Goal: Task Accomplishment & Management: Manage account settings

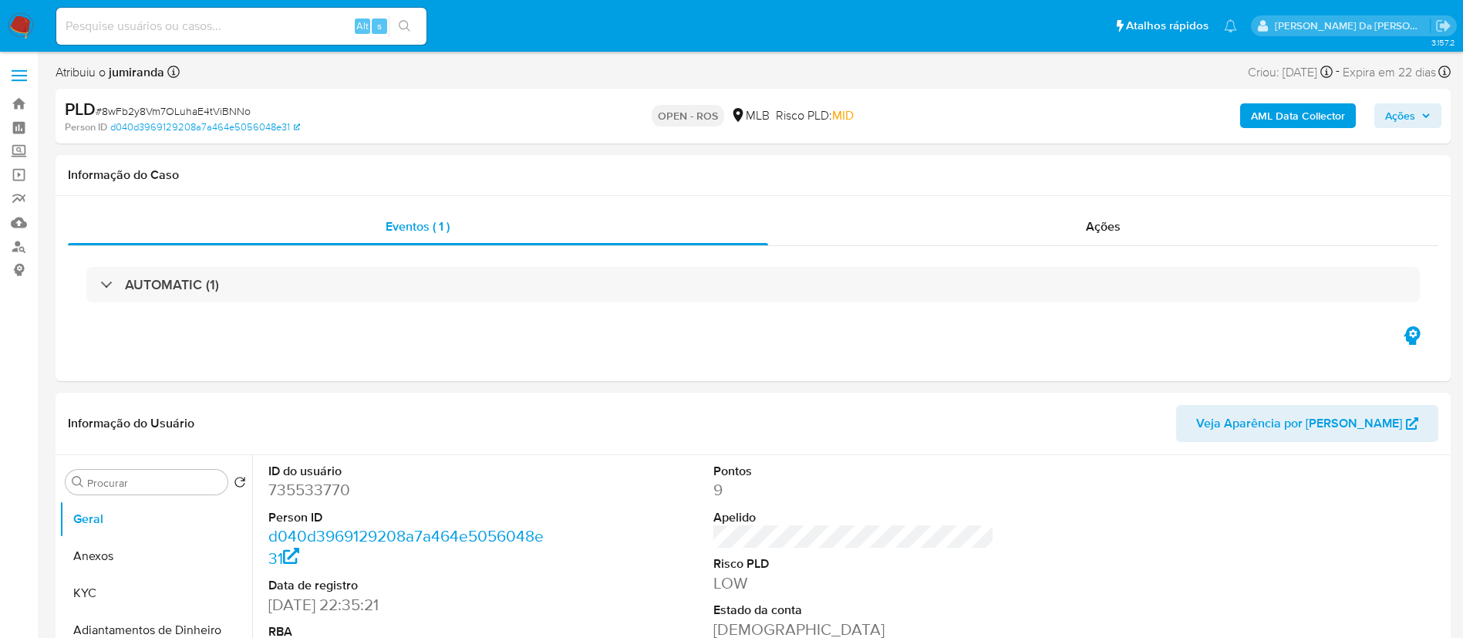
select select "10"
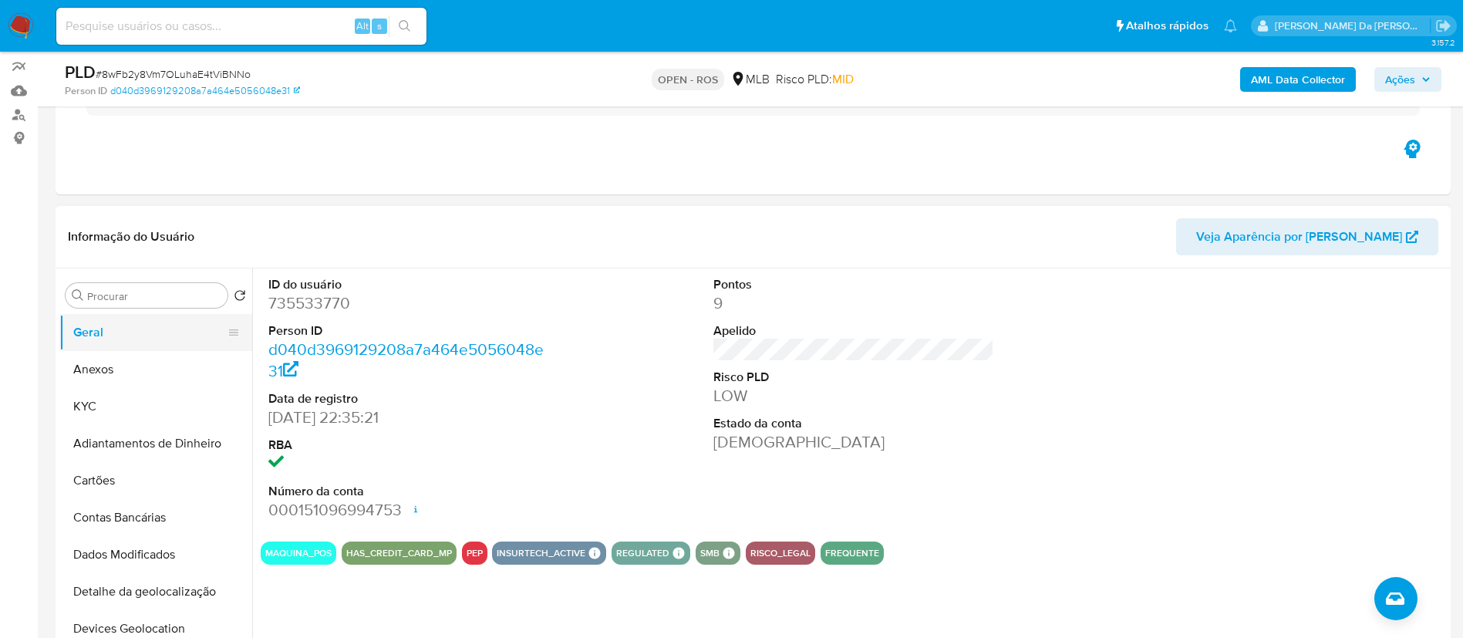
scroll to position [231, 0]
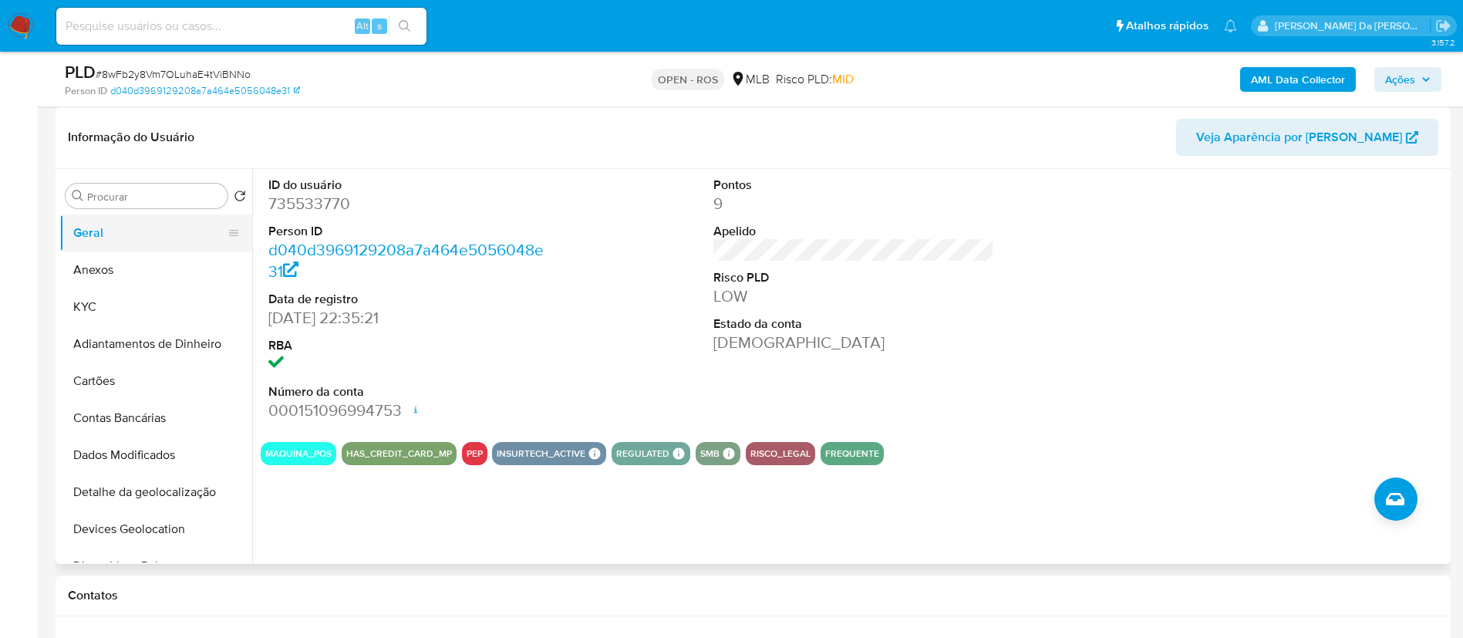
click at [124, 241] on button "Geral" at bounding box center [149, 232] width 180 height 37
click at [116, 261] on button "Anexos" at bounding box center [149, 269] width 180 height 37
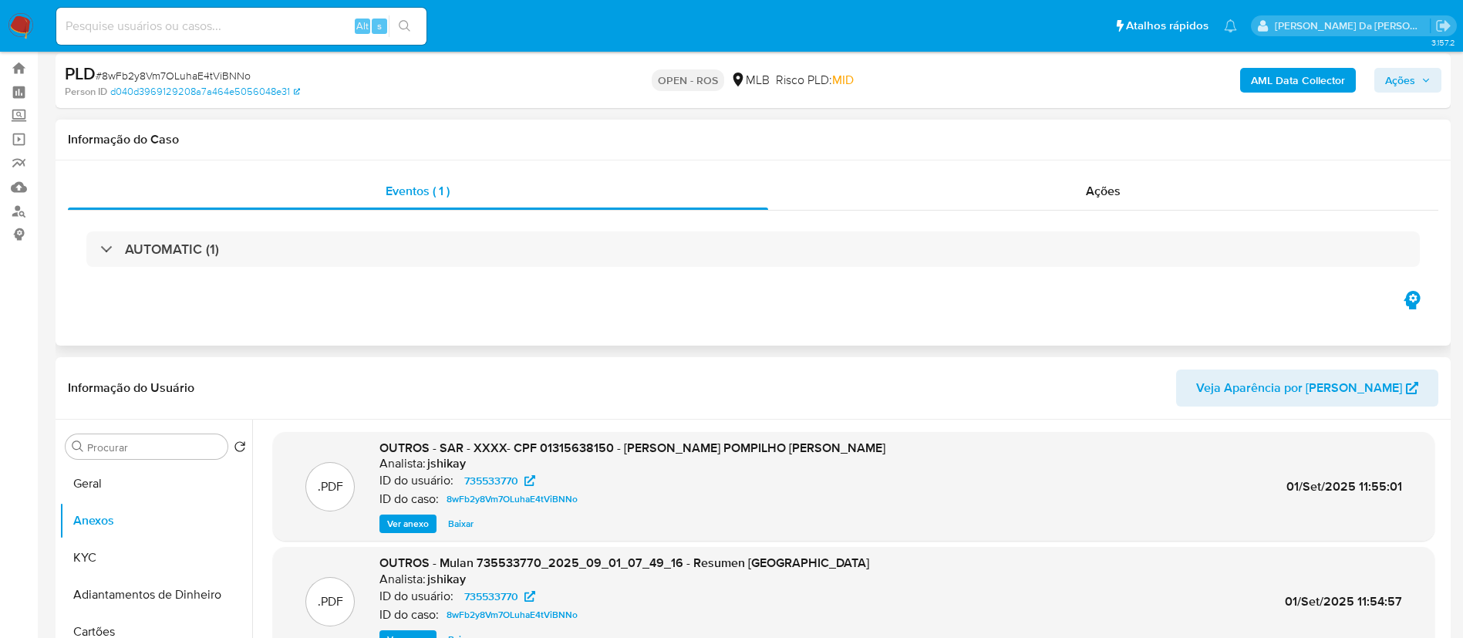
scroll to position [0, 0]
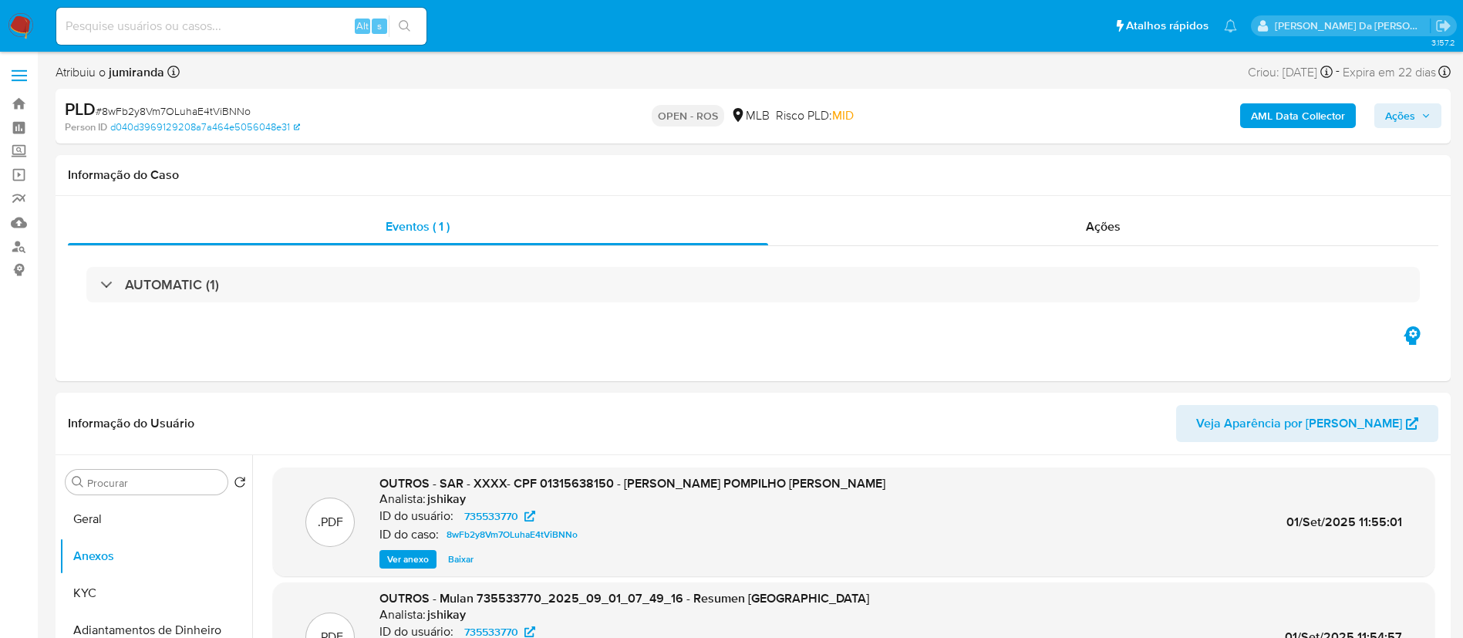
click at [19, 26] on img at bounding box center [21, 26] width 26 height 26
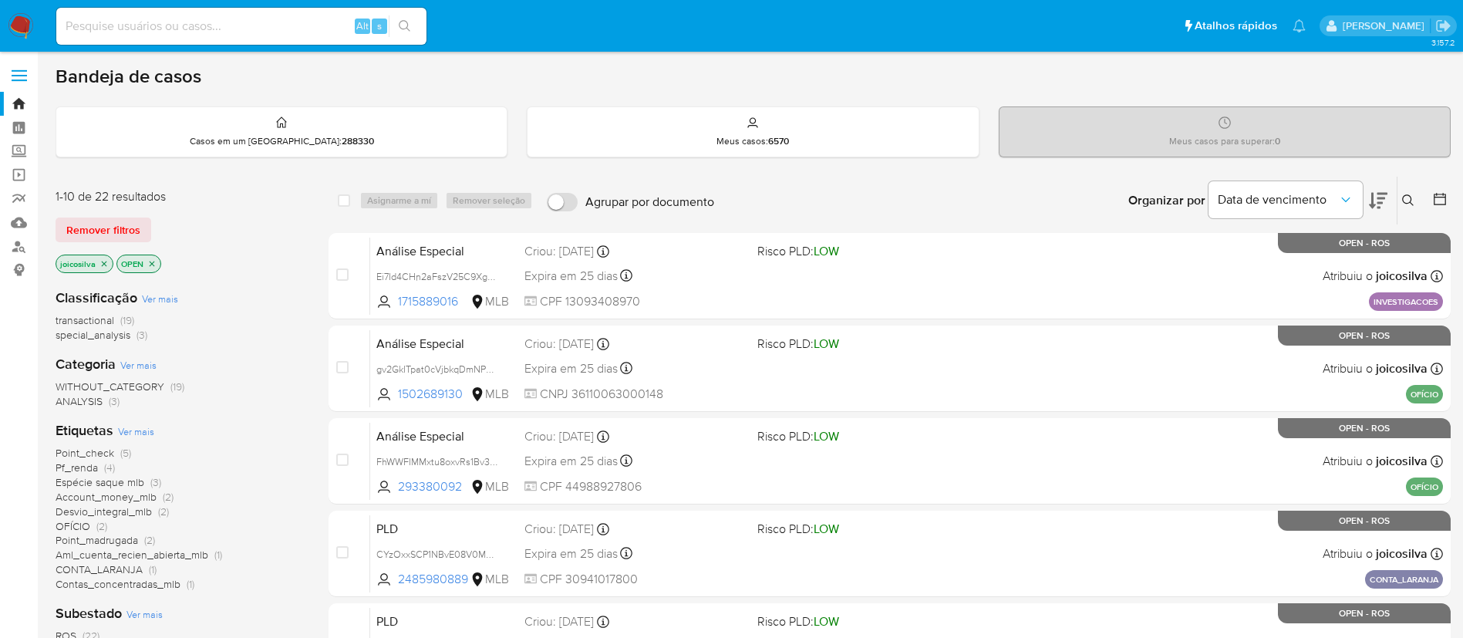
click at [141, 338] on span "(3)" at bounding box center [141, 334] width 11 height 15
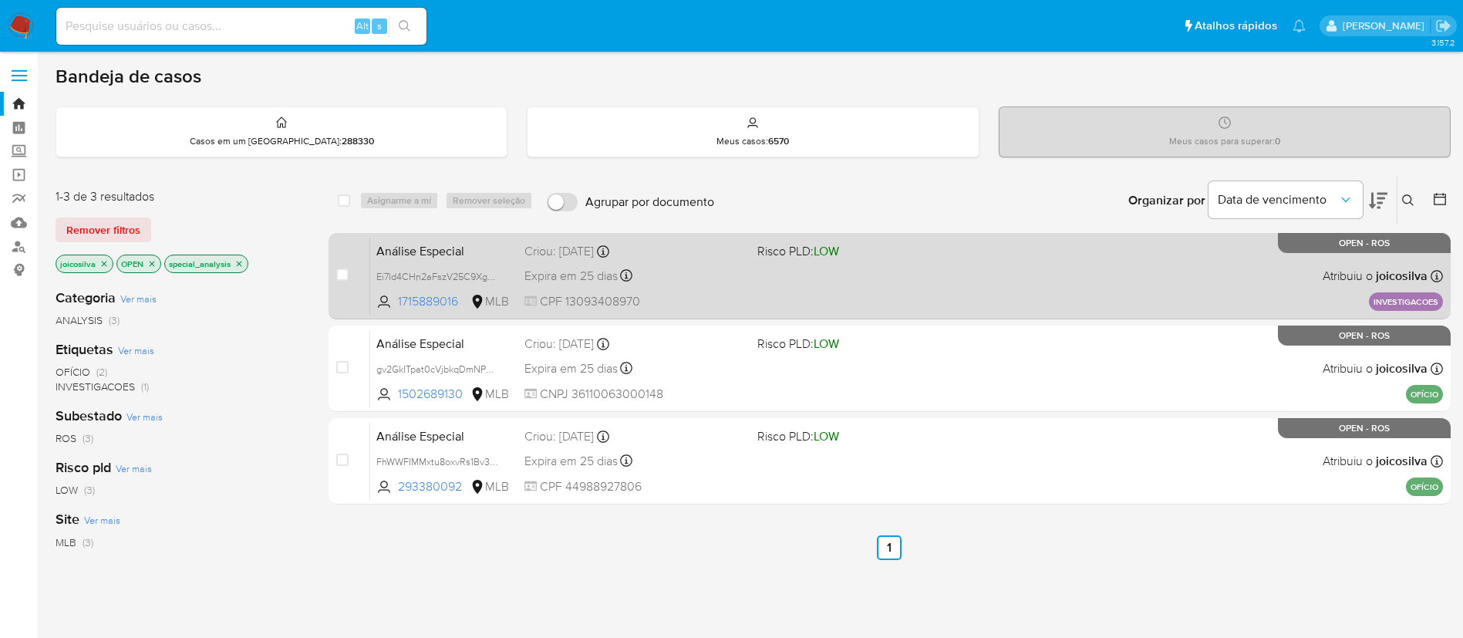
click at [950, 274] on div "Análise Especial Ei7Id4CHn2aFszV25C9Xg9wt 1715889016 MLB Risco PLD: LOW Criou: …" at bounding box center [906, 276] width 1072 height 78
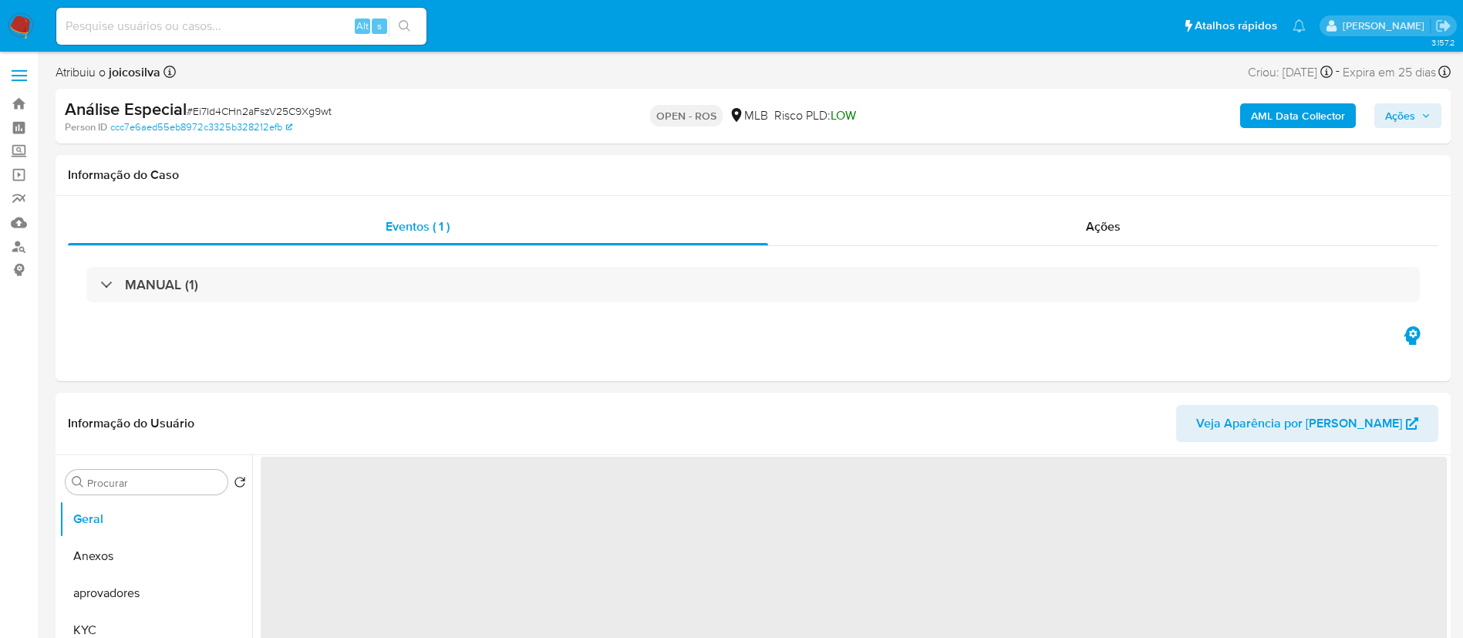
click at [267, 112] on span "# Ei7Id4CHn2aFszV25C9Xg9wt" at bounding box center [259, 110] width 145 height 15
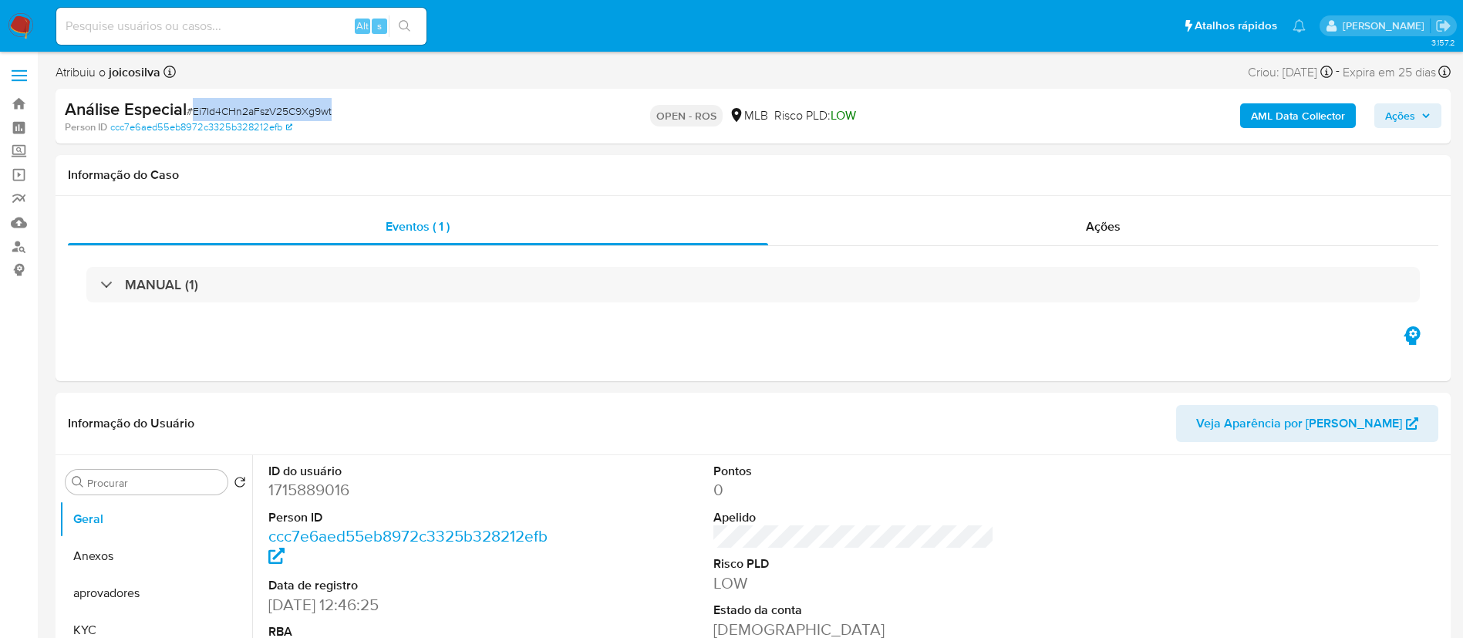
copy span "Ei7Id4CHn2aFszV25C9Xg9wt"
select select "10"
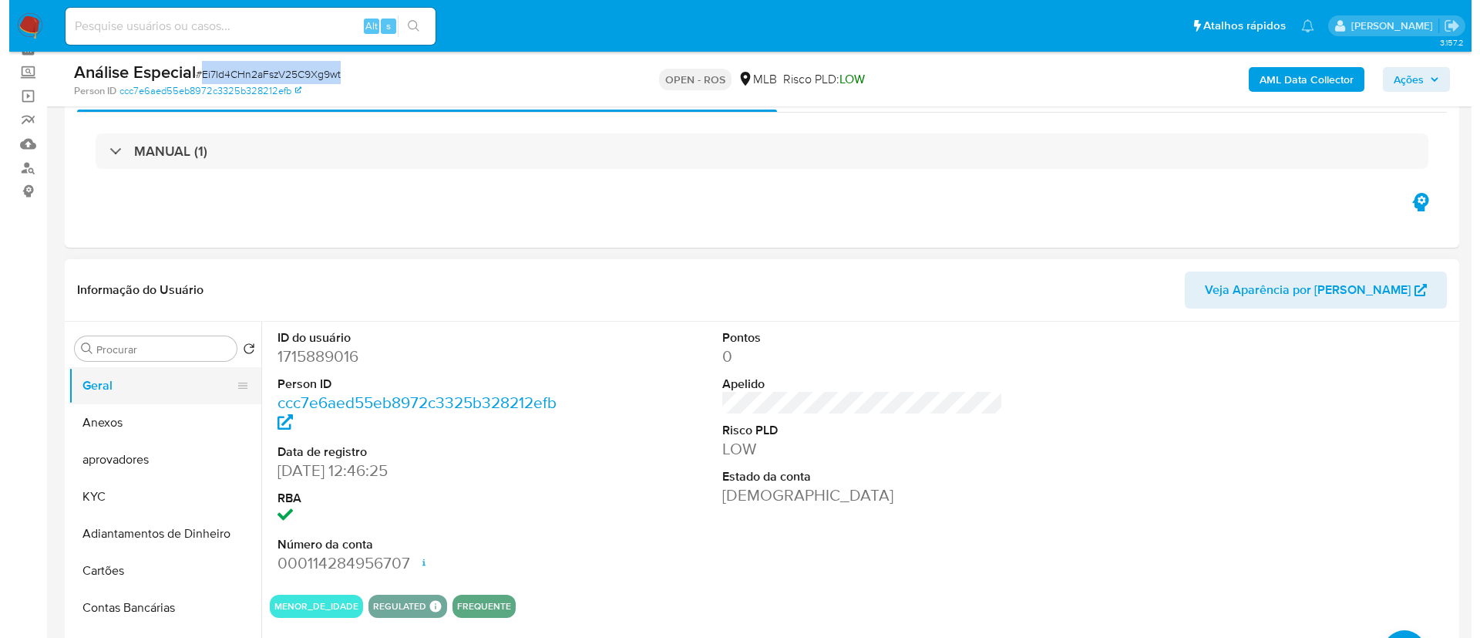
scroll to position [116, 0]
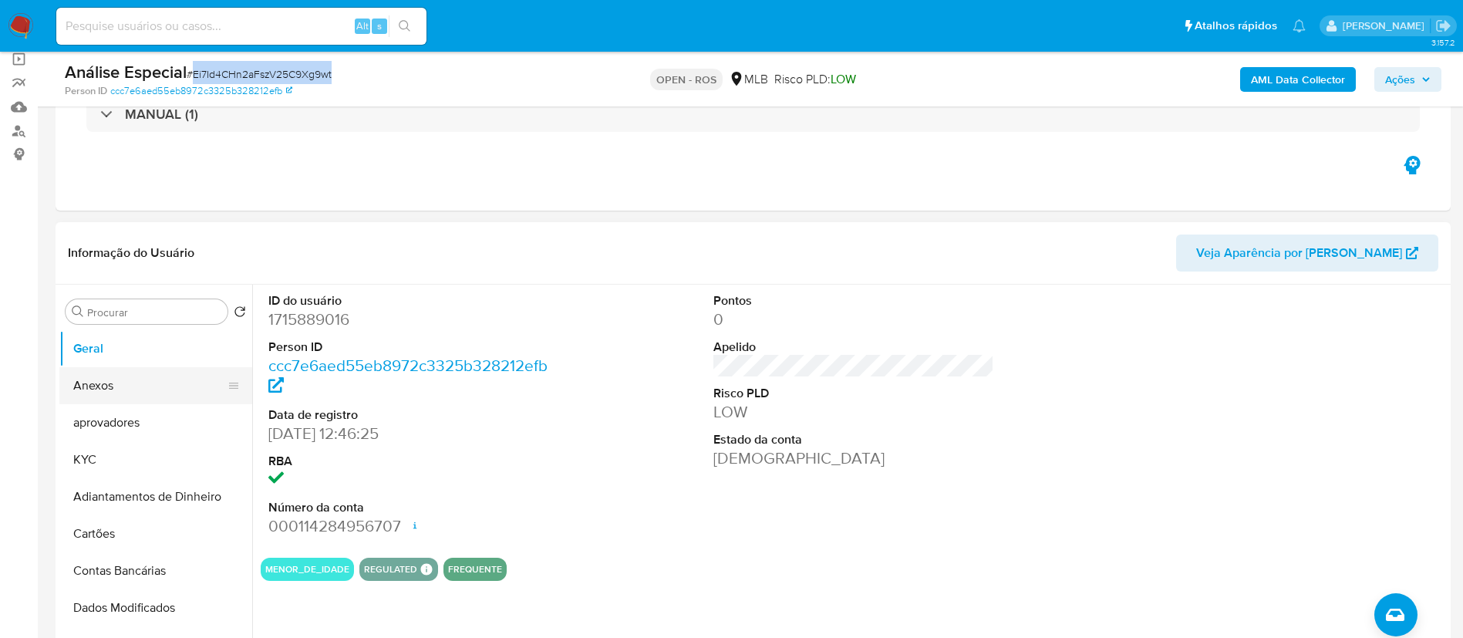
click at [123, 382] on button "Anexos" at bounding box center [149, 385] width 180 height 37
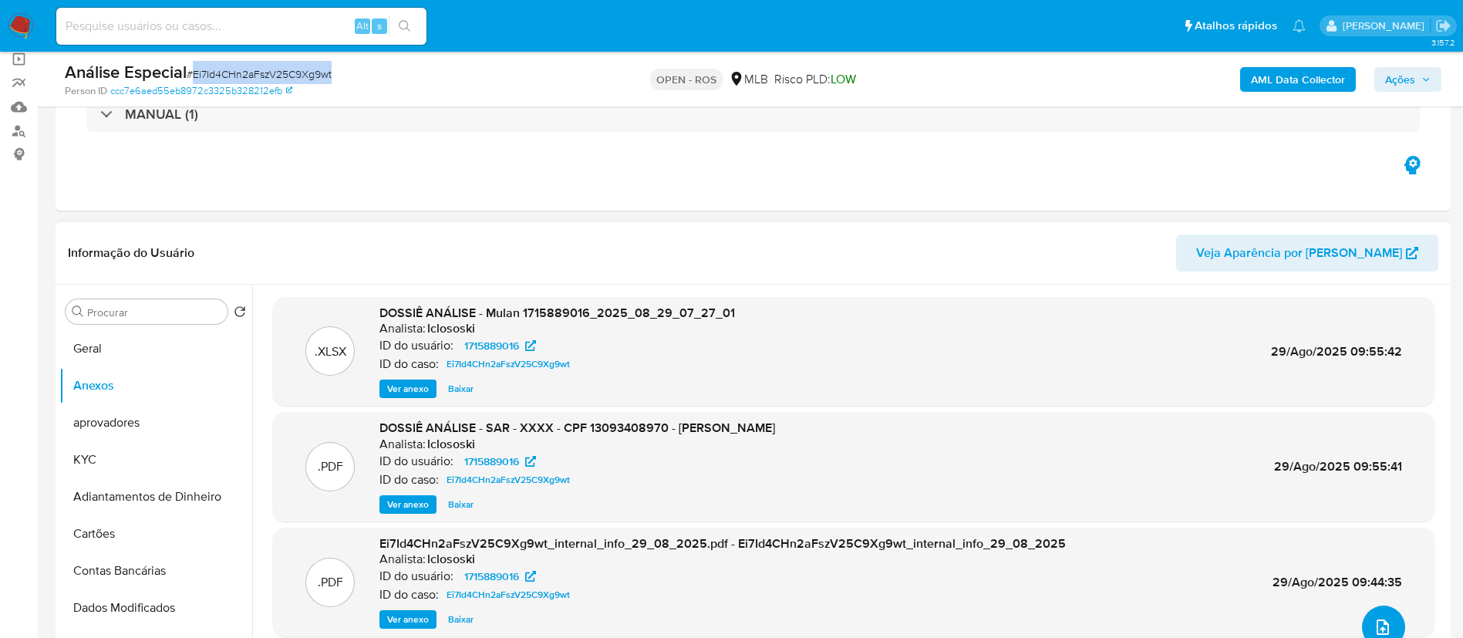
click at [1373, 626] on icon "upload-file" at bounding box center [1382, 627] width 19 height 19
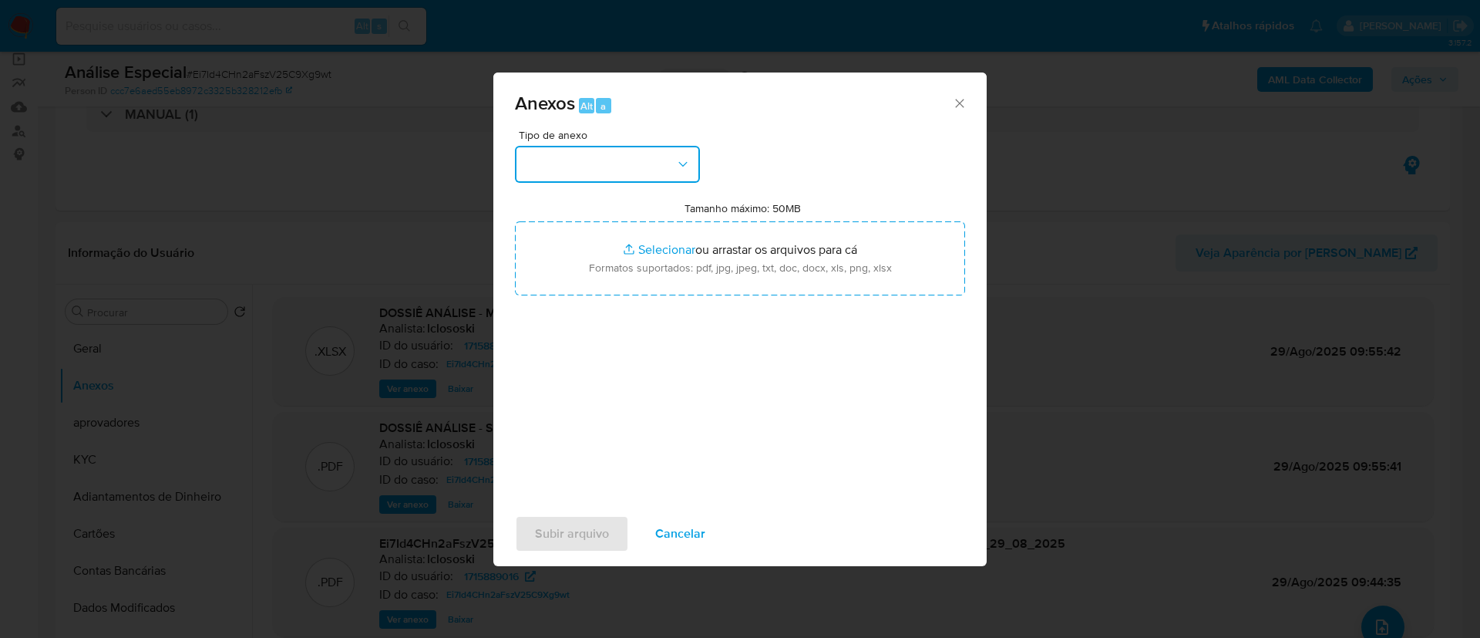
click at [680, 150] on button "button" at bounding box center [607, 164] width 185 height 37
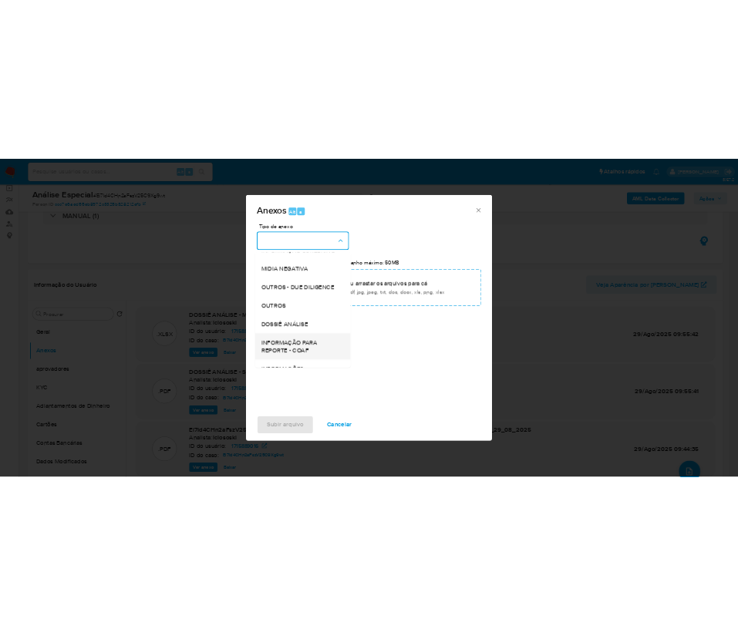
scroll to position [237, 0]
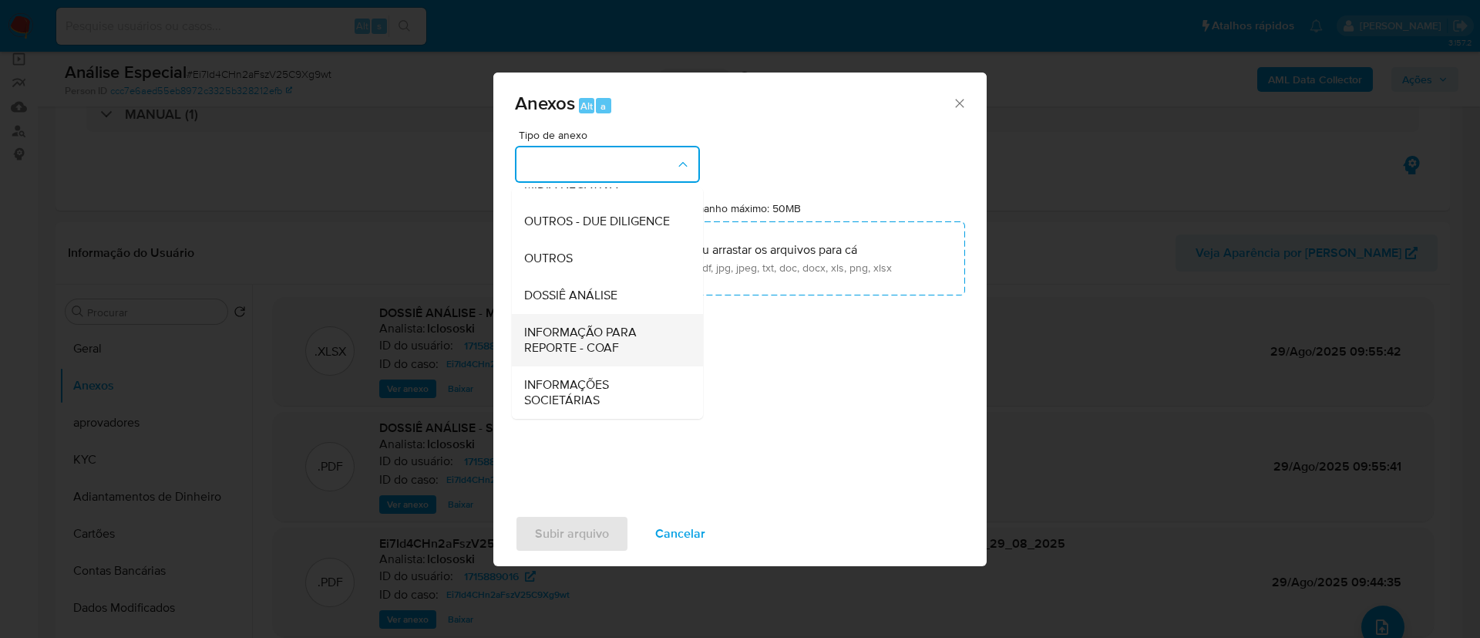
click at [611, 337] on span "INFORMAÇÃO PARA REPORTE - COAF" at bounding box center [602, 340] width 157 height 31
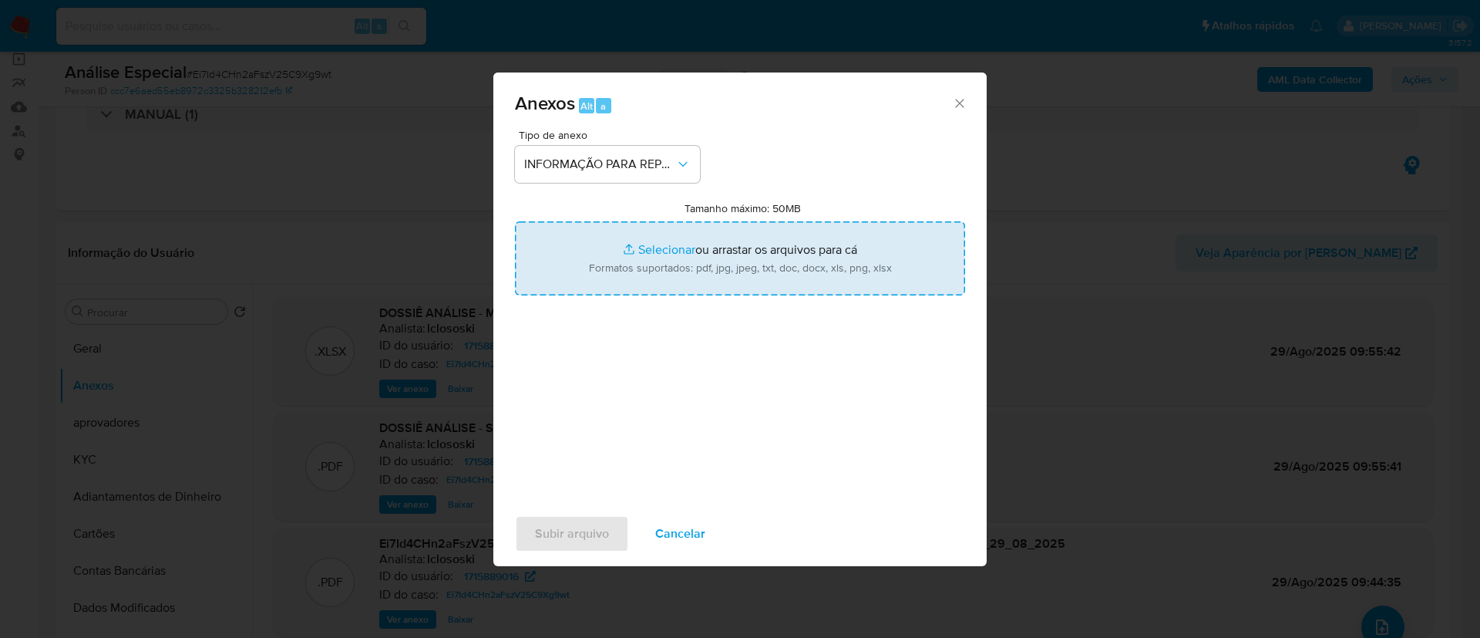
type input "C:\fakepath\SAR - Ei7Id4CHn2aFszV25C9Xg9wt - CPF 13093408970 - BRUNO DE VARGAS.…"
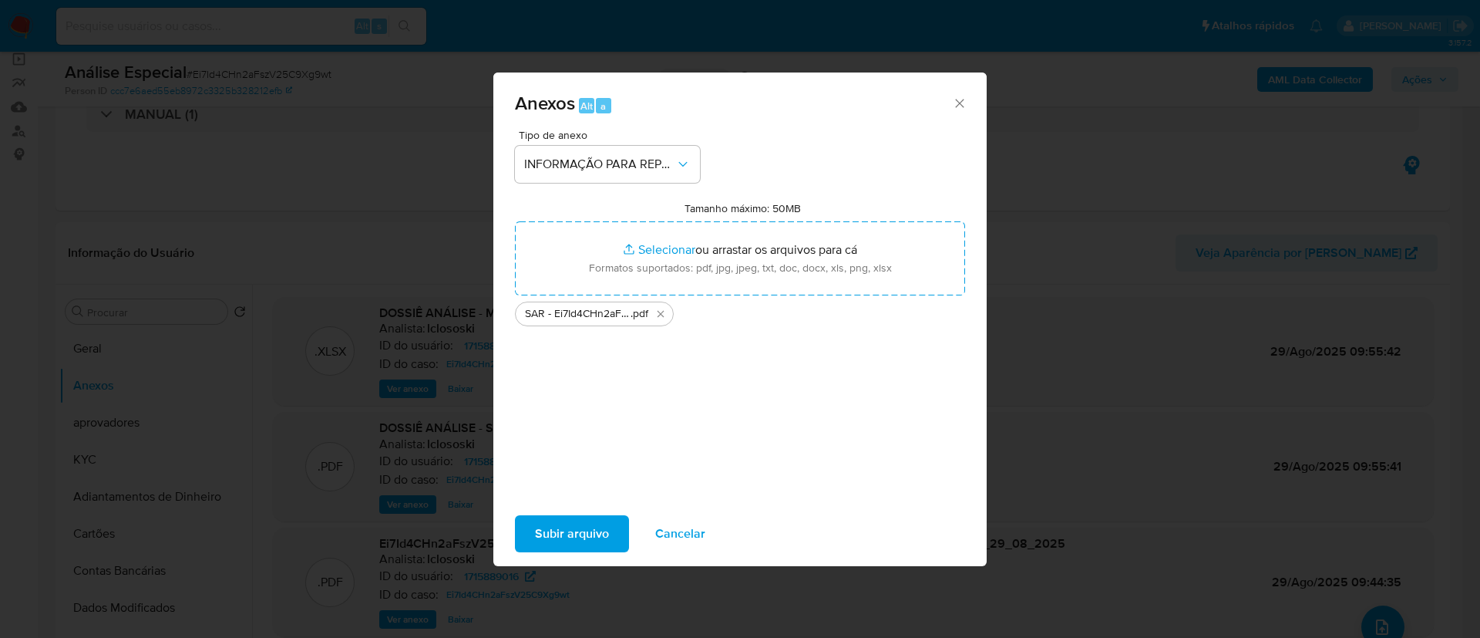
click at [724, 463] on div "Tipo de anexo INFORMAÇÃO PARA REPORTE - COAF Tamanho máximo: 50MB Selecionar ar…" at bounding box center [740, 312] width 450 height 364
click at [592, 543] on span "Subir arquivo" at bounding box center [572, 534] width 74 height 34
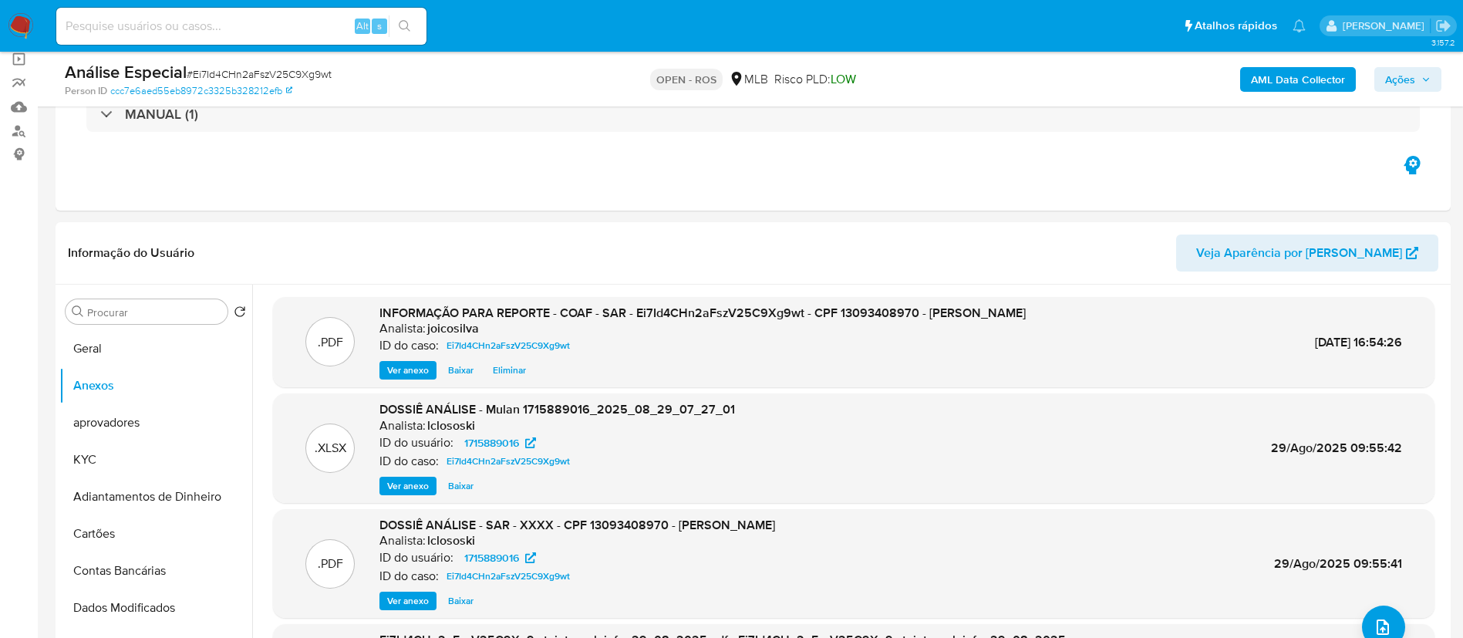
click at [1413, 80] on span "Ações" at bounding box center [1400, 79] width 30 height 25
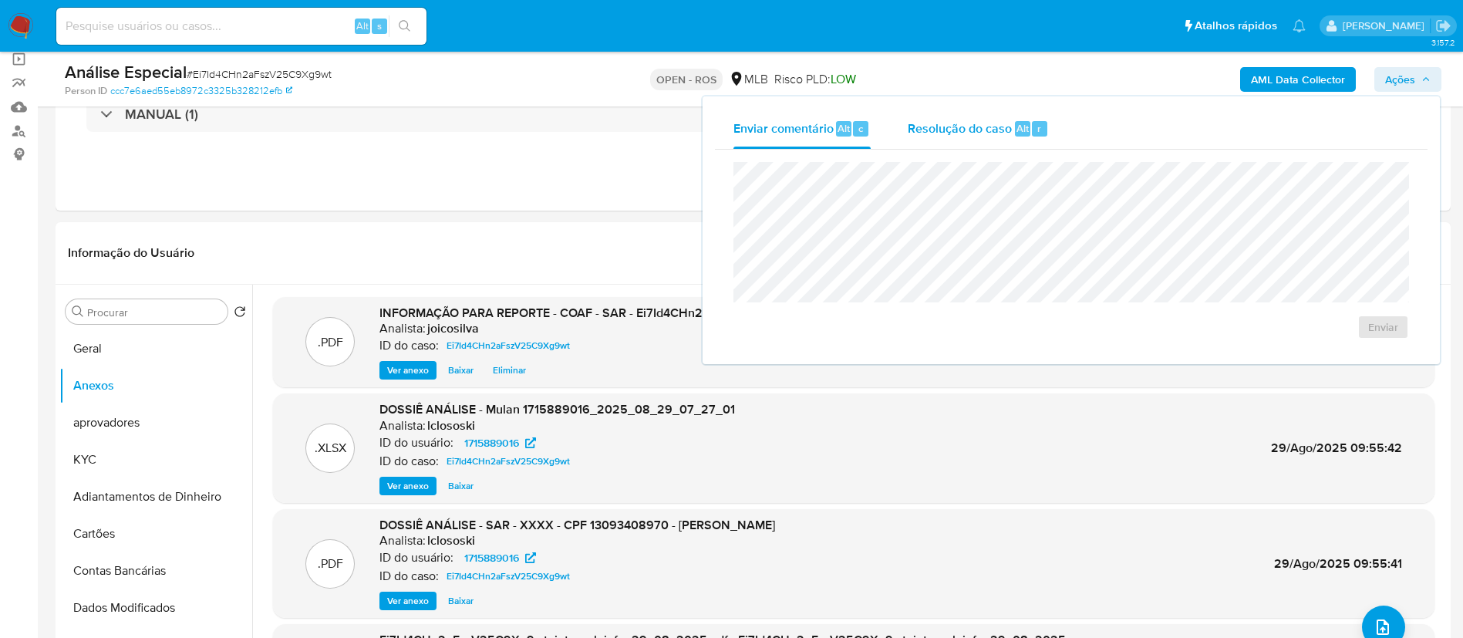
click at [933, 124] on span "Resolução do caso" at bounding box center [959, 128] width 104 height 18
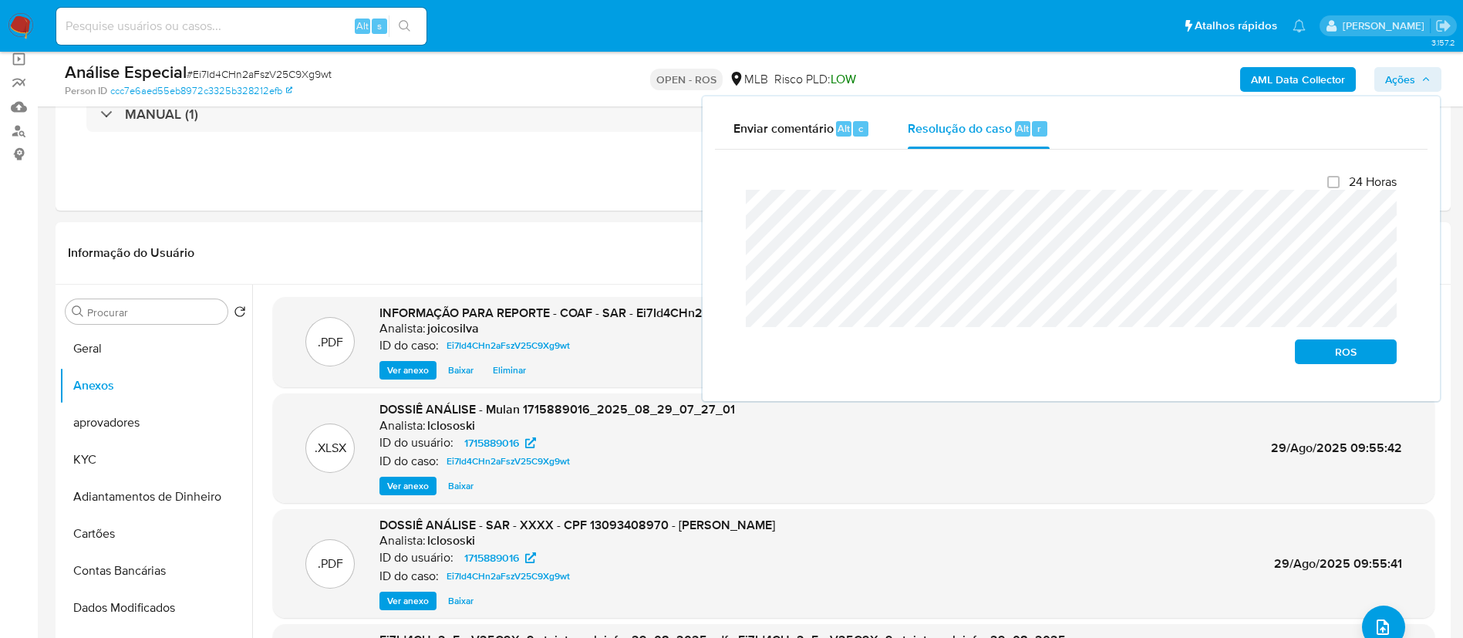
click at [729, 207] on div "Fechamento do caso 24 Horas ROS" at bounding box center [1071, 269] width 712 height 239
click at [1318, 342] on button "ROS" at bounding box center [1345, 351] width 102 height 25
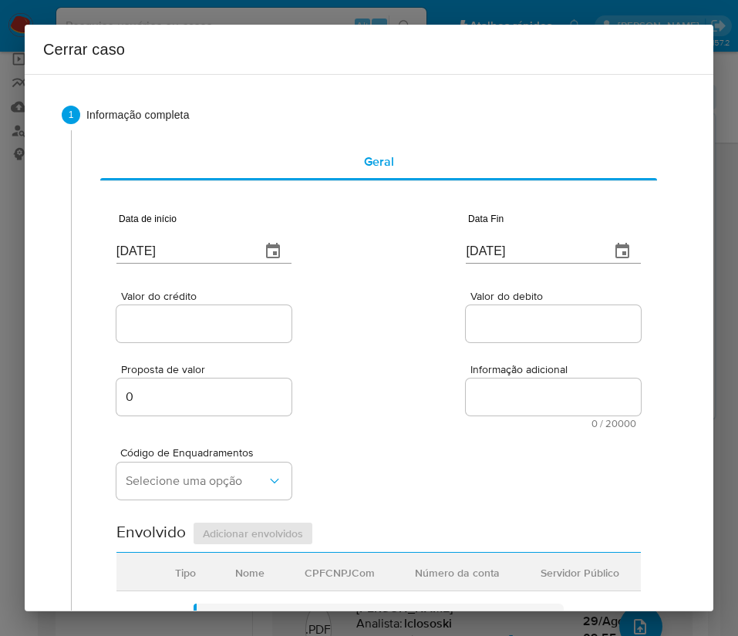
click at [209, 254] on input "03/09/2025" at bounding box center [182, 251] width 132 height 25
paste input "1/07"
type input "01/07/2025"
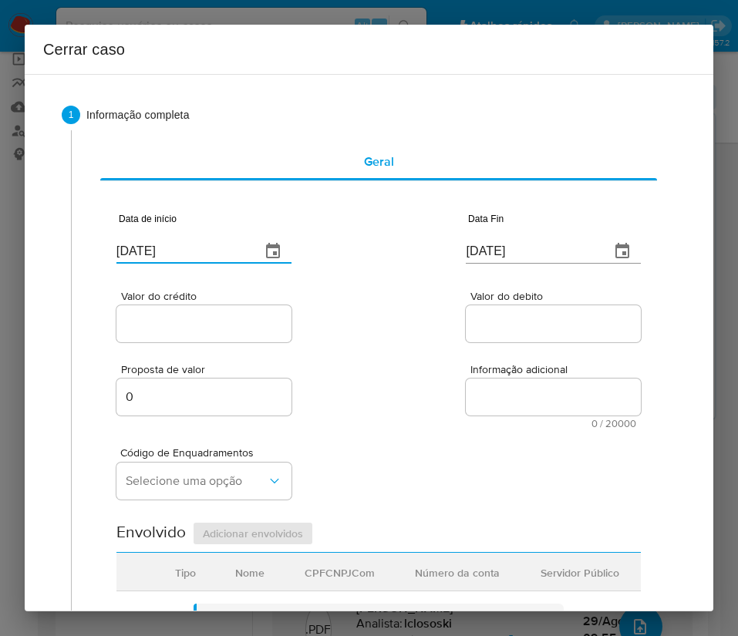
click at [349, 341] on div "Valor do crédito Valor do debito" at bounding box center [378, 308] width 524 height 73
drag, startPoint x: 486, startPoint y: 222, endPoint x: 486, endPoint y: 233, distance: 10.8
click at [486, 222] on div "[DATE]" at bounding box center [553, 240] width 175 height 45
click at [484, 235] on div "[DATE]" at bounding box center [553, 240] width 175 height 45
click at [485, 245] on input "[DATE]" at bounding box center [532, 251] width 132 height 25
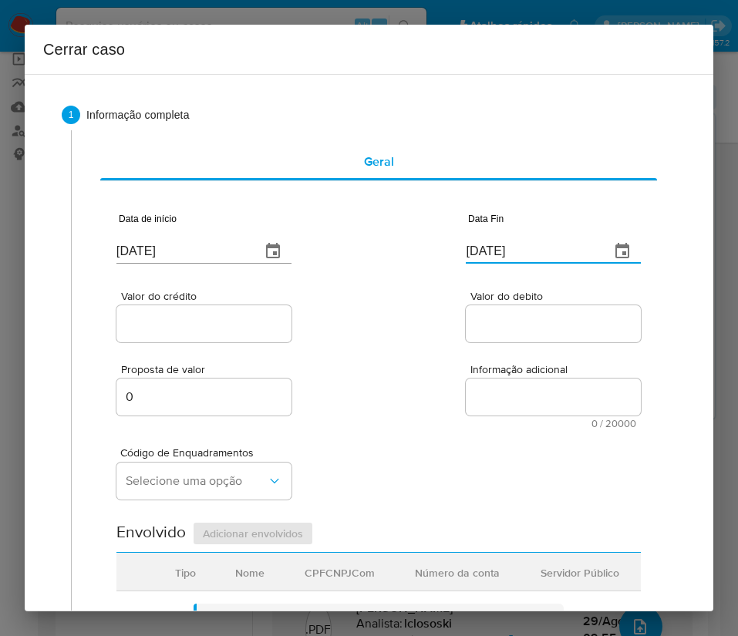
click at [485, 245] on input "[DATE]" at bounding box center [532, 251] width 132 height 25
paste input "28/08"
type input "28/08/2025"
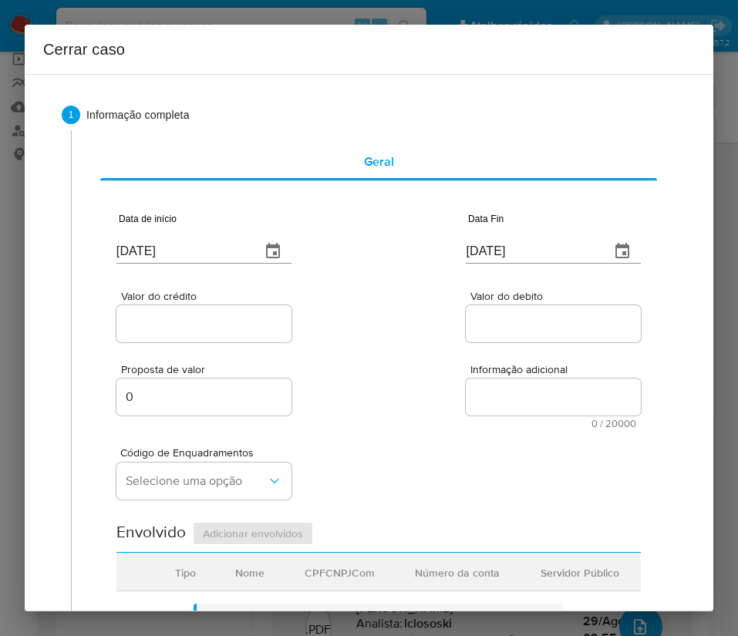
click at [486, 355] on div "Proposta de valor 0 Informação adicional 0 / 20000 20000 caracteres restantes" at bounding box center [378, 386] width 524 height 83
click at [197, 331] on input "Valor do crédito" at bounding box center [203, 324] width 175 height 20
click at [153, 328] on input "Valor do crédito" at bounding box center [203, 324] width 175 height 20
paste input "R$50.240"
type input "R$50.240"
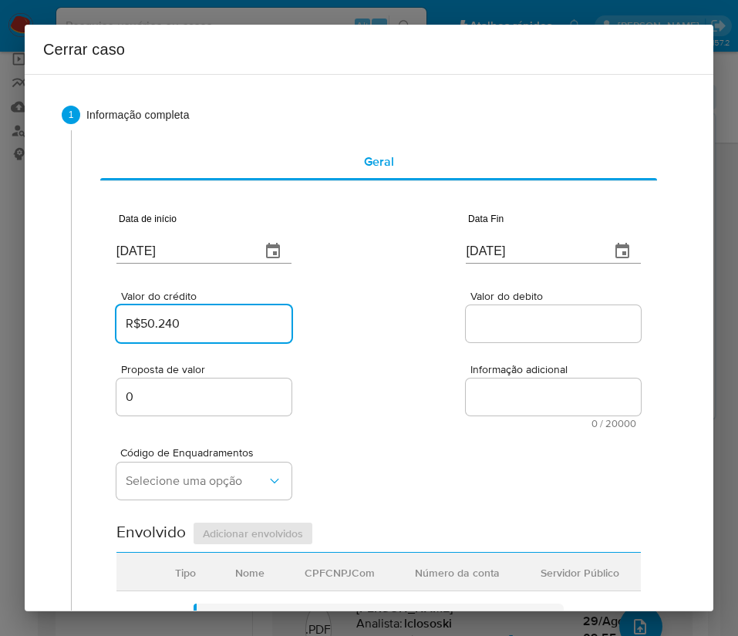
click at [466, 329] on input "Valor do debito" at bounding box center [553, 324] width 175 height 20
click at [485, 335] on div at bounding box center [553, 323] width 175 height 37
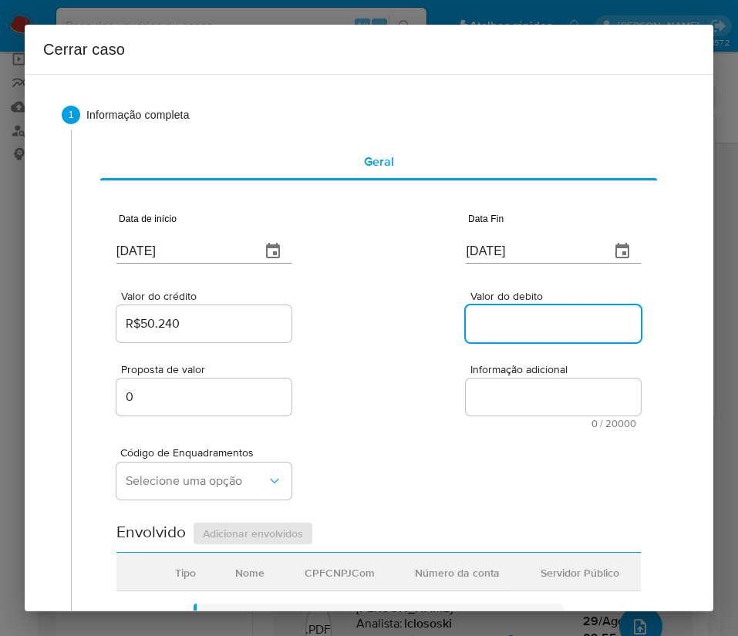
drag, startPoint x: 490, startPoint y: 326, endPoint x: 384, endPoint y: 501, distance: 204.4
click at [490, 326] on input "Valor do debito" at bounding box center [553, 324] width 175 height 20
paste input "R$50.628"
type input "R$50.628"
click at [364, 518] on div "Data de início 01/07/2025 Data Fin 28/08/2025 Valor do crédito R$50.240 Valor d…" at bounding box center [378, 621] width 524 height 858
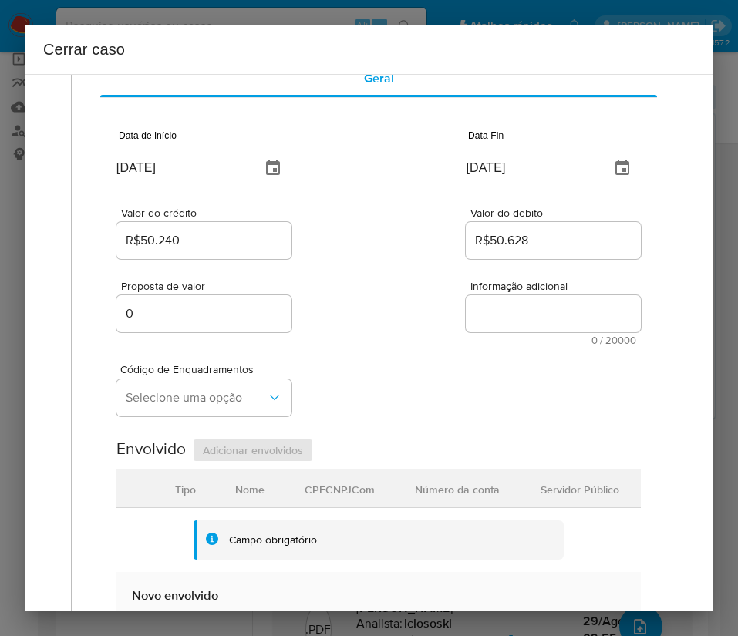
scroll to position [116, 0]
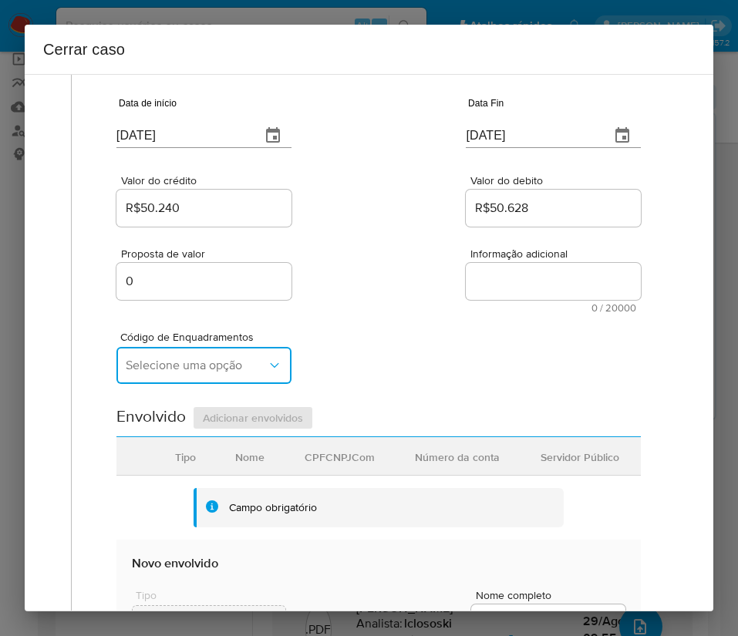
click at [169, 363] on span "Selecione uma opção" at bounding box center [196, 365] width 141 height 15
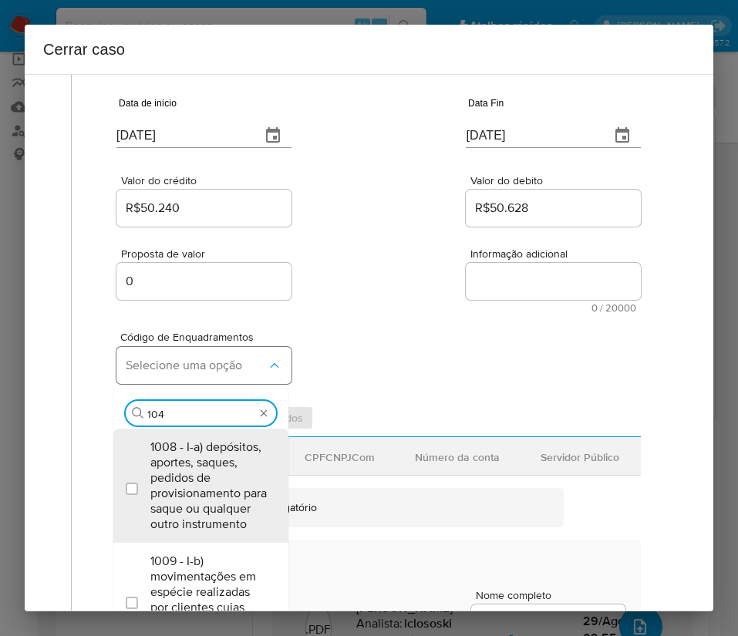
type input "1045"
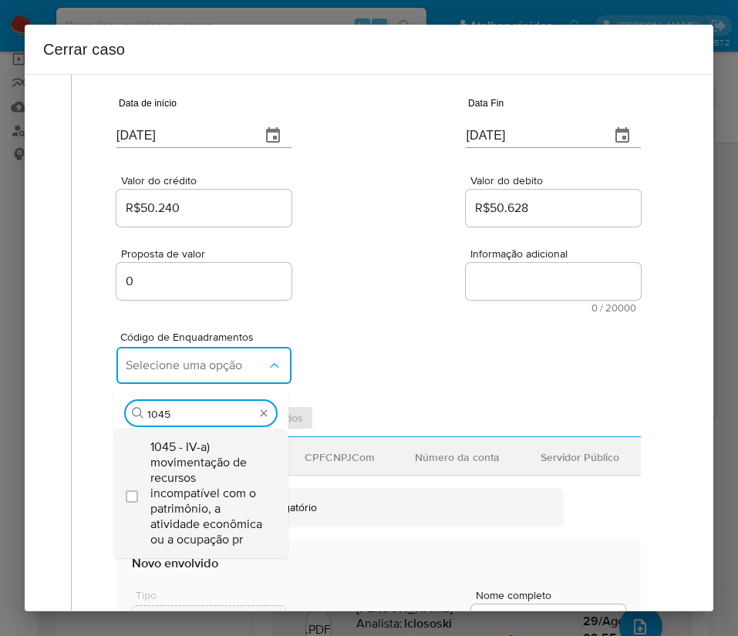
click at [186, 477] on span "1045 - IV-a) movimentação de recursos incompatível com o patrimônio, a atividad…" at bounding box center [208, 493] width 116 height 108
checkbox input "true"
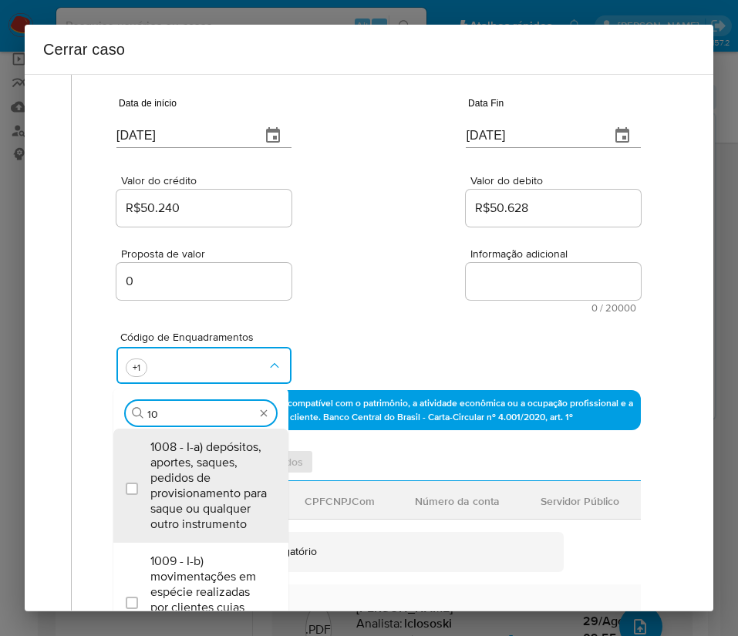
scroll to position [0, 0]
type input "1"
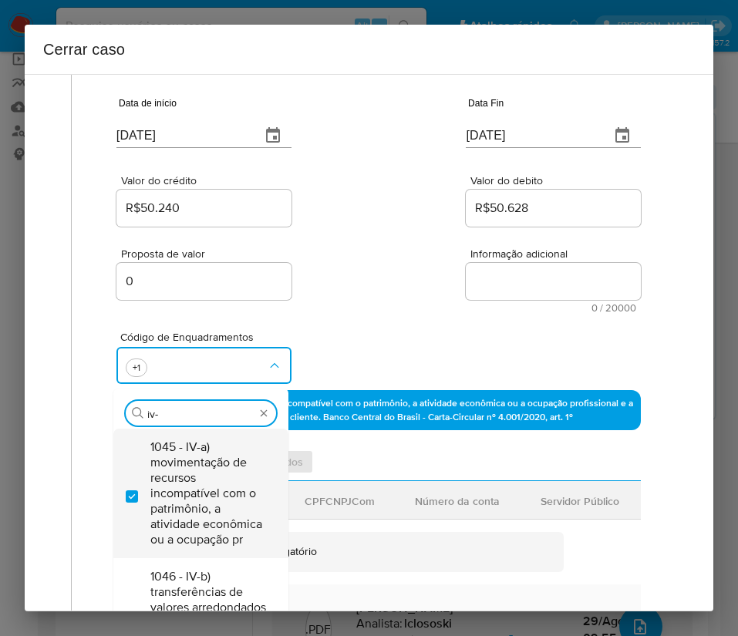
type input "iv-t"
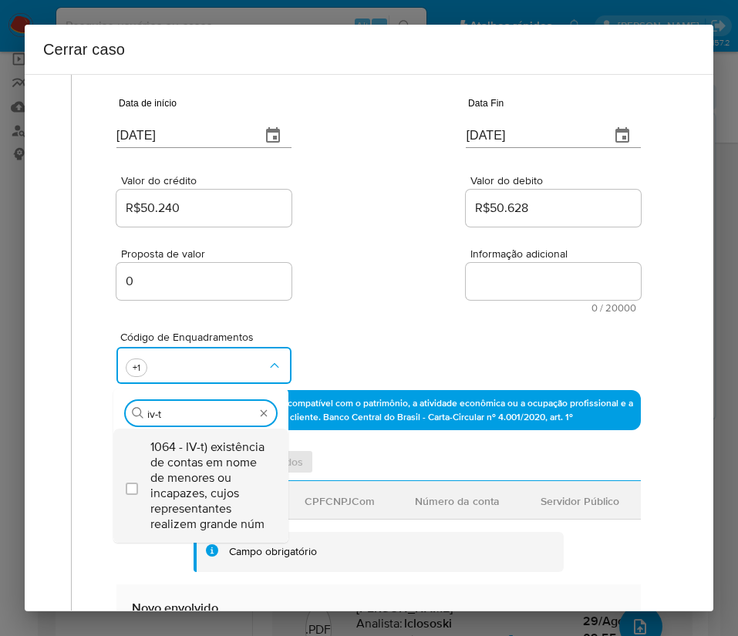
click at [191, 471] on span "1064 - IV-t) existência de contas em nome de menores ou incapazes, cujos repres…" at bounding box center [208, 485] width 116 height 93
checkbox input "true"
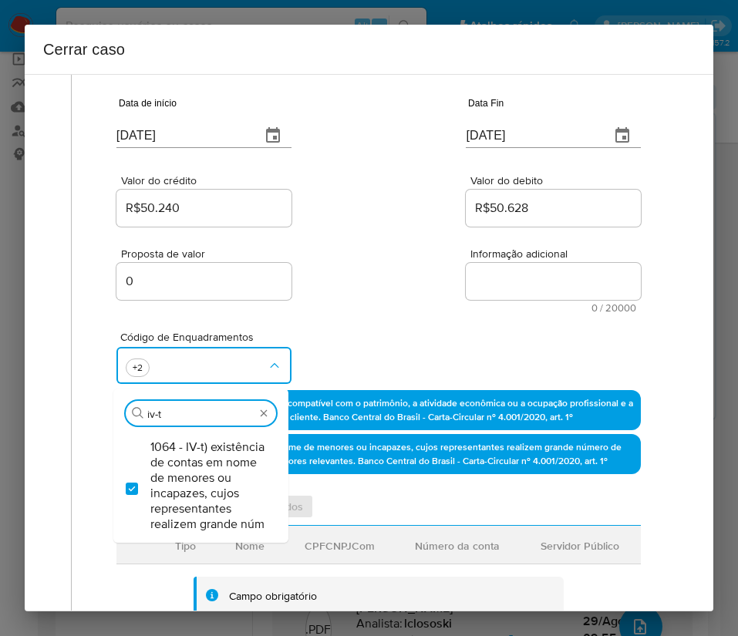
click at [366, 268] on div "Proposta de valor 0 Informação adicional 0 / 20000 20000 caracteres restantes" at bounding box center [378, 271] width 524 height 83
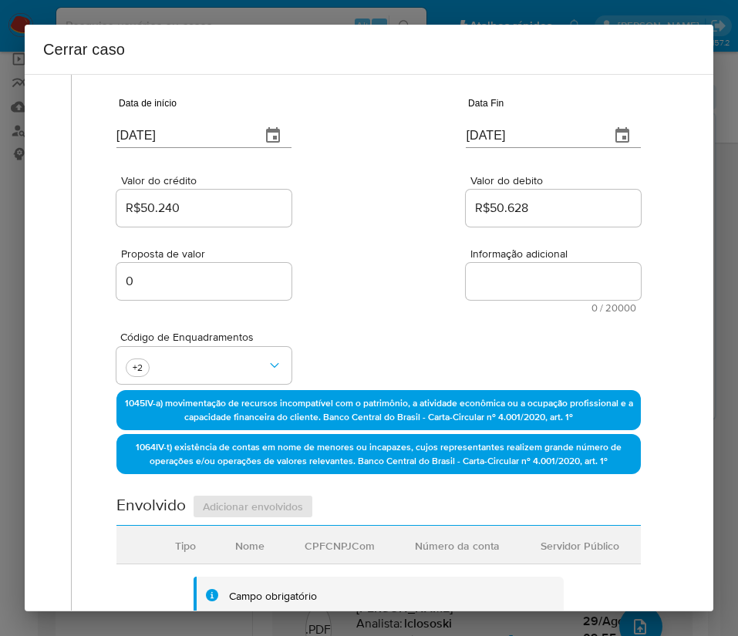
scroll to position [463, 0]
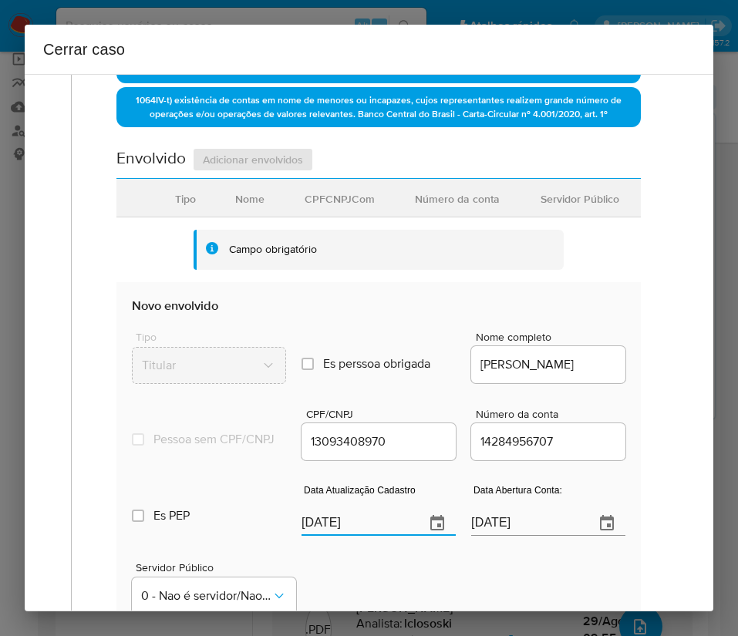
click at [335, 534] on input "[DATE]" at bounding box center [356, 523] width 111 height 25
paste input "19/08"
type input "19/08/2025"
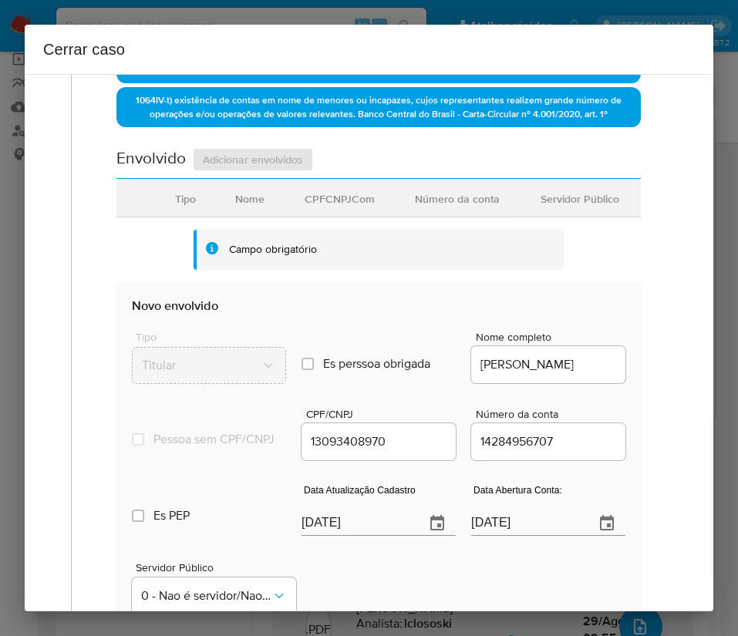
click at [504, 536] on input "06/03/2024" at bounding box center [526, 523] width 111 height 25
click at [503, 536] on input "06/03/2024" at bounding box center [526, 523] width 111 height 25
click at [659, 500] on div "1 Informação completa Geral Data de início 01/07/2025 Data Fin 28/08/2025 Valor…" at bounding box center [368, 235] width 651 height 1220
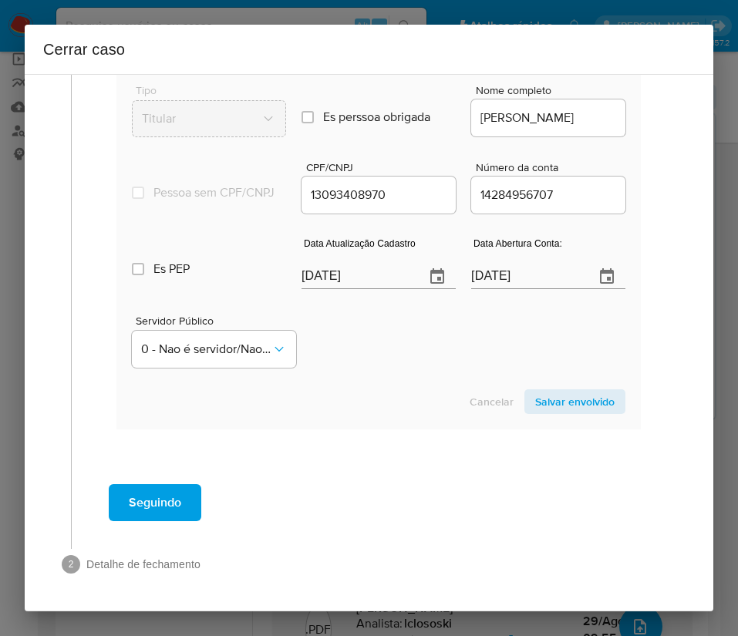
click at [540, 405] on span "Salvar envolvido" at bounding box center [574, 402] width 79 height 22
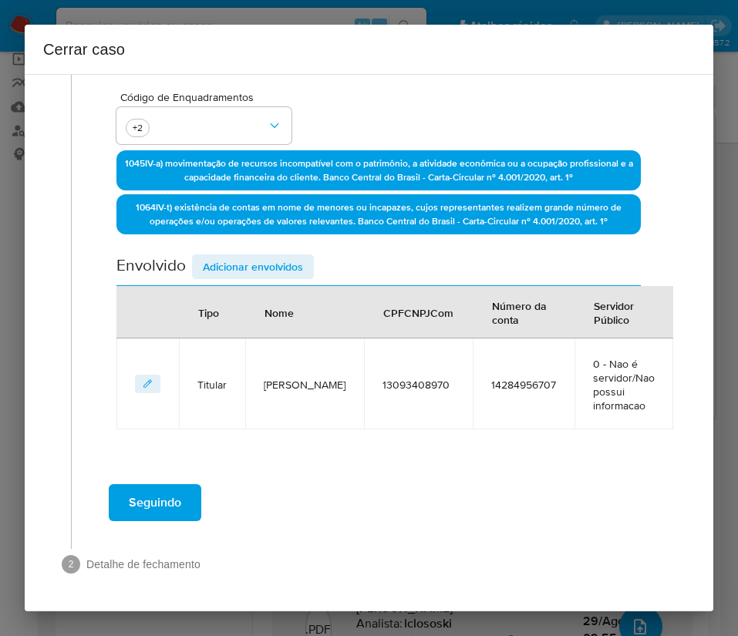
click at [273, 268] on span "Adicionar envolvidos" at bounding box center [253, 267] width 100 height 22
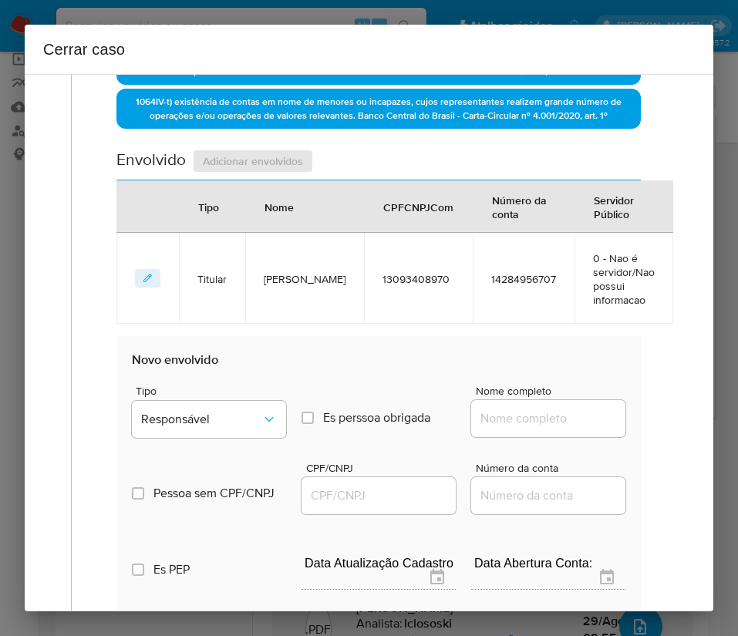
scroll to position [702, 0]
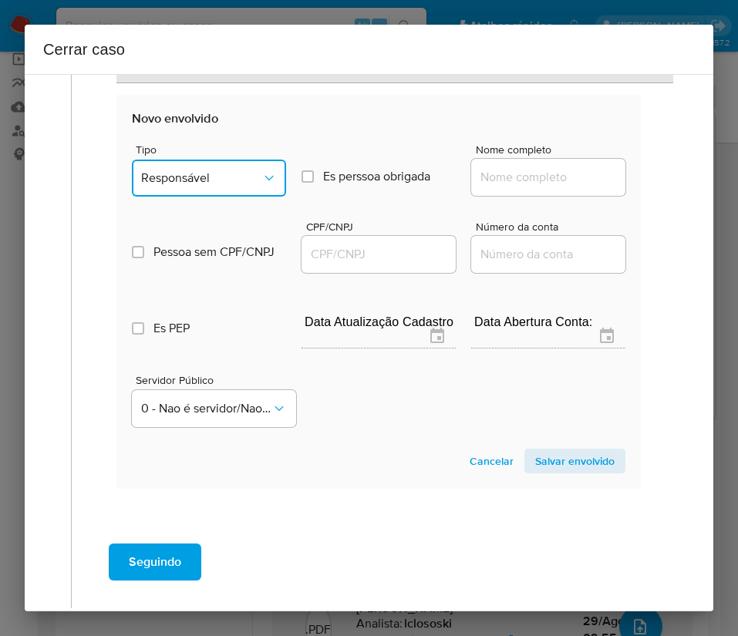
click at [246, 177] on span "Responsável" at bounding box center [201, 177] width 120 height 15
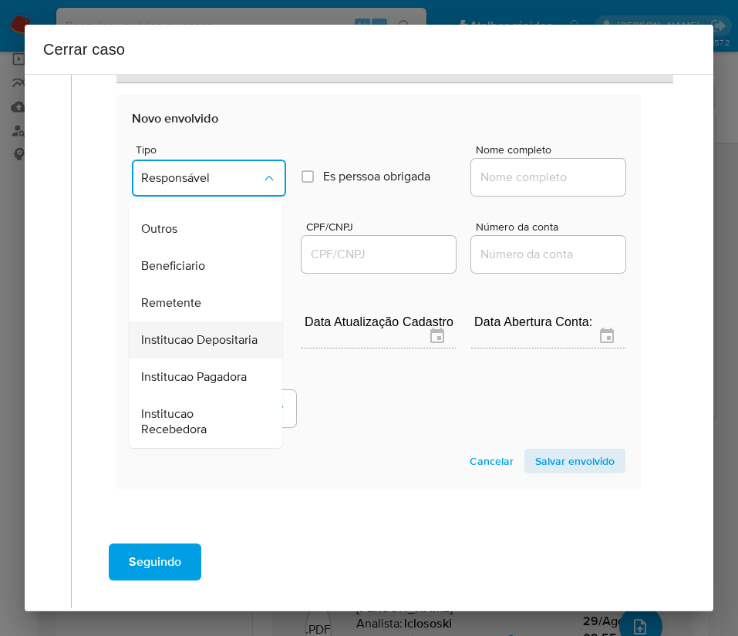
scroll to position [274, 0]
click at [206, 284] on div "Remetente" at bounding box center [201, 302] width 120 height 37
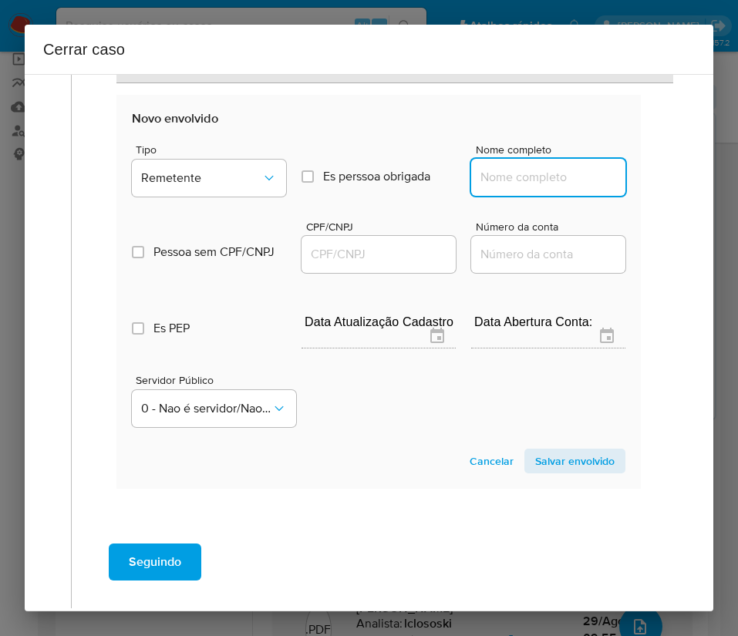
click at [503, 167] on input "Nome completo" at bounding box center [548, 177] width 154 height 20
paste input "Cleci Vargas Mecânica Multimarcas Ltda, 39812692000108"
drag, startPoint x: 490, startPoint y: 180, endPoint x: 712, endPoint y: 189, distance: 222.2
click at [712, 189] on div "1 Informação completa Geral Data de início 01/07/2025 Data Fin 28/08/2025 Valor…" at bounding box center [369, 342] width 688 height 537
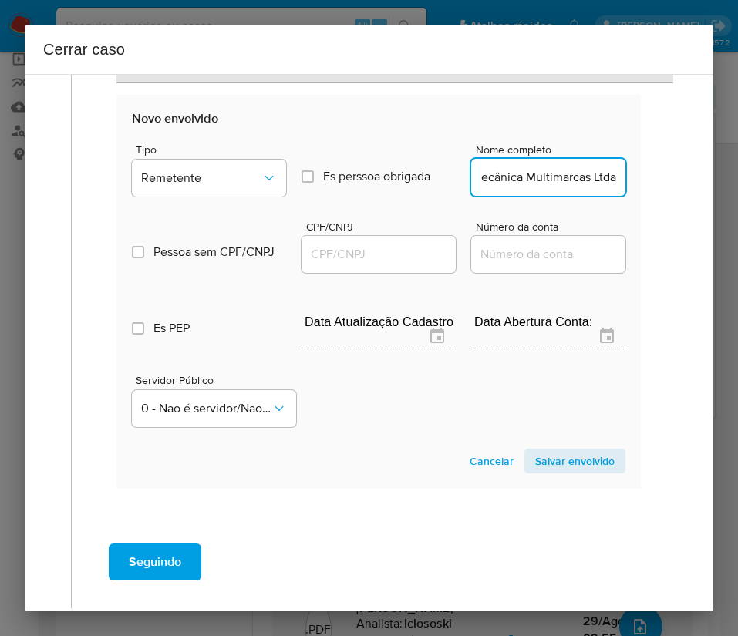
scroll to position [0, 84]
type input "Cleci Vargas Mecânica Multimarcas Ltda"
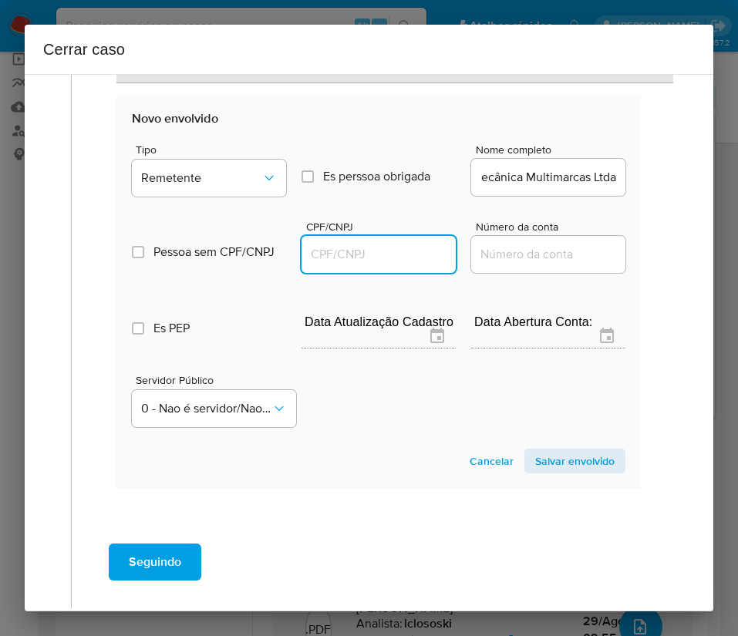
click at [325, 254] on input "CPF/CNPJ" at bounding box center [378, 254] width 154 height 20
paste input "39812692000108"
type input "39812692000108"
click at [535, 462] on span "Salvar envolvido" at bounding box center [574, 461] width 79 height 22
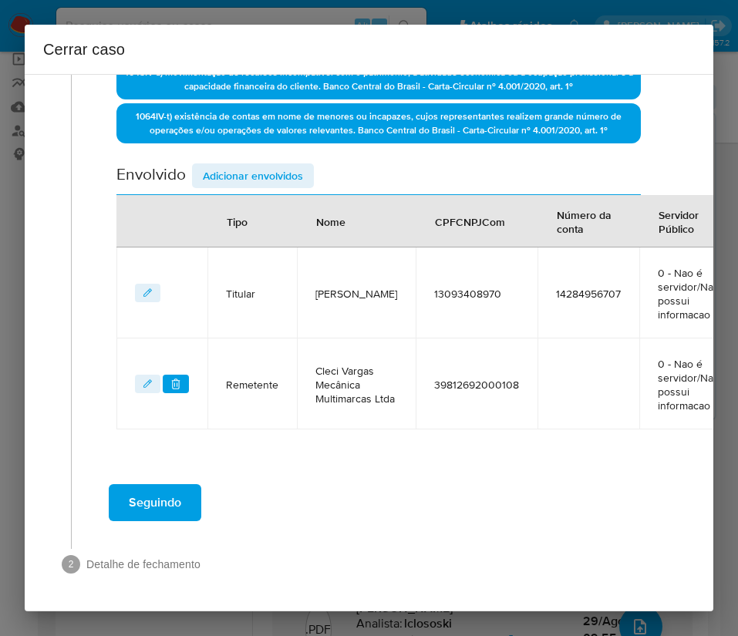
scroll to position [478, 0]
click at [265, 165] on span "Adicionar envolvidos" at bounding box center [253, 176] width 100 height 22
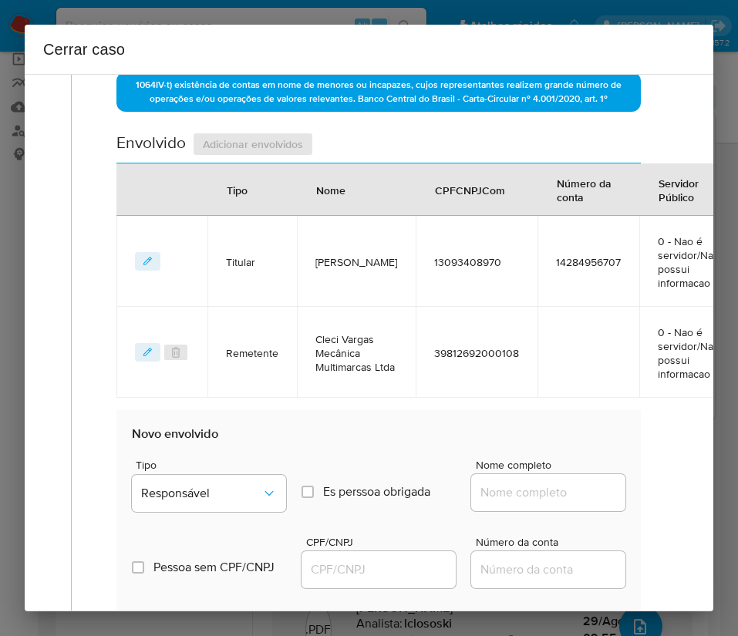
scroll to position [709, 0]
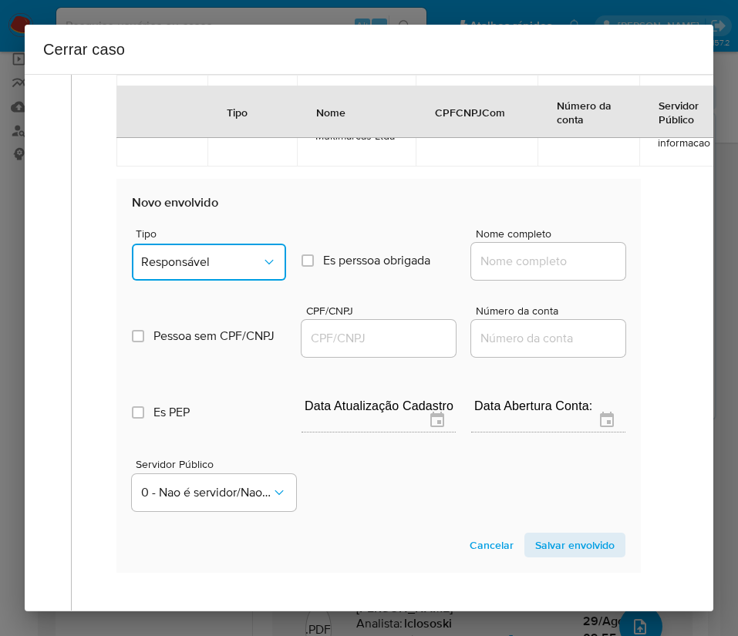
click at [175, 270] on span "Responsável" at bounding box center [201, 261] width 120 height 15
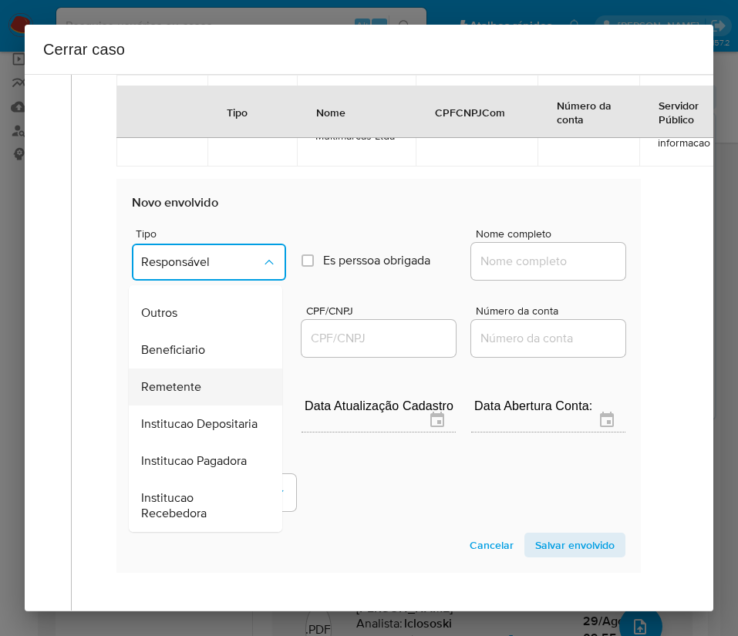
scroll to position [274, 0]
click at [180, 379] on span "Remetente" at bounding box center [171, 386] width 60 height 15
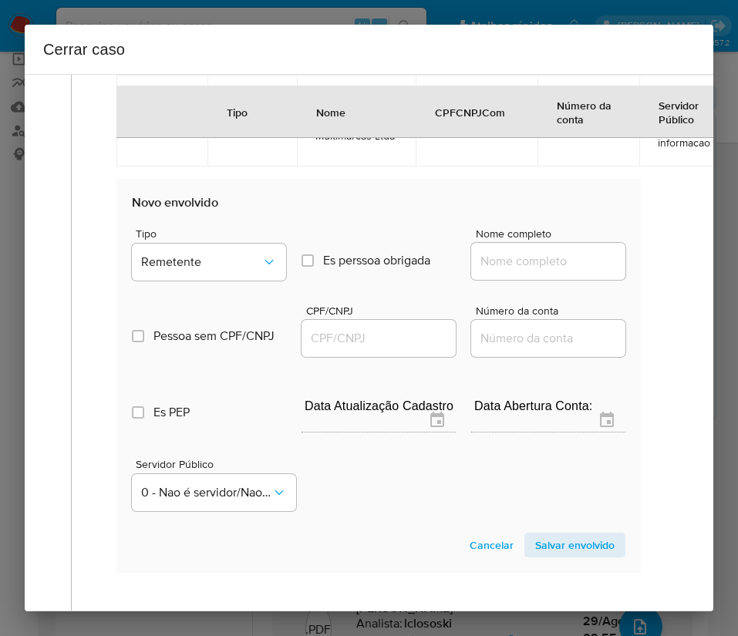
click at [533, 271] on input "Nome completo" at bounding box center [548, 261] width 154 height 20
paste input "Cristhian Tobias Butcke, 08740013901"
drag, startPoint x: 517, startPoint y: 279, endPoint x: 675, endPoint y: 278, distance: 158.1
click at [675, 278] on div "1 Informação completa Geral Data de início 01/07/2025 Data Fin 28/08/2025 Valor…" at bounding box center [368, 60] width 651 height 1364
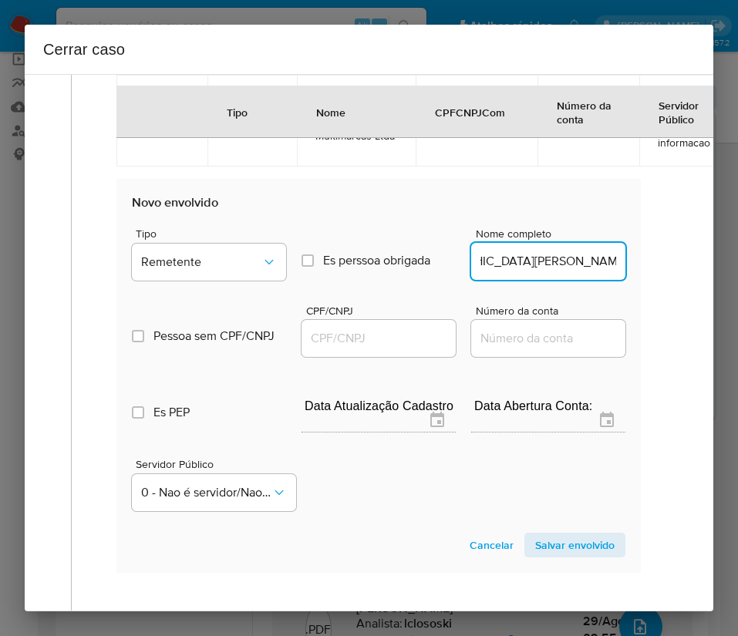
scroll to position [0, 0]
type input "Cristhian Tobias Butcke"
click at [318, 341] on div at bounding box center [378, 338] width 154 height 37
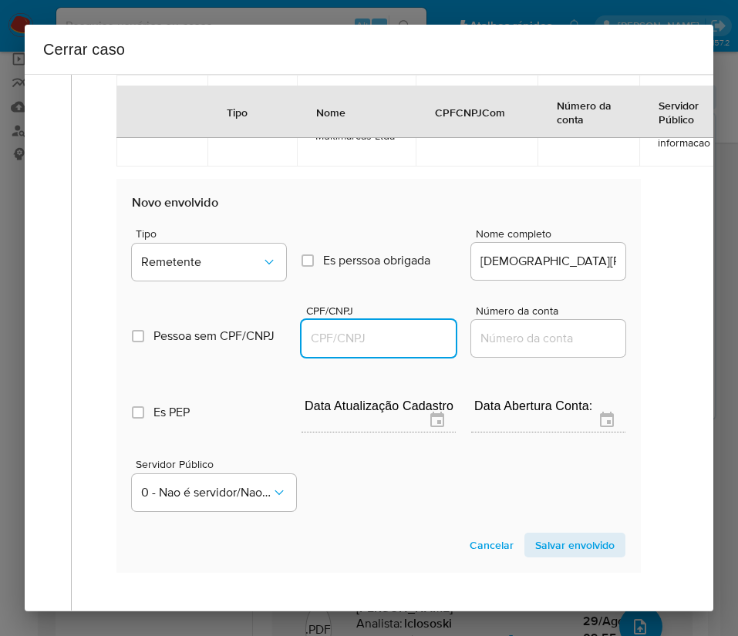
drag, startPoint x: 324, startPoint y: 350, endPoint x: 337, endPoint y: 348, distance: 13.3
click at [324, 348] on input "CPF/CNPJ" at bounding box center [378, 338] width 154 height 20
paste input "08740013901"
type input "8740013901"
click at [544, 556] on span "Salvar envolvido" at bounding box center [574, 545] width 79 height 22
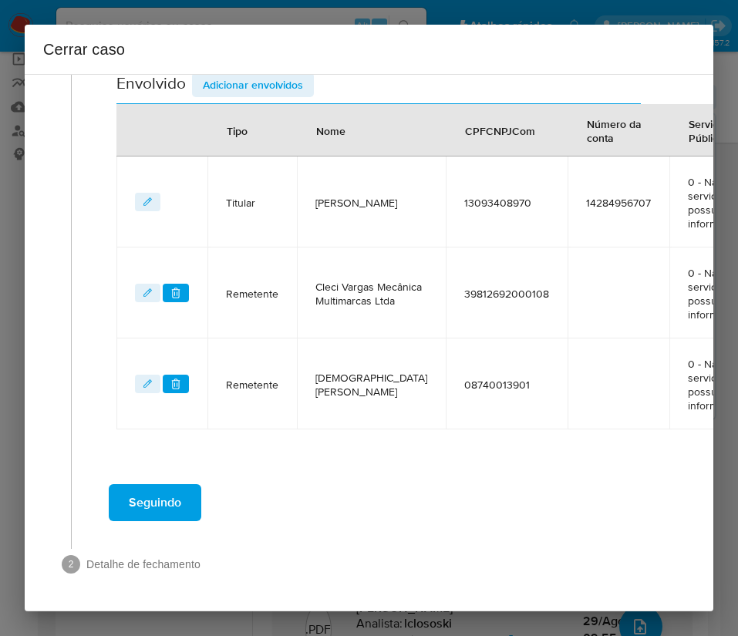
scroll to position [453, 0]
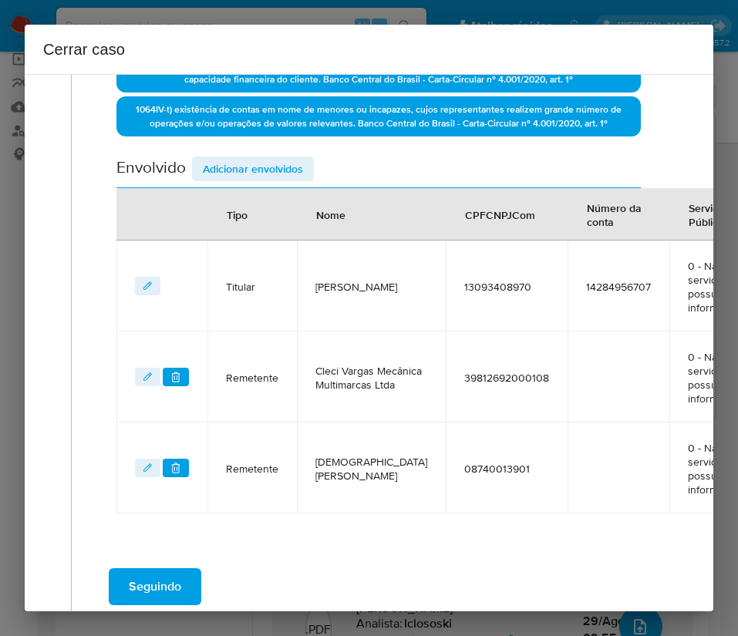
click at [288, 176] on span "Adicionar envolvidos" at bounding box center [253, 169] width 100 height 22
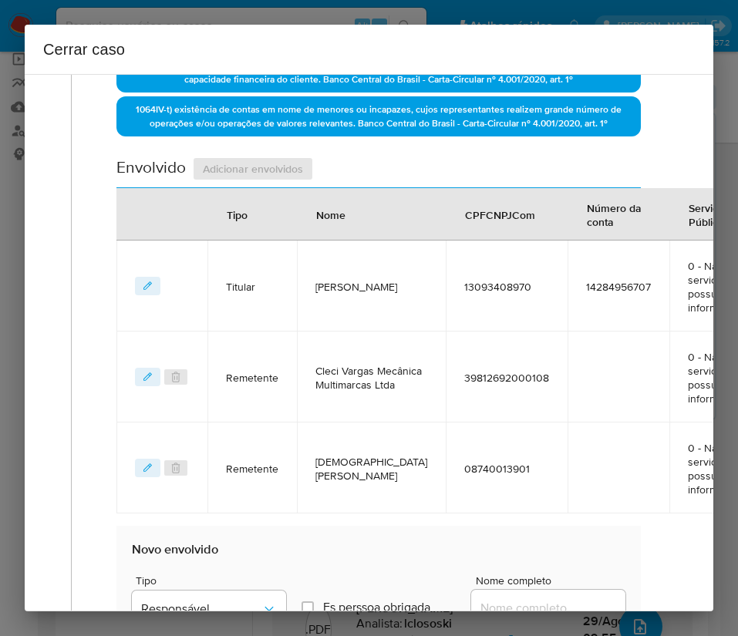
scroll to position [916, 0]
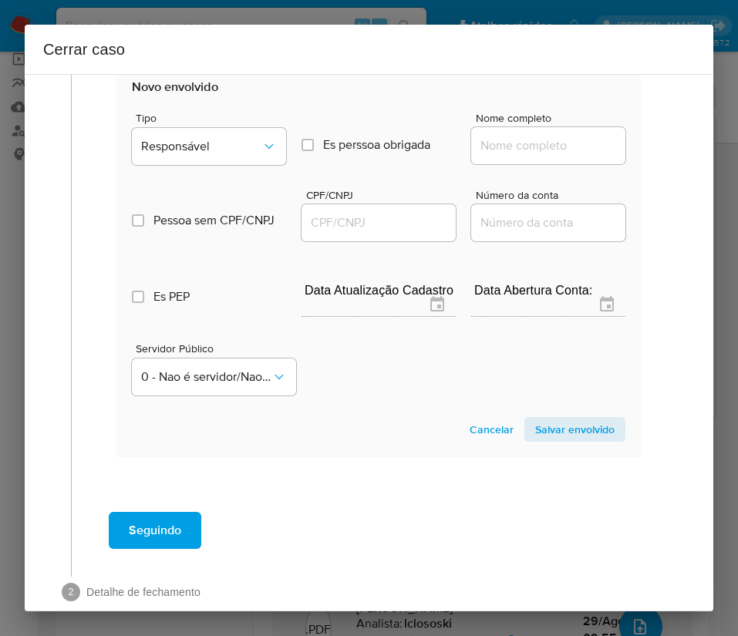
click at [215, 123] on span "Tipo" at bounding box center [213, 118] width 154 height 11
drag, startPoint x: 223, startPoint y: 190, endPoint x: 237, endPoint y: 157, distance: 35.9
click at [223, 190] on div "Pessoa sem CPF/CNPJ Is CPFCNPJ CPF/CNPJ Número da conta" at bounding box center [378, 207] width 493 height 73
click at [242, 149] on button "Responsável" at bounding box center [209, 146] width 154 height 37
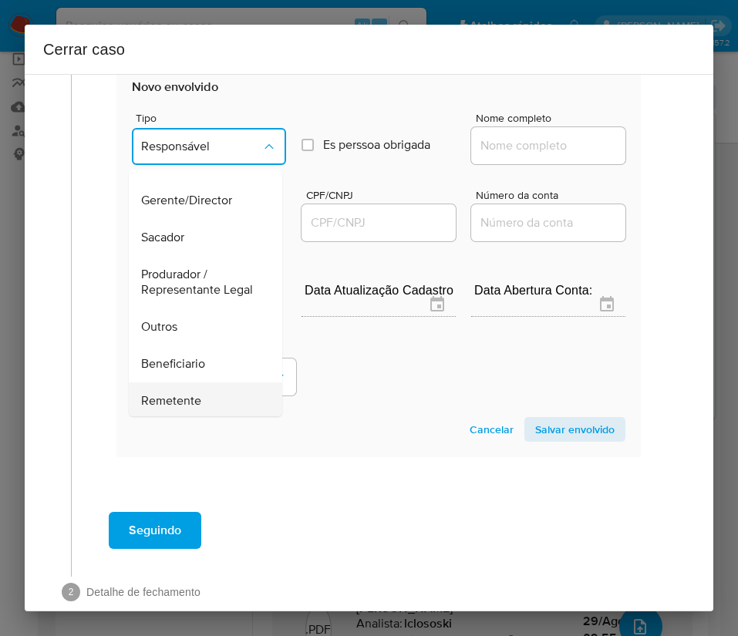
scroll to position [231, 0]
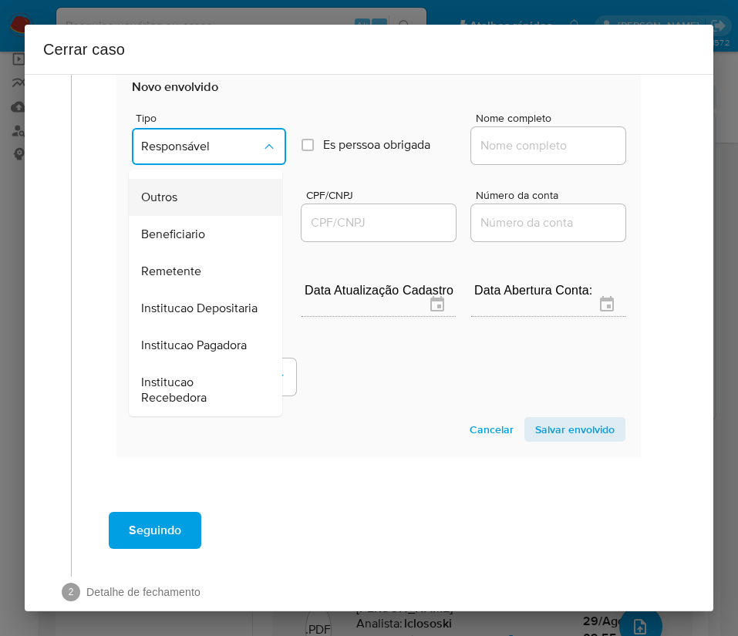
click at [183, 216] on div "Outros" at bounding box center [201, 197] width 120 height 37
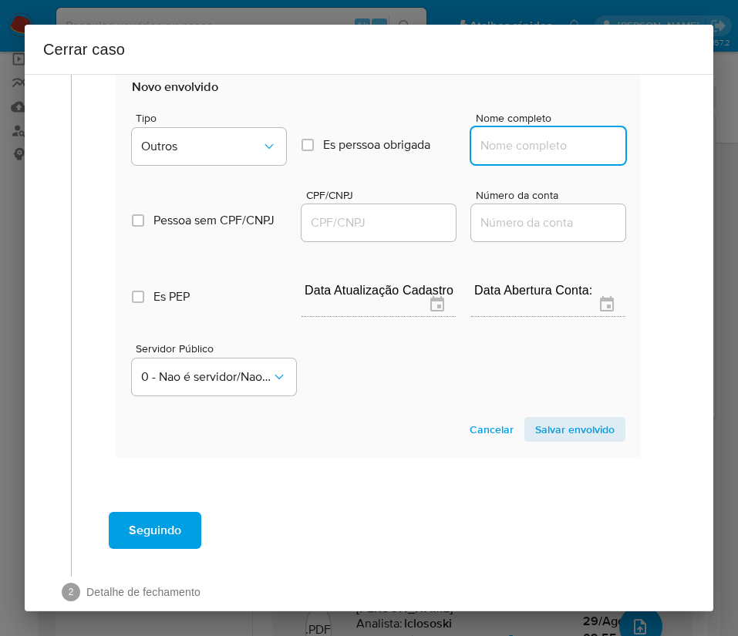
click at [506, 156] on input "Nome completo" at bounding box center [548, 146] width 154 height 20
paste input "Cleci Butcke de Vargas, CPF 01716384923"
drag, startPoint x: 529, startPoint y: 157, endPoint x: 641, endPoint y: 167, distance: 112.2
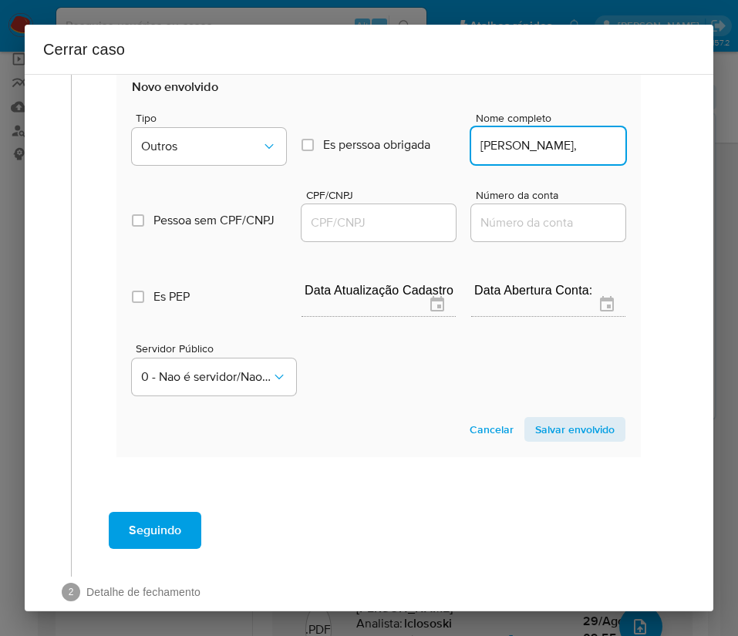
scroll to position [0, 0]
type input "Cleci Butcke de Vargas"
click at [329, 231] on input "CPF/CNPJ" at bounding box center [378, 223] width 154 height 20
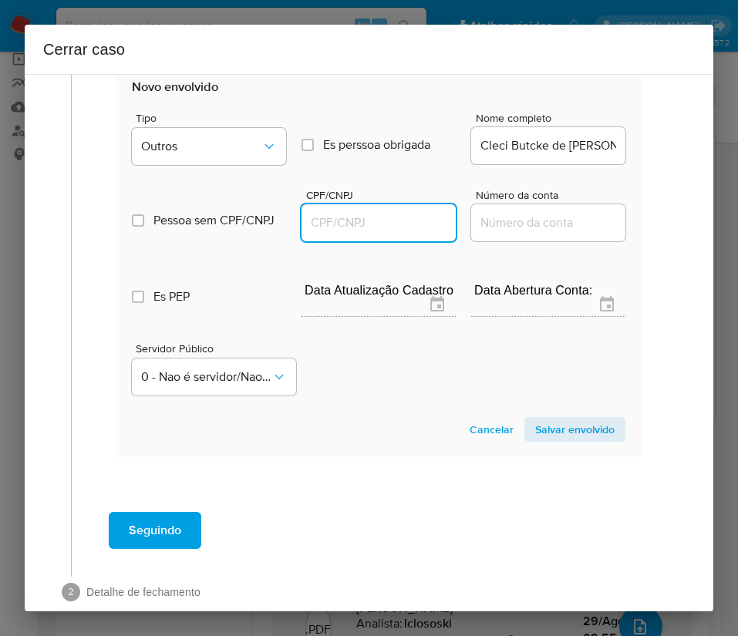
paste input "01716384923"
type input "1716384923"
click at [573, 440] on span "Salvar envolvido" at bounding box center [574, 430] width 79 height 22
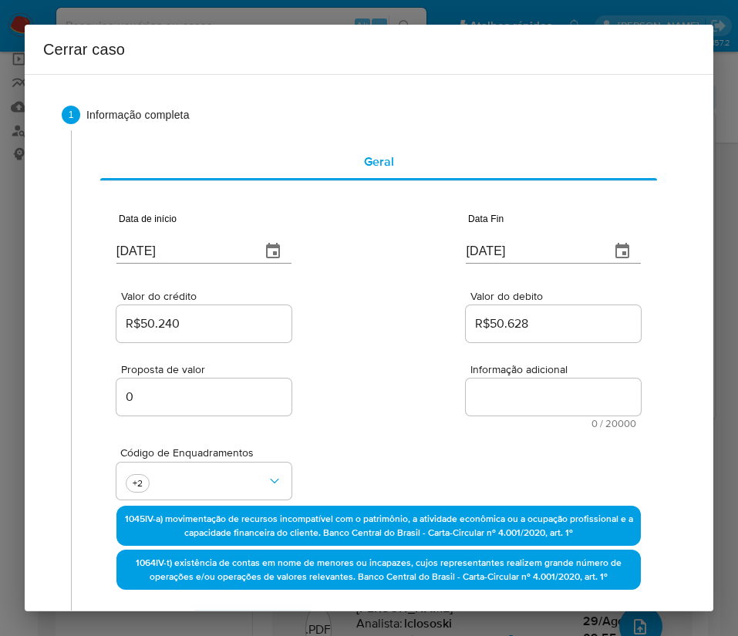
click at [500, 389] on textarea "Informação adicional" at bounding box center [553, 397] width 175 height 37
paste textarea "Informações do Cliente Bruno de Vargas, CPF 13093408970, 15 anos, residente no …"
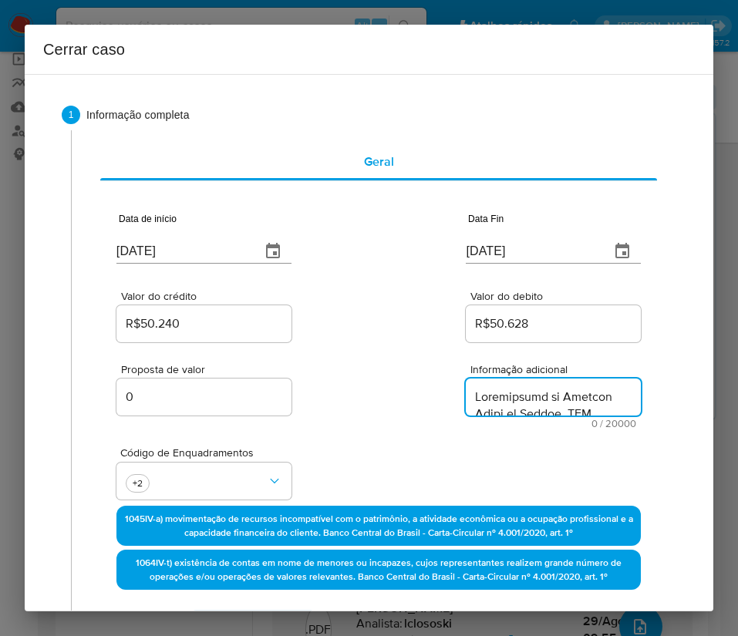
scroll to position [1734, 0]
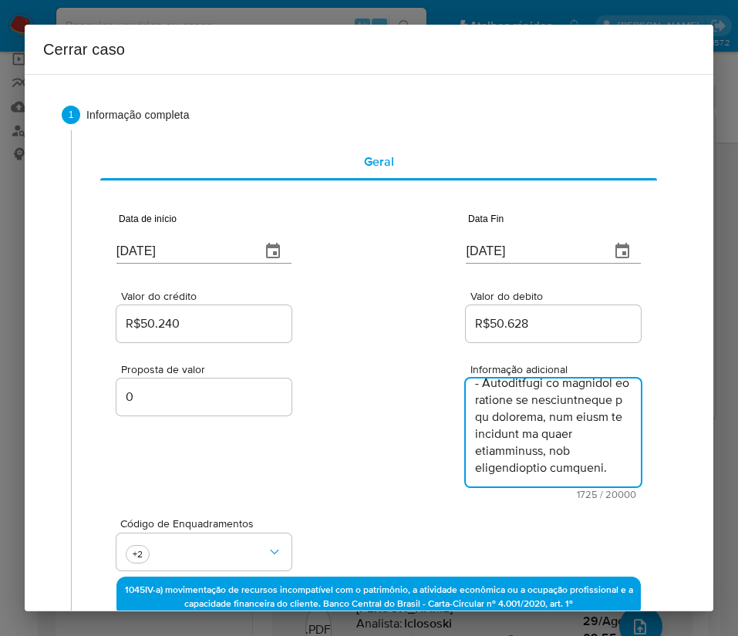
type textarea "Informações do Cliente Bruno de Vargas, CPF 13093408970, 15 anos, residente no …"
click at [343, 493] on div "Proposta de valor 0 Informação adicional 1725 / 20000 18275 caracteres restantes" at bounding box center [378, 422] width 524 height 154
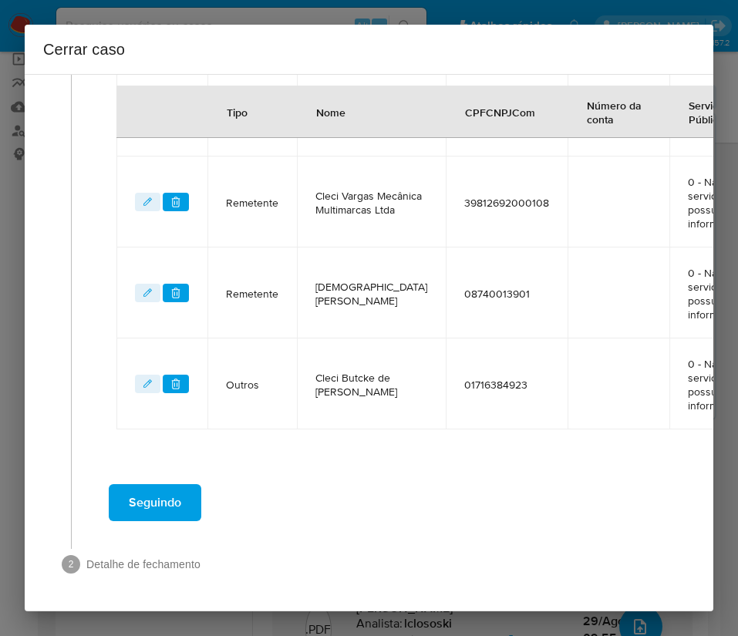
scroll to position [731, 0]
click at [183, 484] on button "Seguindo" at bounding box center [155, 502] width 93 height 37
click at [184, 492] on button "Seguindo" at bounding box center [155, 502] width 93 height 37
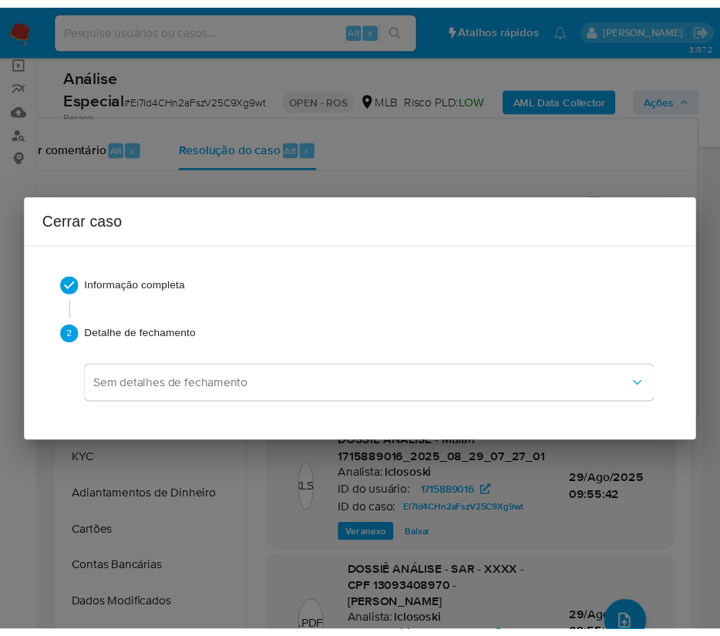
scroll to position [1700, 0]
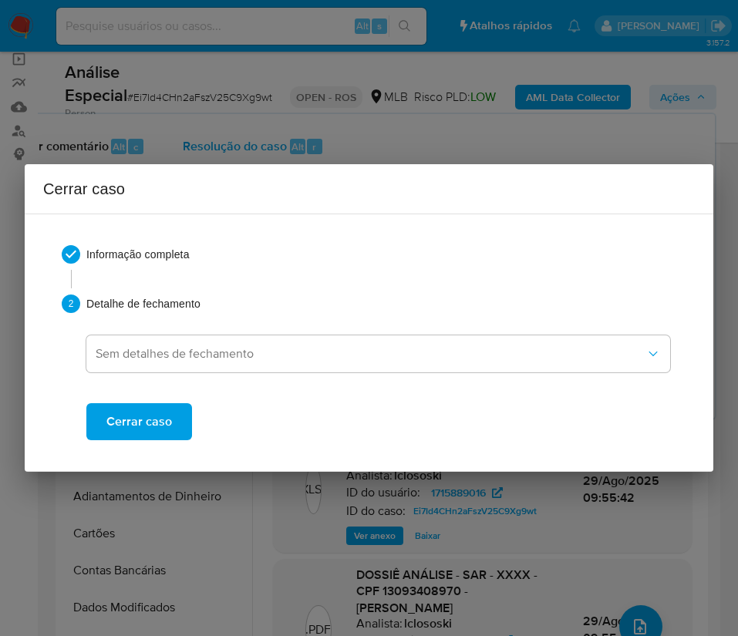
click at [163, 422] on span "Cerrar caso" at bounding box center [139, 422] width 66 height 34
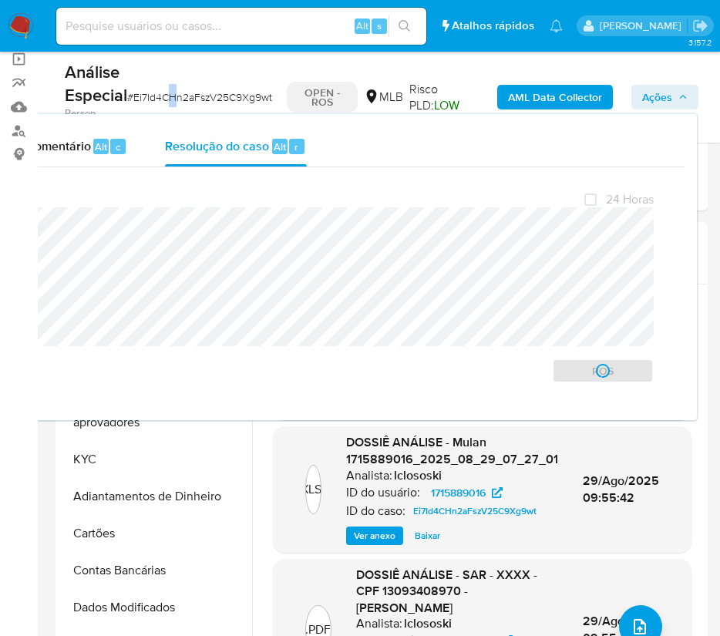
click at [171, 85] on div "Análise Especial # Ei7Id4CHn2aFszV25C9Xg9wt" at bounding box center [172, 83] width 214 height 45
drag, startPoint x: 163, startPoint y: 103, endPoint x: 178, endPoint y: 100, distance: 15.7
click at [174, 103] on span "# Ei7Id4CHn2aFszV25C9Xg9wt" at bounding box center [199, 96] width 145 height 15
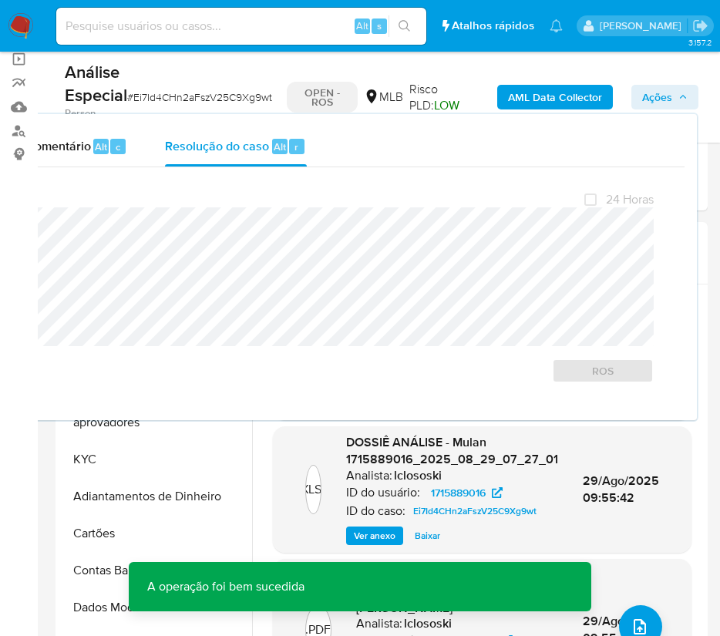
click at [219, 100] on span "# Ei7Id4CHn2aFszV25C9Xg9wt" at bounding box center [199, 96] width 145 height 15
copy span "Ei7Id4CHn2aFszV25C9Xg9wt"
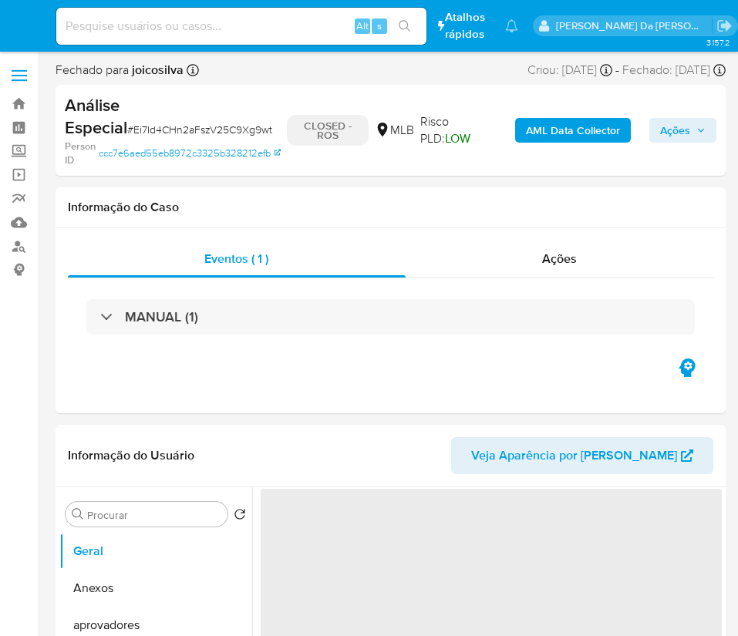
select select "10"
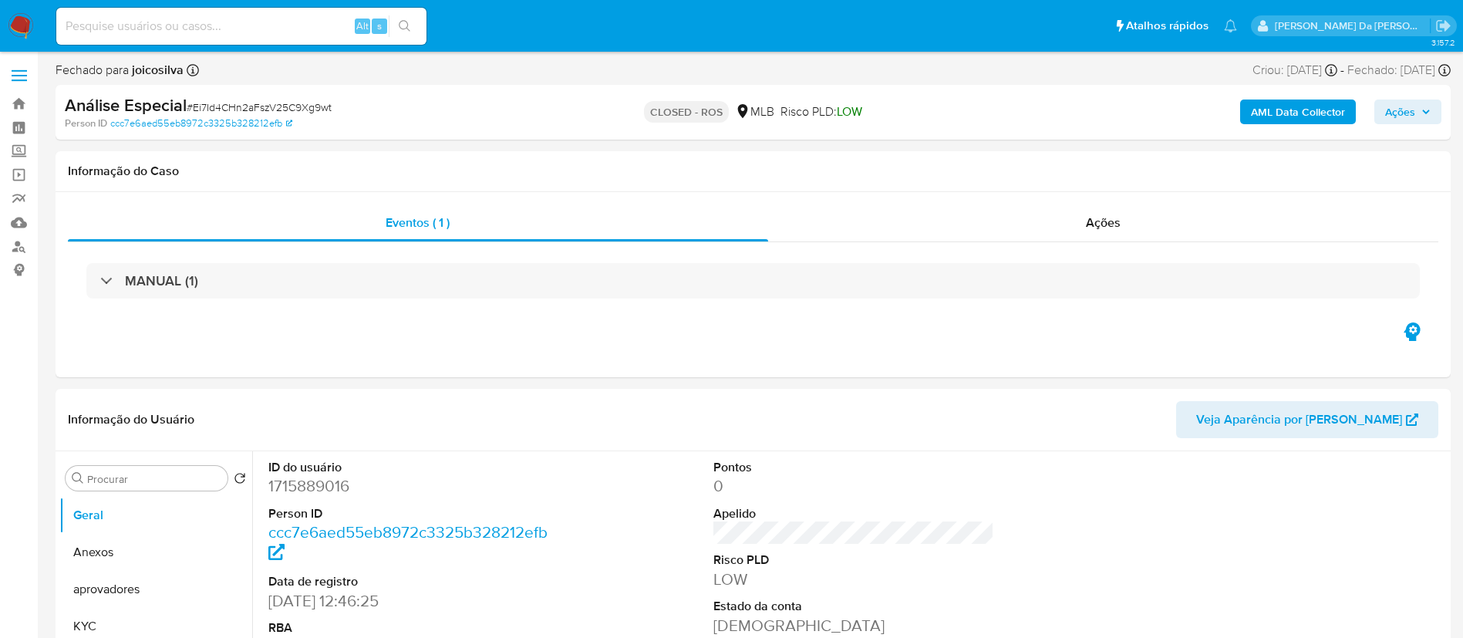
click at [25, 30] on img at bounding box center [21, 26] width 26 height 26
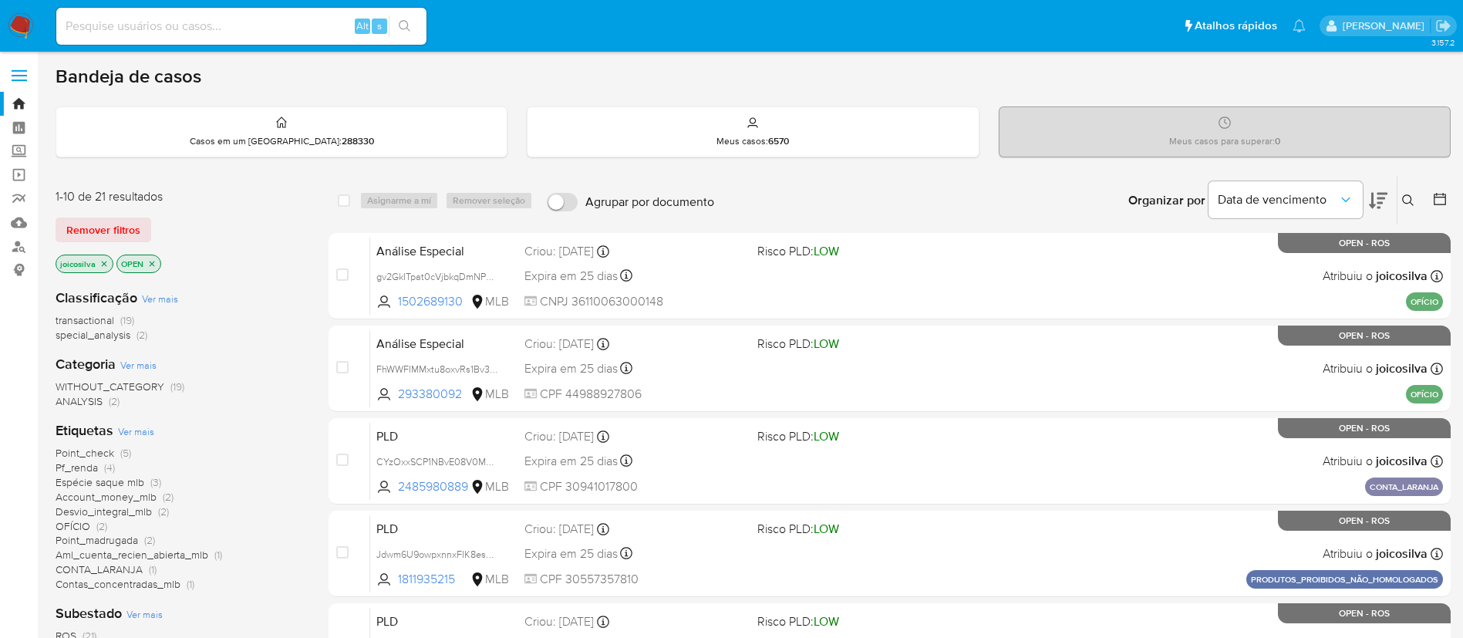
click at [116, 335] on span "special_analysis" at bounding box center [93, 334] width 75 height 15
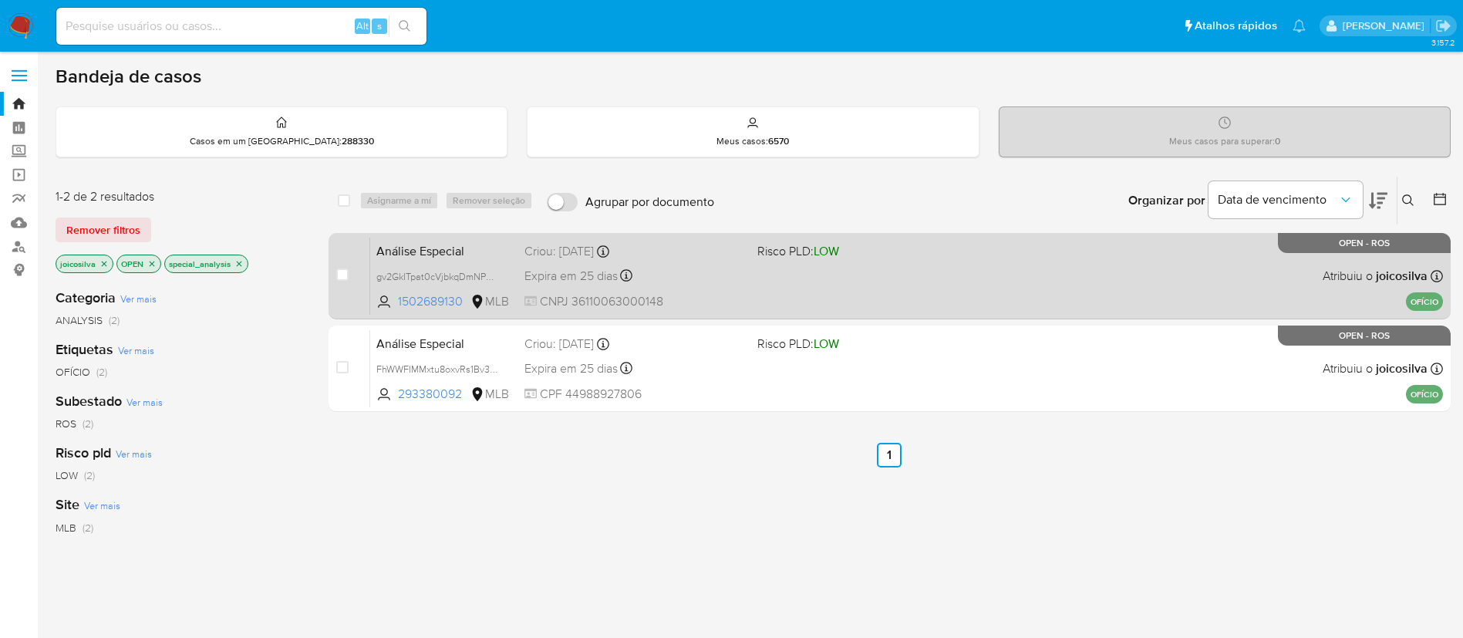
click at [894, 276] on div "Análise Especial gv2GkITpat0cVjbkqDmNPYSs 1502689130 MLB Risco PLD: LOW Criou: …" at bounding box center [906, 276] width 1072 height 78
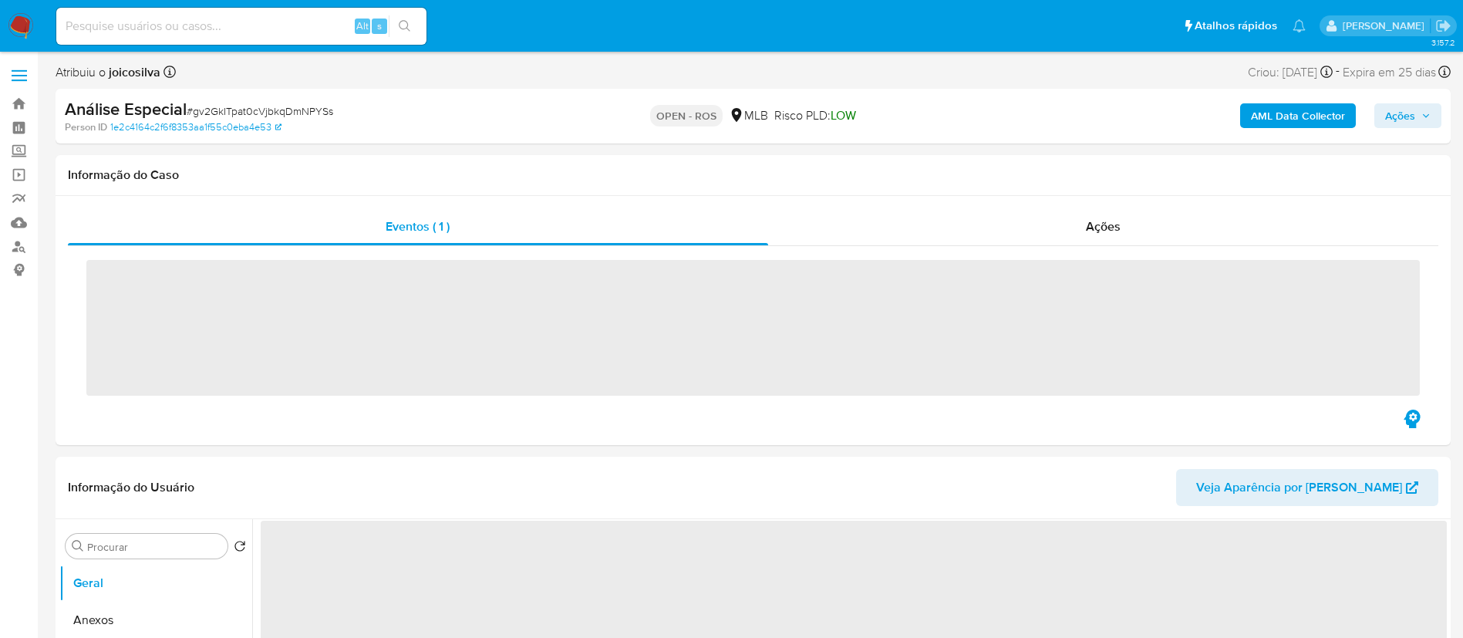
click at [303, 112] on span "# gv2GkITpat0cVjbkqDmNPYSs" at bounding box center [260, 110] width 146 height 15
copy span "gv2GkITpat0cVjbkqDmNPYSs"
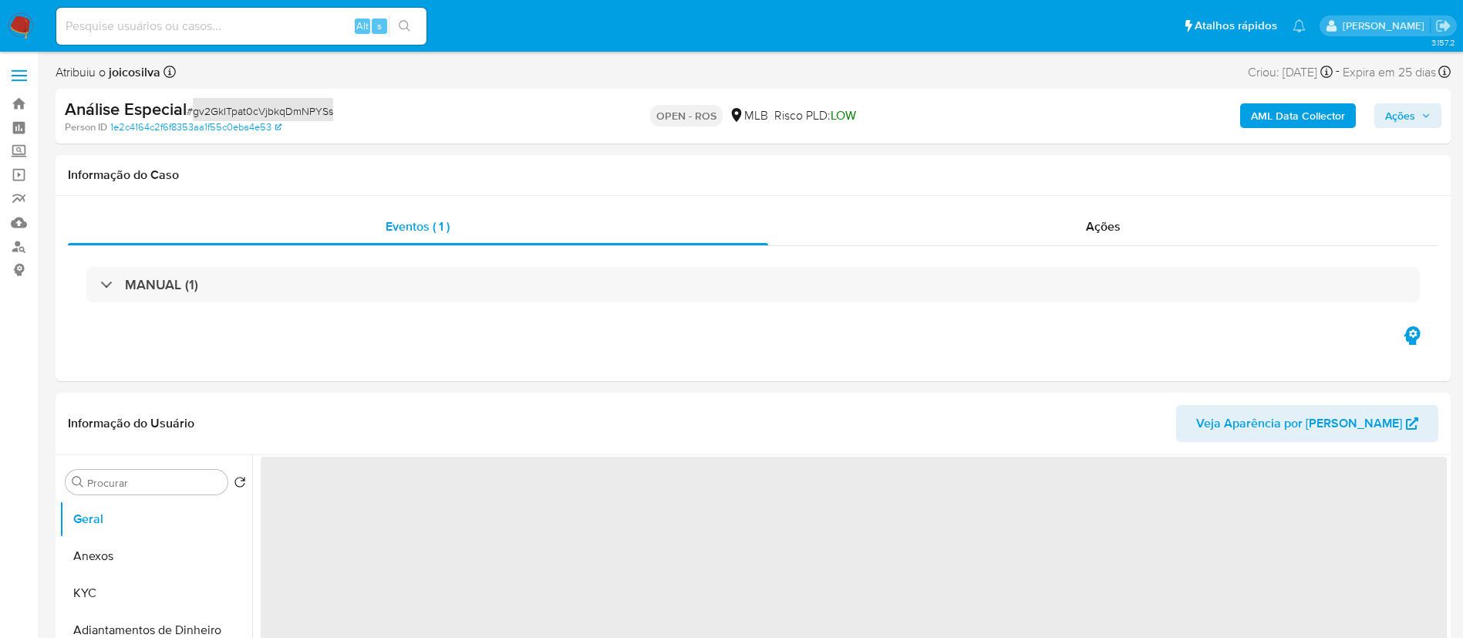
select select "10"
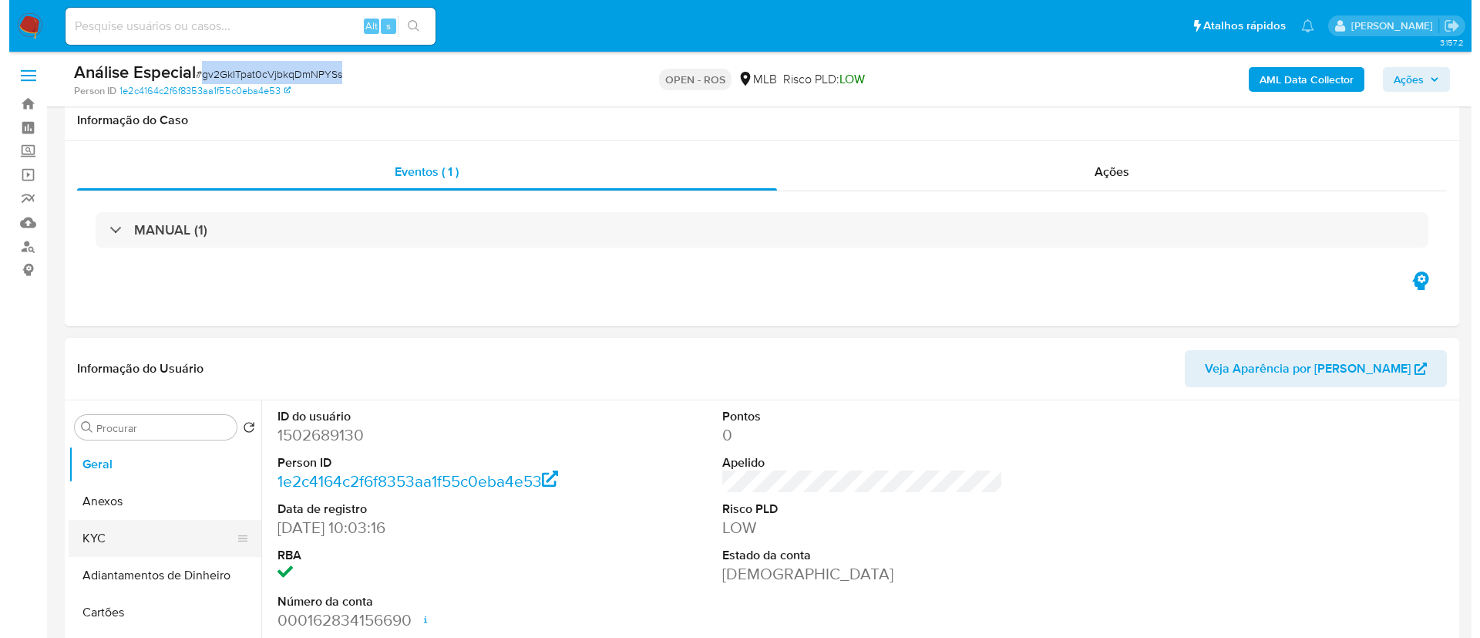
scroll to position [231, 0]
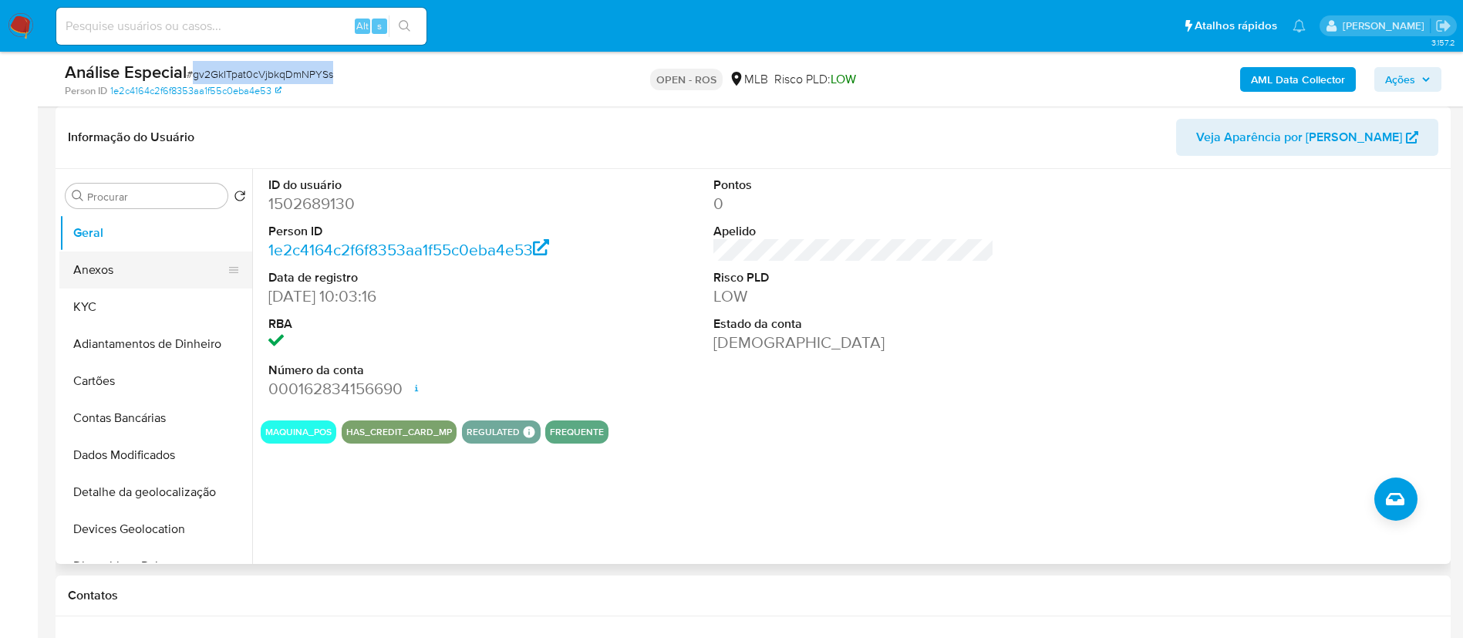
click at [109, 269] on button "Anexos" at bounding box center [149, 269] width 180 height 37
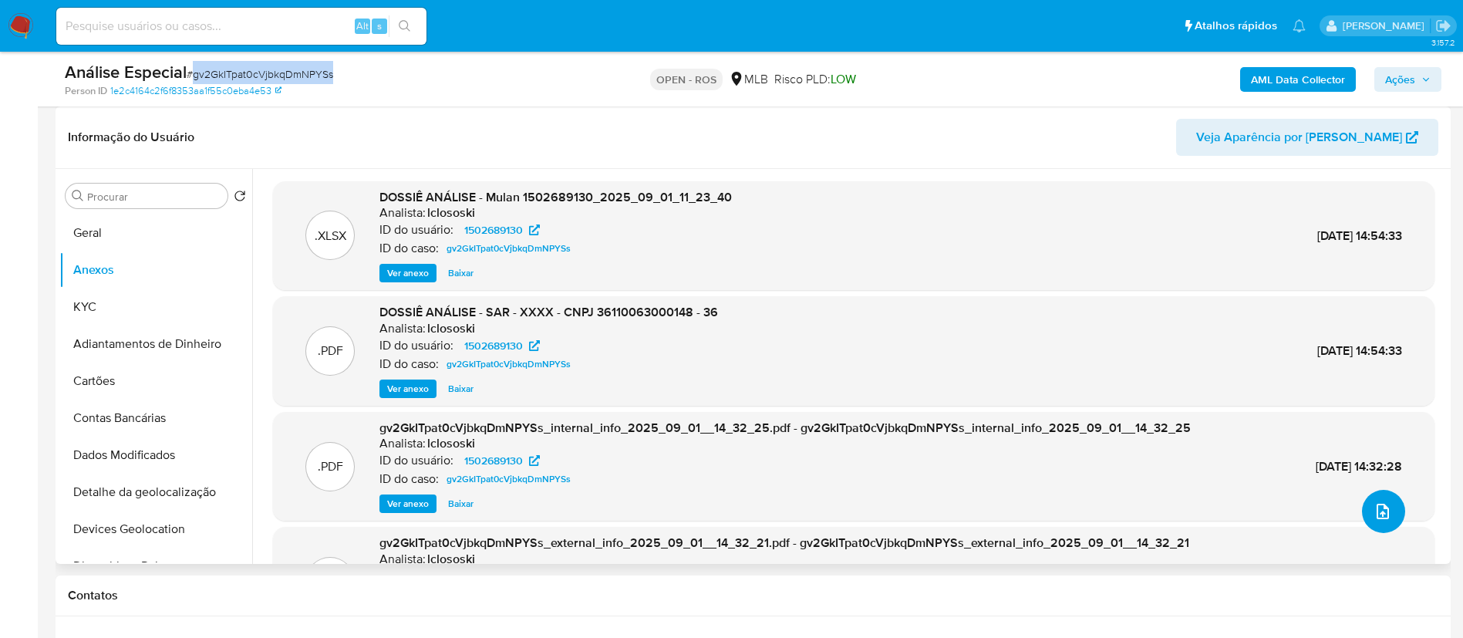
click at [1376, 509] on icon "upload-file" at bounding box center [1382, 511] width 19 height 19
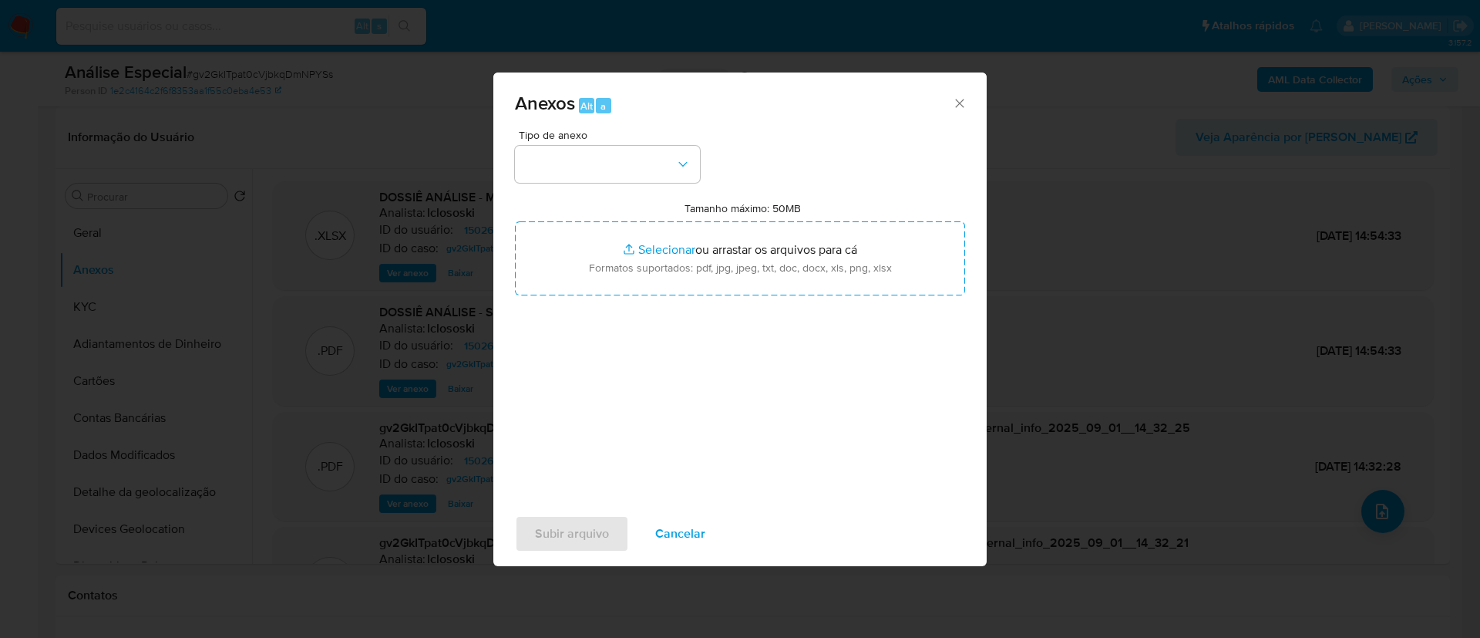
click at [630, 185] on div "Tipo de anexo Tamanho máximo: 50MB Selecionar arquivos Selecionar ou arrastar o…" at bounding box center [740, 312] width 450 height 364
drag, startPoint x: 633, startPoint y: 154, endPoint x: 634, endPoint y: 170, distance: 15.4
click at [633, 153] on button "button" at bounding box center [607, 164] width 185 height 37
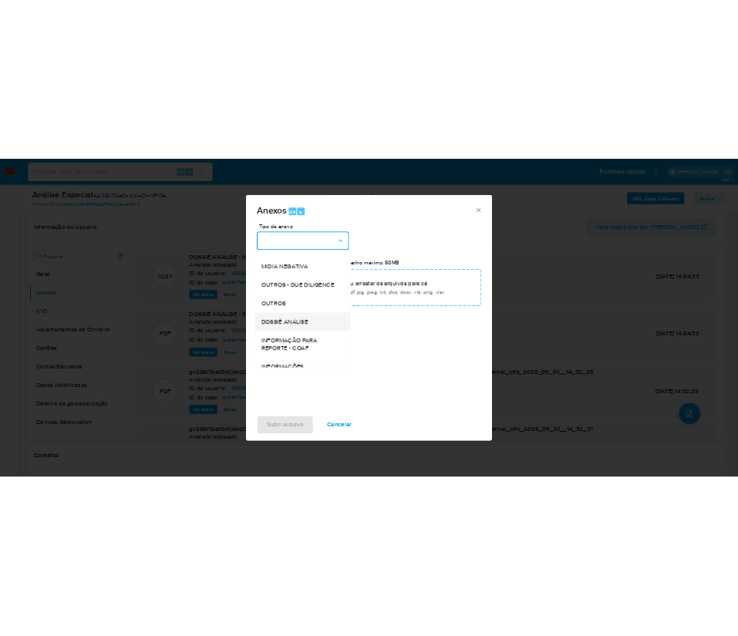
scroll to position [237, 0]
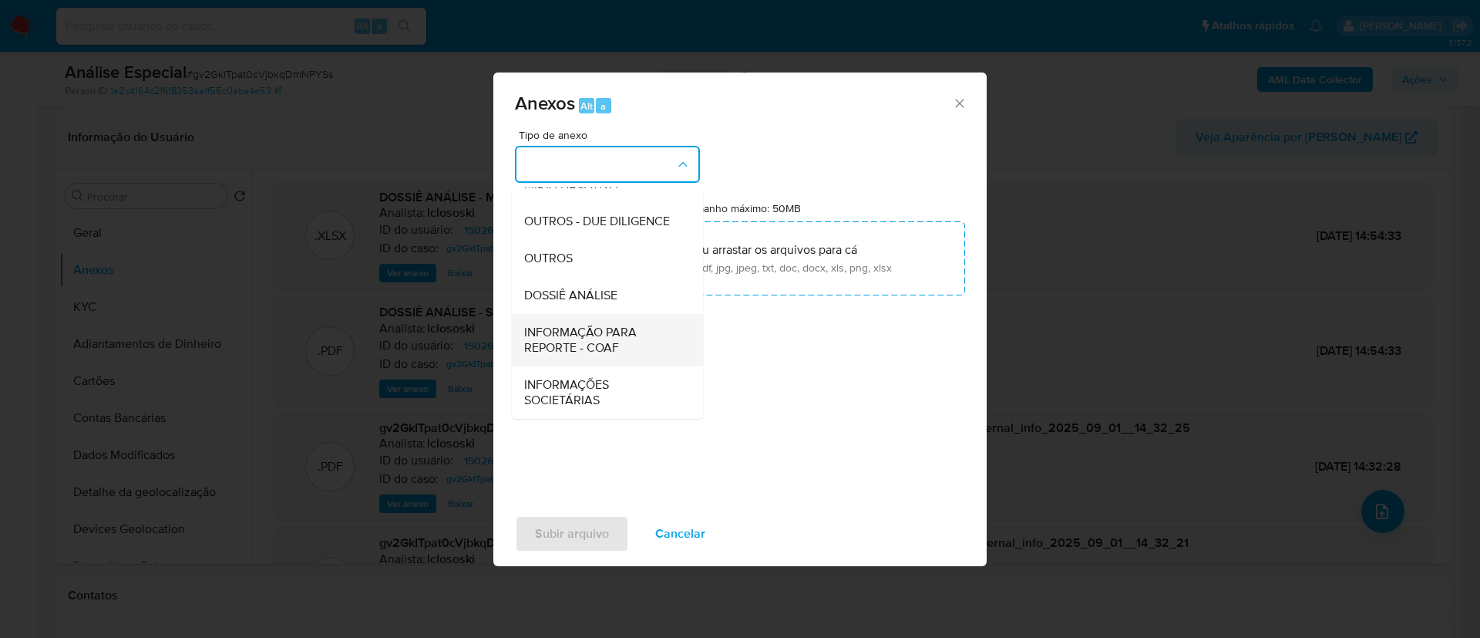
click at [598, 348] on span "INFORMAÇÃO PARA REPORTE - COAF" at bounding box center [602, 340] width 157 height 31
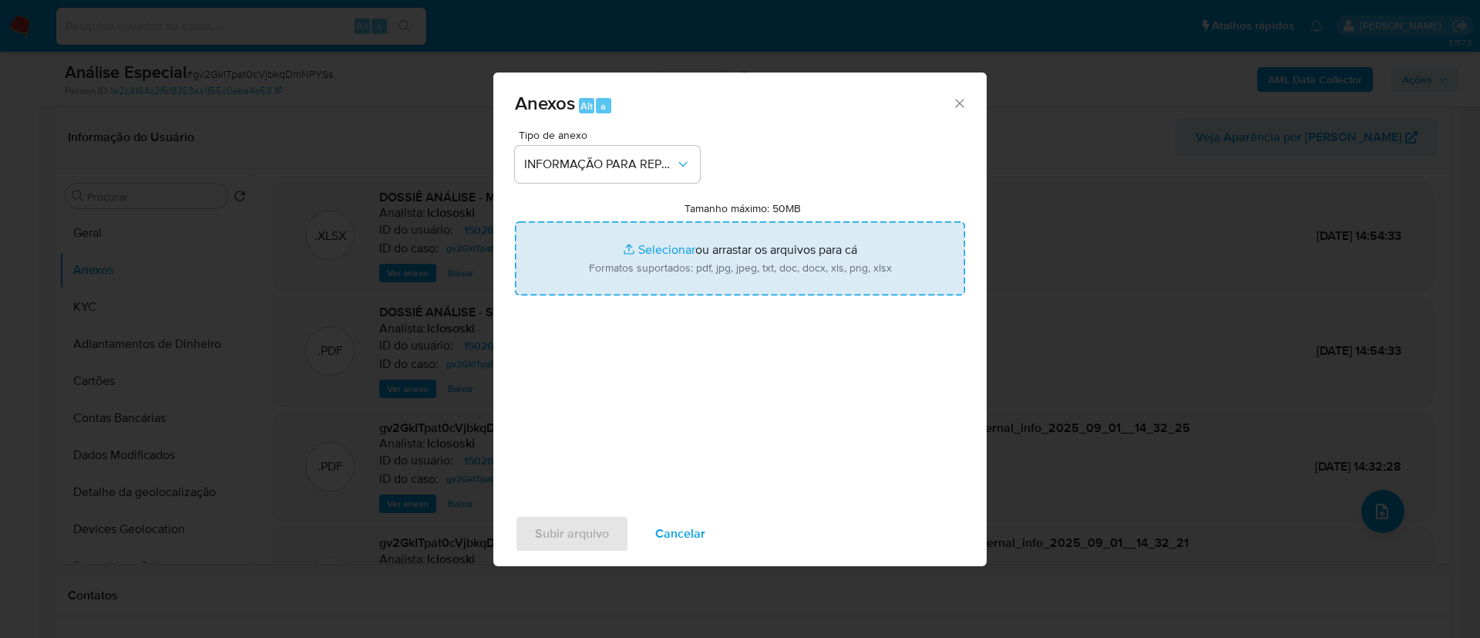
type input "C:\fakepath\SAR - gv2GkITpat0cVjbkqDmNPYSs - CNPJ 36110063000148 - 36.110.063 A…"
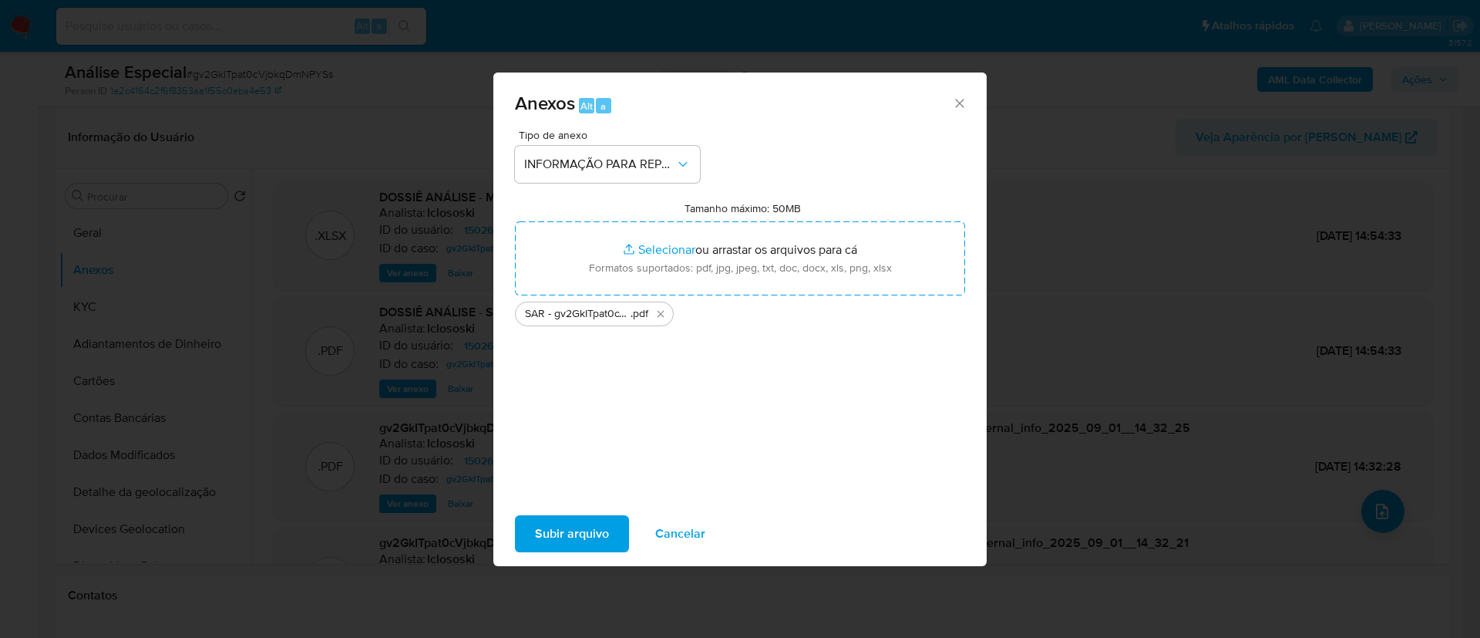
click at [581, 541] on span "Subir arquivo" at bounding box center [572, 534] width 74 height 34
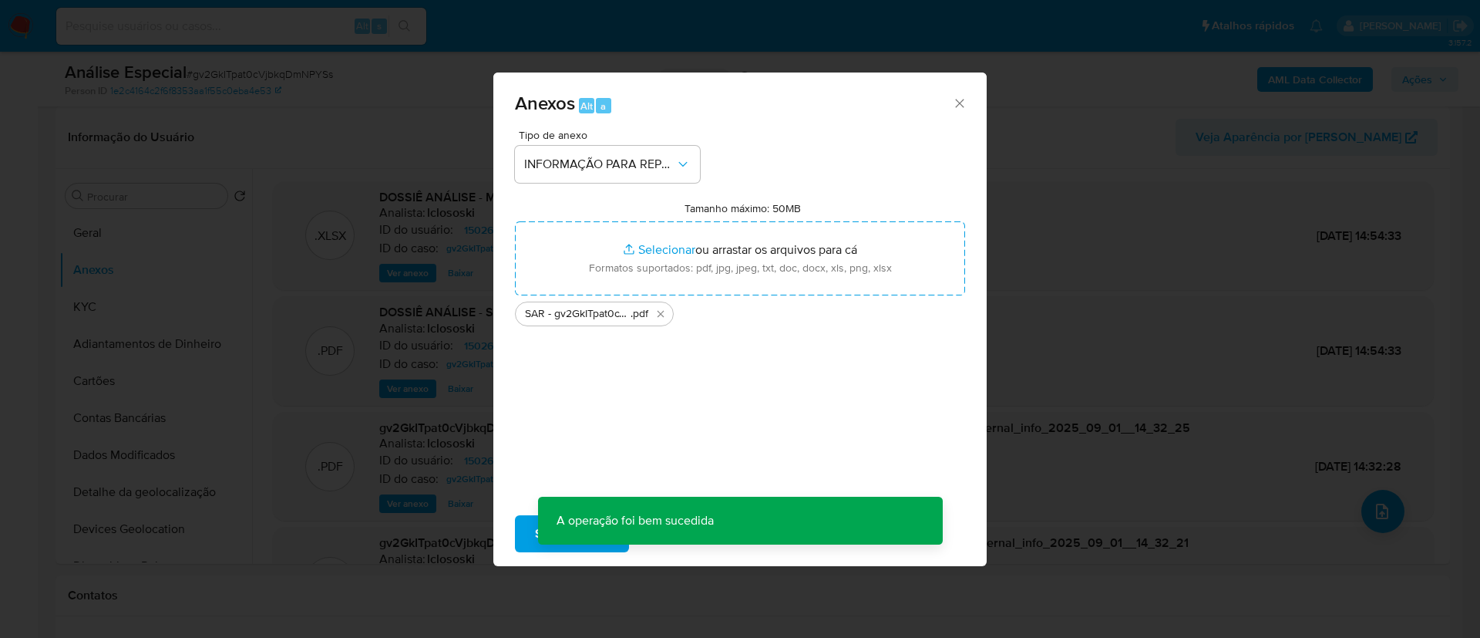
click at [727, 76] on div "Anexos Alt a" at bounding box center [739, 101] width 493 height 58
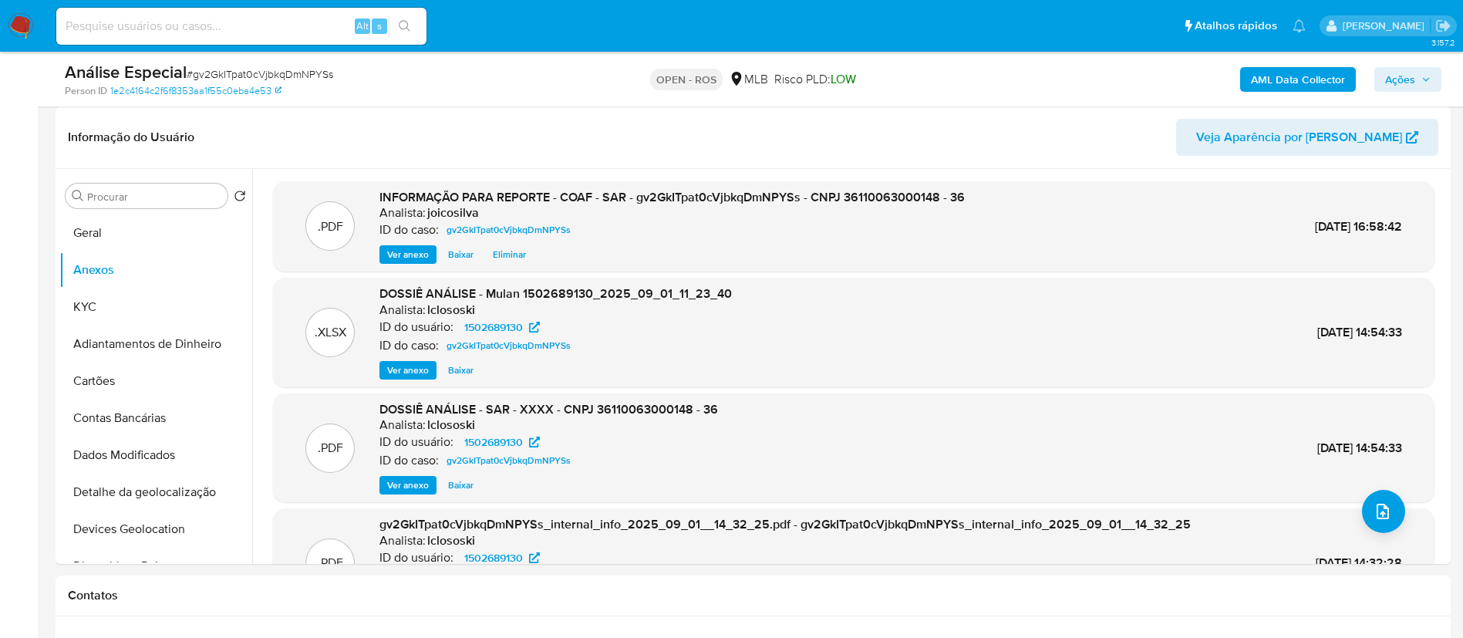
click at [1418, 100] on div "Análise Especial # gv2GkITpat0cVjbkqDmNPYSs Person ID 1e2c4164c2f6f8353aa1f55c0…" at bounding box center [753, 79] width 1395 height 55
click at [1422, 88] on span "Ações" at bounding box center [1407, 80] width 45 height 22
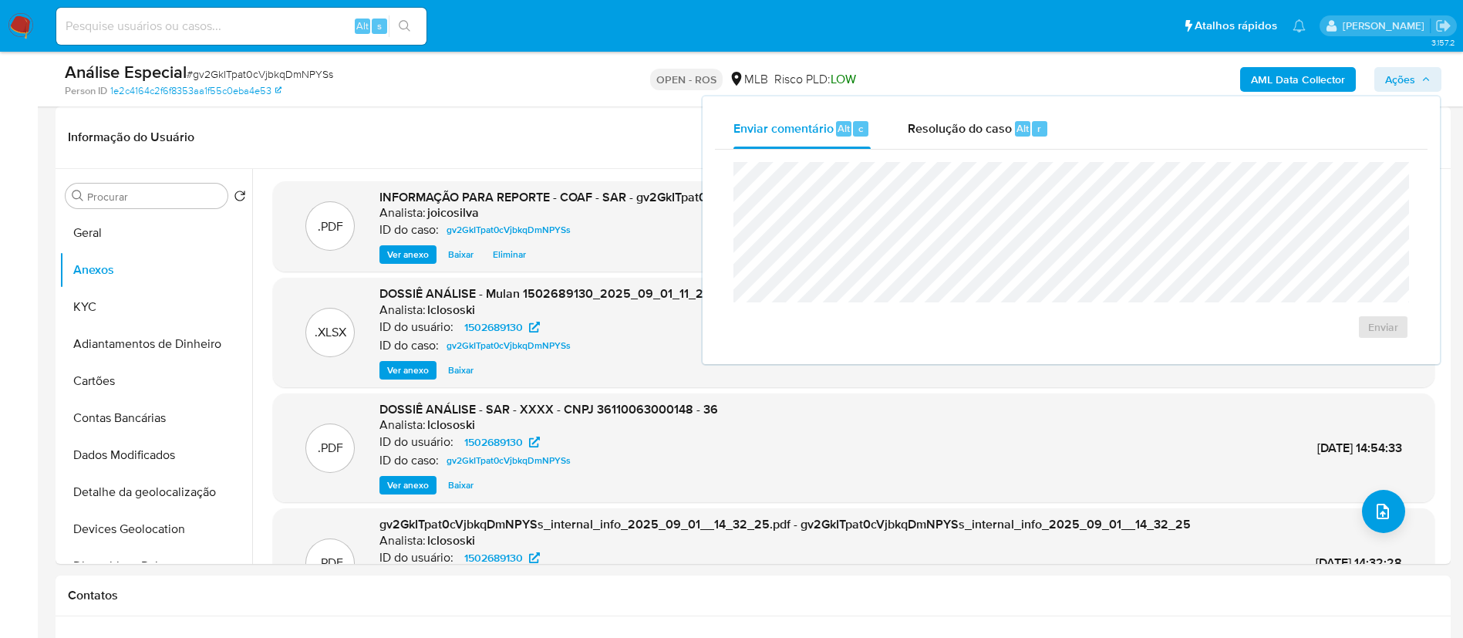
click at [949, 102] on div "Enviar comentário Alt c Resolução do caso Alt r Enviar" at bounding box center [1070, 230] width 737 height 268
click at [945, 122] on span "Resolução do caso" at bounding box center [959, 128] width 104 height 18
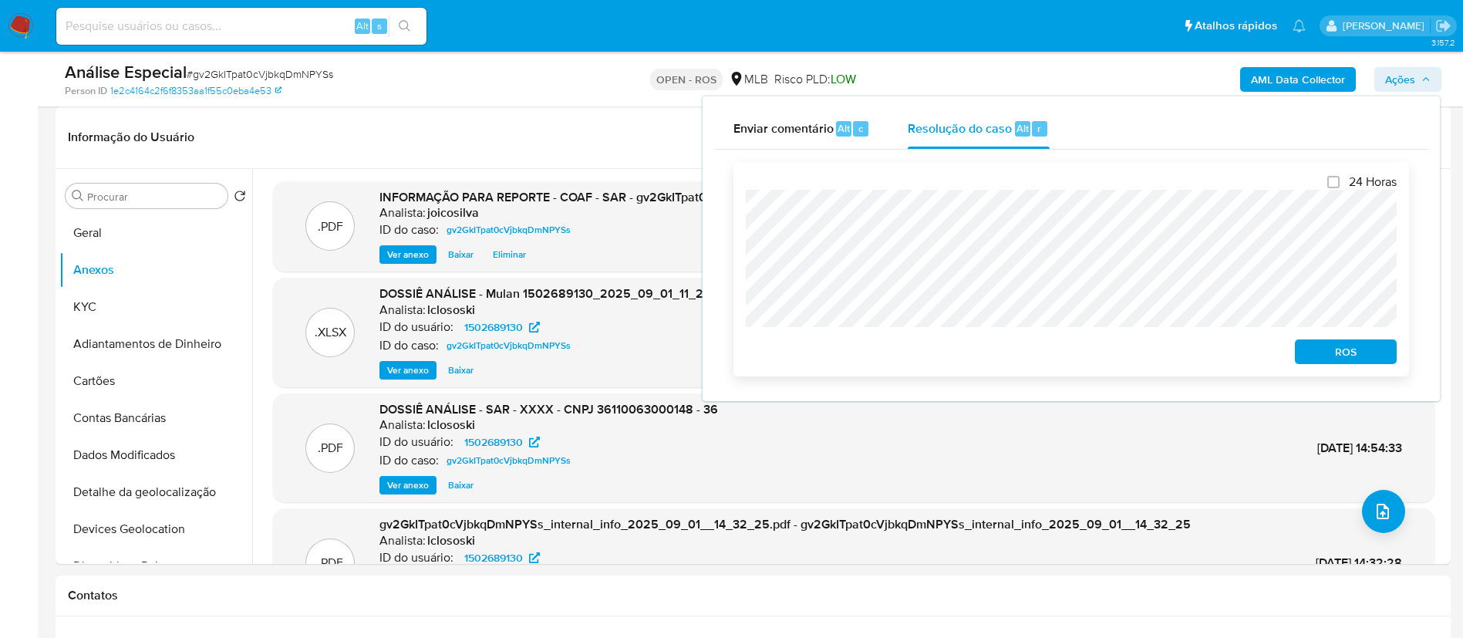
click at [1361, 351] on span "ROS" at bounding box center [1345, 352] width 80 height 22
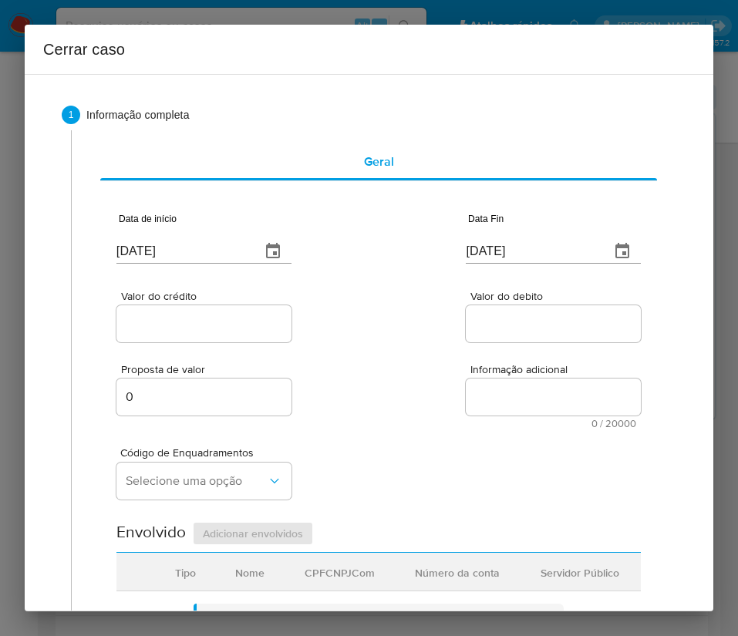
click at [182, 244] on input "[DATE]" at bounding box center [182, 251] width 132 height 25
paste input "1/01"
type input "01/01/2025"
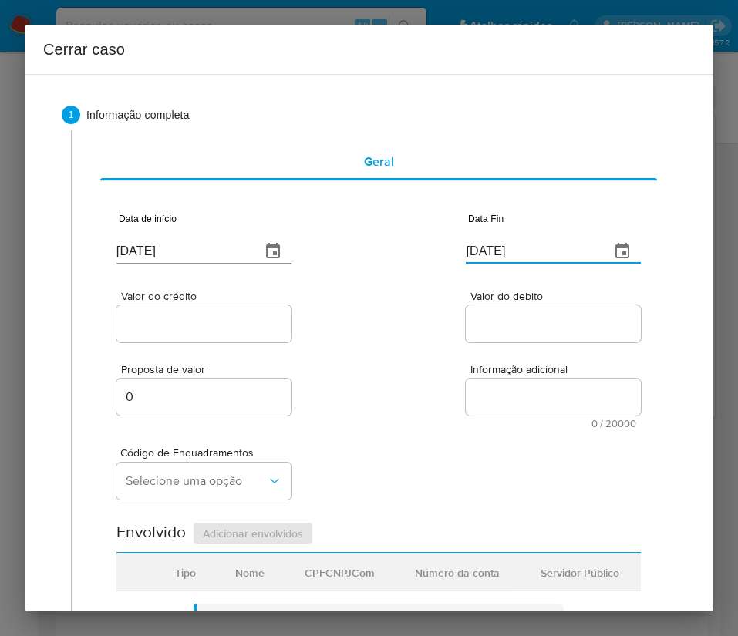
click at [503, 252] on input "[DATE]" at bounding box center [532, 251] width 132 height 25
paste input "29/08"
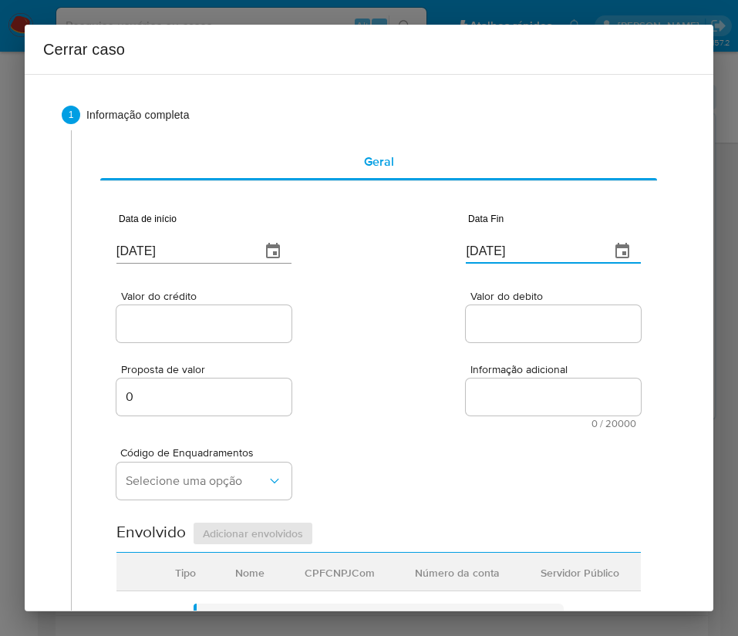
type input "29/08/2025"
click at [483, 397] on textarea "Informação adicional" at bounding box center [553, 397] width 175 height 37
click at [273, 320] on input "Valor do crédito" at bounding box center [203, 324] width 175 height 20
click at [192, 324] on input "Valor do crédito" at bounding box center [203, 324] width 175 height 20
paste input "R$78.359"
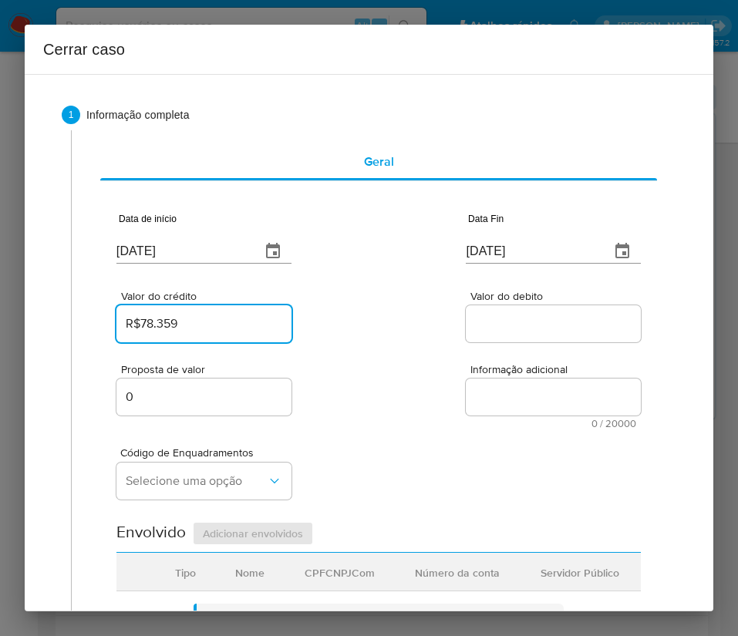
type input "R$78.359"
drag, startPoint x: 509, startPoint y: 345, endPoint x: 395, endPoint y: 416, distance: 133.9
click at [509, 348] on div "Proposta de valor 0 Informação adicional 0 / 20000 20000 caracteres restantes" at bounding box center [378, 386] width 524 height 83
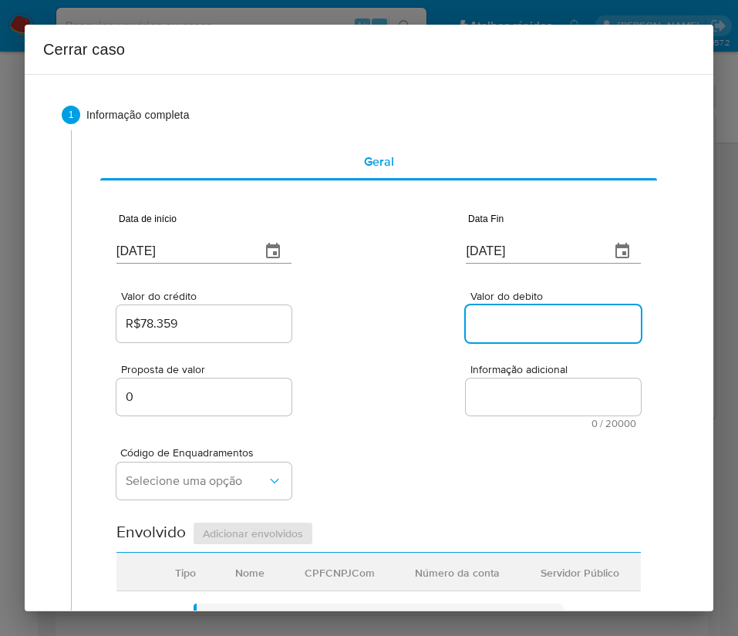
click at [490, 321] on input "Valor do debito" at bounding box center [553, 324] width 175 height 20
paste input "R$74.631"
type input "R$74.631"
click at [436, 449] on div "Código de Enquadramentos Selecione uma opção" at bounding box center [378, 467] width 524 height 77
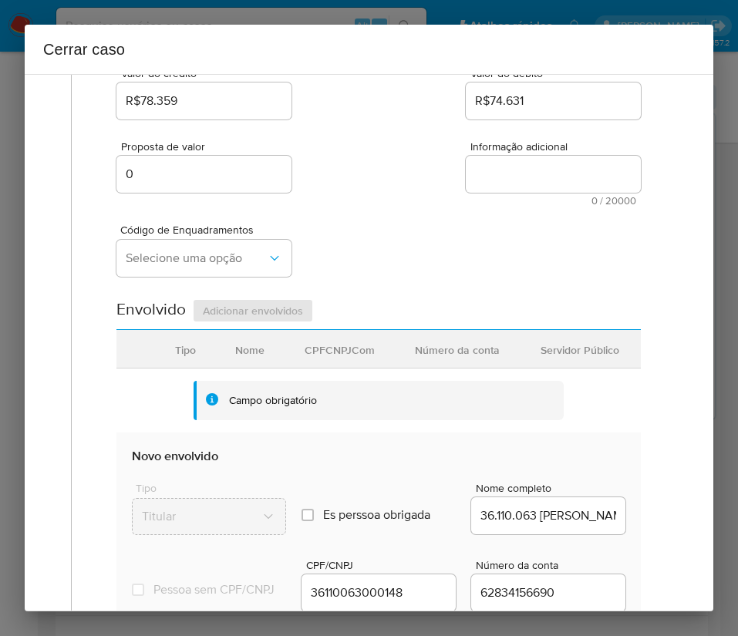
scroll to position [231, 0]
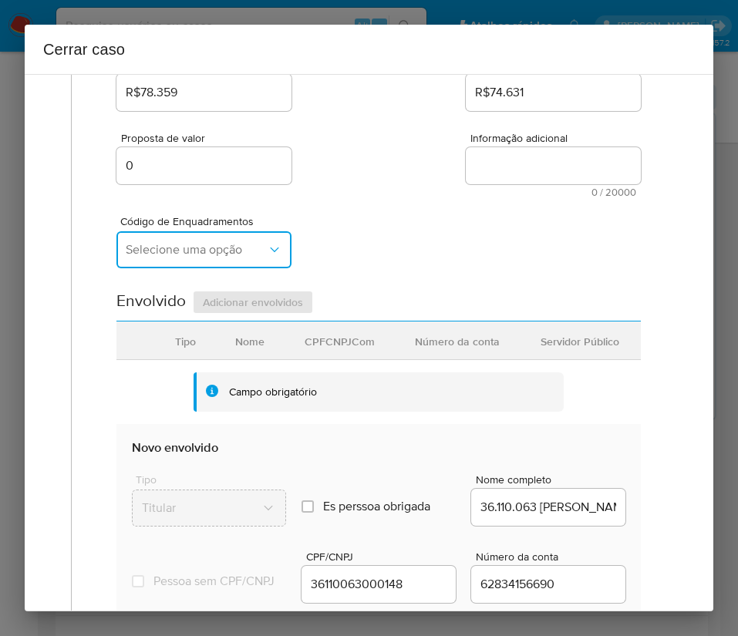
click at [164, 243] on span "Selecione uma opção" at bounding box center [196, 249] width 141 height 15
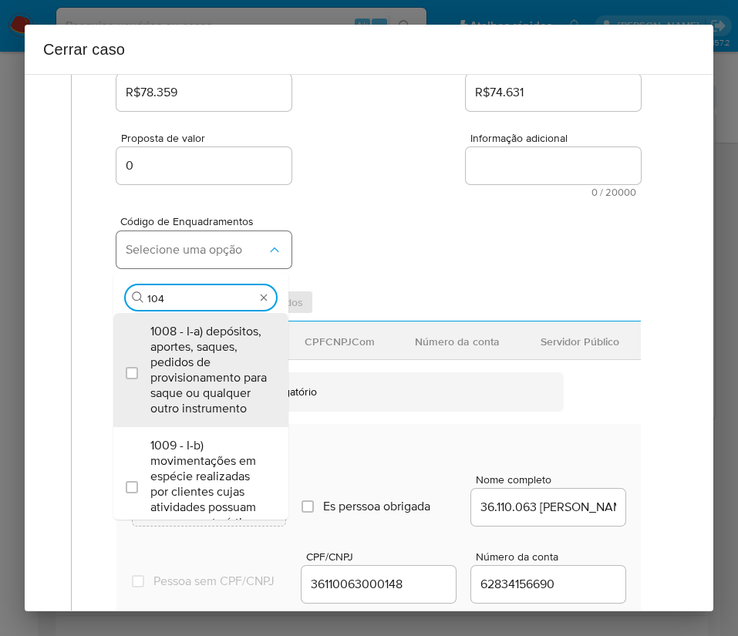
type input "1047"
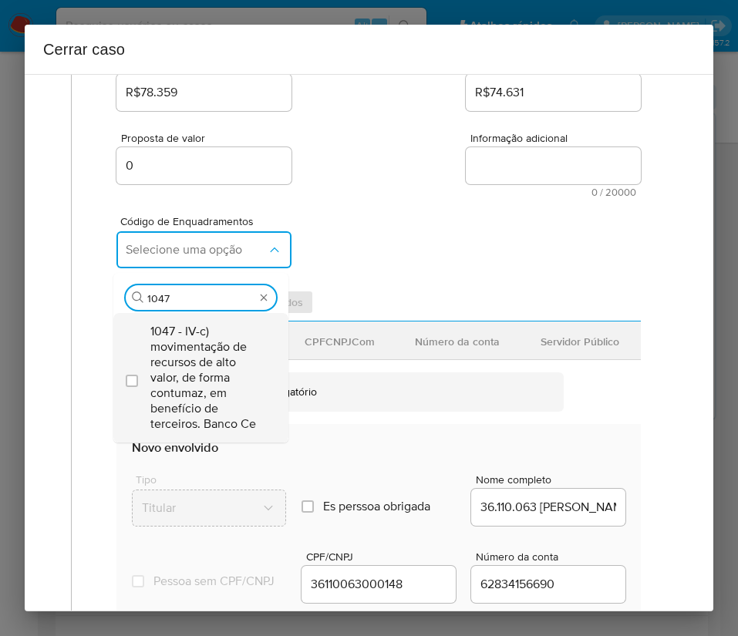
click at [160, 359] on span "1047 - IV-c) movimentação de recursos de alto valor, de forma contumaz, em bene…" at bounding box center [208, 378] width 116 height 108
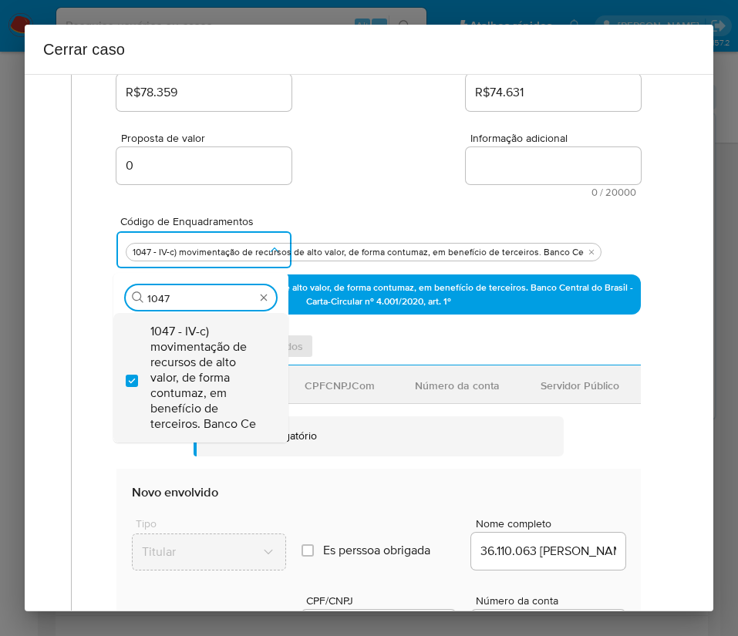
checkbox input "true"
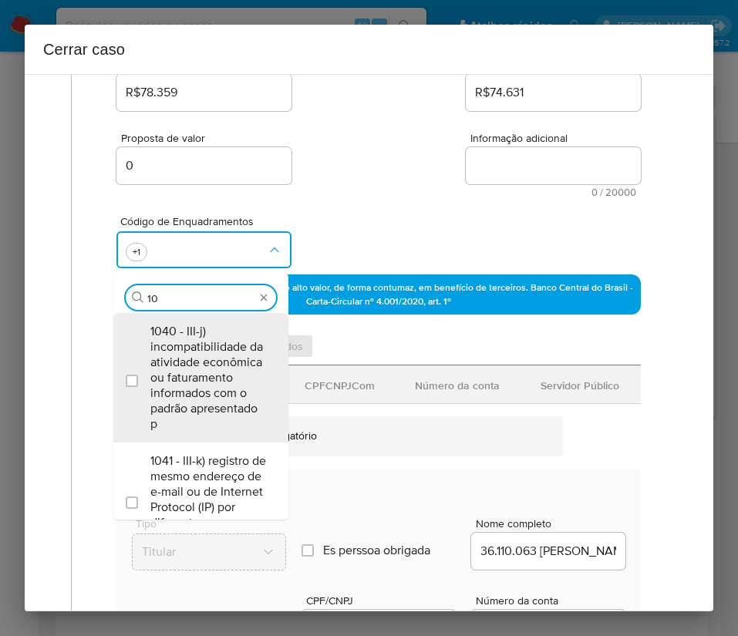
scroll to position [0, 0]
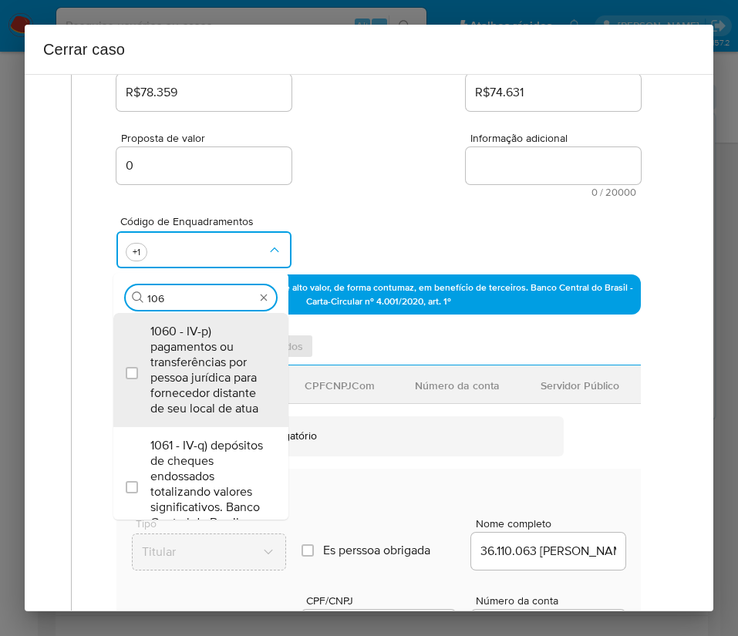
type input "1066"
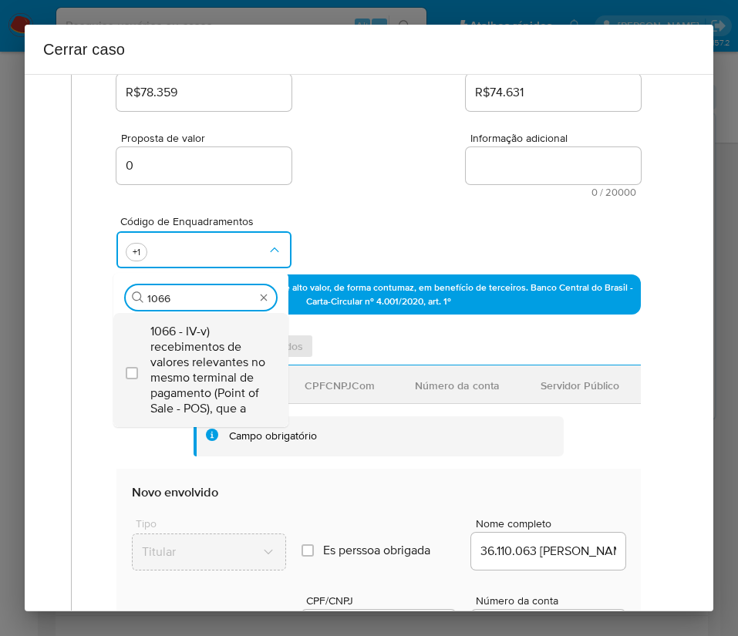
click at [180, 360] on span "1066 - IV-v) recebimentos de valores relevantes no mesmo terminal de pagamento …" at bounding box center [208, 370] width 116 height 93
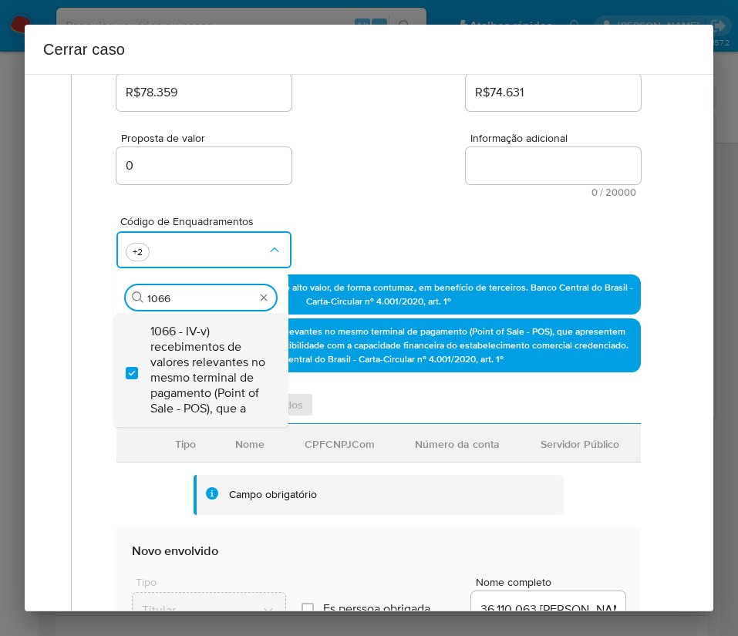
checkbox input "true"
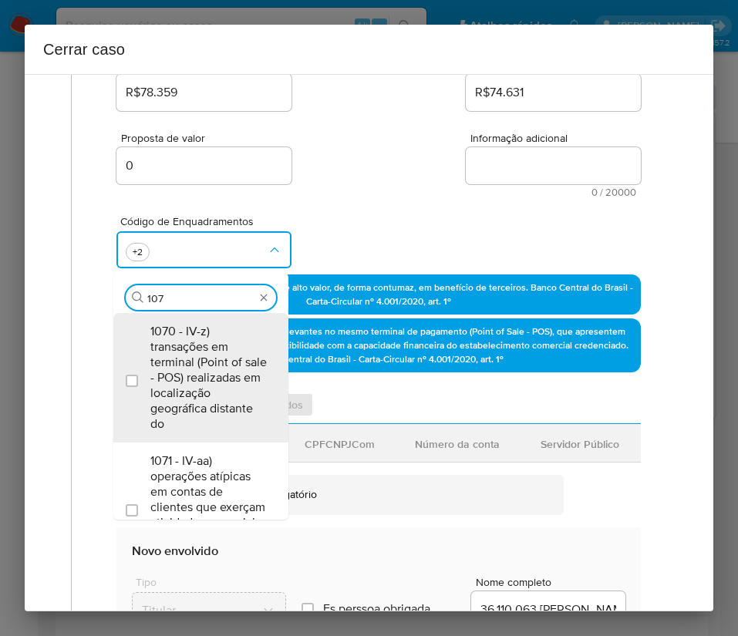
type input "1073"
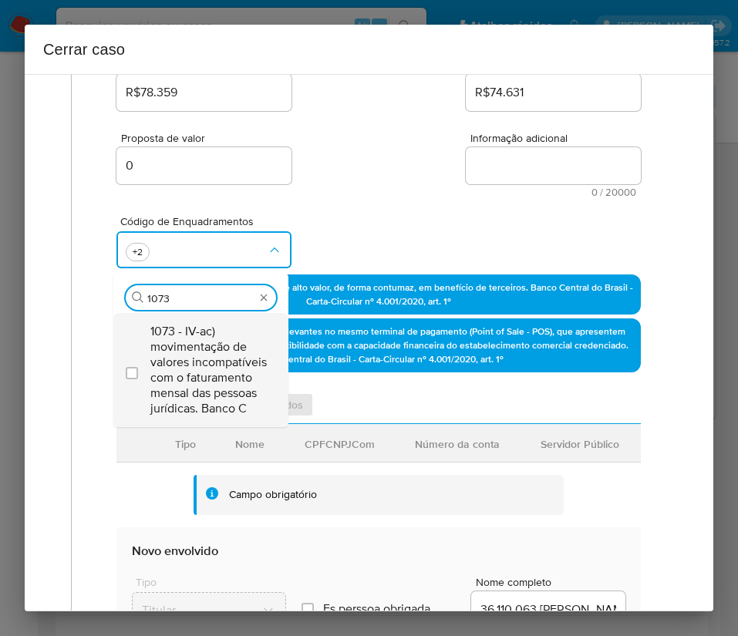
click at [203, 356] on span "1073 - IV-ac) movimentação de valores incompatíveis com o faturamento mensal da…" at bounding box center [208, 370] width 116 height 93
checkbox input "true"
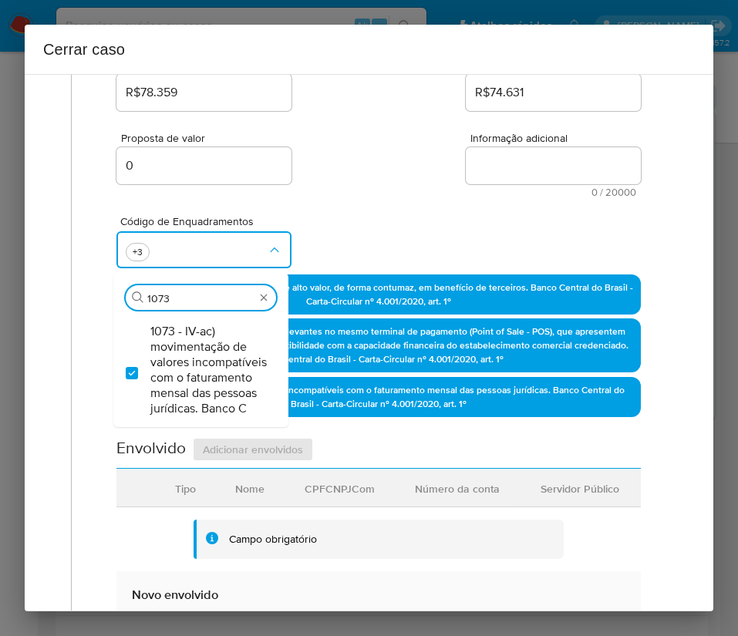
click at [312, 207] on div "Código de Enquadramentos Procurar 1073 1073 - IV-ac) movimentação de valores in…" at bounding box center [378, 235] width 524 height 77
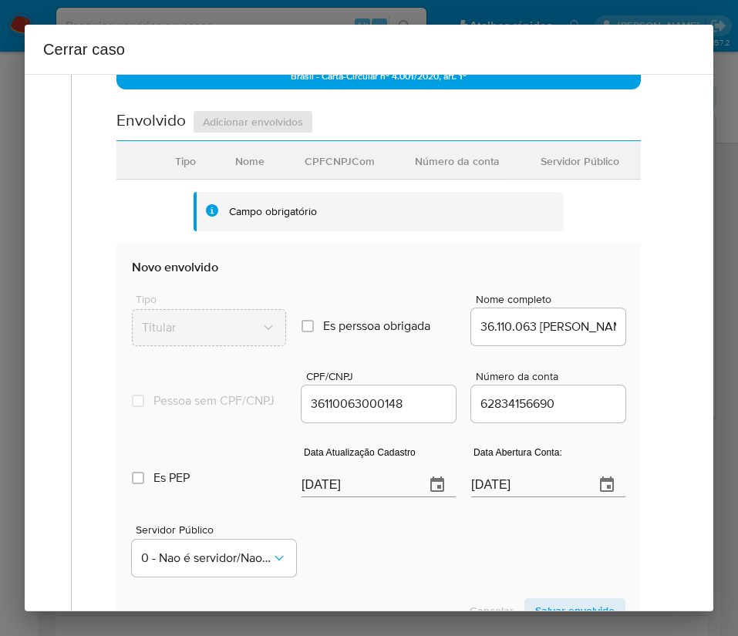
scroll to position [694, 0]
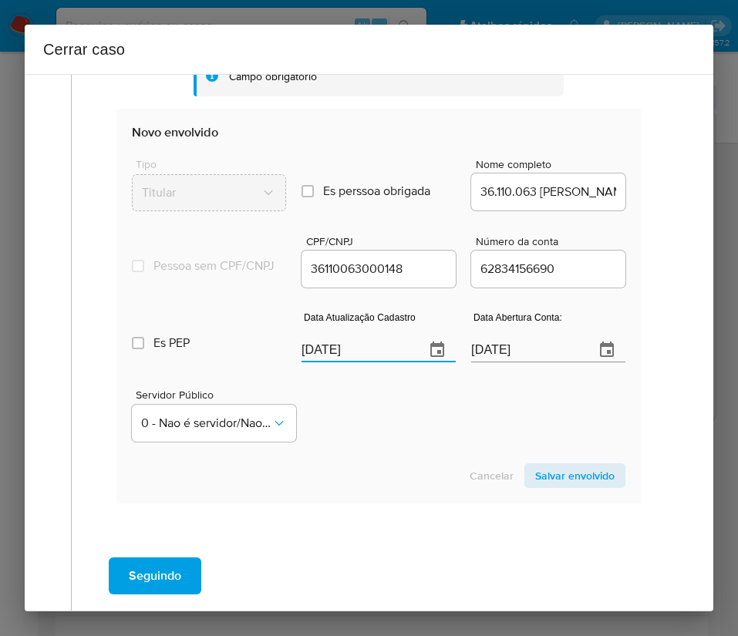
click at [349, 362] on input "[DATE]" at bounding box center [356, 350] width 111 height 25
paste input "26/08"
type input "26/08/2025"
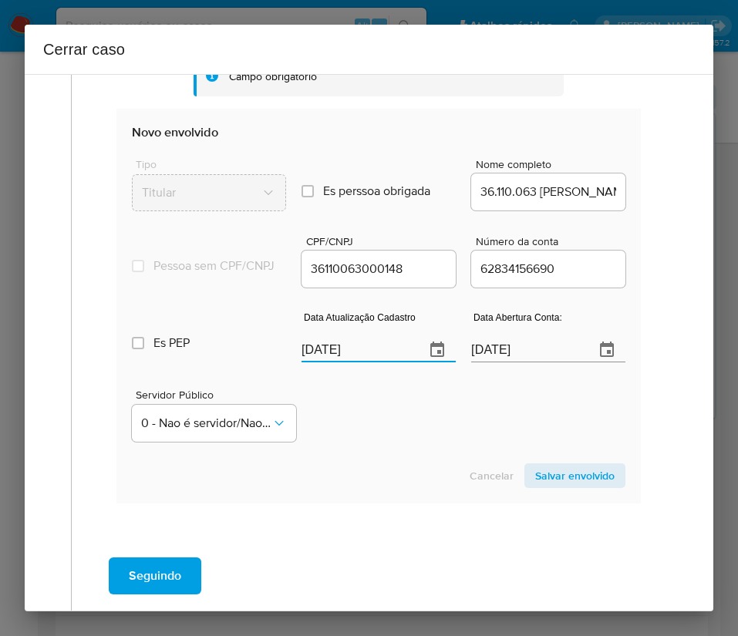
click at [343, 412] on div "Servidor Público 0 - Nao é servidor/[PERSON_NAME] possui informacao" at bounding box center [378, 409] width 493 height 77
click at [480, 362] on input "06/10/2023" at bounding box center [526, 350] width 111 height 25
click at [449, 448] on div "Servidor Público 0 - Nao é servidor/[PERSON_NAME] possui informacao" at bounding box center [378, 409] width 493 height 77
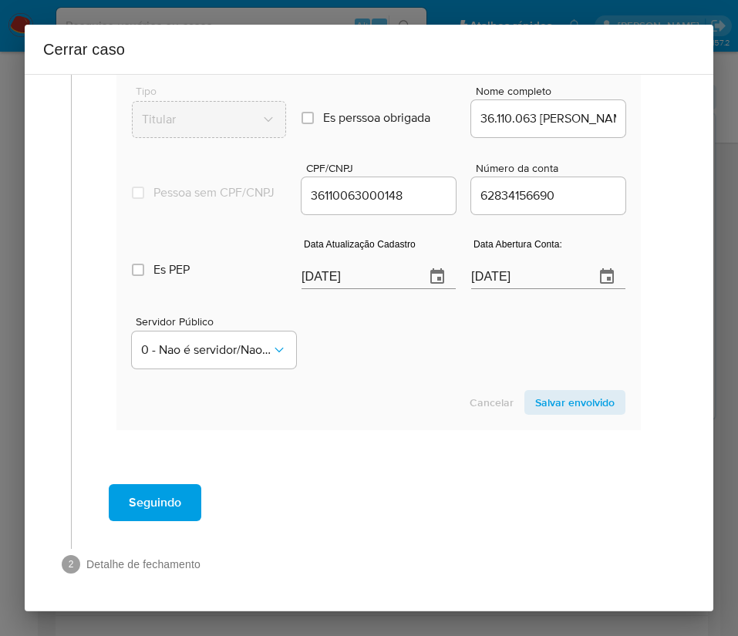
click at [566, 409] on span "Salvar envolvido" at bounding box center [574, 403] width 79 height 22
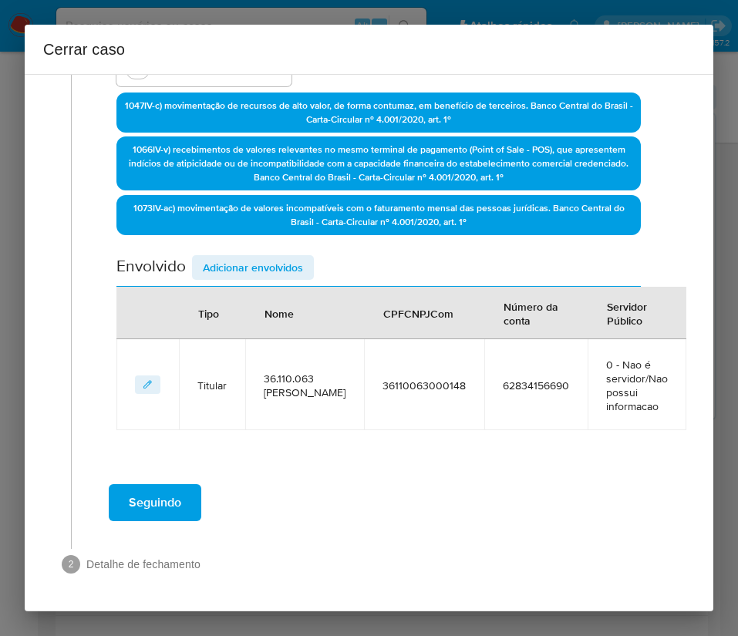
click at [276, 269] on span "Adicionar envolvidos" at bounding box center [253, 268] width 100 height 22
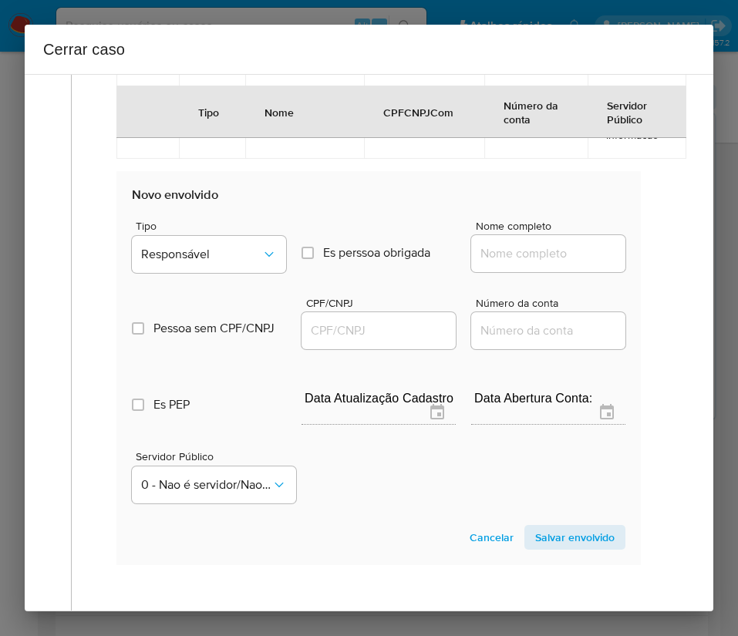
scroll to position [760, 0]
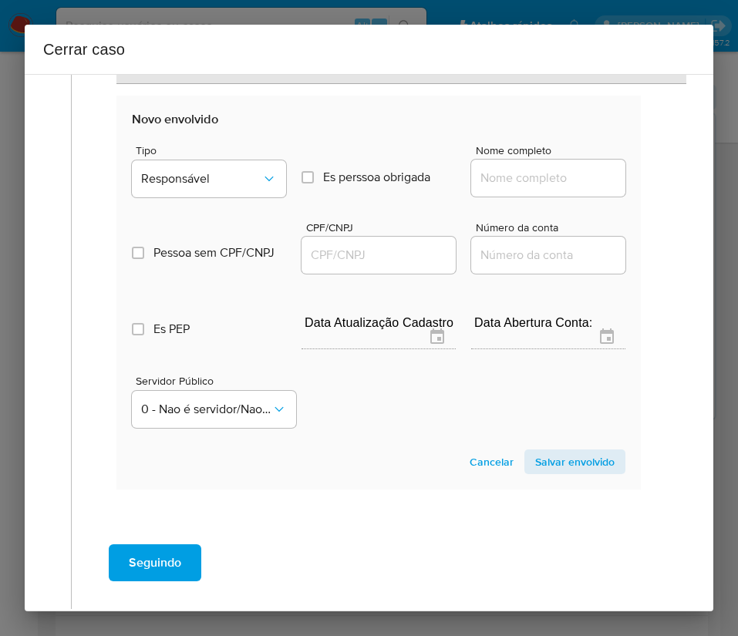
click at [241, 159] on div "Tipo Responsável" at bounding box center [209, 174] width 154 height 59
click at [241, 167] on button "Responsável" at bounding box center [209, 178] width 154 height 37
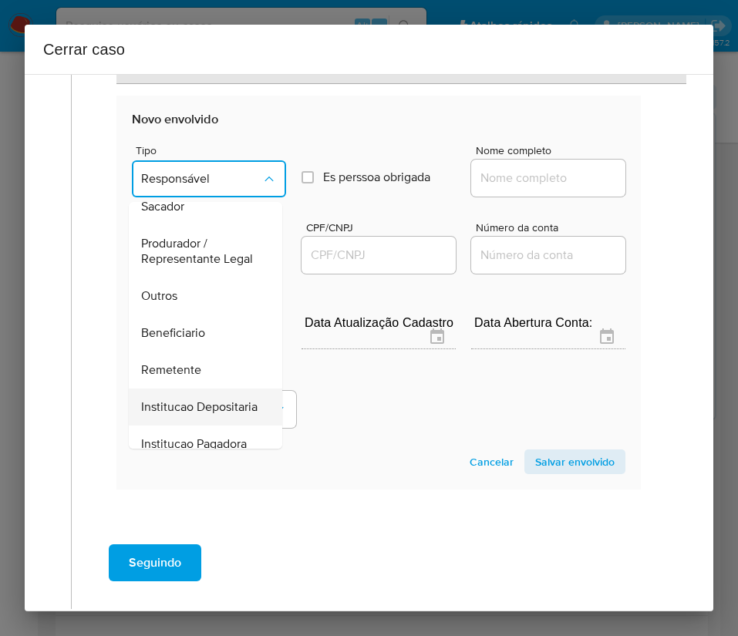
scroll to position [274, 0]
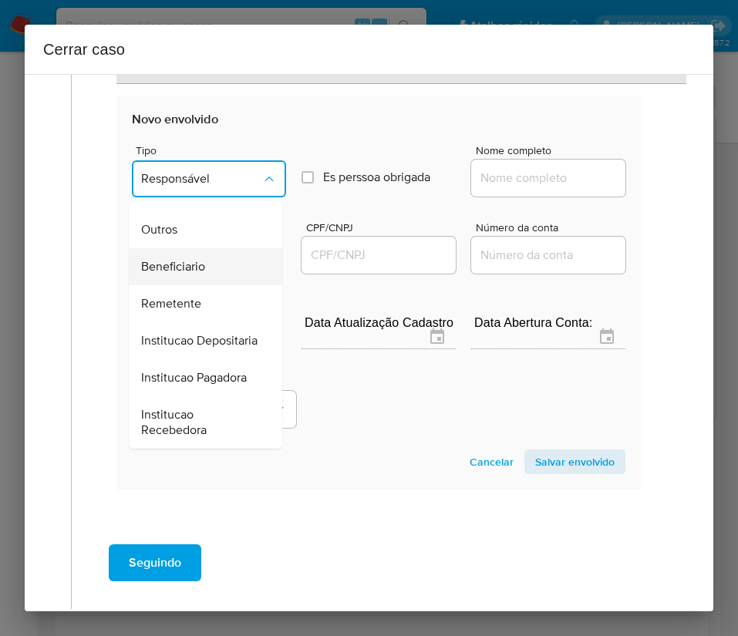
click at [210, 248] on div "Beneficiario" at bounding box center [201, 266] width 120 height 37
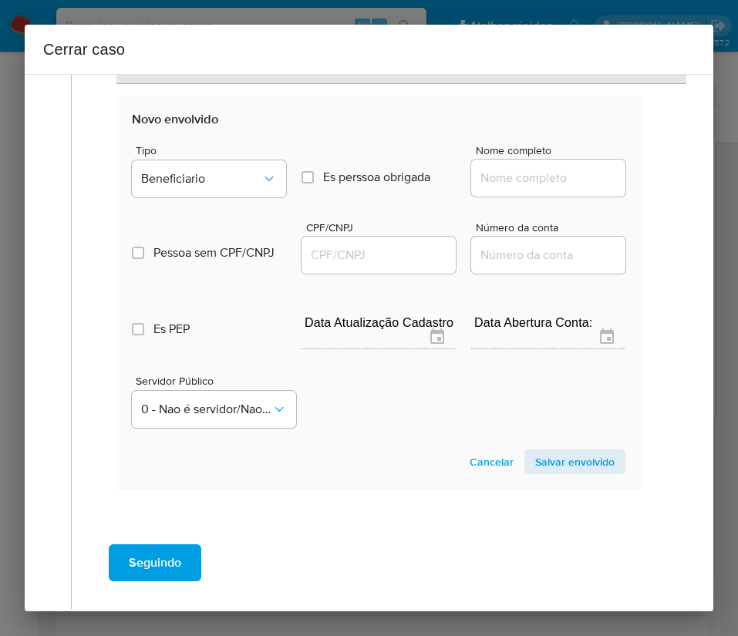
click at [539, 183] on input "Nome completo" at bounding box center [548, 178] width 154 height 20
paste input "Arnaldo Da Silva Bezerra, 57526184953"
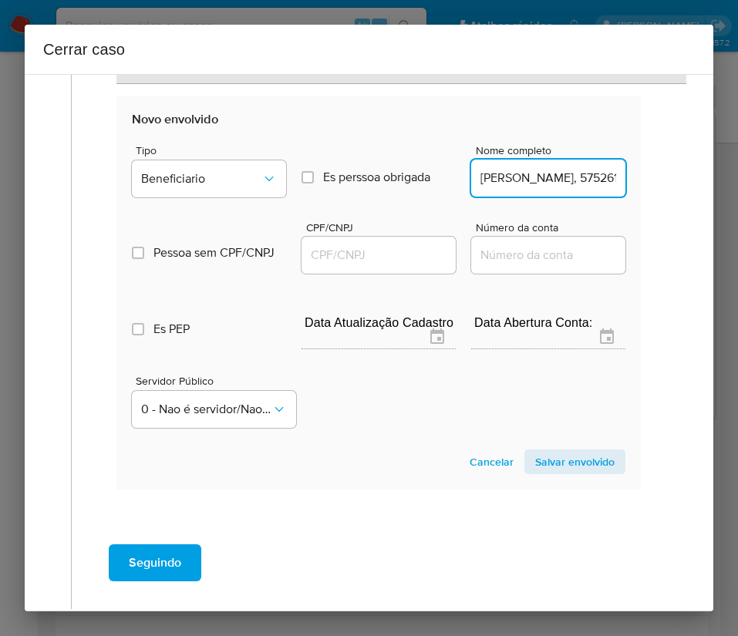
scroll to position [0, 83]
drag, startPoint x: 513, startPoint y: 182, endPoint x: 629, endPoint y: 183, distance: 115.6
type input "Arnaldo Da Silva Bezerra"
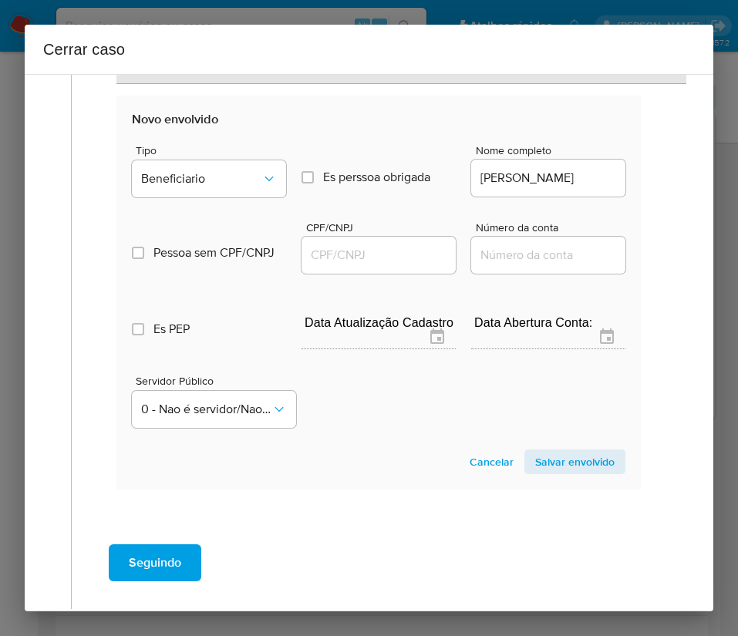
scroll to position [0, 0]
click at [370, 240] on div at bounding box center [378, 255] width 154 height 37
click at [370, 248] on input "CPF/CNPJ" at bounding box center [378, 255] width 154 height 20
paste input "57526184953"
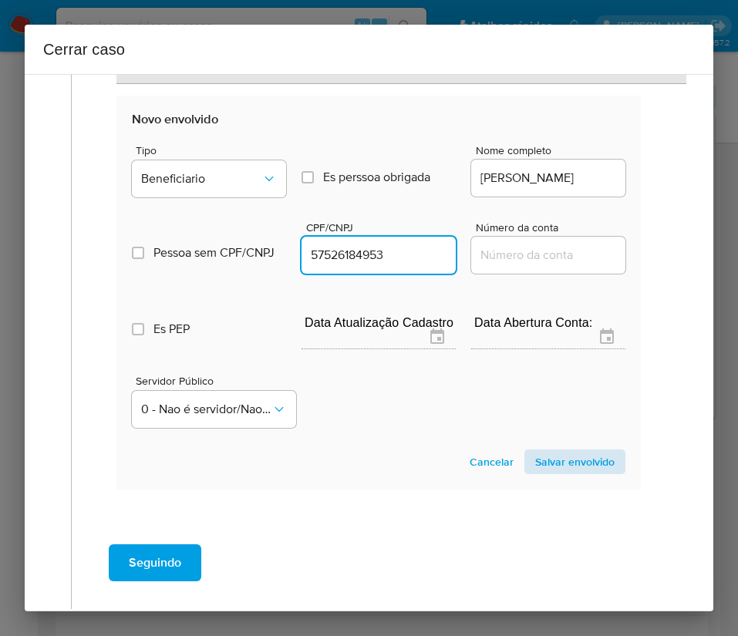
type input "57526184953"
drag, startPoint x: 509, startPoint y: 452, endPoint x: 567, endPoint y: 470, distance: 60.7
click at [524, 453] on button "Salvar envolvido" at bounding box center [574, 461] width 101 height 25
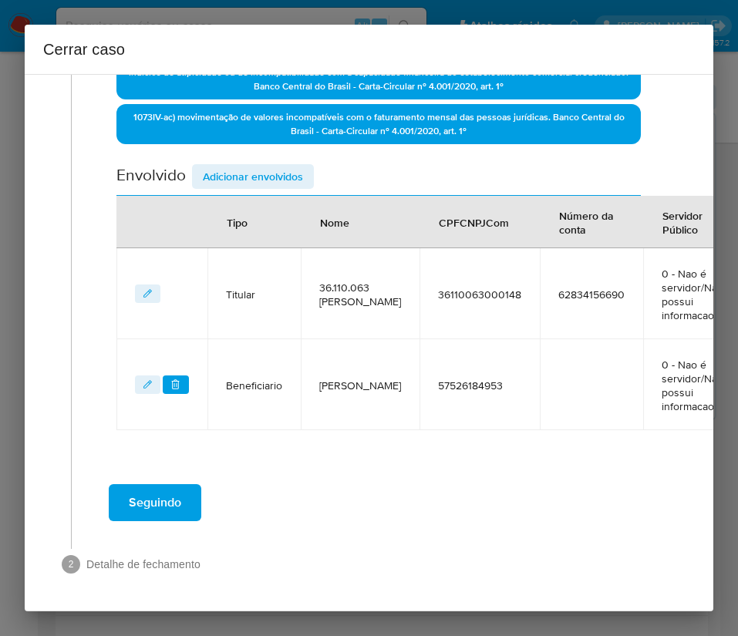
scroll to position [522, 0]
click at [567, 475] on div "Seguindo" at bounding box center [378, 503] width 583 height 56
drag, startPoint x: 265, startPoint y: 152, endPoint x: 293, endPoint y: 177, distance: 37.1
click at [265, 166] on span "Adicionar envolvidos" at bounding box center [253, 177] width 100 height 22
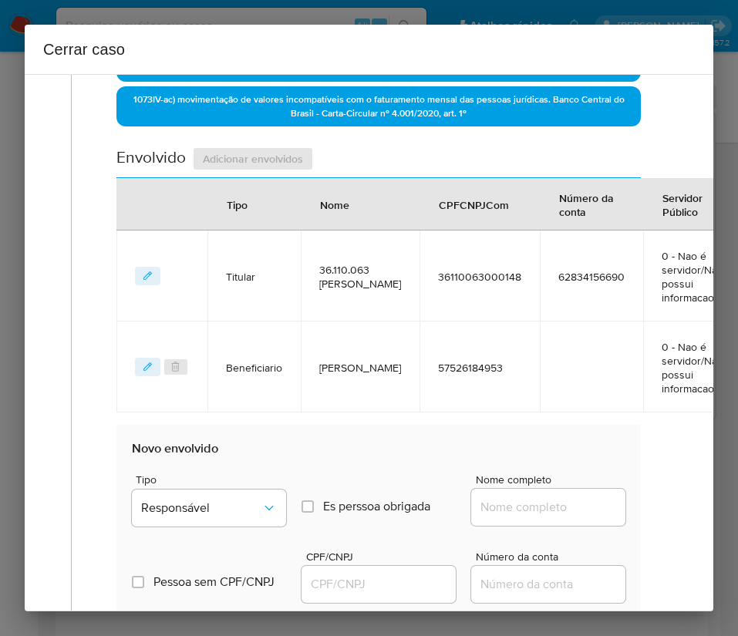
scroll to position [869, 0]
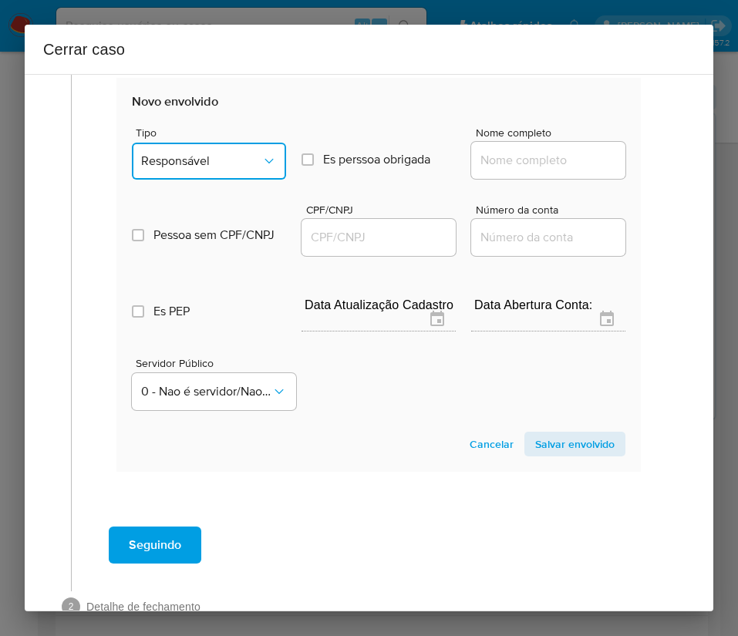
click at [240, 155] on span "Responsável" at bounding box center [201, 160] width 120 height 15
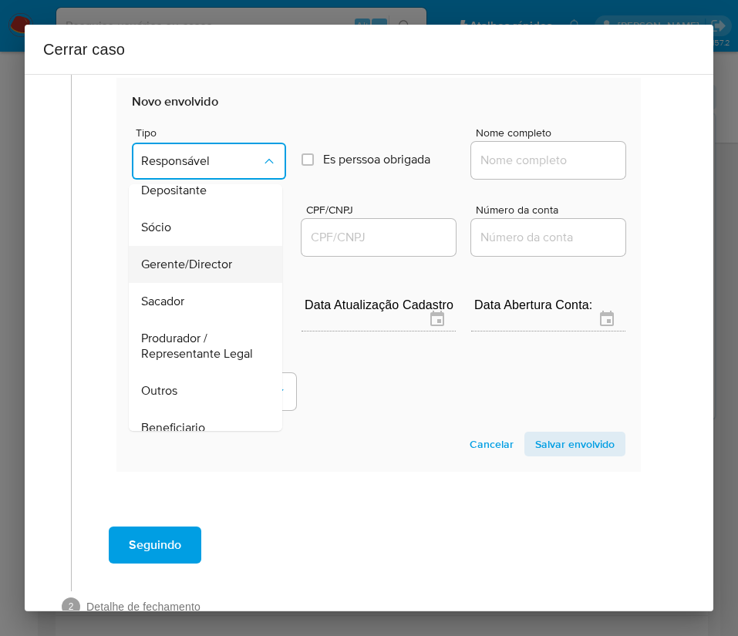
scroll to position [0, 0]
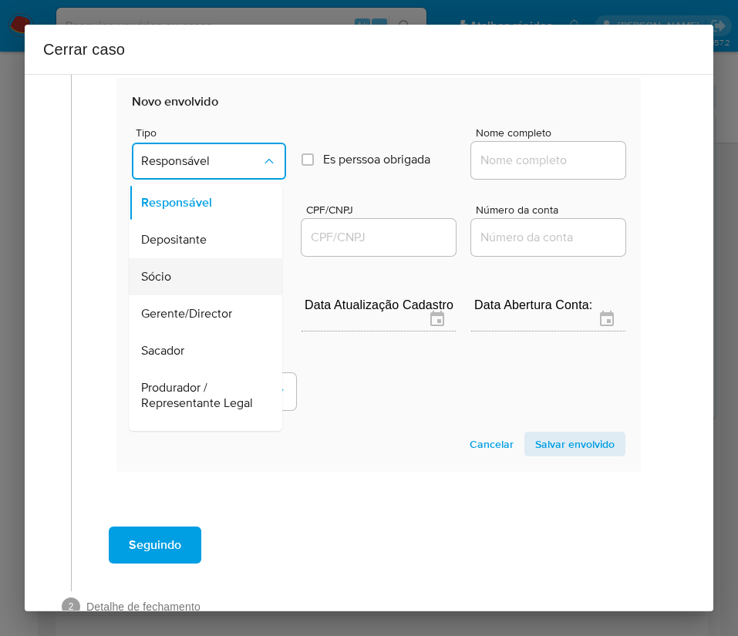
click at [182, 280] on div "Sócio" at bounding box center [201, 276] width 120 height 37
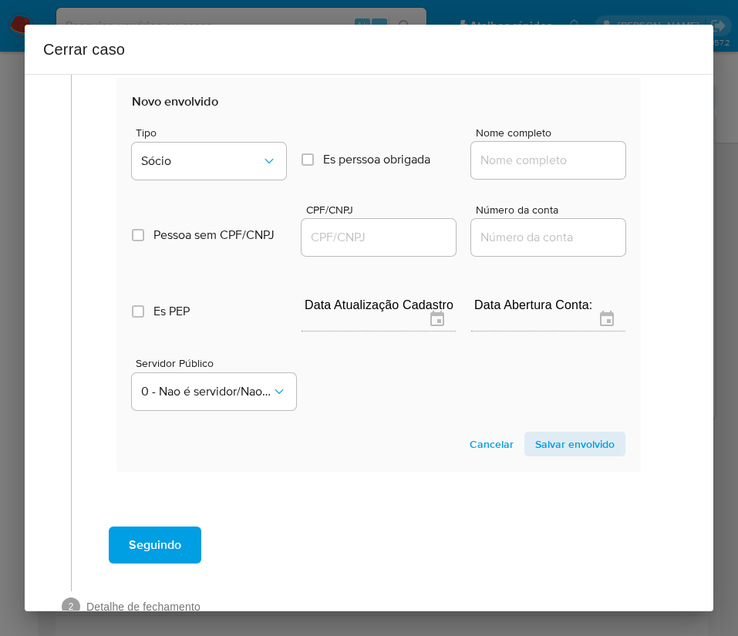
click at [518, 144] on div at bounding box center [548, 160] width 154 height 37
drag, startPoint x: 517, startPoint y: 156, endPoint x: 531, endPoint y: 163, distance: 16.6
click at [516, 157] on input "Nome completo" at bounding box center [548, 160] width 154 height 20
paste input "Arnaldo Cesar Bezerra, 04980021956"
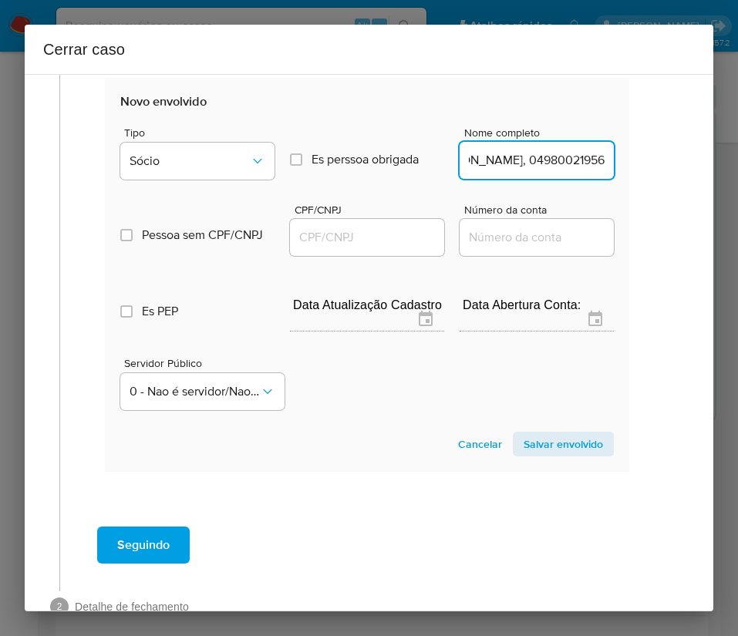
drag, startPoint x: 514, startPoint y: 167, endPoint x: 704, endPoint y: 167, distance: 189.7
click at [704, 167] on div "1 Informação completa Geral Data de início 01/01/2025 Data Fin 29/08/2025 Valor…" at bounding box center [369, 342] width 688 height 537
type input "Arnaldo Cesar Bezerra"
click at [379, 227] on input "CPF/CNPJ" at bounding box center [367, 237] width 154 height 20
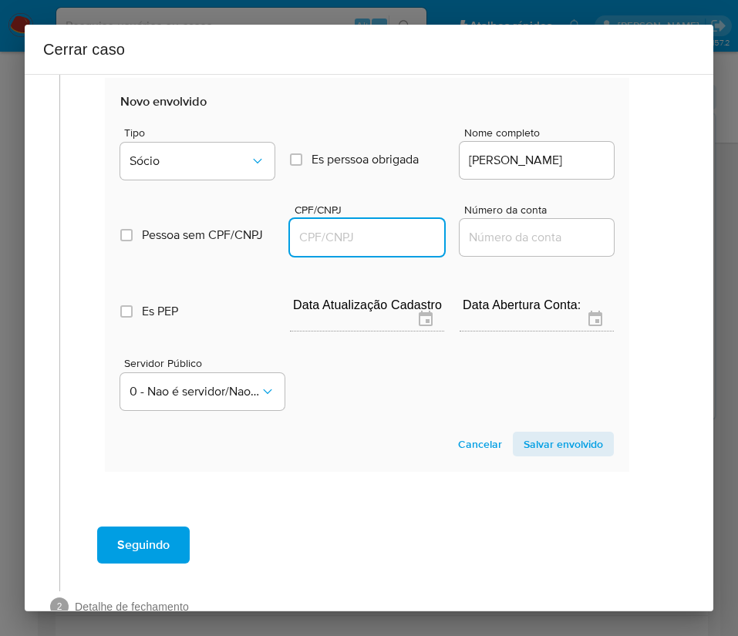
paste input "04980021956"
type input "4980021956"
click at [541, 453] on span "Salvar envolvido" at bounding box center [562, 444] width 79 height 22
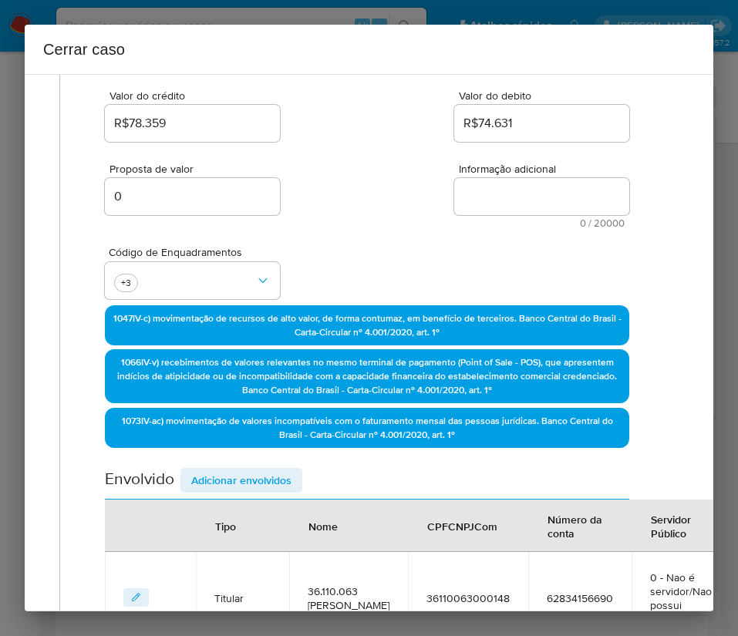
scroll to position [150, 12]
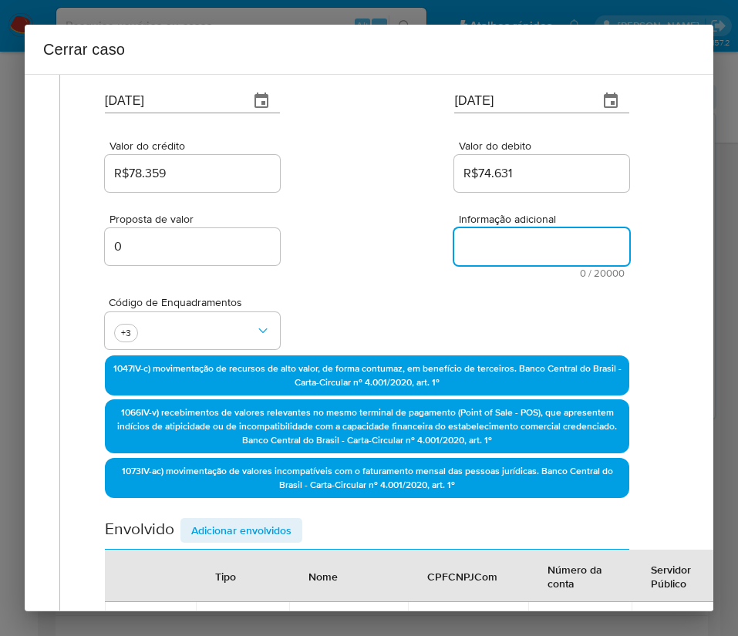
click at [477, 249] on textarea "Informação adicional" at bounding box center [541, 246] width 175 height 37
paste textarea "Informações do Cliente 36.110.063 ARNALDO CESAR BEZERRA, CNPJ 36110063000148, s…"
type textarea "Informações do Cliente 36.110.063 ARNALDO CESAR BEZERRA, CNPJ 36110063000148, s…"
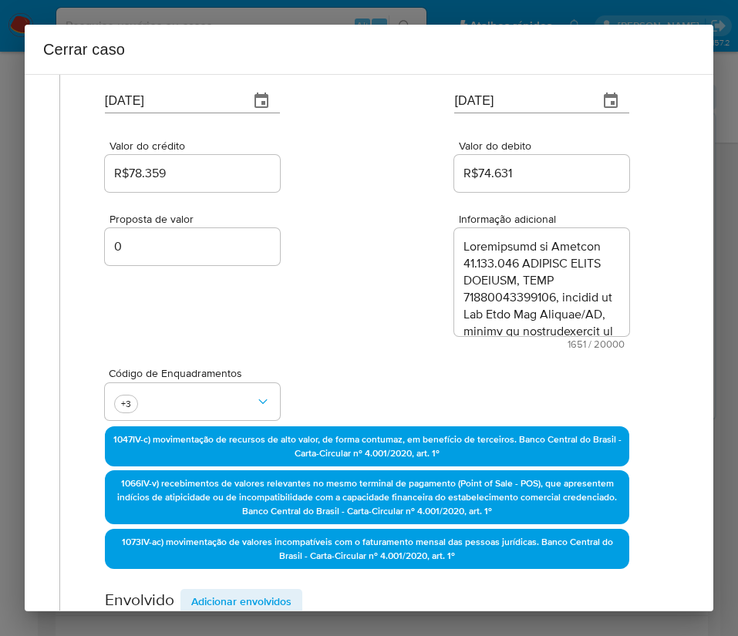
scroll to position [1649, 0]
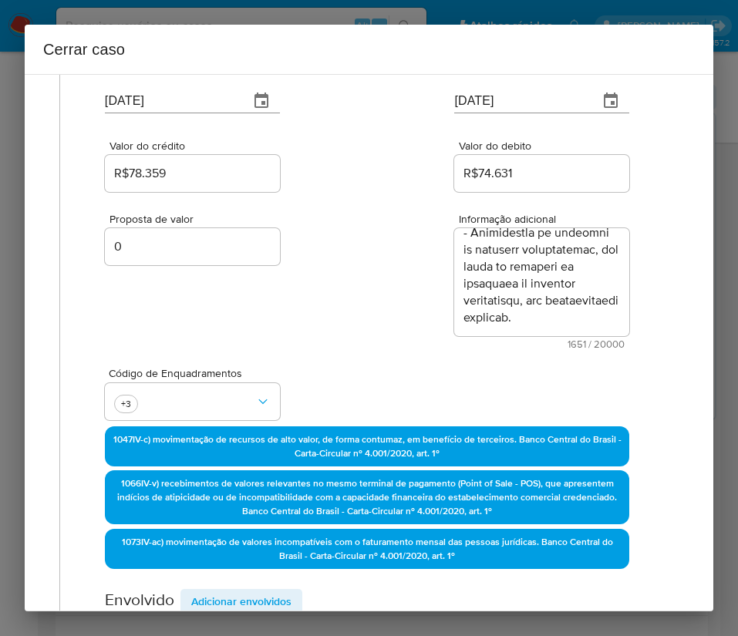
click at [426, 338] on div "Proposta de valor 0 Informação adicional 1651 / 20000 18349 caracteres restantes" at bounding box center [367, 272] width 524 height 154
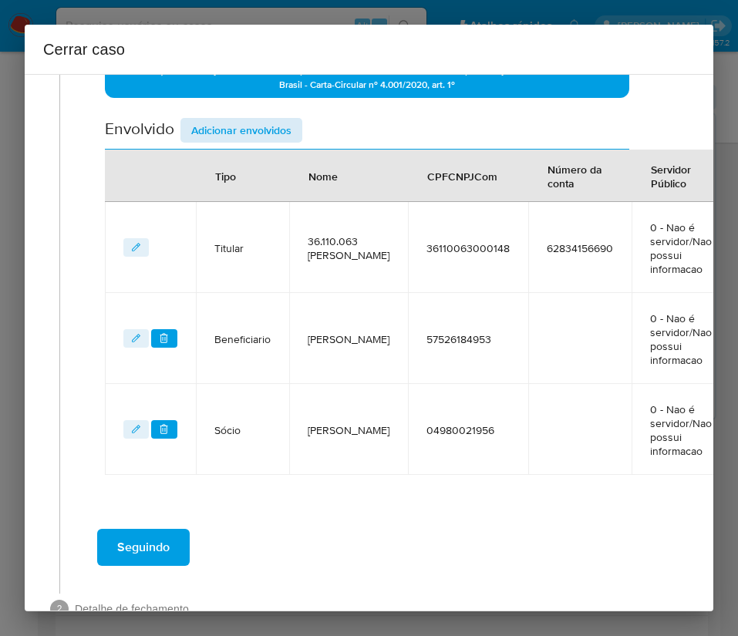
scroll to position [684, 12]
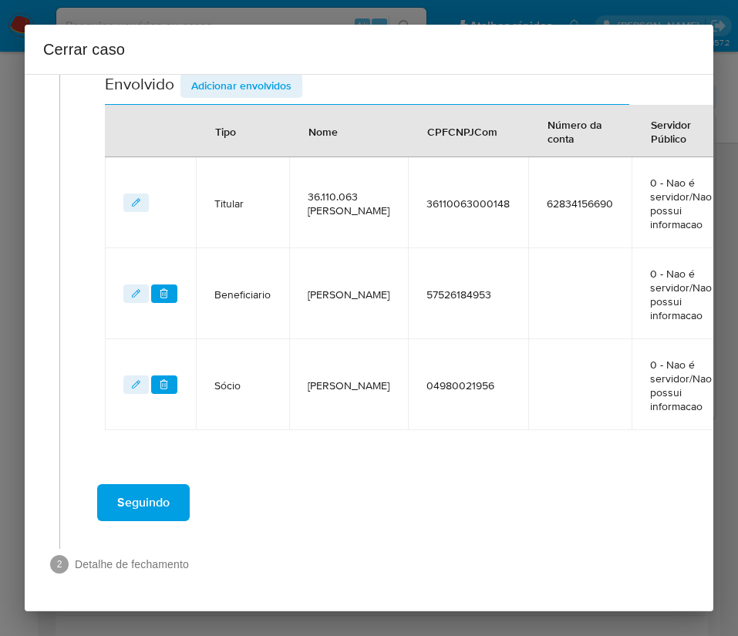
click at [152, 486] on span "Seguindo" at bounding box center [143, 503] width 52 height 34
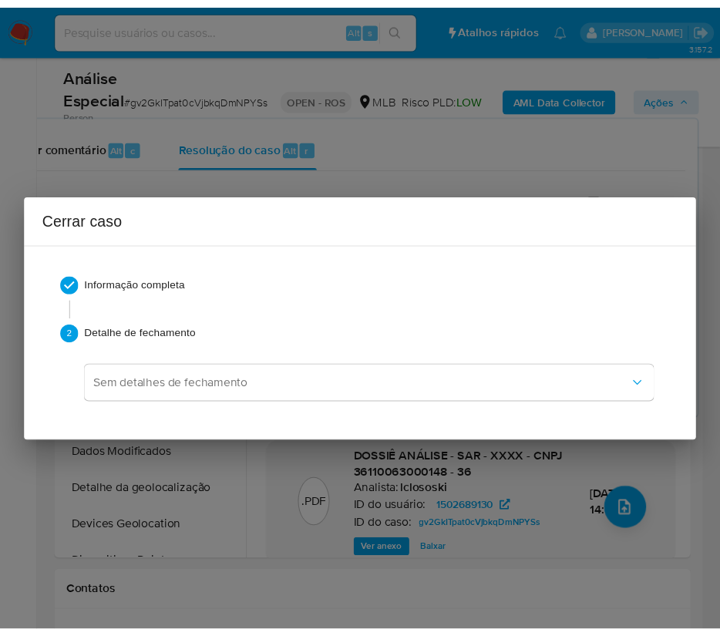
scroll to position [1598, 0]
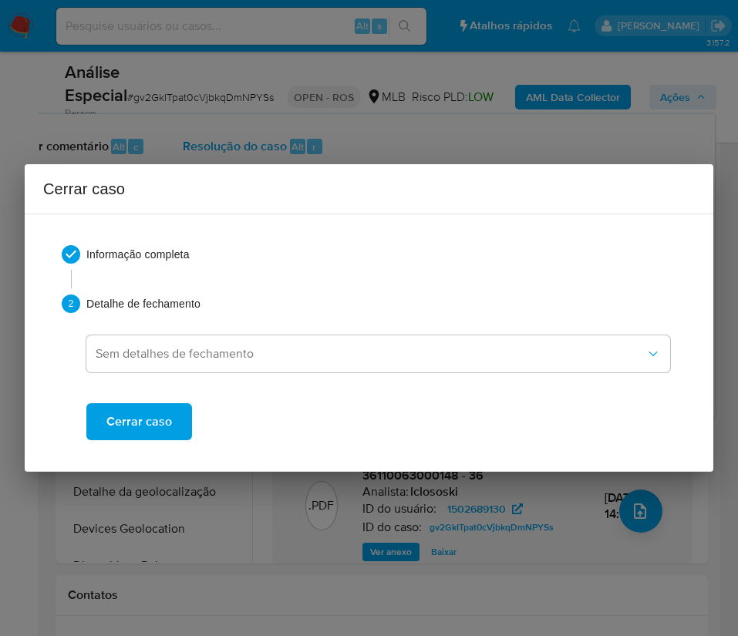
click at [157, 425] on span "Cerrar caso" at bounding box center [139, 422] width 66 height 34
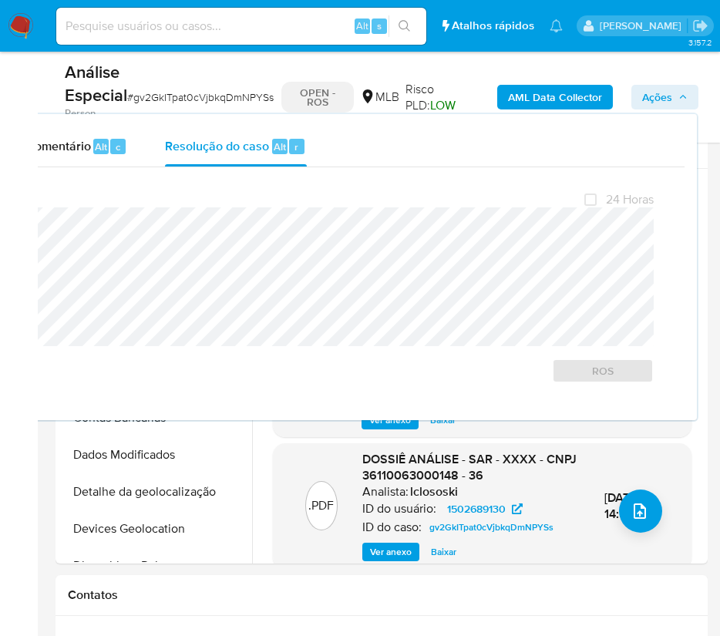
click at [157, 98] on span "# gv2GkITpat0cVjbkqDmNPYSs" at bounding box center [200, 96] width 146 height 15
copy span "gv2GkITpat0cVjbkqDmNPYSs"
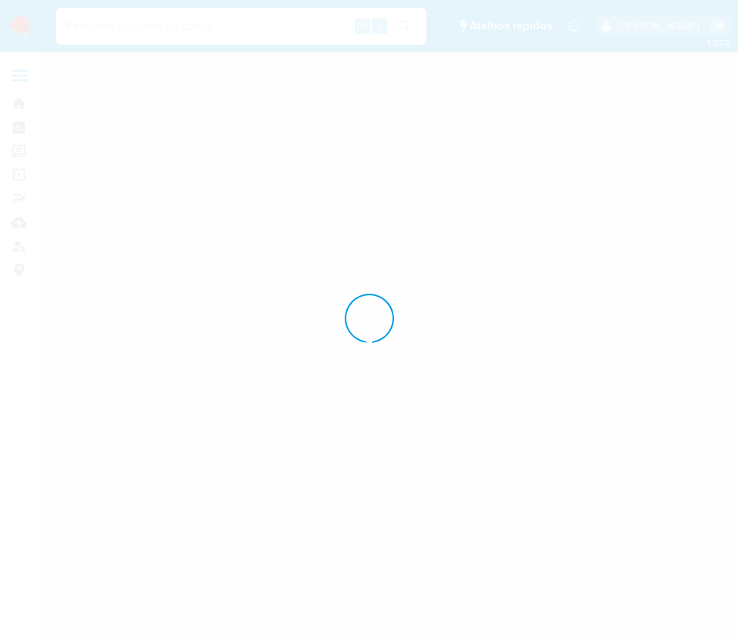
click at [27, 29] on div at bounding box center [369, 318] width 738 height 636
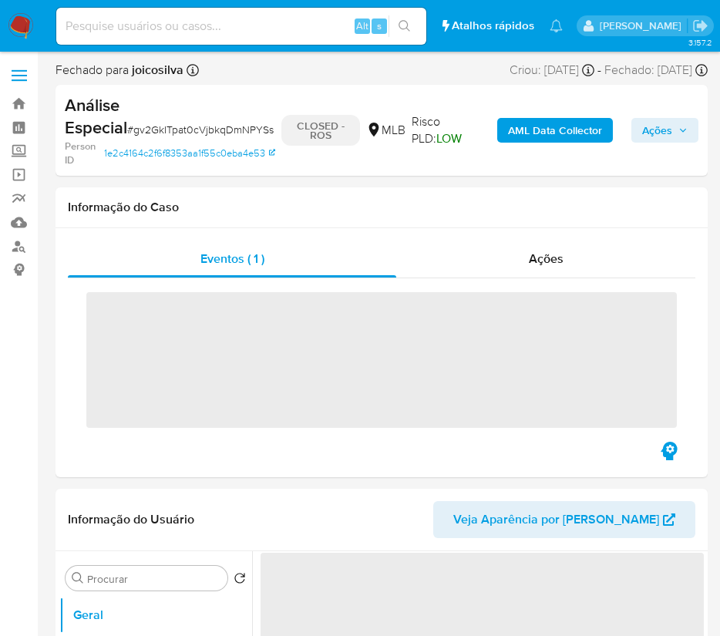
click at [27, 29] on img at bounding box center [21, 26] width 26 height 26
click at [22, 30] on img at bounding box center [21, 26] width 26 height 26
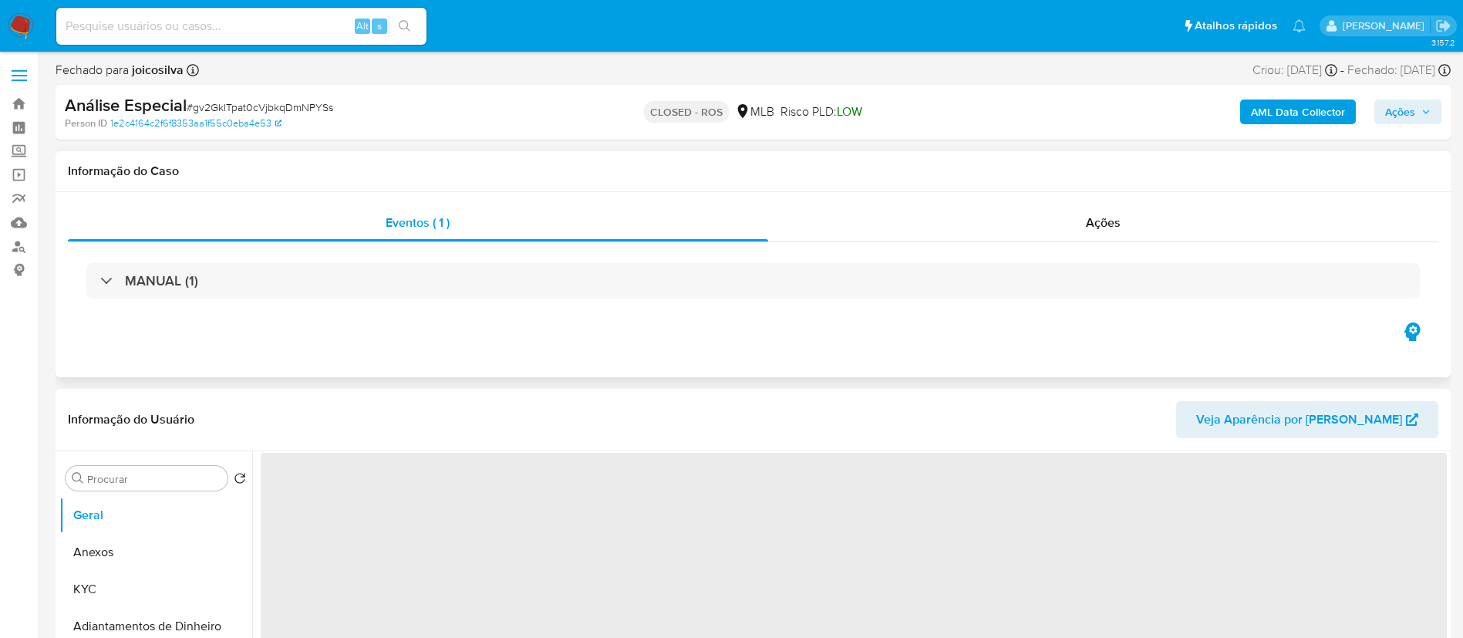
select select "10"
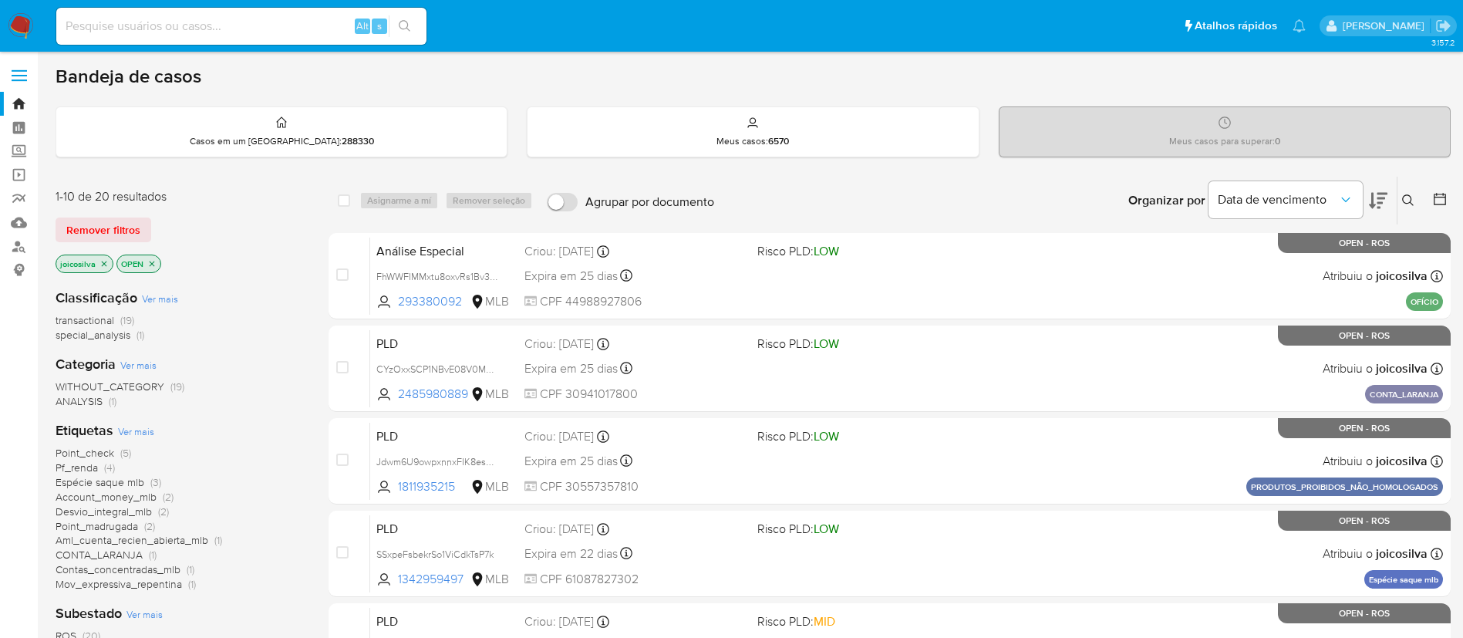
click at [138, 342] on span "(1)" at bounding box center [140, 334] width 8 height 15
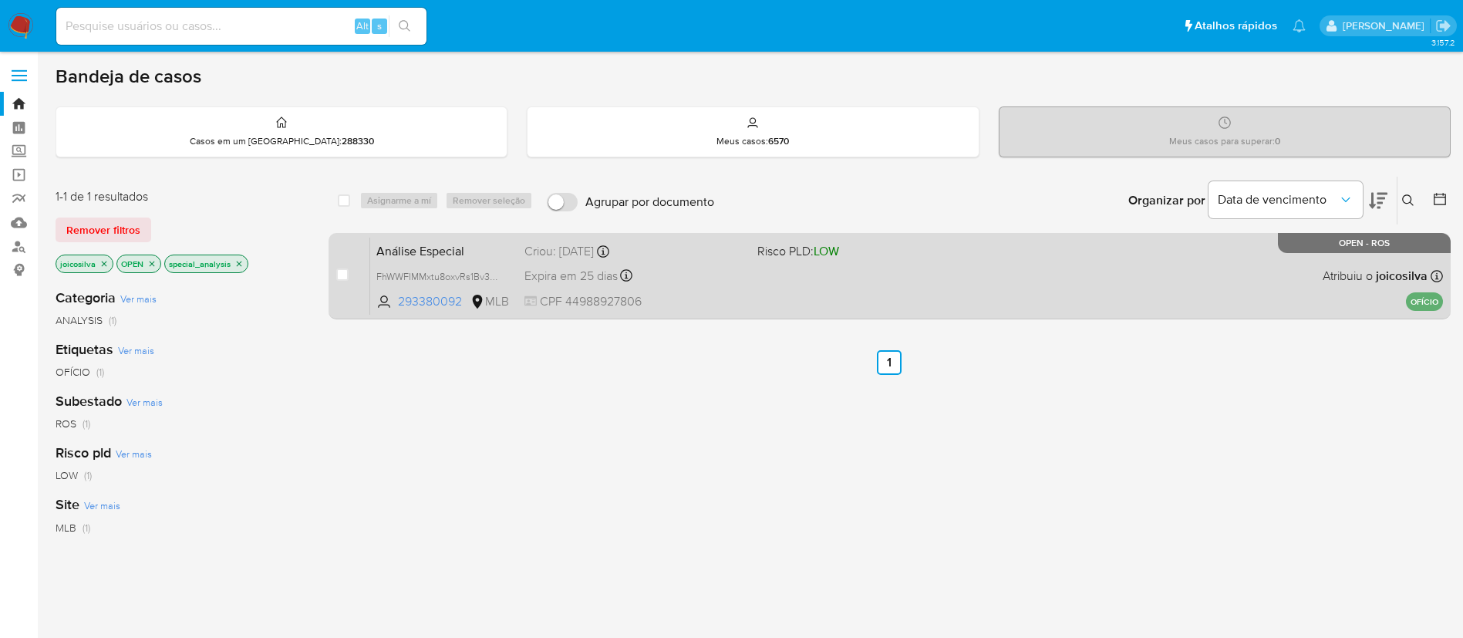
click at [995, 274] on div "Análise Especial FhWWFIMMxtu8oxvRs1Bv3NDE 293380092 MLB Risco PLD: LOW Criou: 1…" at bounding box center [906, 276] width 1072 height 78
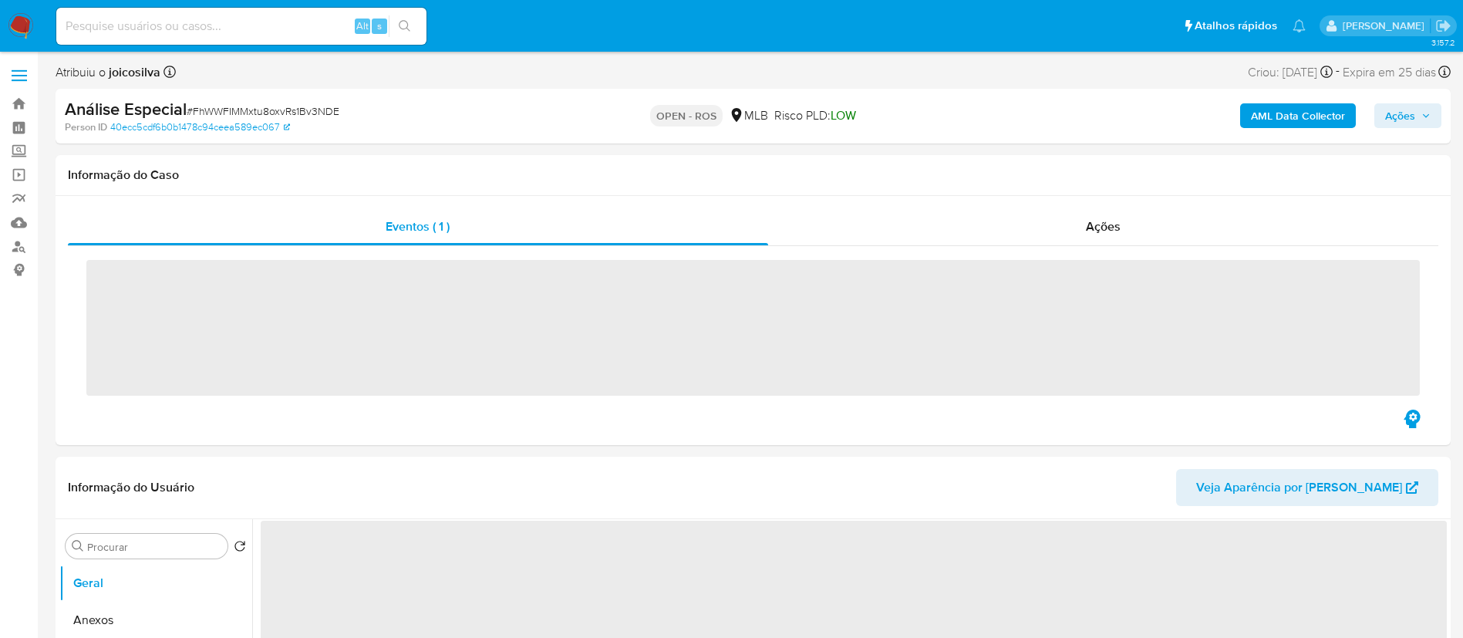
click at [257, 111] on span "# FhWWFIMMxtu8oxvRs1Bv3NDE" at bounding box center [263, 110] width 153 height 15
copy span "FhWWFIMMxtu8oxvRs1Bv3NDE"
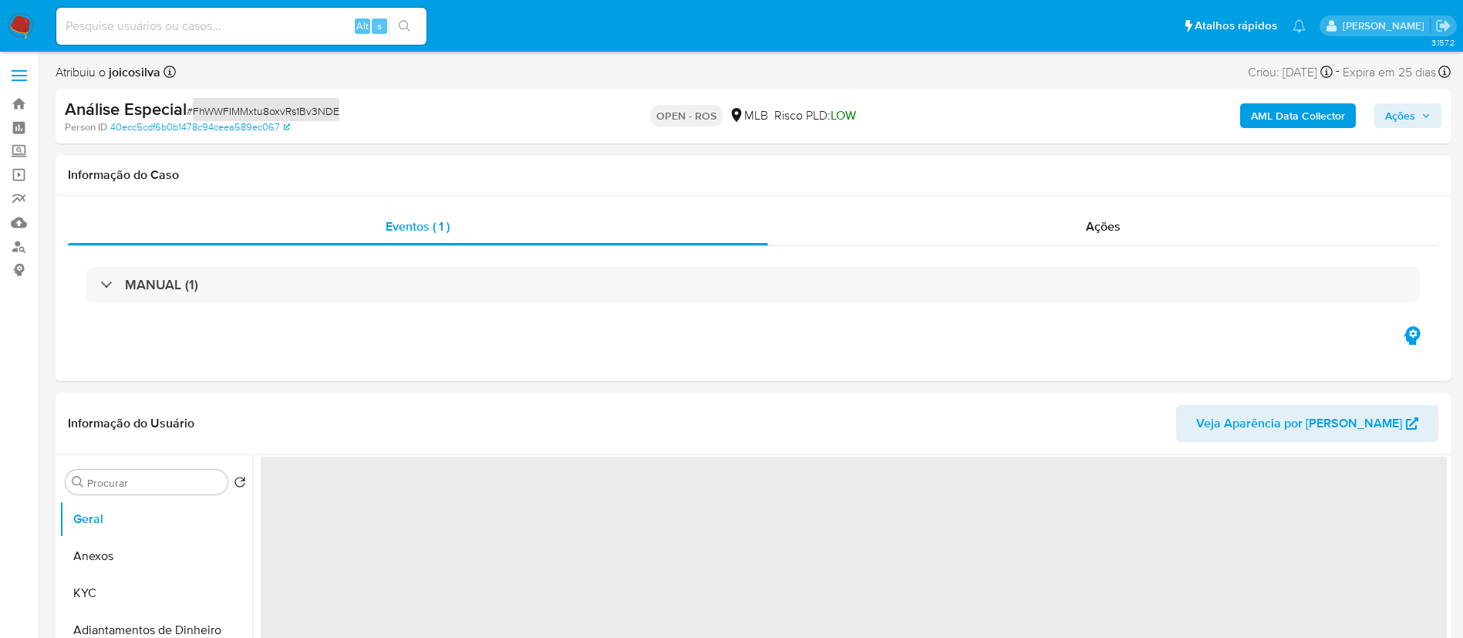
select select "10"
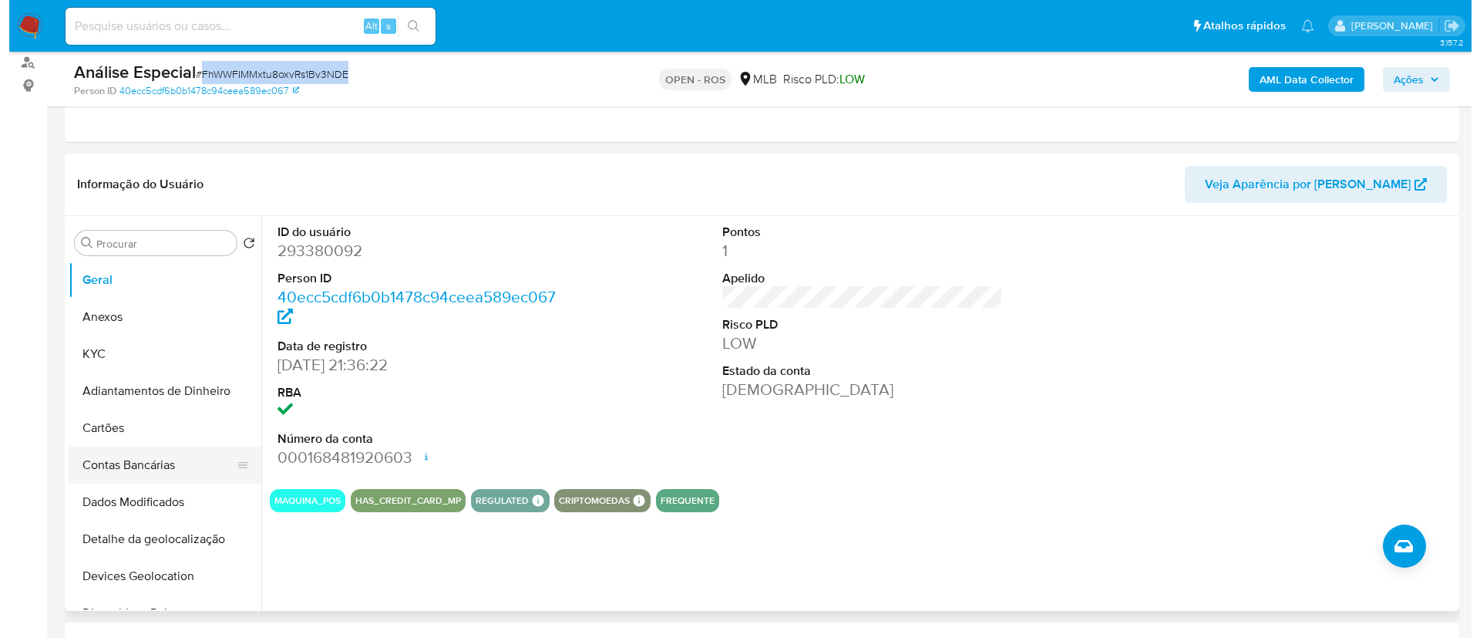
scroll to position [347, 0]
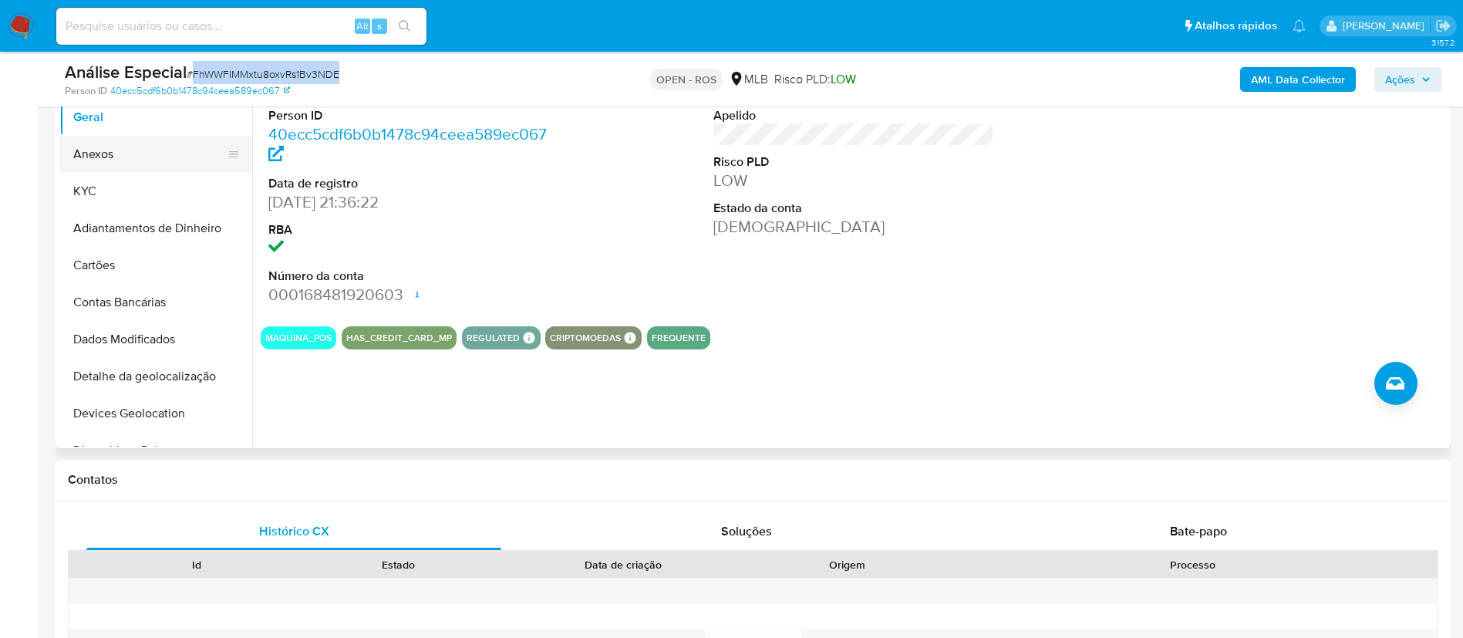
click at [128, 161] on button "Anexos" at bounding box center [149, 154] width 180 height 37
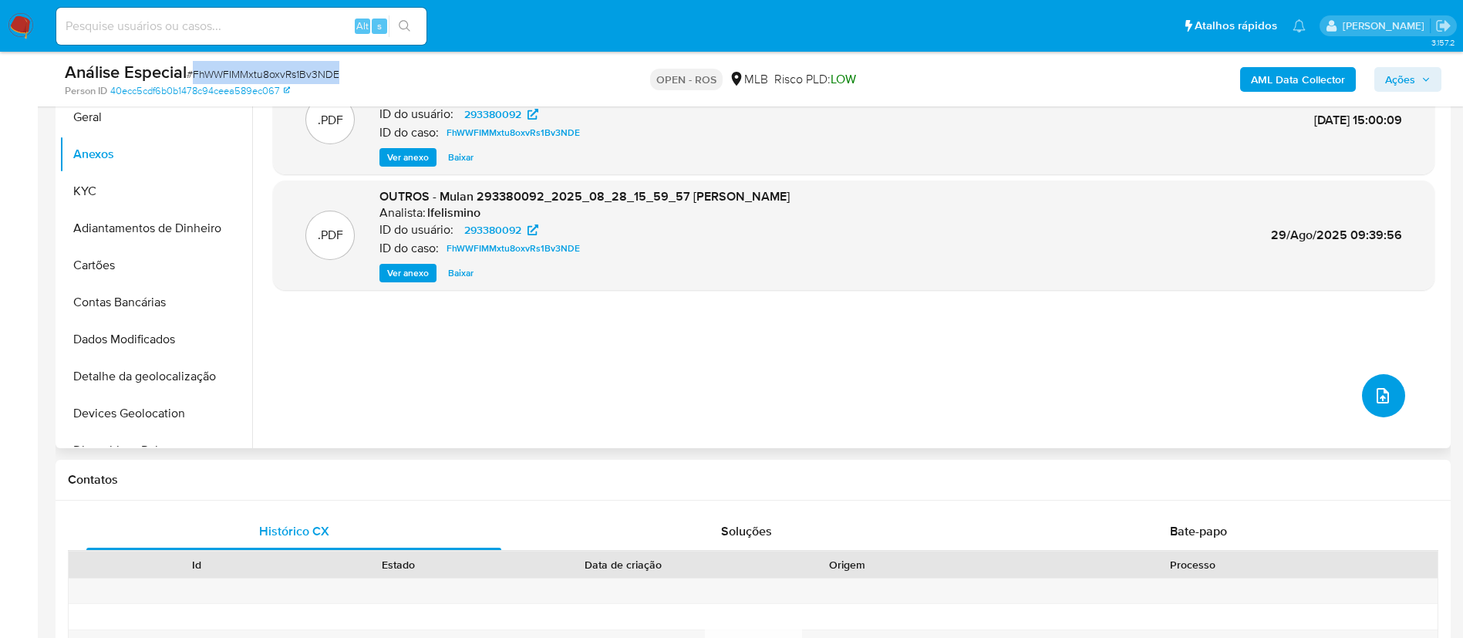
click at [1385, 386] on span "upload-file" at bounding box center [1382, 395] width 19 height 19
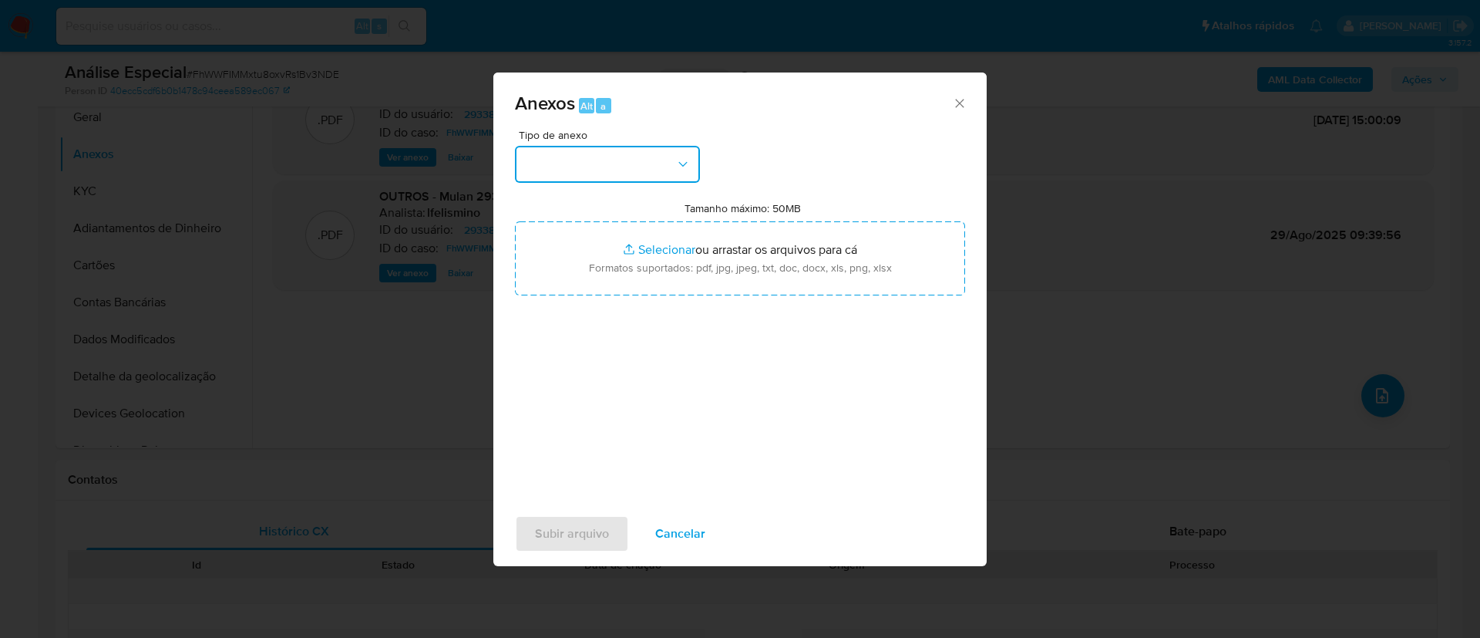
click at [635, 166] on button "button" at bounding box center [607, 164] width 185 height 37
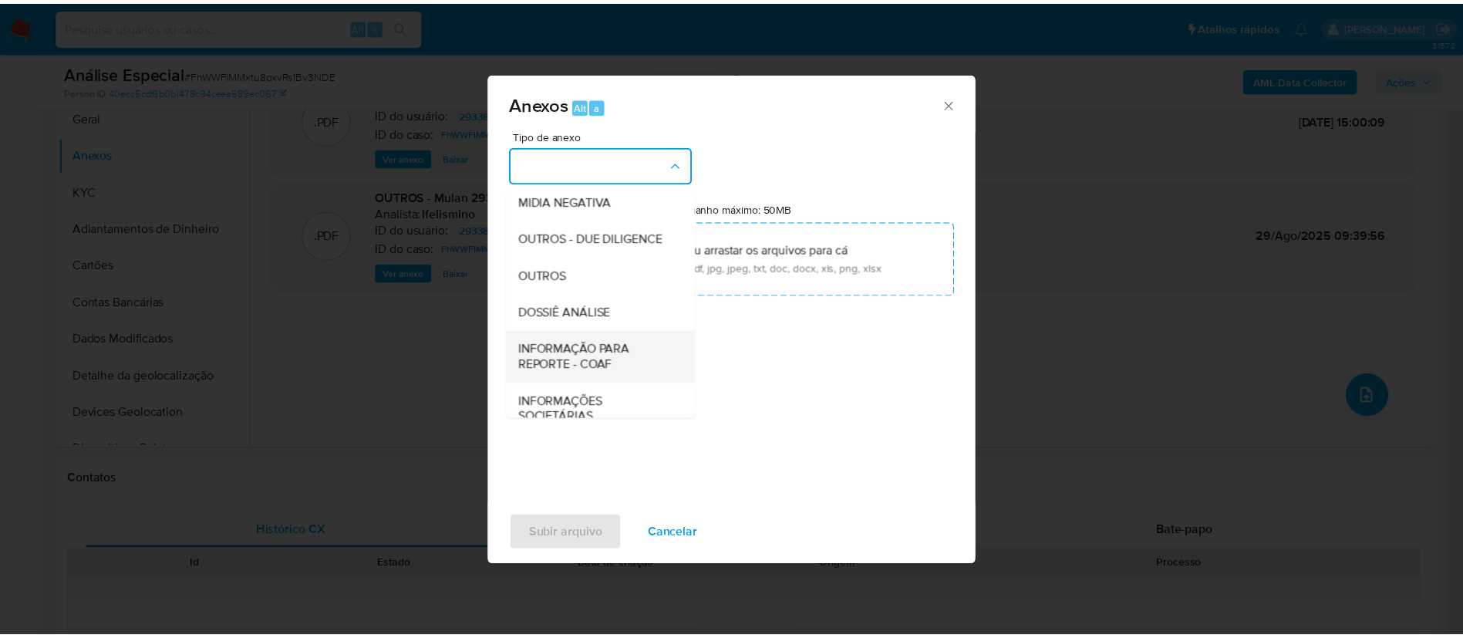
scroll to position [237, 0]
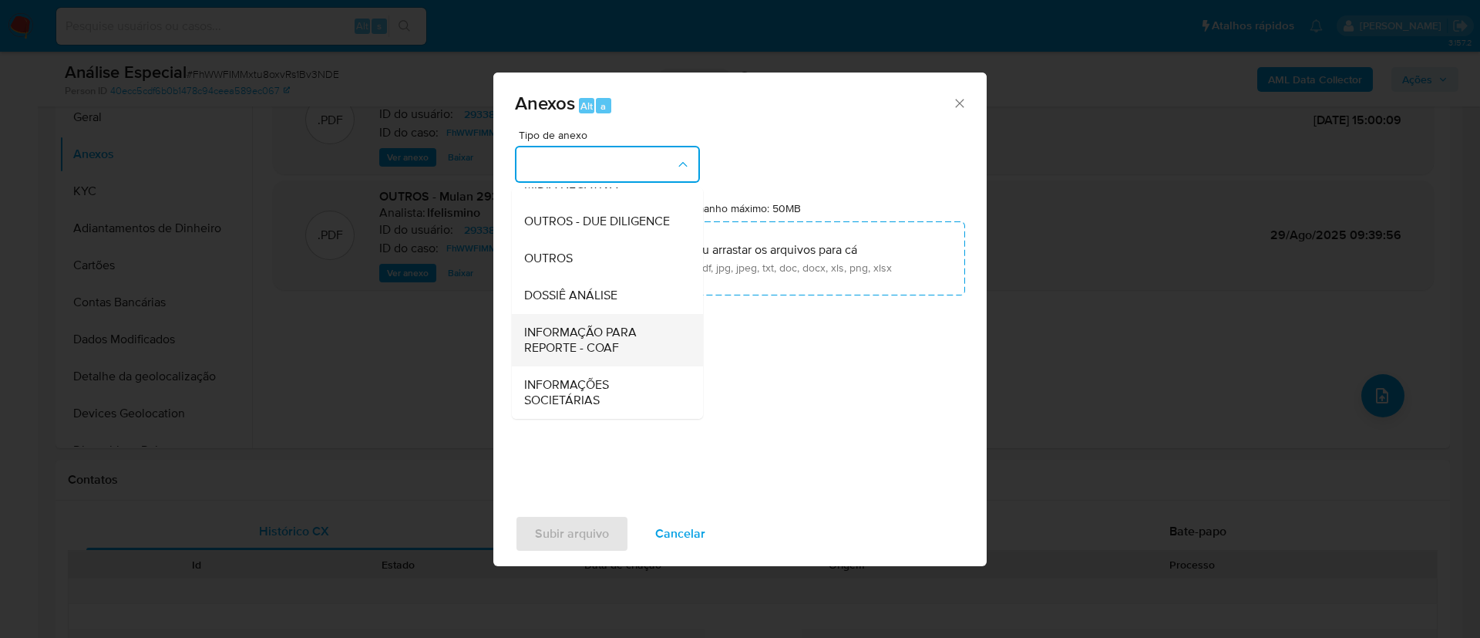
click at [598, 333] on span "INFORMAÇÃO PARA REPORTE - COAF" at bounding box center [602, 340] width 157 height 31
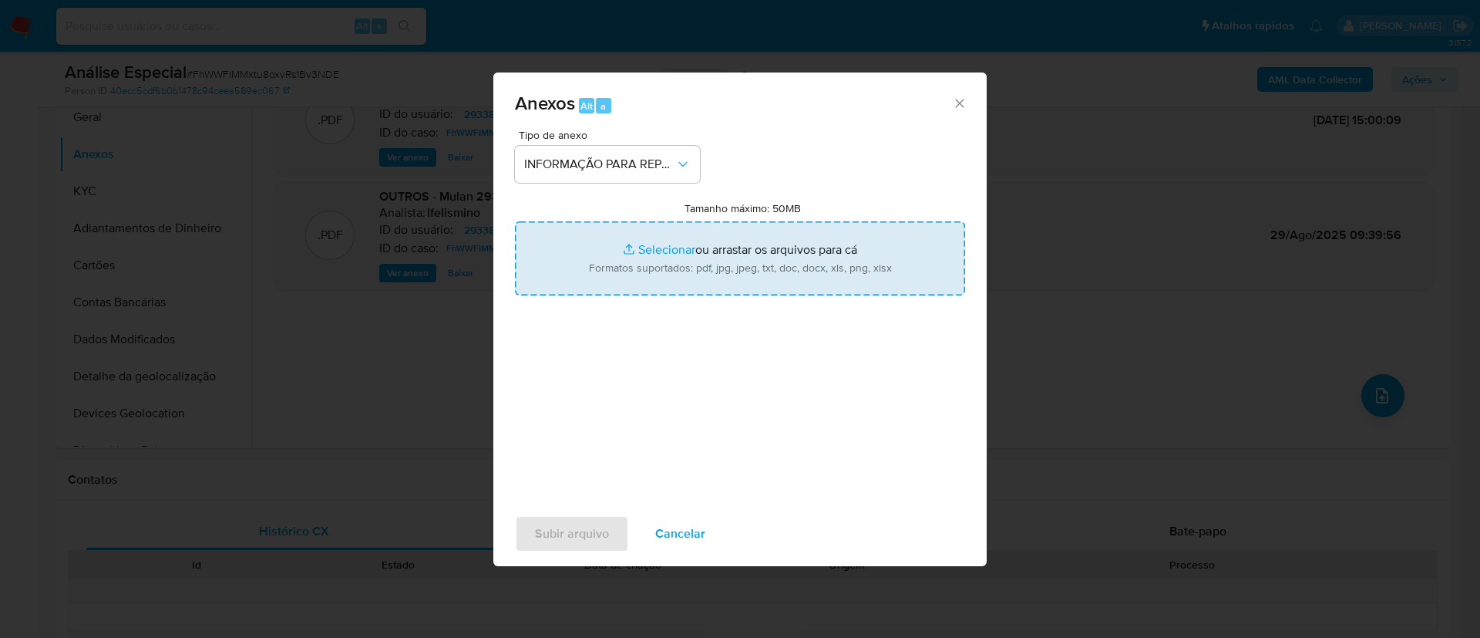
type input "C:\fakepath\SAR - FhWWFIMMxtu8oxvRs1Bv3NDE - CPF 44988927806 - GLAUCO WELLINGTO…"
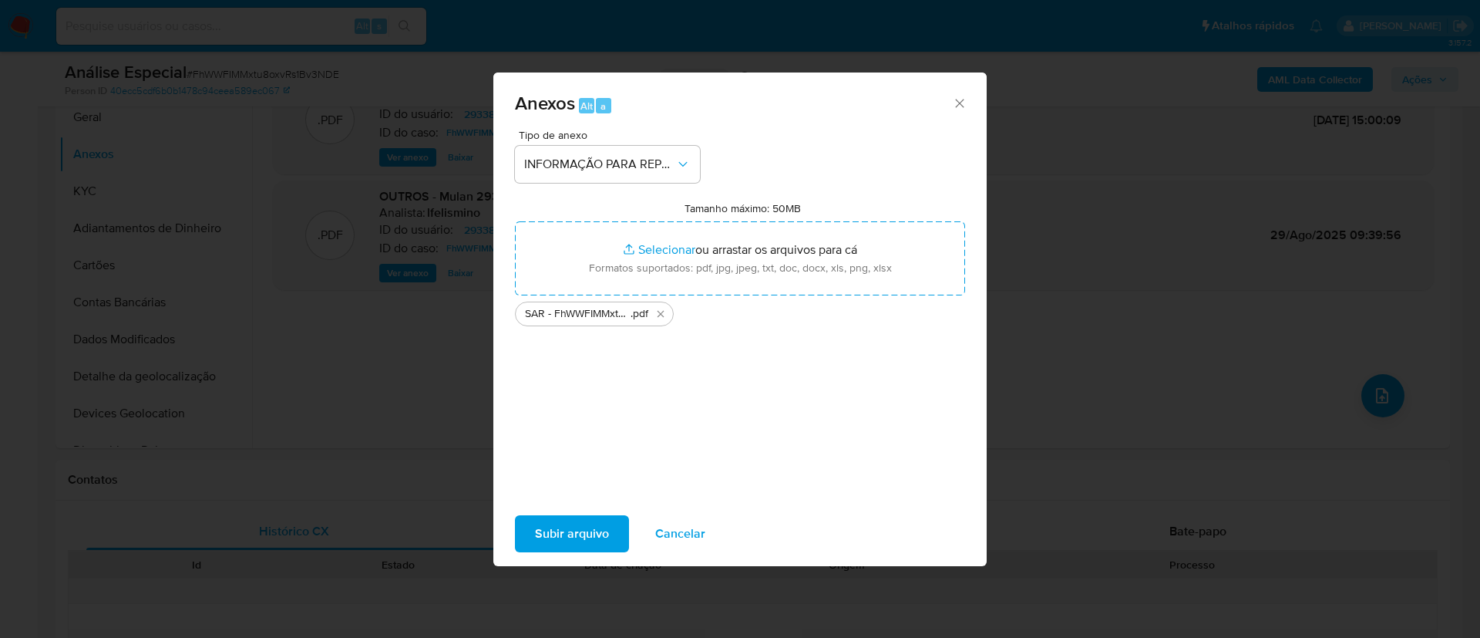
click at [586, 534] on span "Subir arquivo" at bounding box center [572, 534] width 74 height 34
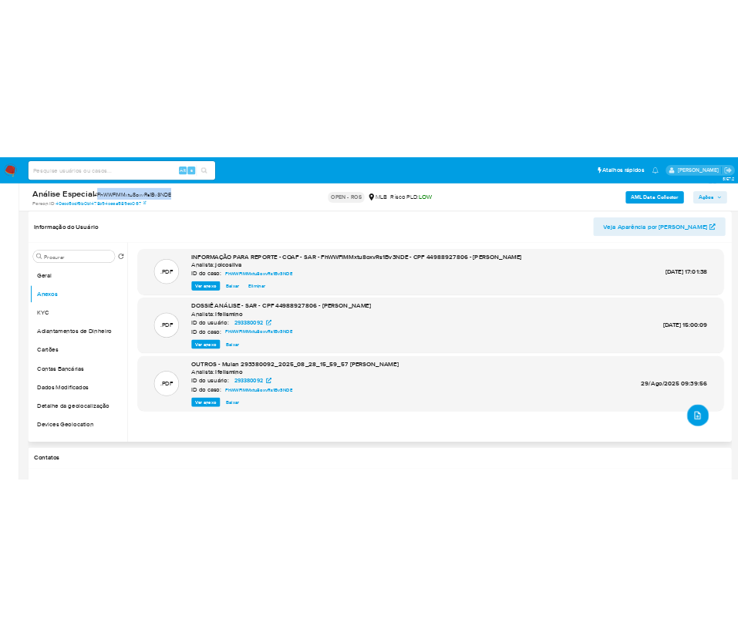
scroll to position [116, 0]
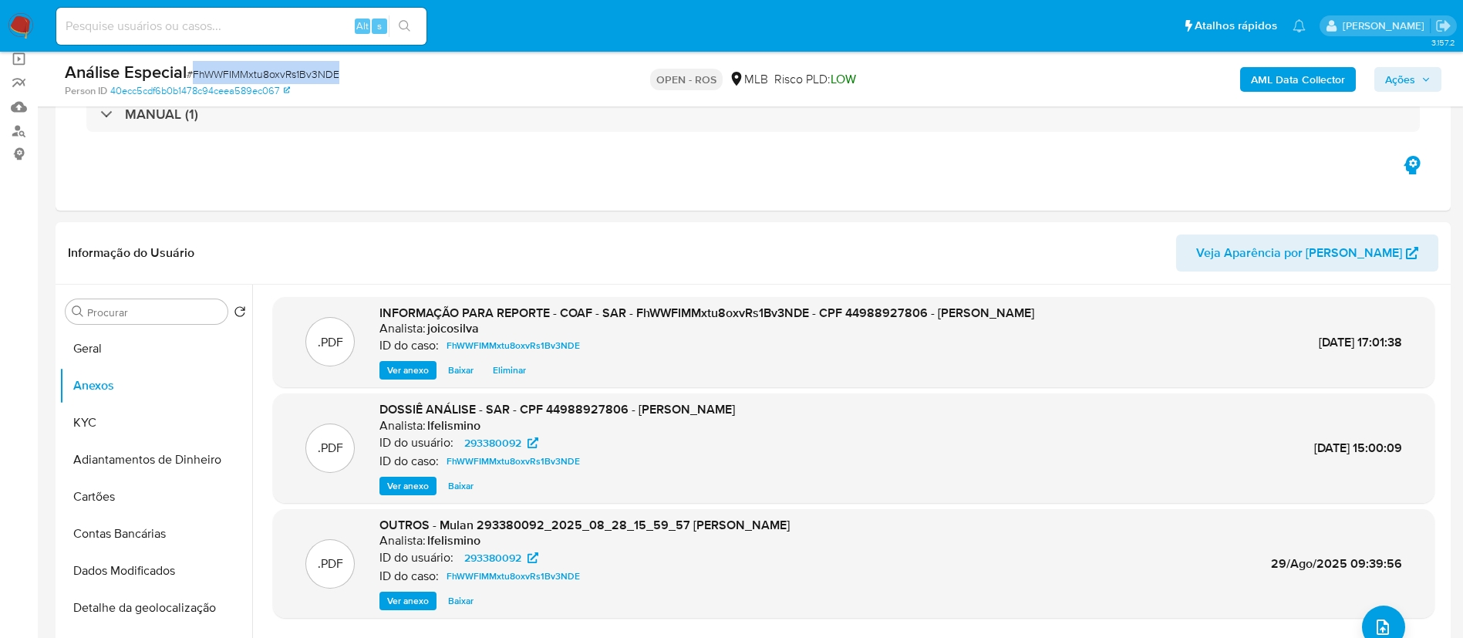
click at [1388, 68] on span "Ações" at bounding box center [1400, 79] width 30 height 25
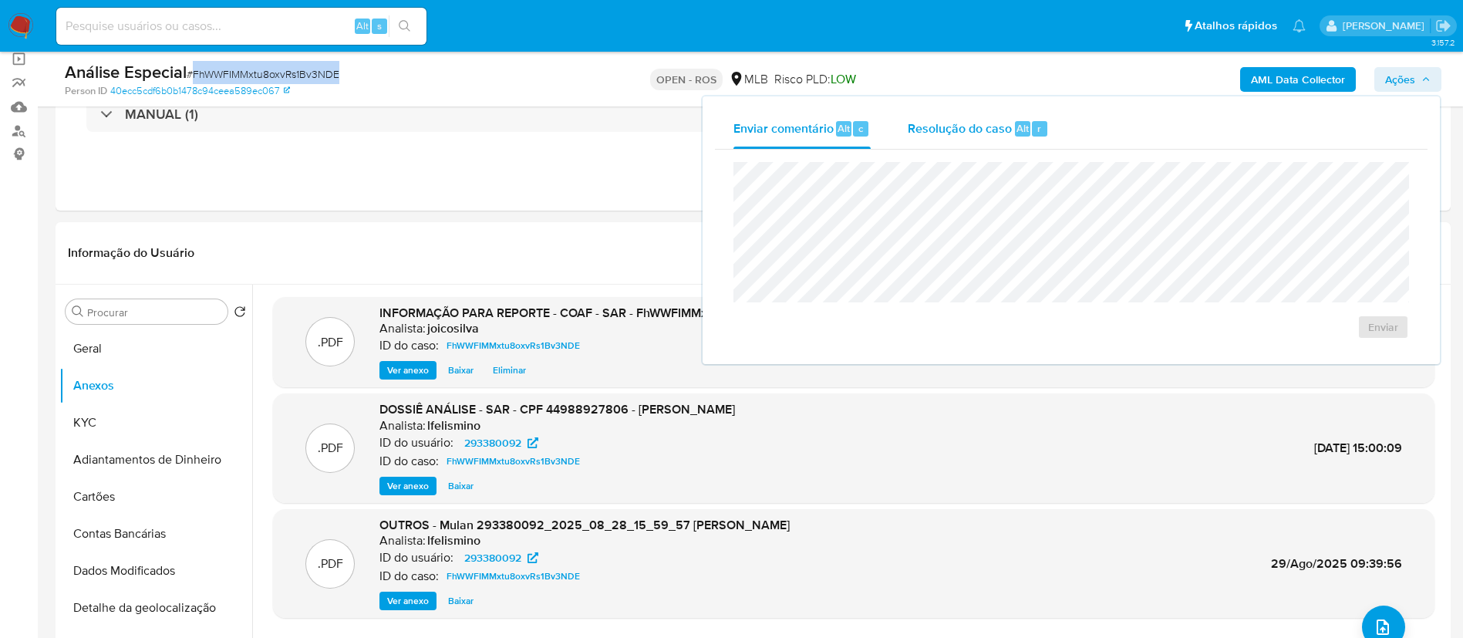
click at [963, 136] on div "Resolução do caso Alt r" at bounding box center [977, 129] width 141 height 40
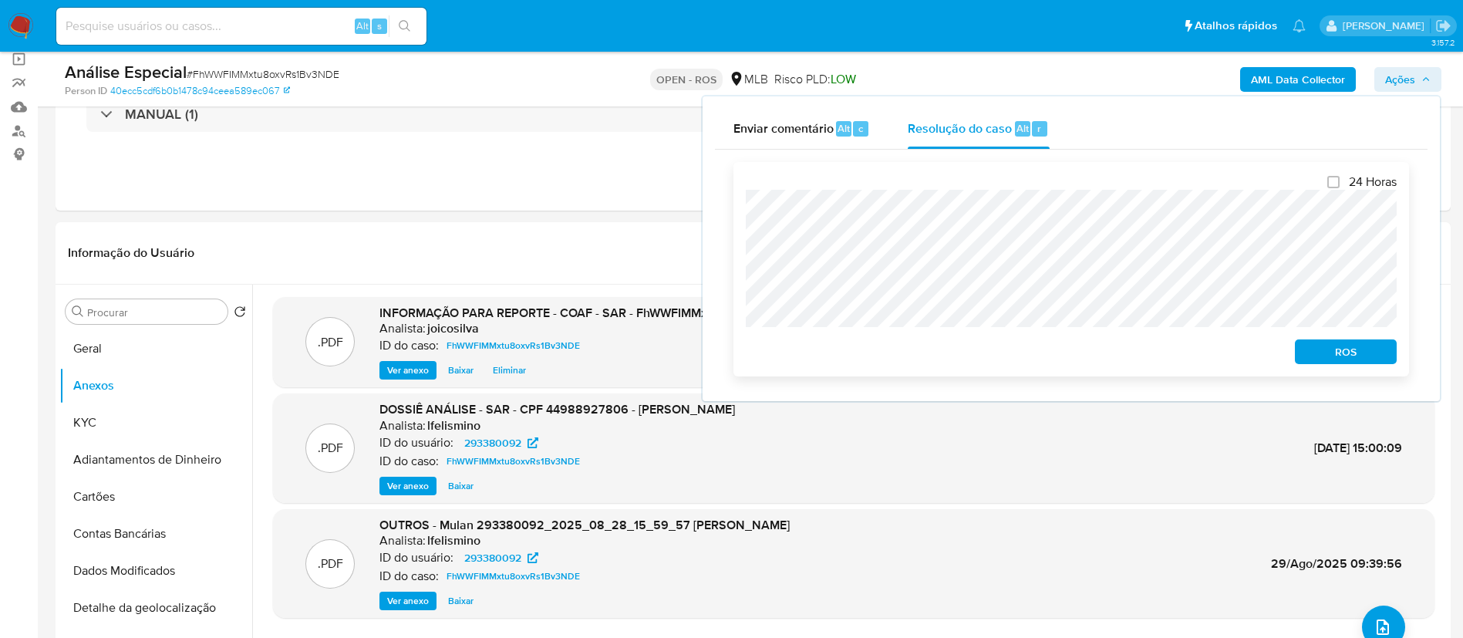
click at [1324, 358] on span "ROS" at bounding box center [1345, 352] width 80 height 22
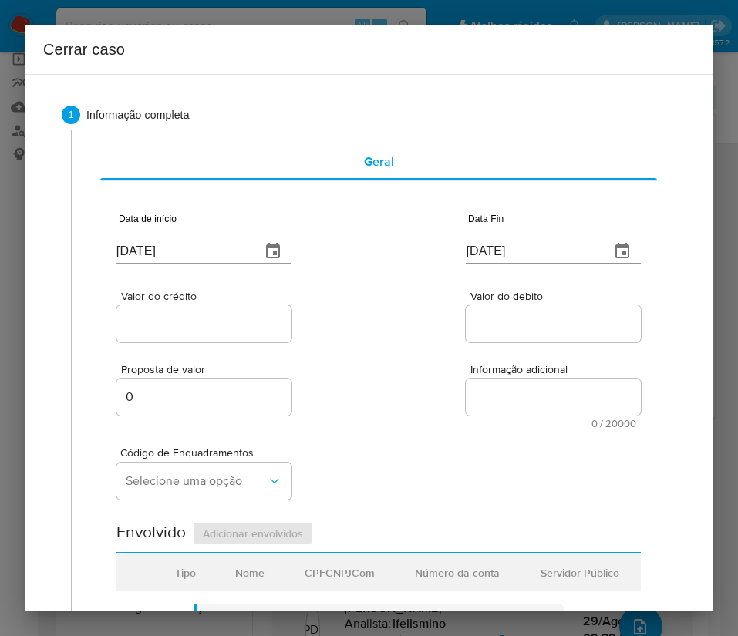
click at [201, 248] on input "[DATE]" at bounding box center [182, 251] width 132 height 25
paste input "1/02"
type input "01/02/2025"
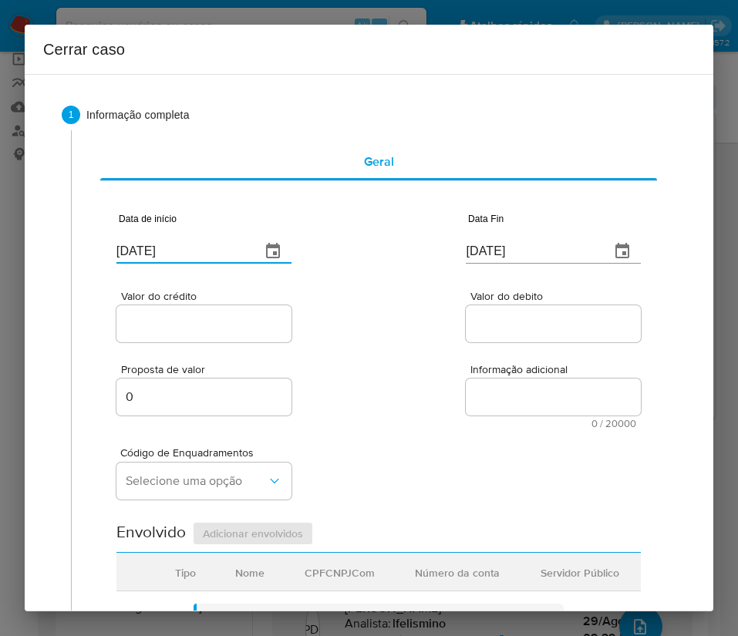
click at [392, 344] on div "Valor do crédito Valor do debito" at bounding box center [378, 308] width 524 height 73
click at [491, 253] on input "[DATE]" at bounding box center [532, 251] width 132 height 25
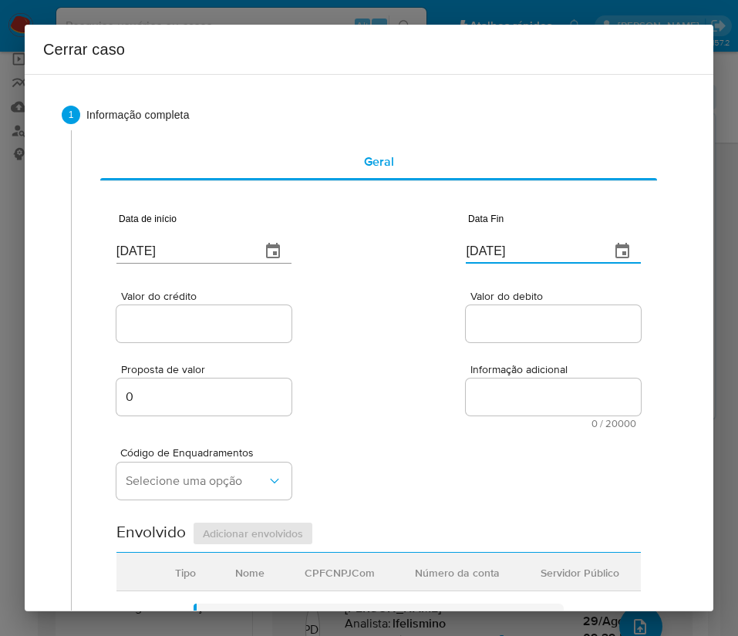
paste input "26/08"
type input "26/08/2025"
drag, startPoint x: 473, startPoint y: 373, endPoint x: 285, endPoint y: 343, distance: 189.7
click at [470, 374] on span "Informação adicional" at bounding box center [557, 370] width 175 height 12
click at [274, 337] on div at bounding box center [203, 323] width 175 height 37
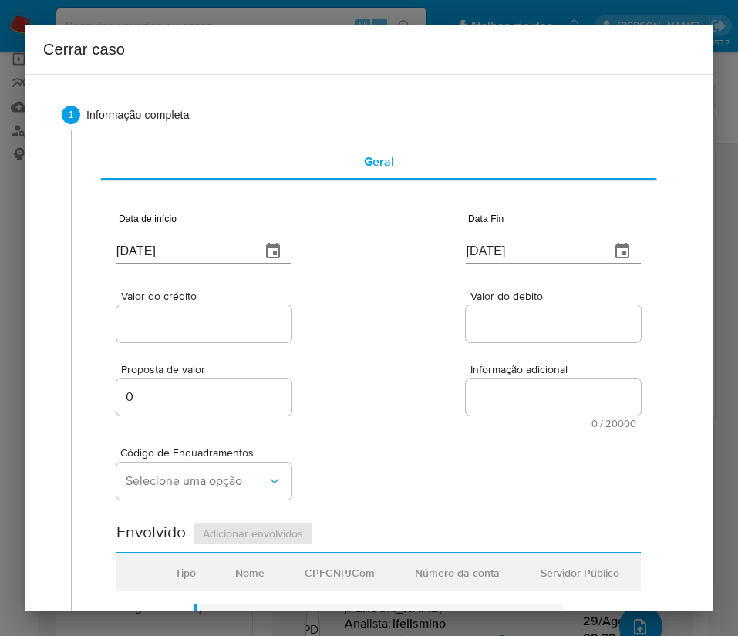
click at [252, 316] on input "Valor do crédito" at bounding box center [203, 324] width 175 height 20
click at [212, 318] on input "Valor do crédito" at bounding box center [203, 324] width 175 height 20
paste input "R$77.767"
type input "R$77.767"
drag, startPoint x: 414, startPoint y: 347, endPoint x: 12, endPoint y: 460, distance: 417.4
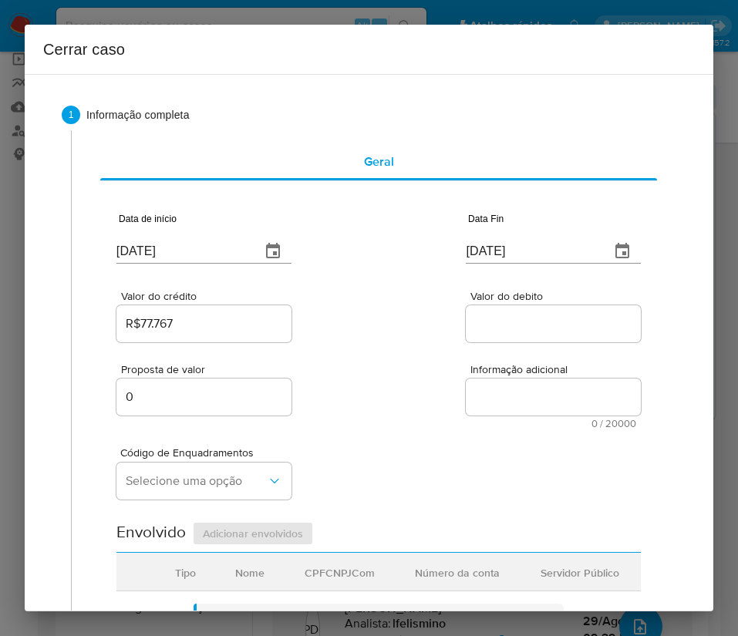
click at [414, 347] on div "Proposta de valor 0 Informação adicional 0 / 20000 20000 caracteres restantes" at bounding box center [378, 386] width 524 height 83
click at [543, 325] on input "Valor do debito" at bounding box center [553, 324] width 175 height 20
paste input "R$75.827"
type input "R$75.827"
click at [413, 456] on div "Código de Enquadramentos Selecione uma opção" at bounding box center [378, 467] width 524 height 77
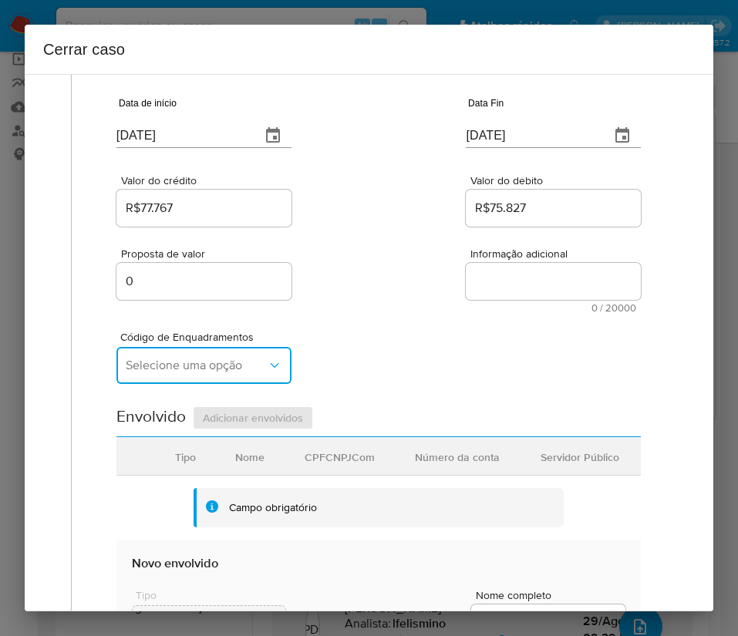
click at [190, 362] on span "Selecione uma opção" at bounding box center [196, 365] width 141 height 15
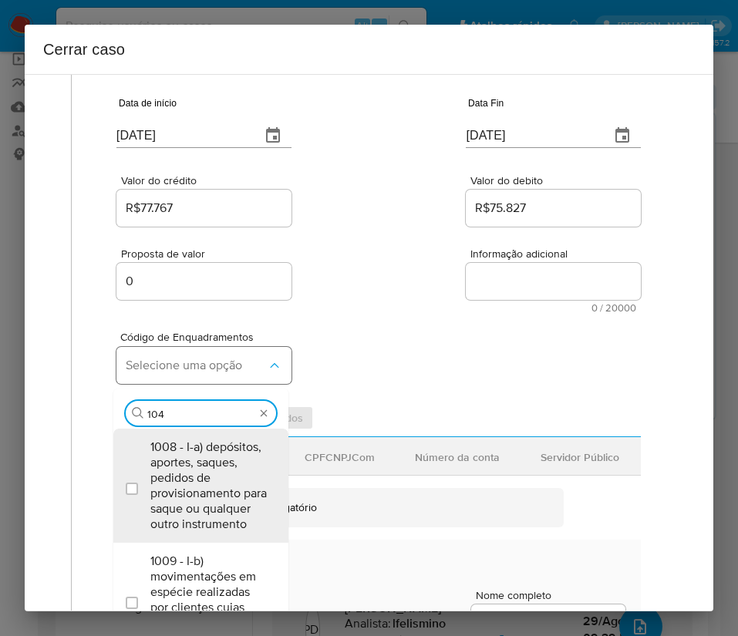
type input "1045"
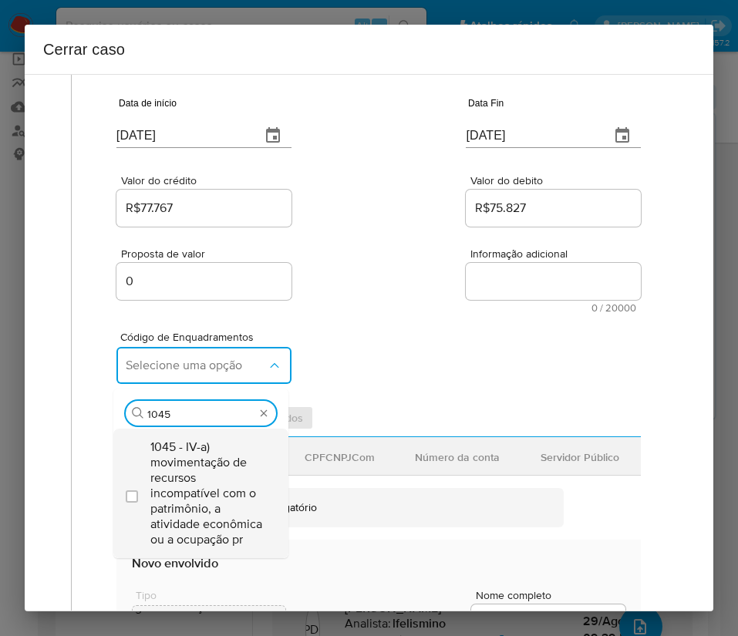
click at [210, 482] on span "1045 - IV-a) movimentação de recursos incompatível com o patrimônio, a atividad…" at bounding box center [208, 493] width 116 height 108
checkbox input "true"
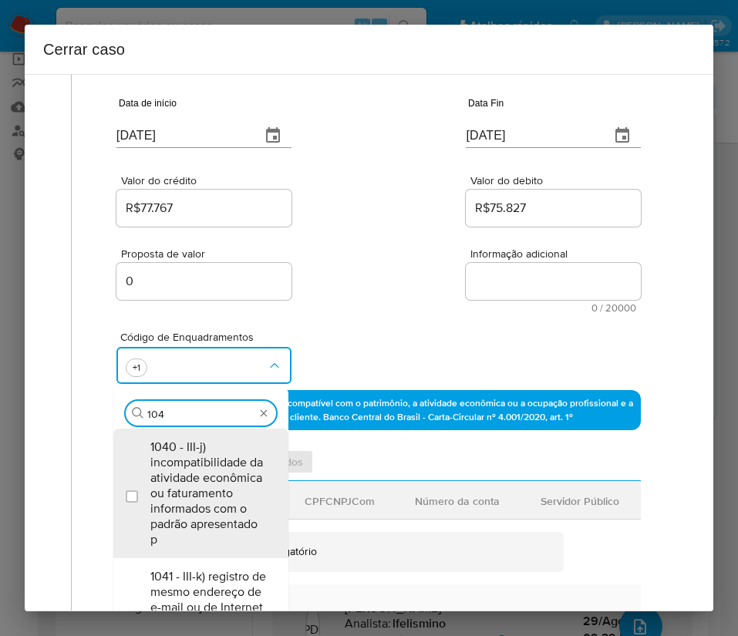
scroll to position [0, 0]
type input "1047"
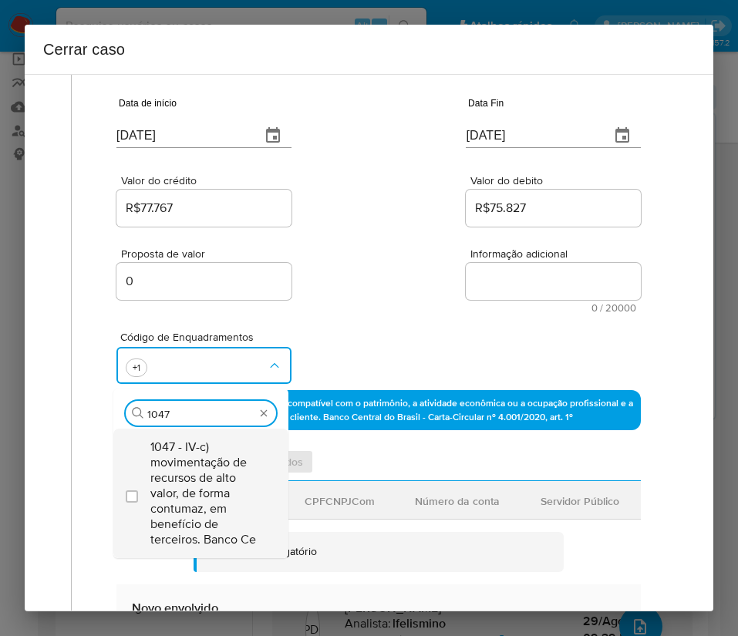
click at [211, 453] on span "1047 - IV-c) movimentação de recursos de alto valor, de forma contumaz, em bene…" at bounding box center [208, 493] width 116 height 108
checkbox input "true"
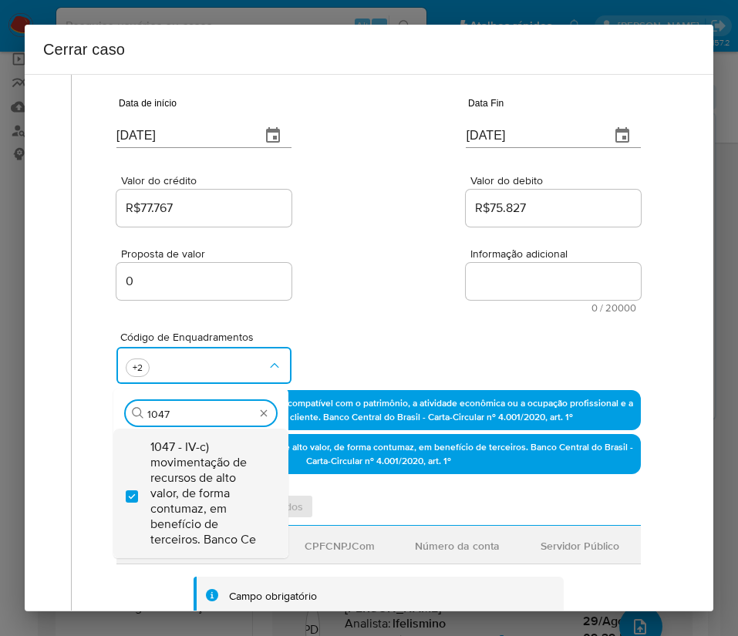
type input "1045"
checkbox input "false"
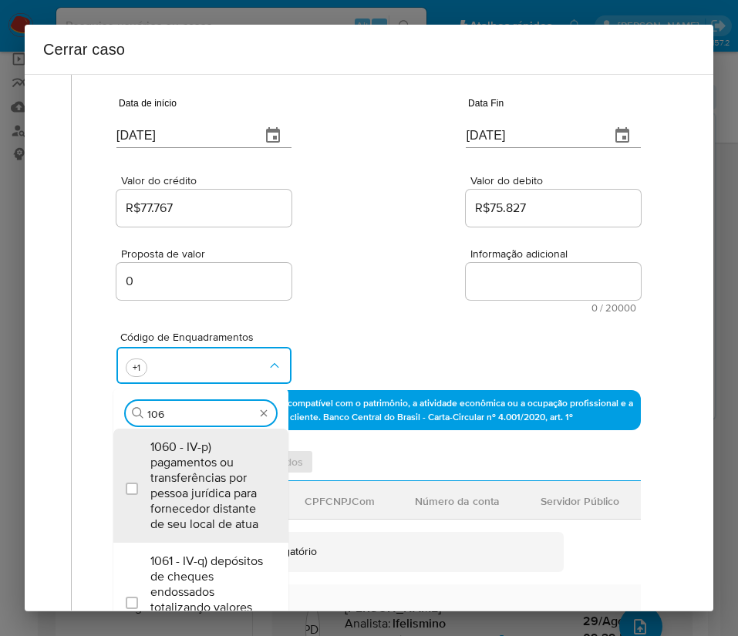
type input "1066"
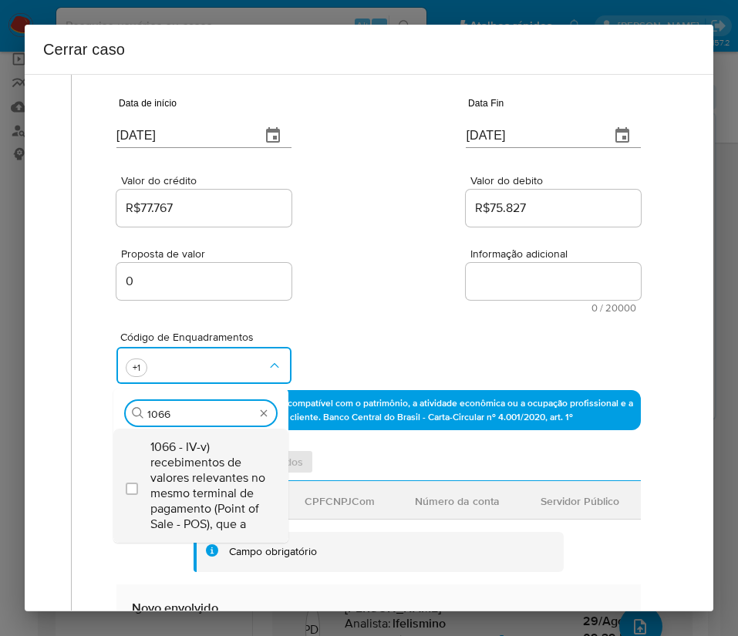
click at [197, 485] on span "1066 - IV-v) recebimentos de valores relevantes no mesmo terminal de pagamento …" at bounding box center [208, 485] width 116 height 93
checkbox input "true"
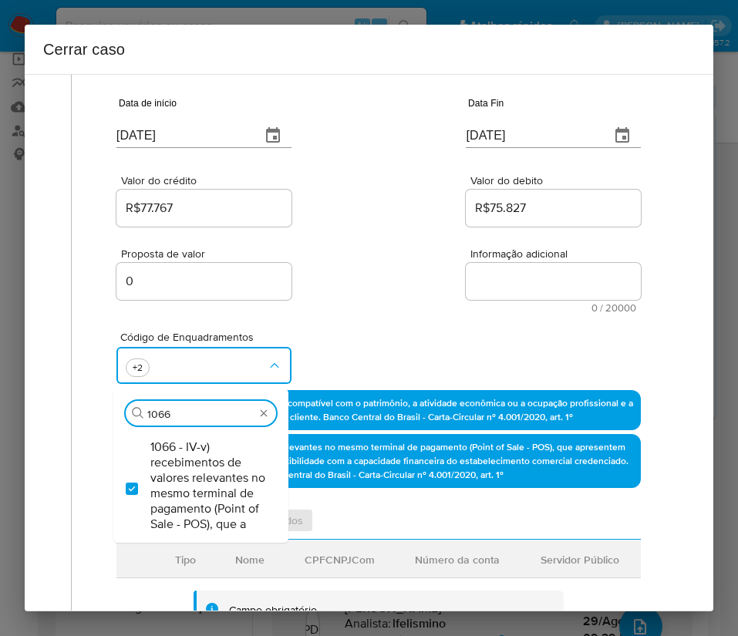
click at [194, 417] on input "1066" at bounding box center [200, 414] width 107 height 14
drag, startPoint x: 204, startPoint y: 414, endPoint x: 4, endPoint y: 409, distance: 199.7
click at [4, 409] on div "Cerrar caso 1 Informação completa Geral Data de início 01/02/2025 Data Fin 26/0…" at bounding box center [369, 318] width 738 height 636
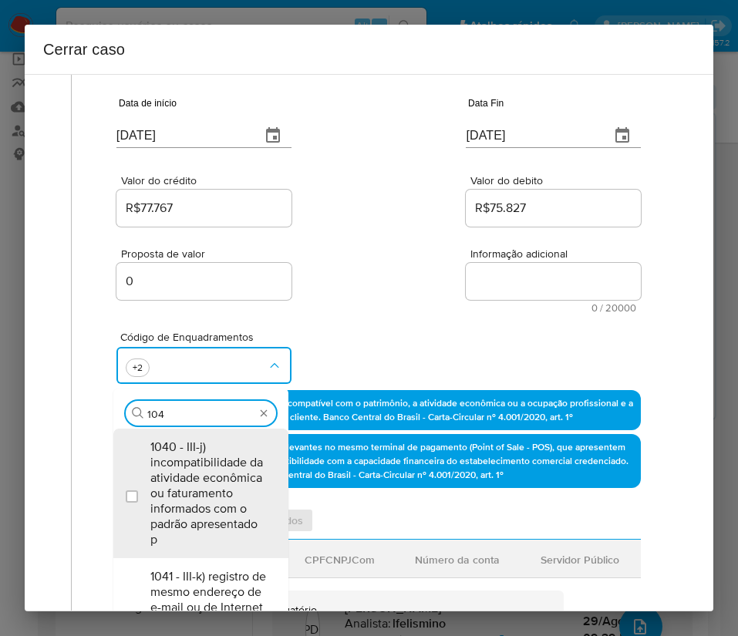
type input "1047"
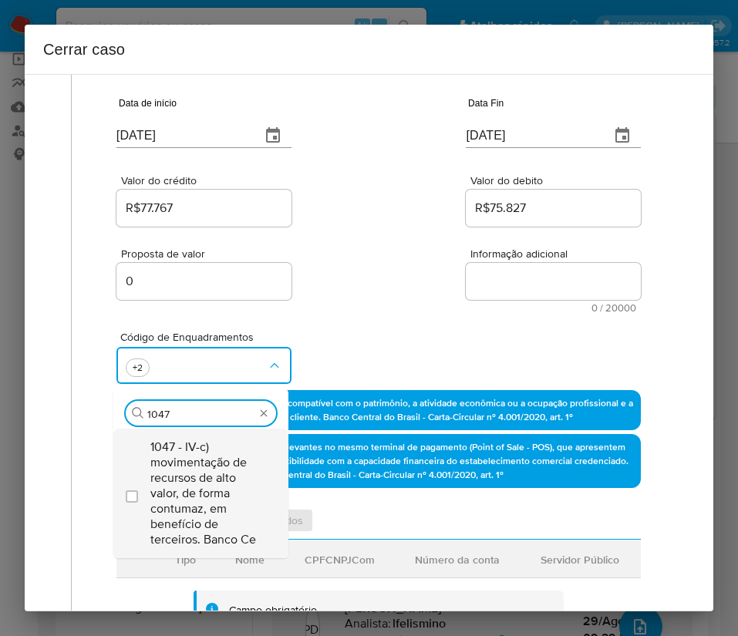
click at [207, 461] on span "1047 - IV-c) movimentação de recursos de alto valor, de forma contumaz, em bene…" at bounding box center [208, 493] width 116 height 108
checkbox input "true"
click at [376, 277] on div "Proposta de valor 0 Informação adicional 0 / 20000 20000 caracteres restantes" at bounding box center [378, 271] width 524 height 83
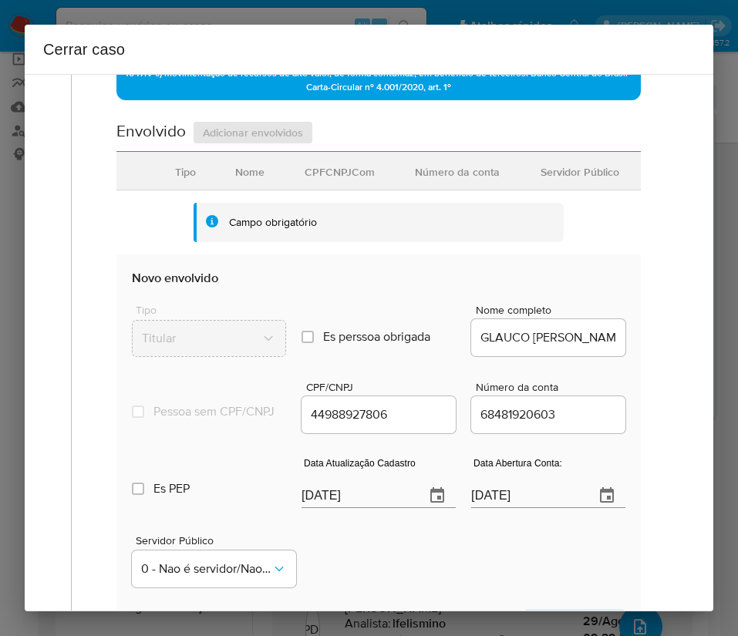
scroll to position [694, 0]
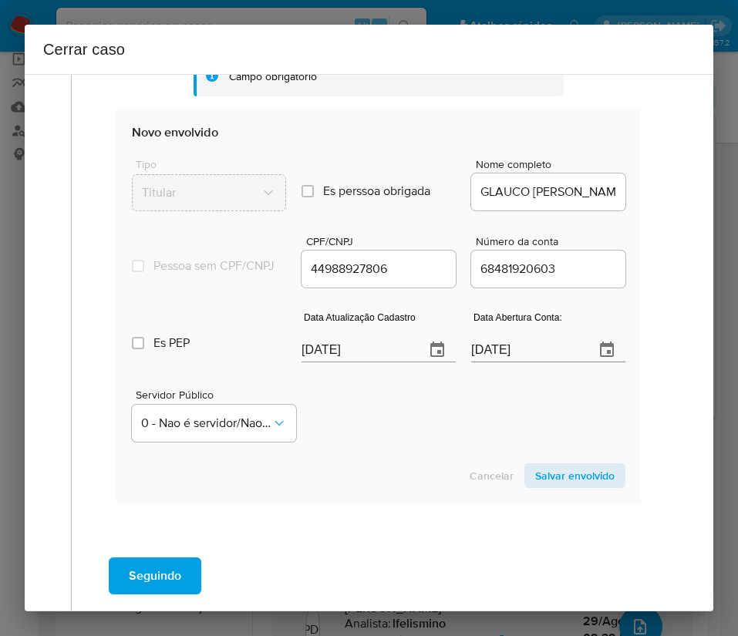
click at [352, 361] on input "[DATE]" at bounding box center [356, 350] width 111 height 25
paste input "22/05"
type input "22/05/2025"
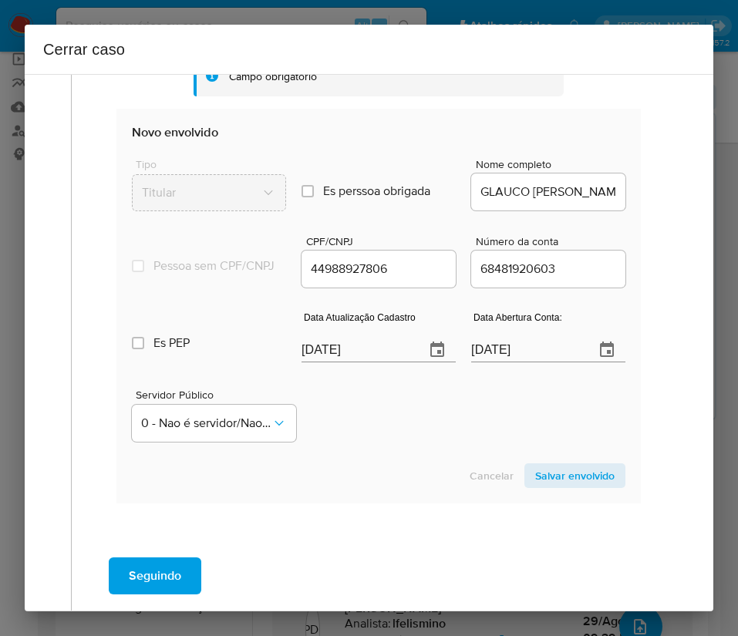
click at [372, 429] on div "Servidor Público 0 - Nao é servidor/[PERSON_NAME] possui informacao" at bounding box center [378, 409] width 493 height 77
click at [486, 362] on input "25/04/2021" at bounding box center [526, 350] width 111 height 25
click at [416, 444] on div "Servidor Público 0 - Nao é servidor/[PERSON_NAME] possui informacao" at bounding box center [378, 409] width 493 height 77
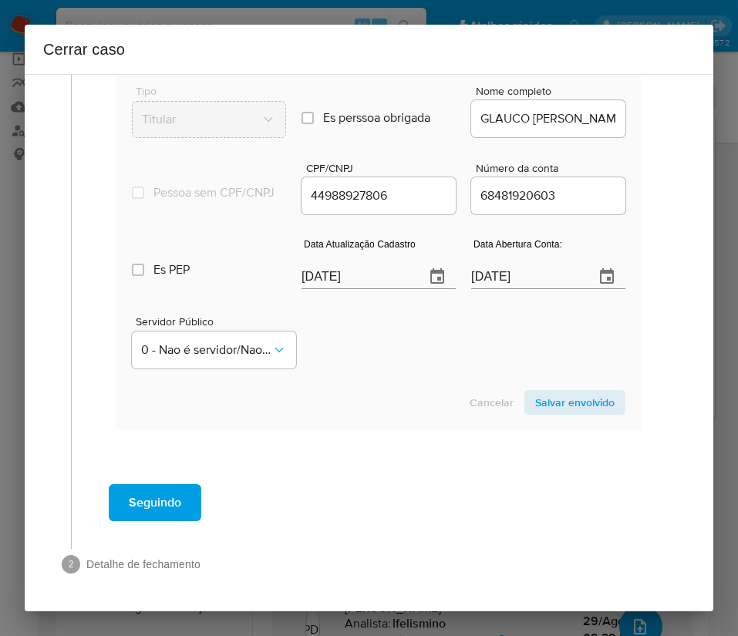
click at [560, 408] on span "Salvar envolvido" at bounding box center [574, 403] width 79 height 22
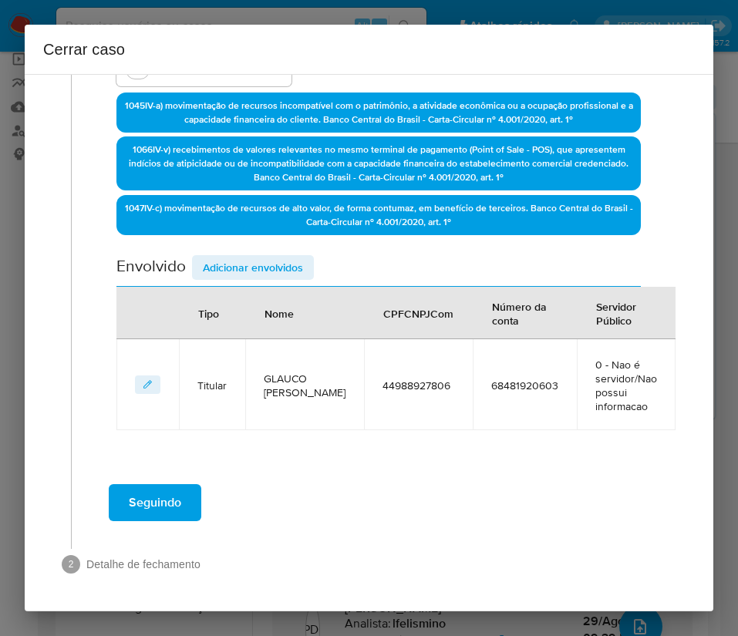
scroll to position [413, 0]
click at [303, 263] on button "Adicionar envolvidos" at bounding box center [253, 267] width 122 height 25
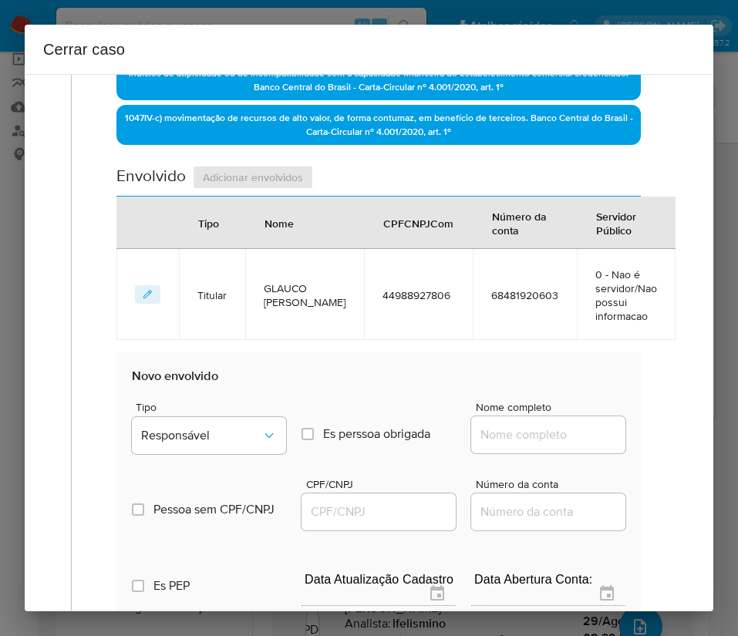
scroll to position [760, 0]
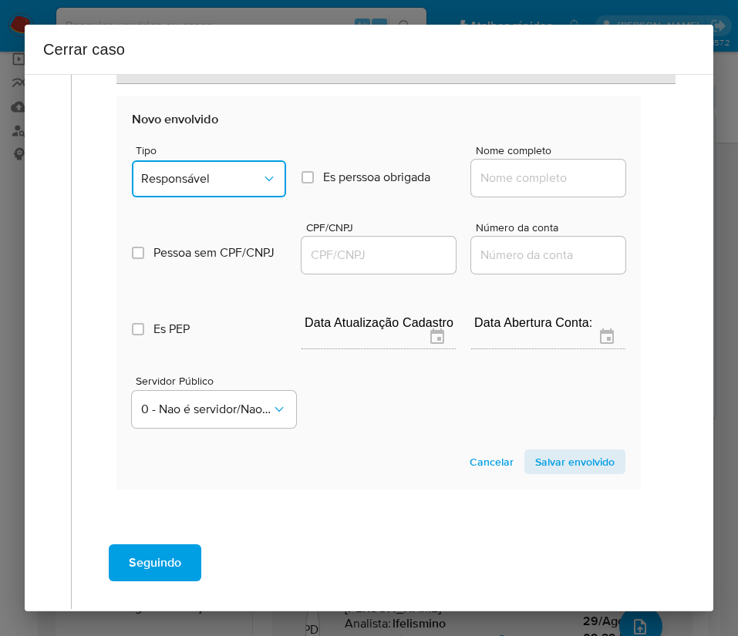
click at [226, 163] on button "Responsável" at bounding box center [209, 178] width 154 height 37
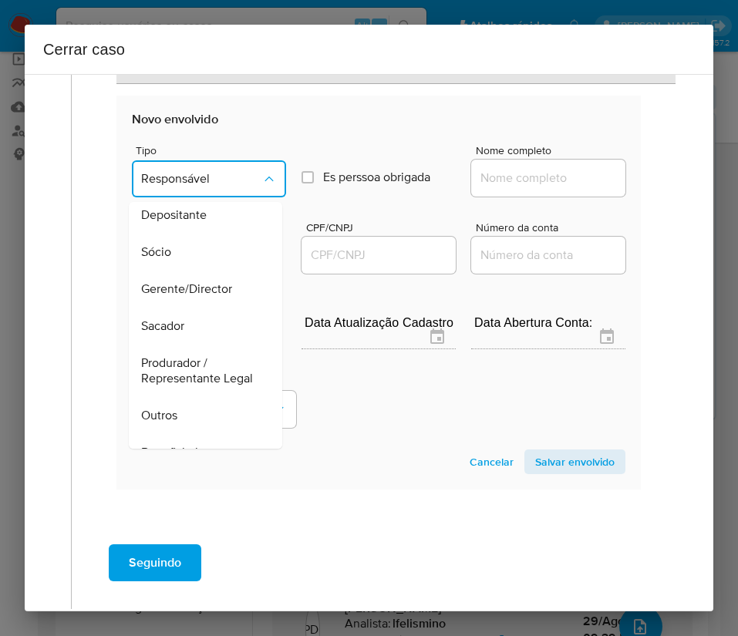
scroll to position [231, 0]
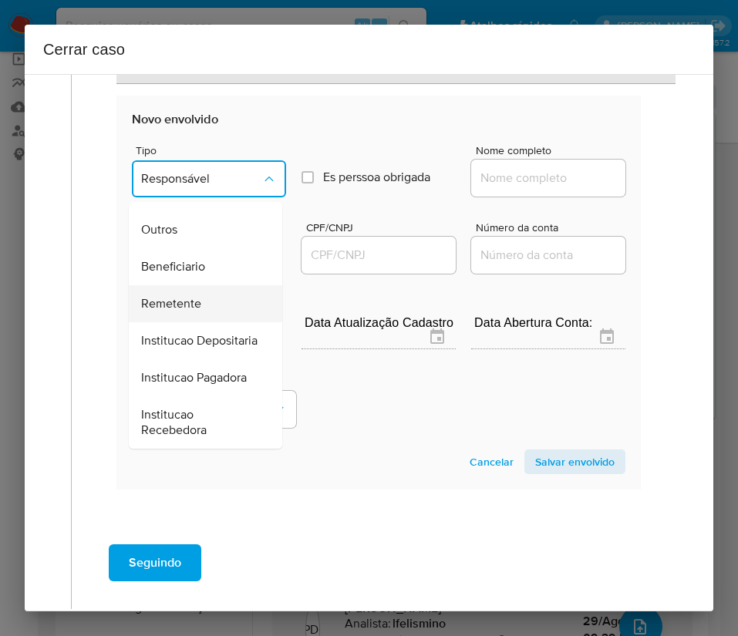
click at [193, 311] on span "Remetente" at bounding box center [171, 303] width 60 height 15
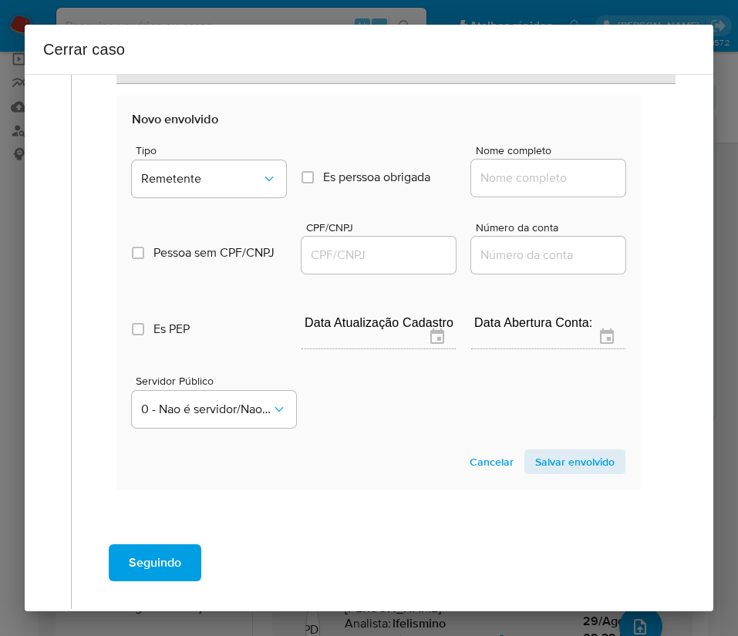
click at [530, 189] on div at bounding box center [548, 178] width 154 height 37
click at [557, 179] on input "Nome completo" at bounding box center [548, 178] width 154 height 20
paste input "Glauco Wellington dos Santos Souza 44988927806 - CNPJ 35551507000118"
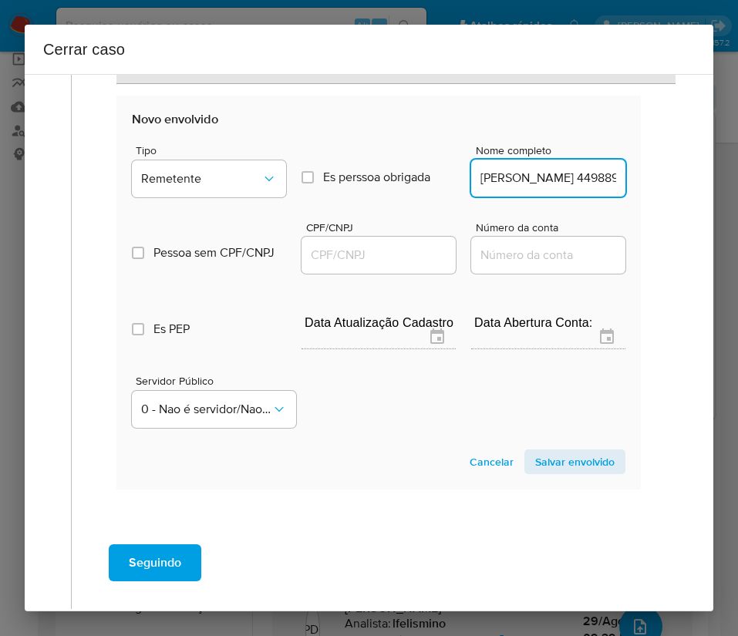
scroll to position [0, 281]
drag, startPoint x: 542, startPoint y: 177, endPoint x: 646, endPoint y: 177, distance: 104.1
type input "Glauco Wellington dos Santos Souza 44988927806"
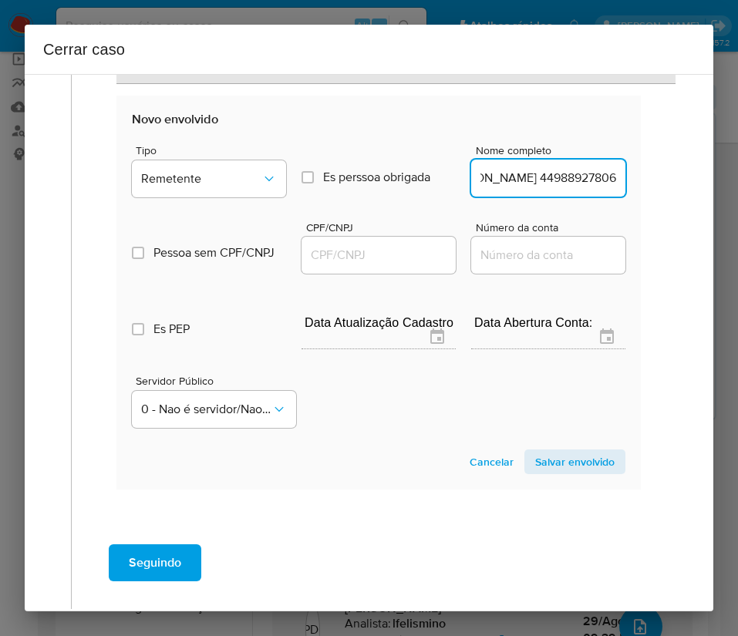
scroll to position [0, 0]
click at [410, 247] on input "CPF/CNPJ" at bounding box center [378, 255] width 154 height 20
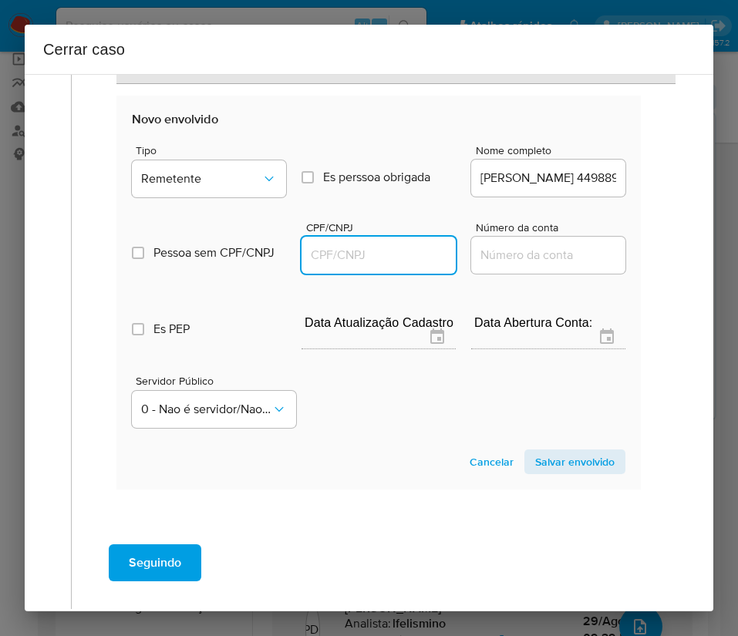
paste input "35551507000118"
type input "35551507000118"
click at [535, 456] on span "Salvar envolvido" at bounding box center [574, 462] width 79 height 22
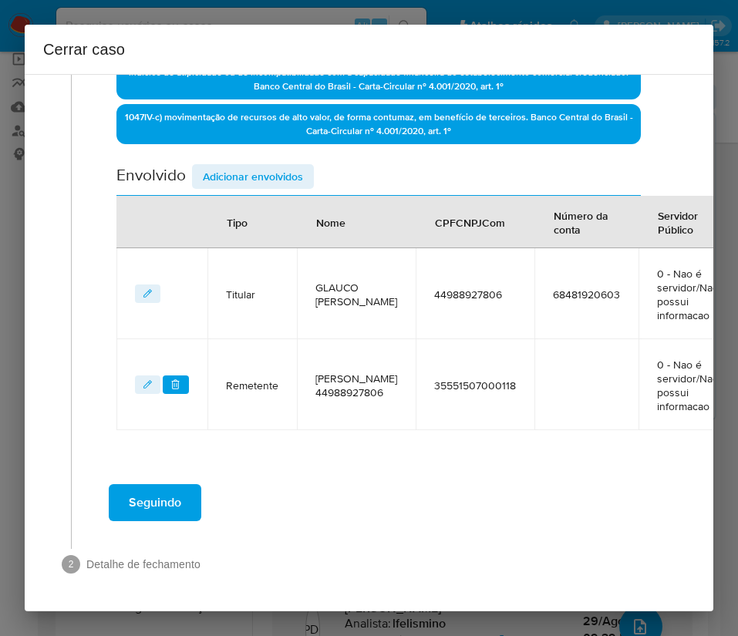
scroll to position [536, 0]
click at [226, 166] on span "Adicionar envolvidos" at bounding box center [253, 177] width 100 height 22
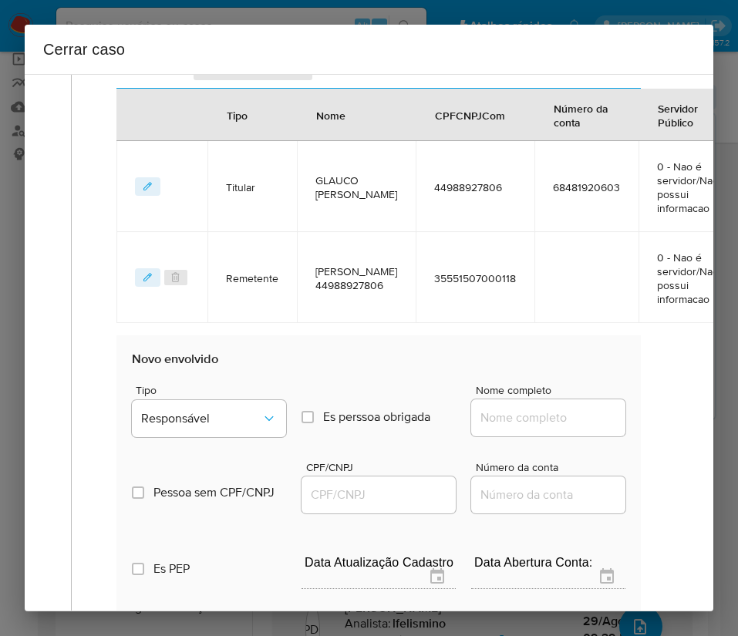
scroll to position [883, 0]
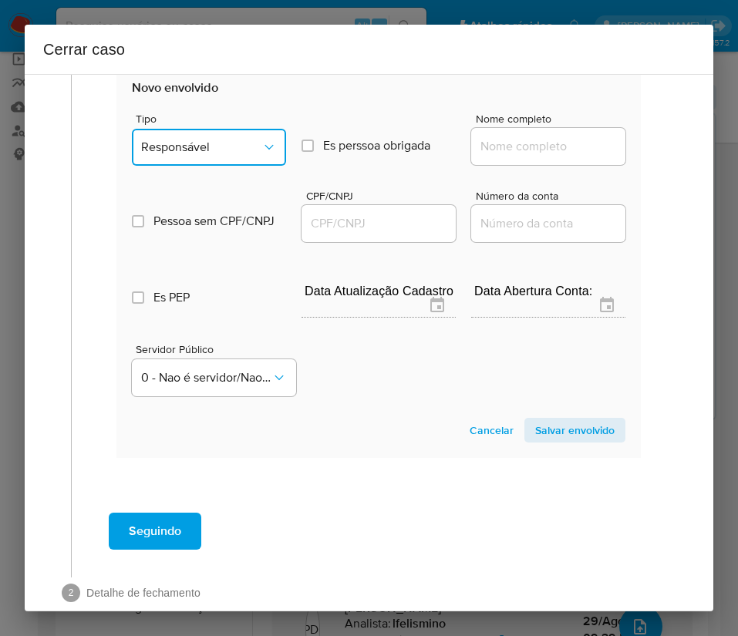
click at [237, 155] on span "Responsável" at bounding box center [201, 147] width 120 height 15
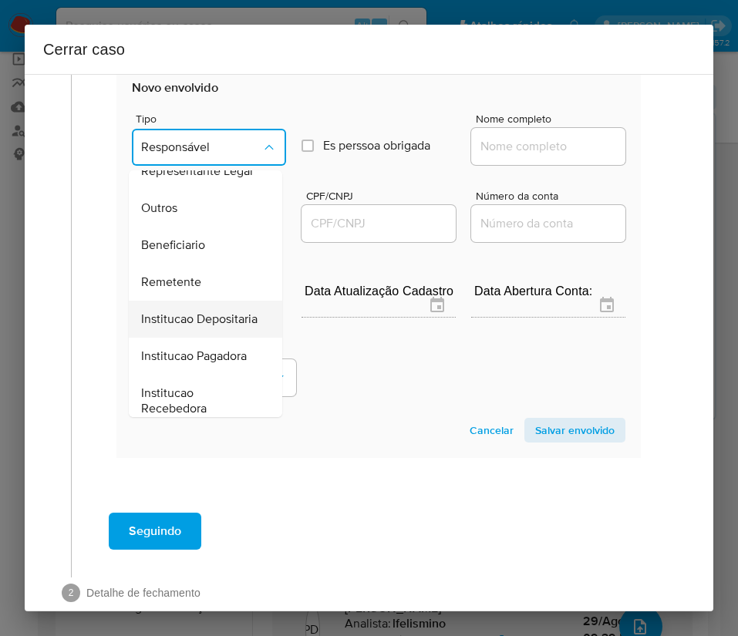
scroll to position [274, 0]
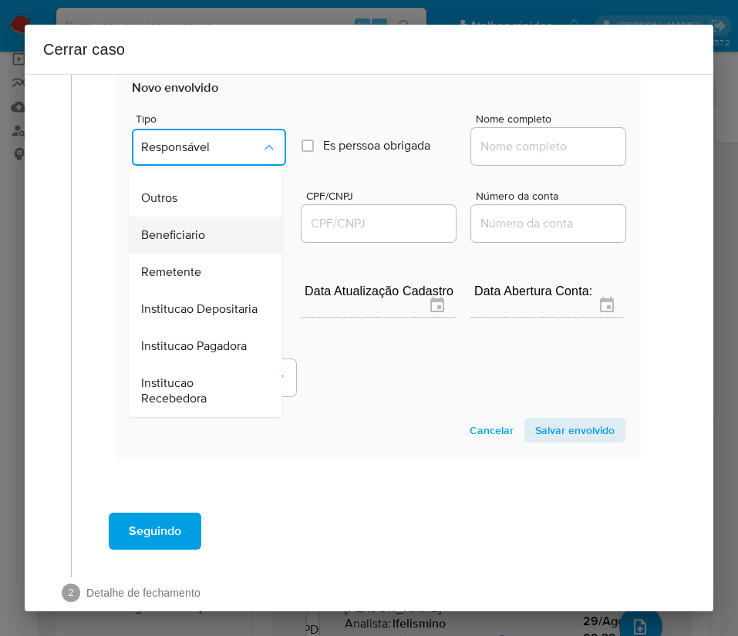
click at [197, 227] on span "Beneficiario" at bounding box center [173, 234] width 64 height 15
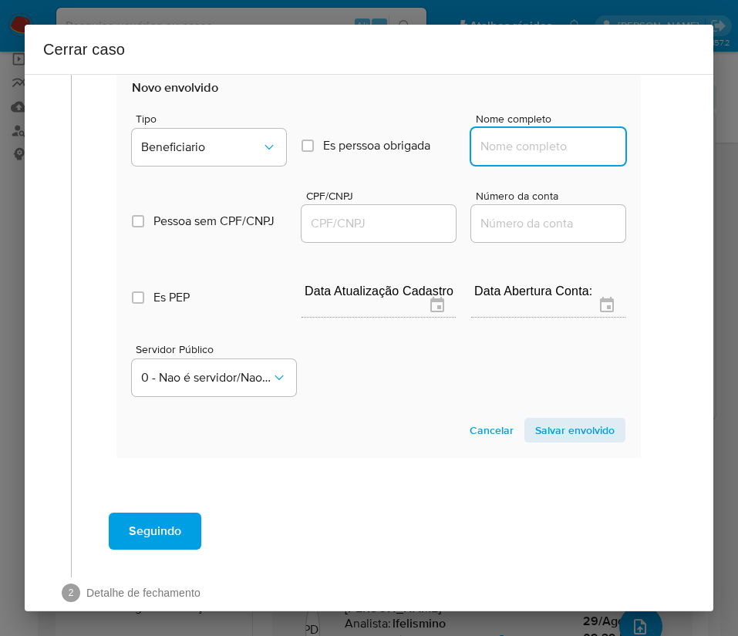
drag, startPoint x: 542, startPoint y: 159, endPoint x: 550, endPoint y: 170, distance: 13.9
click at [542, 157] on input "Nome completo" at bounding box center [548, 146] width 154 height 20
paste input "Lucas Henrique Ribeiro Santos - CPF 34999934817"
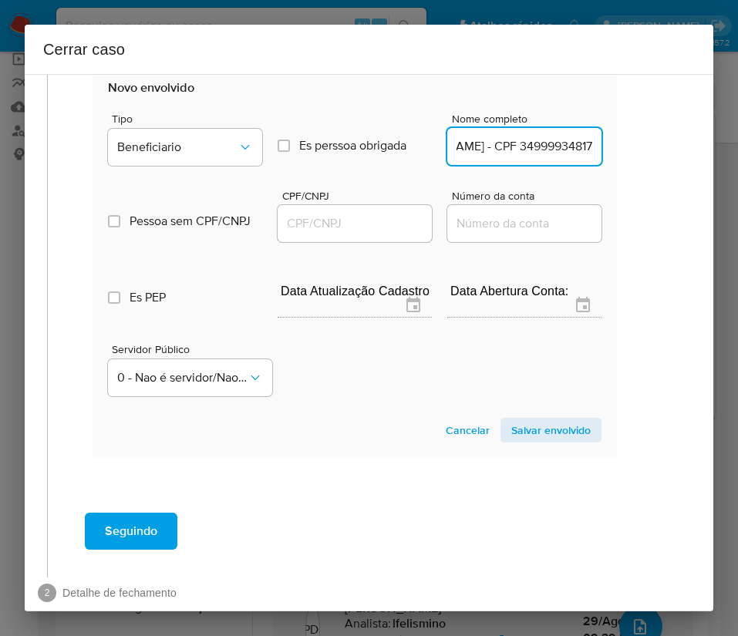
drag, startPoint x: 521, startPoint y: 160, endPoint x: 725, endPoint y: 160, distance: 203.5
click at [725, 160] on div "Cerrar caso 1 Informação completa Geral Data de início 01/02/2025 Data Fin 26/0…" at bounding box center [369, 318] width 738 height 636
type input "Lucas Henrique Ribeiro Santos"
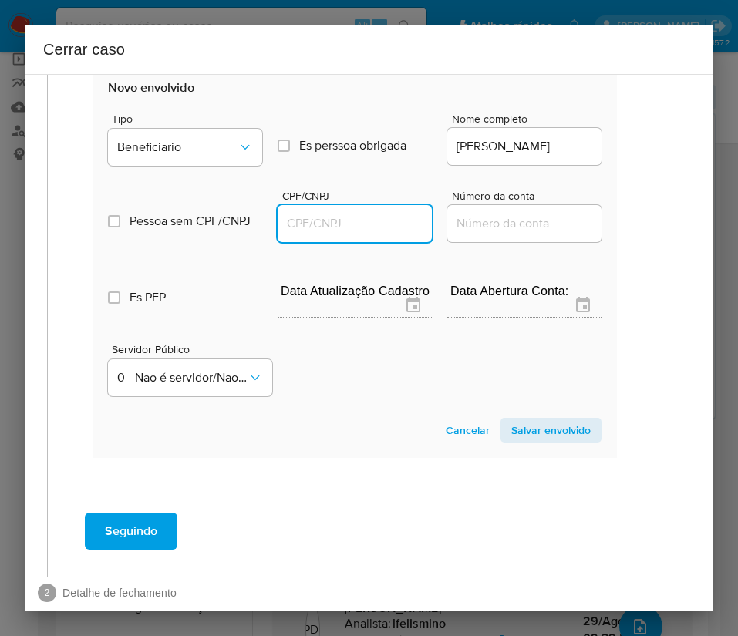
drag, startPoint x: 353, startPoint y: 243, endPoint x: 363, endPoint y: 244, distance: 10.1
click at [353, 234] on input "CPF/CNPJ" at bounding box center [355, 224] width 154 height 20
paste input "34999934817"
type input "34999934817"
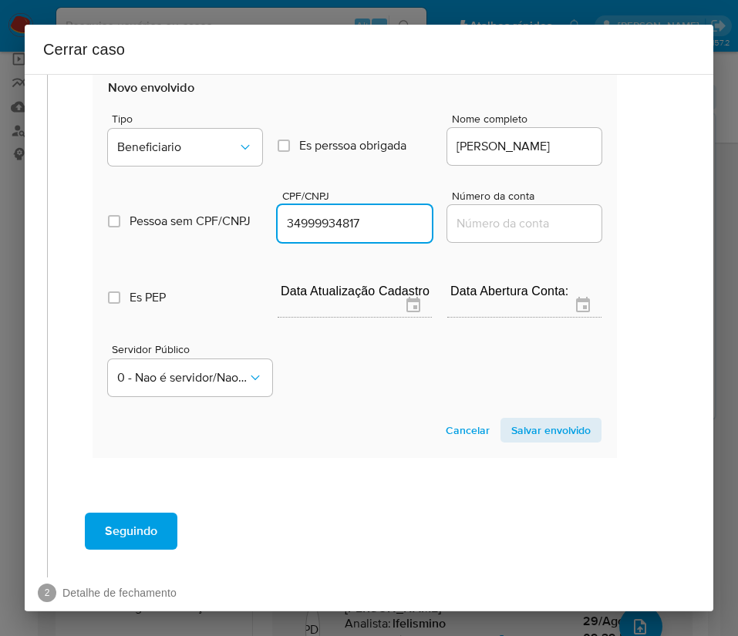
click at [515, 441] on span "Salvar envolvido" at bounding box center [550, 430] width 79 height 22
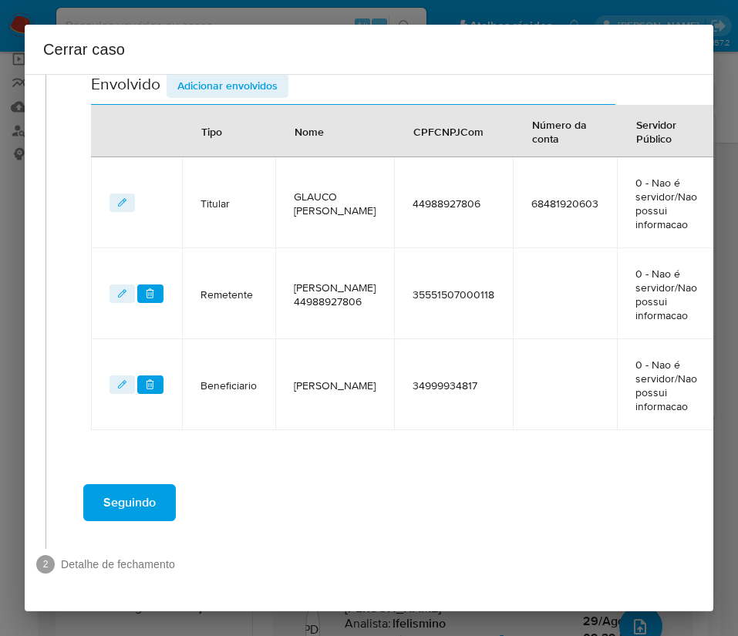
scroll to position [396, 25]
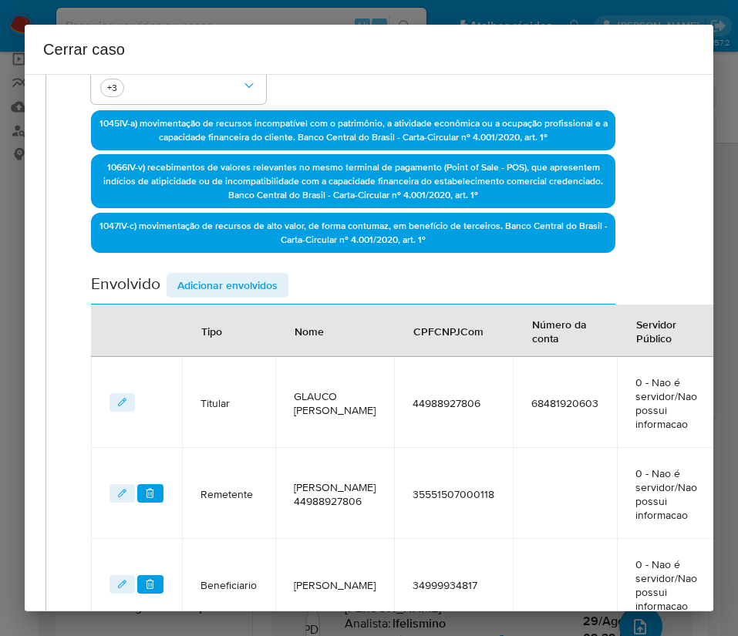
click at [231, 288] on span "Adicionar envolvidos" at bounding box center [227, 285] width 100 height 22
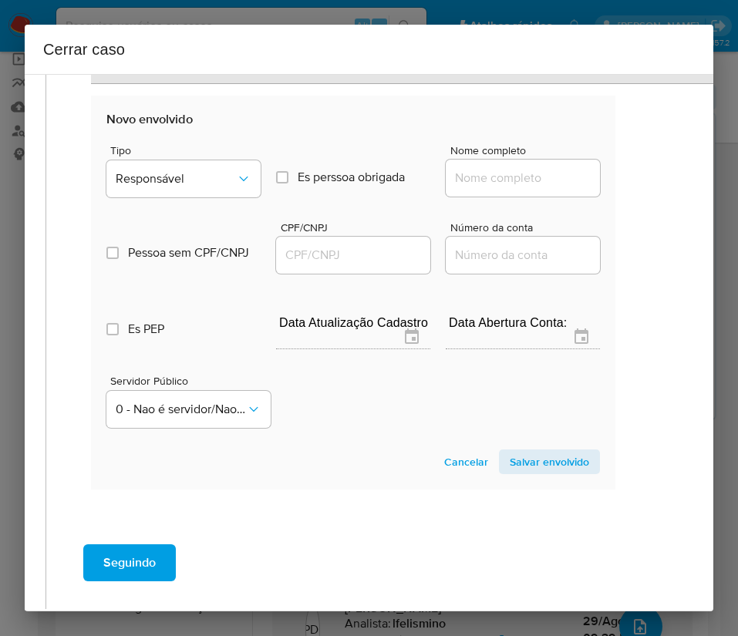
scroll to position [974, 25]
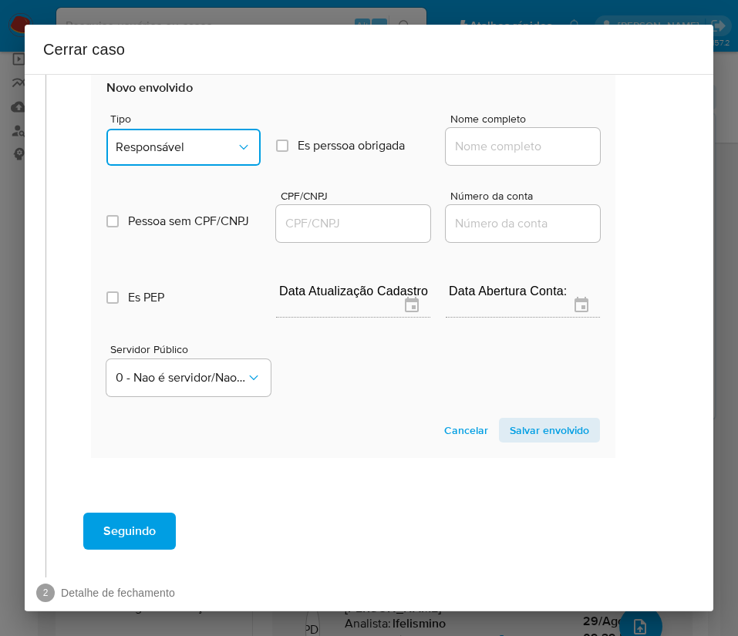
click at [236, 155] on icon "Tipo de envolvimento" at bounding box center [243, 147] width 15 height 15
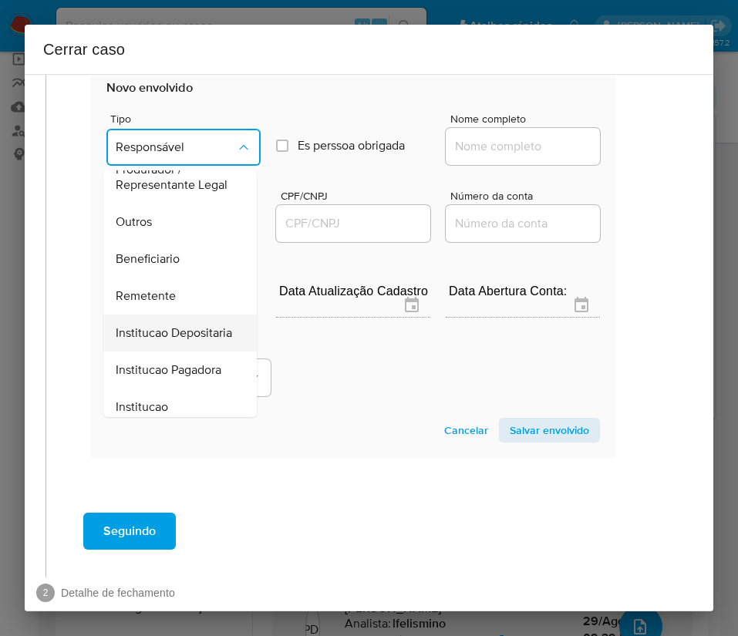
scroll to position [274, 0]
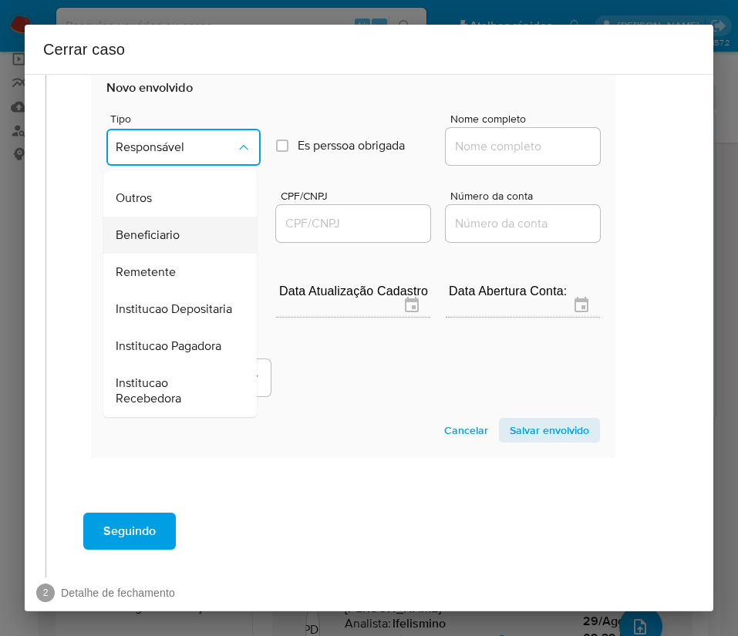
click at [170, 227] on span "Beneficiario" at bounding box center [148, 234] width 64 height 15
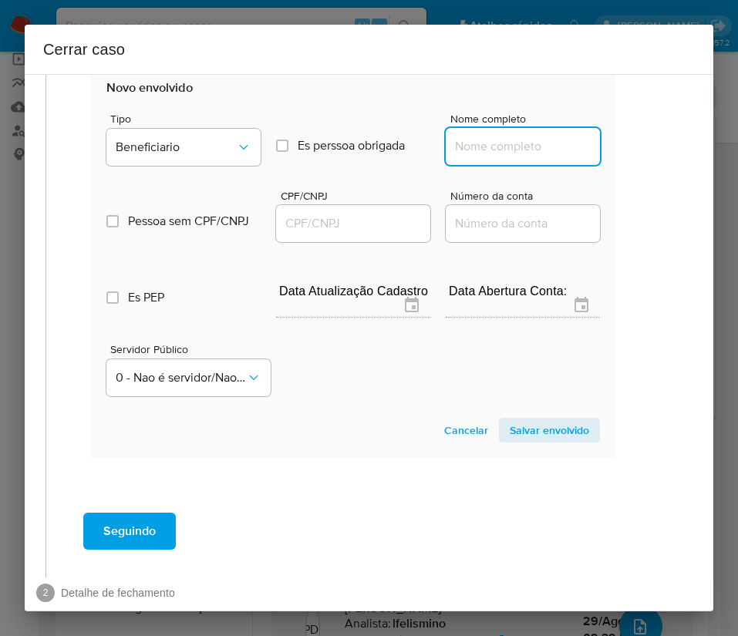
click at [493, 154] on input "Nome completo" at bounding box center [523, 146] width 154 height 20
paste input "Iara Guedes - CPF 07649826643"
drag, startPoint x: 497, startPoint y: 159, endPoint x: 664, endPoint y: 159, distance: 167.3
click at [664, 159] on div "1 Informação completa Geral Data de início 01/02/2025 Data Fin 26/08/2025 Valor…" at bounding box center [369, 342] width 688 height 537
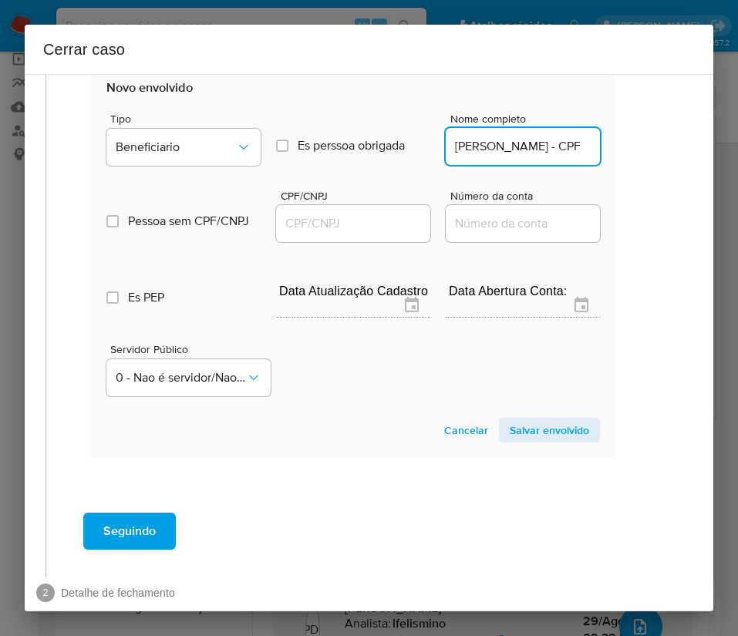
scroll to position [0, 0]
type input "Iara Guedes"
click at [306, 234] on input "CPF/CNPJ" at bounding box center [353, 224] width 154 height 20
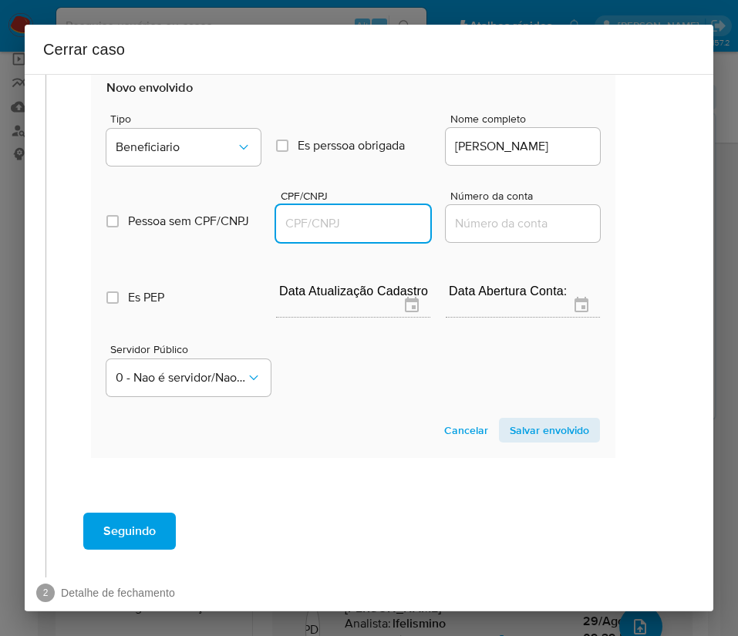
paste input "07649826643"
type input "7649826643"
click at [534, 433] on span "Salvar envolvido" at bounding box center [549, 430] width 79 height 22
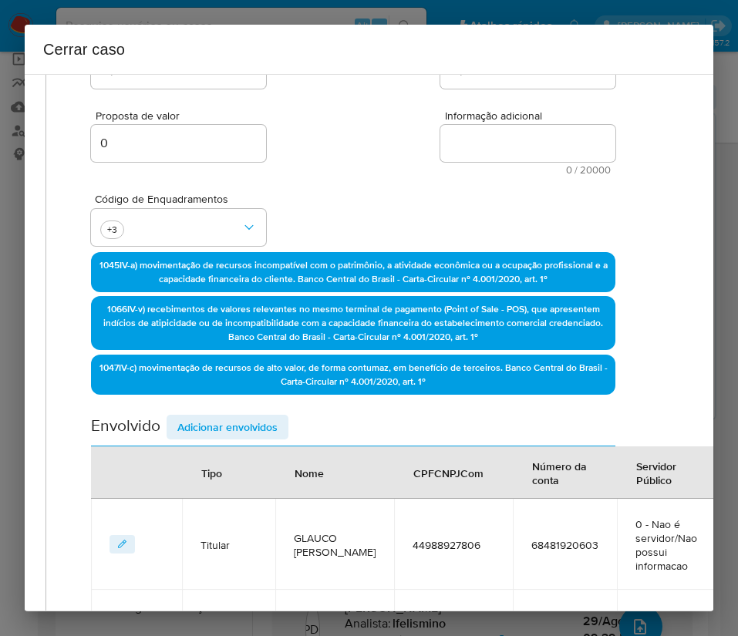
scroll to position [0, 25]
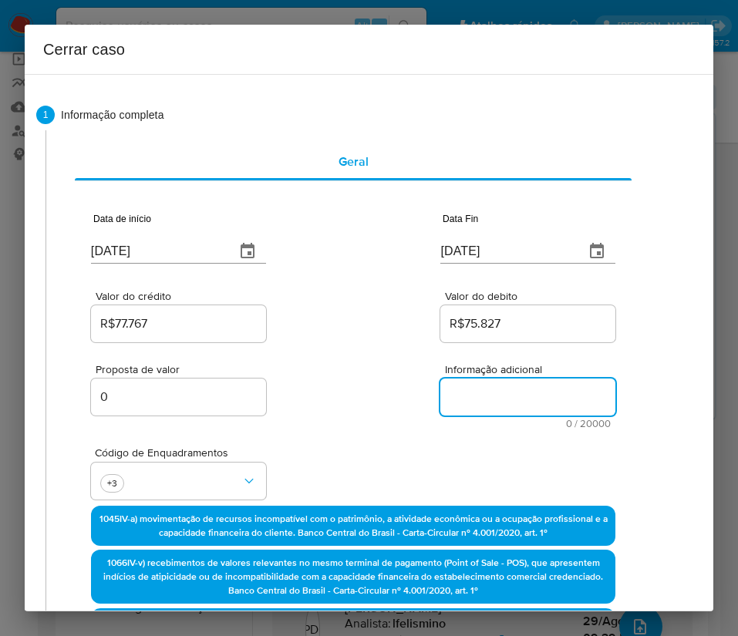
click at [483, 411] on textarea "Informação adicional" at bounding box center [527, 397] width 175 height 37
paste textarea "Informações do Cliente Glauco Wellington dos Santos Souza, CPF 44988927806, 29 …"
type textarea "Informações do Cliente Glauco Wellington dos Santos Souza, CPF 44988927806, 29 …"
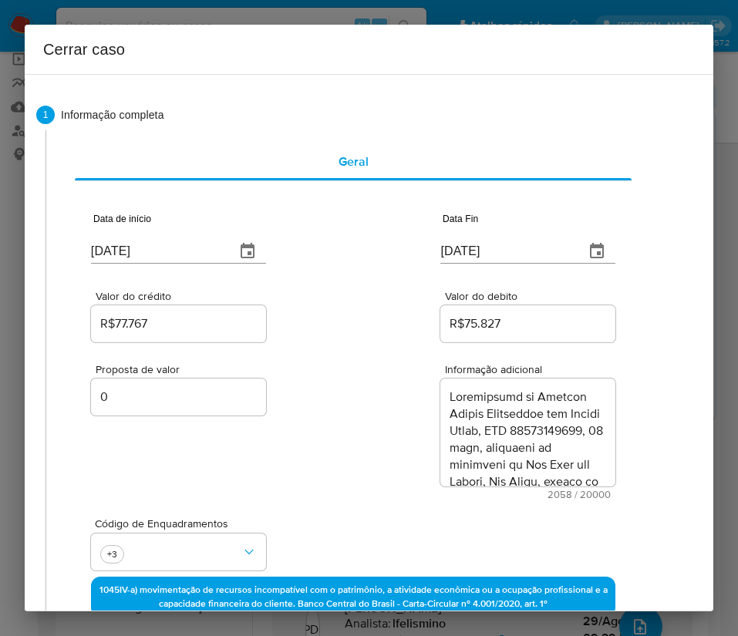
scroll to position [2073, 0]
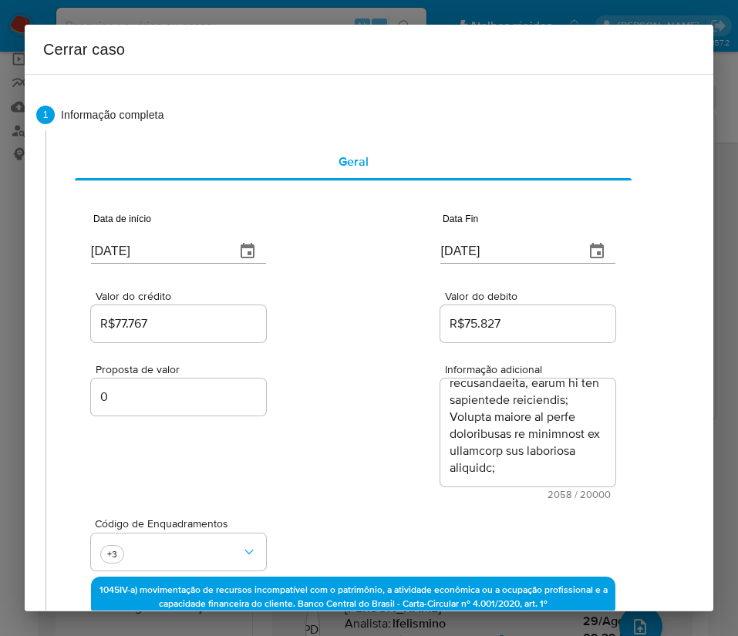
click at [396, 475] on div "Proposta de valor 0 Informação adicional 2058 / 20000 17942 caracteres restantes" at bounding box center [353, 422] width 524 height 154
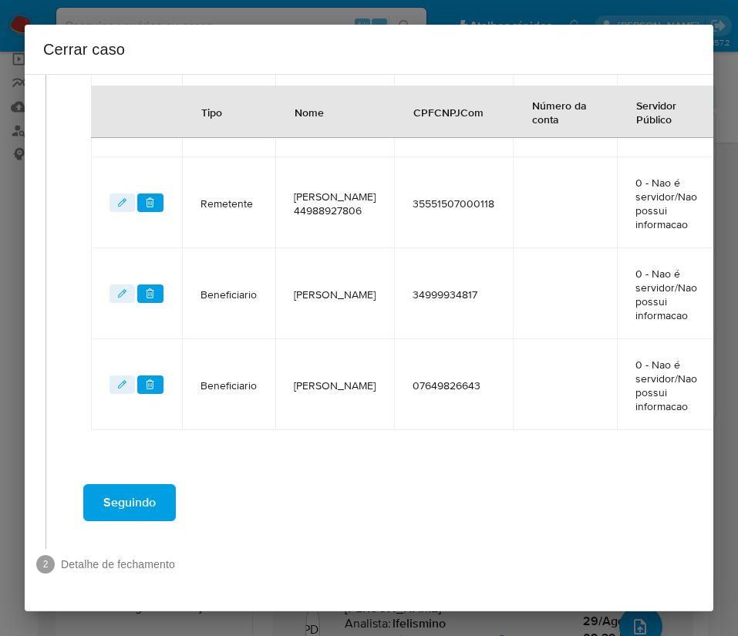
scroll to position [789, 25]
click at [173, 484] on button "Seguindo" at bounding box center [129, 502] width 93 height 37
click at [167, 484] on button "Seguindo" at bounding box center [129, 502] width 93 height 37
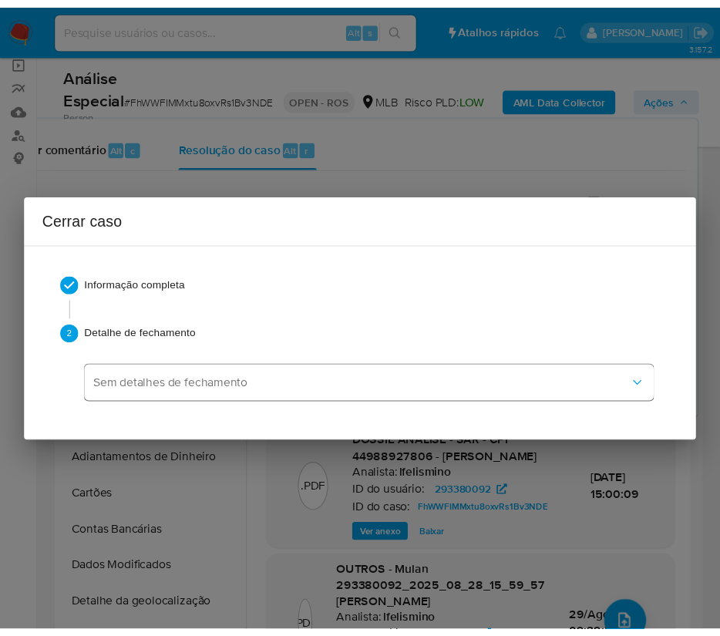
scroll to position [2032, 0]
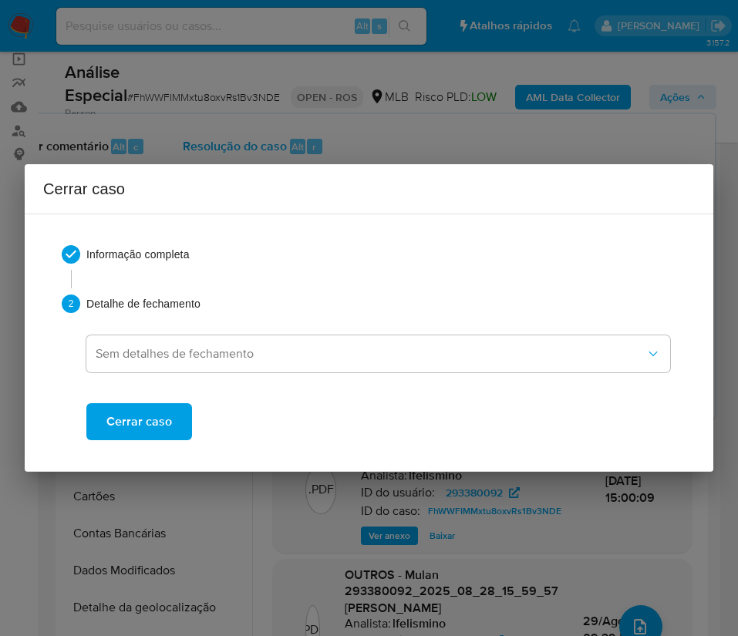
click at [168, 406] on span "Cerrar caso" at bounding box center [139, 422] width 66 height 34
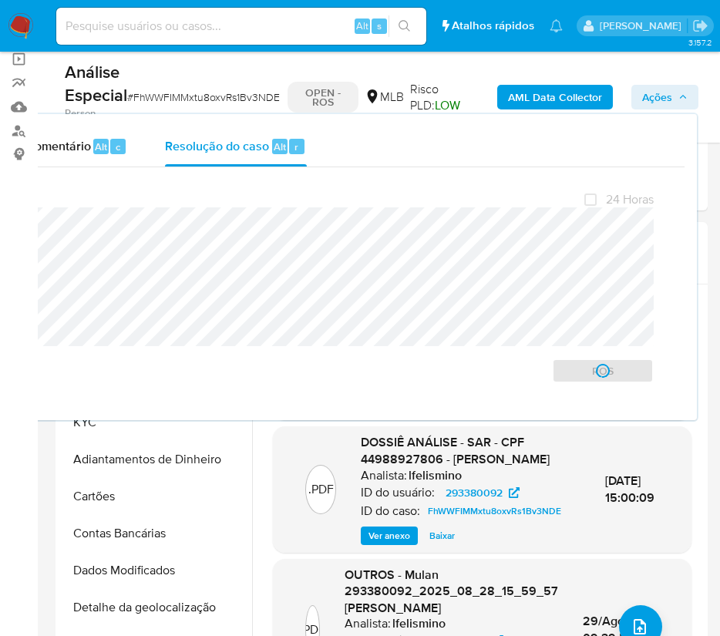
click at [173, 98] on span "# FhWWFIMMxtu8oxvRs1Bv3NDE" at bounding box center [203, 96] width 153 height 15
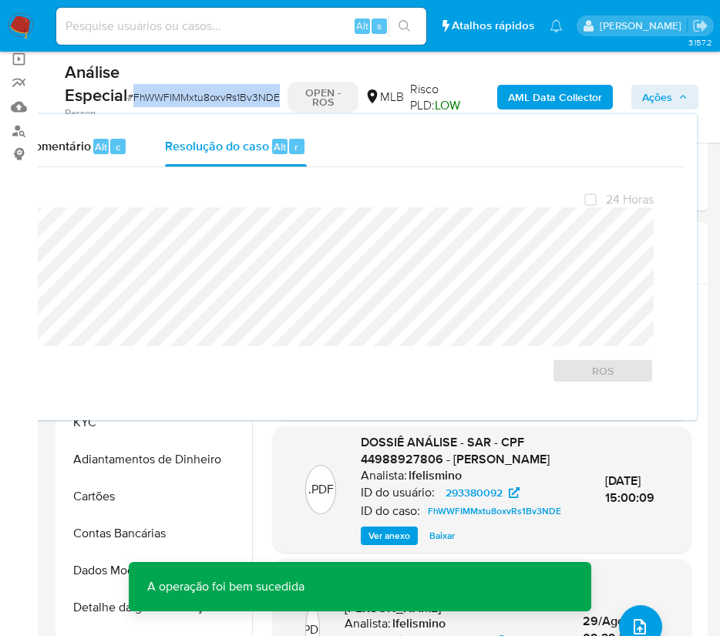
copy span "FhWWFIMMxtu8oxvRs1Bv3NDE"
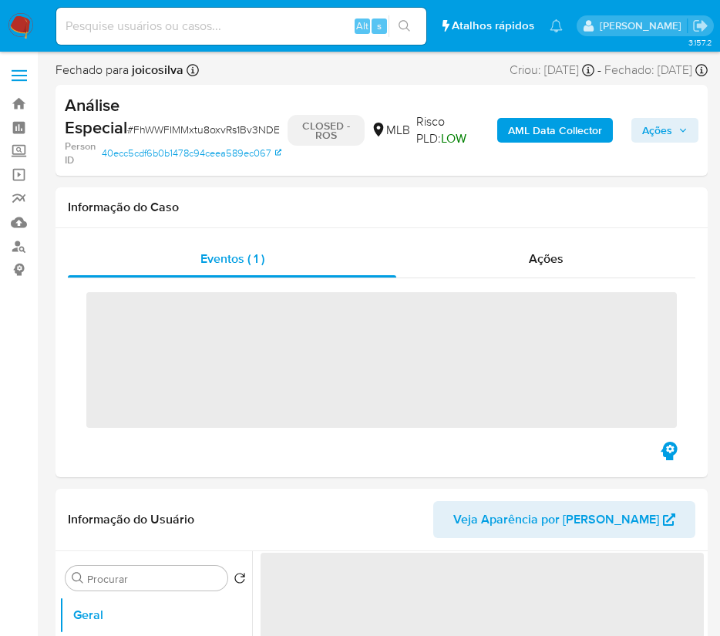
click at [22, 31] on img at bounding box center [21, 26] width 26 height 26
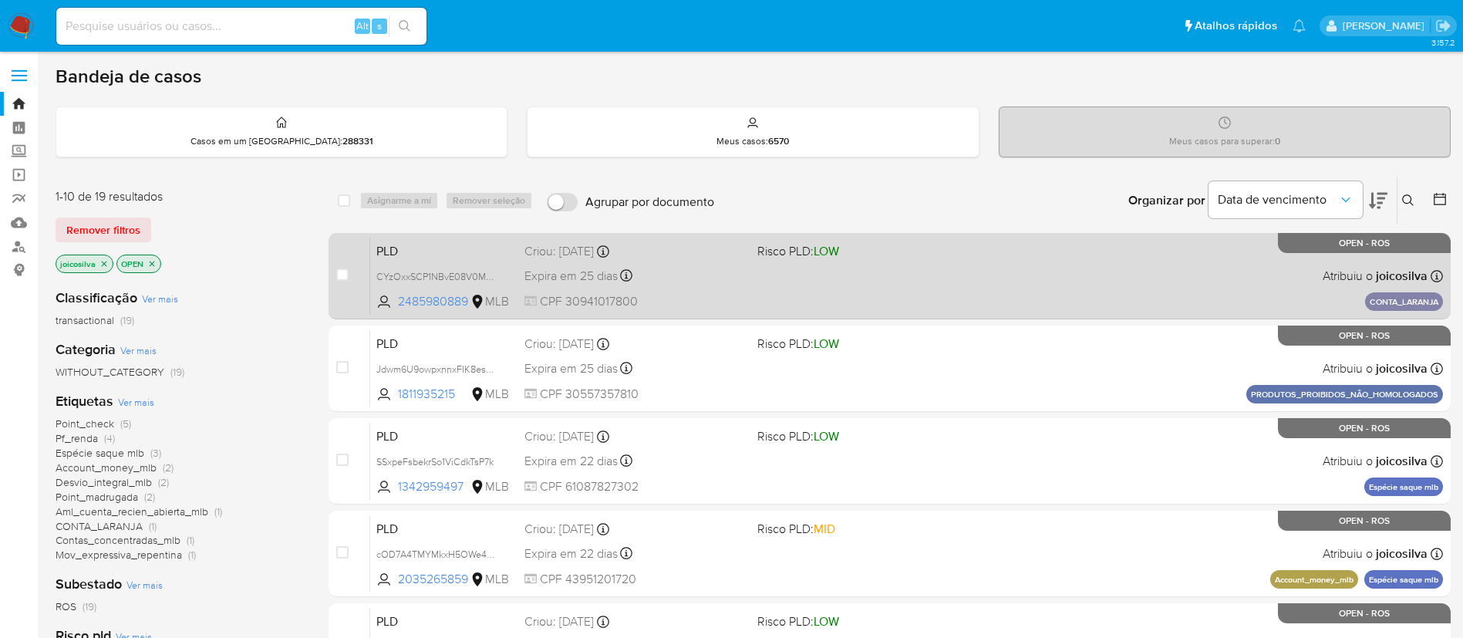
click at [1034, 286] on div "PLD CYzOxxSCP1NBvE08V0MUqddL 2485980889 MLB Risco PLD: LOW Criou: [DATE] Criou:…" at bounding box center [906, 276] width 1072 height 78
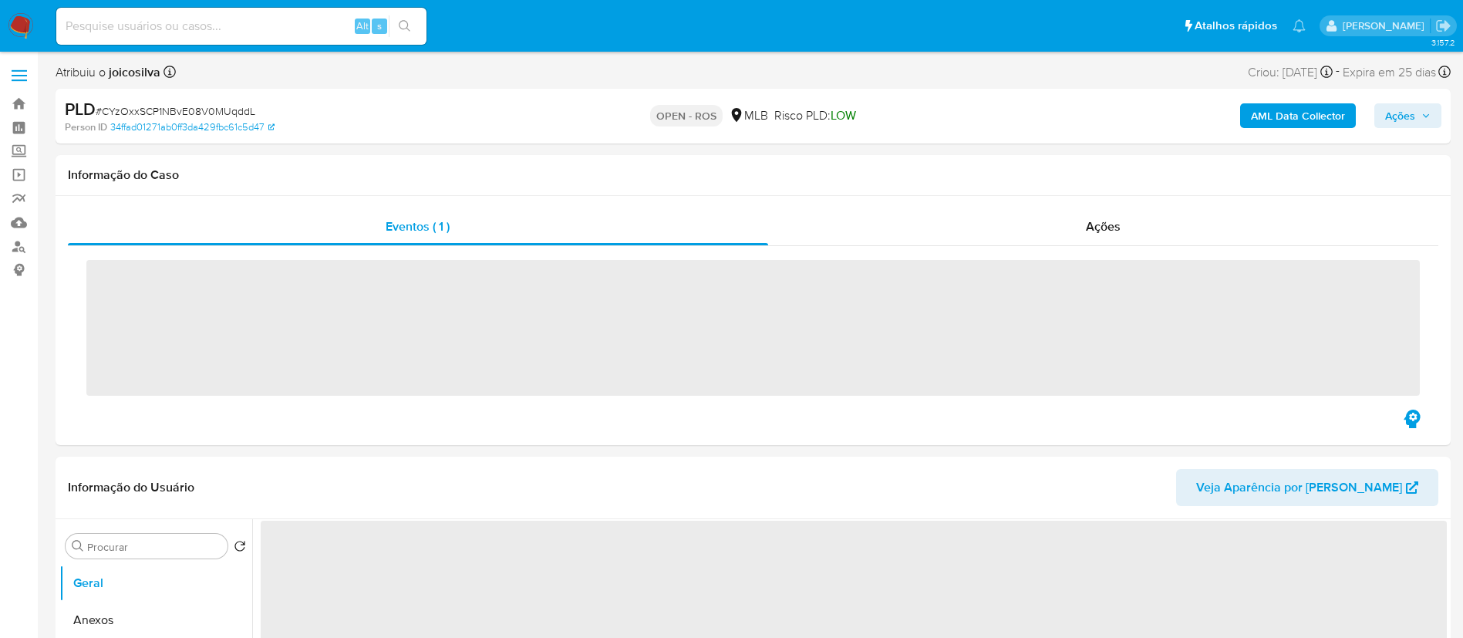
click at [245, 106] on span "# CYzOxxSCP1NBvE08V0MUqddL" at bounding box center [176, 110] width 160 height 15
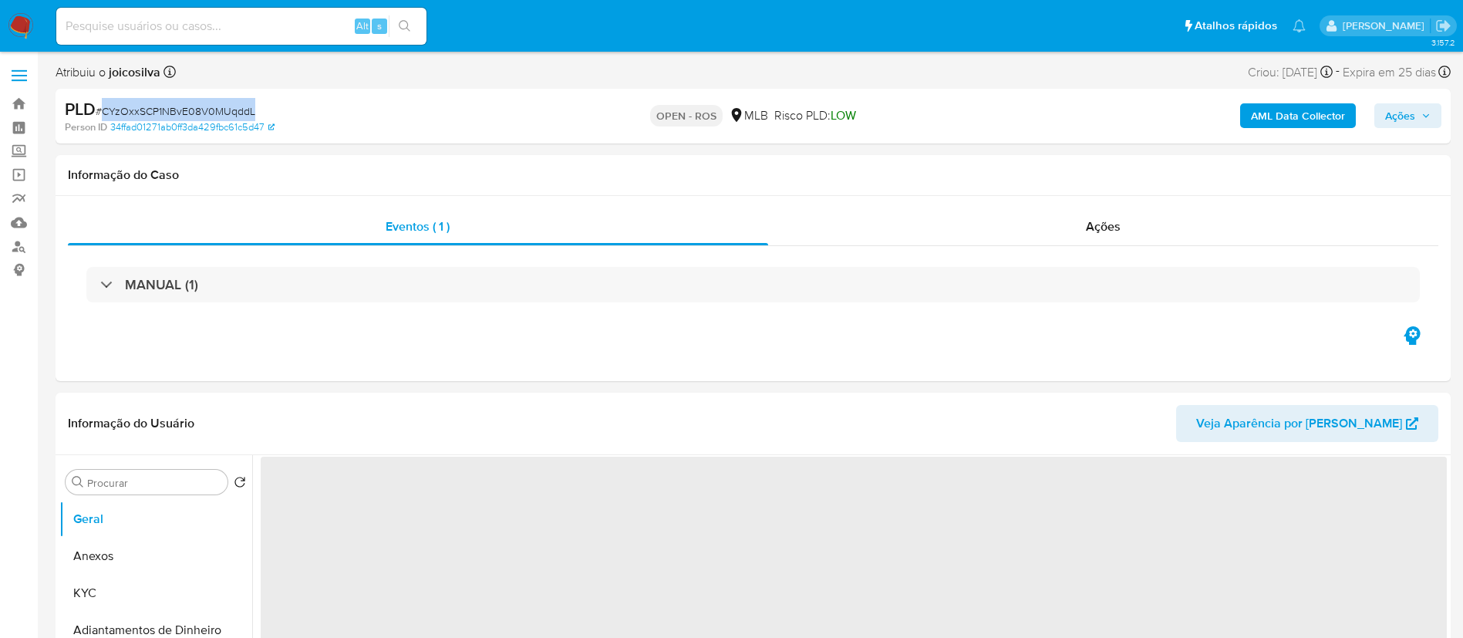
copy span "CYzOxxSCP1NBvE08V0MUqddL"
select select "10"
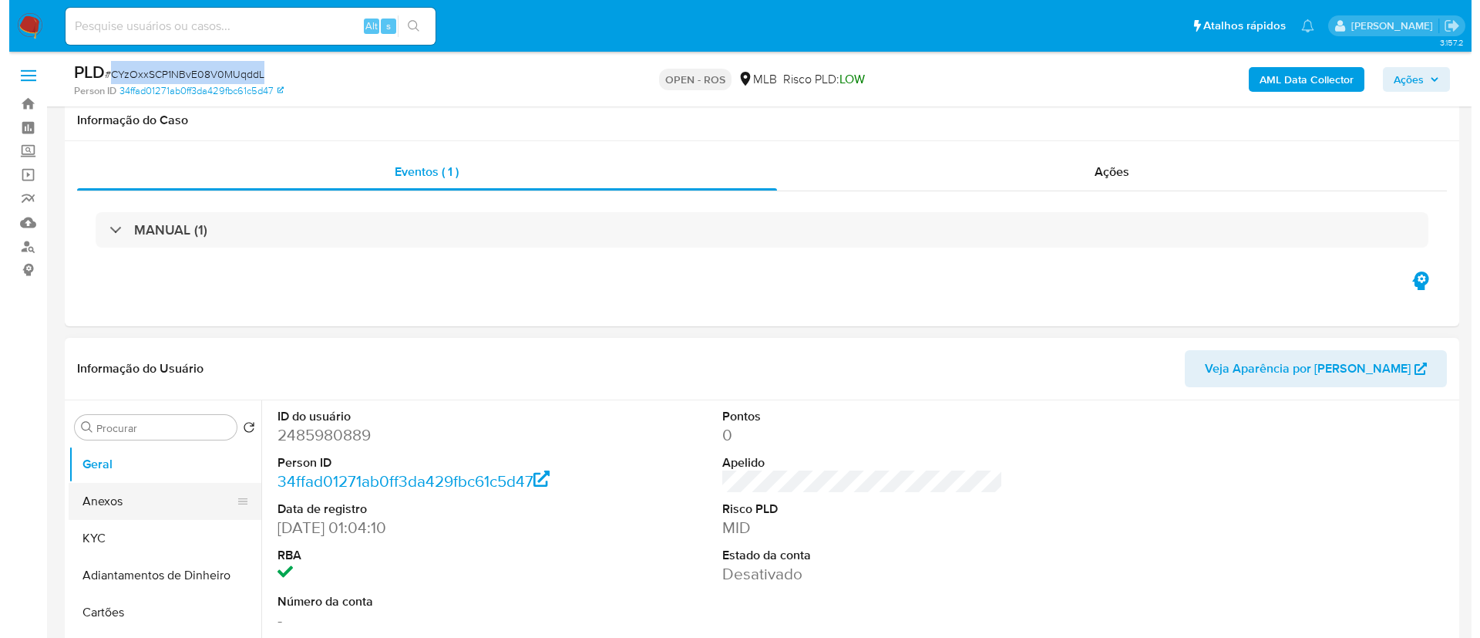
scroll to position [231, 0]
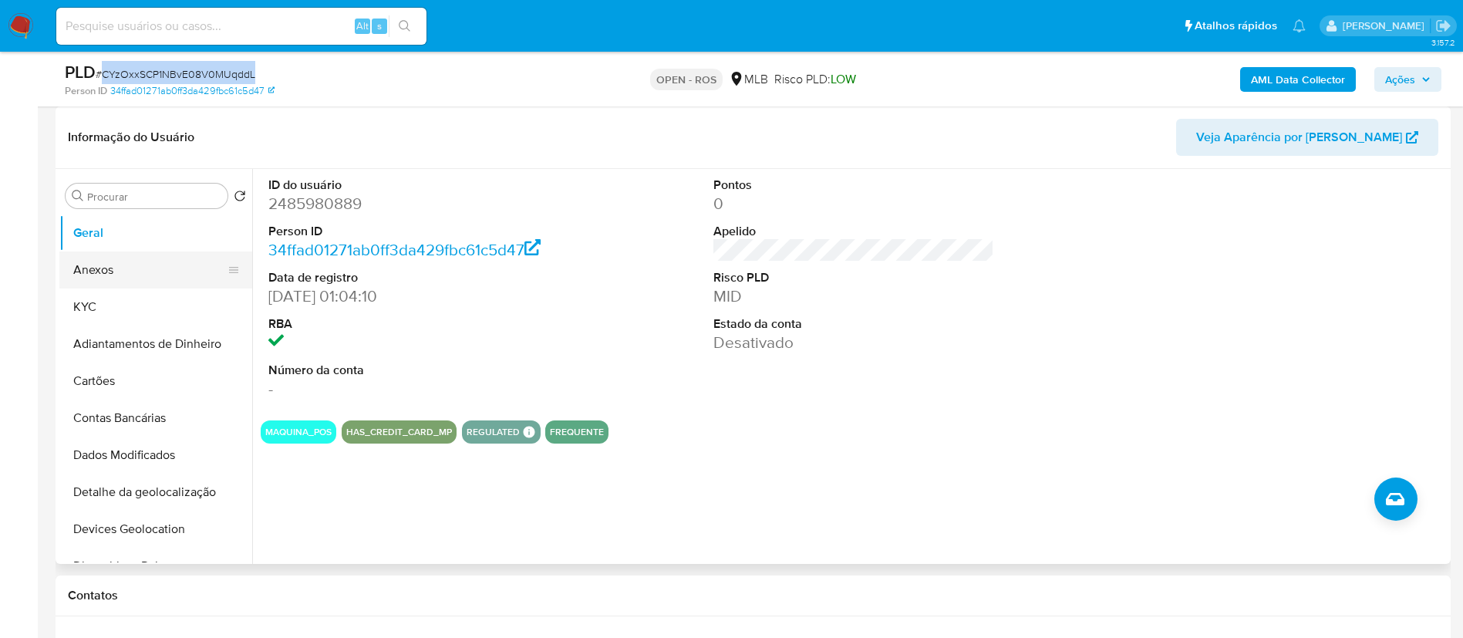
click at [130, 260] on button "Anexos" at bounding box center [149, 269] width 180 height 37
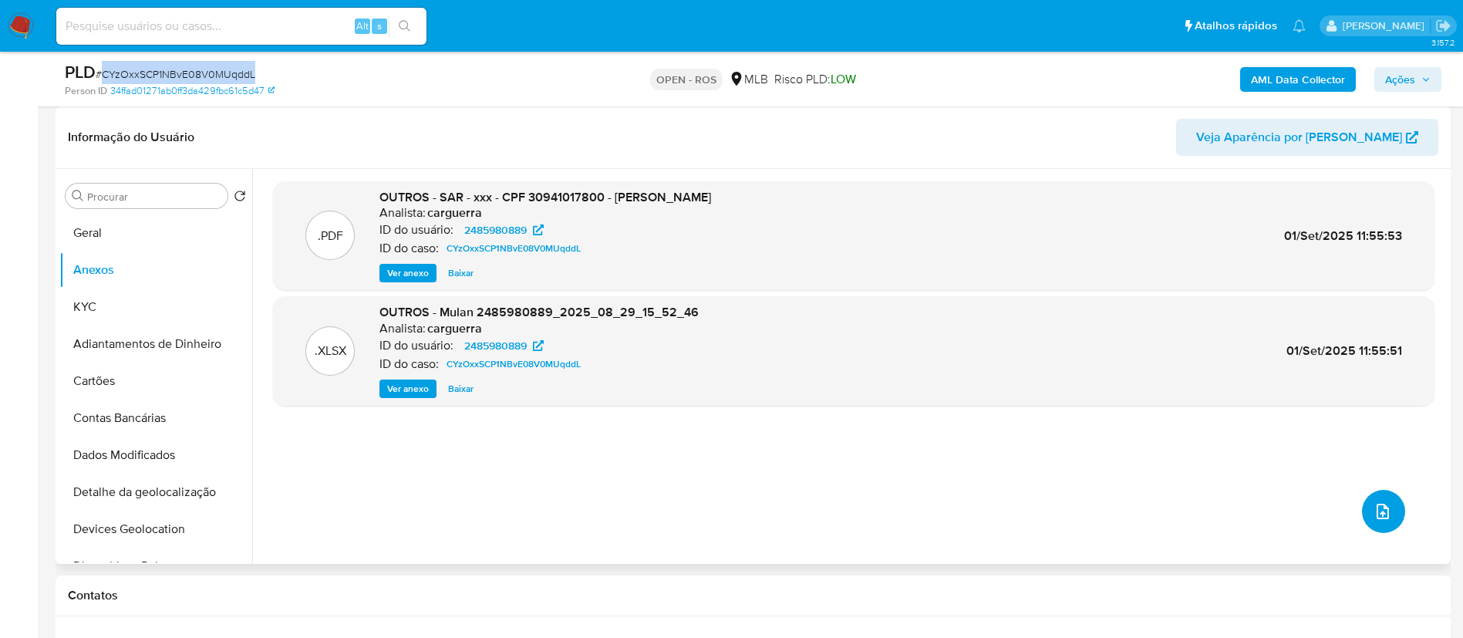
click at [1373, 519] on span "upload-file" at bounding box center [1382, 511] width 19 height 19
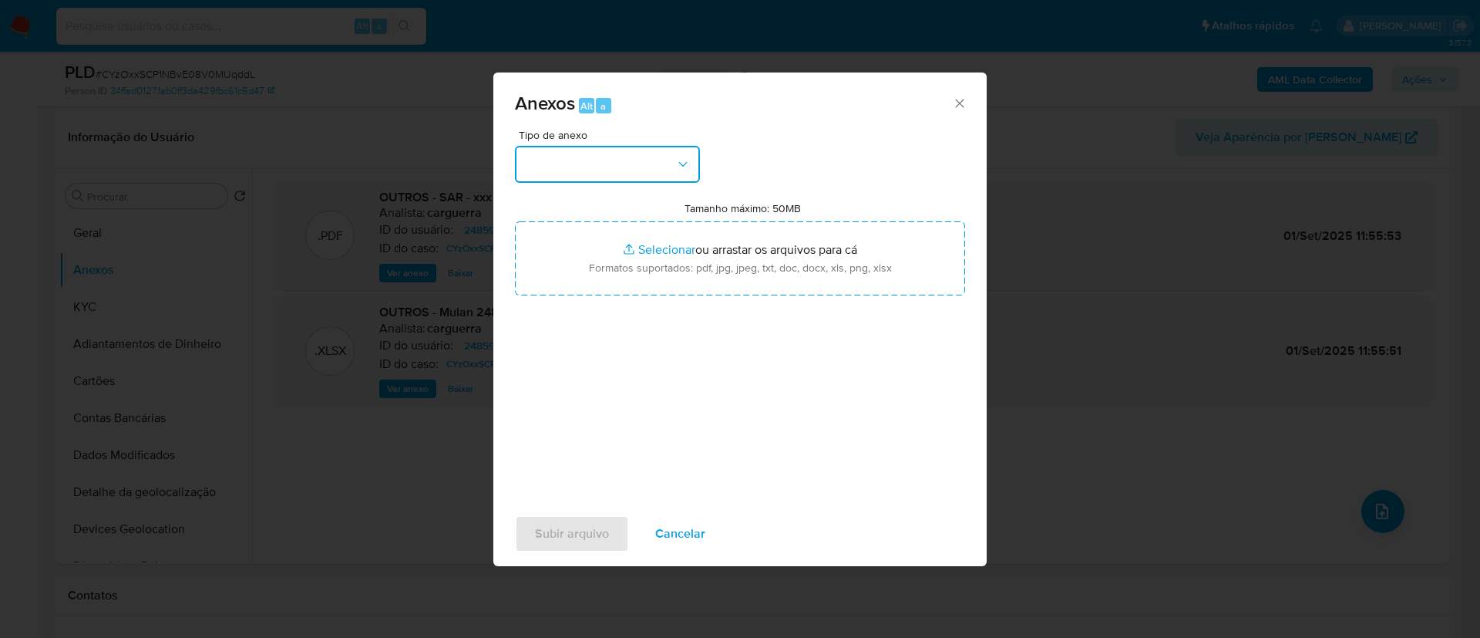
click at [653, 155] on button "button" at bounding box center [607, 164] width 185 height 37
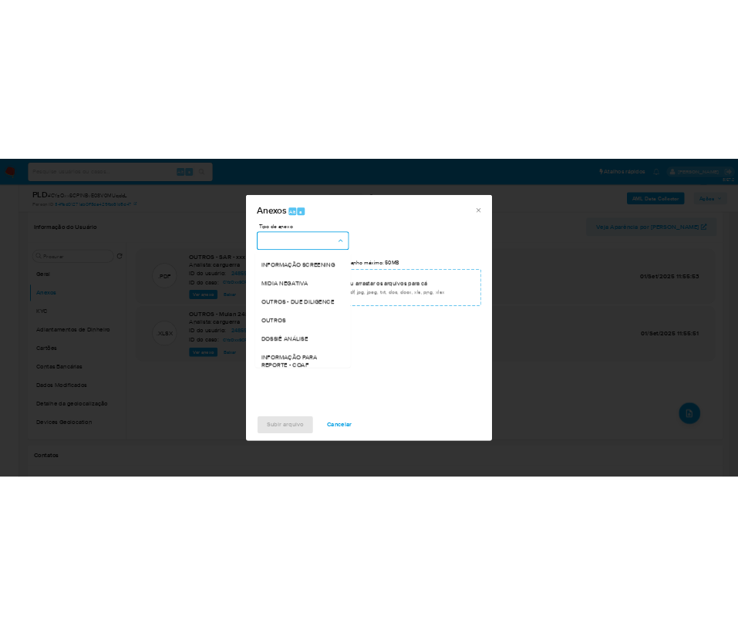
scroll to position [237, 0]
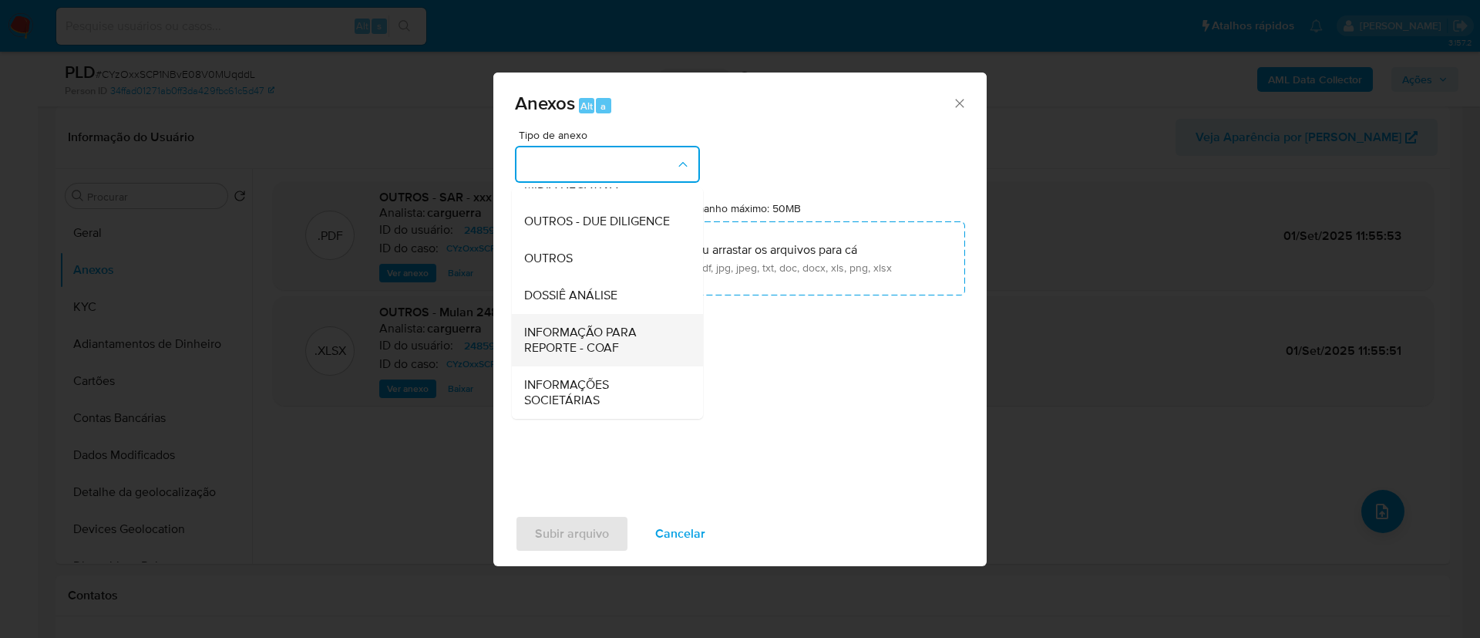
click at [610, 342] on span "INFORMAÇÃO PARA REPORTE - COAF" at bounding box center [602, 340] width 157 height 31
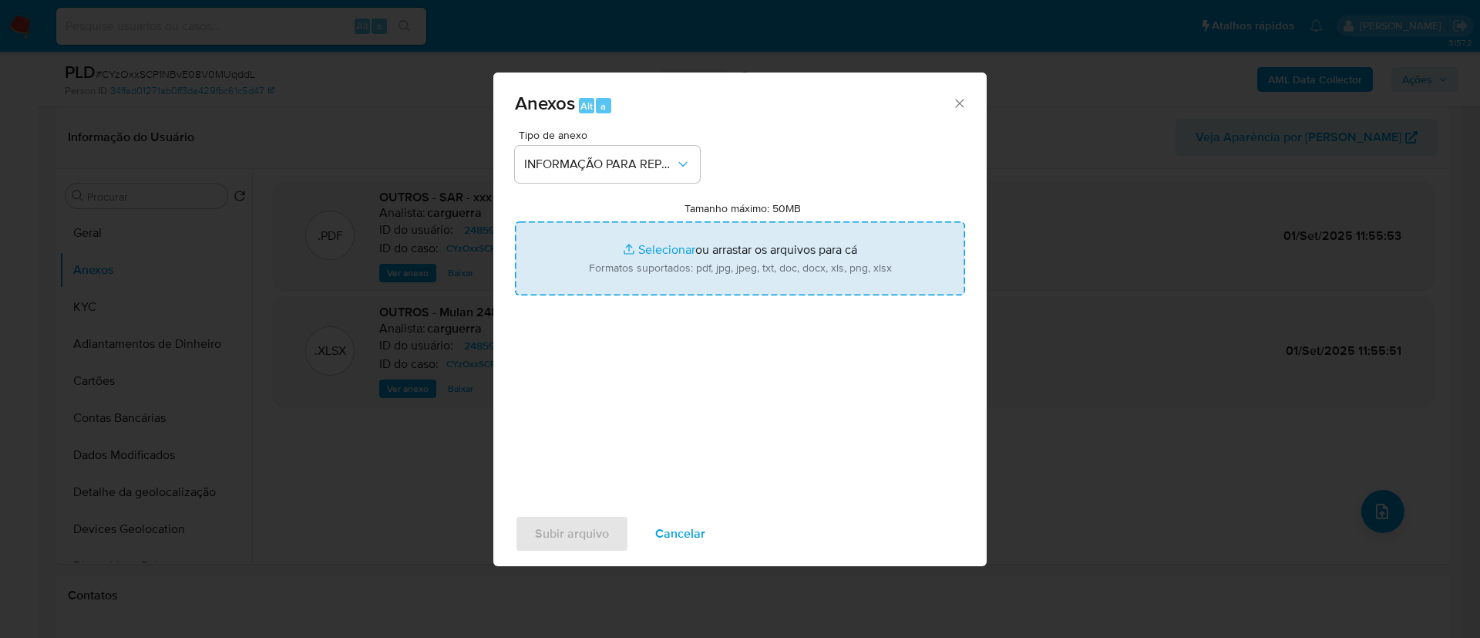
type input "C:\fakepath\SAR - CYzOxxSCP1NBvE08V0MUqddL - CPF 30941017800 - CLEITON DAS [PER…"
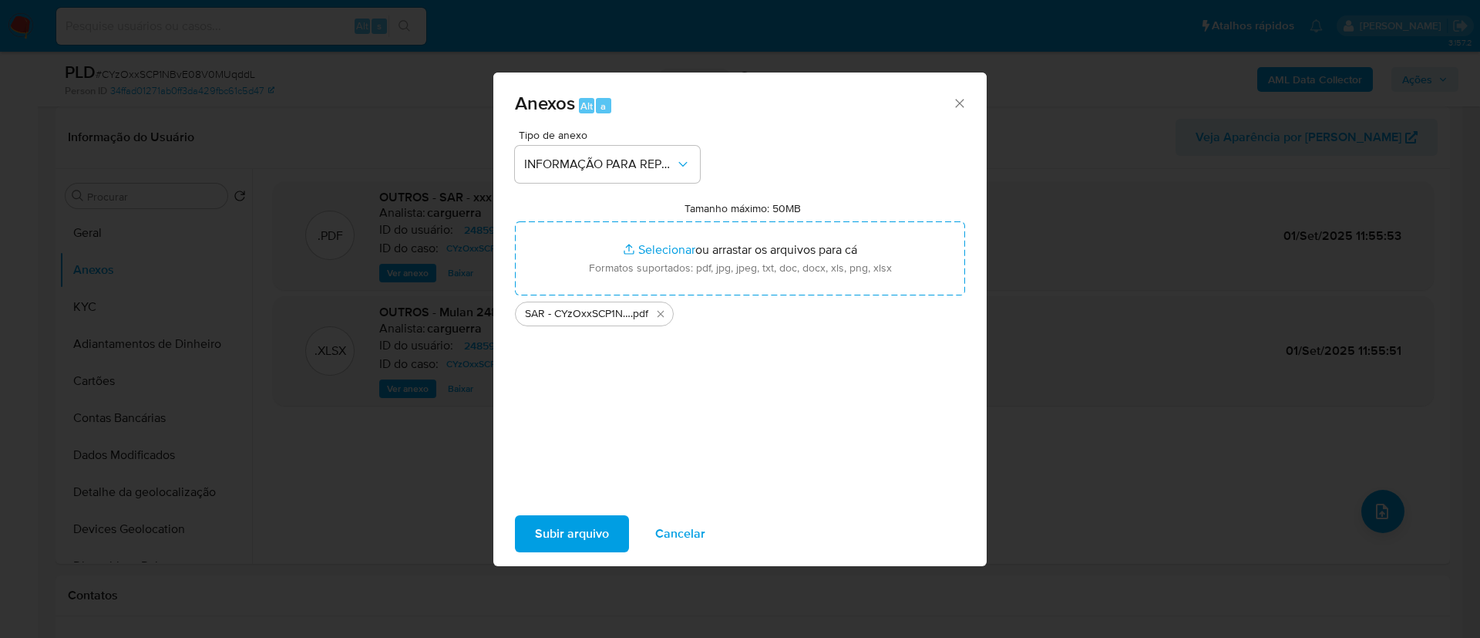
click at [596, 530] on span "Subir arquivo" at bounding box center [572, 534] width 74 height 34
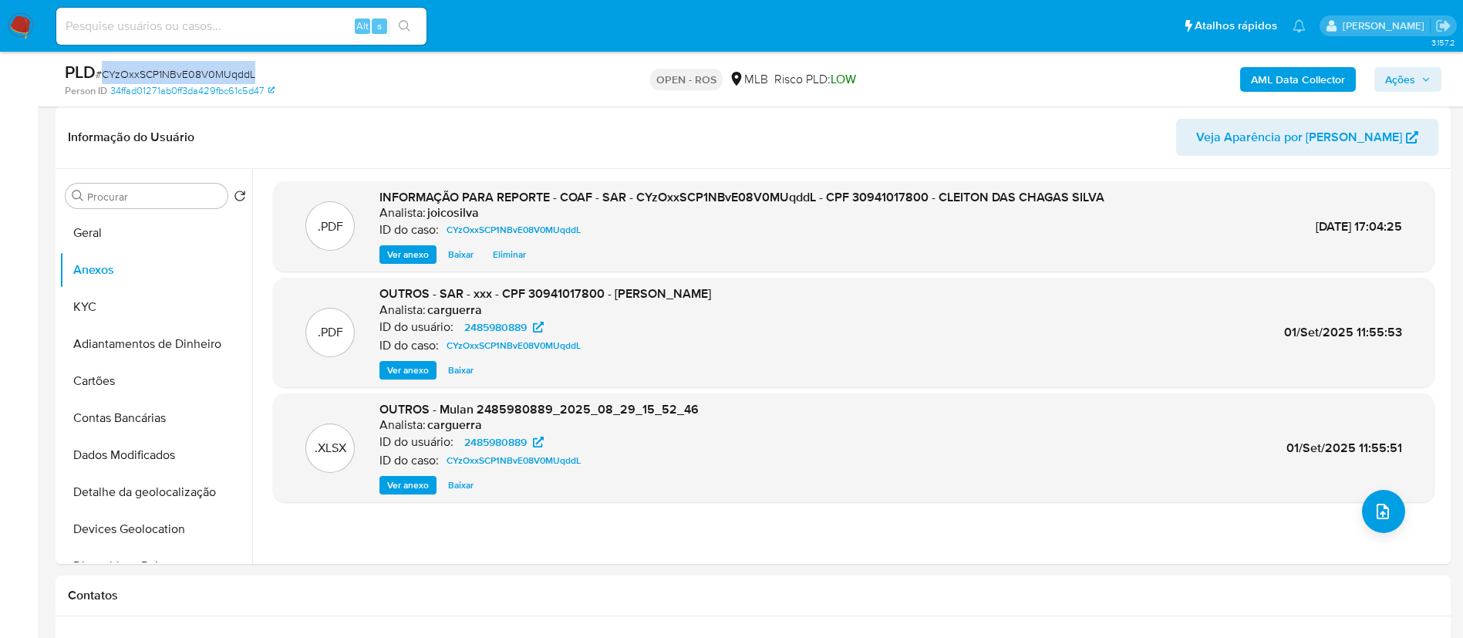
click at [1405, 69] on span "Ações" at bounding box center [1400, 79] width 30 height 25
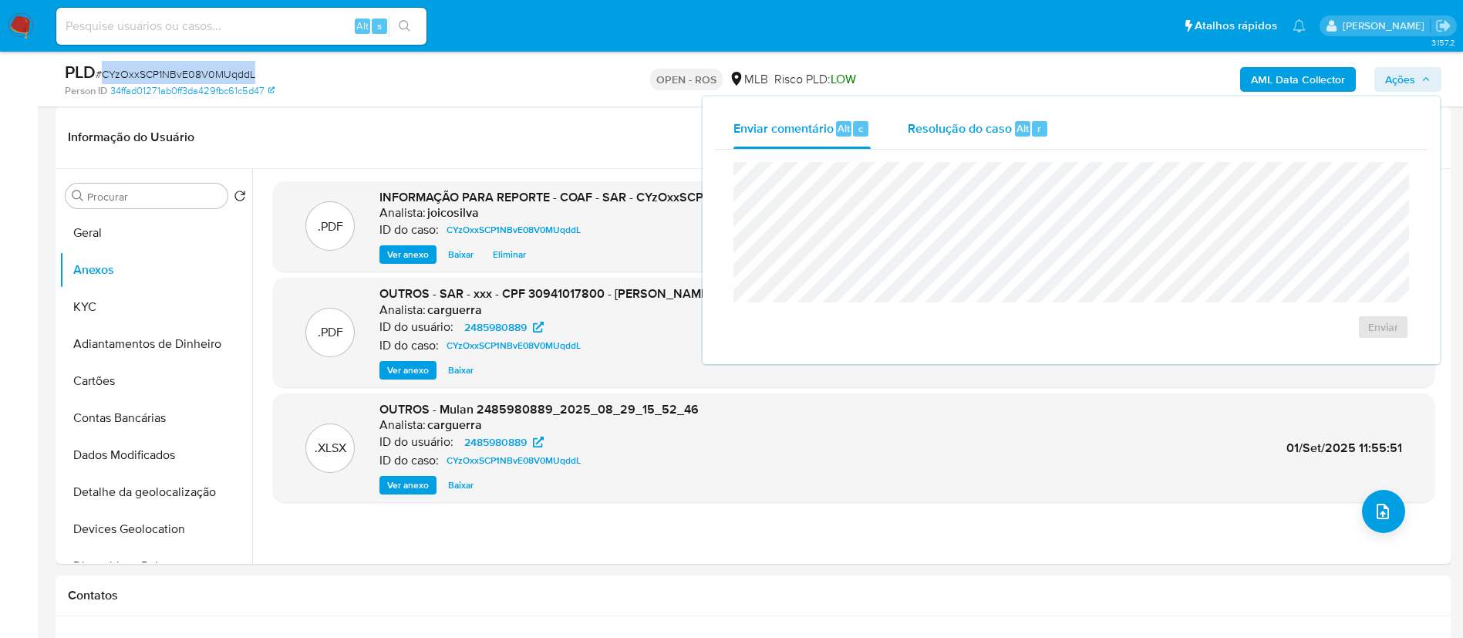
click at [945, 134] on span "Resolução do caso" at bounding box center [959, 128] width 104 height 18
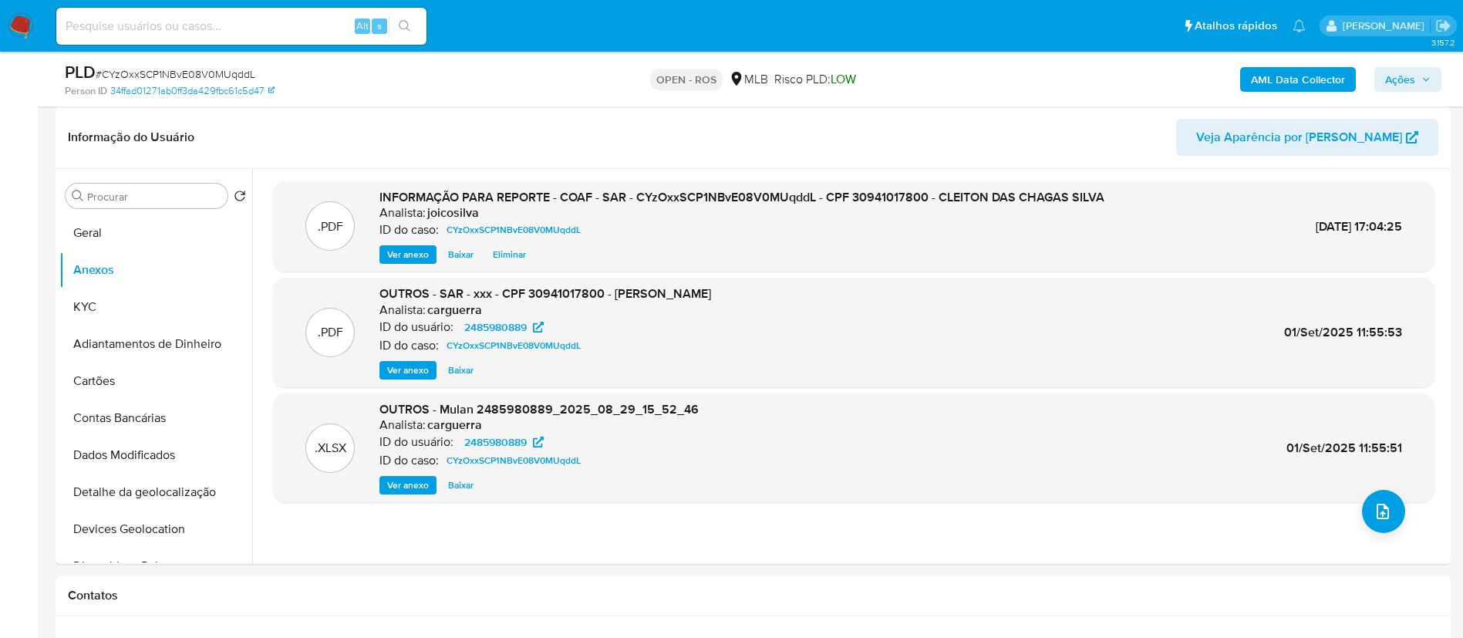
click at [1395, 75] on span "Ações" at bounding box center [1400, 79] width 30 height 25
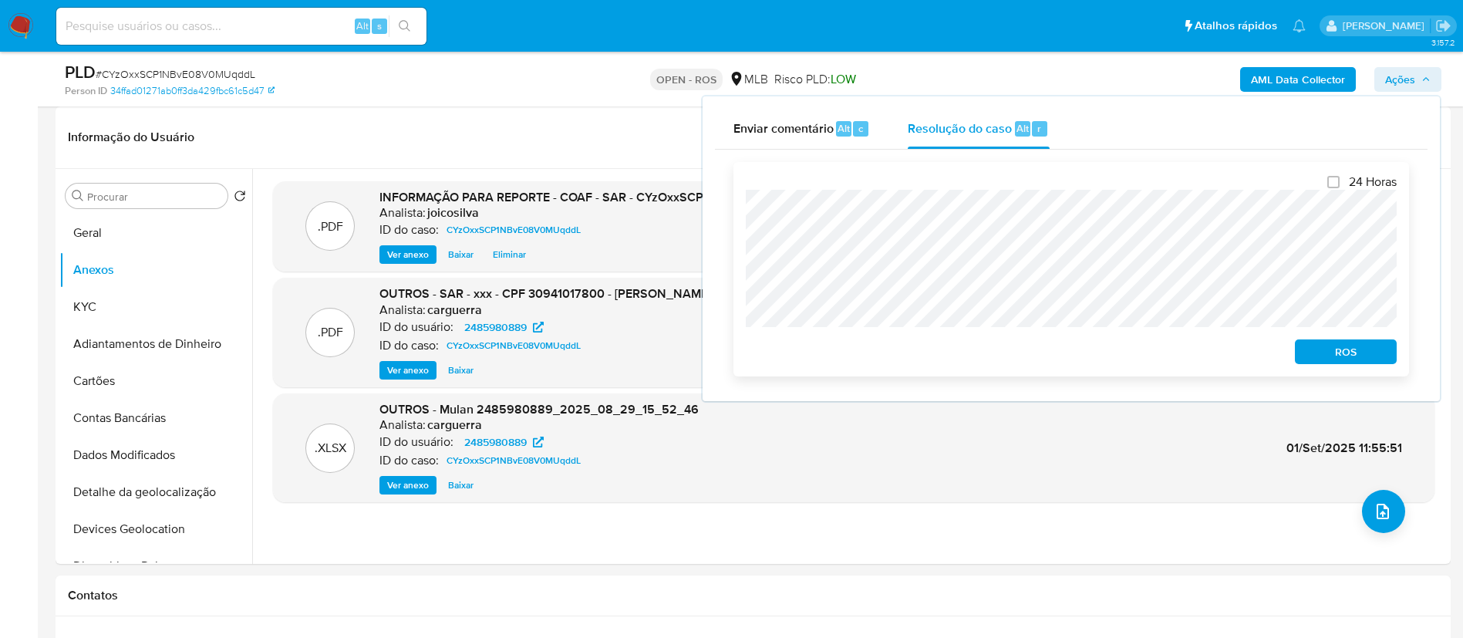
click at [1329, 353] on span "ROS" at bounding box center [1345, 352] width 80 height 22
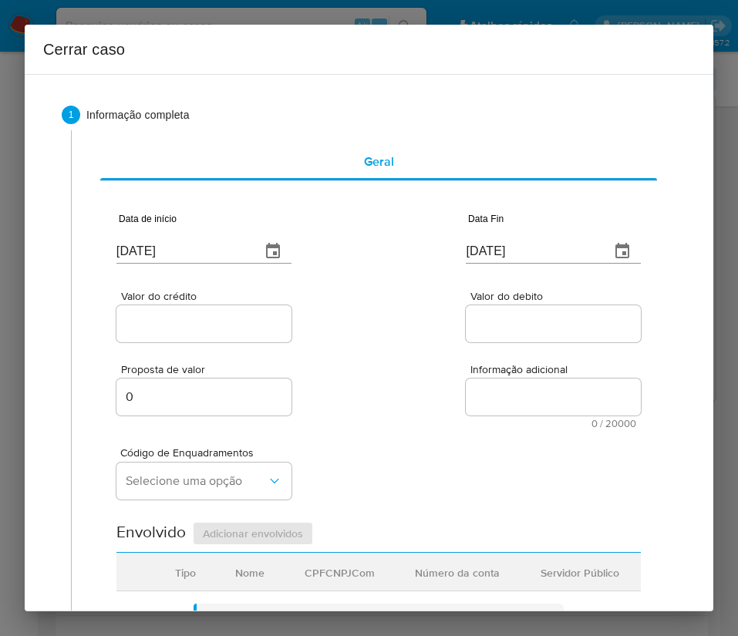
click at [172, 235] on div "[DATE]" at bounding box center [203, 240] width 175 height 45
click at [168, 244] on input "[DATE]" at bounding box center [182, 251] width 132 height 25
paste input "1/07"
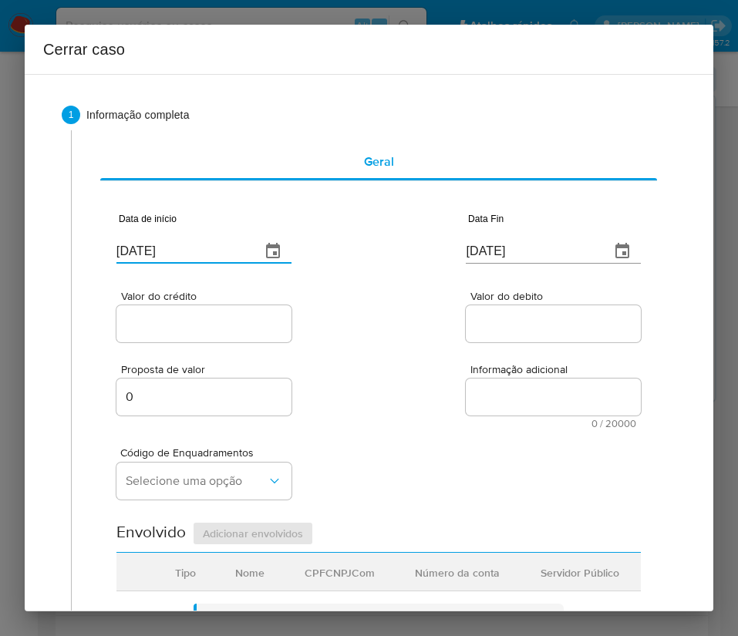
type input "[DATE]"
click at [517, 257] on input "[DATE]" at bounding box center [532, 251] width 132 height 25
paste input "15/08"
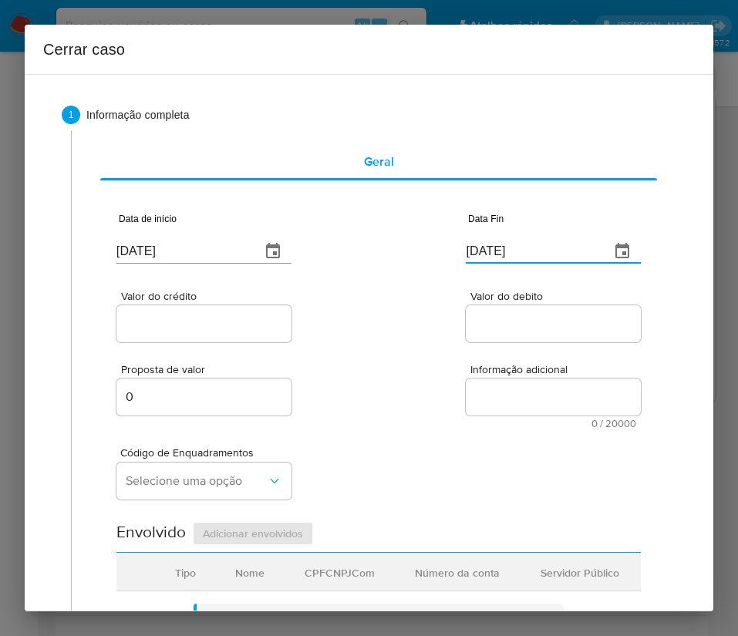
type input "[DATE]"
click at [494, 368] on span "Informação adicional" at bounding box center [557, 370] width 175 height 12
click at [494, 379] on textarea "Informação adicional" at bounding box center [553, 397] width 175 height 37
click at [264, 320] on input "Valor do crédito" at bounding box center [203, 324] width 175 height 20
click at [233, 327] on input "Valor do crédito" at bounding box center [203, 324] width 175 height 20
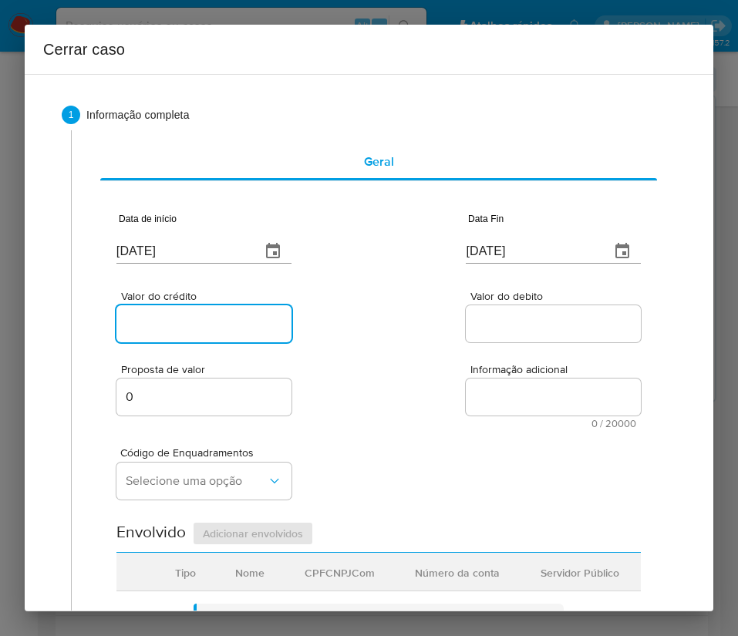
paste input "R$44.629"
click at [268, 331] on input "R$44.629" at bounding box center [203, 324] width 175 height 20
type input "R$44.629"
click at [529, 323] on input "Valor do debito" at bounding box center [553, 324] width 175 height 20
paste input "R$44.590"
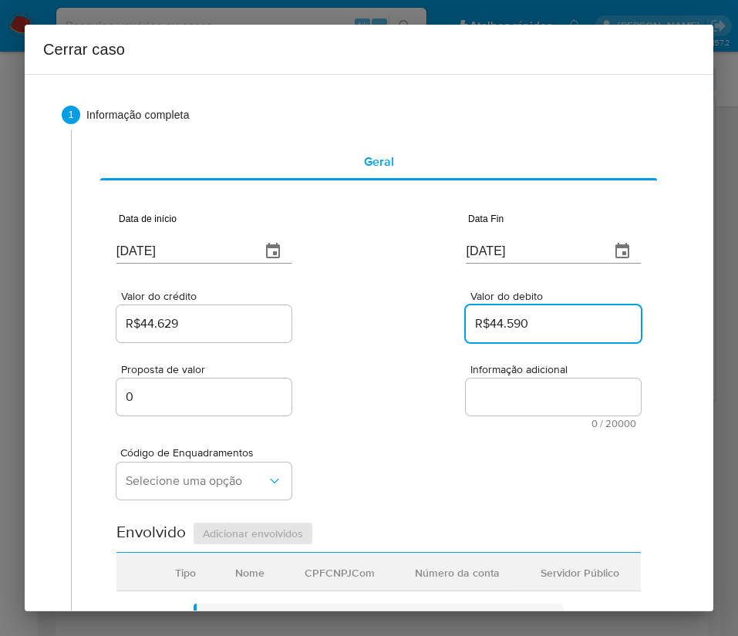
type input "R$44.590"
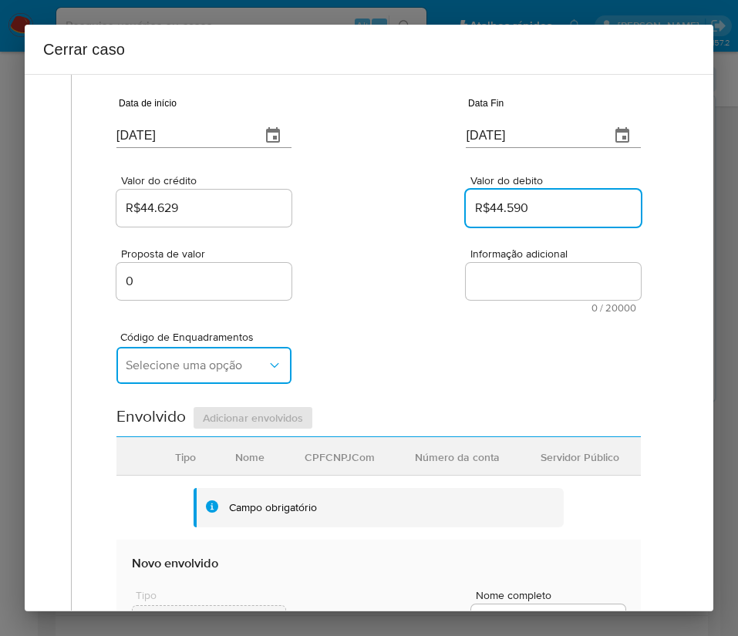
click at [169, 363] on span "Selecione uma opção" at bounding box center [196, 365] width 141 height 15
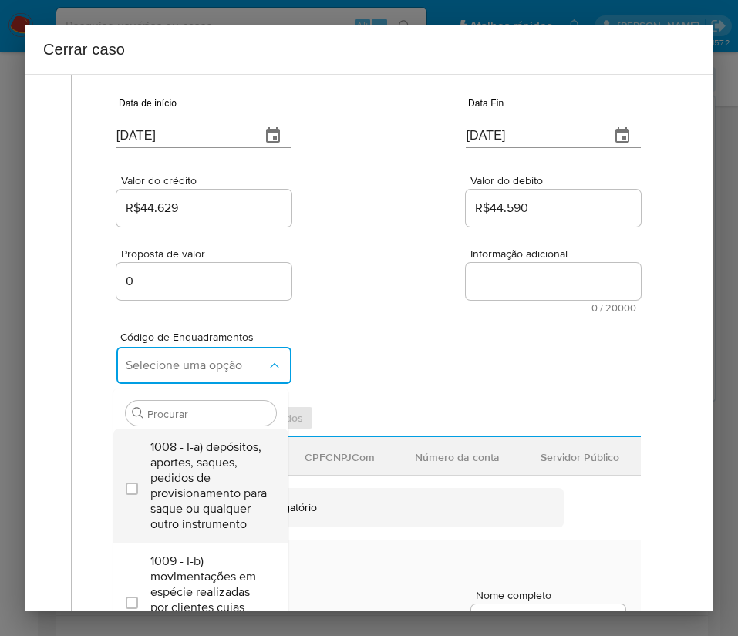
click at [188, 480] on span "1008 - I-a) depósitos, aportes, saques, pedidos de provisionamento para saque o…" at bounding box center [208, 485] width 116 height 93
checkbox input "true"
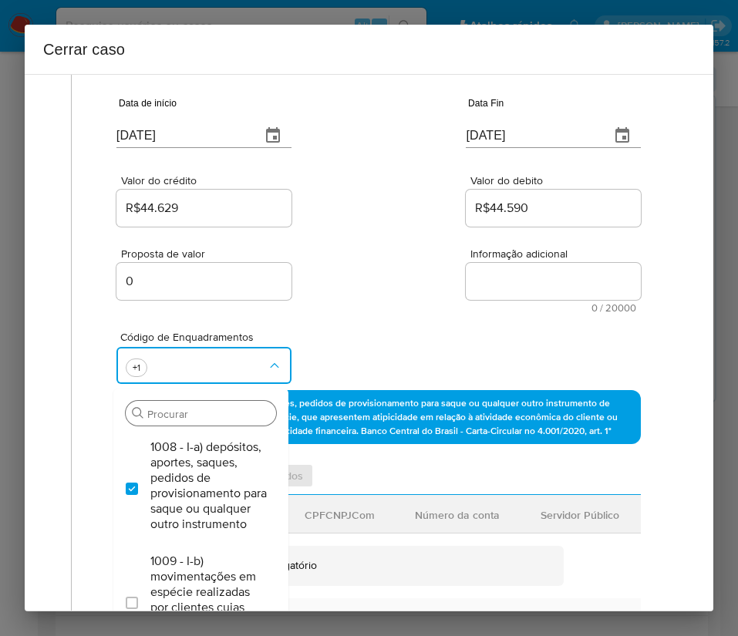
click at [170, 412] on input "Procurar" at bounding box center [208, 414] width 123 height 14
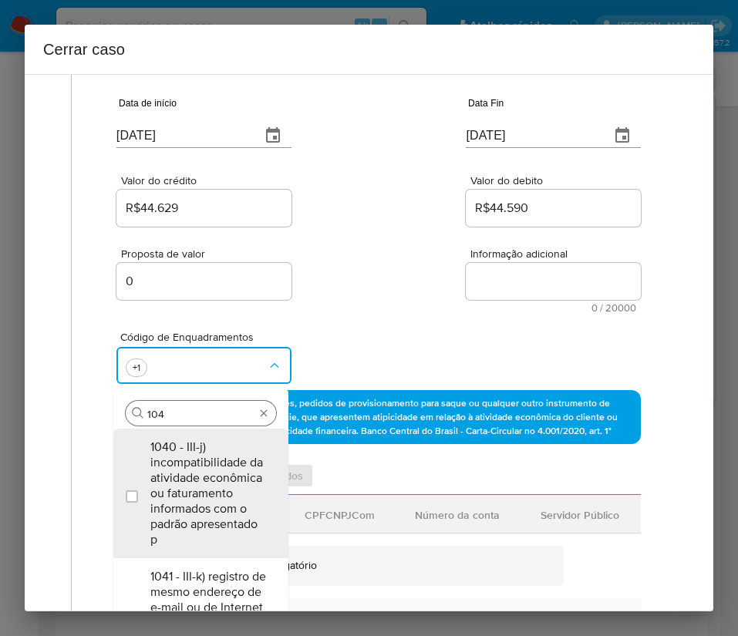
type input "1045"
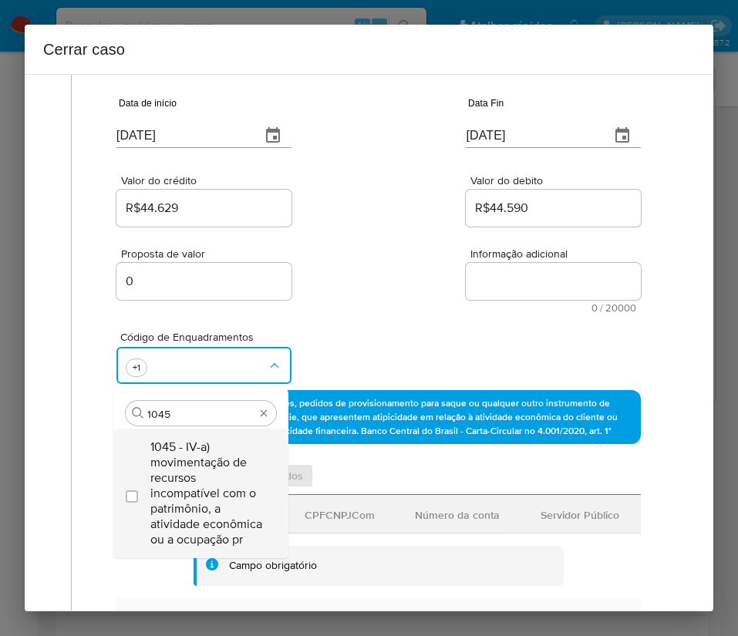
click at [231, 482] on span "1045 - IV-a) movimentação de recursos incompatível com o patrimônio, a atividad…" at bounding box center [208, 493] width 116 height 108
checkbox input "true"
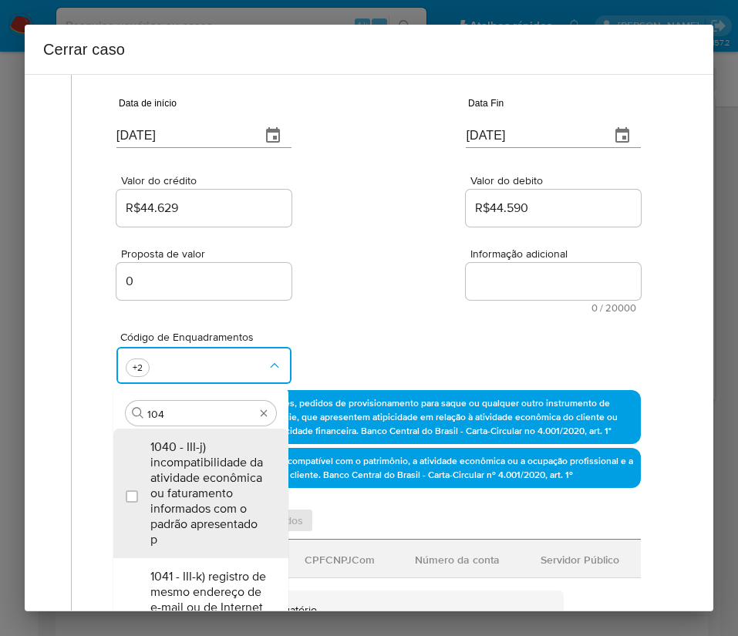
scroll to position [0, 0]
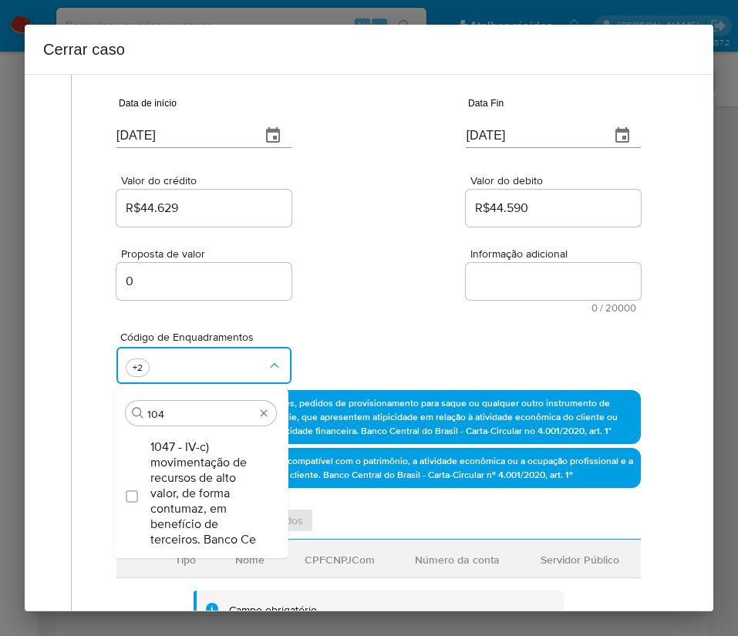
type input "1047"
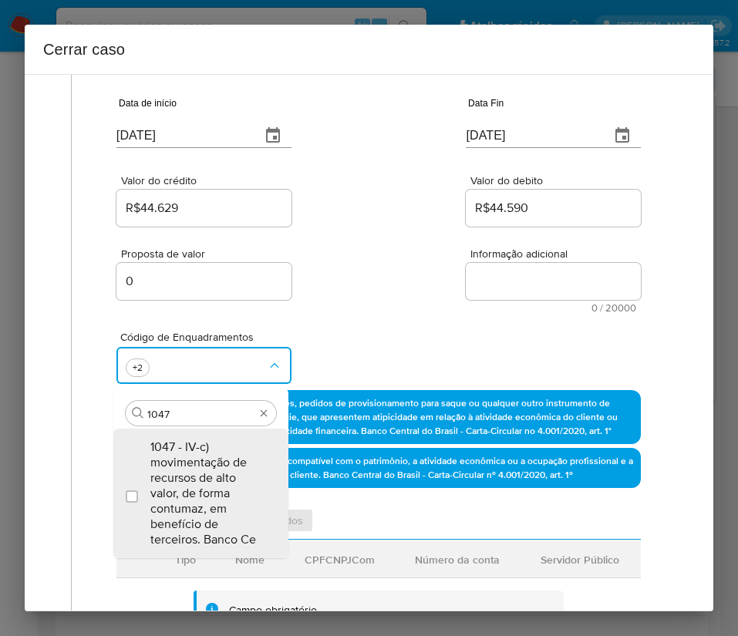
click at [231, 482] on span "1047 - IV-c) movimentação de recursos de alto valor, de forma contumaz, em bene…" at bounding box center [208, 493] width 116 height 108
checkbox input "true"
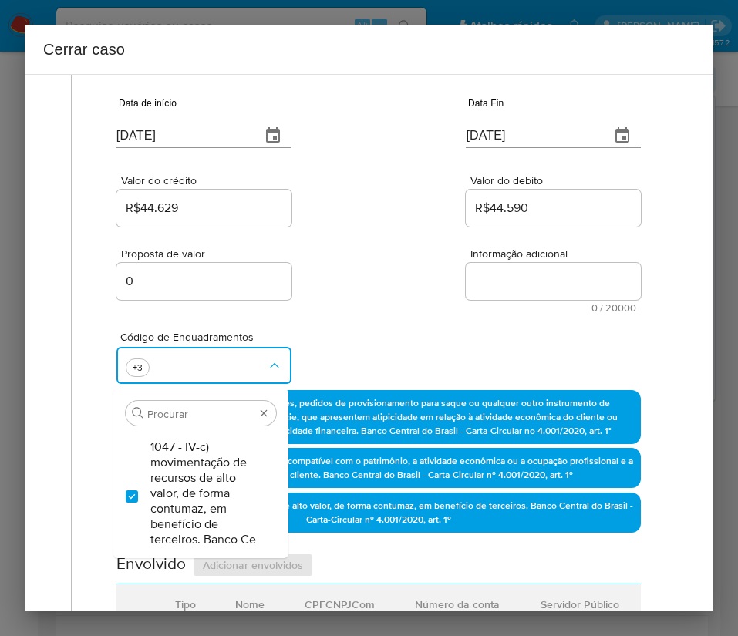
click at [403, 277] on div "Proposta de valor 0 Informação adicional 0 / 20000 20000 caracteres restantes" at bounding box center [378, 271] width 524 height 83
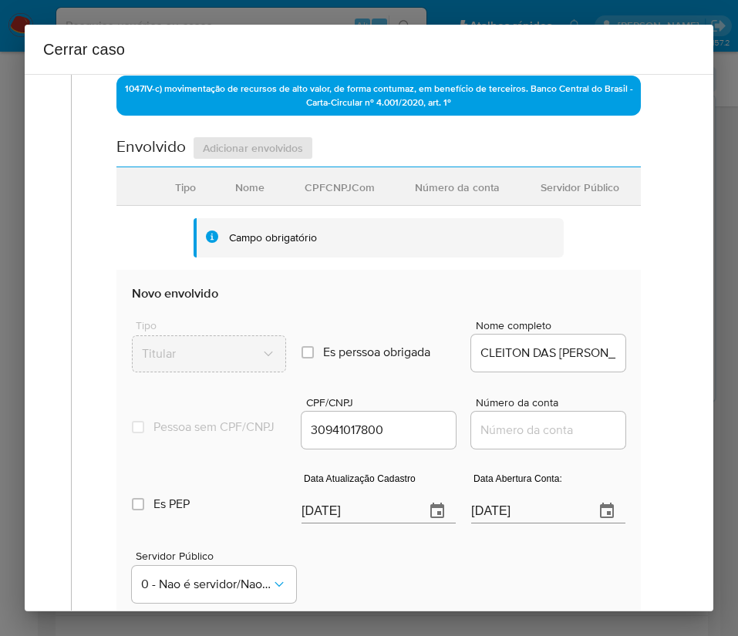
scroll to position [578, 0]
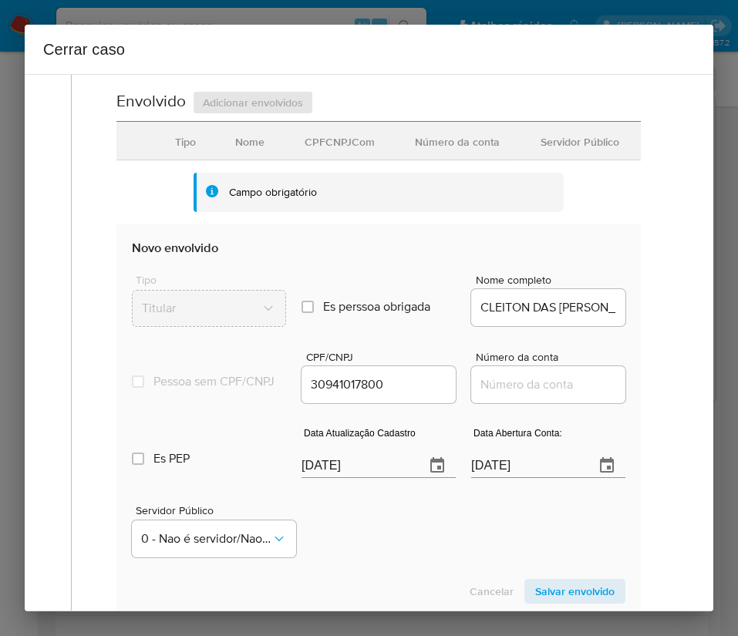
click at [331, 472] on input "[DATE]" at bounding box center [356, 465] width 111 height 25
paste input "13/08"
type input "[DATE]"
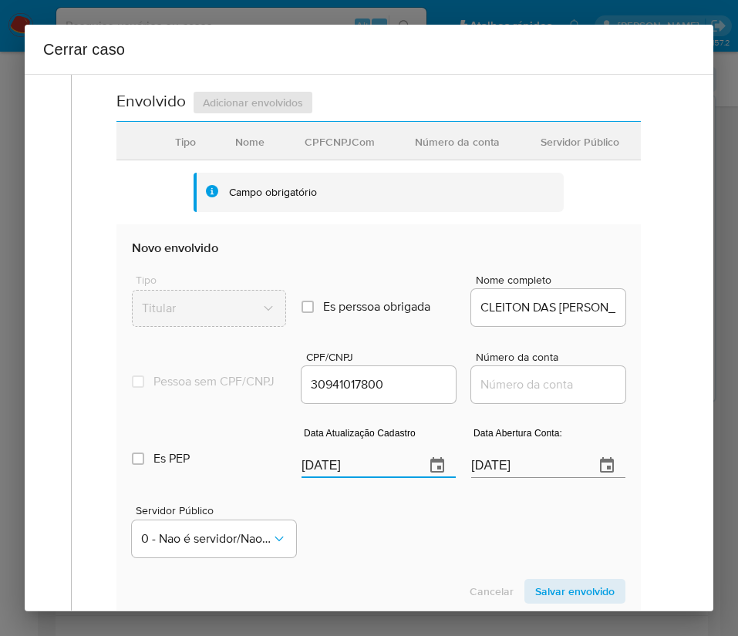
click at [351, 527] on div "Servidor Público 0 - Nao é servidor/[PERSON_NAME] possui informacao" at bounding box center [378, 524] width 493 height 77
click at [503, 475] on input "[DATE]" at bounding box center [526, 465] width 111 height 25
paste input "9/06"
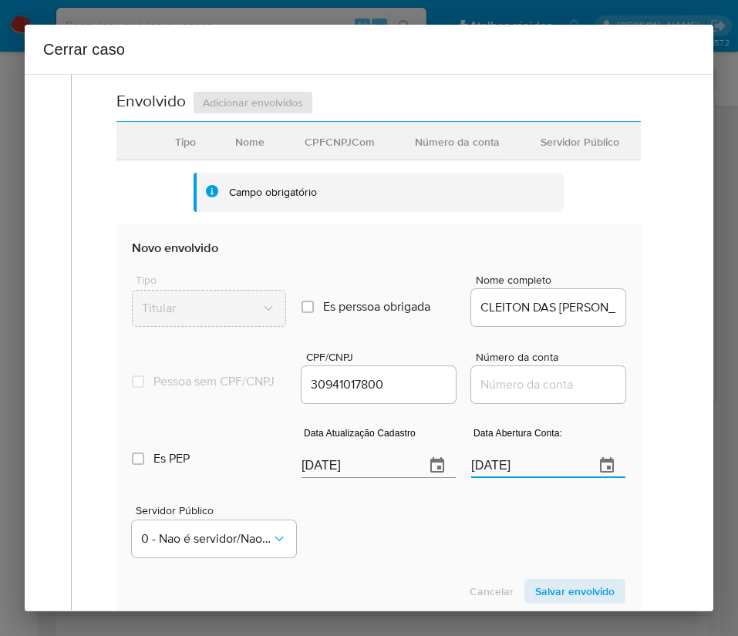
type input "[DATE]"
click at [471, 564] on div "Servidor Público 0 - Nao é servidor/[PERSON_NAME] possui informacao" at bounding box center [378, 524] width 493 height 77
click at [480, 388] on input "Número da conta" at bounding box center [548, 385] width 154 height 20
paste input "58792130393"
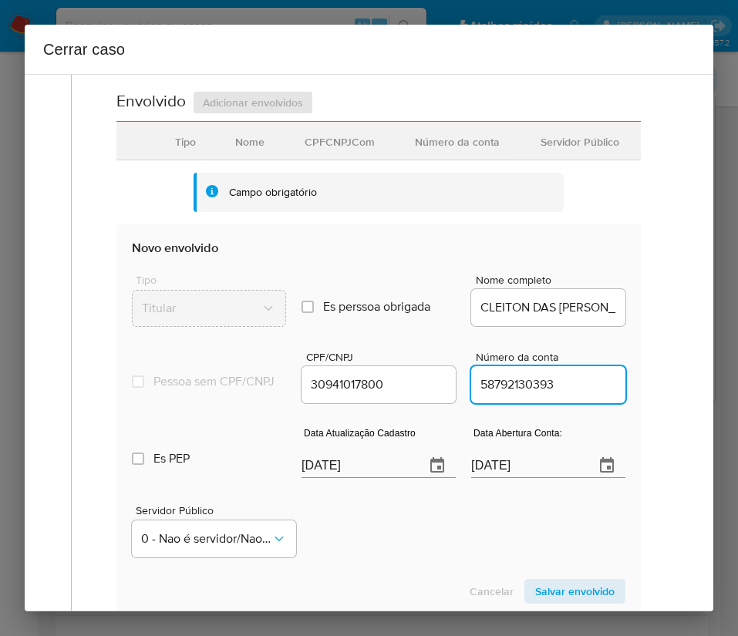
type input "58792130393"
click at [671, 416] on div "1 Informação completa Geral Data de início 01/07/2025 Data Fin 15/08/2025 Valor…" at bounding box center [368, 148] width 651 height 1278
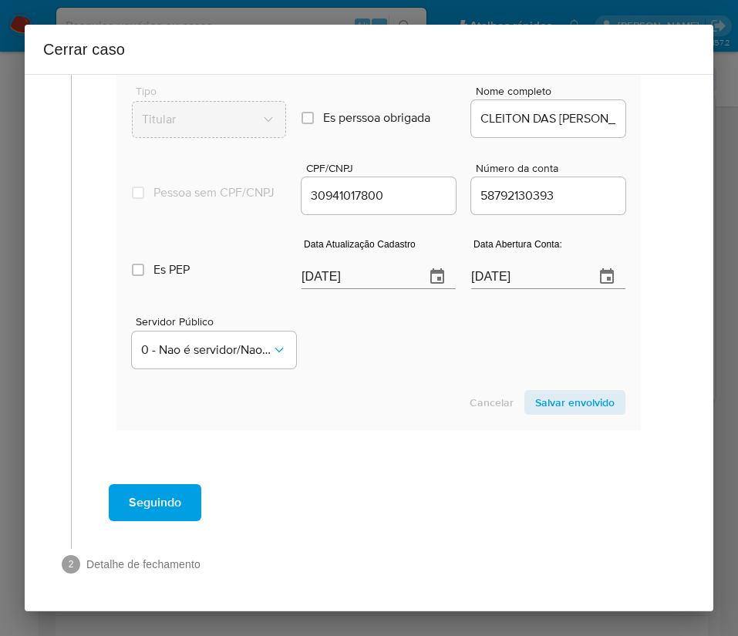
click at [563, 409] on span "Salvar envolvido" at bounding box center [574, 403] width 79 height 22
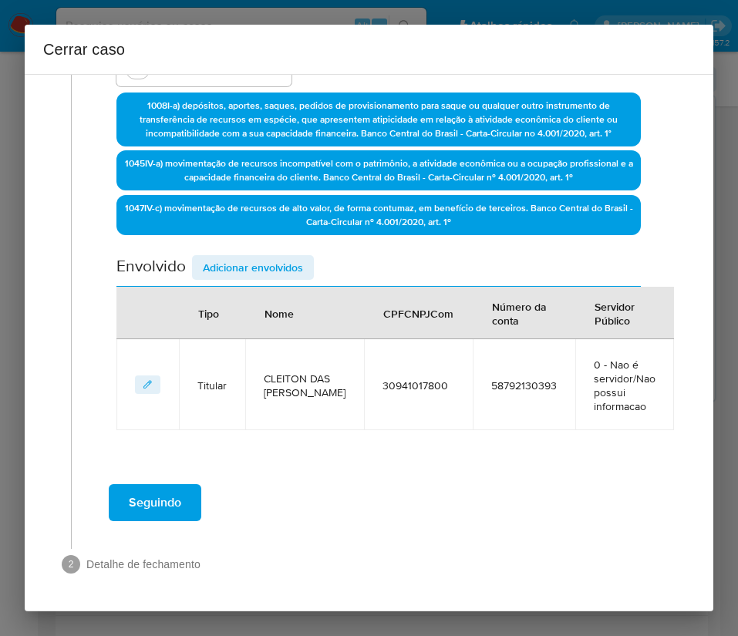
click at [254, 261] on span "Adicionar envolvidos" at bounding box center [253, 268] width 100 height 22
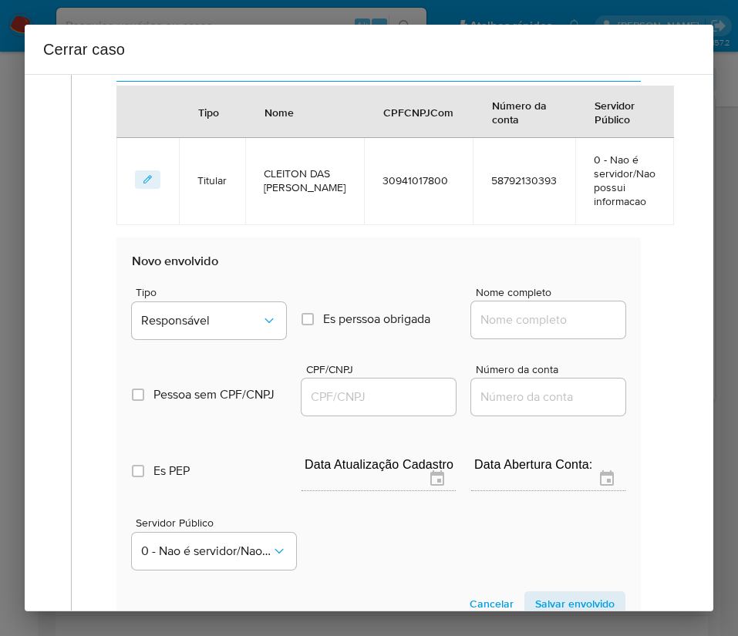
scroll to position [760, 0]
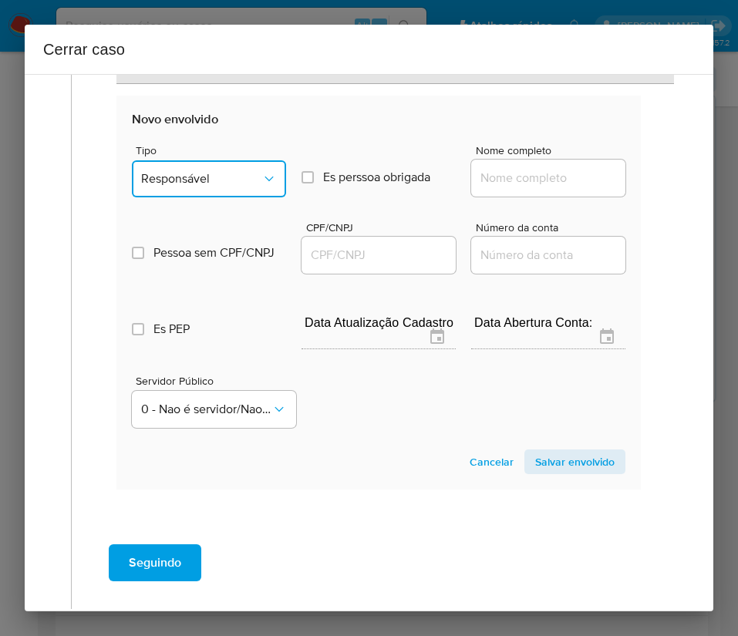
click at [231, 183] on span "Responsável" at bounding box center [201, 178] width 120 height 15
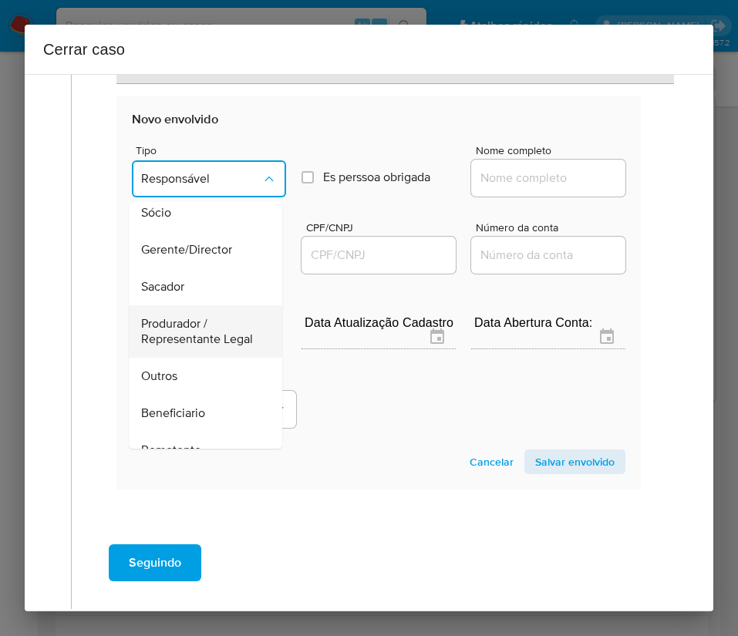
scroll to position [116, 0]
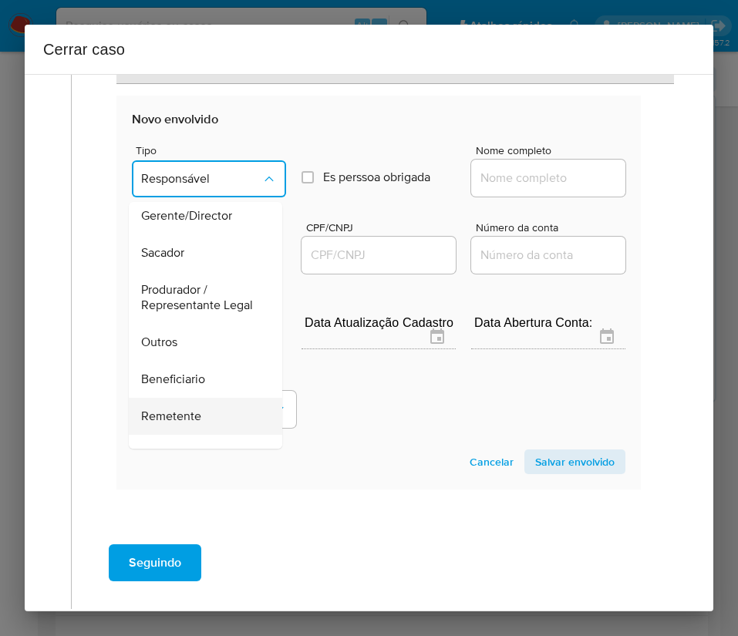
click at [182, 424] on span "Remetente" at bounding box center [171, 416] width 60 height 15
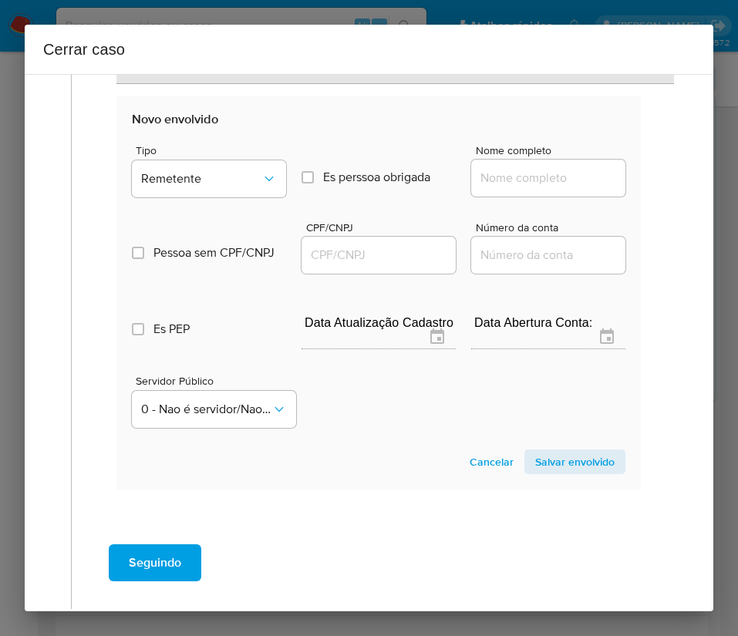
click at [514, 168] on input "Nome completo" at bounding box center [548, 178] width 154 height 20
paste input "Marcos Da Costa Raimundo, 35045358812"
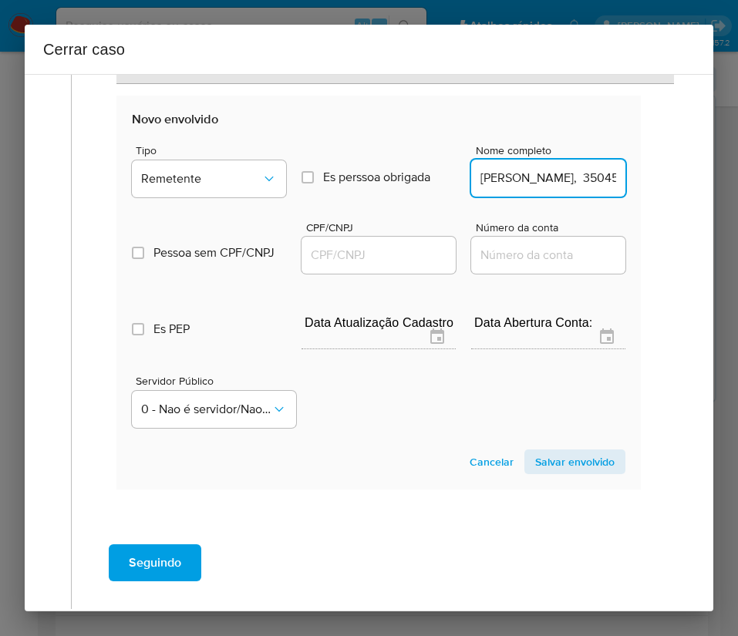
scroll to position [0, 102]
drag, startPoint x: 513, startPoint y: 178, endPoint x: 699, endPoint y: 162, distance: 186.5
click at [699, 162] on div "1 Informação completa Geral Data de início 01/07/2025 Data Fin 15/08/2025 Valor…" at bounding box center [369, 342] width 688 height 537
type input "Marcos Da Costa Raimundo"
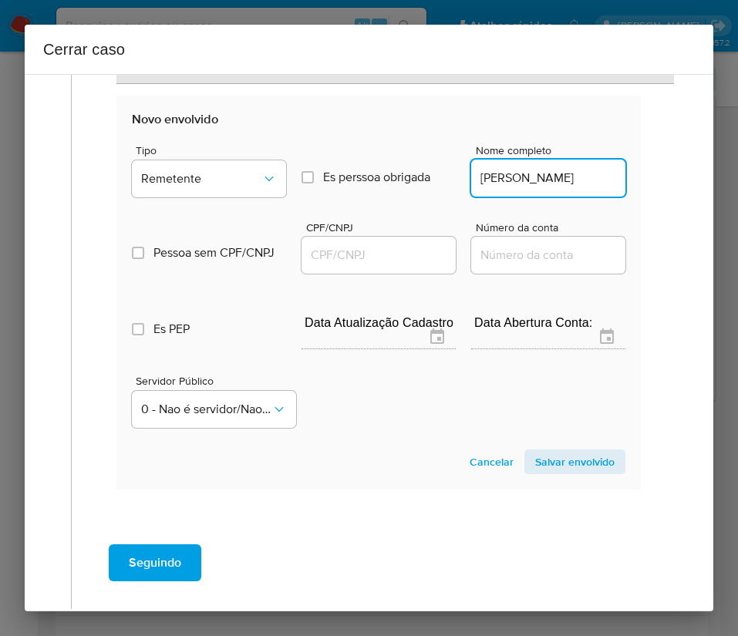
click at [359, 247] on input "CPF/CNPJ" at bounding box center [378, 255] width 154 height 20
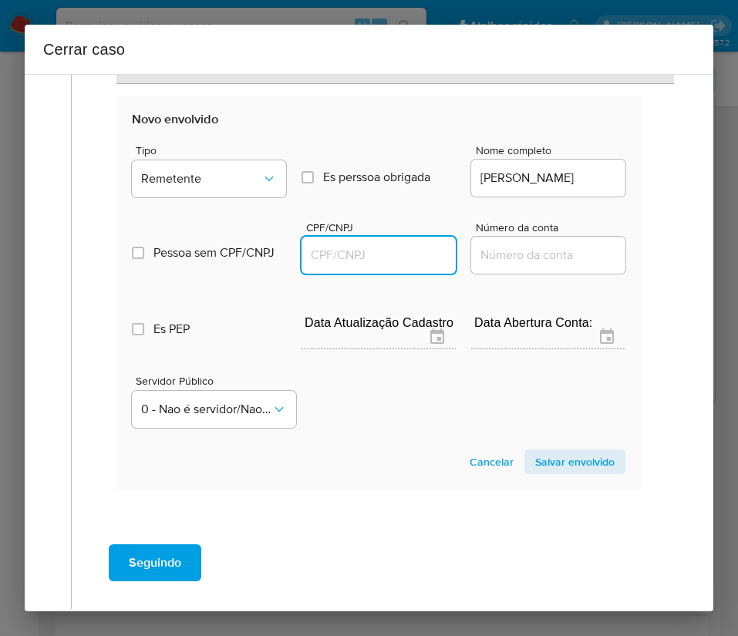
paste input "35045358812"
type input "35045358812"
click at [571, 454] on span "Salvar envolvido" at bounding box center [574, 462] width 79 height 22
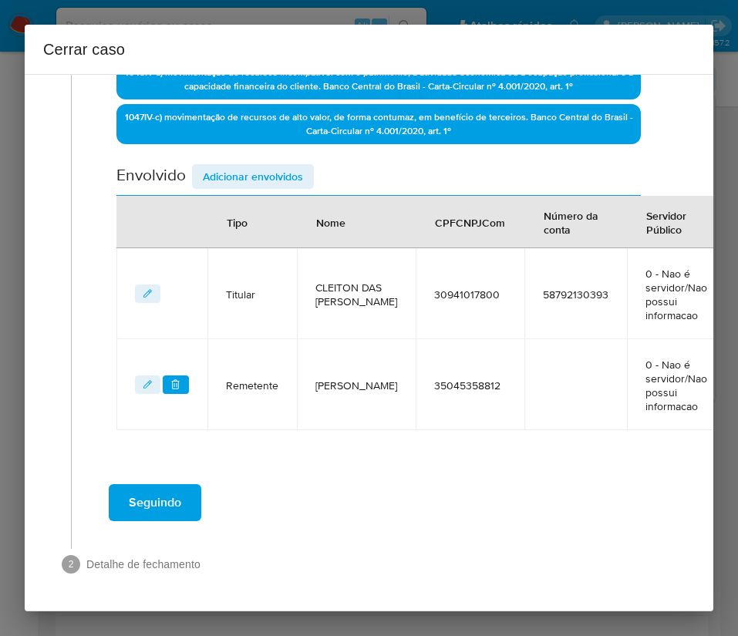
scroll to position [504, 0]
click at [280, 173] on span "Adicionar envolvidos" at bounding box center [253, 177] width 100 height 22
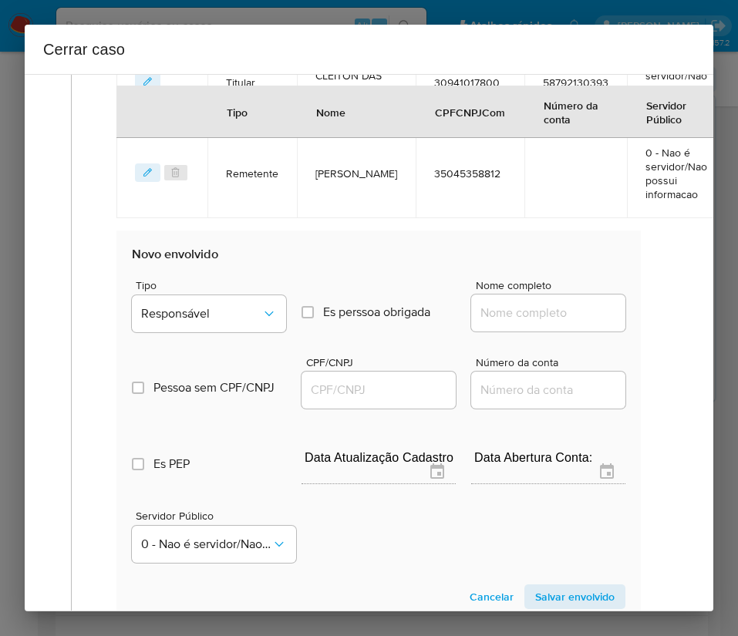
scroll to position [851, 0]
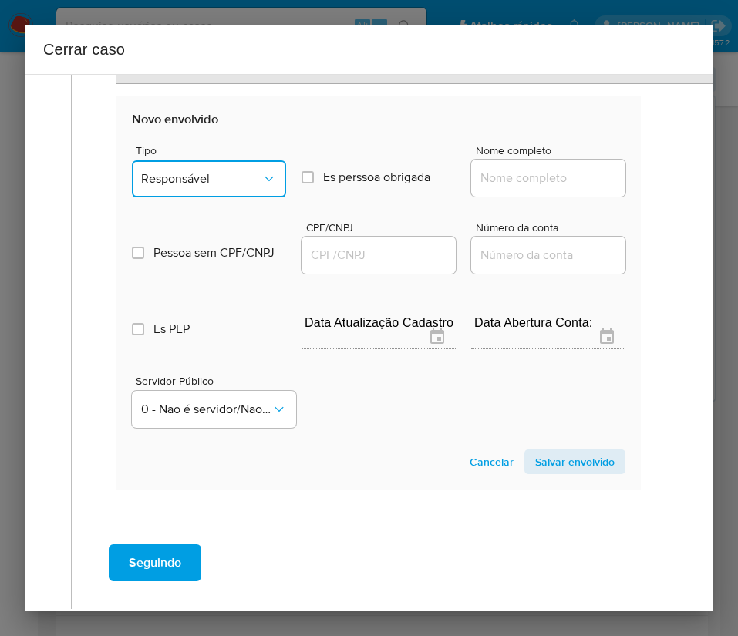
click at [187, 193] on button "Responsável" at bounding box center [209, 178] width 154 height 37
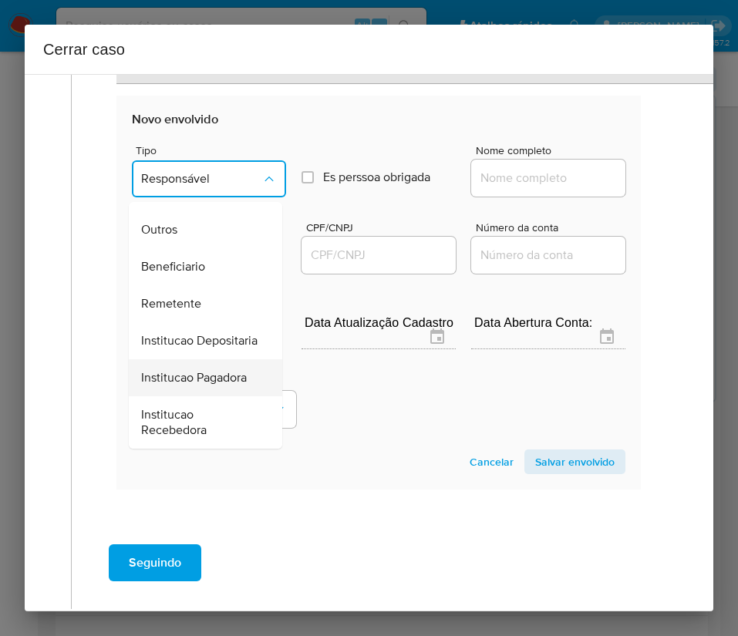
scroll to position [274, 0]
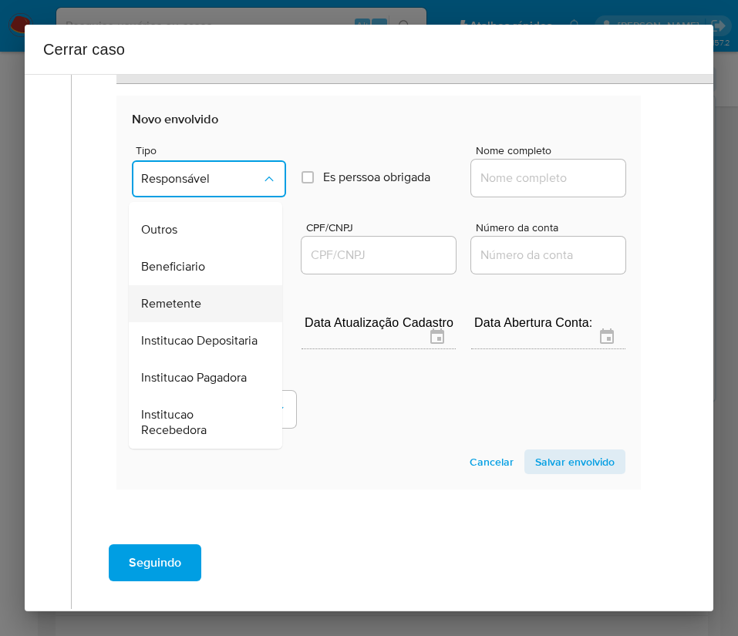
click at [191, 296] on span "Remetente" at bounding box center [171, 303] width 60 height 15
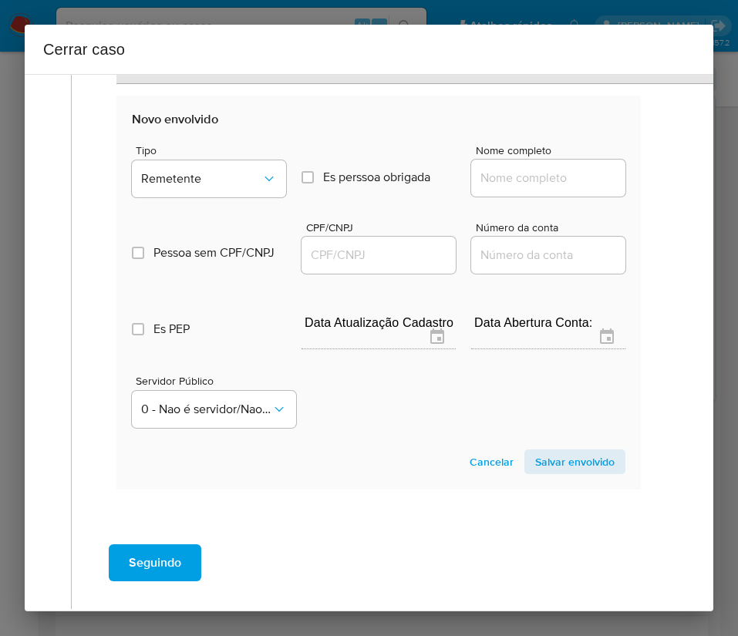
click at [517, 174] on input "Nome completo" at bounding box center [548, 178] width 154 height 20
paste input "Mariana Novello Cordeiro, 49643832880"
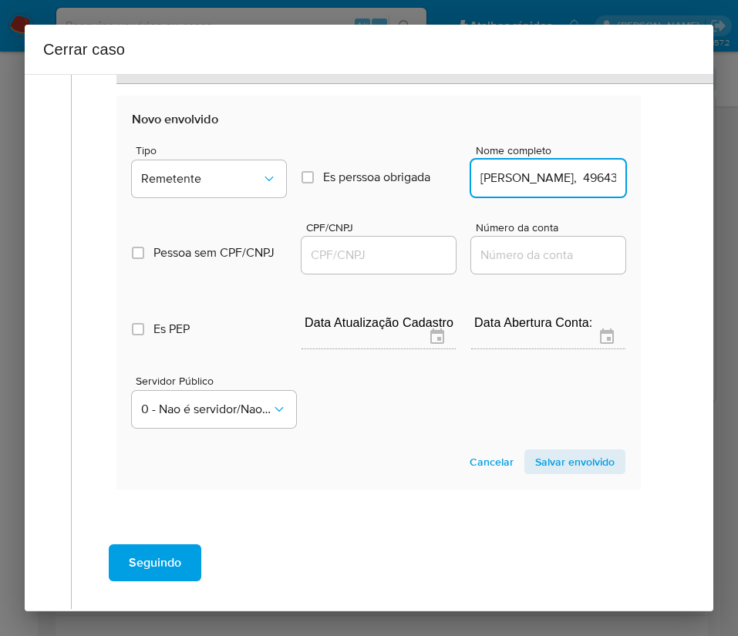
scroll to position [0, 93]
drag, startPoint x: 510, startPoint y: 181, endPoint x: 677, endPoint y: 182, distance: 166.5
click at [677, 182] on div "1 Informação completa Geral Data de início 01/07/2025 Data Fin 15/08/2025 Valor…" at bounding box center [369, 342] width 688 height 537
type input "Mariana Novello Cordeiro"
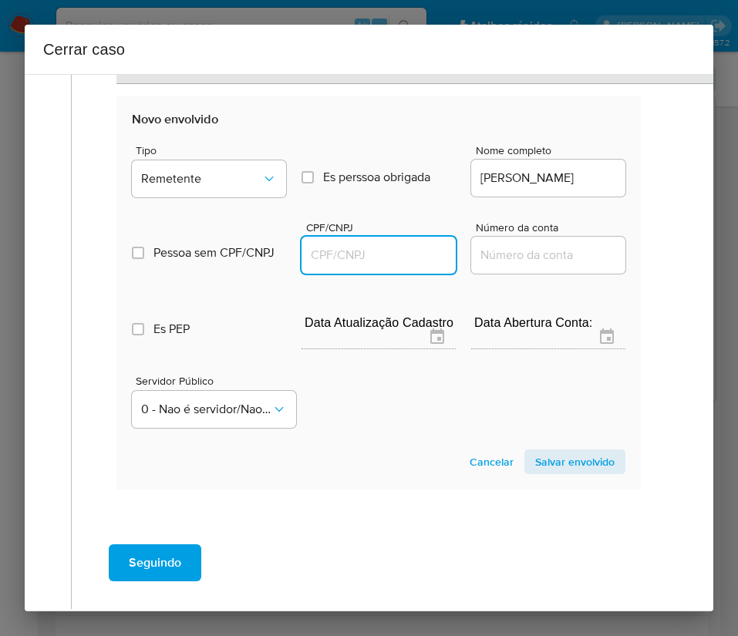
scroll to position [0, 0]
drag, startPoint x: 357, startPoint y: 244, endPoint x: 379, endPoint y: 250, distance: 22.3
click at [356, 245] on input "CPF/CNPJ" at bounding box center [378, 255] width 154 height 20
paste input "49643832880"
type input "49643832880"
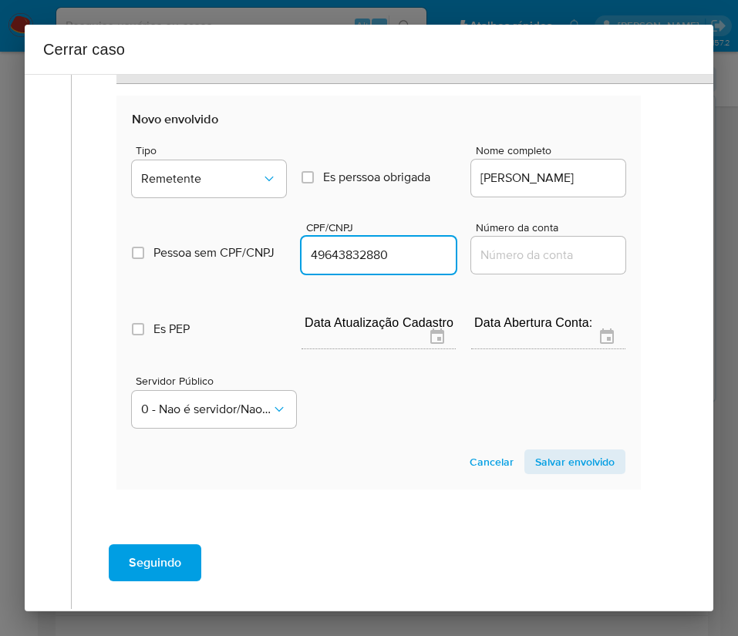
click at [535, 463] on span "Salvar envolvido" at bounding box center [574, 462] width 79 height 22
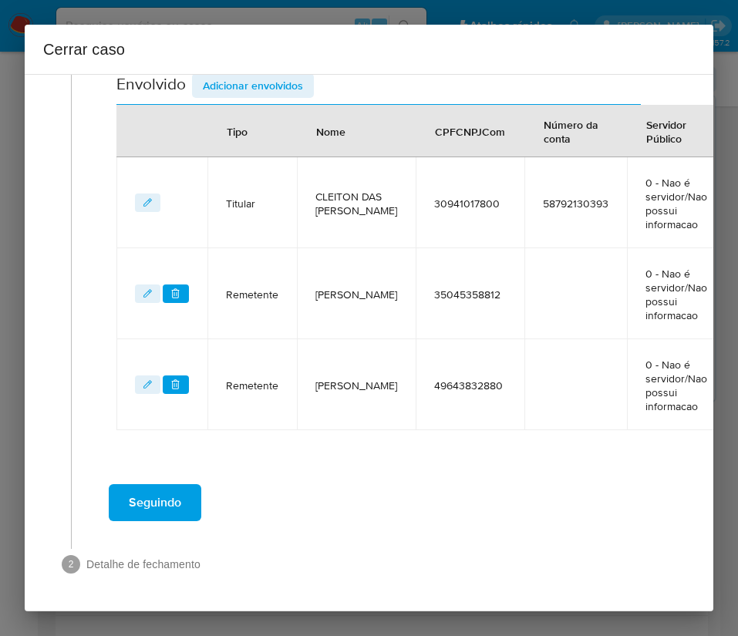
scroll to position [595, 0]
click at [292, 89] on span "Adicionar envolvidos" at bounding box center [253, 86] width 100 height 22
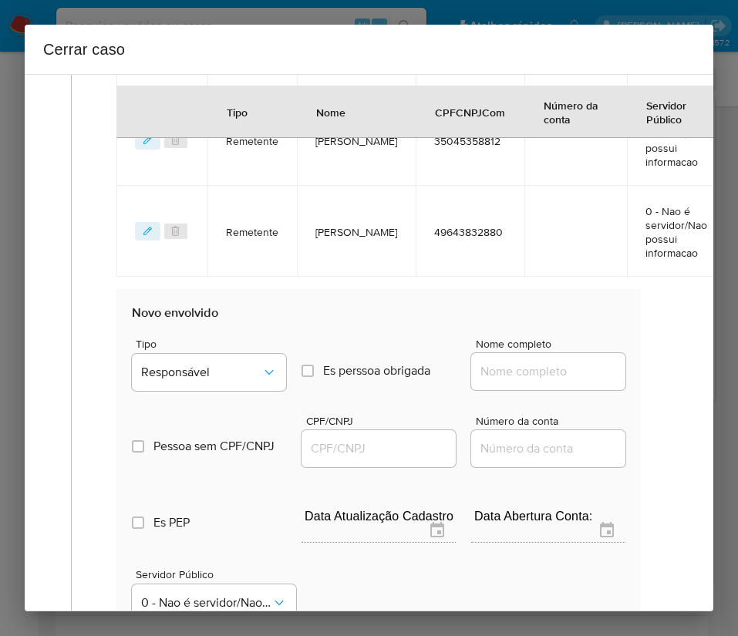
scroll to position [1002, 0]
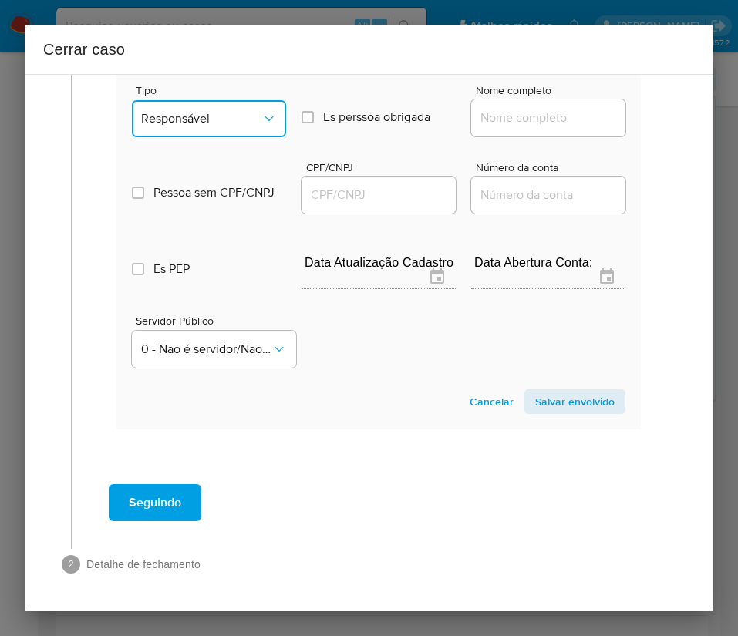
click at [269, 123] on icon "Tipo de envolvimento" at bounding box center [268, 118] width 15 height 15
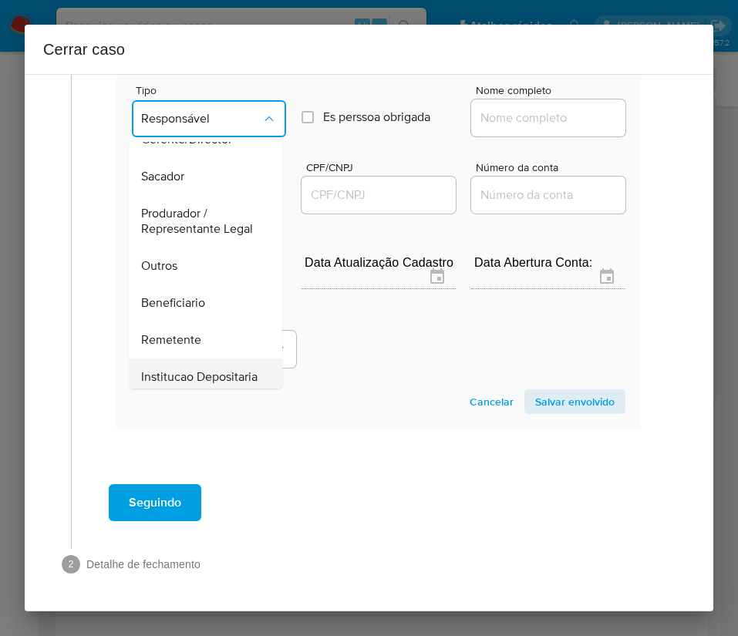
scroll to position [274, 0]
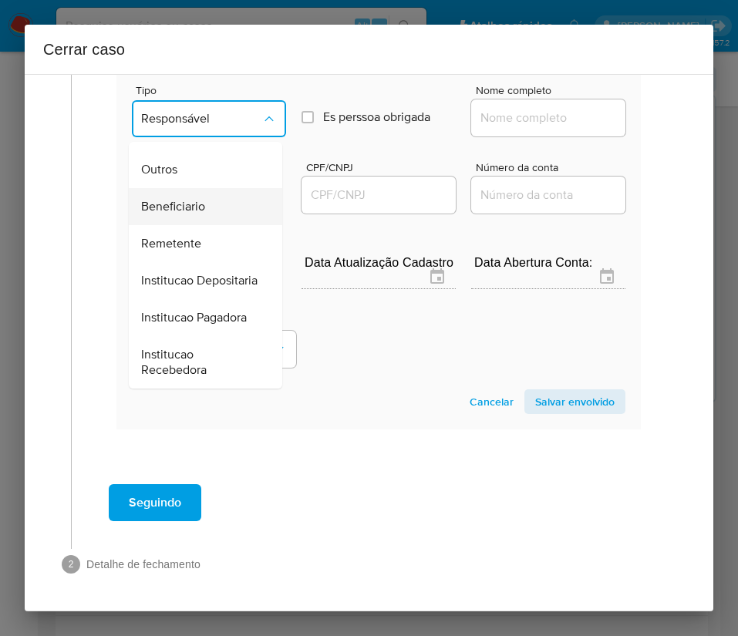
click at [209, 188] on div "Beneficiario" at bounding box center [201, 206] width 120 height 37
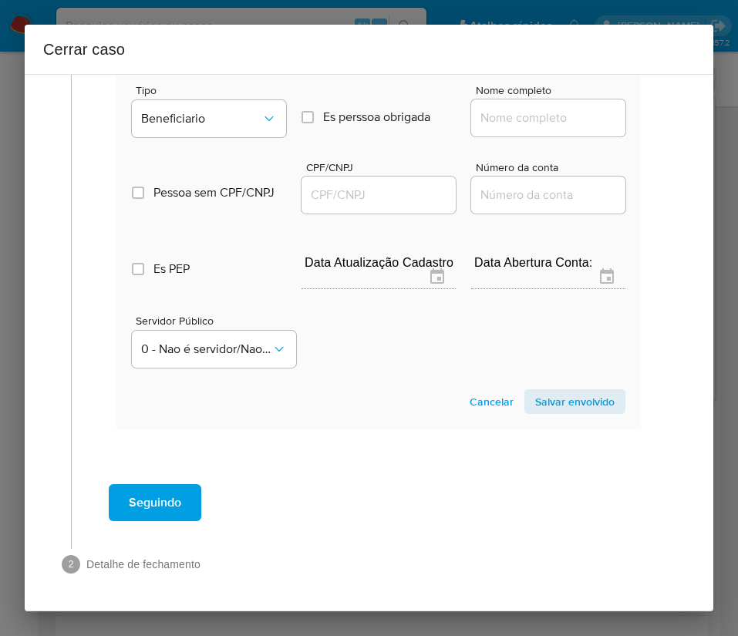
drag, startPoint x: 517, startPoint y: 114, endPoint x: 540, endPoint y: 126, distance: 25.9
click at [517, 113] on input "Nome completo" at bounding box center [548, 118] width 154 height 20
paste input "Luiz Guilherme Alves Do Nascimento, 52385244802"
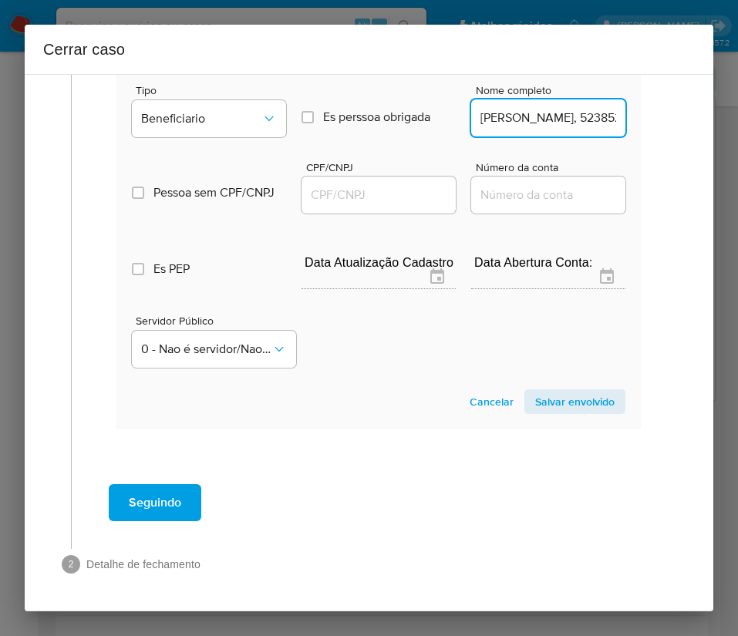
scroll to position [0, 152]
drag, startPoint x: 515, startPoint y: 121, endPoint x: 728, endPoint y: 124, distance: 212.8
click at [728, 124] on div "Cerrar caso 1 Informação completa Geral Data de início 01/07/2025 Data Fin 15/0…" at bounding box center [369, 318] width 738 height 636
click at [576, 120] on input "Luiz Guilherme Alves Do Nascimento, 52385244802" at bounding box center [548, 118] width 154 height 20
drag, startPoint x: 510, startPoint y: 120, endPoint x: 639, endPoint y: 127, distance: 128.9
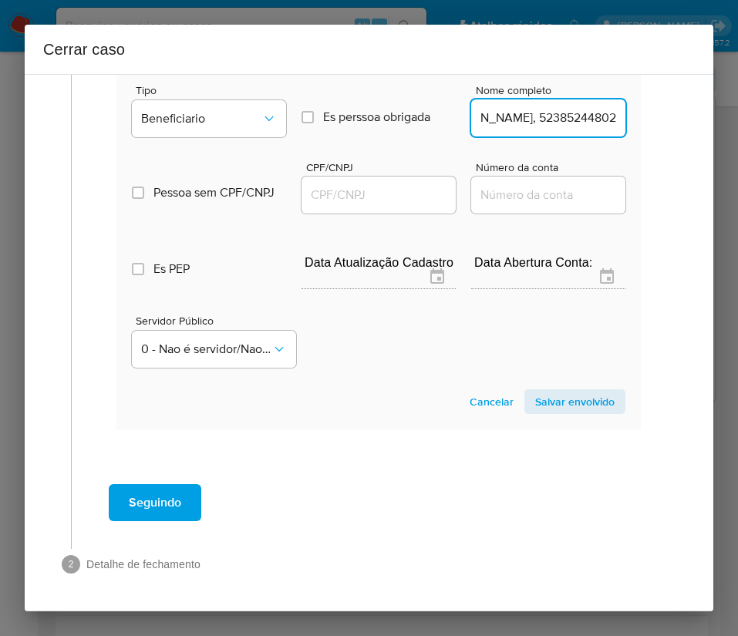
type input "Luiz Guilherme Alves Do Nascimento"
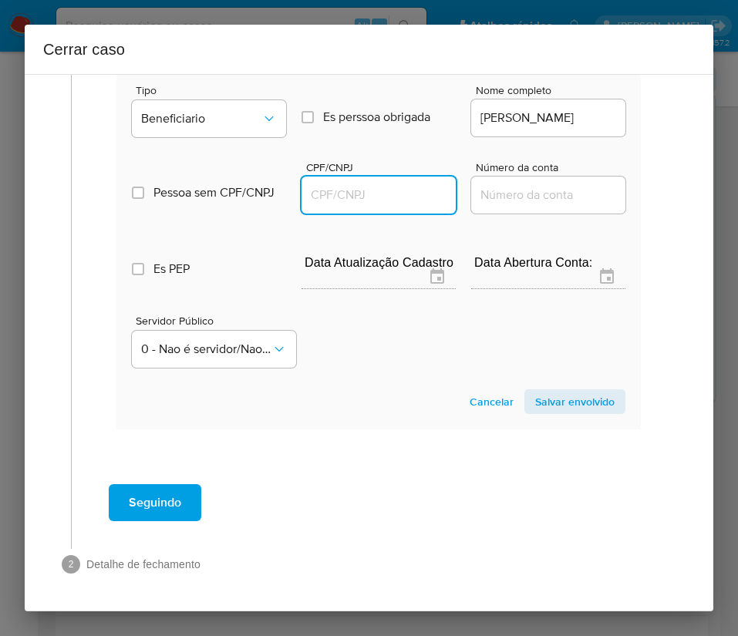
drag, startPoint x: 400, startPoint y: 190, endPoint x: 411, endPoint y: 204, distance: 17.0
click at [400, 190] on input "CPF/CNPJ" at bounding box center [378, 195] width 154 height 20
paste input "52385244802"
type input "52385244802"
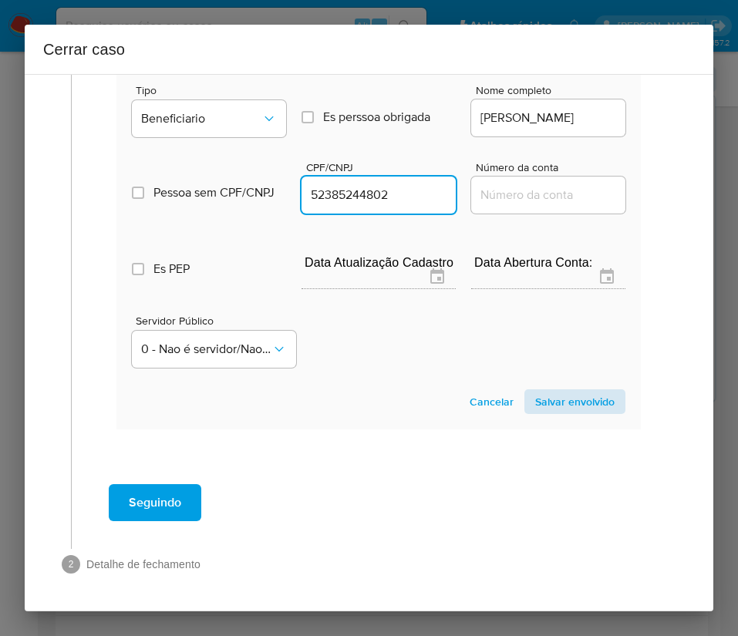
click at [544, 411] on section "Novo envolvido Tipo Beneficiario Es perssoa obrigada Is PObrigada Nome completo…" at bounding box center [378, 232] width 524 height 394
click at [554, 404] on span "Salvar envolvido" at bounding box center [574, 402] width 79 height 22
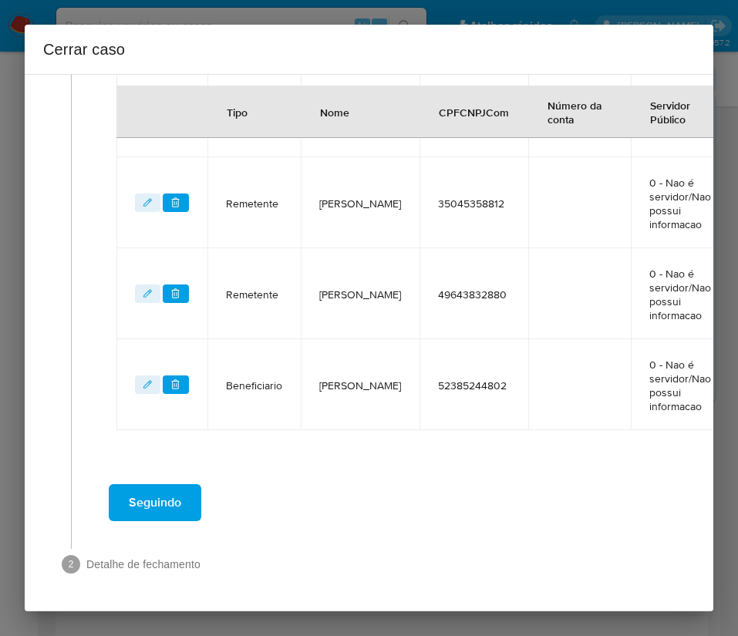
scroll to position [704, 0]
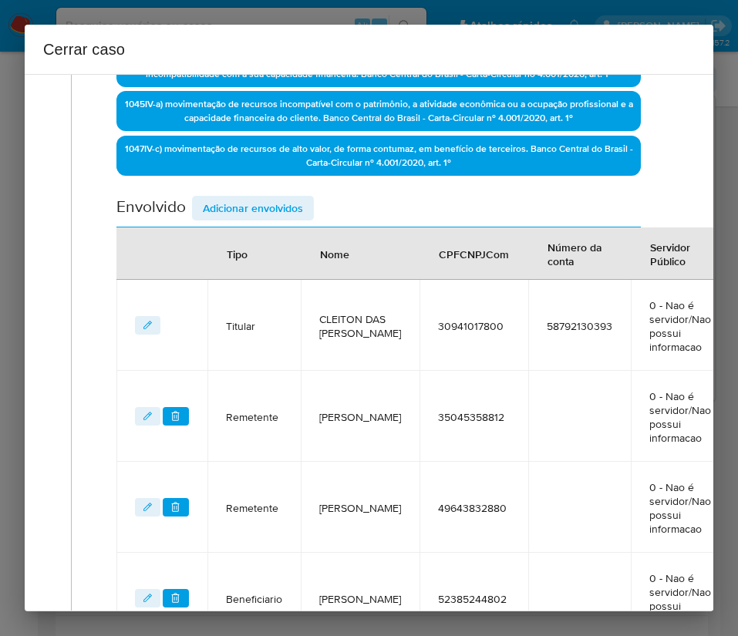
click at [287, 210] on span "Adicionar envolvidos" at bounding box center [253, 208] width 100 height 22
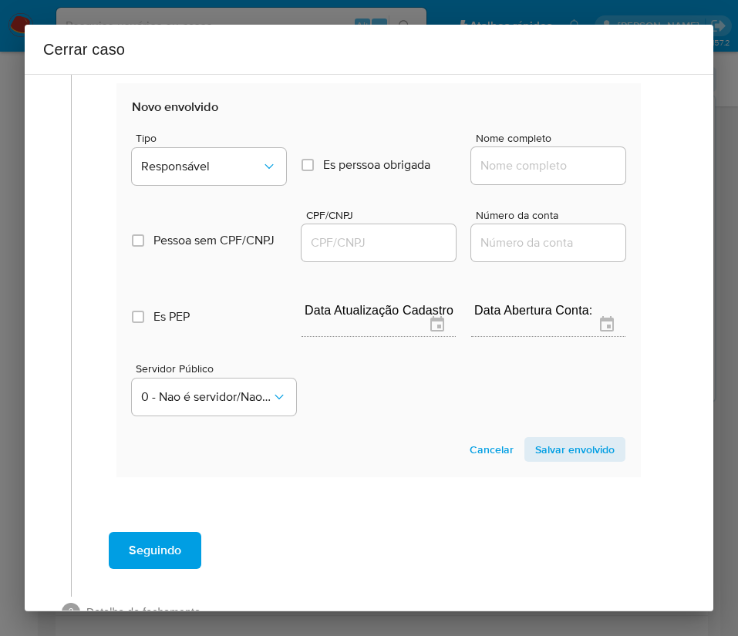
scroll to position [1111, 0]
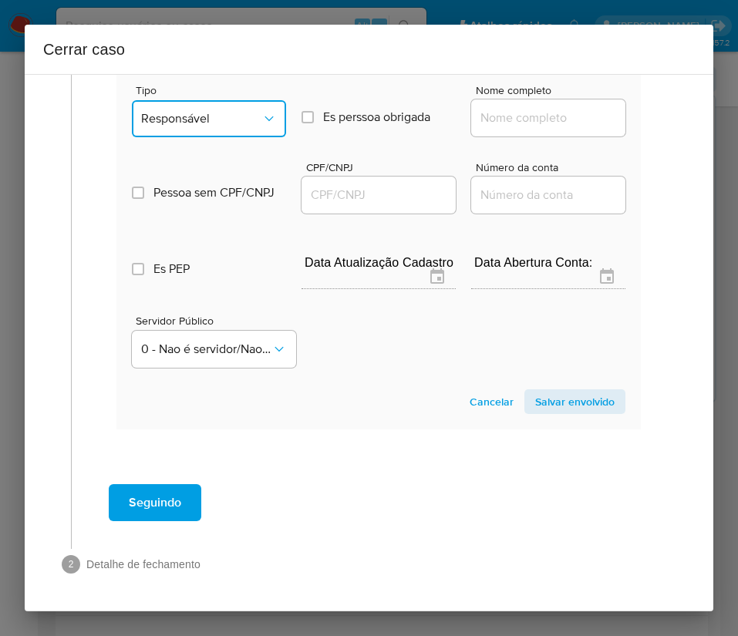
click at [254, 111] on button "Responsável" at bounding box center [209, 118] width 154 height 37
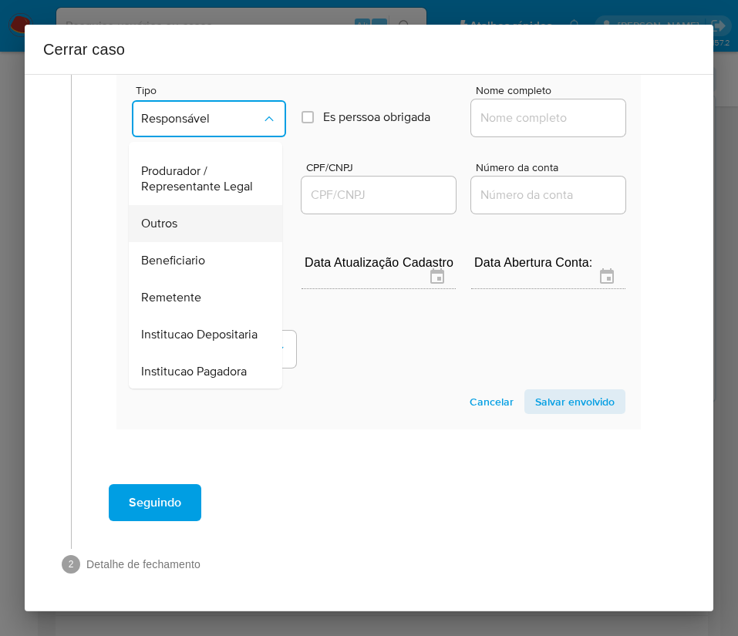
scroll to position [274, 0]
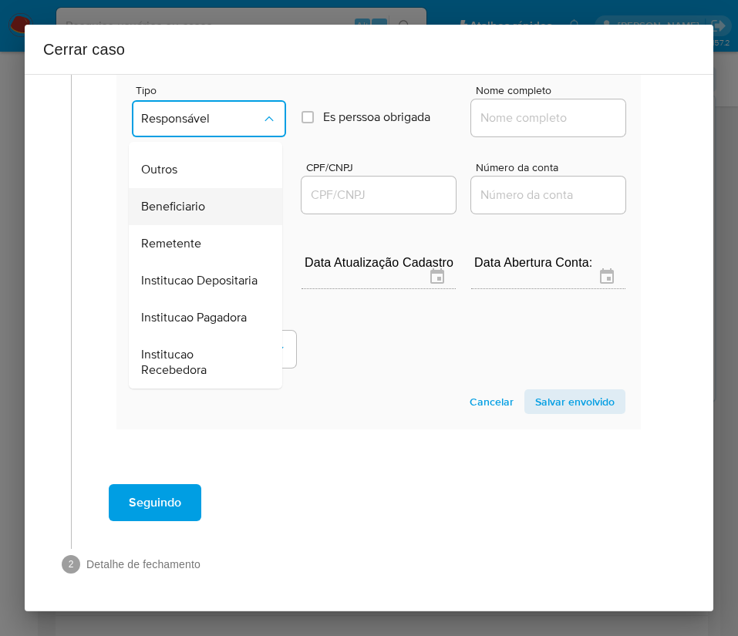
click at [197, 199] on span "Beneficiario" at bounding box center [173, 206] width 64 height 15
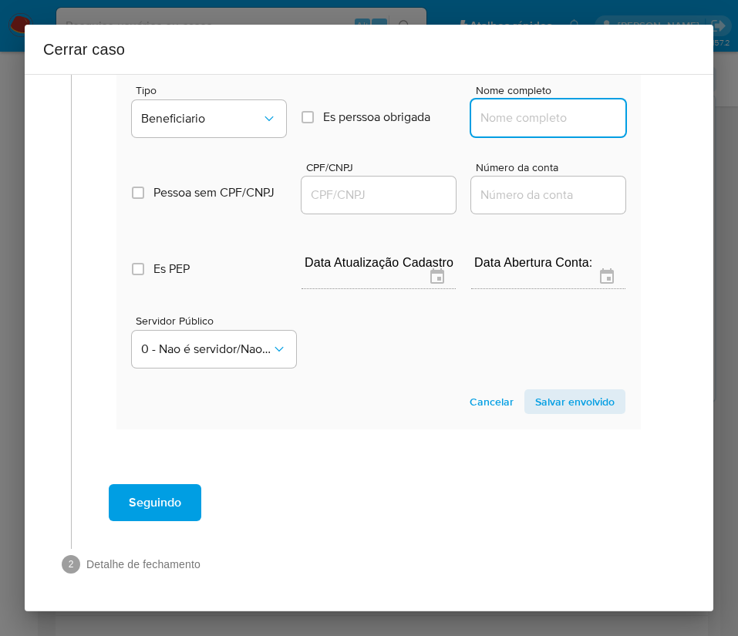
click at [489, 109] on input "Nome completo" at bounding box center [548, 118] width 154 height 20
paste input "Kauany Vitoria De Souza Ribeiro Silva, 59221124819"
drag, startPoint x: 516, startPoint y: 103, endPoint x: 664, endPoint y: 101, distance: 148.0
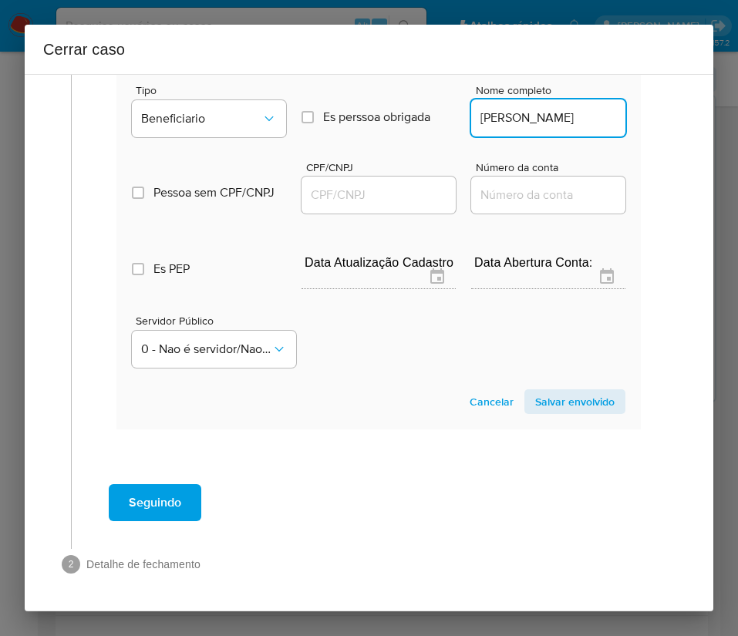
scroll to position [0, 71]
type input "Kauany Vitoria De Souza Ribeiro Silva"
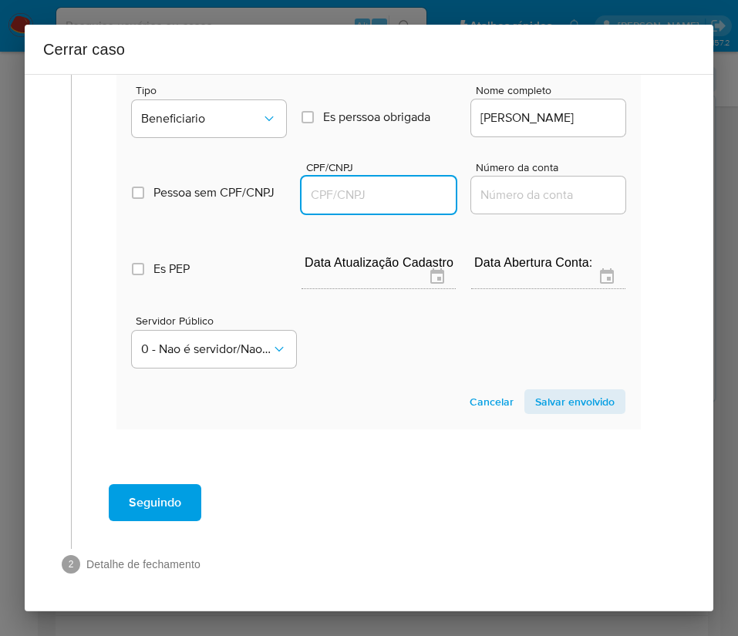
click at [350, 185] on input "CPF/CNPJ" at bounding box center [378, 195] width 154 height 20
paste input "59221124819"
type input "59221124819"
click at [558, 391] on span "Salvar envolvido" at bounding box center [574, 402] width 79 height 22
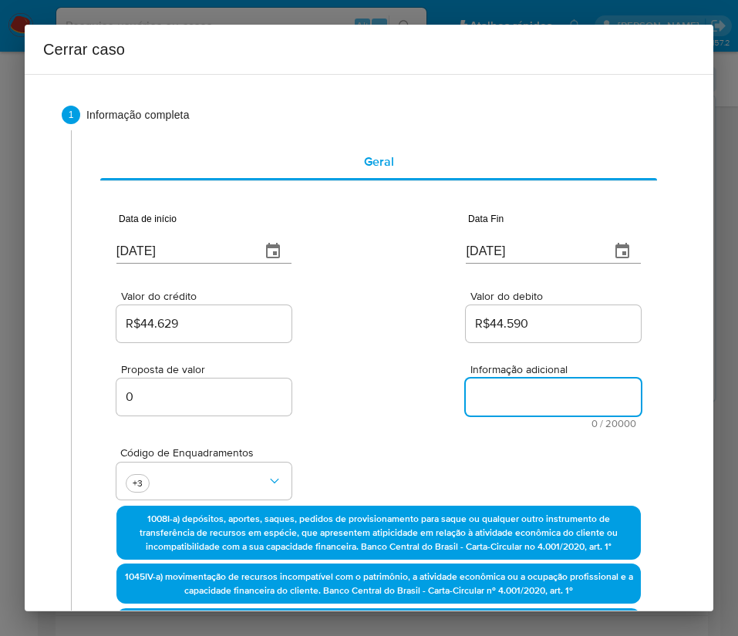
click at [482, 396] on textarea "Informação adicional" at bounding box center [553, 397] width 175 height 37
paste textarea "Informações do Cliente Cleiton Das Chagas Silva, CPF 30941017800, 42 anos, resi…"
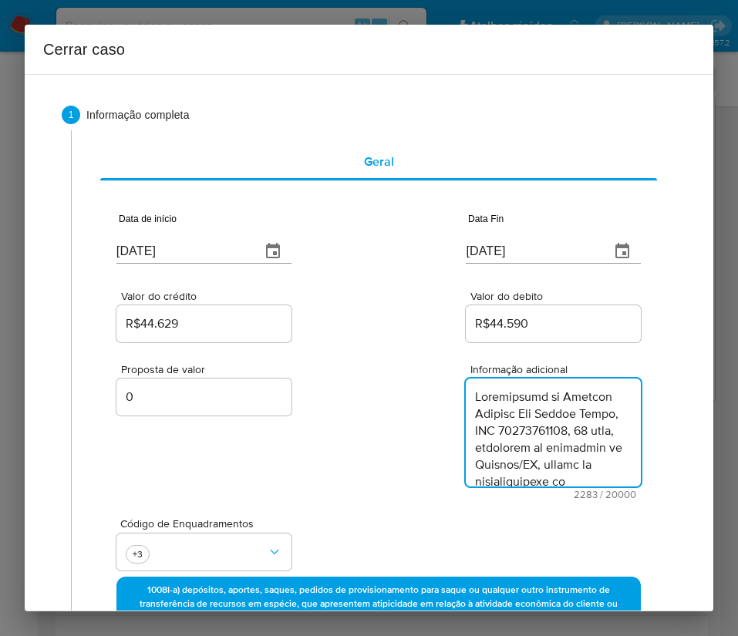
type textarea "Informações do Cliente Cleiton Das Chagas Silva, CPF 30941017800, 42 anos, resi…"
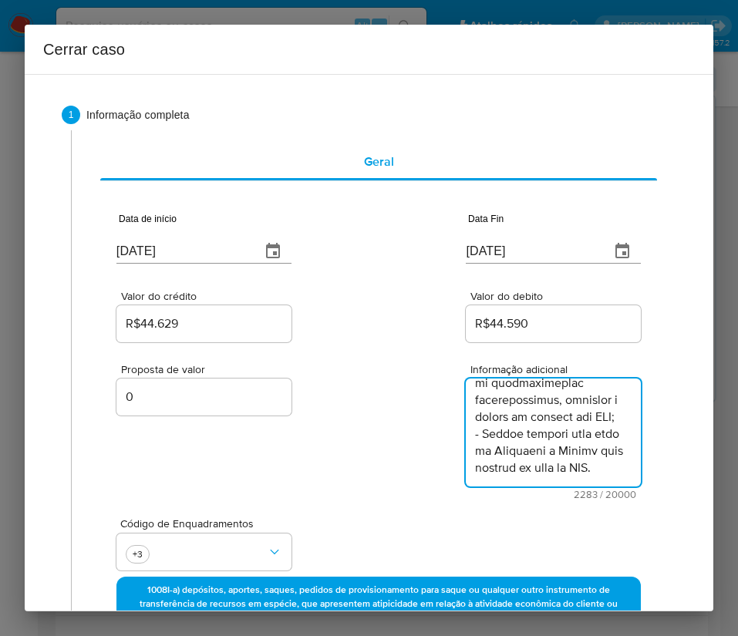
click at [375, 458] on div "Proposta de valor 0 Informação adicional 2283 / 20000 17717 caracteres restantes" at bounding box center [378, 422] width 524 height 154
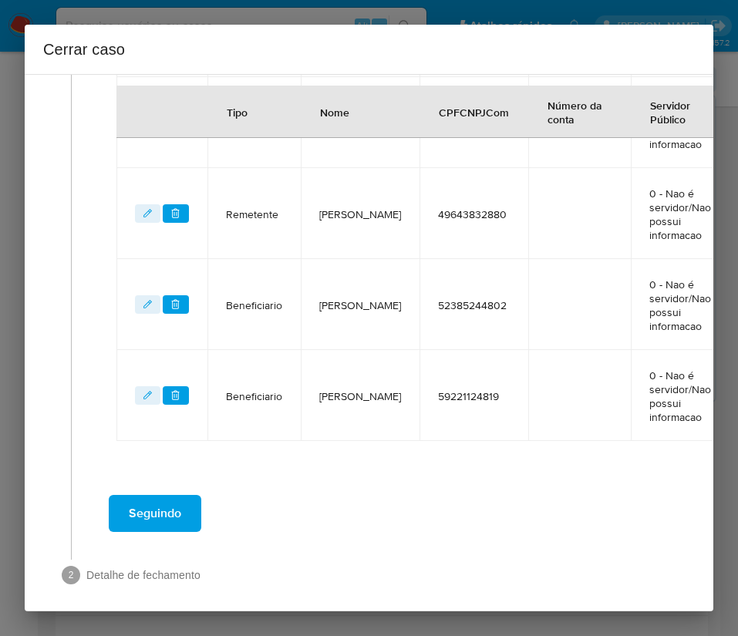
scroll to position [880, 0]
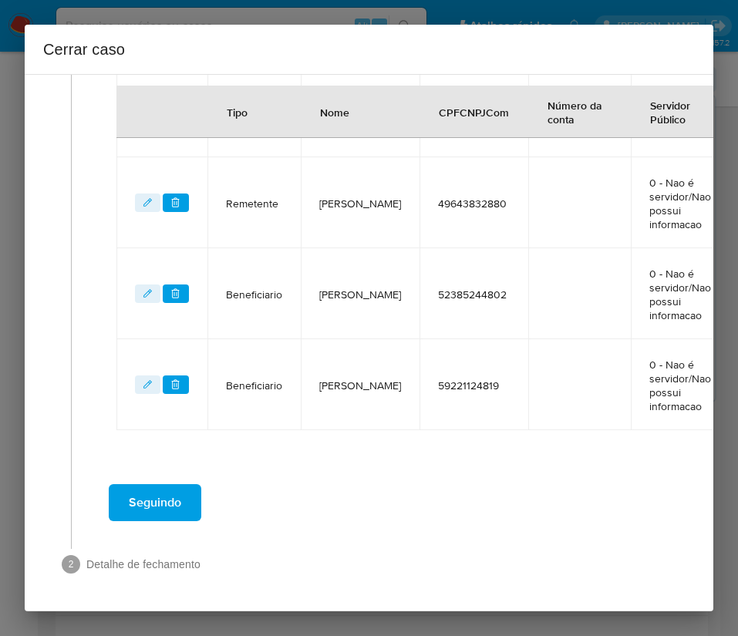
click at [183, 484] on button "Seguindo" at bounding box center [155, 502] width 93 height 37
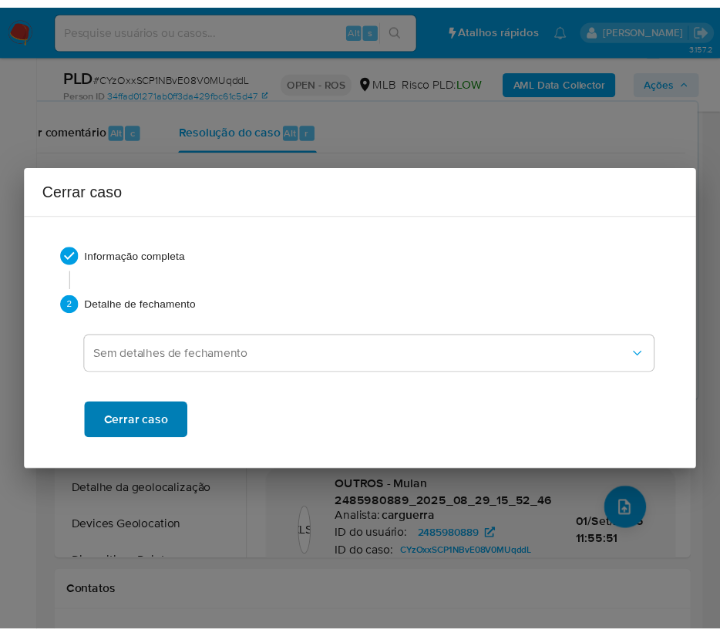
scroll to position [2056, 0]
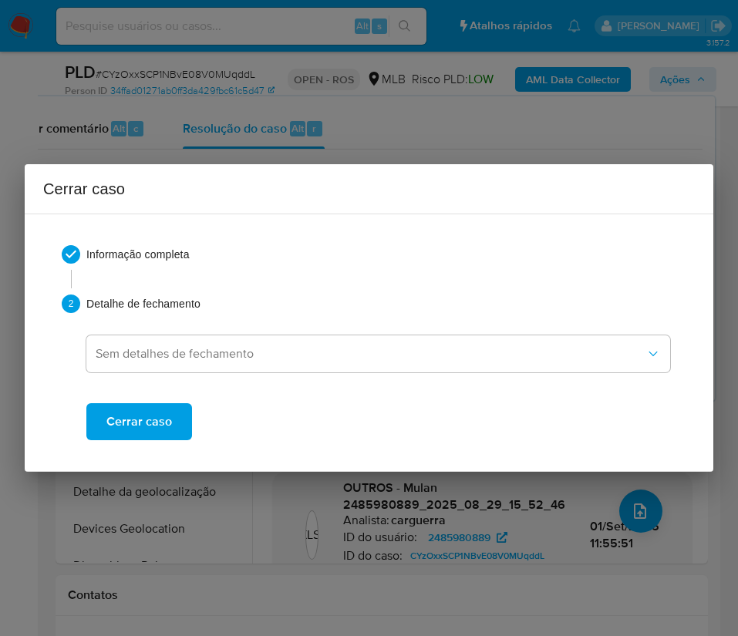
click at [154, 426] on span "Cerrar caso" at bounding box center [139, 422] width 66 height 34
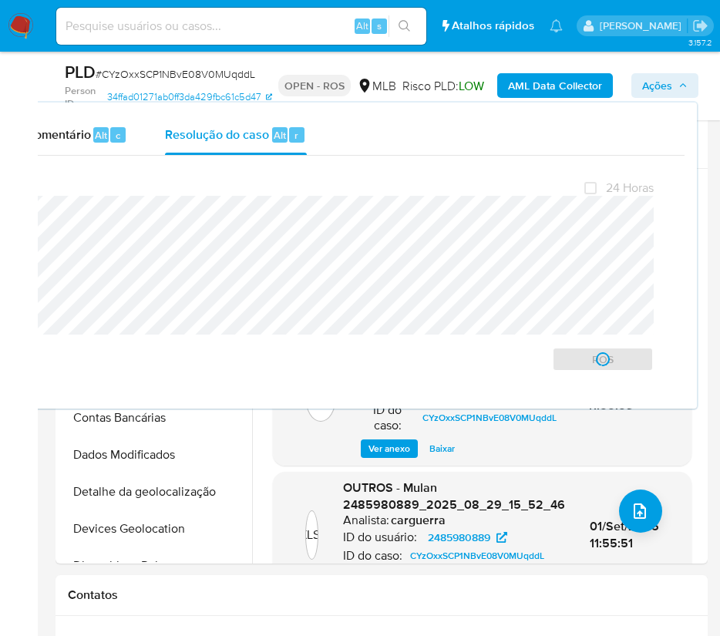
click at [121, 74] on span "# CYzOxxSCP1NBvE08V0MUqddL" at bounding box center [176, 73] width 160 height 15
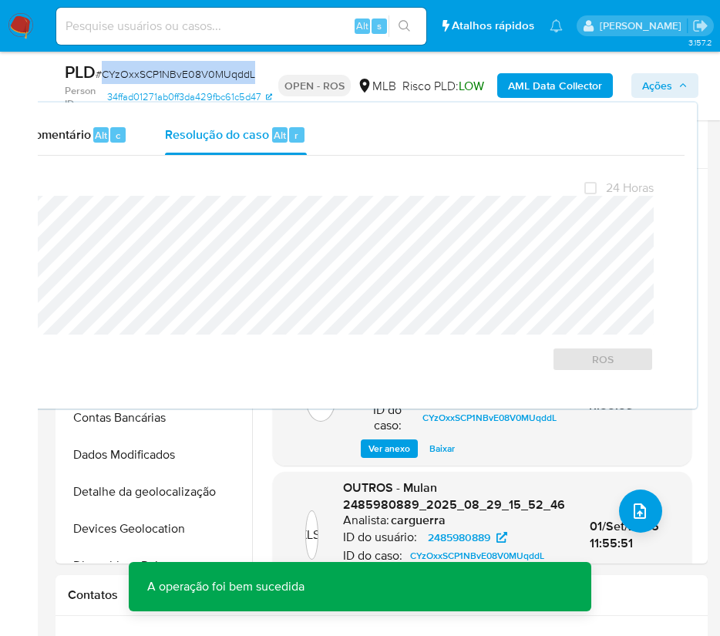
copy span "CYzOxxSCP1NBvE08V0MUqddL"
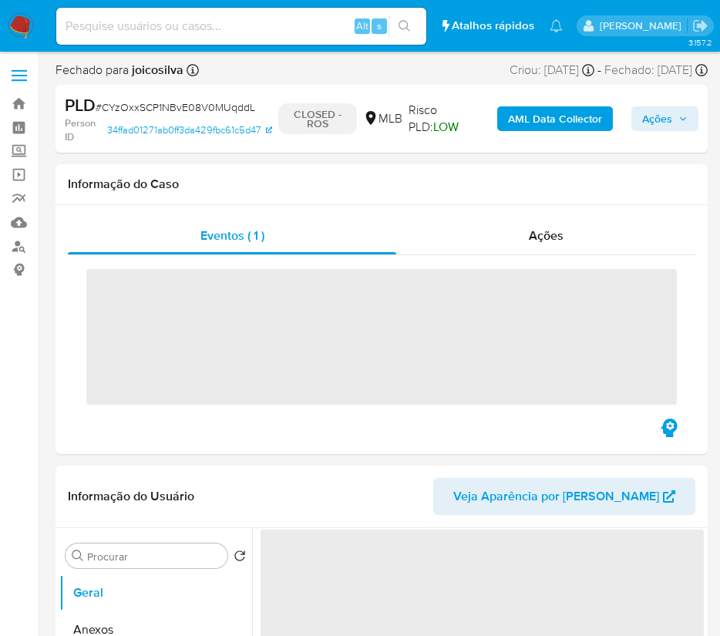
click at [19, 25] on img at bounding box center [21, 26] width 26 height 26
click at [19, 32] on img at bounding box center [21, 26] width 26 height 26
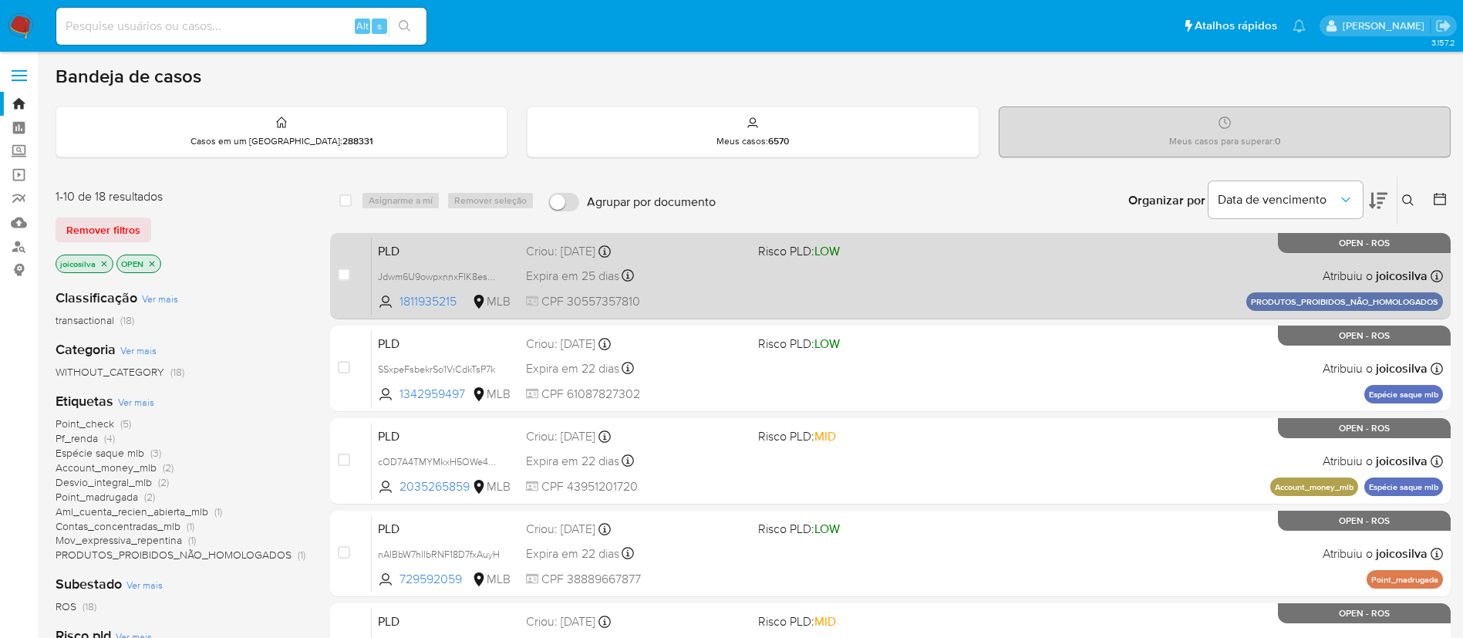
click at [949, 271] on div "PLD Jdwm6U9owpxnnxFIK8esUSAF 1811935215 MLB Risco PLD: LOW Criou: [DATE] Criou:…" at bounding box center [907, 276] width 1071 height 78
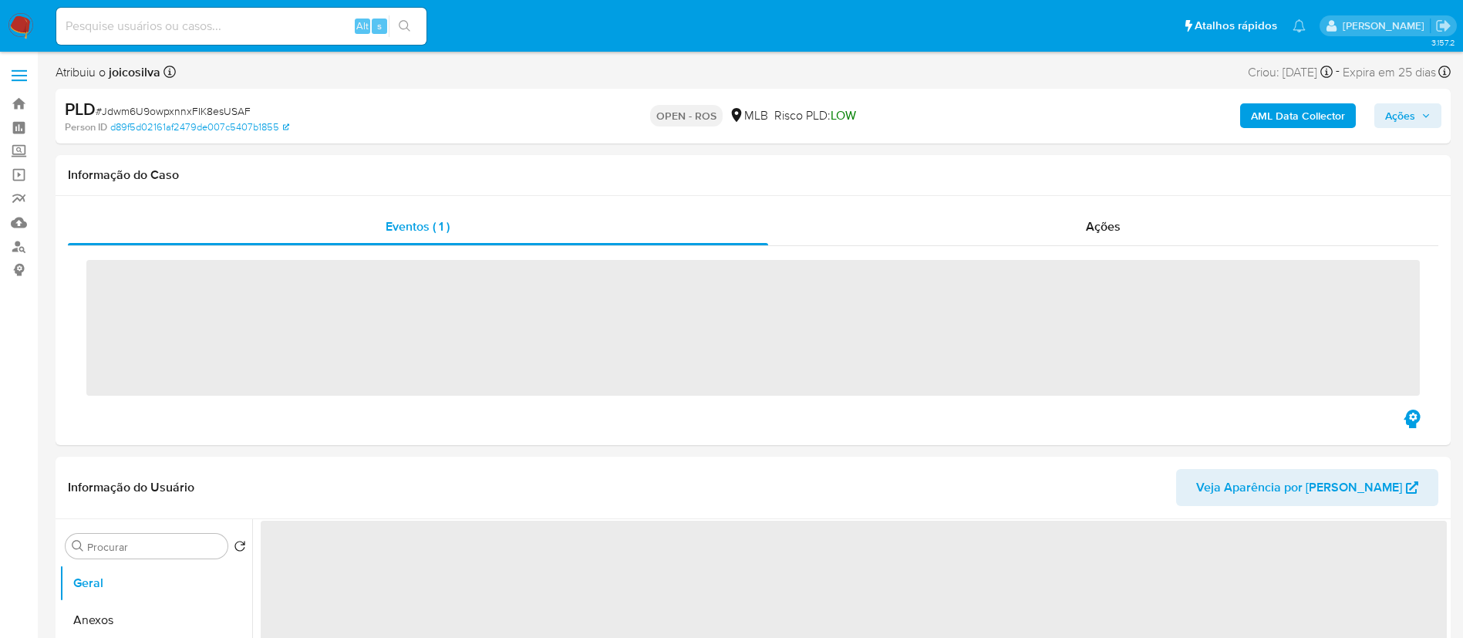
click at [203, 113] on span "# Jdwm6U9owpxnnxFIK8esUSAF" at bounding box center [173, 110] width 155 height 15
copy span "Jdwm6U9owpxnnxFIK8esUSAF"
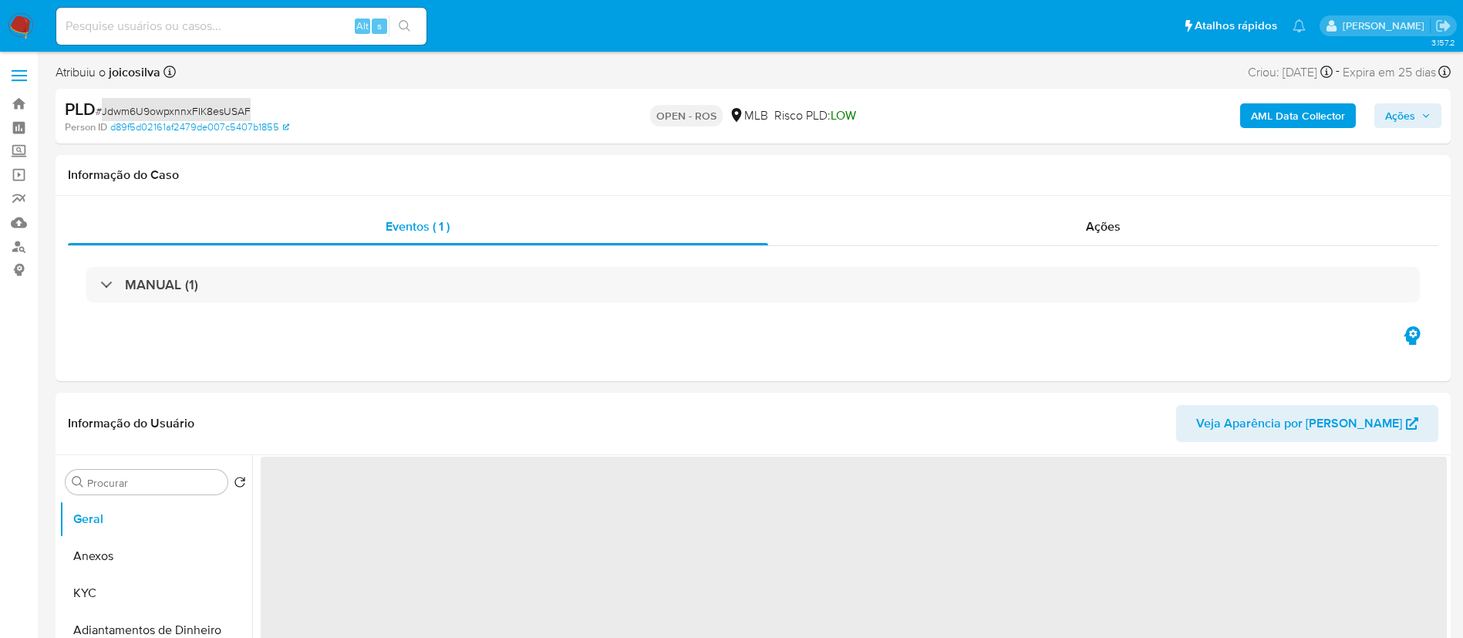
select select "10"
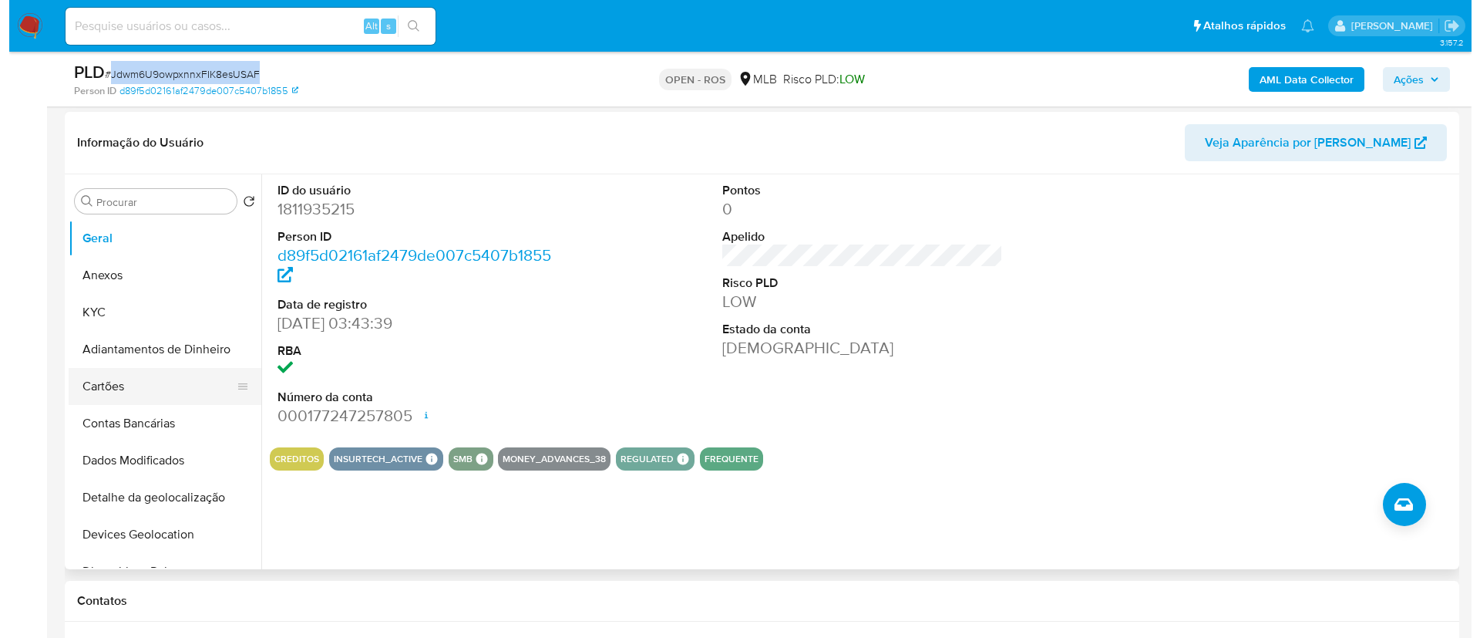
scroll to position [231, 0]
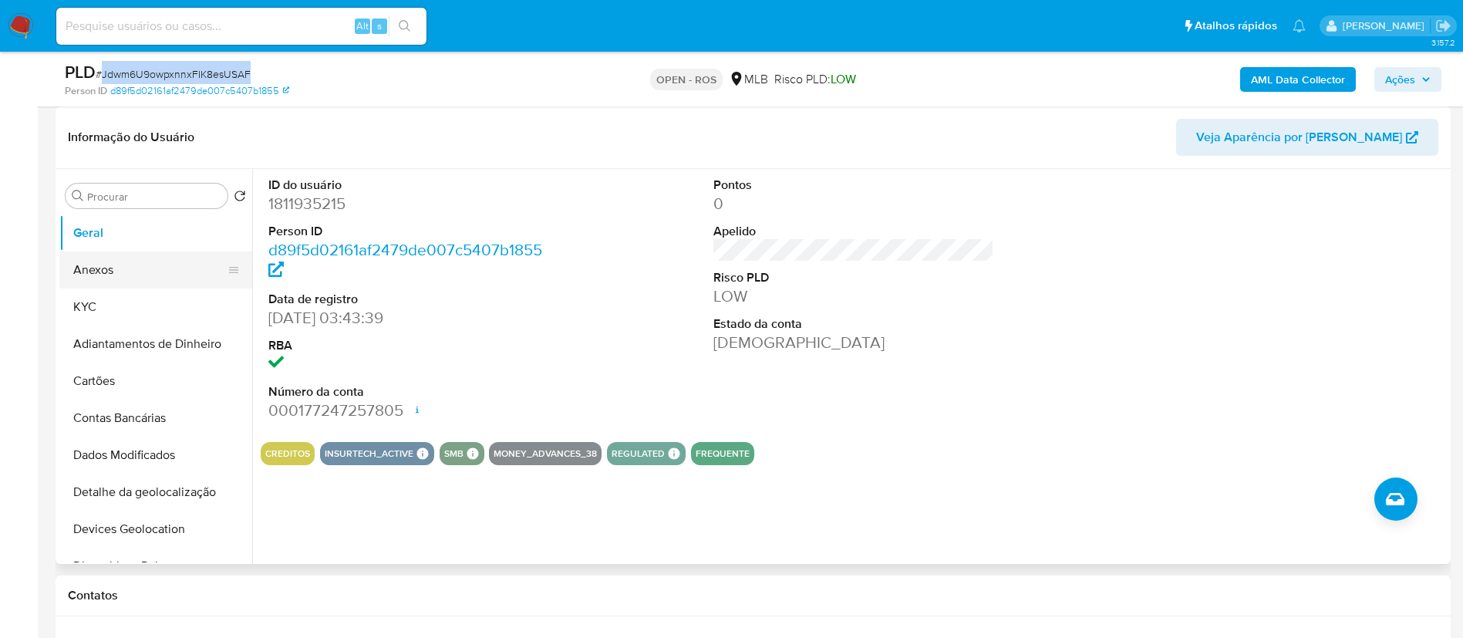
click at [126, 273] on button "Anexos" at bounding box center [149, 269] width 180 height 37
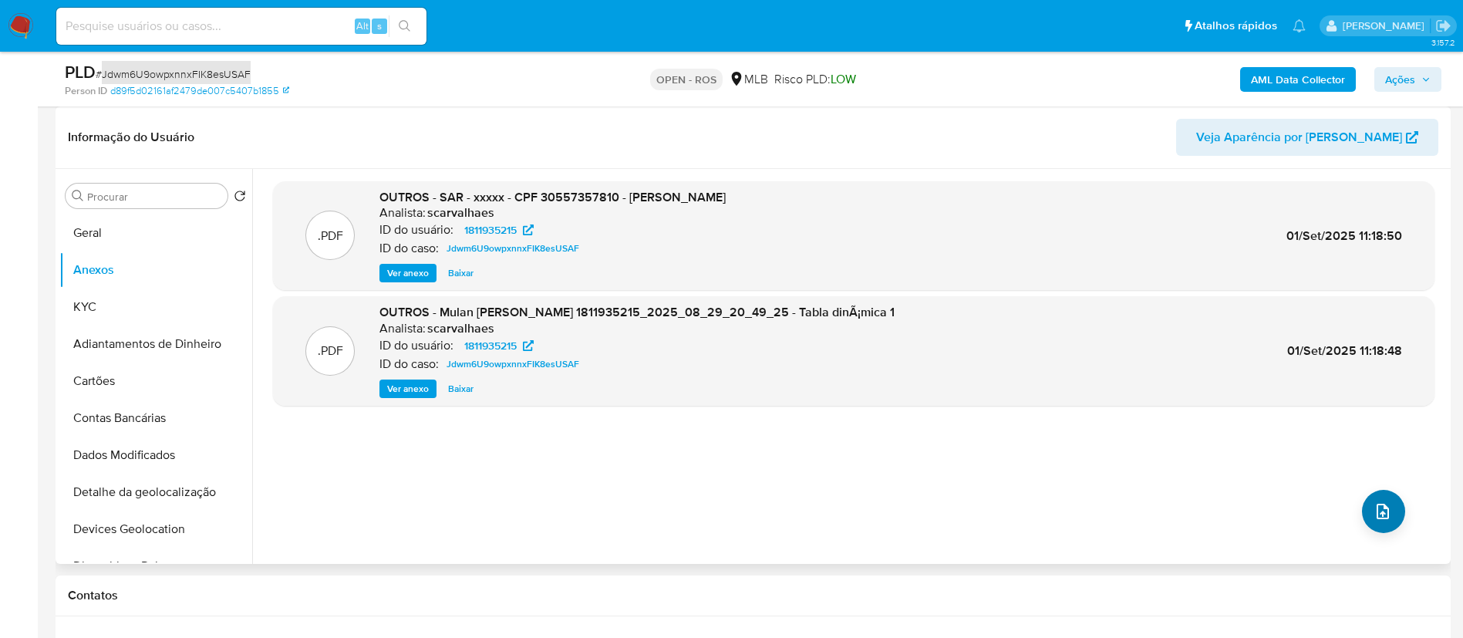
click at [1373, 505] on icon "upload-file" at bounding box center [1382, 511] width 19 height 19
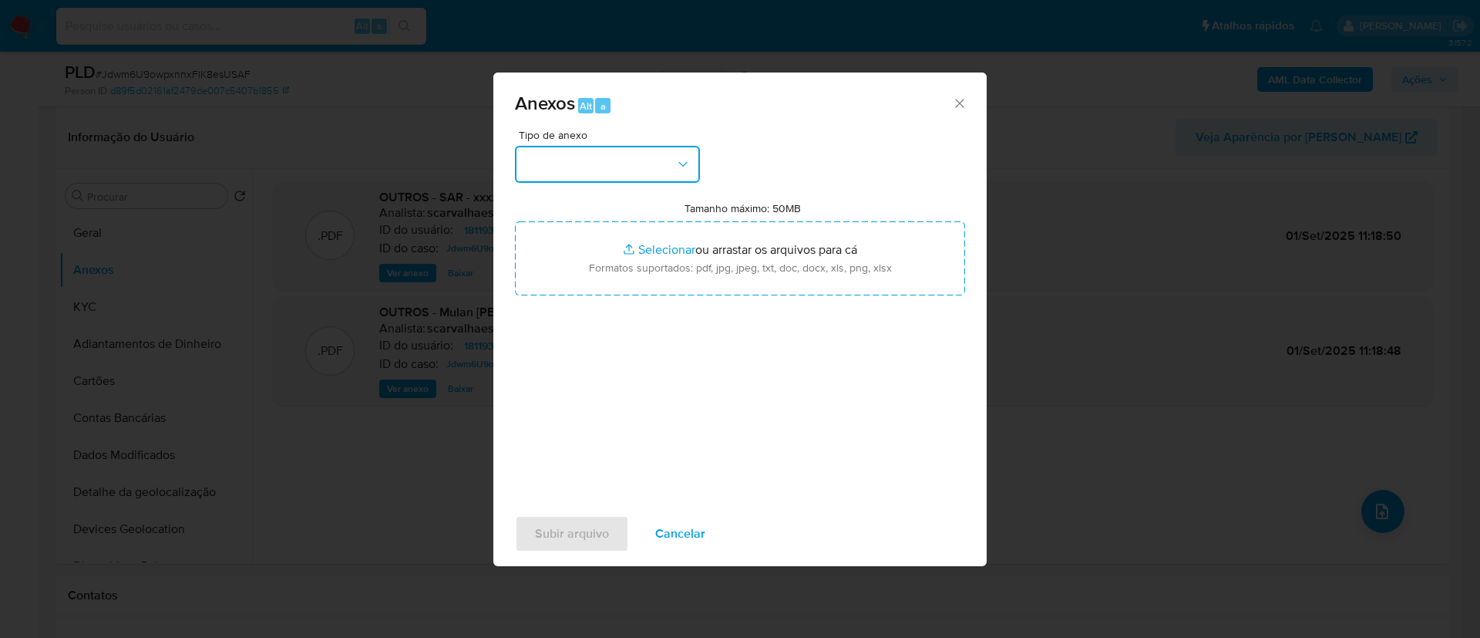
click at [654, 159] on button "button" at bounding box center [607, 164] width 185 height 37
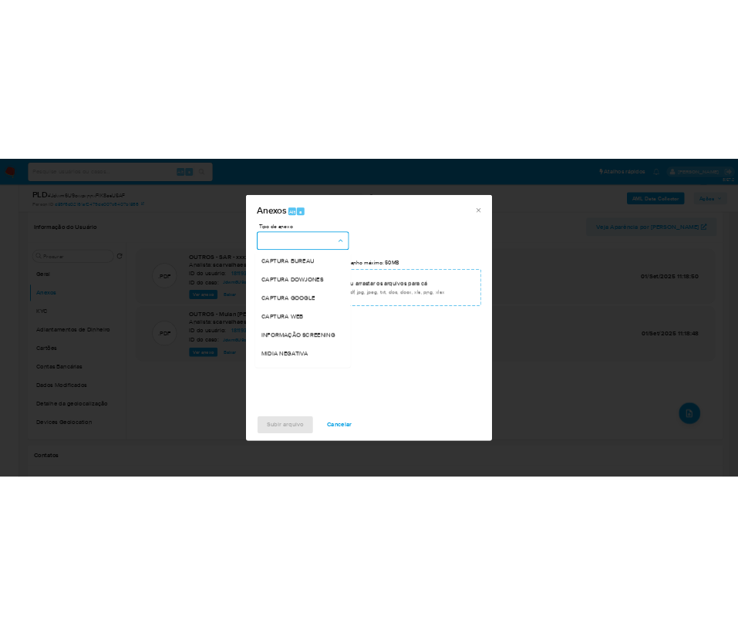
scroll to position [237, 0]
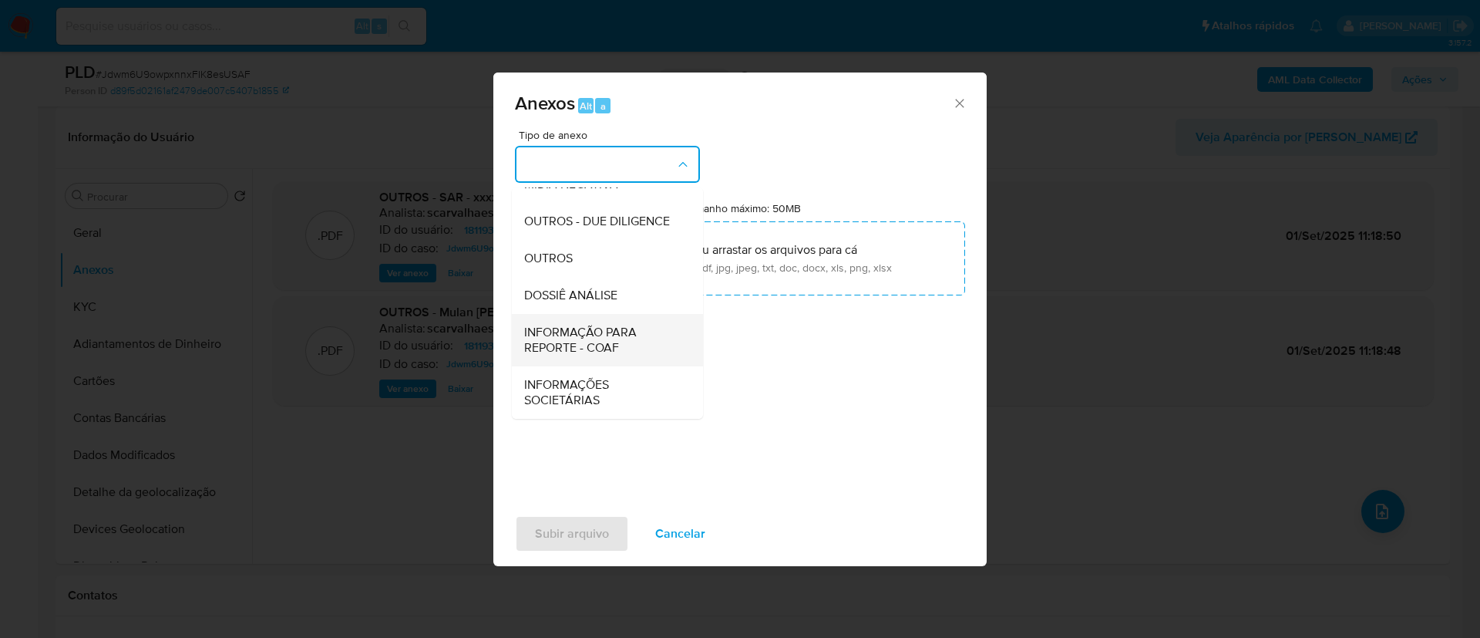
click at [604, 321] on div "INFORMAÇÃO PARA REPORTE - COAF" at bounding box center [602, 340] width 157 height 52
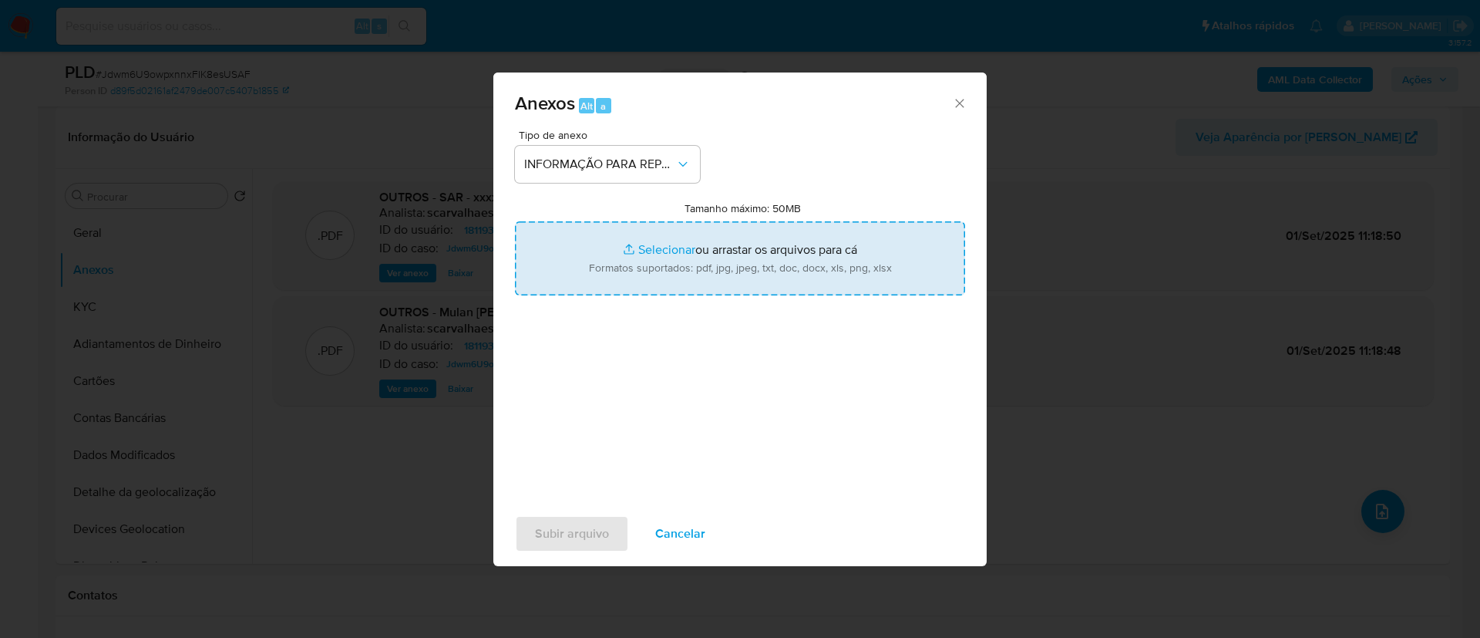
type input "C:\fakepath\SAR - Jdwm6U9owpxnnxFIK8esUSAF - CPF 30557357810 - [PERSON_NAME].pdf"
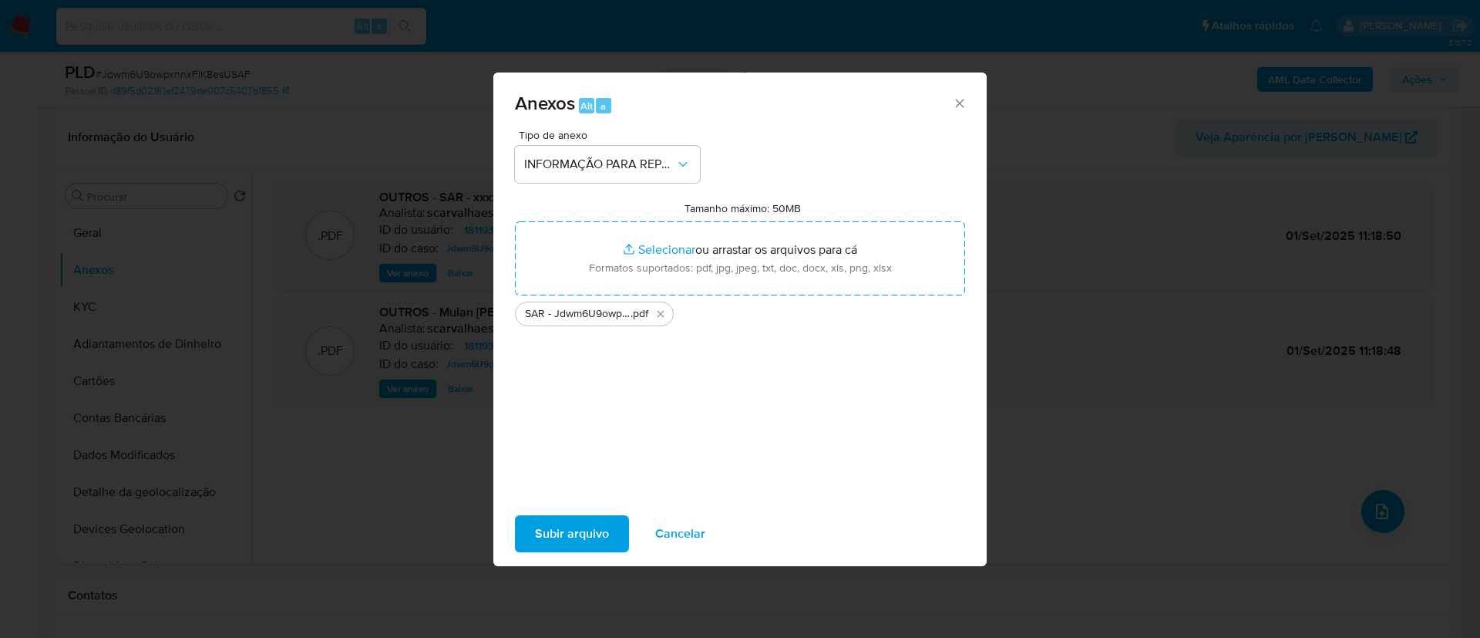
click at [599, 547] on span "Subir arquivo" at bounding box center [572, 534] width 74 height 34
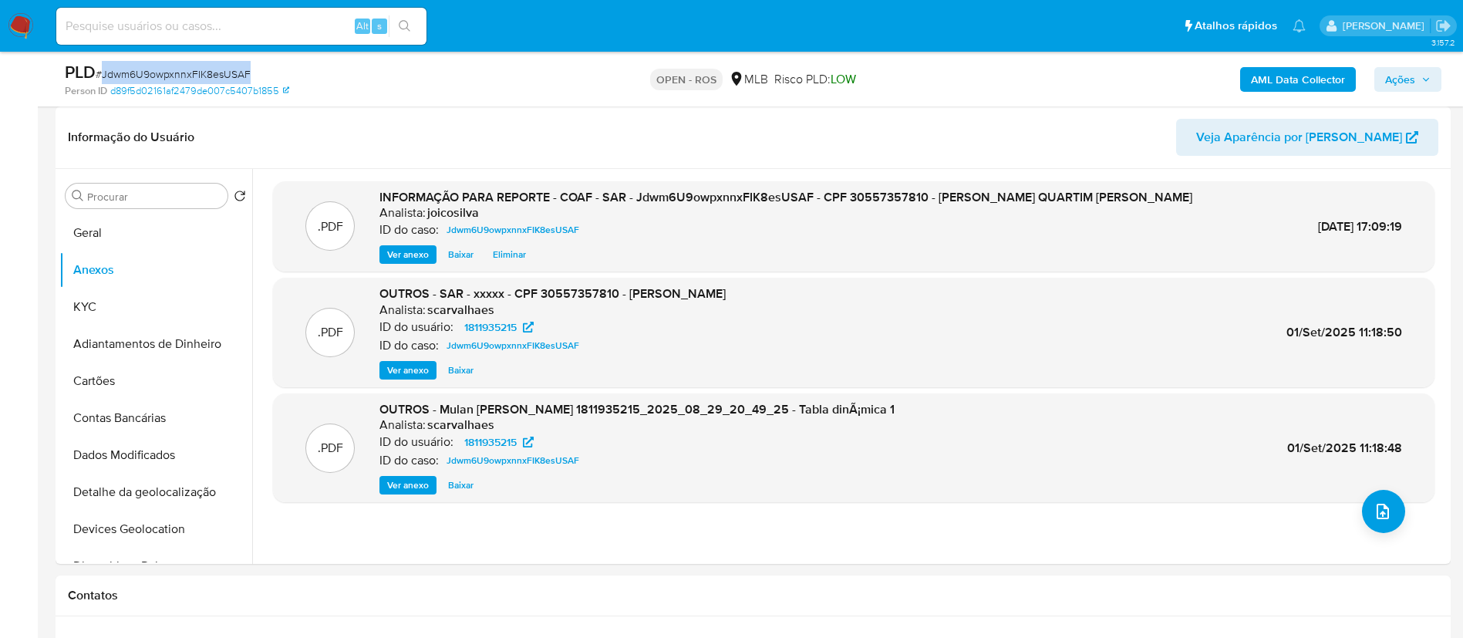
click at [1384, 76] on button "Ações" at bounding box center [1407, 79] width 67 height 25
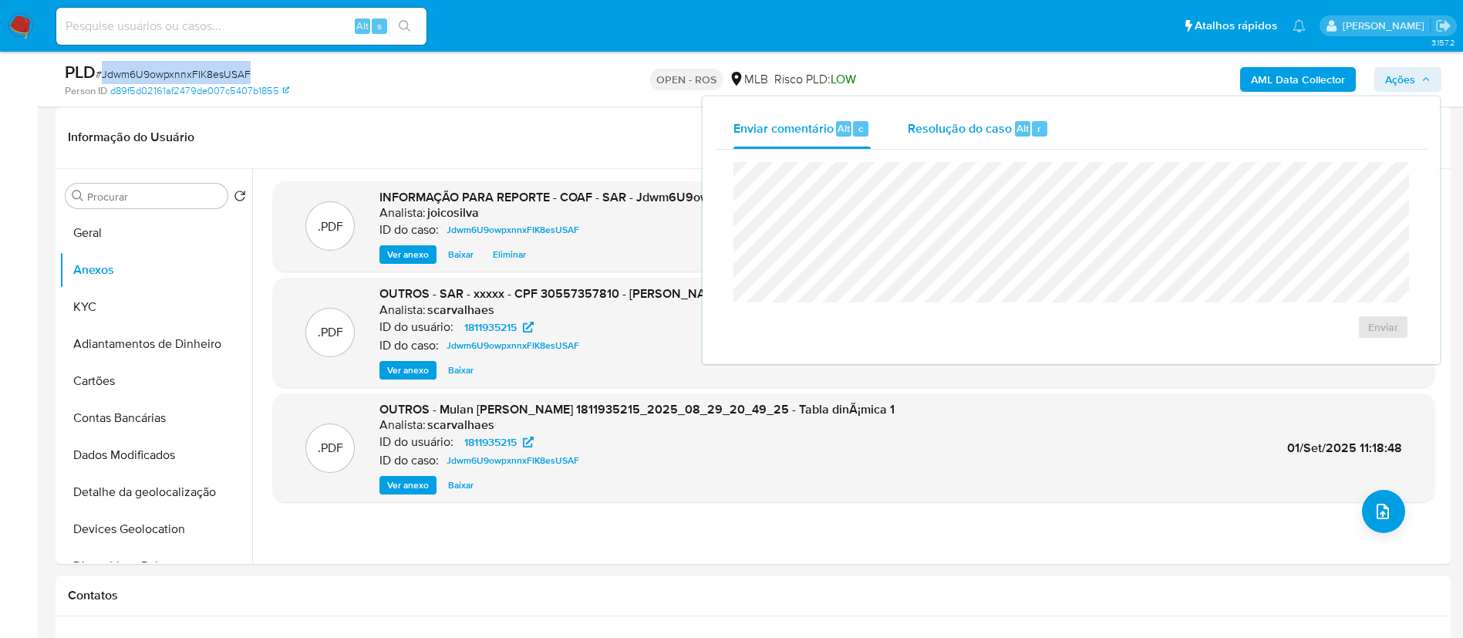
click at [966, 130] on span "Resolução do caso" at bounding box center [959, 128] width 104 height 18
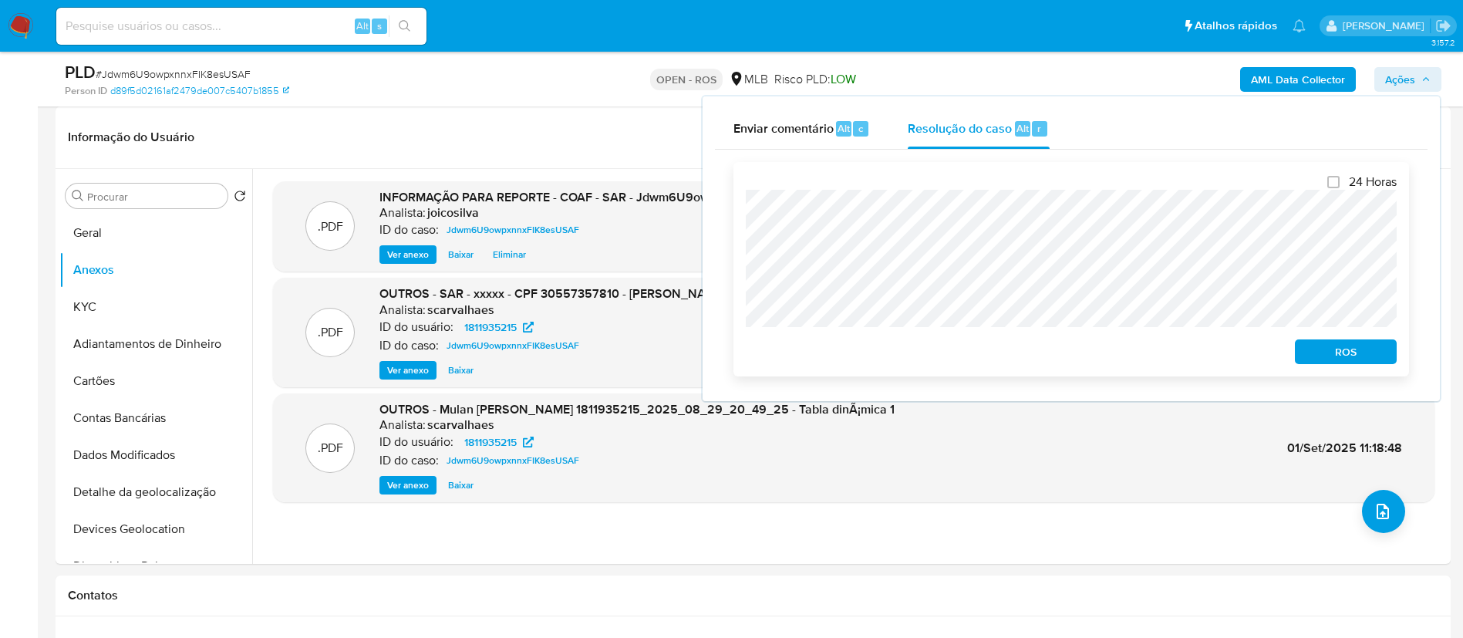
click at [737, 191] on div "24 Horas ROS" at bounding box center [1070, 269] width 675 height 214
click at [1343, 362] on span "ROS" at bounding box center [1345, 352] width 80 height 22
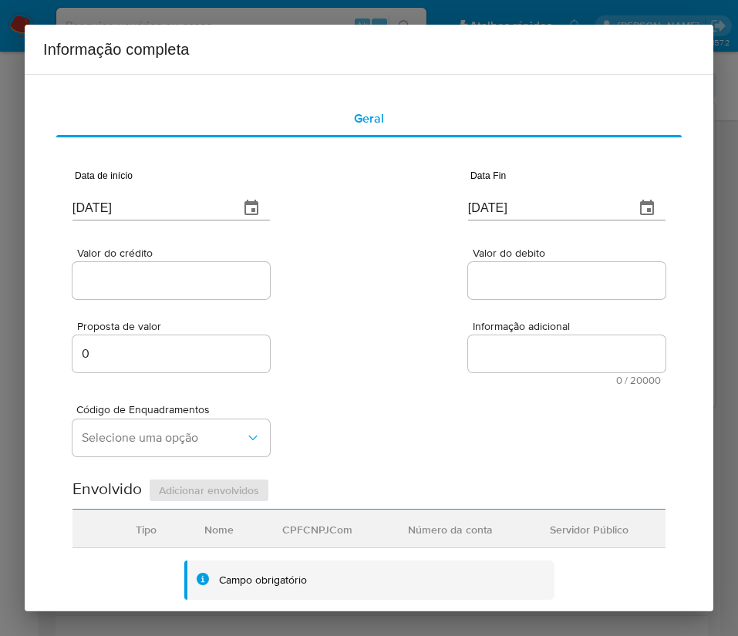
click at [187, 208] on input "[DATE]" at bounding box center [149, 208] width 154 height 25
click at [187, 208] on input "03/09/2025" at bounding box center [149, 208] width 154 height 25
paste input "27/06"
type input "27/06/2025"
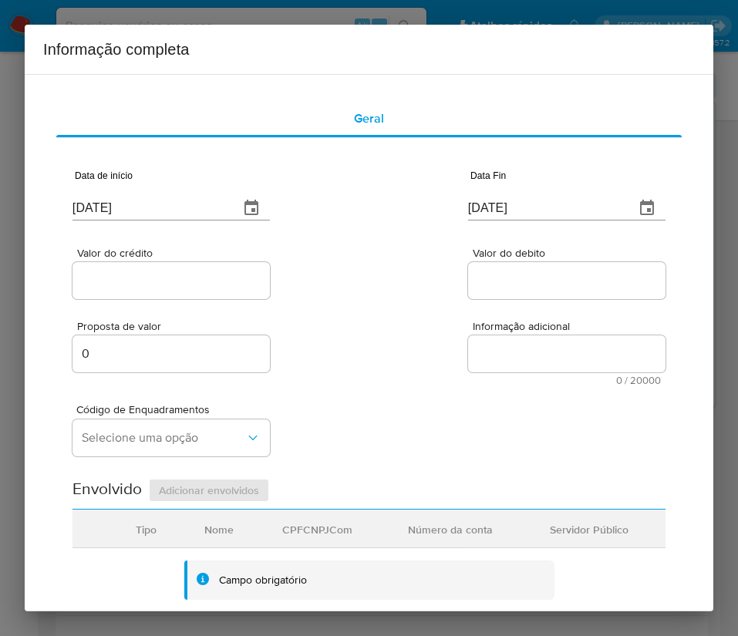
click at [214, 224] on div "Data de início 27/06/2025" at bounding box center [170, 198] width 197 height 62
click at [551, 204] on input "[DATE]" at bounding box center [545, 208] width 154 height 25
paste input "28/08"
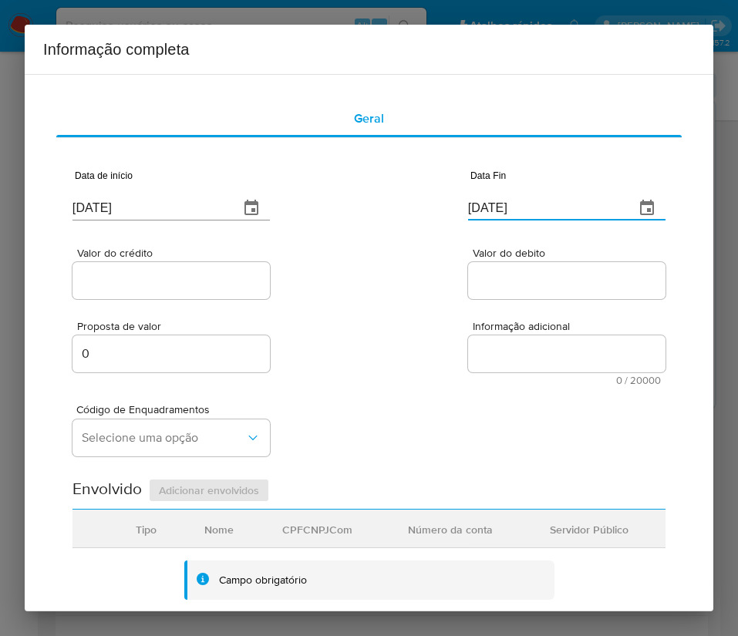
type input "28/08/2025"
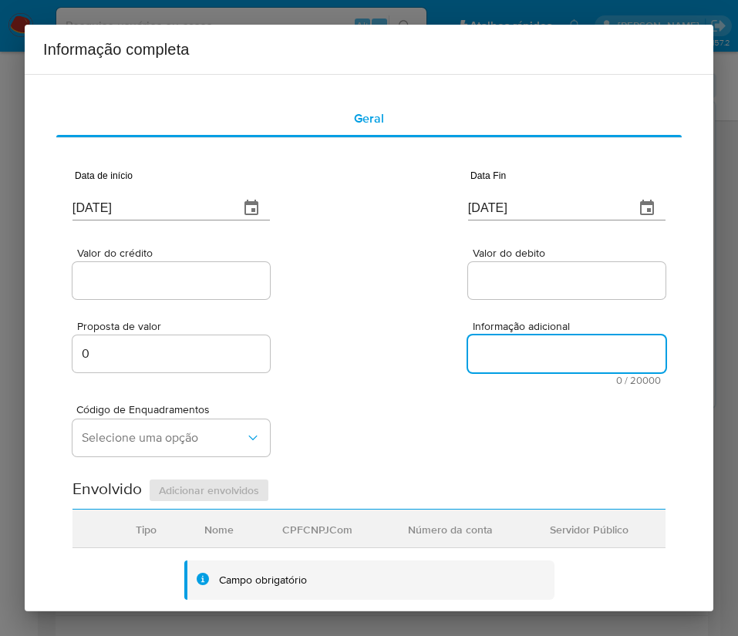
drag, startPoint x: 511, startPoint y: 364, endPoint x: 219, endPoint y: 332, distance: 294.0
click at [510, 364] on textarea "Informação adicional" at bounding box center [566, 353] width 197 height 37
click at [157, 295] on div at bounding box center [170, 280] width 197 height 37
click at [194, 271] on input "Valor do crédito" at bounding box center [170, 281] width 197 height 20
click at [121, 273] on input "Valor do crédito" at bounding box center [170, 281] width 197 height 20
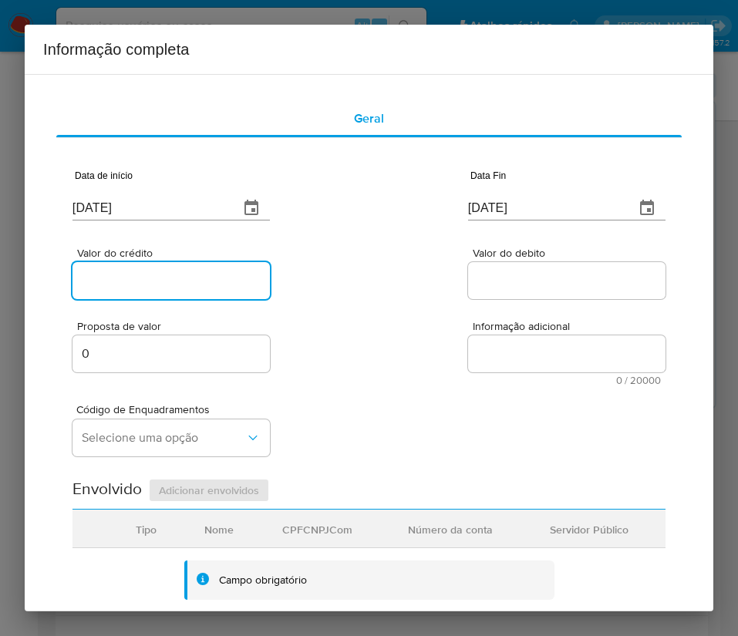
paste input "R$75.303"
type input "R$75.303"
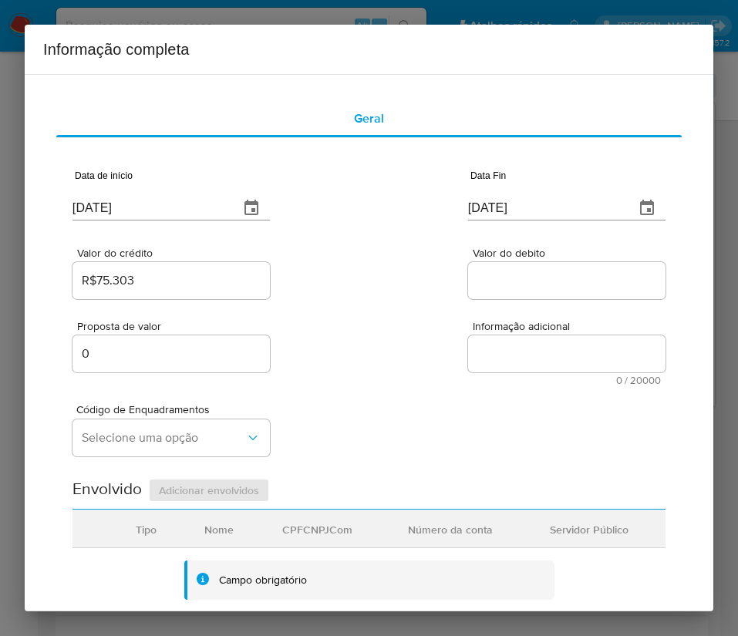
drag, startPoint x: 501, startPoint y: 280, endPoint x: 396, endPoint y: 385, distance: 148.8
click at [501, 280] on input "Valor do debito" at bounding box center [566, 281] width 197 height 20
paste input "R$75.746"
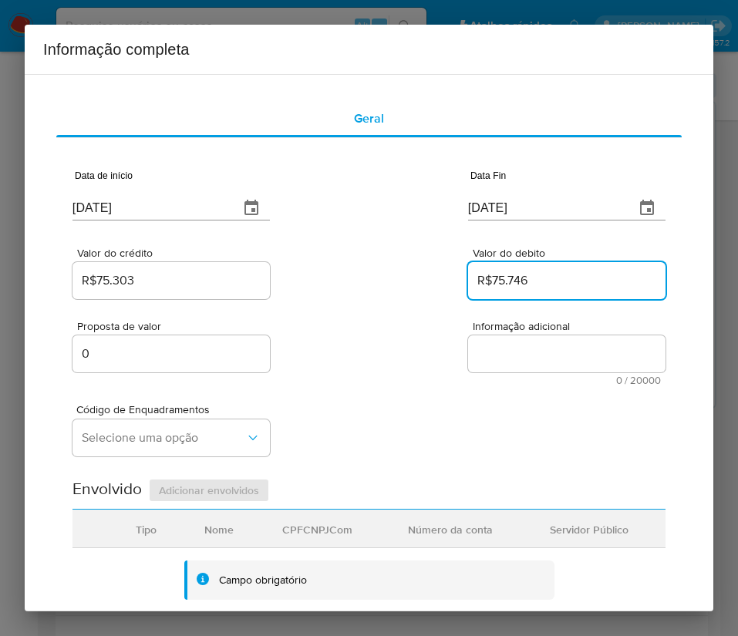
type input "R$75.746"
click at [396, 386] on div "Código de Enquadramentos Selecione uma opção" at bounding box center [368, 423] width 593 height 77
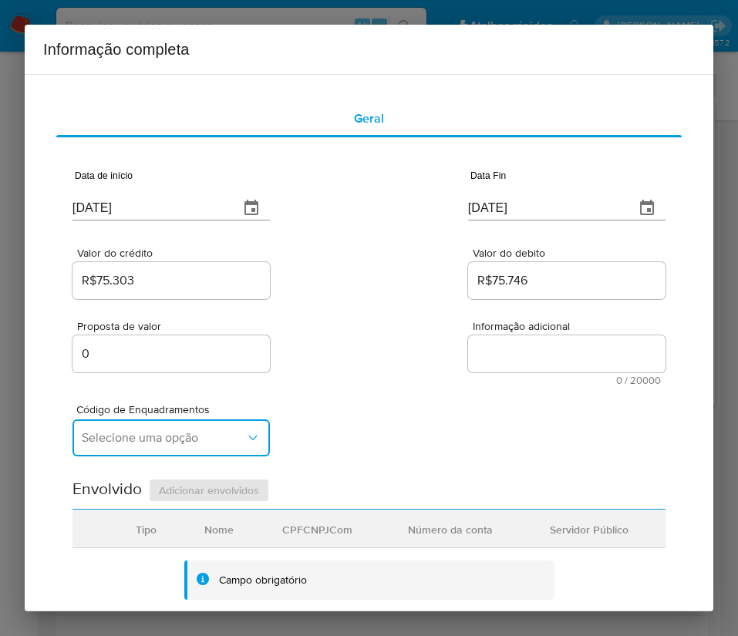
click at [136, 431] on span "Selecione uma opção" at bounding box center [163, 437] width 163 height 15
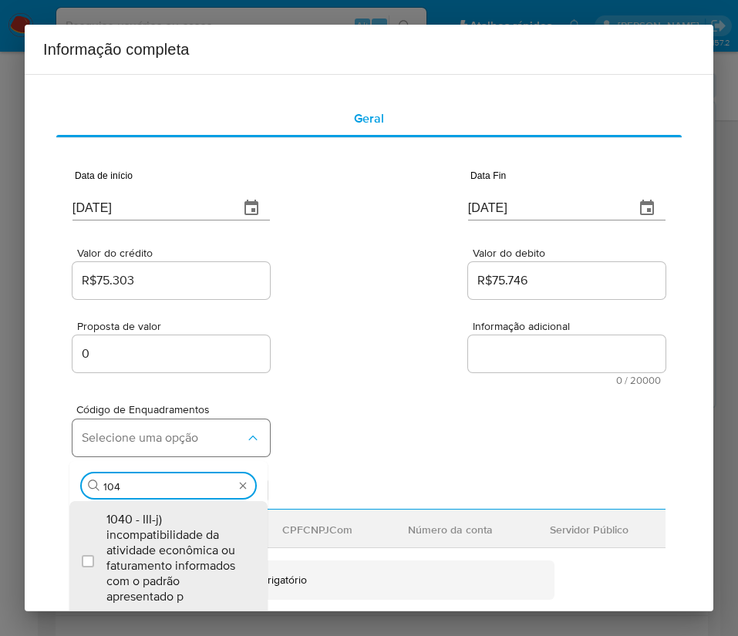
type input "1045"
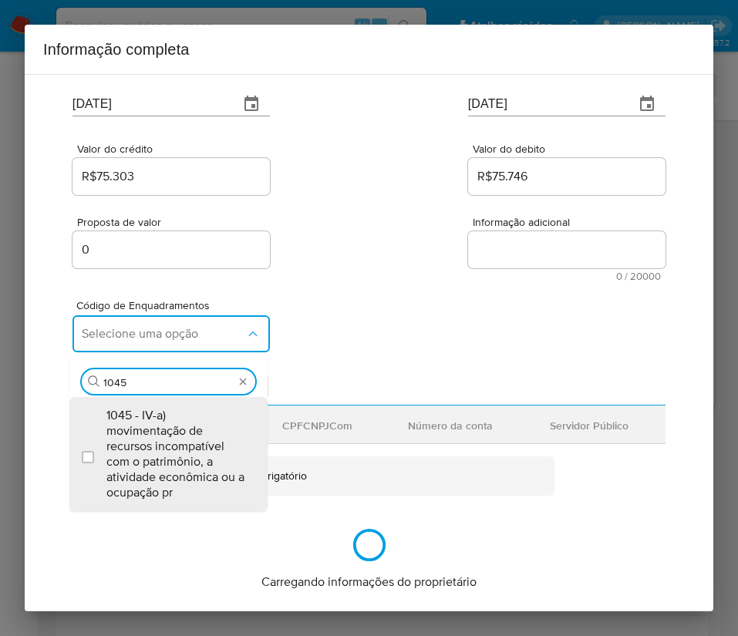
scroll to position [198, 0]
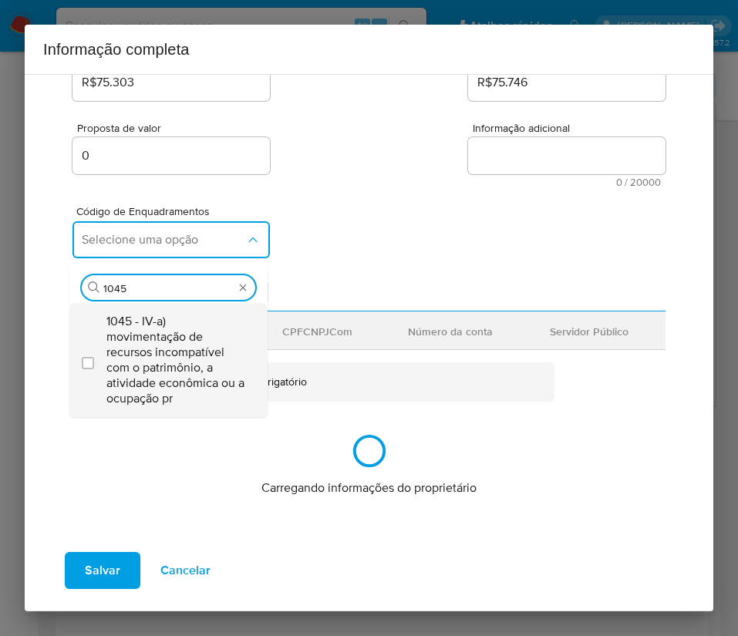
click at [183, 345] on span "1045 - IV-a) movimentação de recursos incompatível com o patrimônio, a atividad…" at bounding box center [176, 360] width 140 height 93
checkbox input "true"
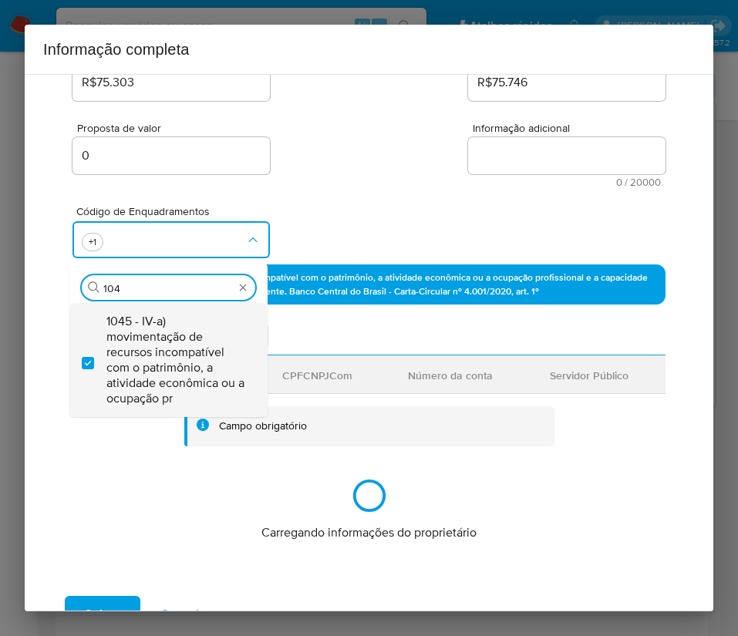
scroll to position [0, 0]
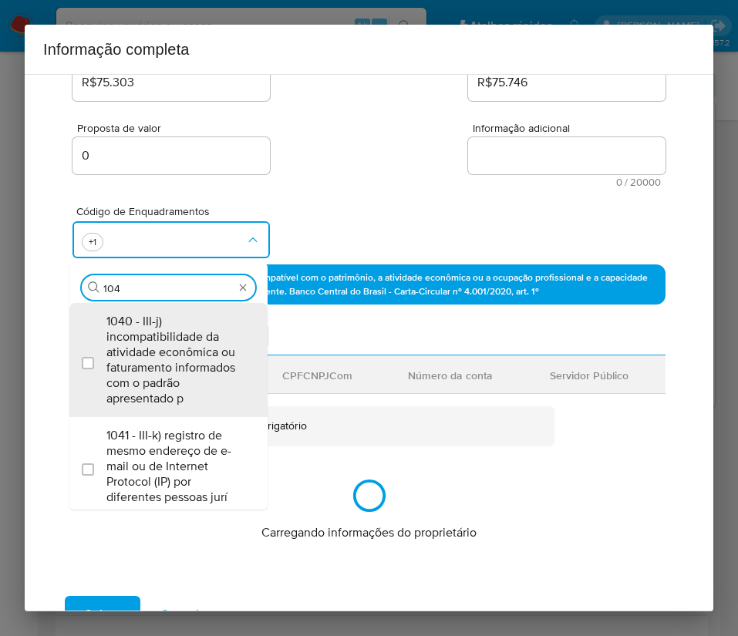
type input "1047"
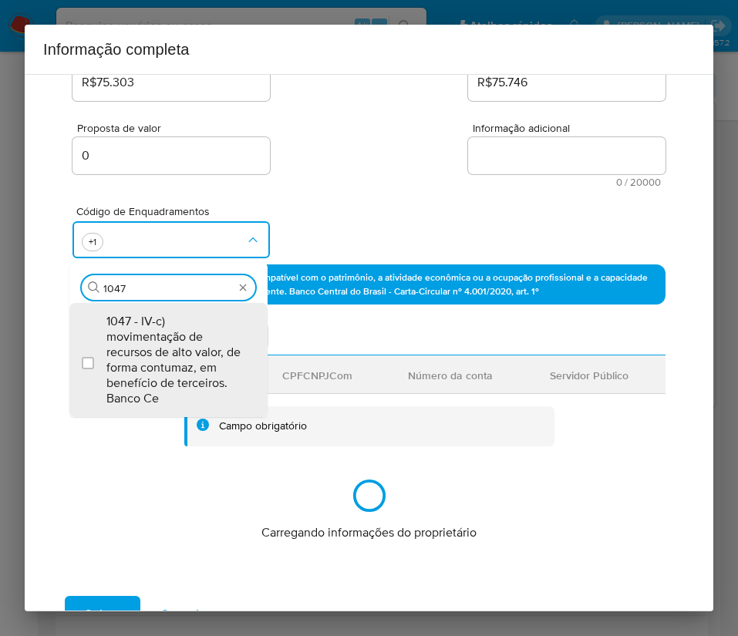
click at [183, 345] on span "1047 - IV-c) movimentação de recursos de alto valor, de forma contumaz, em bene…" at bounding box center [176, 360] width 140 height 93
checkbox input "true"
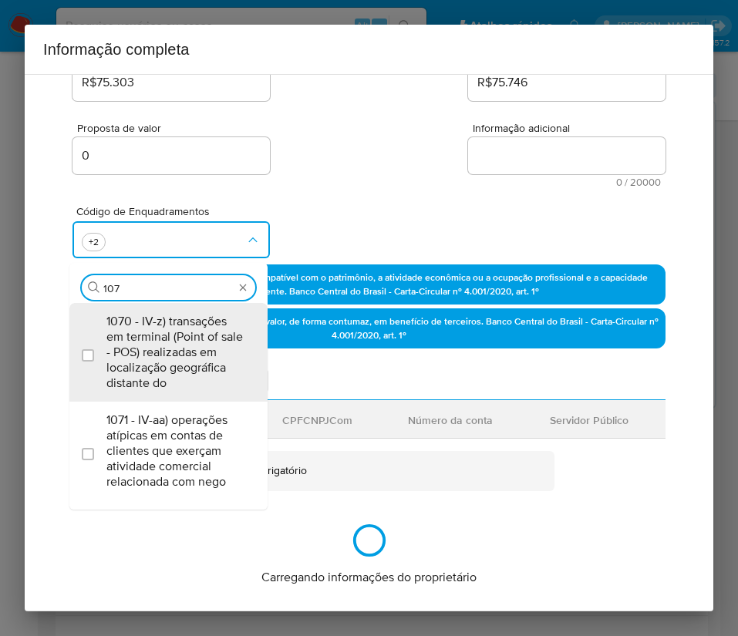
type input "1074"
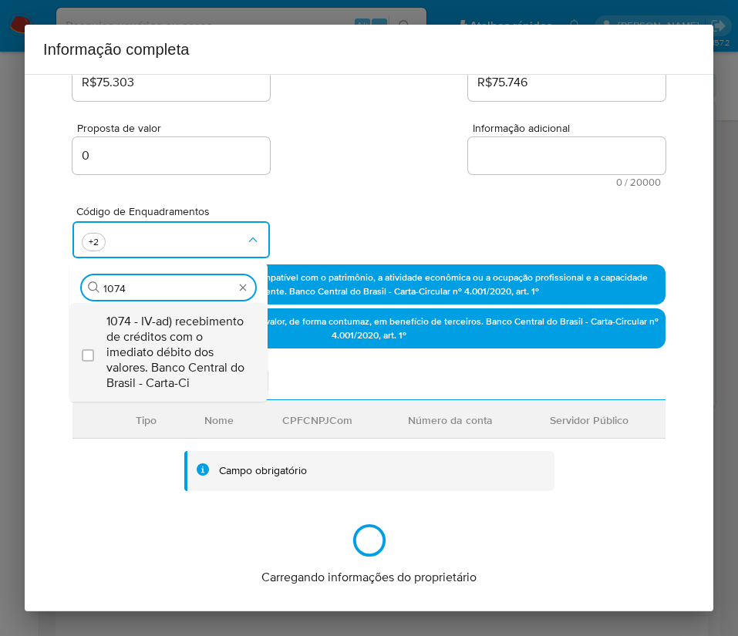
click at [169, 351] on span "1074 - IV-ad) recebimento de créditos com o imediato débito dos valores. Banco …" at bounding box center [176, 352] width 140 height 77
checkbox input "true"
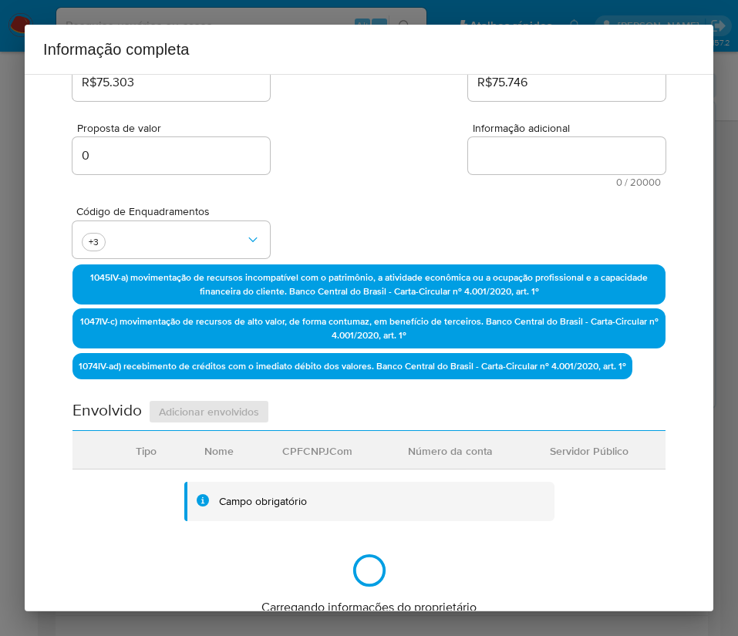
click at [384, 200] on div "Código de Enquadramentos +3" at bounding box center [368, 225] width 593 height 77
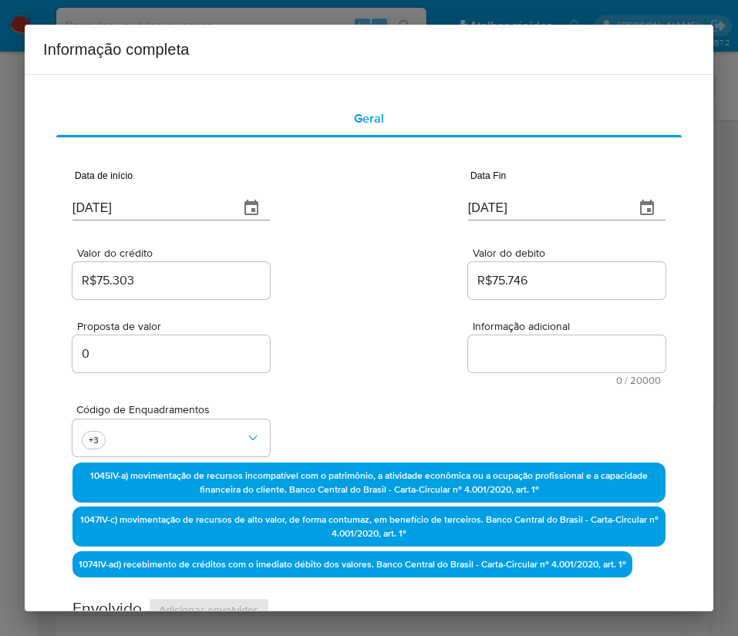
click at [379, 202] on div "Data de início 27/06/2025 Data Fin 28/08/2025" at bounding box center [368, 189] width 593 height 80
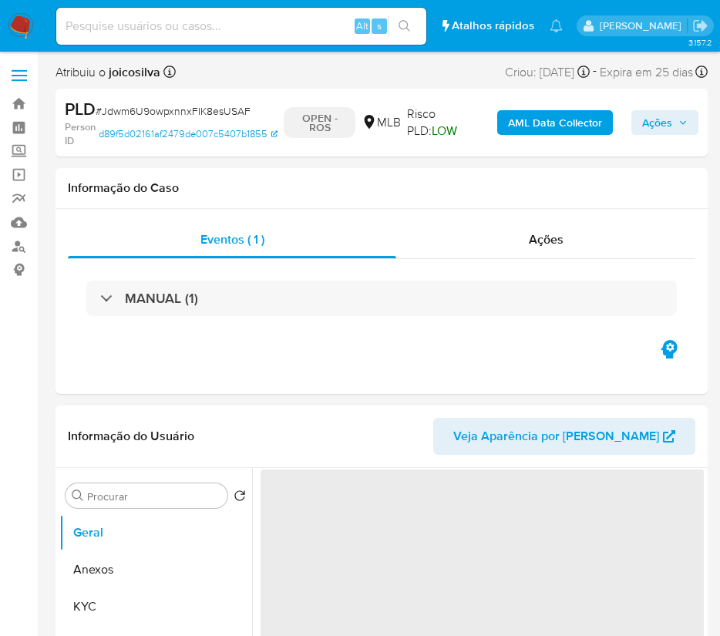
select select "10"
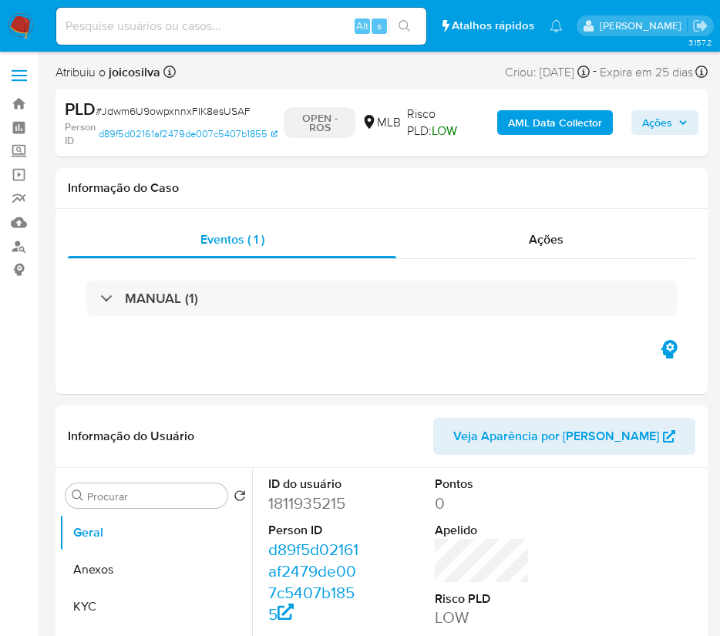
click at [206, 110] on span "# Jdwm6U9owpxnnxFIK8esUSAF" at bounding box center [173, 110] width 155 height 15
copy span "Jdwm6U9owpxnnxFIK8esUSAF"
drag, startPoint x: 672, startPoint y: 126, endPoint x: 660, endPoint y: 133, distance: 14.2
click at [673, 126] on span "Ações" at bounding box center [664, 123] width 45 height 22
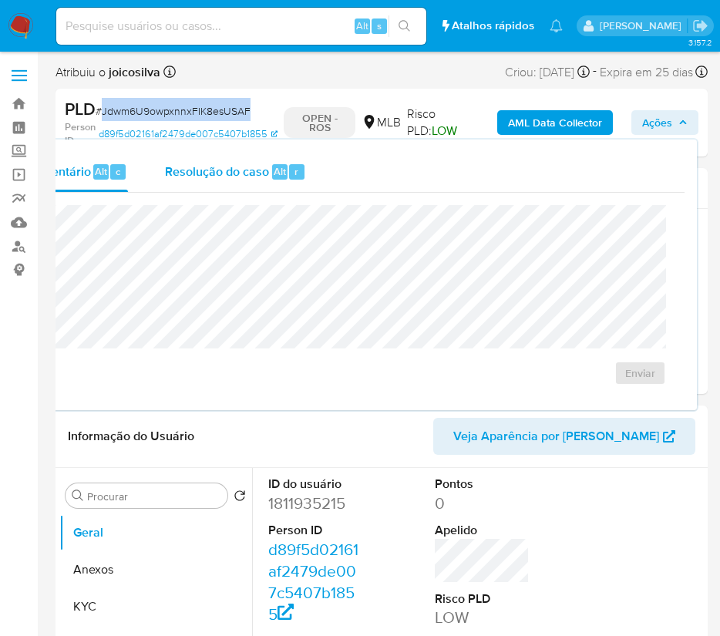
click at [272, 170] on div "Alt" at bounding box center [279, 171] width 15 height 15
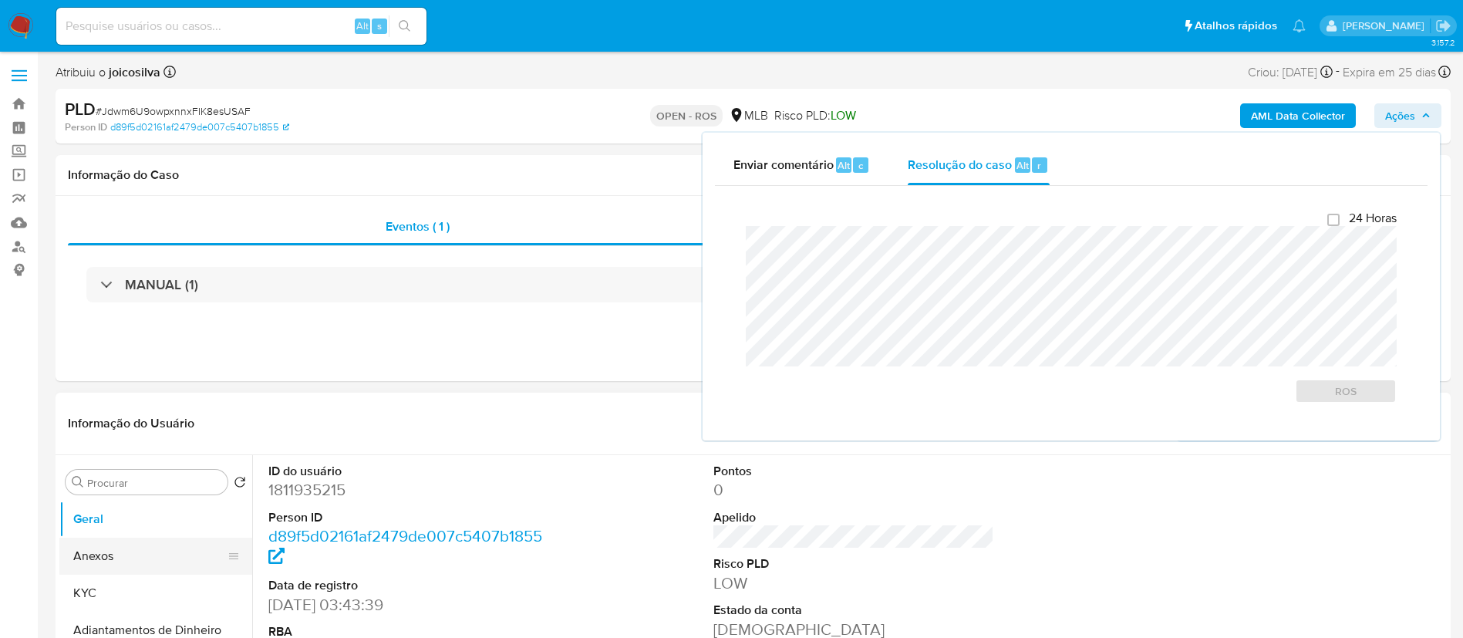
click at [125, 545] on button "Anexos" at bounding box center [149, 555] width 180 height 37
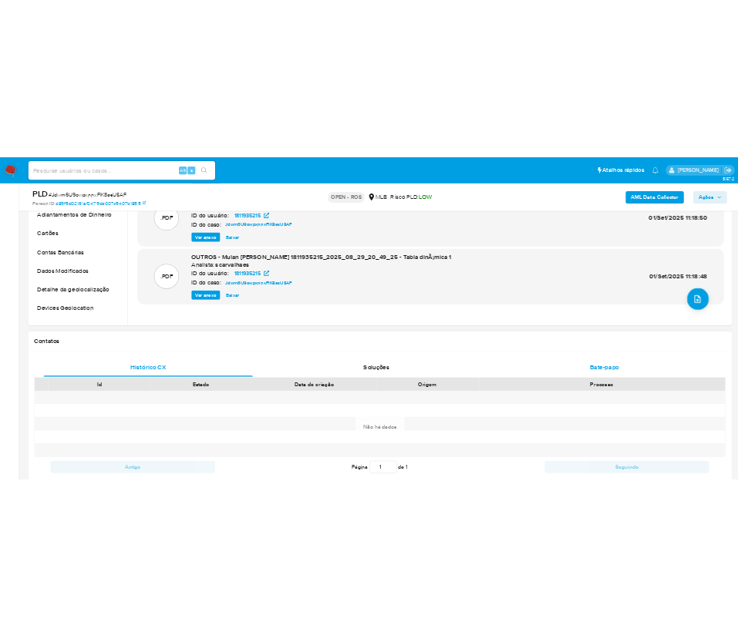
scroll to position [231, 0]
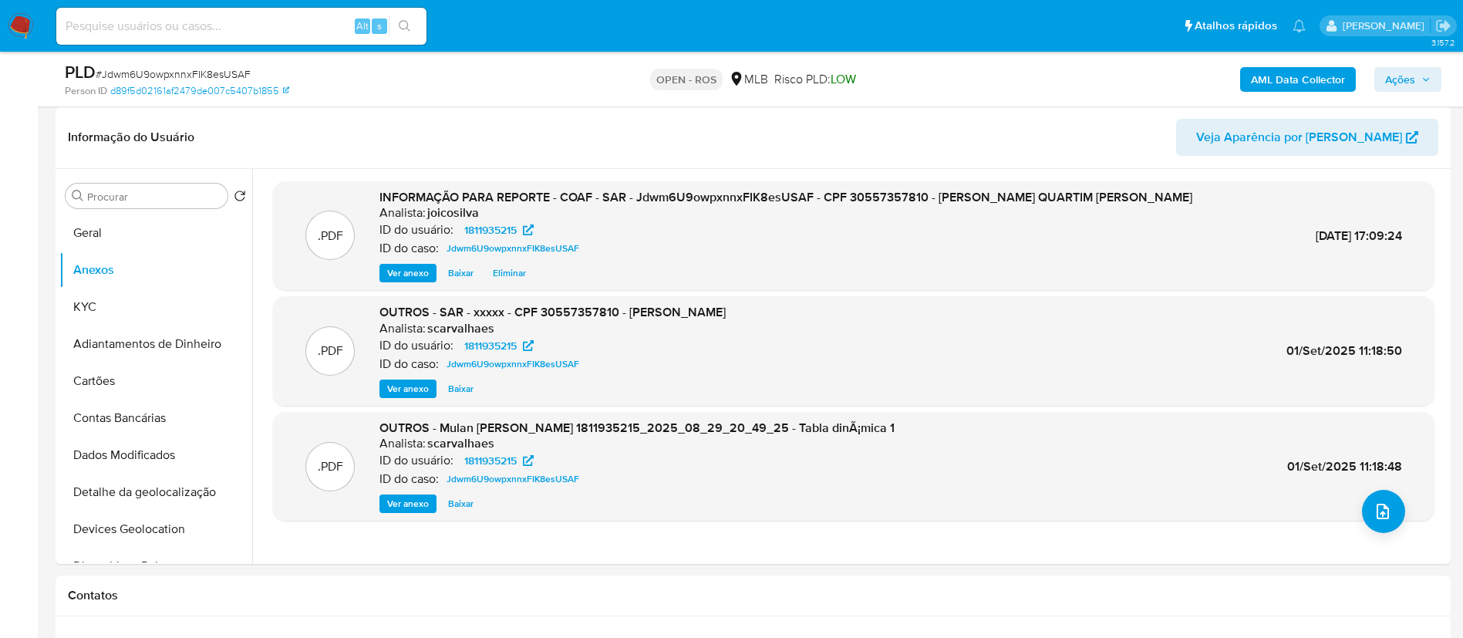
click at [737, 78] on span "Ações" at bounding box center [1400, 79] width 30 height 25
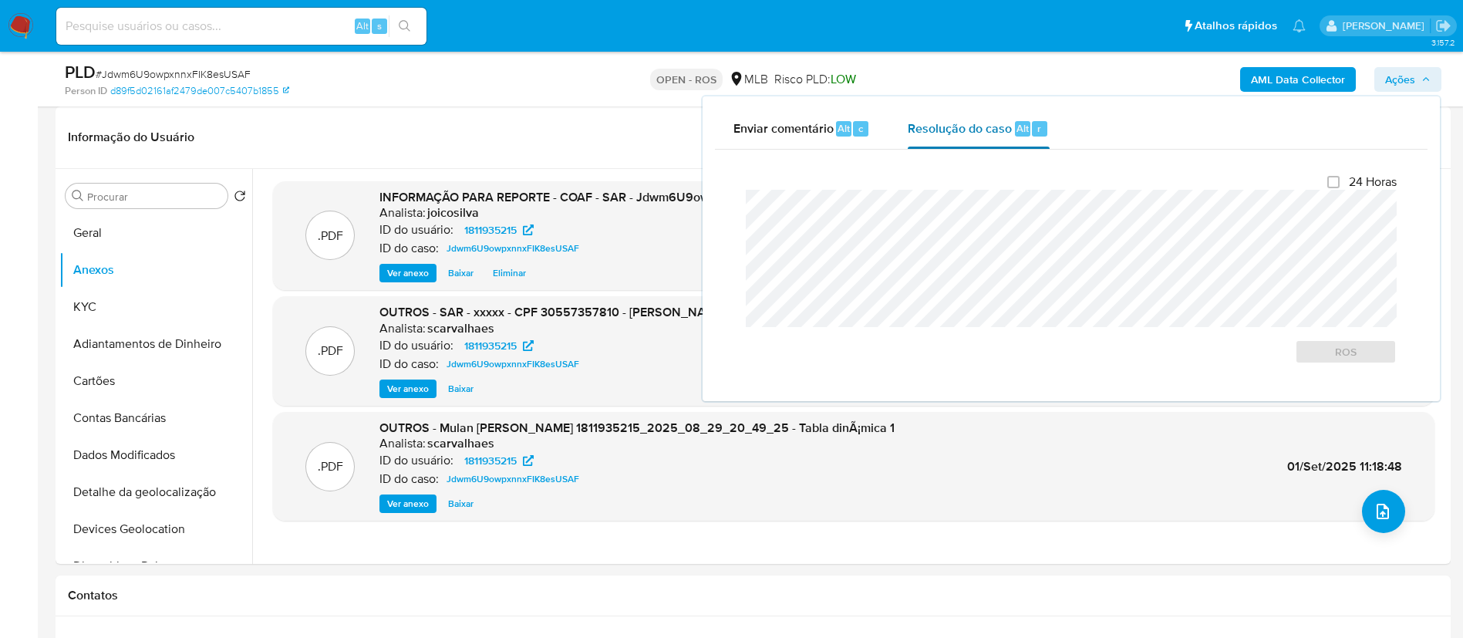
click at [737, 136] on div "Resolução do caso Alt r" at bounding box center [977, 129] width 141 height 40
click at [725, 207] on div "Fechamento do caso 24 Horas ROS" at bounding box center [1071, 269] width 712 height 239
click at [737, 353] on span "ROS" at bounding box center [1345, 352] width 80 height 22
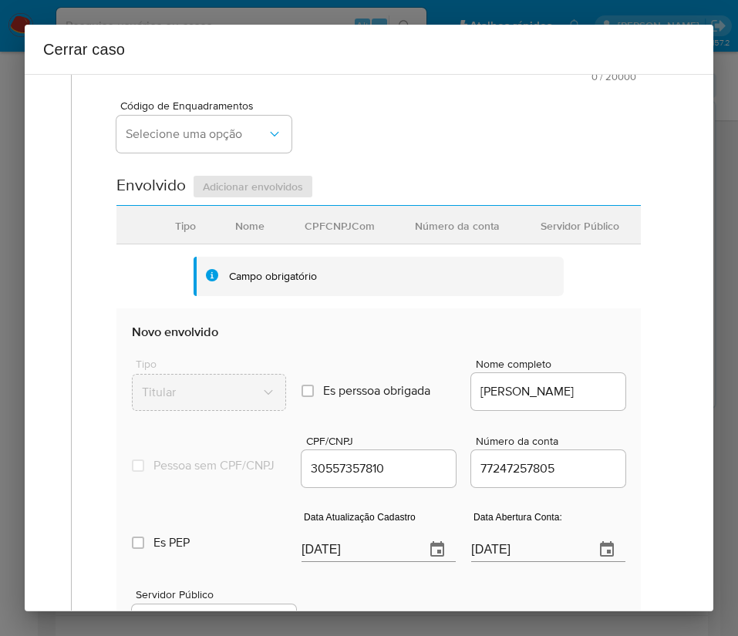
scroll to position [0, 0]
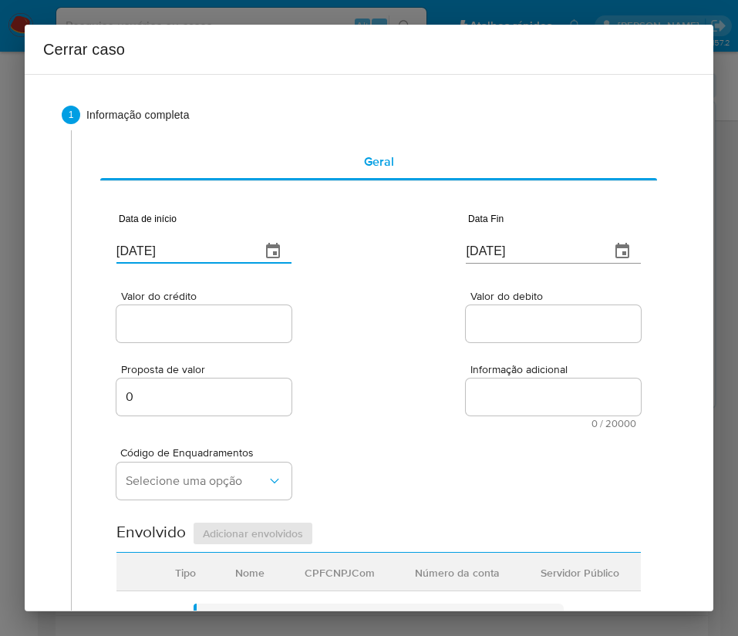
click at [191, 251] on input "[DATE]" at bounding box center [182, 251] width 132 height 25
paste input "27/06"
type input "27/06/2025"
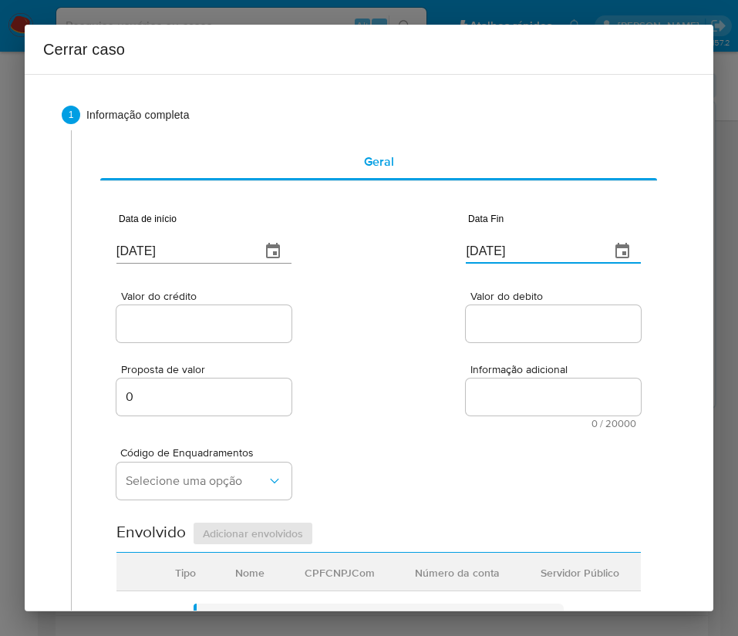
click at [493, 253] on input "[DATE]" at bounding box center [532, 251] width 132 height 25
paste input "28/08"
type input "28/08/2025"
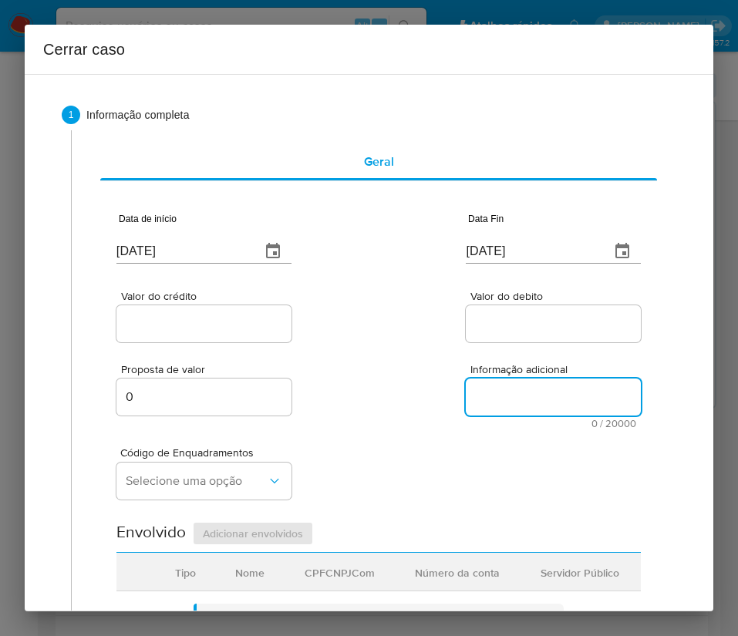
click at [489, 397] on textarea "Informação adicional" at bounding box center [553, 397] width 175 height 37
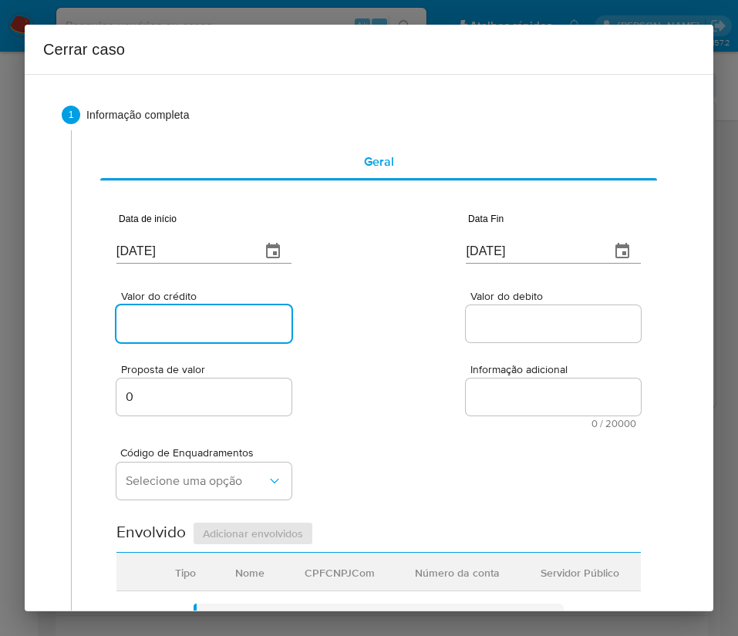
click at [208, 320] on input "Valor do crédito" at bounding box center [203, 324] width 175 height 20
click at [224, 336] on div at bounding box center [203, 323] width 175 height 37
click at [231, 327] on input "Valor do crédito" at bounding box center [203, 324] width 175 height 20
paste input "R$75.303"
type input "R$75.303"
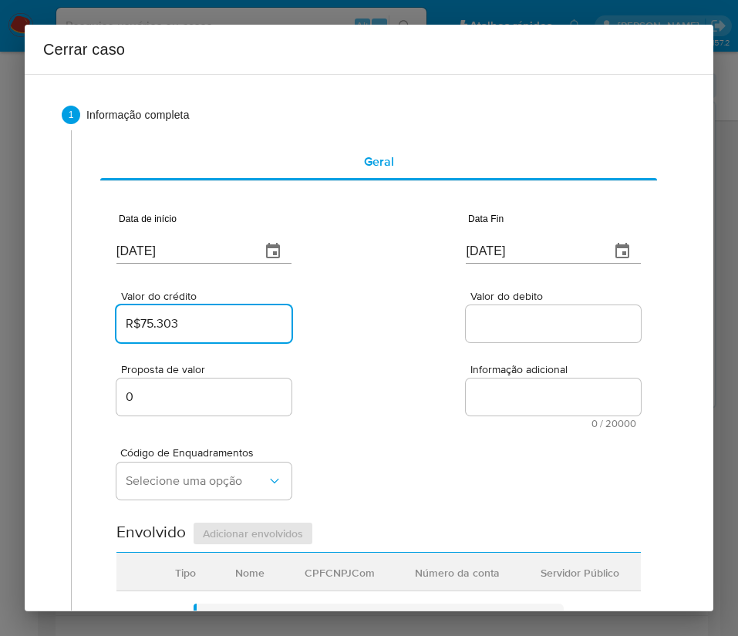
click at [394, 359] on div "Proposta de valor 0 Informação adicional 0 / 20000 20000 caracteres restantes" at bounding box center [378, 386] width 524 height 83
click at [507, 328] on input "Valor do debito" at bounding box center [553, 324] width 175 height 20
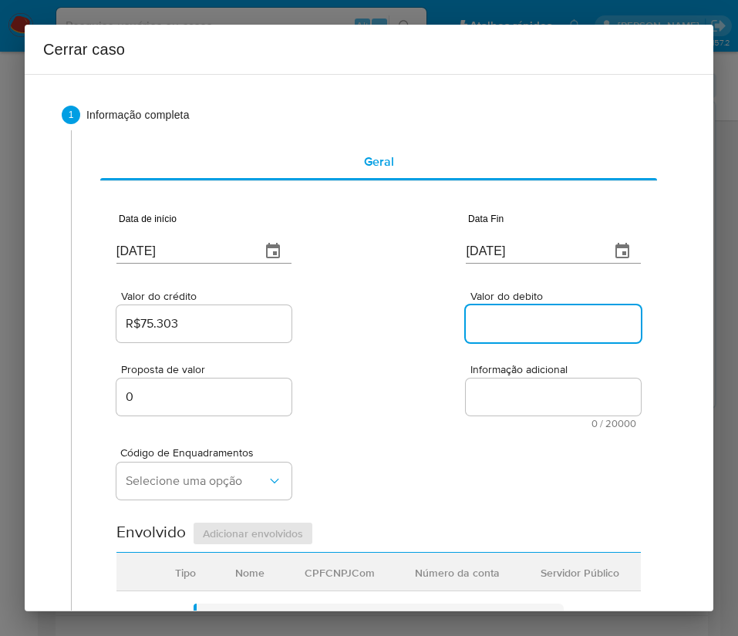
paste input "R$75.746"
type input "R$75.746"
drag, startPoint x: 451, startPoint y: 460, endPoint x: 408, endPoint y: 470, distance: 44.2
click at [450, 461] on div "Código de Enquadramentos Selecione uma opção" at bounding box center [378, 467] width 524 height 77
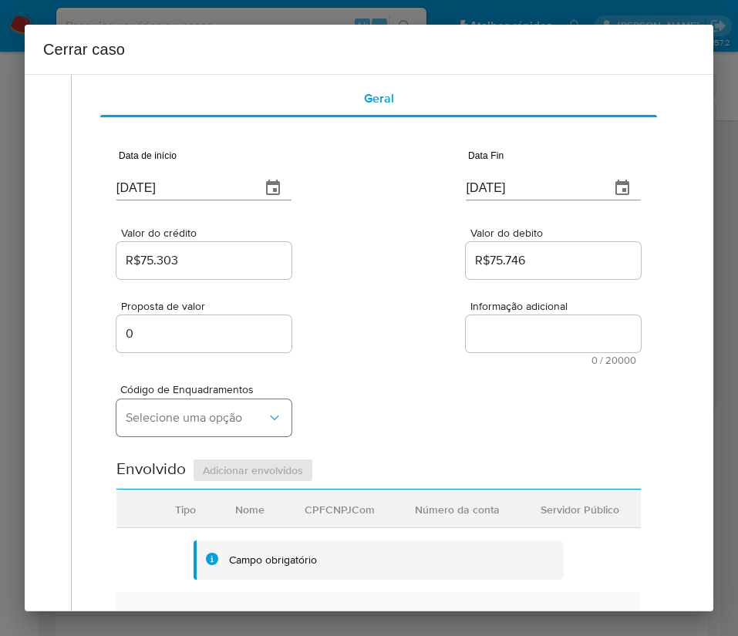
scroll to position [116, 0]
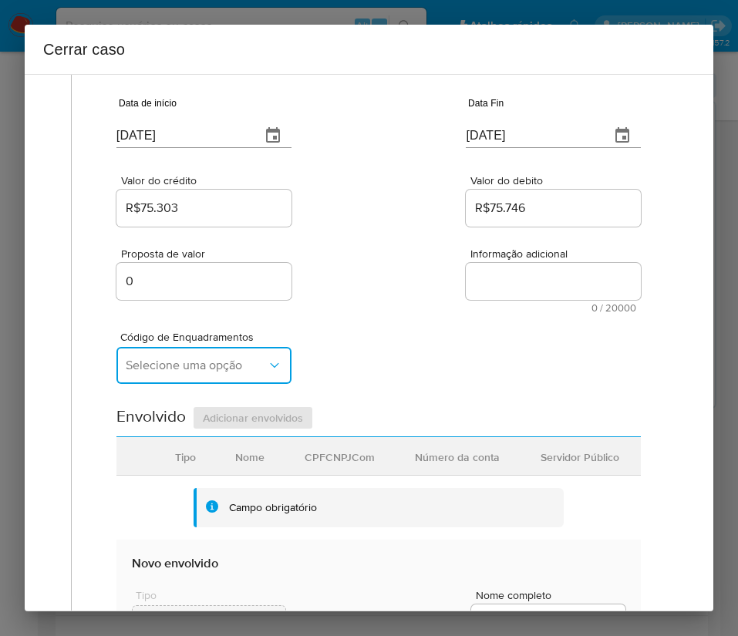
click at [207, 369] on span "Selecione uma opção" at bounding box center [196, 365] width 141 height 15
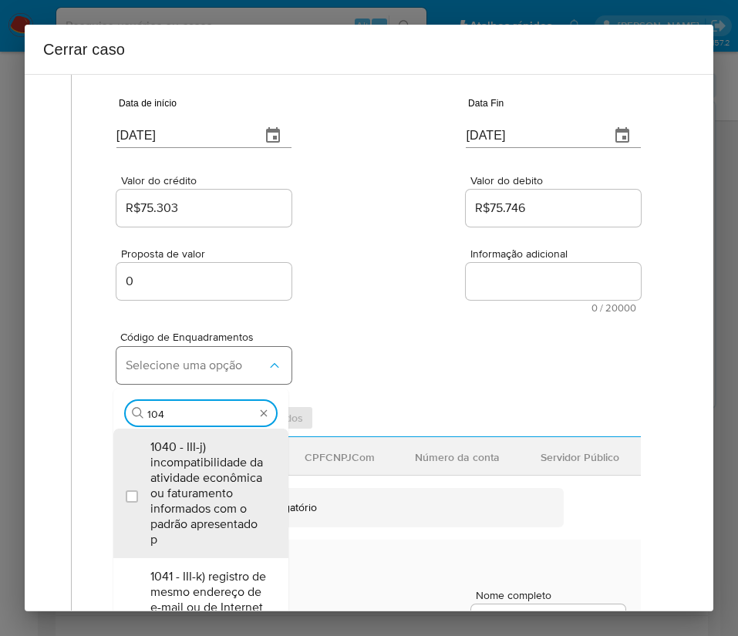
type input "1045"
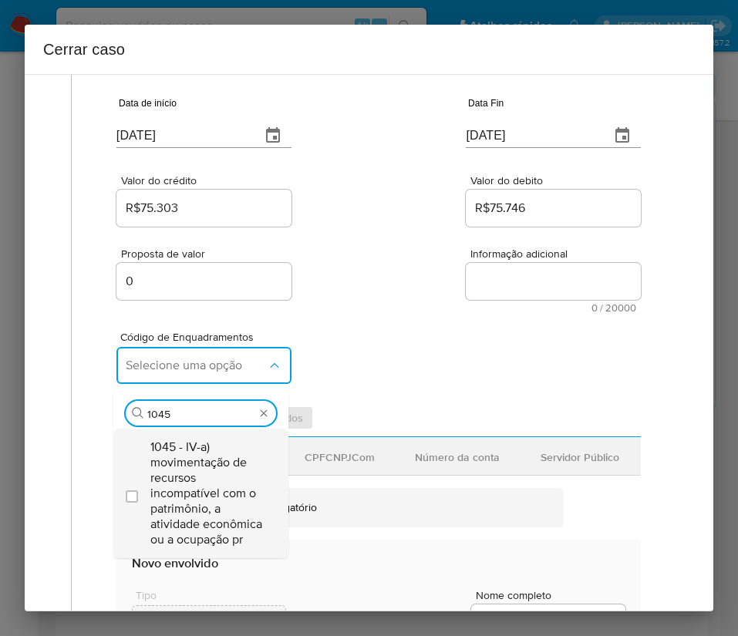
click at [208, 490] on span "1045 - IV-a) movimentação de recursos incompatível com o patrimônio, a atividad…" at bounding box center [208, 493] width 116 height 108
checkbox input "true"
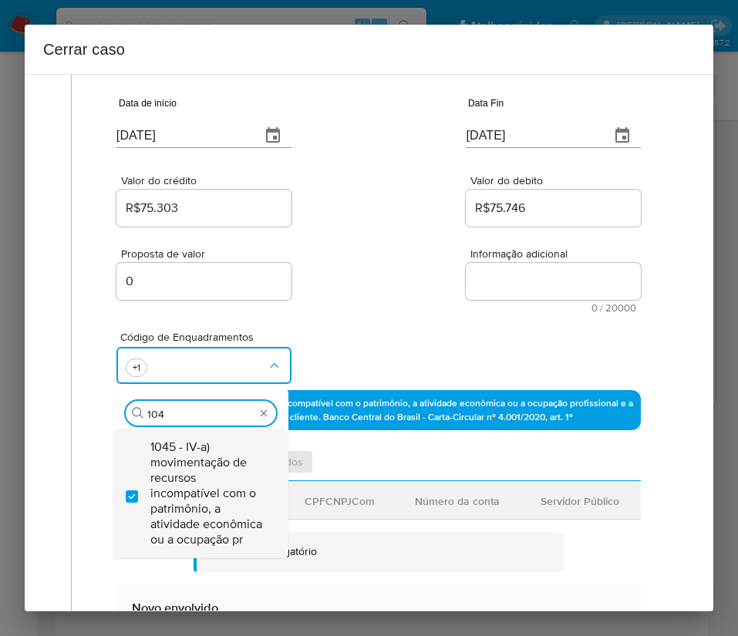
scroll to position [0, 0]
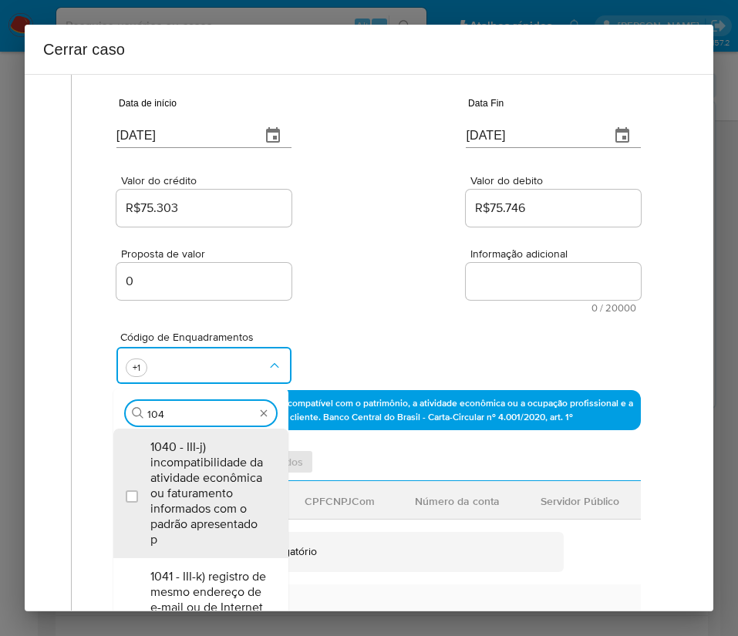
type input "1047"
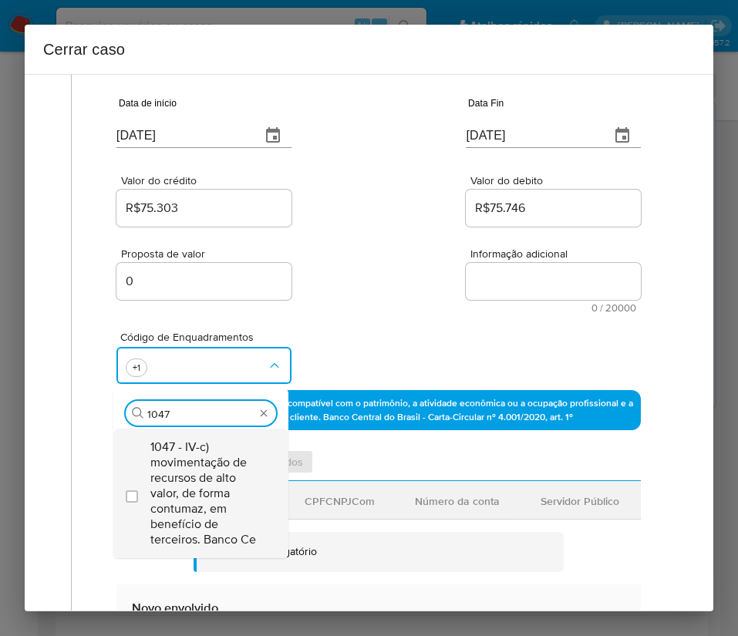
click at [208, 460] on span "1047 - IV-c) movimentação de recursos de alto valor, de forma contumaz, em bene…" at bounding box center [208, 493] width 116 height 108
checkbox input "true"
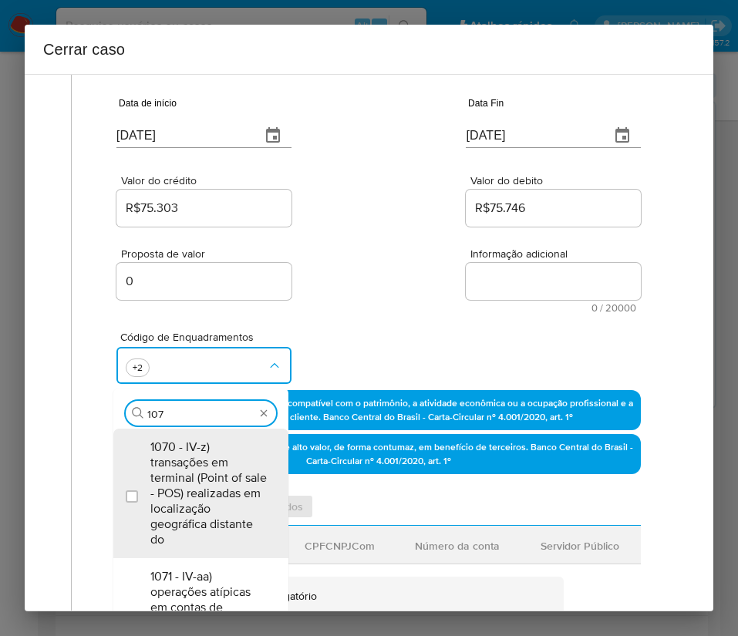
type input "1074"
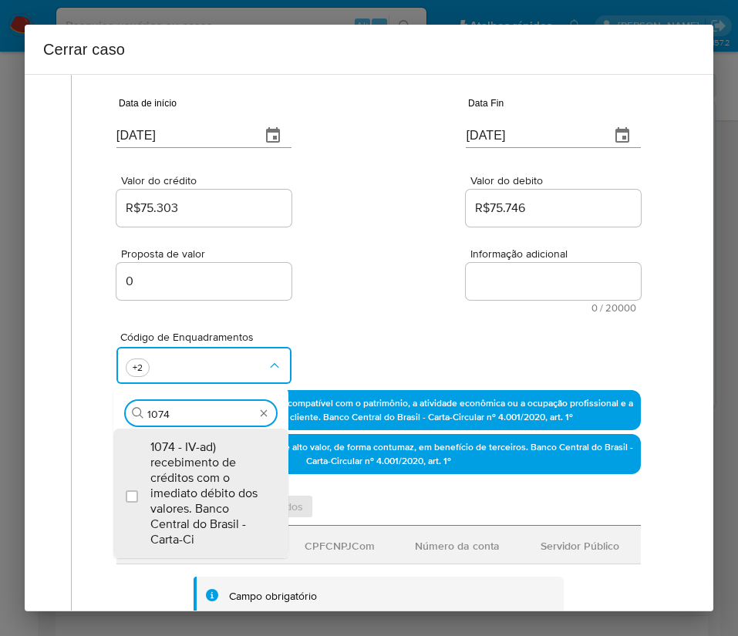
click at [208, 460] on span "1074 - IV-ad) recebimento de créditos com o imediato débito dos valores. Banco …" at bounding box center [208, 493] width 116 height 108
checkbox input "true"
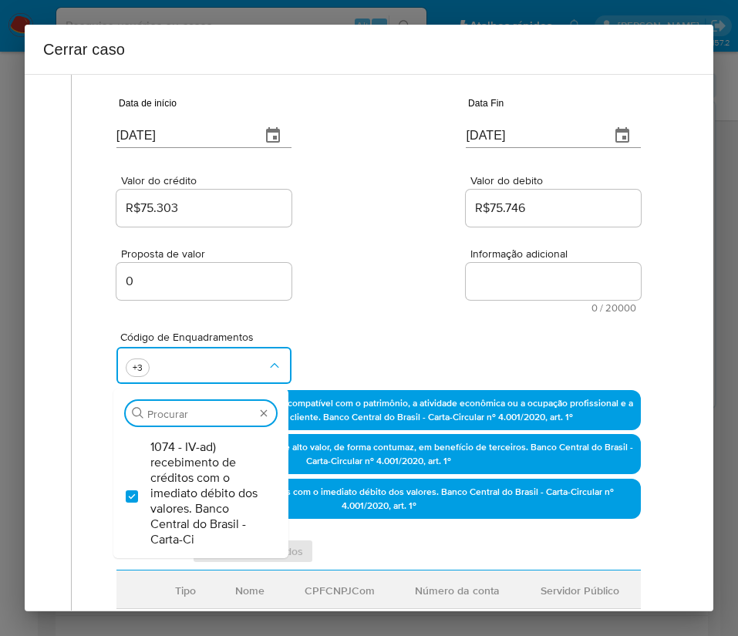
click at [360, 333] on div "Código de Enquadramentos Procurar 1074 - IV-ad) recebimento de créditos com o i…" at bounding box center [378, 351] width 524 height 77
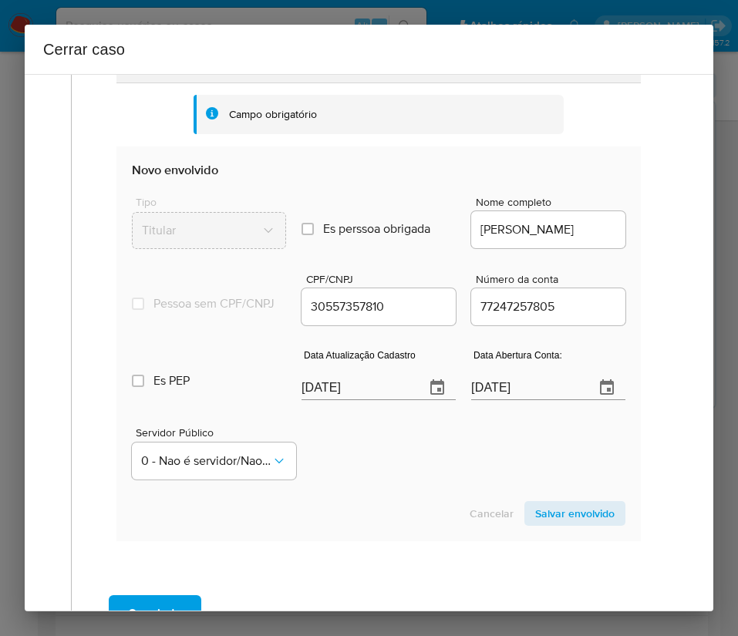
scroll to position [694, 0]
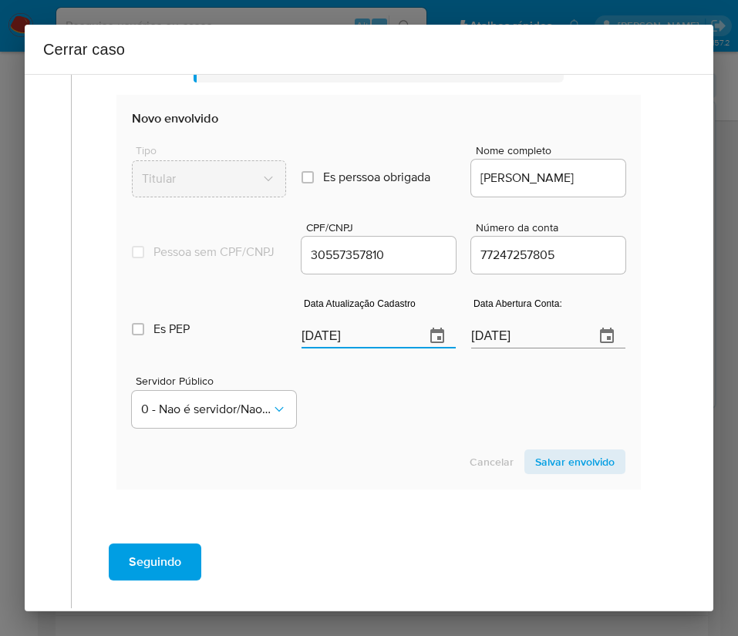
click at [338, 348] on input "03/09/2025" at bounding box center [356, 336] width 111 height 25
click at [338, 348] on input "[DATE]" at bounding box center [356, 336] width 111 height 25
paste input "16/06"
type input "16/06/2025"
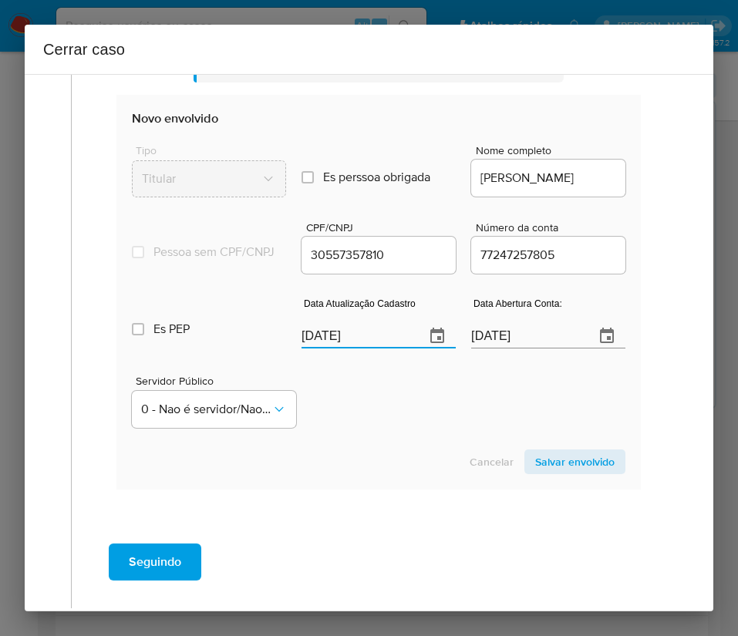
click at [372, 460] on section "Novo envolvido Tipo Titular Es perssoa obrigada Is PObrigada Nome completo ANA …" at bounding box center [378, 292] width 524 height 394
click at [514, 335] on div "01/04/2025" at bounding box center [548, 325] width 154 height 45
click at [508, 348] on input "01/04/2025" at bounding box center [526, 336] width 111 height 25
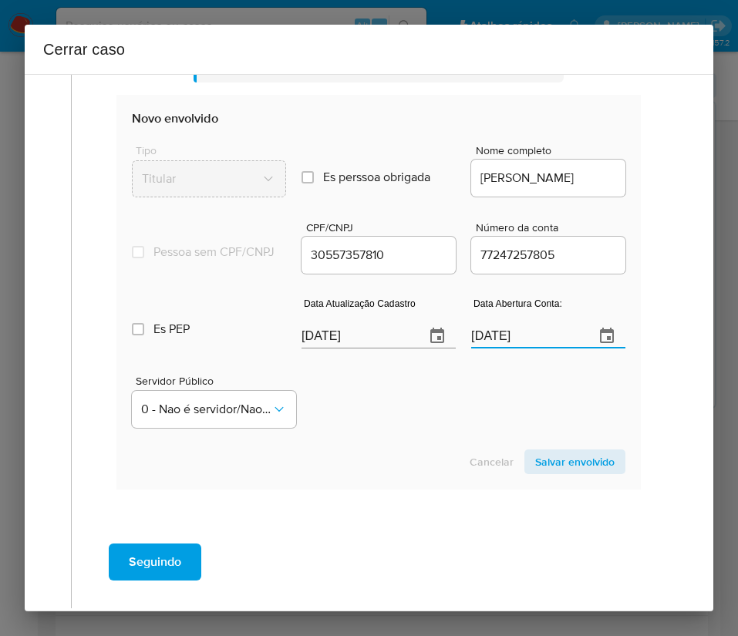
click at [474, 374] on div "Servidor Público 0 - Nao é servidor/Nao possui informacao" at bounding box center [378, 395] width 493 height 77
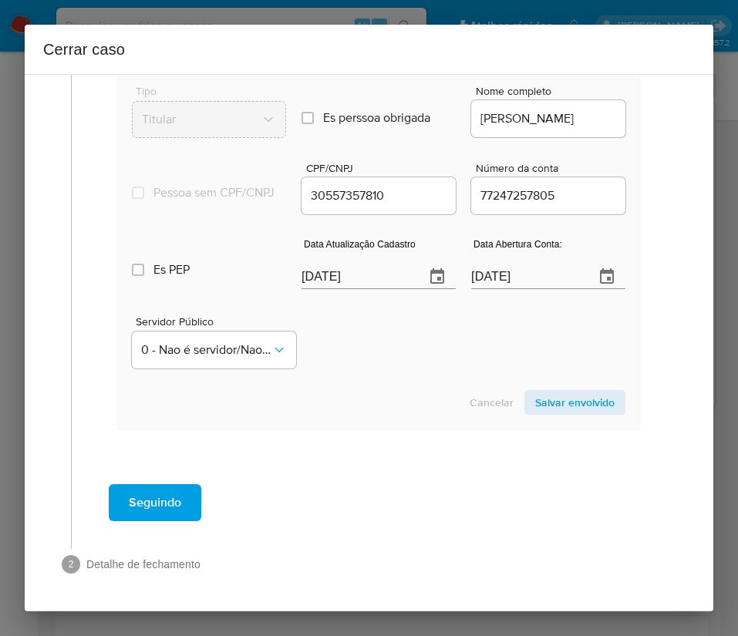
click at [555, 400] on span "Salvar envolvido" at bounding box center [574, 403] width 79 height 22
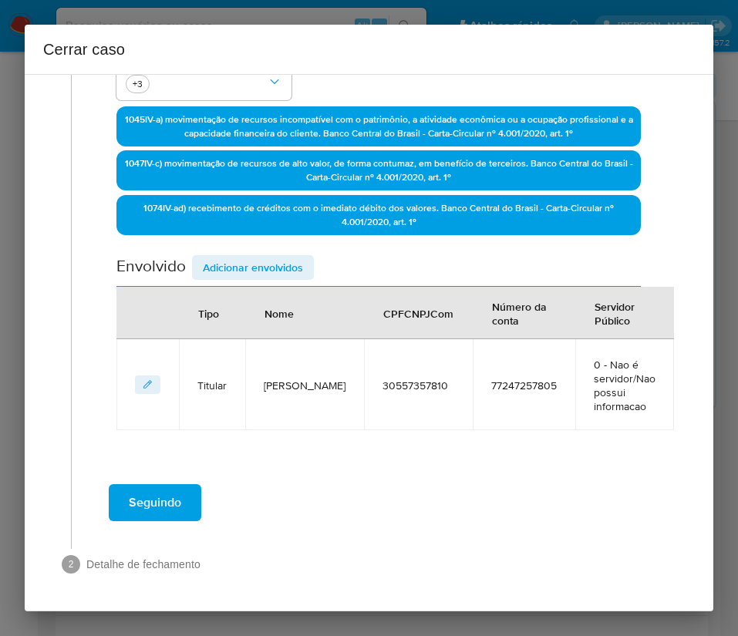
click at [291, 257] on span "Adicionar envolvidos" at bounding box center [253, 268] width 100 height 22
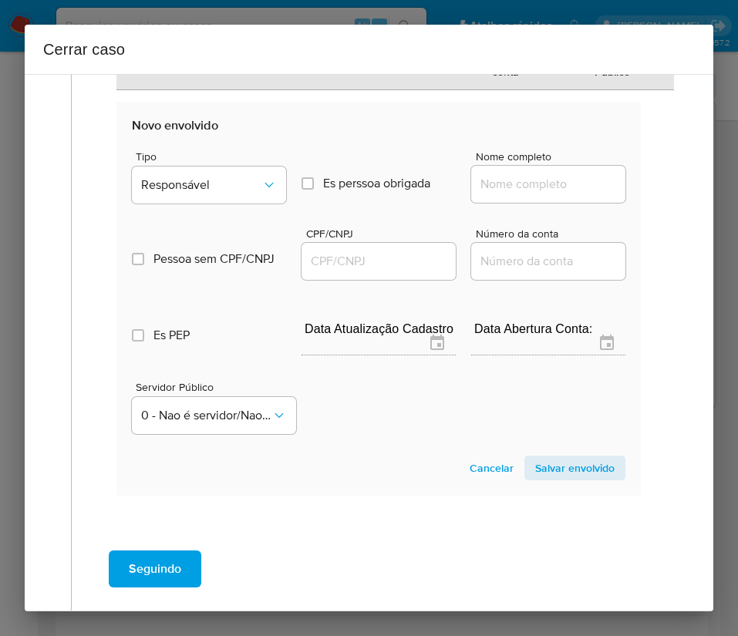
scroll to position [774, 0]
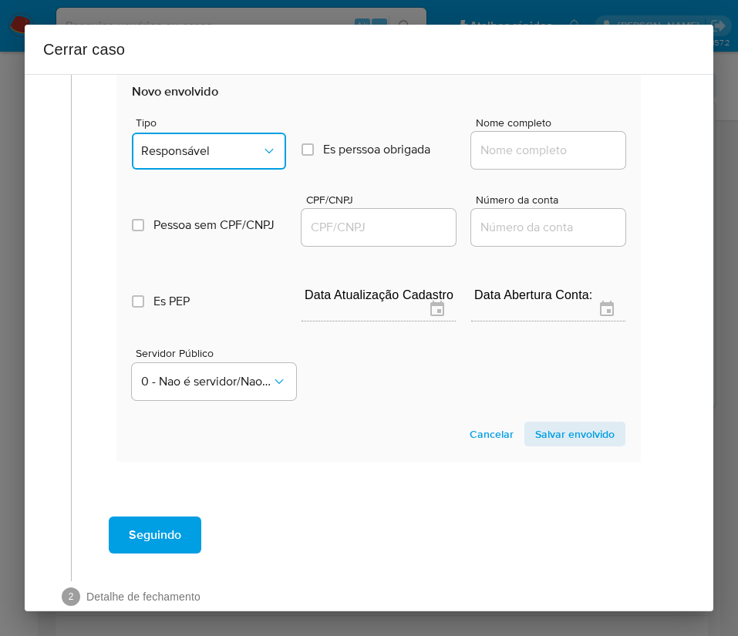
click at [236, 169] on button "Responsável" at bounding box center [209, 151] width 154 height 37
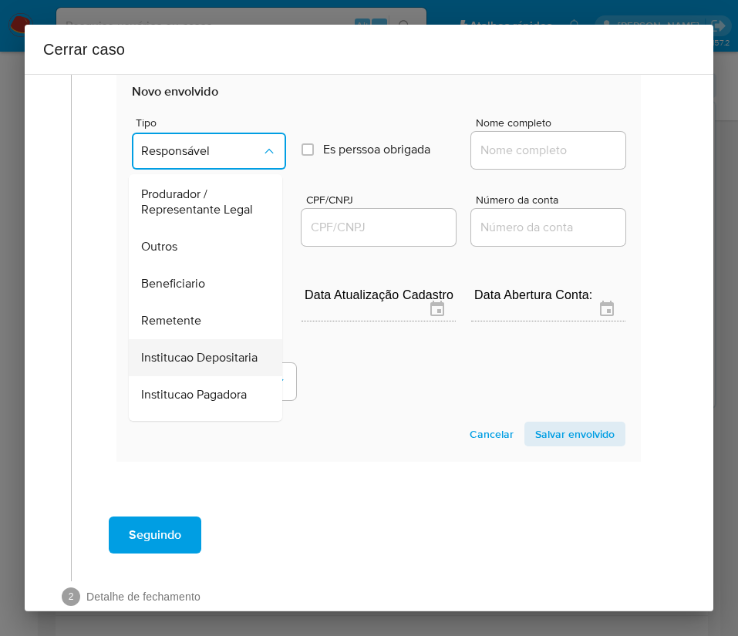
scroll to position [274, 0]
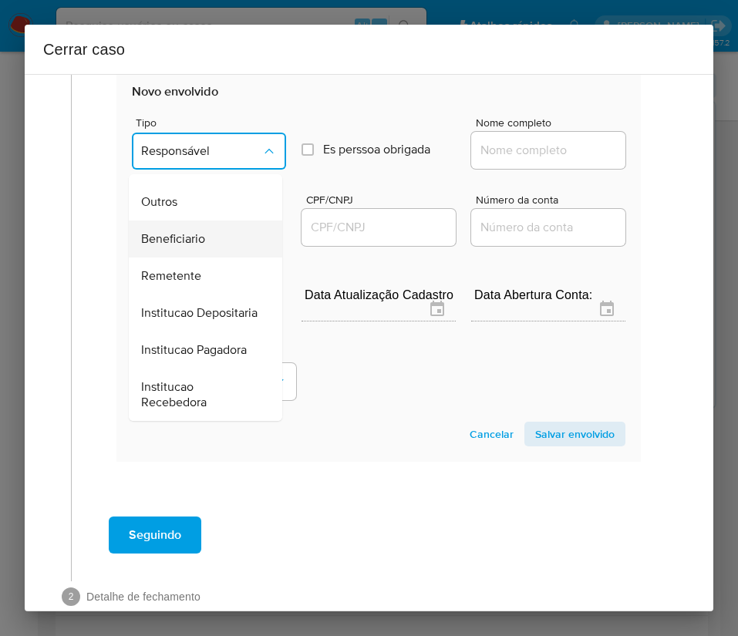
click at [191, 231] on span "Beneficiario" at bounding box center [173, 238] width 64 height 15
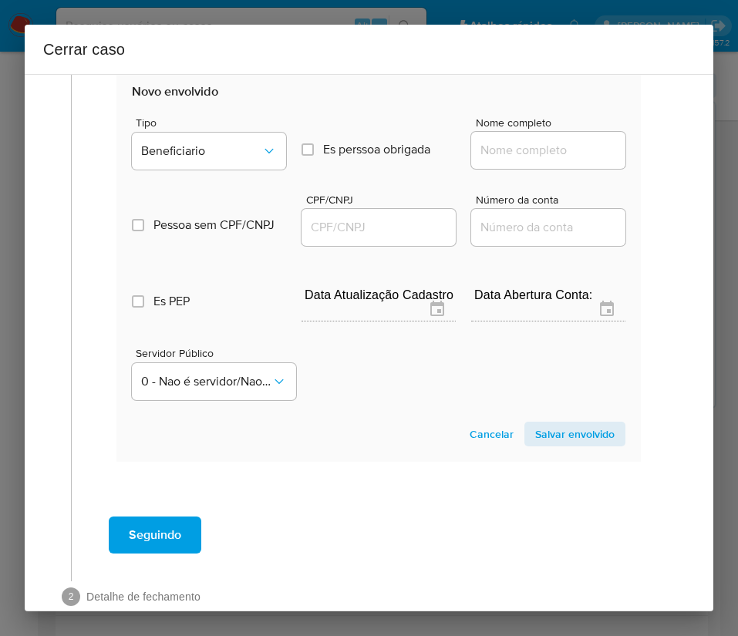
click at [510, 160] on input "Nome completo" at bounding box center [548, 150] width 154 height 20
paste input "Aline Bardy Dutra, 22056430886"
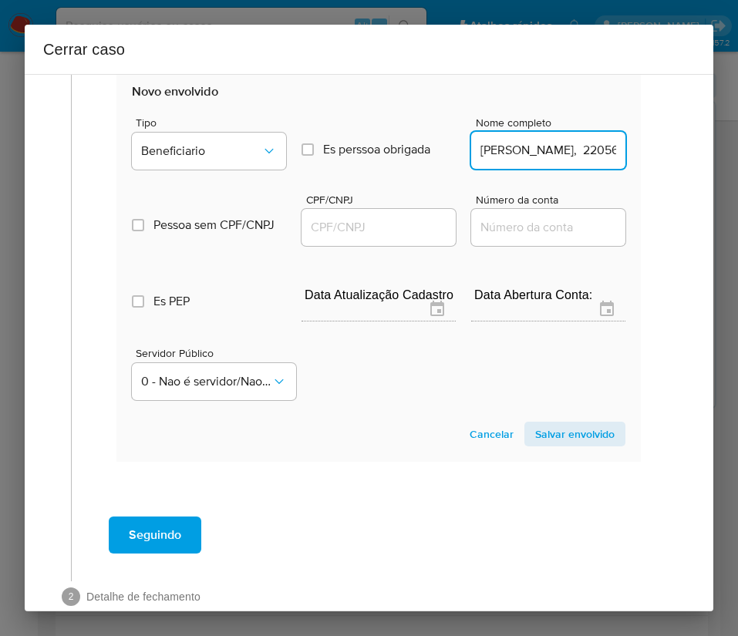
scroll to position [0, 51]
drag, startPoint x: 510, startPoint y: 183, endPoint x: 719, endPoint y: 183, distance: 208.2
click at [719, 183] on div "Cerrar caso 1 Informação completa Geral Data de início 27/06/2025 Data Fin 28/0…" at bounding box center [369, 318] width 738 height 636
type input "Aline Bardy Dutra"
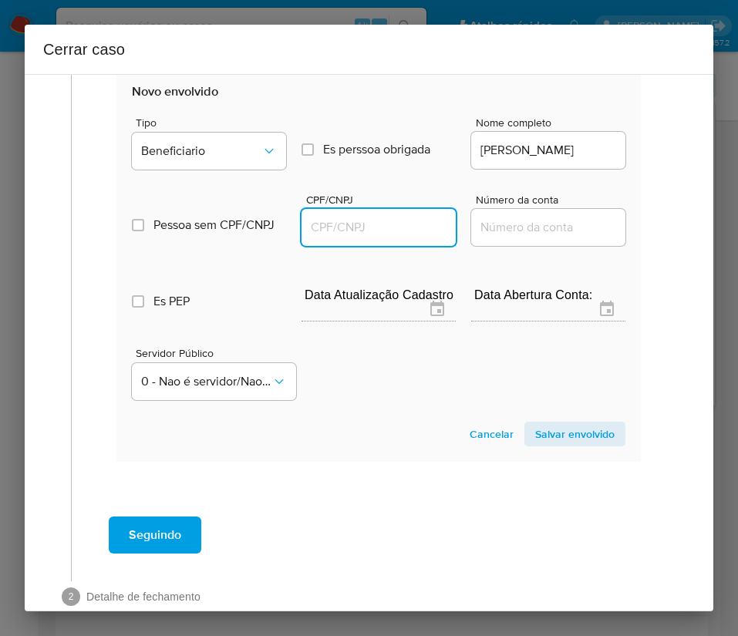
drag, startPoint x: 401, startPoint y: 260, endPoint x: 413, endPoint y: 259, distance: 12.4
click at [400, 237] on input "CPF/CNPJ" at bounding box center [378, 227] width 154 height 20
paste input "22056430886"
type input "22056430886"
click at [570, 445] on span "Salvar envolvido" at bounding box center [574, 434] width 79 height 22
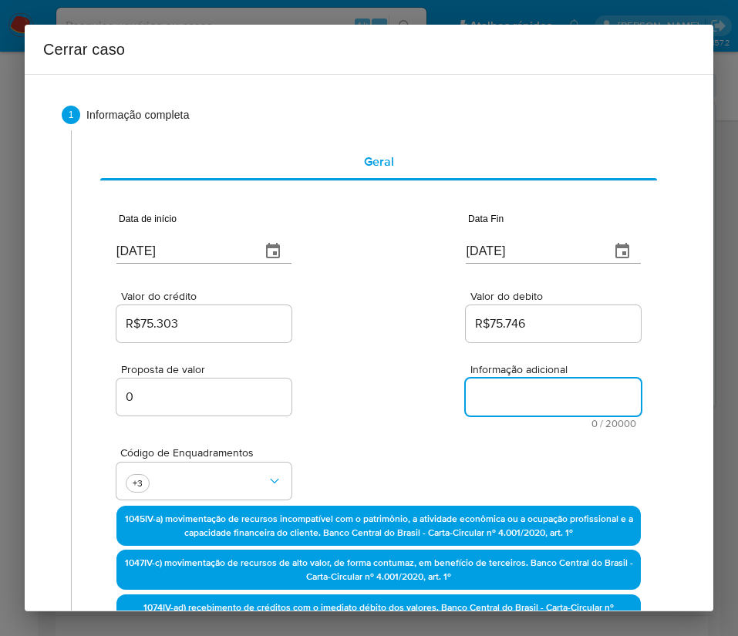
click at [496, 399] on textarea "Informação adicional" at bounding box center [553, 397] width 175 height 37
paste textarea "Informações do Cliente Ana Carolina Quartim de Moraes Silva, CPF 30557357810, 4…"
type textarea "Informações do Cliente Ana Carolina Quartim de Moraes Silva, CPF 30557357810, 4…"
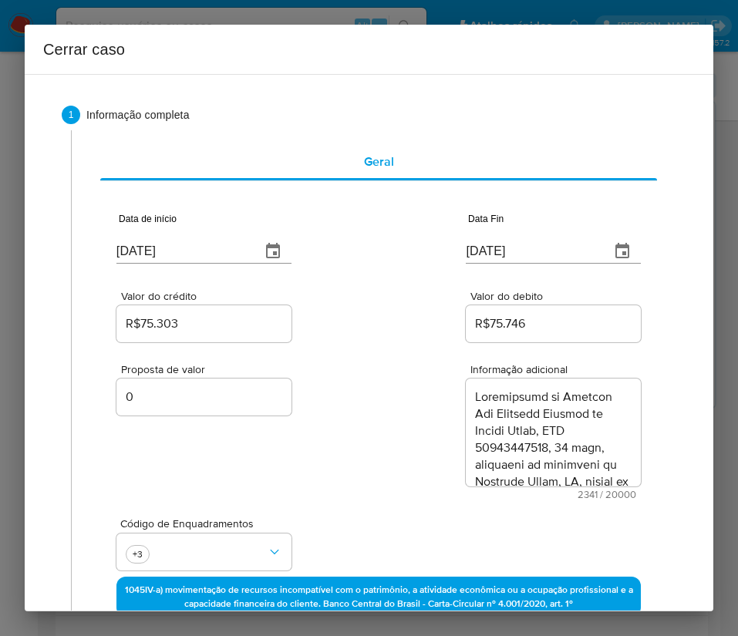
click at [357, 473] on div "Proposta de valor 0 Informação adicional 2341 / 20000 17659 caracteres restantes" at bounding box center [378, 422] width 524 height 154
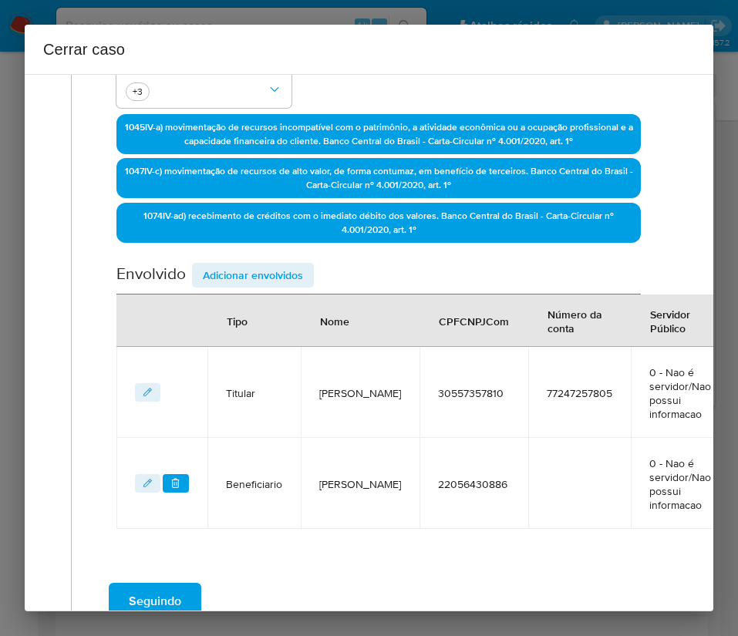
scroll to position [607, 0]
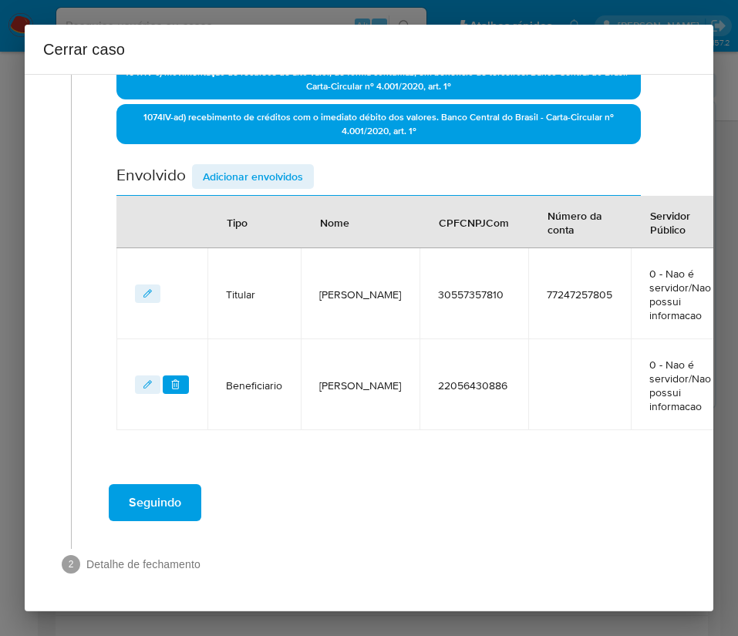
click at [183, 490] on button "Seguindo" at bounding box center [155, 502] width 93 height 37
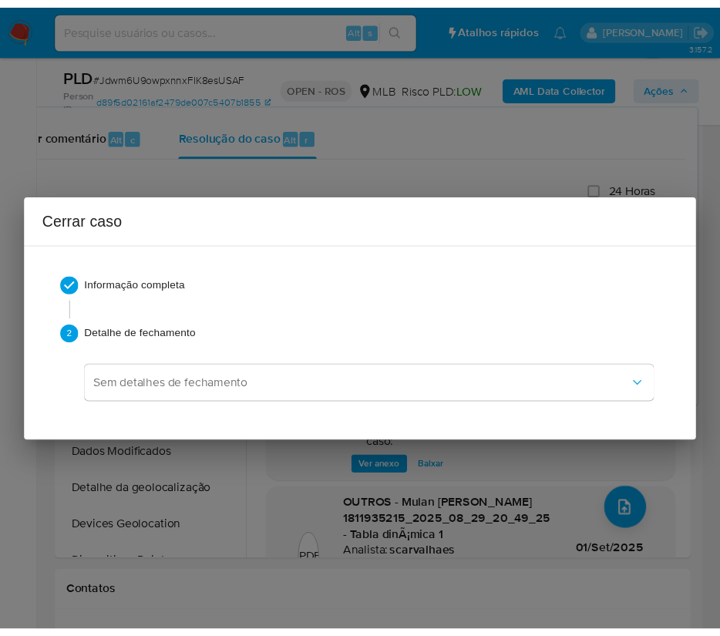
scroll to position [2175, 0]
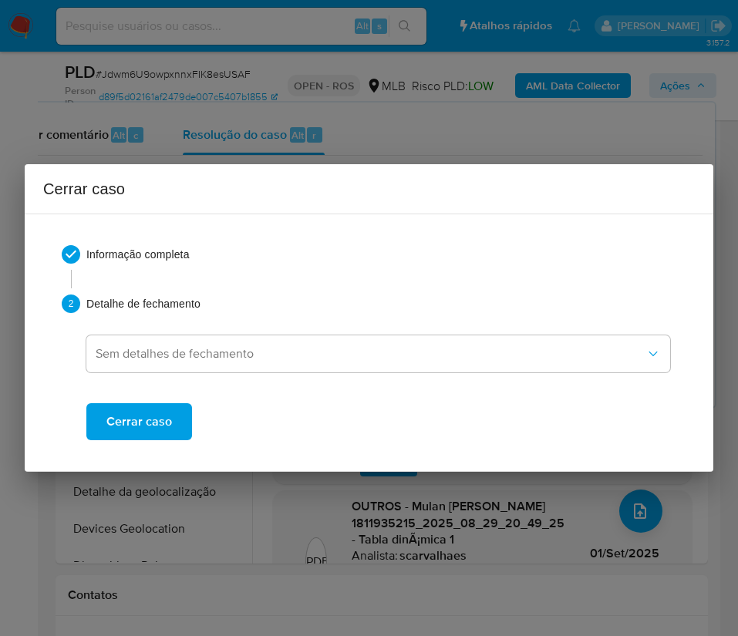
click at [151, 443] on div "Informação completa 2 Detalhe de fechamento Sem detalhes de fechamento Cerrar c…" at bounding box center [368, 343] width 651 height 232
click at [169, 425] on span "Cerrar caso" at bounding box center [139, 422] width 66 height 34
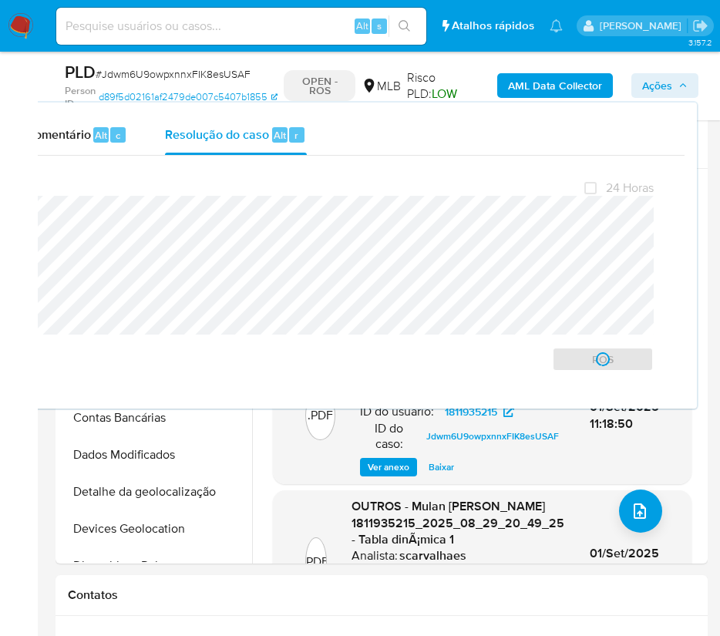
click at [153, 74] on span "# Jdwm6U9owpxnnxFIK8esUSAF" at bounding box center [173, 73] width 155 height 15
copy span "Jdwm6U9owpxnnxFIK8esUSAF"
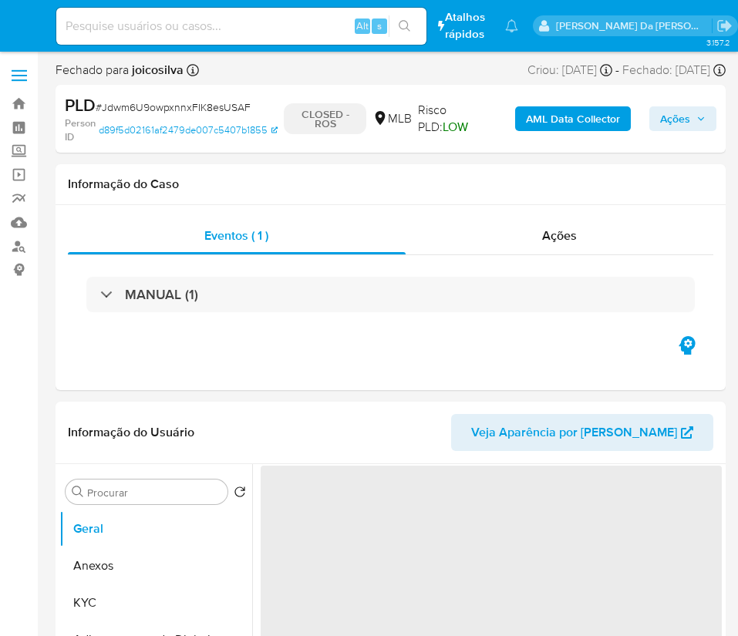
select select "10"
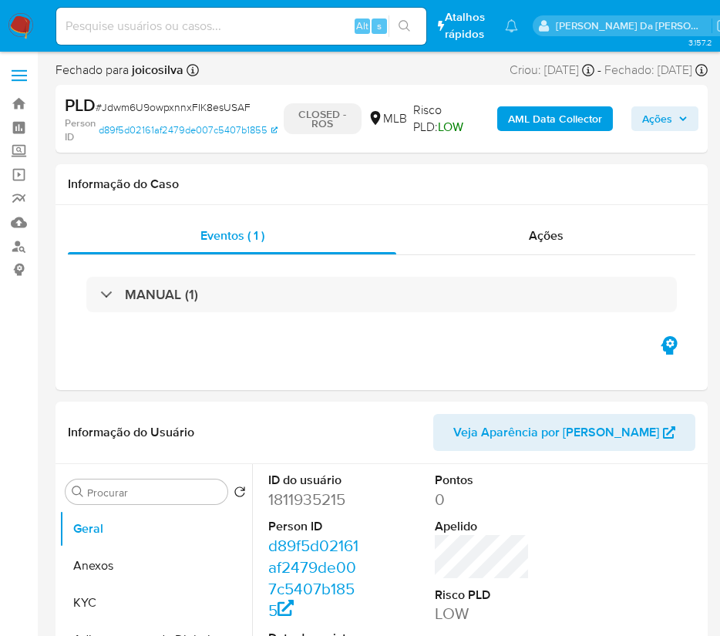
click at [19, 33] on img at bounding box center [21, 26] width 26 height 26
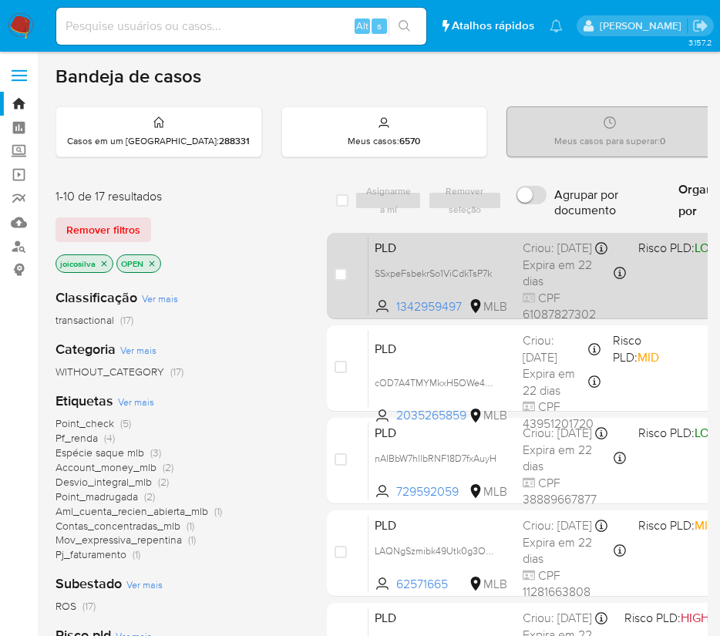
click at [652, 281] on div "PLD SSxpeFsbekrSo1ViCdkTsP7k 1342959497 MLB Risco PLD: LOW Criou: [DATE] Criou:…" at bounding box center [670, 276] width 603 height 78
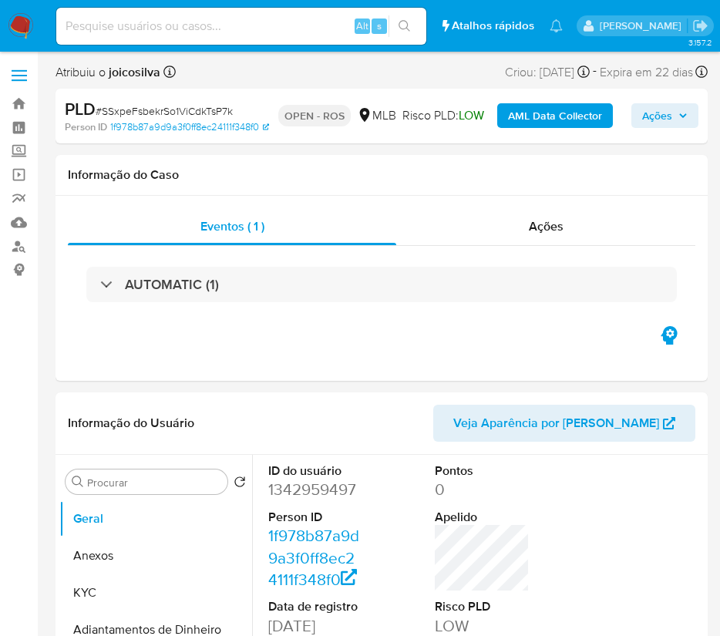
click at [226, 108] on span "# SSxpeFsbekrSo1ViCdkTsP7k" at bounding box center [164, 110] width 137 height 15
select select "10"
copy span "SSxpeFsbekrSo1ViCdkTsP7k"
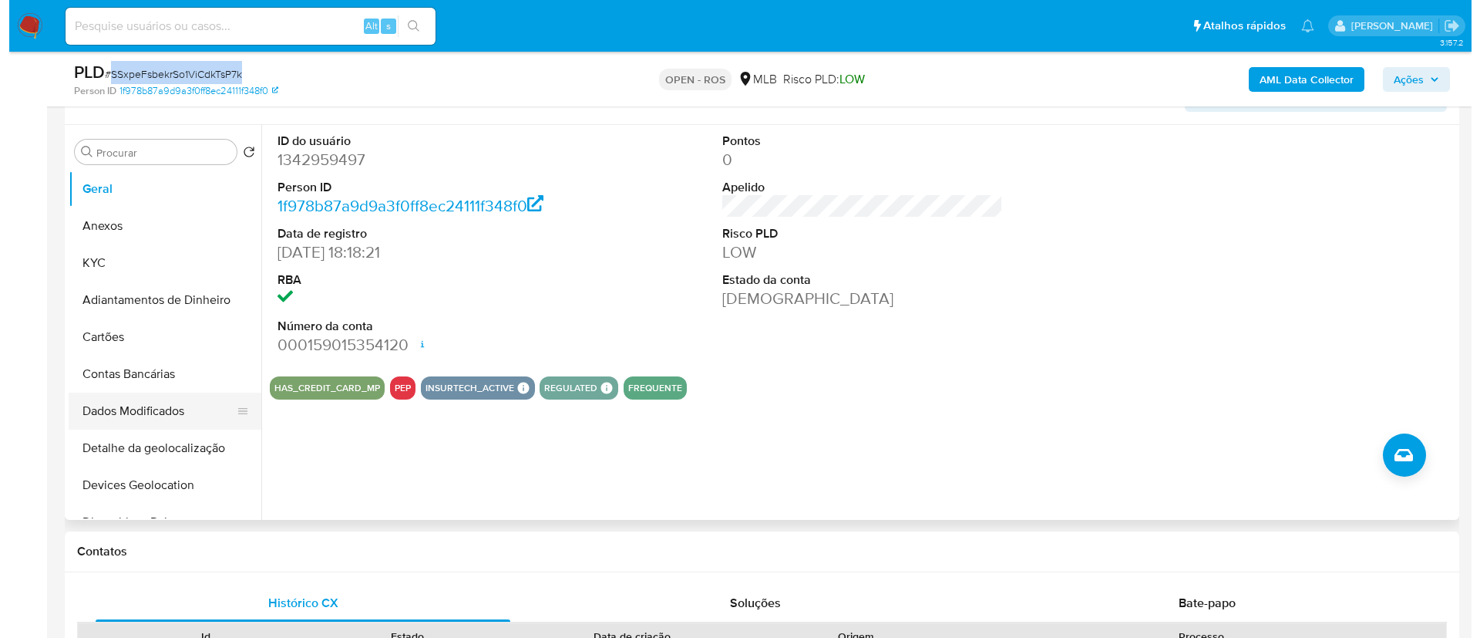
scroll to position [347, 0]
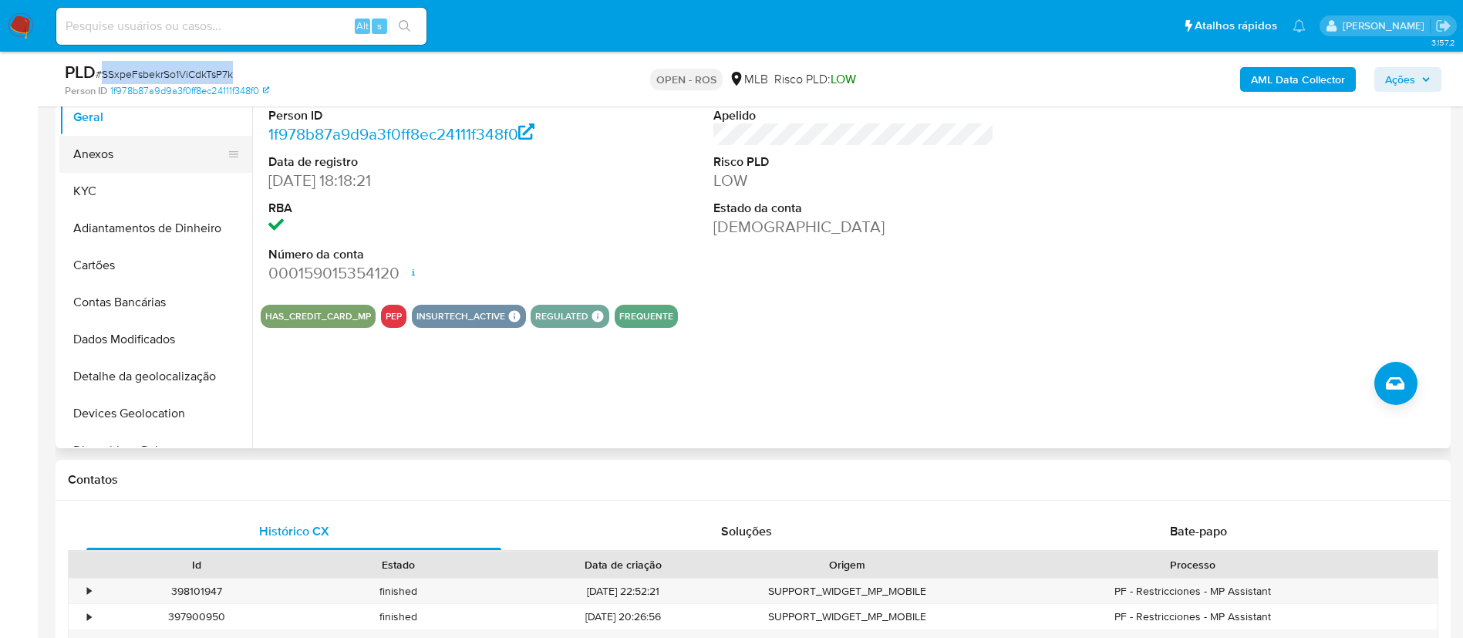
click at [119, 162] on button "Anexos" at bounding box center [149, 154] width 180 height 37
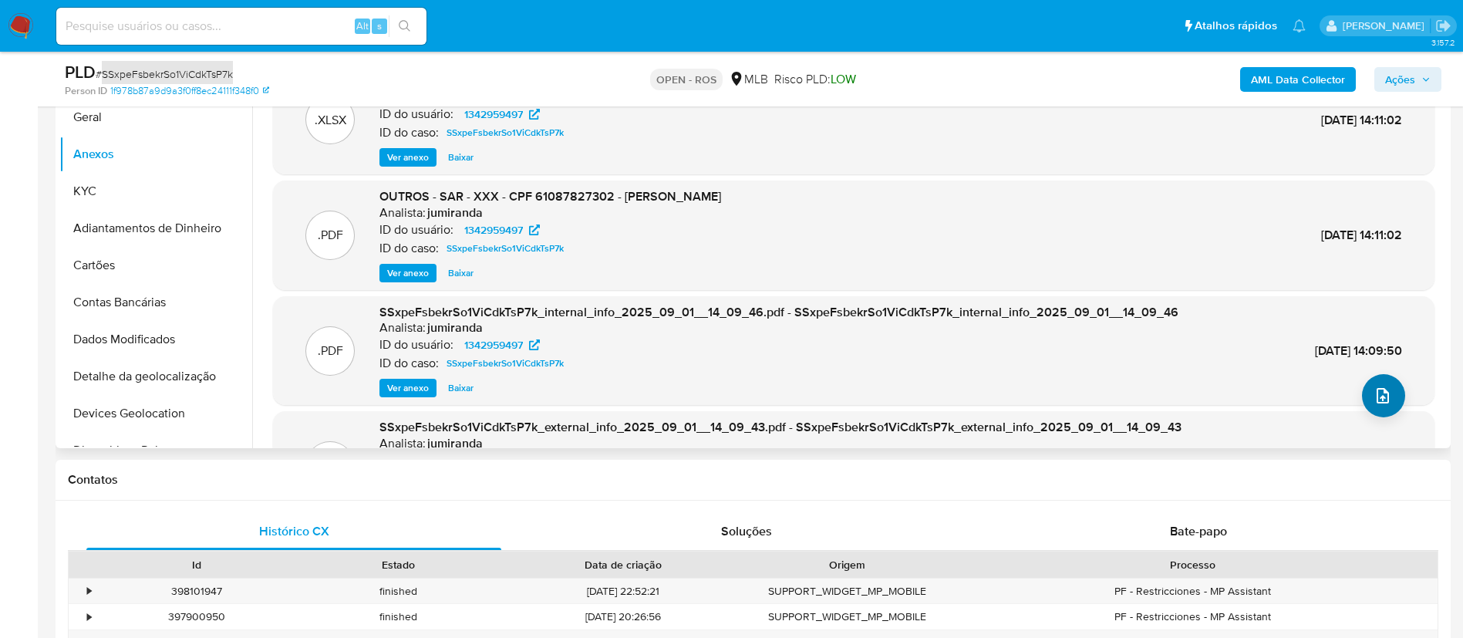
click at [737, 394] on icon "upload-file" at bounding box center [1382, 395] width 19 height 19
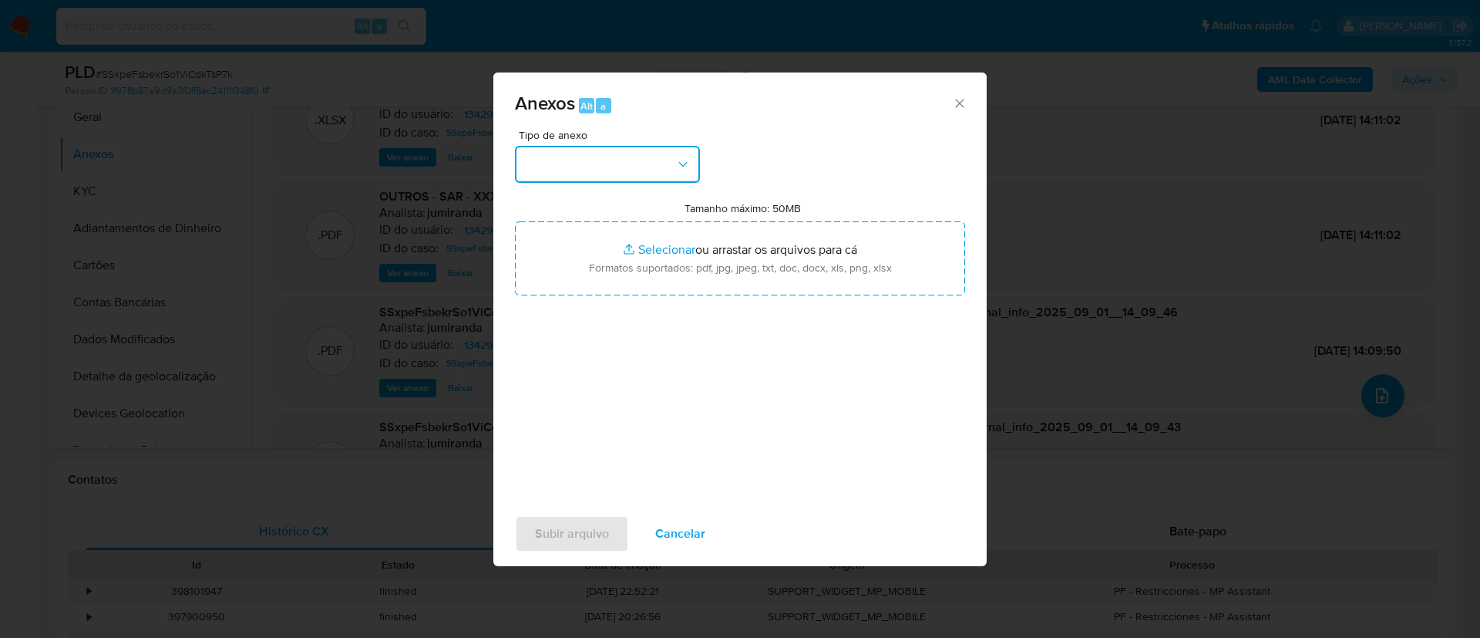
click at [650, 177] on button "button" at bounding box center [607, 164] width 185 height 37
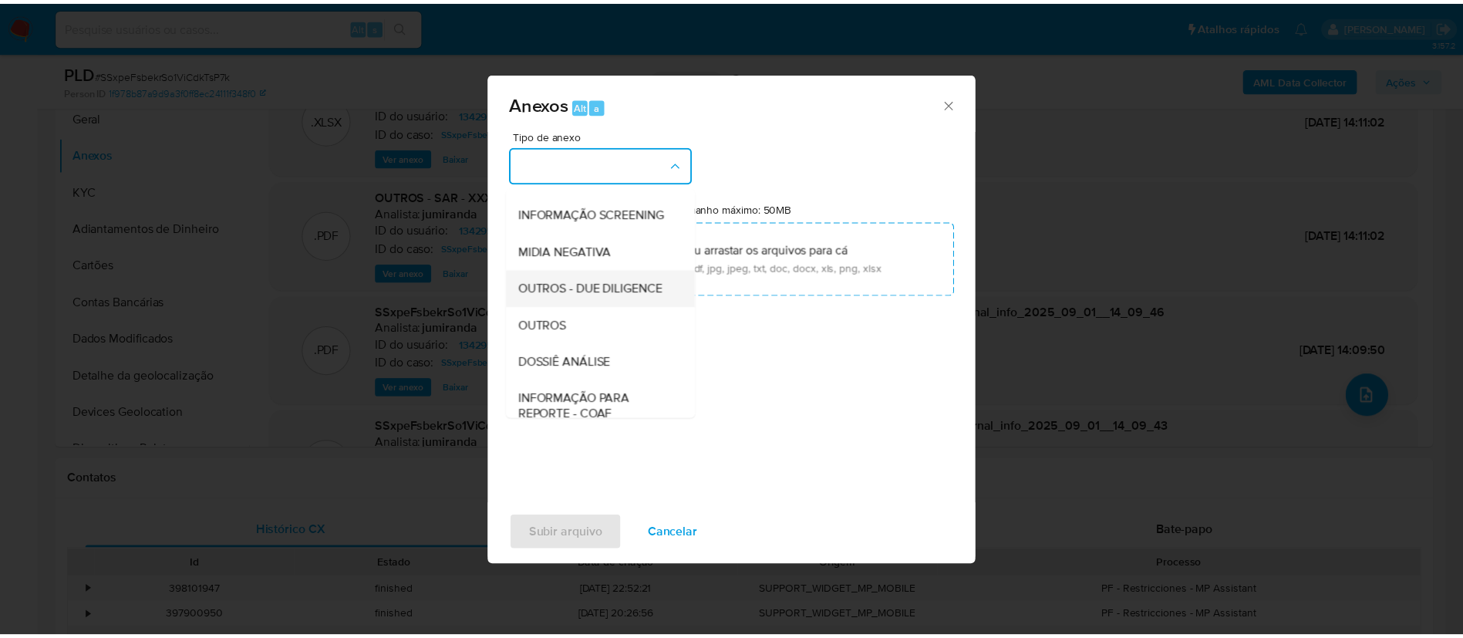
scroll to position [237, 0]
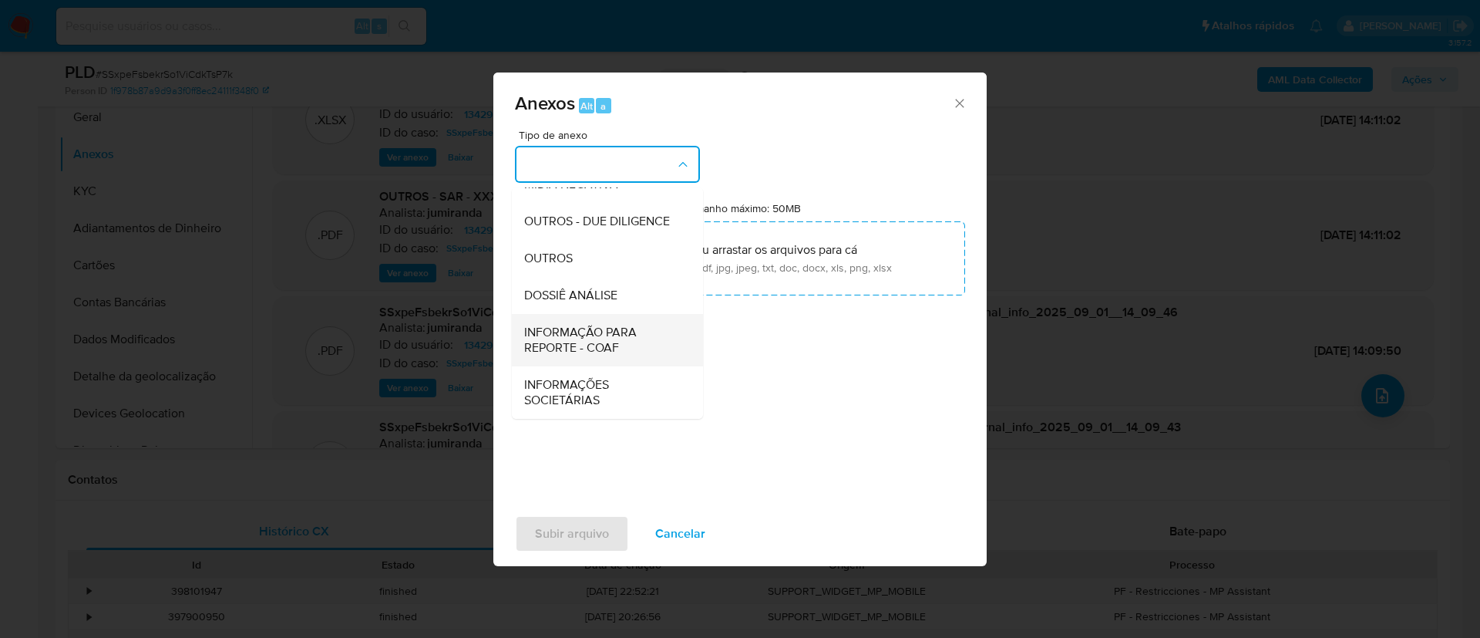
click at [614, 340] on span "INFORMAÇÃO PARA REPORTE - COAF" at bounding box center [602, 340] width 157 height 31
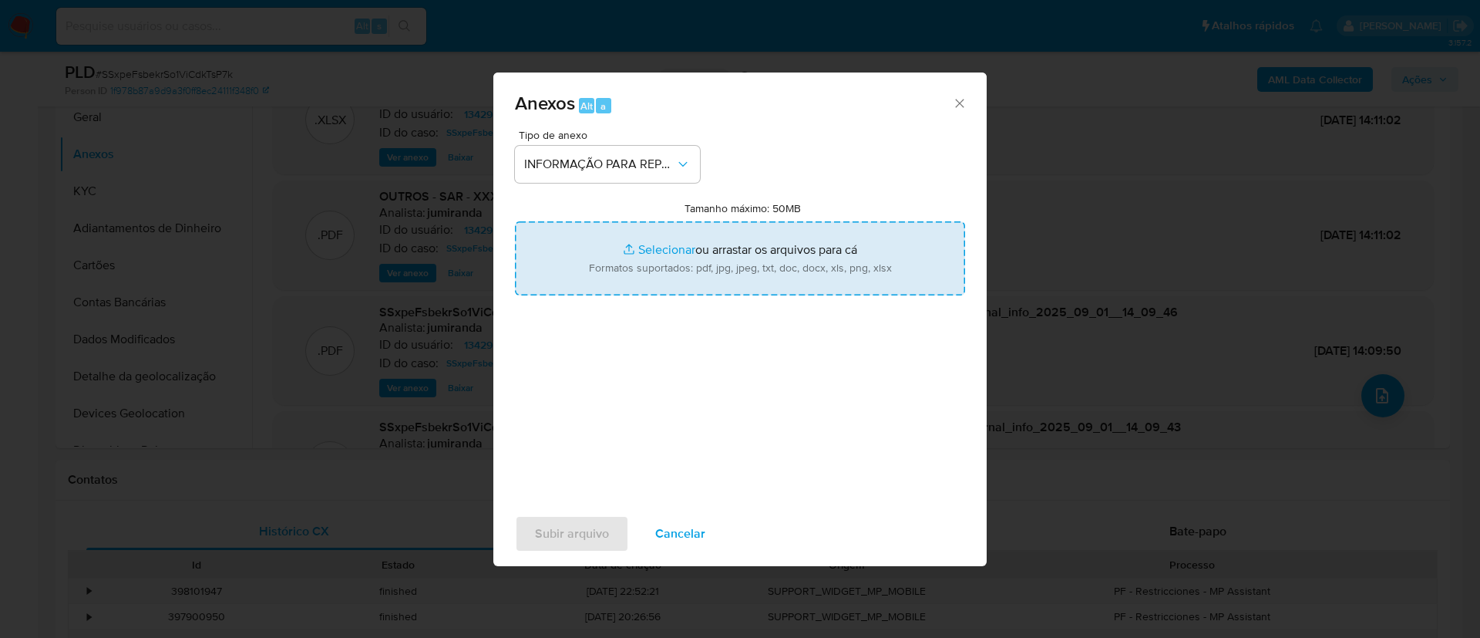
type input "C:\fakepath\SAR - SSxpeFsbekrSo1ViCdkTsP7k - CPF 61087827302 - [PERSON_NAME].pdf"
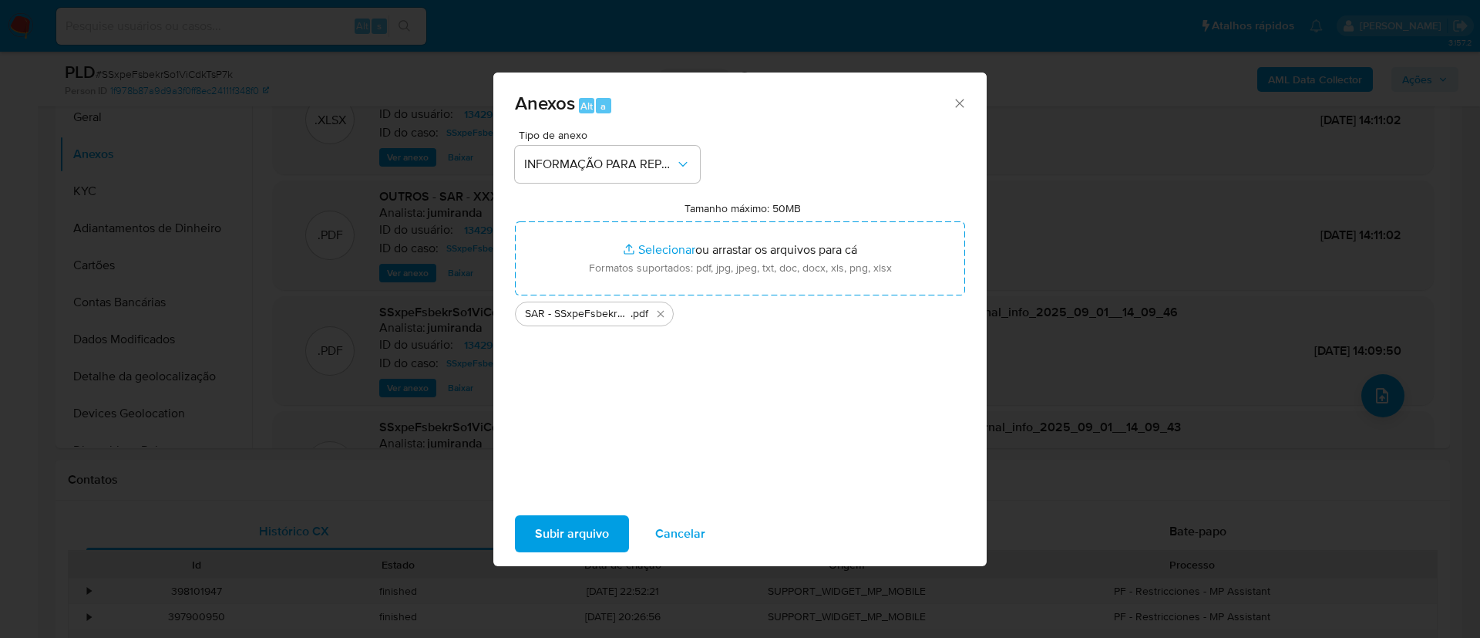
click at [631, 526] on div "Subir arquivo Cancelar" at bounding box center [739, 533] width 493 height 59
click at [607, 533] on span "Subir arquivo" at bounding box center [572, 534] width 74 height 34
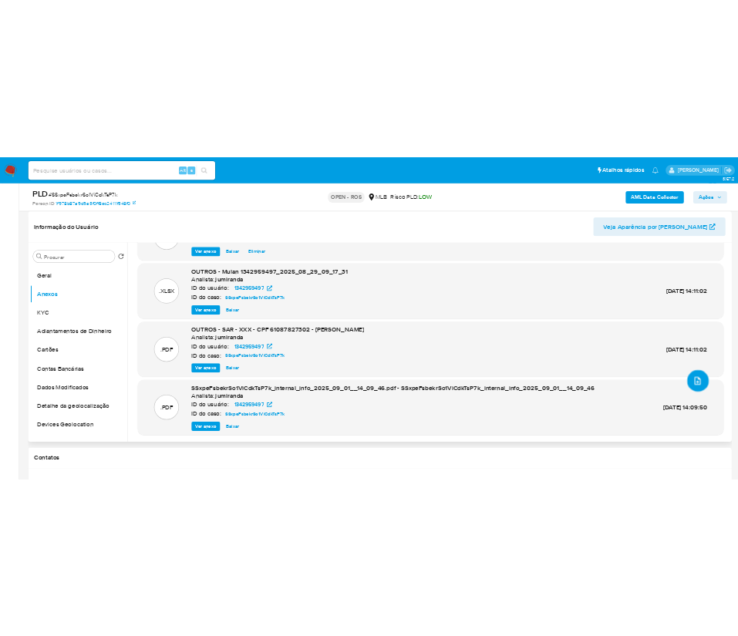
scroll to position [0, 0]
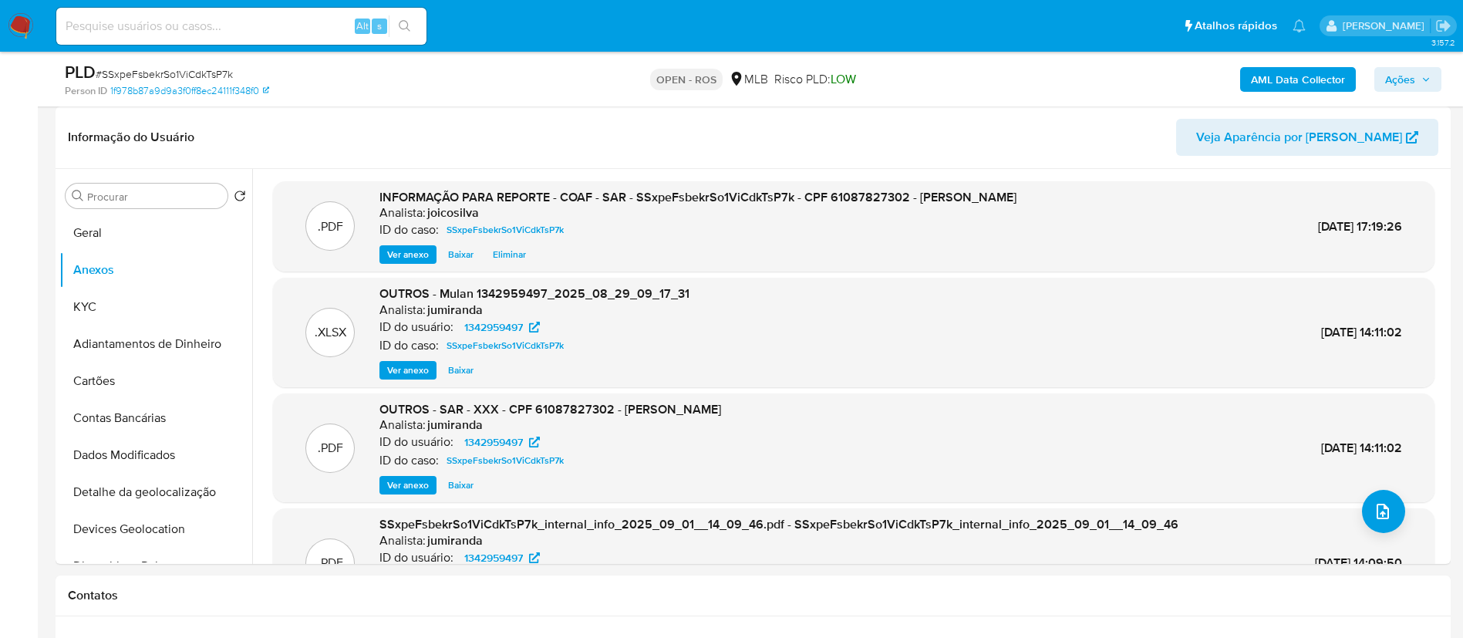
click at [737, 80] on icon "button" at bounding box center [1425, 79] width 9 height 9
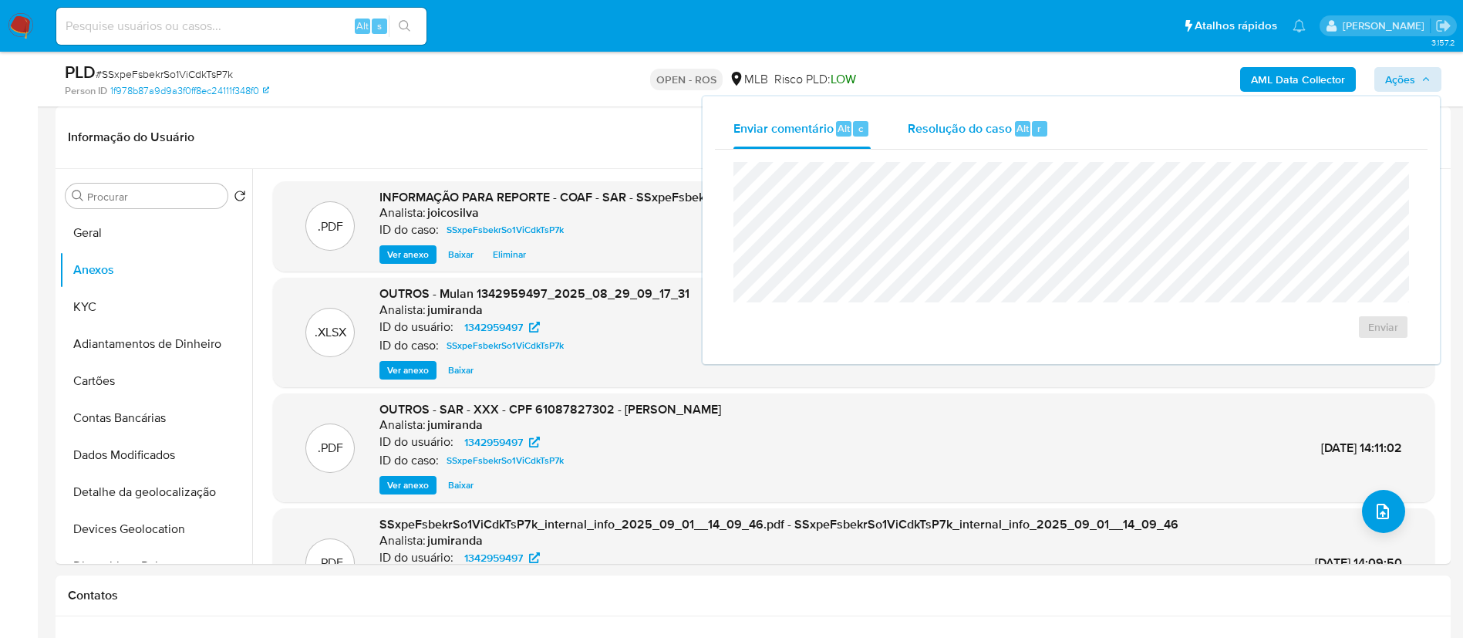
click at [737, 127] on span "Resolução do caso" at bounding box center [959, 128] width 104 height 18
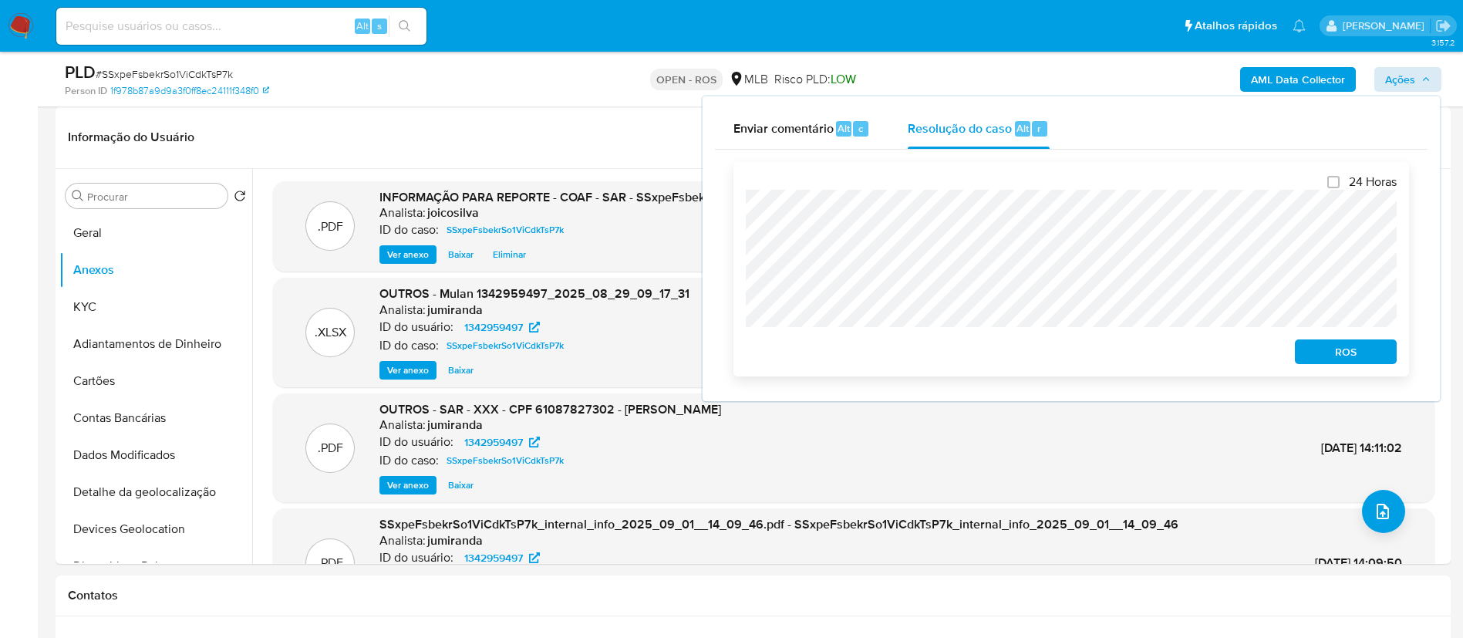
click at [737, 349] on span "ROS" at bounding box center [1345, 352] width 80 height 22
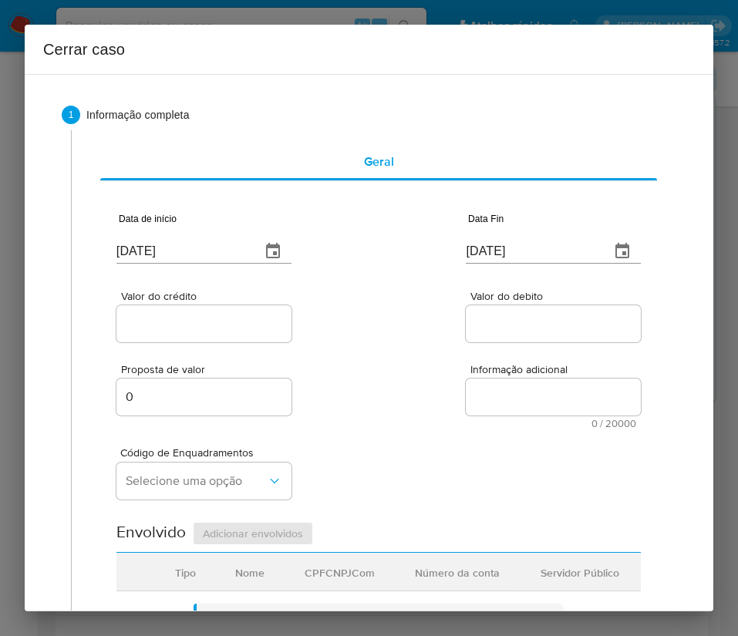
click at [203, 252] on input "[DATE]" at bounding box center [182, 251] width 132 height 25
paste input "1/07"
type input "[DATE]"
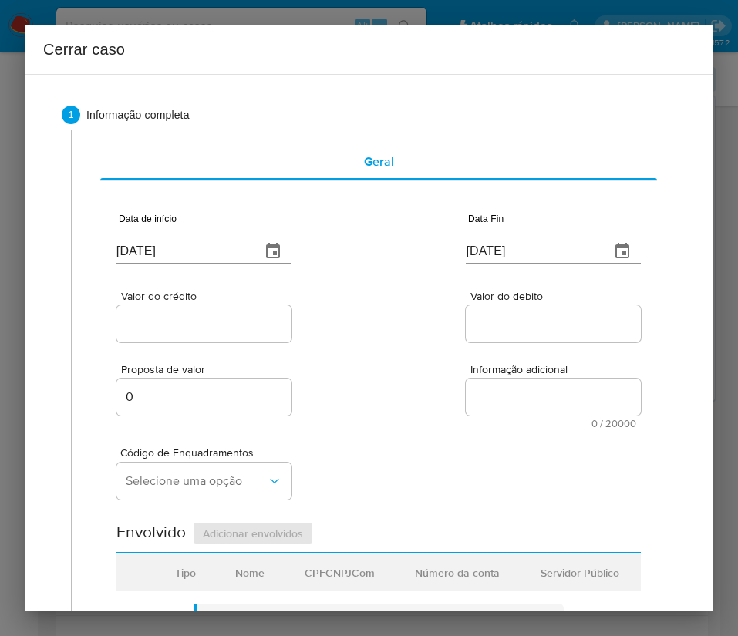
click at [415, 348] on div "Proposta de valor 0 Informação adicional 0 / 20000 20000 caracteres restantes" at bounding box center [378, 386] width 524 height 83
click at [522, 244] on input "03/09/2025" at bounding box center [532, 251] width 132 height 25
click at [522, 244] on input "[DATE]" at bounding box center [532, 251] width 132 height 25
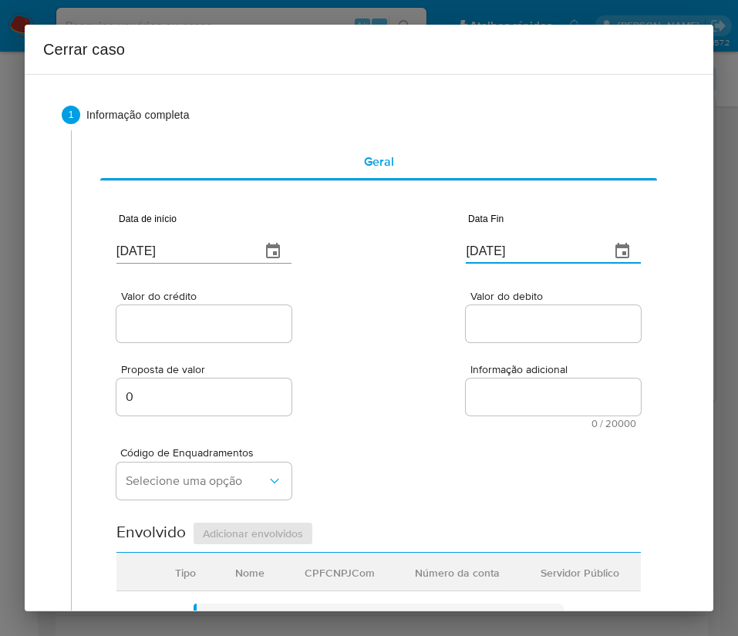
paste input "8"
type input "03/08/2025"
drag, startPoint x: 408, startPoint y: 342, endPoint x: 273, endPoint y: 354, distance: 135.5
click at [405, 344] on div "Valor do crédito Valor do debito" at bounding box center [378, 308] width 524 height 73
click at [183, 311] on div at bounding box center [203, 323] width 175 height 37
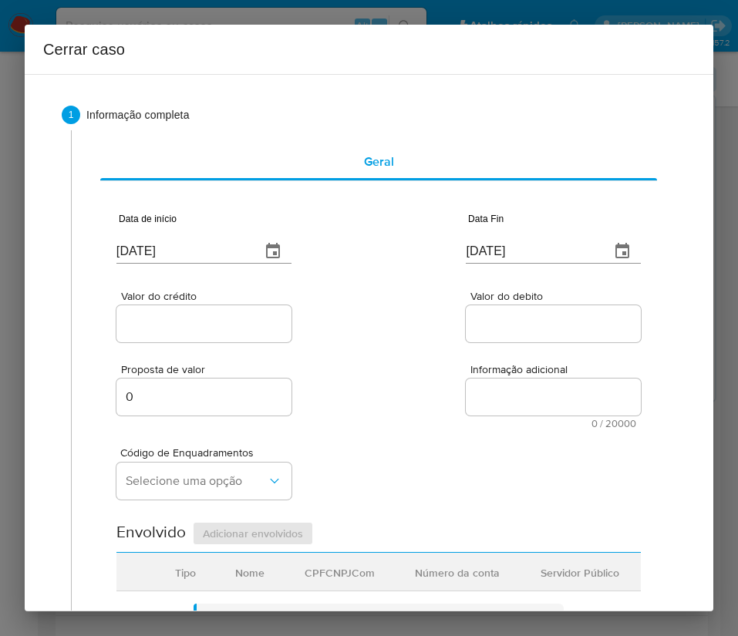
click at [181, 325] on input "Valor do crédito" at bounding box center [203, 324] width 175 height 20
click at [200, 324] on input "Valor do crédito" at bounding box center [203, 324] width 175 height 20
paste input "R$290.262"
type input "R$290.262"
click at [466, 329] on input "Valor do debito" at bounding box center [553, 324] width 175 height 20
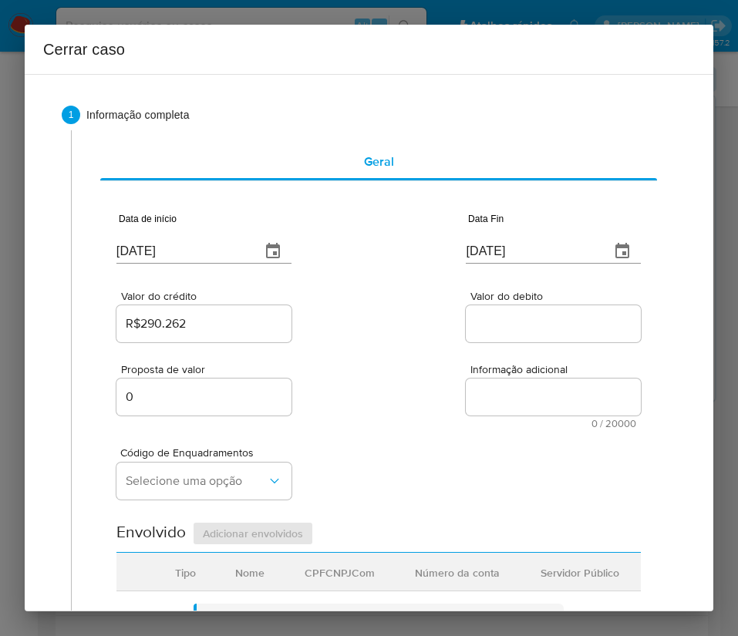
click at [517, 323] on input "Valor do debito" at bounding box center [553, 324] width 175 height 20
paste input "R$288.828"
type input "R$288.828"
click at [466, 388] on textarea "Informação adicional" at bounding box center [553, 397] width 175 height 37
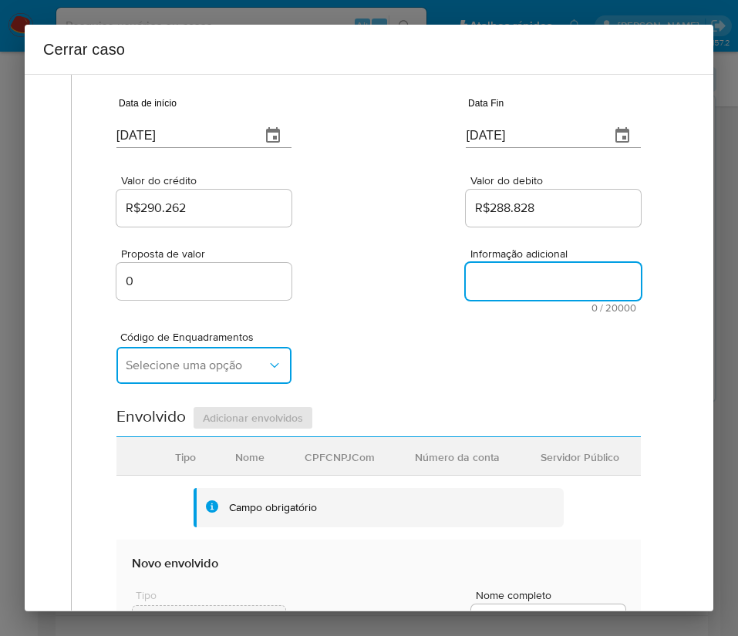
click at [209, 368] on span "Selecione uma opção" at bounding box center [196, 365] width 141 height 15
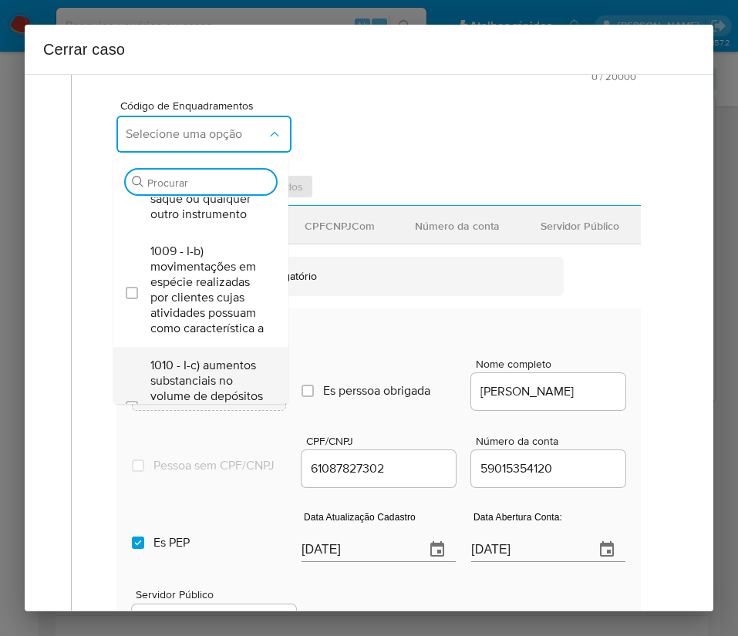
scroll to position [0, 0]
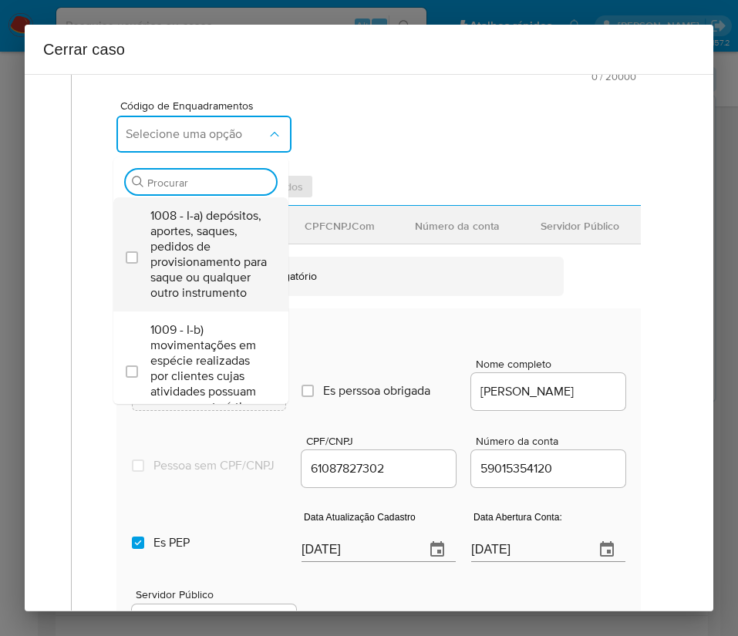
click at [195, 231] on span "1008 - I-a) depósitos, aportes, saques, pedidos de provisionamento para saque o…" at bounding box center [208, 254] width 116 height 93
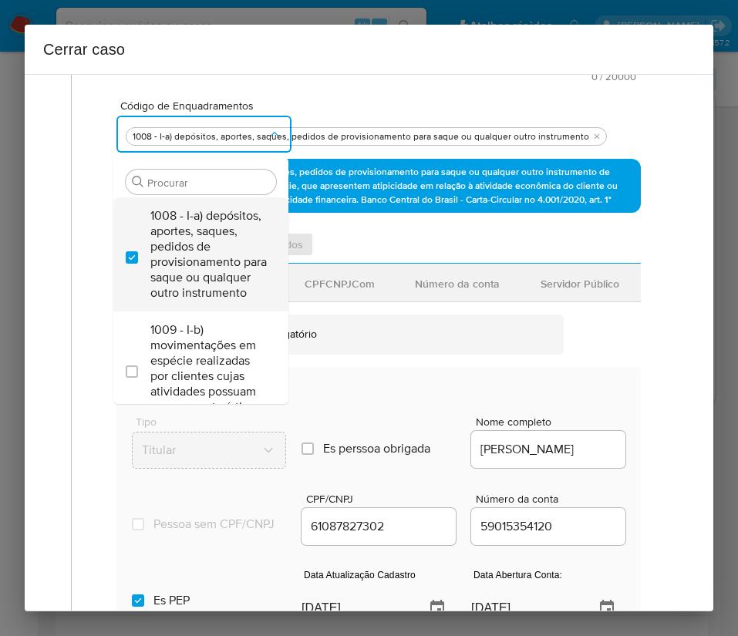
checkbox input "true"
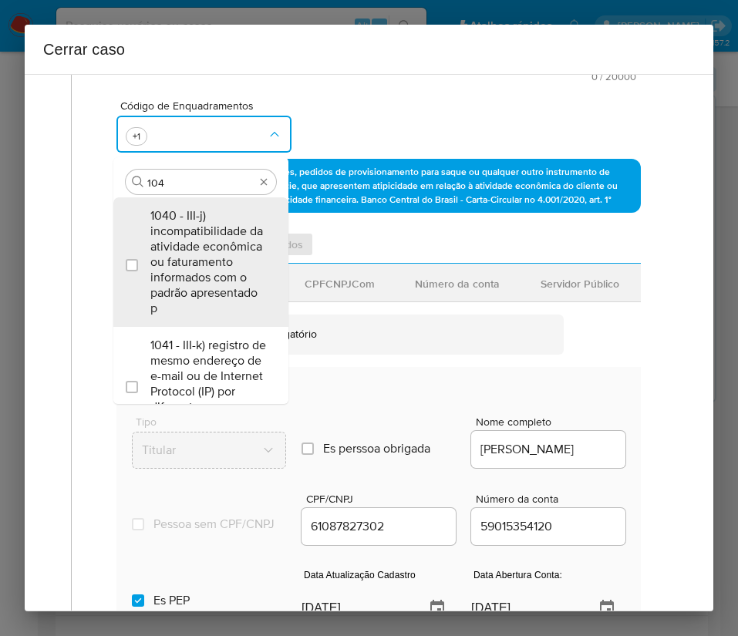
type input "1045"
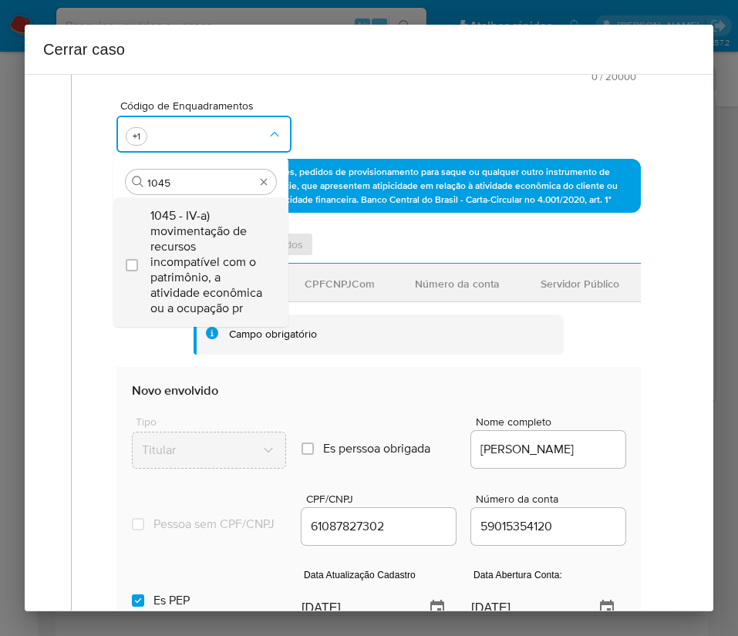
click at [205, 264] on span "1045 - IV-a) movimentação de recursos incompatível com o patrimônio, a atividad…" at bounding box center [208, 262] width 116 height 108
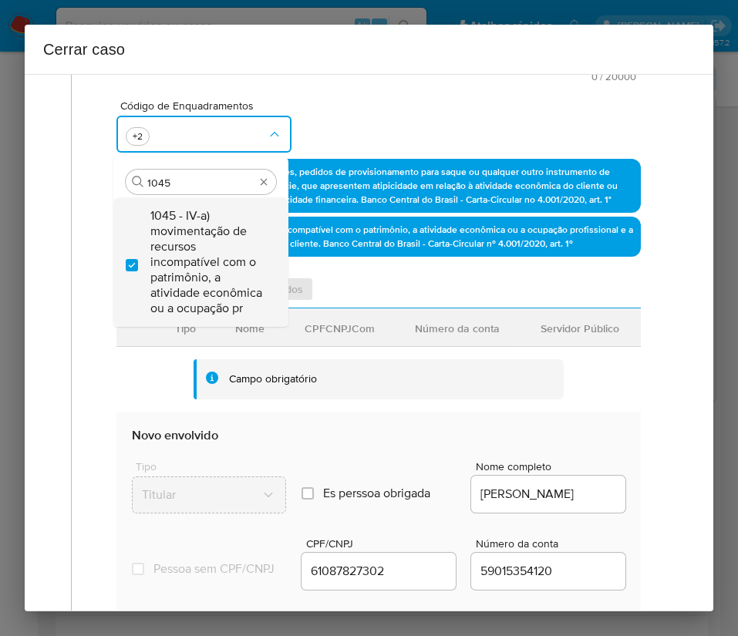
checkbox input "true"
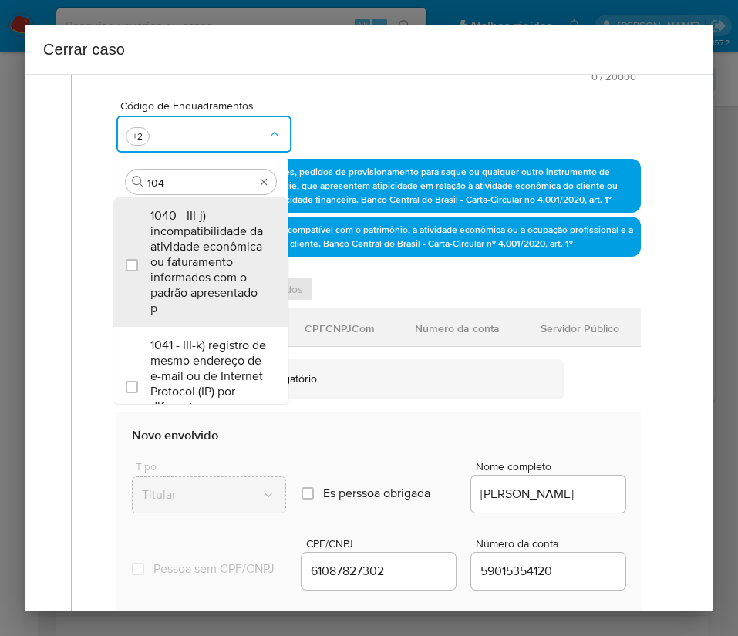
type input "1047"
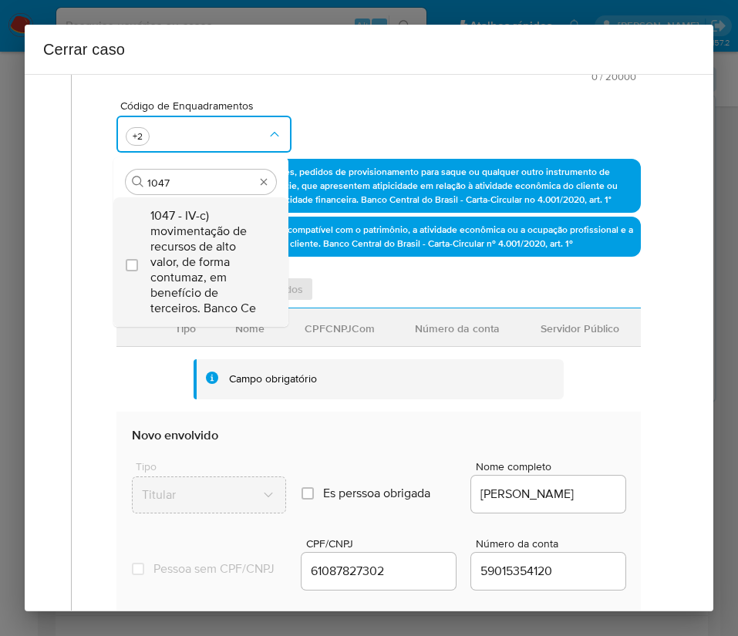
click at [215, 229] on span "1047 - IV-c) movimentação de recursos de alto valor, de forma contumaz, em bene…" at bounding box center [208, 262] width 116 height 108
checkbox input "true"
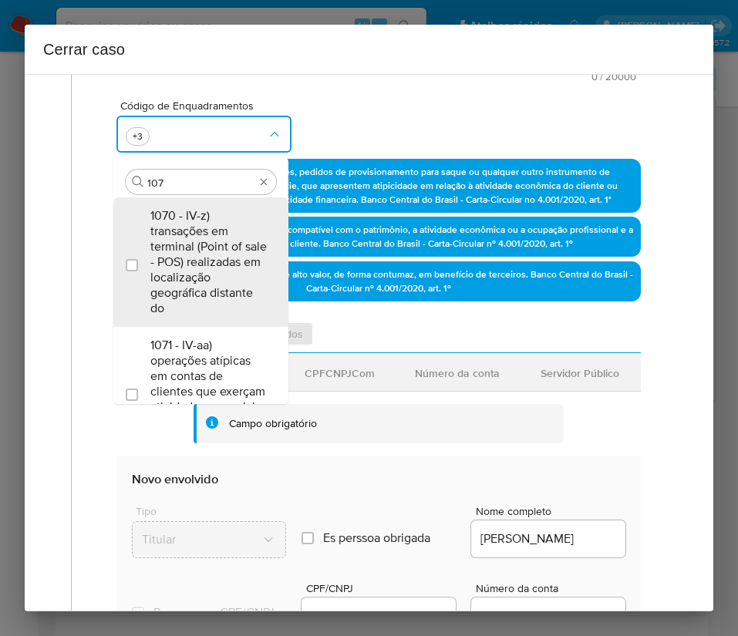
type input "1074"
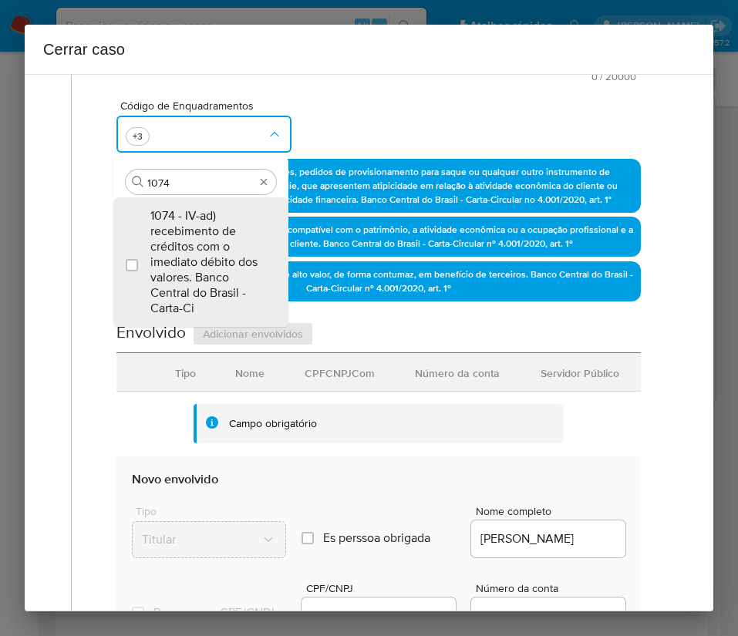
click at [215, 229] on span "1074 - IV-ad) recebimento de créditos com o imediato débito dos valores. Banco …" at bounding box center [208, 262] width 116 height 108
checkbox input "true"
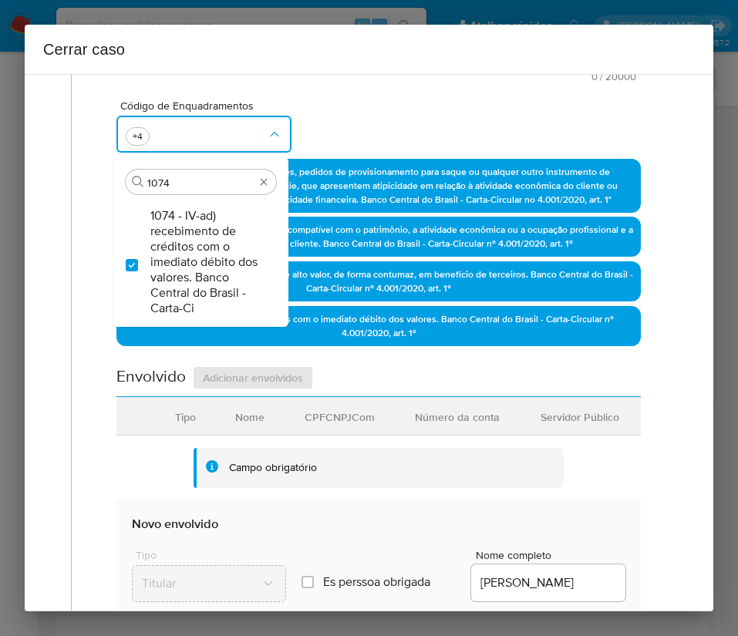
scroll to position [578, 0]
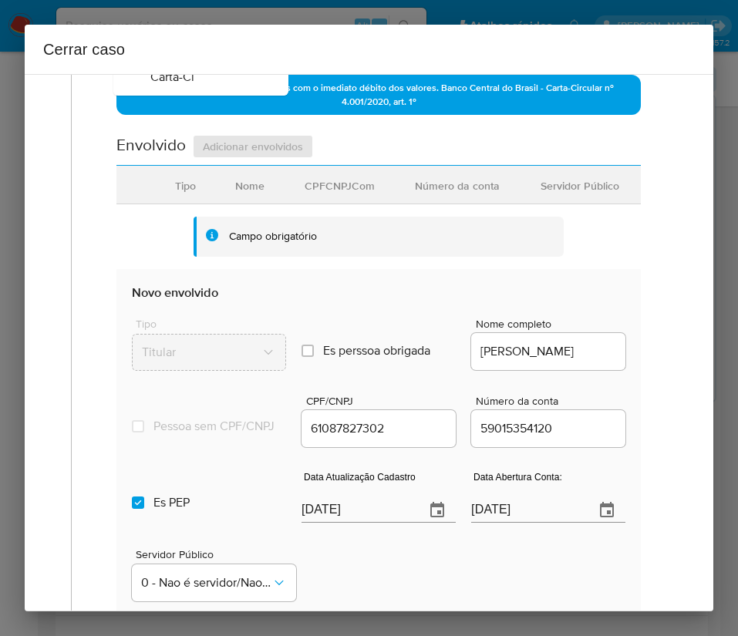
type input "1074"
click at [327, 523] on input "[DATE]" at bounding box center [356, 510] width 111 height 25
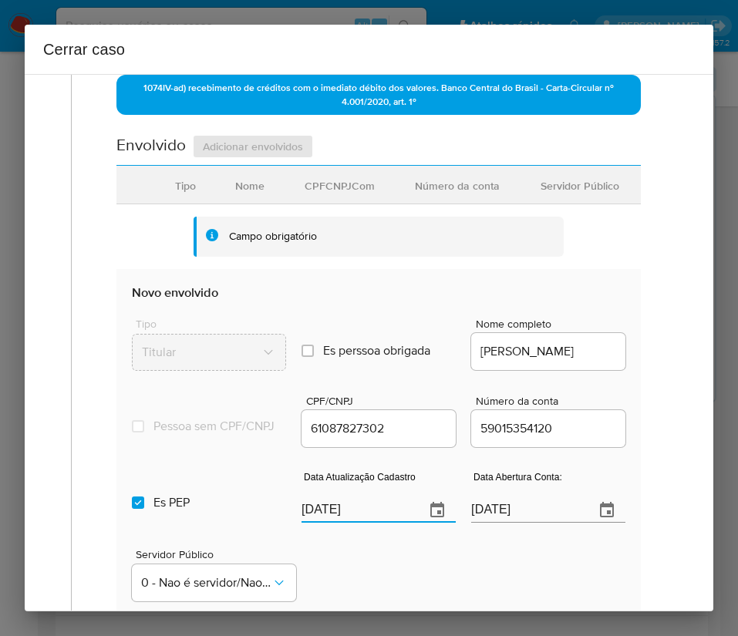
click at [325, 523] on input "[DATE]" at bounding box center [356, 510] width 111 height 25
paste input "14/07"
type input "14/07/2025"
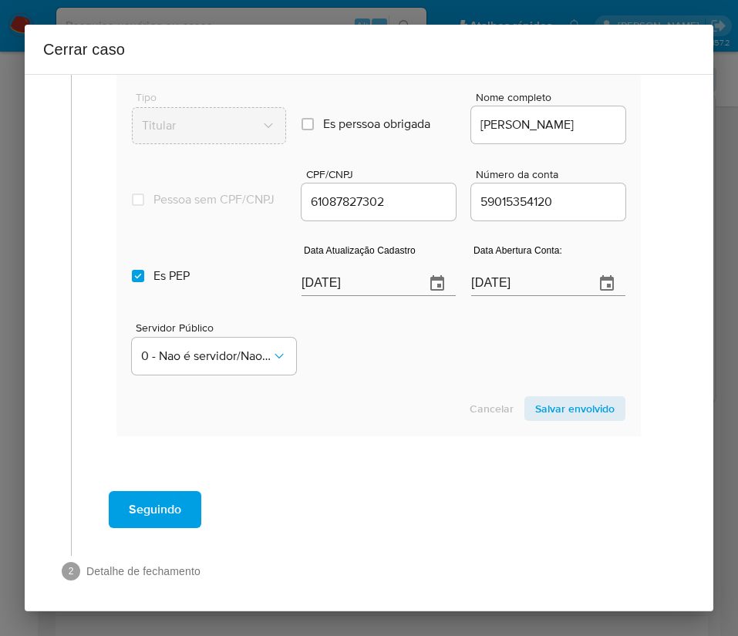
scroll to position [810, 0]
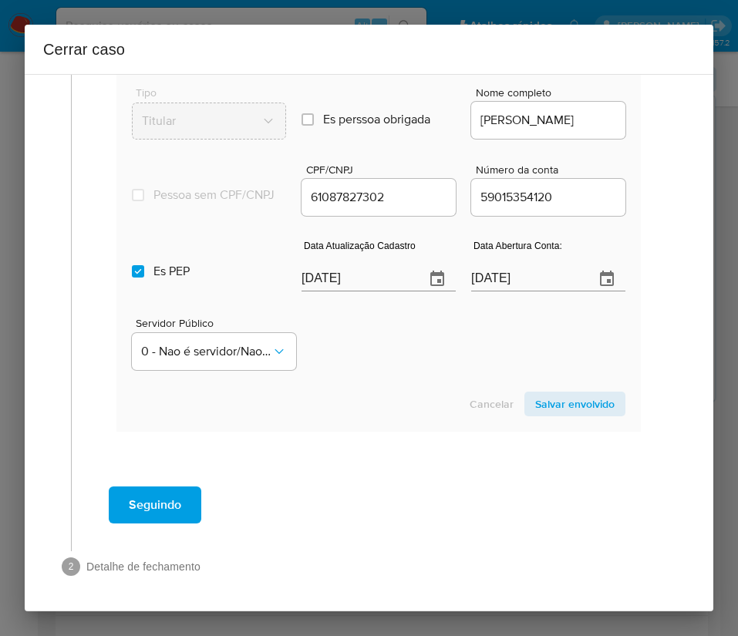
click at [500, 284] on input "31/03/2023" at bounding box center [526, 279] width 111 height 25
click at [456, 372] on div "Servidor Público 0 - Nao é servidor/Nao possui informacao" at bounding box center [378, 337] width 493 height 77
click at [133, 278] on input "Es PEP isPEP" at bounding box center [138, 271] width 12 height 12
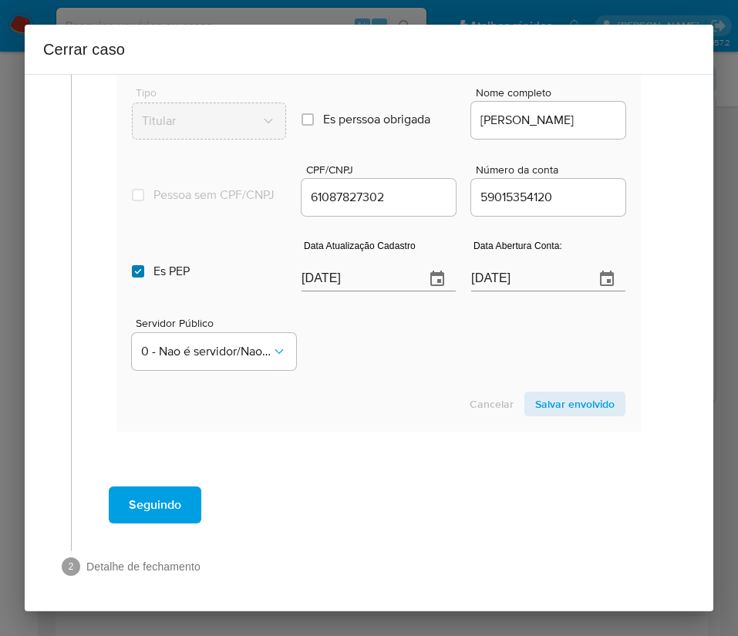
checkbox input "false"
click at [557, 410] on span "Salvar envolvido" at bounding box center [574, 404] width 79 height 22
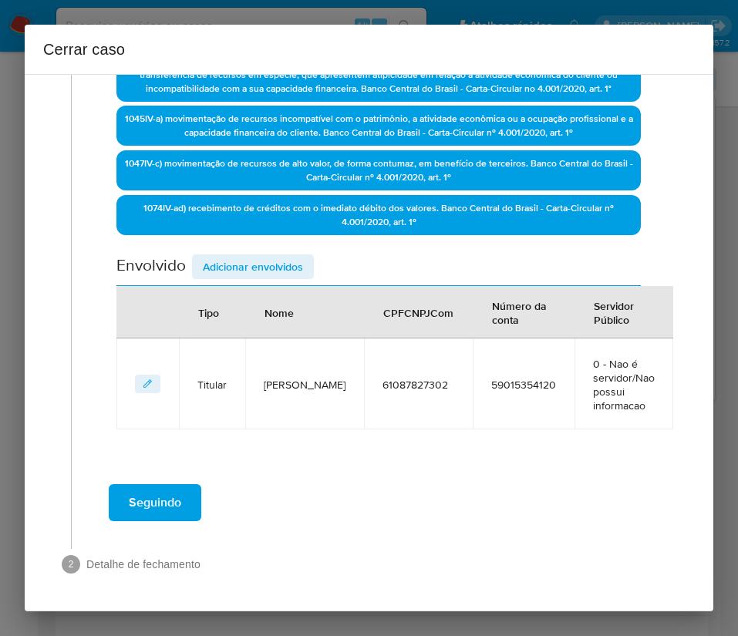
scroll to position [458, 0]
click at [249, 263] on span "Adicionar envolvidos" at bounding box center [253, 267] width 100 height 22
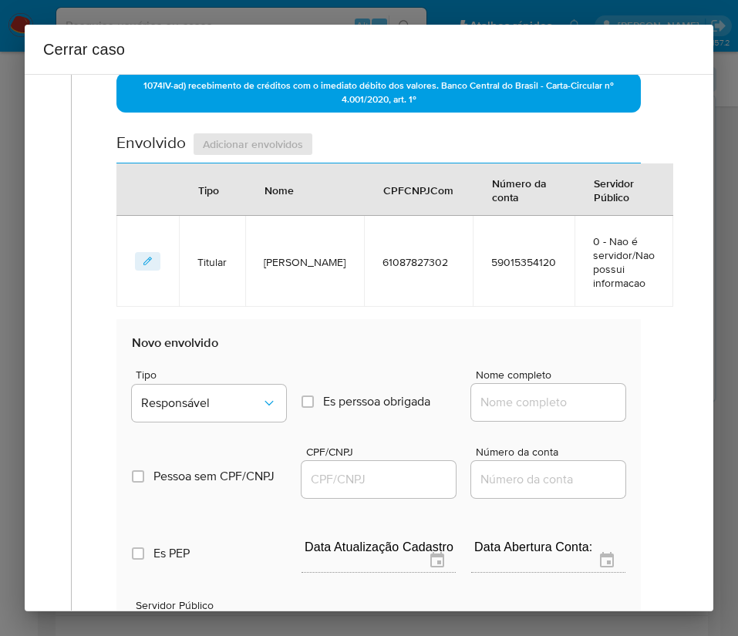
scroll to position [689, 0]
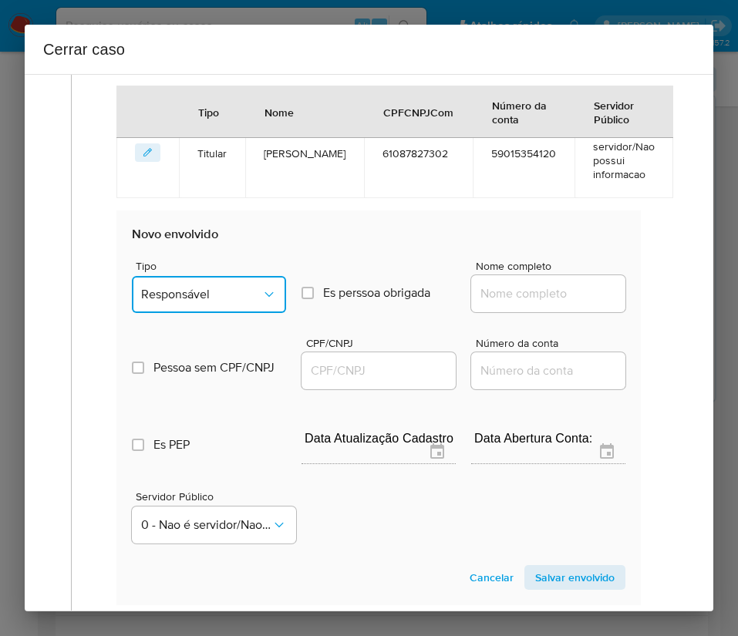
click at [213, 302] on button "Responsável" at bounding box center [209, 294] width 154 height 37
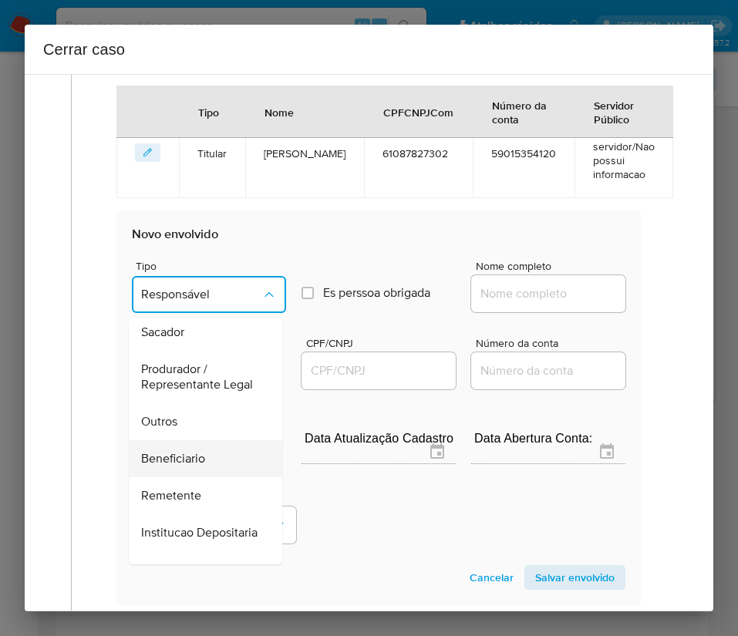
scroll to position [274, 0]
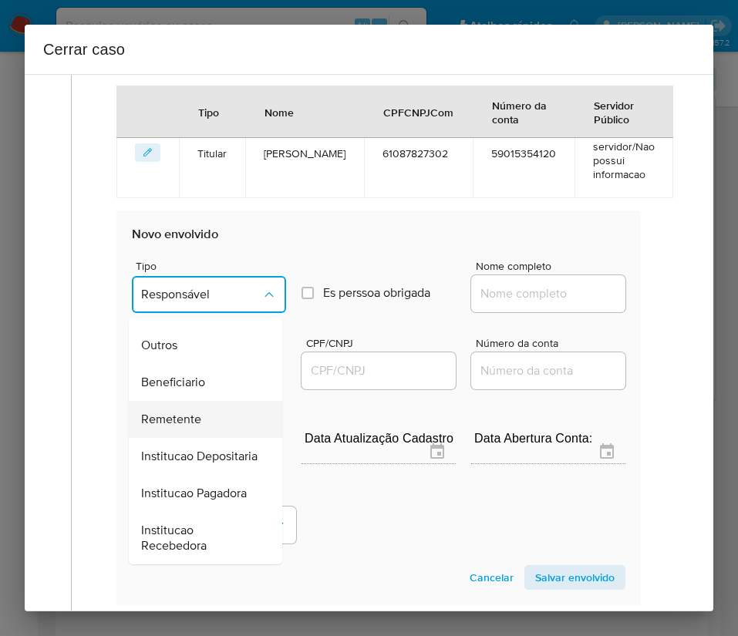
click at [187, 412] on span "Remetente" at bounding box center [171, 419] width 60 height 15
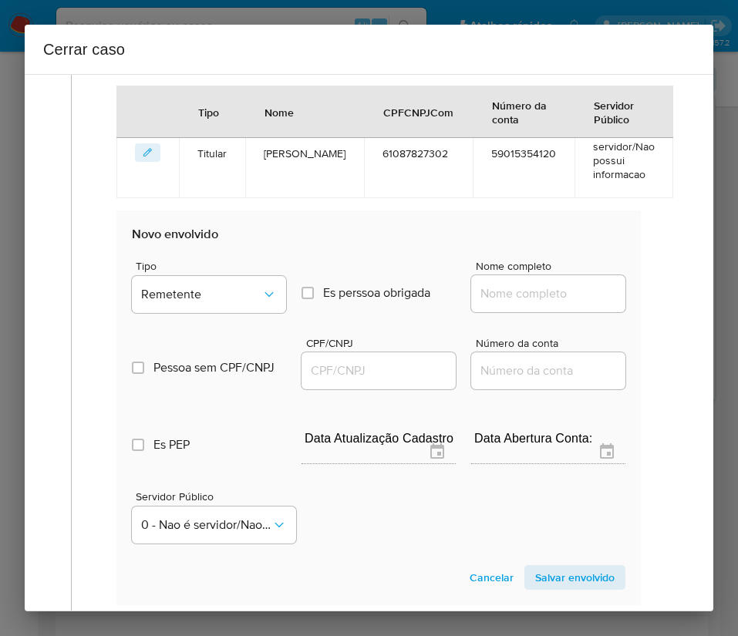
click at [497, 287] on input "Nome completo" at bounding box center [548, 294] width 154 height 20
paste input "Nayra Dos Santos Lima - CPF 61709354305"
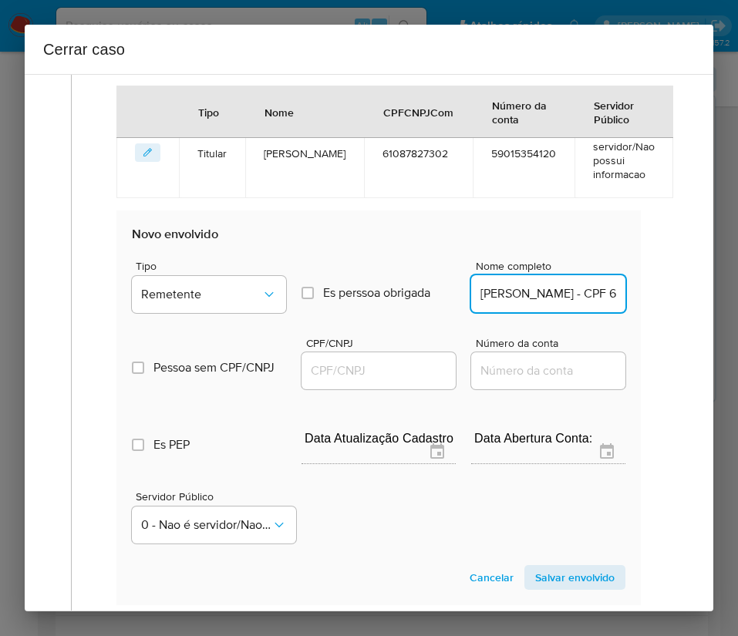
scroll to position [0, 104]
drag, startPoint x: 520, startPoint y: 295, endPoint x: 676, endPoint y: 295, distance: 156.5
click at [676, 295] on div "1 Informação completa Geral Data de início 01/07/2025 Data Fin 03/08/2025 Valor…" at bounding box center [368, 85] width 651 height 1375
type input "Nayra Dos Santos Lima"
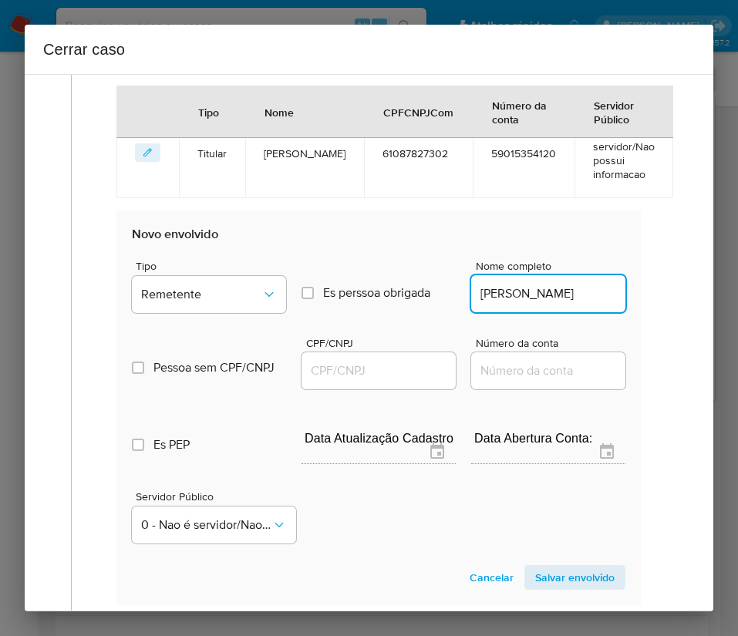
click at [394, 374] on input "CPF/CNPJ" at bounding box center [378, 371] width 154 height 20
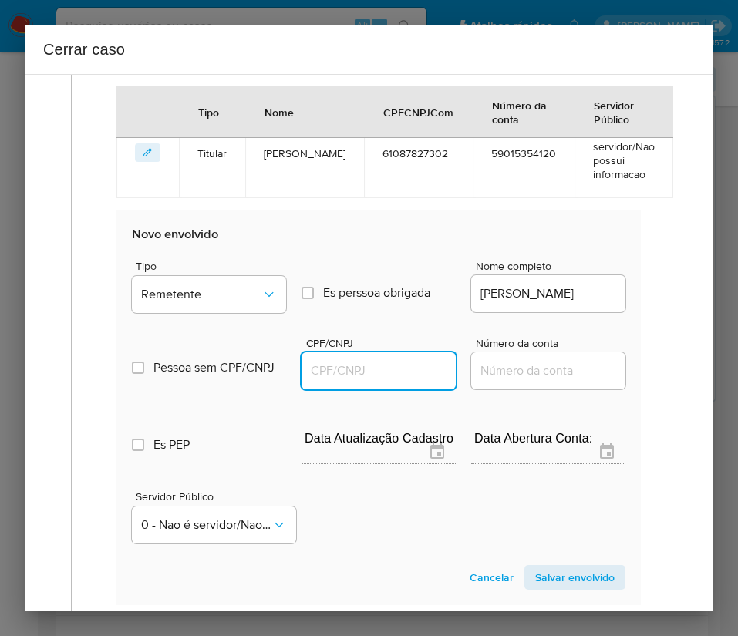
paste input "61709354305"
type input "61709354305"
click at [574, 571] on span "Salvar envolvido" at bounding box center [574, 578] width 79 height 22
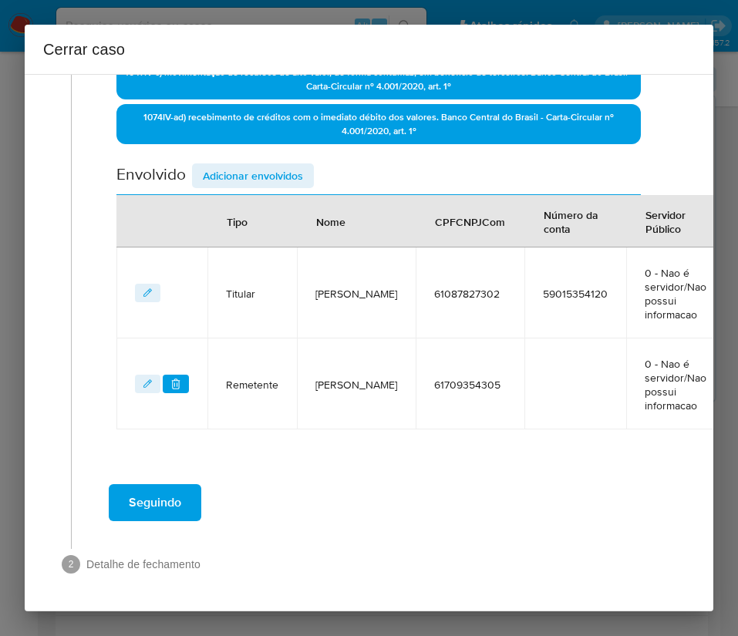
scroll to position [549, 0]
click at [251, 189] on div "Envolvido Adicionar envolvidos" at bounding box center [378, 179] width 524 height 32
click at [254, 179] on span "Adicionar envolvidos" at bounding box center [253, 176] width 100 height 22
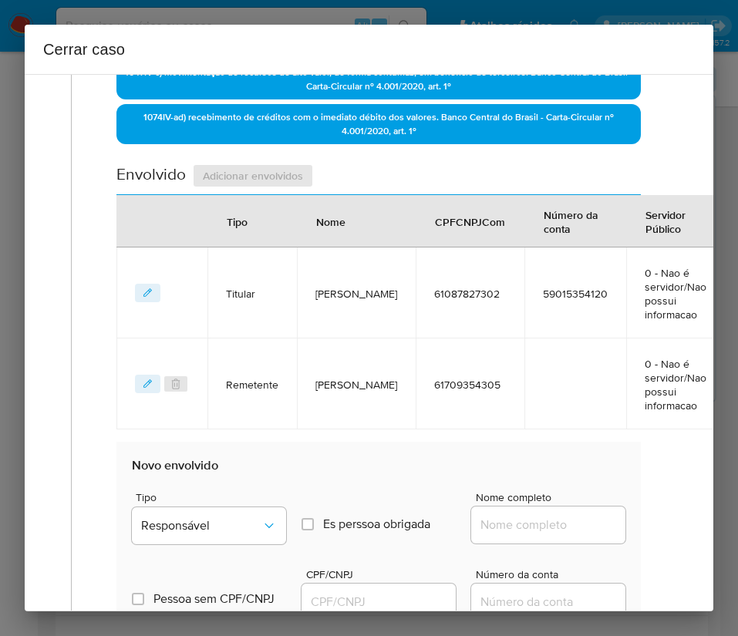
scroll to position [896, 0]
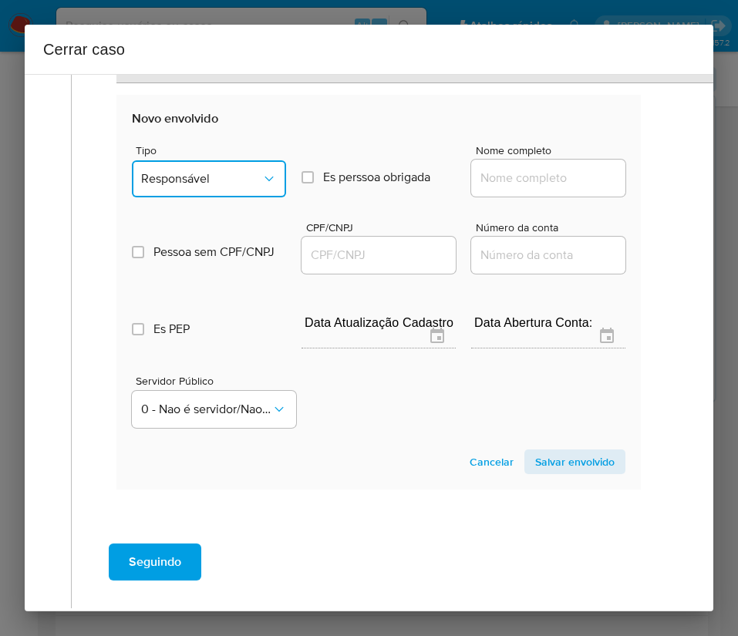
click at [237, 184] on span "Responsável" at bounding box center [201, 178] width 120 height 15
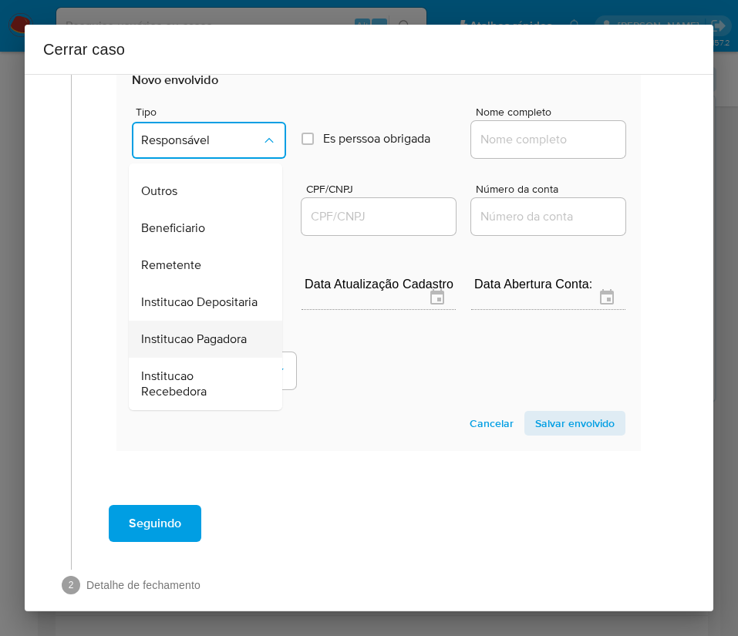
scroll to position [955, 0]
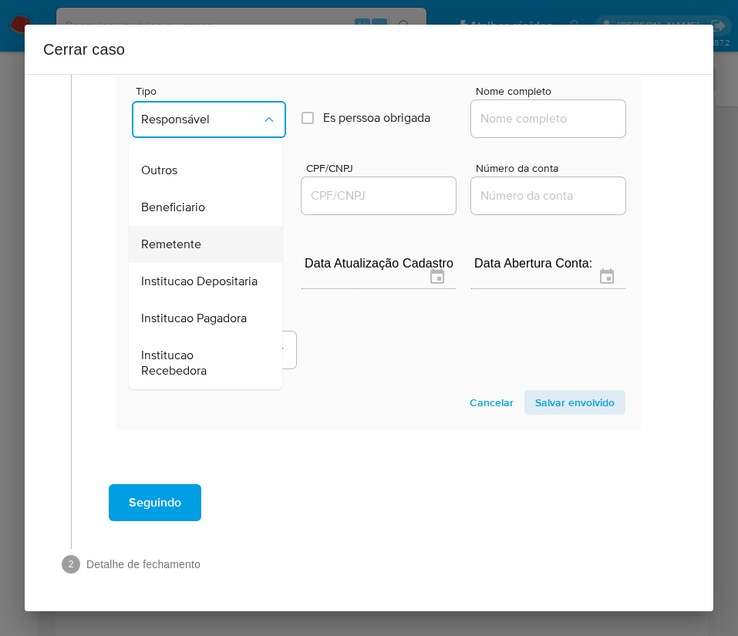
click at [180, 237] on span "Remetente" at bounding box center [171, 244] width 60 height 15
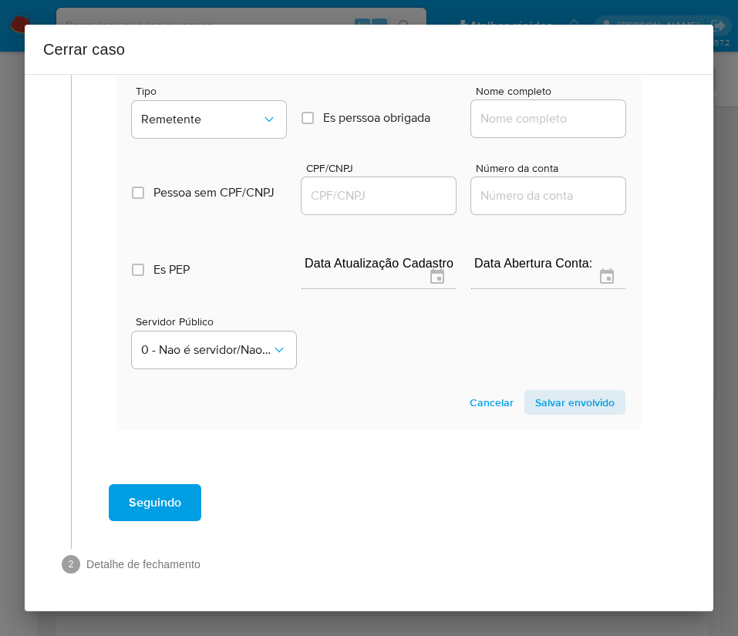
click at [501, 120] on input "Nome completo" at bounding box center [548, 119] width 154 height 20
paste input "Francisco Thalyson Castro Lima - CPF 61659634393"
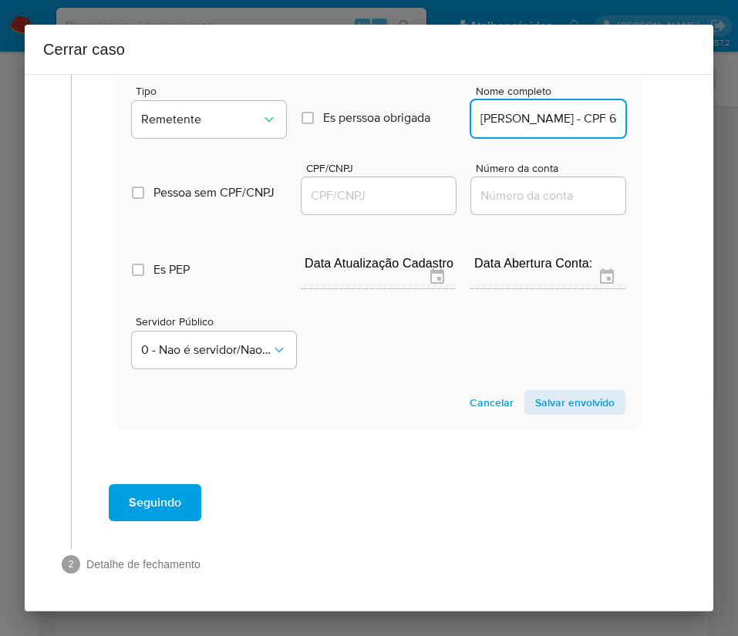
scroll to position [0, 150]
drag, startPoint x: 521, startPoint y: 120, endPoint x: 712, endPoint y: 119, distance: 191.2
click at [712, 119] on div "1 Informação completa Geral Data de início 01/07/2025 Data Fin 03/08/2025 Valor…" at bounding box center [369, 342] width 688 height 537
type input "Francisco Thalyson Castro Lima"
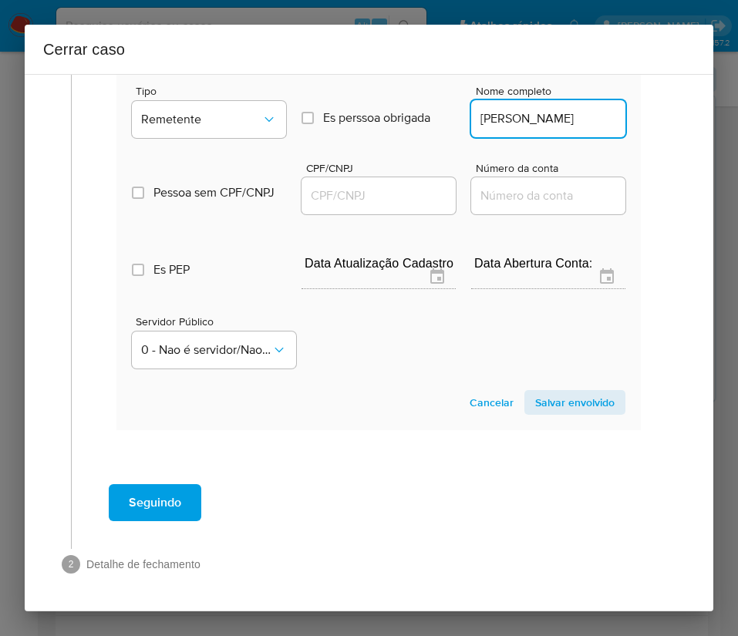
click at [419, 204] on input "CPF/CNPJ" at bounding box center [378, 196] width 154 height 20
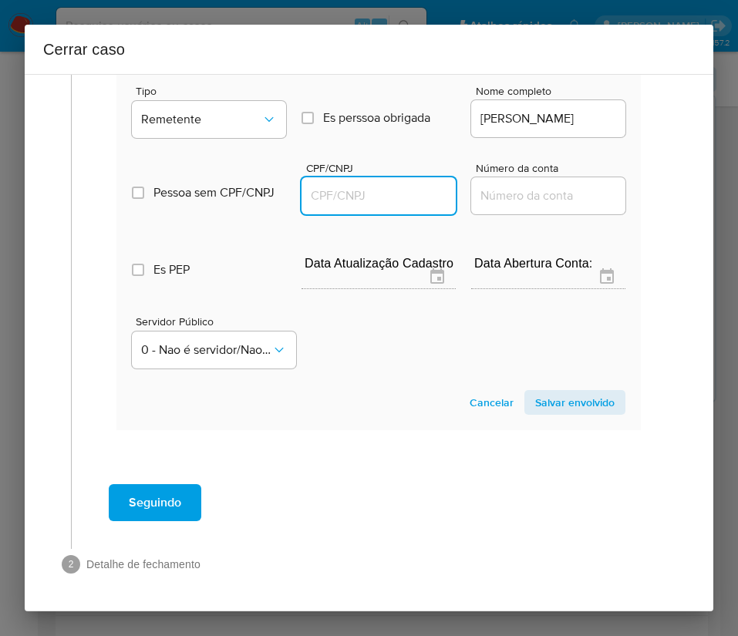
scroll to position [0, 0]
paste input "61659634393"
type input "61659634393"
click at [537, 417] on section "Novo envolvido Tipo Remetente Es perssoa obrigada Is PObrigada Nome completo Fr…" at bounding box center [378, 232] width 524 height 394
click at [540, 407] on span "Salvar envolvido" at bounding box center [574, 403] width 79 height 22
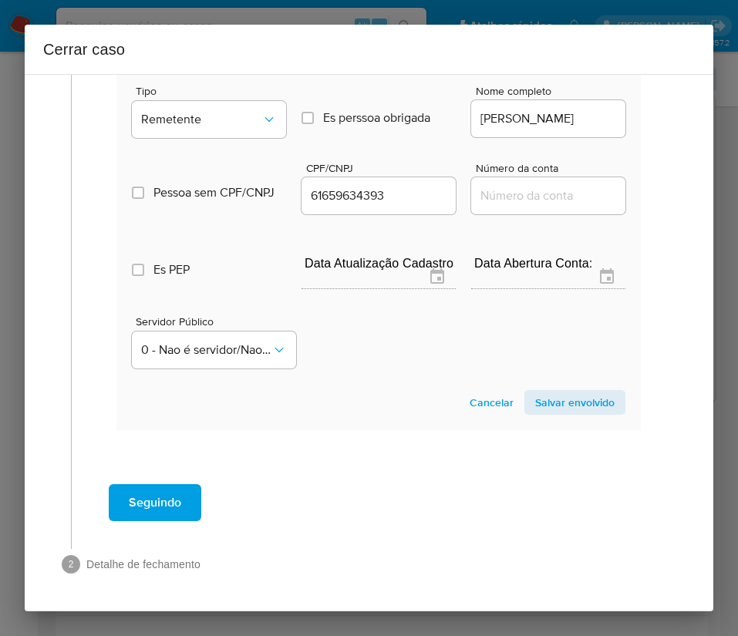
scroll to position [640, 0]
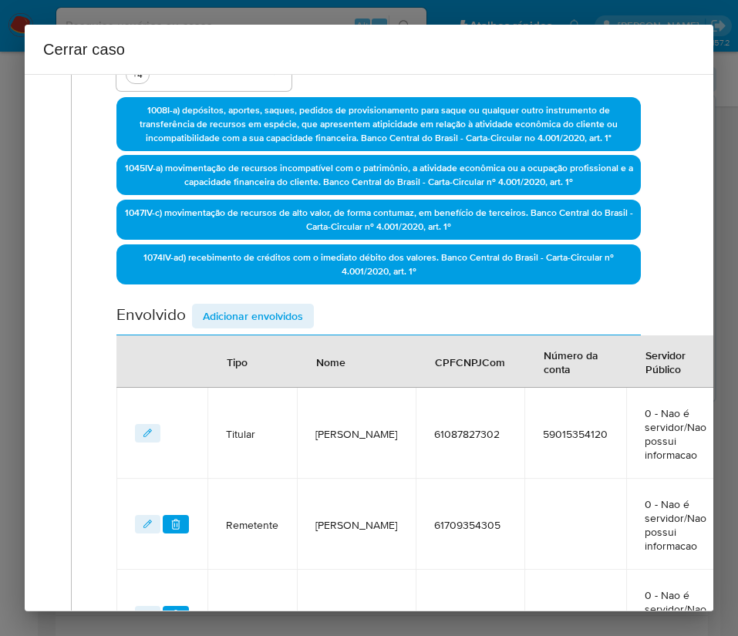
click at [235, 317] on span "Adicionar envolvidos" at bounding box center [253, 316] width 100 height 22
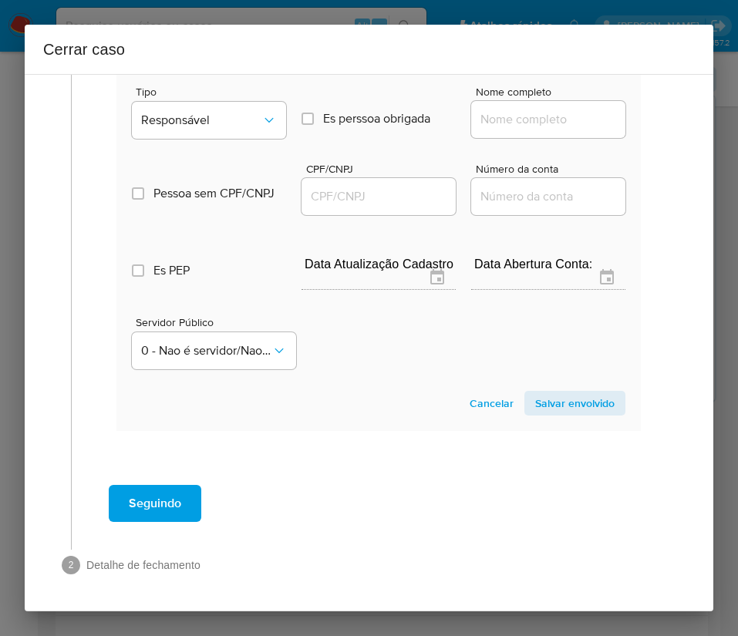
scroll to position [1046, 0]
click at [239, 104] on button "Responsável" at bounding box center [209, 119] width 154 height 37
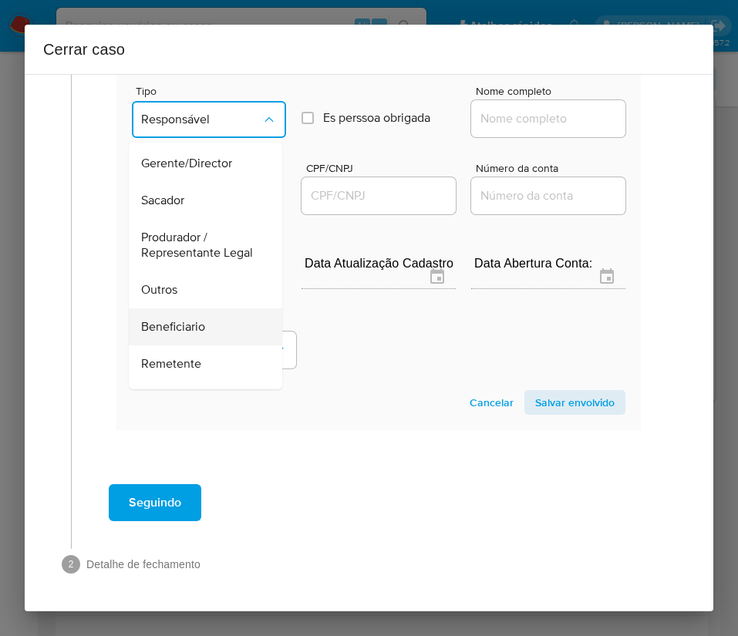
scroll to position [231, 0]
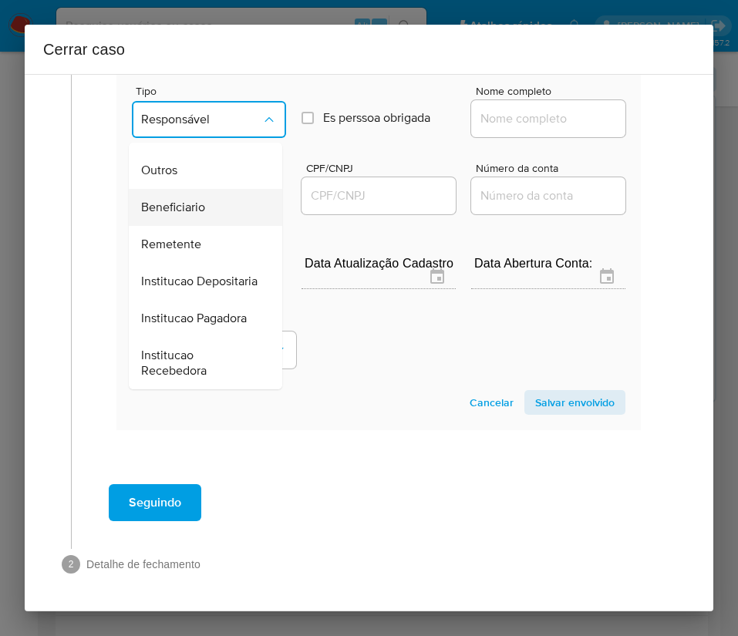
click at [191, 215] on span "Beneficiario" at bounding box center [173, 207] width 64 height 15
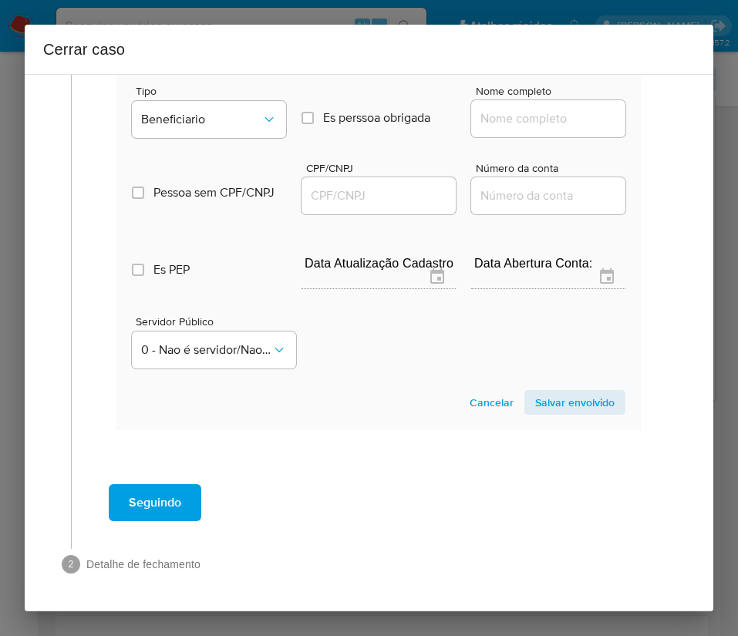
click at [495, 129] on div at bounding box center [548, 118] width 154 height 37
click at [505, 124] on input "Nome completo" at bounding box center [548, 119] width 154 height 20
paste input "Julio Cesar De Araujo Vercosa - CPF 01829714309"
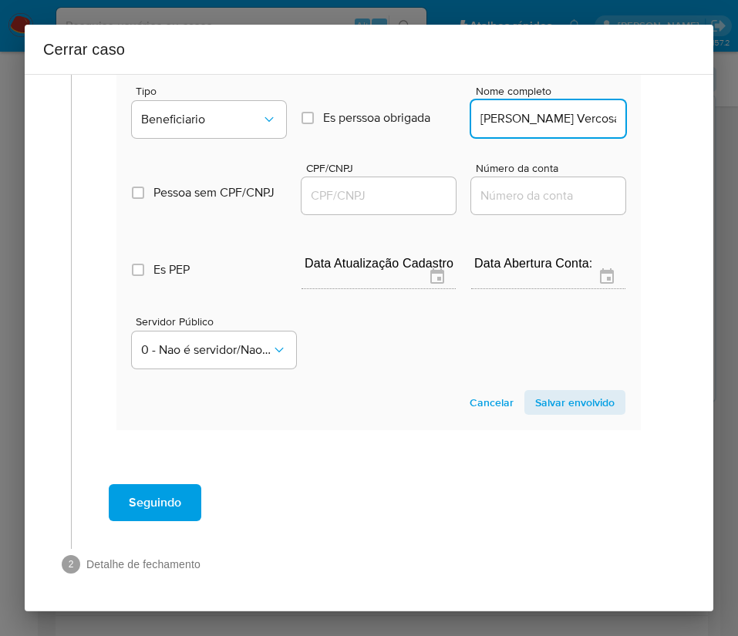
scroll to position [0, 140]
drag, startPoint x: 521, startPoint y: 120, endPoint x: 635, endPoint y: 120, distance: 113.3
type input "Julio Cesar De Araujo Vercosa"
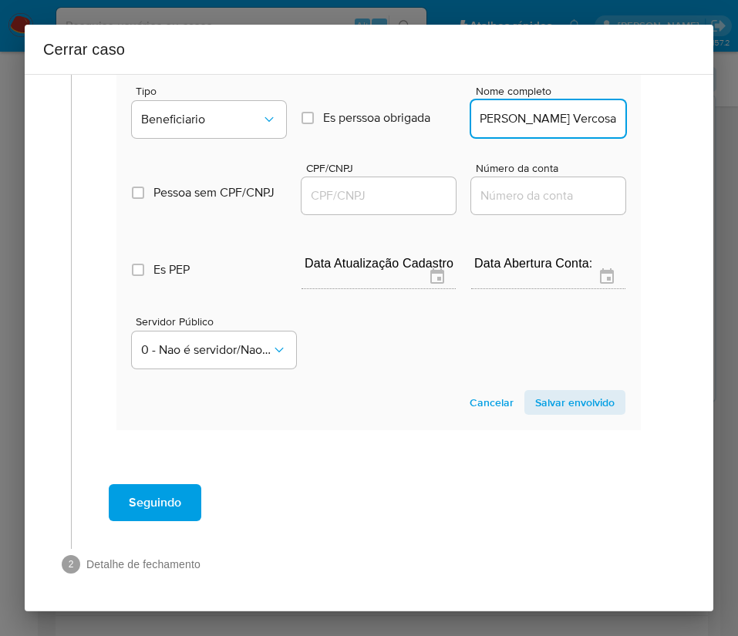
click at [370, 190] on input "CPF/CNPJ" at bounding box center [378, 196] width 154 height 20
paste input "01829714309"
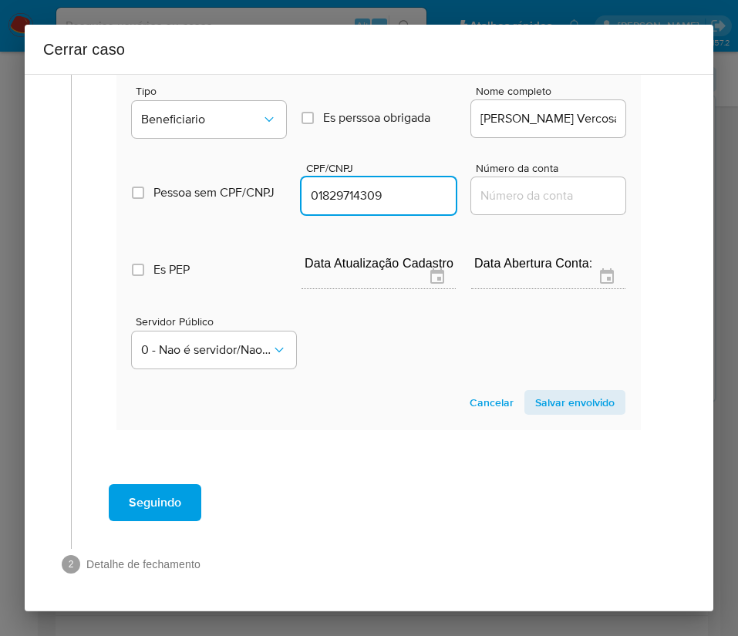
type input "1829714309"
click at [545, 413] on span "Salvar envolvido" at bounding box center [574, 403] width 79 height 22
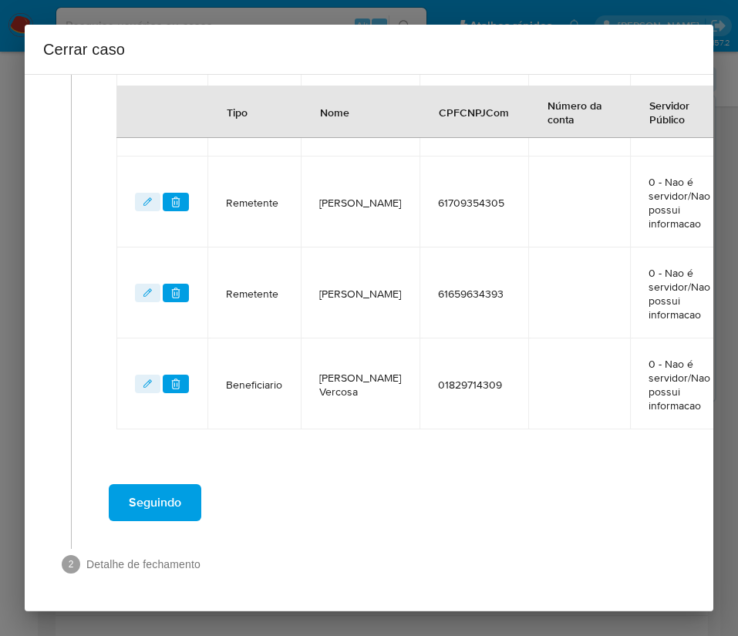
scroll to position [384, 0]
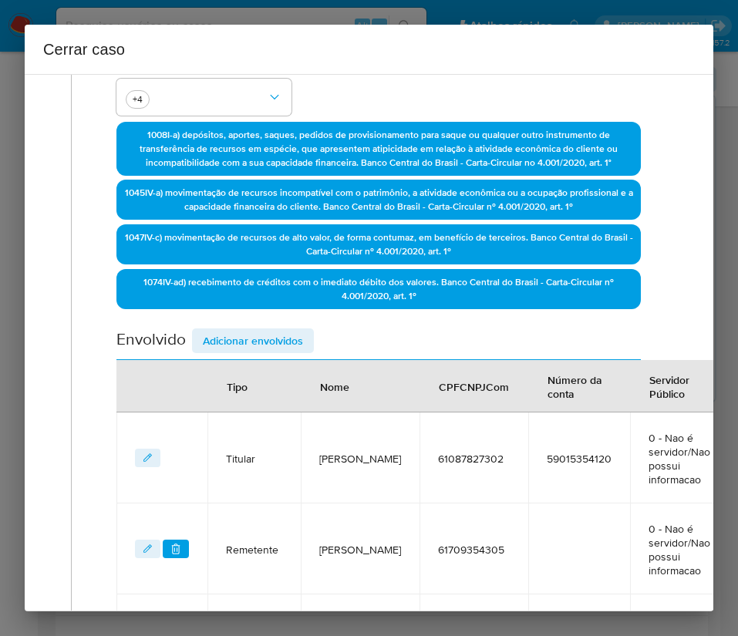
click at [249, 335] on span "Adicionar envolvidos" at bounding box center [253, 341] width 100 height 22
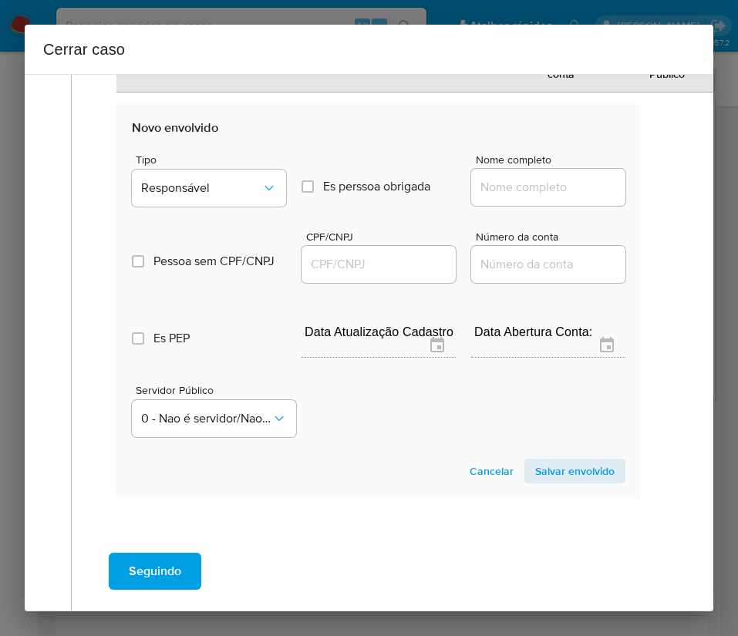
scroll to position [1137, 0]
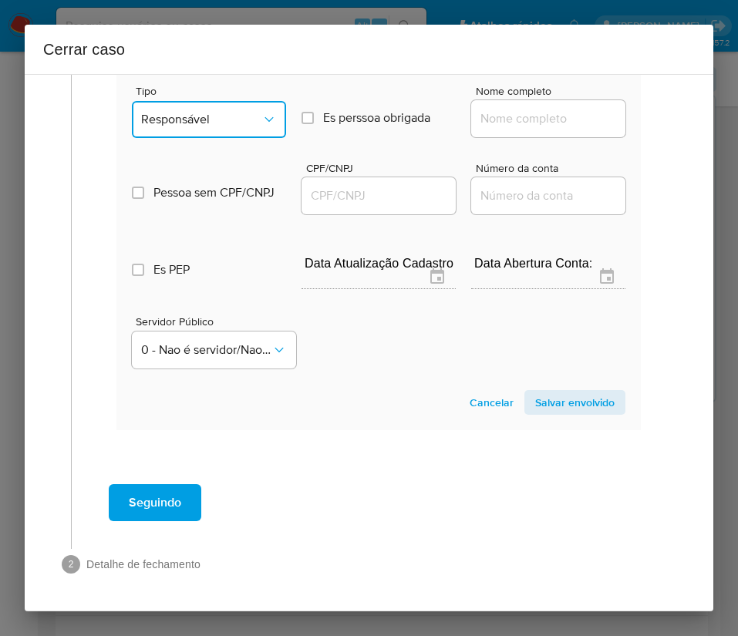
click at [214, 115] on span "Responsável" at bounding box center [201, 119] width 120 height 15
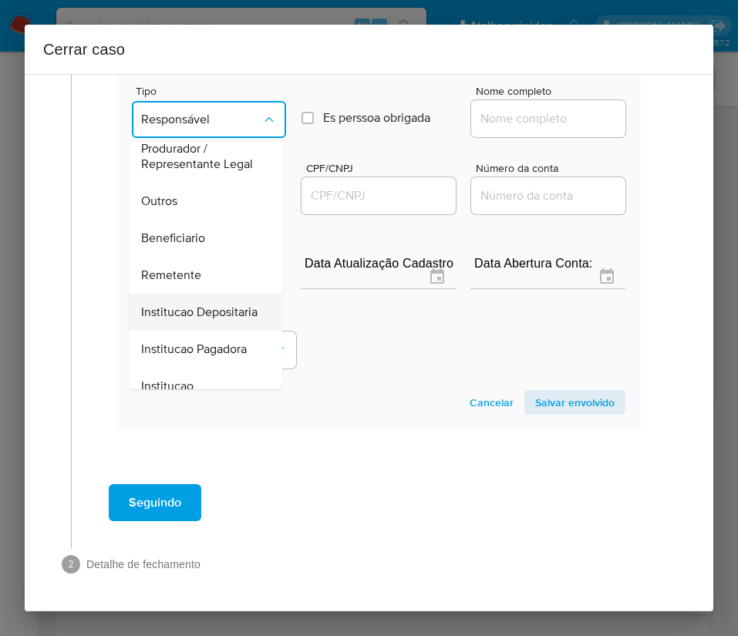
scroll to position [274, 0]
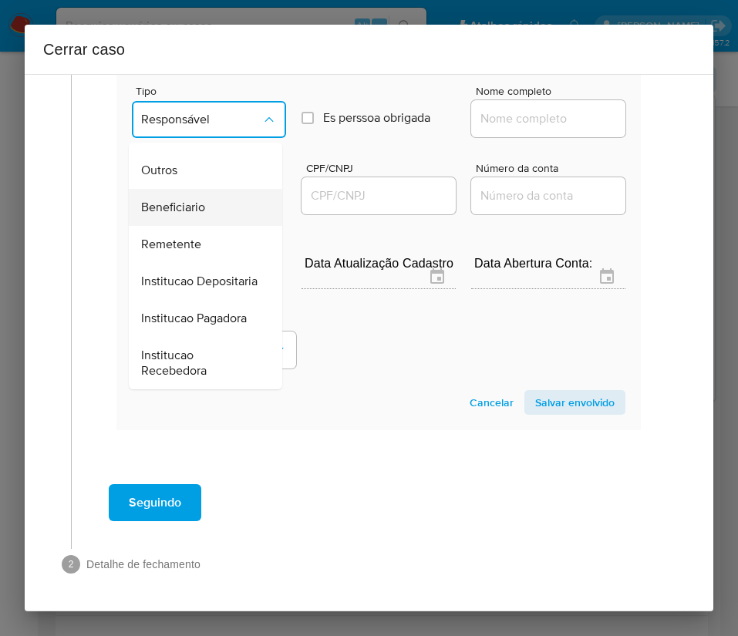
click at [197, 200] on span "Beneficiario" at bounding box center [173, 207] width 64 height 15
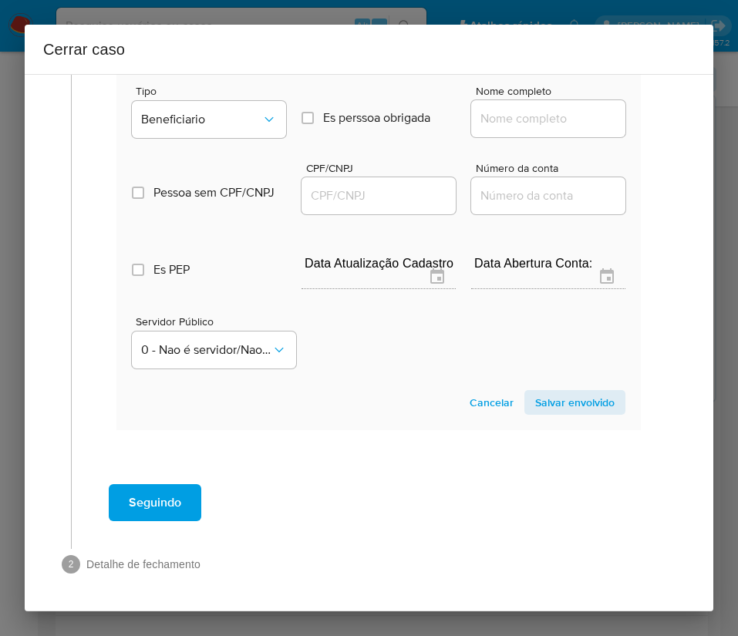
click at [510, 111] on input "Nome completo" at bounding box center [548, 119] width 154 height 20
paste input "Francisneide Sousa Lima - CPF 04626608345"
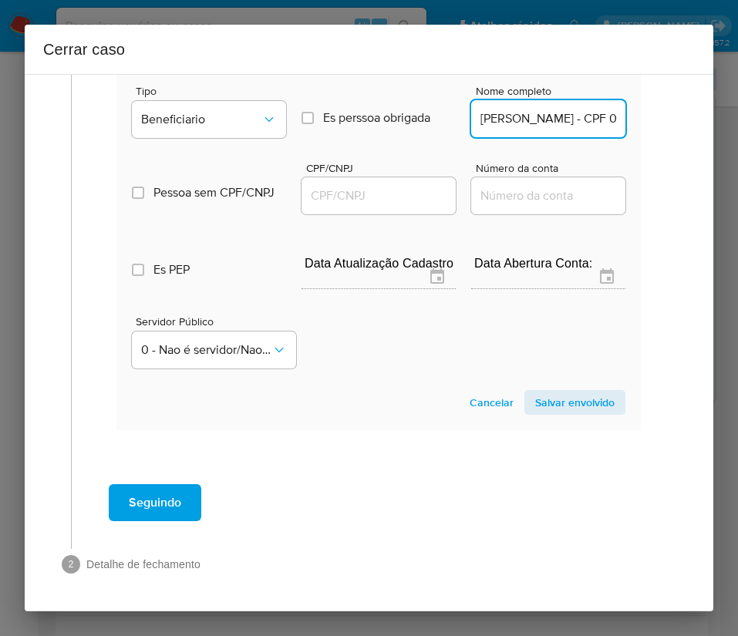
scroll to position [0, 117]
drag, startPoint x: 518, startPoint y: 122, endPoint x: 667, endPoint y: 120, distance: 148.8
type input "Francisneide Sousa Lima"
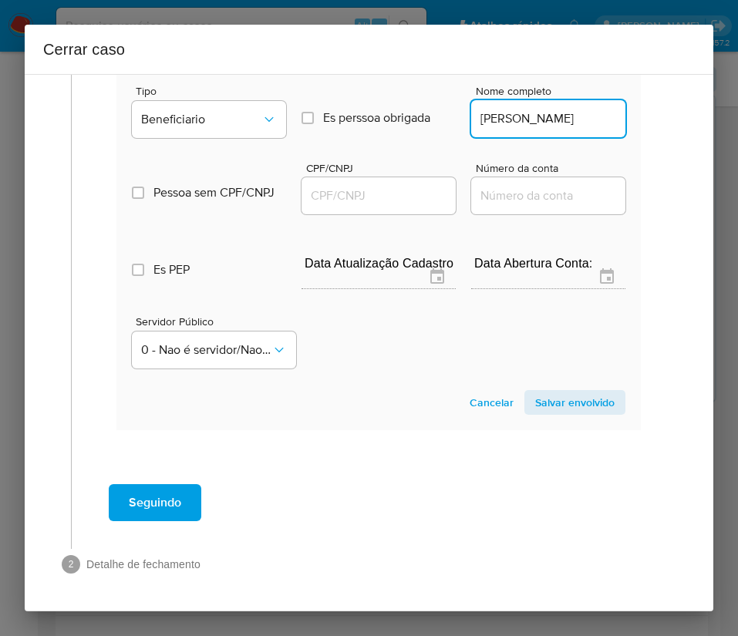
drag, startPoint x: 365, startPoint y: 200, endPoint x: 395, endPoint y: 199, distance: 29.3
click at [365, 200] on input "CPF/CNPJ" at bounding box center [378, 196] width 154 height 20
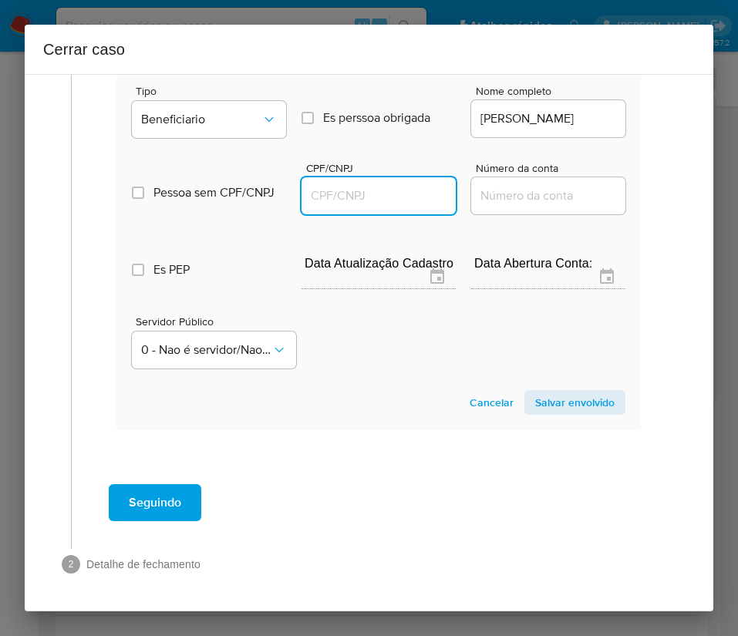
paste input "04626608345"
type input "4626608345"
click at [576, 401] on span "Salvar envolvido" at bounding box center [574, 403] width 79 height 22
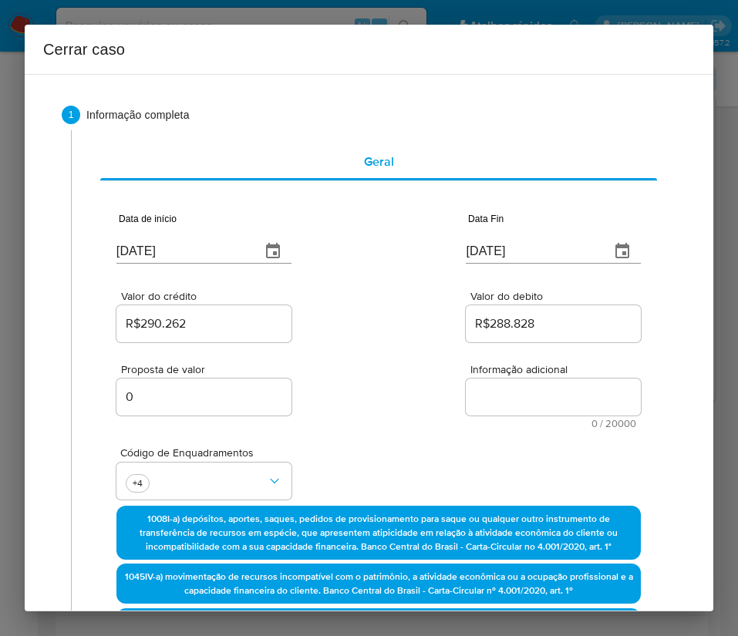
click at [480, 399] on textarea "Informação adicional" at bounding box center [553, 397] width 175 height 37
paste textarea "Informações do Cliente Gustavo da Costa Araujo, CPF 61087827302, 26 anos, resid…"
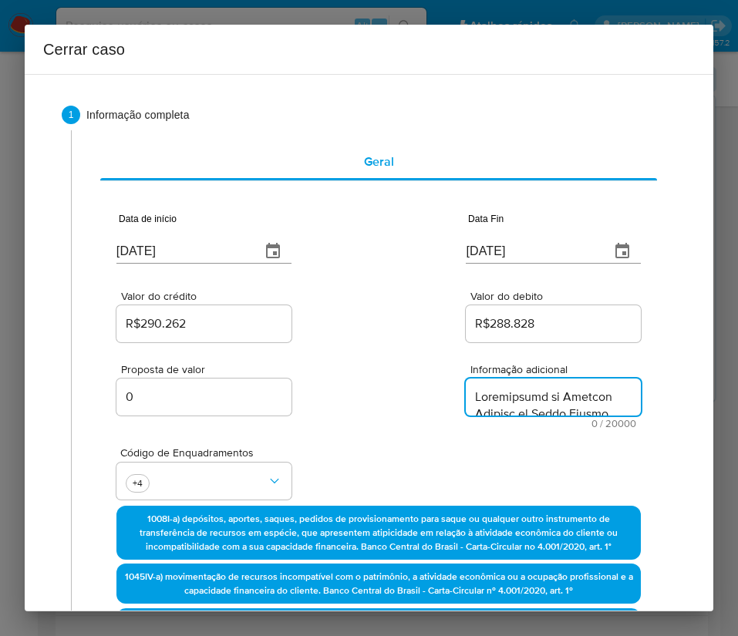
type textarea "Informações do Cliente Gustavo da Costa Araujo, CPF 61087827302, 26 anos, resid…"
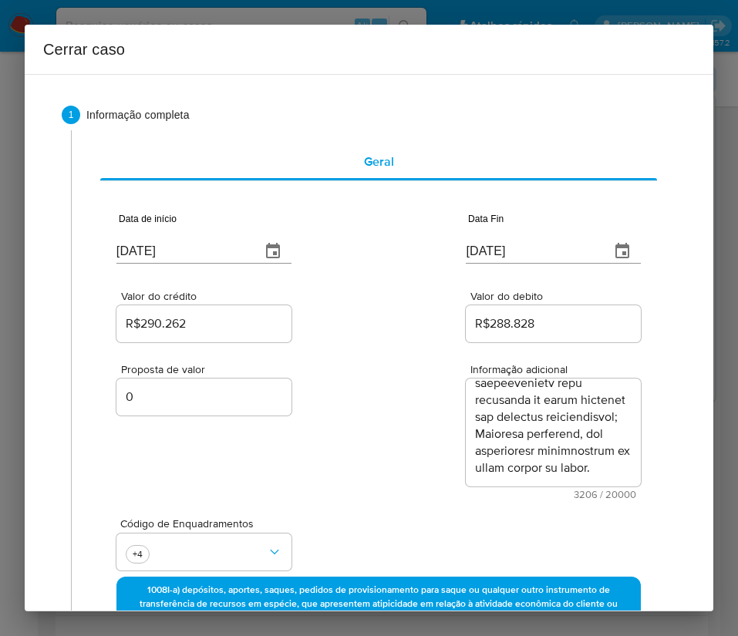
click at [328, 471] on div "Proposta de valor 0 Informação adicional 3206 / 20000 16794 caracteres restantes" at bounding box center [378, 422] width 524 height 154
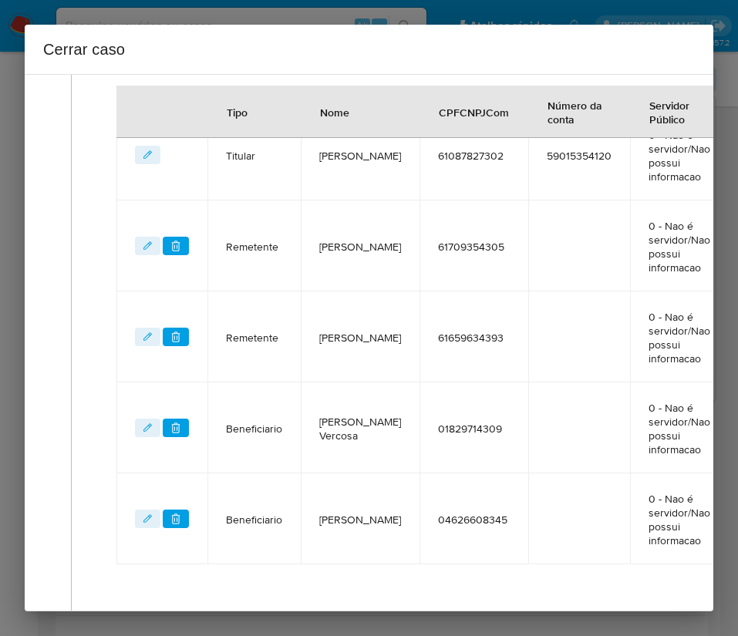
scroll to position [911, 0]
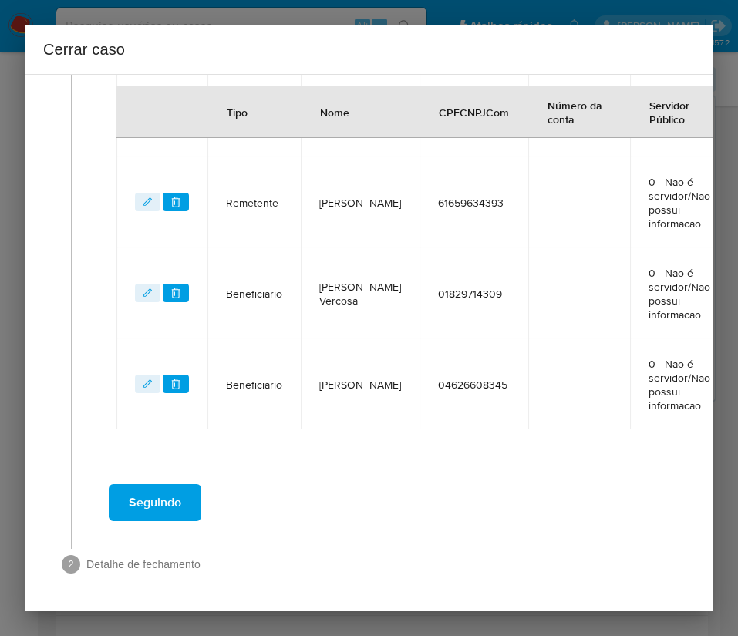
click at [146, 493] on span "Seguindo" at bounding box center [155, 503] width 52 height 34
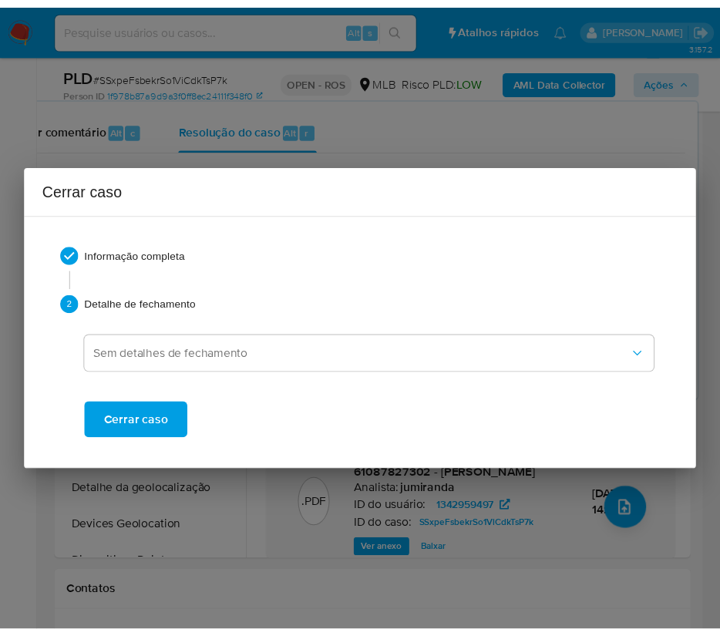
scroll to position [3040, 0]
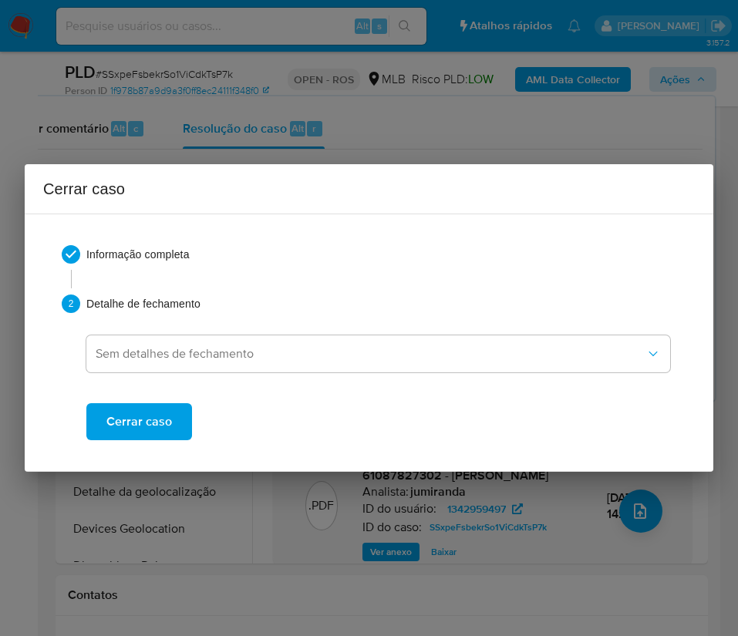
click at [154, 414] on span "Cerrar caso" at bounding box center [139, 422] width 66 height 34
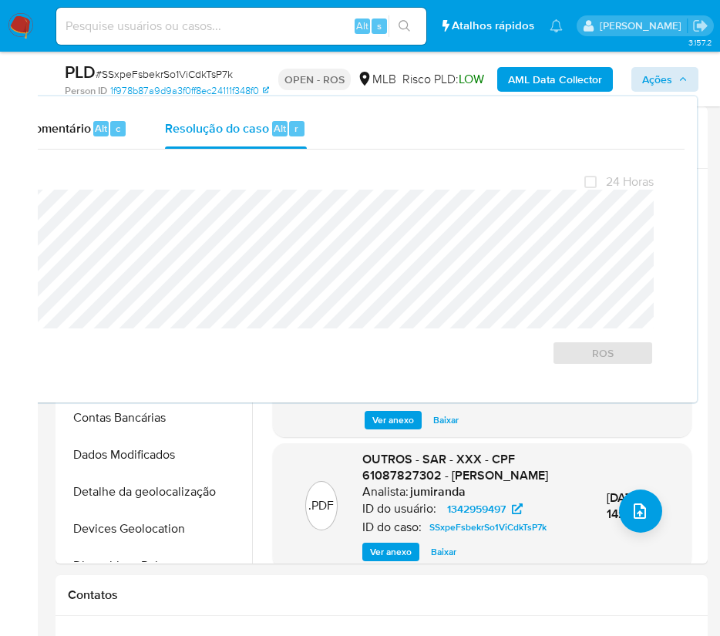
click at [125, 72] on span "# SSxpeFsbekrSo1ViCdkTsP7k" at bounding box center [164, 73] width 137 height 15
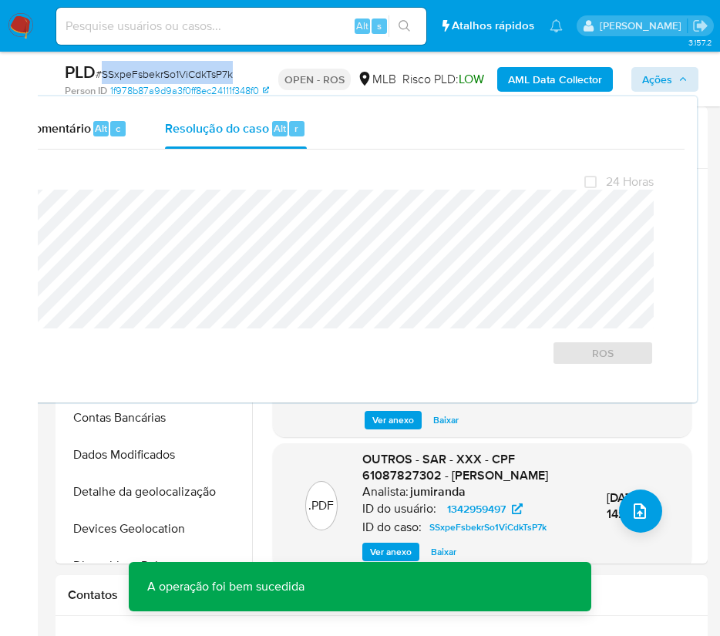
copy span "SSxpeFsbekrSo1ViCdkTsP7k"
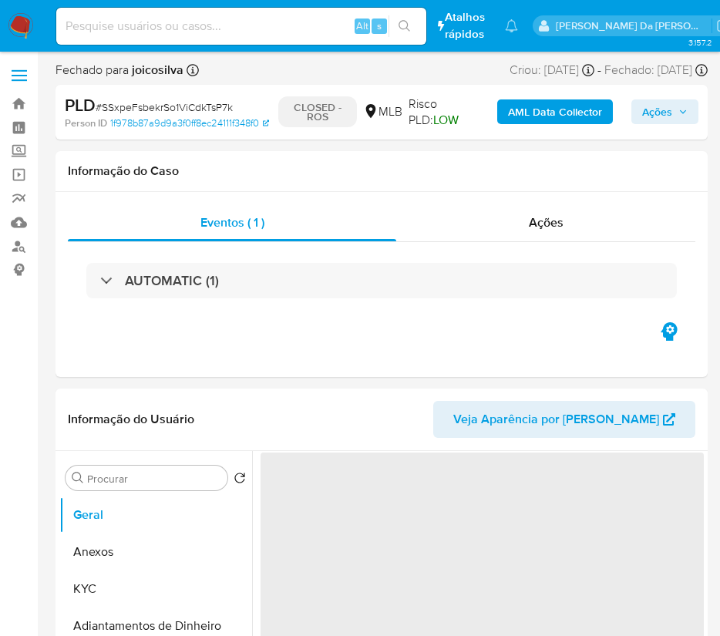
select select "10"
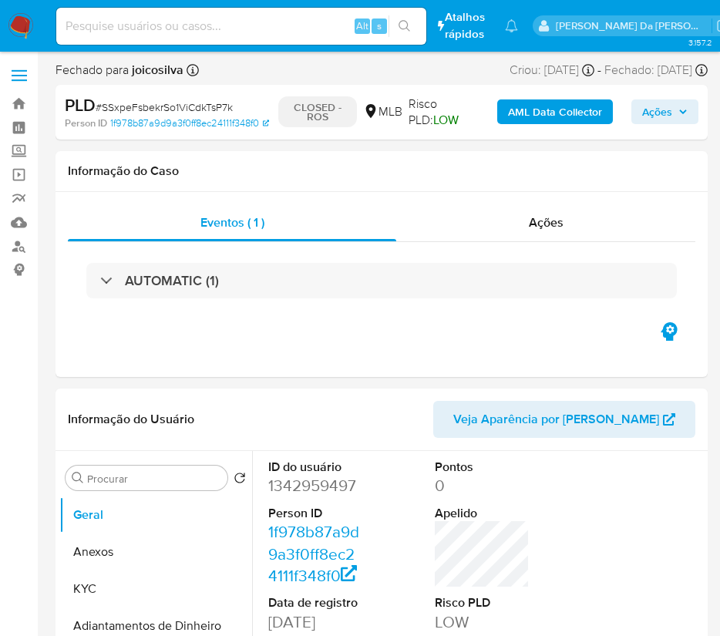
click at [19, 27] on img at bounding box center [21, 26] width 26 height 26
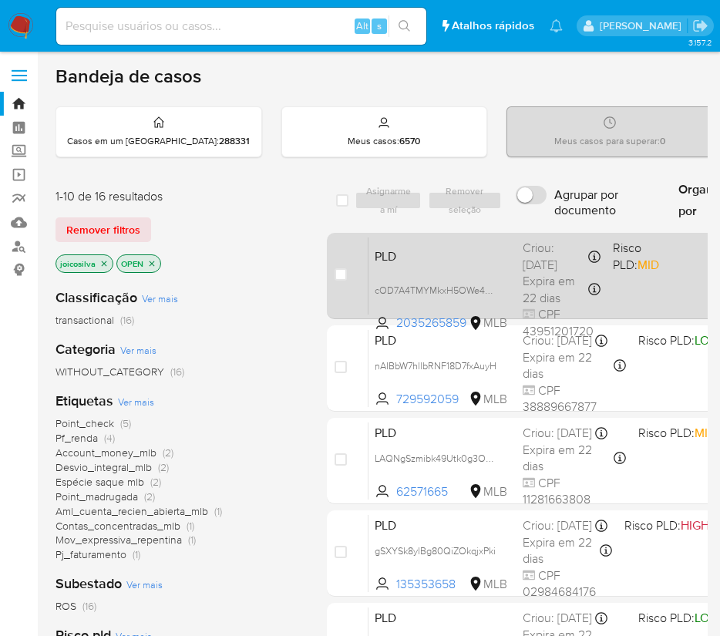
click at [668, 283] on div "PLD cOD7A4TMYMkxH5OWe4EAB3k6 2035265859 MLB Risco PLD: MID Criou: [DATE] Criou:…" at bounding box center [670, 276] width 603 height 78
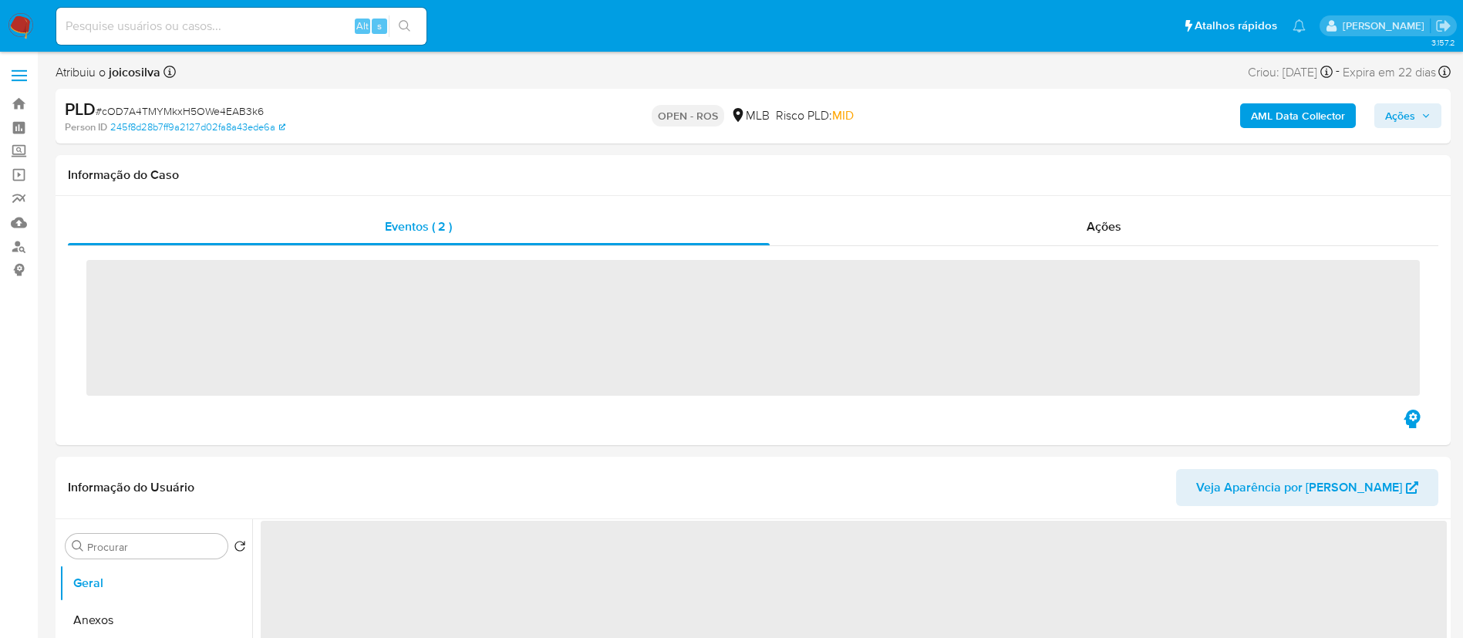
click at [224, 115] on span "# cOD7A4TMYMkxH5OWe4EAB3k6" at bounding box center [180, 110] width 168 height 15
copy span "cOD7A4TMYMkxH5OWe4EAB3k6"
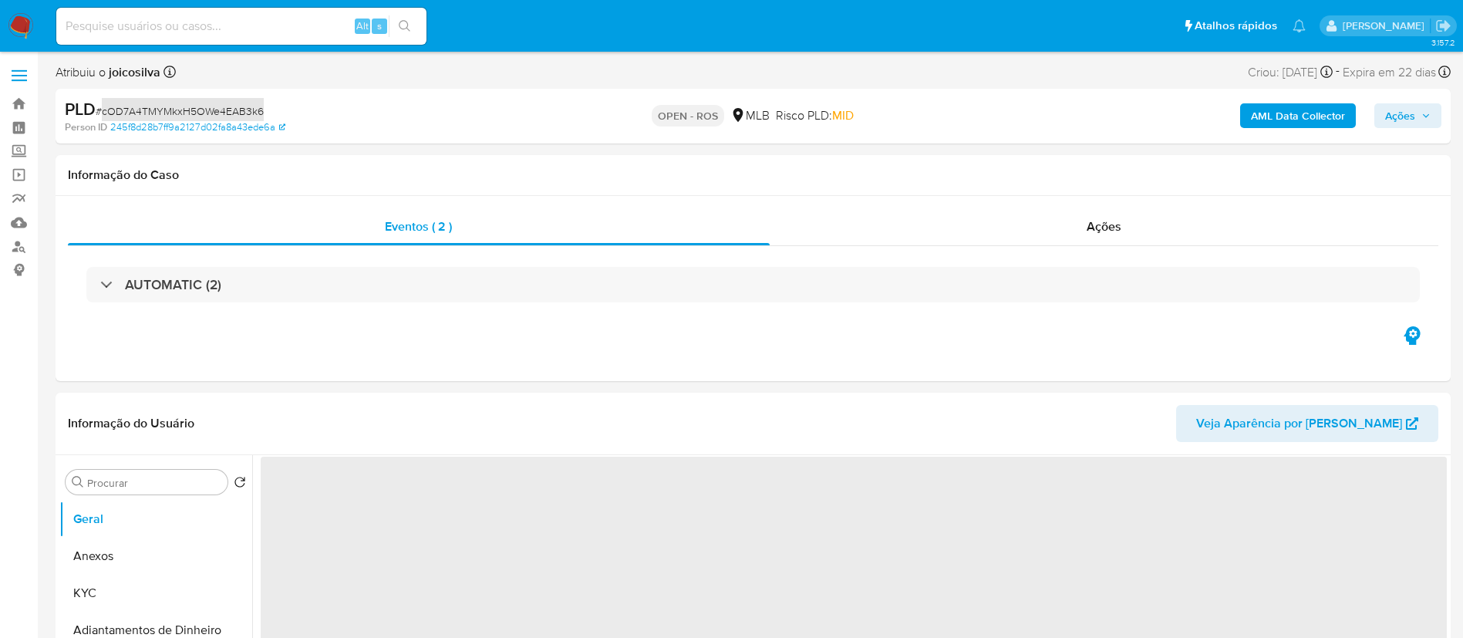
select select "10"
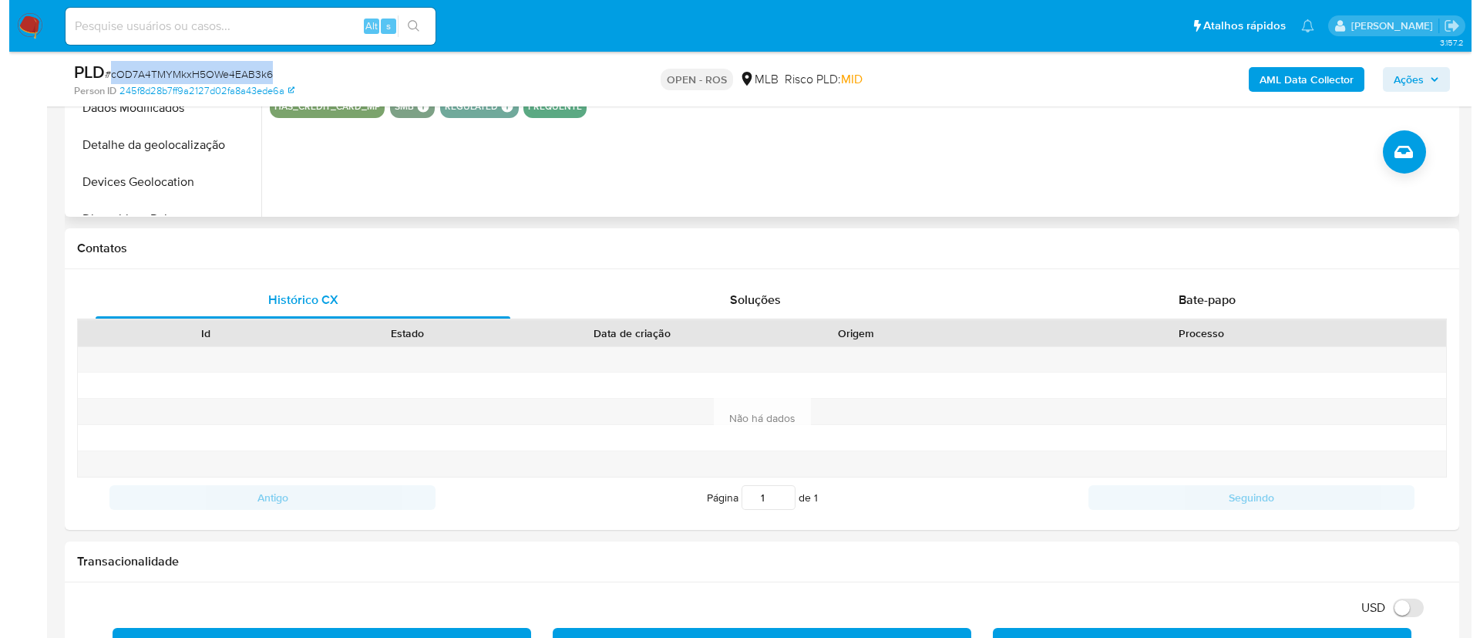
scroll to position [231, 0]
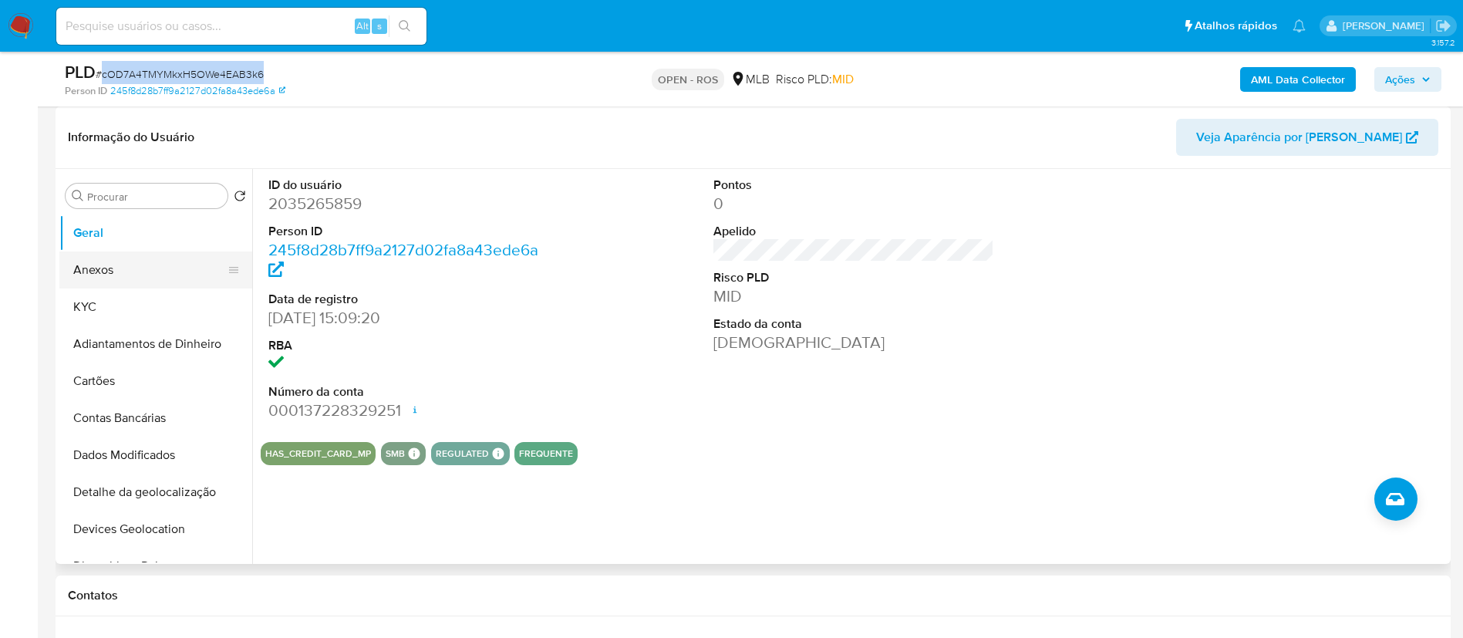
click at [115, 274] on button "Anexos" at bounding box center [149, 269] width 180 height 37
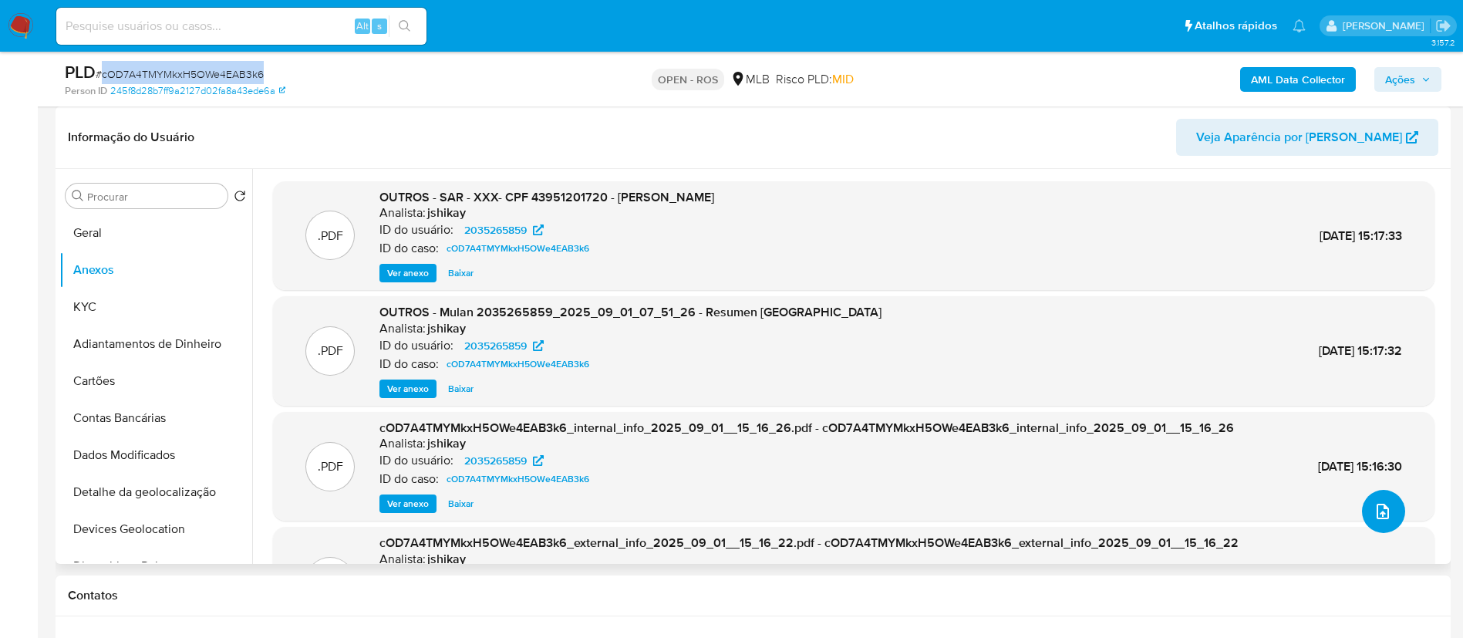
click at [1391, 508] on button "upload-file" at bounding box center [1383, 511] width 43 height 43
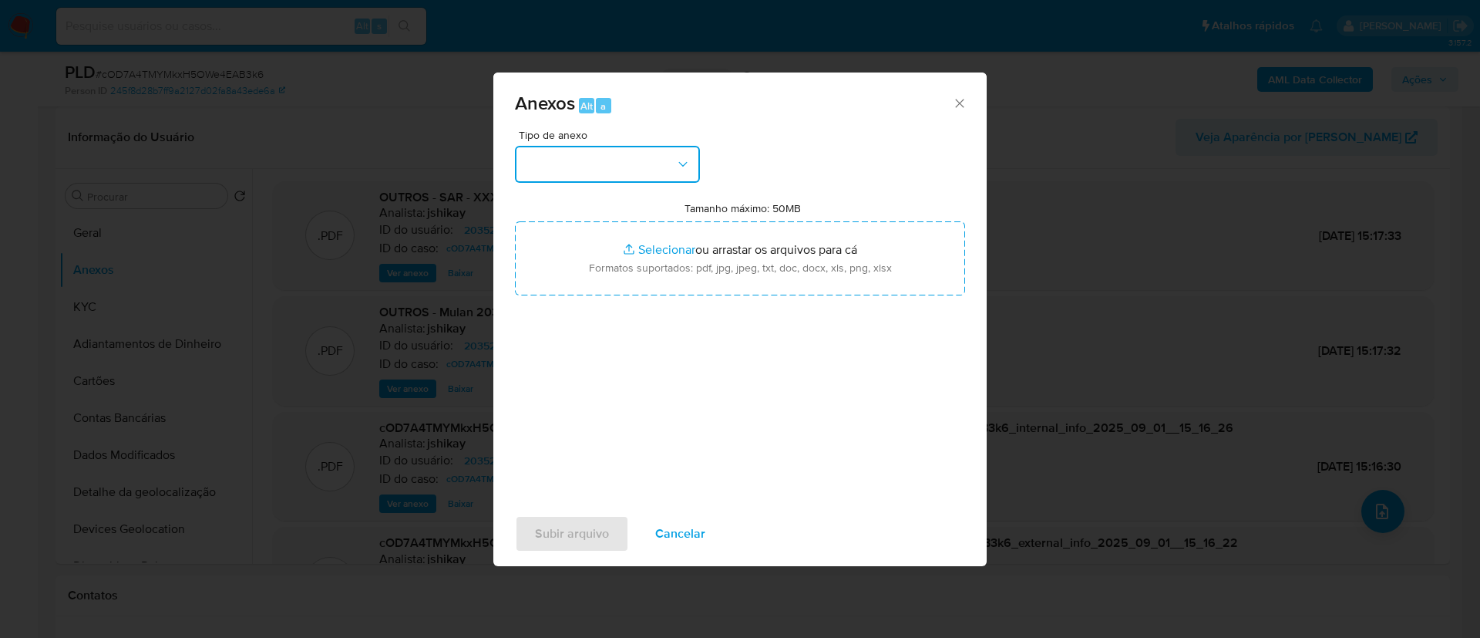
click at [664, 166] on button "button" at bounding box center [607, 164] width 185 height 37
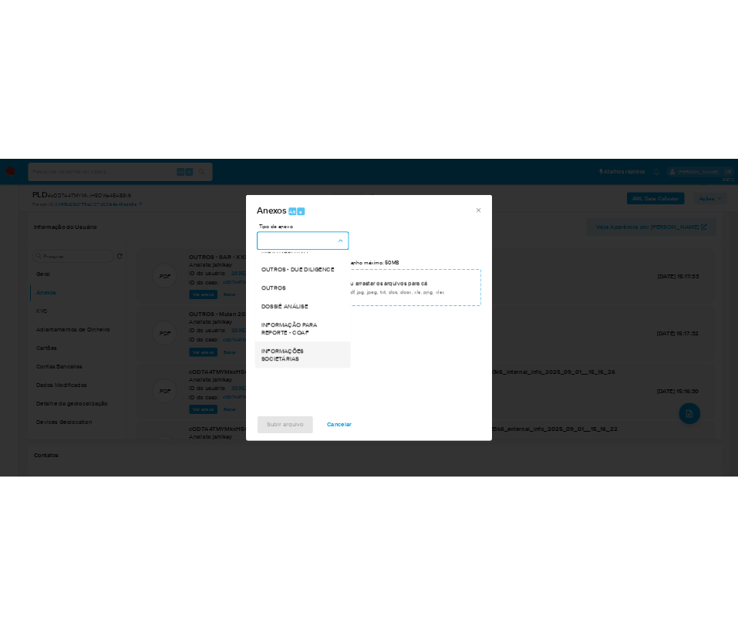
scroll to position [237, 0]
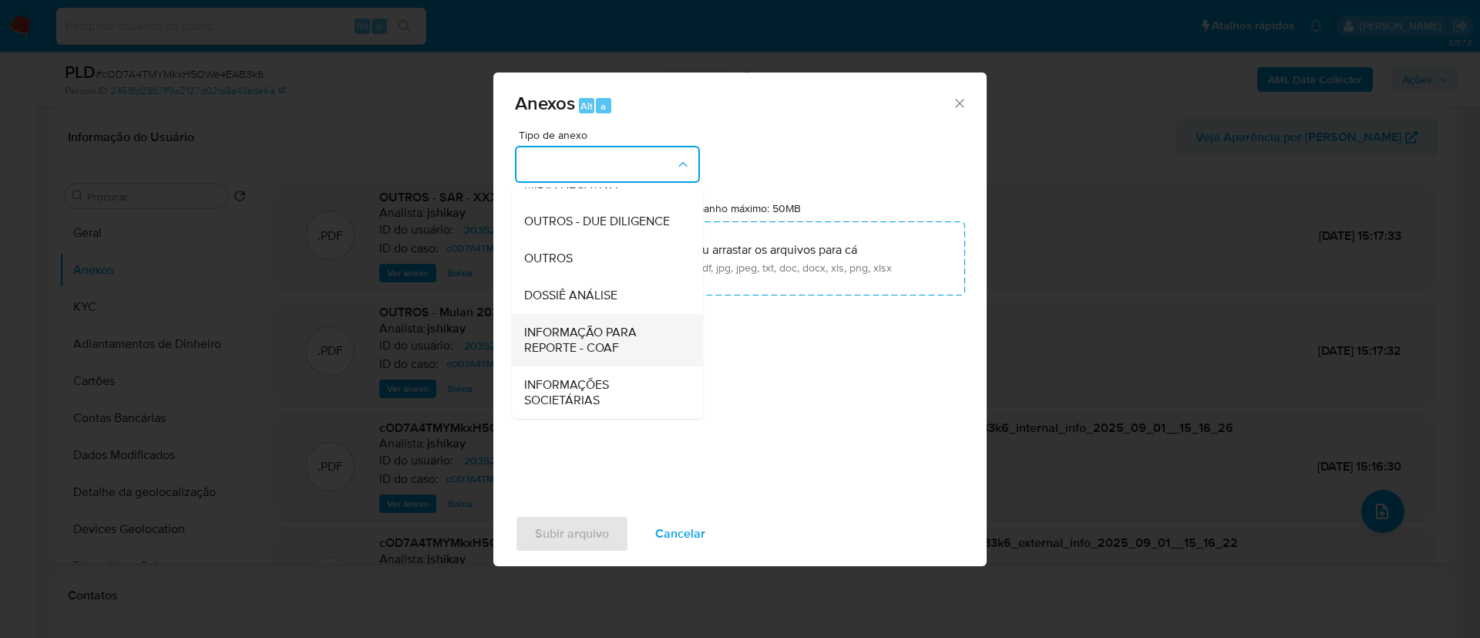
click at [606, 353] on span "INFORMAÇÃO PARA REPORTE - COAF" at bounding box center [602, 340] width 157 height 31
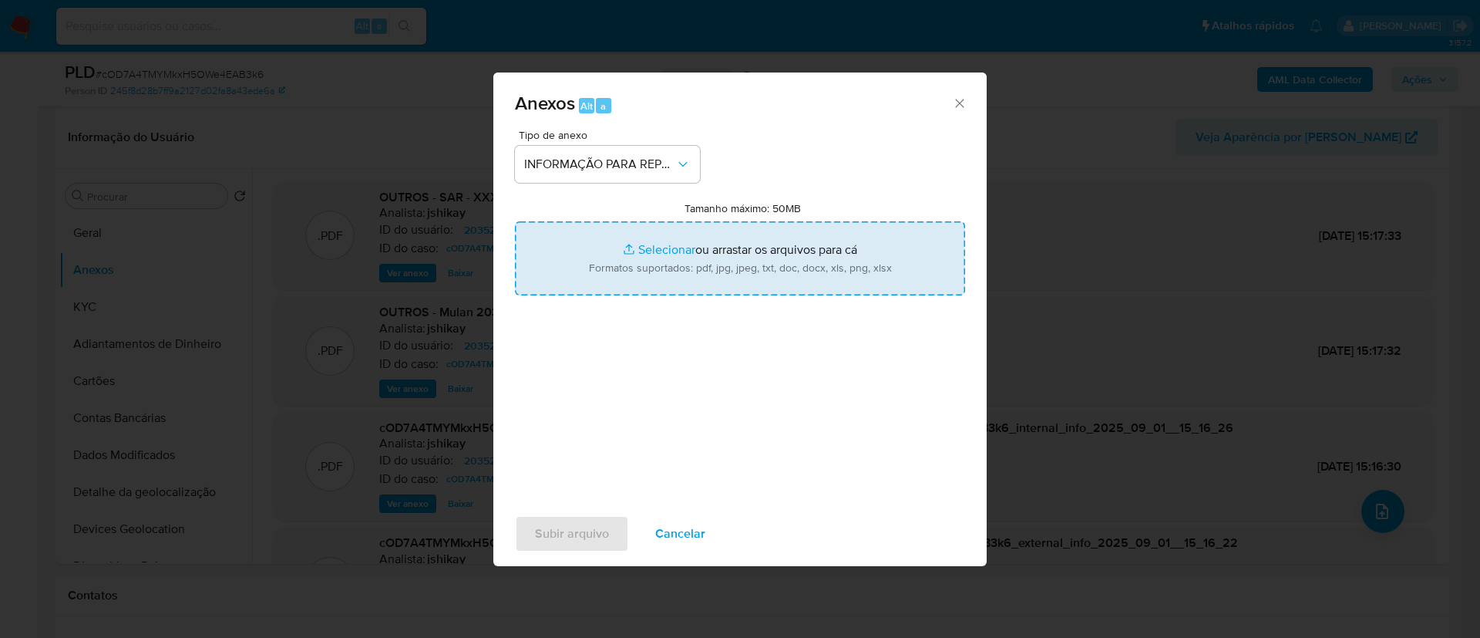
type input "C:\fakepath\SAR - cOD7A4TMYMkxH5OWe4EAB3k6 - CPF 43951201720 - MARLENE PINTO DE…"
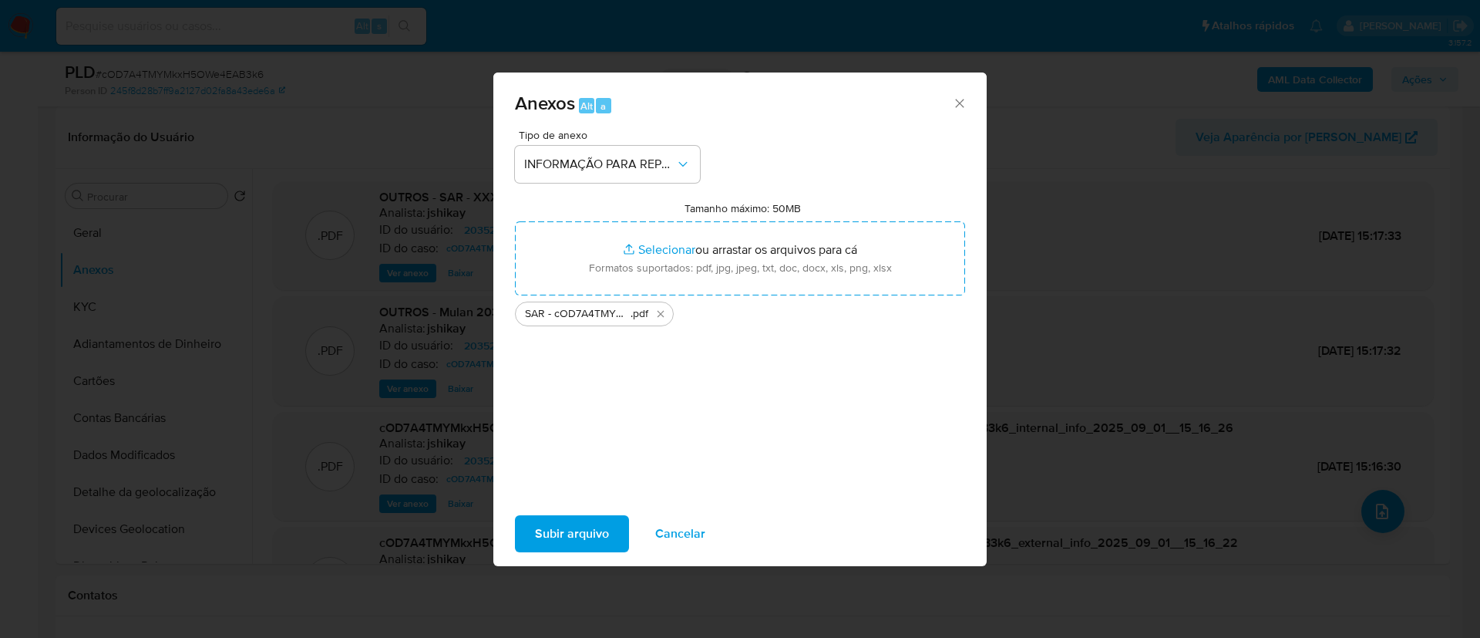
click at [569, 534] on span "Subir arquivo" at bounding box center [572, 534] width 74 height 34
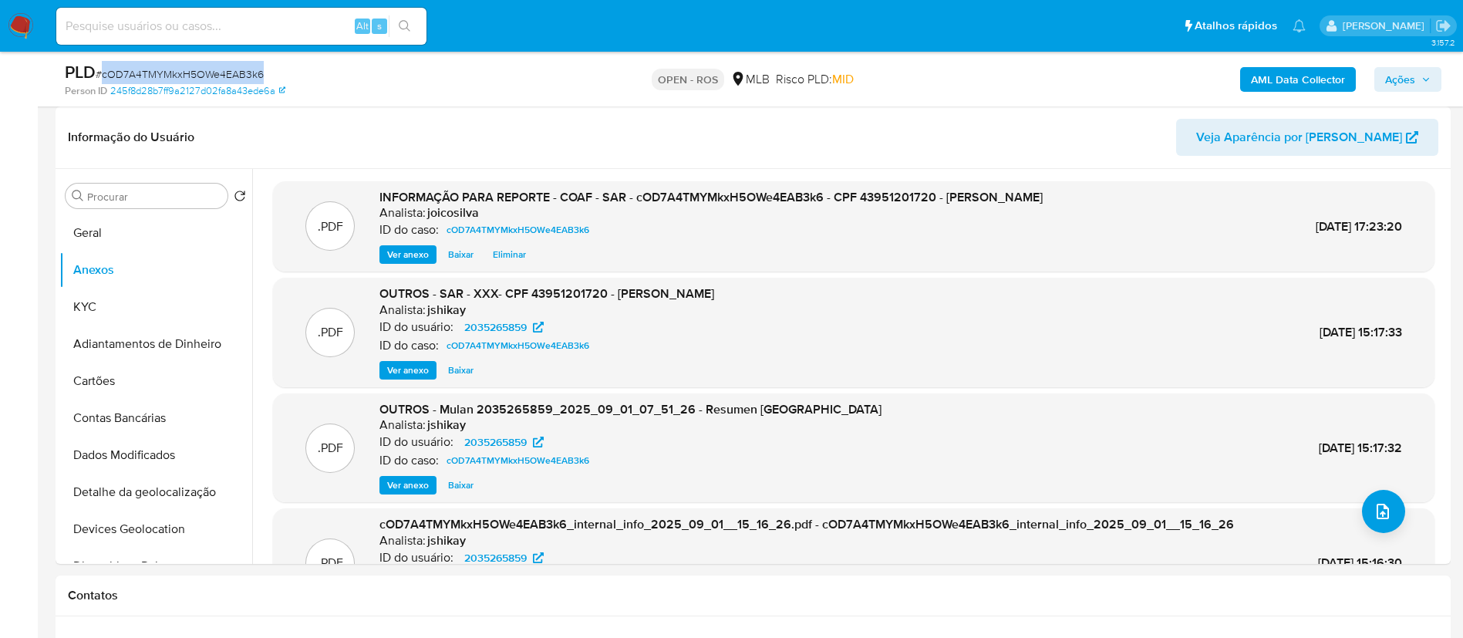
click at [1419, 73] on span "Ações" at bounding box center [1407, 80] width 45 height 22
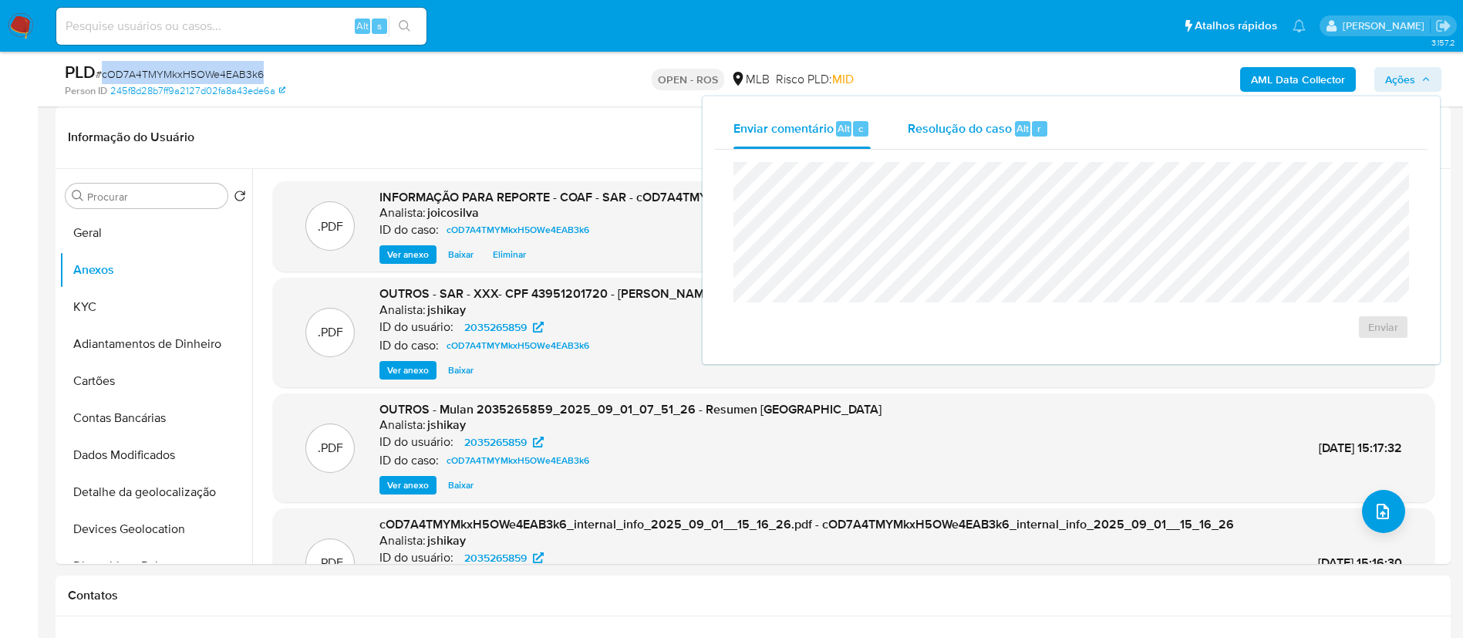
click at [916, 131] on span "Resolução do caso" at bounding box center [959, 128] width 104 height 18
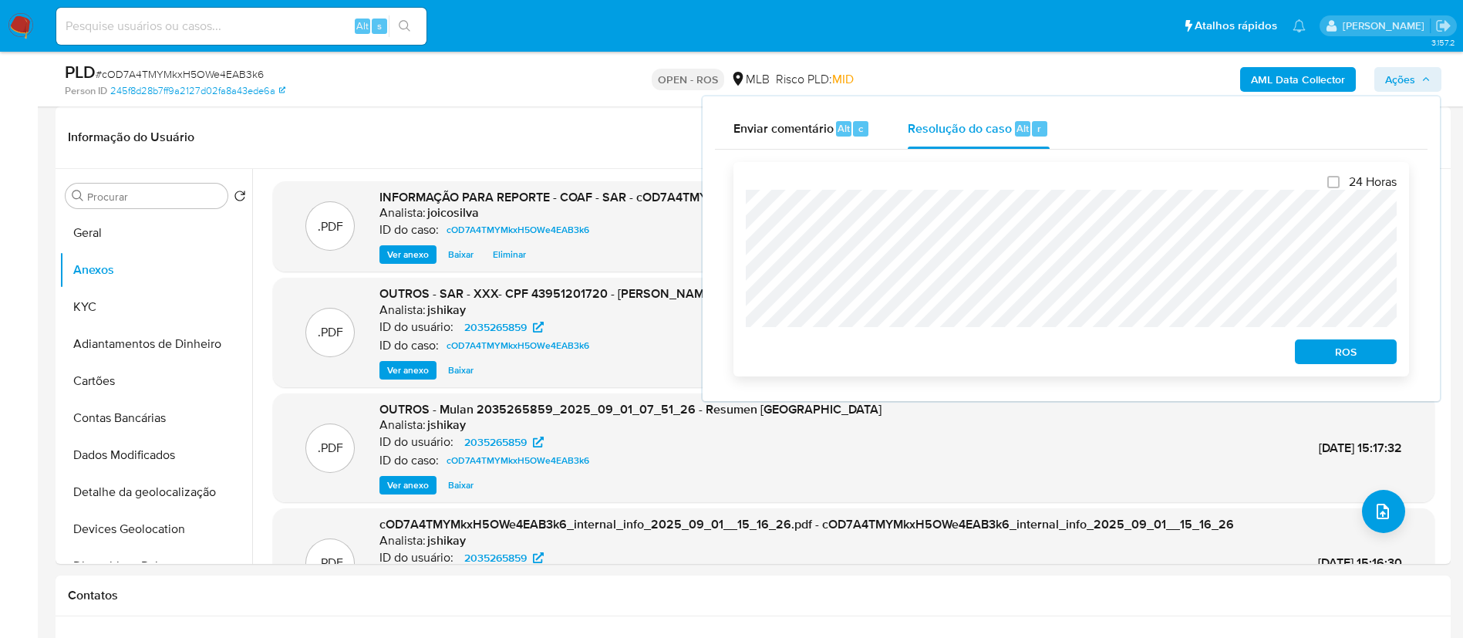
click at [742, 209] on div "24 Horas ROS" at bounding box center [1070, 269] width 675 height 214
click at [1341, 357] on span "ROS" at bounding box center [1345, 352] width 80 height 22
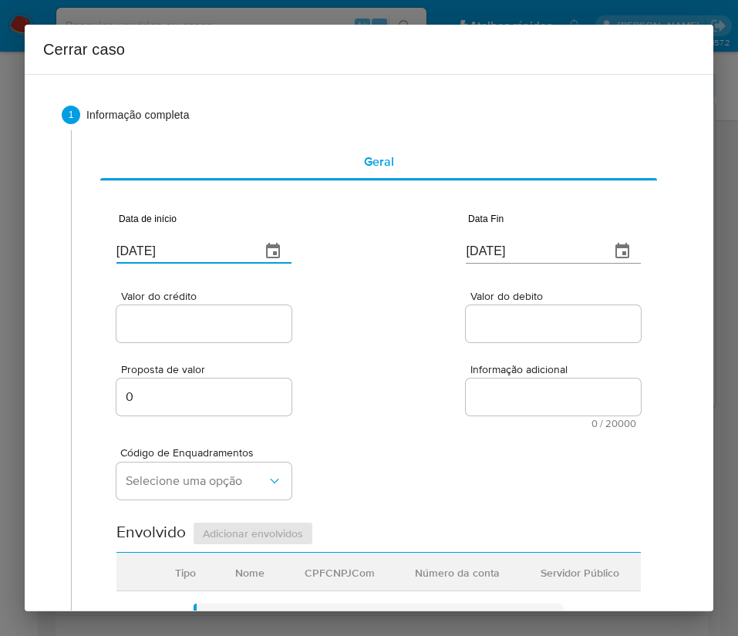
click at [150, 247] on input "[DATE]" at bounding box center [182, 251] width 132 height 25
paste input "1/07"
type input "[DATE]"
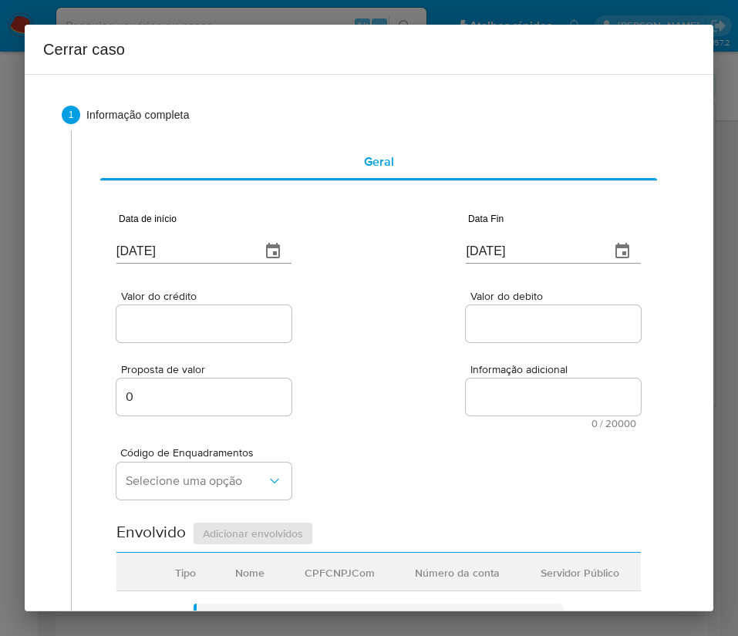
click at [514, 254] on input "[DATE]" at bounding box center [532, 251] width 132 height 25
paste input "29/08"
type input "29/08/2025"
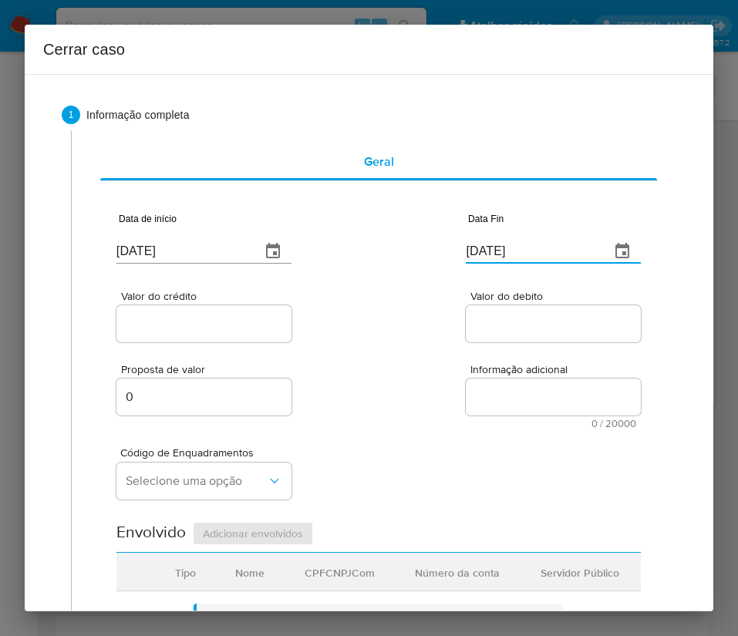
drag, startPoint x: 503, startPoint y: 372, endPoint x: 453, endPoint y: 372, distance: 50.1
click at [497, 372] on span "Informação adicional" at bounding box center [557, 370] width 175 height 12
click at [466, 379] on textarea "Informação adicional" at bounding box center [553, 397] width 175 height 37
click at [177, 328] on input "Valor do crédito" at bounding box center [203, 324] width 175 height 20
click at [187, 311] on div at bounding box center [203, 323] width 175 height 37
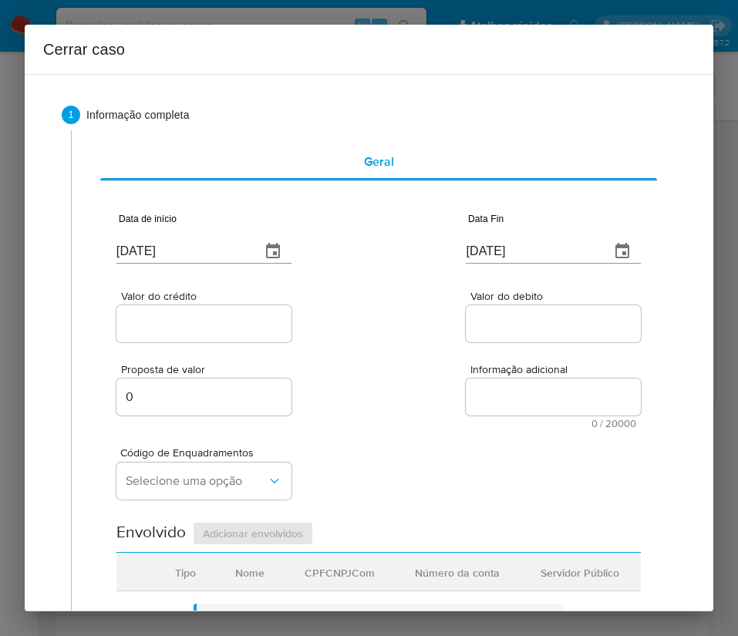
click at [216, 335] on div at bounding box center [203, 323] width 175 height 37
click at [275, 328] on input "Valor do crédito" at bounding box center [203, 324] width 175 height 20
paste input "R$246.179"
type input "R$246.179"
drag, startPoint x: 514, startPoint y: 322, endPoint x: 439, endPoint y: 415, distance: 119.0
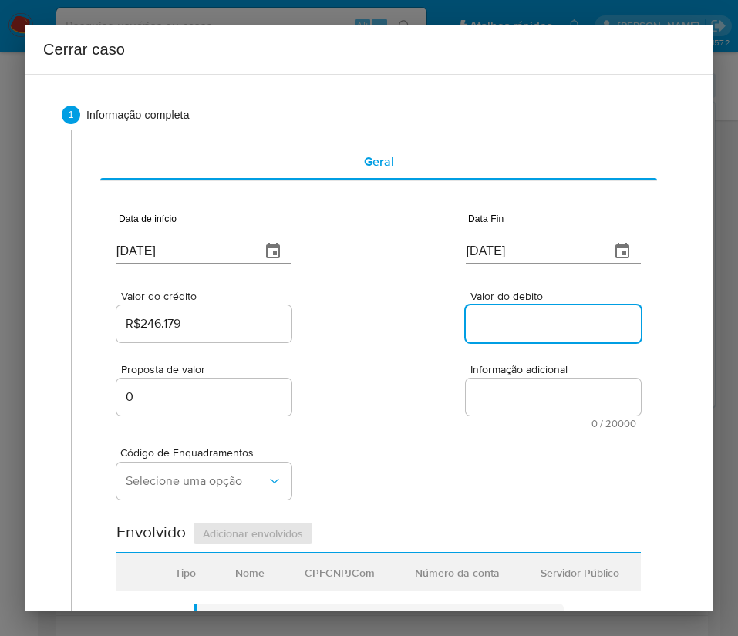
click at [514, 322] on input "Valor do debito" at bounding box center [553, 324] width 175 height 20
paste input "R$246.181"
type input "R$246.181"
drag, startPoint x: 436, startPoint y: 417, endPoint x: 335, endPoint y: 419, distance: 100.3
click at [434, 418] on div "Proposta de valor 0 Informação adicional 0 / 20000 20000 caracteres restantes" at bounding box center [378, 386] width 524 height 83
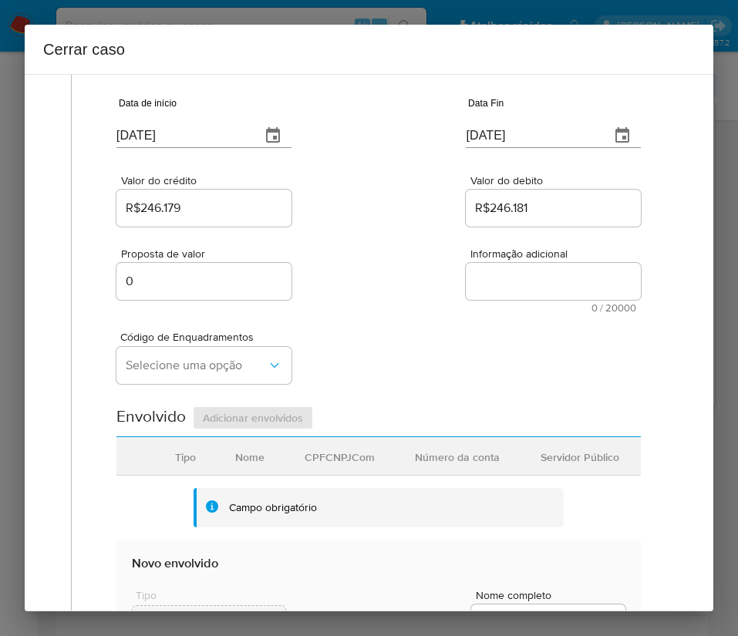
scroll to position [231, 0]
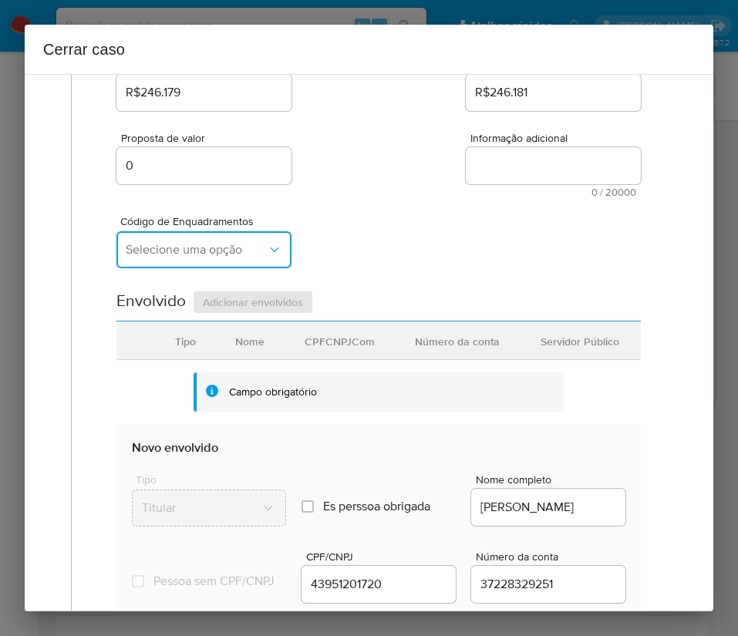
click at [201, 241] on button "Selecione uma opção" at bounding box center [203, 249] width 175 height 37
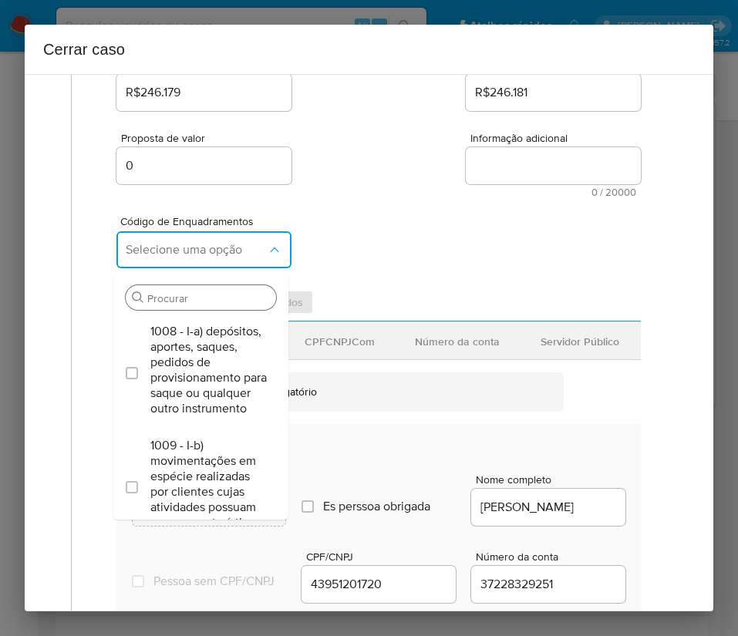
drag, startPoint x: 185, startPoint y: 382, endPoint x: 163, endPoint y: 301, distance: 84.0
click at [186, 381] on span "1008 - I-a) depósitos, aportes, saques, pedidos de provisionamento para saque o…" at bounding box center [208, 370] width 116 height 93
checkbox input "true"
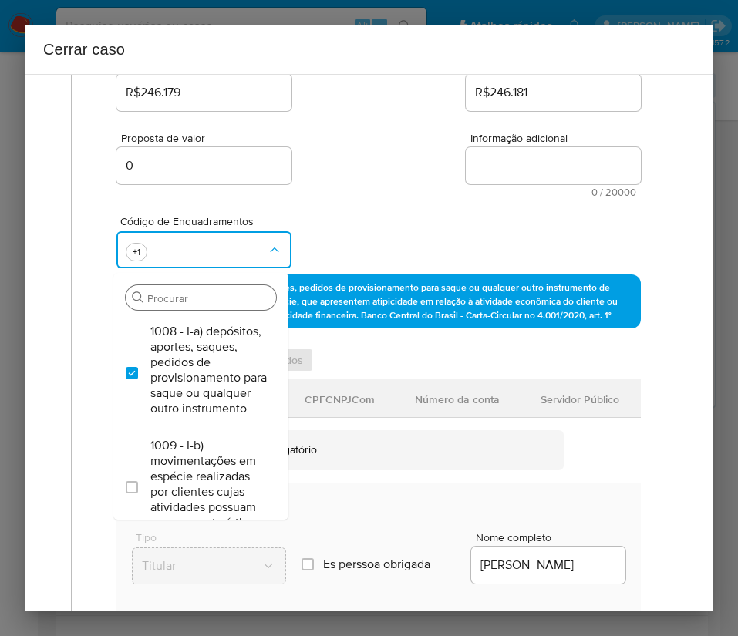
click at [161, 300] on input "Procurar" at bounding box center [208, 298] width 123 height 14
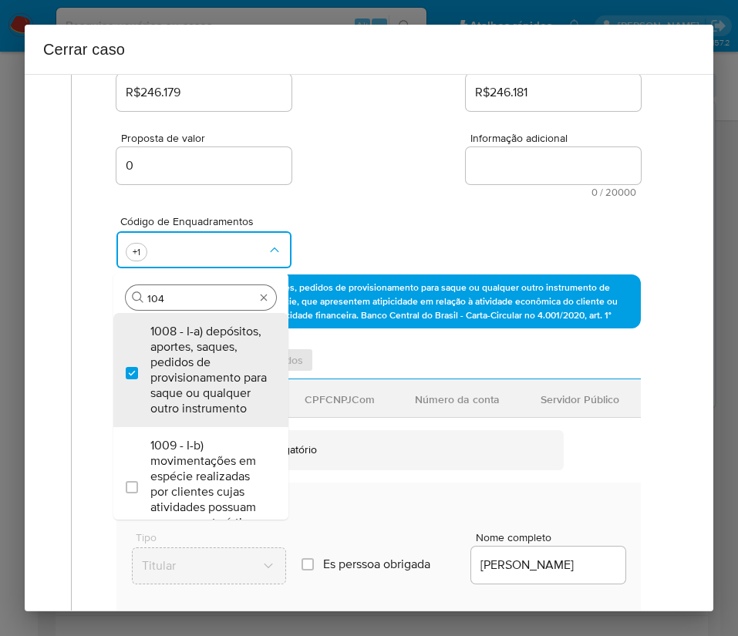
type input "1045"
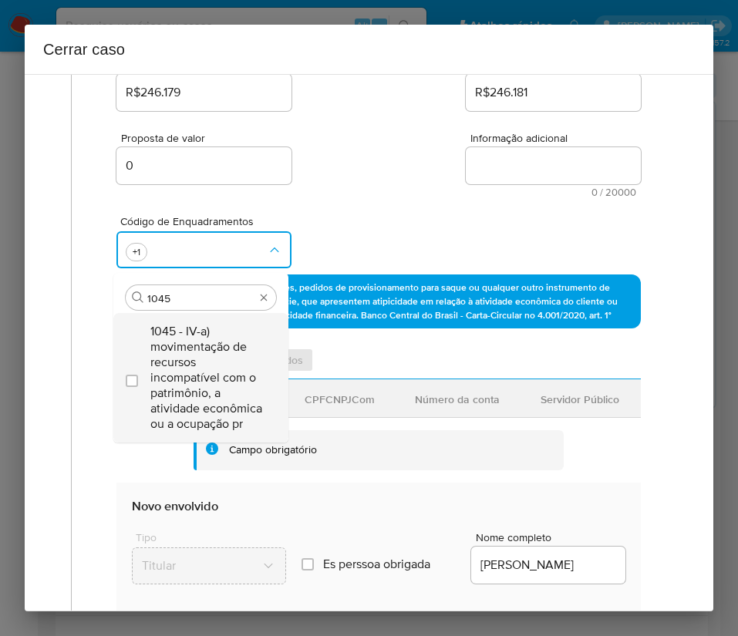
click at [200, 373] on span "1045 - IV-a) movimentação de recursos incompatível com o patrimônio, a atividad…" at bounding box center [208, 378] width 116 height 108
checkbox input "true"
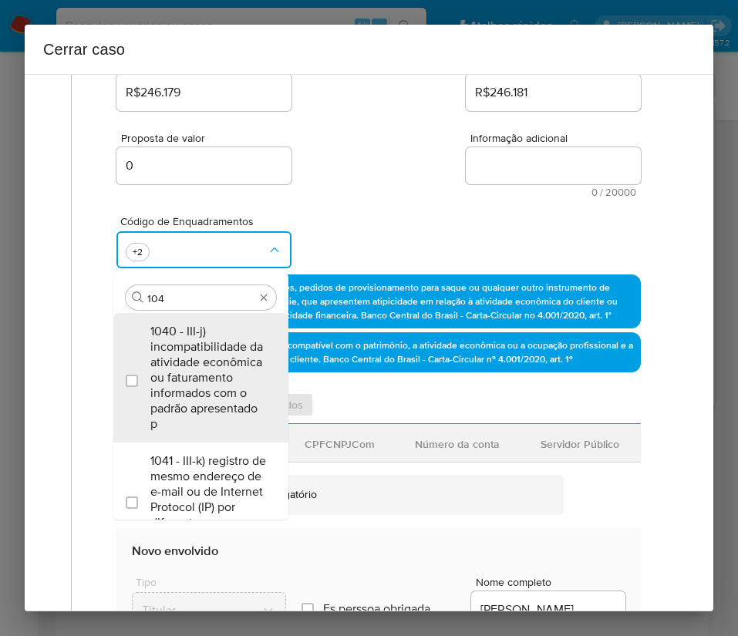
scroll to position [0, 0]
type input "1047"
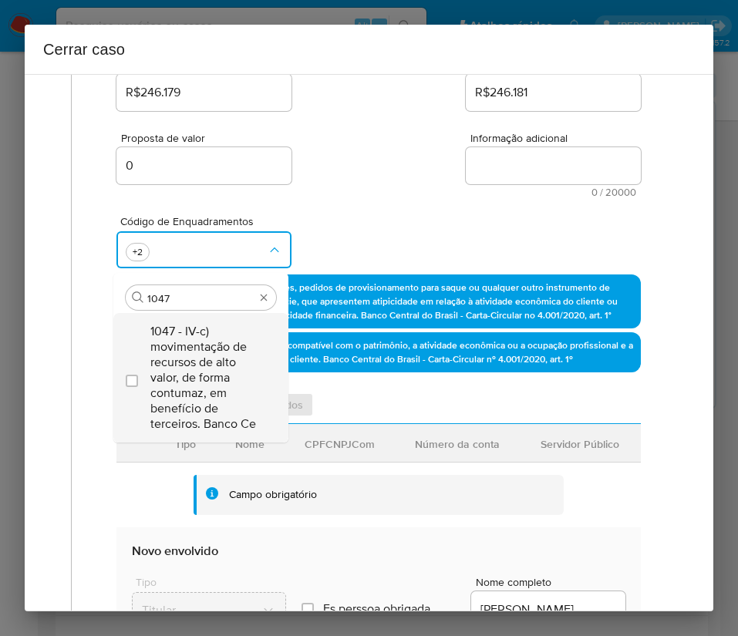
click at [192, 368] on span "1047 - IV-c) movimentação de recursos de alto valor, de forma contumaz, em bene…" at bounding box center [208, 378] width 116 height 108
checkbox input "true"
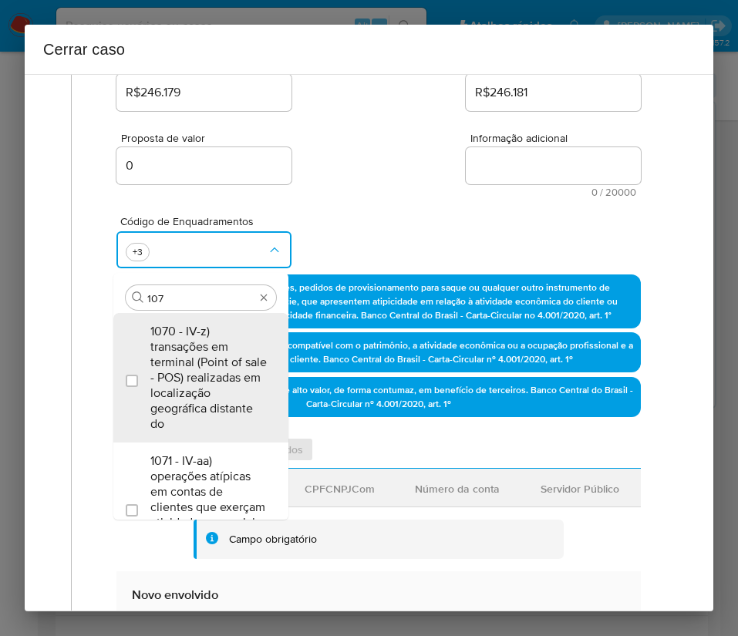
type input "1074"
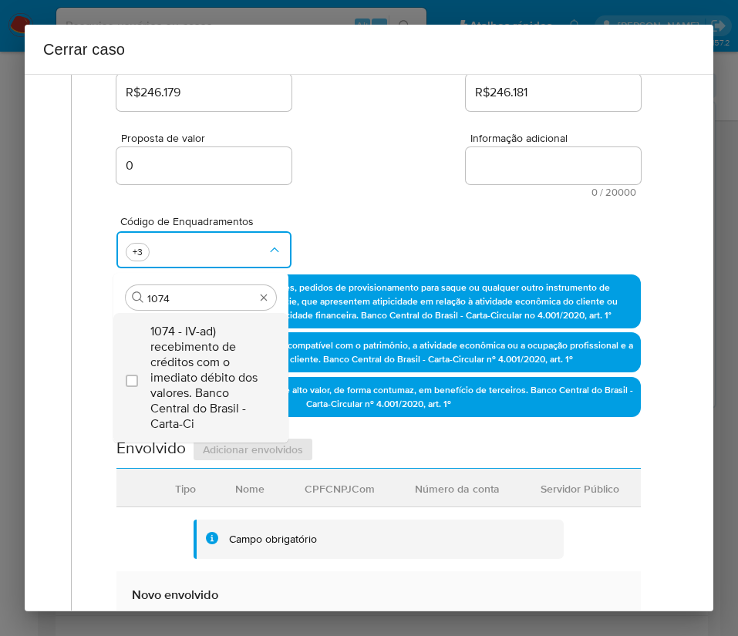
click at [214, 353] on span "1074 - IV-ad) recebimento de créditos com o imediato débito dos valores. Banco …" at bounding box center [208, 378] width 116 height 108
checkbox input "true"
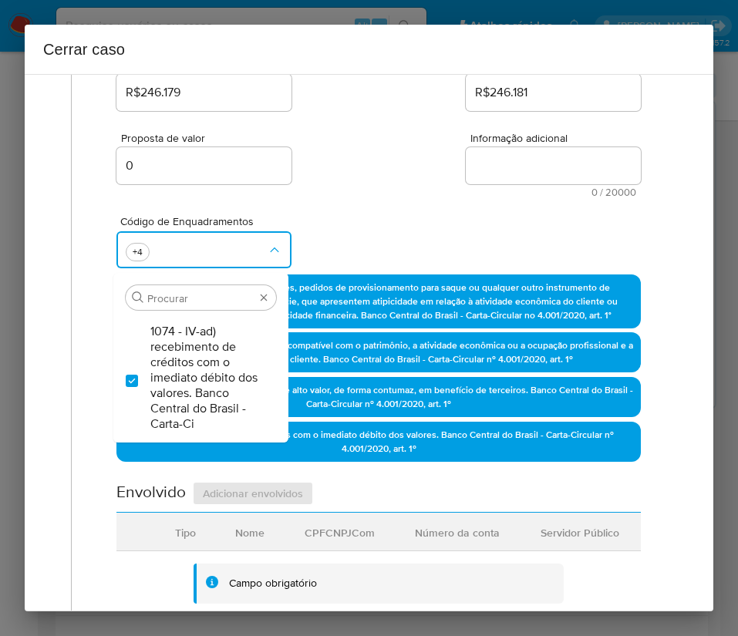
click at [421, 208] on div "Código de Enquadramentos Procurar 1074 - IV-ad) recebimento de créditos com o i…" at bounding box center [378, 235] width 524 height 77
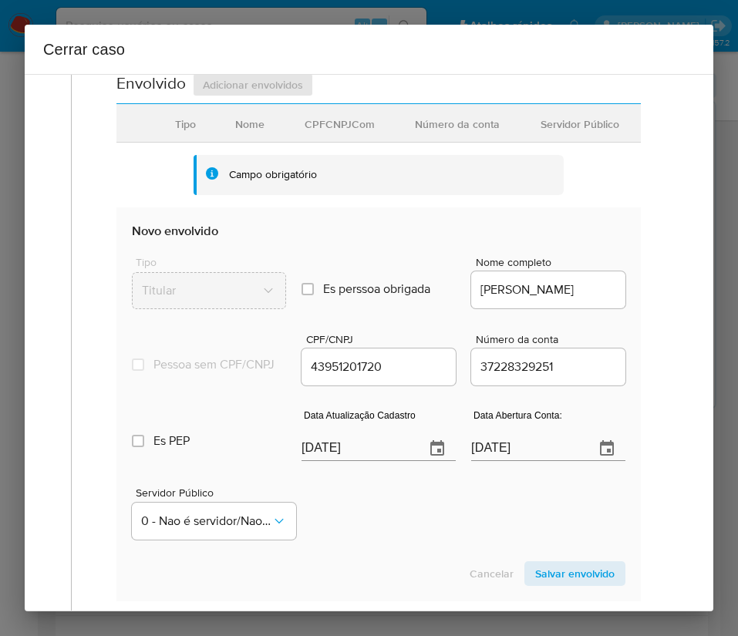
scroll to position [694, 0]
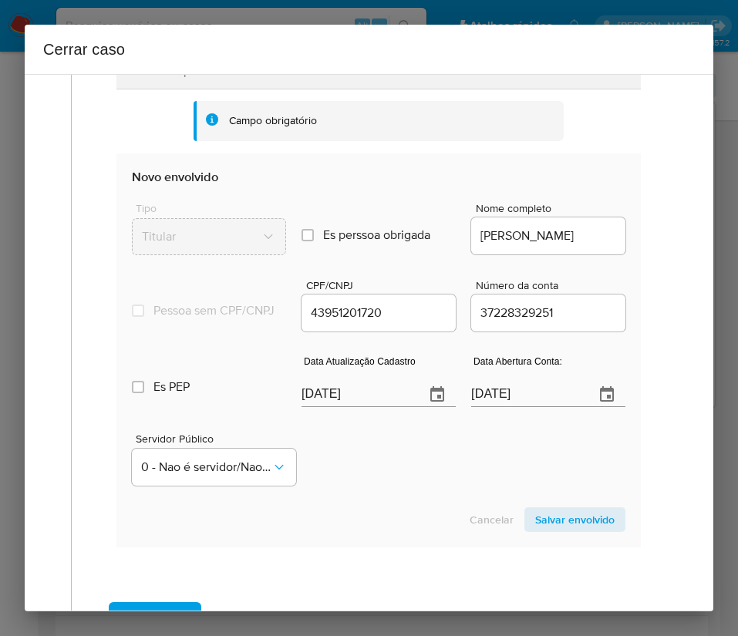
click at [342, 407] on input "[DATE]" at bounding box center [356, 394] width 111 height 25
paste input "27/08"
type input "27/08/2025"
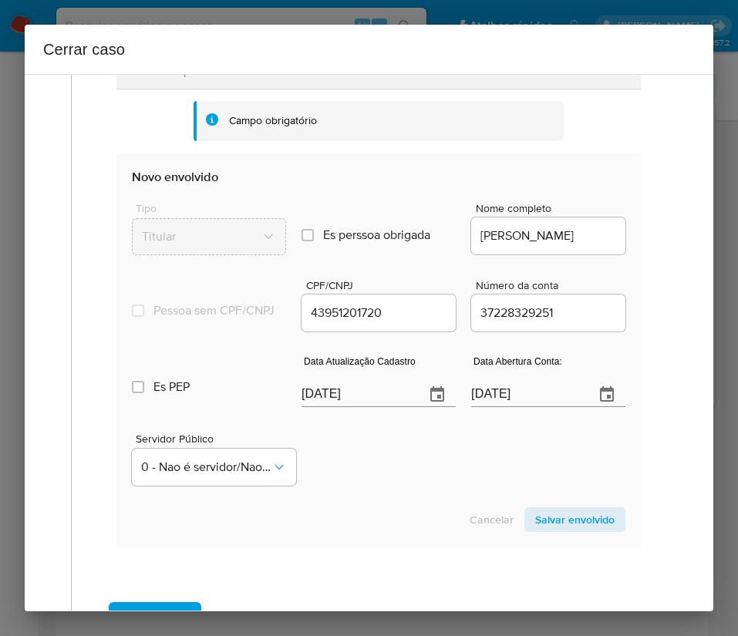
drag, startPoint x: 406, startPoint y: 507, endPoint x: 19, endPoint y: 444, distance: 392.2
click at [402, 509] on section "Novo envolvido Tipo Titular Es perssoa obrigada Is PObrigada Nome completo MARL…" at bounding box center [378, 350] width 524 height 394
click at [519, 407] on input "14/10/2024" at bounding box center [526, 394] width 111 height 25
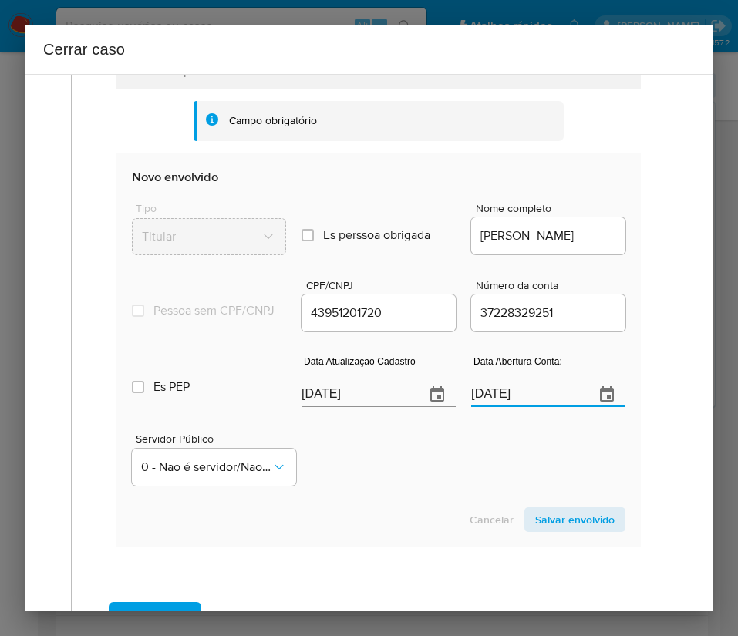
click at [519, 407] on input "14/10/2024" at bounding box center [526, 394] width 111 height 25
paste input "text"
type input "14/10/2024"
click at [422, 492] on div "Servidor Público 0 - Nao é servidor/[PERSON_NAME] possui informacao" at bounding box center [378, 453] width 493 height 77
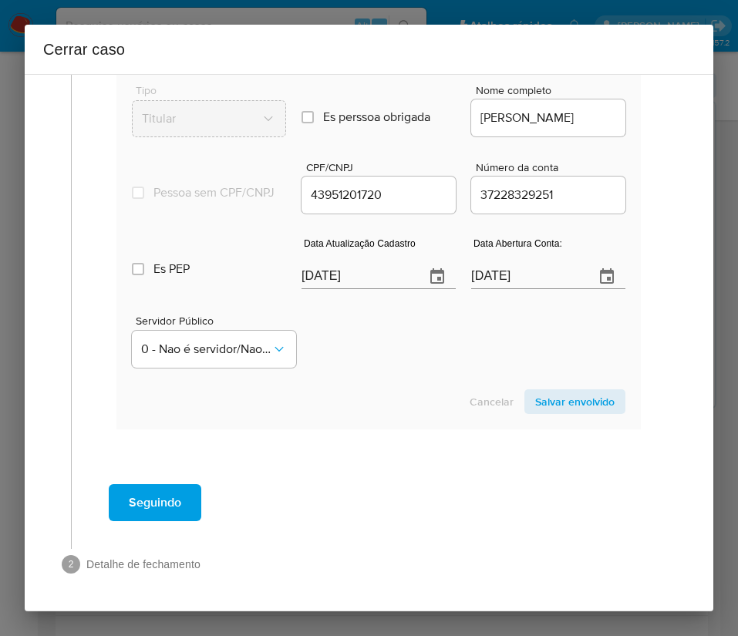
click at [575, 400] on span "Salvar envolvido" at bounding box center [574, 402] width 79 height 22
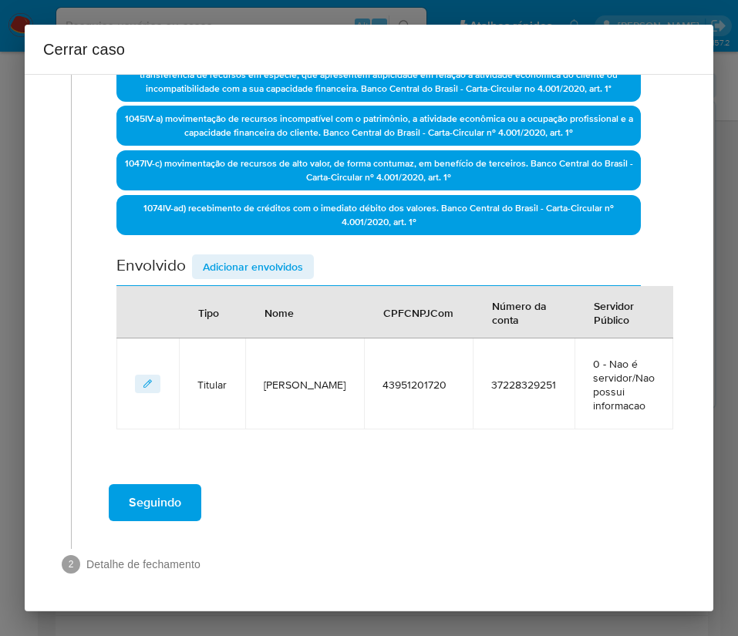
scroll to position [458, 0]
click at [292, 268] on span "Adicionar envolvidos" at bounding box center [253, 267] width 100 height 22
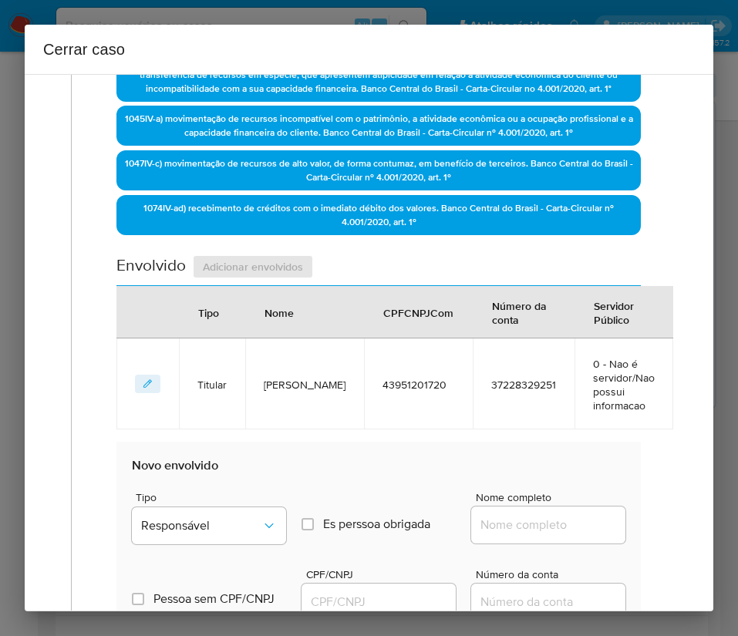
scroll to position [805, 0]
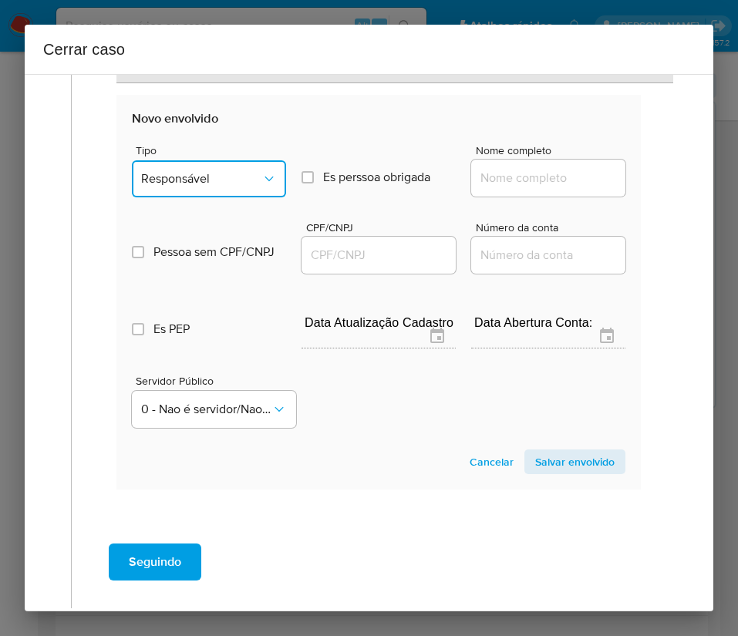
click at [235, 183] on span "Responsável" at bounding box center [201, 178] width 120 height 15
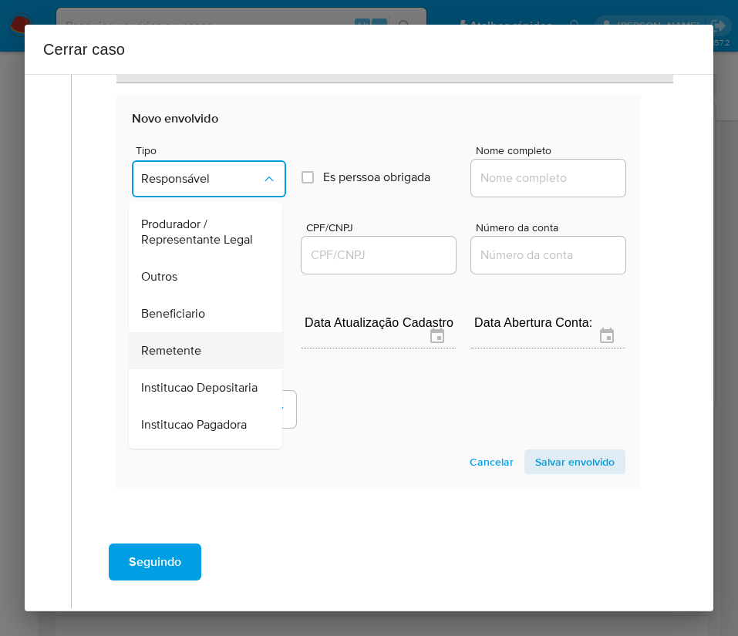
scroll to position [274, 0]
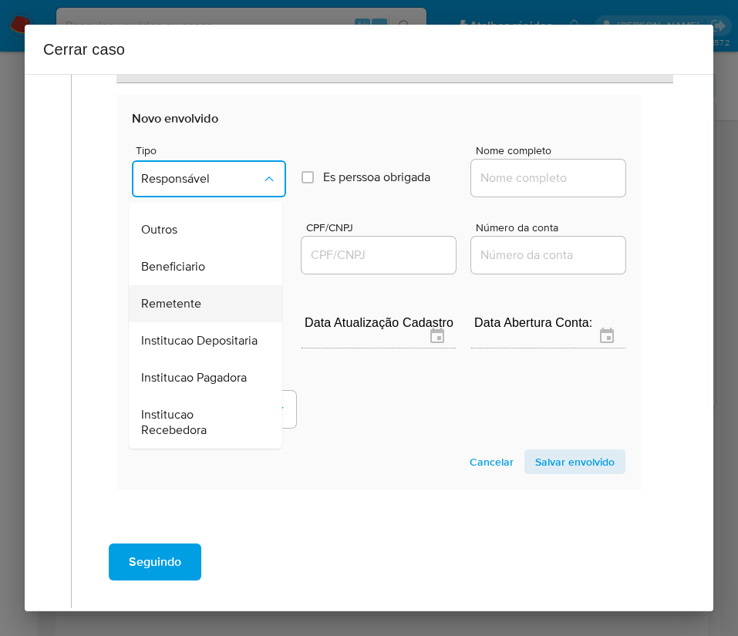
click at [184, 296] on span "Remetente" at bounding box center [171, 303] width 60 height 15
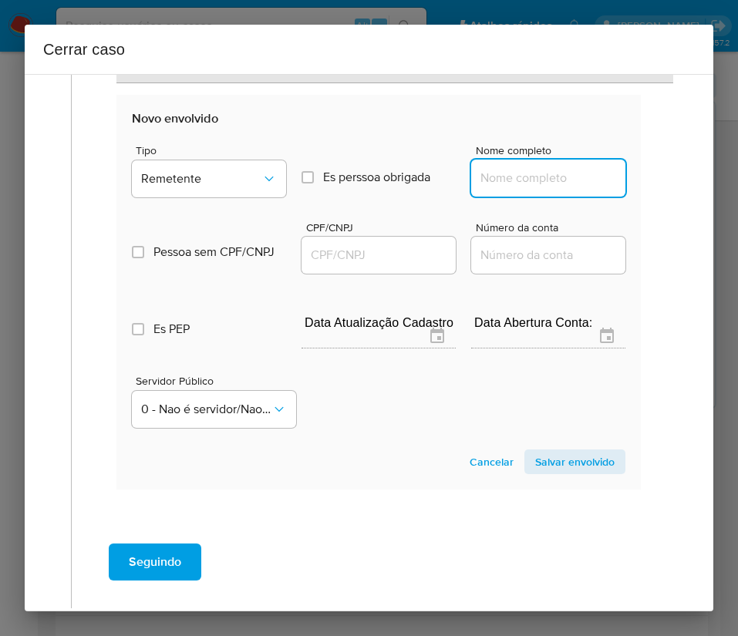
drag, startPoint x: 522, startPoint y: 172, endPoint x: 534, endPoint y: 186, distance: 18.6
click at [522, 172] on input "Nome completo" at bounding box center [548, 178] width 154 height 20
paste input "Aleksandro Da Cruz Junior, 18085141736"
click at [521, 181] on input "Aleksandro Da Cruz Junior, 18085141736" at bounding box center [548, 178] width 154 height 20
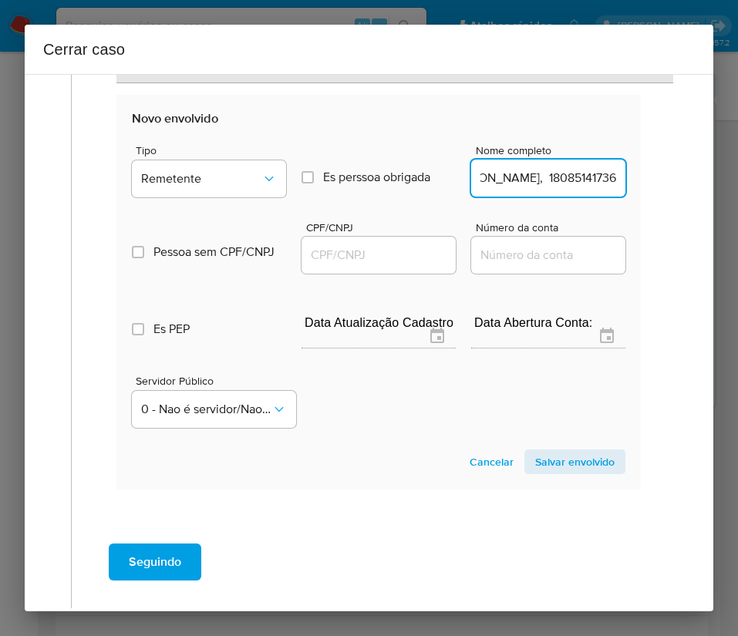
drag, startPoint x: 517, startPoint y: 181, endPoint x: 665, endPoint y: 178, distance: 148.1
click at [566, 177] on input "Aleksandro Da Cruz Junior, 18085141736" at bounding box center [548, 178] width 154 height 20
drag, startPoint x: 517, startPoint y: 181, endPoint x: 596, endPoint y: 182, distance: 78.6
click at [618, 178] on section "Novo envolvido Tipo Remetente Es perssoa obrigada Is PObrigada Nome completo Al…" at bounding box center [378, 292] width 524 height 394
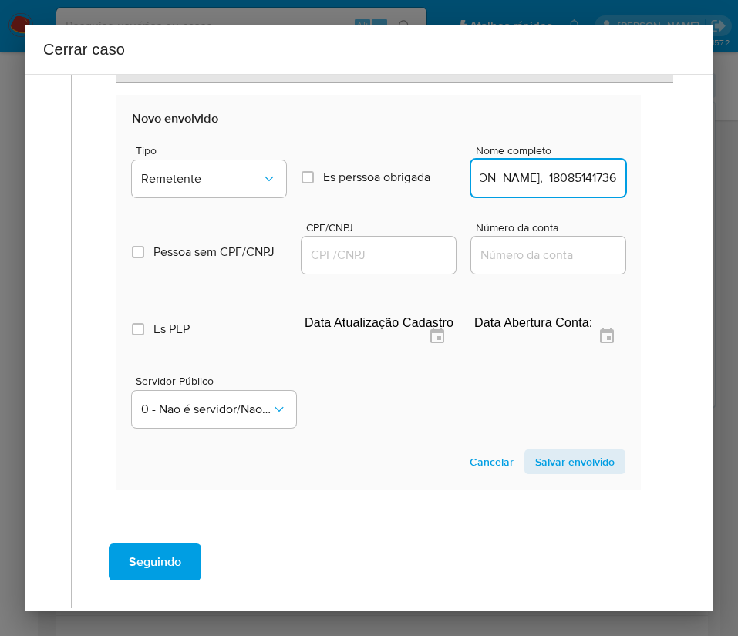
click at [563, 182] on input "Aleksandro Da Cruz Junior, 18085141736" at bounding box center [548, 178] width 154 height 20
drag, startPoint x: 518, startPoint y: 181, endPoint x: 624, endPoint y: 179, distance: 105.6
click at [537, 182] on input "Aleksandro Da Cruz Junior, 18085141736" at bounding box center [548, 178] width 154 height 20
drag, startPoint x: 521, startPoint y: 180, endPoint x: 606, endPoint y: 180, distance: 84.8
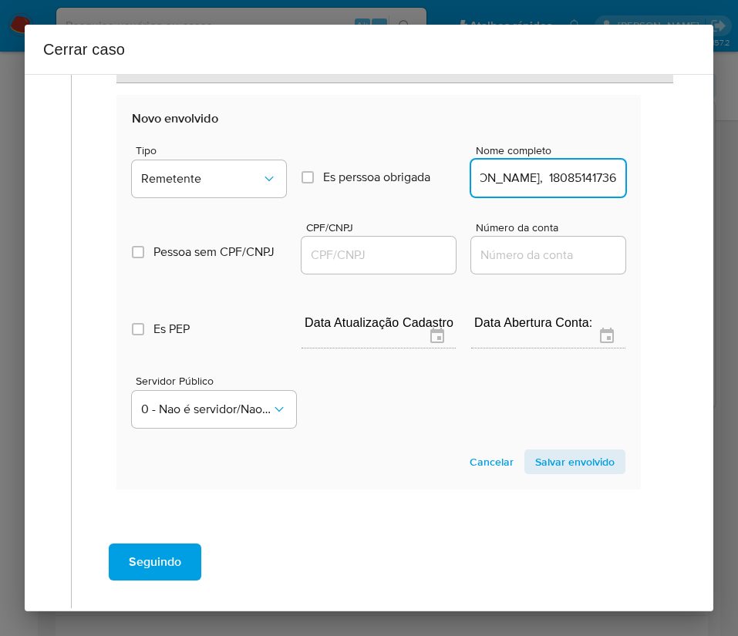
click at [606, 180] on input "Aleksandro Da Cruz Junior, 18085141736" at bounding box center [548, 178] width 154 height 20
type input "Aleksandro Da Cruz Junior"
click at [359, 260] on input "CPF/CNPJ" at bounding box center [378, 255] width 154 height 20
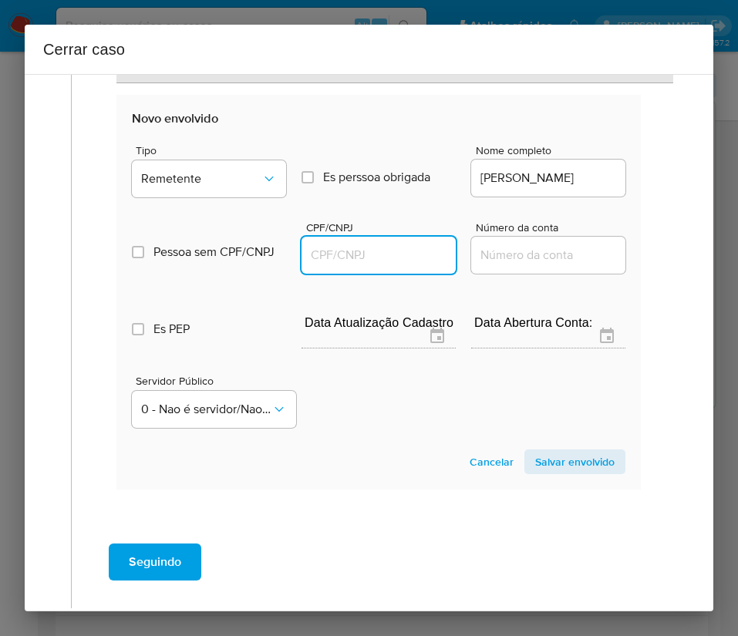
paste input "18085141736"
type input "18085141736"
click at [547, 466] on span "Salvar envolvido" at bounding box center [574, 462] width 79 height 22
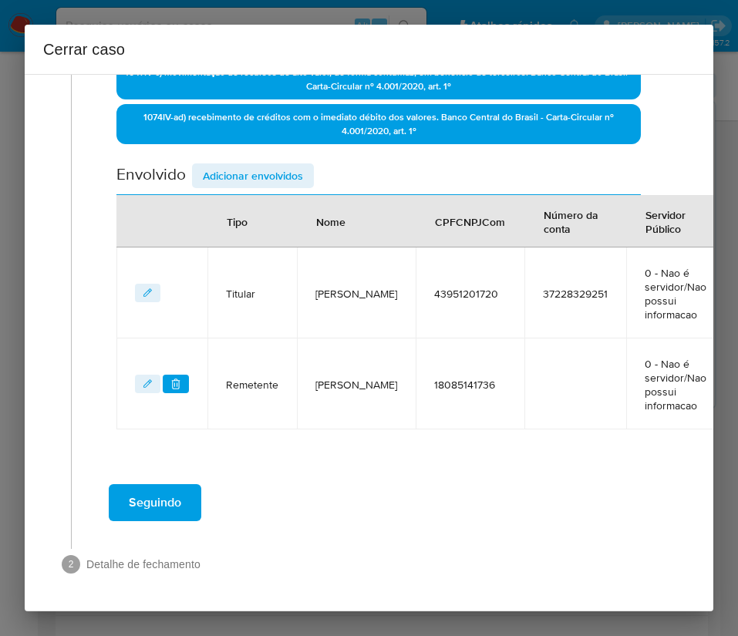
scroll to position [549, 0]
click at [292, 165] on span "Adicionar envolvidos" at bounding box center [253, 176] width 100 height 22
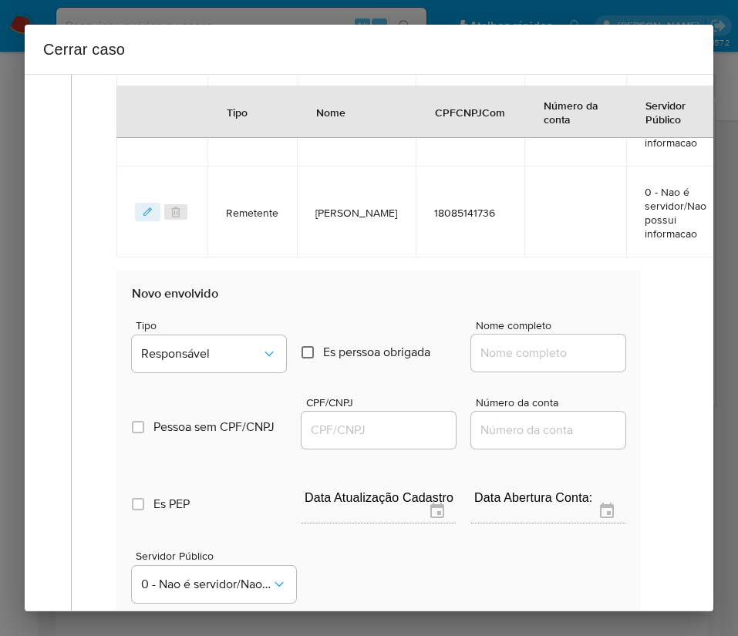
scroll to position [896, 0]
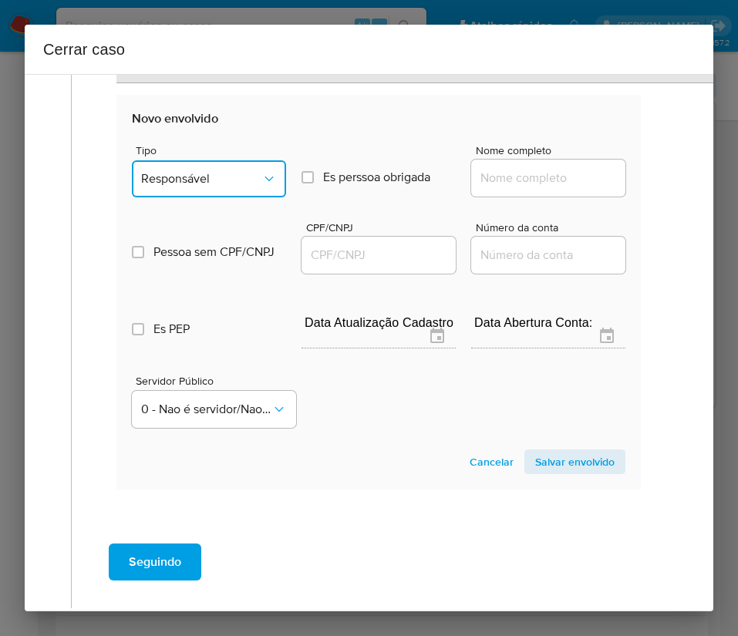
click at [208, 184] on span "Responsável" at bounding box center [201, 178] width 120 height 15
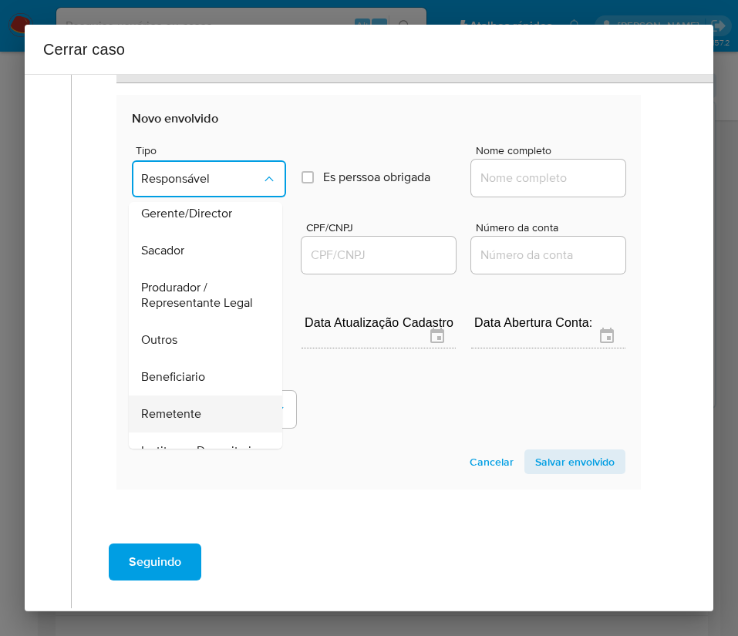
scroll to position [231, 0]
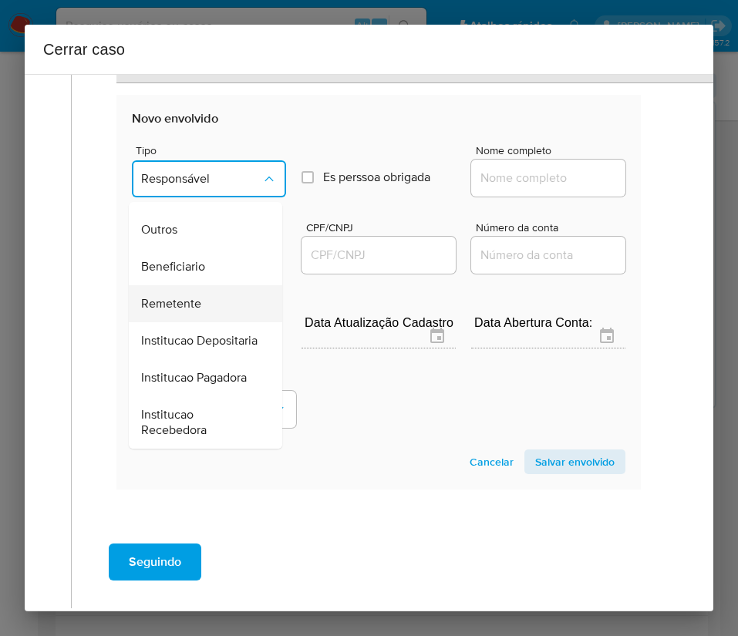
click at [186, 311] on span "Remetente" at bounding box center [171, 303] width 60 height 15
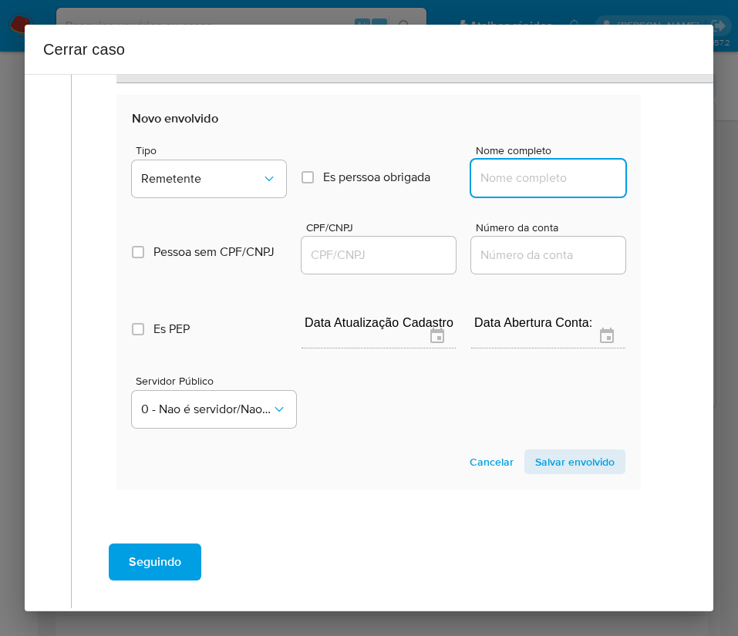
click at [507, 177] on input "Nome completo" at bounding box center [548, 178] width 154 height 20
paste input "Vitor Hugo Peixoto Da Silva, 22765528756"
drag, startPoint x: 510, startPoint y: 179, endPoint x: 675, endPoint y: 176, distance: 165.0
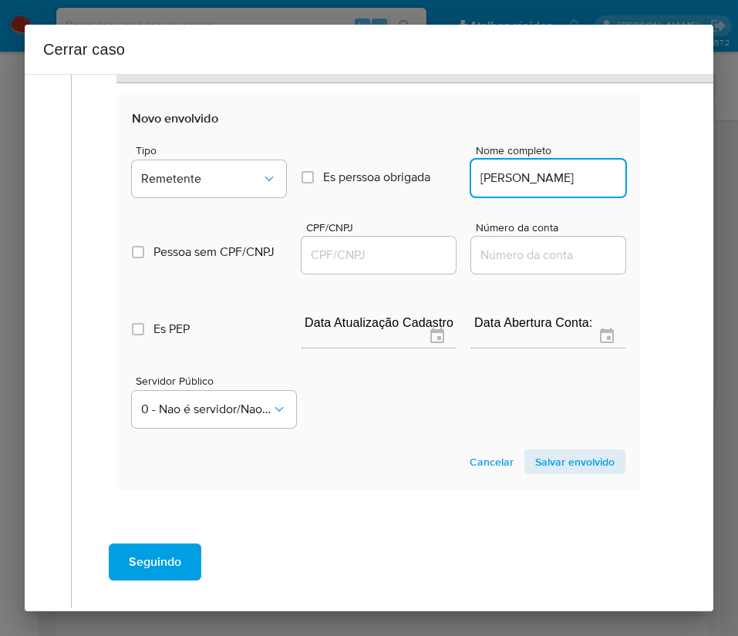
scroll to position [0, 16]
type input "Vitor Hugo Peixoto Da Silva"
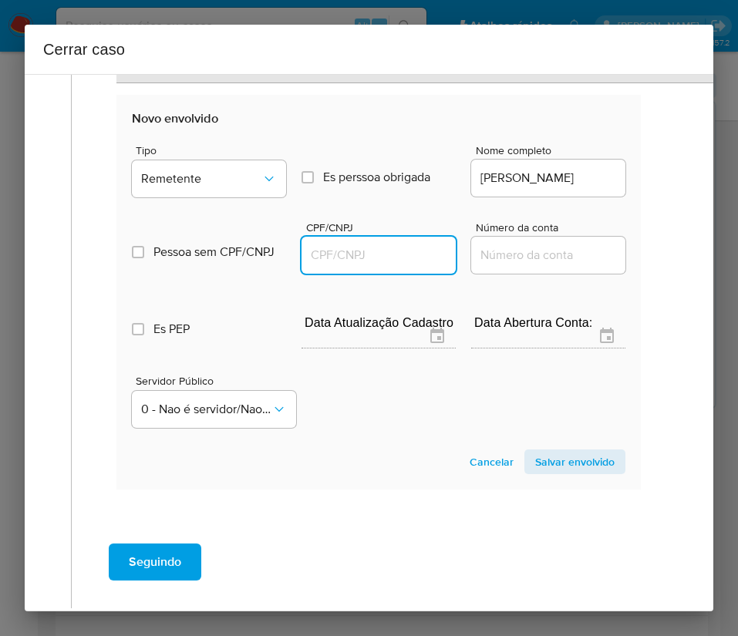
click at [382, 251] on input "CPF/CNPJ" at bounding box center [378, 255] width 154 height 20
paste input "22765528756"
type input "22765528756"
click at [564, 466] on span "Salvar envolvido" at bounding box center [574, 462] width 79 height 22
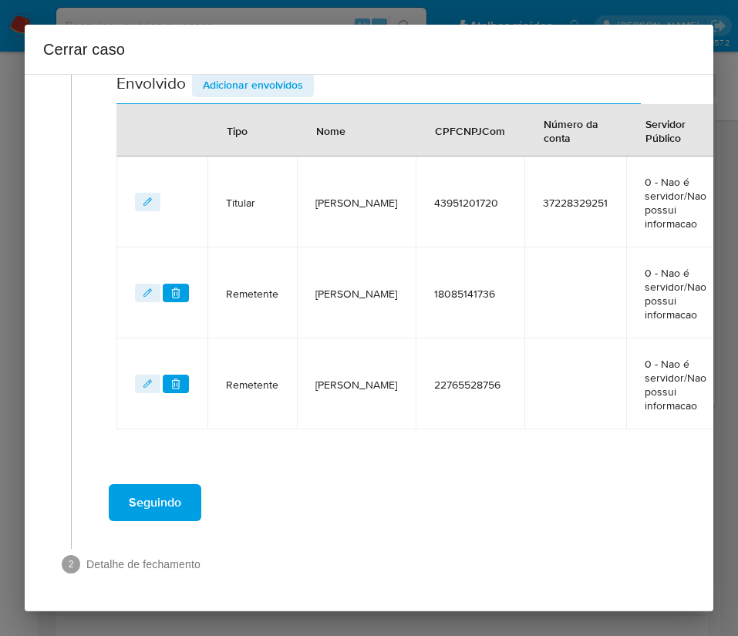
scroll to position [640, 0]
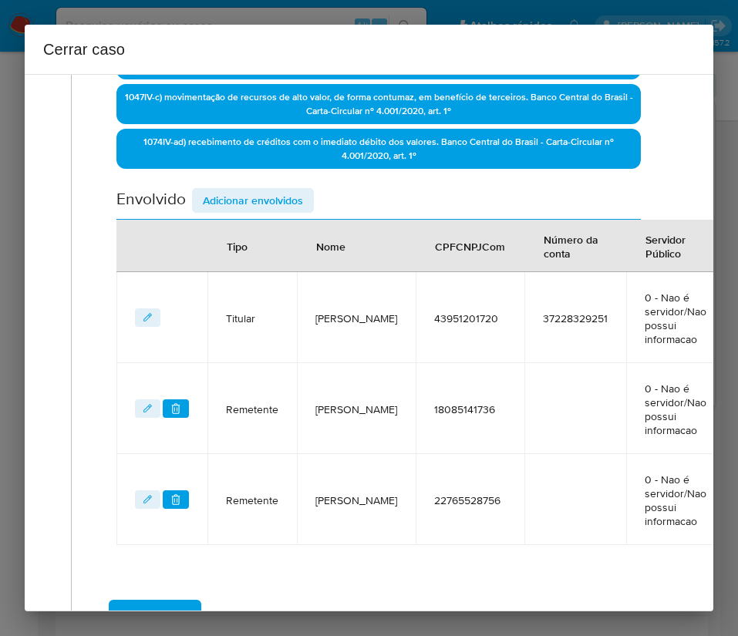
click at [277, 194] on span "Adicionar envolvidos" at bounding box center [253, 201] width 100 height 22
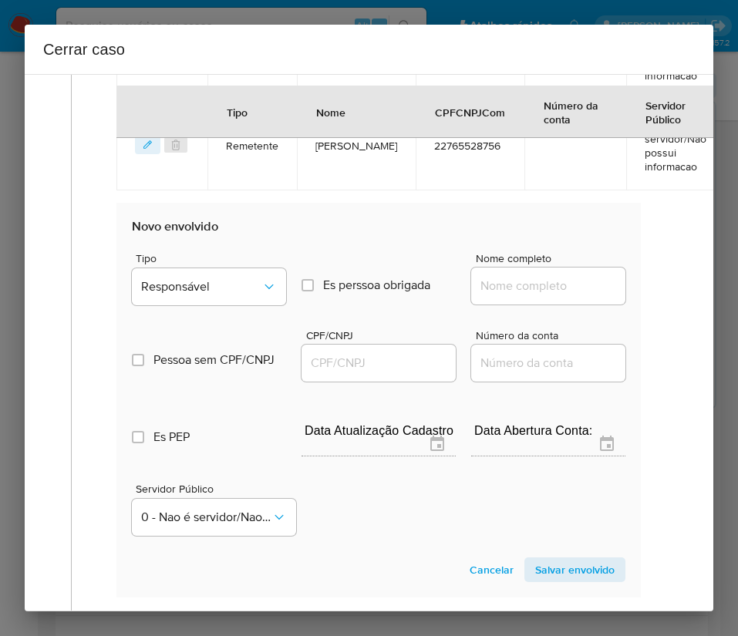
scroll to position [987, 0]
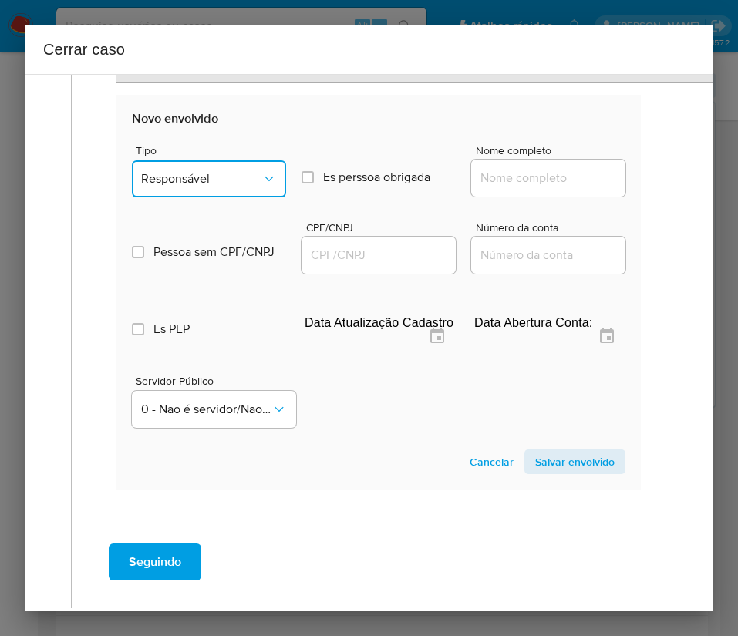
click at [201, 178] on span "Responsável" at bounding box center [201, 178] width 120 height 15
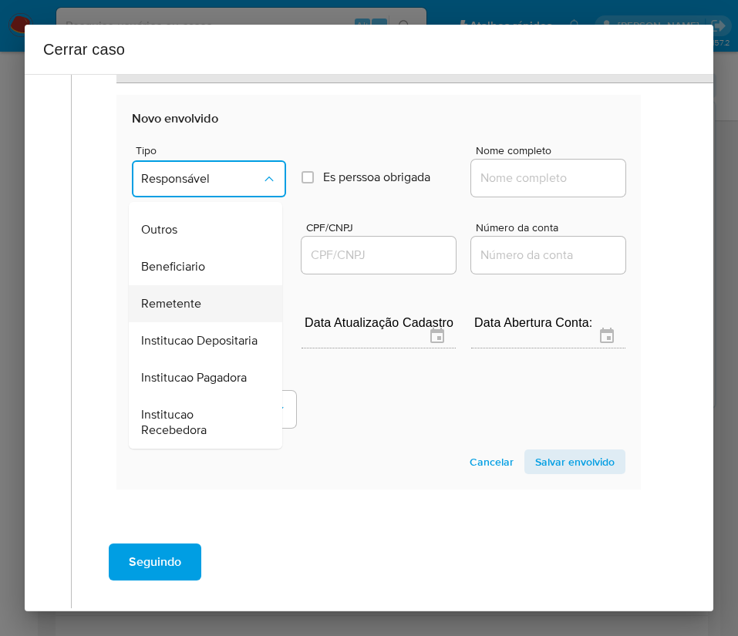
scroll to position [274, 0]
click at [174, 296] on span "Remetente" at bounding box center [171, 303] width 60 height 15
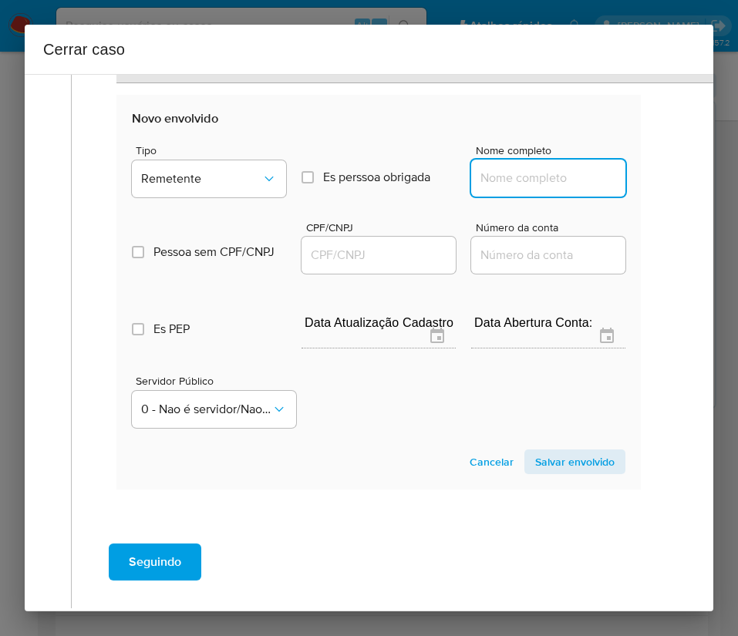
click at [511, 177] on input "Nome completo" at bounding box center [548, 178] width 154 height 20
paste input "Marcelo Alexander Da Silva Junior, 18465407711"
drag, startPoint x: 519, startPoint y: 176, endPoint x: 592, endPoint y: 176, distance: 73.2
click at [592, 176] on input "Marcelo Alexander Da Silva Junior, 18465407711" at bounding box center [548, 178] width 154 height 20
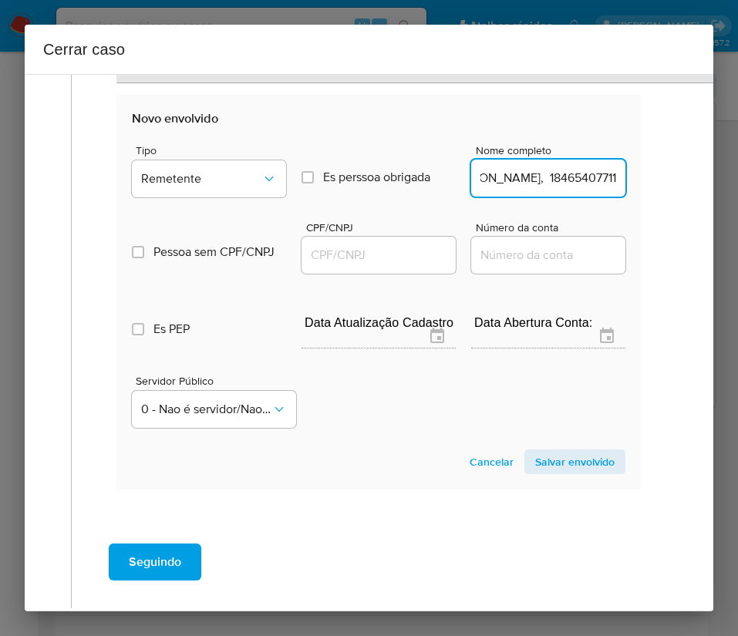
click at [545, 188] on div "Marcelo Alexander Da Silva Junior, 18465407711" at bounding box center [548, 178] width 154 height 37
drag, startPoint x: 555, startPoint y: 178, endPoint x: 690, endPoint y: 178, distance: 134.9
click at [690, 178] on div "1 Informação completa Geral Data de início 01/07/2025 Data Fin 29/08/2025 Valor…" at bounding box center [369, 342] width 688 height 537
click at [569, 181] on input "Marcelo Alexander Da Silva Junior, 18465407711" at bounding box center [548, 178] width 154 height 20
drag, startPoint x: 521, startPoint y: 182, endPoint x: 648, endPoint y: 183, distance: 127.2
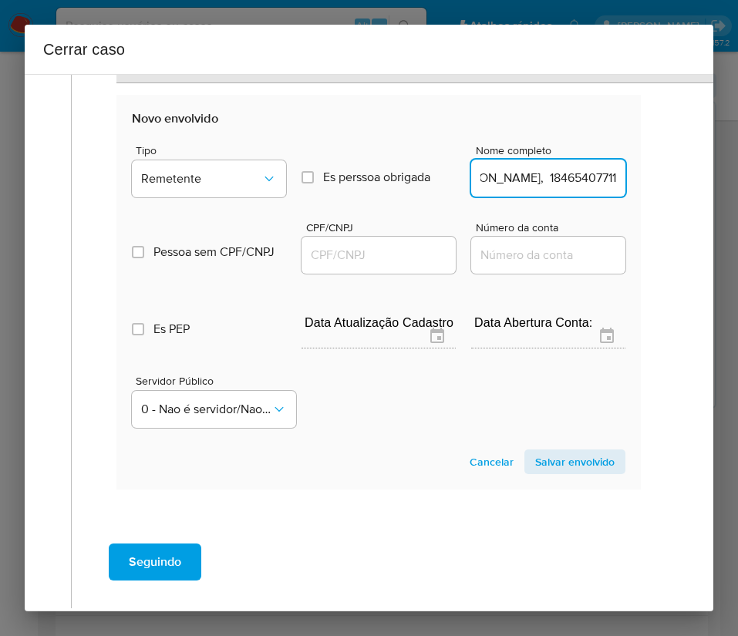
type input "Marcelo Alexander Da Silva Junior"
click at [389, 251] on input "CPF/CNPJ" at bounding box center [378, 255] width 154 height 20
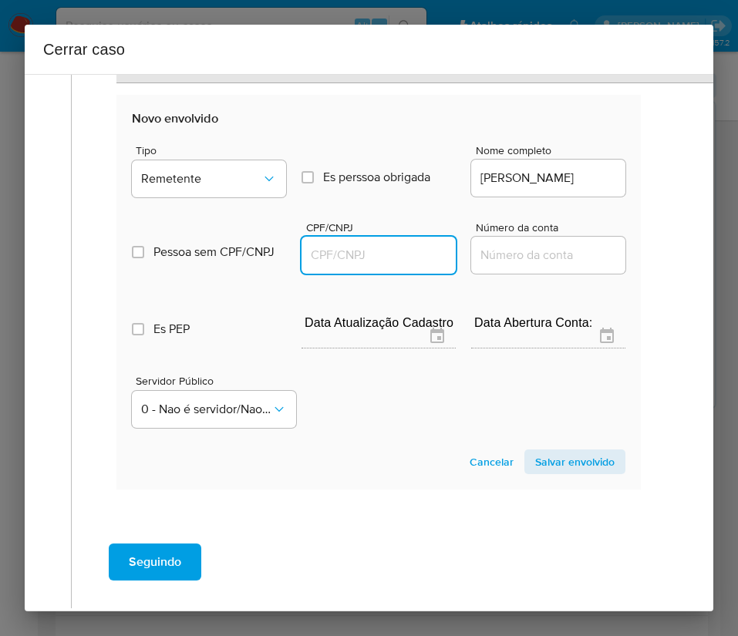
paste input "18465407711"
type input "18465407711"
click at [536, 462] on span "Salvar envolvido" at bounding box center [574, 462] width 79 height 22
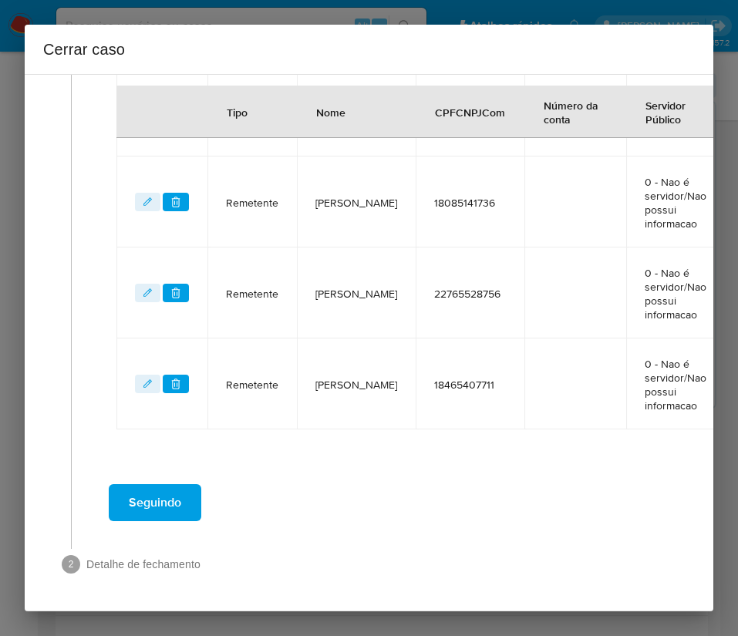
scroll to position [731, 0]
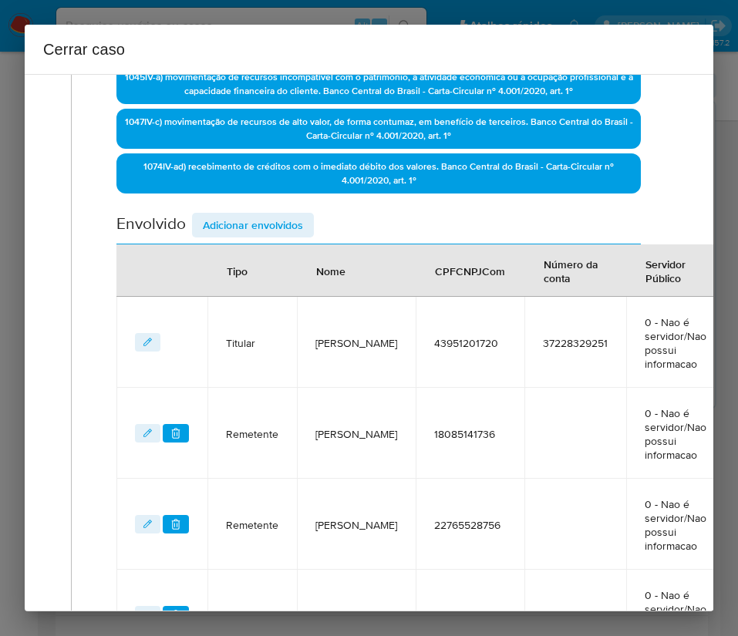
click at [278, 228] on span "Adicionar envolvidos" at bounding box center [253, 225] width 100 height 22
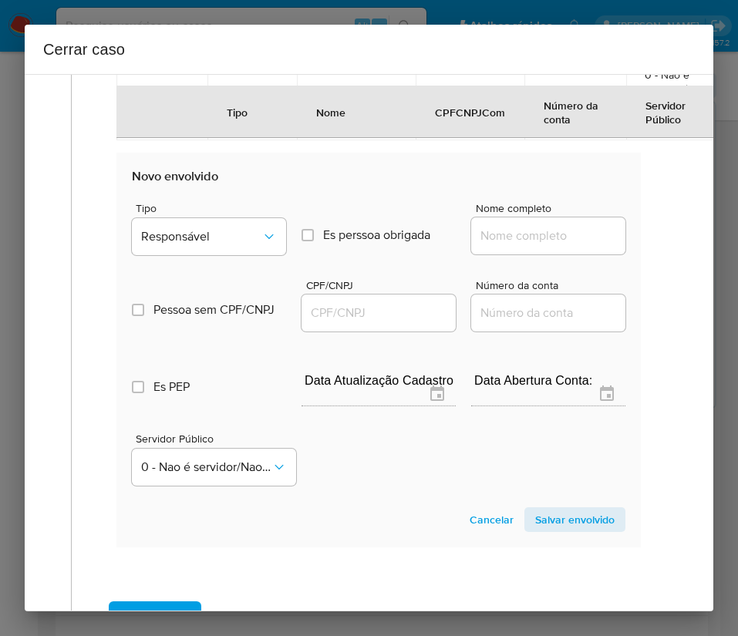
scroll to position [1137, 0]
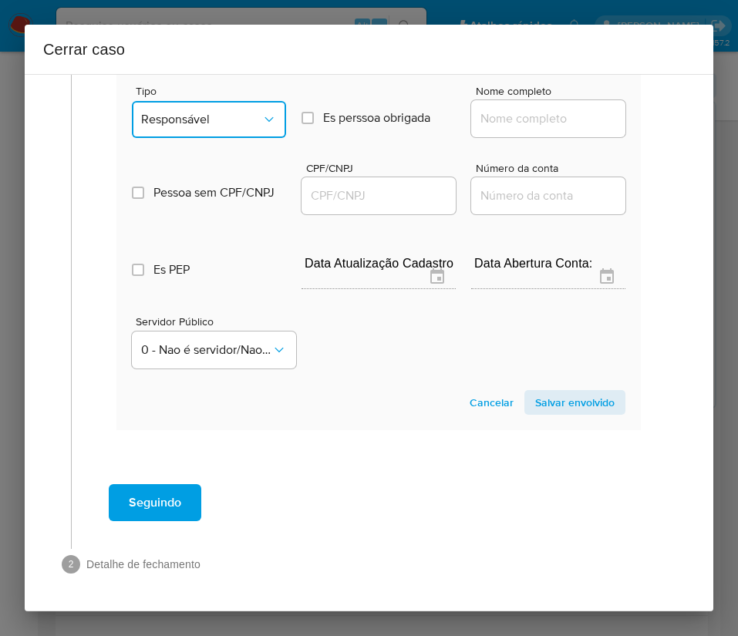
click at [234, 107] on button "Responsável" at bounding box center [209, 119] width 154 height 37
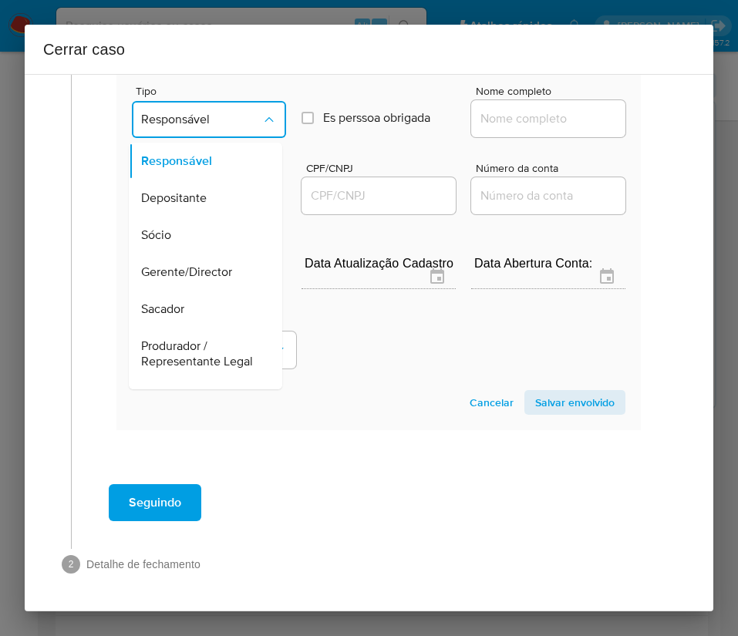
scroll to position [274, 0]
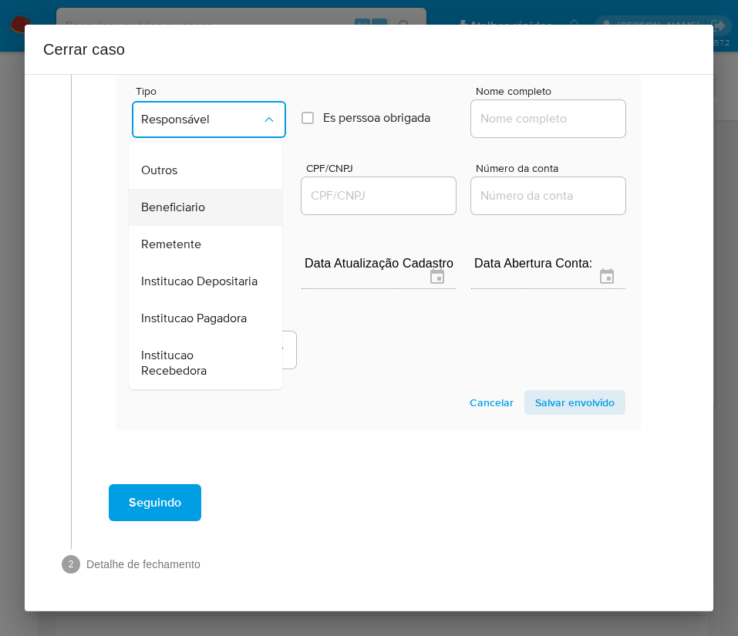
click at [184, 200] on span "Beneficiario" at bounding box center [173, 207] width 64 height 15
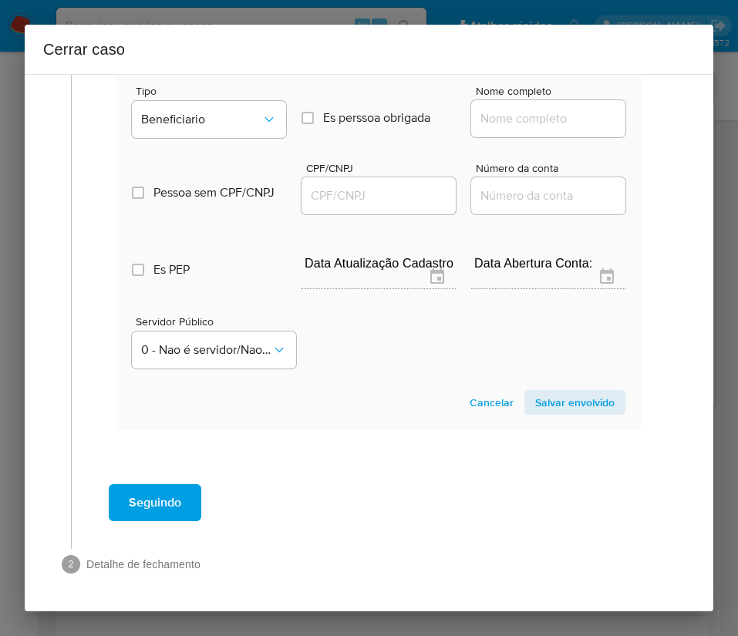
drag, startPoint x: 546, startPoint y: 103, endPoint x: 530, endPoint y: 114, distance: 19.9
click at [545, 103] on div at bounding box center [548, 118] width 154 height 37
click at [530, 115] on input "Nome completo" at bounding box center [548, 119] width 154 height 20
paste input "Regina Celia Dos Santos, 11277403775"
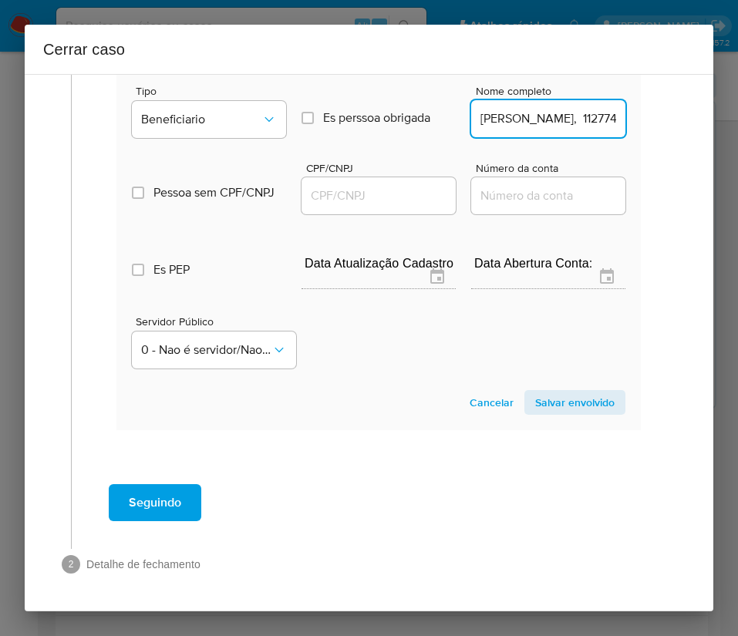
scroll to position [0, 79]
drag, startPoint x: 517, startPoint y: 125, endPoint x: 628, endPoint y: 125, distance: 111.0
type input "Regina Celia Dos Santos"
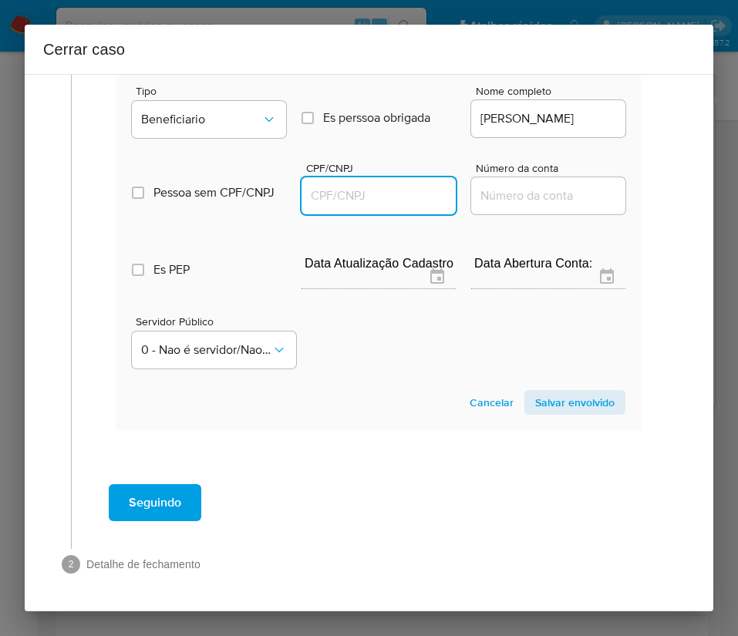
click at [395, 192] on input "CPF/CNPJ" at bounding box center [378, 196] width 154 height 20
paste input "11277403775"
type input "11277403775"
click at [564, 409] on span "Salvar envolvido" at bounding box center [574, 403] width 79 height 22
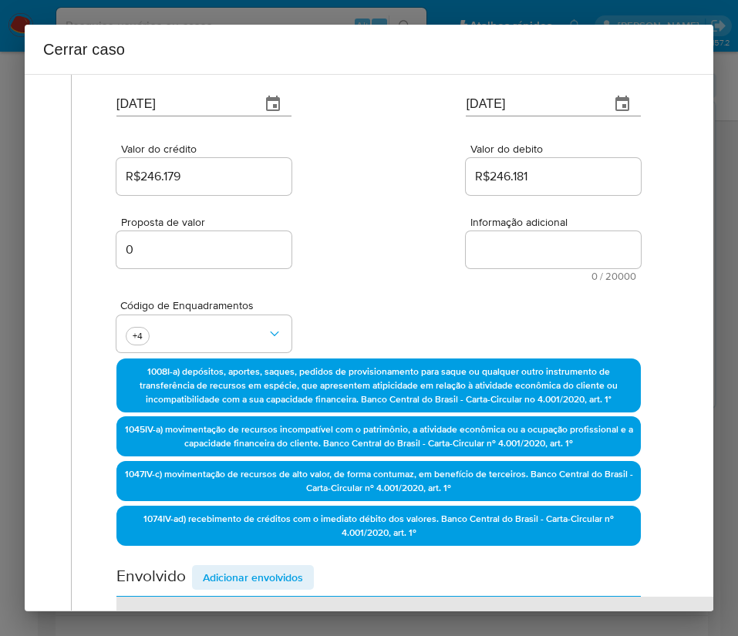
scroll to position [30, 0]
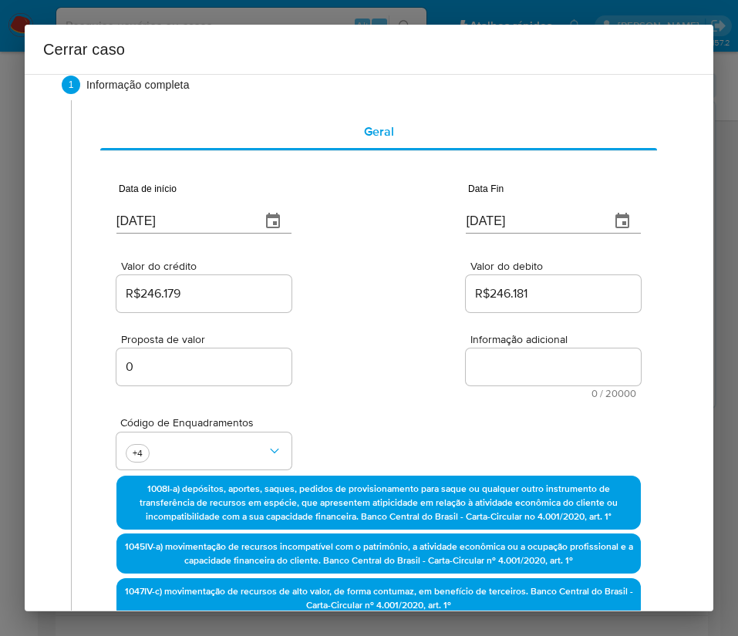
click at [513, 378] on textarea "Informação adicional" at bounding box center [553, 366] width 175 height 37
paste textarea "Informações da Cliente Marlene Pinto de Souza, CPF 43951201720, 72 anos, reside…"
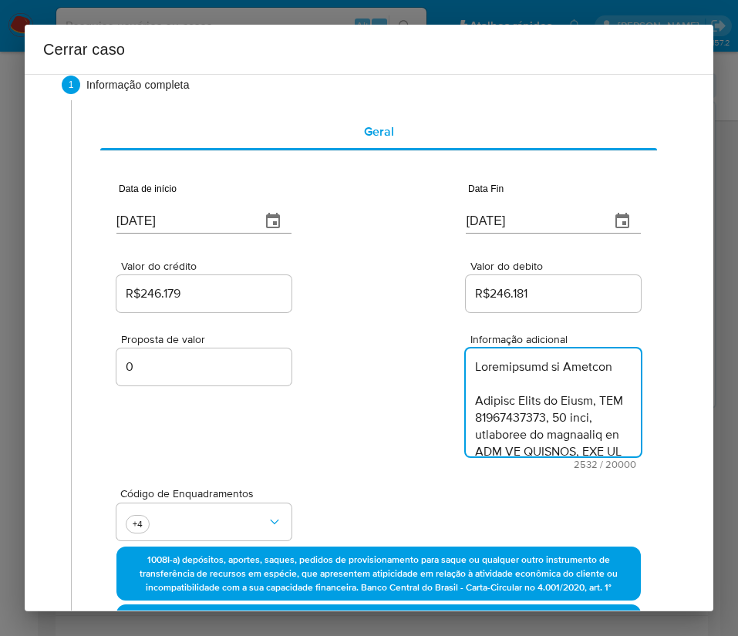
scroll to position [2548, 0]
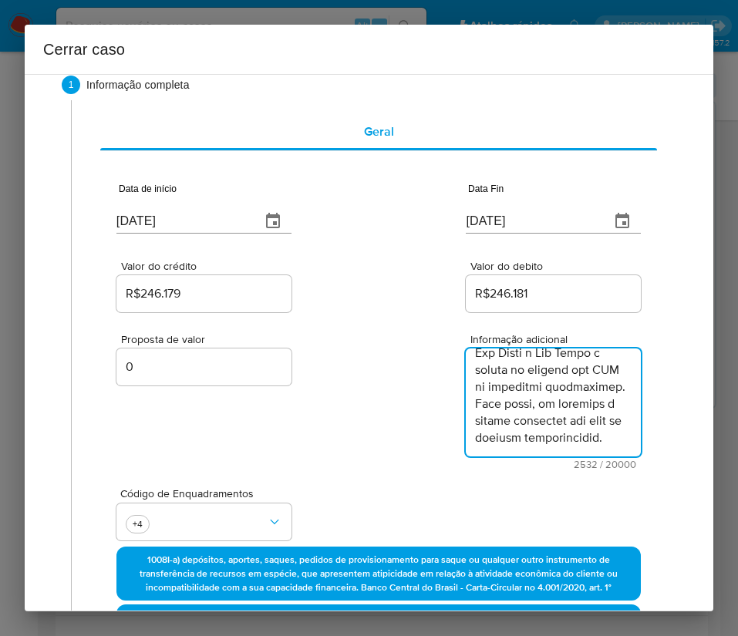
type textarea "Informações da Cliente Marlene Pinto de Souza, CPF 43951201720, 72 anos, reside…"
click at [415, 399] on div "Proposta de valor 0 Informação adicional 2532 / 20000 17468 caracteres restantes" at bounding box center [378, 392] width 524 height 154
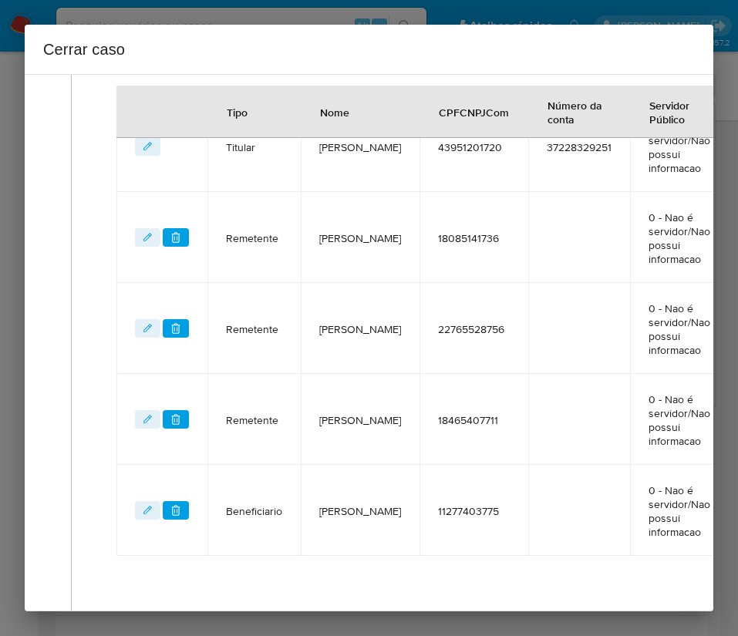
scroll to position [911, 0]
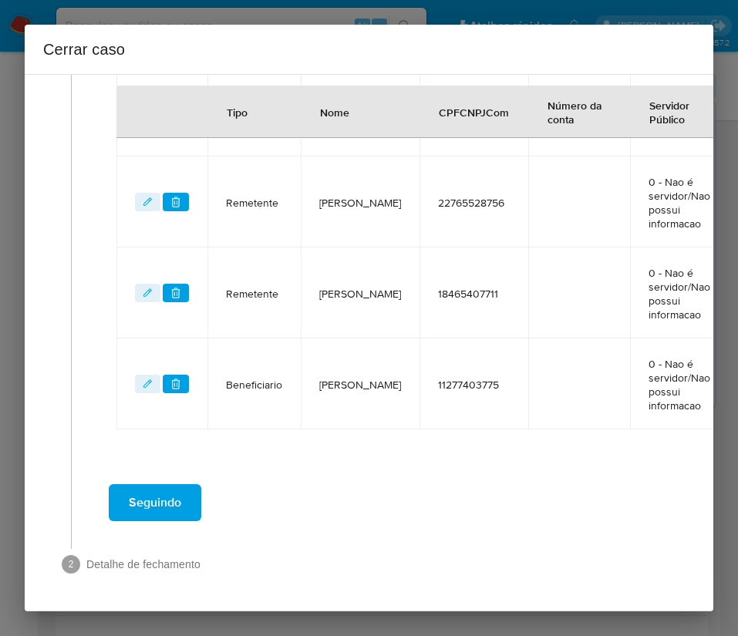
click at [198, 484] on button "Seguindo" at bounding box center [155, 502] width 93 height 37
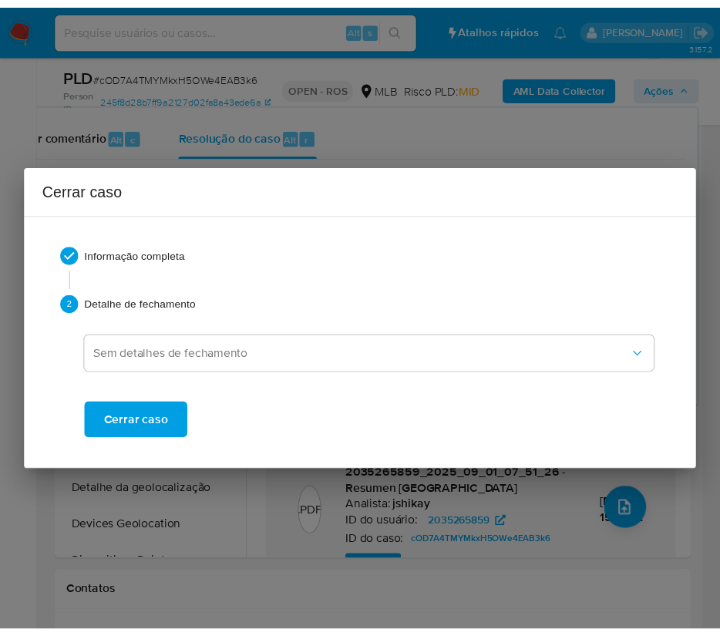
scroll to position [2514, 0]
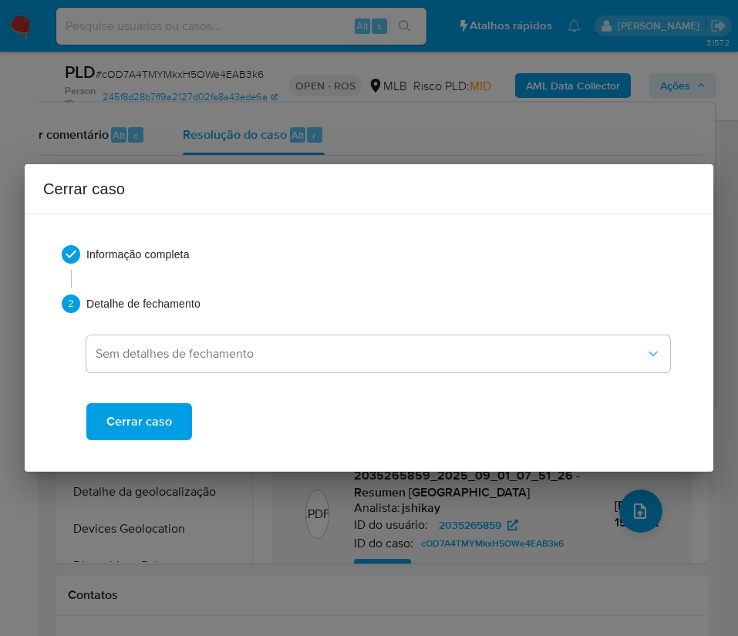
click at [154, 429] on span "Cerrar caso" at bounding box center [139, 422] width 66 height 34
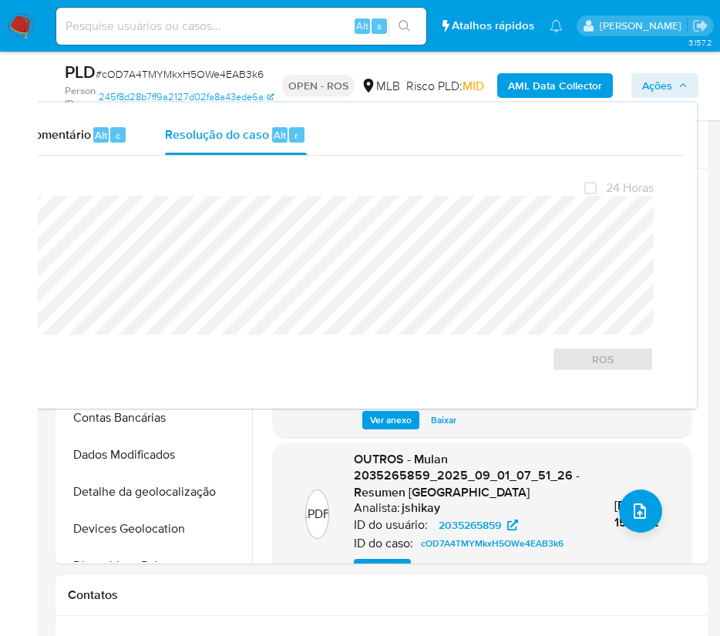
click at [163, 73] on span "# cOD7A4TMYMkxH5OWe4EAB3k6" at bounding box center [180, 73] width 168 height 15
copy span "cOD7A4TMYMkxH5OWe4EAB3k6"
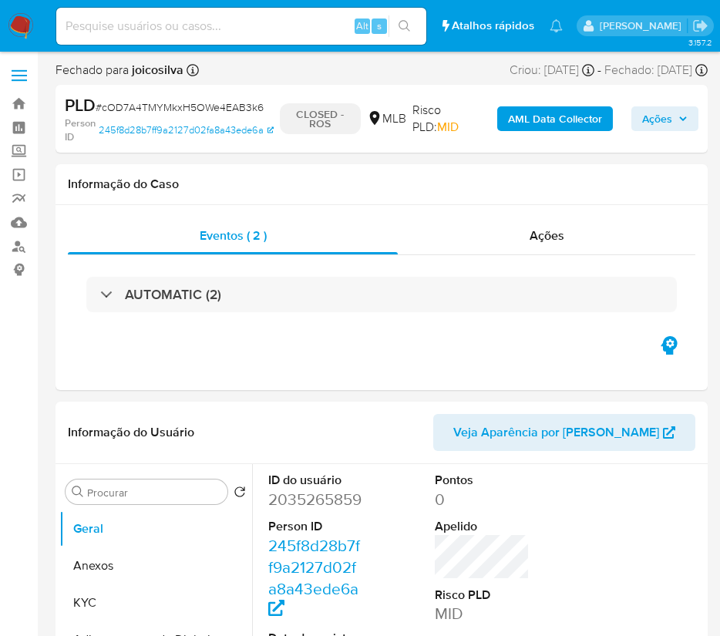
click at [15, 26] on img at bounding box center [21, 26] width 26 height 26
select select "10"
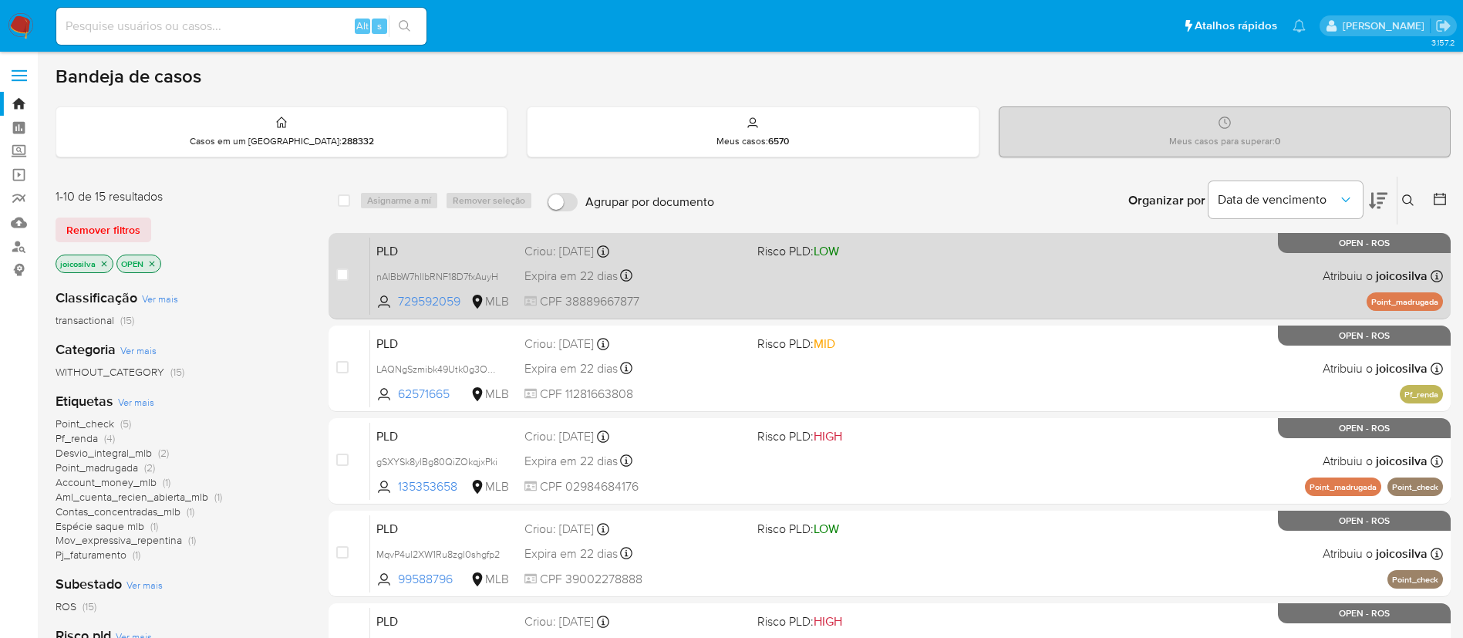
click at [737, 279] on div "PLD nAIBbW7hllbRNF18D7fxAuyH 729592059 MLB Risco PLD: LOW Criou: [DATE] Criou: …" at bounding box center [906, 276] width 1072 height 78
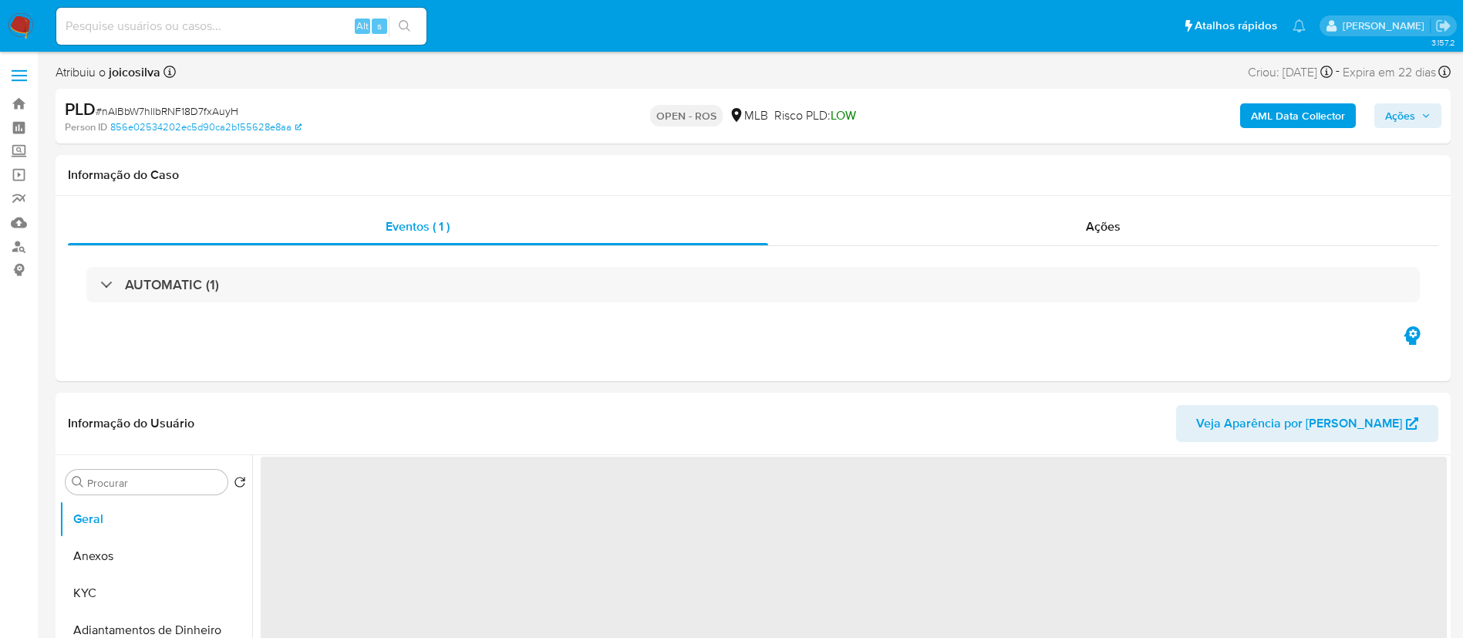
click at [210, 109] on span "# nAIBbW7hllbRNF18D7fxAuyH" at bounding box center [167, 110] width 143 height 15
copy span "nAIBbW7hllbRNF18D7fxAuyH"
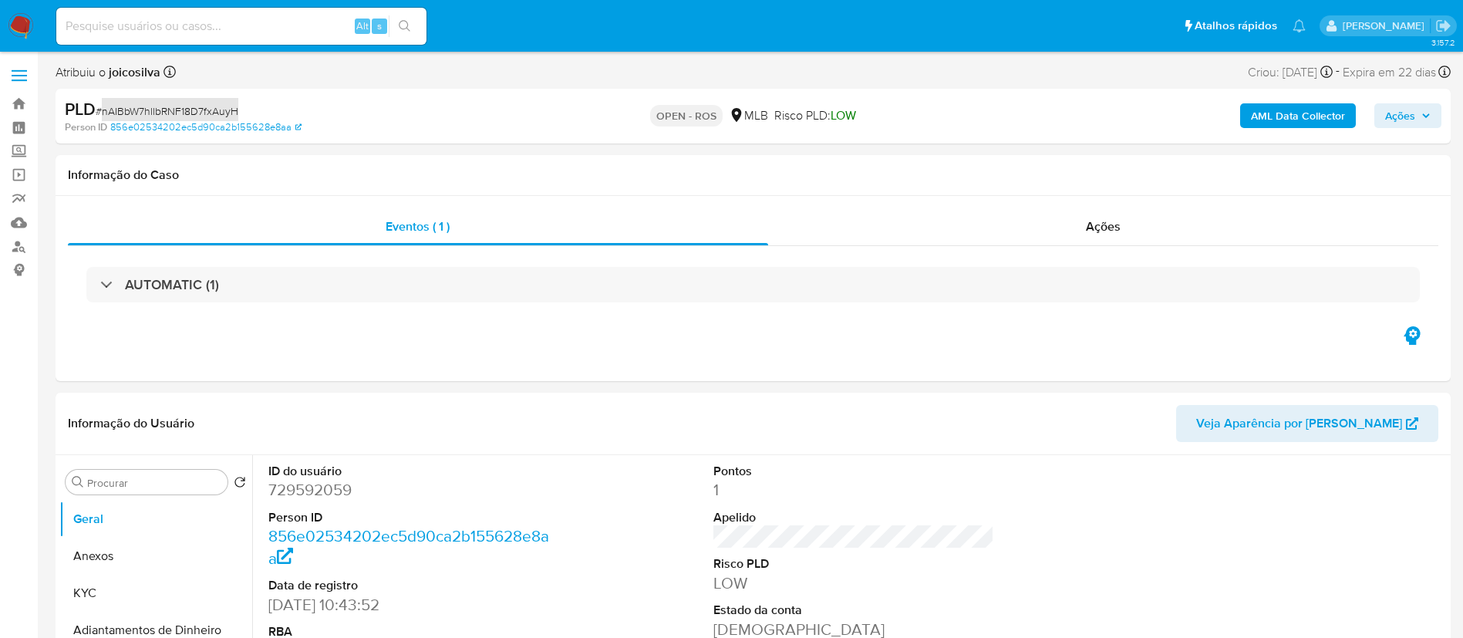
select select "10"
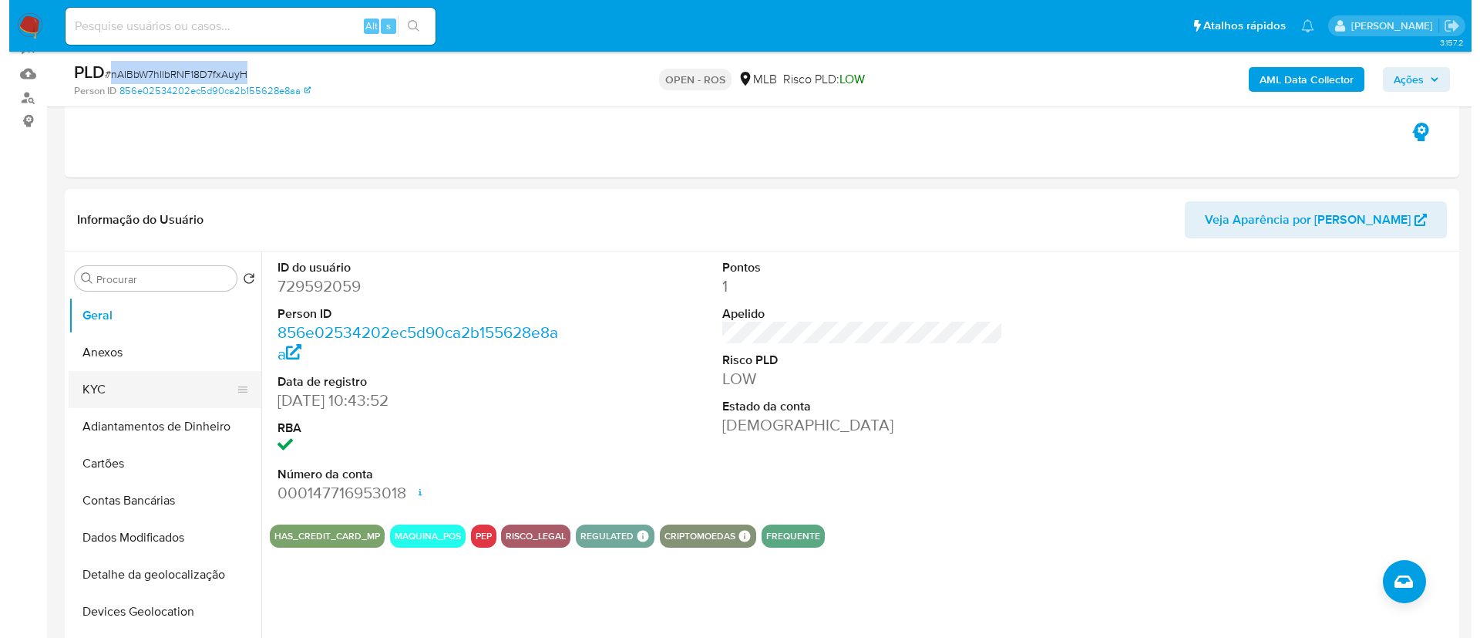
scroll to position [231, 0]
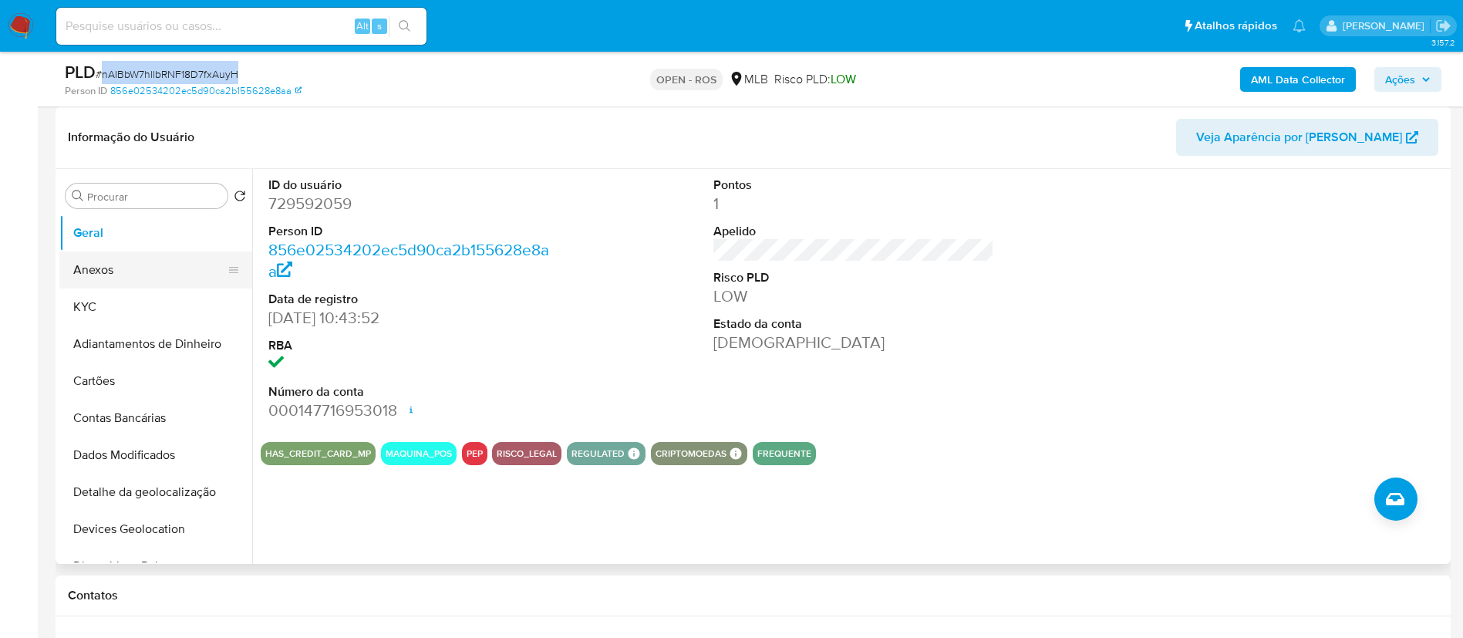
click at [104, 270] on button "Anexos" at bounding box center [149, 269] width 180 height 37
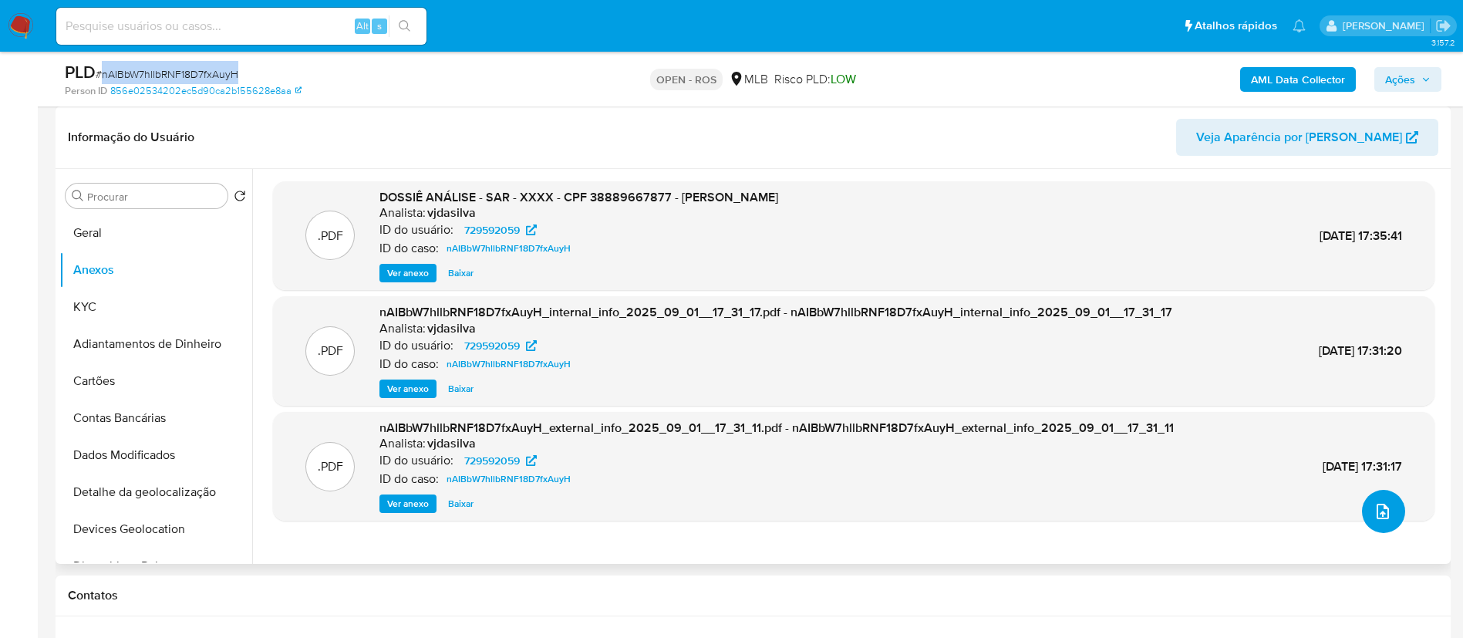
click at [1373, 507] on icon "upload-file" at bounding box center [1382, 511] width 19 height 19
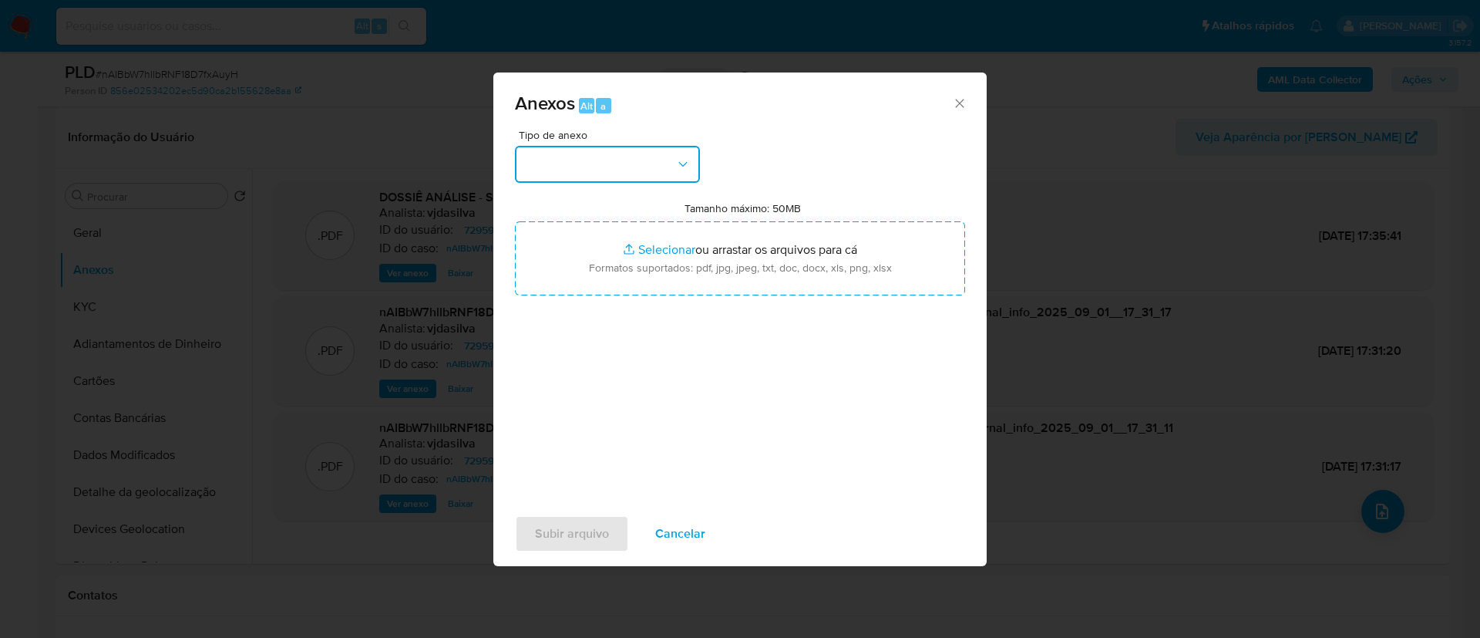
click at [666, 170] on button "button" at bounding box center [607, 164] width 185 height 37
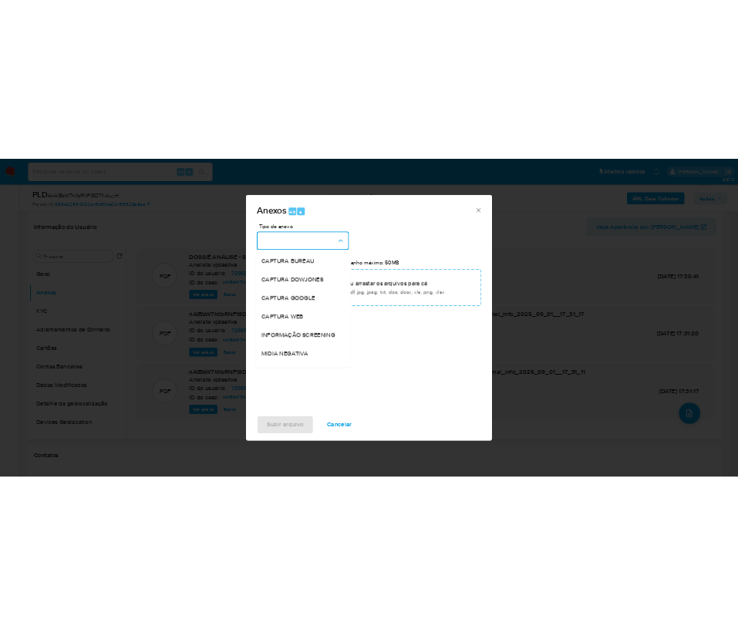
scroll to position [237, 0]
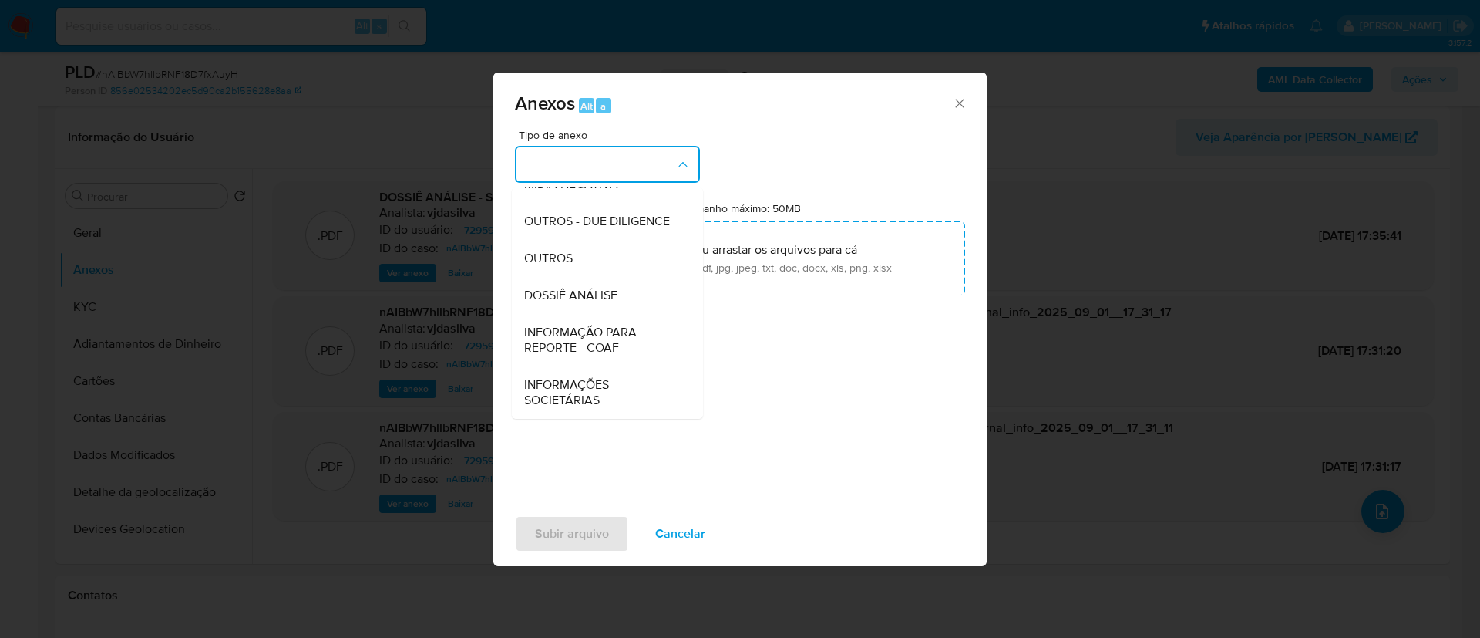
click at [613, 339] on span "INFORMAÇÃO PARA REPORTE - COAF" at bounding box center [602, 340] width 157 height 31
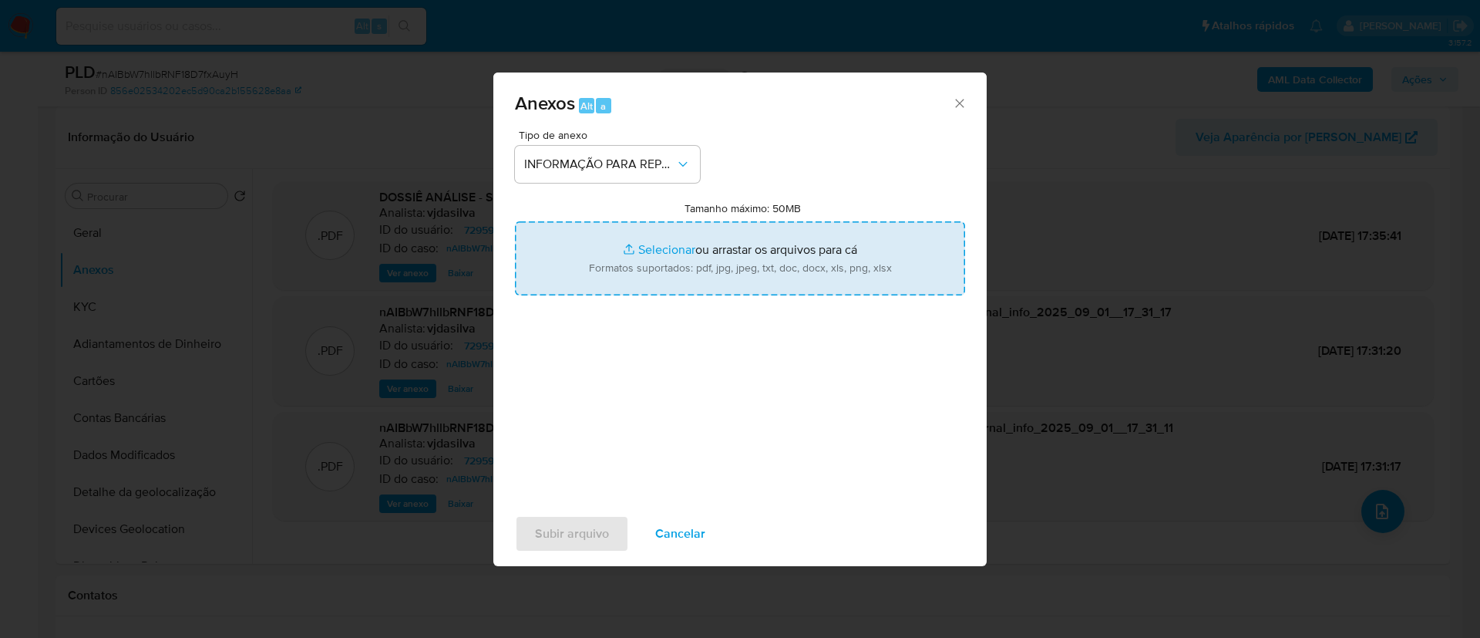
type input "C:\fakepath\SAR - nAIBbW7hllbRNF18D7fxAuyH - CPF 38889667877 - [PERSON_NAME].pdf"
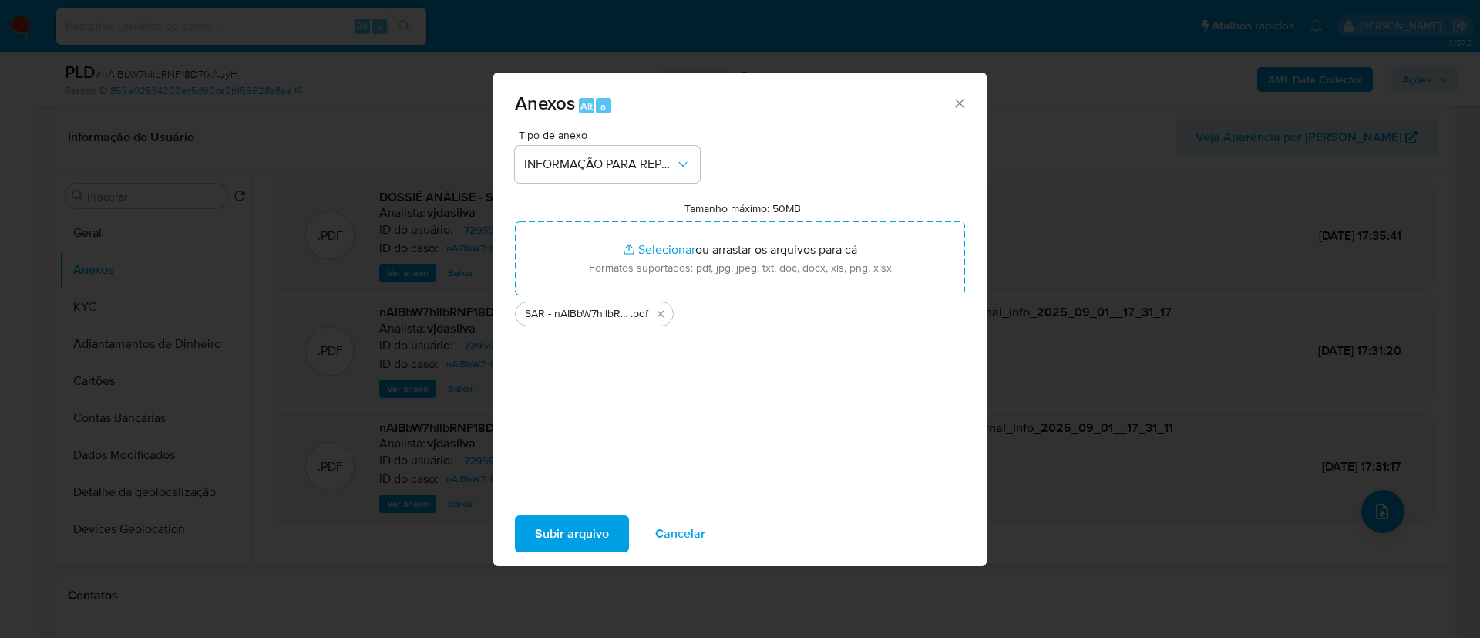
click at [661, 382] on div "Tipo de anexo INFORMAÇÃO PARA REPORTE - COAF Tamanho máximo: 50MB Selecionar ar…" at bounding box center [740, 312] width 450 height 364
click at [592, 530] on span "Subir arquivo" at bounding box center [572, 534] width 74 height 34
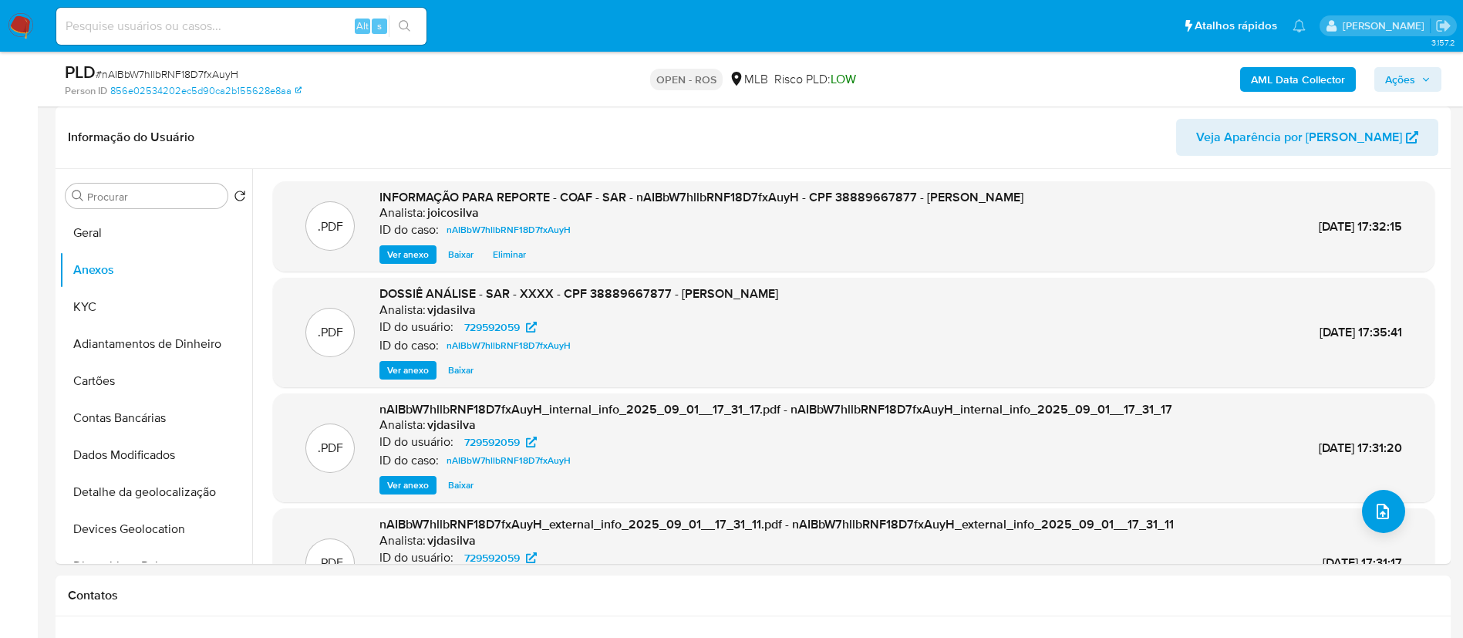
click at [1399, 82] on span "Ações" at bounding box center [1400, 79] width 30 height 25
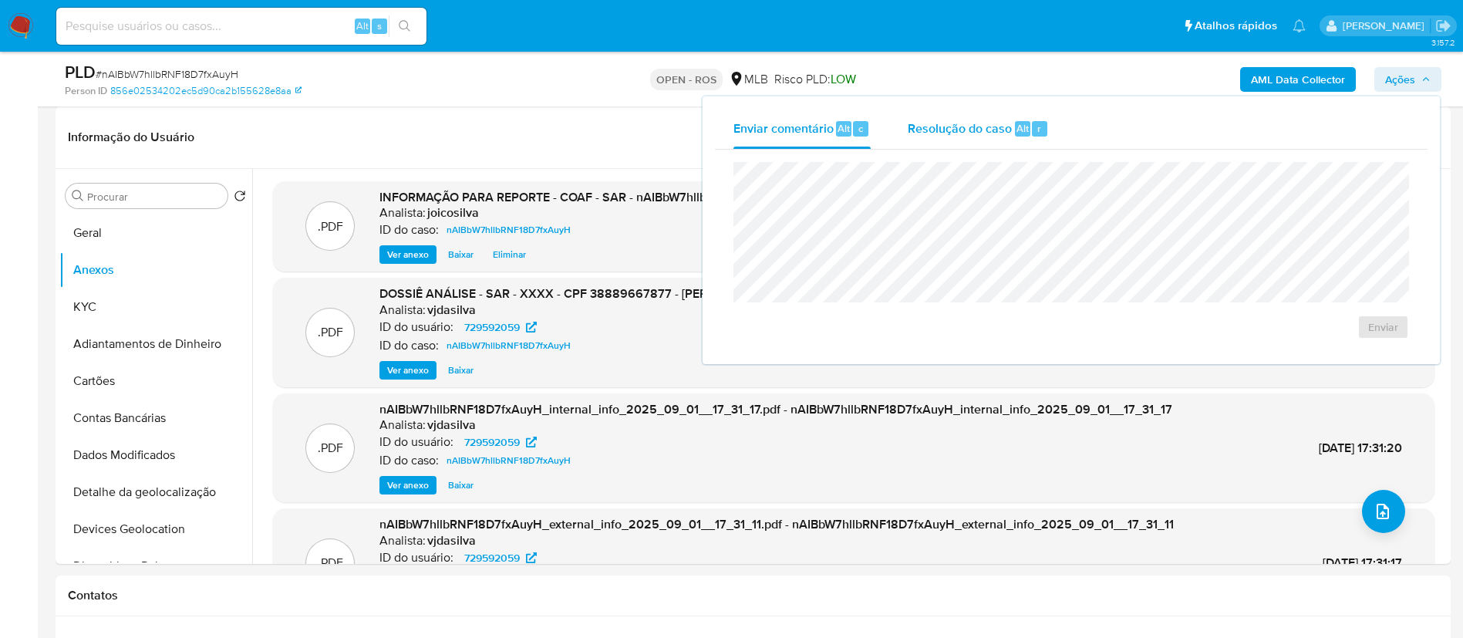
click at [957, 133] on span "Resolução do caso" at bounding box center [959, 128] width 104 height 18
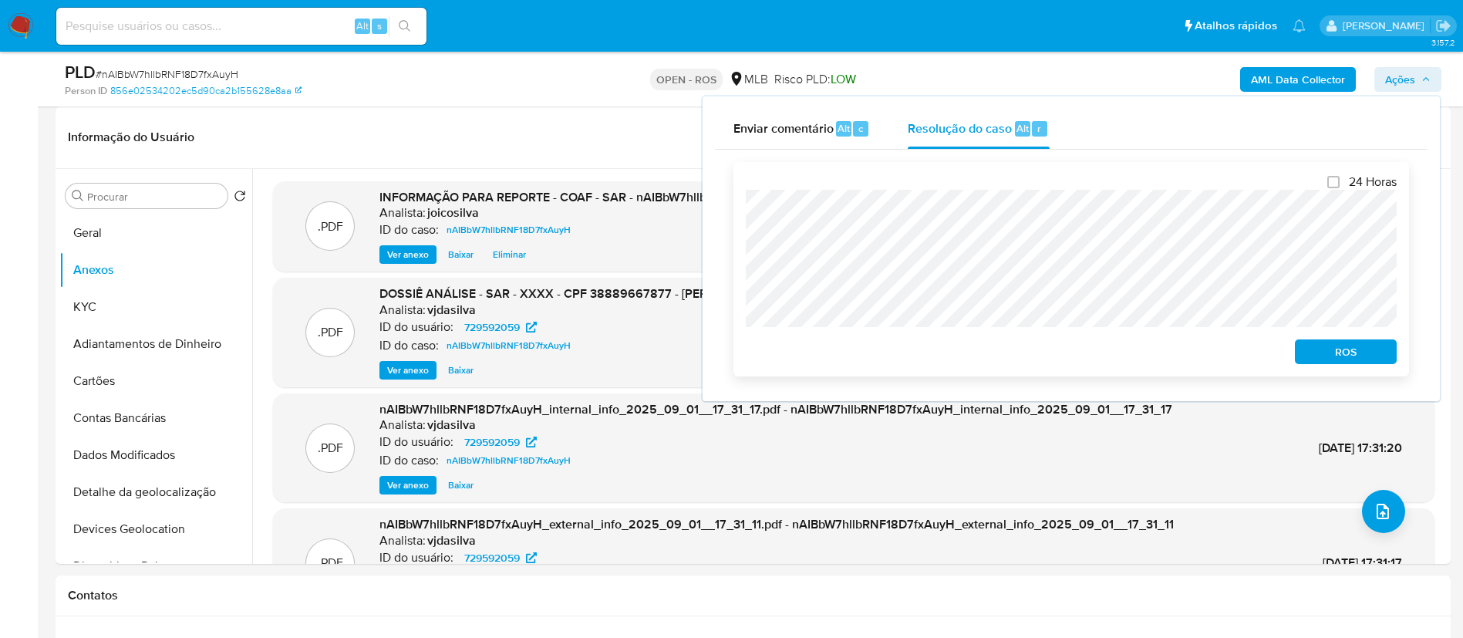
click at [1356, 352] on span "ROS" at bounding box center [1345, 352] width 80 height 22
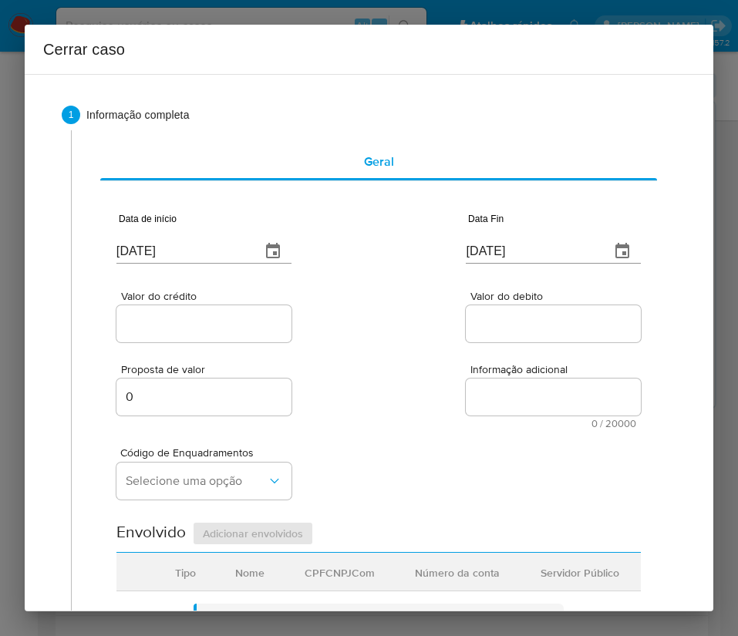
click at [151, 252] on input "[DATE]" at bounding box center [182, 251] width 132 height 25
paste input "1/07"
type input "[DATE]"
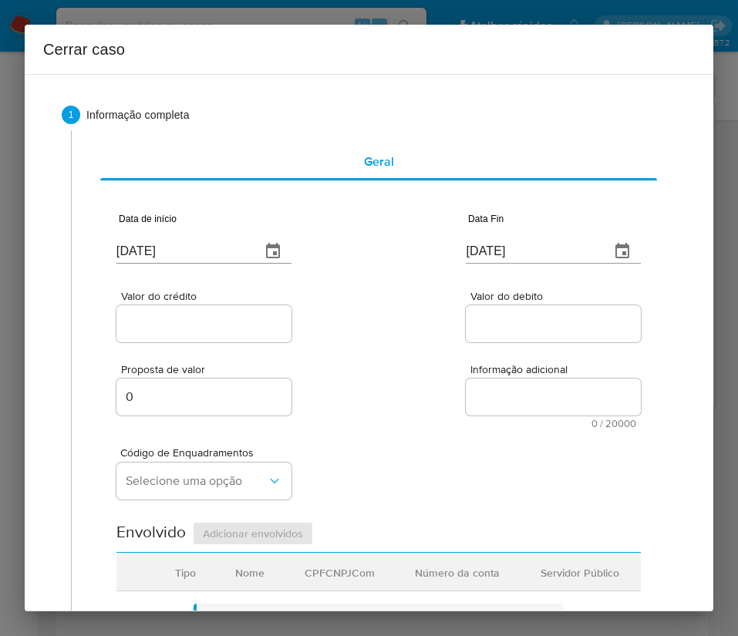
click at [480, 257] on input "[DATE]" at bounding box center [532, 251] width 132 height 25
paste input "23/08"
type input "[DATE]"
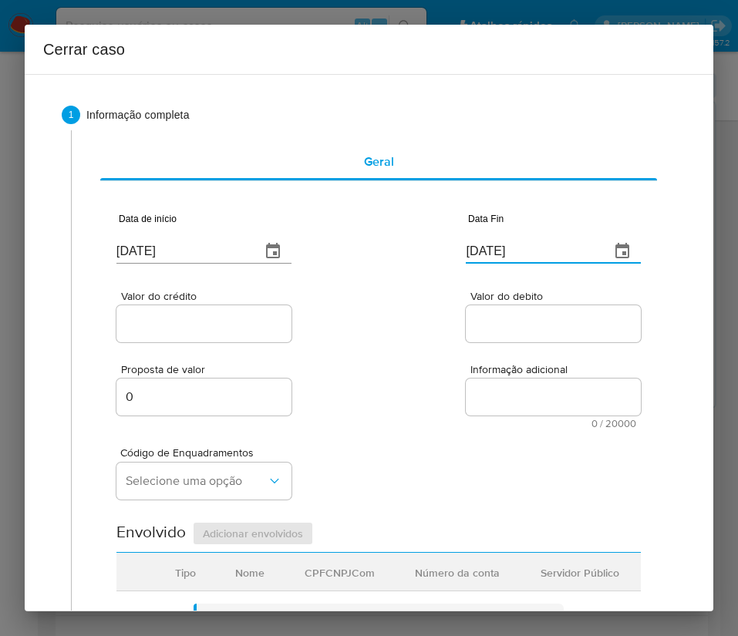
drag, startPoint x: 486, startPoint y: 338, endPoint x: 281, endPoint y: 342, distance: 205.1
click at [485, 338] on div at bounding box center [553, 323] width 175 height 37
click at [245, 331] on input "Valor do crédito" at bounding box center [203, 324] width 175 height 20
click at [208, 334] on div at bounding box center [203, 323] width 175 height 37
click at [210, 328] on input "Valor do crédito" at bounding box center [203, 324] width 175 height 20
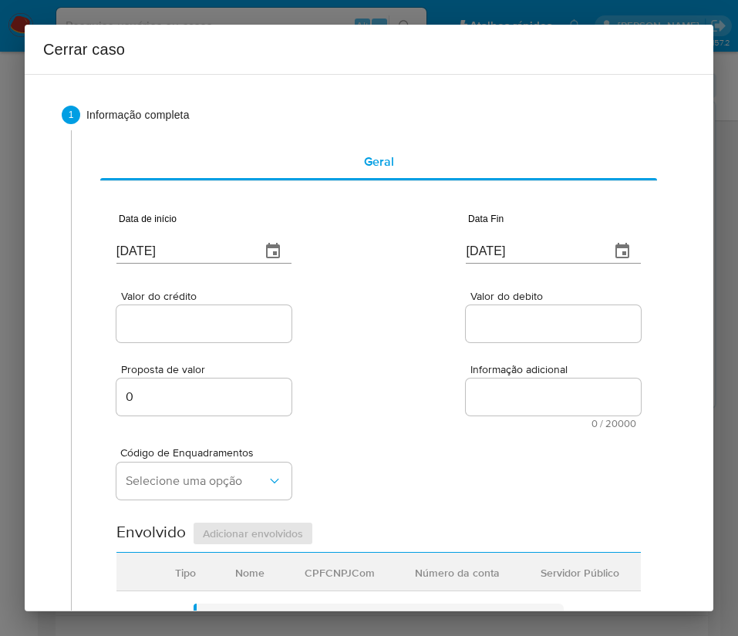
paste input "R$150.587"
type input "R$150.587"
click at [430, 327] on div "Valor do crédito R$150.587 Valor do debito" at bounding box center [378, 308] width 524 height 73
click at [560, 331] on input "Valor do debito" at bounding box center [553, 324] width 175 height 20
paste input "R$149.806"
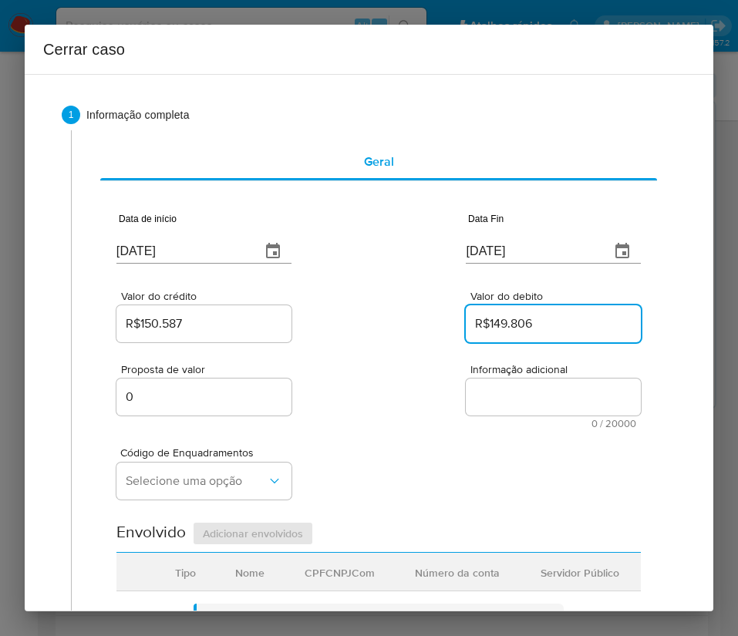
type input "R$149.806"
drag, startPoint x: 409, startPoint y: 412, endPoint x: 400, endPoint y: 412, distance: 9.3
click at [406, 412] on div "Proposta de valor 0 Informação adicional 0 / 20000 20000 caracteres restantes" at bounding box center [378, 386] width 524 height 83
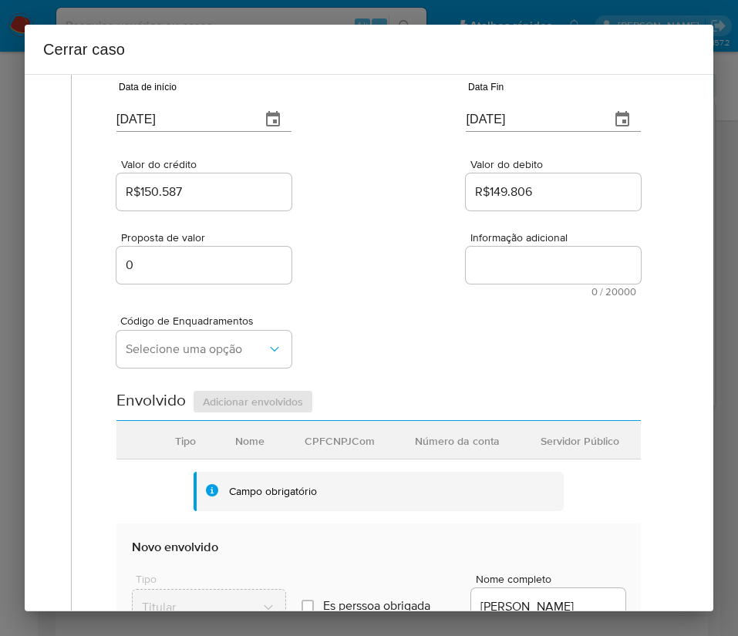
scroll to position [347, 0]
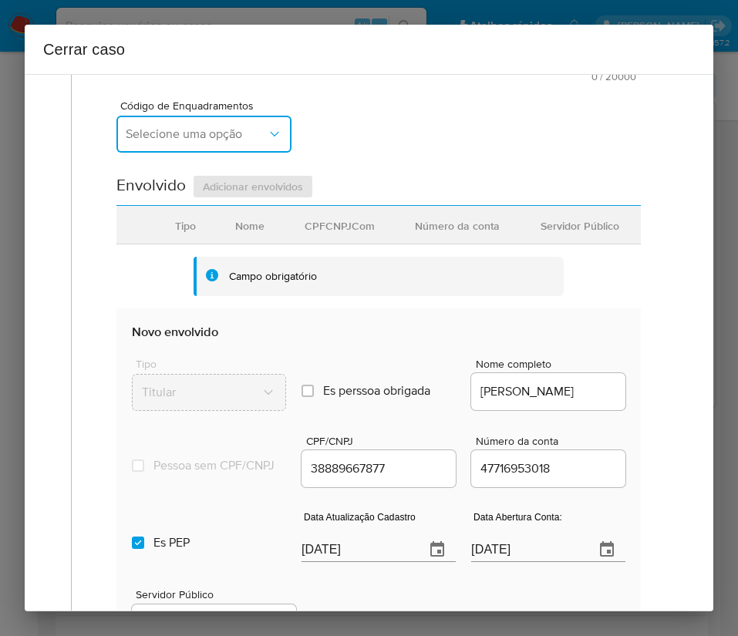
click at [199, 130] on span "Selecione uma opção" at bounding box center [196, 133] width 141 height 15
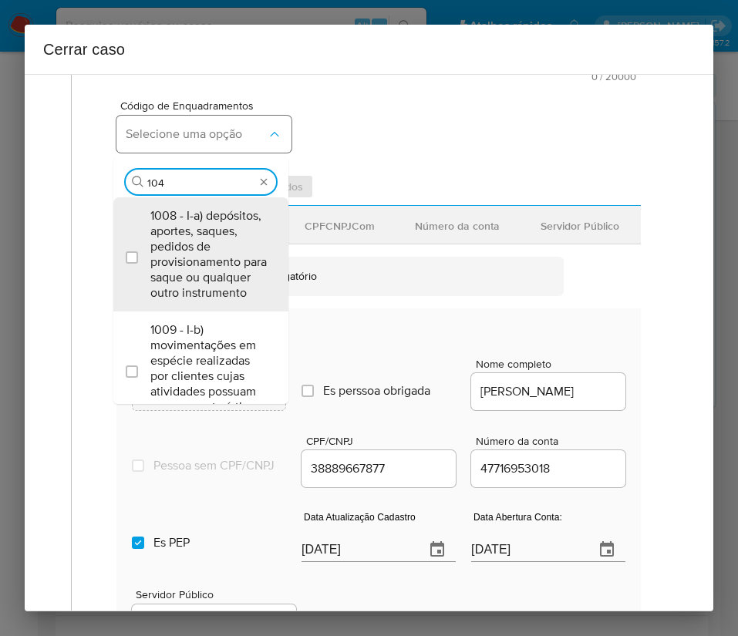
type input "1045"
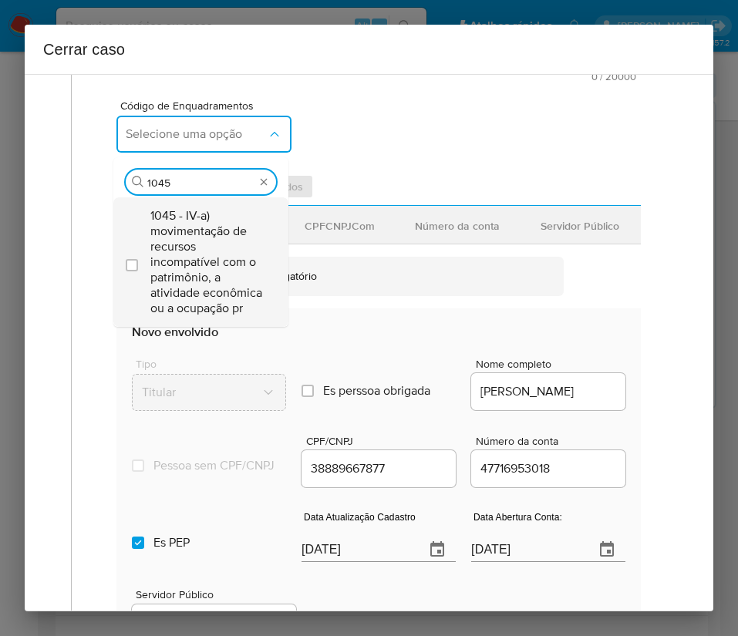
click at [201, 272] on span "1045 - IV-a) movimentação de recursos incompatível com o patrimônio, a atividad…" at bounding box center [208, 262] width 116 height 108
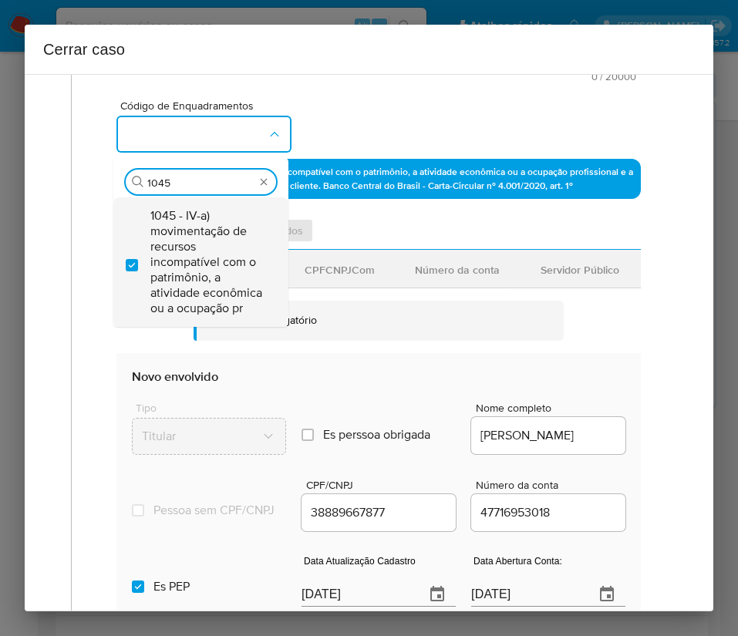
checkbox input "true"
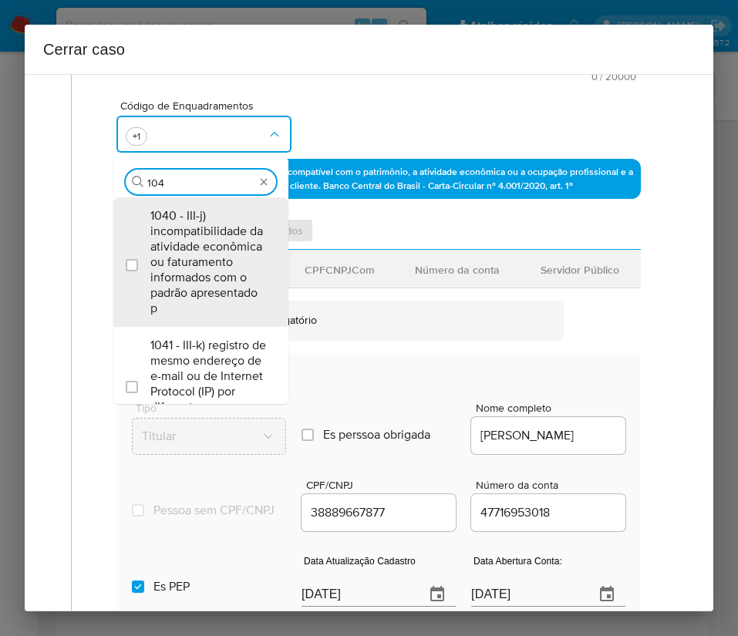
scroll to position [0, 0]
type input "1047"
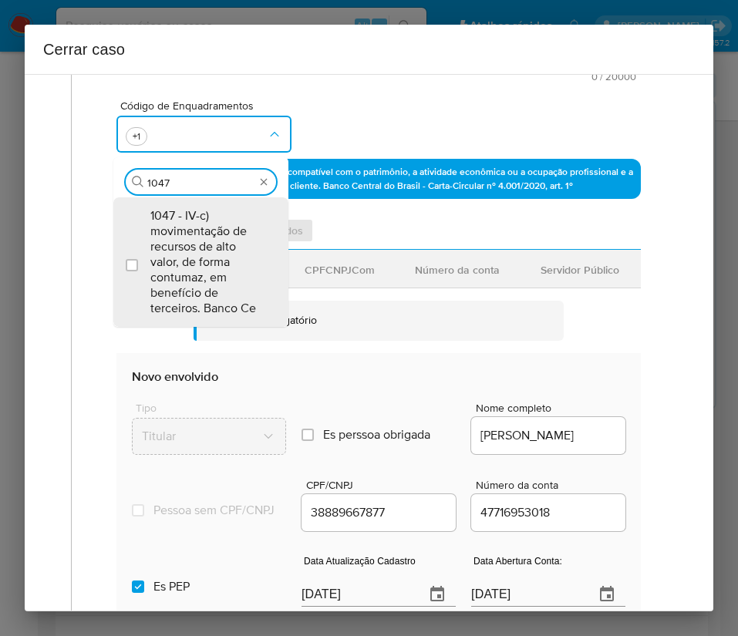
click at [205, 264] on span "1047 - IV-c) movimentação de recursos de alto valor, de forma contumaz, em bene…" at bounding box center [208, 262] width 116 height 108
checkbox input "true"
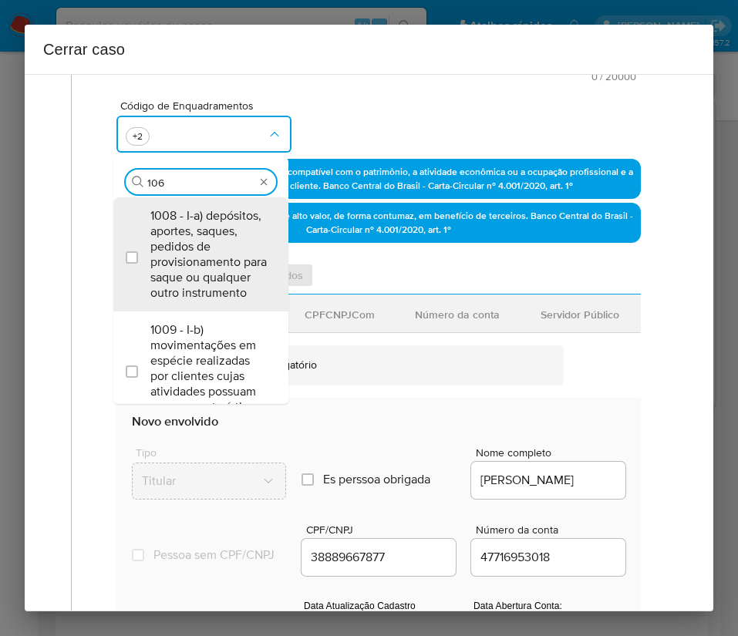
type input "1066"
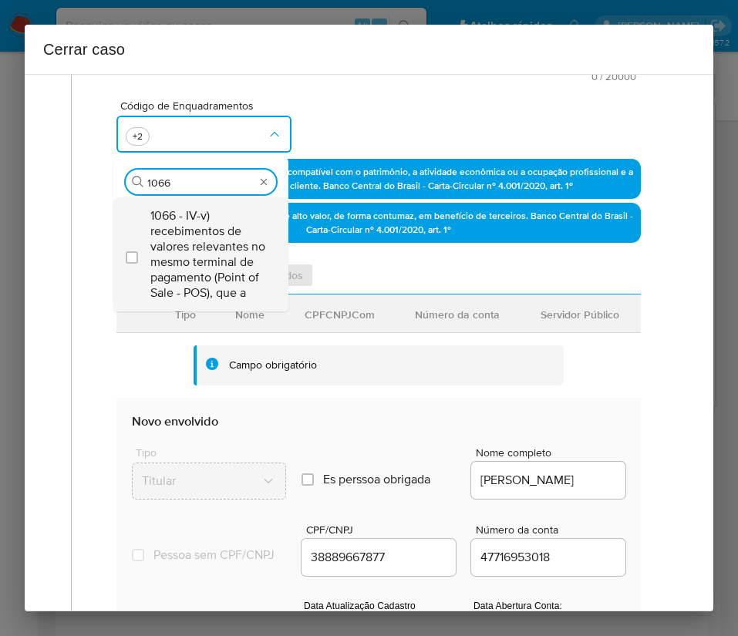
click at [217, 238] on span "1066 - IV-v) recebimentos de valores relevantes no mesmo terminal de pagamento …" at bounding box center [208, 254] width 116 height 93
checkbox input "true"
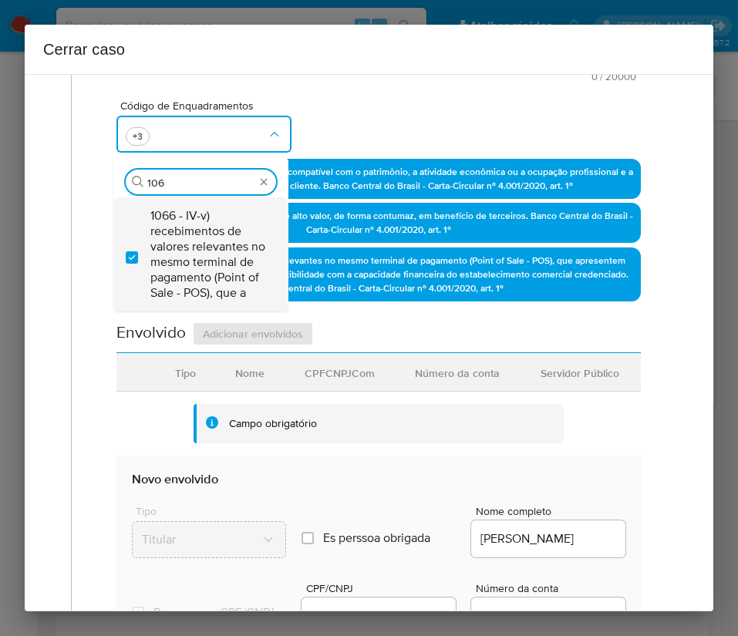
type input "1069"
click at [196, 233] on span "1069 - IV-y) transações em horário considerado incompatível com a atividade do …" at bounding box center [208, 262] width 116 height 108
checkbox input "true"
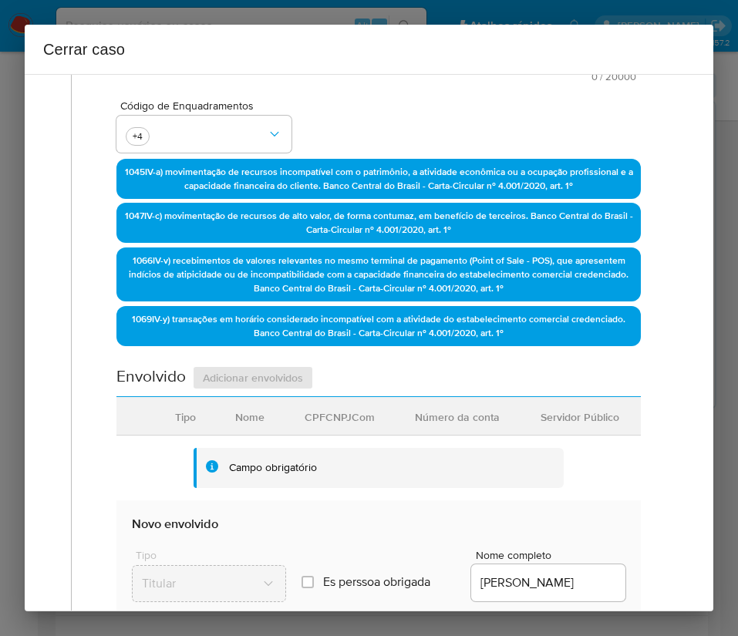
click at [454, 89] on div "Código de Enquadramentos +4" at bounding box center [378, 120] width 524 height 77
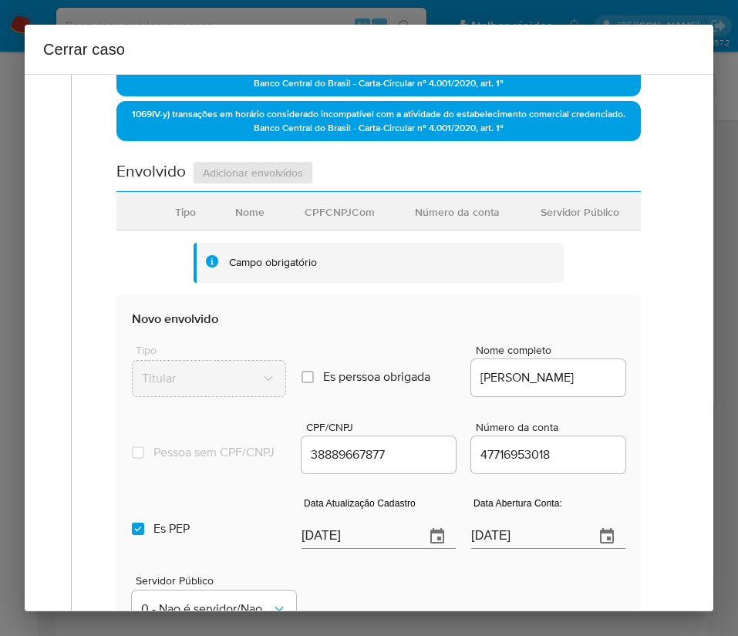
scroll to position [694, 0]
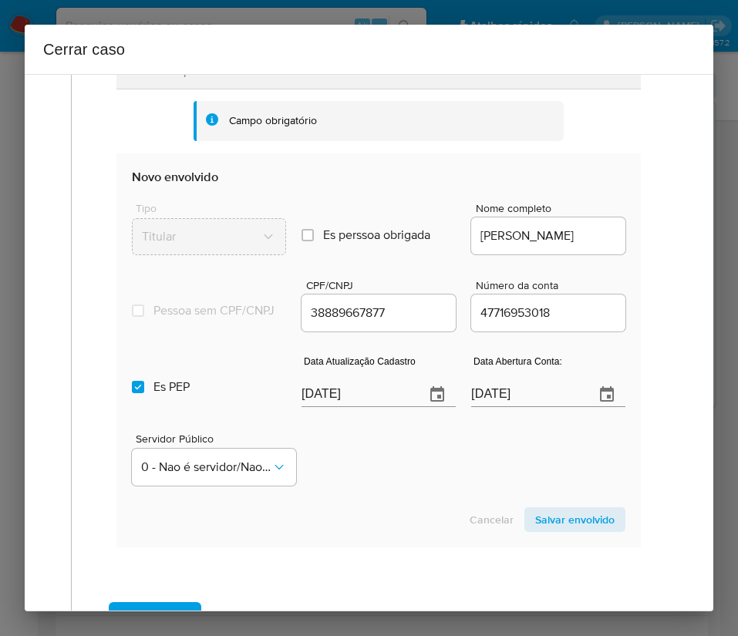
click at [348, 407] on input "[DATE]" at bounding box center [356, 394] width 111 height 25
paste input "1/07"
type input "[DATE]"
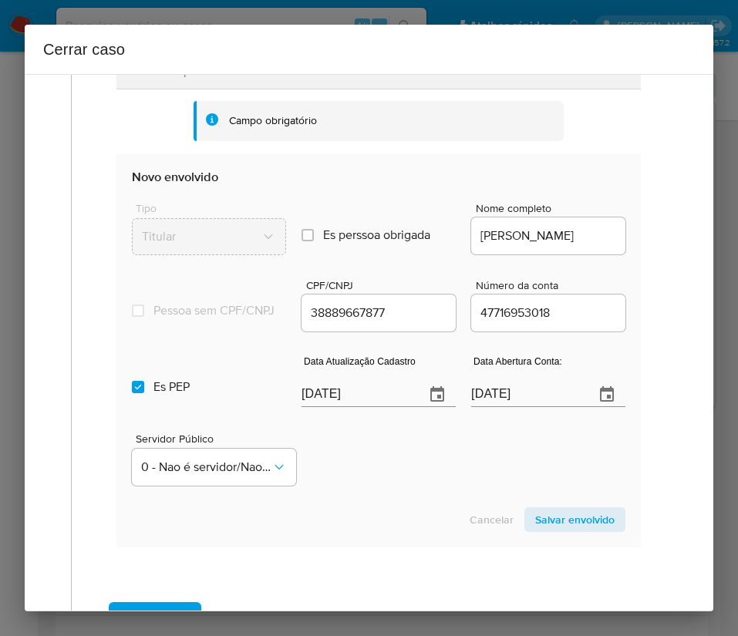
click at [145, 401] on label "Es PEP isPEP" at bounding box center [209, 387] width 154 height 56
click at [144, 393] on input "Es PEP isPEP" at bounding box center [138, 387] width 12 height 12
checkbox input "false"
click at [493, 402] on input "18/11/2022" at bounding box center [526, 394] width 111 height 25
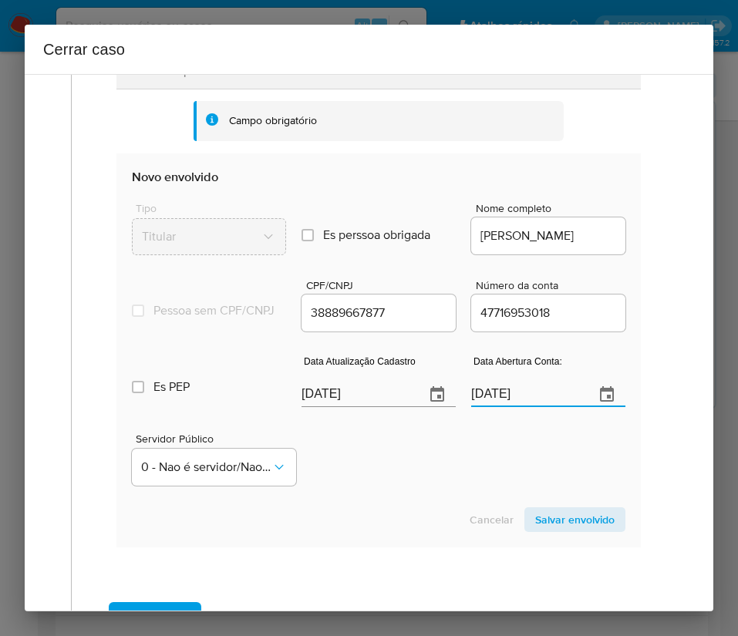
click at [493, 402] on input "18/11/2022" at bounding box center [526, 394] width 111 height 25
click at [485, 521] on div "Cancelar Salvar envolvido" at bounding box center [378, 519] width 493 height 25
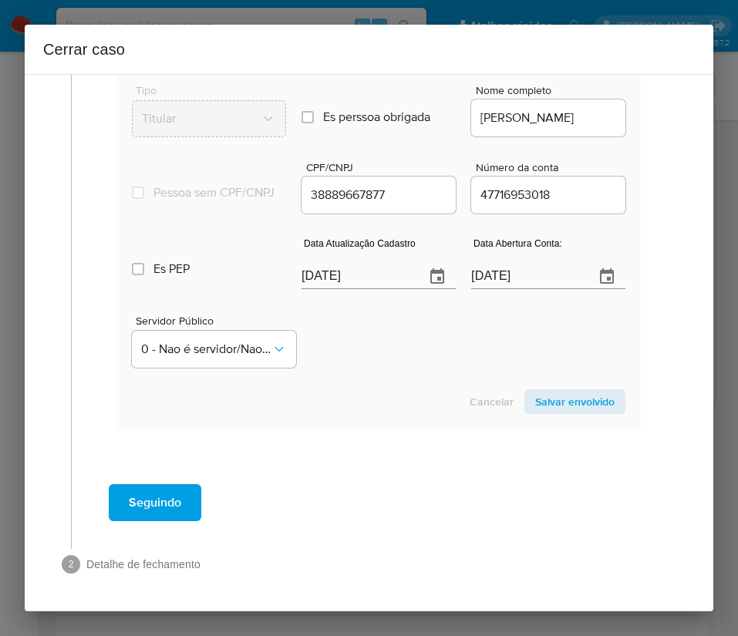
click at [557, 391] on span "Salvar envolvido" at bounding box center [574, 402] width 79 height 22
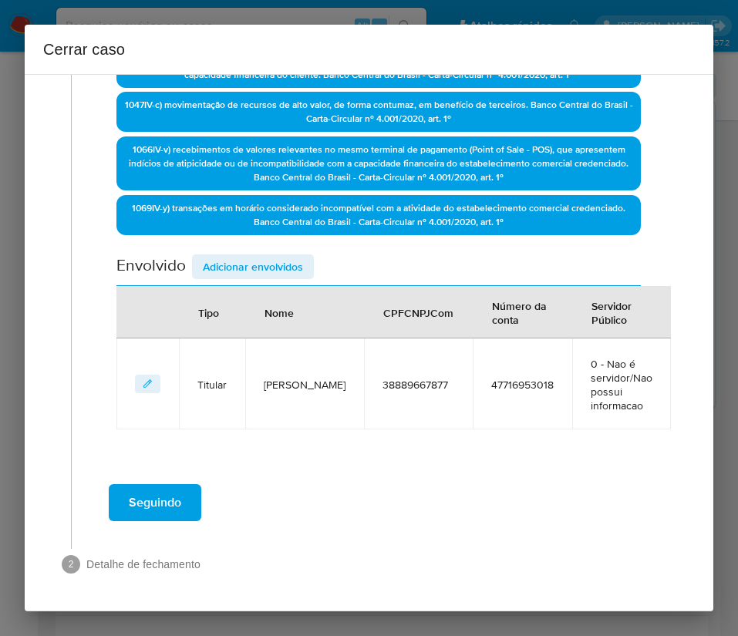
scroll to position [458, 0]
click at [591, 402] on span "0 - Nao é servidor/Nao possui informacao" at bounding box center [622, 385] width 62 height 56
click at [301, 261] on span "Adicionar envolvidos" at bounding box center [253, 267] width 100 height 22
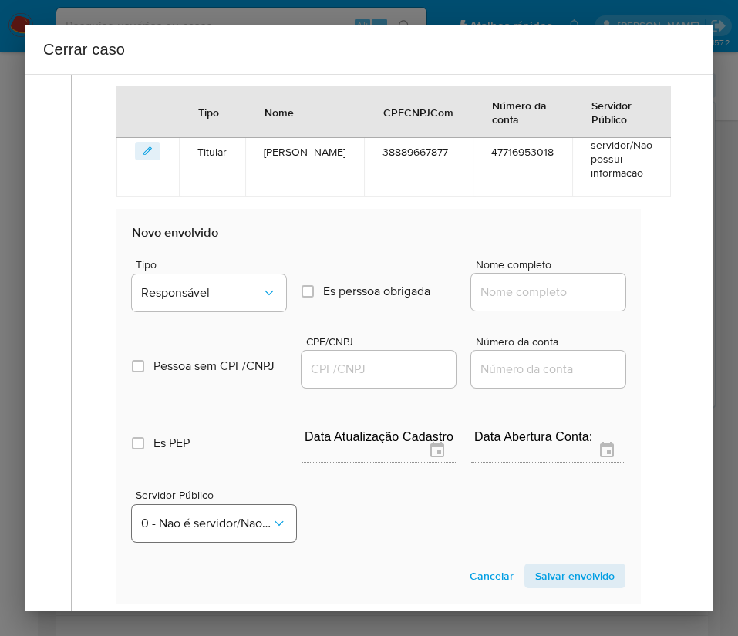
scroll to position [864, 0]
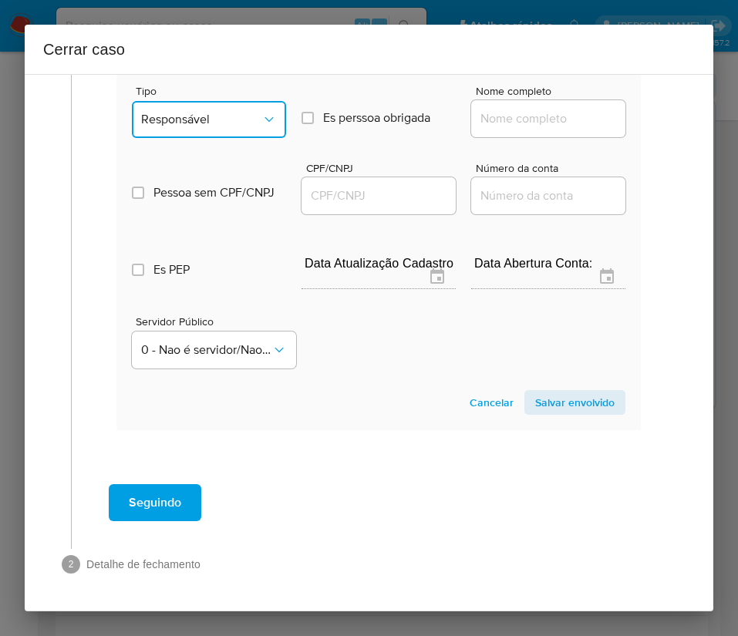
click at [228, 114] on span "Responsável" at bounding box center [201, 119] width 120 height 15
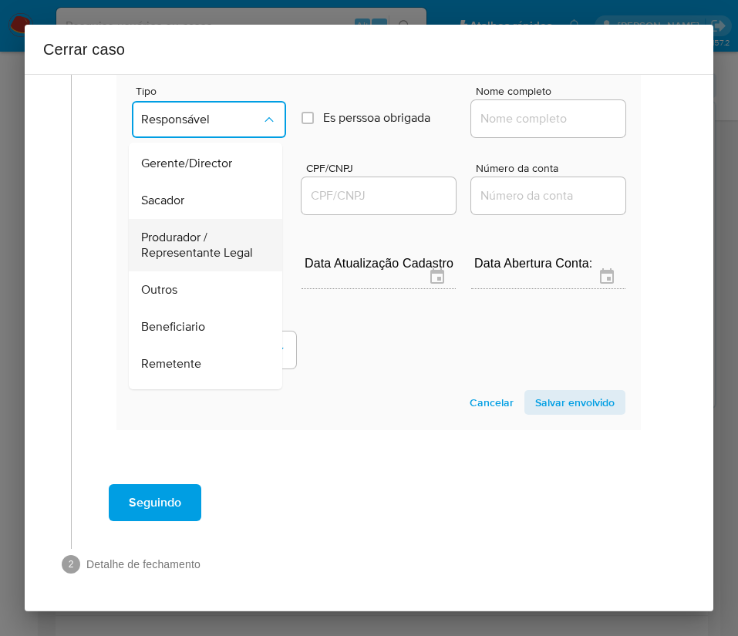
scroll to position [274, 0]
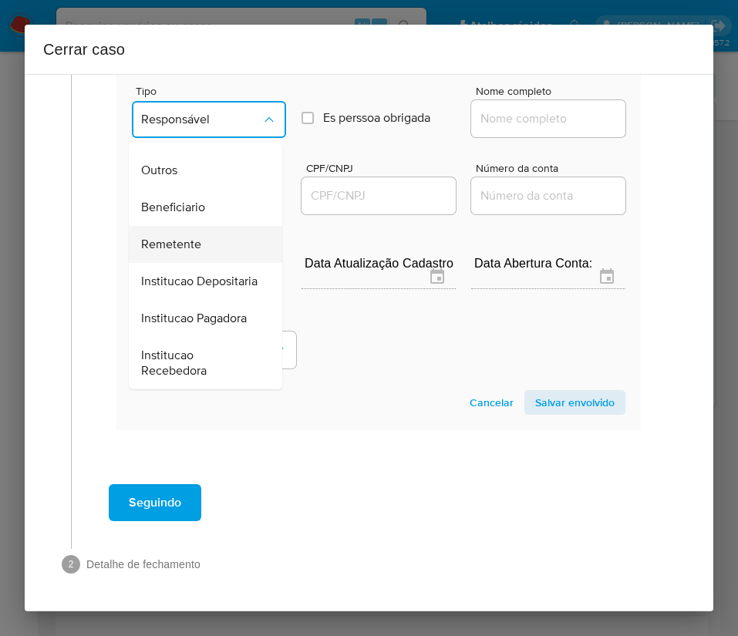
click at [204, 226] on div "Remetente" at bounding box center [201, 244] width 120 height 37
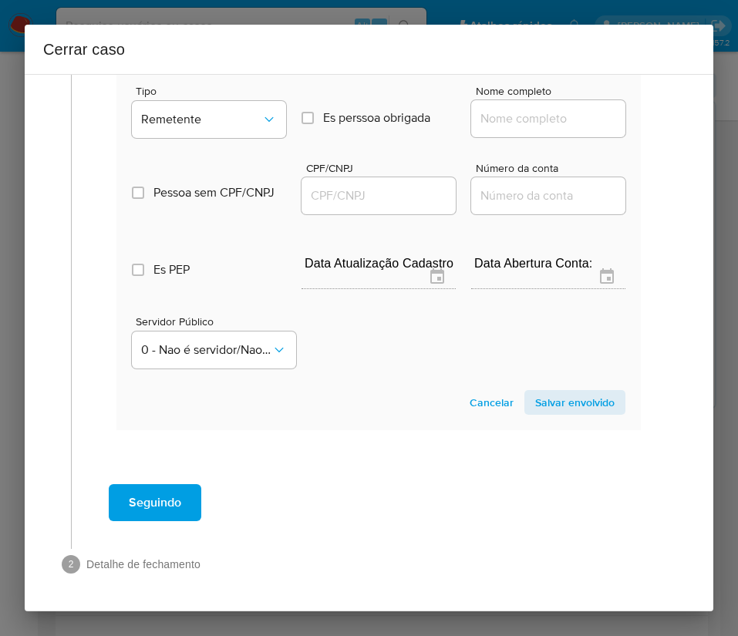
click at [537, 109] on input "Nome completo" at bounding box center [548, 119] width 154 height 20
paste input "Andre Da Silva Marques, 13205261879"
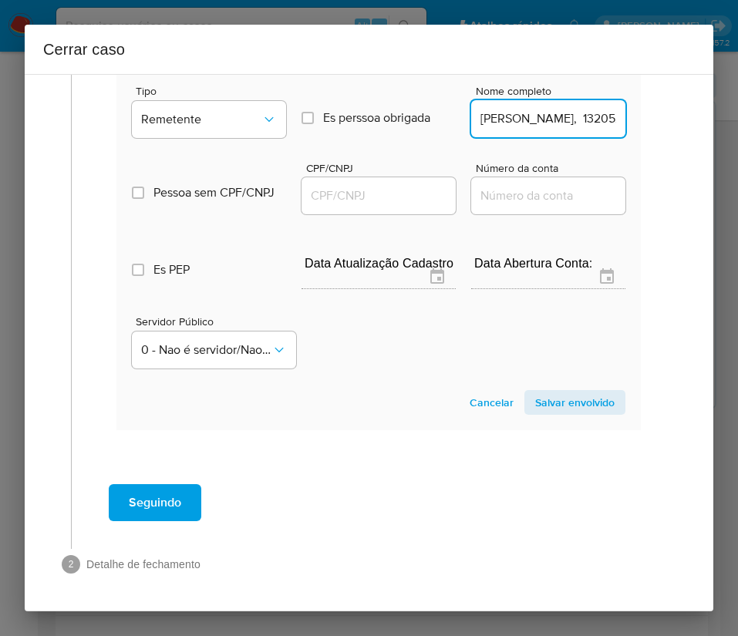
scroll to position [0, 79]
drag, startPoint x: 518, startPoint y: 123, endPoint x: 670, endPoint y: 122, distance: 151.9
type input "Andre Da Silva Marques"
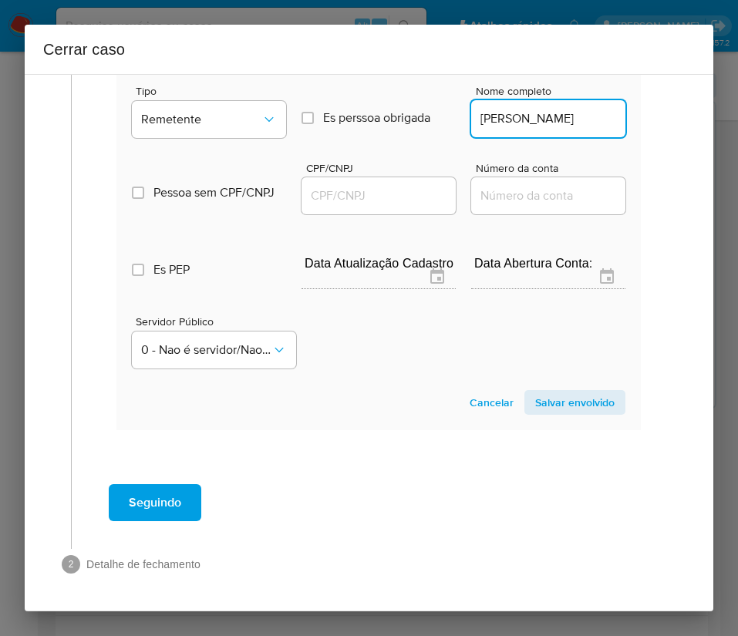
click at [385, 205] on input "CPF/CNPJ" at bounding box center [378, 196] width 154 height 20
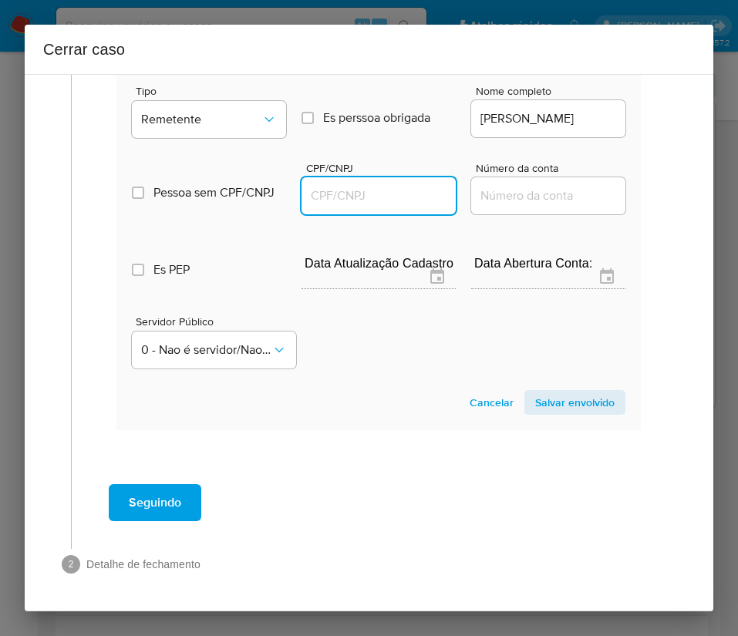
paste input "13205261879"
type input "13205261879"
click at [553, 399] on span "Salvar envolvido" at bounding box center [574, 403] width 79 height 22
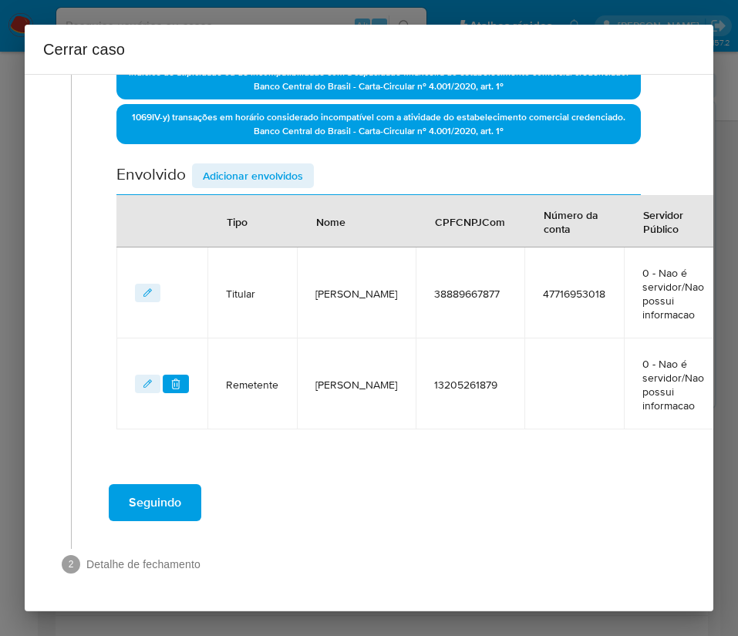
scroll to position [549, 0]
click at [246, 174] on span "Adicionar envolvidos" at bounding box center [253, 176] width 100 height 22
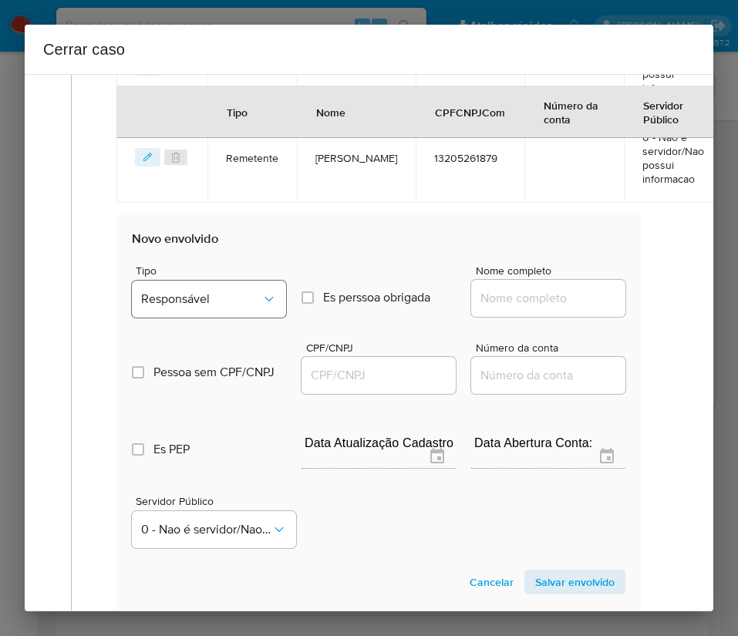
scroll to position [780, 0]
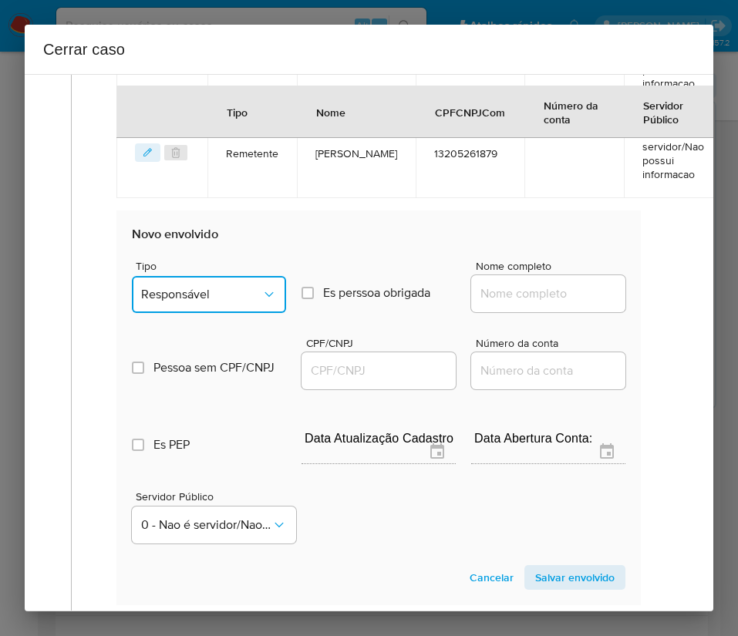
click at [234, 289] on span "Responsável" at bounding box center [201, 294] width 120 height 15
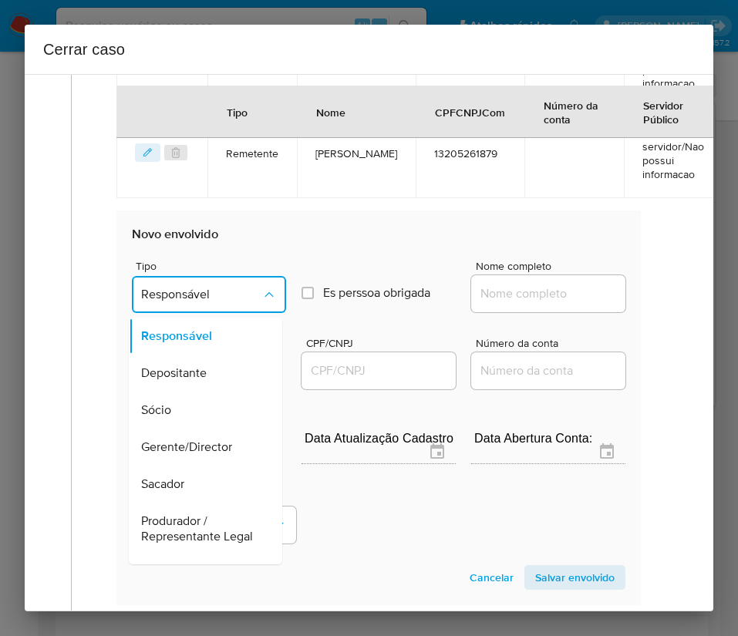
scroll to position [231, 0]
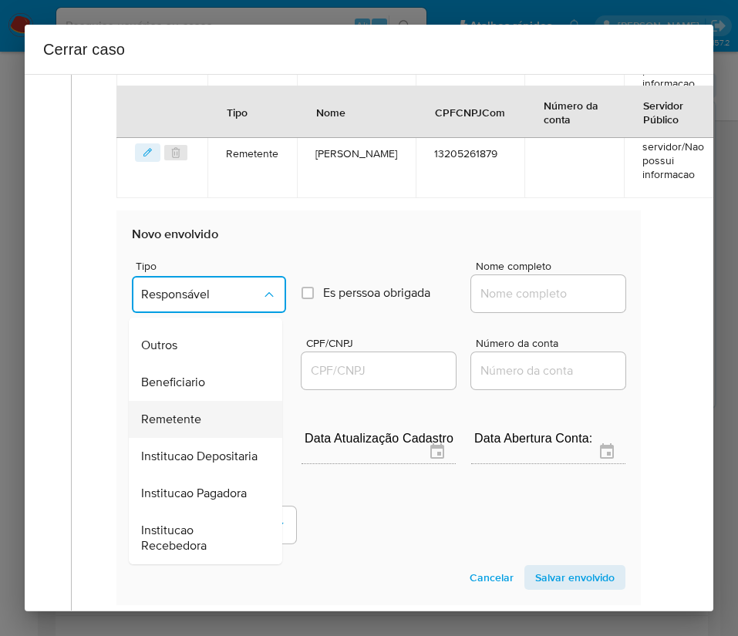
click at [204, 428] on div "Remetente" at bounding box center [201, 419] width 120 height 37
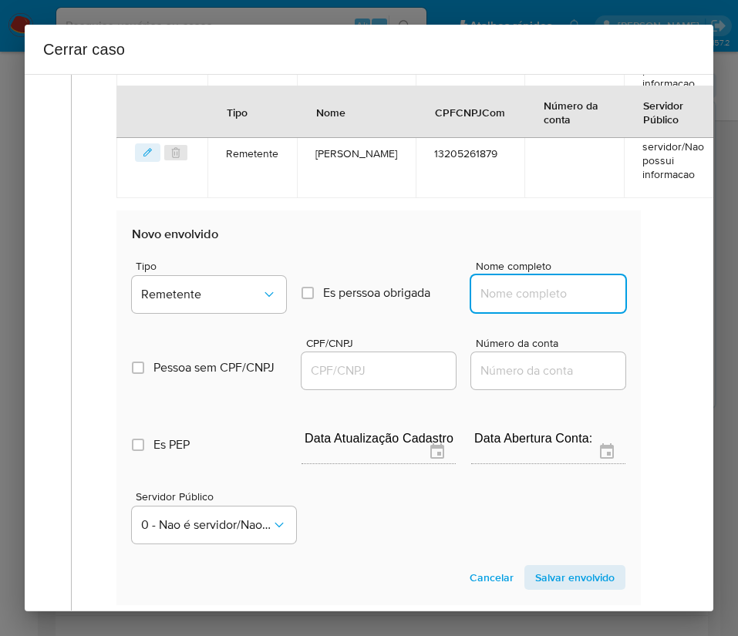
click at [517, 295] on input "Nome completo" at bounding box center [548, 294] width 154 height 20
paste input "Iury Randied Dos Santos, 10329164511"
drag, startPoint x: 523, startPoint y: 298, endPoint x: 641, endPoint y: 298, distance: 118.7
click at [641, 298] on div "Geral Data de início 01/07/2025 Data Fin 23/08/2025 Valor do crédito R$150.587 …" at bounding box center [378, 0] width 583 height 1300
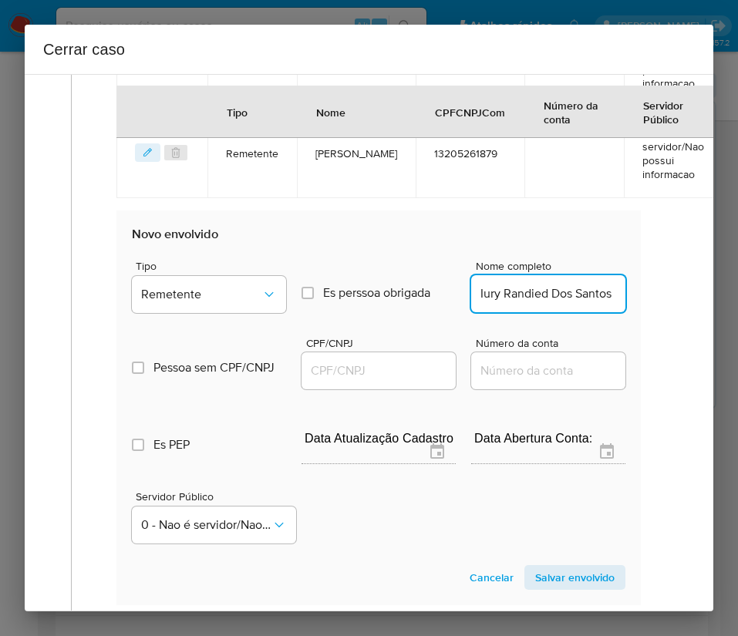
scroll to position [0, 0]
type input "Iury Randied Dos Santos"
drag, startPoint x: 386, startPoint y: 367, endPoint x: 421, endPoint y: 376, distance: 35.9
click at [386, 367] on input "CPF/CNPJ" at bounding box center [378, 371] width 154 height 20
paste input "10329164511"
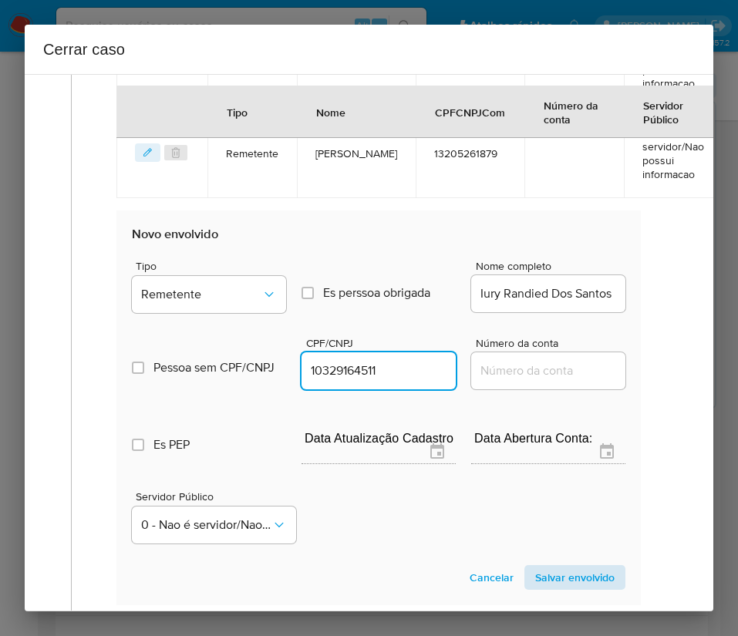
type input "10329164511"
click at [552, 587] on span "Salvar envolvido" at bounding box center [574, 578] width 79 height 22
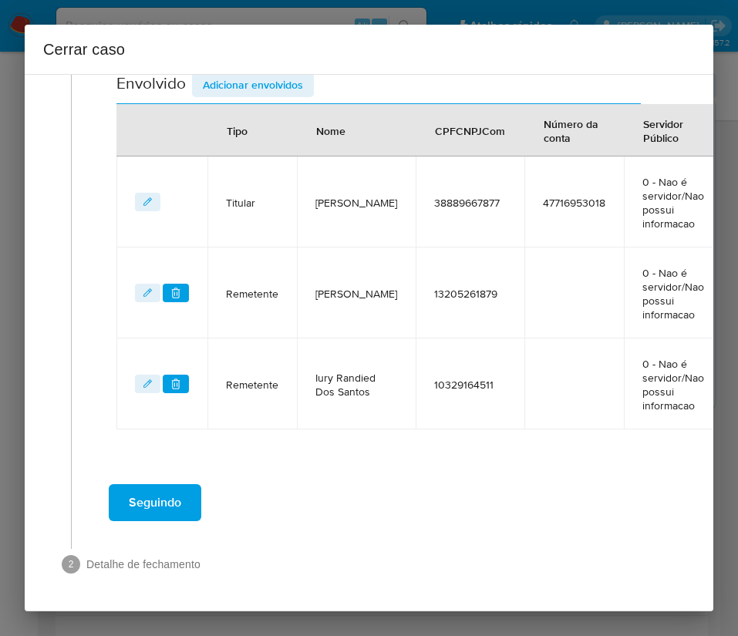
scroll to position [640, 0]
click at [556, 580] on div "1 Informação completa Geral Data de início 01/07/2025 Data Fin 23/08/2025 Valor…" at bounding box center [368, 22] width 651 height 1151
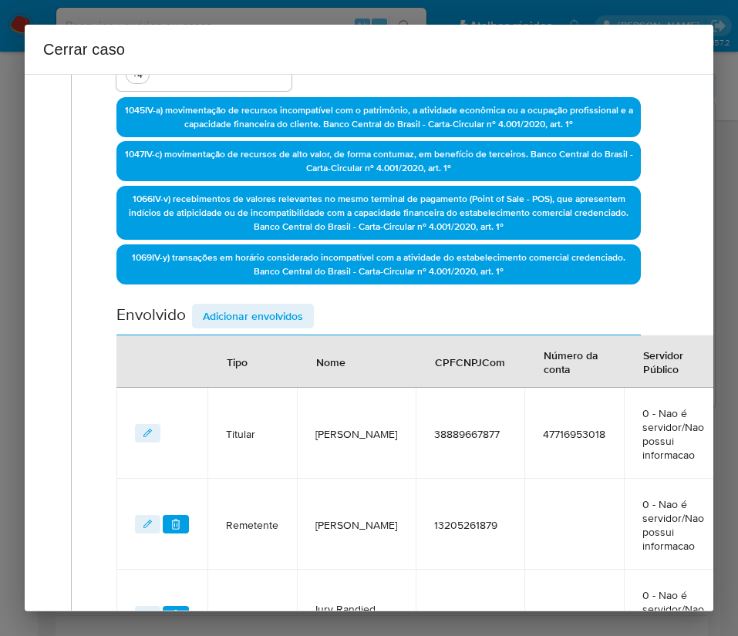
click at [281, 318] on span "Adicionar envolvidos" at bounding box center [253, 316] width 100 height 22
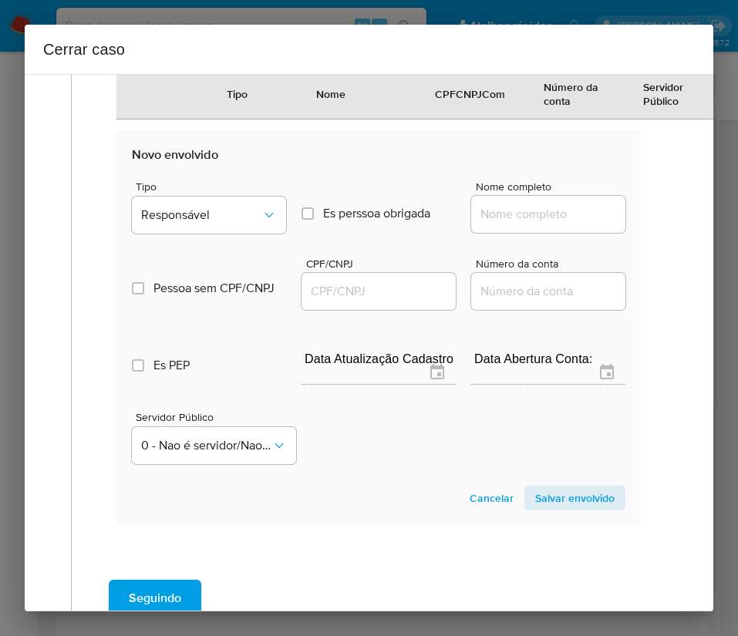
scroll to position [1046, 0]
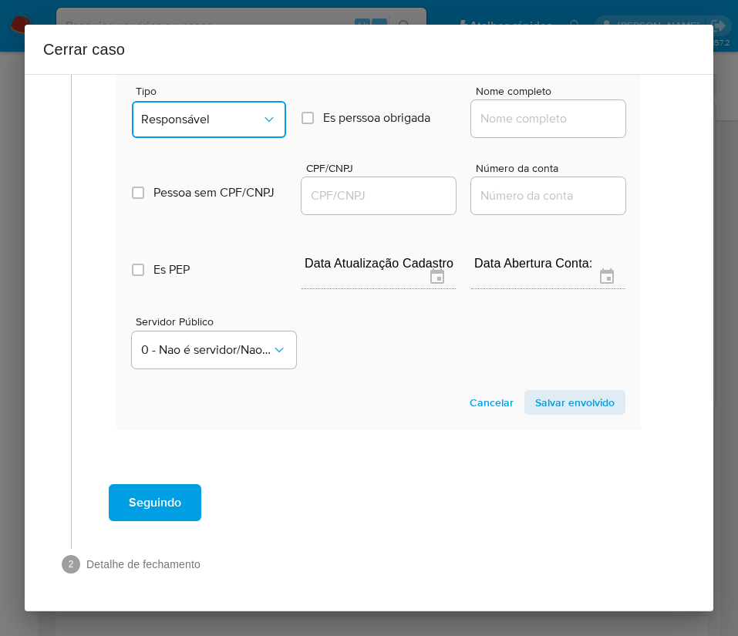
drag, startPoint x: 208, startPoint y: 110, endPoint x: 208, endPoint y: 123, distance: 12.3
click at [208, 109] on button "Responsável" at bounding box center [209, 119] width 154 height 37
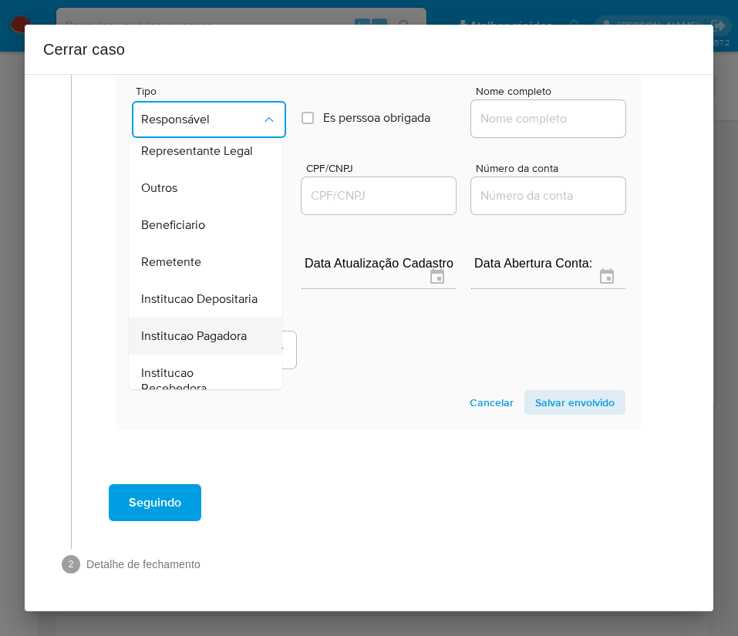
scroll to position [274, 0]
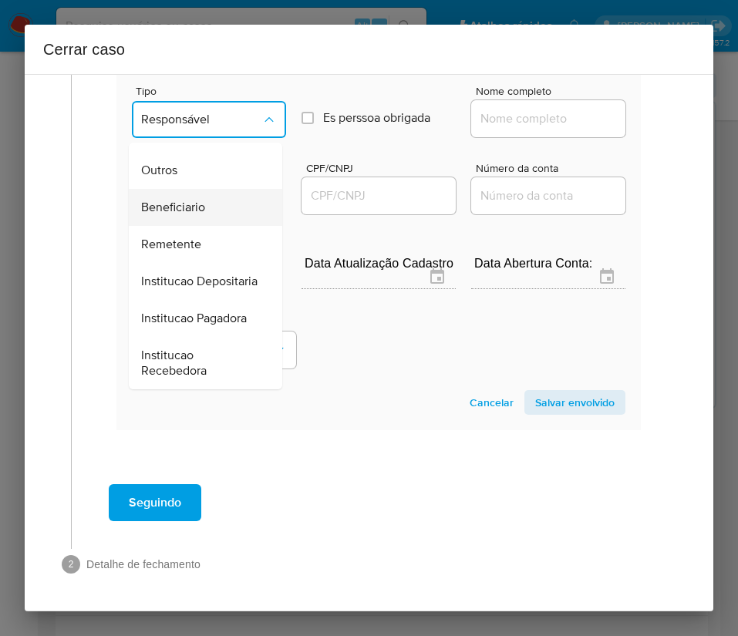
click at [202, 200] on span "Beneficiario" at bounding box center [173, 207] width 64 height 15
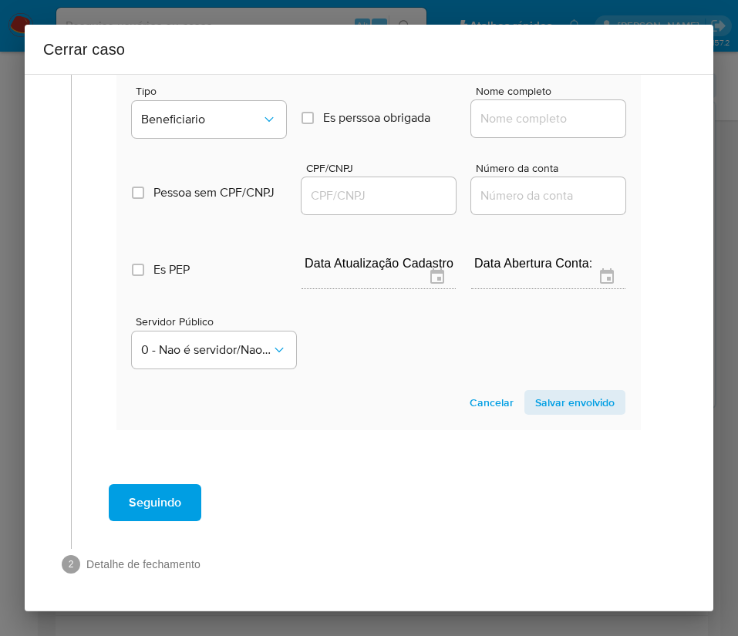
click at [531, 118] on input "Nome completo" at bounding box center [548, 119] width 154 height 20
paste input "David Lucca Dos Reis Damasio, 55233181835"
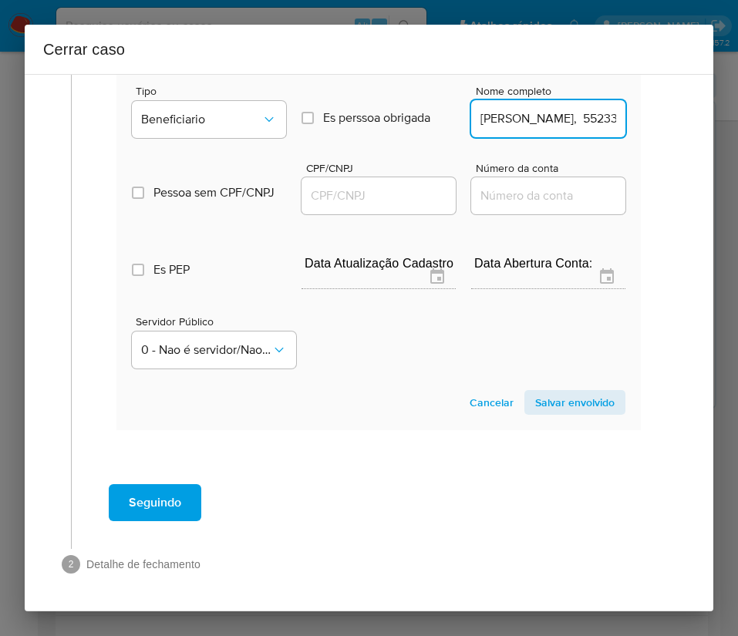
scroll to position [0, 116]
drag, startPoint x: 517, startPoint y: 120, endPoint x: 693, endPoint y: 120, distance: 176.6
click at [693, 120] on div "1 Informação completa Geral Data de início 01/07/2025 Data Fin 23/08/2025 Valor…" at bounding box center [369, 342] width 688 height 537
type input "David Lucca Dos Reis Damasio"
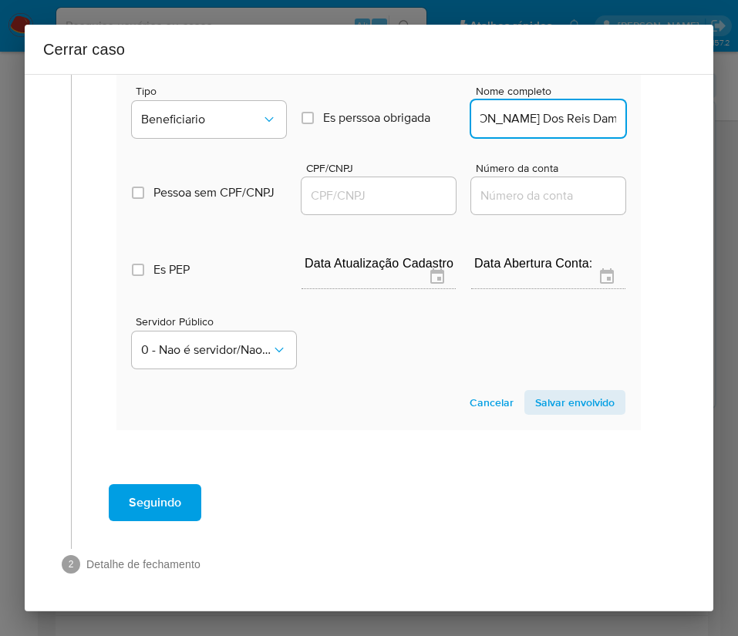
scroll to position [0, 0]
click at [362, 197] on input "CPF/CNPJ" at bounding box center [378, 196] width 154 height 20
paste input "55233181835"
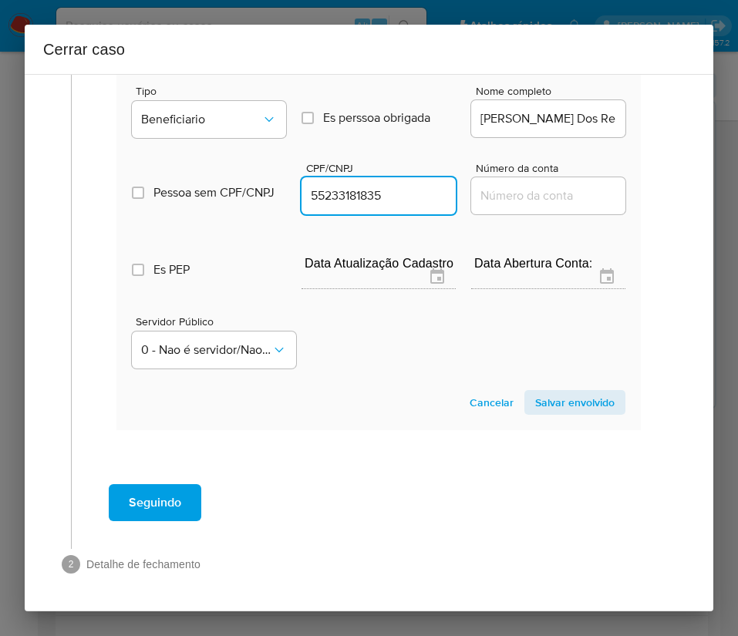
type input "55233181835"
click at [526, 389] on section "Novo envolvido Tipo Beneficiario Es perssoa obrigada Is PObrigada Nome completo…" at bounding box center [378, 232] width 524 height 394
click at [535, 402] on span "Salvar envolvido" at bounding box center [574, 403] width 79 height 22
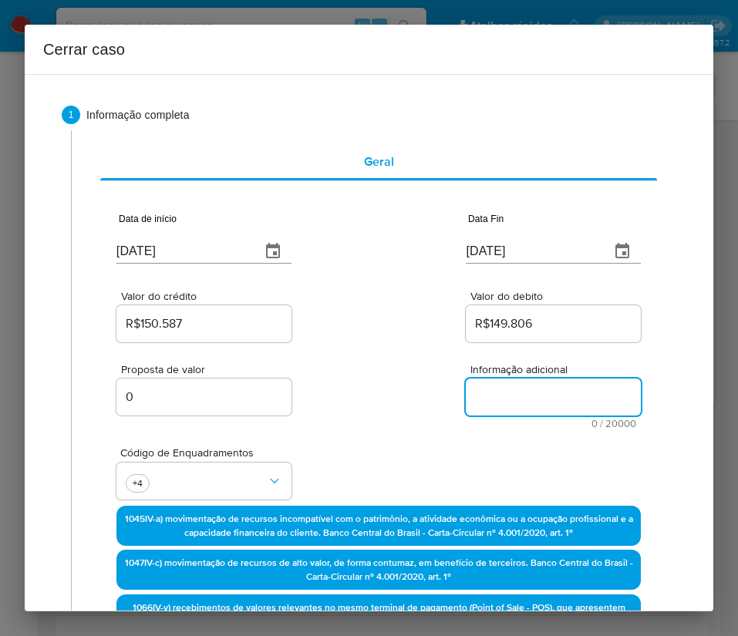
click at [483, 409] on textarea "Informação adicional" at bounding box center [553, 397] width 175 height 37
paste textarea "Informações do Cliente Davison de Souza Silva, CPF 38889667877, 35 anos, reside…"
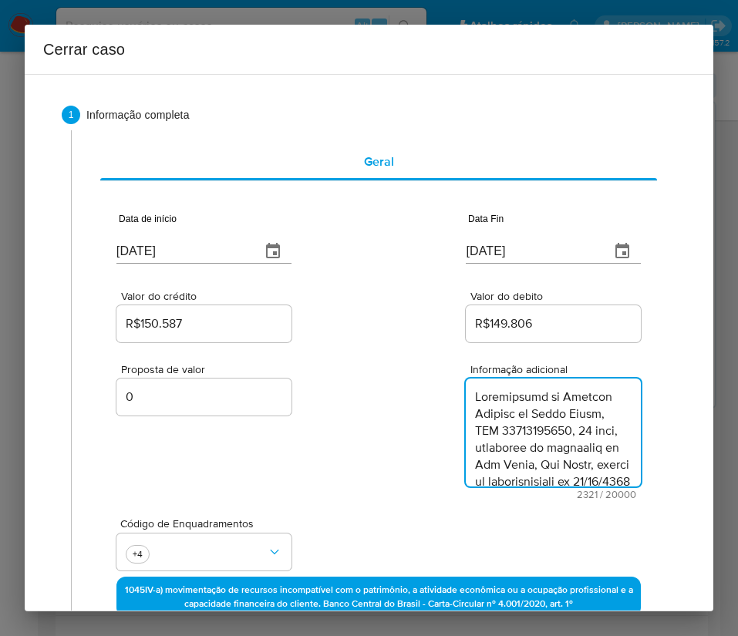
type textarea "Informações do Cliente Davison de Souza Silva, CPF 38889667877, 35 anos, reside…"
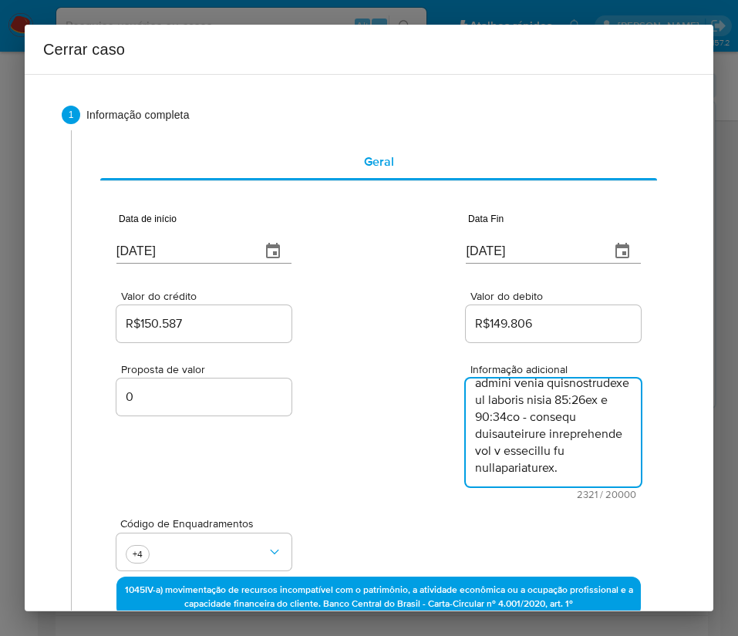
click at [419, 492] on div "Proposta de valor 0 Informação adicional 2321 / 20000 17679 caracteres restantes" at bounding box center [378, 422] width 524 height 154
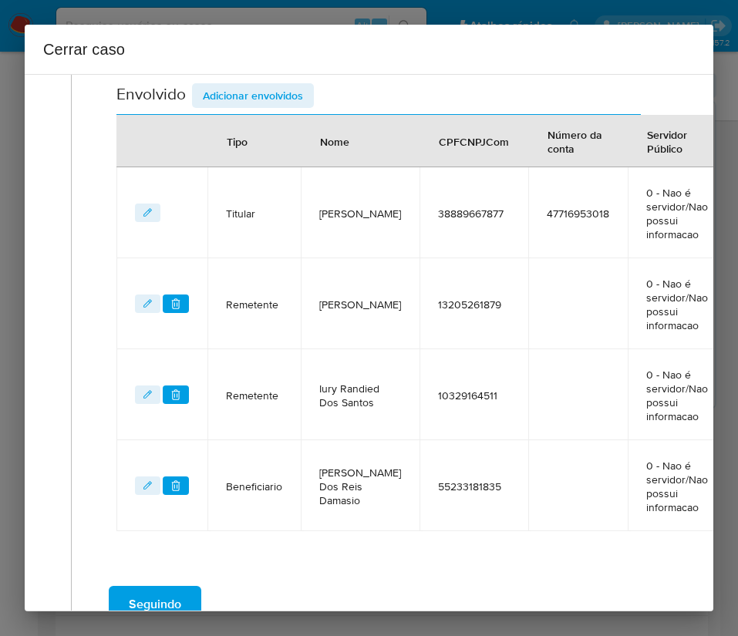
scroll to position [802, 0]
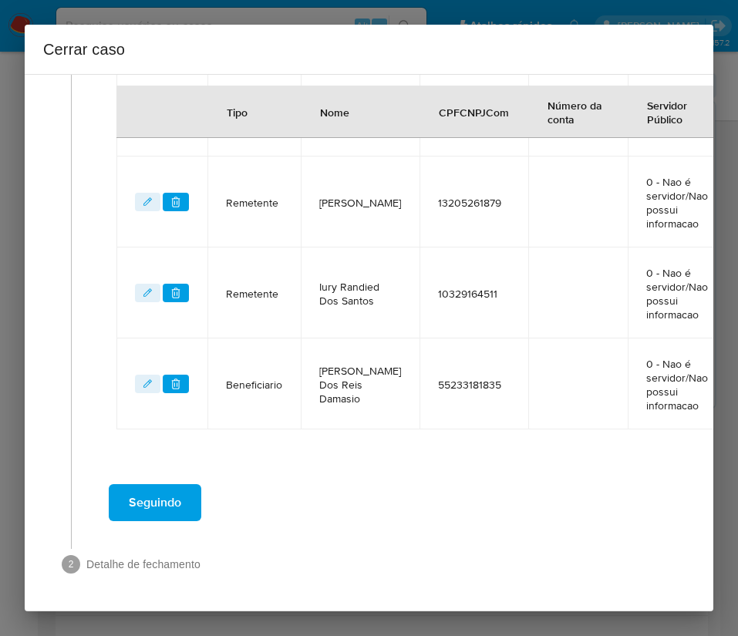
click at [190, 508] on button "Seguindo" at bounding box center [155, 502] width 93 height 37
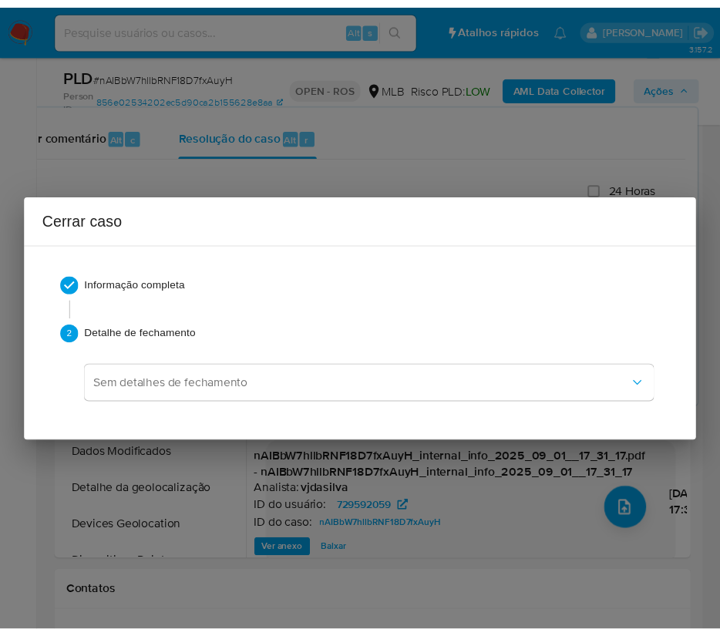
scroll to position [2260, 0]
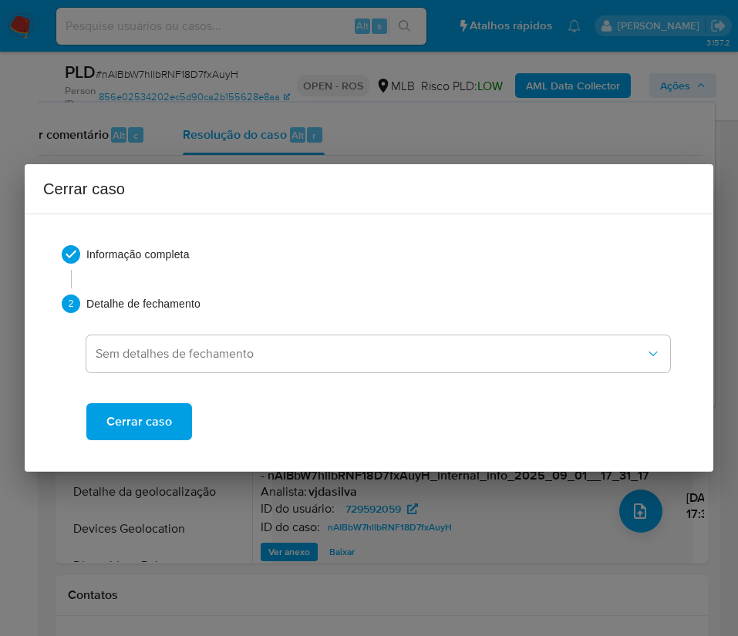
click at [160, 426] on span "Cerrar caso" at bounding box center [139, 422] width 66 height 34
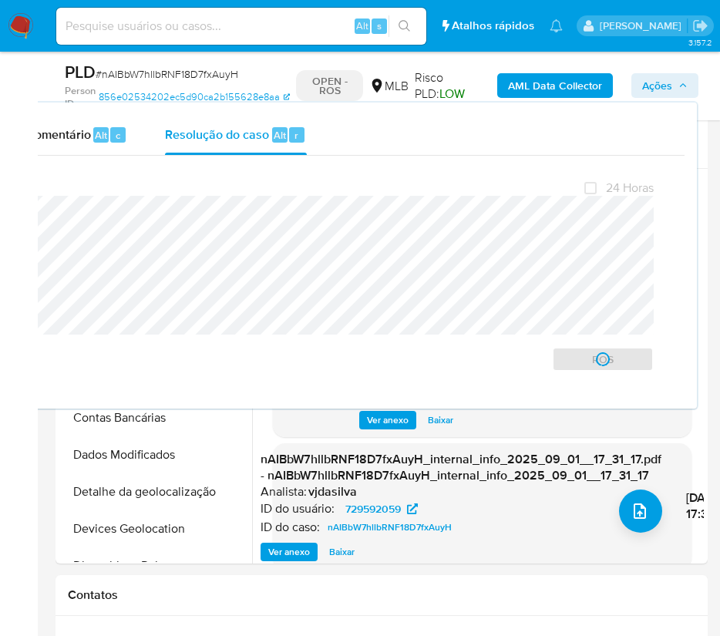
click at [133, 76] on span "# nAIBbW7hllbRNF18D7fxAuyH" at bounding box center [167, 73] width 143 height 15
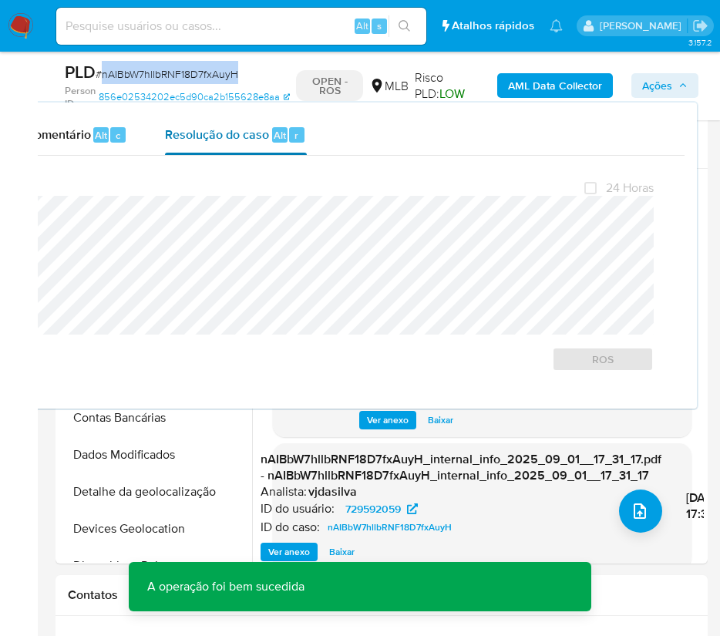
copy span "nAIBbW7hllbRNF18D7fxAuyH"
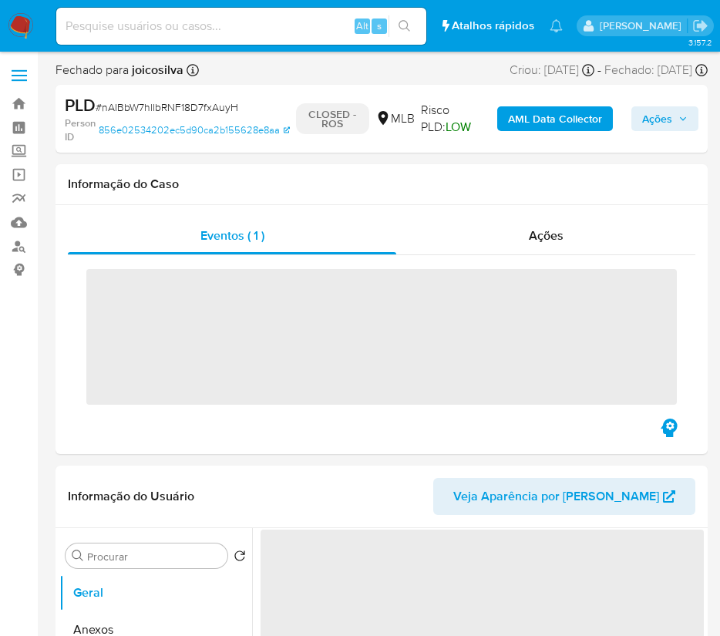
click at [22, 29] on img at bounding box center [21, 26] width 26 height 26
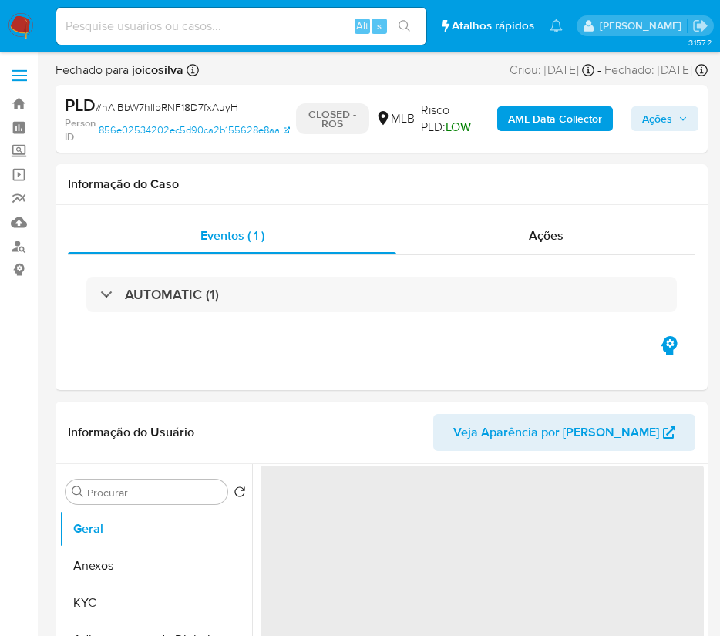
select select "10"
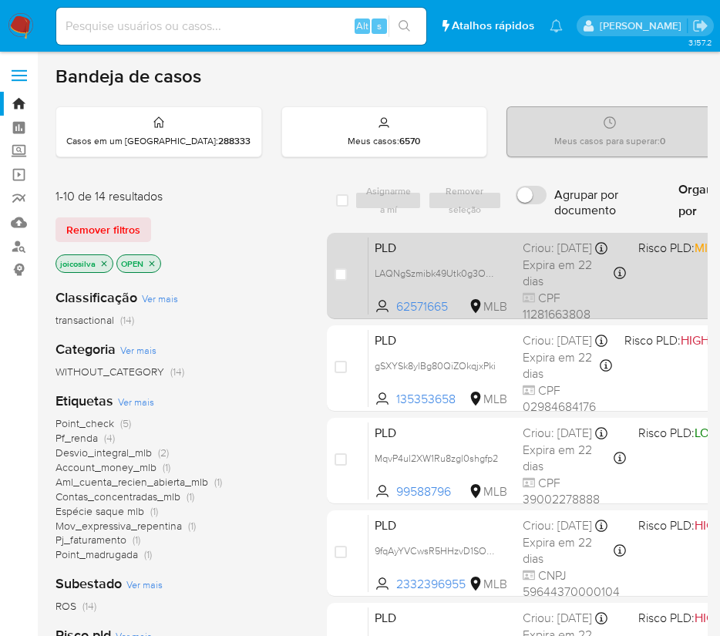
click at [656, 285] on div "PLD LAQNgSzmibk49Utk0g3OXt04 62571665 MLB Risco PLD: MID Criou: [DATE] Criou: […" at bounding box center [670, 276] width 603 height 78
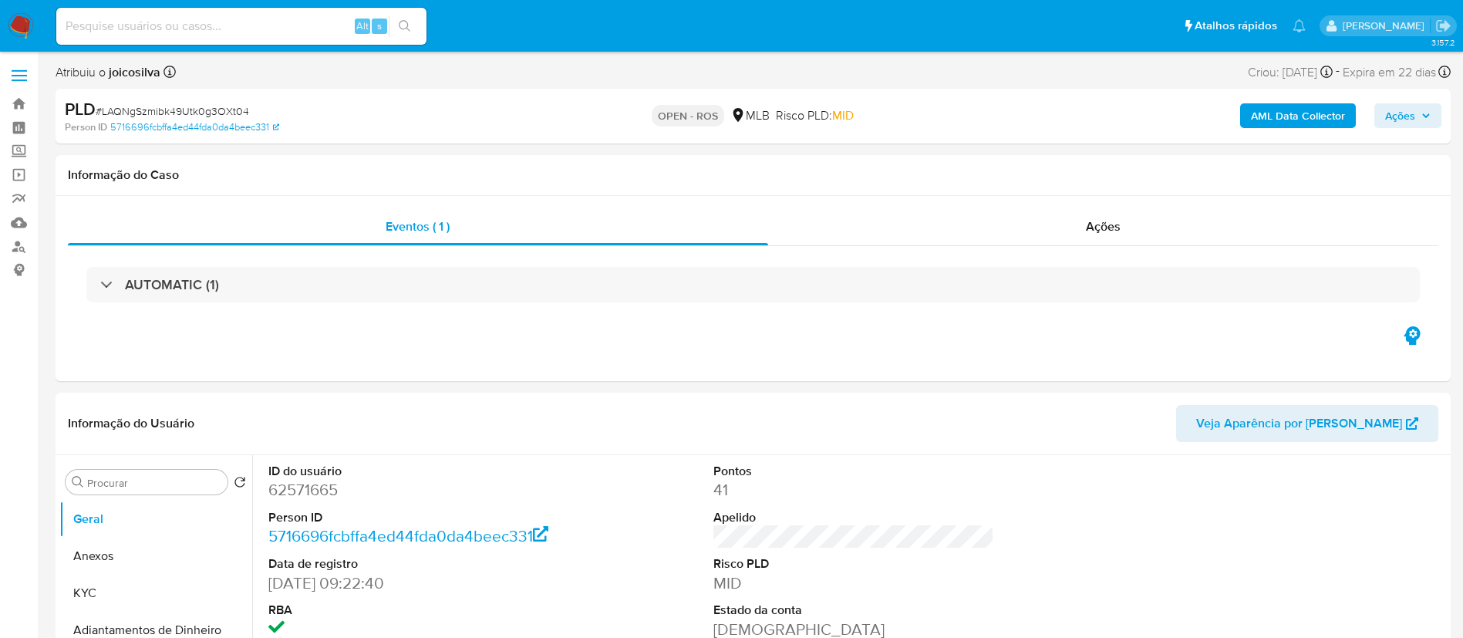
select select "10"
click at [226, 106] on span "# LAQNgSzmibk49Utk0g3OXt04" at bounding box center [172, 110] width 153 height 15
copy span "LAQNgSzmibk49Utk0g3OXt04"
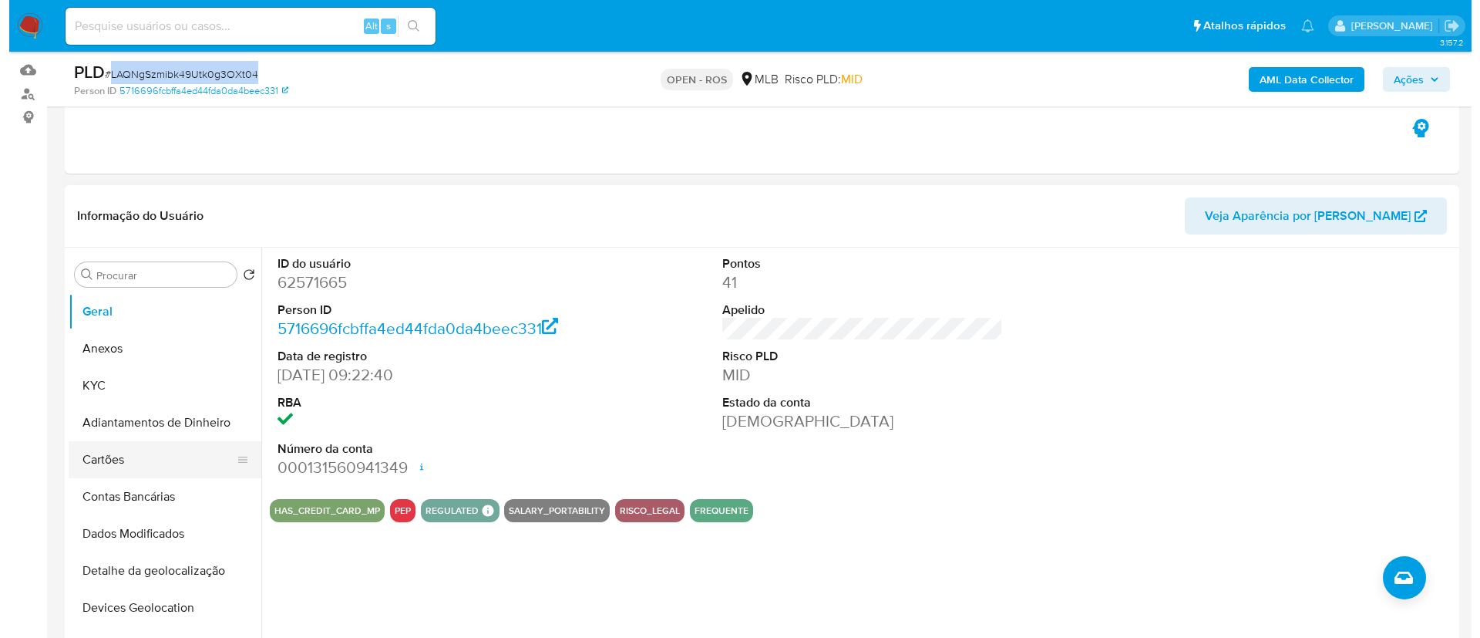
scroll to position [231, 0]
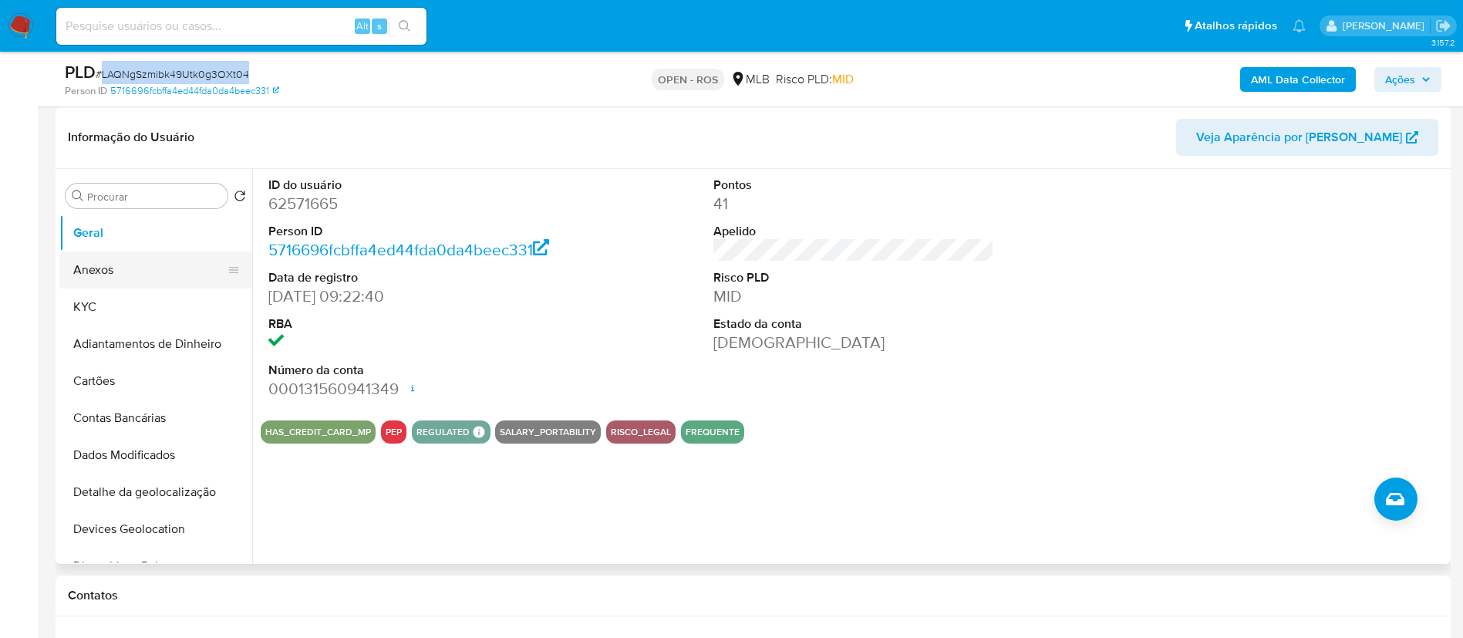
click at [107, 272] on button "Anexos" at bounding box center [149, 269] width 180 height 37
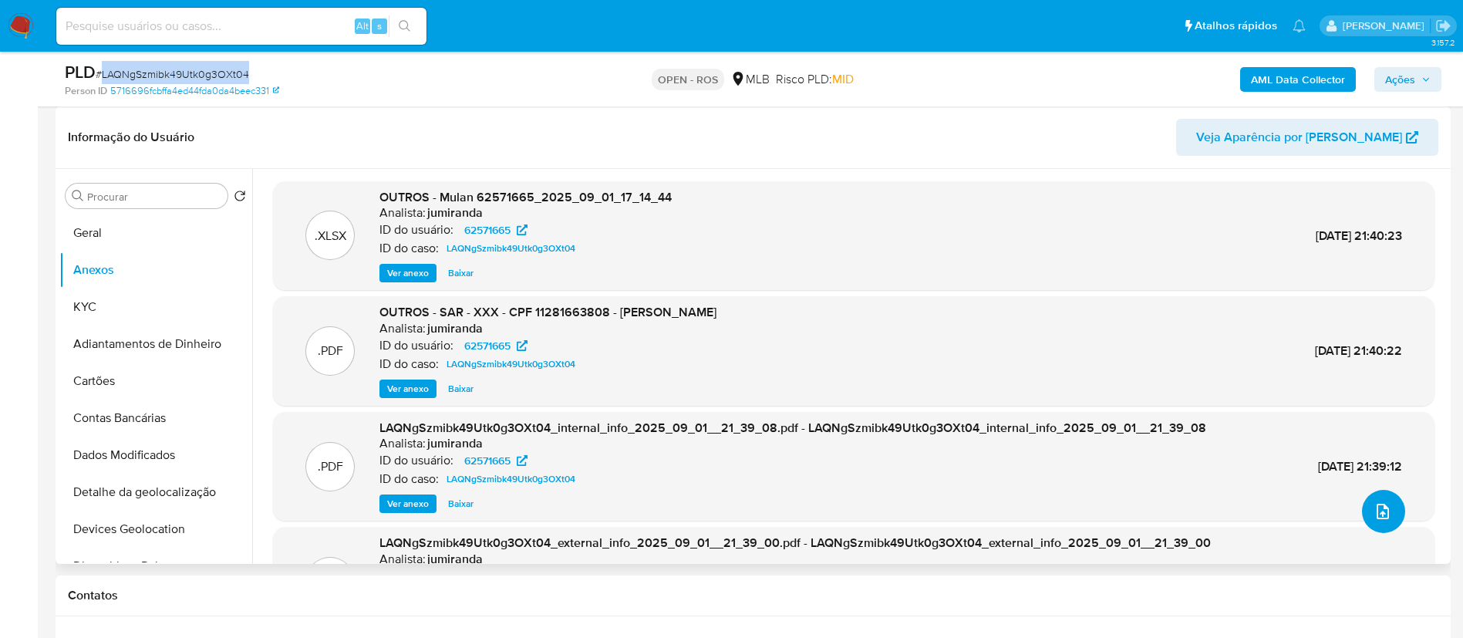
click at [737, 515] on button "upload-file" at bounding box center [1383, 511] width 43 height 43
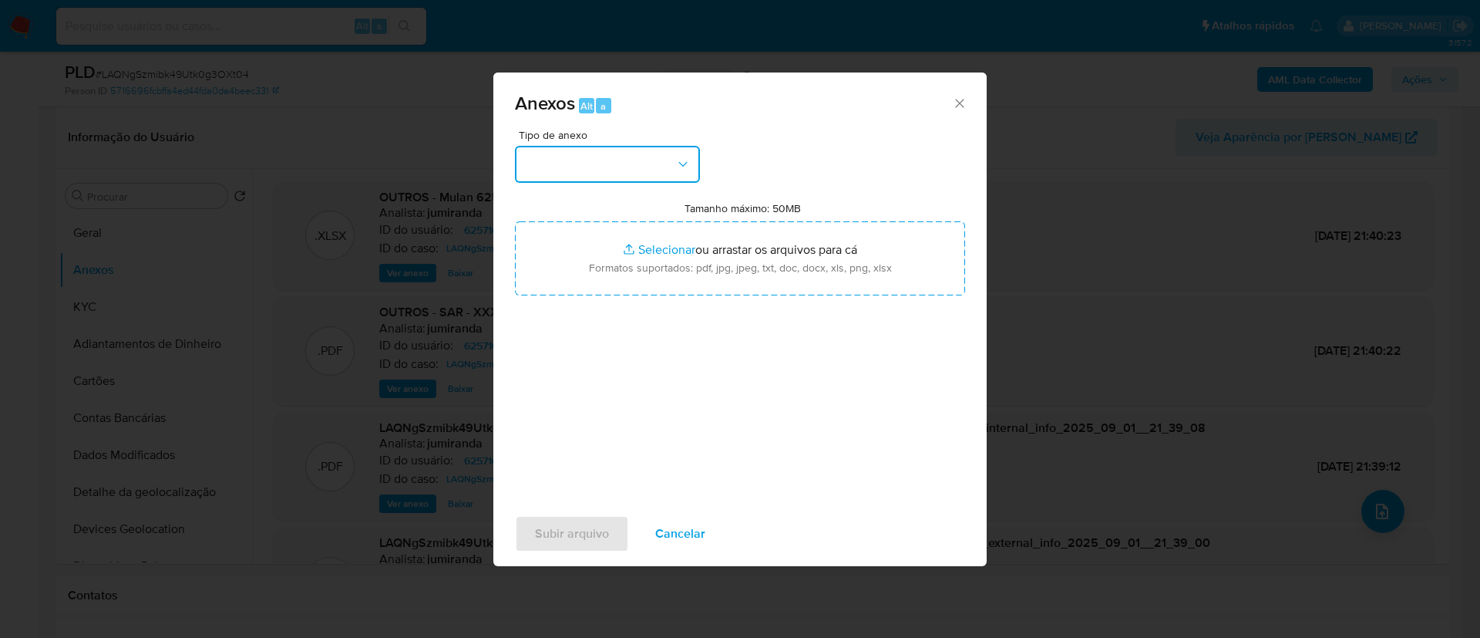
click at [599, 179] on button "button" at bounding box center [607, 164] width 185 height 37
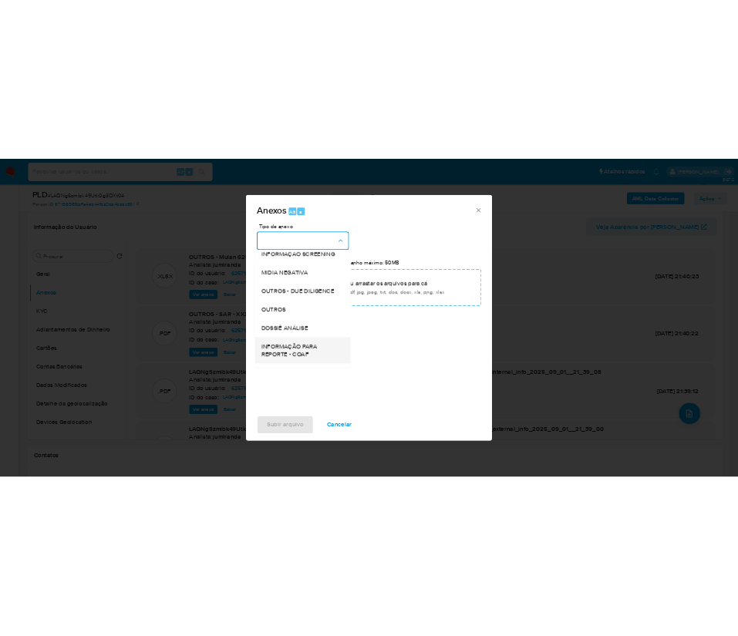
scroll to position [237, 0]
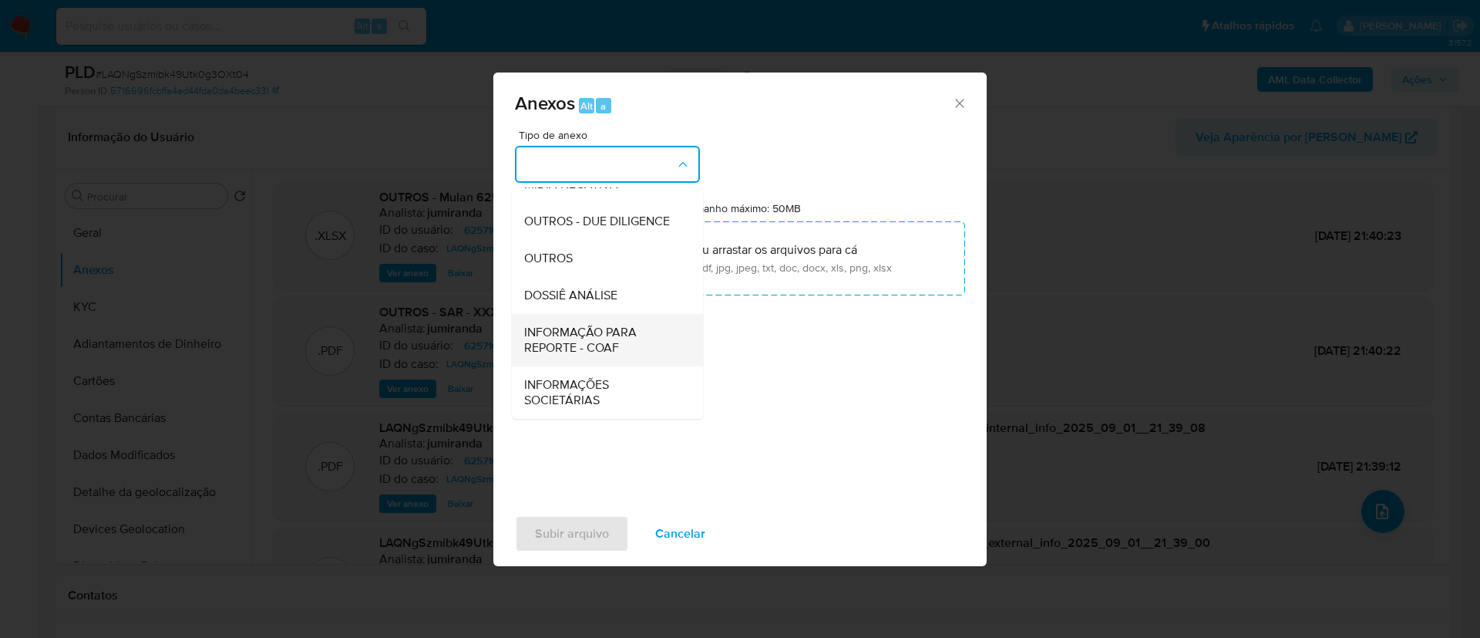
click at [621, 344] on span "INFORMAÇÃO PARA REPORTE - COAF" at bounding box center [602, 340] width 157 height 31
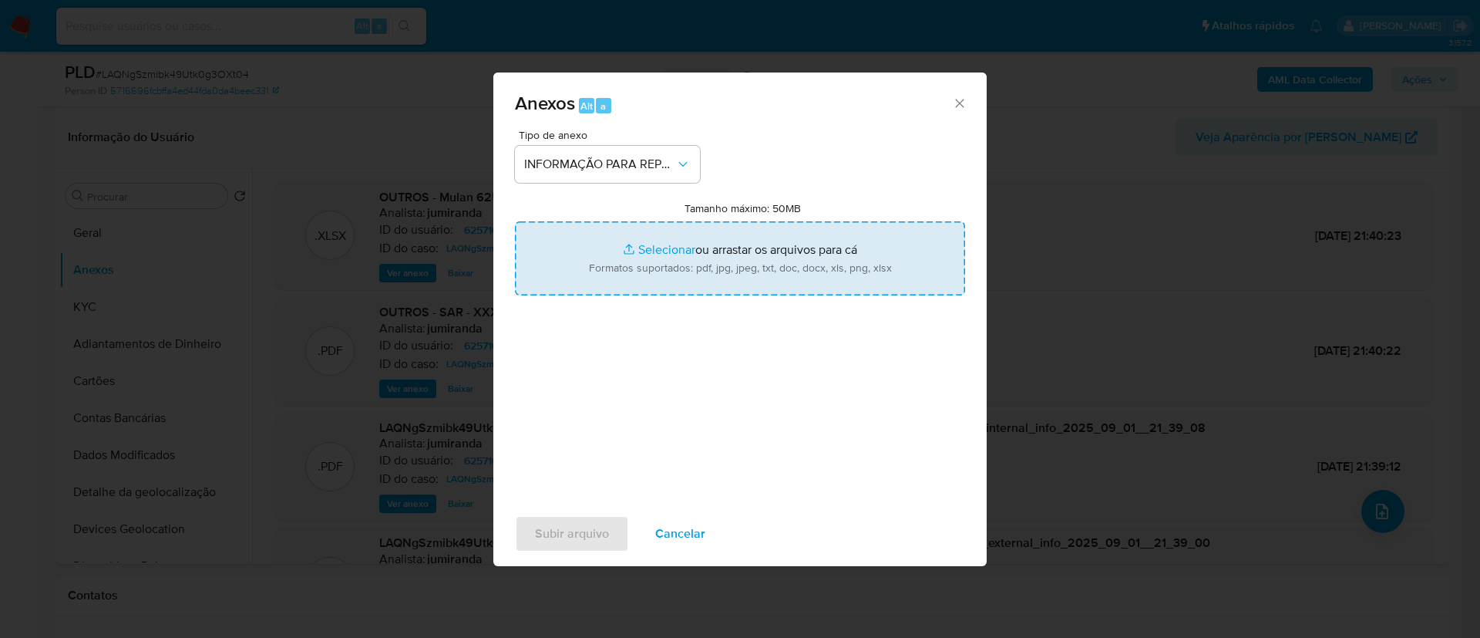
type input "C:\fakepath\SAR - LAQNgSzmibk49Utk0g3OXt04 - CPF 11281663808 - JOZAIL [PERSON_N…"
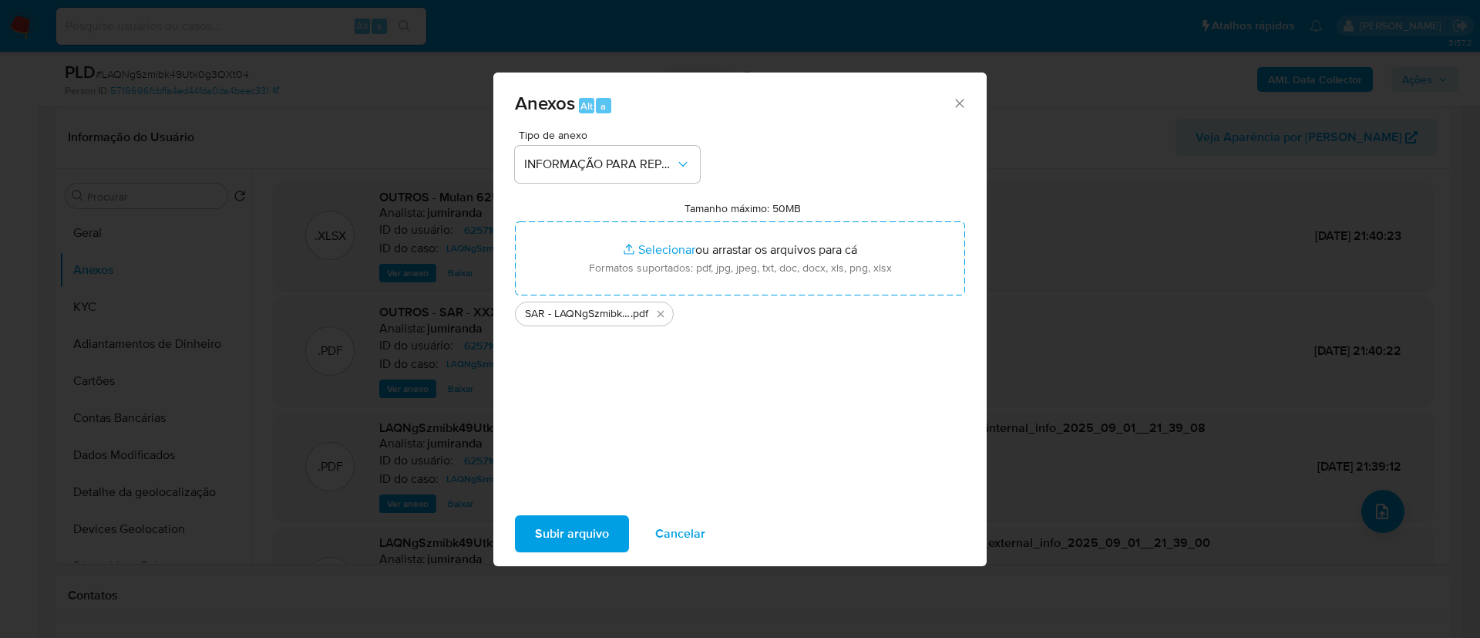
click at [623, 423] on div "Tipo de anexo INFORMAÇÃO PARA REPORTE - COAF Tamanho máximo: 50MB Selecionar ar…" at bounding box center [740, 312] width 450 height 364
click at [603, 523] on span "Subir arquivo" at bounding box center [572, 534] width 74 height 34
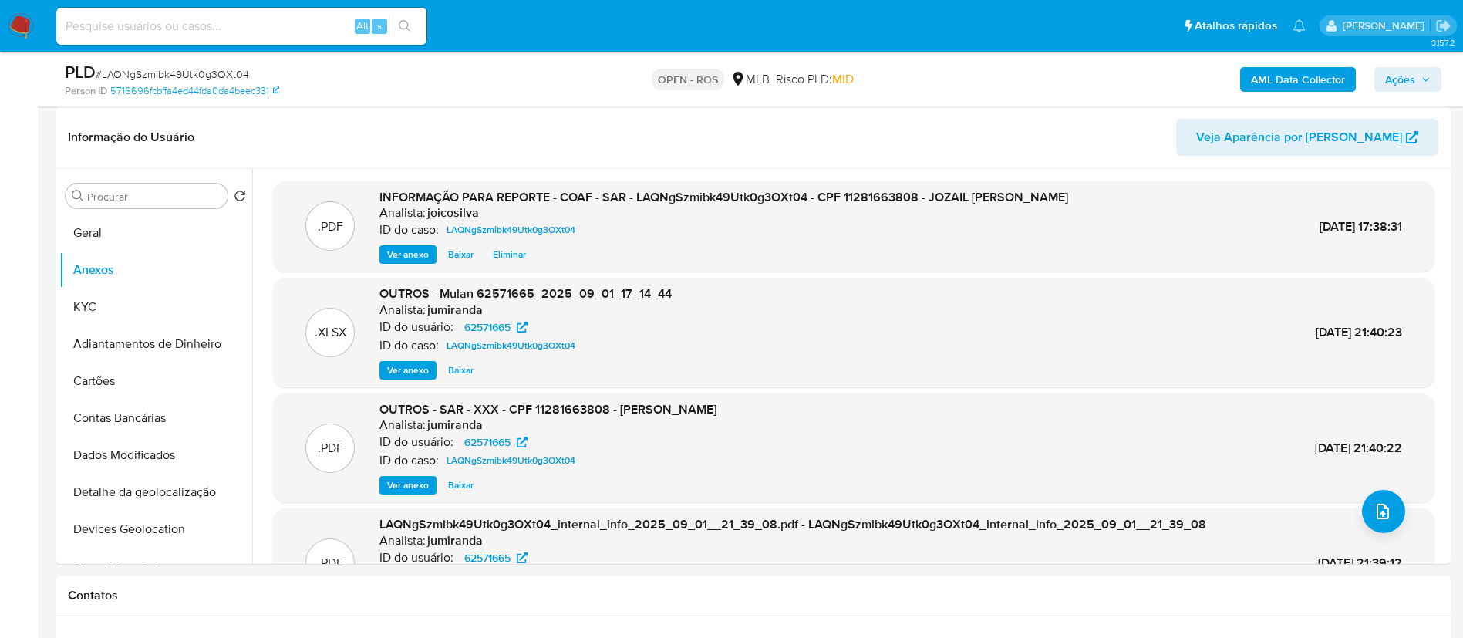
click at [737, 71] on span "Ações" at bounding box center [1400, 79] width 30 height 25
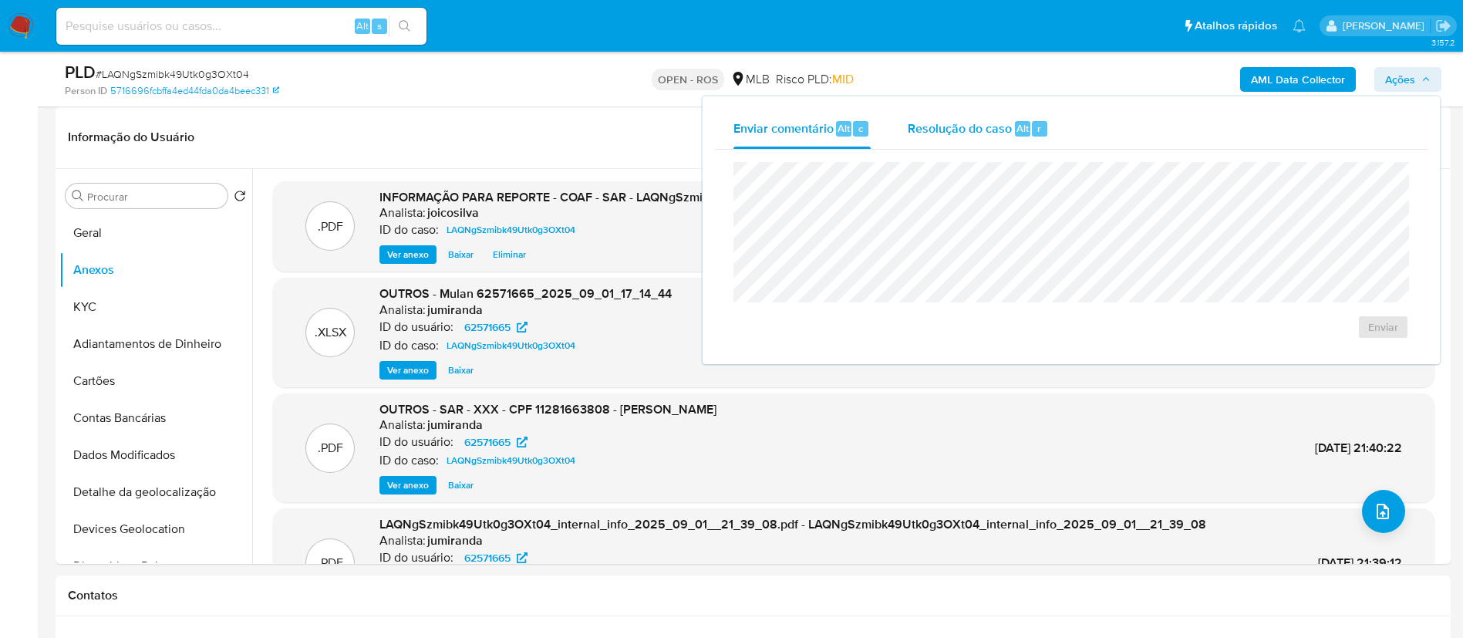
click at [737, 138] on div "Resolução do caso Alt r" at bounding box center [977, 129] width 141 height 40
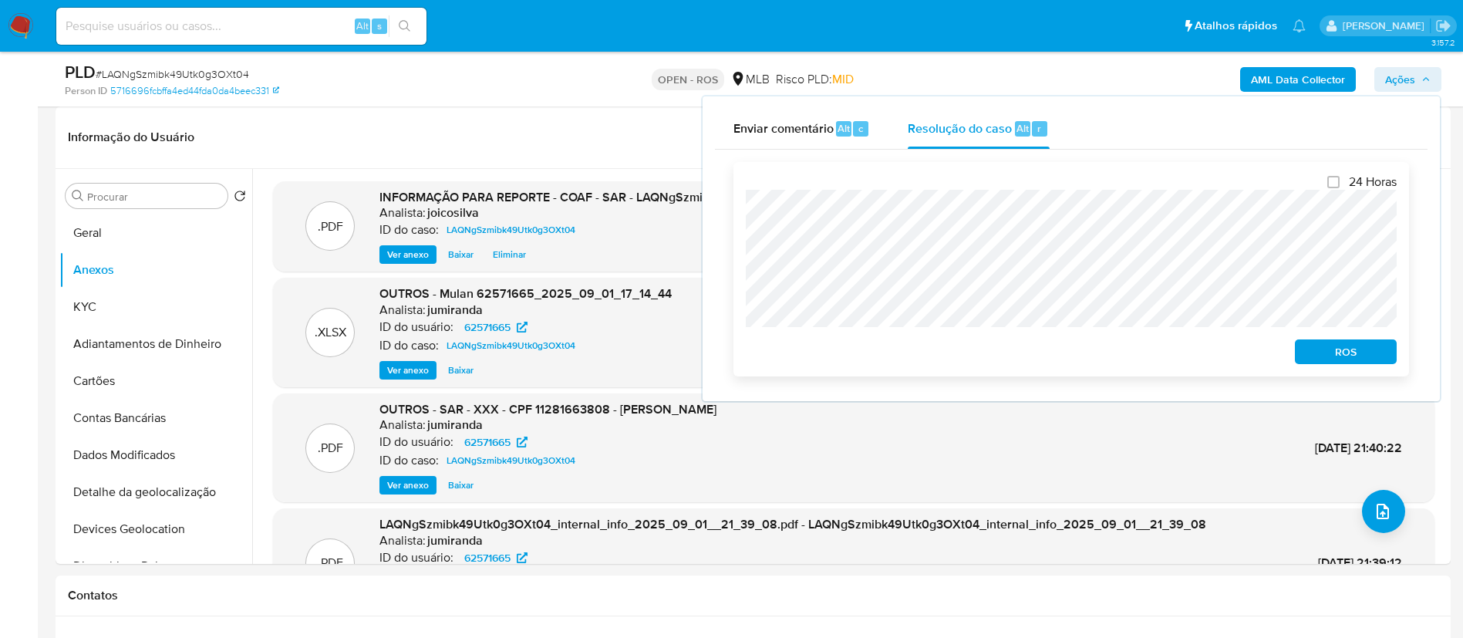
click at [715, 207] on div "Fechamento do caso 24 Horas ROS" at bounding box center [1071, 269] width 712 height 239
click at [737, 359] on span "ROS" at bounding box center [1345, 352] width 80 height 22
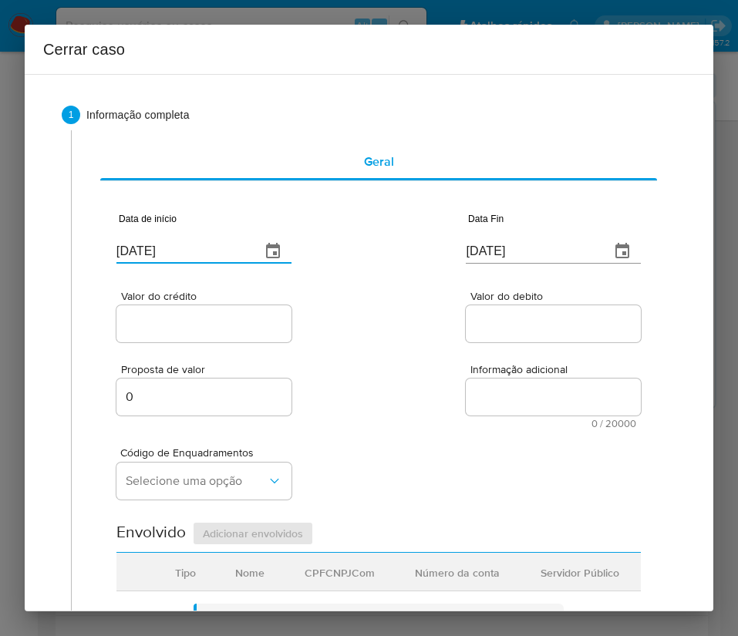
click at [163, 246] on input "[DATE]" at bounding box center [182, 251] width 132 height 25
paste input "1/07"
type input "[DATE]"
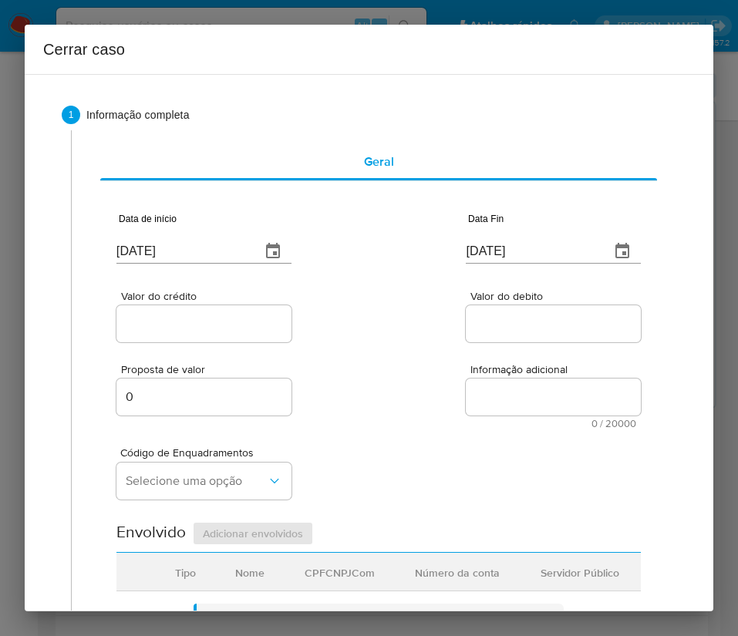
click at [469, 249] on input "[DATE]" at bounding box center [532, 251] width 132 height 25
paste input "29/08"
type input "[DATE]"
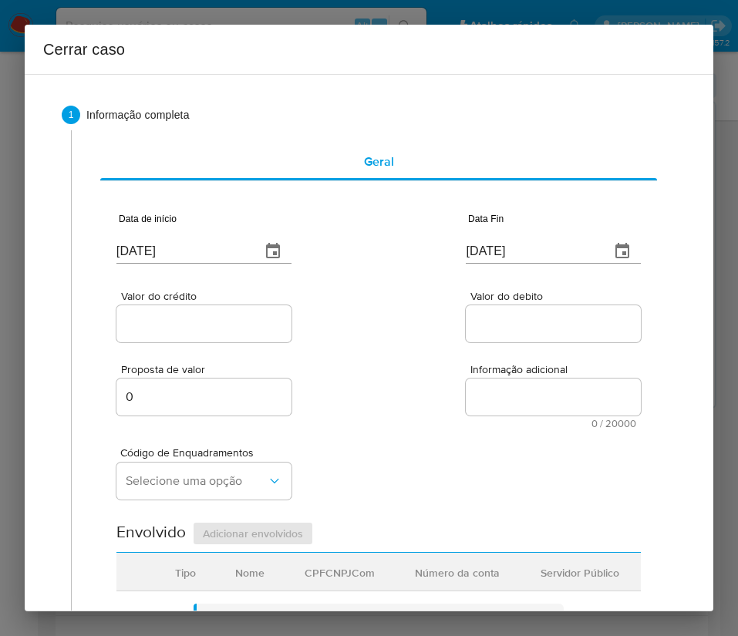
click at [504, 339] on div at bounding box center [553, 323] width 175 height 37
click at [241, 317] on input "Valor do crédito" at bounding box center [203, 324] width 175 height 20
click at [180, 317] on input "Valor do crédito" at bounding box center [203, 324] width 175 height 20
paste input "R$158.900"
type input "R$158.900"
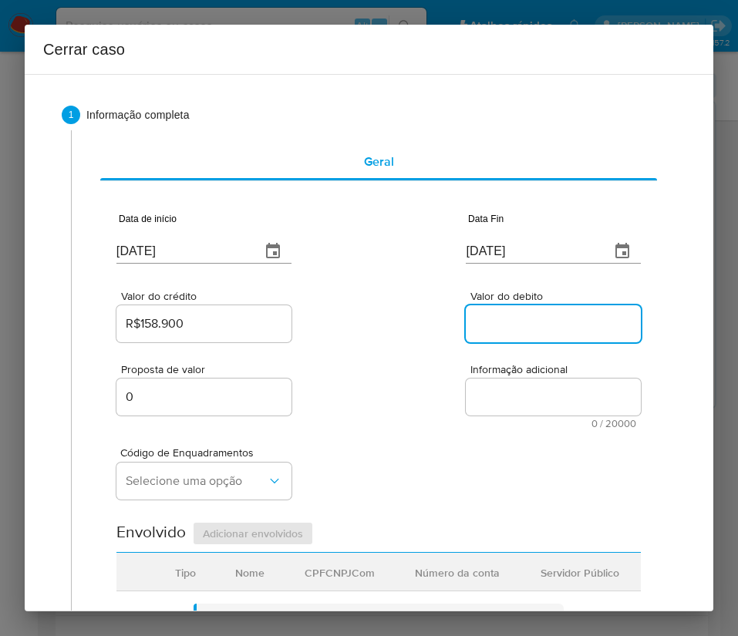
click at [531, 329] on input "Valor do debito" at bounding box center [553, 324] width 175 height 20
paste input "R$140.264"
type input "R$140.264"
click at [398, 479] on div "Código de Enquadramentos Selecione uma opção" at bounding box center [378, 467] width 524 height 77
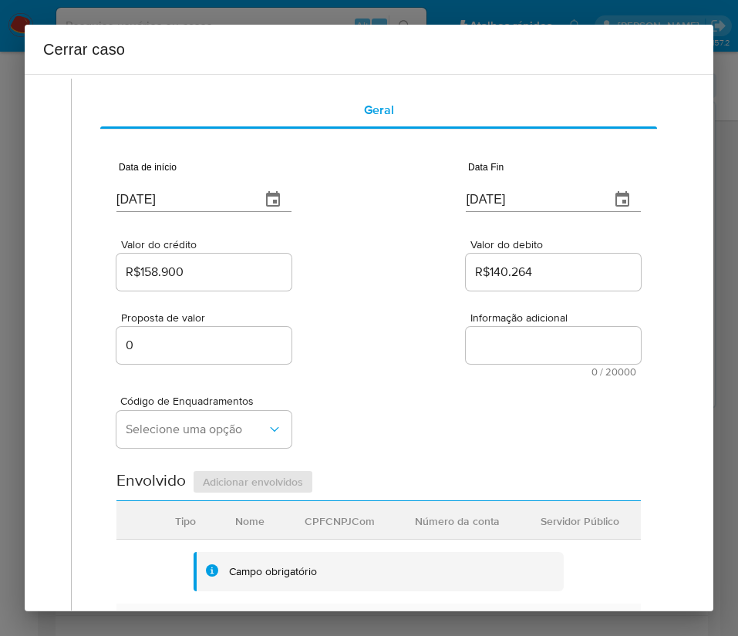
scroll to position [116, 0]
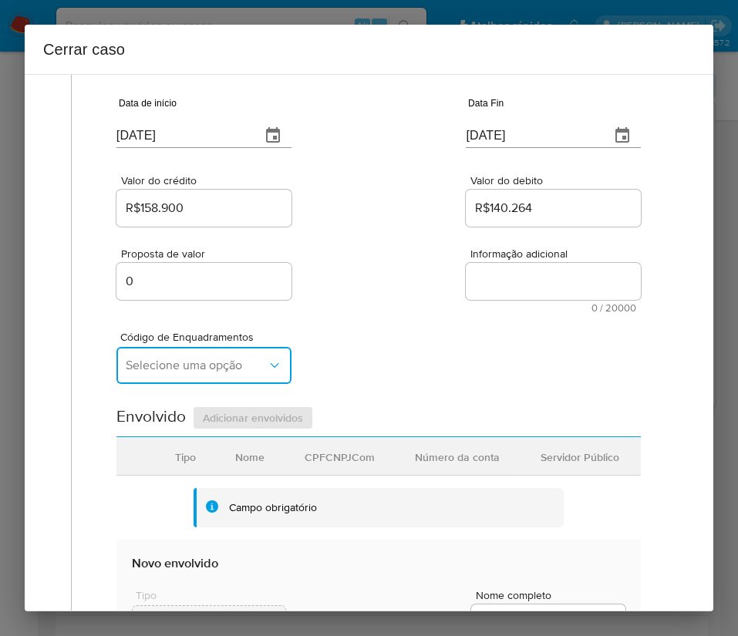
click at [203, 365] on span "Selecione uma opção" at bounding box center [196, 365] width 141 height 15
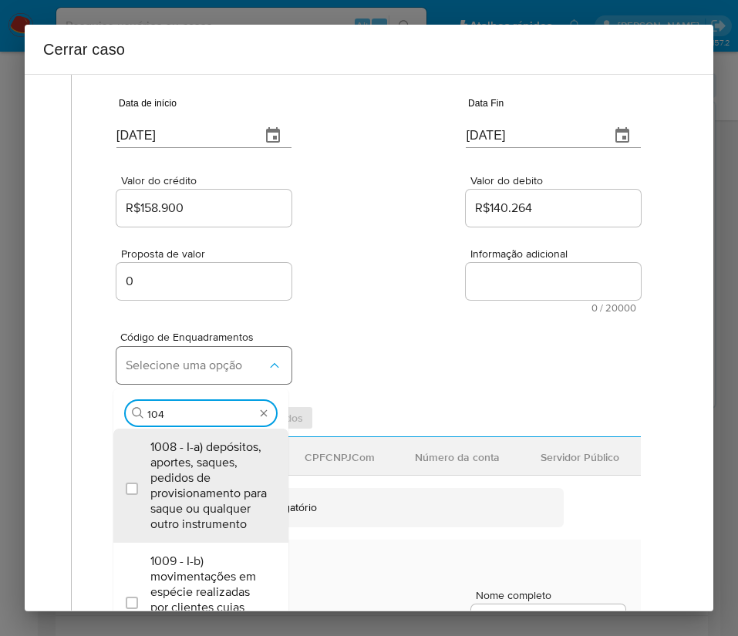
type input "1045"
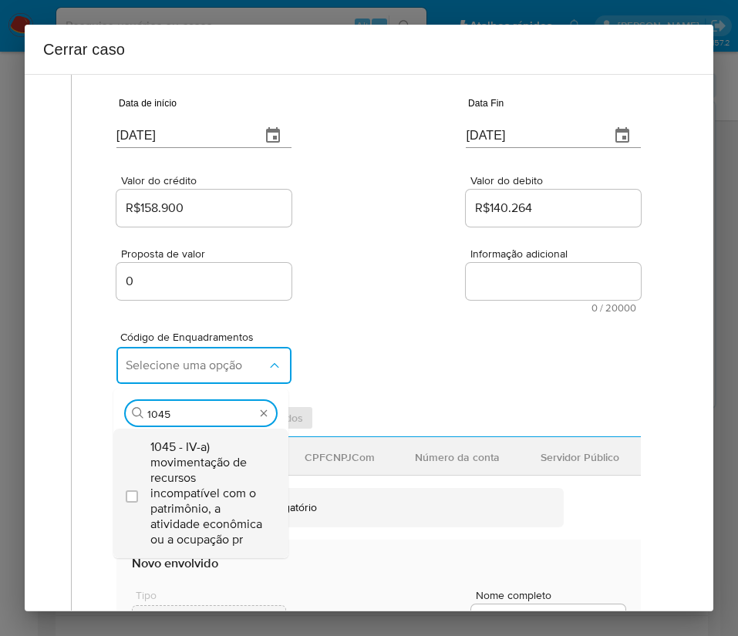
click at [205, 470] on span "1045 - IV-a) movimentação de recursos incompatível com o patrimônio, a atividad…" at bounding box center [208, 493] width 116 height 108
checkbox input "true"
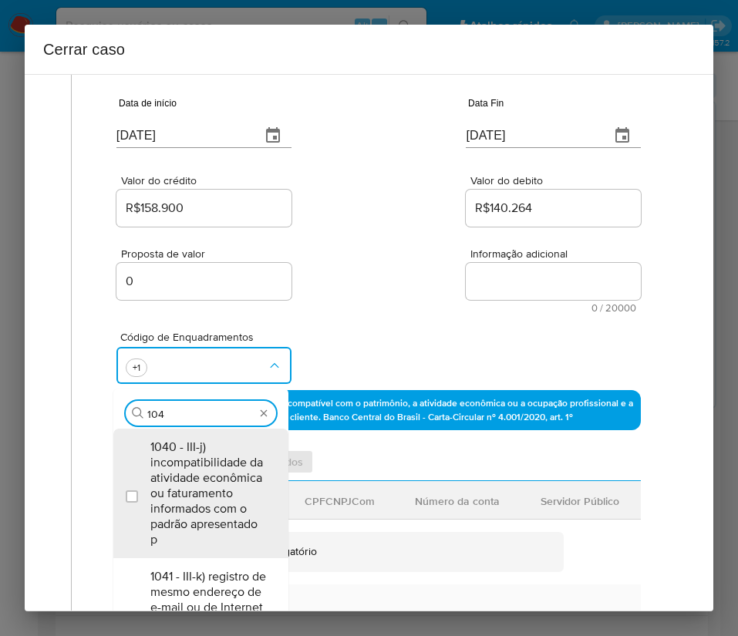
scroll to position [0, 0]
type input "1047"
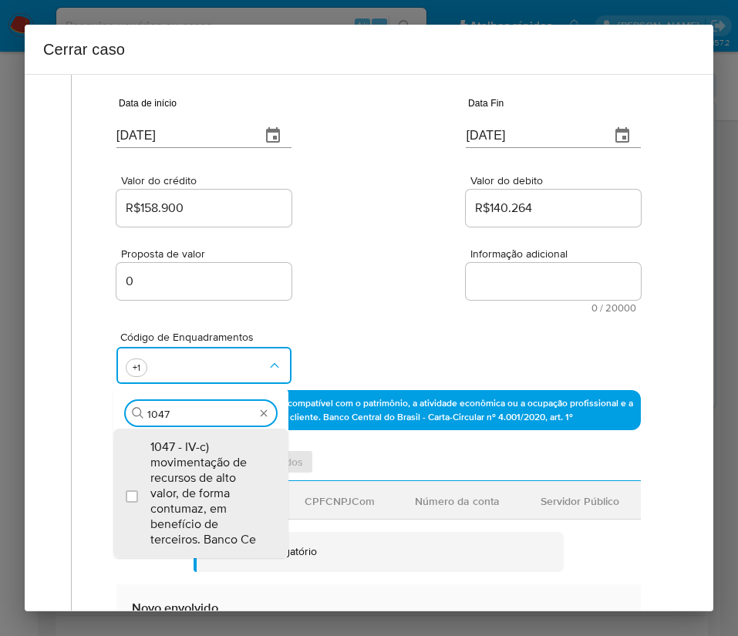
click at [205, 470] on span "1047 - IV-c) movimentação de recursos de alto valor, de forma contumaz, em bene…" at bounding box center [208, 493] width 116 height 108
checkbox input "true"
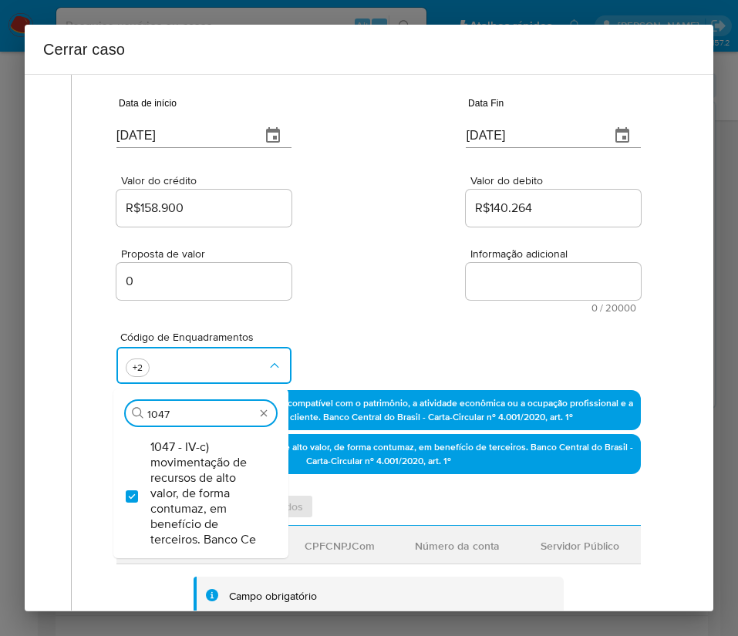
click at [403, 285] on div "Proposta de valor 0 Informação adicional 0 / 20000 20000 caracteres restantes" at bounding box center [378, 271] width 524 height 83
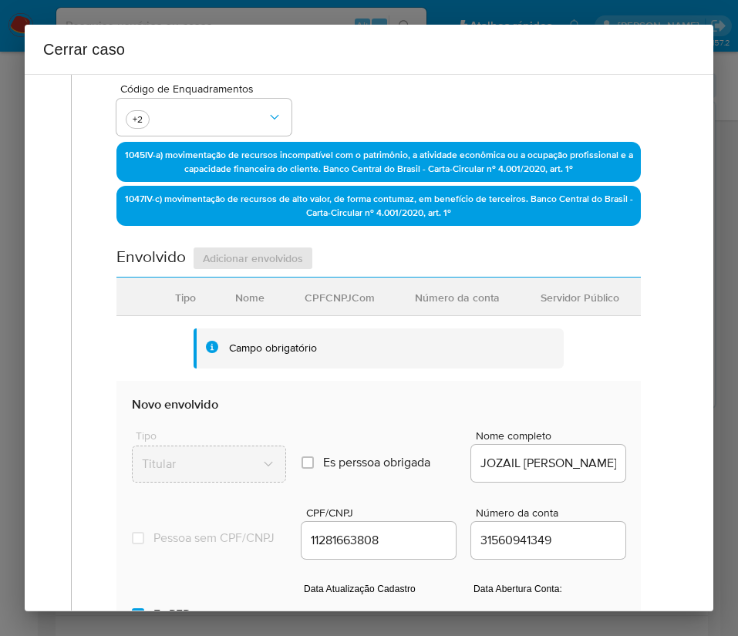
scroll to position [578, 0]
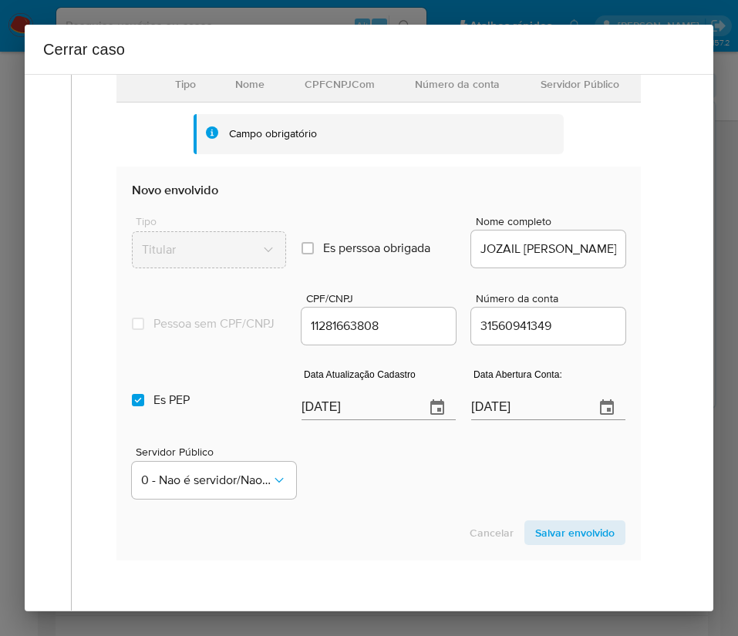
click at [345, 417] on input "03/09/2025" at bounding box center [356, 408] width 111 height 25
paste input "29/08"
type input "29/08/2025"
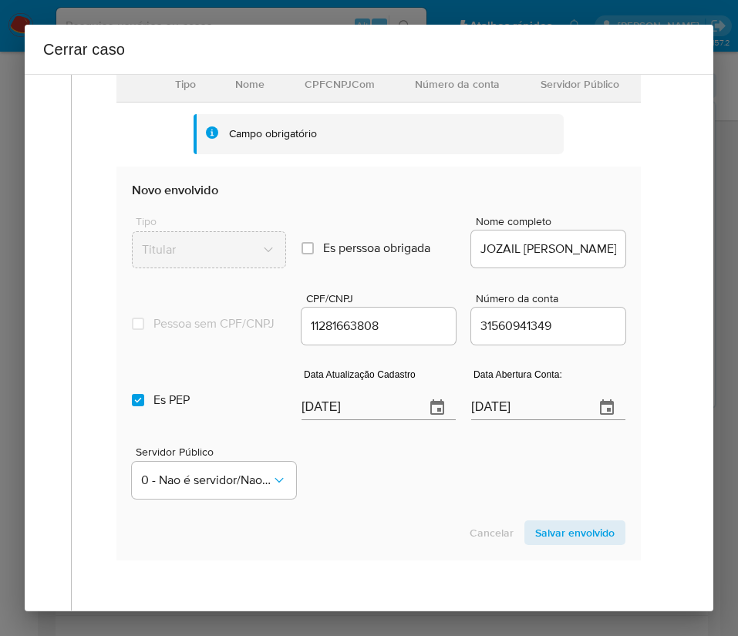
click at [367, 487] on div "Servidor Público 0 - Nao é servidor/[PERSON_NAME] possui informacao" at bounding box center [378, 466] width 493 height 77
click at [134, 406] on input "Es PEP isPEP" at bounding box center [138, 400] width 12 height 12
checkbox input "false"
click at [510, 420] on input "02/05/2021" at bounding box center [526, 408] width 111 height 25
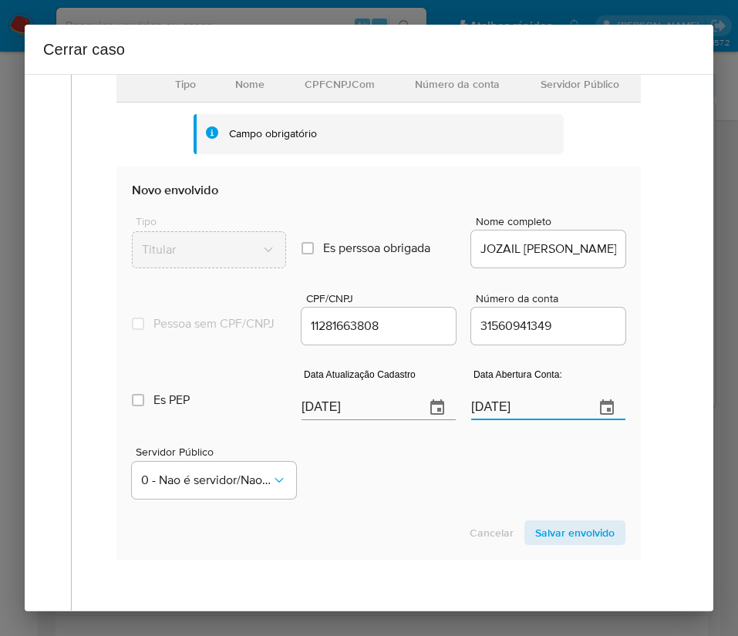
click at [510, 420] on input "02/05/2021" at bounding box center [526, 408] width 111 height 25
click at [473, 480] on div "Servidor Público 0 - Nao é servidor/[PERSON_NAME] possui informacao" at bounding box center [378, 466] width 493 height 77
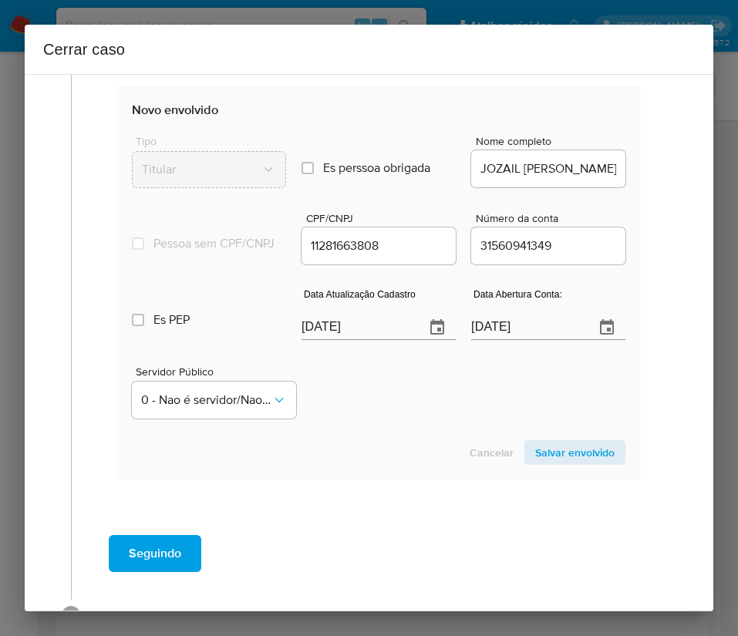
scroll to position [723, 0]
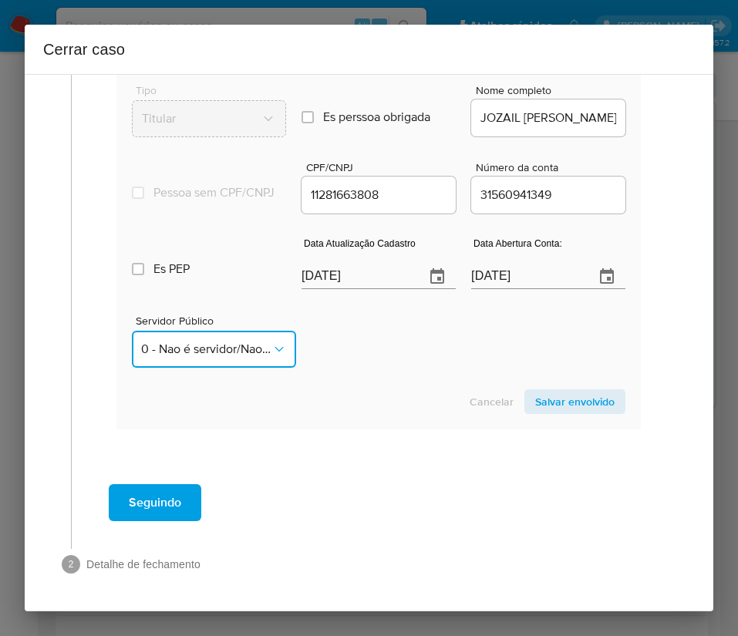
click at [215, 353] on span "0 - Nao é servidor/Nao possui informacao" at bounding box center [206, 349] width 130 height 15
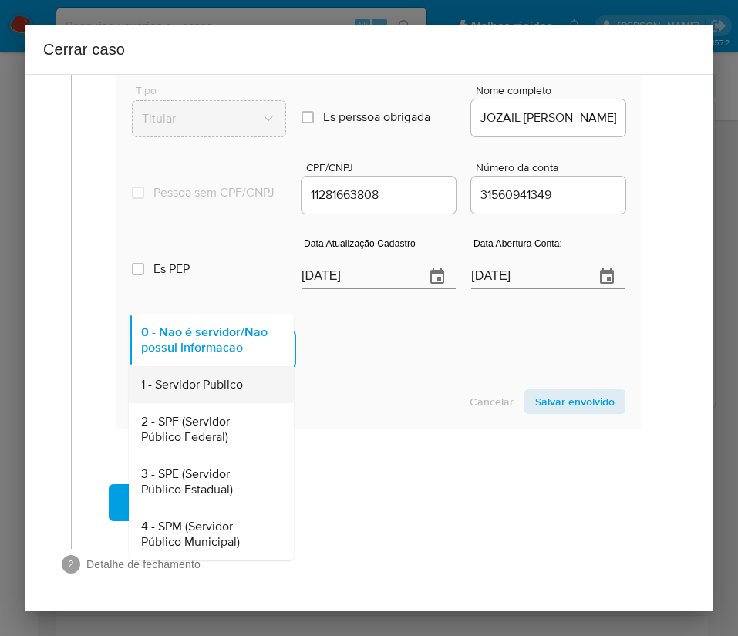
click at [194, 382] on span "1 - Servidor Publico" at bounding box center [192, 384] width 102 height 15
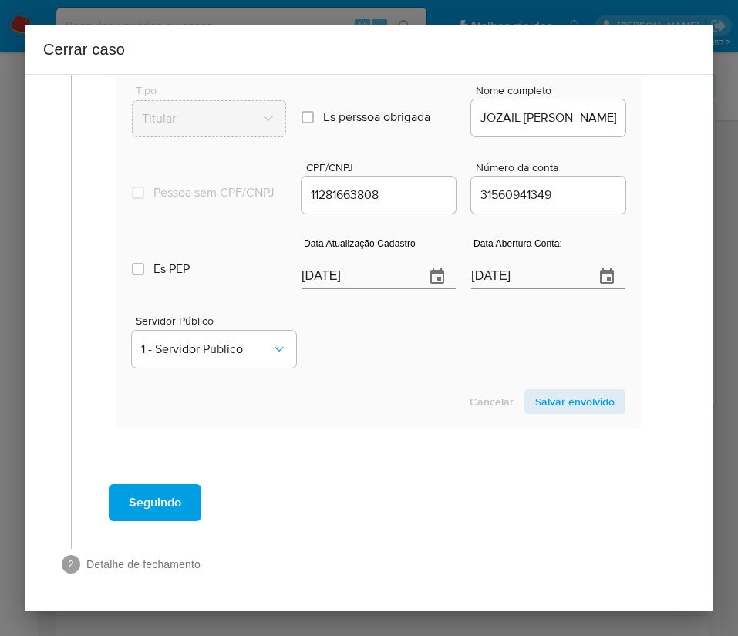
click at [416, 350] on div "Servidor Público 1 - Servidor Publico" at bounding box center [378, 335] width 493 height 77
click at [557, 412] on span "Salvar envolvido" at bounding box center [574, 402] width 79 height 22
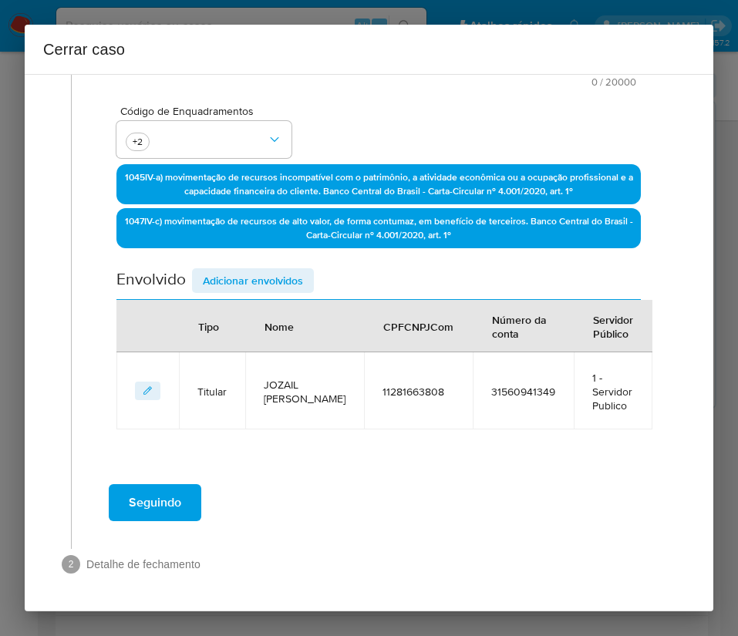
scroll to position [342, 0]
click at [276, 274] on span "Adicionar envolvidos" at bounding box center [253, 281] width 100 height 22
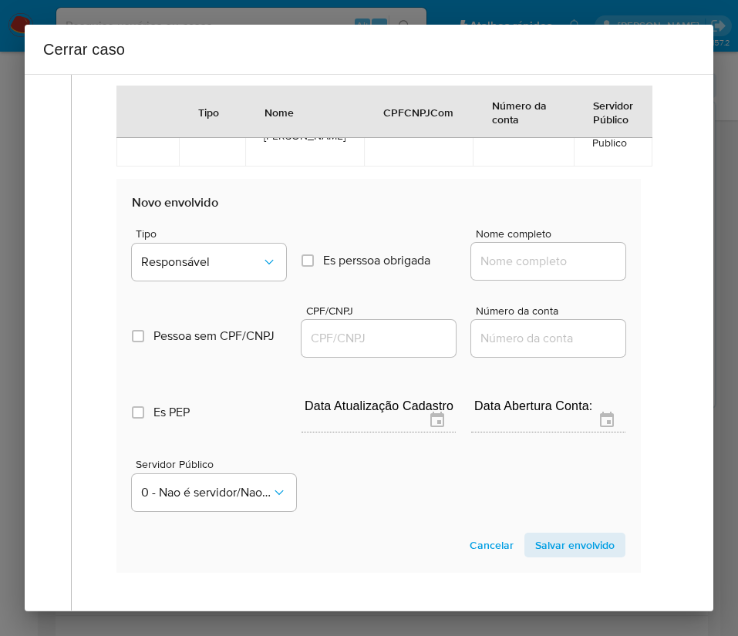
scroll to position [688, 0]
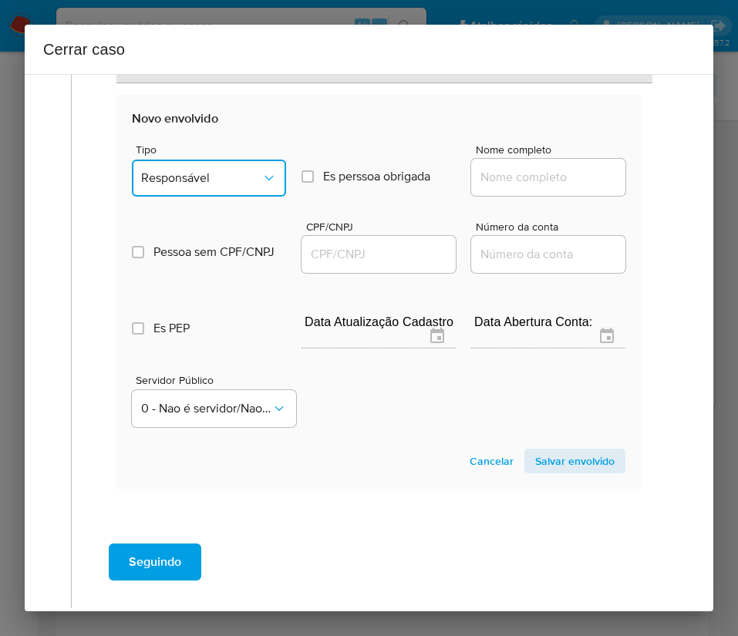
click at [240, 181] on span "Responsável" at bounding box center [201, 177] width 120 height 15
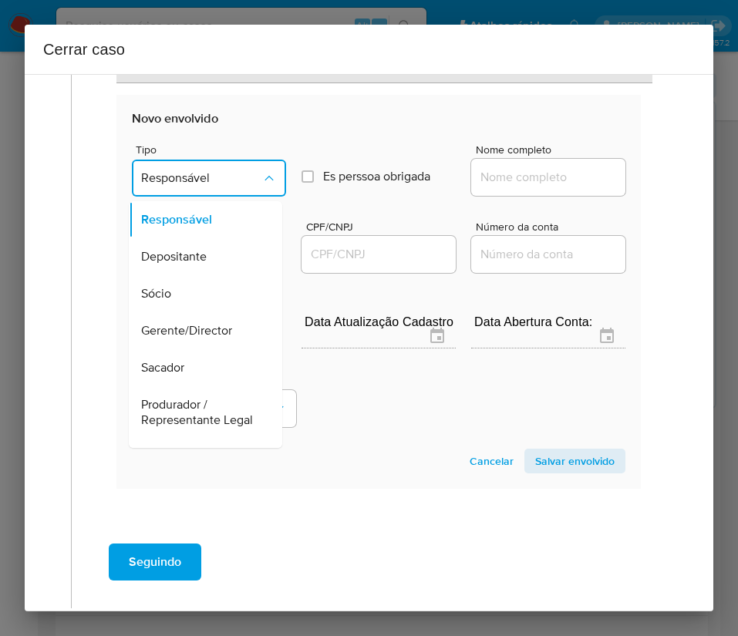
scroll to position [274, 0]
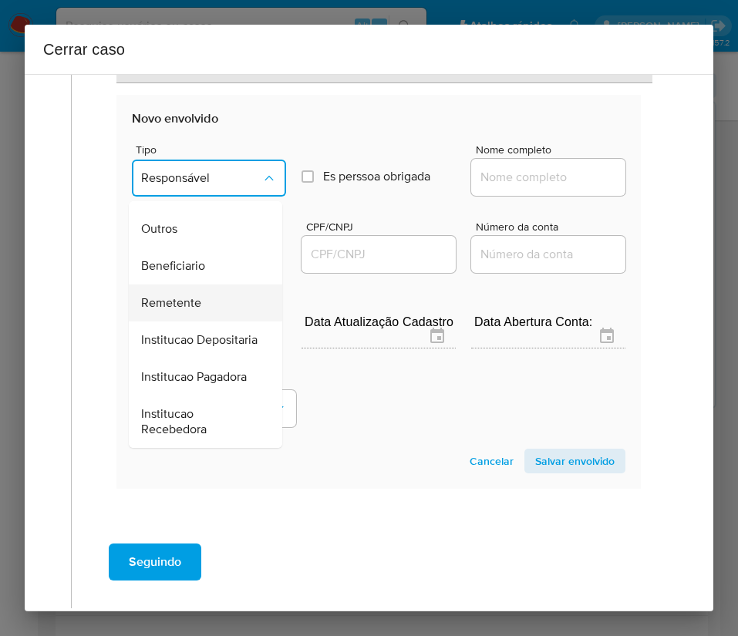
click at [197, 295] on span "Remetente" at bounding box center [171, 302] width 60 height 15
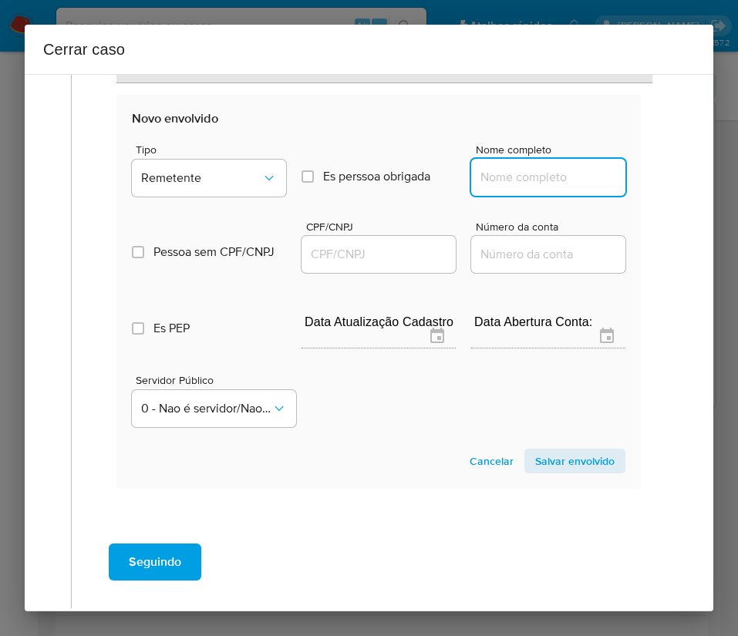
click at [518, 182] on input "Nome completo" at bounding box center [548, 177] width 154 height 20
paste input "Caixa Vida E Previdencia S A - CNPJ 03730204000176"
drag, startPoint x: 503, startPoint y: 176, endPoint x: 696, endPoint y: 181, distance: 193.6
click at [696, 181] on div "1 Informação completa Geral Data de início 01/07/2025 Data Fin 29/08/2025 Valor…" at bounding box center [369, 342] width 688 height 537
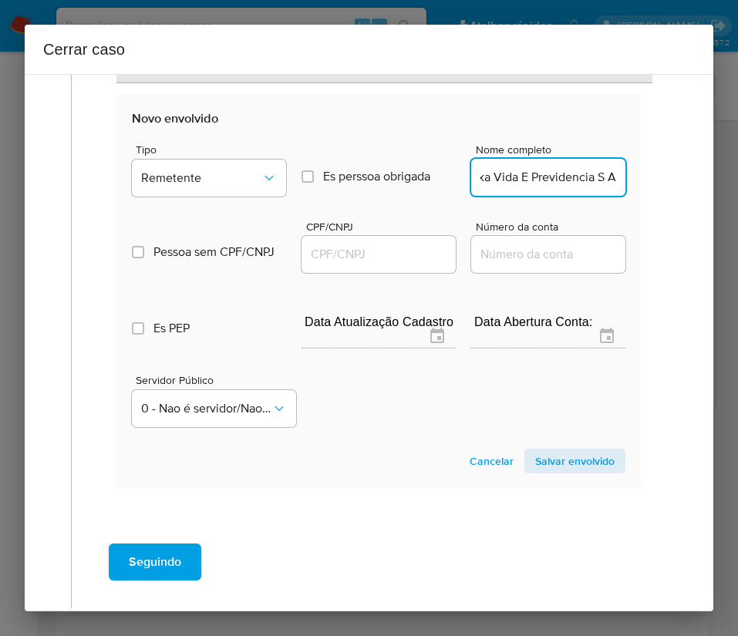
scroll to position [0, 27]
type input "Caixa Vida E Previdencia S A"
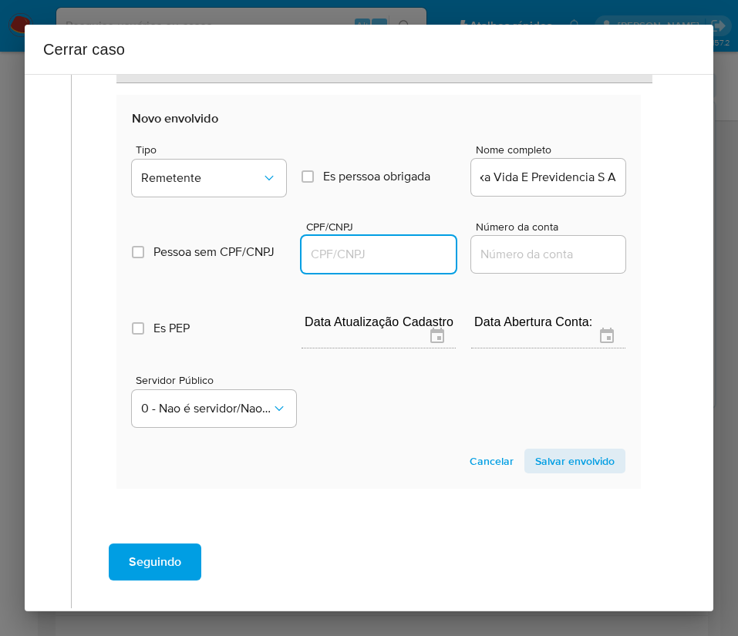
click at [384, 258] on input "CPF/CNPJ" at bounding box center [378, 254] width 154 height 20
paste input "03730204000176"
type input "3730204000176"
click at [566, 458] on span "Salvar envolvido" at bounding box center [574, 461] width 79 height 22
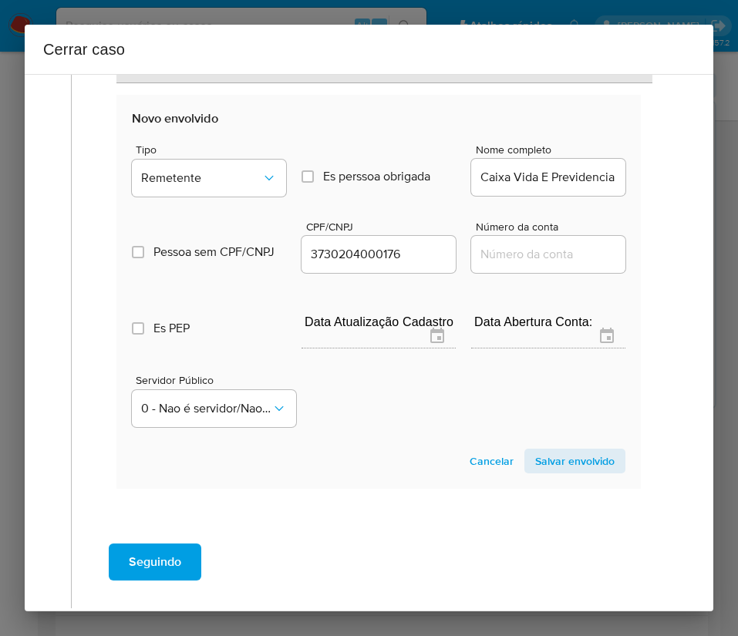
scroll to position [450, 0]
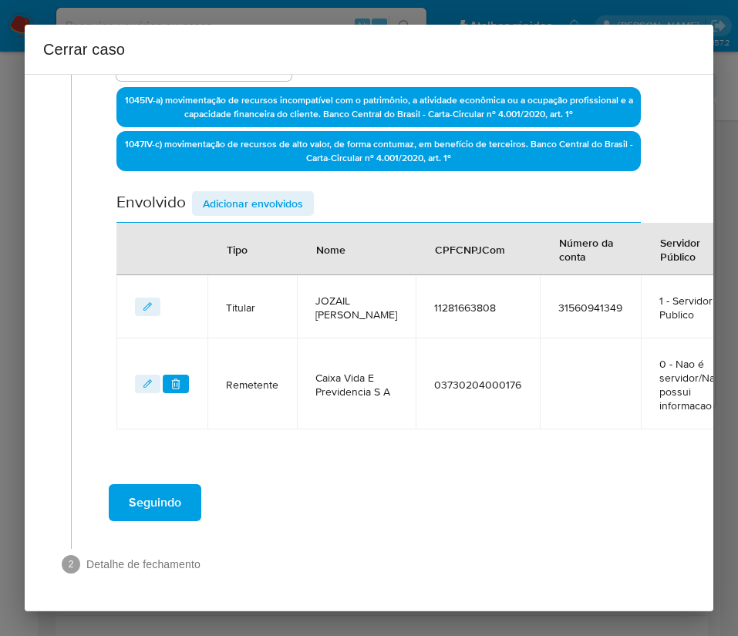
click at [301, 193] on span "Adicionar envolvidos" at bounding box center [253, 204] width 100 height 22
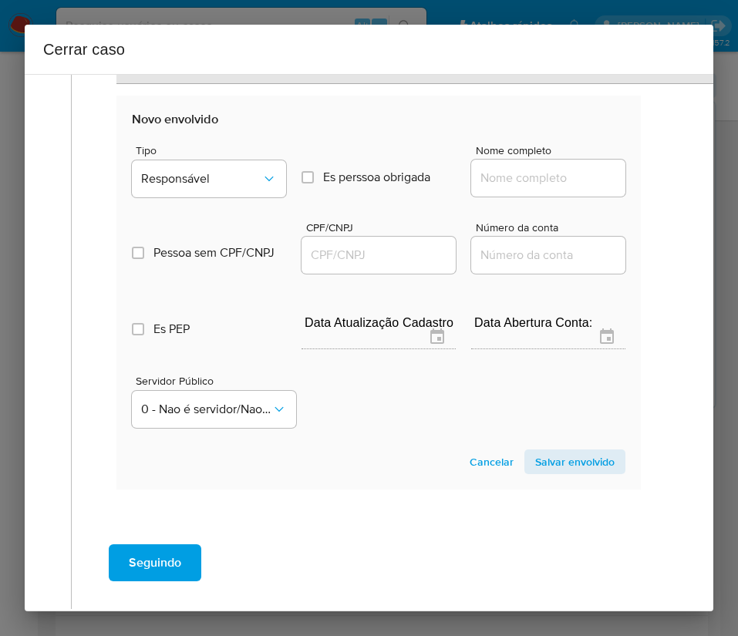
scroll to position [857, 0]
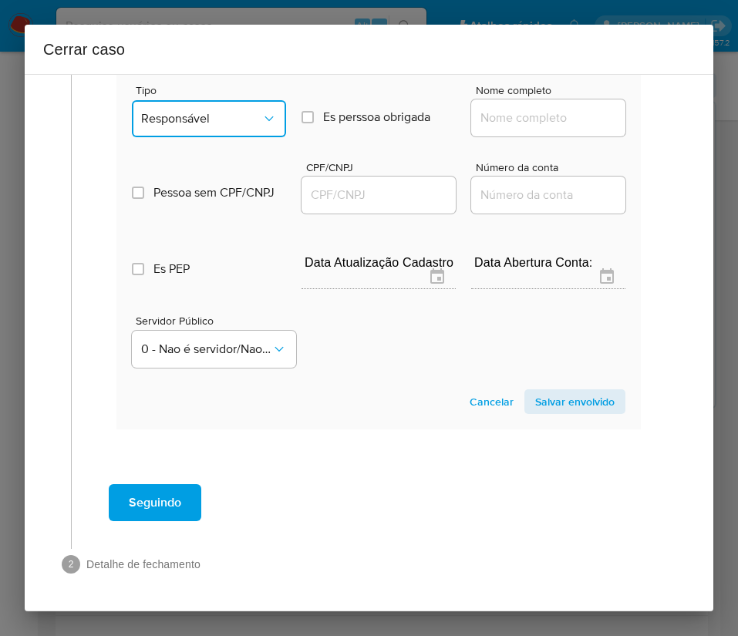
click at [197, 100] on button "Responsável" at bounding box center [209, 118] width 154 height 37
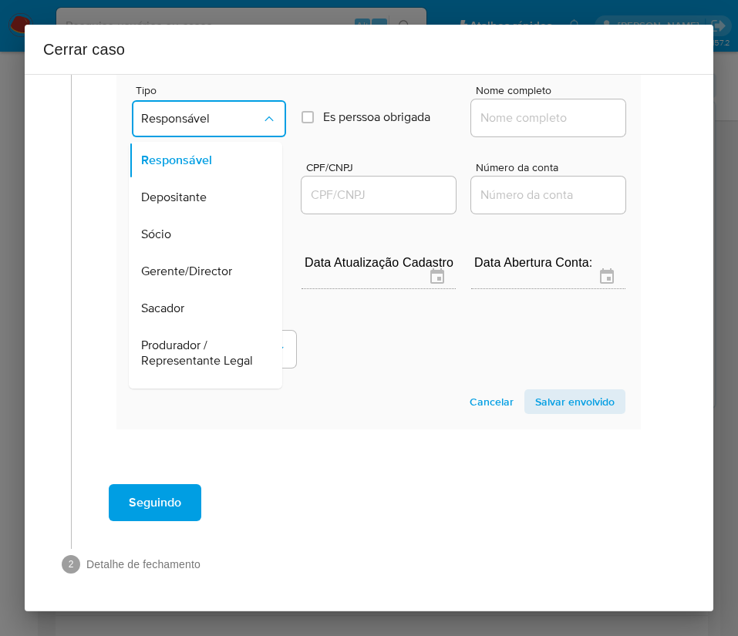
scroll to position [274, 0]
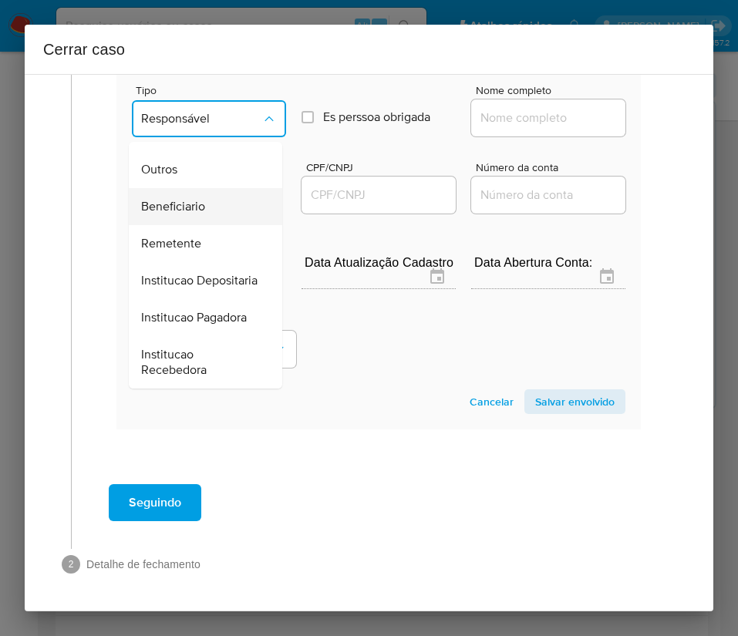
click at [187, 199] on span "Beneficiario" at bounding box center [173, 206] width 64 height 15
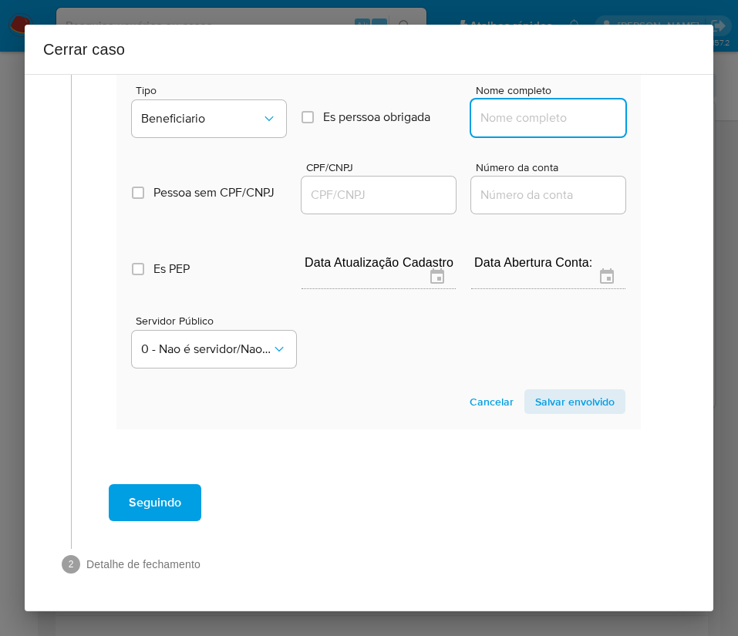
click at [546, 108] on input "Nome completo" at bounding box center [548, 118] width 154 height 20
paste input "Jose Augusto Saldanha De Campos - CPF 54844045504"
drag, startPoint x: 517, startPoint y: 101, endPoint x: 679, endPoint y: 99, distance: 161.9
click at [679, 99] on div "1 Informação completa Geral Data de início 01/07/2025 Data Fin 29/08/2025 Valor…" at bounding box center [369, 342] width 688 height 537
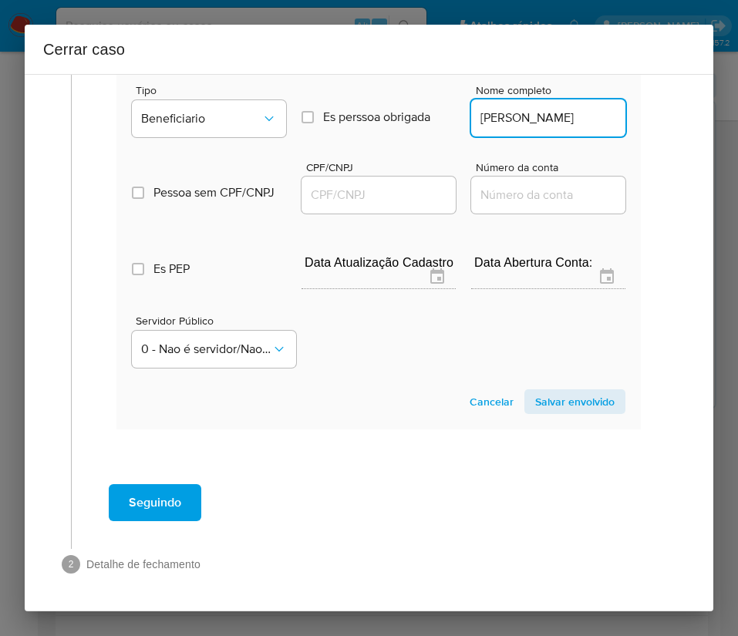
scroll to position [0, 61]
type input "Jose Augusto Saldanha De Campos"
click at [389, 186] on input "CPF/CNPJ" at bounding box center [378, 195] width 154 height 20
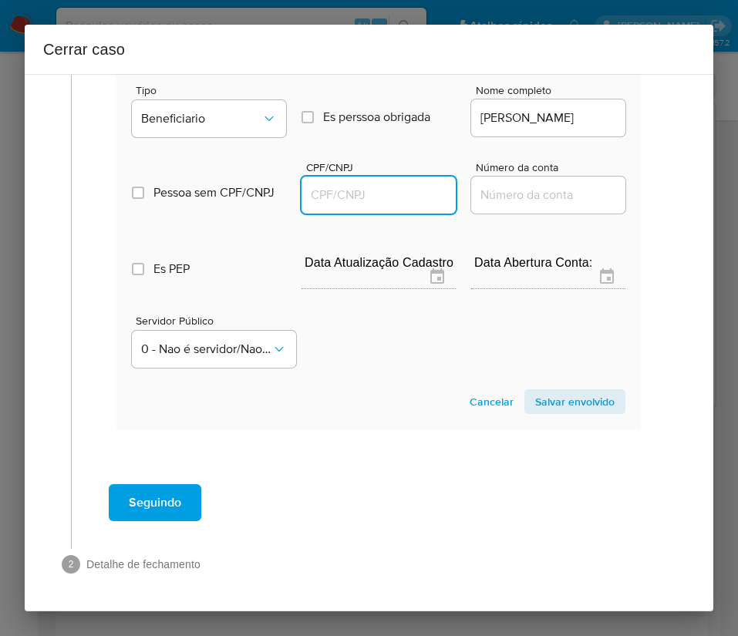
paste input "54844045504"
type input "54844045504"
click at [557, 369] on section "Novo envolvido Tipo Beneficiario Es perssoa obrigada Is PObrigada Nome completo…" at bounding box center [378, 232] width 524 height 394
click at [557, 391] on span "Salvar envolvido" at bounding box center [574, 402] width 79 height 22
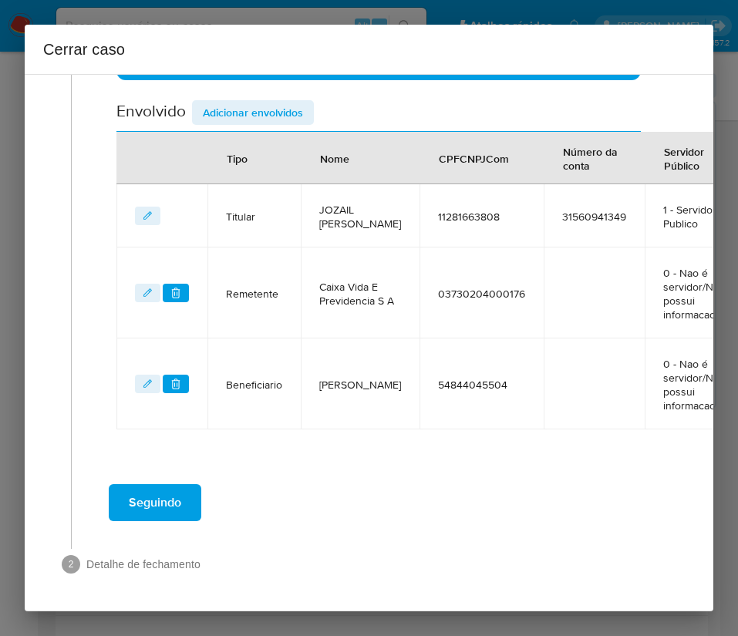
scroll to position [555, 0]
click at [557, 375] on td "NumConta" at bounding box center [594, 383] width 101 height 91
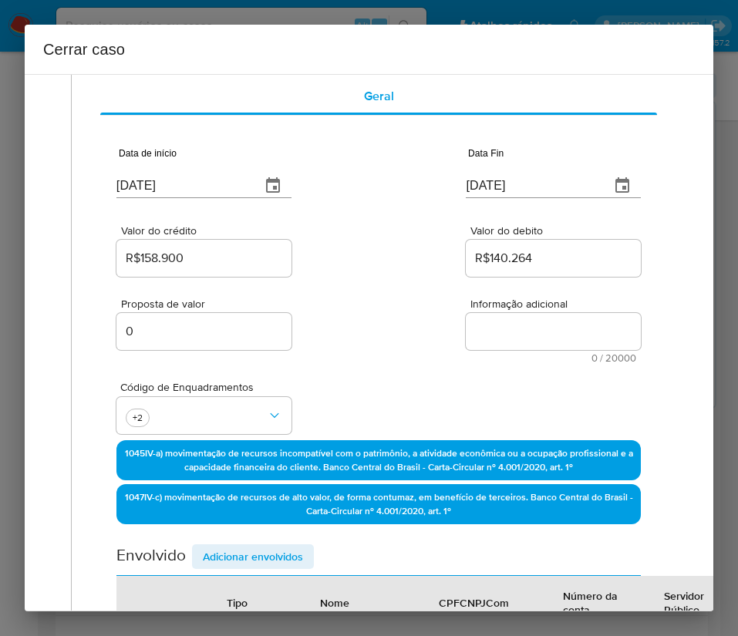
scroll to position [0, 0]
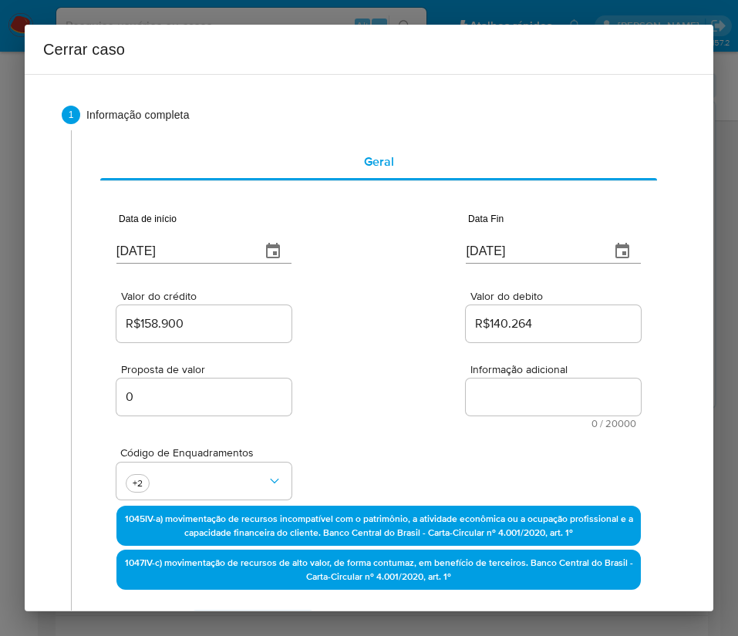
click at [510, 396] on textarea "Informação adicional" at bounding box center [553, 397] width 175 height 37
paste textarea "Informações do Cliente Jozail Jose da Costa, CPF 11281663808, 56 anos, resident…"
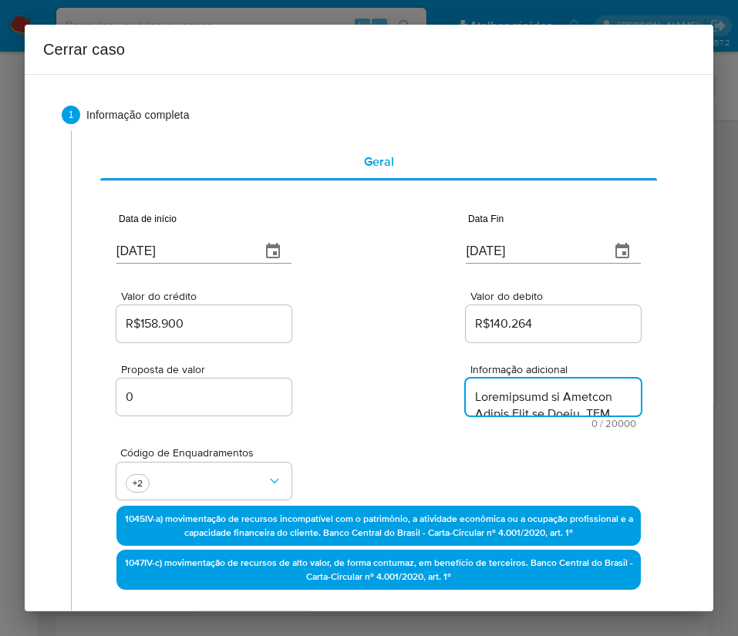
type textarea "Informações do Cliente Jozail Jose da Costa, CPF 11281663808, 56 anos, resident…"
click at [328, 429] on div "Proposta de valor 0 Informação adicional 0 / 20000 20000 caracteres restantes" at bounding box center [378, 386] width 524 height 83
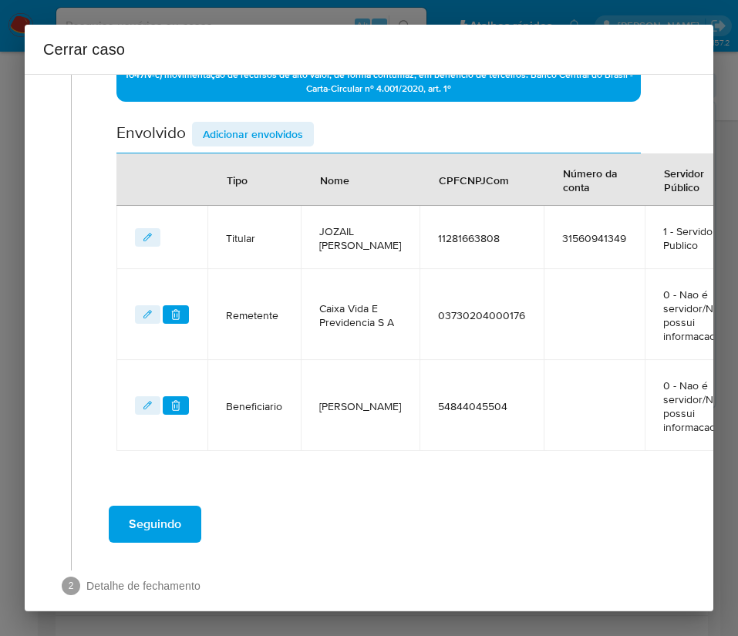
scroll to position [626, 0]
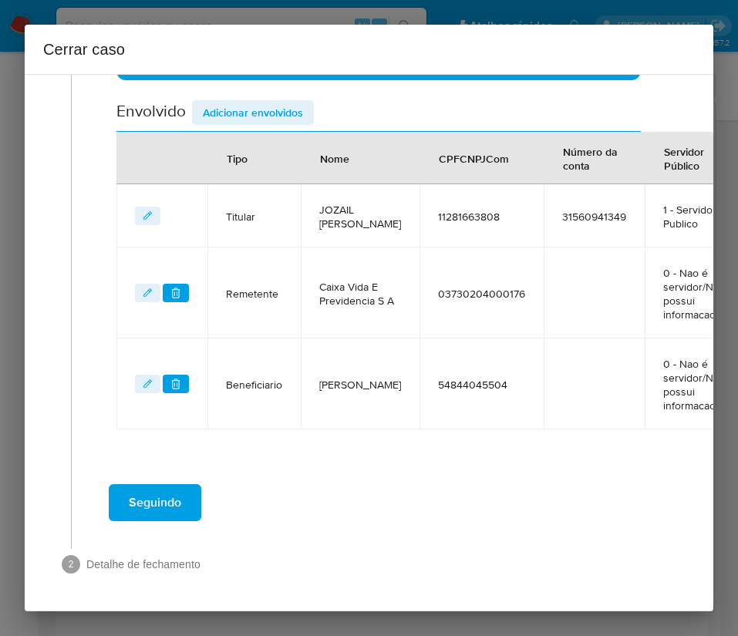
click at [137, 486] on span "Seguindo" at bounding box center [155, 503] width 52 height 34
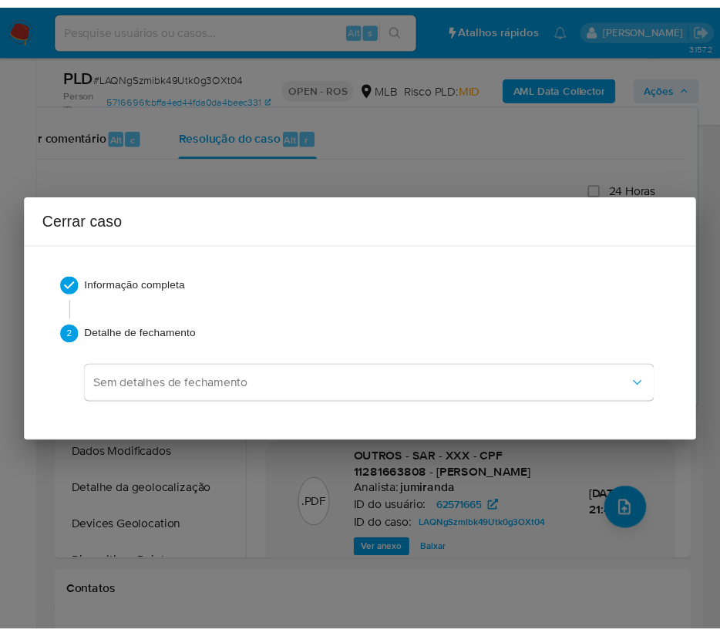
scroll to position [1649, 0]
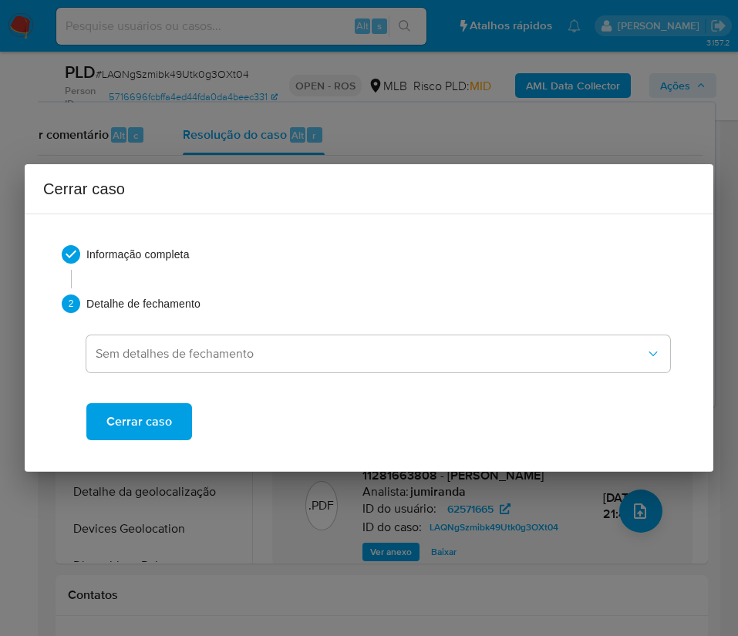
click at [148, 419] on span "Cerrar caso" at bounding box center [139, 422] width 66 height 34
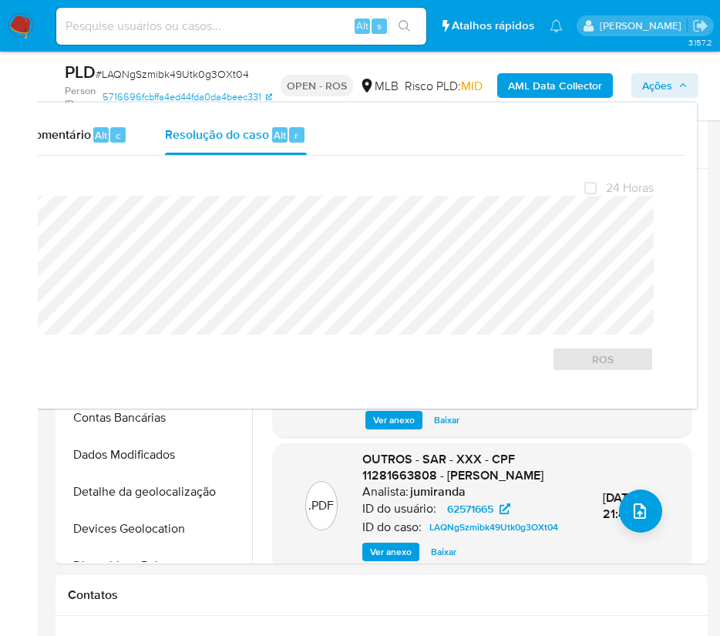
click at [118, 66] on span "# LAQNgSzmibk49Utk0g3OXt04" at bounding box center [172, 73] width 153 height 15
copy span "LAQNgSzmibk49Utk0g3OXt04"
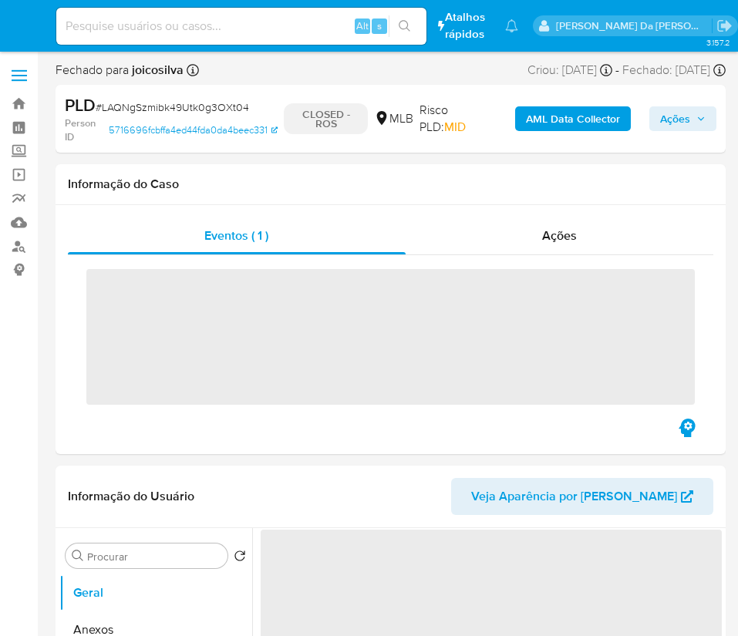
select select "10"
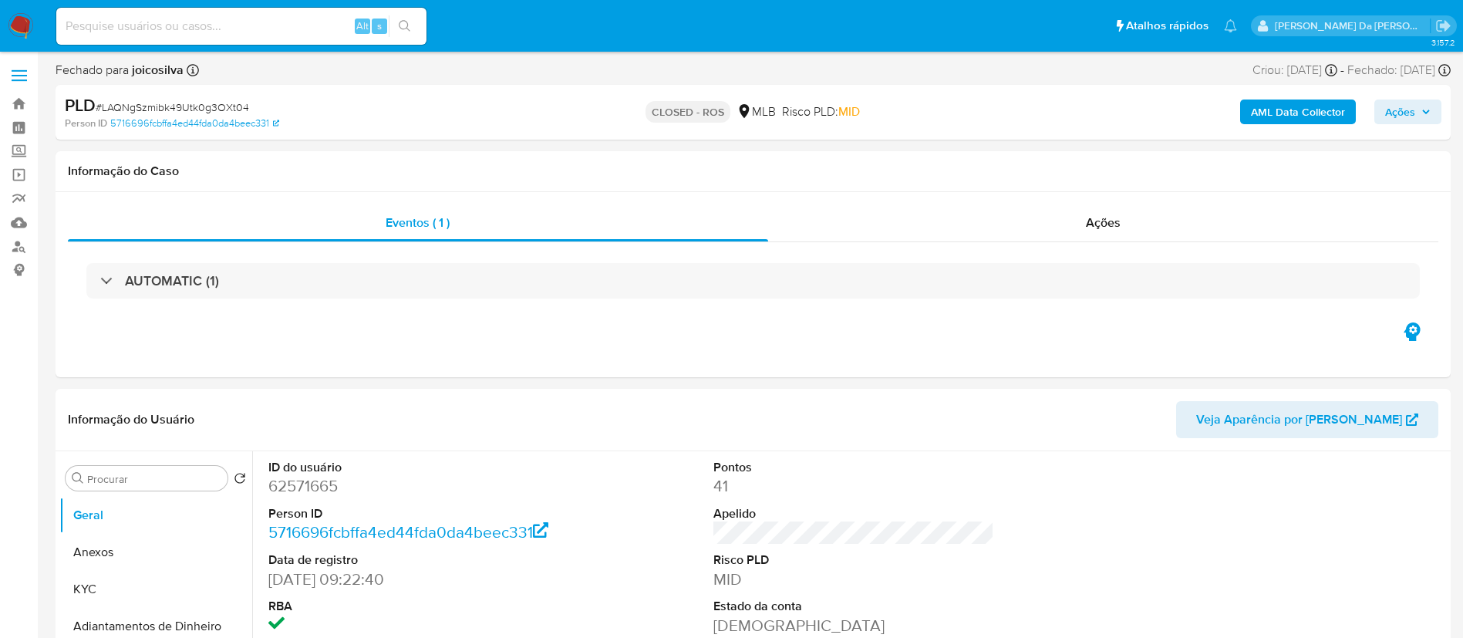
click at [15, 21] on img at bounding box center [21, 26] width 26 height 26
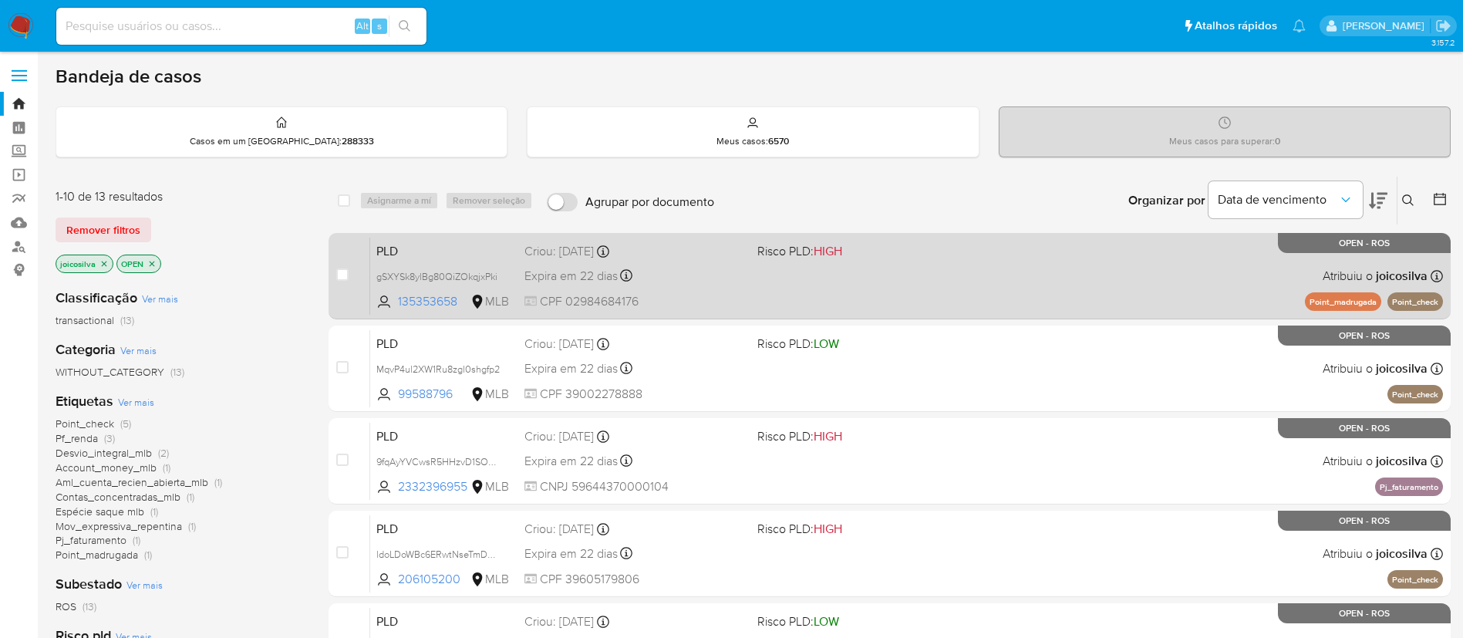
click at [869, 259] on span "Risco PLD: HIGH" at bounding box center [867, 250] width 220 height 20
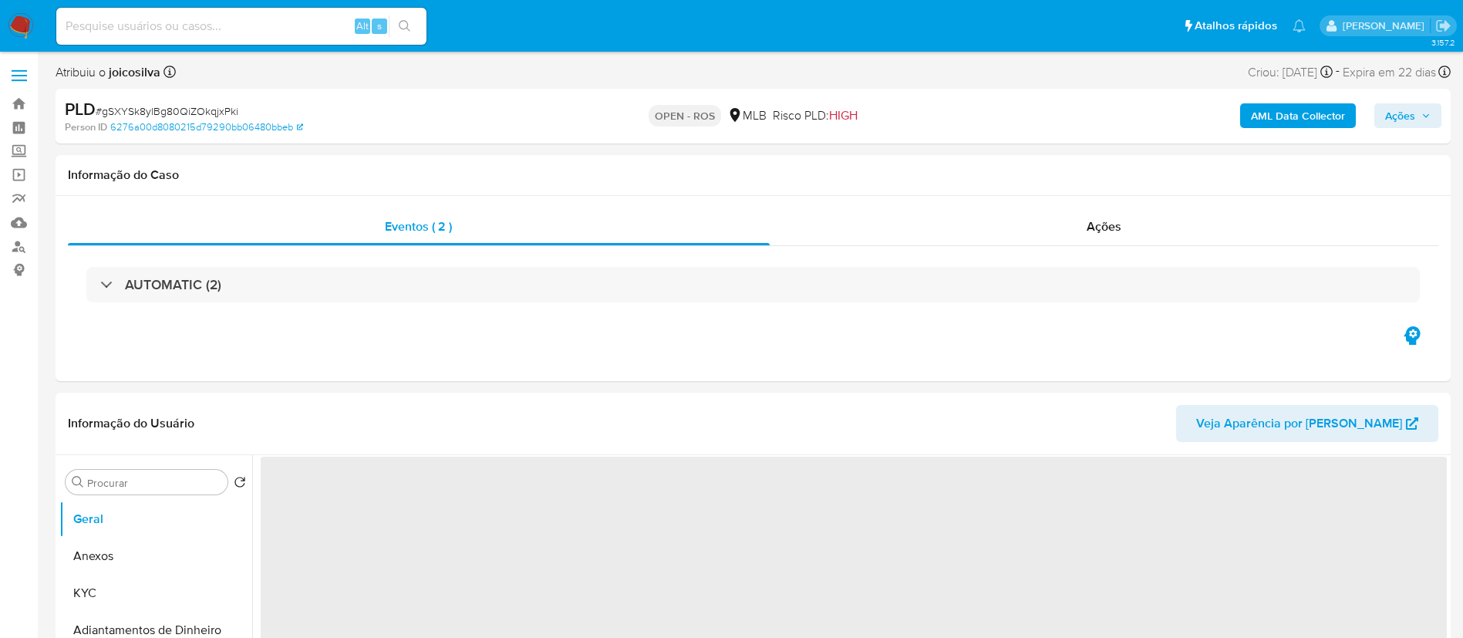
click at [209, 106] on span "# gSXYSk8ylBg80QiZOkqjxPki" at bounding box center [167, 110] width 143 height 15
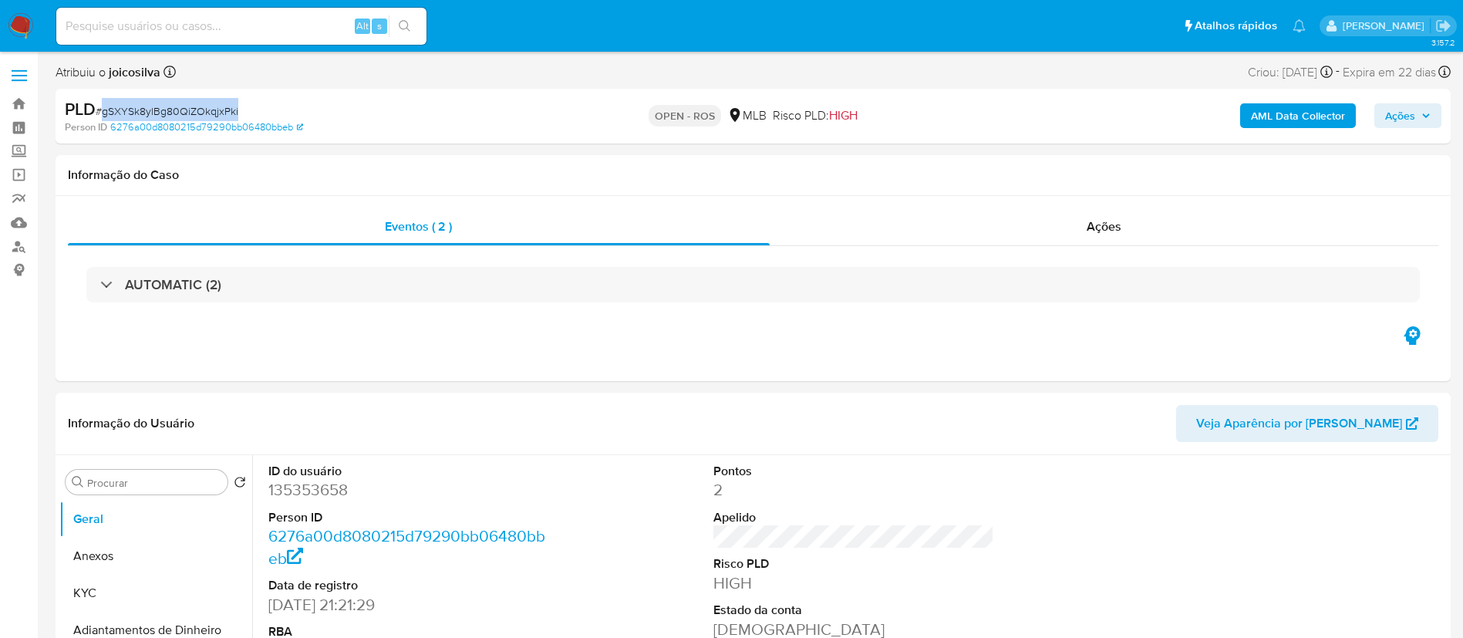
copy span "gSXYSk8ylBg80QiZOkqjxPki"
select select "10"
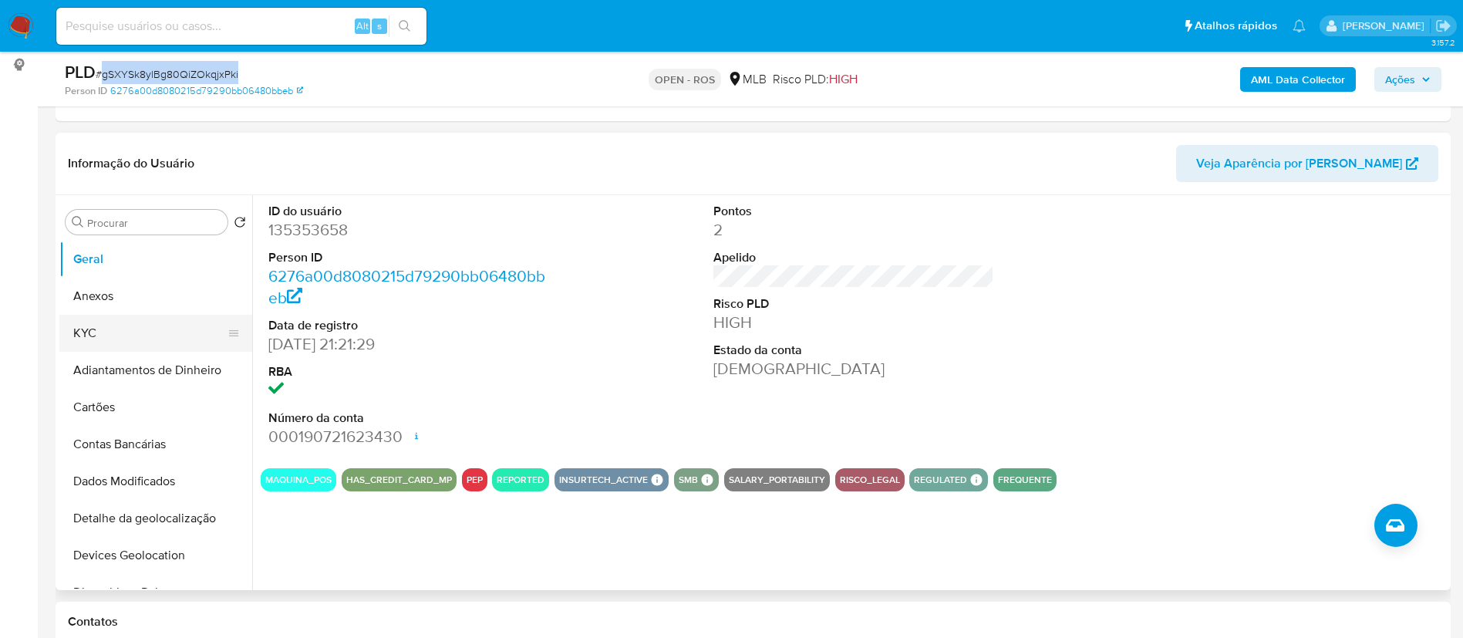
scroll to position [347, 0]
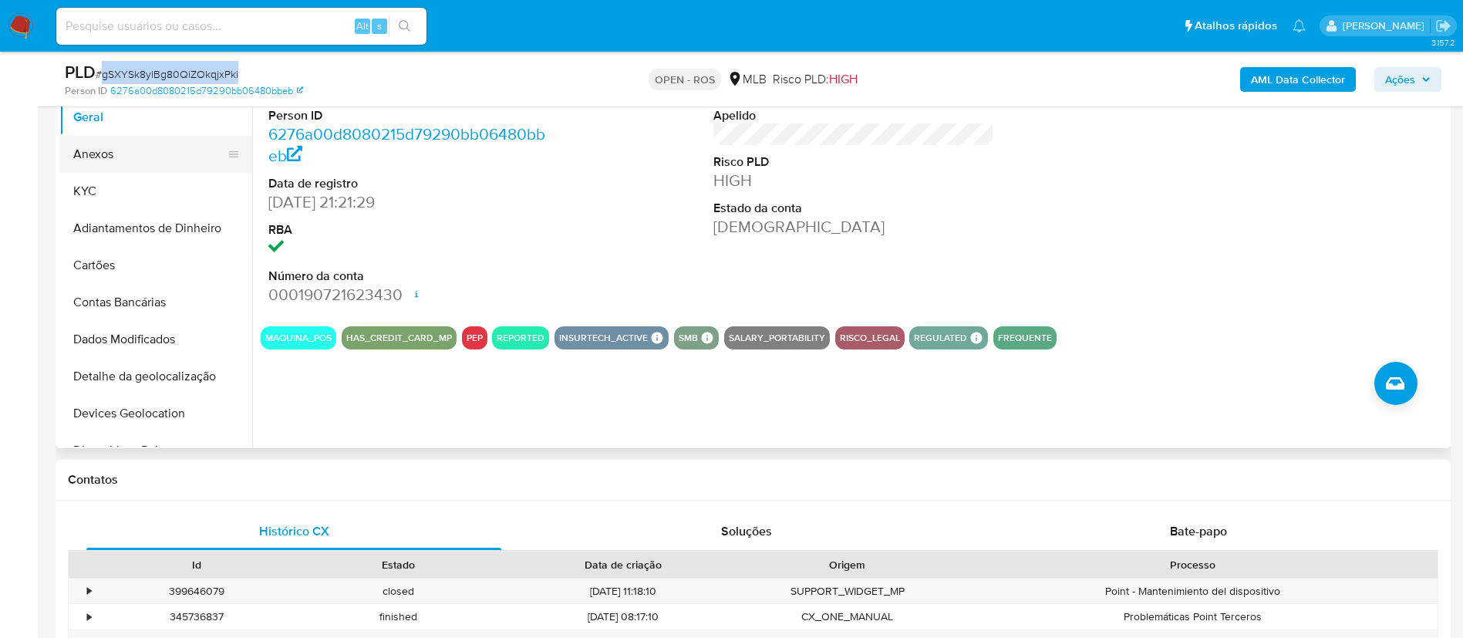
click at [113, 150] on button "Anexos" at bounding box center [149, 154] width 180 height 37
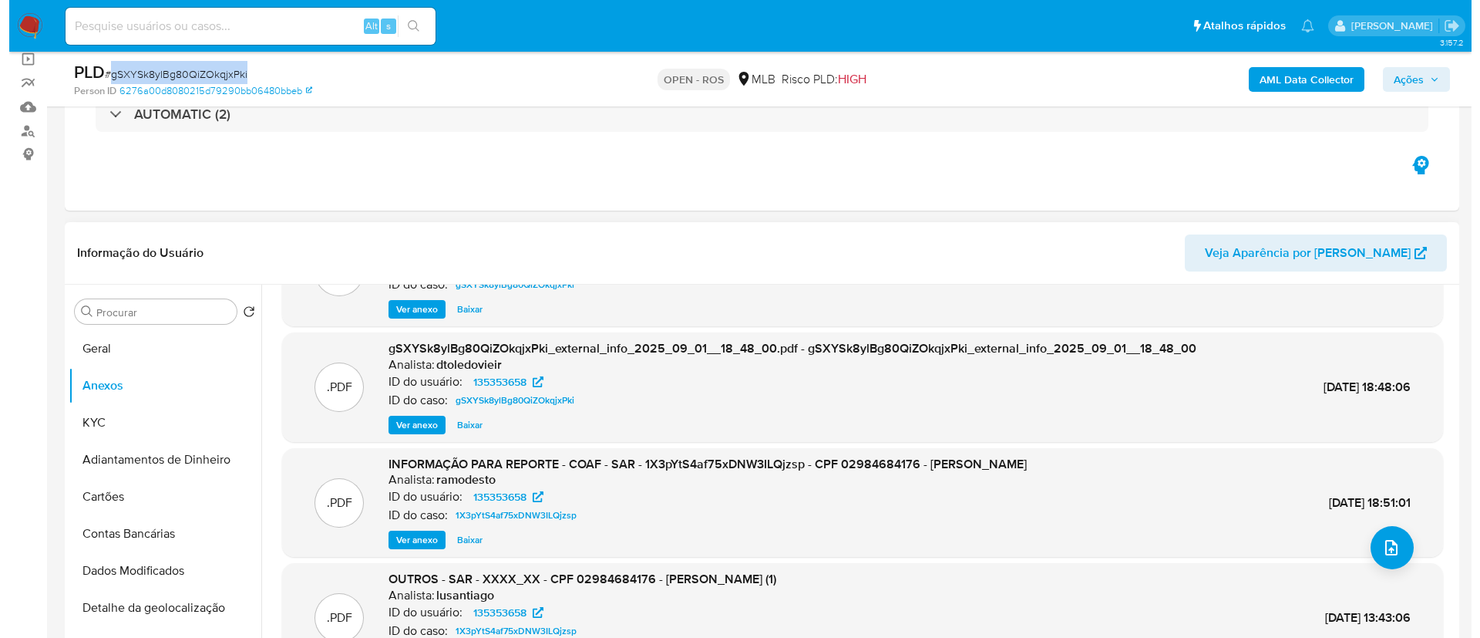
scroll to position [116, 0]
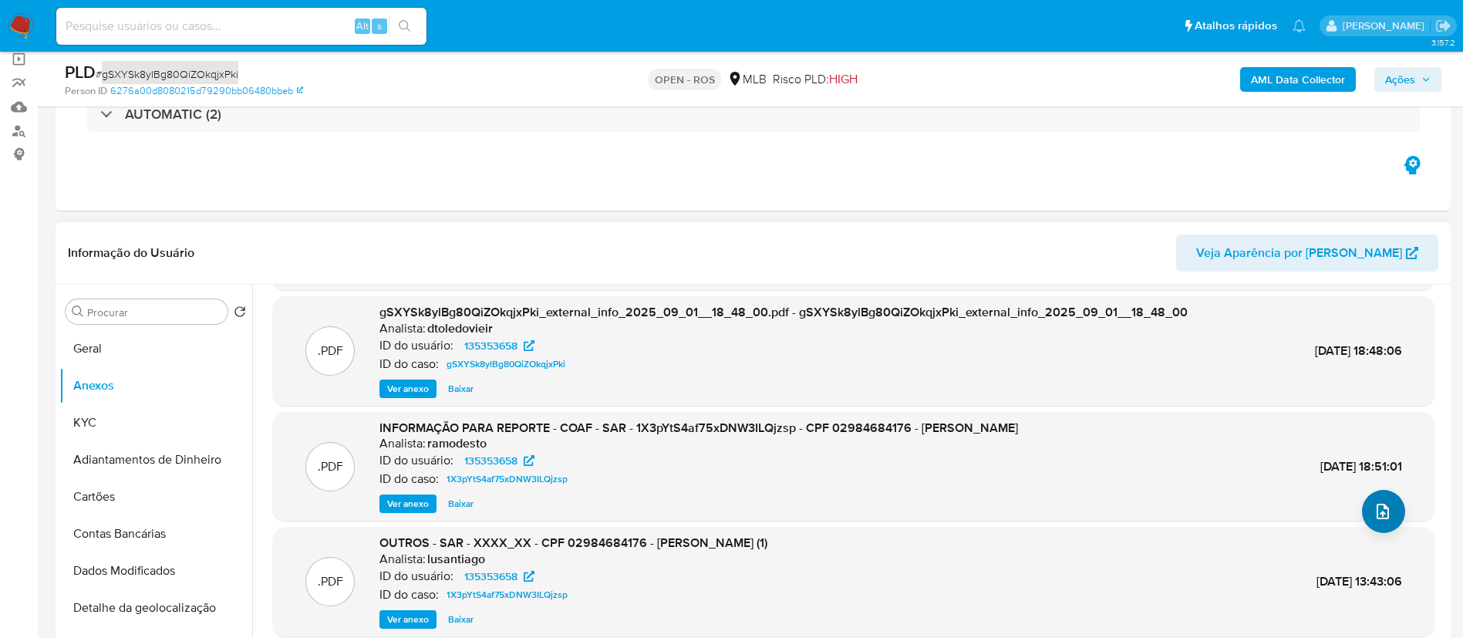
click at [1367, 520] on button "upload-file" at bounding box center [1383, 511] width 43 height 43
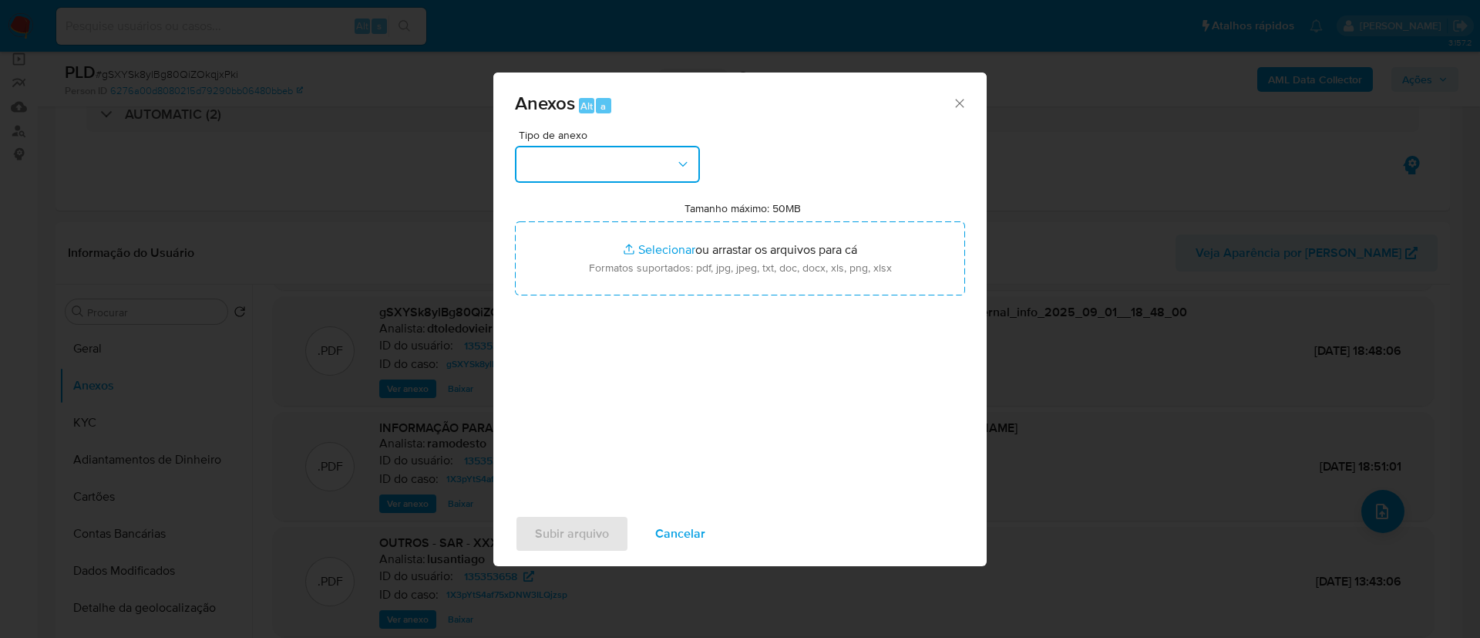
click at [669, 173] on button "button" at bounding box center [607, 164] width 185 height 37
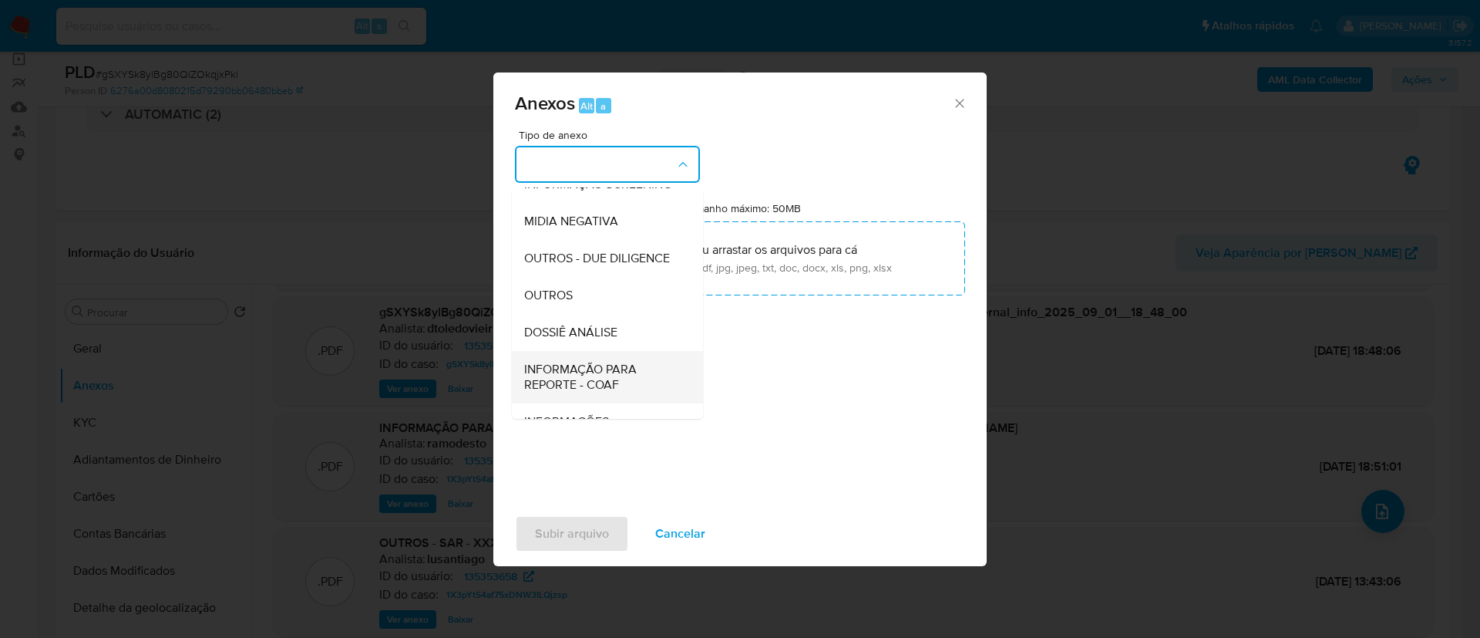
scroll to position [237, 0]
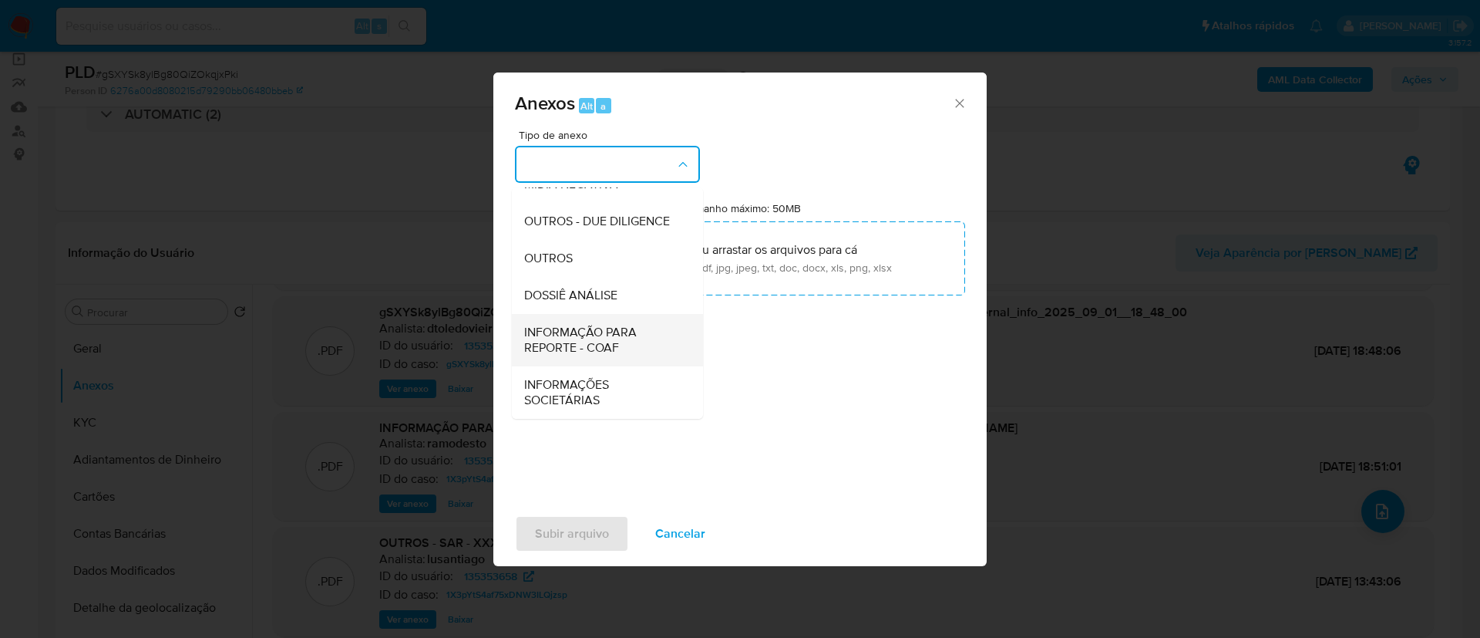
click at [605, 328] on span "INFORMAÇÃO PARA REPORTE - COAF" at bounding box center [602, 340] width 157 height 31
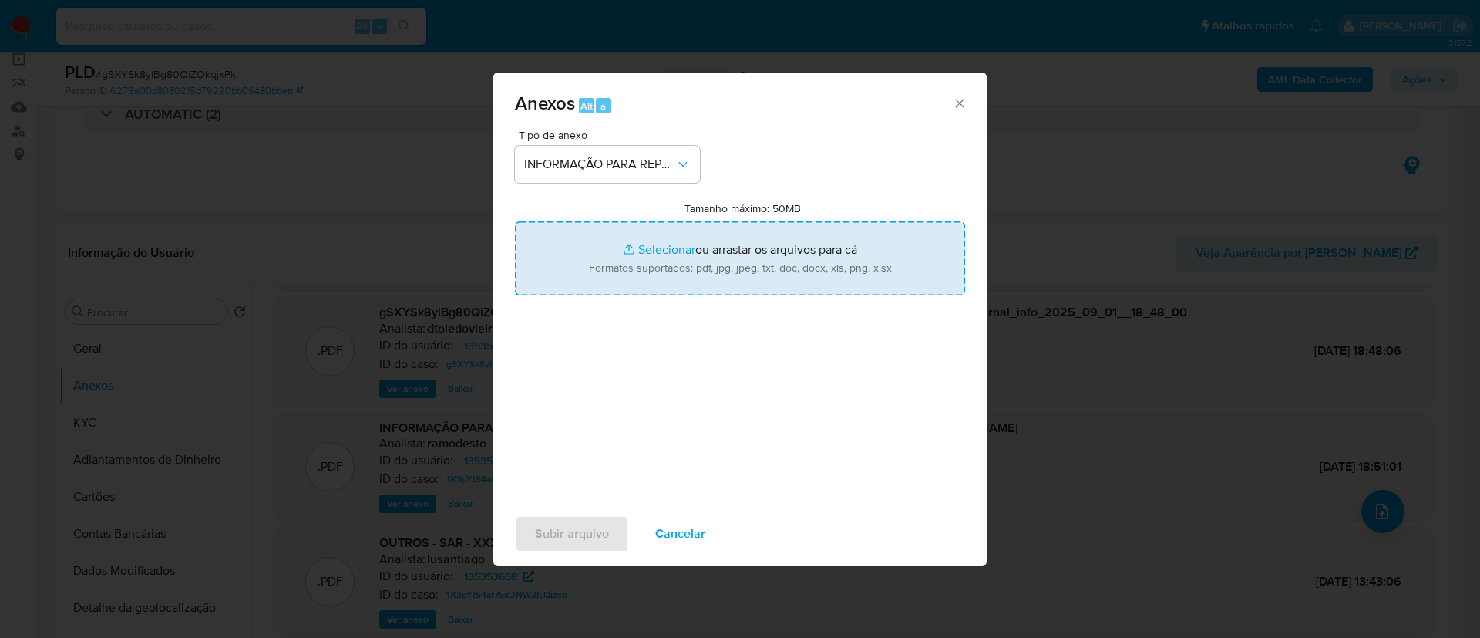
type input "C:\fakepath\2º SAR - gSXYSk8ylBg80QiZOkqjxPki - CPF 02984684176 - WILSON FIGUEI…"
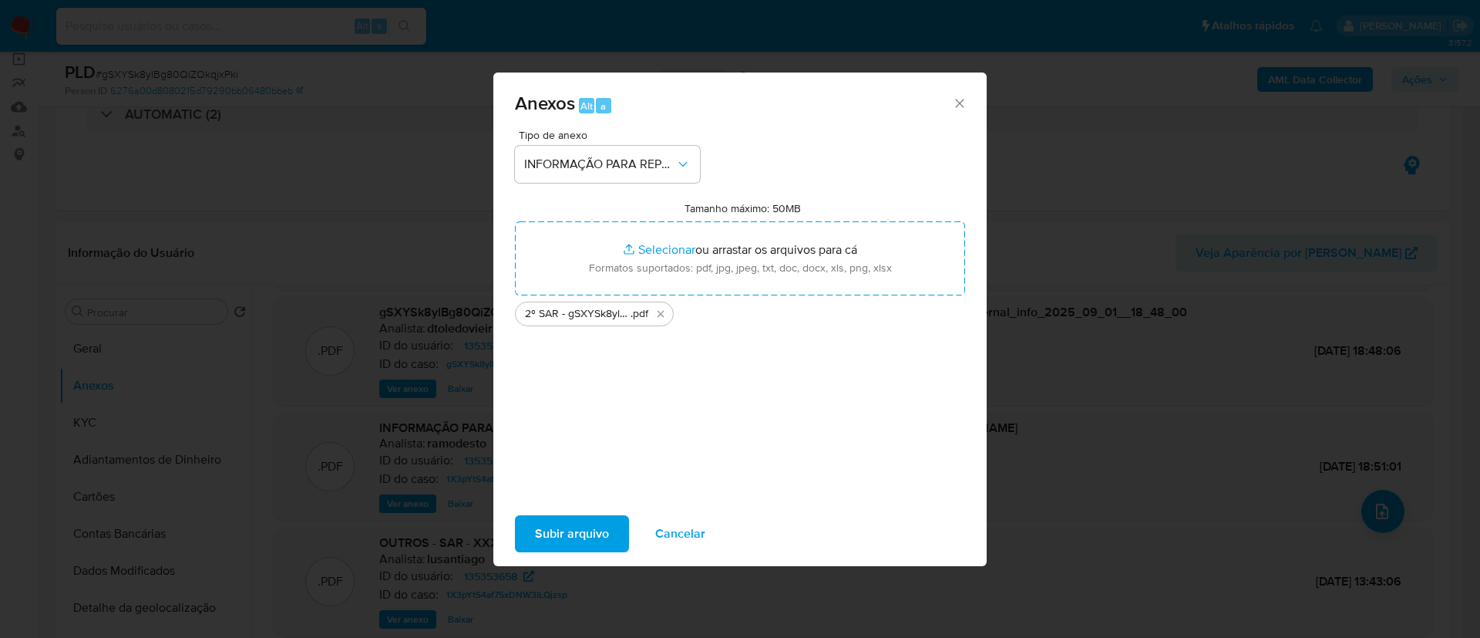
click at [574, 533] on span "Subir arquivo" at bounding box center [572, 534] width 74 height 34
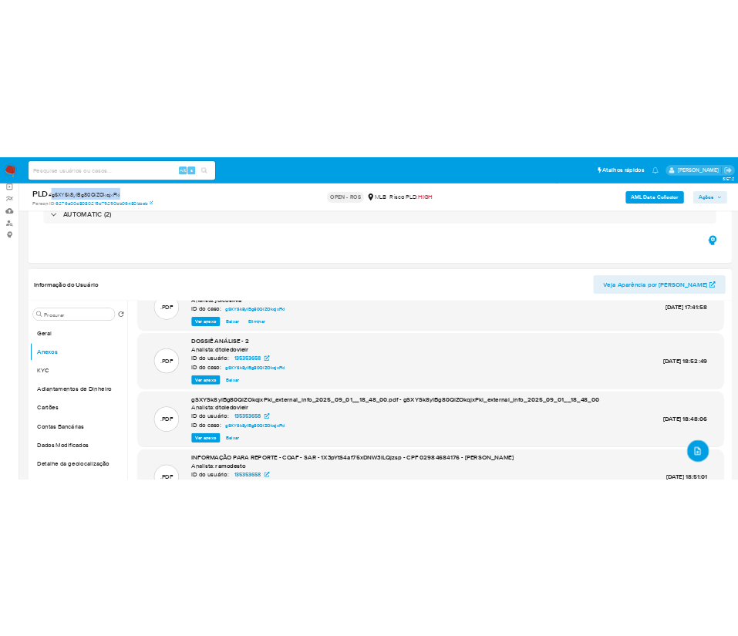
scroll to position [111, 0]
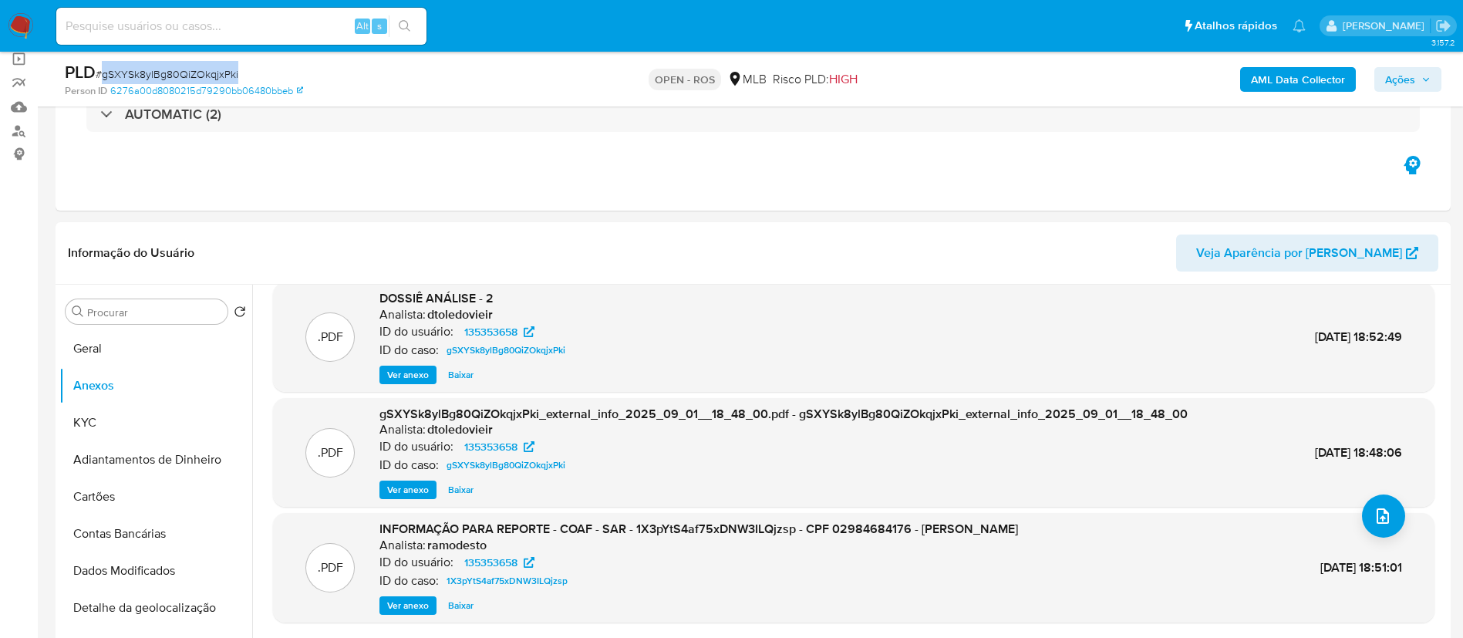
click at [1401, 79] on span "Ações" at bounding box center [1400, 79] width 30 height 25
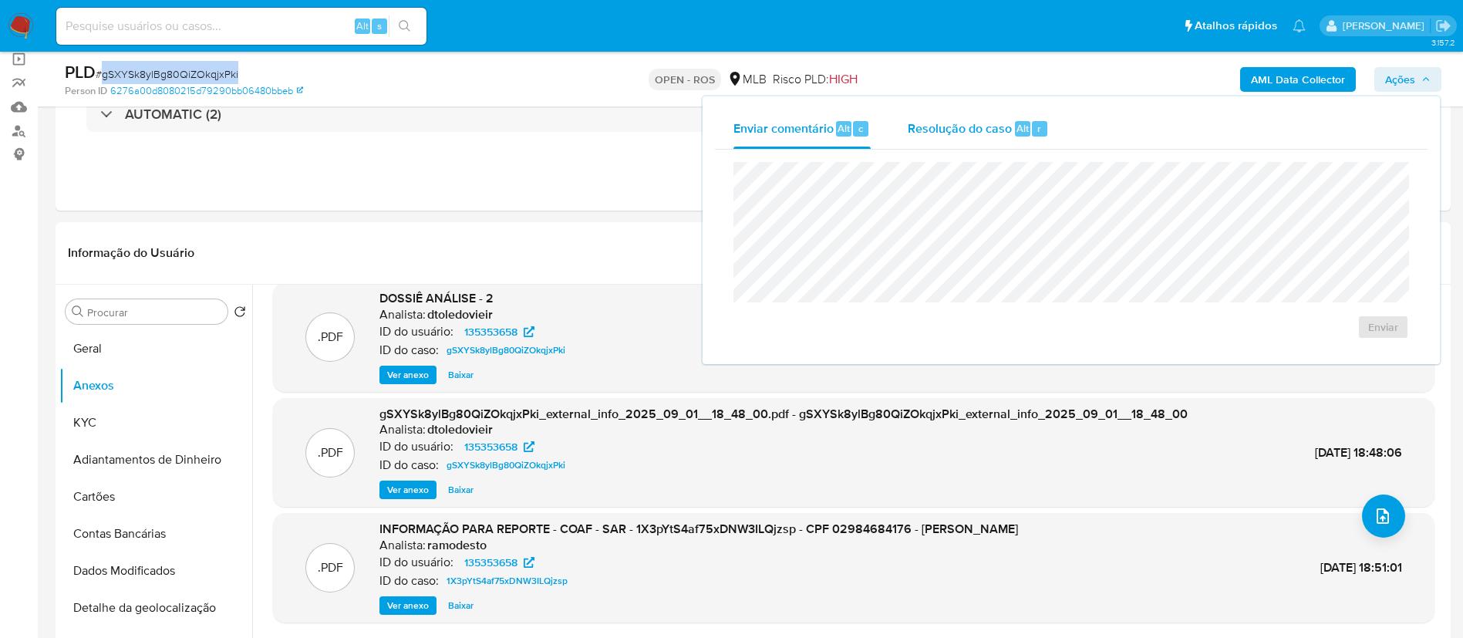
click at [929, 143] on div "Resolução do caso Alt r" at bounding box center [977, 129] width 141 height 40
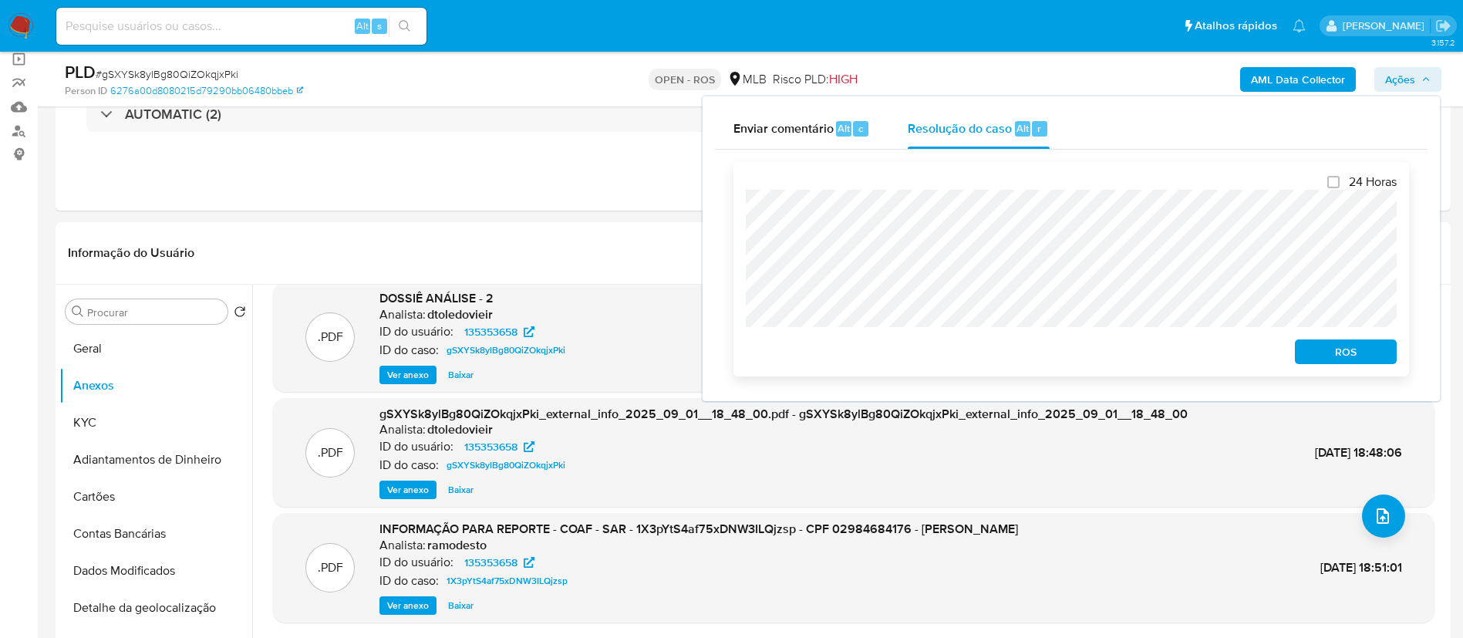
click at [739, 209] on div "24 Horas ROS" at bounding box center [1070, 269] width 675 height 214
click at [1331, 348] on span "ROS" at bounding box center [1345, 352] width 80 height 22
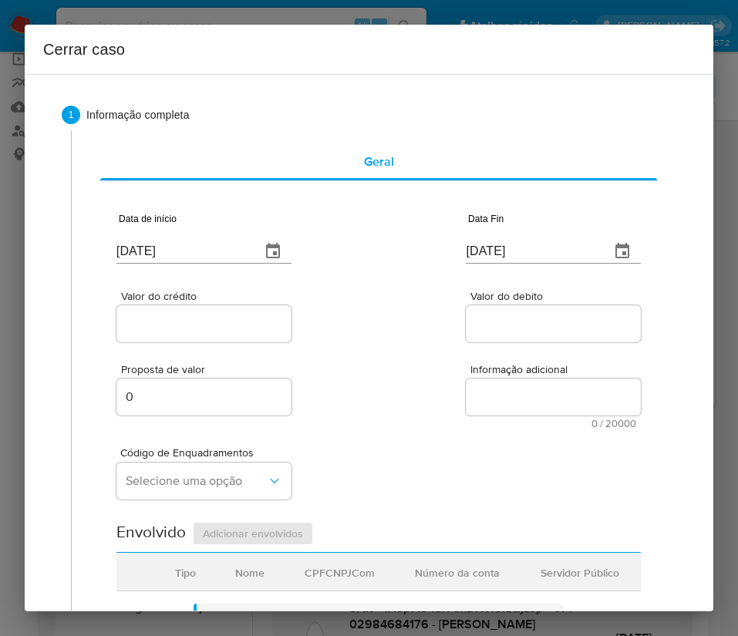
scroll to position [177, 0]
click at [180, 242] on input "[DATE]" at bounding box center [182, 251] width 132 height 25
paste input "1/06"
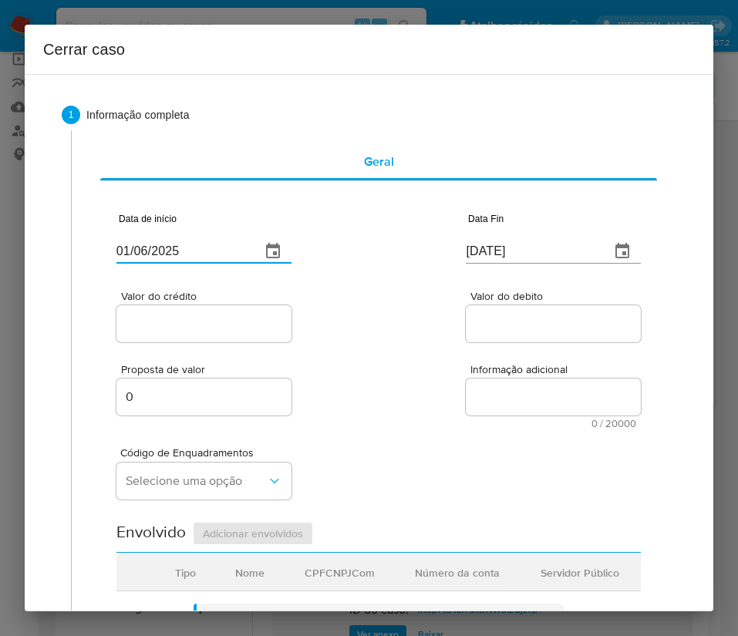
type input "01/06/2025"
click at [511, 251] on input "03/09/2025" at bounding box center [532, 251] width 132 height 25
click at [511, 251] on input "[DATE]" at bounding box center [532, 251] width 132 height 25
paste input "30/08"
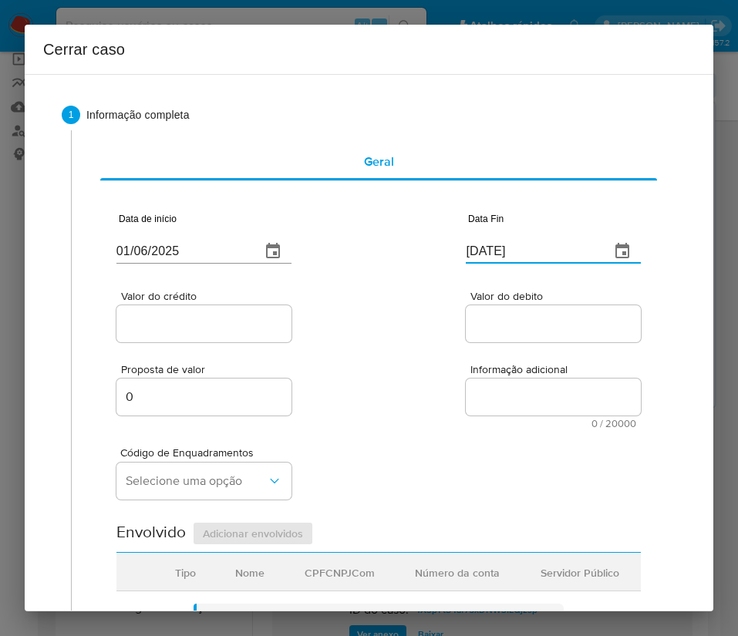
type input "30/08/2025"
click at [487, 335] on div at bounding box center [553, 323] width 175 height 37
click at [243, 323] on input "Valor do crédito" at bounding box center [203, 324] width 175 height 20
drag, startPoint x: 187, startPoint y: 338, endPoint x: 195, endPoint y: 321, distance: 19.0
click at [187, 336] on div at bounding box center [203, 323] width 175 height 37
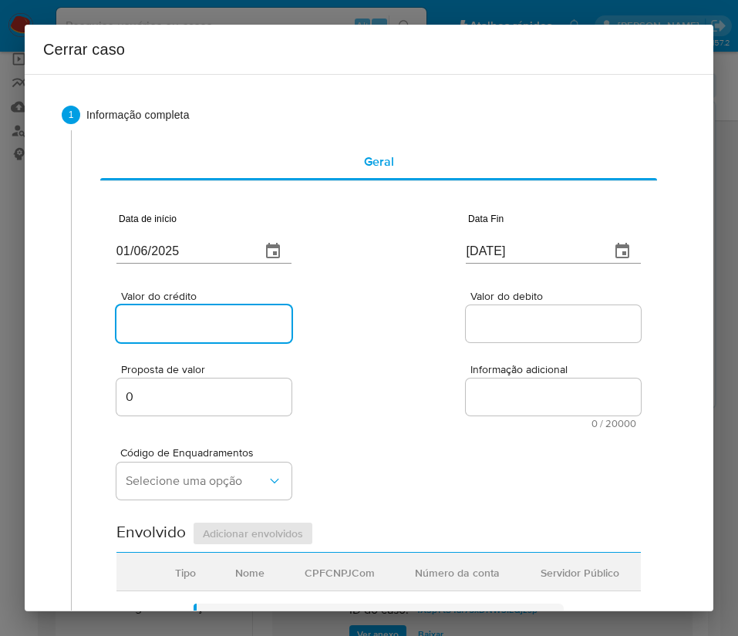
click at [195, 321] on input "Valor do crédito" at bounding box center [203, 324] width 175 height 20
paste input "R$277.934"
type input "R$277.934"
drag, startPoint x: 372, startPoint y: 298, endPoint x: 272, endPoint y: 362, distance: 118.3
click at [372, 298] on div "Valor do crédito R$277.934 Valor do debito" at bounding box center [378, 308] width 524 height 73
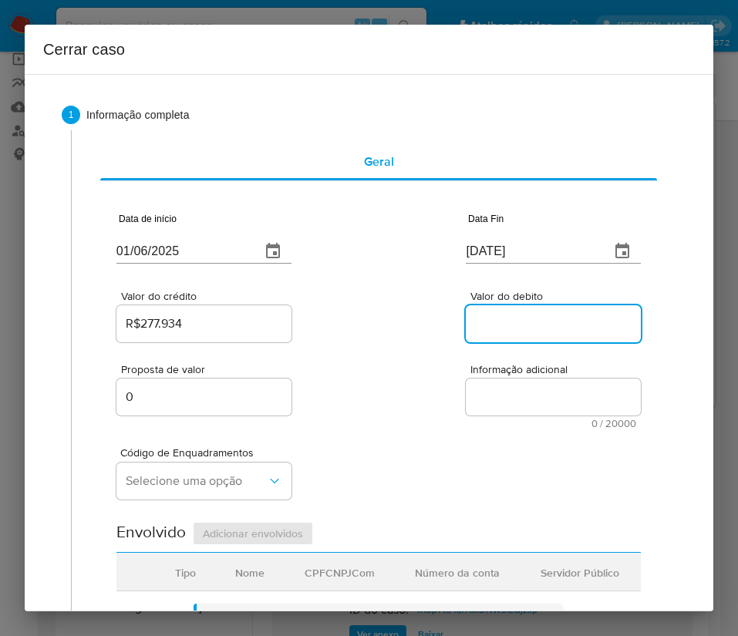
drag, startPoint x: 511, startPoint y: 317, endPoint x: 471, endPoint y: 389, distance: 82.8
click at [511, 317] on input "Valor do debito" at bounding box center [553, 324] width 175 height 20
paste input "R$217.795"
type input "R$217.795"
click at [441, 402] on div "Proposta de valor 0 Informação adicional 0 / 20000 20000 caracteres restantes" at bounding box center [378, 386] width 524 height 83
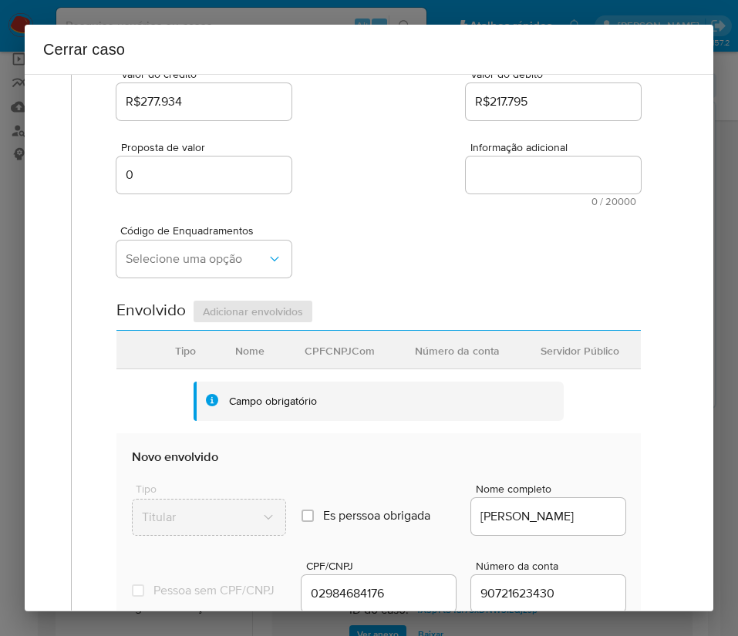
scroll to position [231, 0]
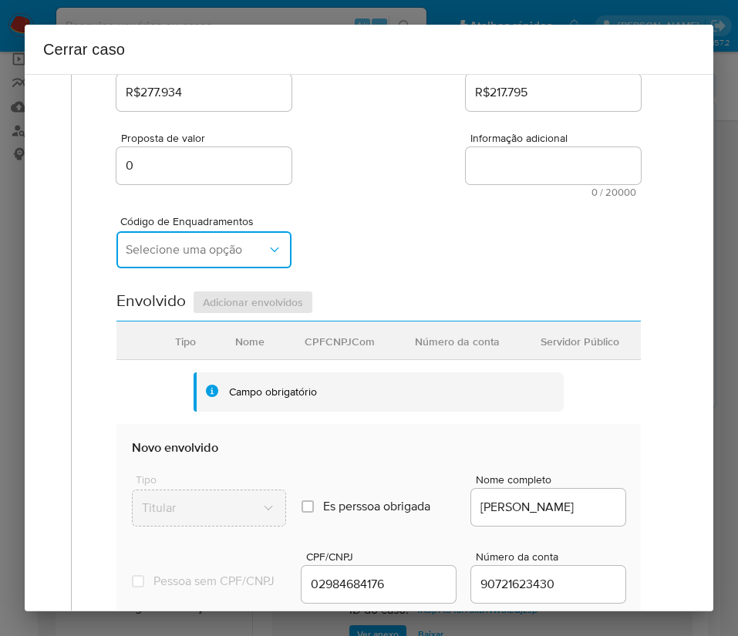
click at [217, 256] on span "Selecione uma opção" at bounding box center [196, 249] width 141 height 15
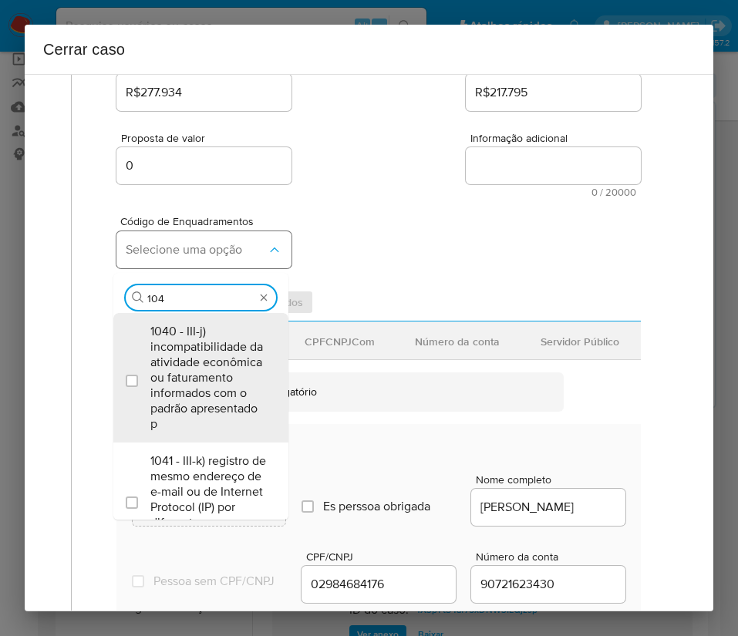
type input "1045"
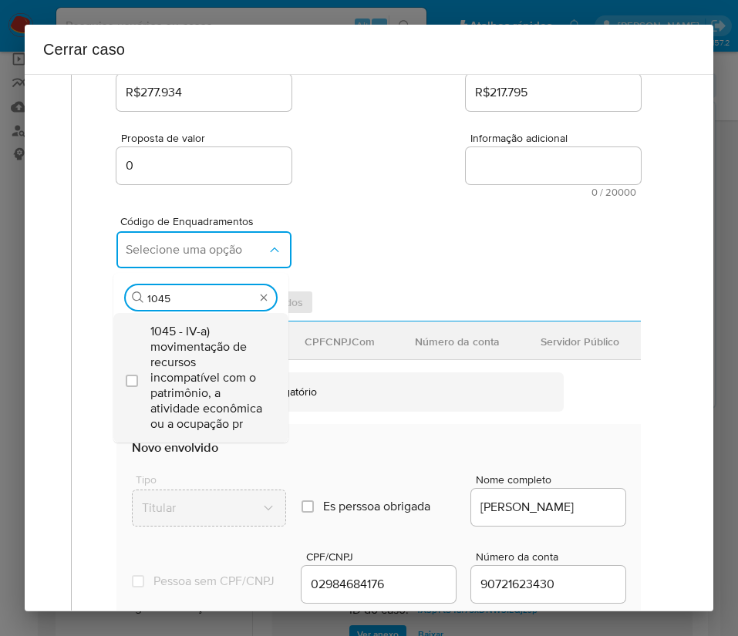
click at [206, 359] on span "1045 - IV-a) movimentação de recursos incompatível com o patrimônio, a atividad…" at bounding box center [208, 378] width 116 height 108
checkbox input "true"
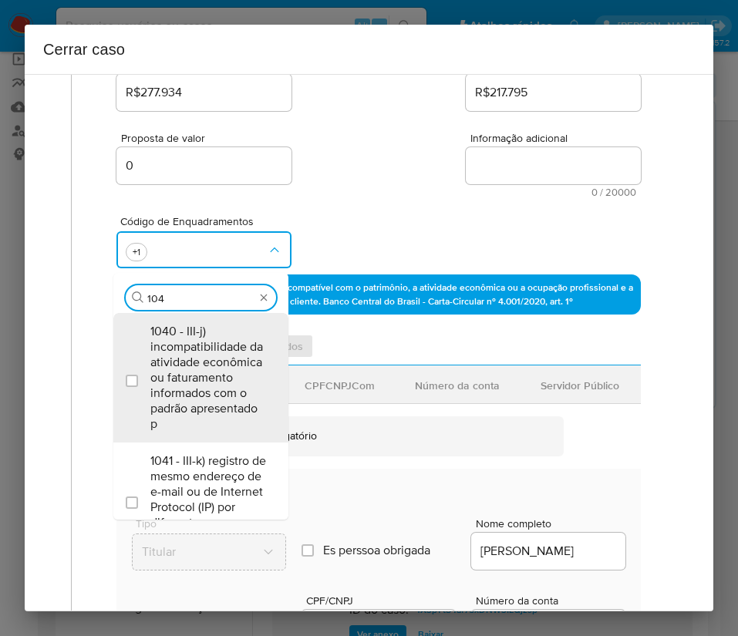
scroll to position [0, 0]
type input "1047"
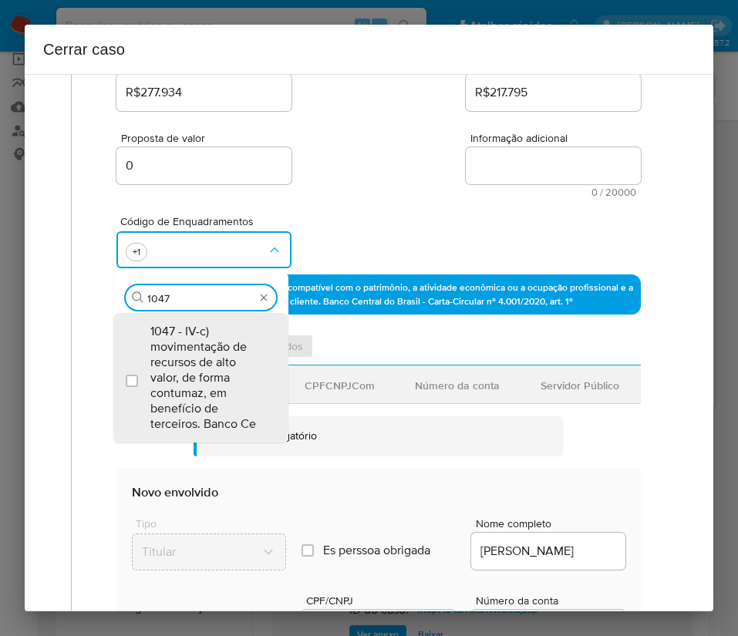
click at [206, 359] on span "1047 - IV-c) movimentação de recursos de alto valor, de forma contumaz, em bene…" at bounding box center [208, 378] width 116 height 108
checkbox input "true"
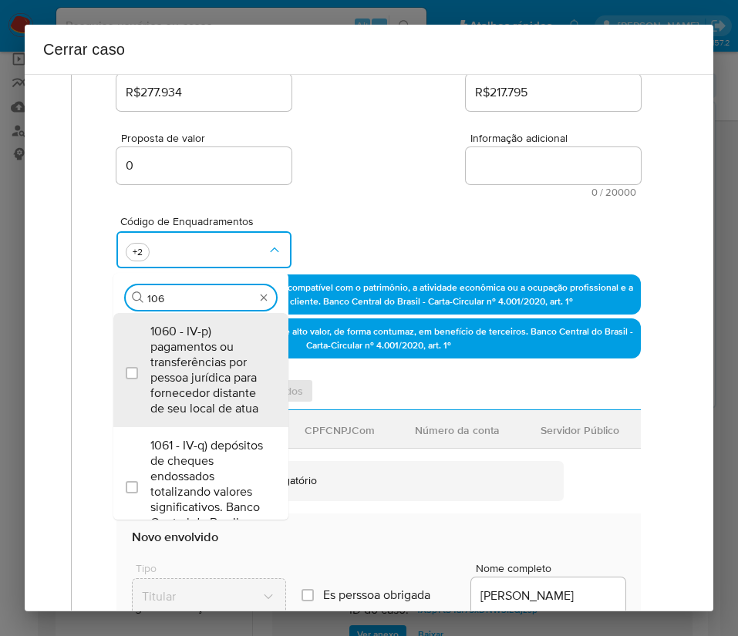
type input "1066"
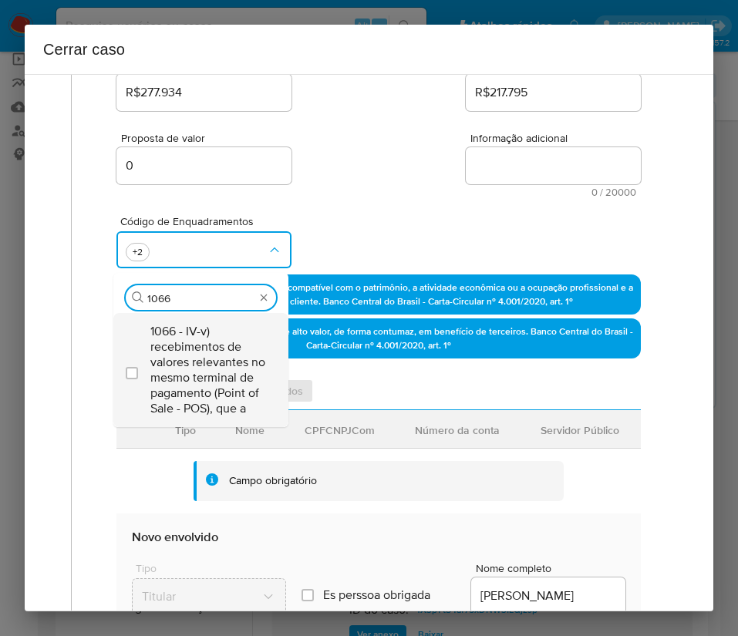
click at [210, 360] on span "1066 - IV-v) recebimentos de valores relevantes no mesmo terminal de pagamento …" at bounding box center [208, 370] width 116 height 93
checkbox input "true"
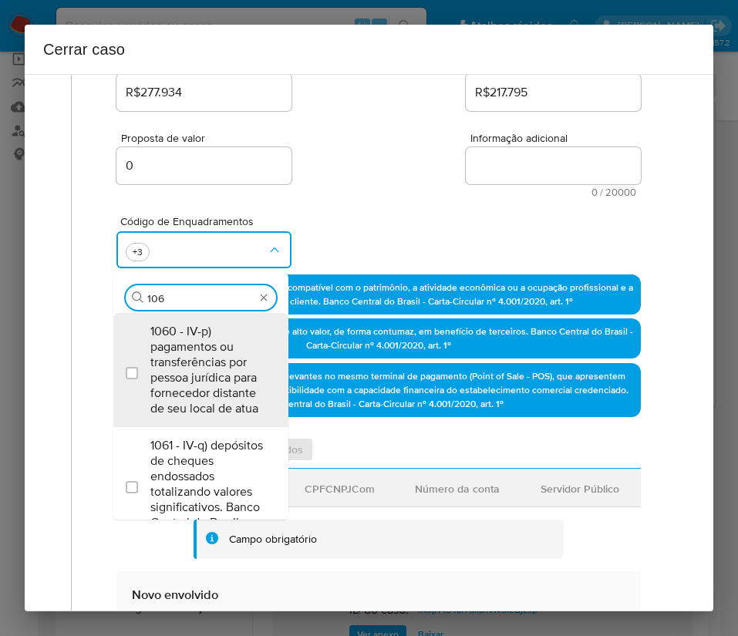
type input "1069"
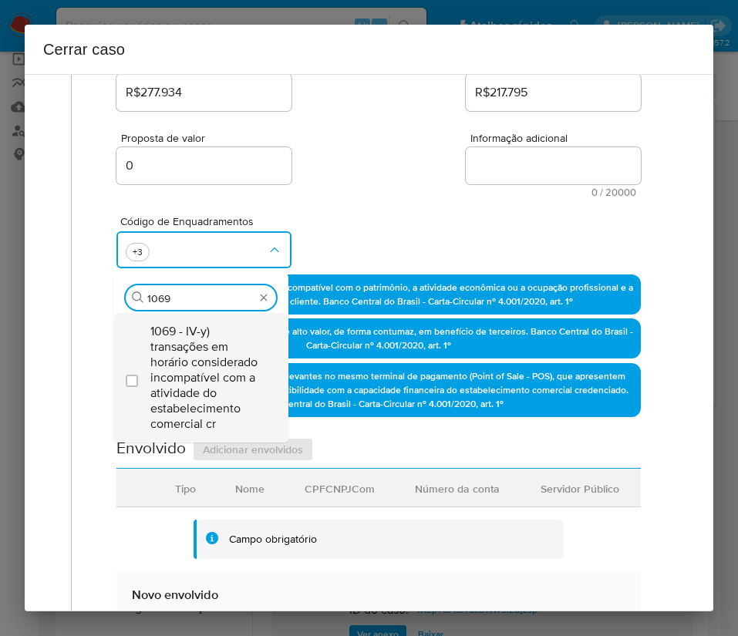
click at [197, 365] on span "1069 - IV-y) transações em horário considerado incompatível com a atividade do …" at bounding box center [208, 378] width 116 height 108
checkbox input "true"
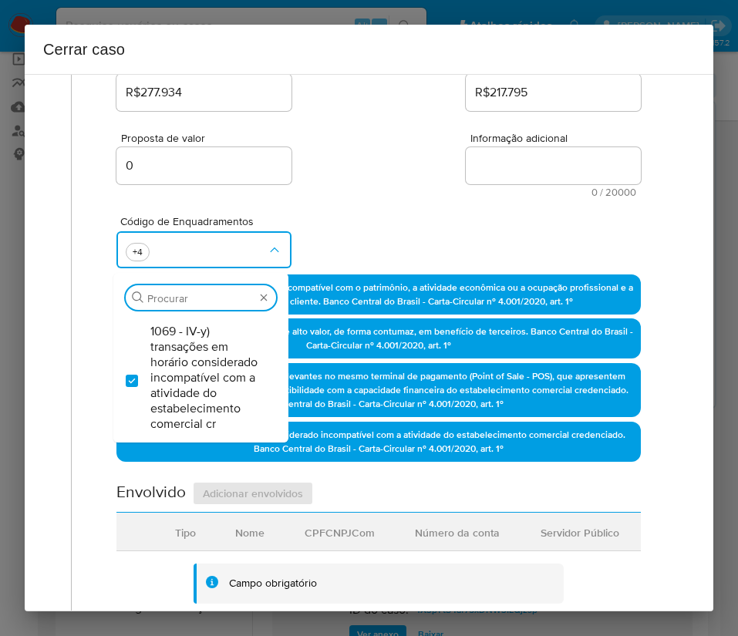
click at [355, 221] on div "Código de Enquadramentos Procurar 1069 - IV-y) transações em horário considerad…" at bounding box center [378, 235] width 524 height 77
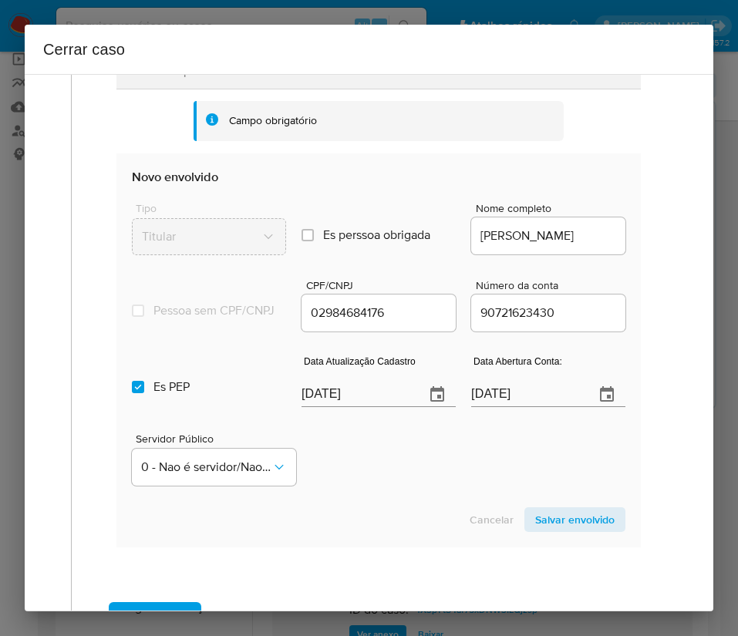
scroll to position [810, 0]
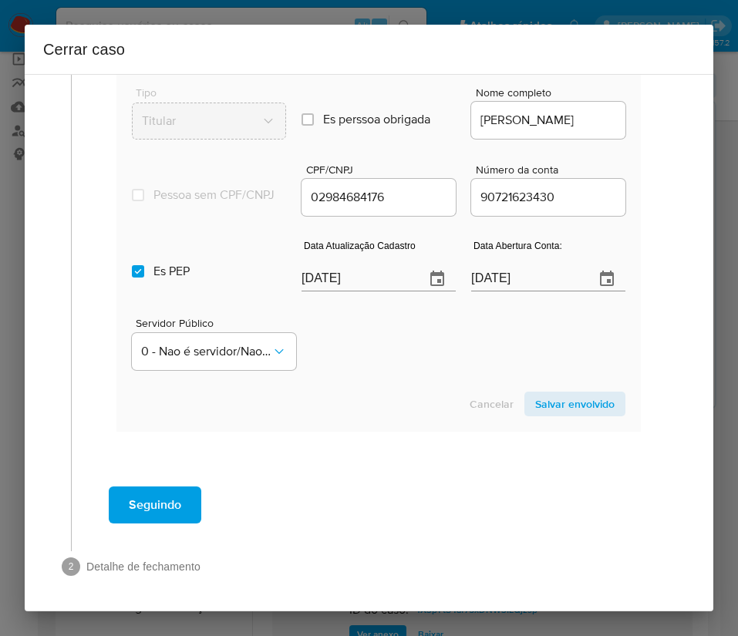
drag, startPoint x: 359, startPoint y: 280, endPoint x: 359, endPoint y: 290, distance: 10.0
click at [359, 280] on input "[DATE]" at bounding box center [356, 279] width 111 height 25
click at [358, 291] on input "[DATE]" at bounding box center [356, 279] width 111 height 25
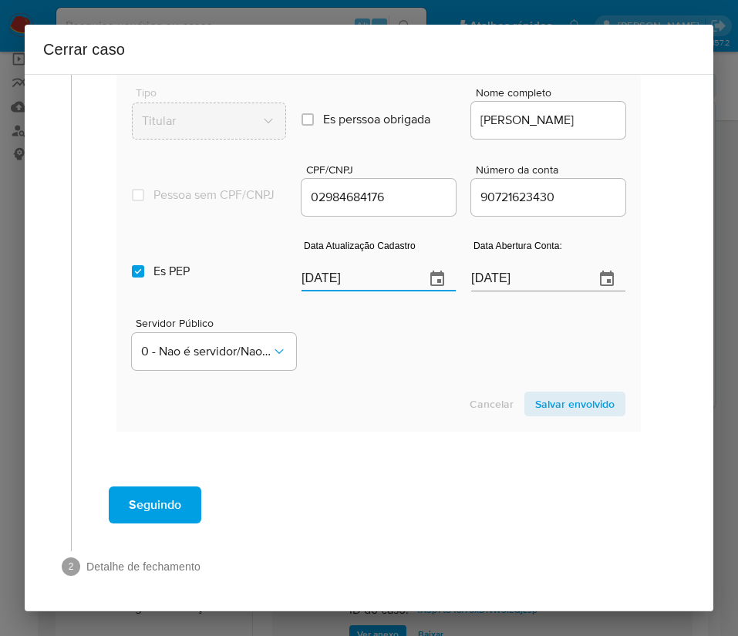
paste input "20/08"
type input "20/08/2025"
click at [416, 376] on div "Servidor Público 0 - Nao é servidor/Nao possui informacao" at bounding box center [378, 337] width 493 height 77
click at [140, 278] on input "Es PEP isPEP" at bounding box center [138, 271] width 12 height 12
checkbox input "false"
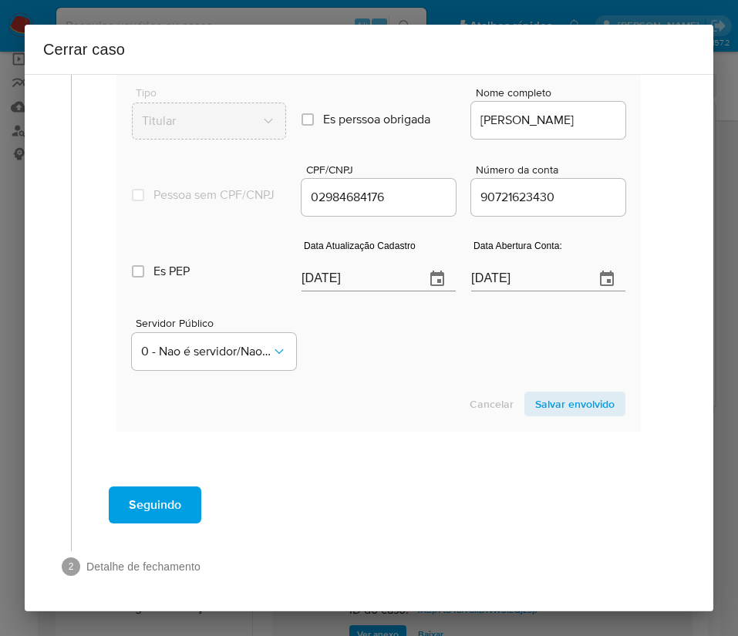
click at [517, 288] on input "13/10/2021" at bounding box center [526, 279] width 111 height 25
click at [463, 334] on div "Servidor Público 0 - Nao é servidor/Nao possui informacao" at bounding box center [378, 337] width 493 height 77
click at [505, 291] on input "13/10/2021" at bounding box center [526, 279] width 111 height 25
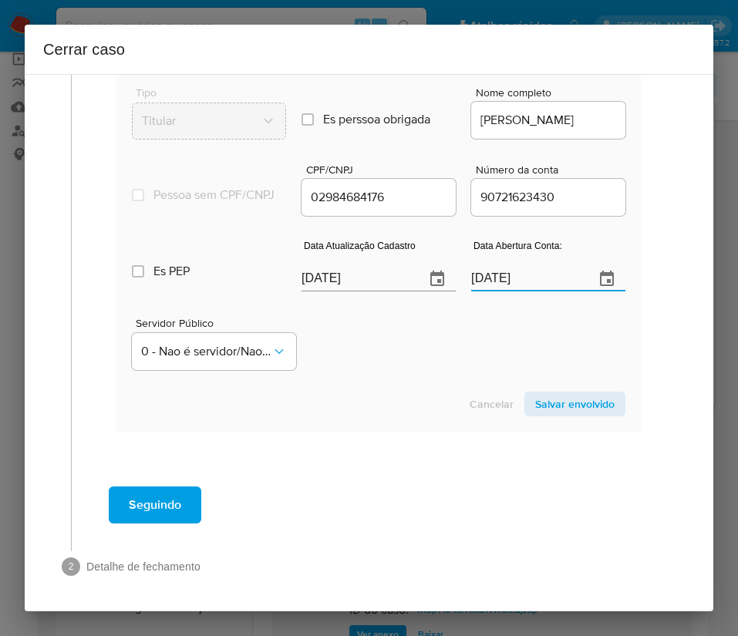
click at [505, 291] on input "13/10/2021" at bounding box center [526, 279] width 111 height 25
click at [451, 365] on div "Servidor Público 0 - Nao é servidor/Nao possui informacao" at bounding box center [378, 337] width 493 height 77
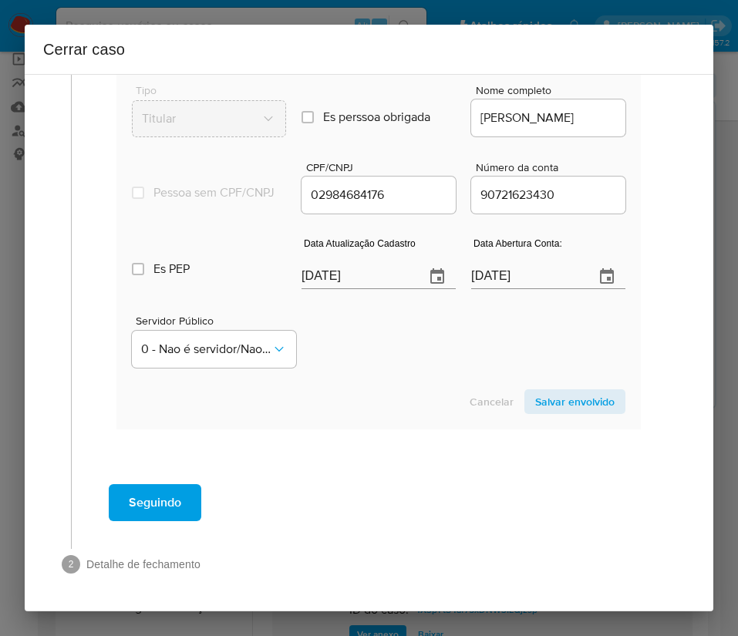
click at [564, 399] on span "Salvar envolvido" at bounding box center [574, 402] width 79 height 22
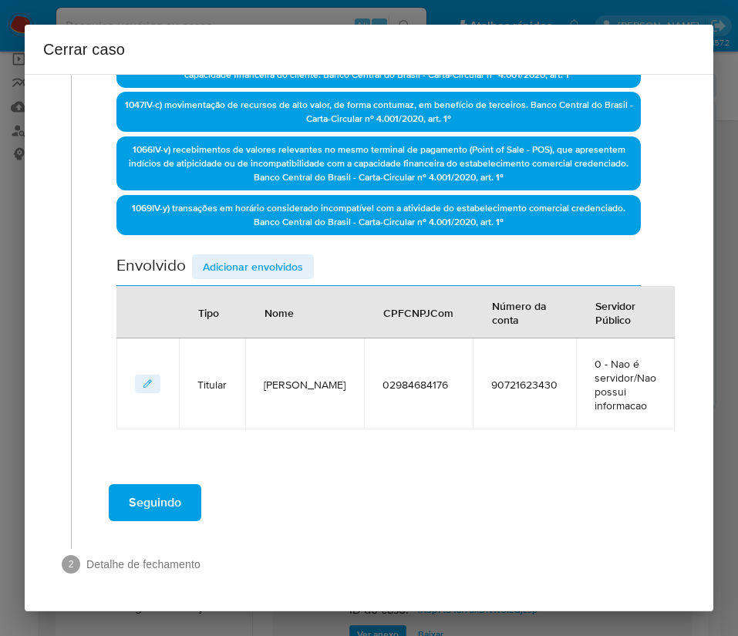
scroll to position [472, 0]
click at [264, 257] on span "Adicionar envolvidos" at bounding box center [253, 267] width 100 height 22
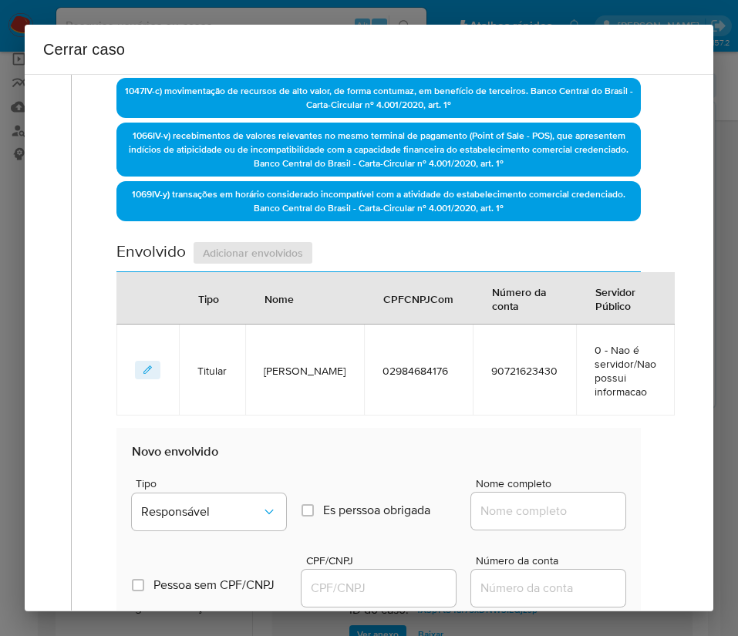
click at [234, 260] on div "Envolvido Adicionar envolvidos" at bounding box center [378, 257] width 524 height 32
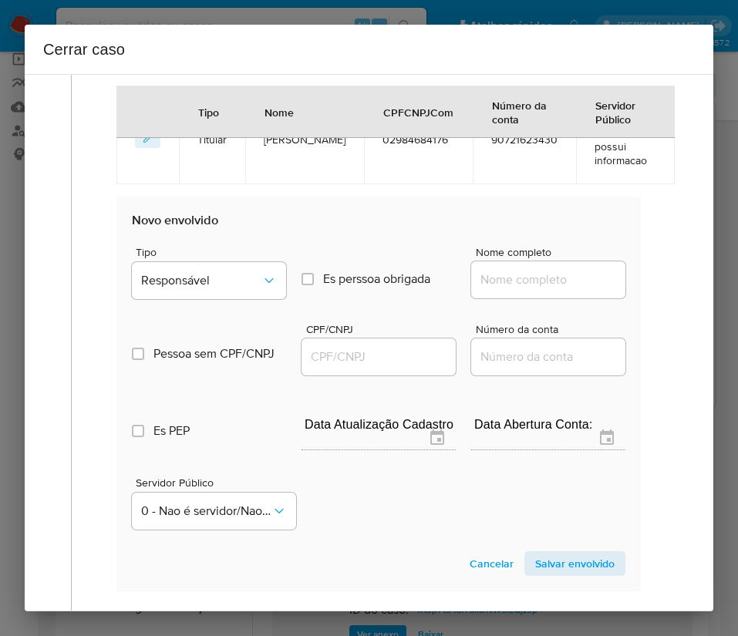
click at [207, 245] on div "Tipo Responsável Es perssoa obrigada Is PObrigada Nome completo" at bounding box center [378, 266] width 493 height 77
click at [211, 281] on button "Responsável" at bounding box center [209, 280] width 154 height 37
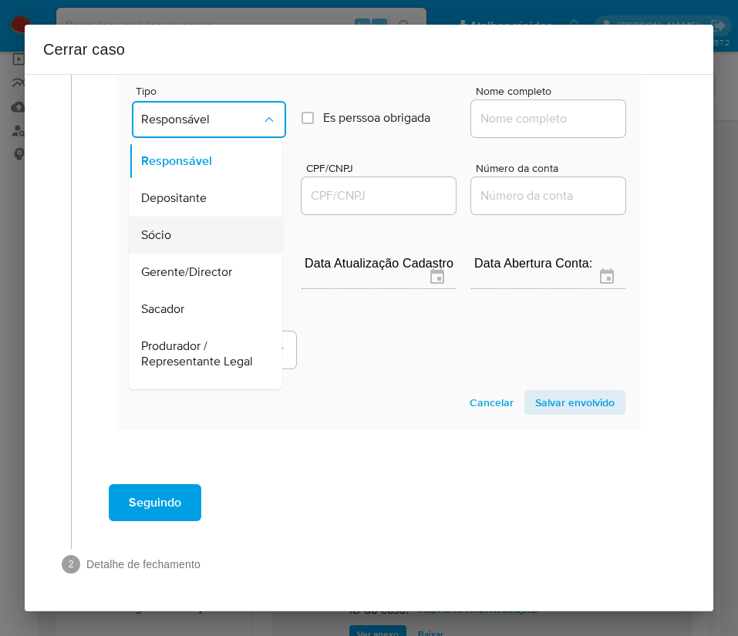
scroll to position [231, 0]
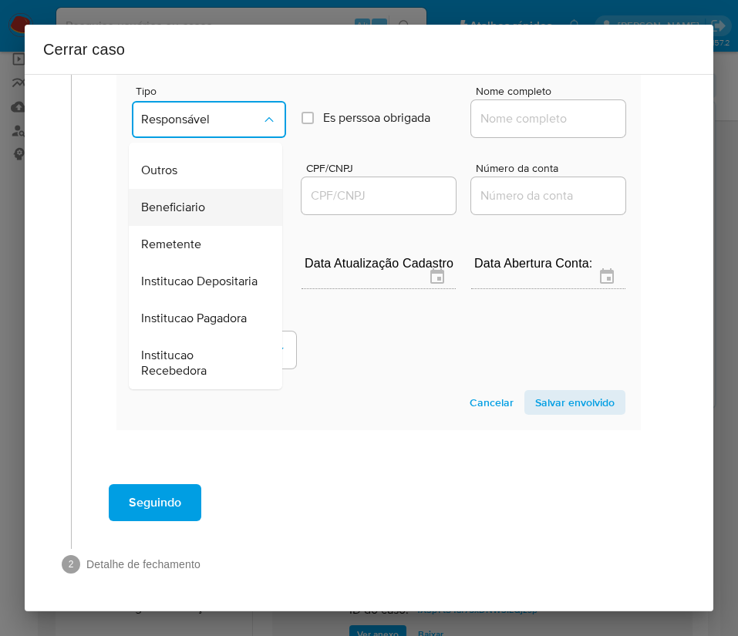
click at [178, 215] on span "Beneficiario" at bounding box center [173, 207] width 64 height 15
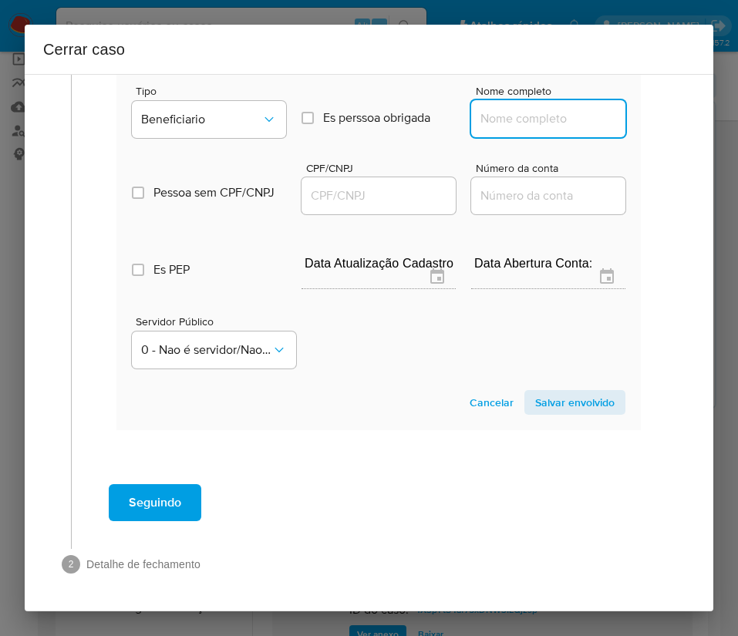
drag, startPoint x: 502, startPoint y: 123, endPoint x: 509, endPoint y: 127, distance: 8.3
click at [502, 123] on input "Nome completo" at bounding box center [548, 119] width 154 height 20
paste input "Diversoes Entretenimentos Ltda, 17193019000102"
drag, startPoint x: 500, startPoint y: 122, endPoint x: 635, endPoint y: 123, distance: 134.9
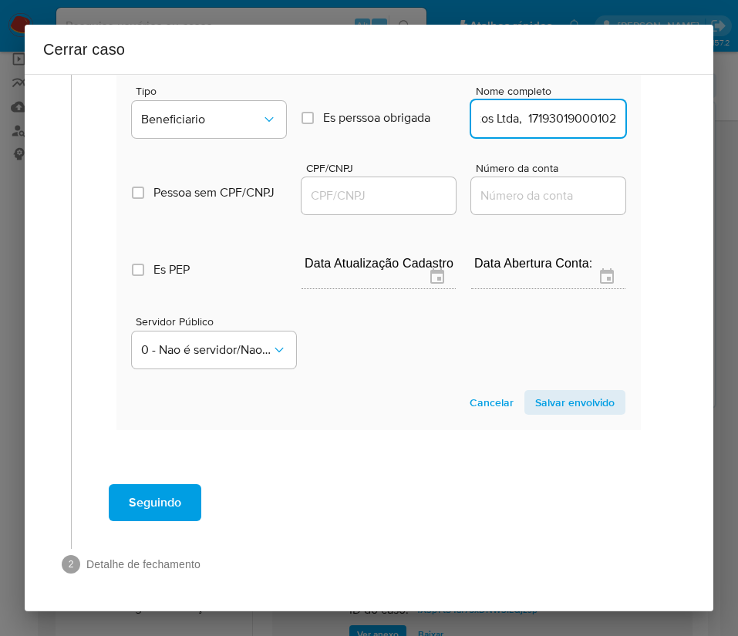
type input "Diversoes Entretenimentos Ltda"
click at [371, 190] on input "CPF/CNPJ" at bounding box center [378, 196] width 154 height 20
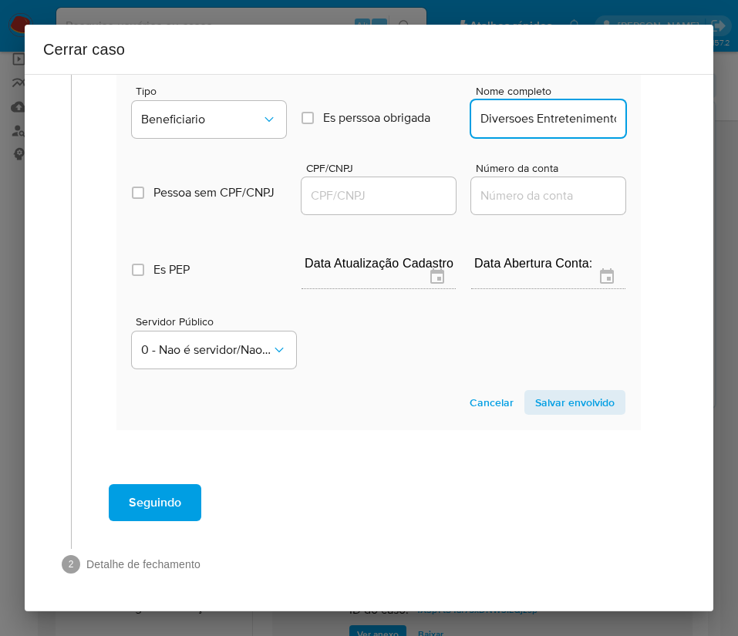
paste input "17193019000102"
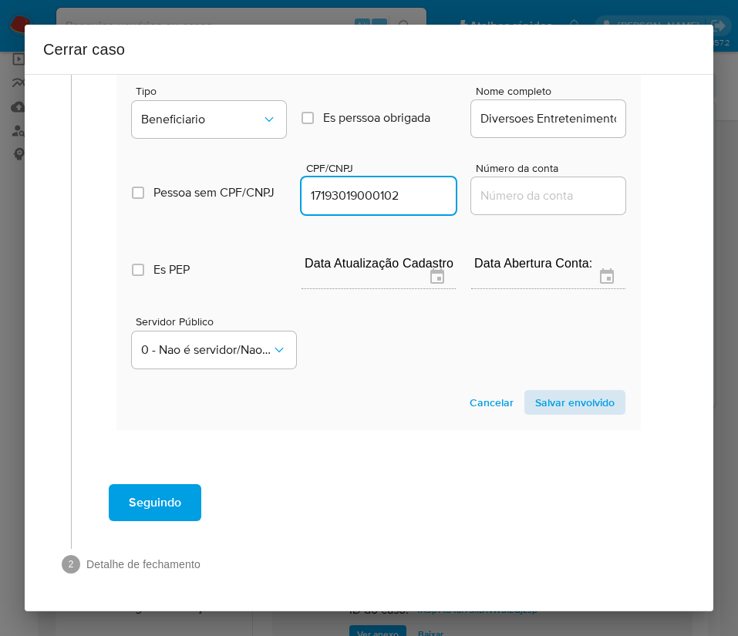
type input "17193019000102"
click at [549, 395] on span "Salvar envolvido" at bounding box center [574, 403] width 79 height 22
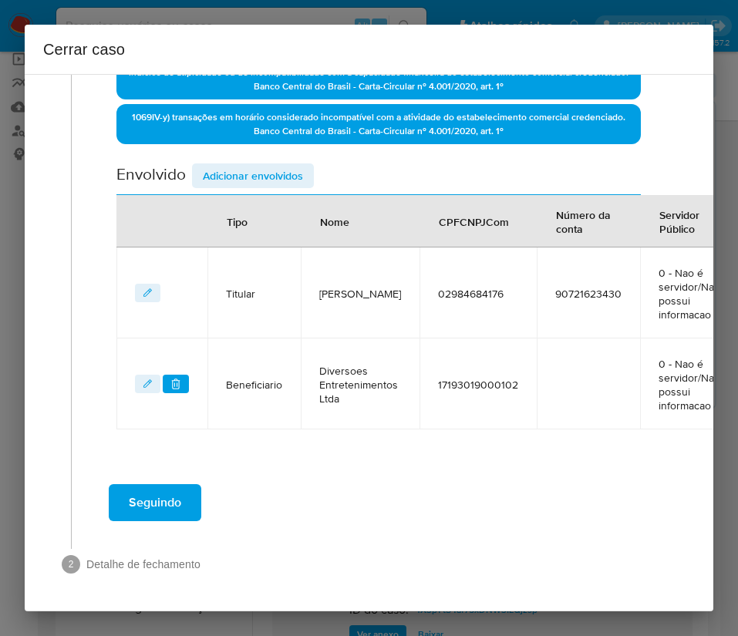
scroll to position [567, 0]
click at [247, 165] on span "Adicionar envolvidos" at bounding box center [253, 176] width 100 height 22
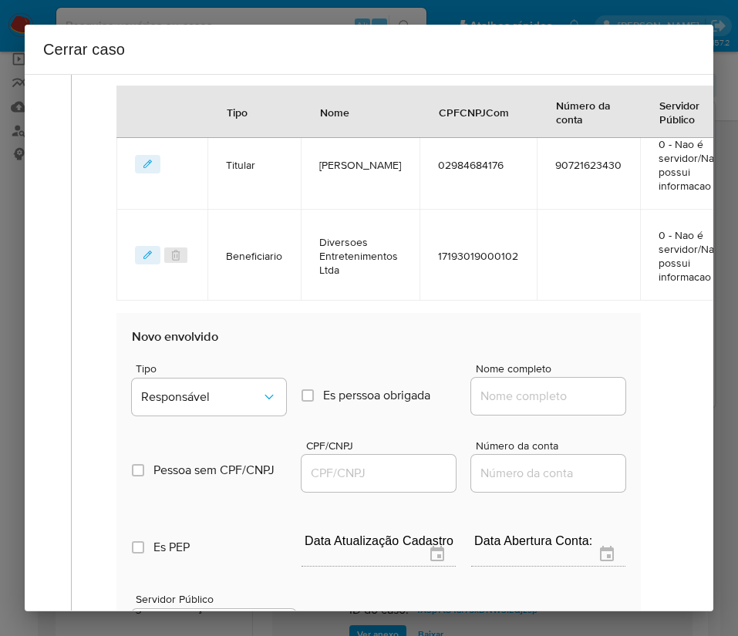
scroll to position [973, 0]
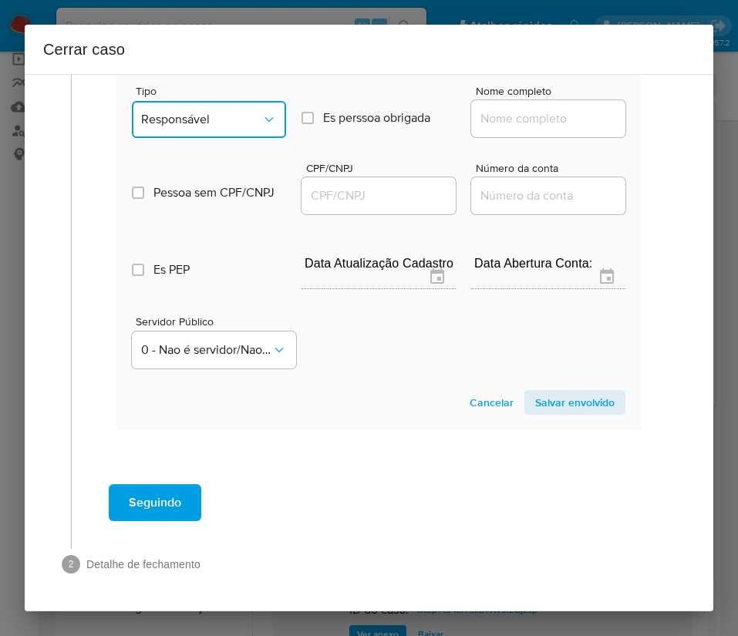
click at [233, 112] on span "Responsável" at bounding box center [201, 119] width 120 height 15
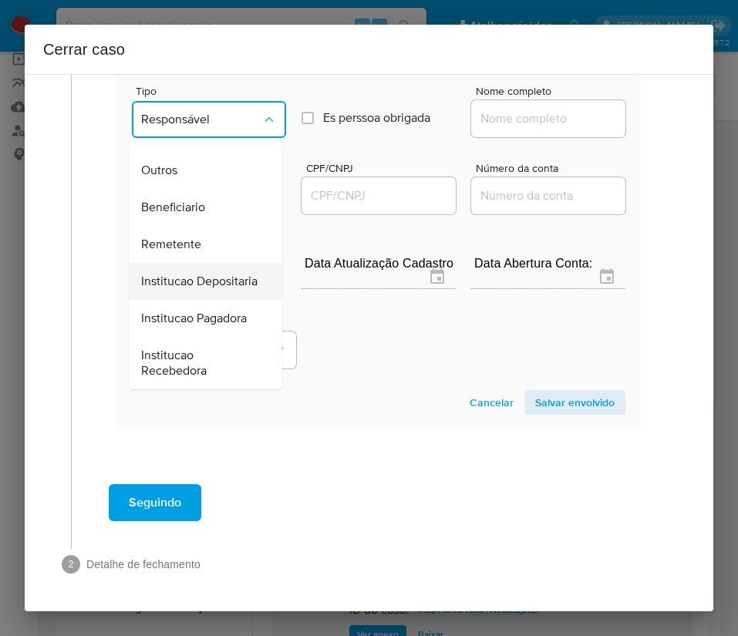
scroll to position [274, 0]
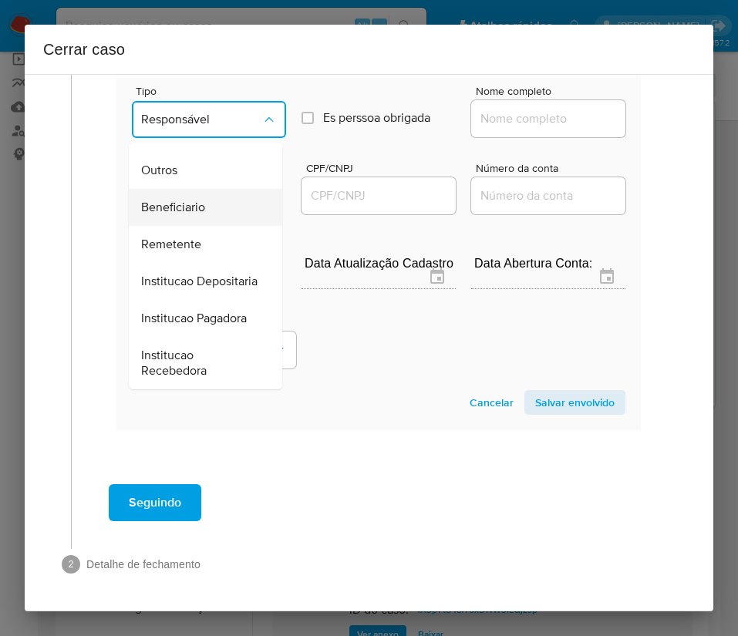
click at [192, 200] on span "Beneficiario" at bounding box center [173, 207] width 64 height 15
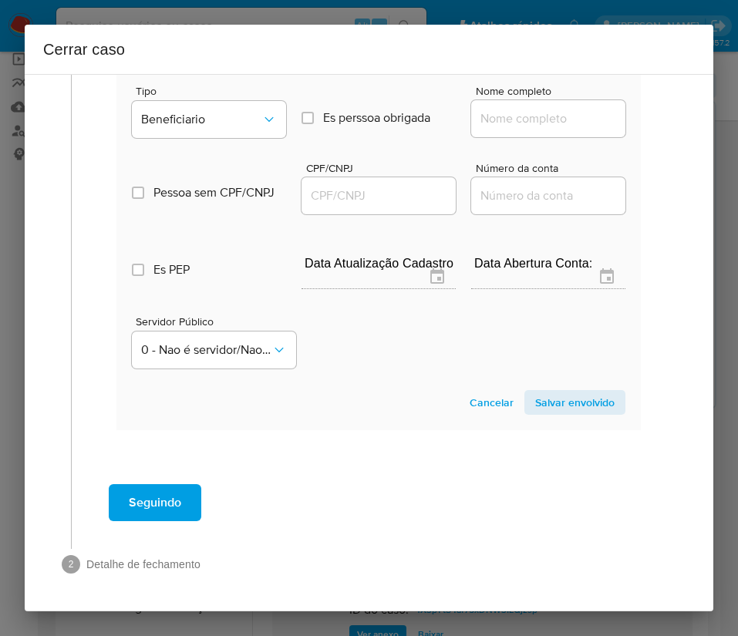
drag, startPoint x: 517, startPoint y: 99, endPoint x: 528, endPoint y: 111, distance: 16.9
click at [517, 109] on input "Nome completo" at bounding box center [548, 119] width 154 height 20
paste input "Marcio Komatsubara, 26343821899"
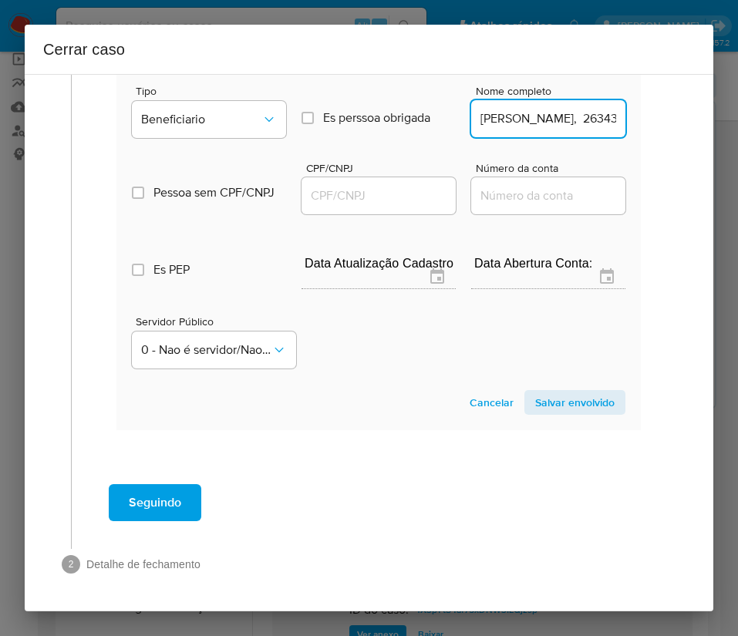
scroll to position [0, 62]
drag, startPoint x: 514, startPoint y: 106, endPoint x: 673, endPoint y: 106, distance: 158.8
type input "Marcio Komatsubara"
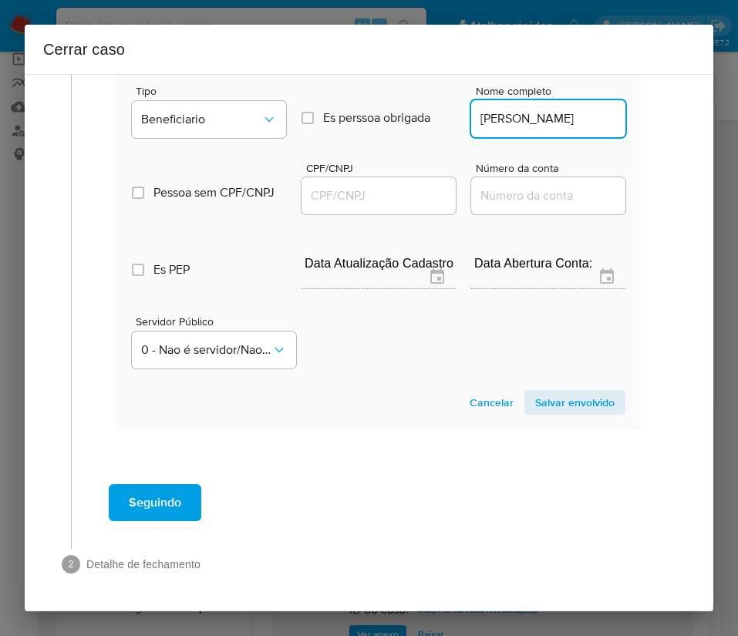
drag, startPoint x: 351, startPoint y: 179, endPoint x: 364, endPoint y: 179, distance: 13.1
click at [351, 186] on input "CPF/CNPJ" at bounding box center [378, 196] width 154 height 20
paste input "26343821899"
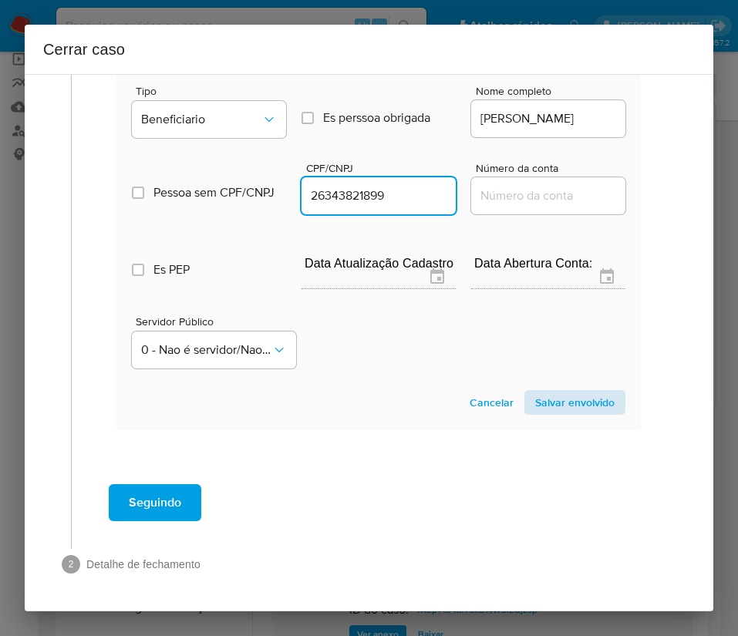
type input "26343821899"
click at [546, 392] on span "Salvar envolvido" at bounding box center [574, 403] width 79 height 22
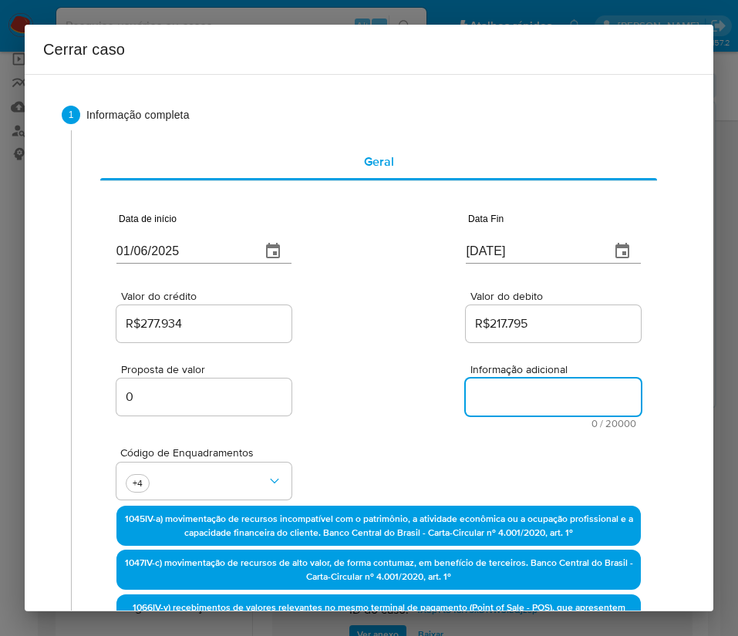
click at [510, 385] on textarea "Informação adicional" at bounding box center [553, 397] width 175 height 37
paste textarea "Informações do Cliente Wilson Figueiredo de Oliveira Junior, CPF 02984684176, 3…"
type textarea "Informações do Cliente Wilson Figueiredo de Oliveira Junior, CPF 02984684176, 3…"
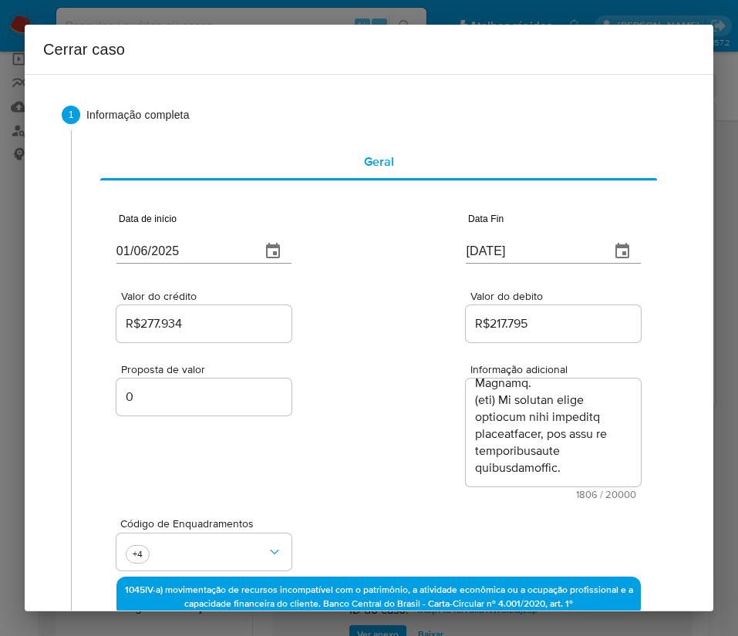
click at [404, 479] on div "Proposta de valor 0 Informação adicional 1806 / 20000 18194 caracteres restantes" at bounding box center [378, 422] width 524 height 154
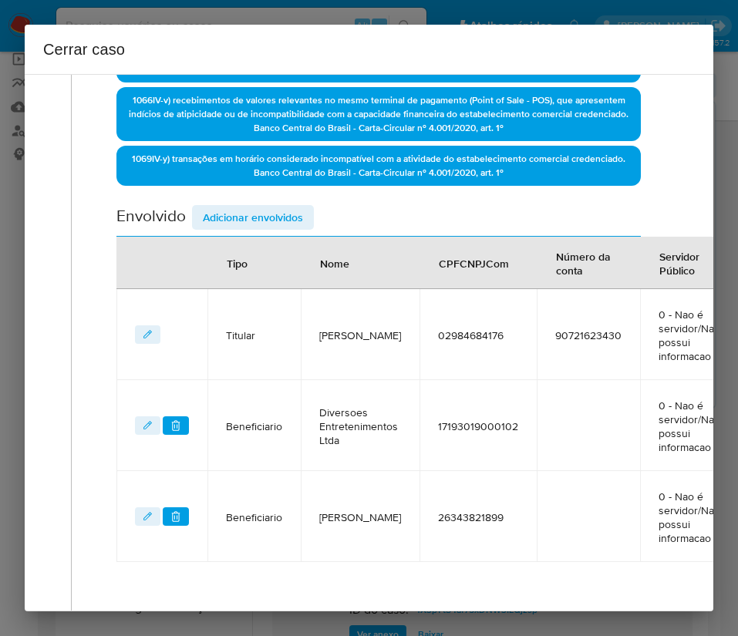
scroll to position [729, 0]
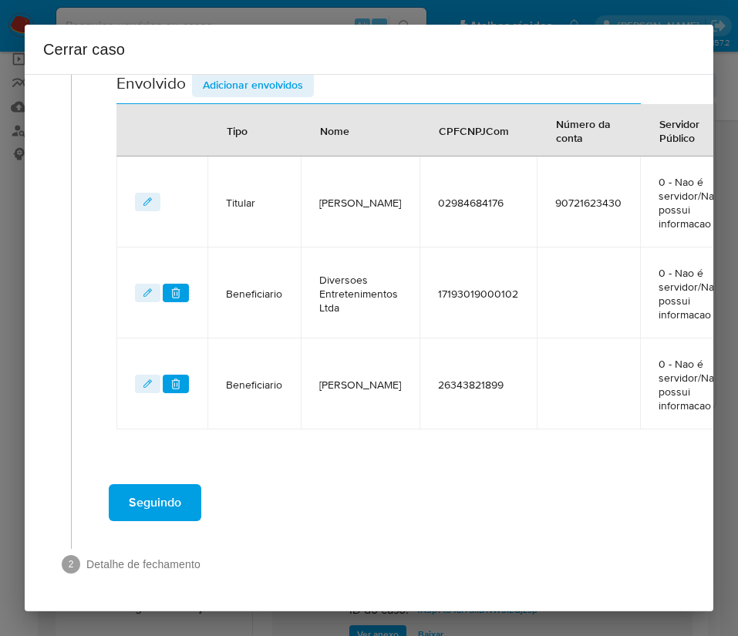
click at [173, 495] on span "Seguindo" at bounding box center [155, 503] width 52 height 34
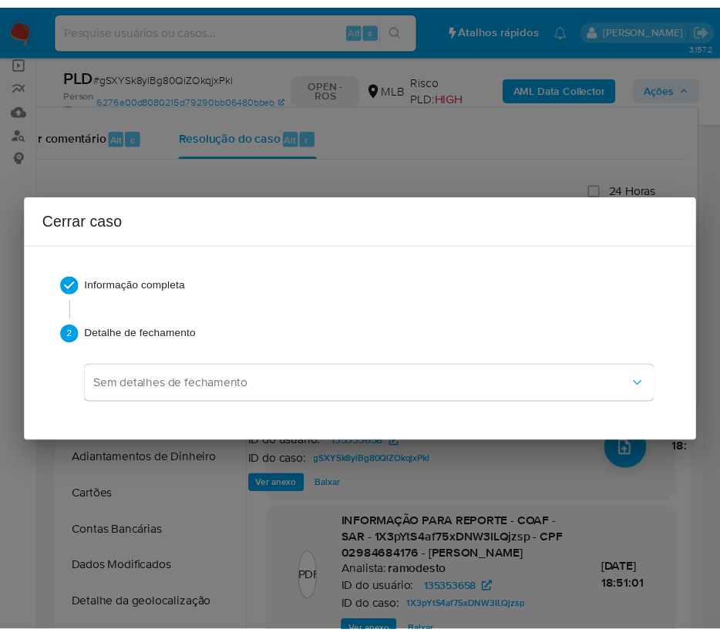
scroll to position [1785, 0]
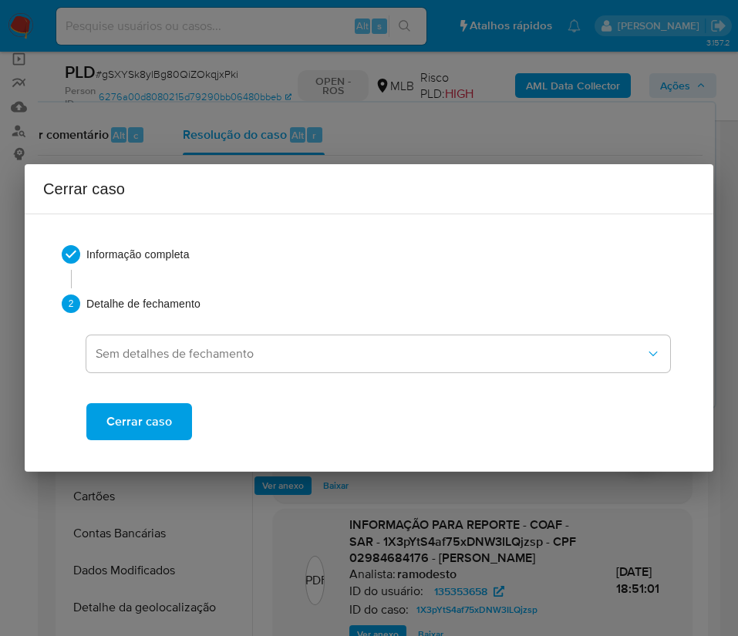
click at [173, 416] on button "Cerrar caso" at bounding box center [139, 421] width 106 height 37
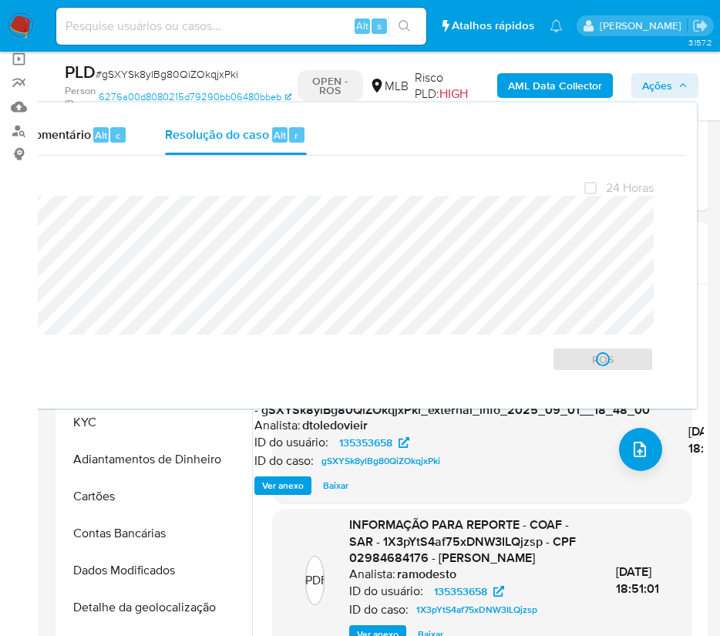
click at [172, 77] on span "# gSXYSk8ylBg80QiZOkqjxPki" at bounding box center [167, 73] width 143 height 15
copy span "gSXYSk8ylBg80QiZOkqjxPki"
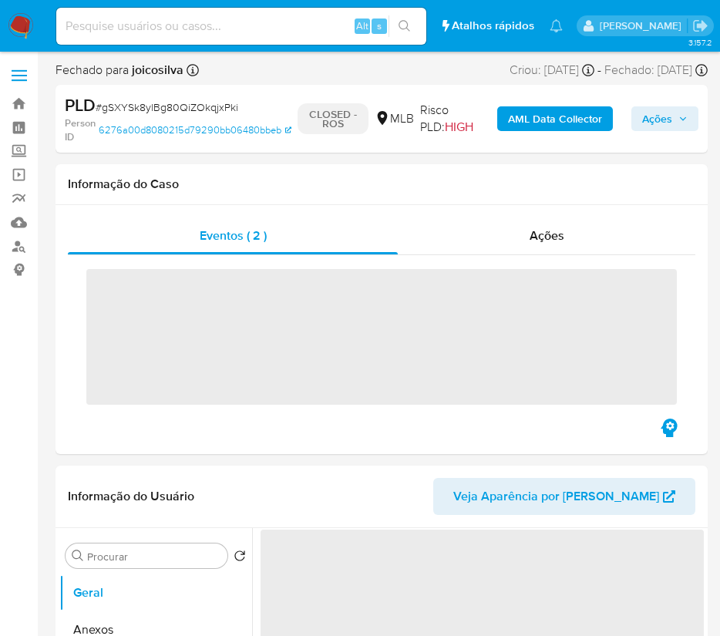
click at [22, 24] on img at bounding box center [21, 26] width 26 height 26
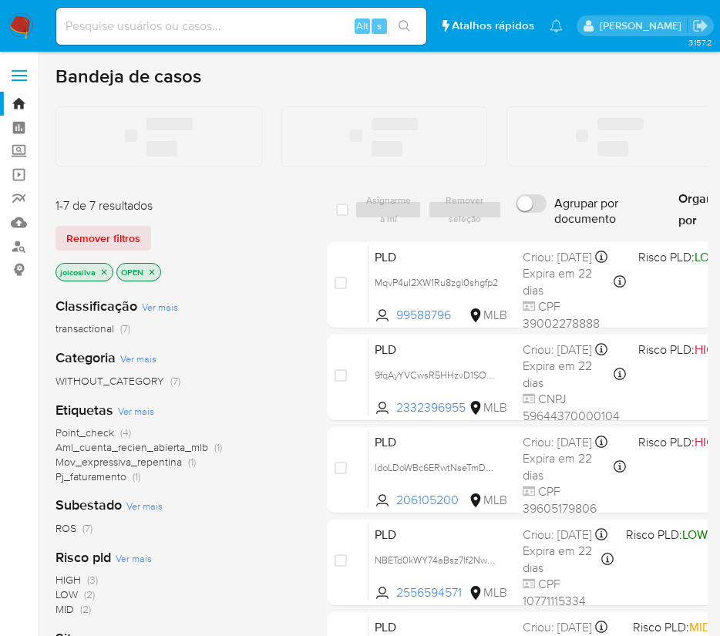
click at [22, 22] on img at bounding box center [21, 26] width 26 height 26
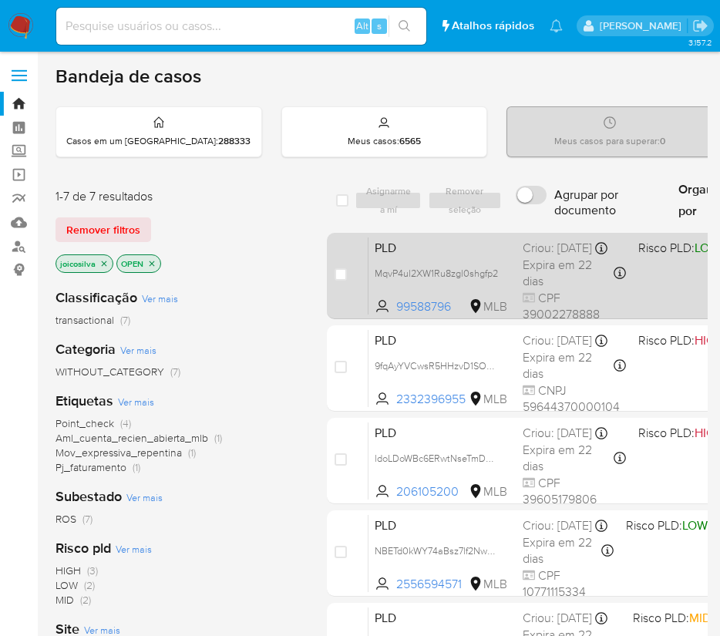
click at [699, 280] on div "PLD MqvP4ul2XW1Ru8zgl0shgfp2 99588796 MLB Risco PLD: LOW Criou: [DATE] Criou: […" at bounding box center [670, 276] width 603 height 78
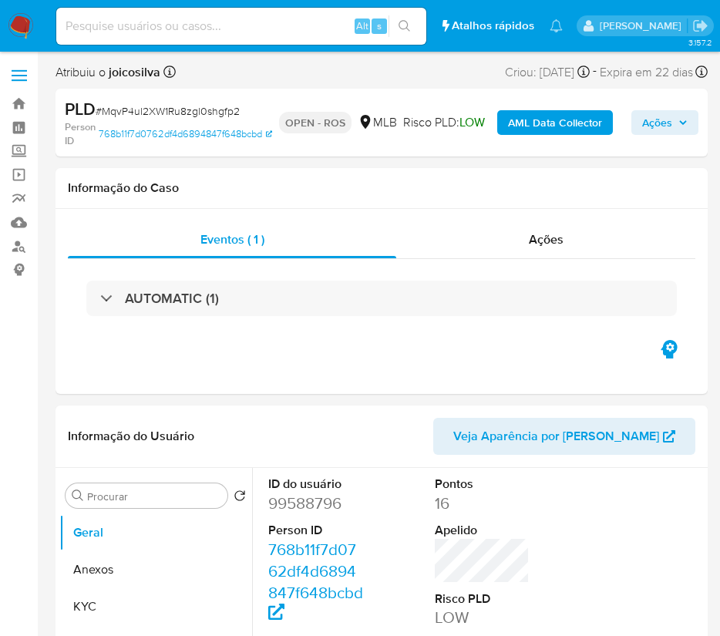
click at [207, 107] on span "# MqvP4ul2XW1Ru8zgl0shgfp2" at bounding box center [168, 110] width 144 height 15
select select "10"
copy span "MqvP4ul2XW1Ru8zgl0shgfp2"
click at [224, 112] on span "# MqvP4ul2XW1Ru8zgl0shgfp2" at bounding box center [168, 110] width 144 height 15
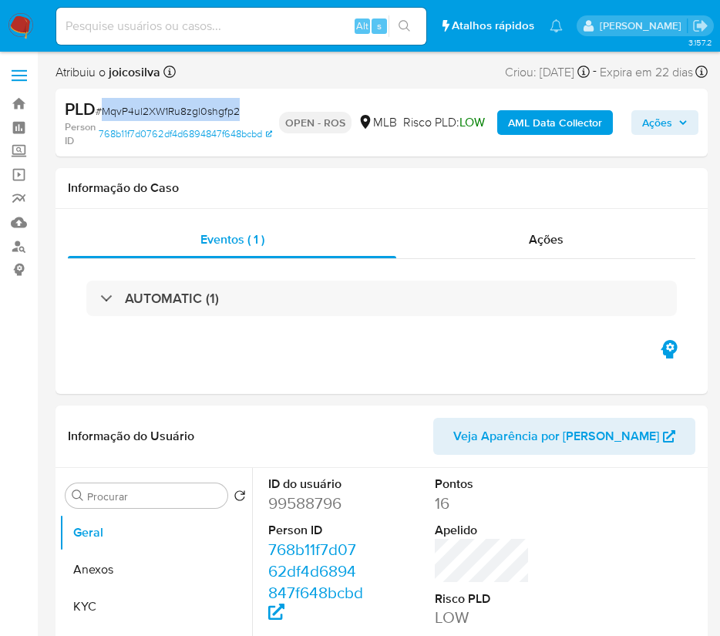
click at [224, 112] on span "# MqvP4ul2XW1Ru8zgl0shgfp2" at bounding box center [168, 110] width 144 height 15
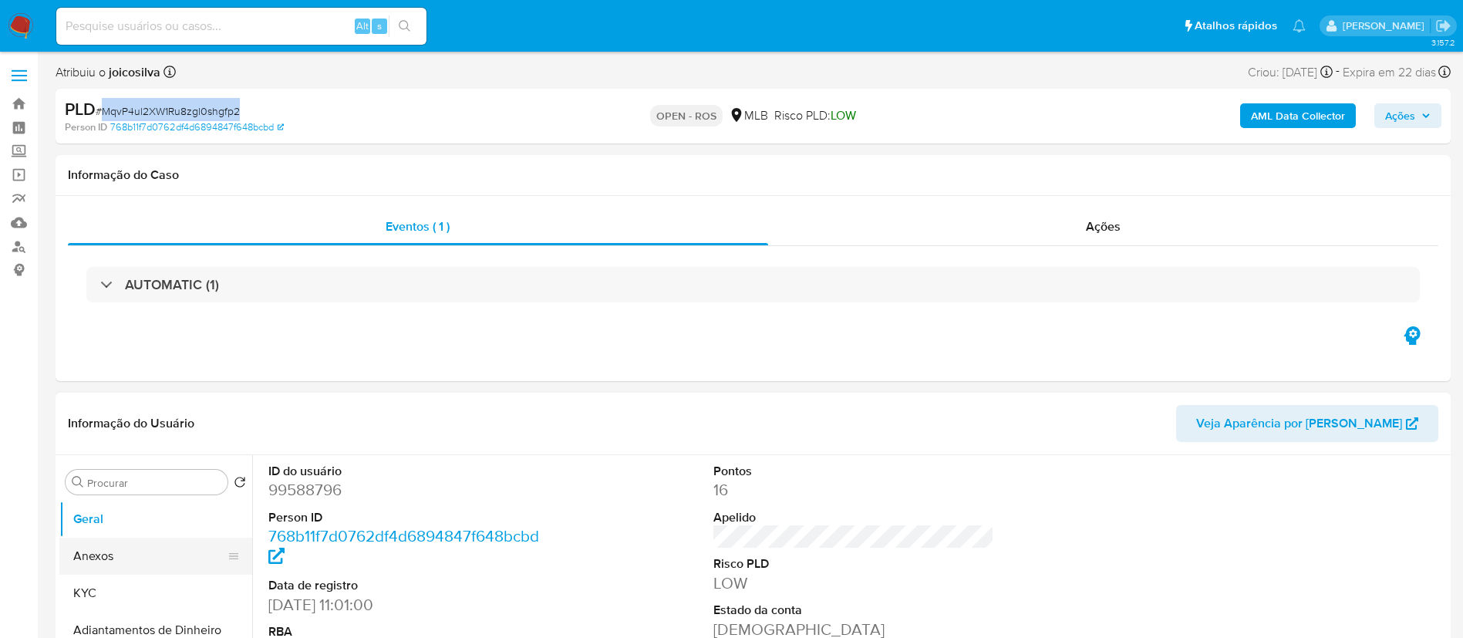
click at [124, 549] on button "Anexos" at bounding box center [149, 555] width 180 height 37
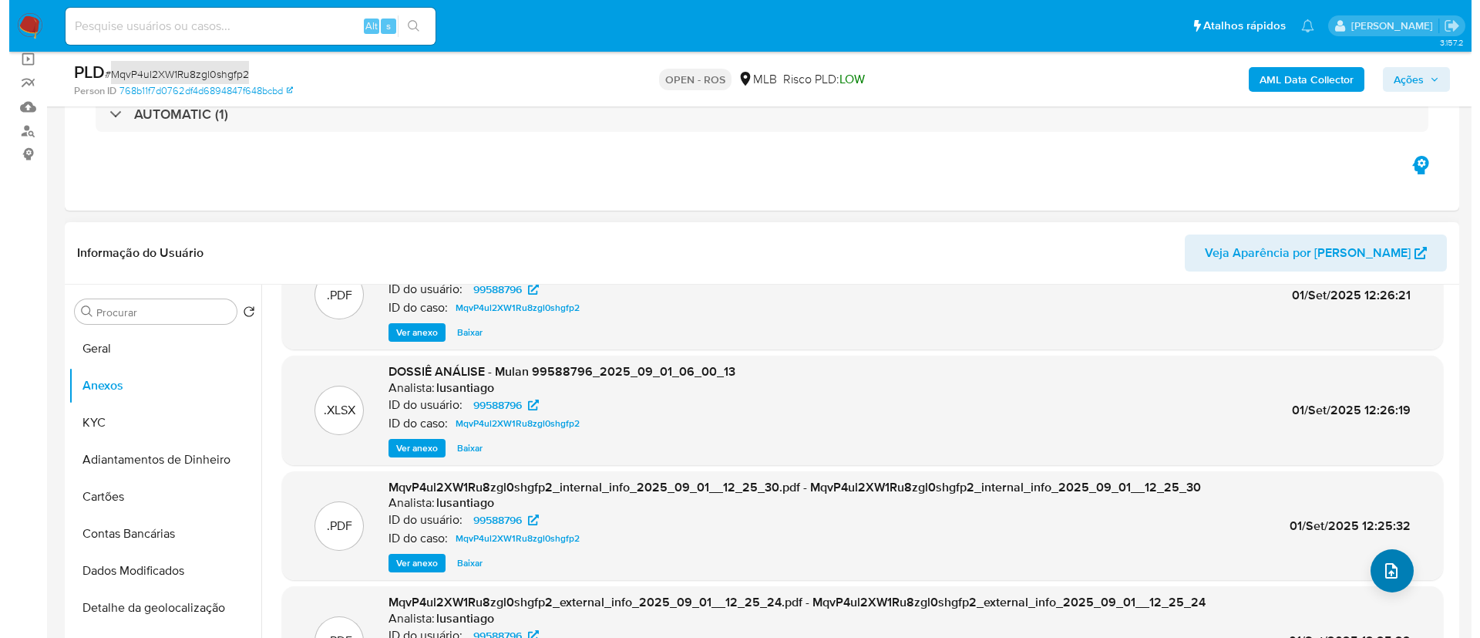
scroll to position [86, 0]
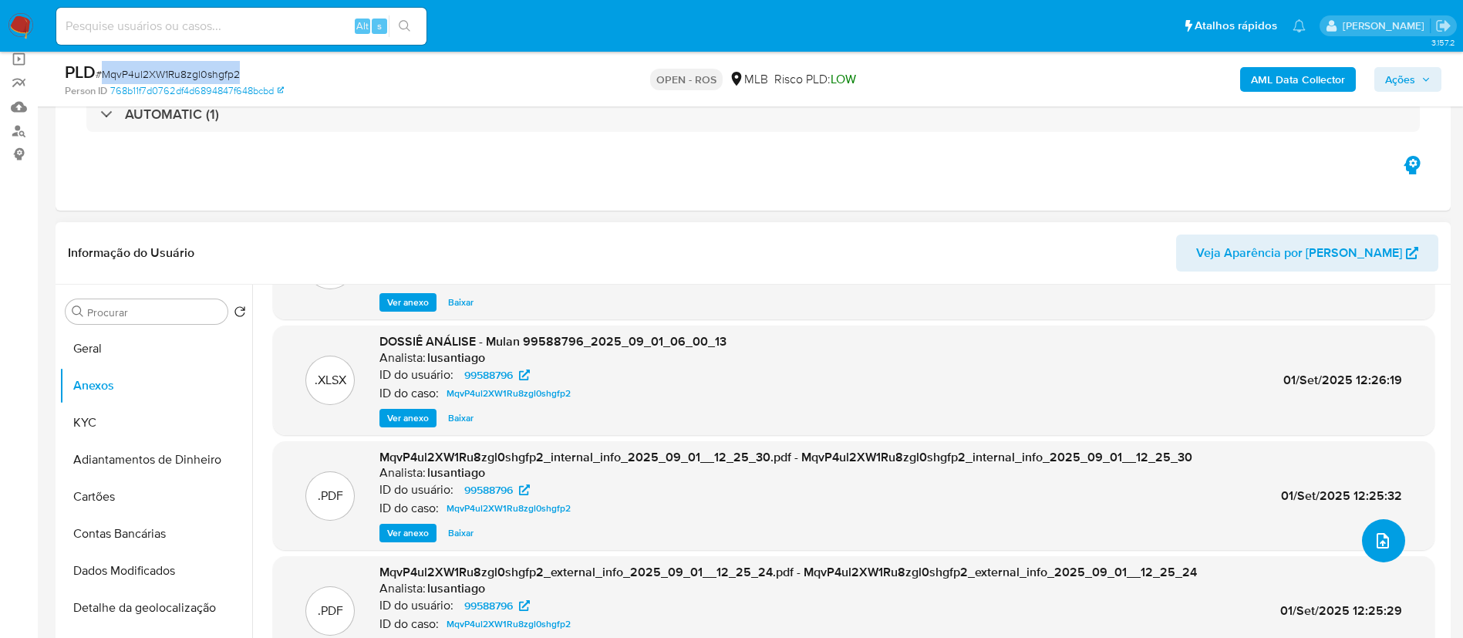
click at [737, 543] on icon "upload-file" at bounding box center [1382, 540] width 19 height 19
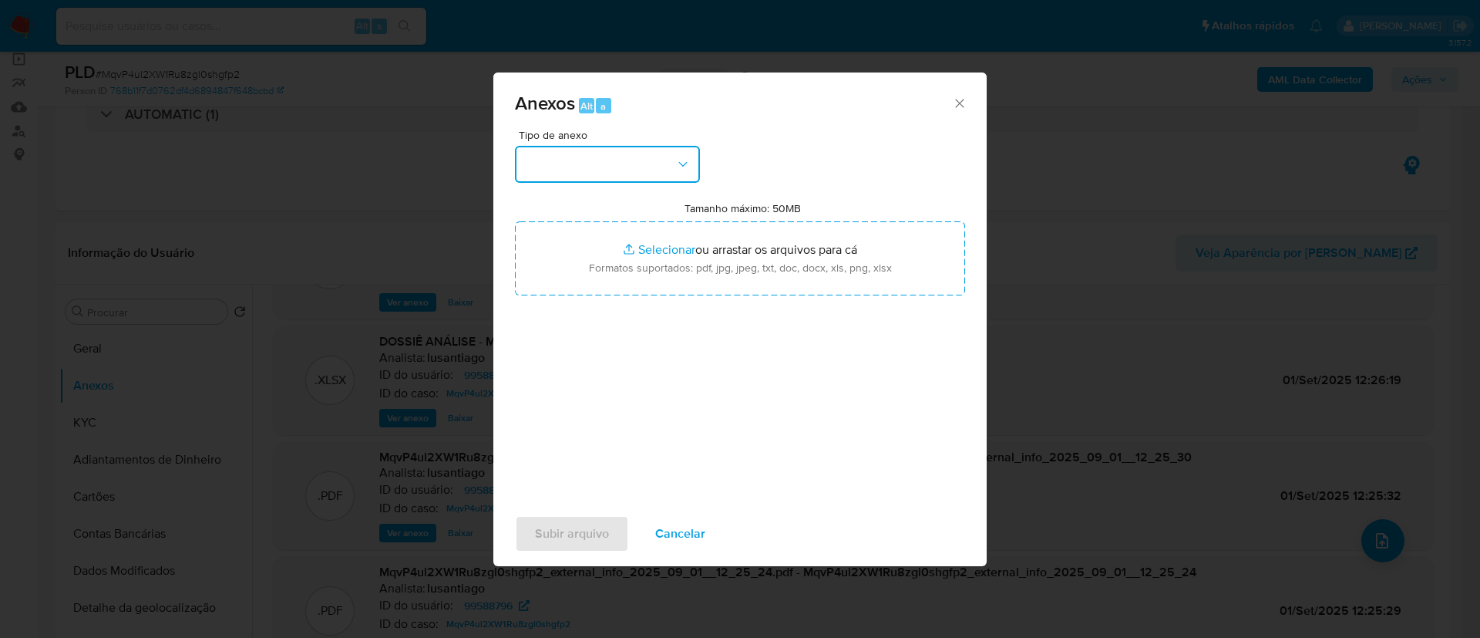
click at [660, 156] on button "button" at bounding box center [607, 164] width 185 height 37
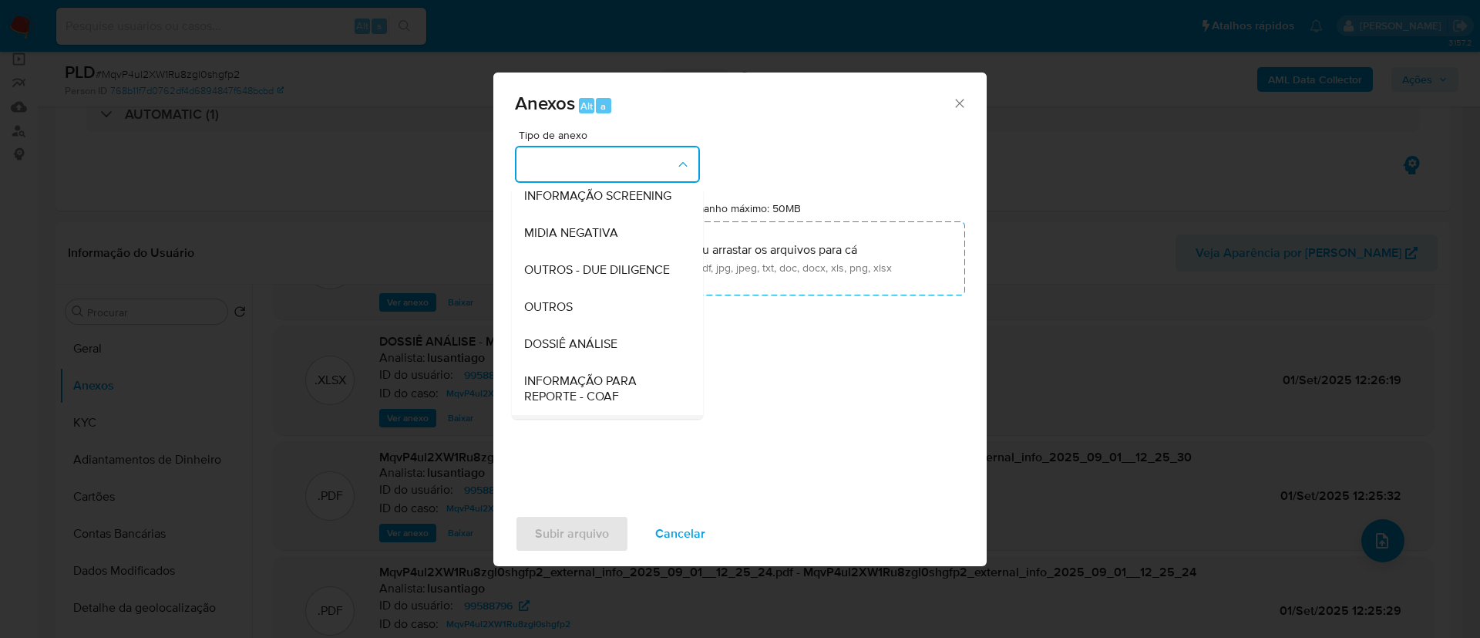
scroll to position [237, 0]
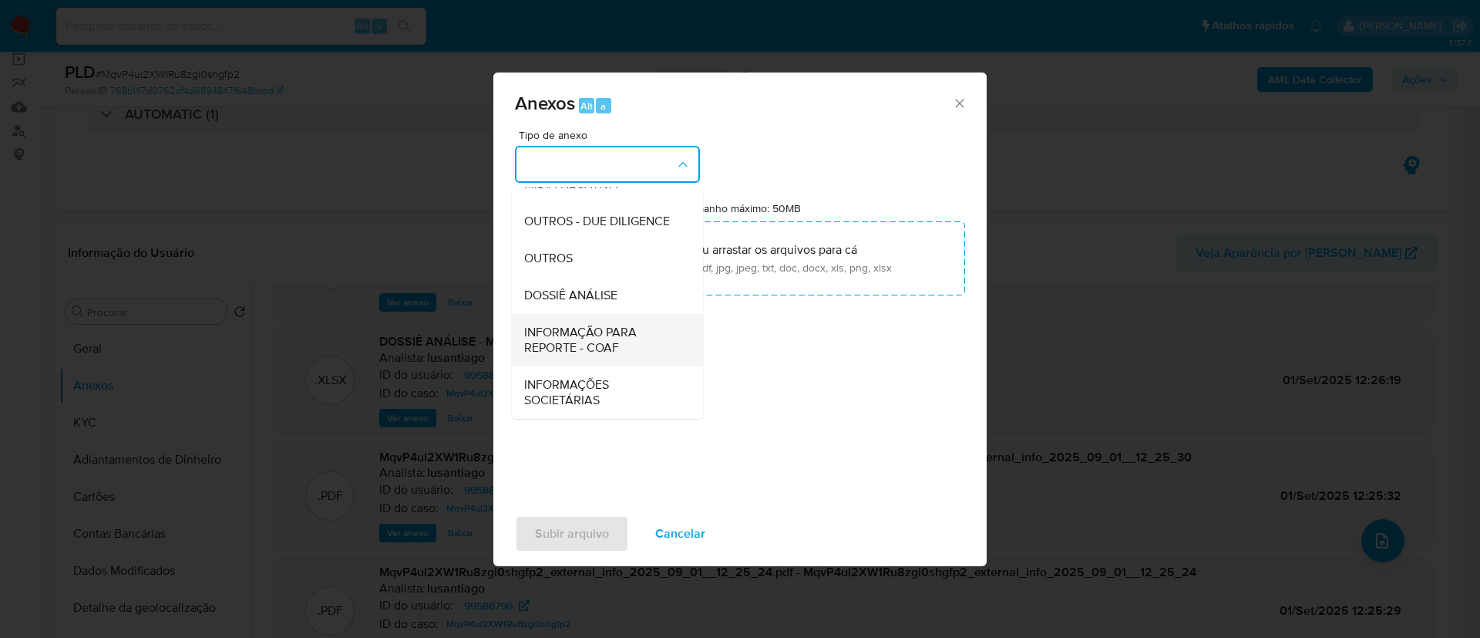
click at [609, 346] on span "INFORMAÇÃO PARA REPORTE - COAF" at bounding box center [602, 340] width 157 height 31
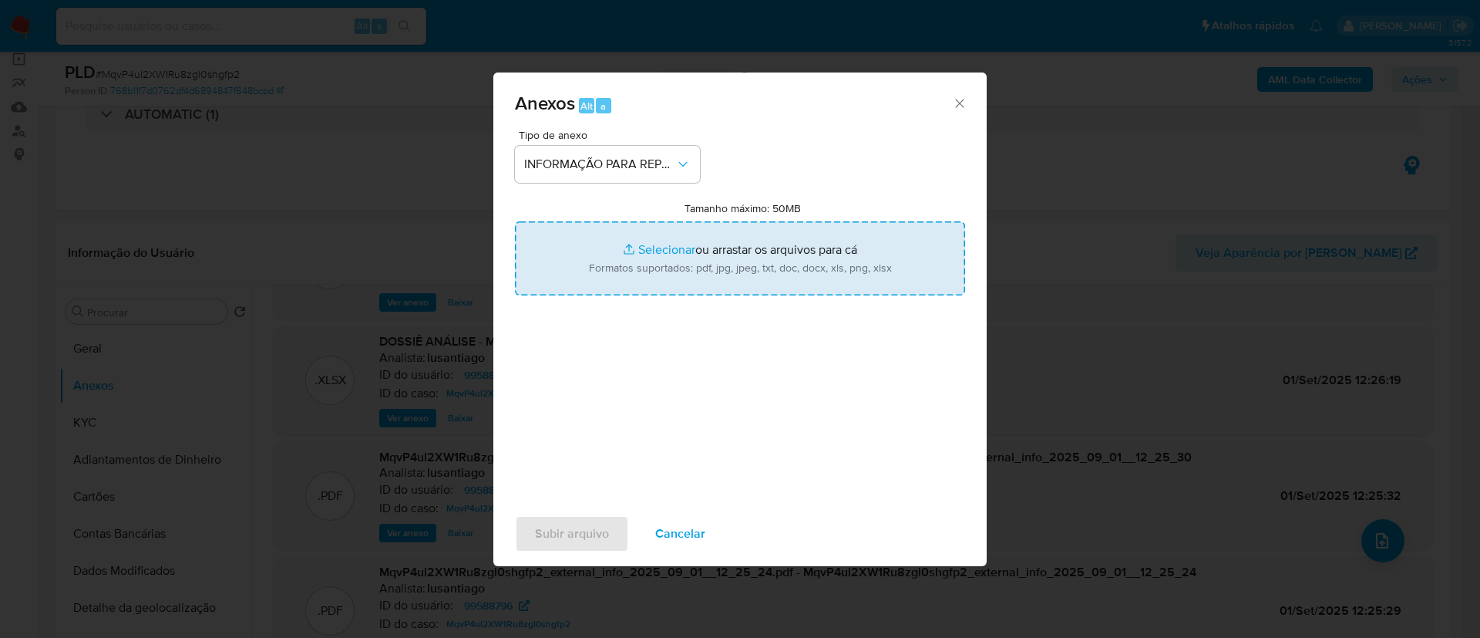
type input "C:\fakepath\SAR - MqvP4ul2XW1Ru8zgl0shgfp2 - CPF 39002278888 - [PERSON_NAME].pdf"
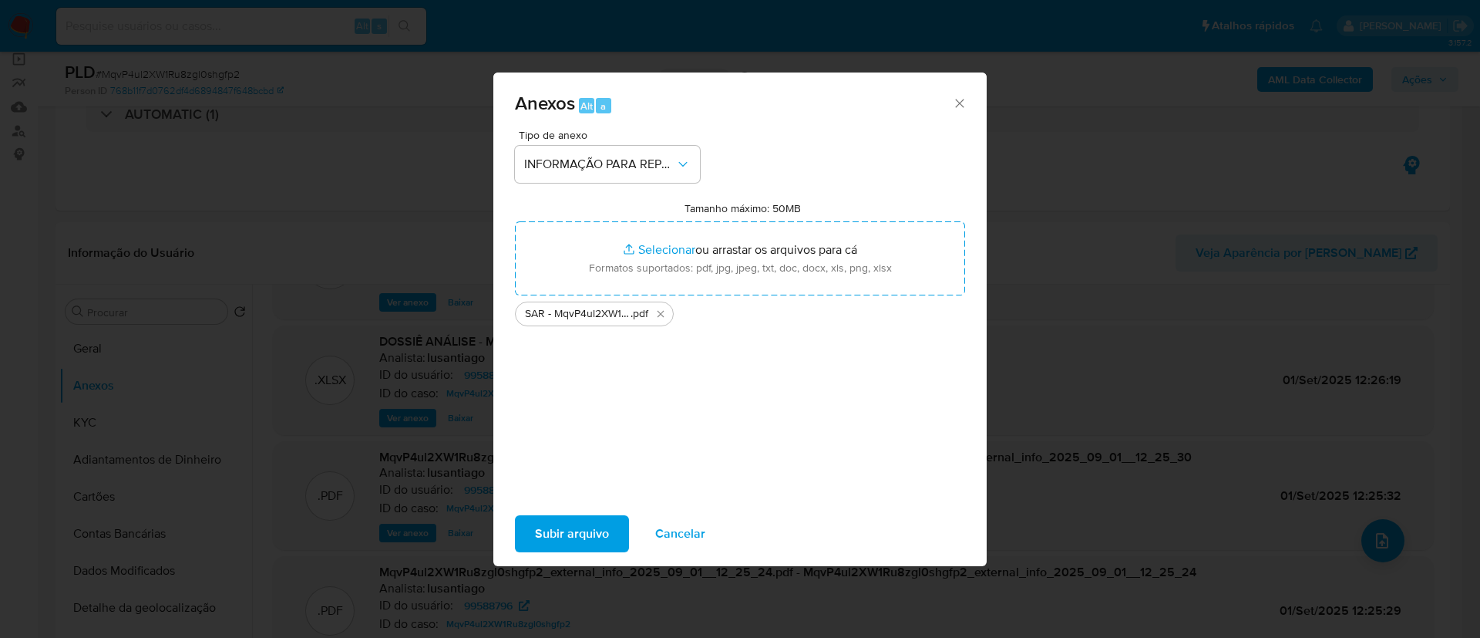
click at [575, 520] on span "Subir arquivo" at bounding box center [572, 534] width 74 height 34
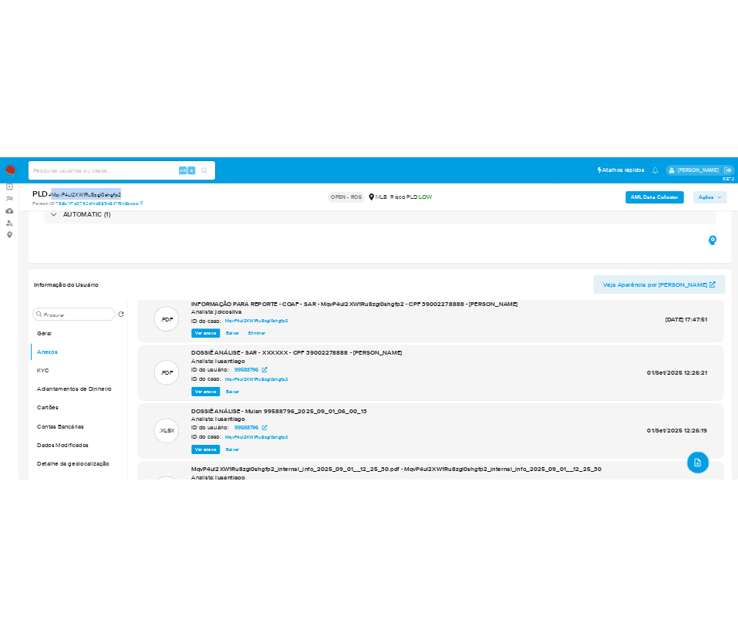
scroll to position [0, 0]
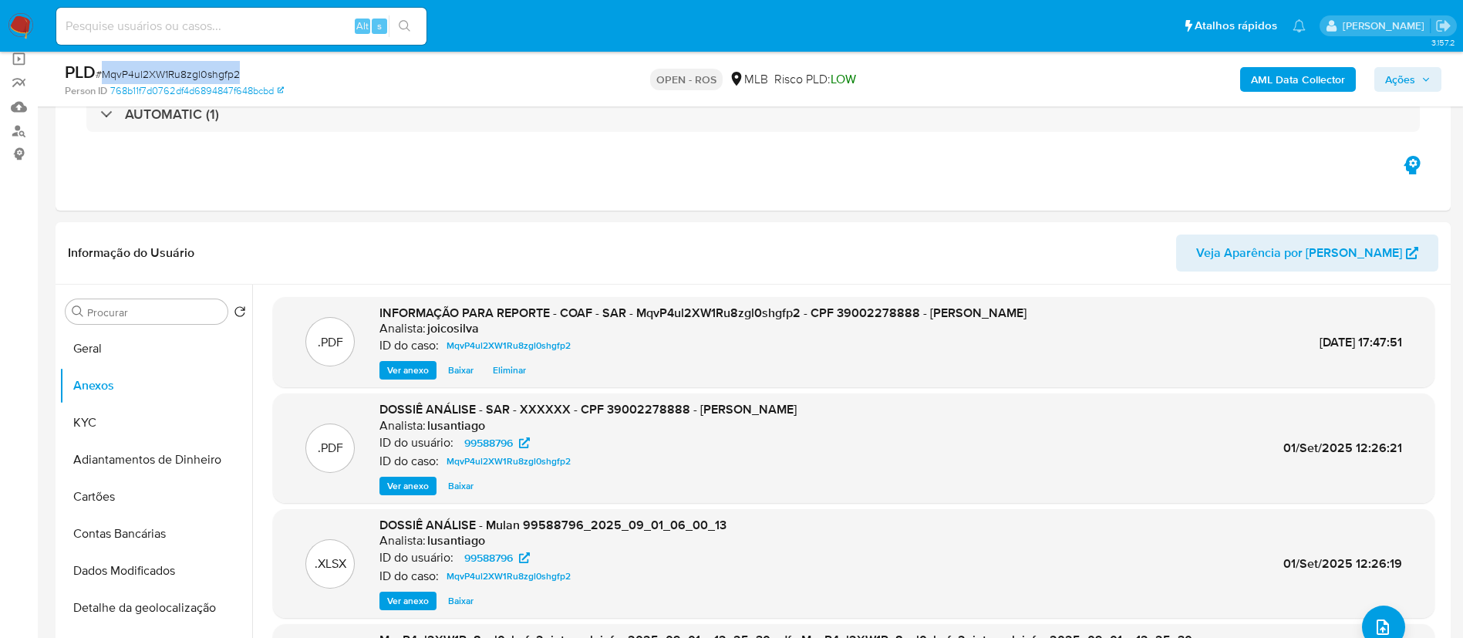
drag, startPoint x: 1400, startPoint y: 76, endPoint x: 1392, endPoint y: 87, distance: 13.3
click at [737, 77] on span "Ações" at bounding box center [1400, 79] width 30 height 25
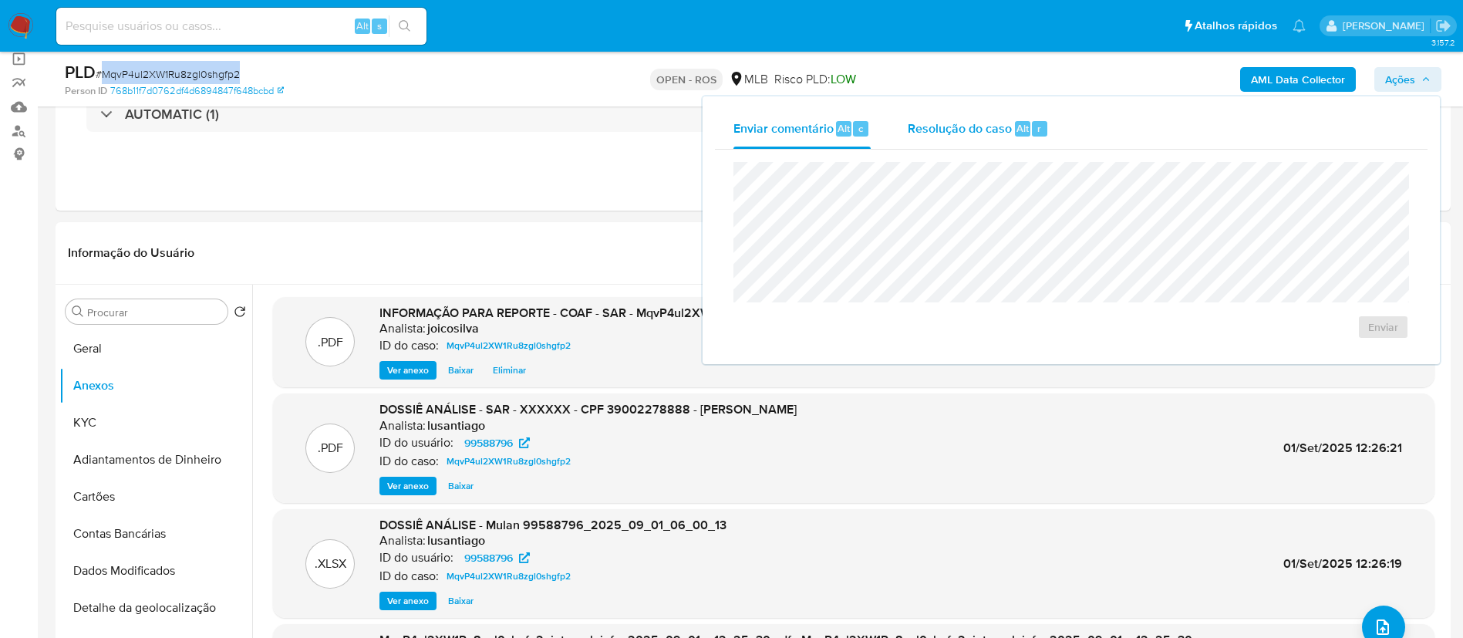
click at [737, 126] on span "Resolução do caso" at bounding box center [959, 128] width 104 height 18
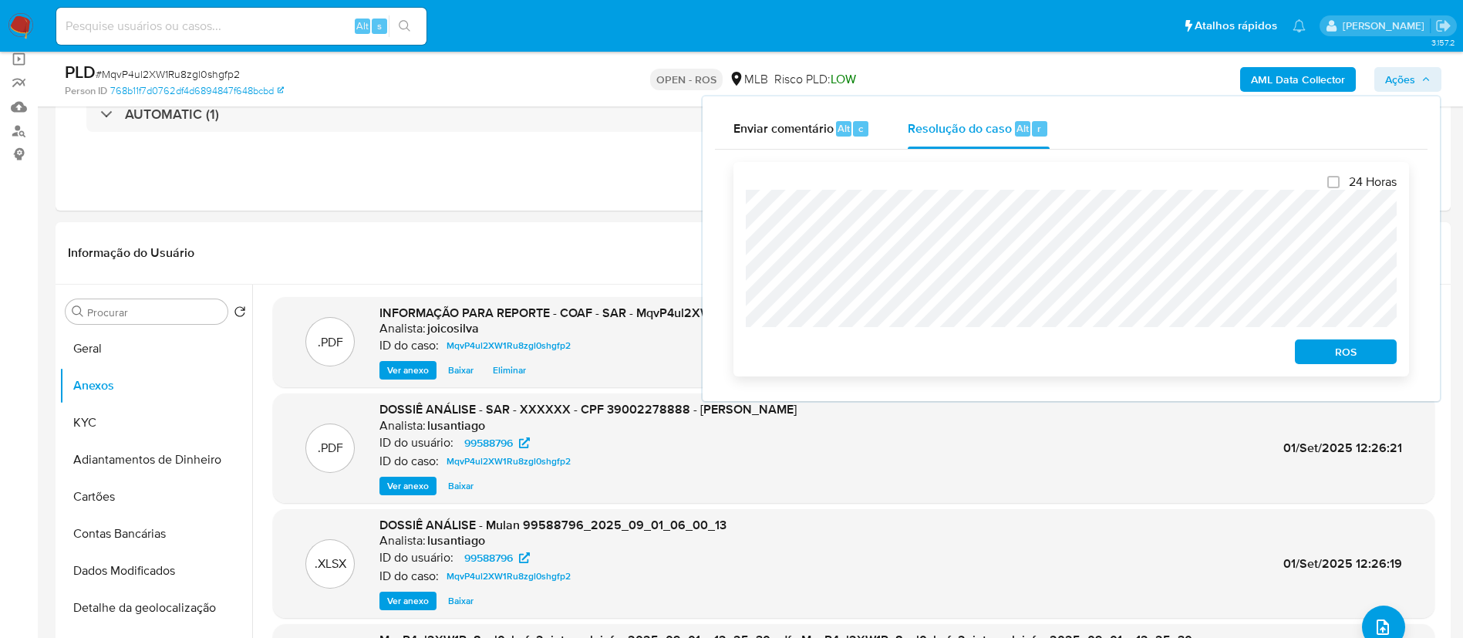
click at [735, 210] on div "24 Horas ROS" at bounding box center [1070, 269] width 675 height 214
click at [737, 355] on span "ROS" at bounding box center [1345, 352] width 80 height 22
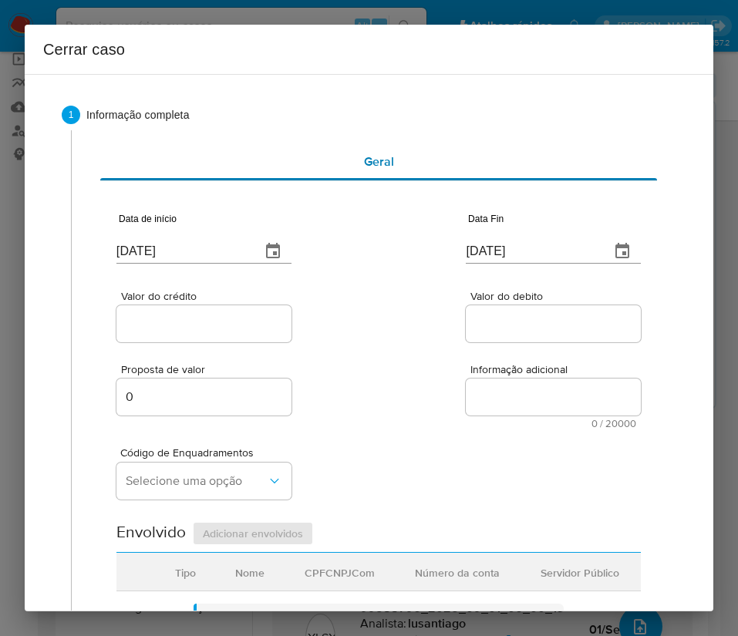
click at [134, 168] on div "Geral" at bounding box center [378, 161] width 557 height 37
click at [219, 258] on input "[DATE]" at bounding box center [182, 251] width 132 height 25
paste input "1/07"
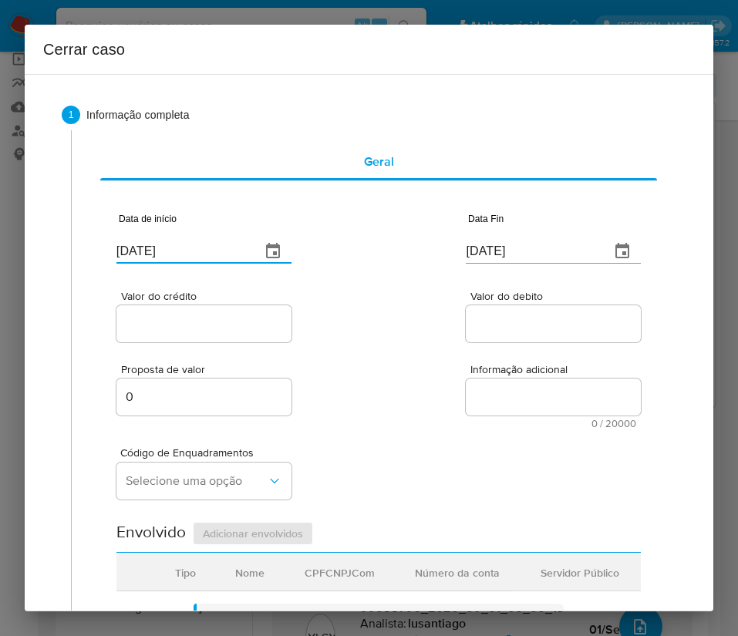
type input "[DATE]"
click at [445, 440] on div "Código de Enquadramentos Selecione uma opção" at bounding box center [378, 467] width 524 height 77
click at [492, 249] on input "[DATE]" at bounding box center [532, 251] width 132 height 25
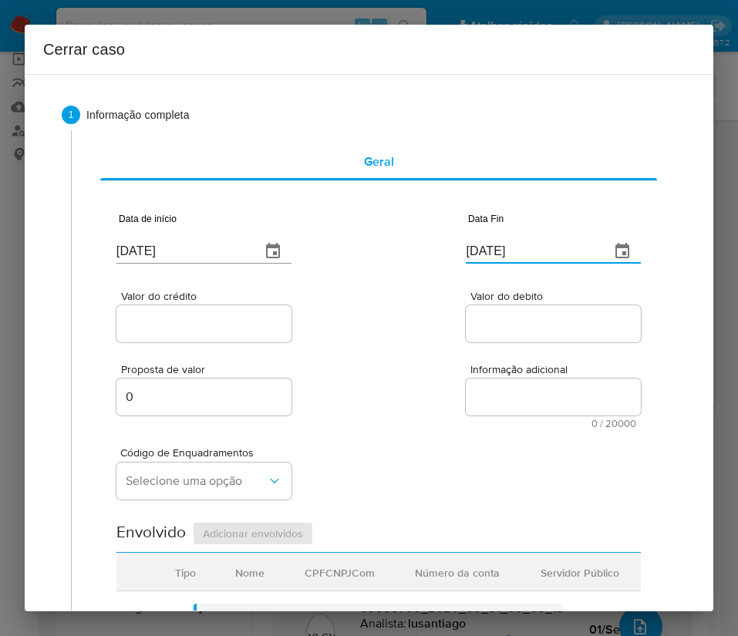
paste input "29/08"
type input "29/08/2025"
click at [474, 337] on div at bounding box center [553, 323] width 175 height 37
click at [190, 315] on input "Valor do crédito" at bounding box center [203, 324] width 175 height 20
click at [190, 318] on input "Valor do crédito" at bounding box center [203, 324] width 175 height 20
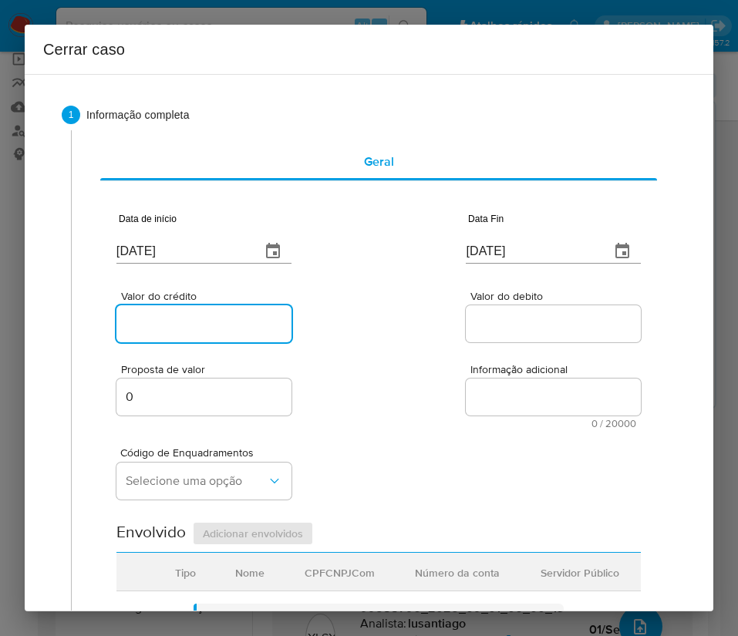
click at [179, 329] on input "Valor do crédito" at bounding box center [203, 324] width 175 height 20
paste input "R$344.086"
type input "R$344.086"
click at [431, 331] on div "Valor do crédito R$344.086 Valor do debito" at bounding box center [378, 308] width 524 height 73
click at [511, 306] on div at bounding box center [553, 323] width 175 height 37
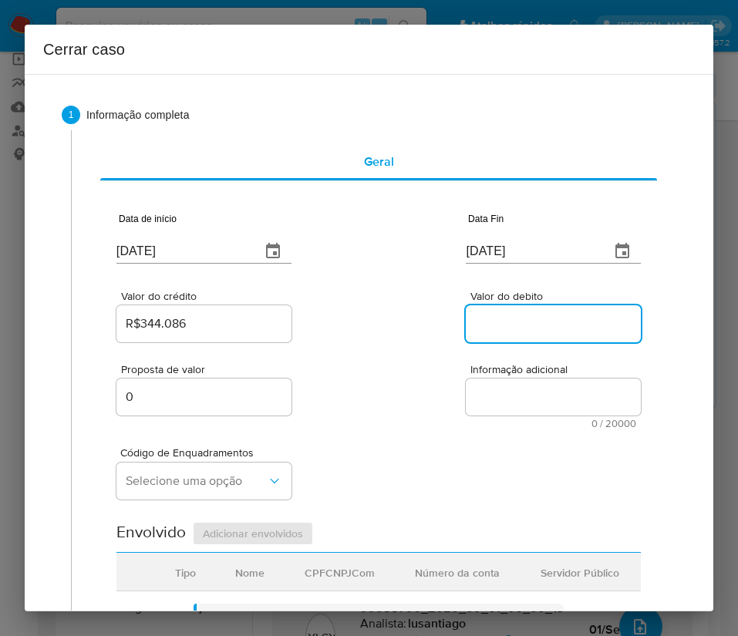
drag, startPoint x: 511, startPoint y: 315, endPoint x: 365, endPoint y: 436, distance: 189.4
click at [511, 316] on input "Valor do debito" at bounding box center [553, 324] width 175 height 20
paste input "R$332.194"
type input "R$332.194"
click at [328, 454] on div "Código de Enquadramentos Selecione uma opção" at bounding box center [378, 467] width 524 height 77
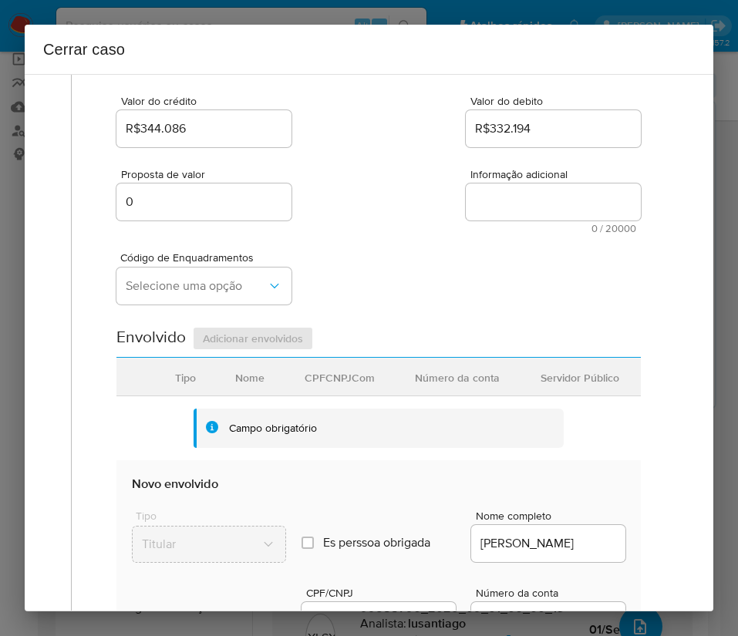
scroll to position [231, 0]
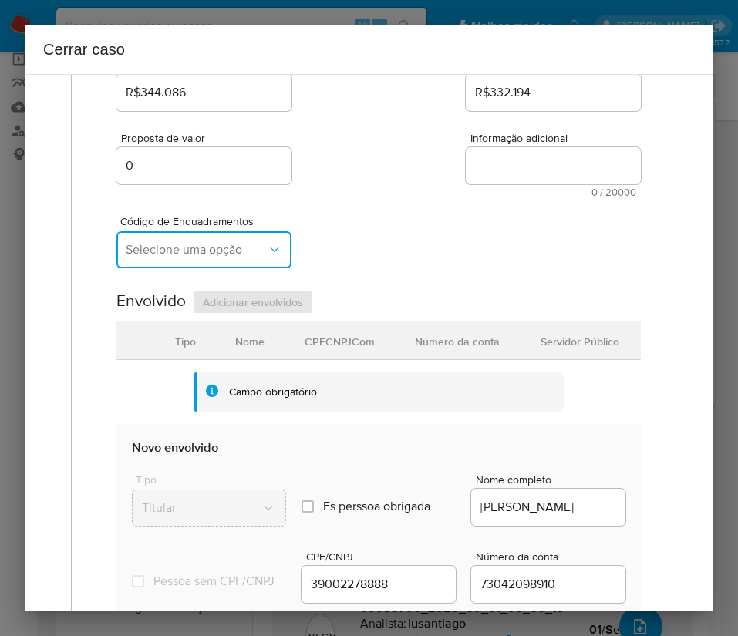
click at [200, 260] on button "Selecione uma opção" at bounding box center [203, 249] width 175 height 37
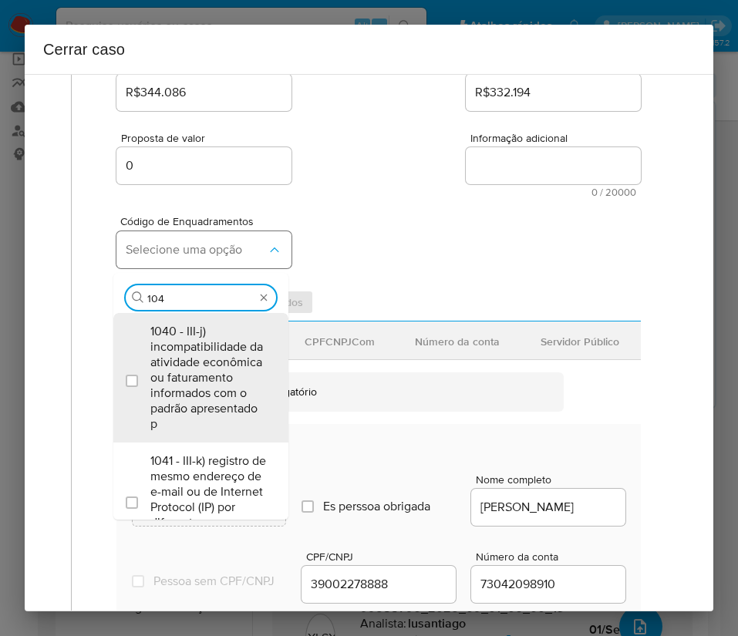
type input "1045"
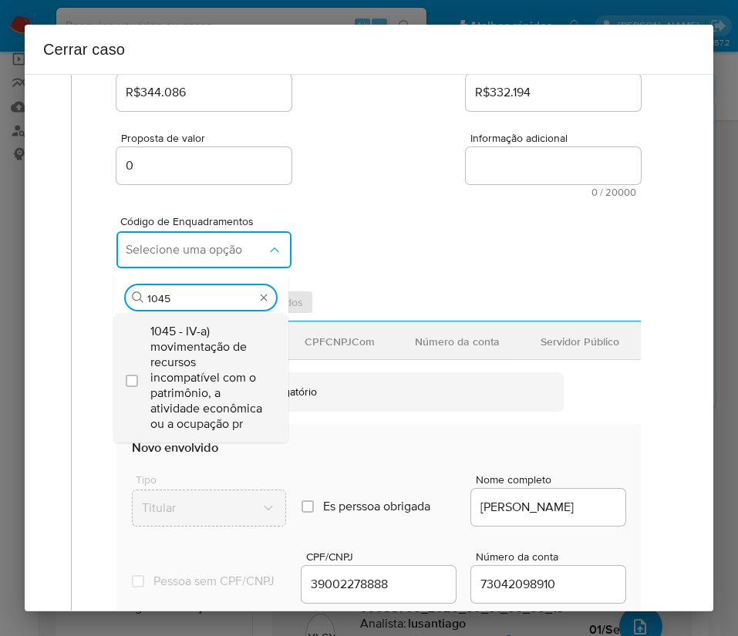
click at [206, 385] on span "1045 - IV-a) movimentação de recursos incompatível com o patrimônio, a atividad…" at bounding box center [208, 378] width 116 height 108
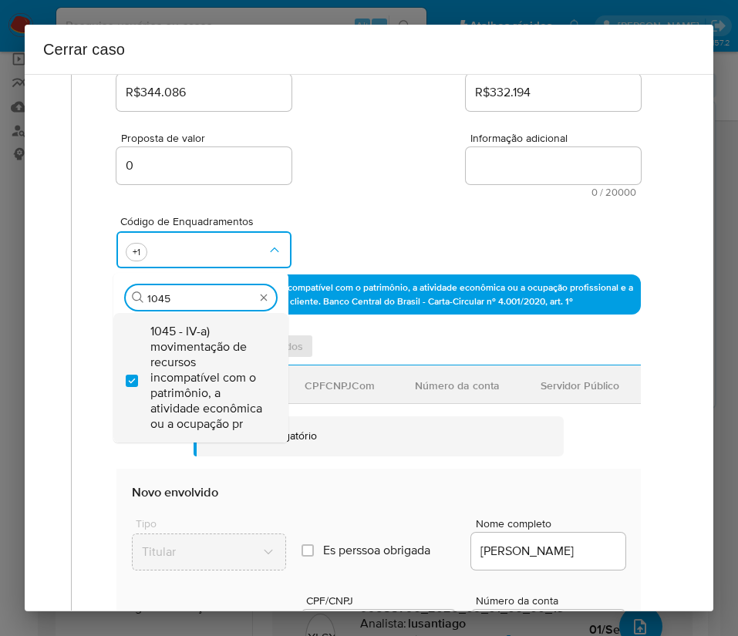
checkbox input "true"
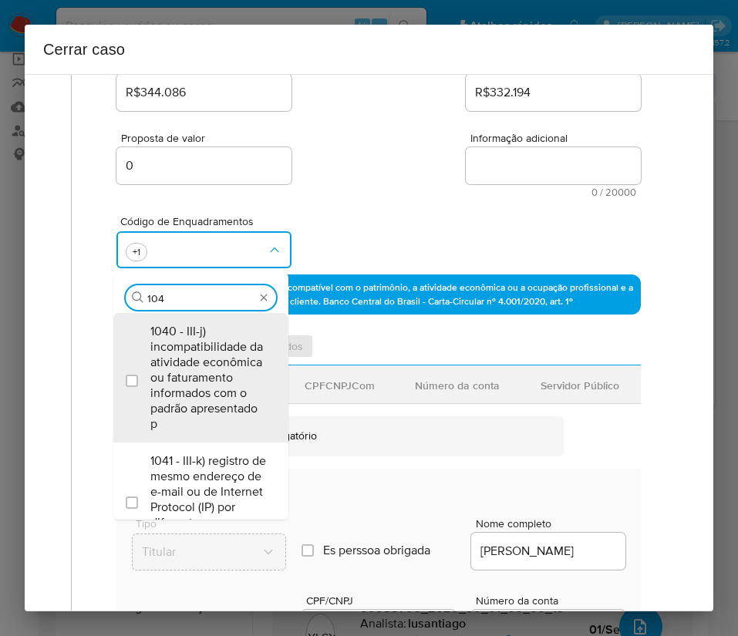
type input "1047"
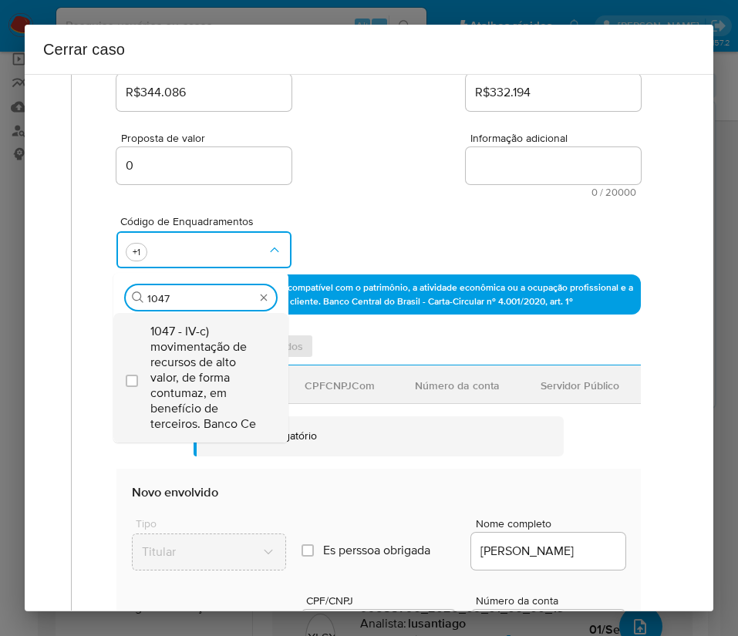
click at [206, 379] on span "1047 - IV-c) movimentação de recursos de alto valor, de forma contumaz, em bene…" at bounding box center [208, 378] width 116 height 108
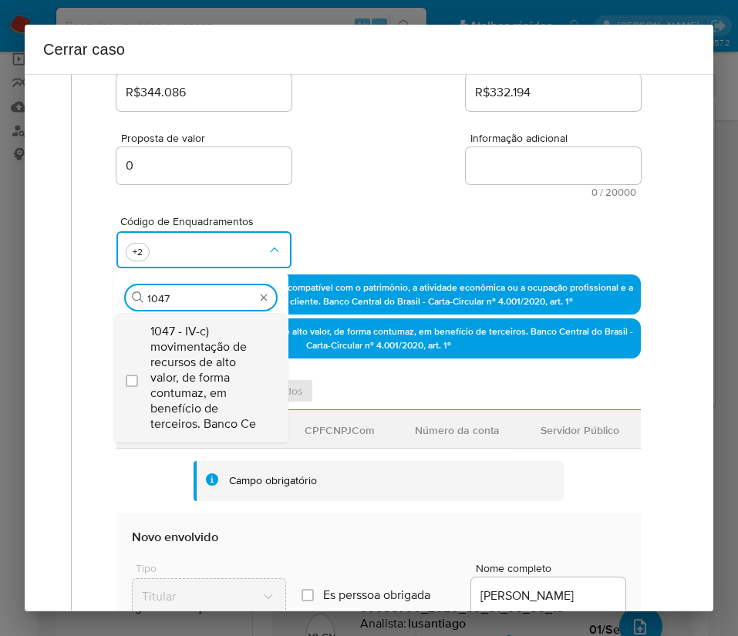
checkbox input "true"
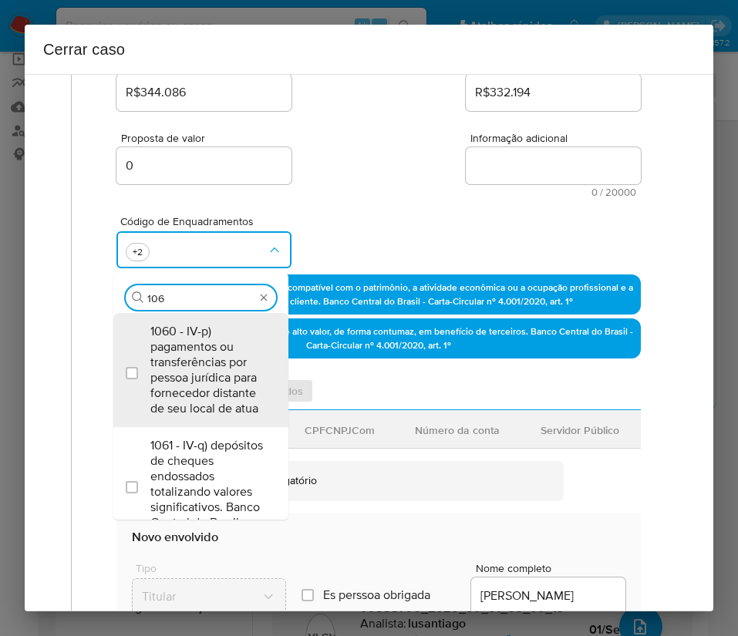
type input "1066"
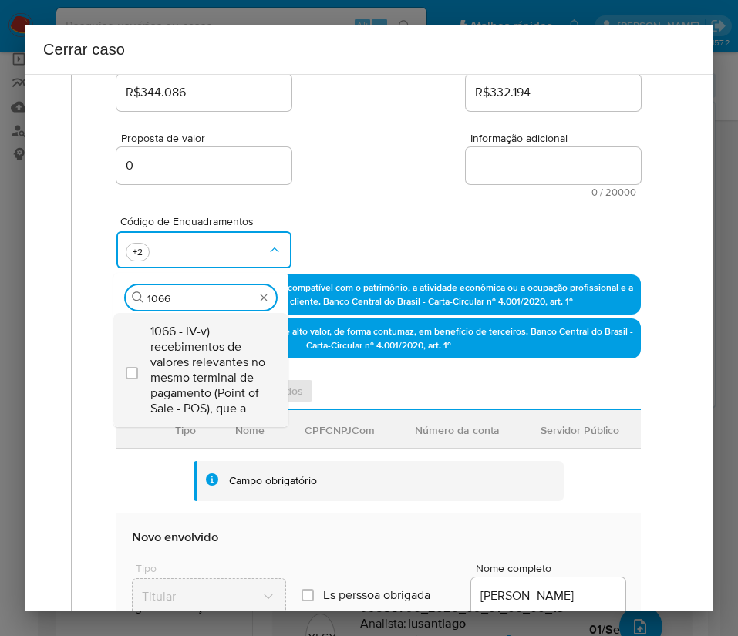
click at [207, 355] on span "1066 - IV-v) recebimentos de valores relevantes no mesmo terminal de pagamento …" at bounding box center [208, 370] width 116 height 93
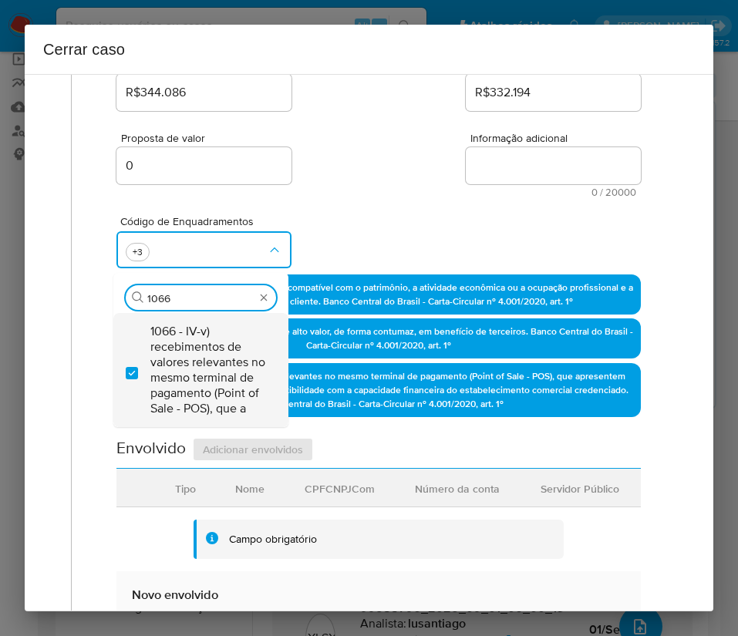
checkbox input "true"
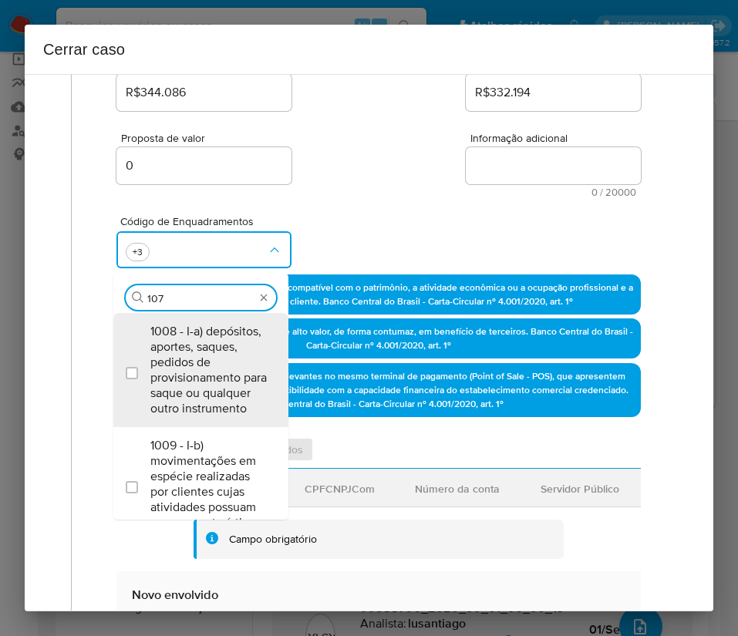
type input "1074"
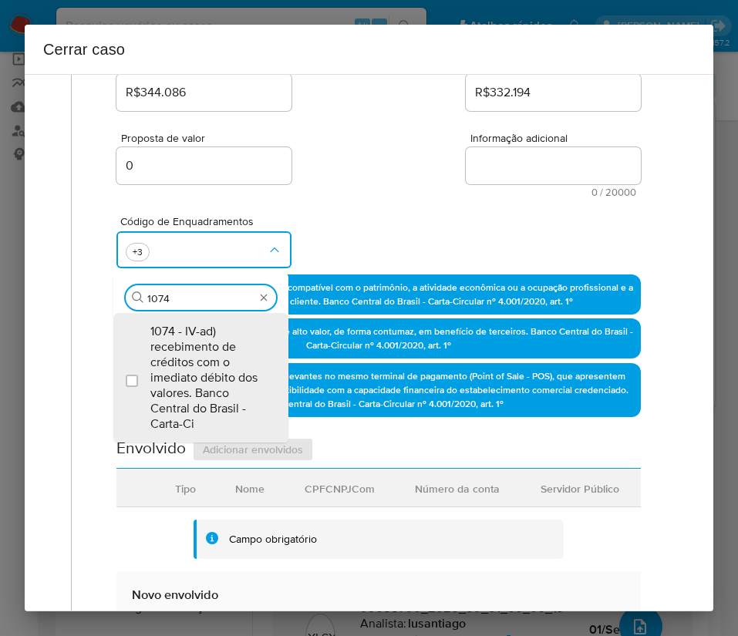
click at [207, 355] on span "1074 - IV-ad) recebimento de créditos com o imediato débito dos valores. Banco …" at bounding box center [208, 378] width 116 height 108
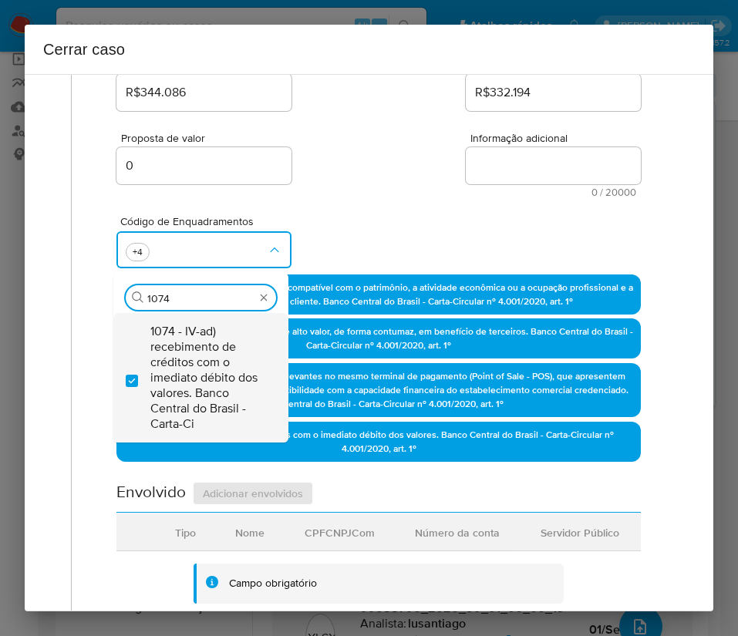
checkbox input "true"
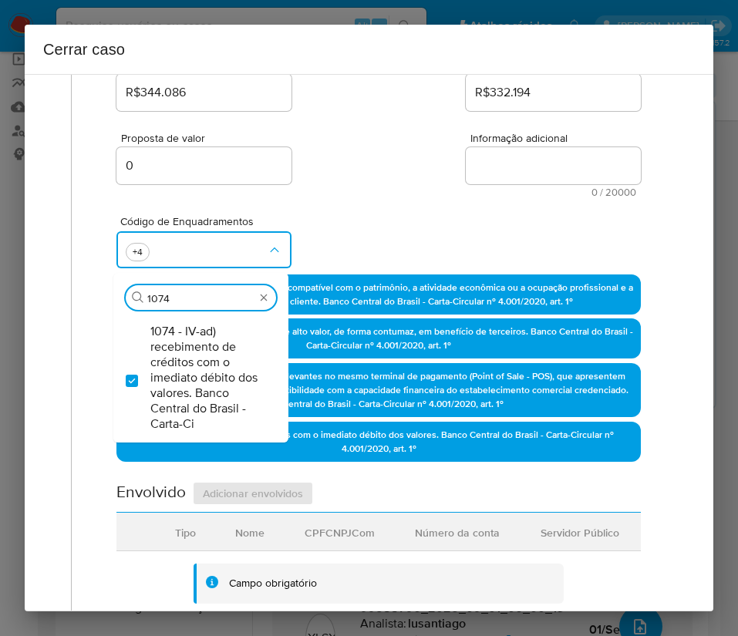
click at [359, 146] on div "Proposta de valor 0 Informação adicional 0 / 20000 20000 caracteres restantes" at bounding box center [378, 155] width 524 height 83
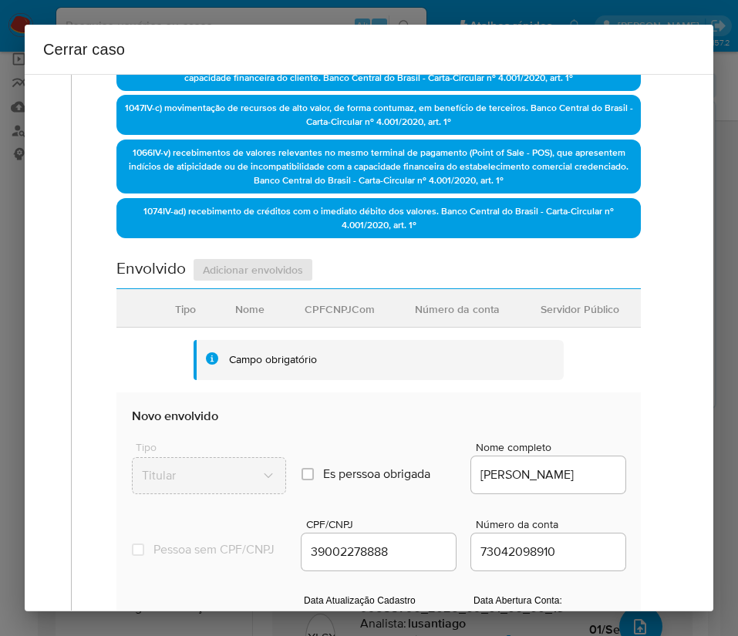
scroll to position [694, 0]
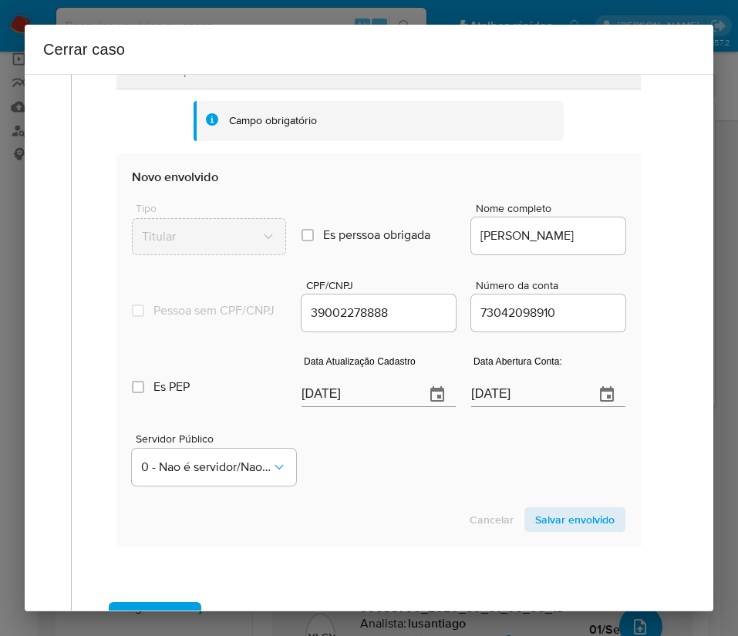
click at [353, 403] on input "[DATE]" at bounding box center [356, 394] width 111 height 25
click at [353, 403] on input "03/09/2025" at bounding box center [356, 394] width 111 height 25
paste input "19/08"
type input "19/08/2025"
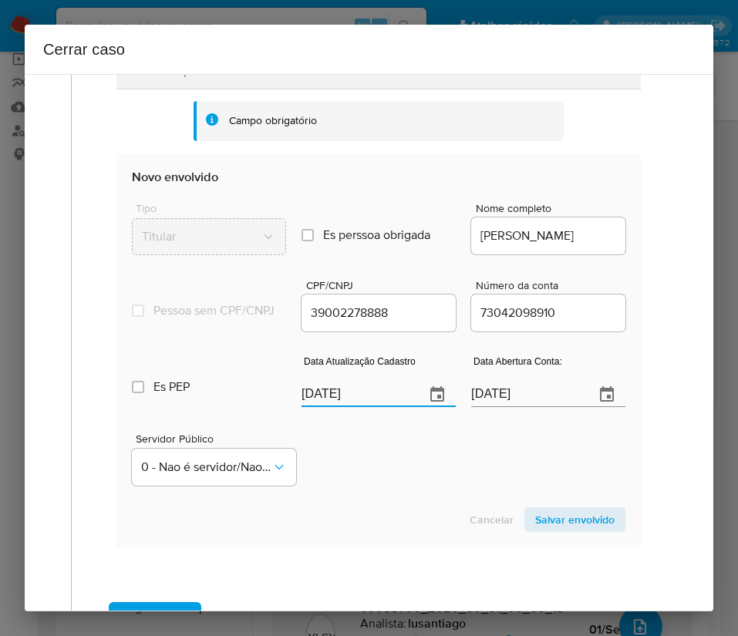
click at [370, 476] on div "Servidor Público 0 - Nao é servidor/Nao possui informacao" at bounding box center [378, 453] width 493 height 77
click at [526, 407] on input "09/05/2022" at bounding box center [526, 394] width 111 height 25
paste input "text"
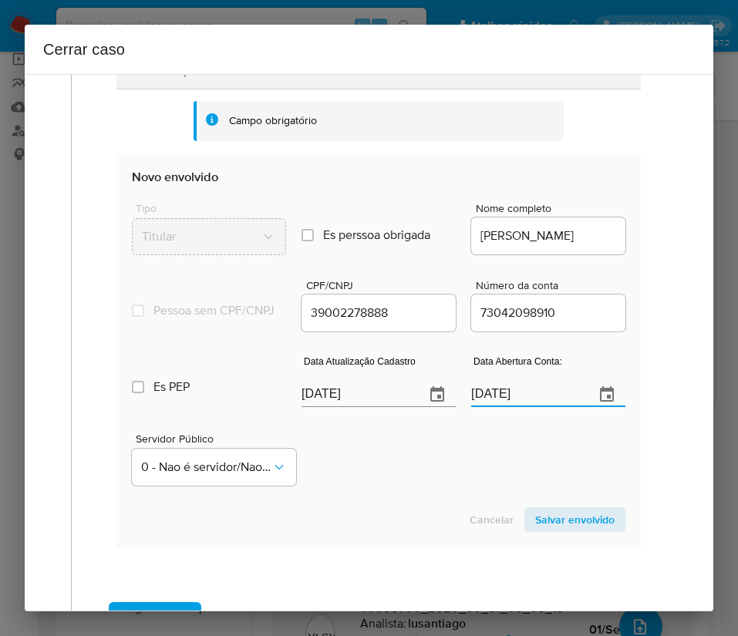
type input "09/05/2022"
click at [457, 492] on div "Servidor Público 0 - Nao é servidor/Nao possui informacao" at bounding box center [378, 453] width 493 height 77
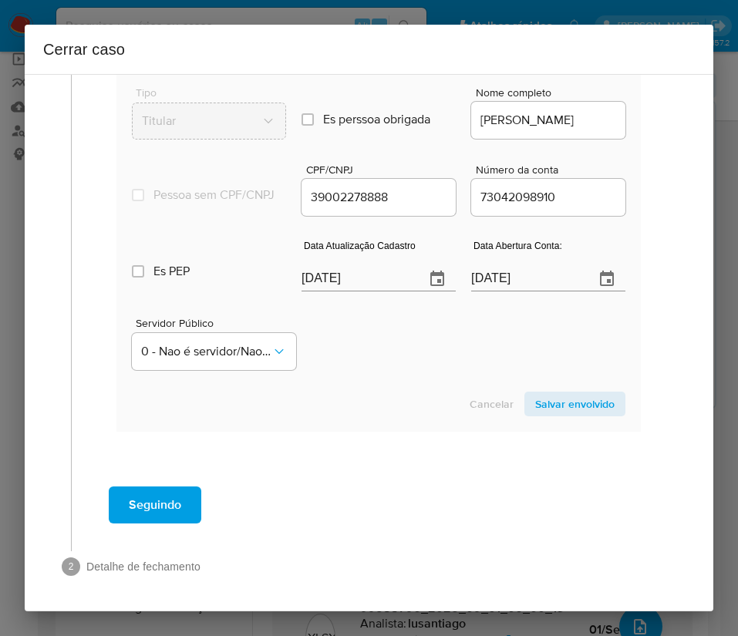
click at [552, 401] on section "Novo envolvido Tipo Titular Es perssoa obrigada Is PObrigada Nome completo KARL…" at bounding box center [378, 235] width 524 height 394
click at [552, 406] on span "Salvar envolvido" at bounding box center [574, 404] width 79 height 22
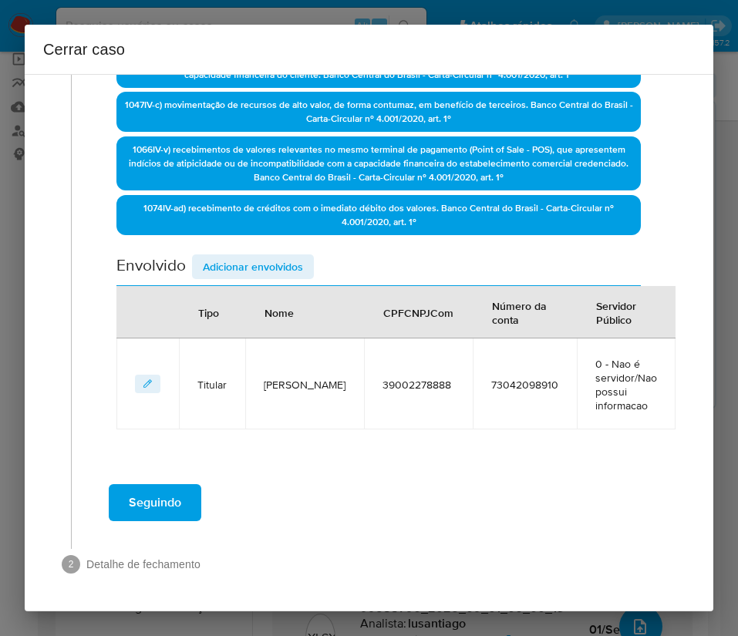
scroll to position [458, 0]
click at [577, 409] on td "0 - Nao é servidor/Nao possui informacao" at bounding box center [626, 383] width 99 height 91
click at [252, 265] on span "Adicionar envolvidos" at bounding box center [253, 267] width 100 height 22
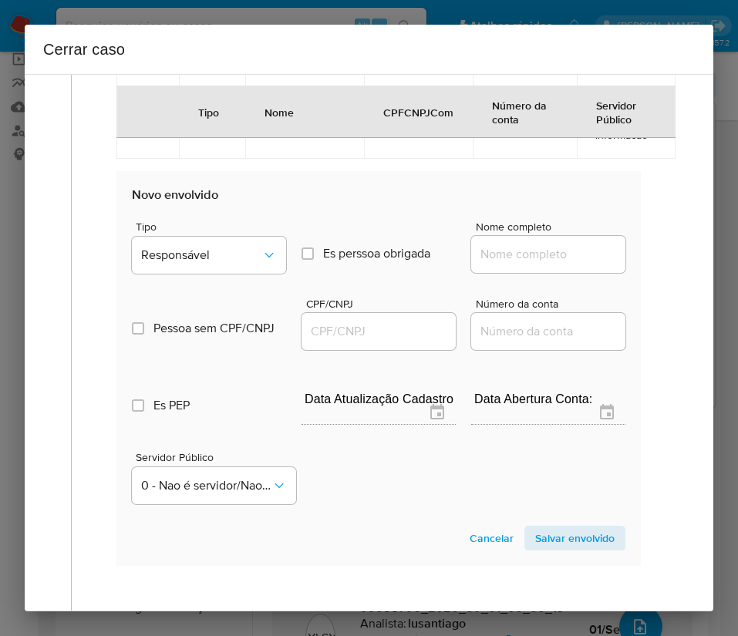
scroll to position [864, 0]
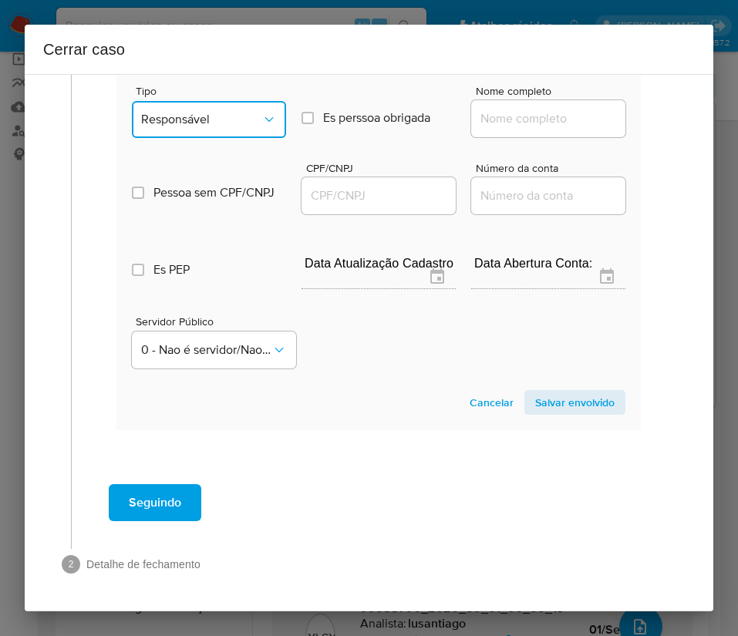
click at [225, 121] on span "Responsável" at bounding box center [201, 119] width 120 height 15
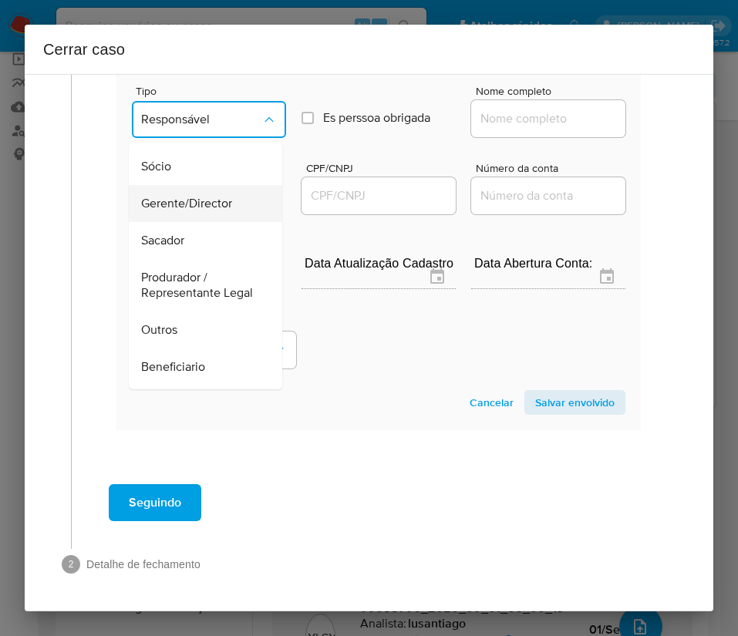
scroll to position [274, 0]
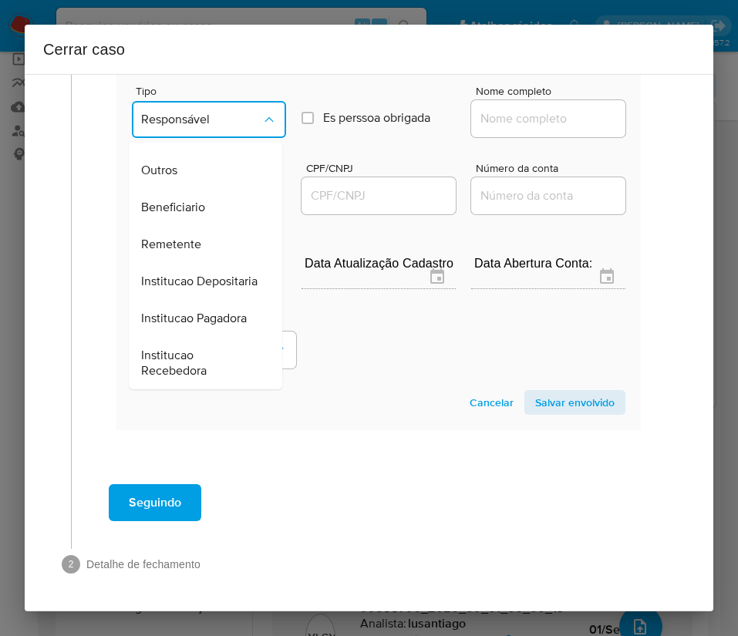
drag, startPoint x: 183, startPoint y: 175, endPoint x: 507, endPoint y: 142, distance: 325.5
click at [183, 200] on span "Beneficiario" at bounding box center [173, 207] width 64 height 15
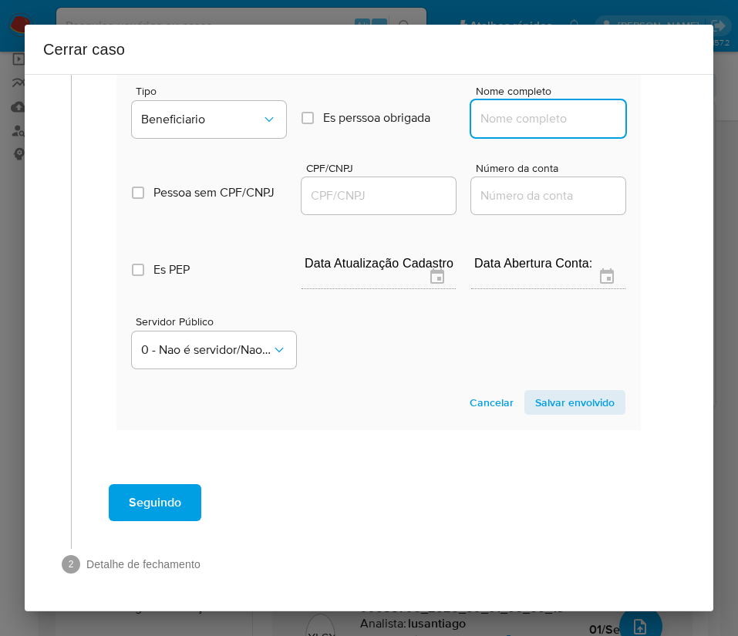
click at [507, 128] on input "Nome completo" at bounding box center [548, 119] width 154 height 20
paste input "Marcio De Souza Goncalves Junior, 44321096880"
drag, startPoint x: 514, startPoint y: 120, endPoint x: 614, endPoint y: 120, distance: 99.5
click at [614, 120] on section "Novo envolvido Tipo Beneficiario Es perssoa obrigada Is PObrigada Nome completo…" at bounding box center [378, 232] width 524 height 394
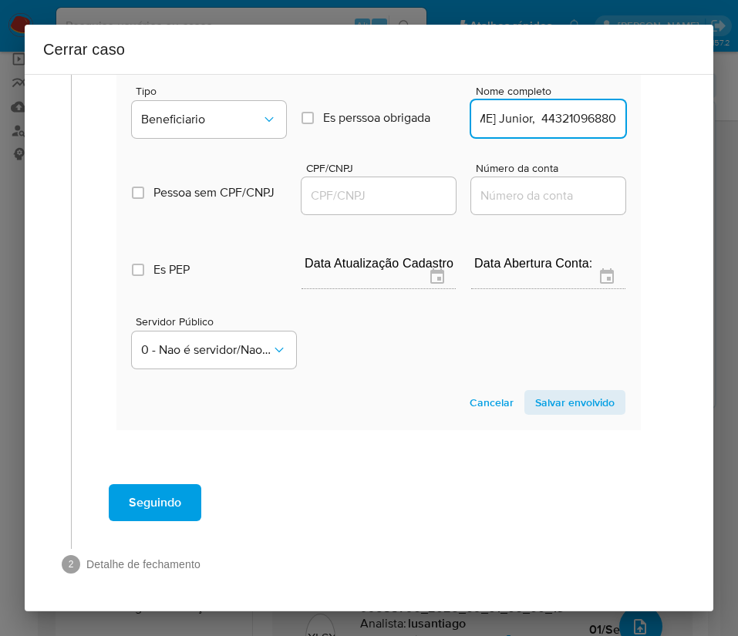
drag, startPoint x: 513, startPoint y: 122, endPoint x: 632, endPoint y: 119, distance: 118.8
type input "Marcio De Souza Goncalves Junior"
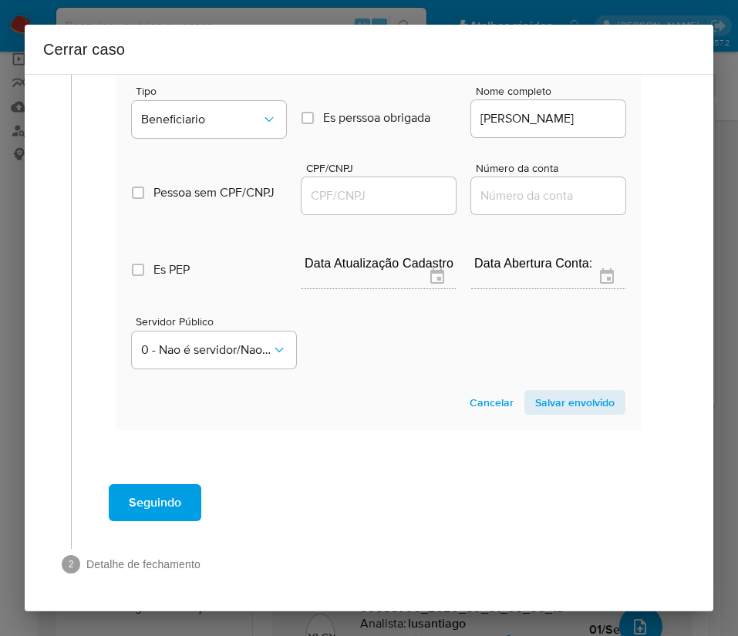
click at [377, 178] on div at bounding box center [378, 195] width 154 height 37
click at [373, 187] on input "CPF/CNPJ" at bounding box center [378, 196] width 154 height 20
paste input "44321096880"
type input "44321096880"
click at [552, 406] on span "Salvar envolvido" at bounding box center [574, 403] width 79 height 22
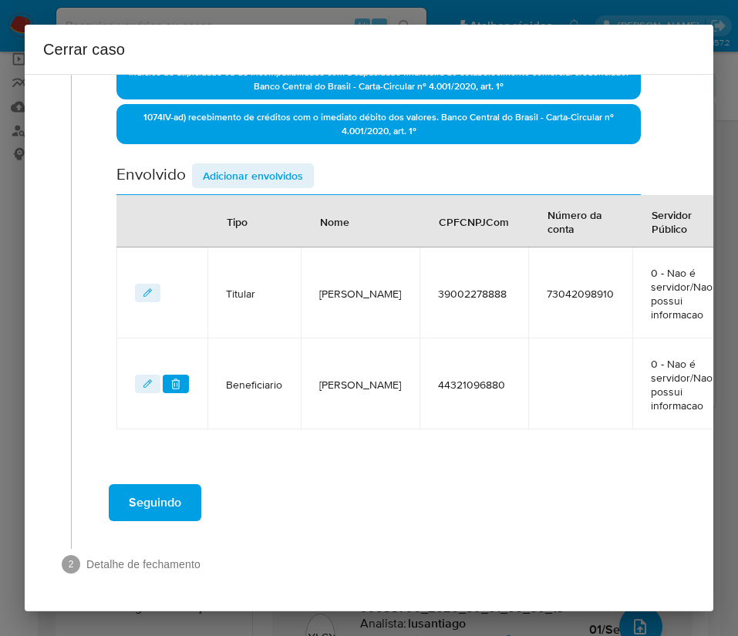
scroll to position [549, 0]
click at [239, 159] on div "Data de início 01/07/2025 Data Fin 29/08/2025 Valor do crédito R$344.086 Valor …" at bounding box center [378, 36] width 524 height 786
click at [239, 162] on div "Data de início 01/07/2025 Data Fin 29/08/2025 Valor do crédito R$344.086 Valor …" at bounding box center [378, 36] width 524 height 786
click at [213, 166] on span "Adicionar envolvidos" at bounding box center [253, 176] width 100 height 22
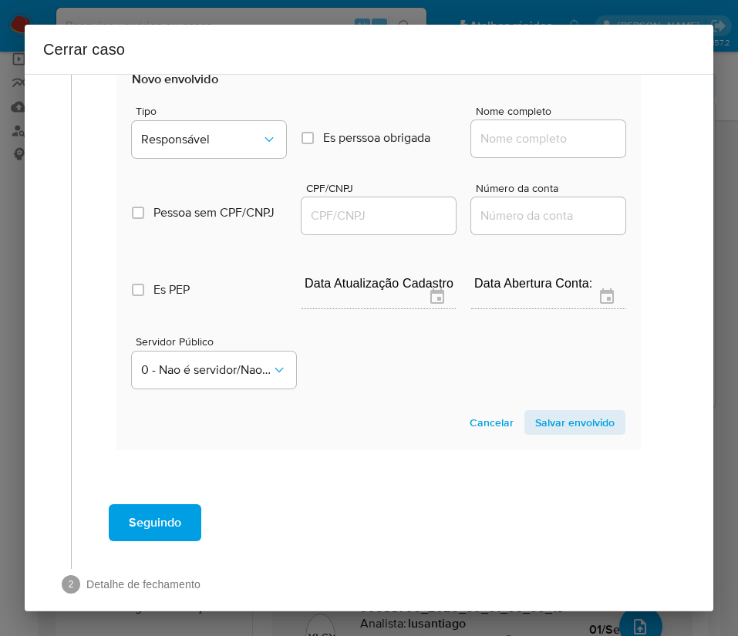
scroll to position [955, 0]
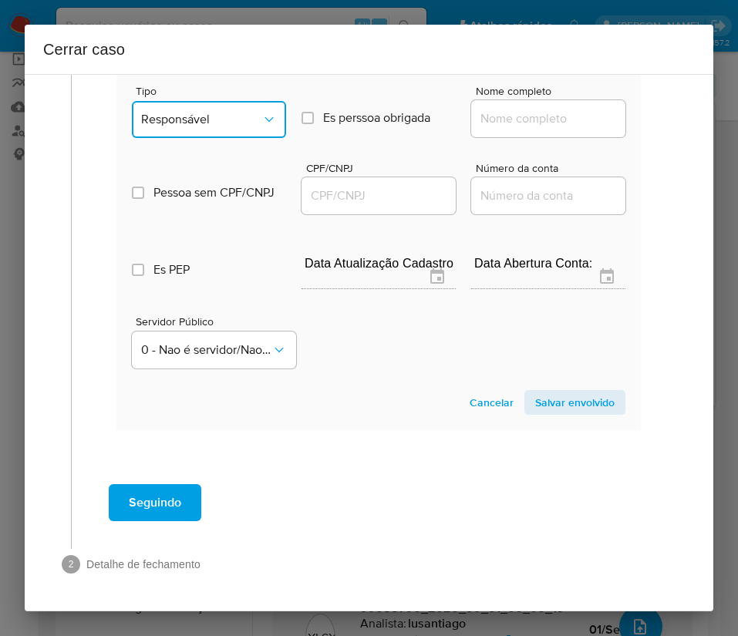
click at [198, 110] on button "Responsável" at bounding box center [209, 119] width 154 height 37
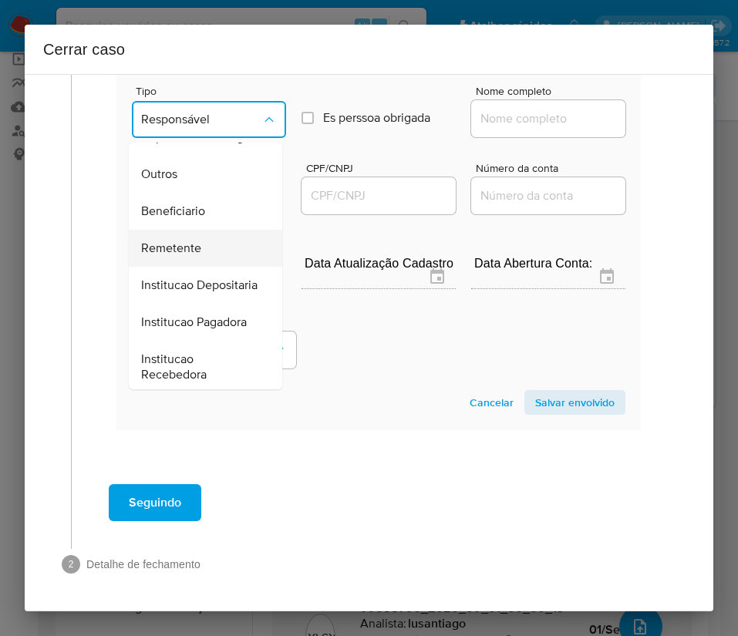
scroll to position [231, 0]
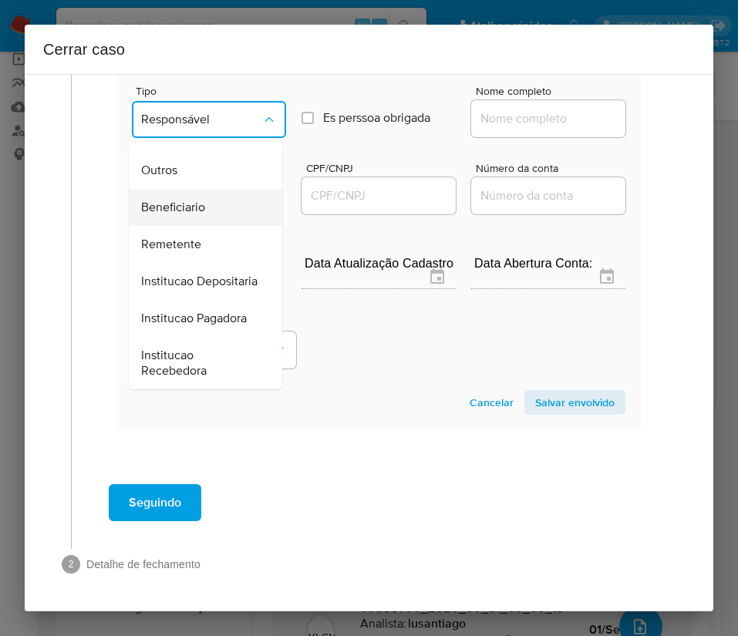
click at [179, 210] on span "Beneficiario" at bounding box center [173, 207] width 64 height 15
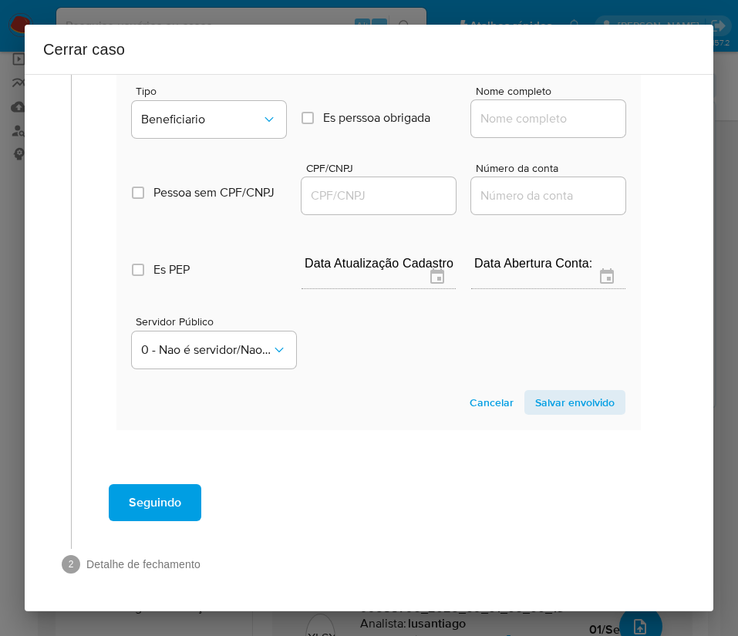
click at [490, 118] on input "Nome completo" at bounding box center [548, 119] width 154 height 20
paste input "Rafael Antonio Lima De Oliveira, 35647561837"
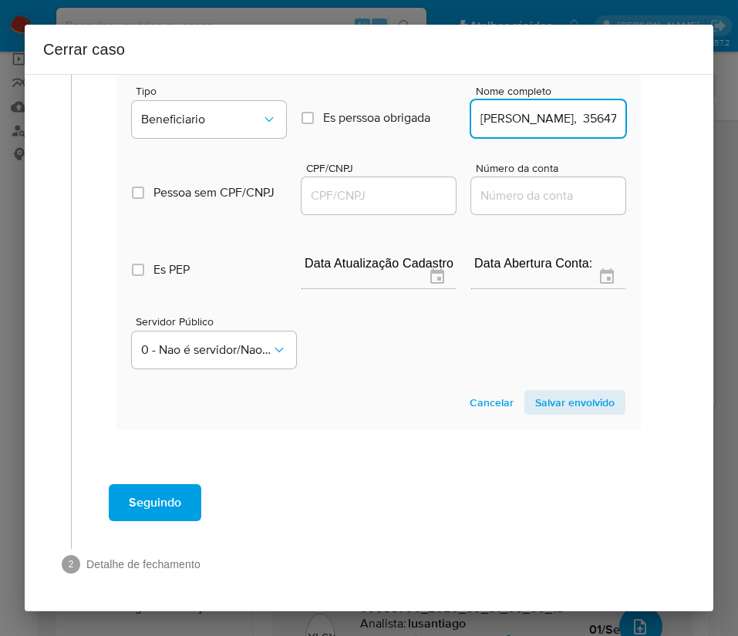
scroll to position [0, 121]
drag, startPoint x: 516, startPoint y: 118, endPoint x: 673, endPoint y: 118, distance: 157.3
type input "Rafael Antonio Lima De Oliveira"
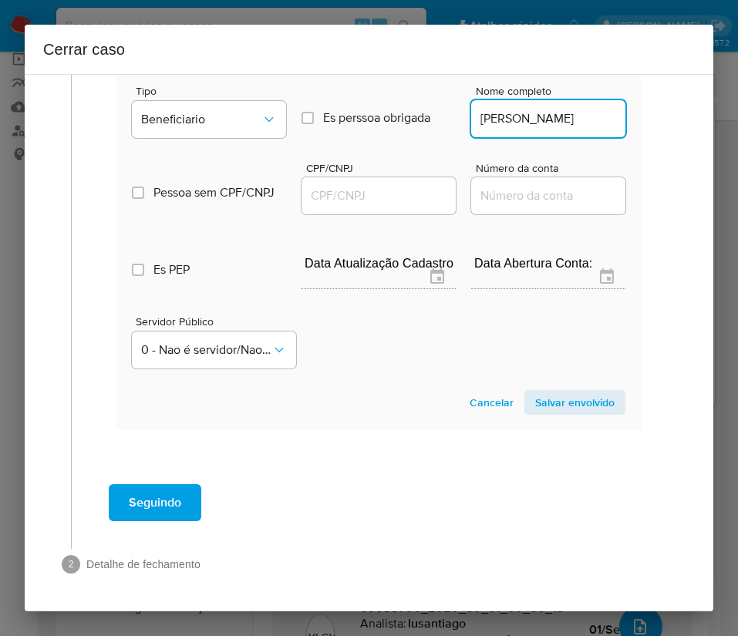
drag, startPoint x: 383, startPoint y: 197, endPoint x: 406, endPoint y: 197, distance: 23.1
click at [383, 197] on input "CPF/CNPJ" at bounding box center [378, 196] width 154 height 20
paste input "35647561837"
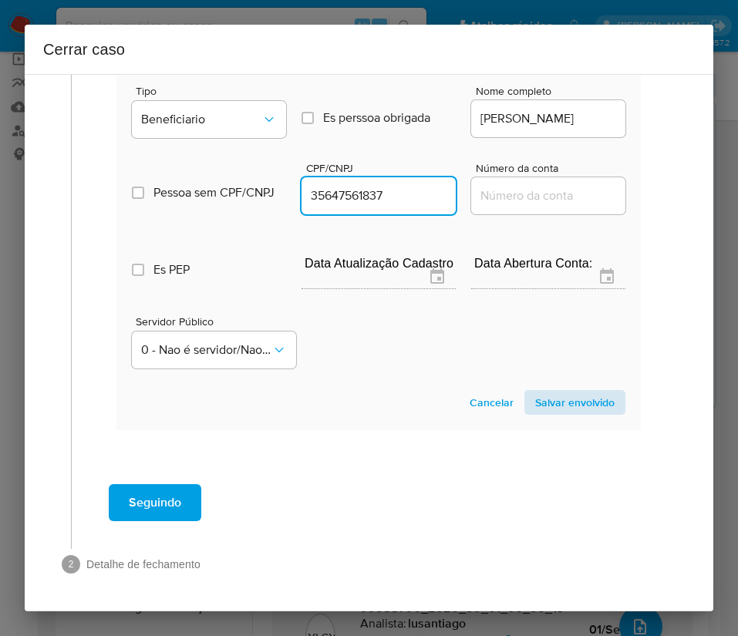
type input "35647561837"
click at [562, 404] on span "Salvar envolvido" at bounding box center [574, 403] width 79 height 22
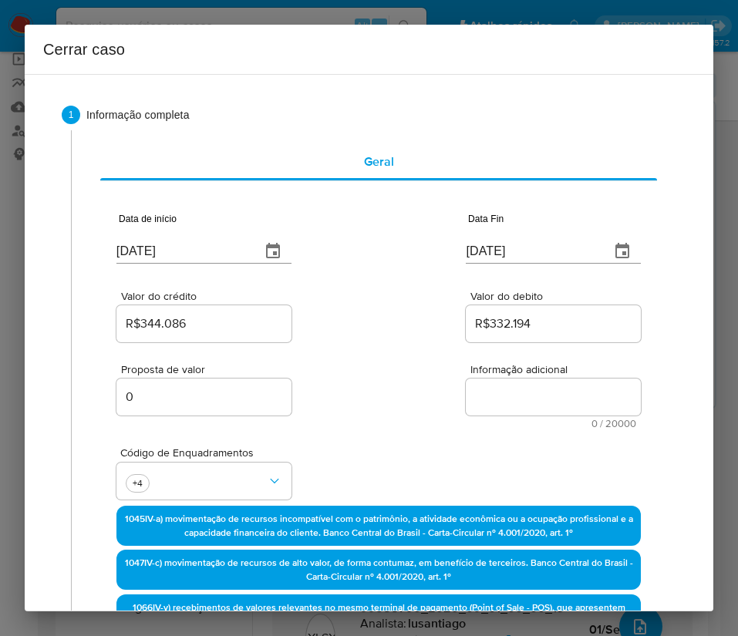
click at [487, 396] on textarea "Informação adicional" at bounding box center [553, 397] width 175 height 37
paste textarea "Informações do Cliente Karla Cristina Dono, CPF 39002278888, 35 anos, residente…"
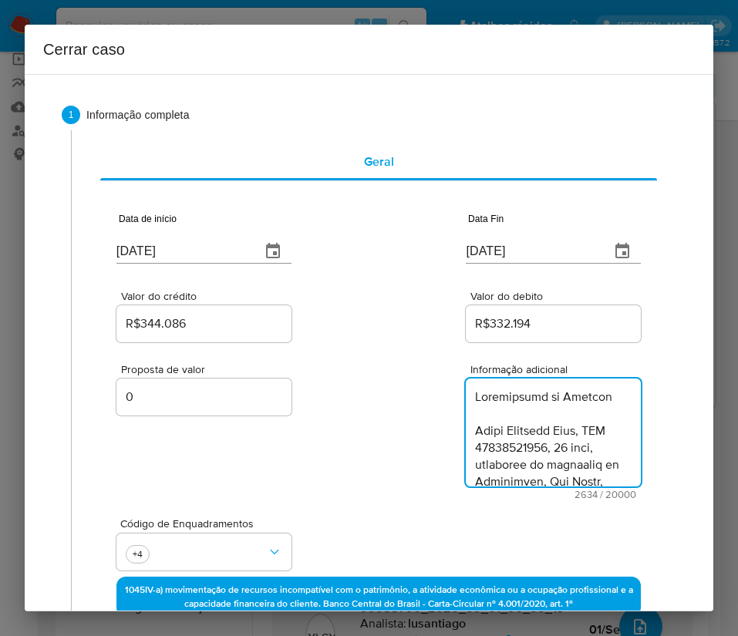
scroll to position [2599, 0]
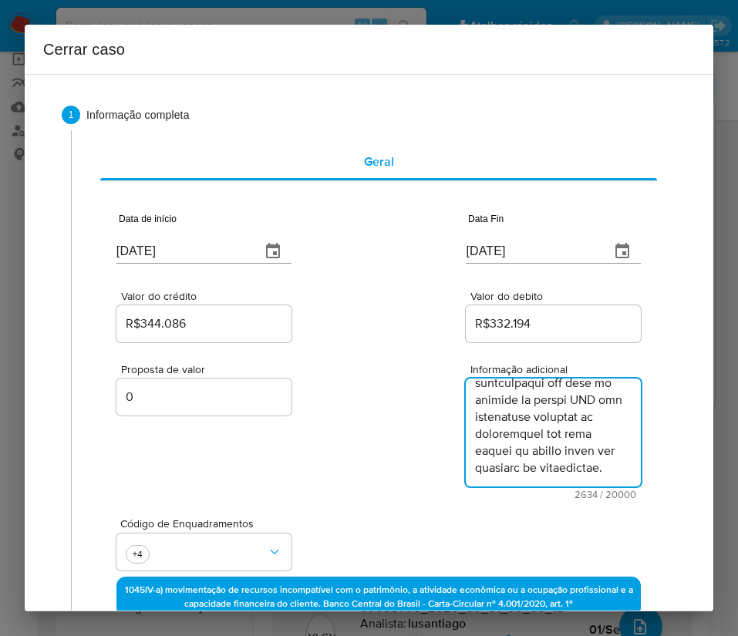
type textarea "Informações do Cliente Karla Cristina Dono, CPF 39002278888, 35 anos, residente…"
click at [328, 448] on div "Proposta de valor 0 Informação adicional 2634 / 20000 17366 caracteres restantes" at bounding box center [378, 422] width 524 height 154
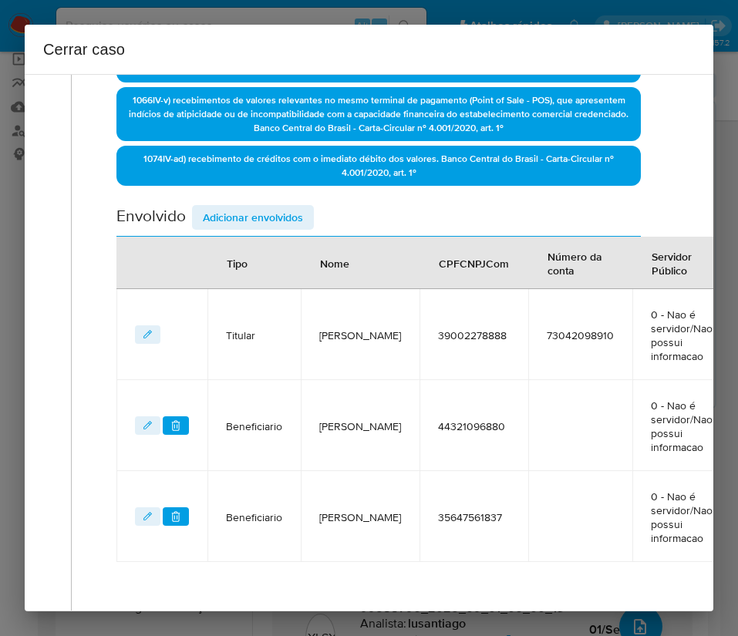
scroll to position [711, 0]
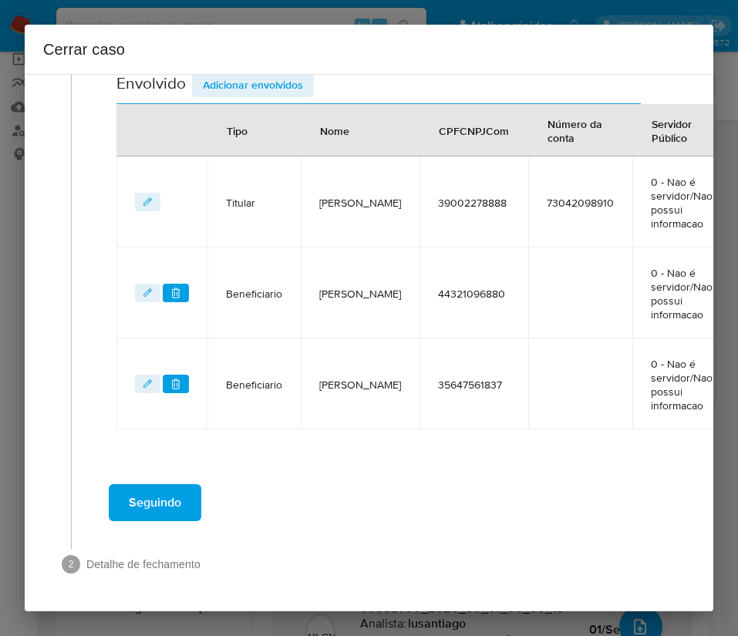
click at [178, 508] on span "Seguindo" at bounding box center [155, 503] width 52 height 34
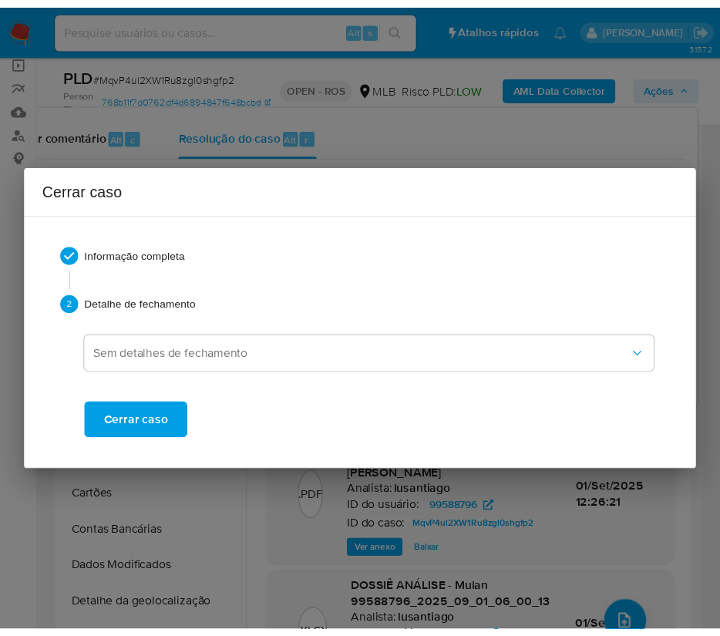
scroll to position [2456, 0]
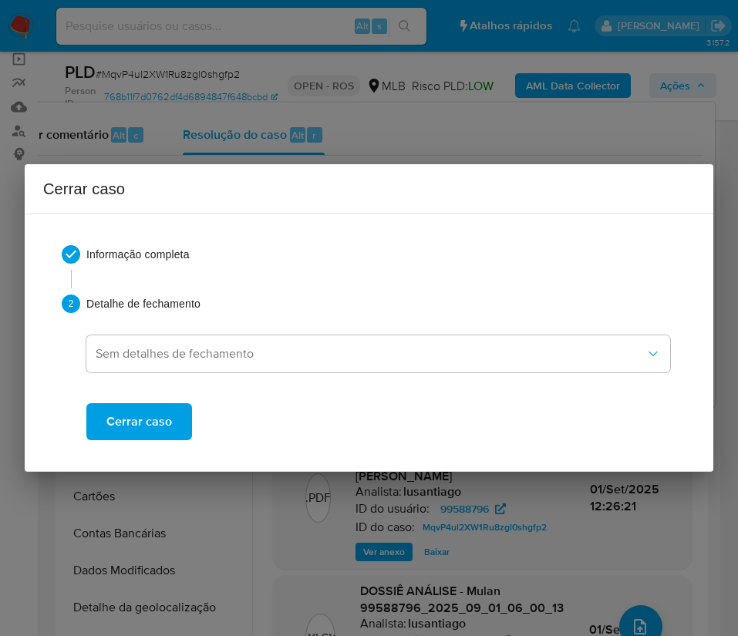
click at [153, 419] on span "Cerrar caso" at bounding box center [139, 422] width 66 height 34
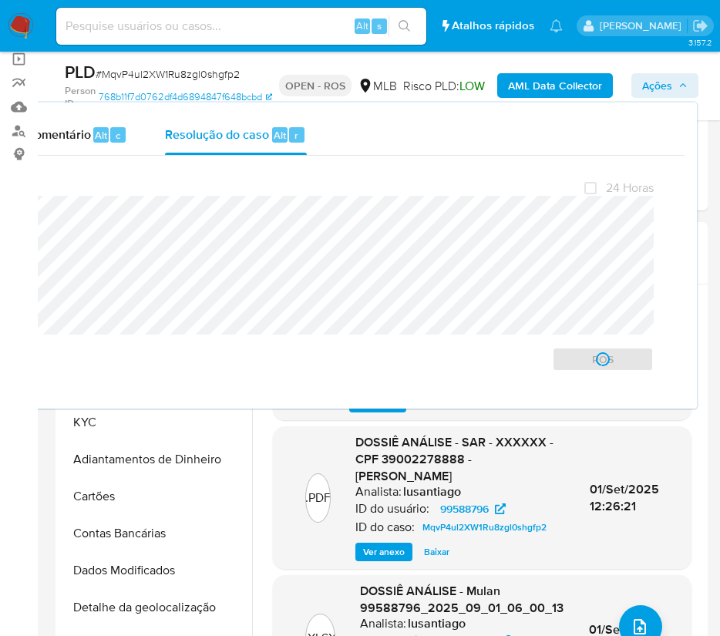
click at [117, 73] on span "# MqvP4ul2XW1Ru8zgl0shgfp2" at bounding box center [168, 73] width 144 height 15
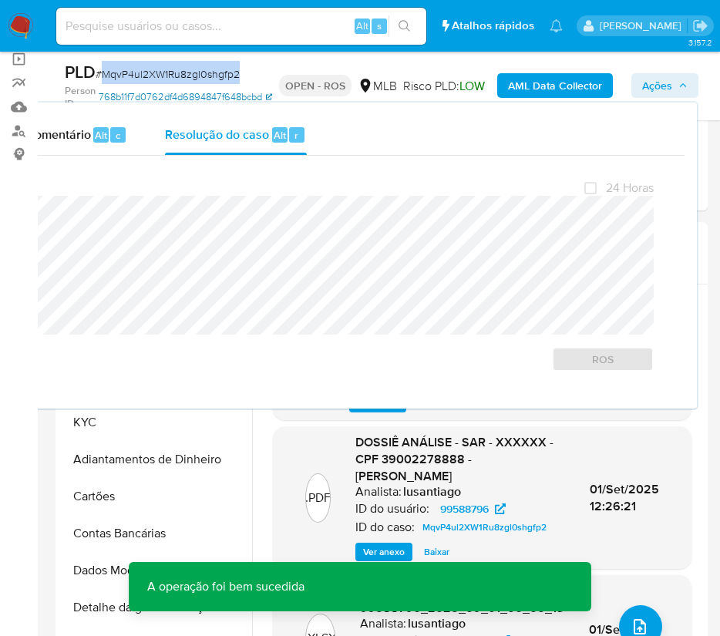
copy span "MqvP4ul2XW1Ru8zgl0shgfp2"
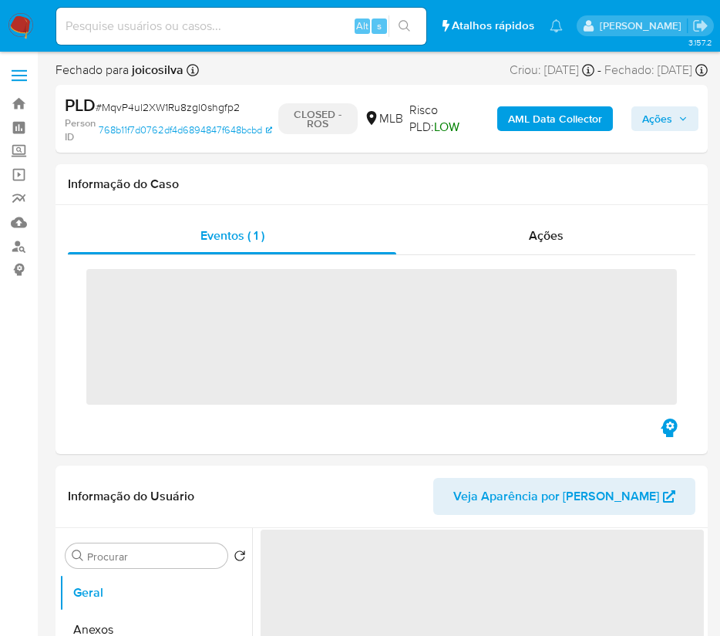
click at [19, 24] on img at bounding box center [21, 26] width 26 height 26
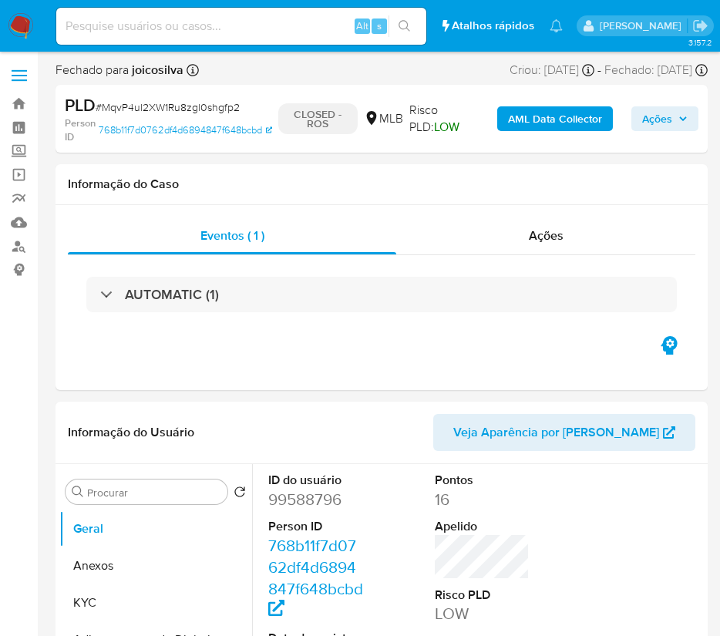
select select "10"
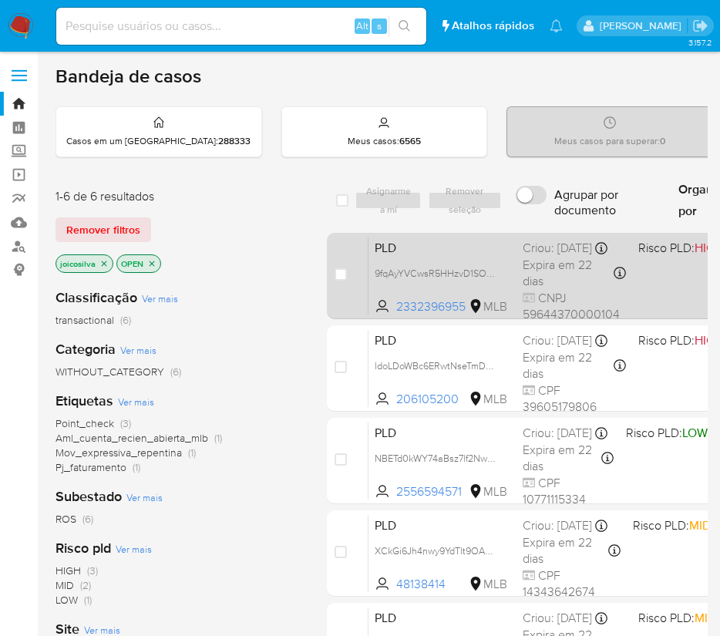
click at [677, 287] on div "PLD 9fqAyYVCwsR5HHzvD1SOh46N 2332396955 MLB Risco PLD: HIGH Criou: [DATE] Criou…" at bounding box center [670, 276] width 603 height 78
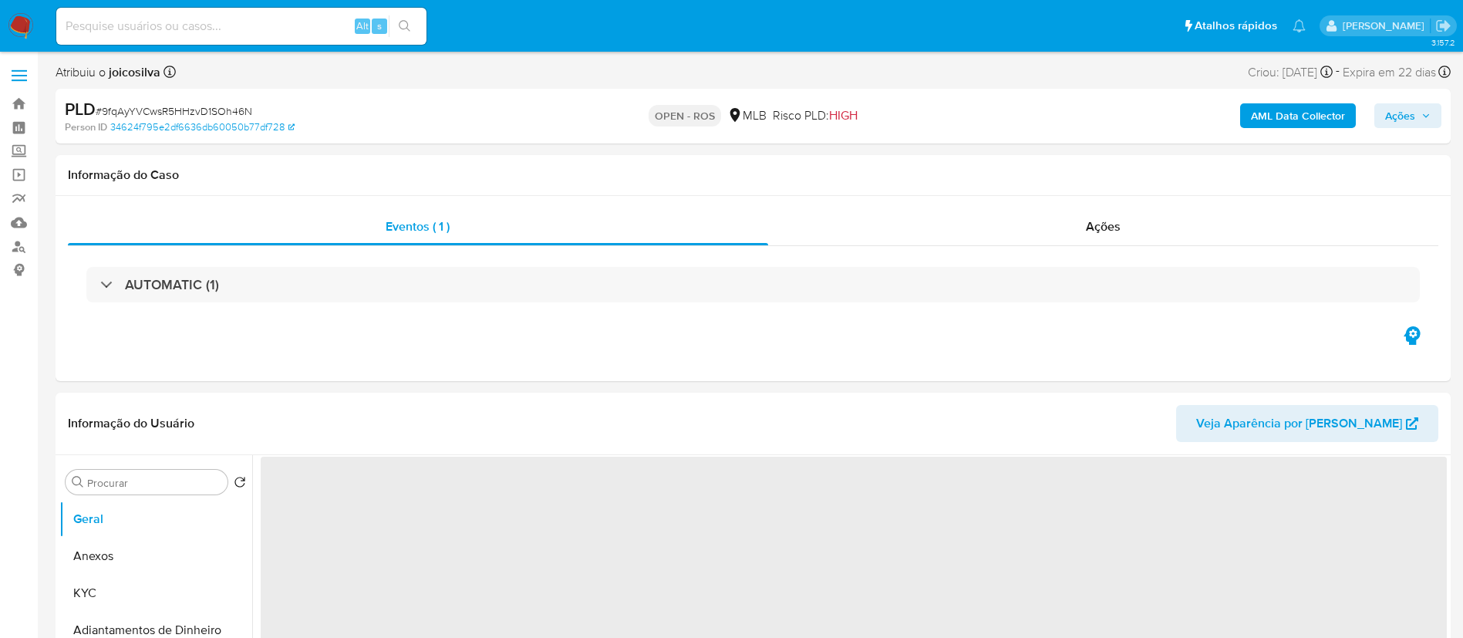
select select "10"
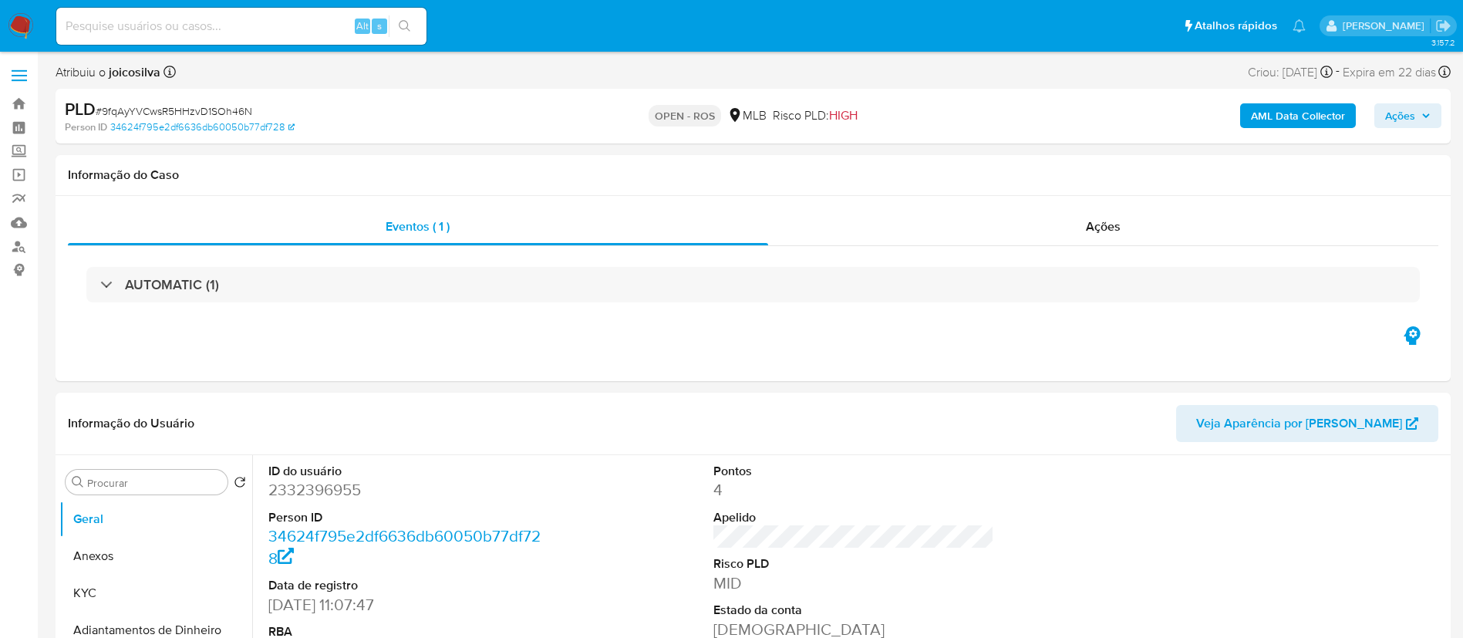
click at [240, 112] on span "# 9fqAyYVCwsR5HHzvD1SOh46N" at bounding box center [174, 110] width 157 height 15
copy span "9fqAyYVCwsR5HHzvD1SOh46N"
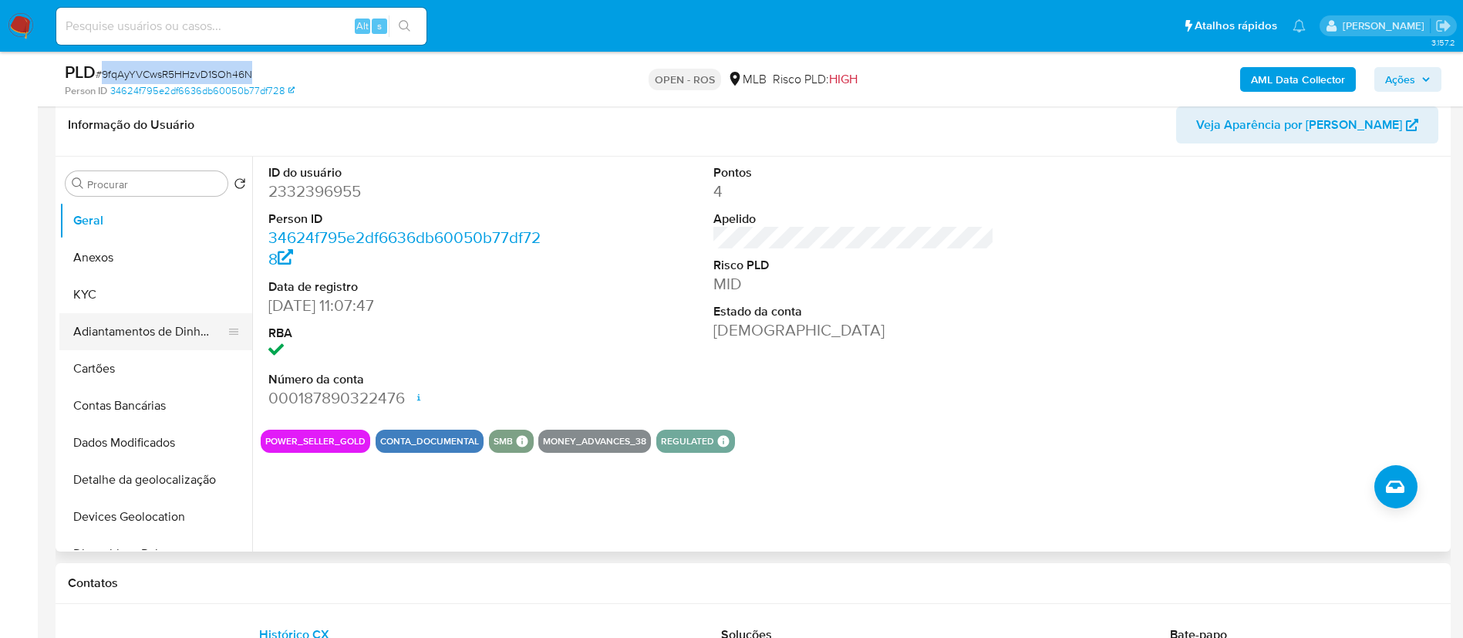
scroll to position [347, 0]
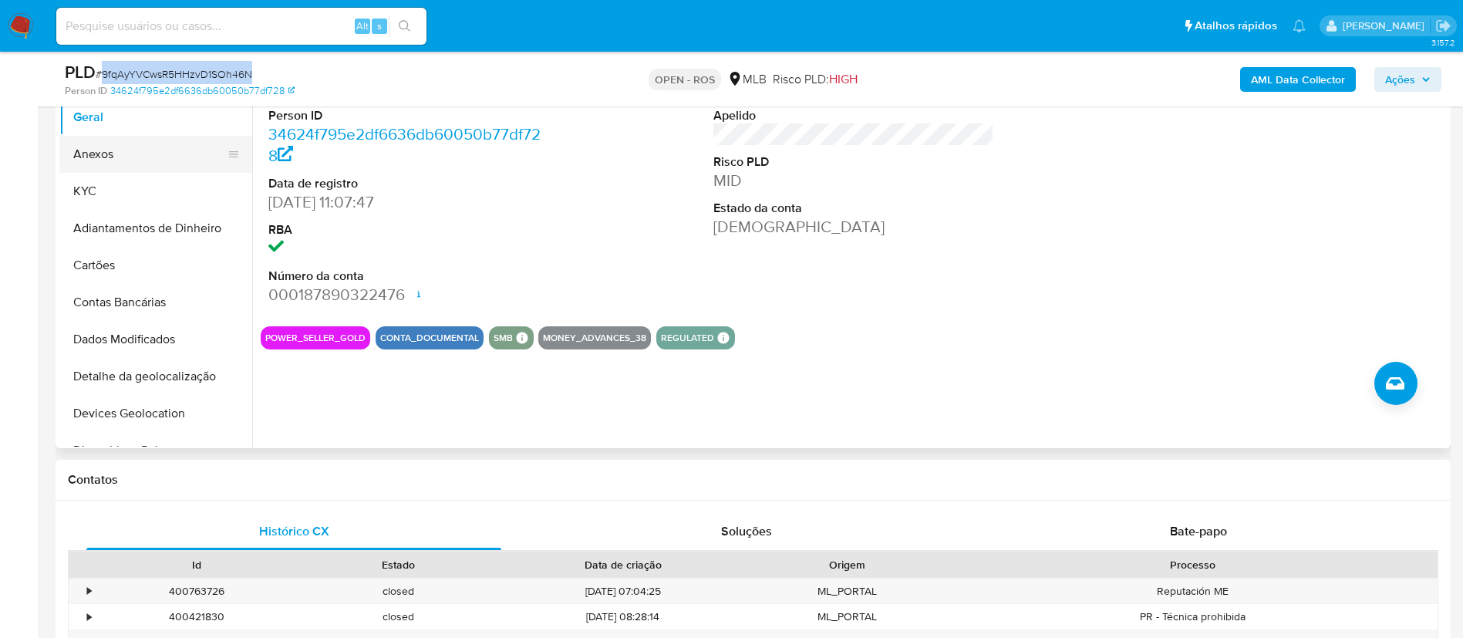
click at [142, 153] on button "Anexos" at bounding box center [149, 154] width 180 height 37
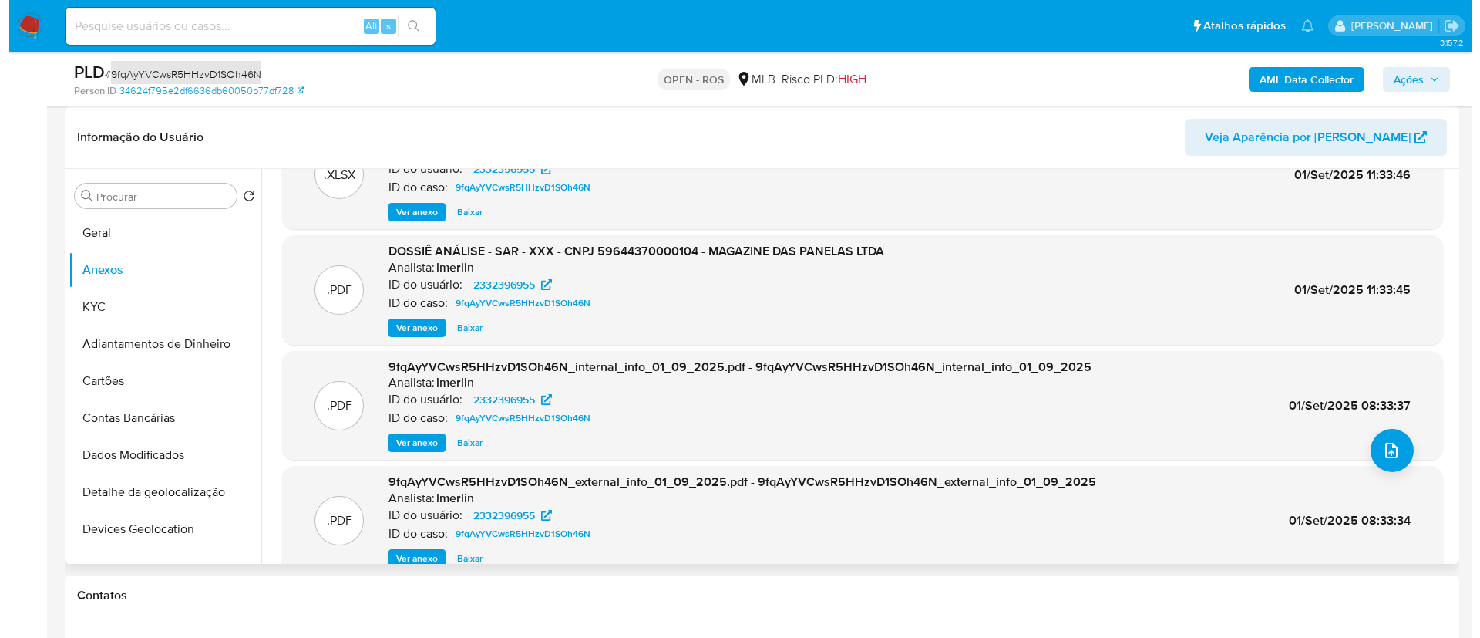
scroll to position [86, 0]
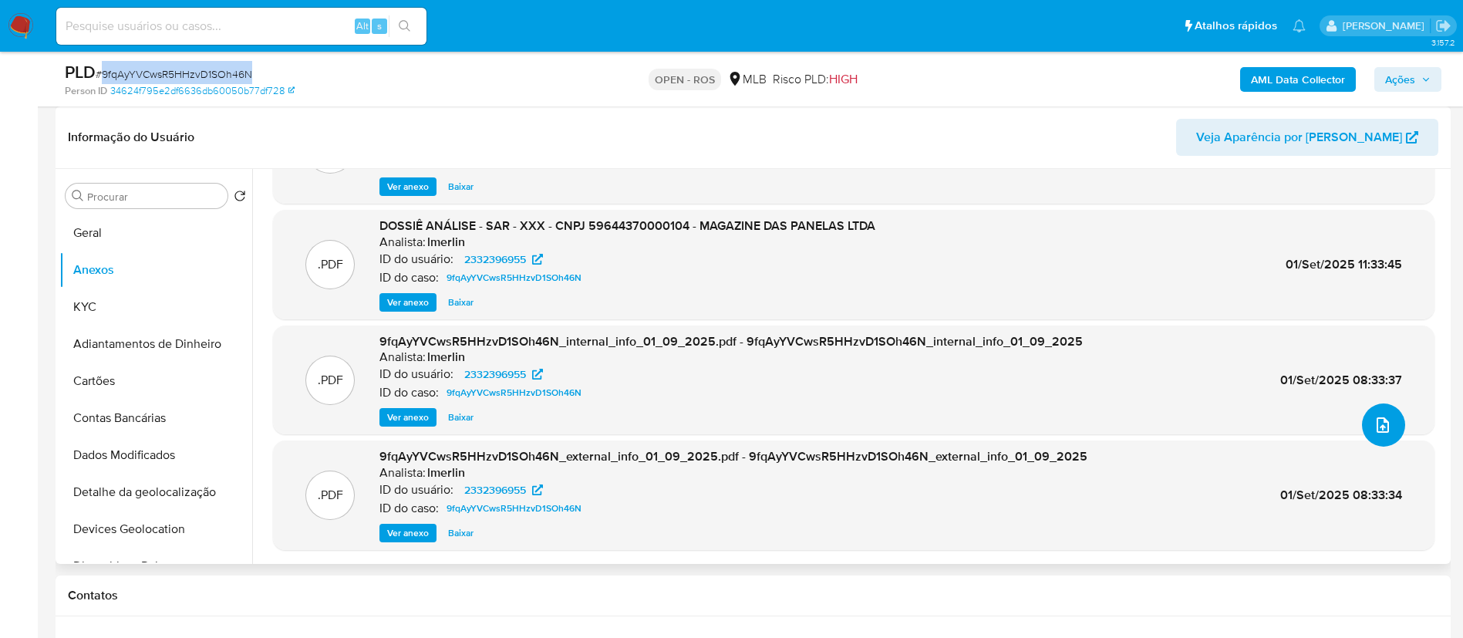
click at [737, 426] on icon "upload-file" at bounding box center [1382, 425] width 19 height 19
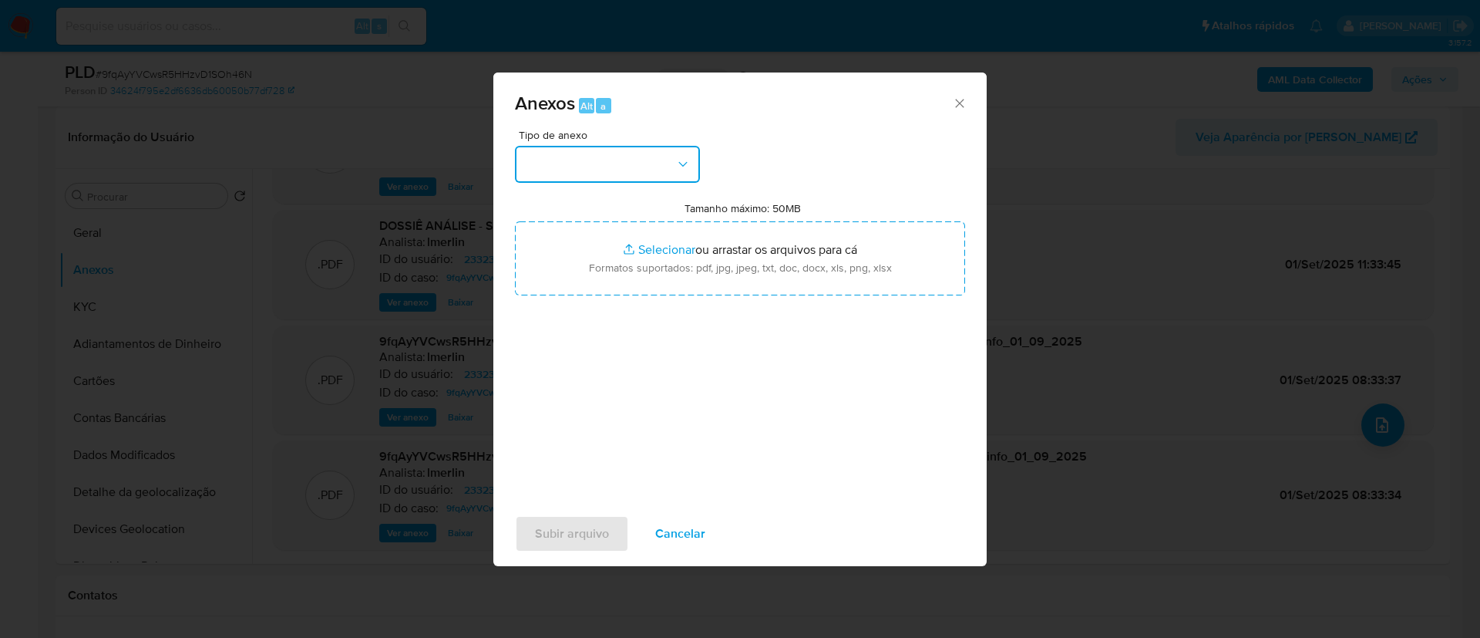
click at [665, 156] on button "button" at bounding box center [607, 164] width 185 height 37
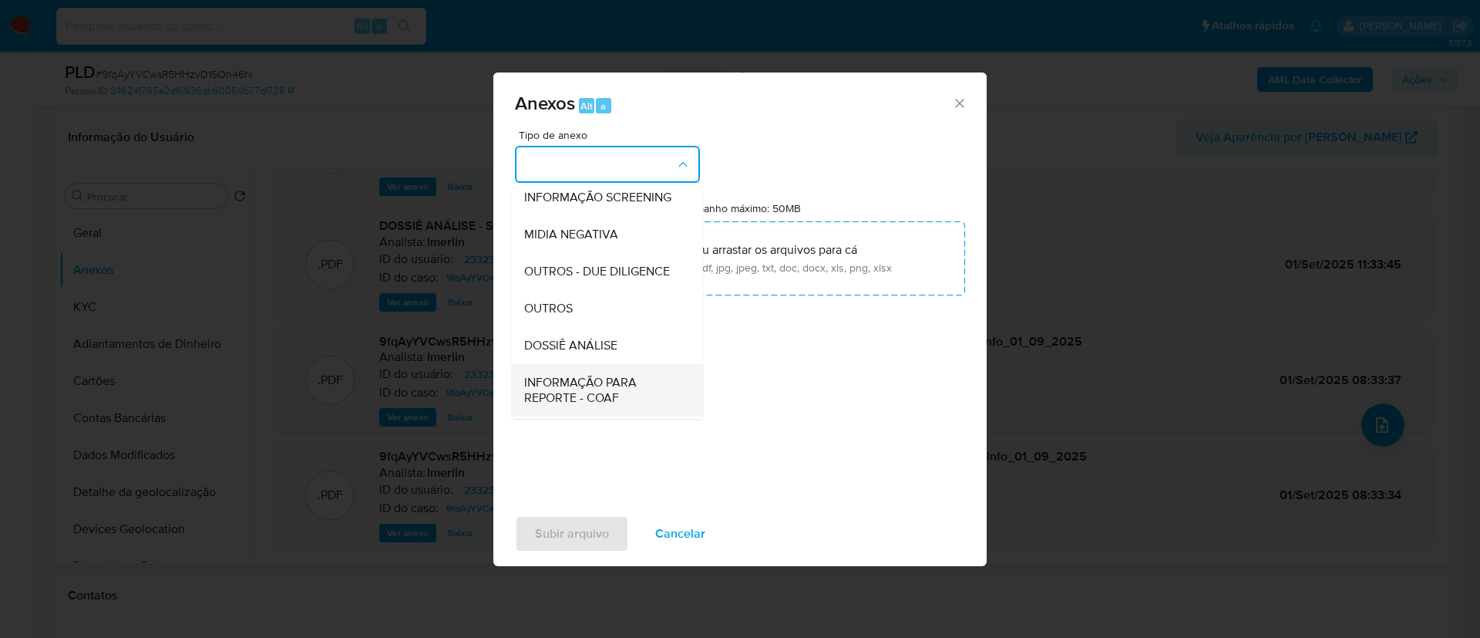
scroll to position [237, 0]
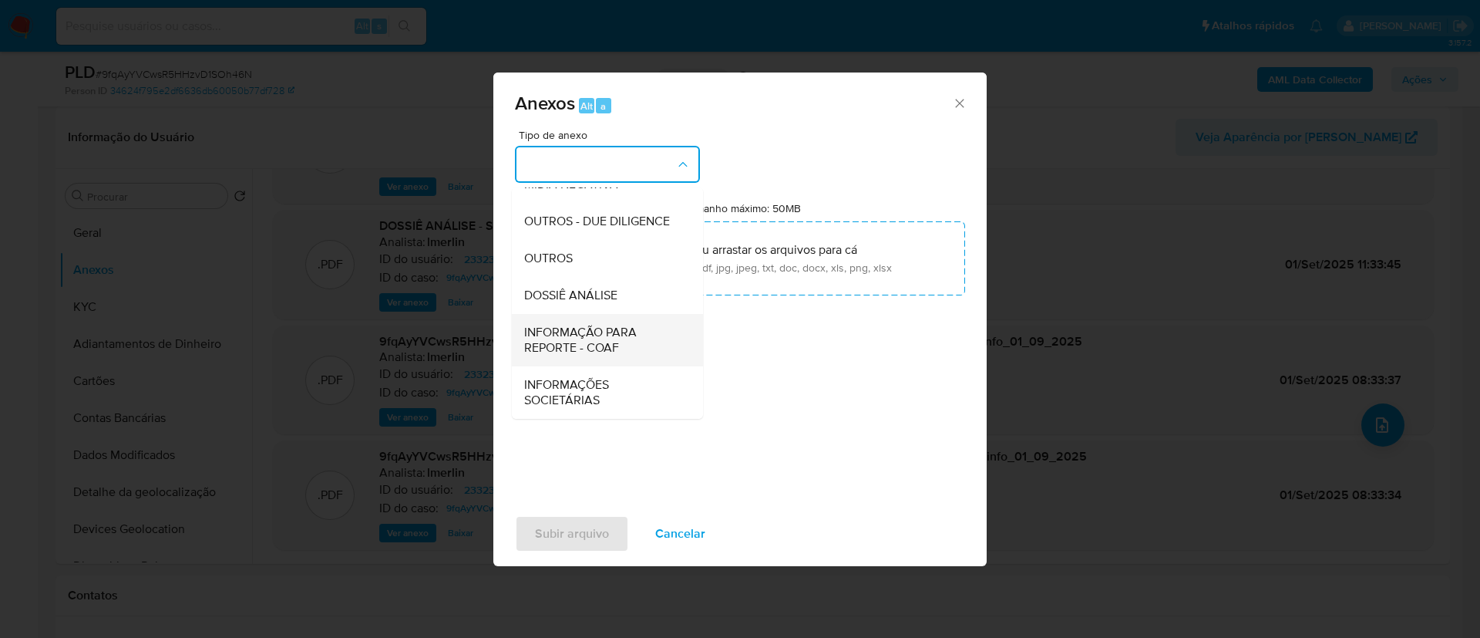
click at [615, 336] on span "INFORMAÇÃO PARA REPORTE - COAF" at bounding box center [602, 340] width 157 height 31
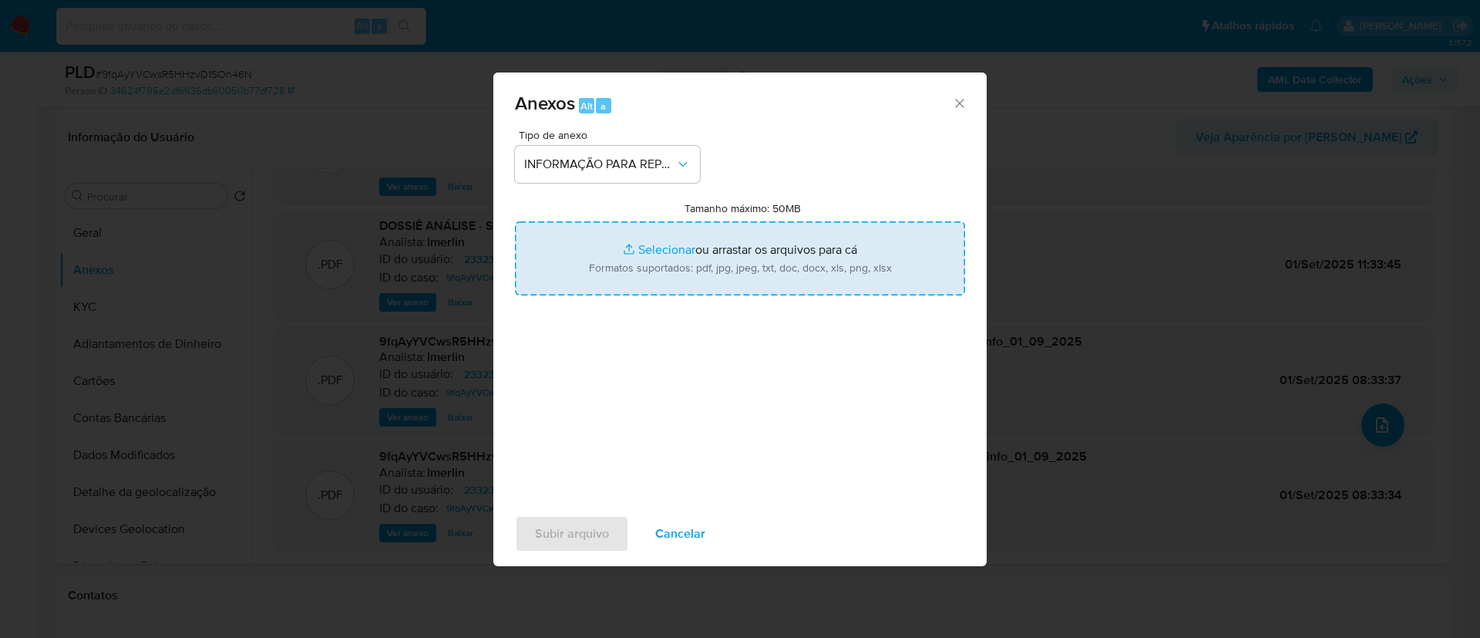
type input "C:\fakepath\SAR - 9fqAyYVCwsR5HHzvD1SOh46N - CNPJ 59644370000104 - MAGAZINE DAS…"
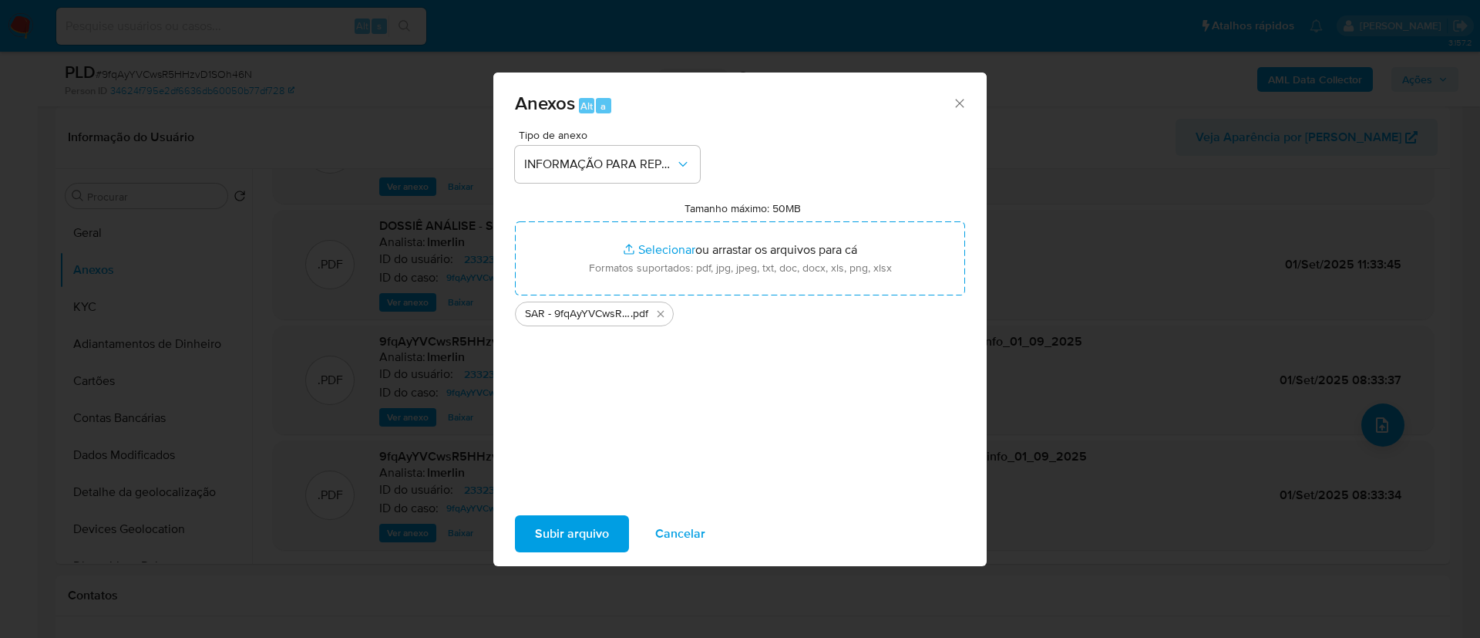
click at [571, 545] on span "Subir arquivo" at bounding box center [572, 534] width 74 height 34
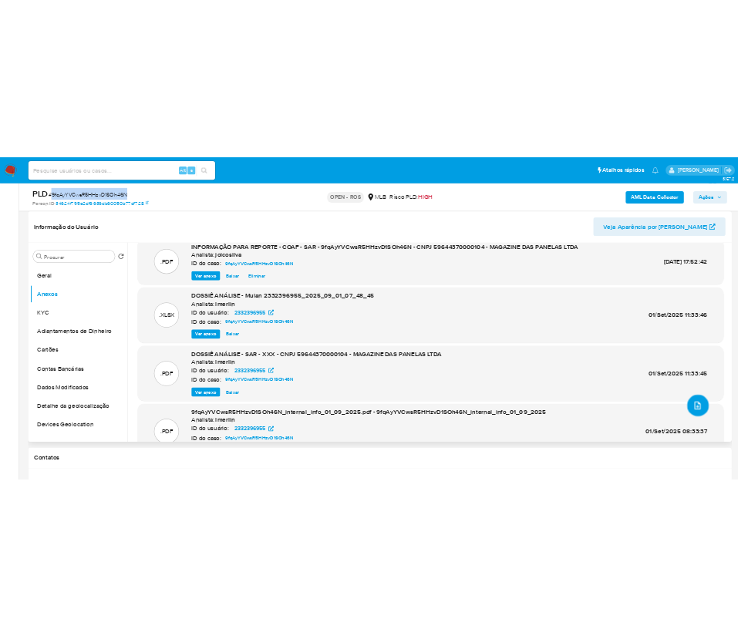
scroll to position [0, 0]
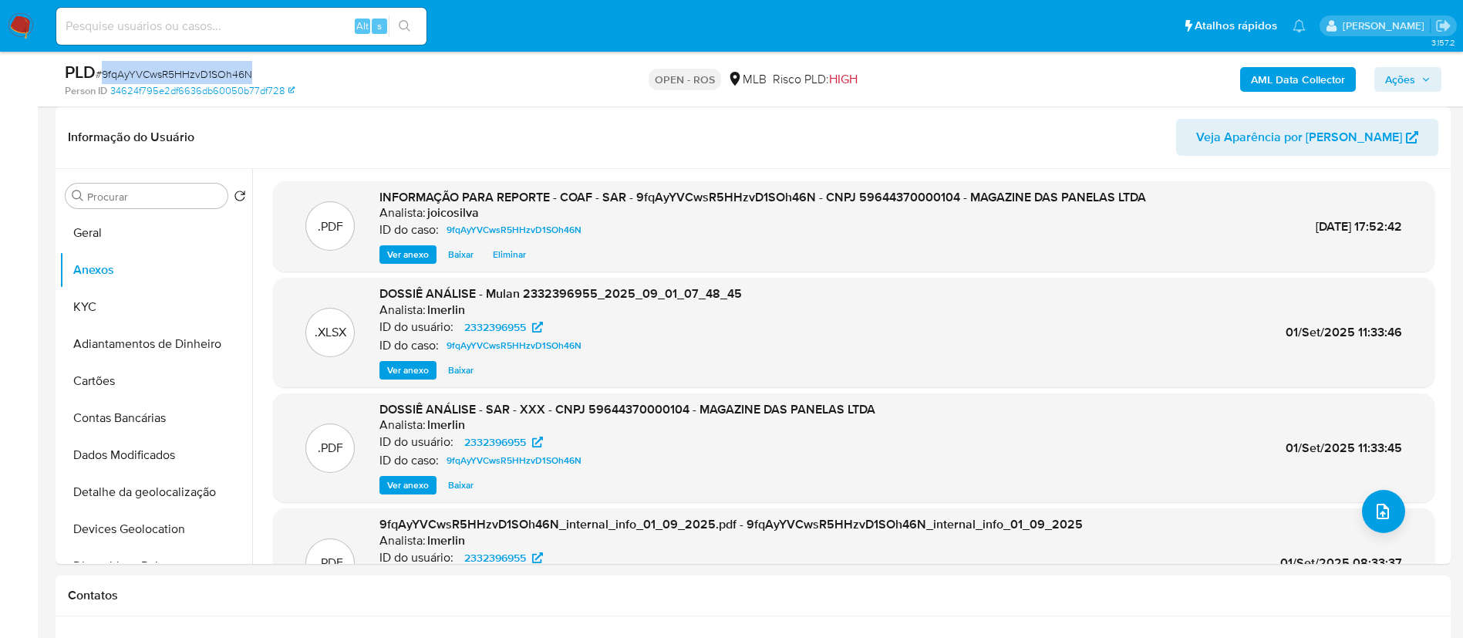
click at [737, 73] on span "Ações" at bounding box center [1400, 79] width 30 height 25
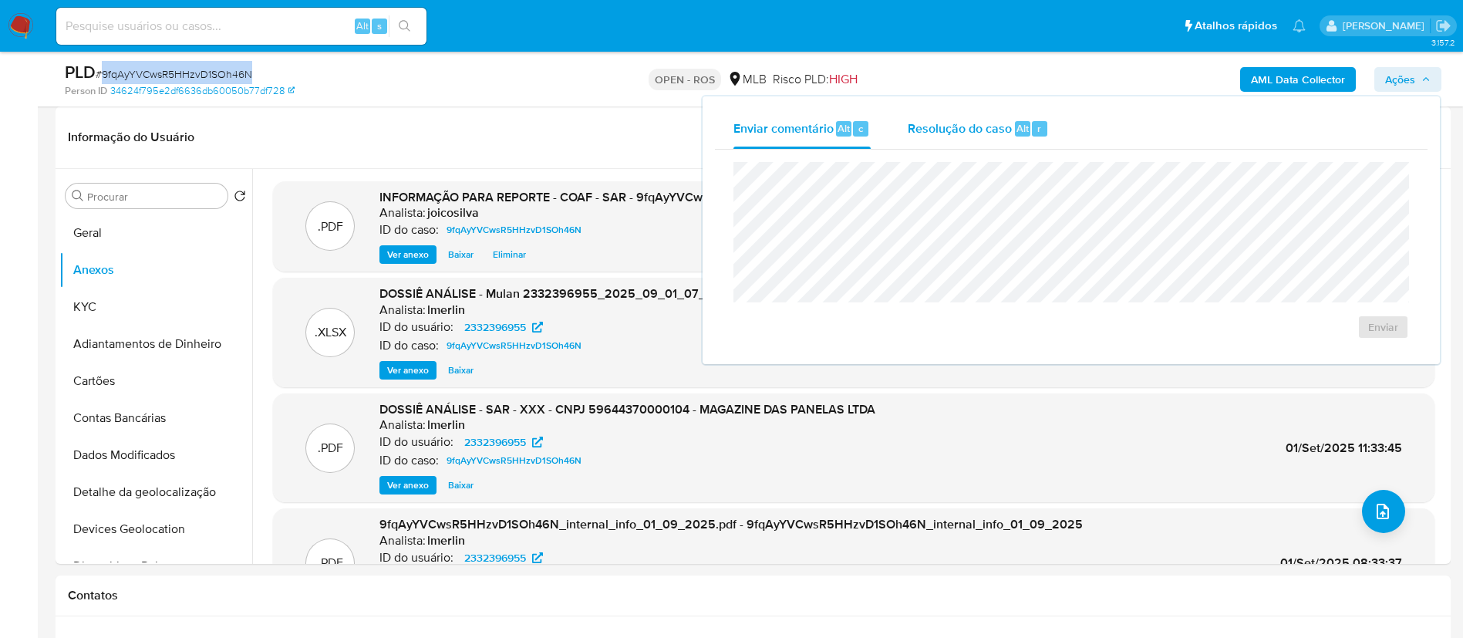
click at [737, 131] on span "Resolução do caso" at bounding box center [959, 128] width 104 height 18
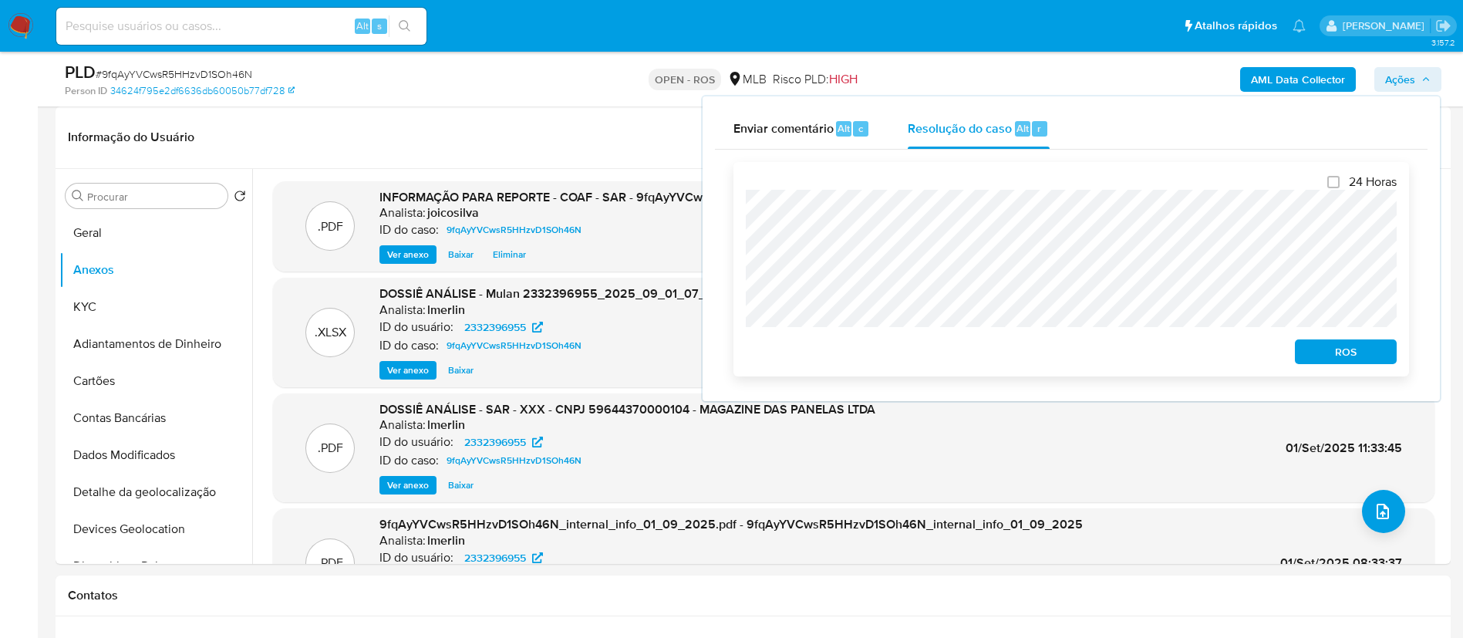
click at [737, 211] on div "24 Horas ROS" at bounding box center [1070, 269] width 675 height 214
click at [737, 355] on span "ROS" at bounding box center [1345, 352] width 80 height 22
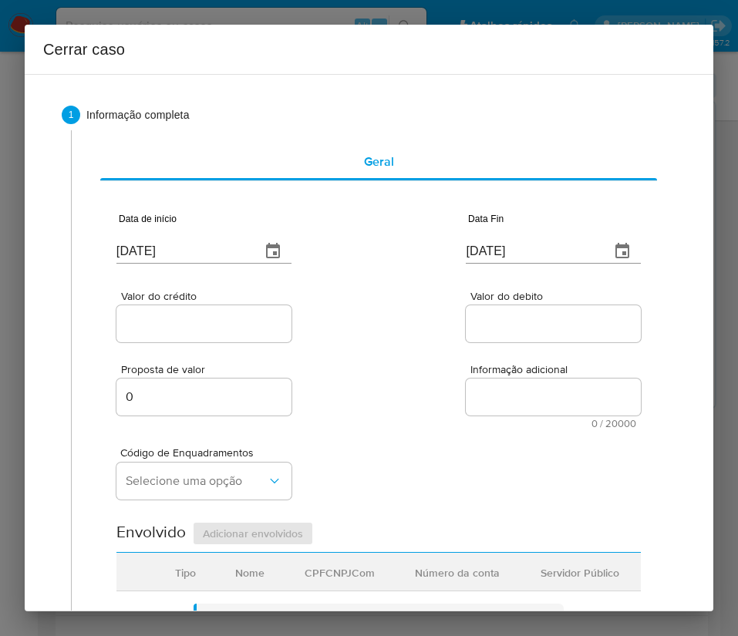
click at [155, 245] on input "[DATE]" at bounding box center [182, 251] width 132 height 25
paste input "1/07"
type input "[DATE]"
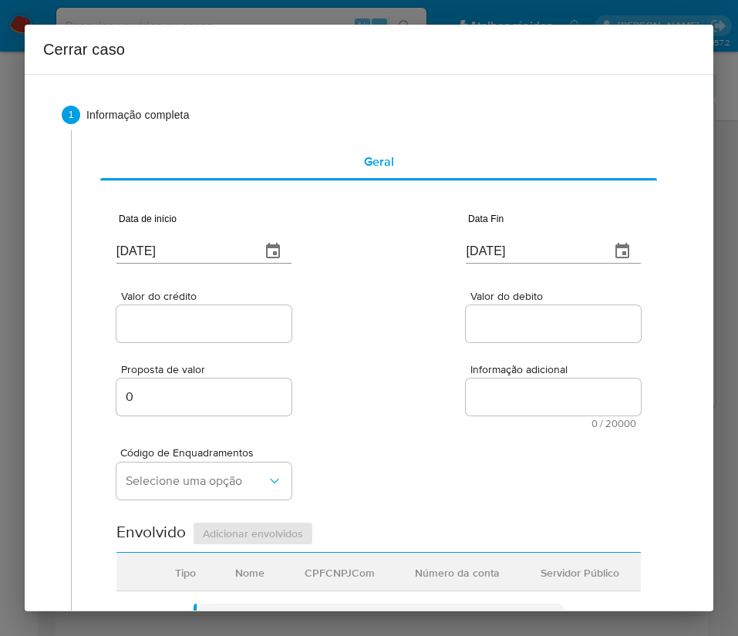
click at [470, 241] on input "[DATE]" at bounding box center [532, 251] width 132 height 25
click at [470, 241] on input "03/09/2025" at bounding box center [532, 251] width 132 height 25
paste input "31/08"
type input "31/08/2025"
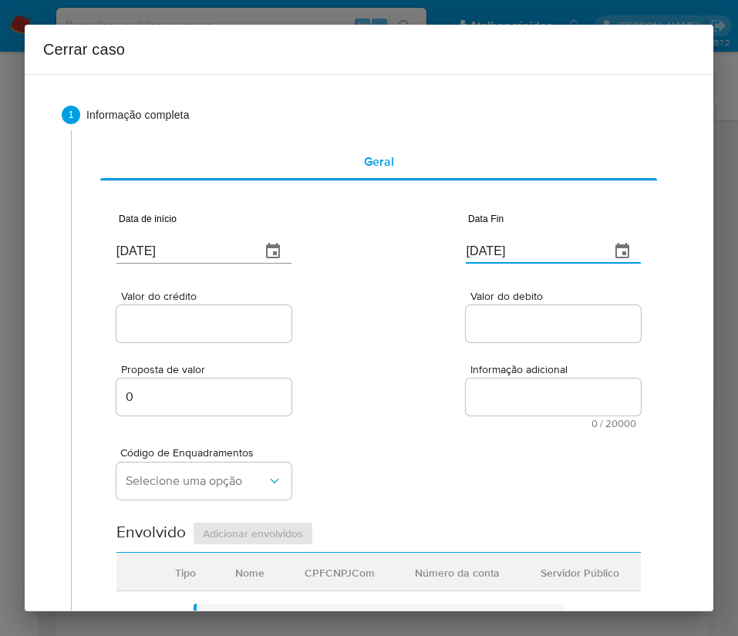
click at [500, 385] on textarea "Informação adicional" at bounding box center [553, 397] width 175 height 37
click at [250, 326] on input "Valor do crédito" at bounding box center [203, 324] width 175 height 20
click at [207, 326] on input "Valor do crédito" at bounding box center [203, 324] width 175 height 20
paste input "R$471.664"
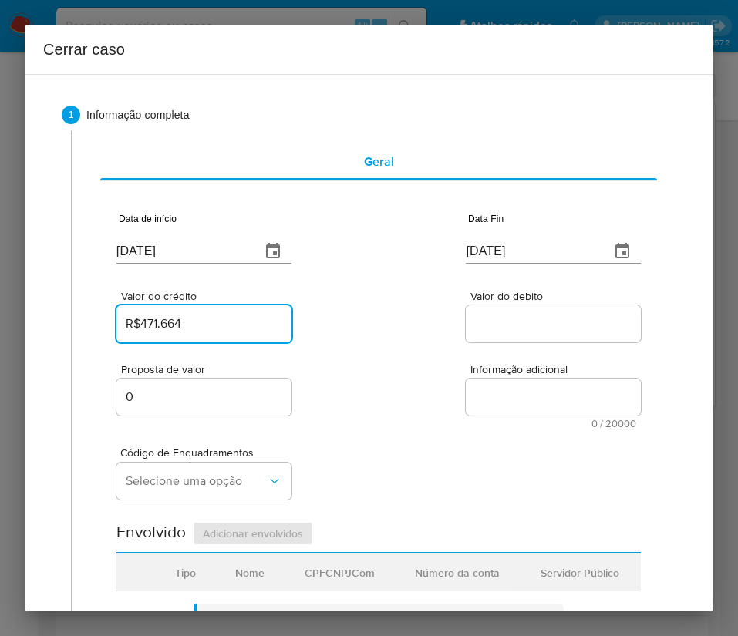
type input "R$471.664"
click at [505, 304] on div "Valor do debito" at bounding box center [553, 318] width 175 height 55
click at [505, 312] on div at bounding box center [553, 323] width 175 height 37
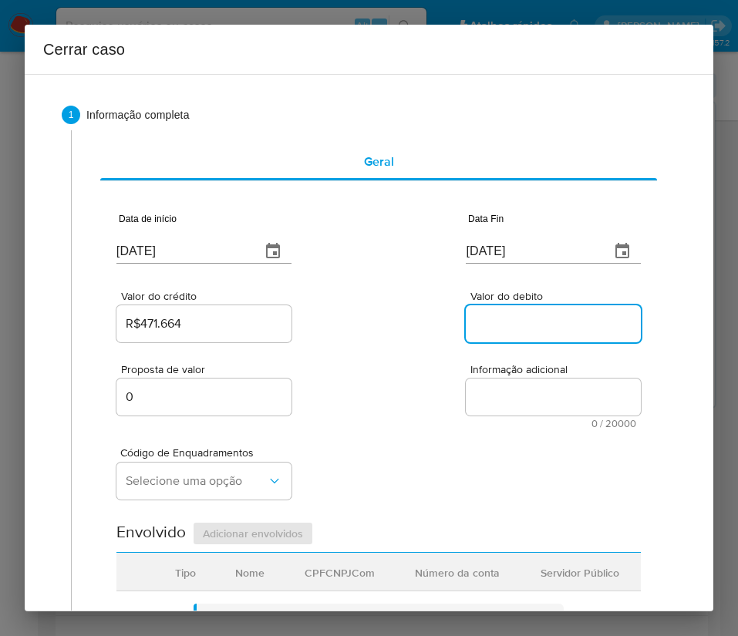
click at [513, 333] on input "Valor do debito" at bounding box center [553, 324] width 175 height 20
paste input "R$505.769"
type input "R$505.769"
click at [406, 471] on div "Código de Enquadramentos Selecione uma opção" at bounding box center [378, 467] width 524 height 77
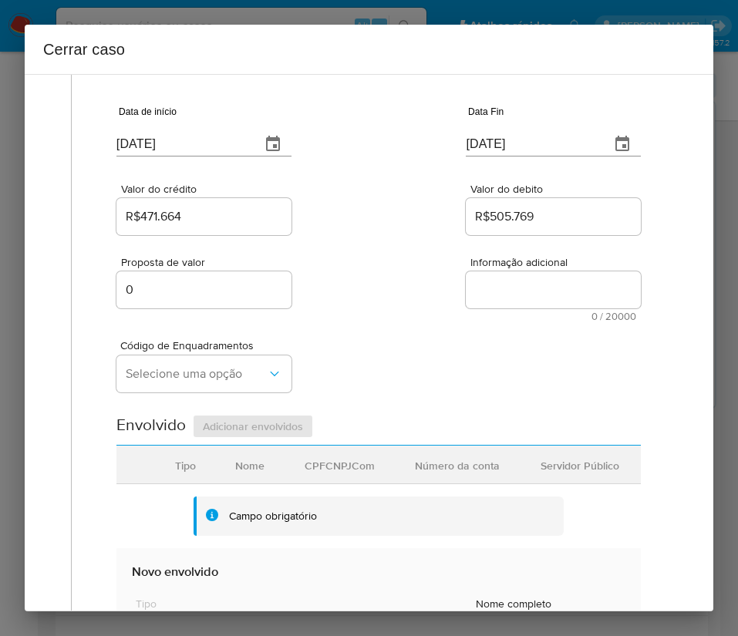
scroll to position [231, 0]
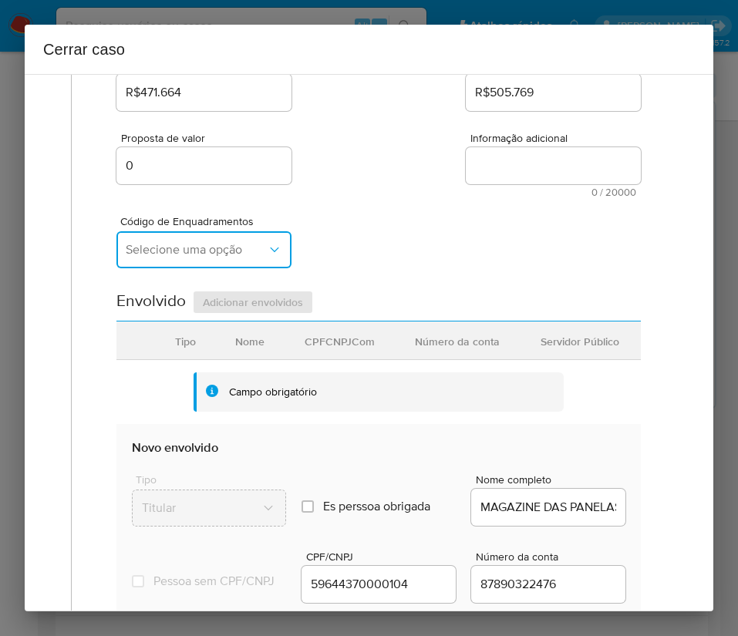
click at [229, 251] on span "Selecione uma opção" at bounding box center [196, 249] width 141 height 15
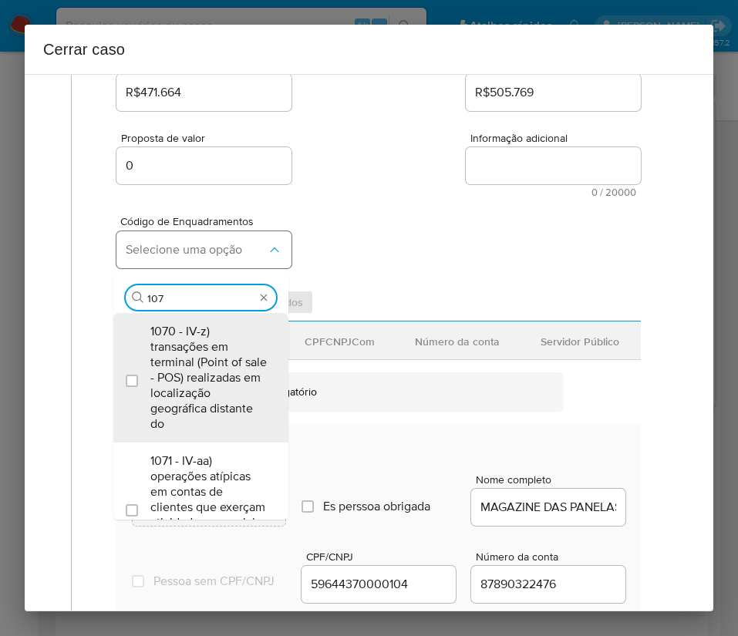
type input "1073"
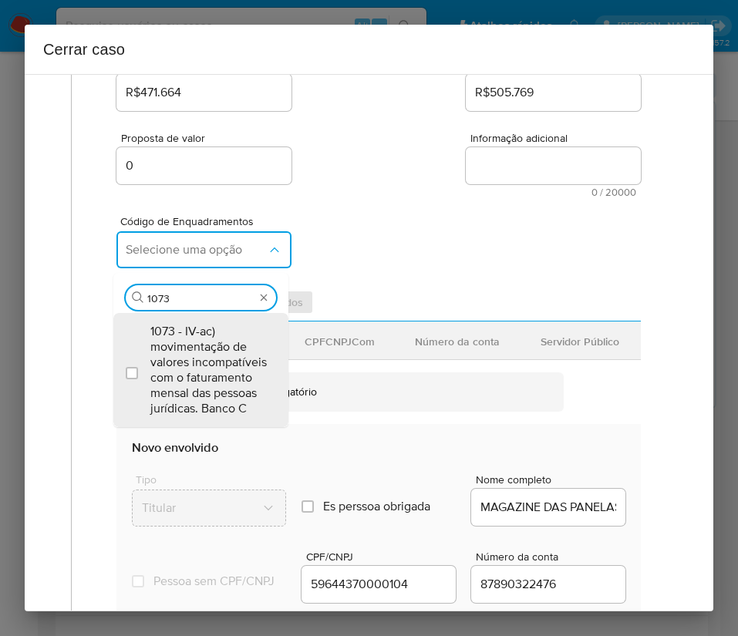
drag, startPoint x: 210, startPoint y: 370, endPoint x: 308, endPoint y: 260, distance: 147.5
click at [210, 369] on span "1073 - IV-ac) movimentação de valores incompatíveis com o faturamento mensal da…" at bounding box center [208, 370] width 116 height 93
checkbox input "true"
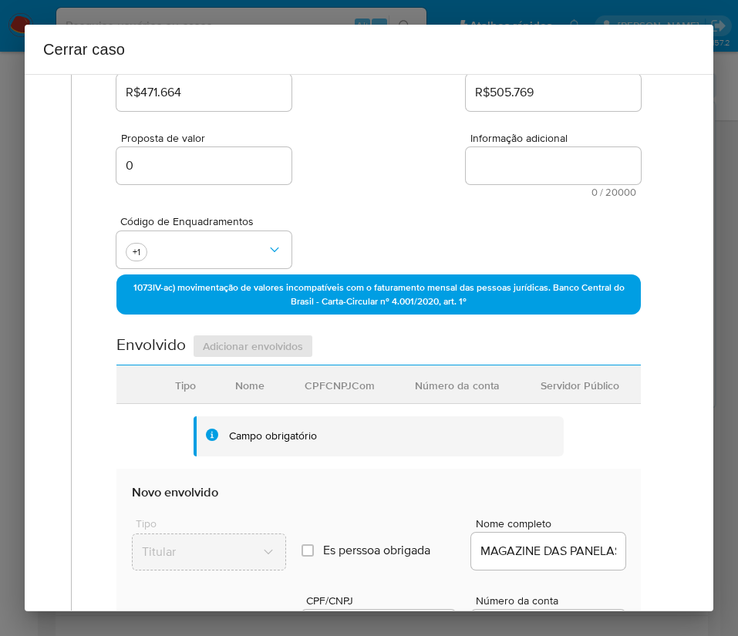
click at [375, 184] on div "Proposta de valor 0 Informação adicional 0 / 20000 20000 caracteres restantes" at bounding box center [378, 155] width 524 height 83
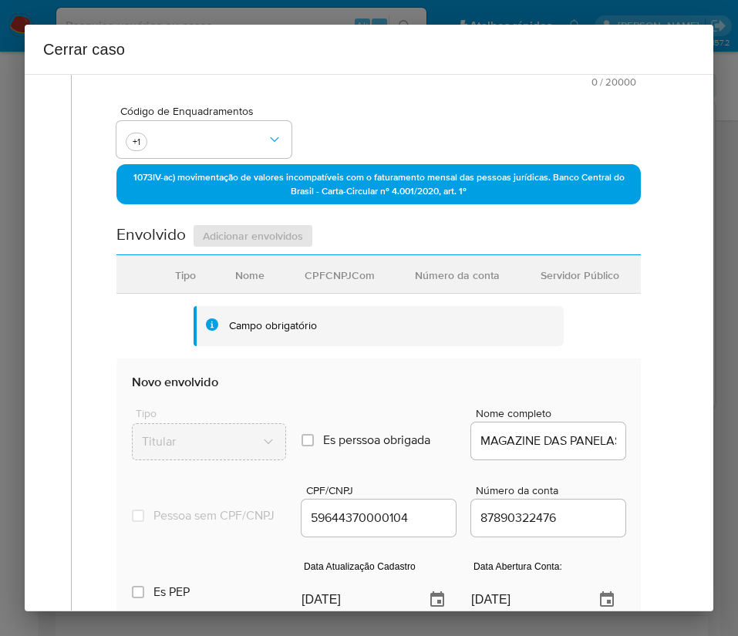
scroll to position [578, 0]
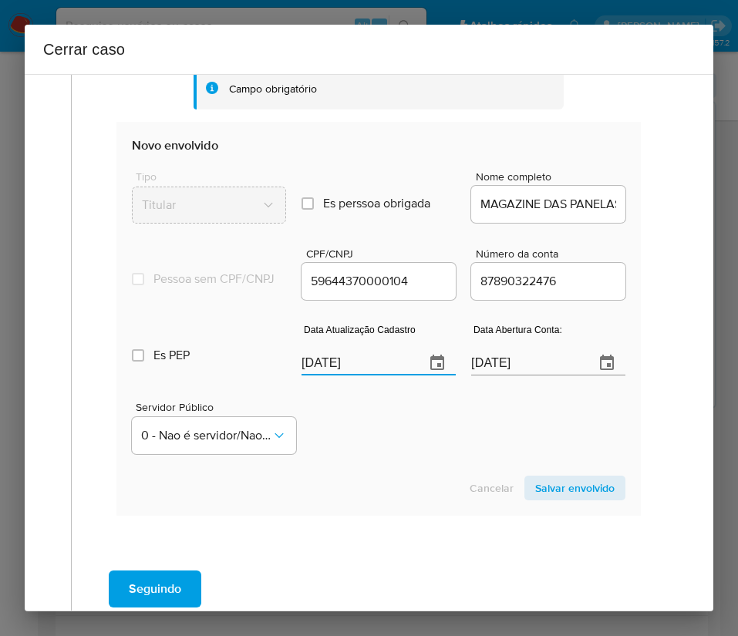
click at [324, 375] on input "[DATE]" at bounding box center [356, 363] width 111 height 25
paste input "1"
type input "[DATE]"
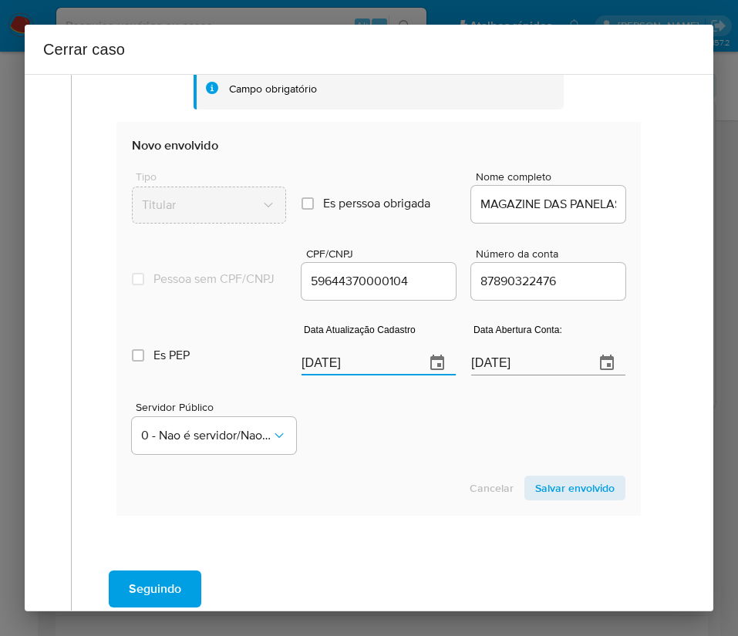
click at [408, 449] on div "Servidor Público 0 - Nao é servidor/Nao possui informacao" at bounding box center [378, 421] width 493 height 77
click at [522, 375] on input "19/05/2025" at bounding box center [526, 363] width 111 height 25
click at [473, 458] on div "Servidor Público 0 - Nao é servidor/Nao possui informacao" at bounding box center [378, 421] width 493 height 77
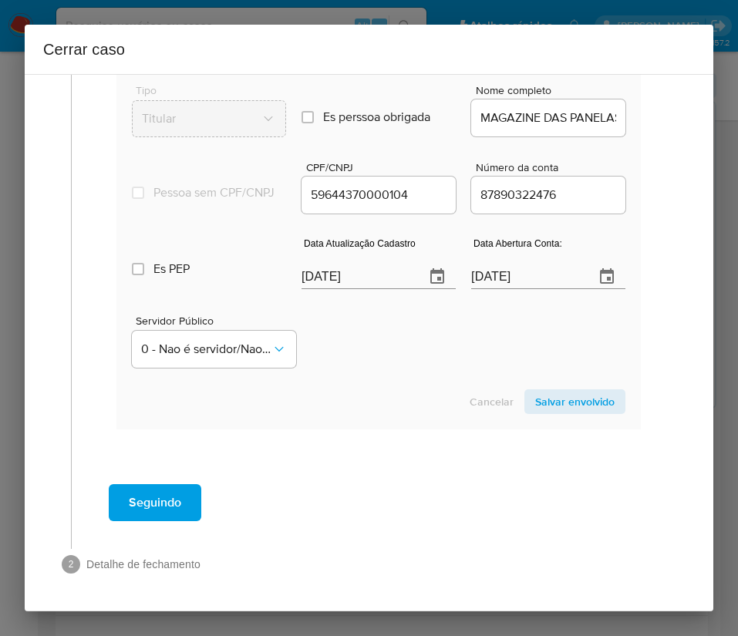
click at [535, 405] on span "Salvar envolvido" at bounding box center [574, 402] width 79 height 22
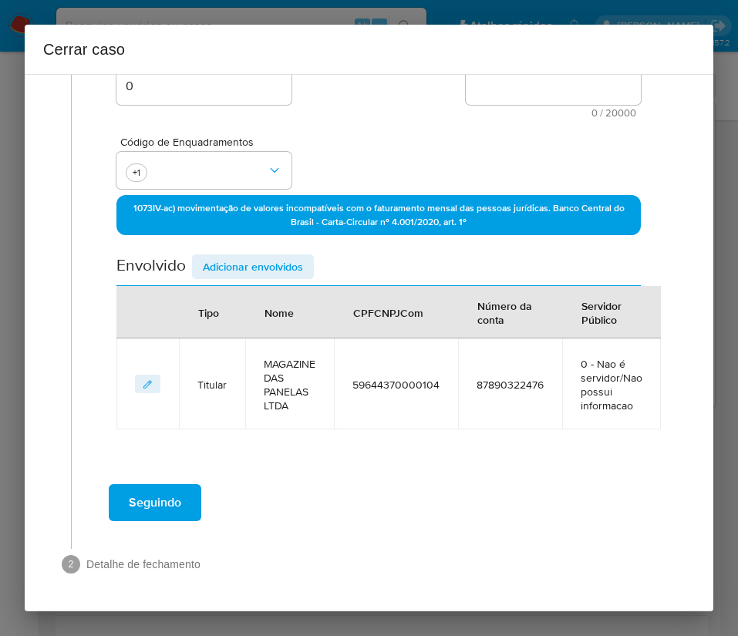
click at [260, 268] on span "Adicionar envolvidos" at bounding box center [253, 267] width 100 height 22
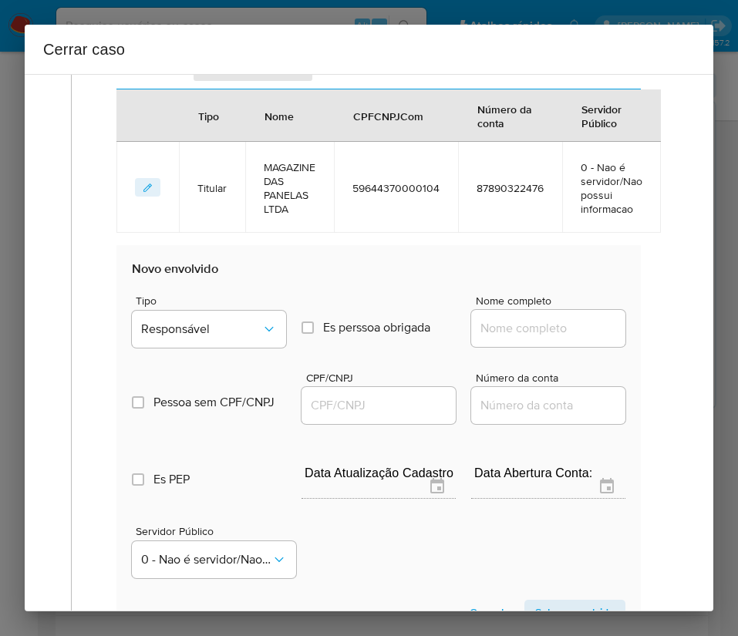
scroll to position [658, 0]
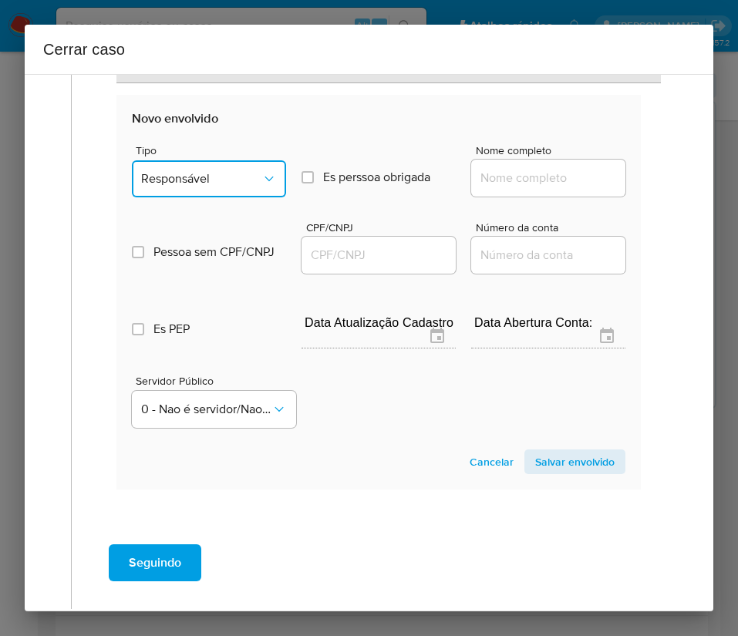
click at [244, 177] on span "Responsável" at bounding box center [201, 178] width 120 height 15
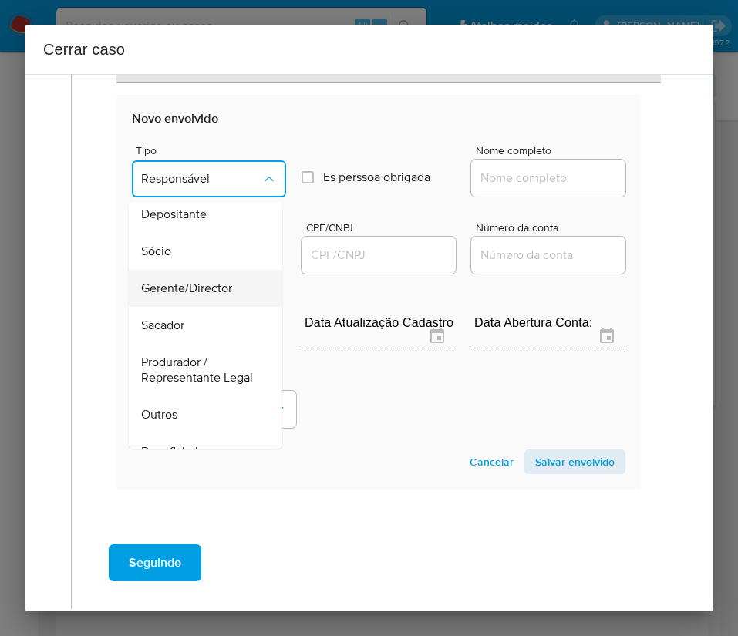
scroll to position [0, 0]
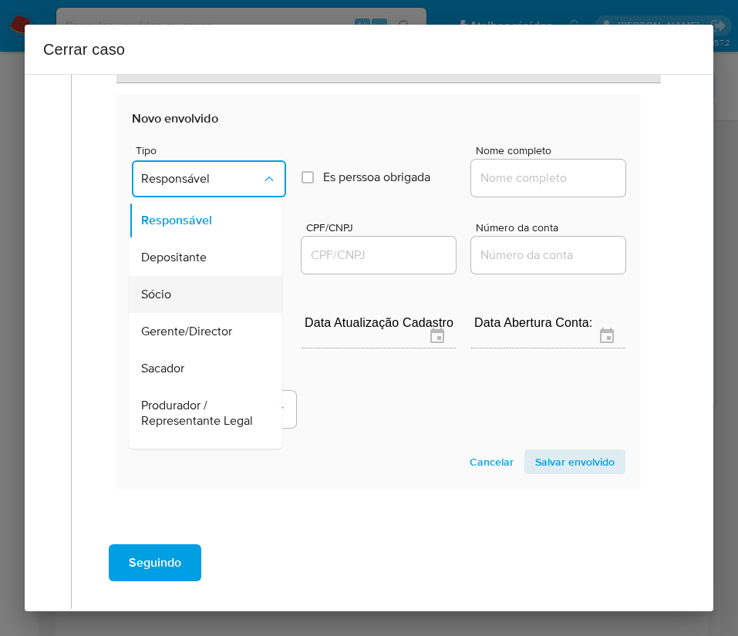
click at [163, 281] on div "Sócio" at bounding box center [201, 294] width 120 height 37
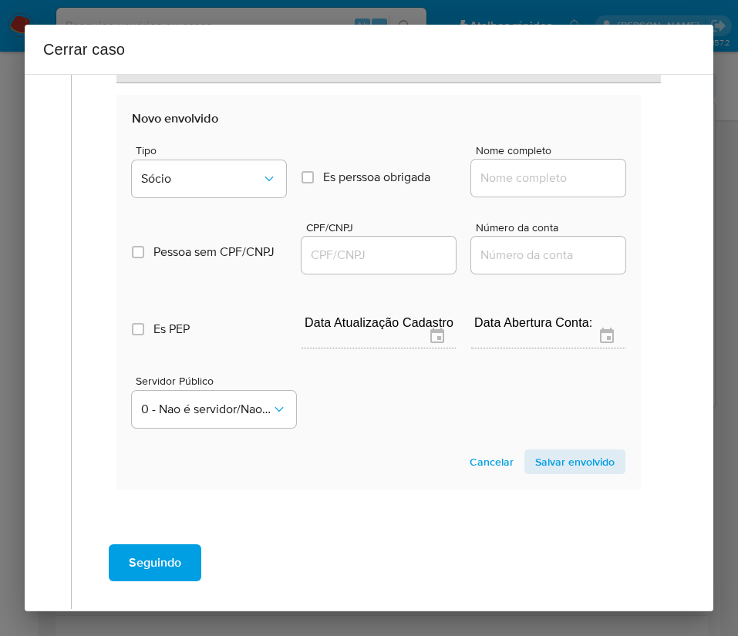
click at [487, 169] on input "Nome completo" at bounding box center [548, 178] width 154 height 20
paste input "SORAIA SELMA CIUFFA, 07728677802"
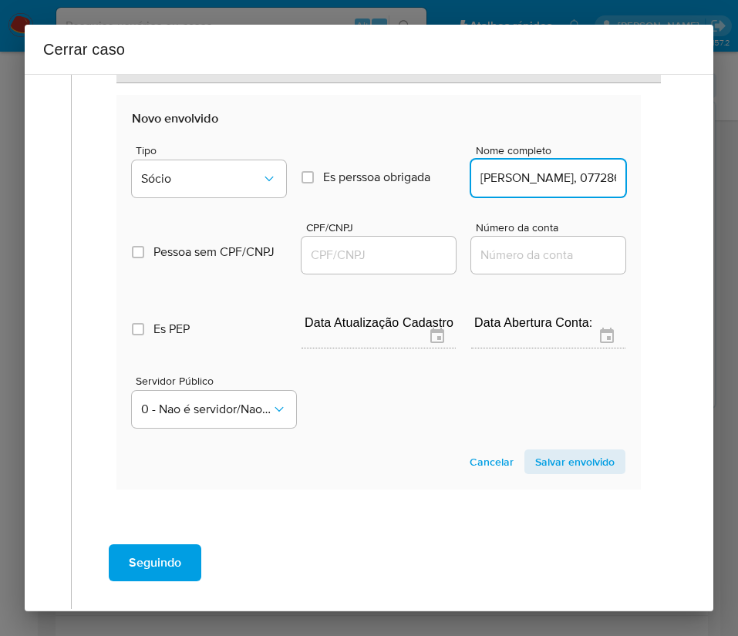
scroll to position [0, 79]
drag, startPoint x: 515, startPoint y: 178, endPoint x: 645, endPoint y: 178, distance: 130.3
click at [645, 178] on div "Geral Data de início 01/07/2025 Data Fin 31/08/2025 Valor do crédito R$471.664 …" at bounding box center [378, 4] width 583 height 1062
type input "SORAIA SELMA CIUFFA"
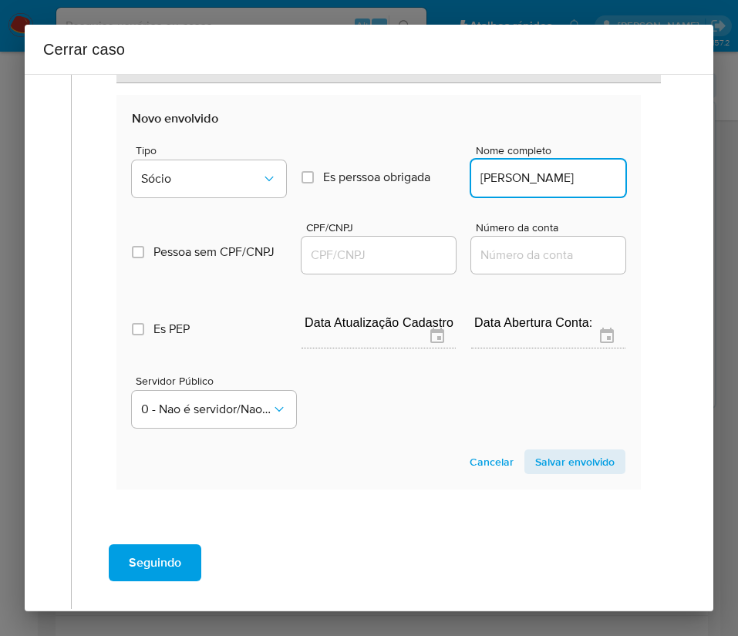
drag, startPoint x: 377, startPoint y: 253, endPoint x: 480, endPoint y: 252, distance: 103.3
click at [378, 253] on input "CPF/CNPJ" at bounding box center [378, 255] width 154 height 20
paste input "07728677802"
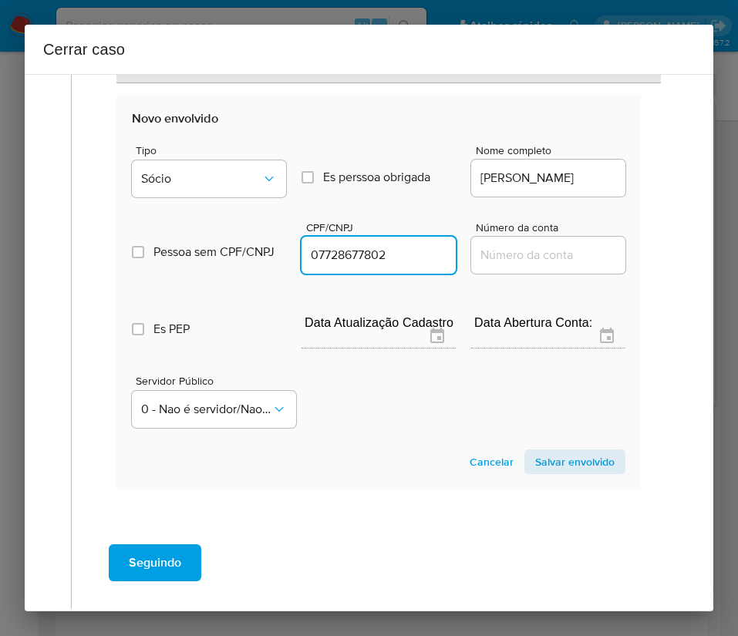
type input "7728677802"
click at [550, 461] on span "Salvar envolvido" at bounding box center [574, 462] width 79 height 22
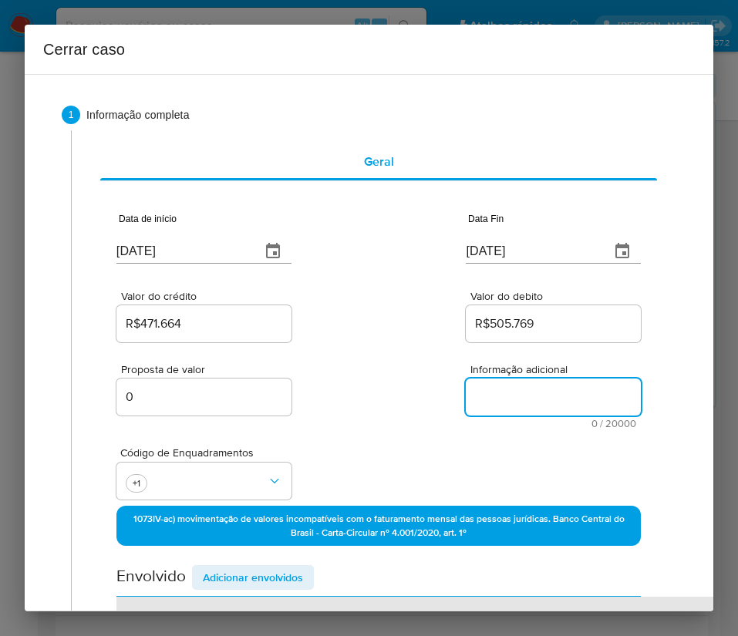
click at [510, 398] on textarea "Informação adicional" at bounding box center [553, 397] width 175 height 37
paste textarea "Informações do Cliente MAGAZINE DAS PANELAS LTDA, CNPJ 59644370000104, sediada …"
type textarea "Informações do Cliente MAGAZINE DAS PANELAS LTDA, CNPJ 59644370000104, sediada …"
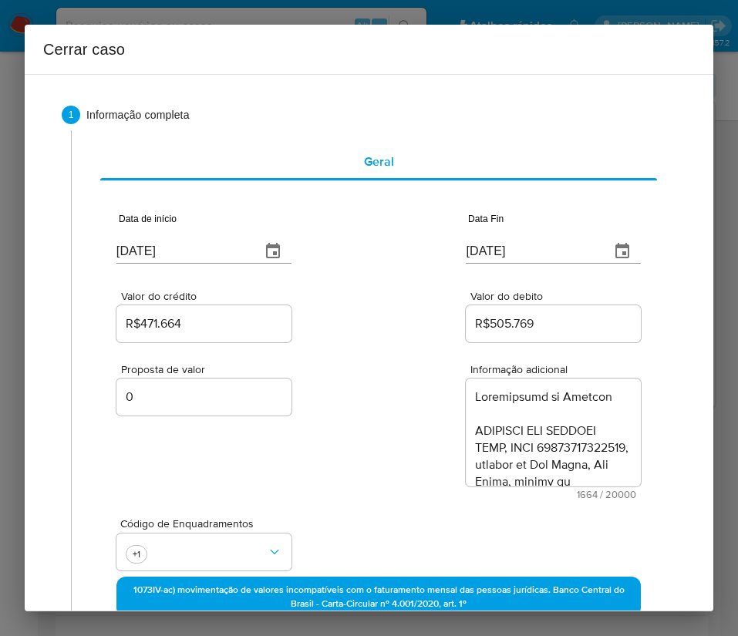
click at [376, 442] on div "Proposta de valor 0 Informação adicional 1664 / 20000 18336 caracteres restantes" at bounding box center [378, 422] width 524 height 154
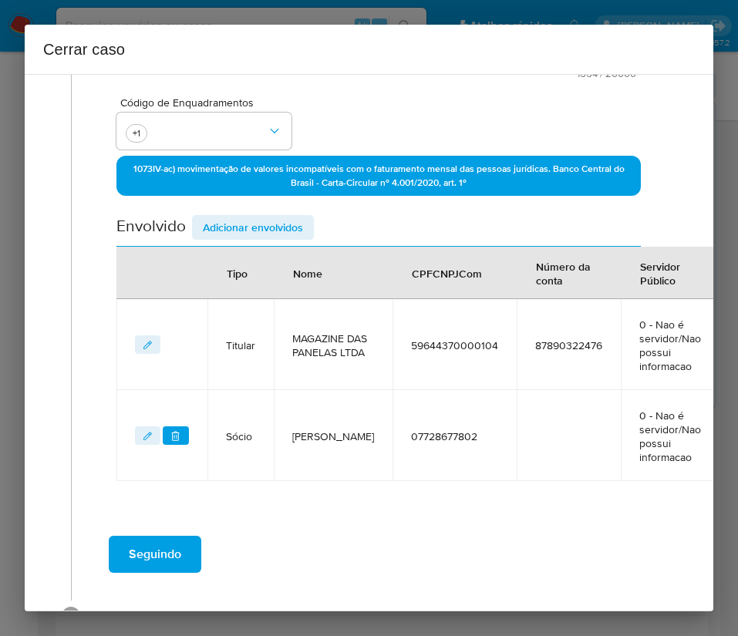
scroll to position [473, 0]
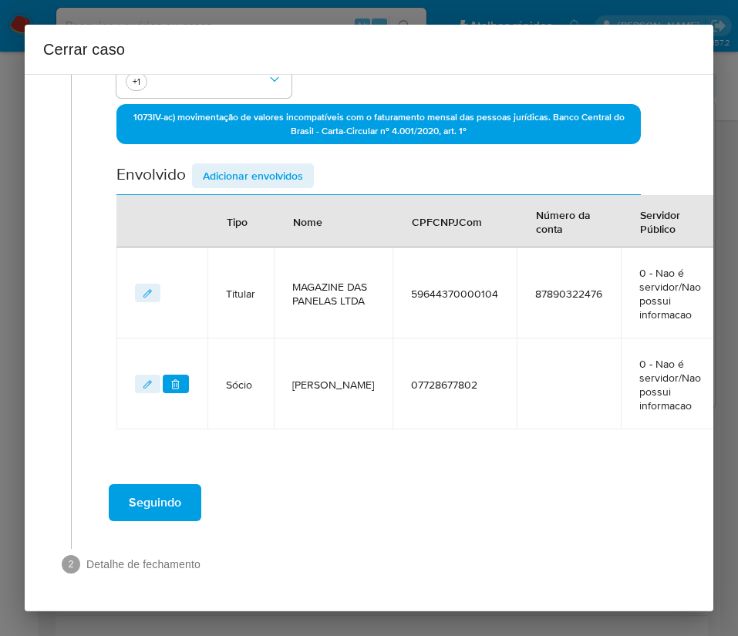
click at [170, 493] on span "Seguindo" at bounding box center [155, 503] width 52 height 34
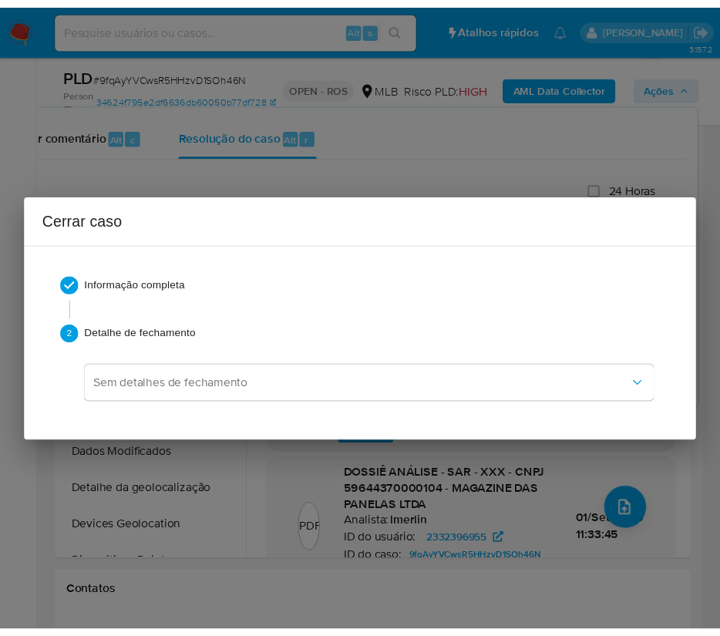
scroll to position [1632, 0]
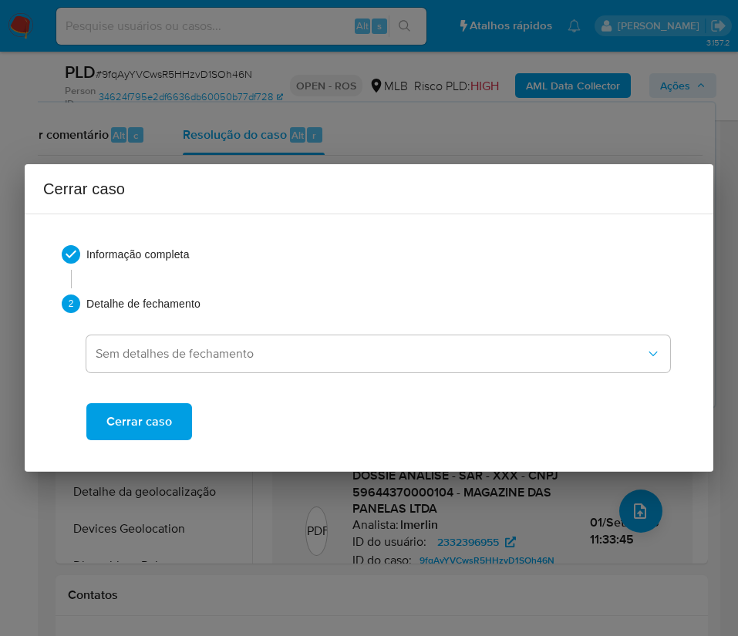
click at [155, 421] on span "Cerrar caso" at bounding box center [139, 422] width 66 height 34
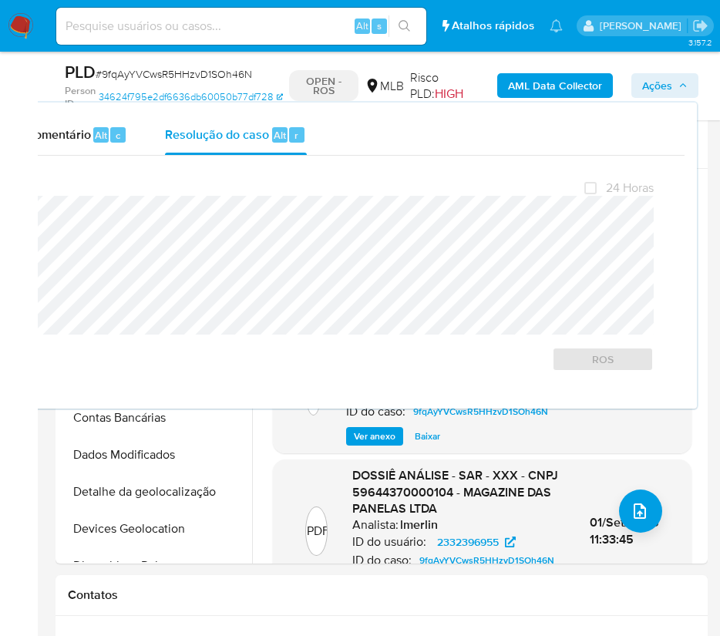
click at [150, 73] on span "# 9fqAyYVCwsR5HHzvD1SOh46N" at bounding box center [174, 73] width 157 height 15
copy span "9fqAyYVCwsR5HHzvD1SOh46N"
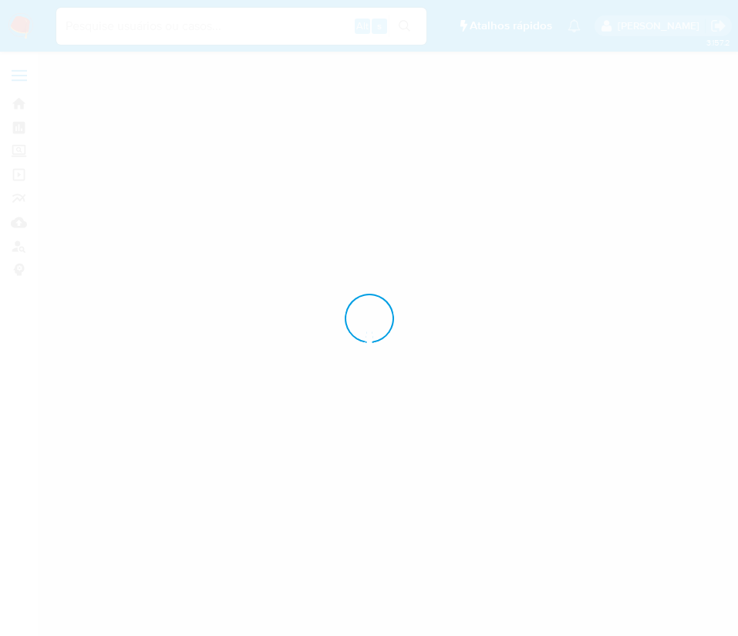
click at [24, 27] on div at bounding box center [369, 318] width 738 height 636
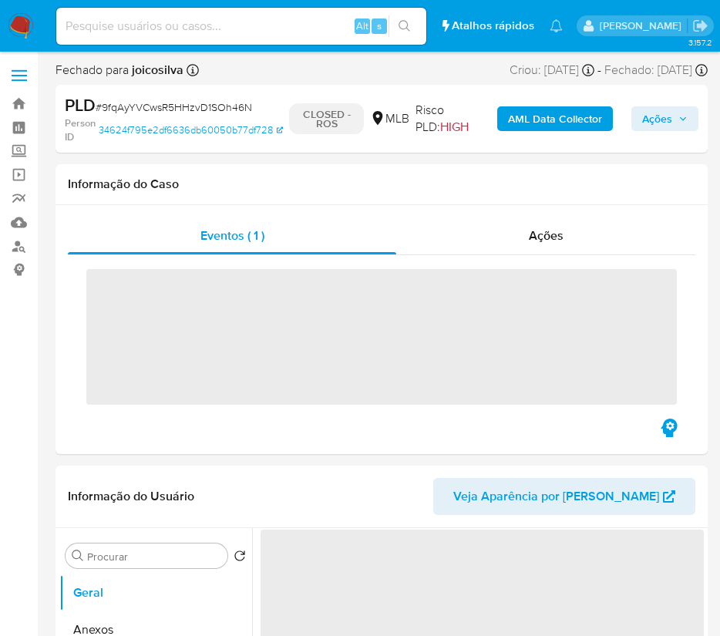
click at [24, 25] on img at bounding box center [21, 26] width 26 height 26
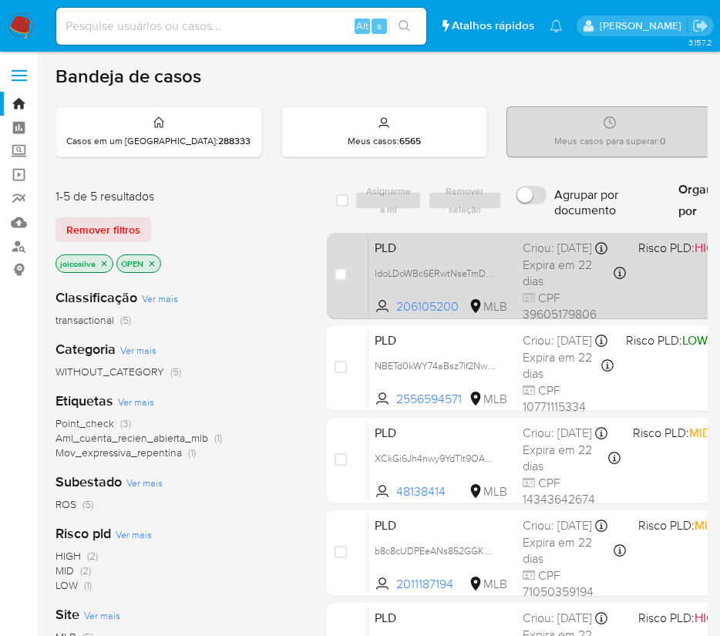
click at [644, 298] on div "PLD ldoLDoWBc6ERwtNseTmDXhtd 206105200 MLB Risco PLD: HIGH Criou: [DATE] Criou:…" at bounding box center [670, 276] width 603 height 78
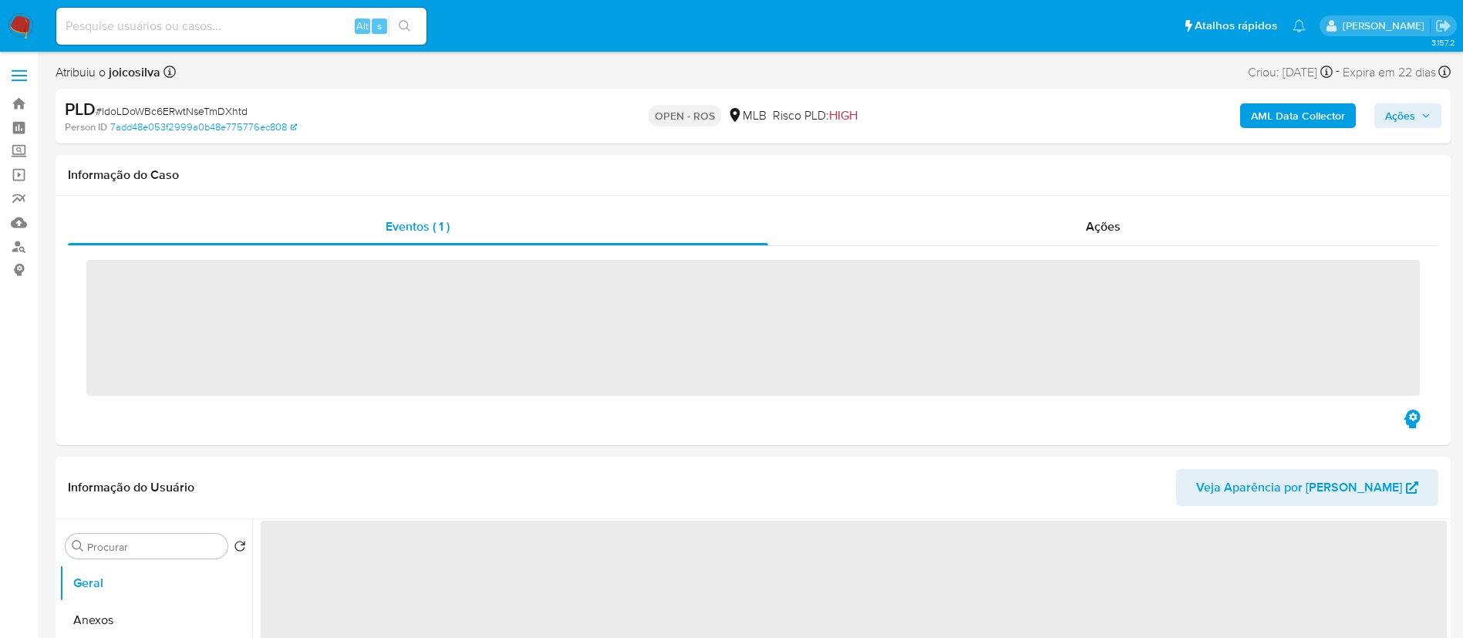
click at [232, 106] on span "# ldoLDoWBc6ERwtNseTmDXhtd" at bounding box center [172, 110] width 152 height 15
copy span "ldoLDoWBc6ERwtNseTmDXhtd"
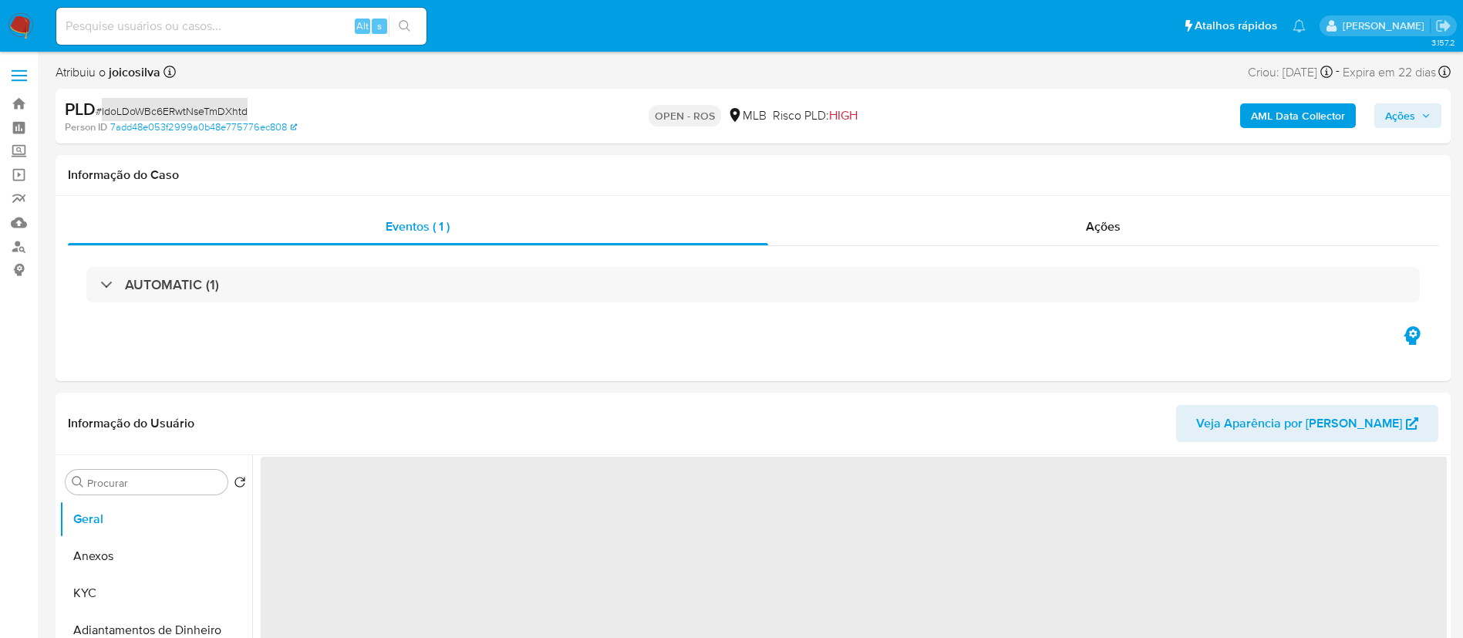
select select "10"
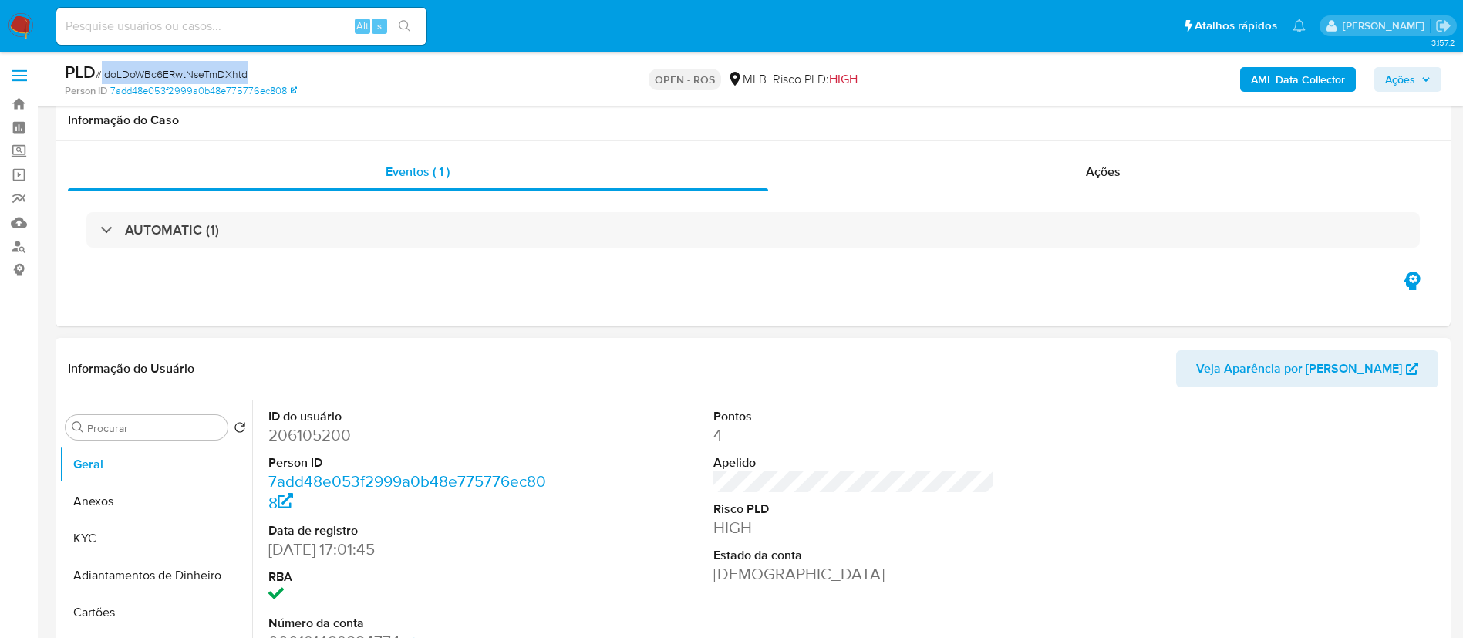
scroll to position [347, 0]
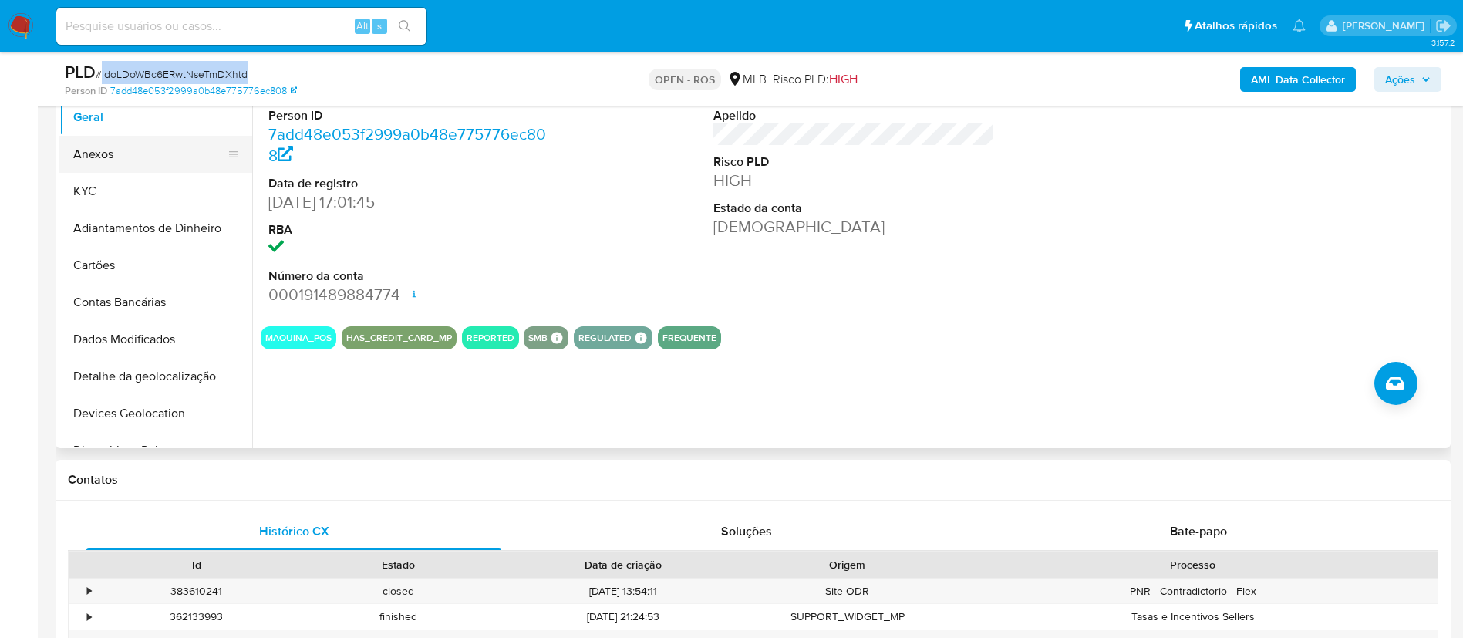
click at [81, 144] on button "Anexos" at bounding box center [149, 154] width 180 height 37
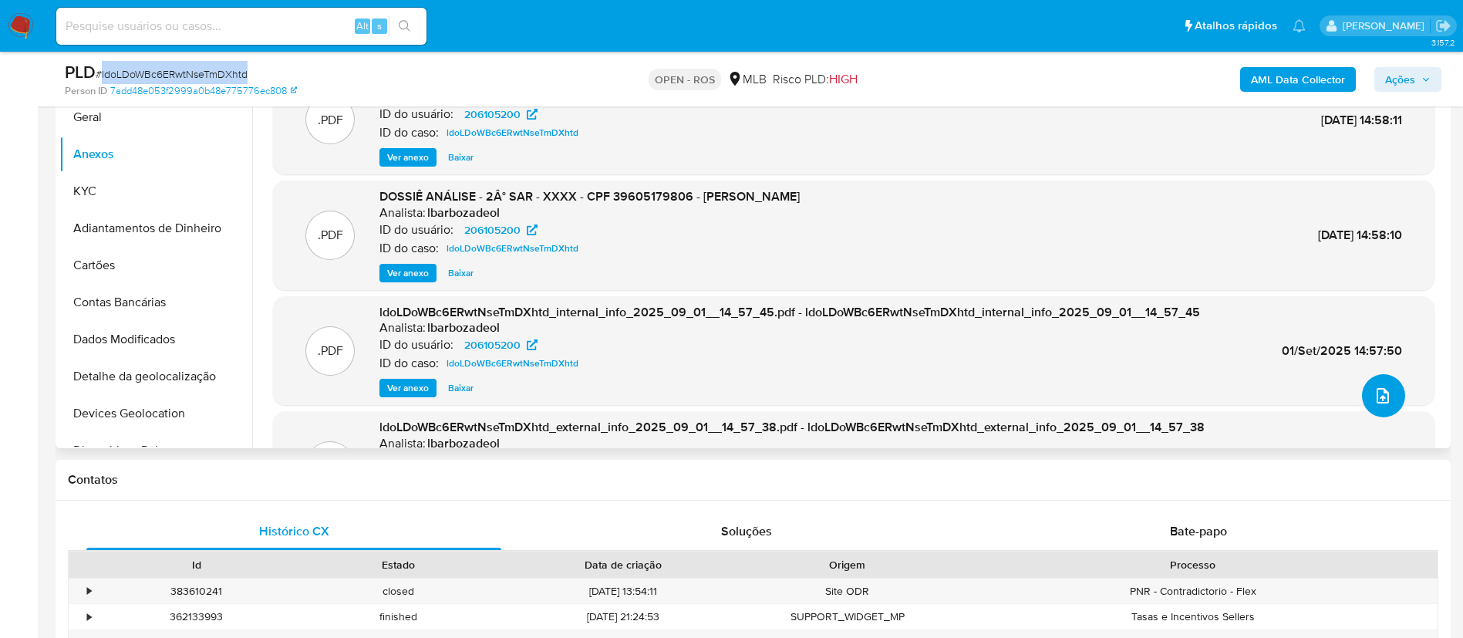
click at [737, 402] on button "upload-file" at bounding box center [1383, 395] width 43 height 43
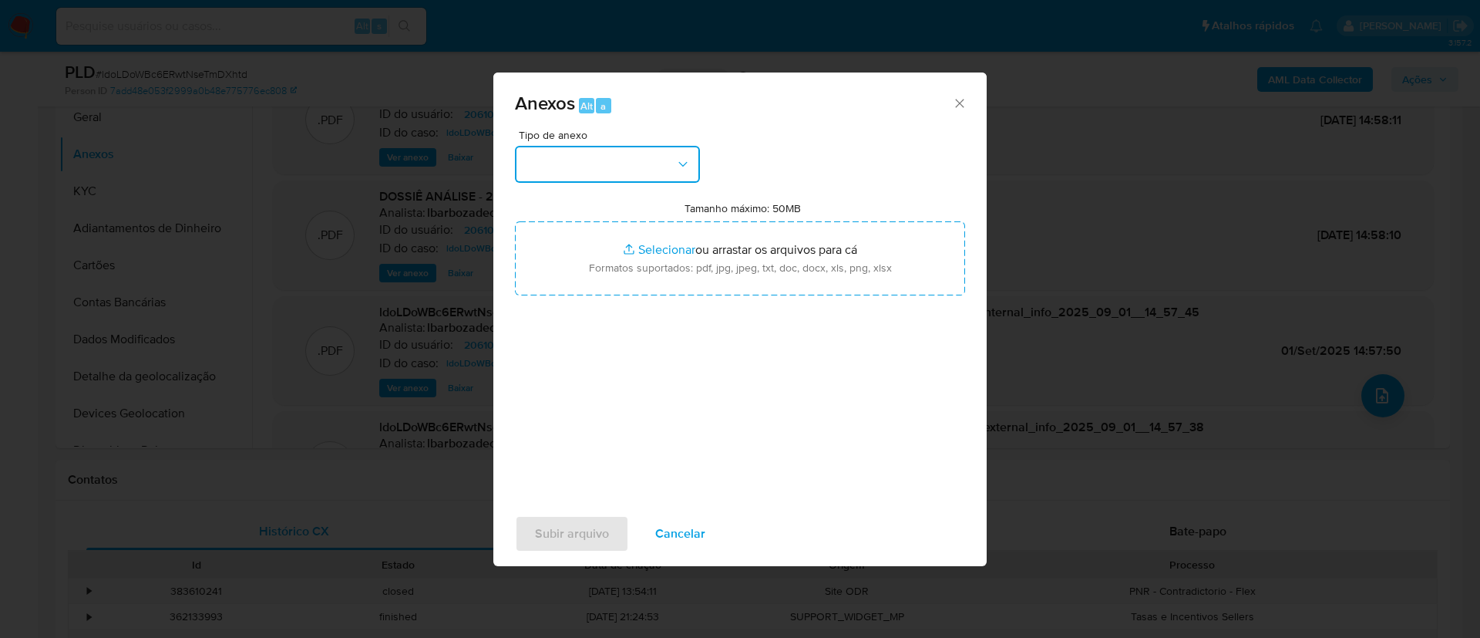
click at [682, 164] on icon "button" at bounding box center [682, 164] width 15 height 15
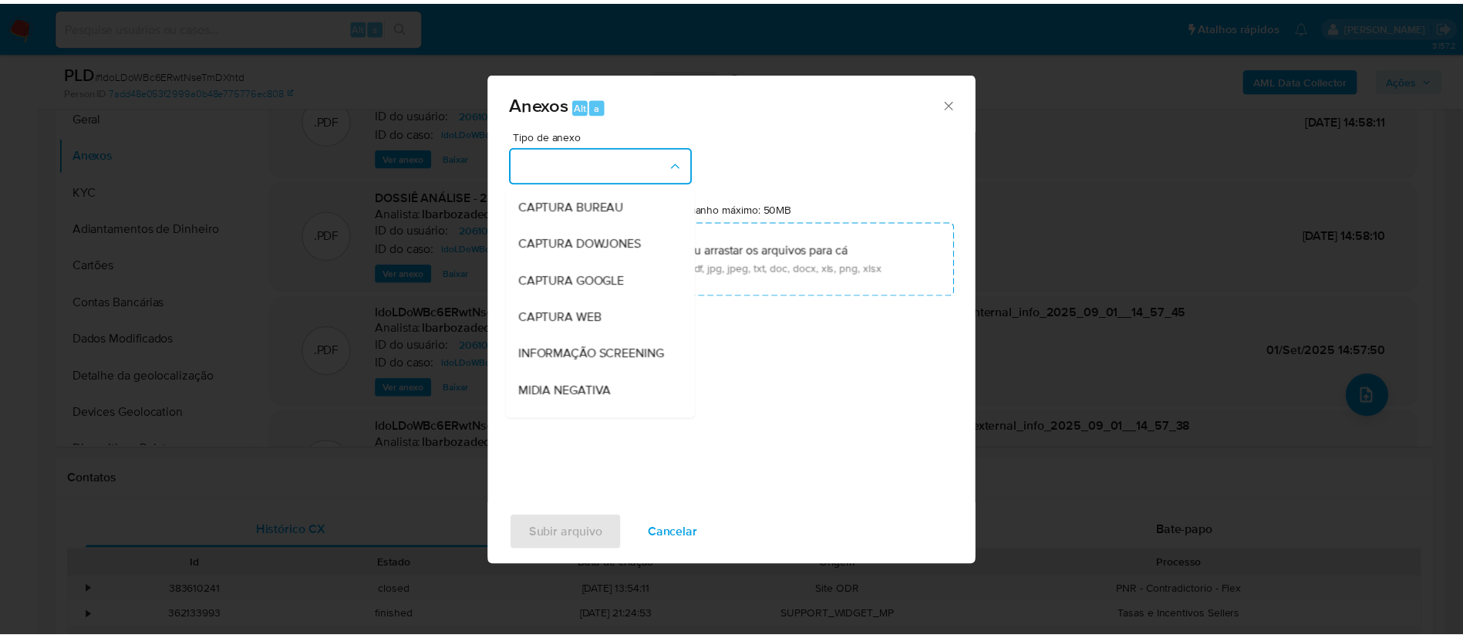
scroll to position [237, 0]
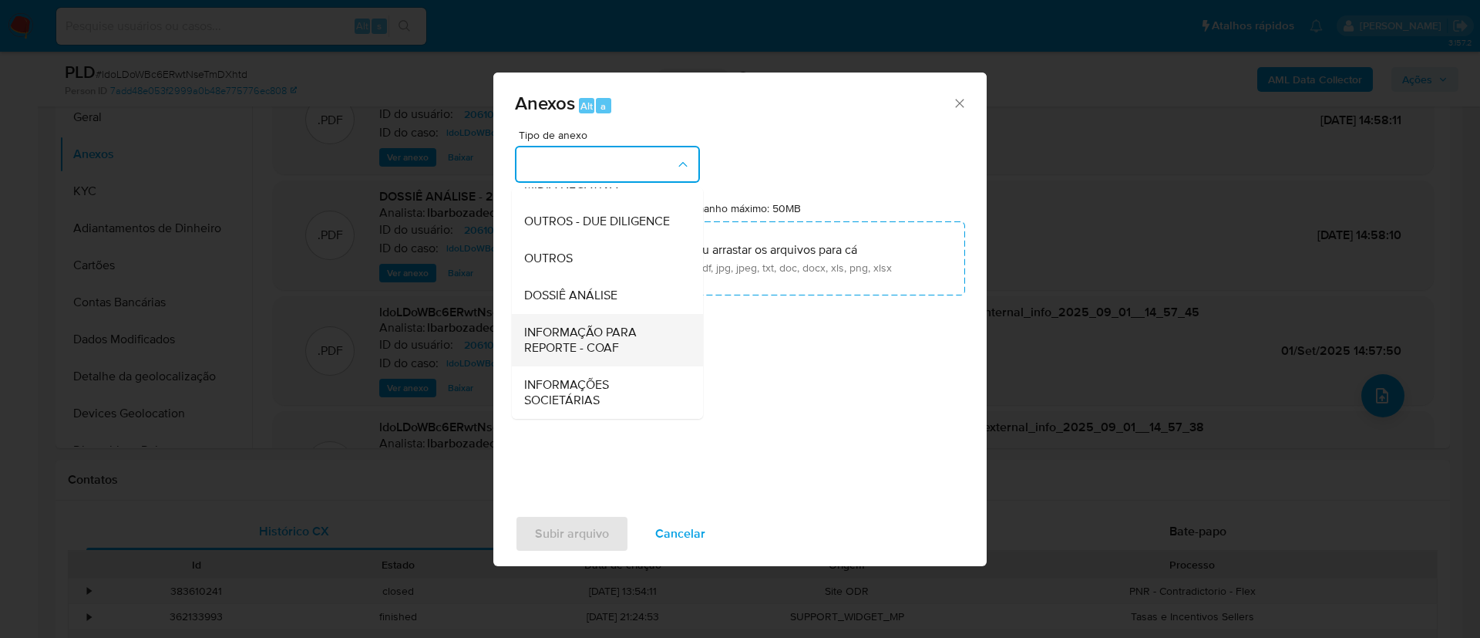
click at [612, 345] on span "INFORMAÇÃO PARA REPORTE - COAF" at bounding box center [602, 340] width 157 height 31
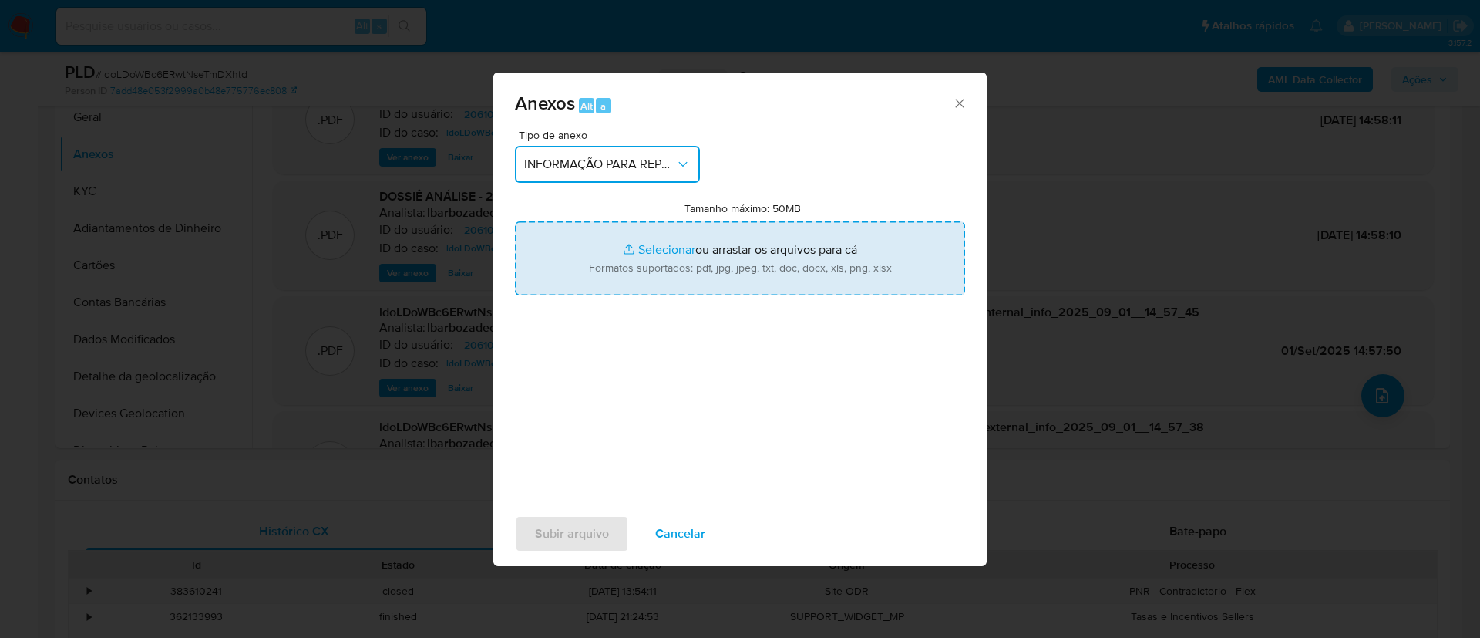
type input "C:\fakepath\2° SAR - ldoLDoWBc6ERwtNseTmDXhtd - CPF 39605179806 - [PERSON_NAME]…"
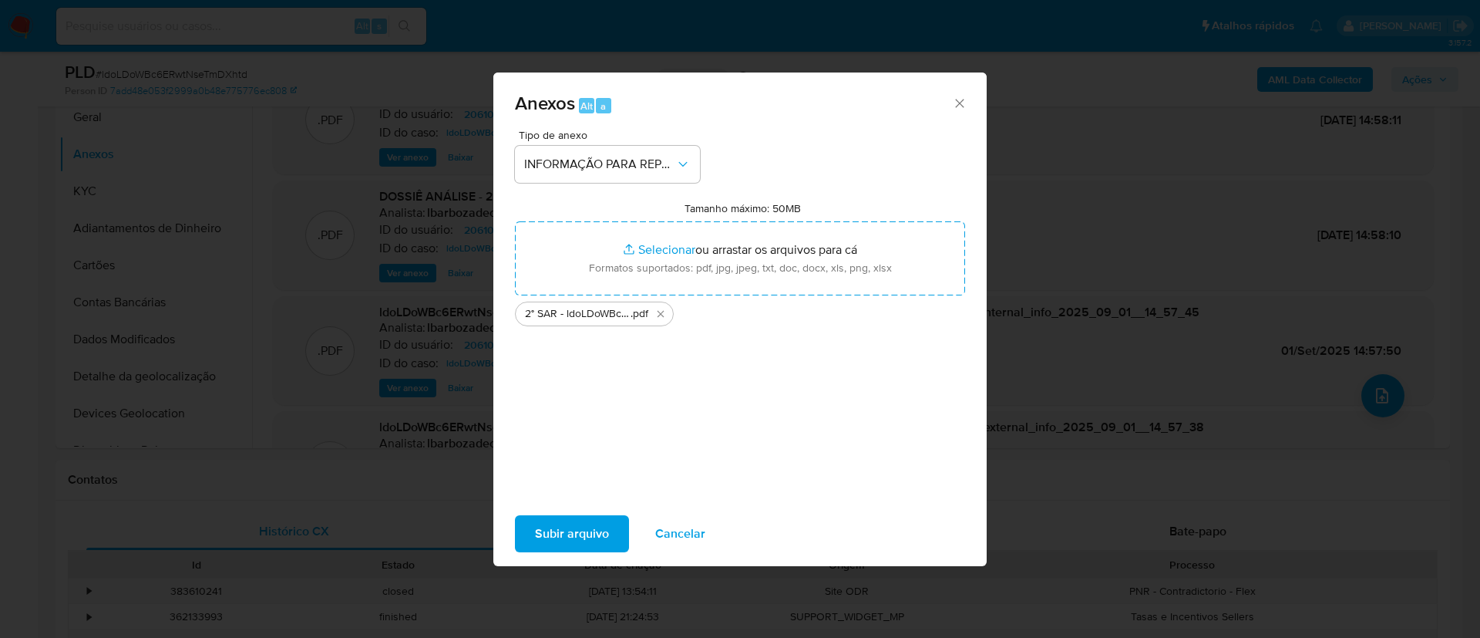
click at [580, 534] on span "Subir arquivo" at bounding box center [572, 534] width 74 height 34
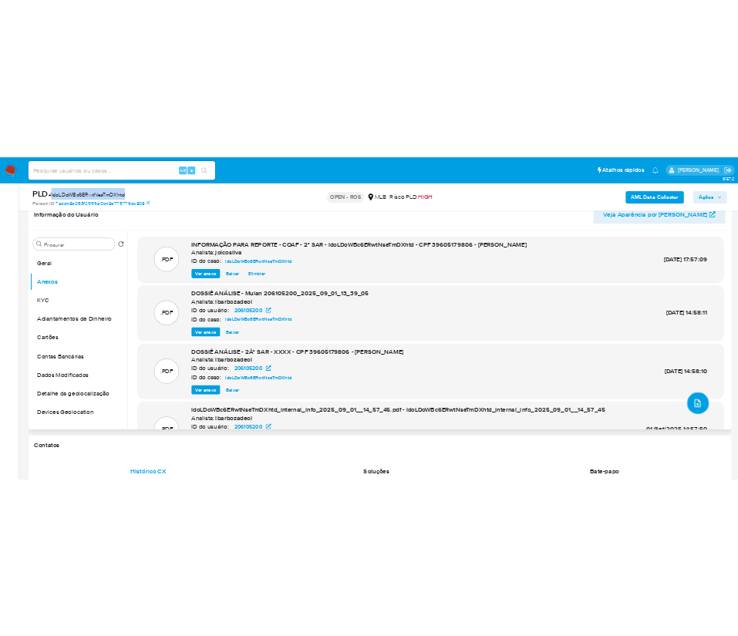
scroll to position [0, 0]
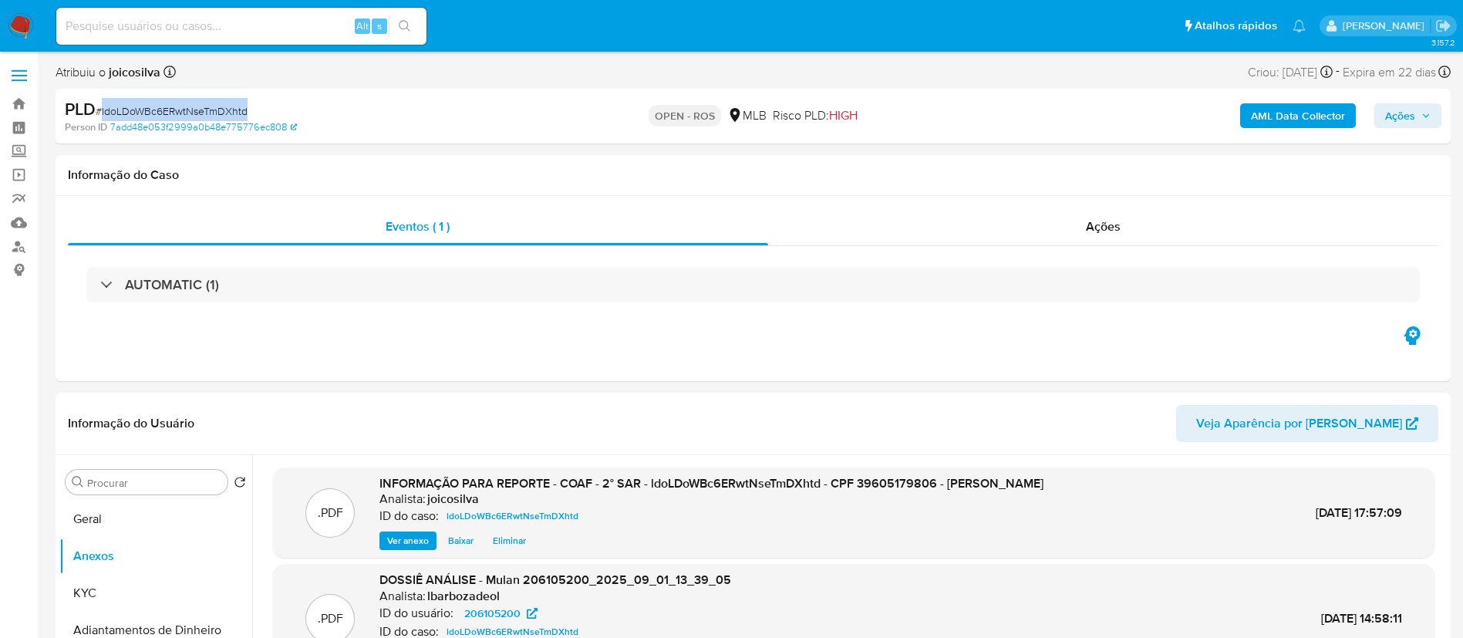
click at [737, 111] on icon "button" at bounding box center [1425, 115] width 9 height 9
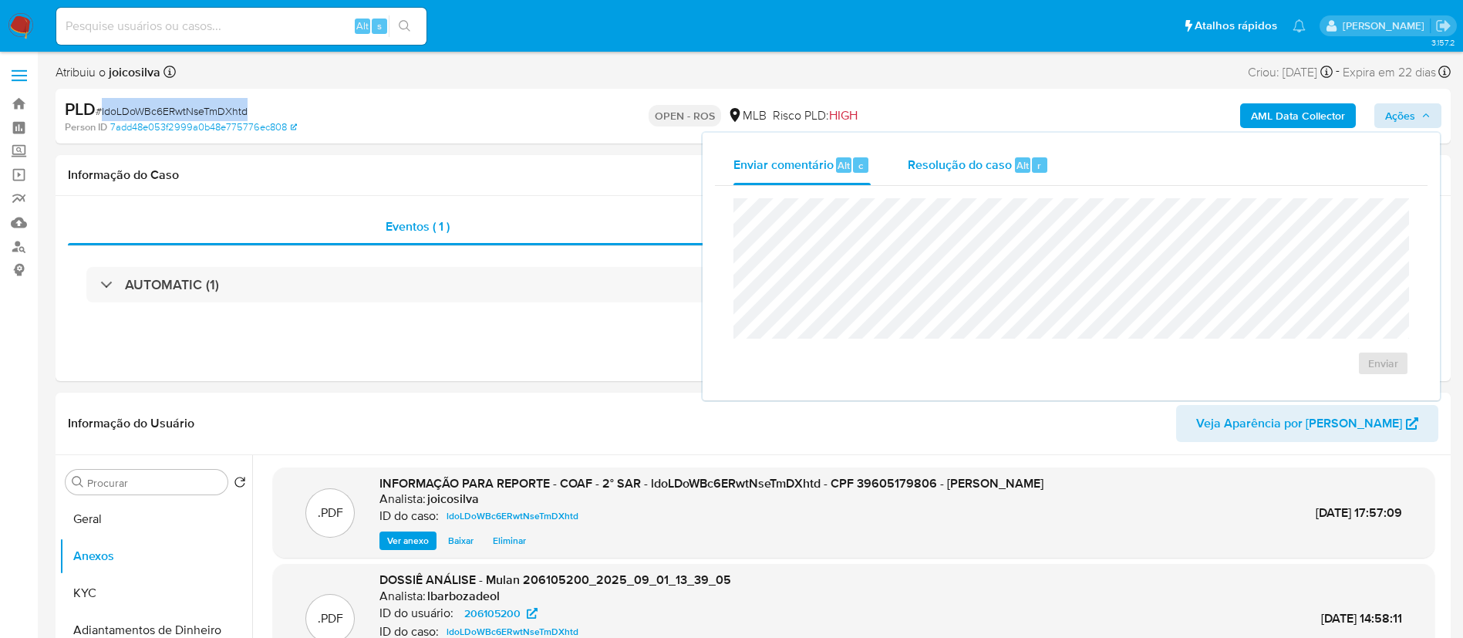
click at [737, 150] on div "Resolução do caso Alt r" at bounding box center [977, 165] width 141 height 40
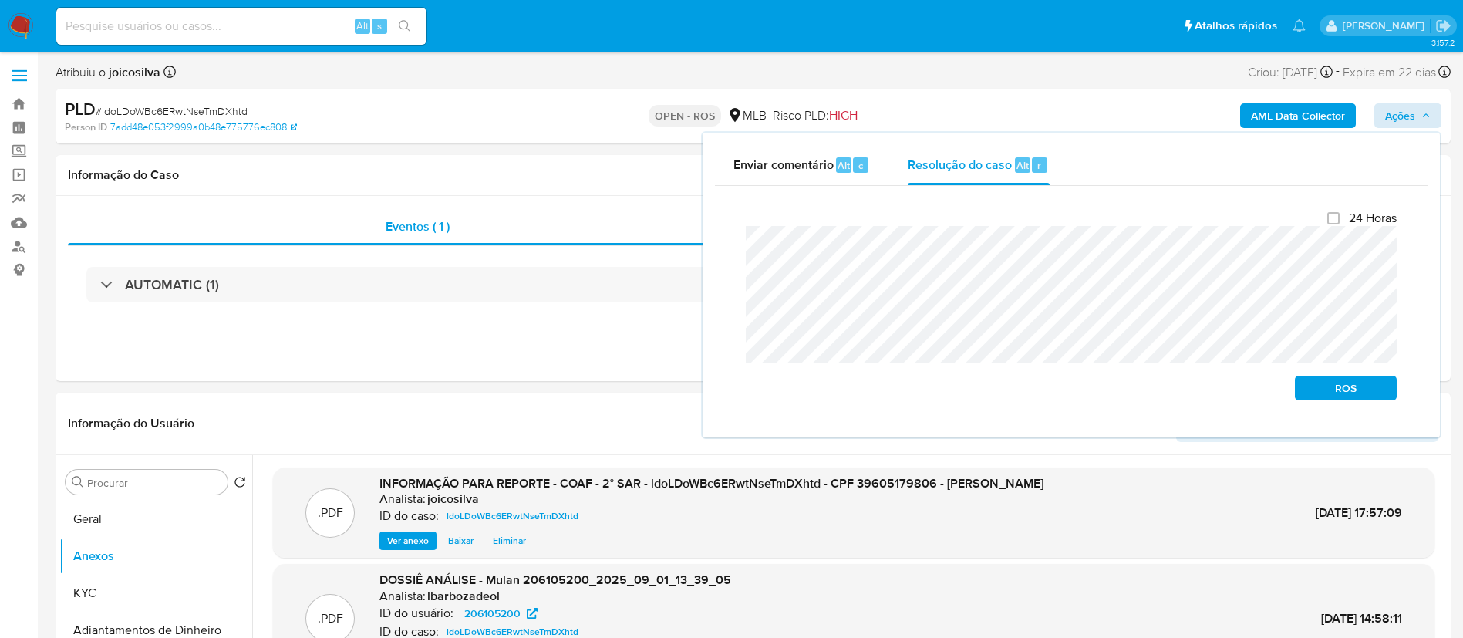
click at [706, 244] on div "Enviar comentário Alt c Resolução do caso Alt r Fechamento do caso 24 Horas ROS" at bounding box center [1070, 285] width 737 height 305
click at [737, 390] on span "ROS" at bounding box center [1345, 388] width 80 height 22
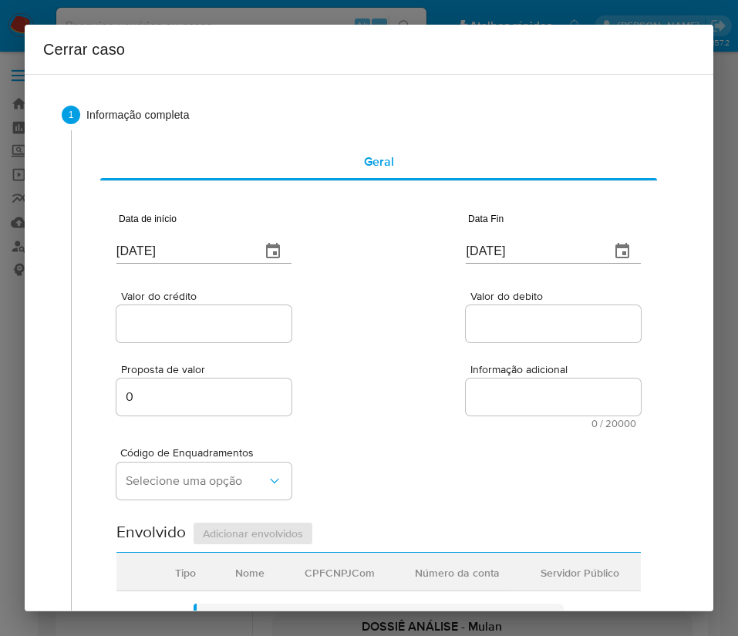
click at [198, 242] on input "[DATE]" at bounding box center [182, 251] width 132 height 25
paste input "1/07"
type input "[DATE]"
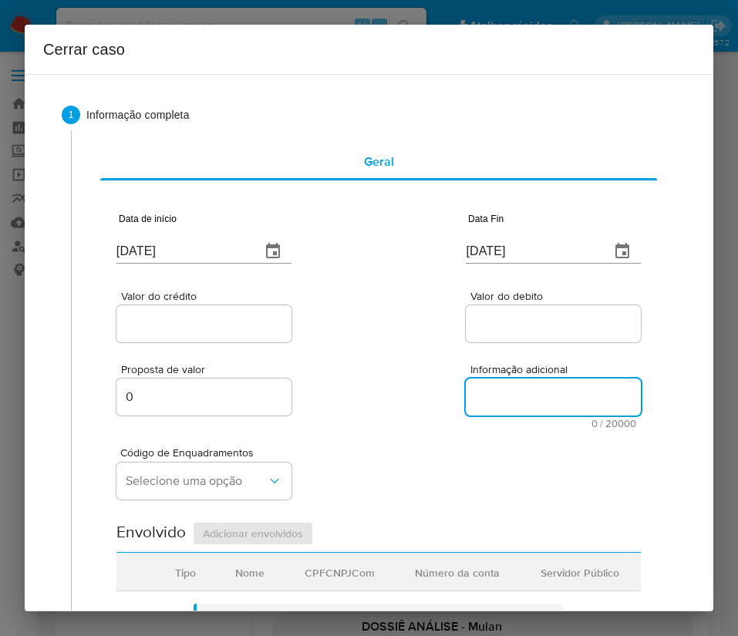
drag, startPoint x: 460, startPoint y: 381, endPoint x: 11, endPoint y: 436, distance: 452.8
click at [466, 384] on textarea "Informação adicional" at bounding box center [553, 397] width 175 height 37
click at [507, 245] on input "03/09/2025" at bounding box center [532, 251] width 132 height 25
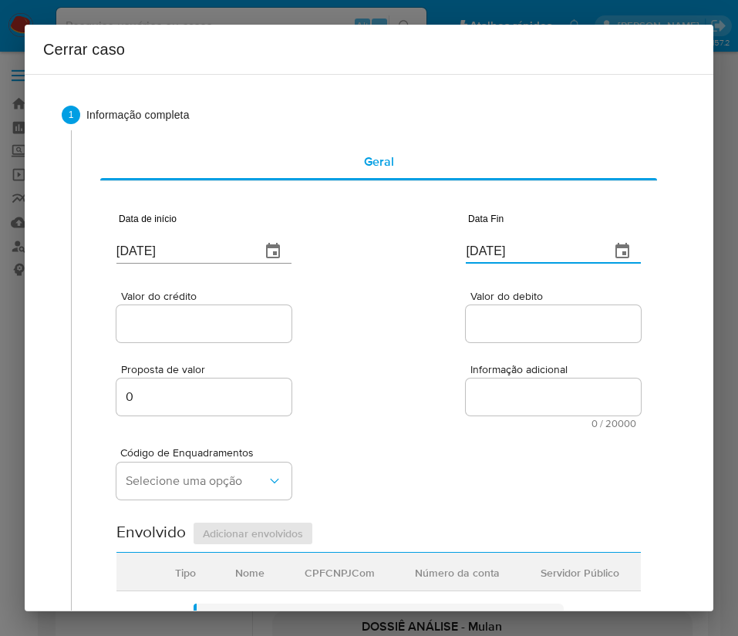
paste input "30/08"
type input "30/08/2025"
drag, startPoint x: 460, startPoint y: 393, endPoint x: 348, endPoint y: 352, distance: 119.3
click at [466, 393] on textarea "Informação adicional" at bounding box center [553, 397] width 175 height 37
click at [234, 307] on div at bounding box center [203, 323] width 175 height 37
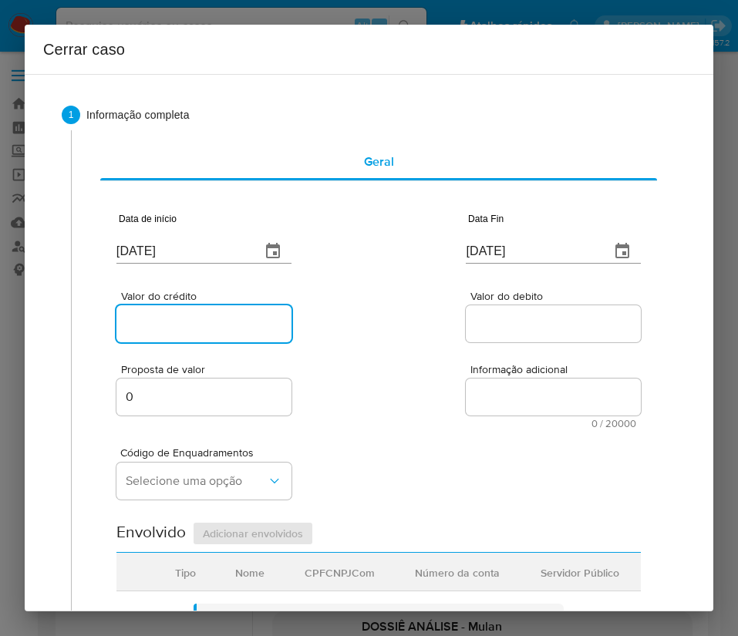
click at [231, 321] on input "Valor do crédito" at bounding box center [203, 324] width 175 height 20
click at [202, 337] on div at bounding box center [203, 323] width 175 height 37
drag, startPoint x: 210, startPoint y: 323, endPoint x: 214, endPoint y: 332, distance: 9.3
click at [210, 322] on input "Valor do crédito" at bounding box center [203, 324] width 175 height 20
paste input "R$476.996"
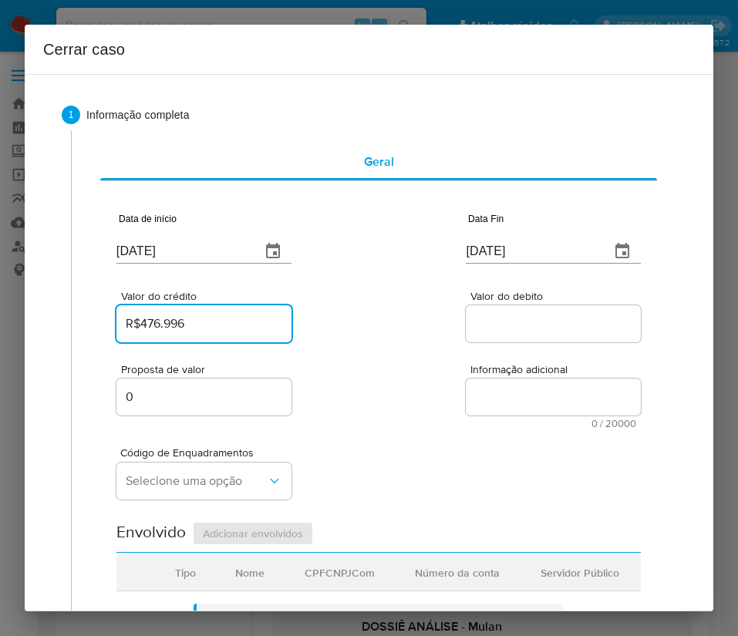
type input "R$476.996"
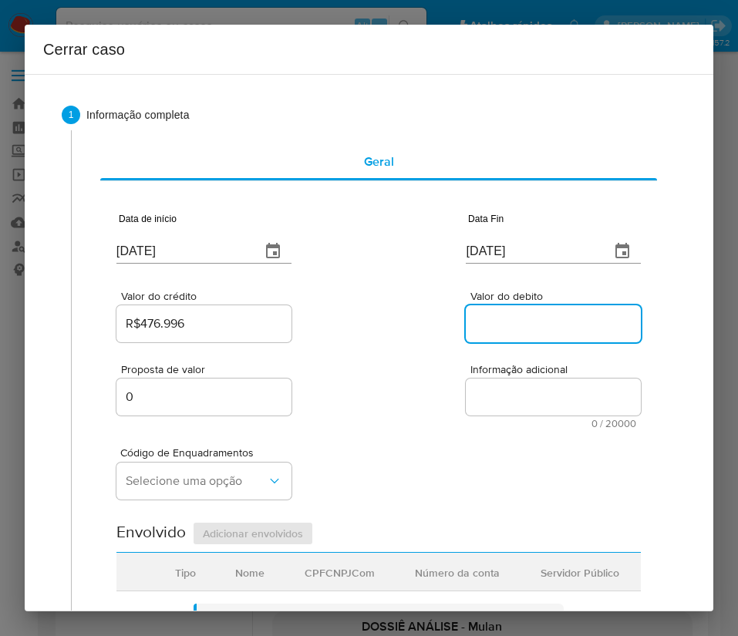
click at [513, 322] on input "Valor do debito" at bounding box center [553, 324] width 175 height 20
paste input "R$478.291"
type input "R$478.291"
click at [412, 439] on div "Código de Enquadramentos Selecione uma opção" at bounding box center [378, 467] width 524 height 77
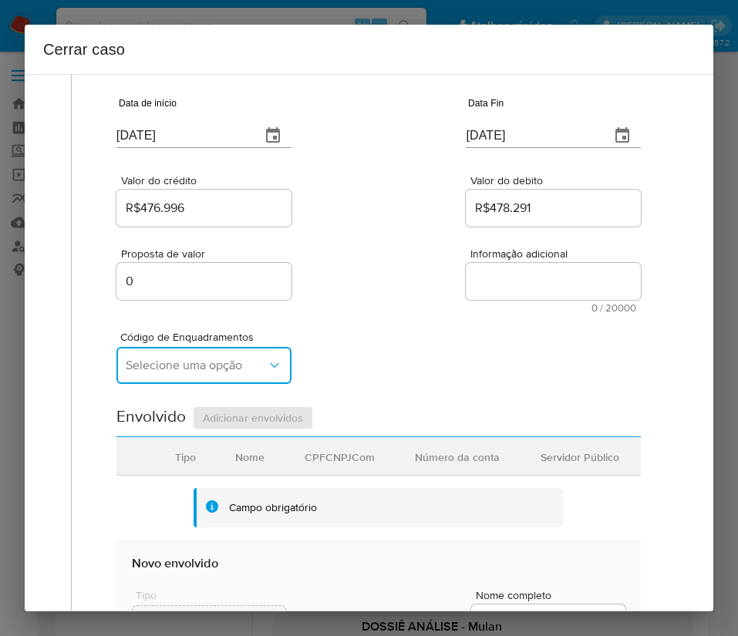
click at [217, 372] on span "Selecione uma opção" at bounding box center [196, 365] width 141 height 15
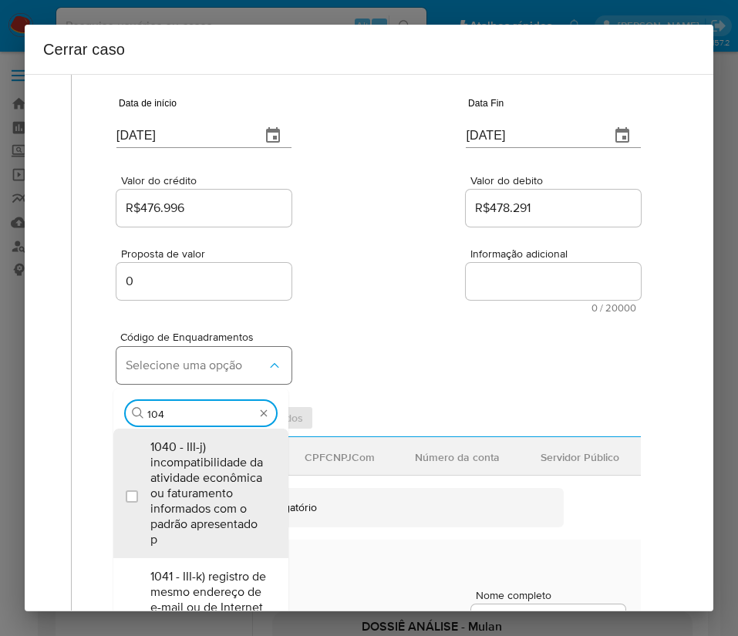
type input "1045"
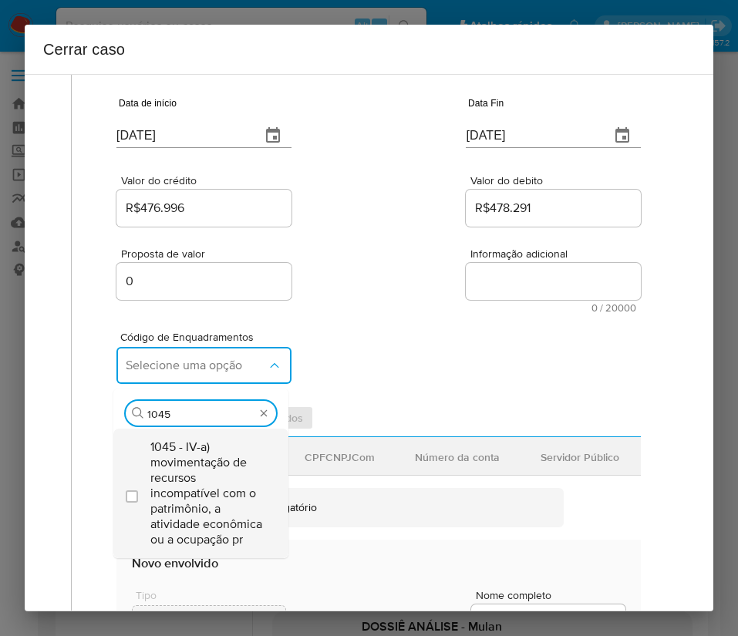
click at [208, 461] on span "1045 - IV-a) movimentação de recursos incompatível com o patrimônio, a atividad…" at bounding box center [208, 493] width 116 height 108
checkbox input "true"
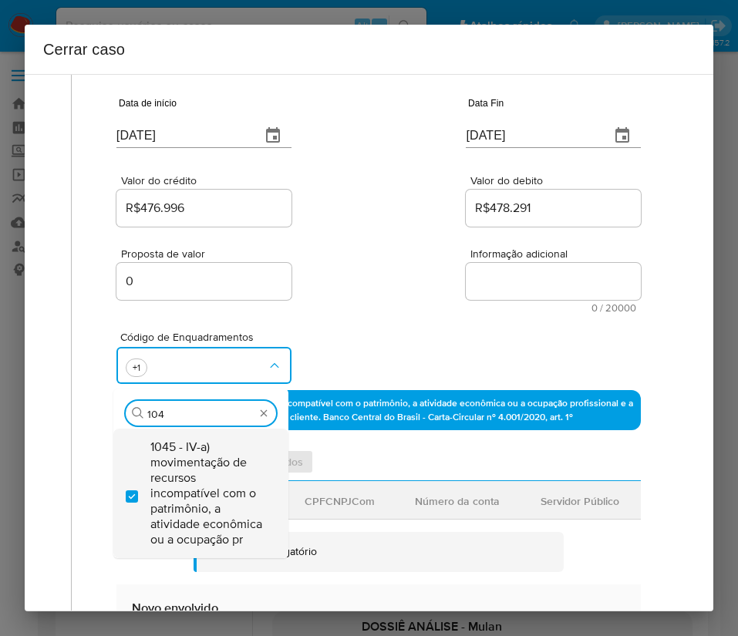
scroll to position [0, 0]
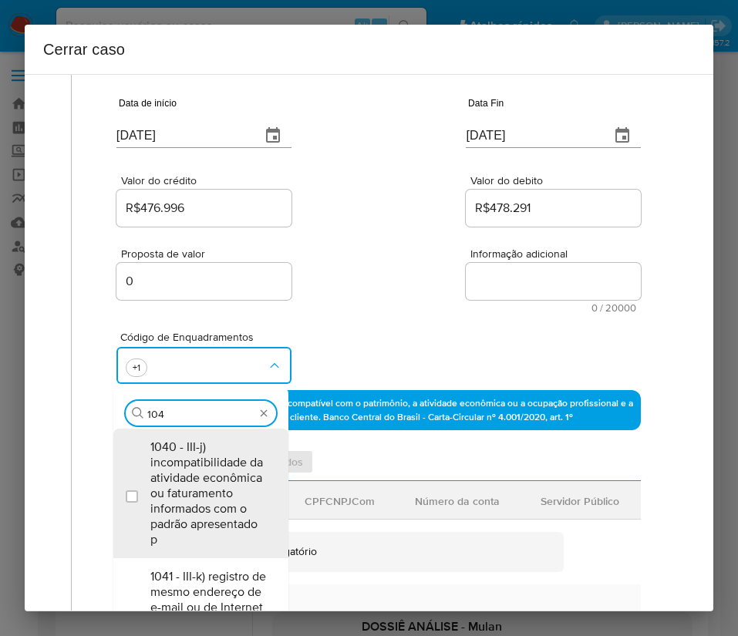
type input "1047"
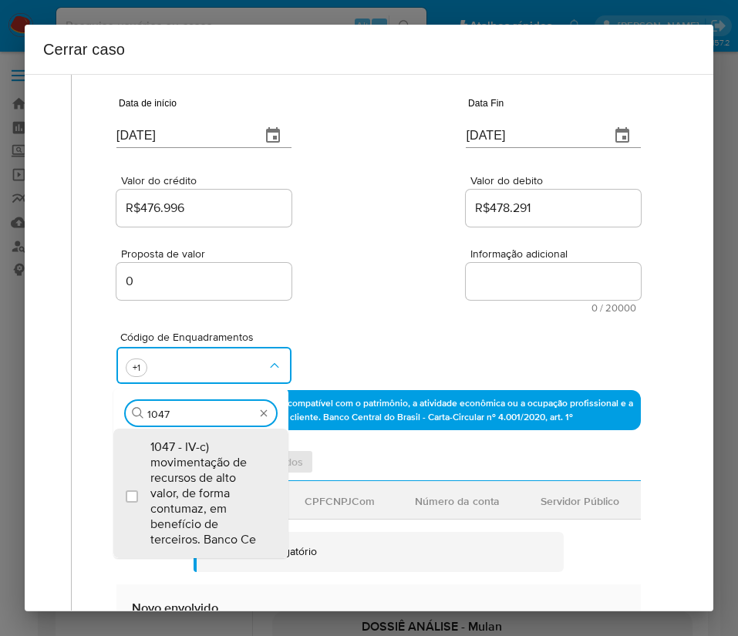
click at [208, 461] on span "1047 - IV-c) movimentação de recursos de alto valor, de forma contumaz, em bene…" at bounding box center [208, 493] width 116 height 108
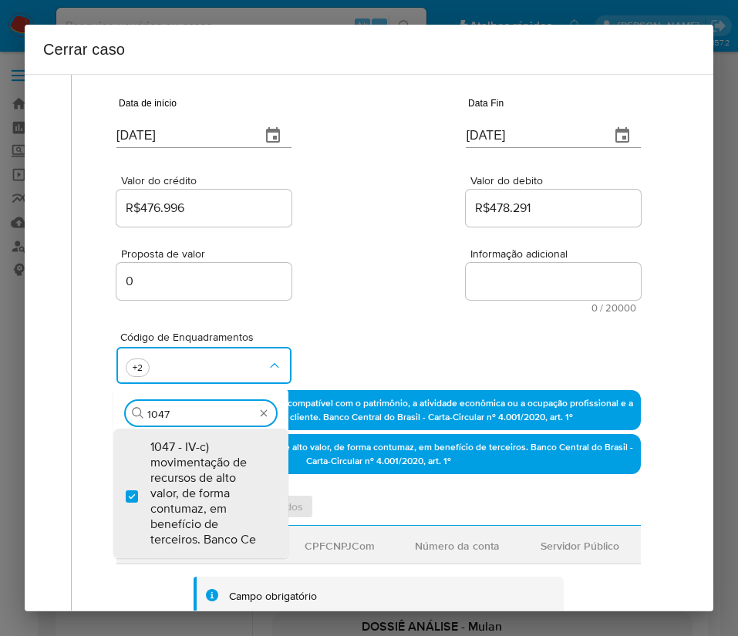
checkbox input "true"
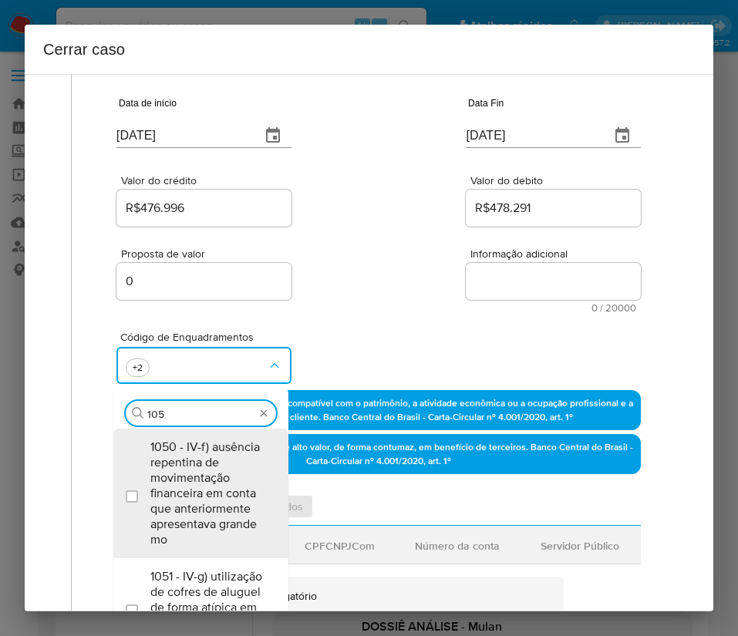
type input "1055"
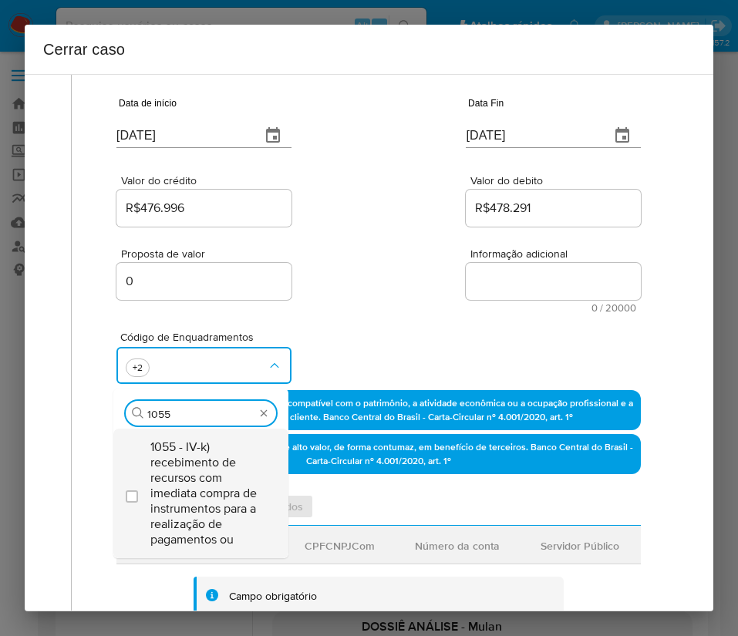
click at [206, 470] on span "1055 - IV-k) recebimento de recursos com imediata compra de instrumentos para a…" at bounding box center [208, 493] width 116 height 108
checkbox input "true"
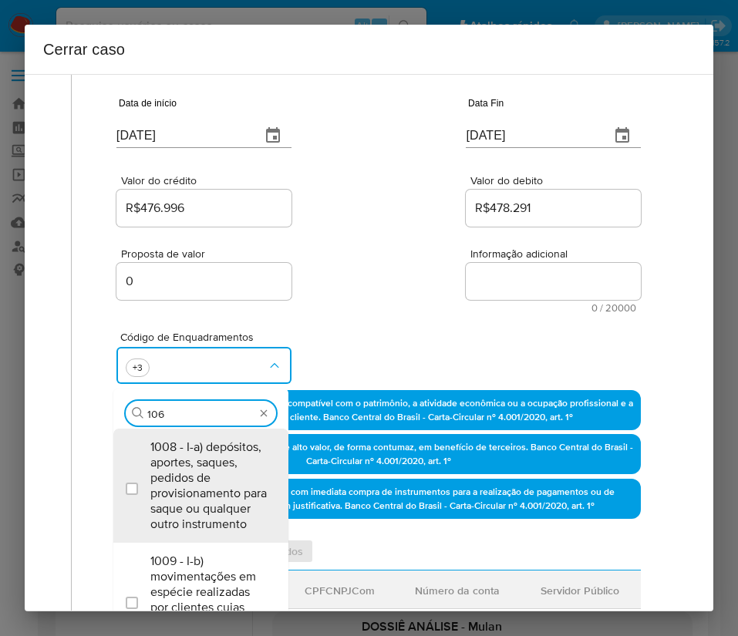
type input "1066"
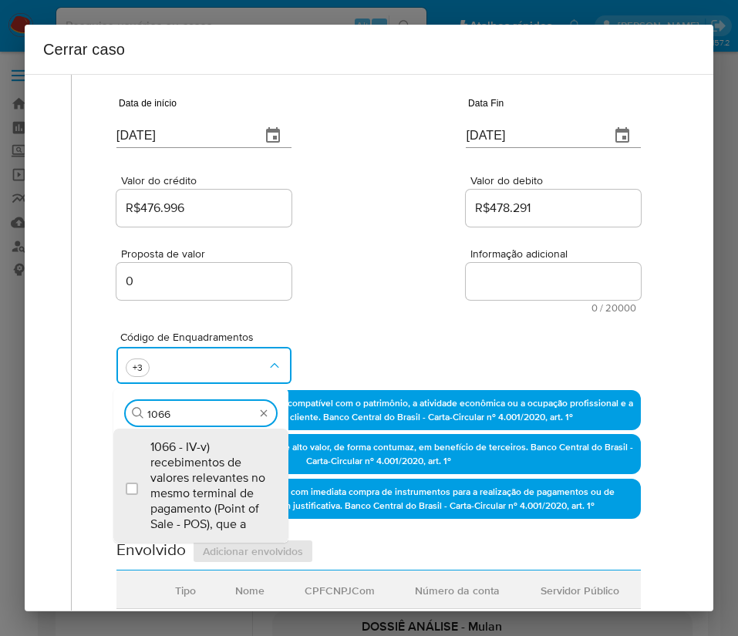
click at [205, 468] on span "1066 - IV-v) recebimentos de valores relevantes no mesmo terminal de pagamento …" at bounding box center [208, 485] width 116 height 93
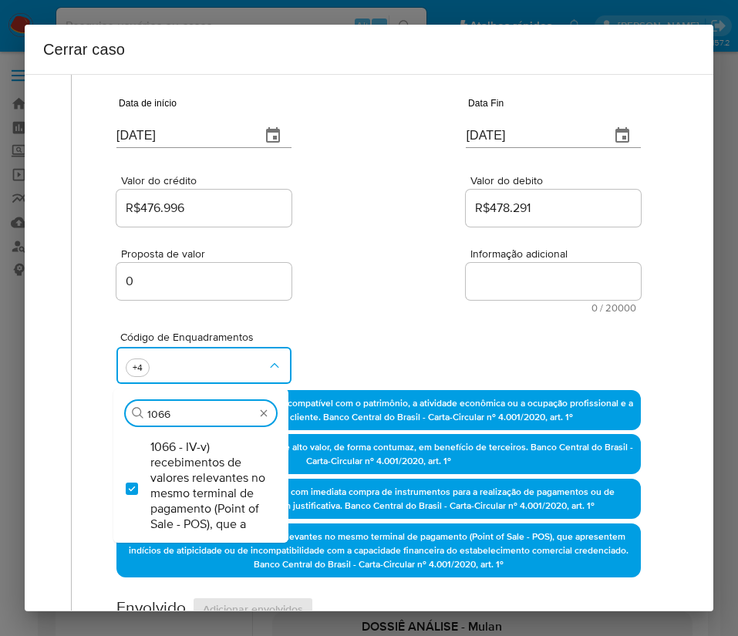
checkbox input "true"
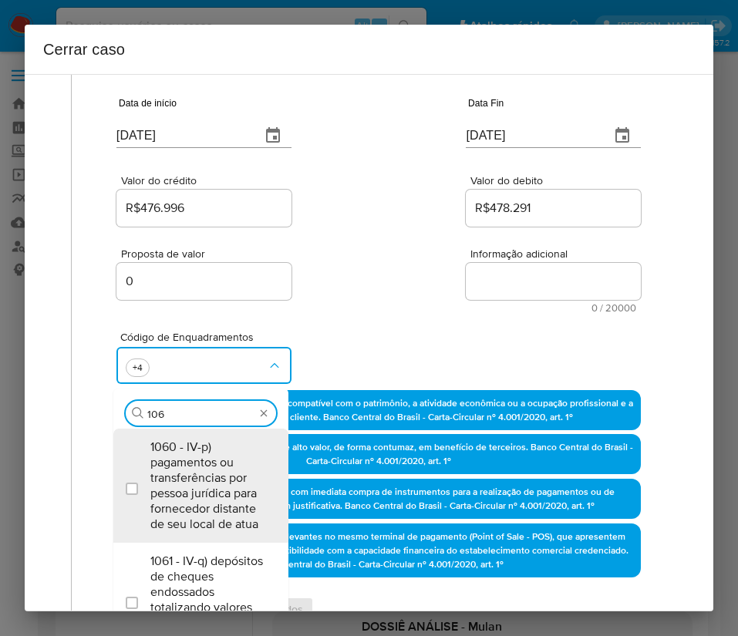
type input "1067"
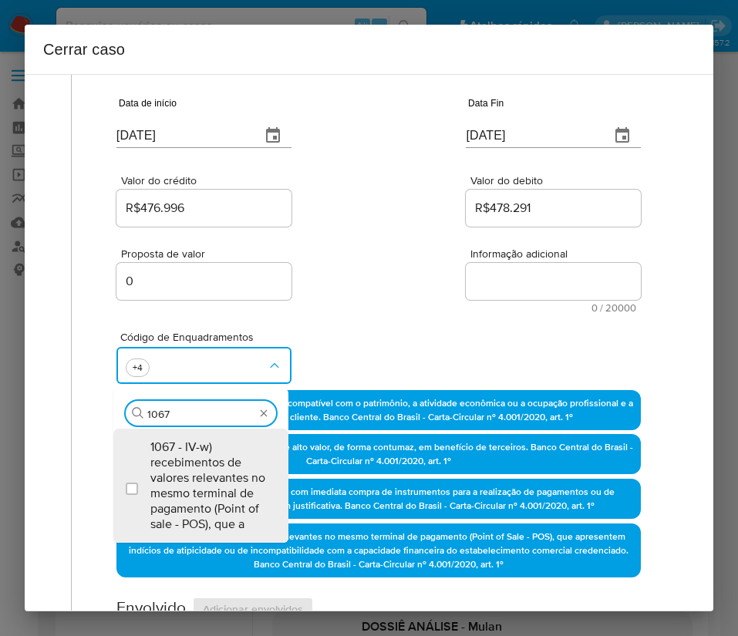
click at [205, 468] on span "1067 - IV-w) recebimentos de valores relevantes no mesmo terminal de pagamento …" at bounding box center [208, 485] width 116 height 93
checkbox input "true"
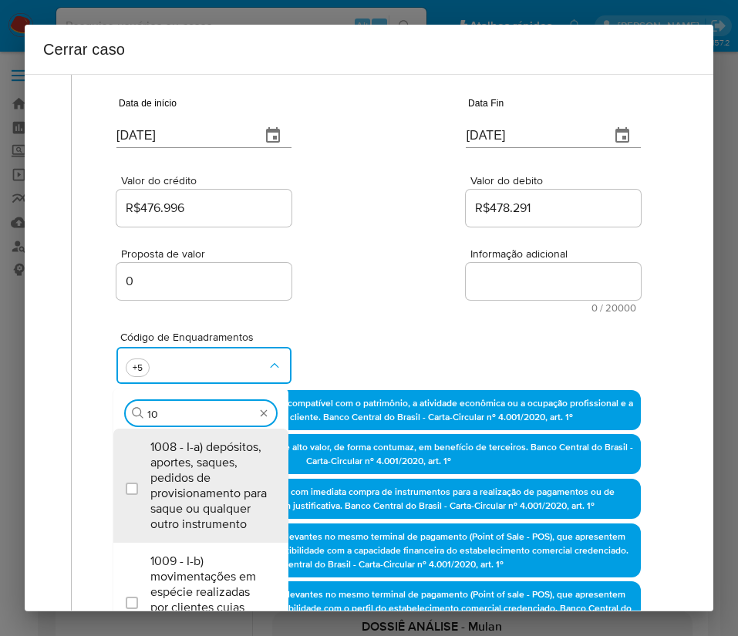
type input "1"
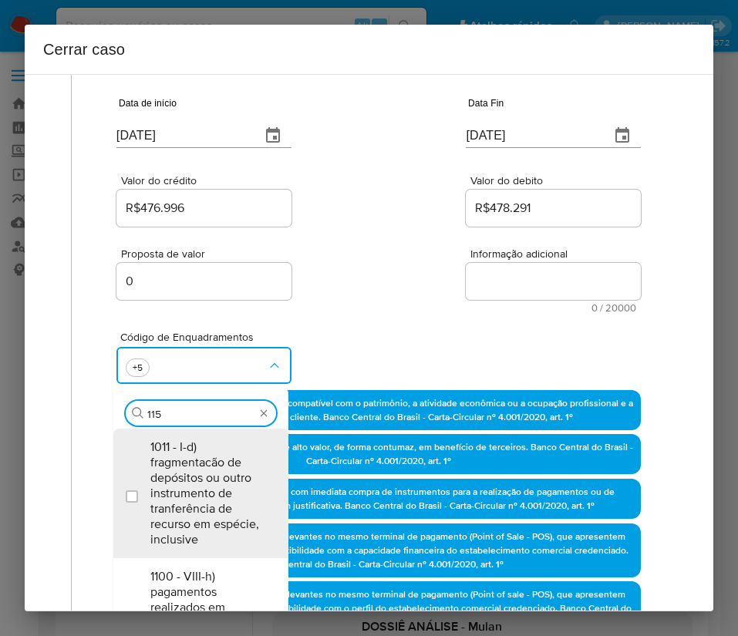
type input "1156"
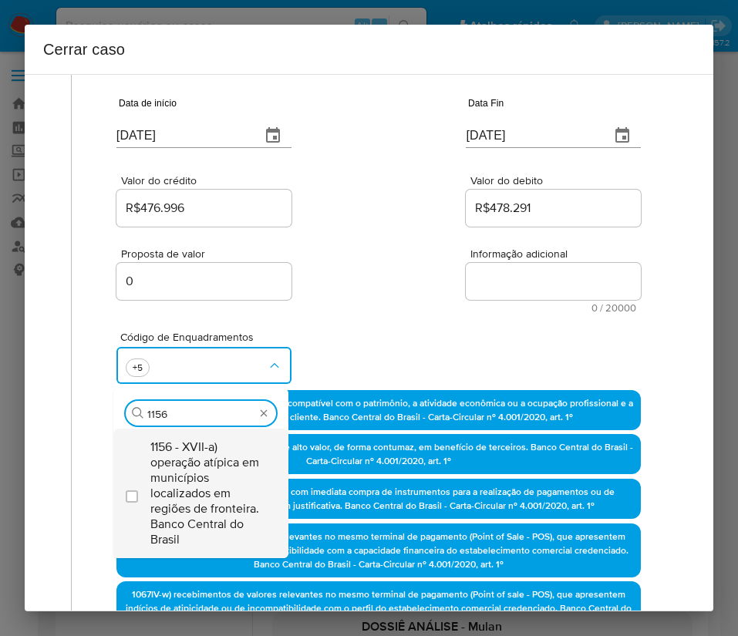
click at [197, 468] on span "1156 - XVII-a) operação atípica em municípios localizados em regiões de frontei…" at bounding box center [208, 493] width 116 height 108
checkbox input "true"
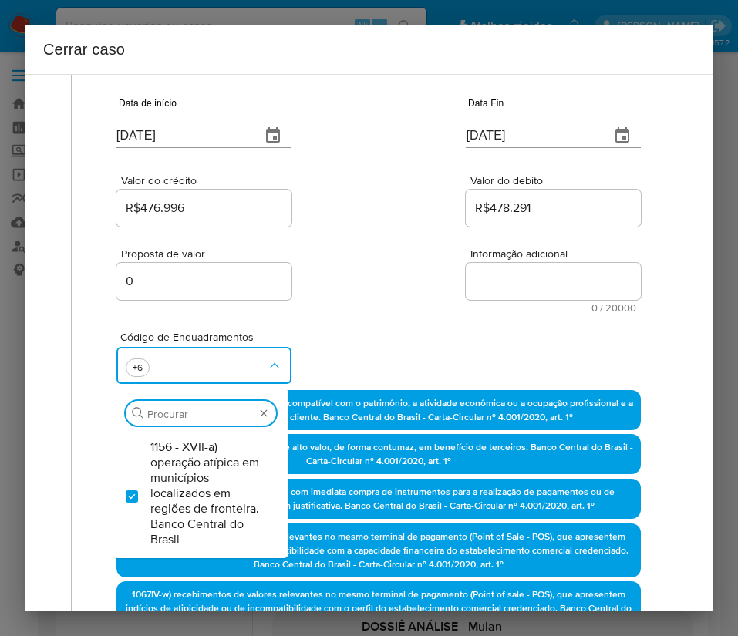
click at [386, 271] on div "Proposta de valor 0 Informação adicional 0 / 20000 20000 caracteres restantes" at bounding box center [378, 271] width 524 height 83
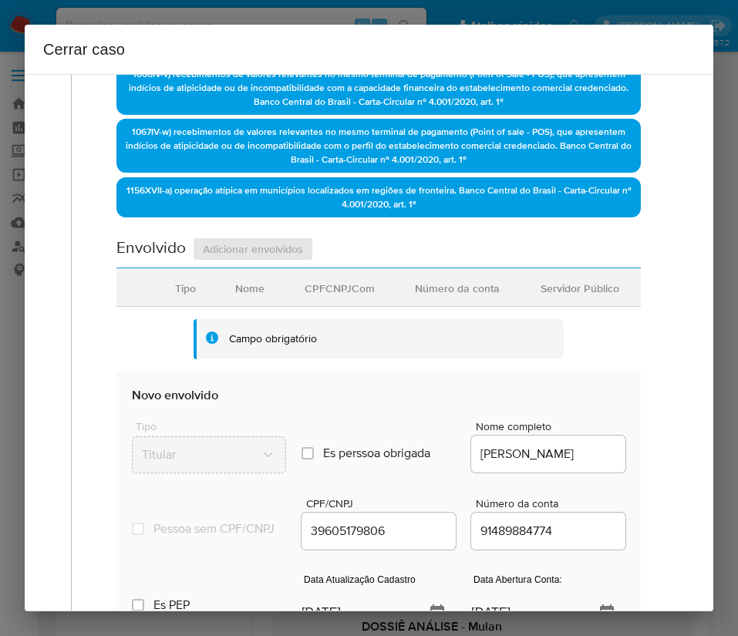
scroll to position [810, 0]
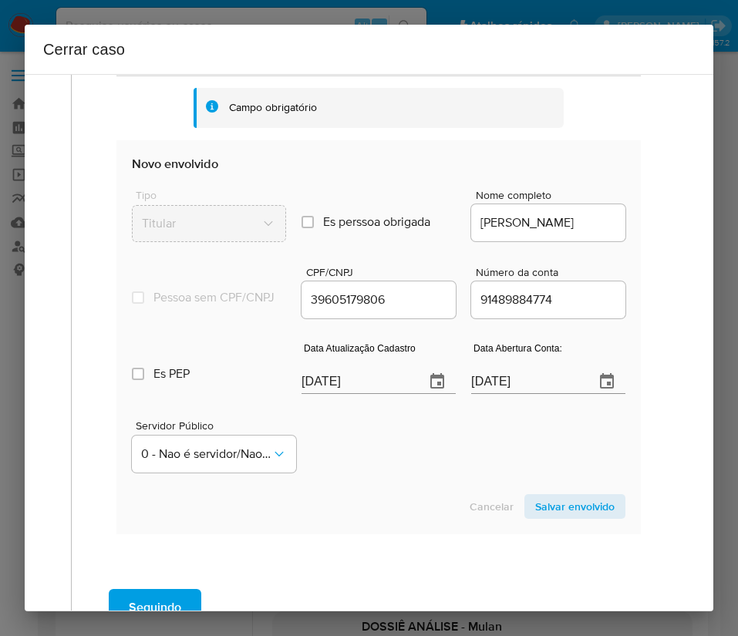
click at [316, 389] on input "[DATE]" at bounding box center [356, 381] width 111 height 25
paste input "1"
type input "01/09/2025"
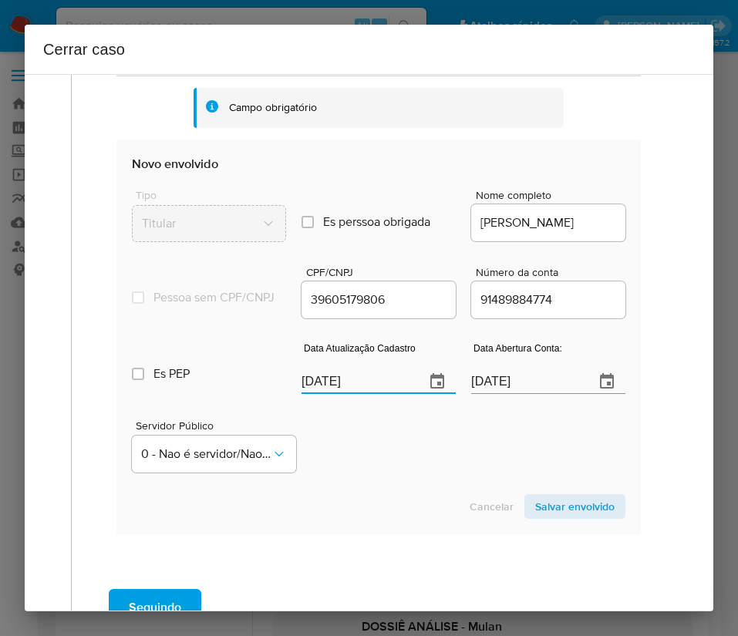
click at [419, 498] on section "Novo envolvido Tipo Titular Es perssoa obrigada Is PObrigada Nome completo CARO…" at bounding box center [378, 337] width 524 height 394
click at [511, 394] on input "02/08/2021" at bounding box center [526, 381] width 111 height 25
click at [493, 402] on div "Data Abertura Conta: 02/08/2021" at bounding box center [548, 371] width 154 height 62
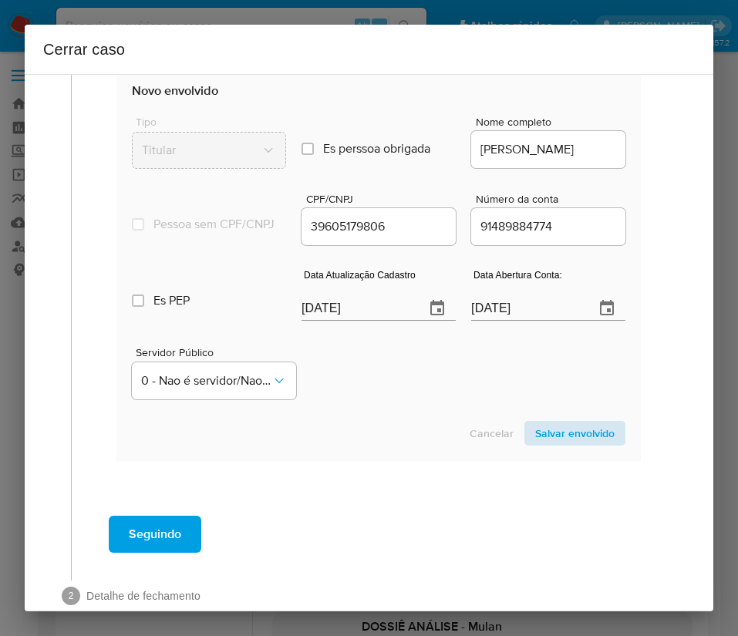
scroll to position [928, 0]
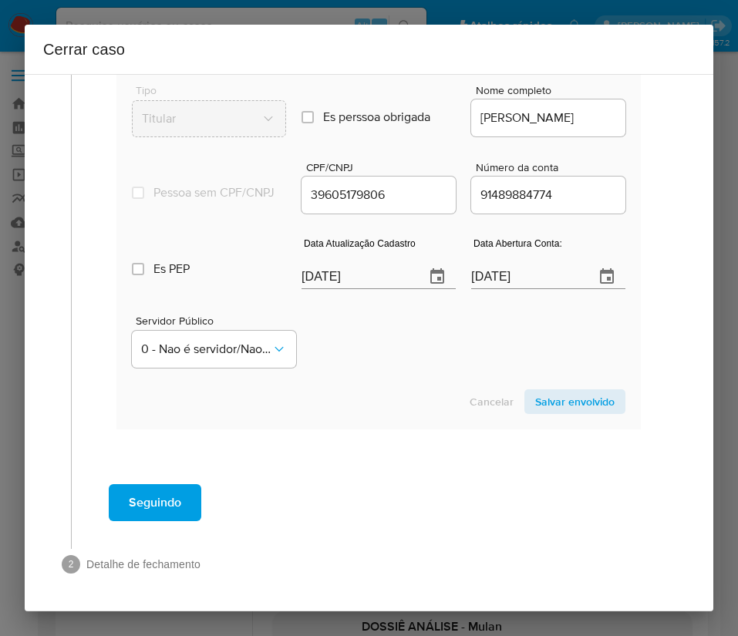
click at [536, 416] on section "Novo envolvido Tipo Titular Es perssoa obrigada Is PObrigada Nome completo CARO…" at bounding box center [378, 232] width 524 height 394
click at [536, 406] on span "Salvar envolvido" at bounding box center [574, 402] width 79 height 22
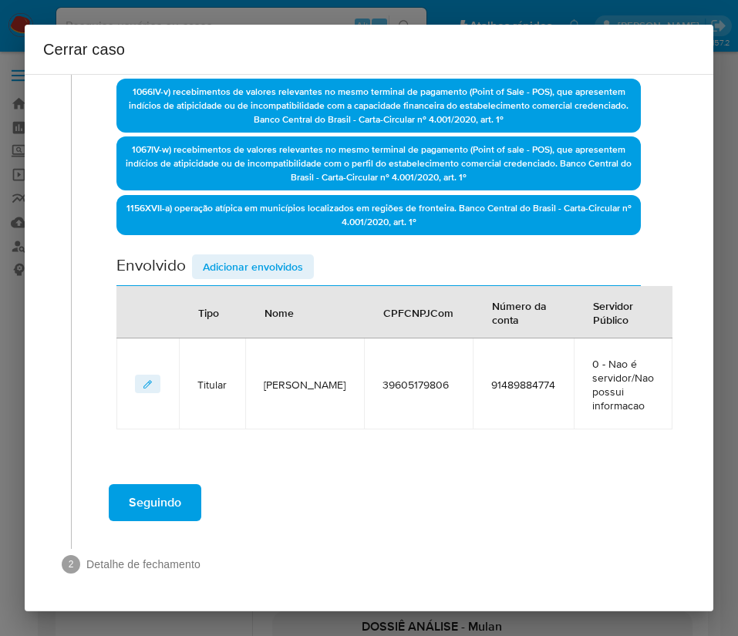
scroll to position [561, 0]
click at [257, 269] on span "Adicionar envolvidos" at bounding box center [253, 267] width 100 height 22
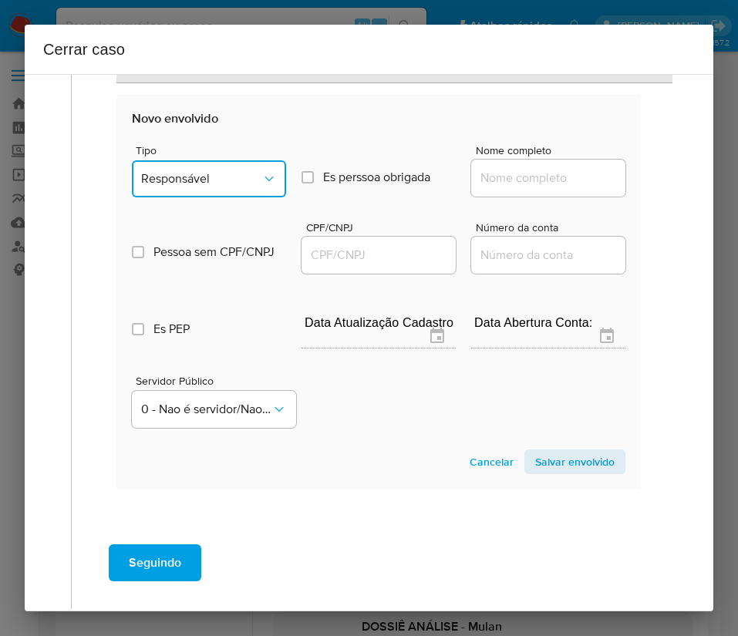
click at [206, 194] on div "Tipo Responsável Es perssoa obrigada Is PObrigada Nome completo Pessoa sem CPF/…" at bounding box center [378, 280] width 493 height 308
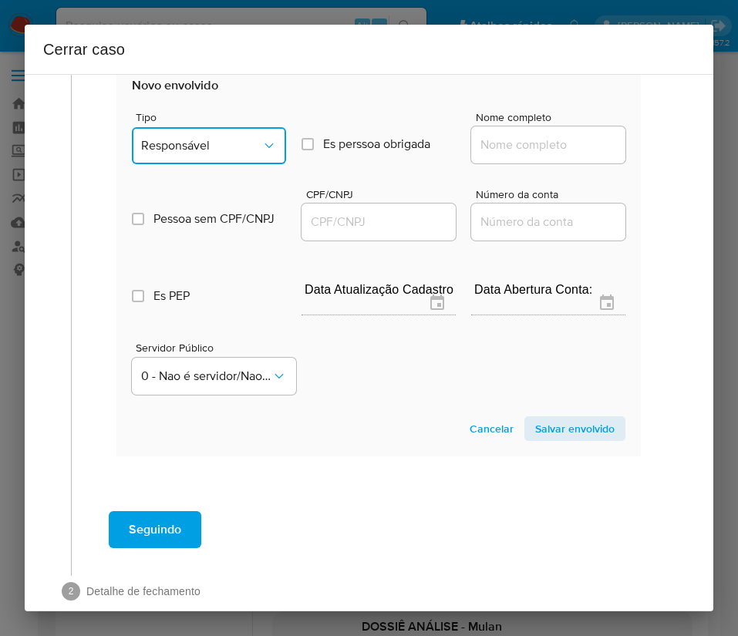
scroll to position [968, 0]
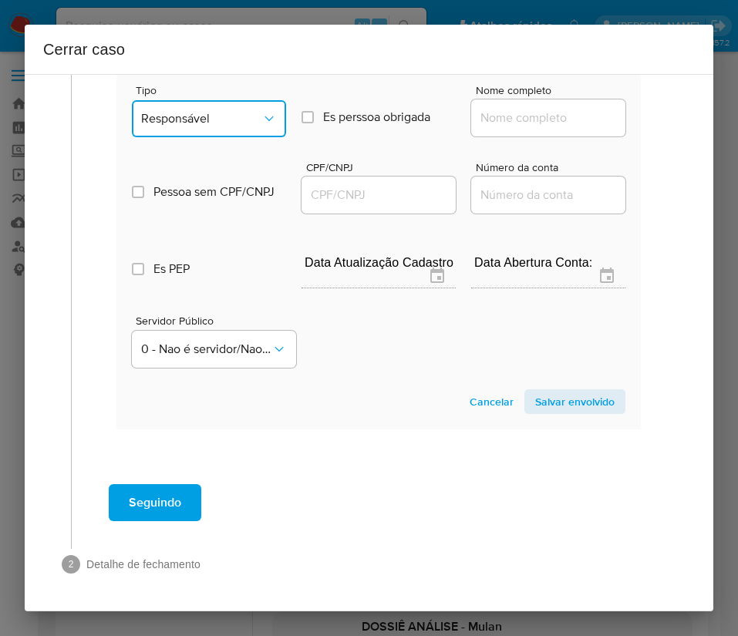
click at [223, 116] on span "Responsável" at bounding box center [201, 118] width 120 height 15
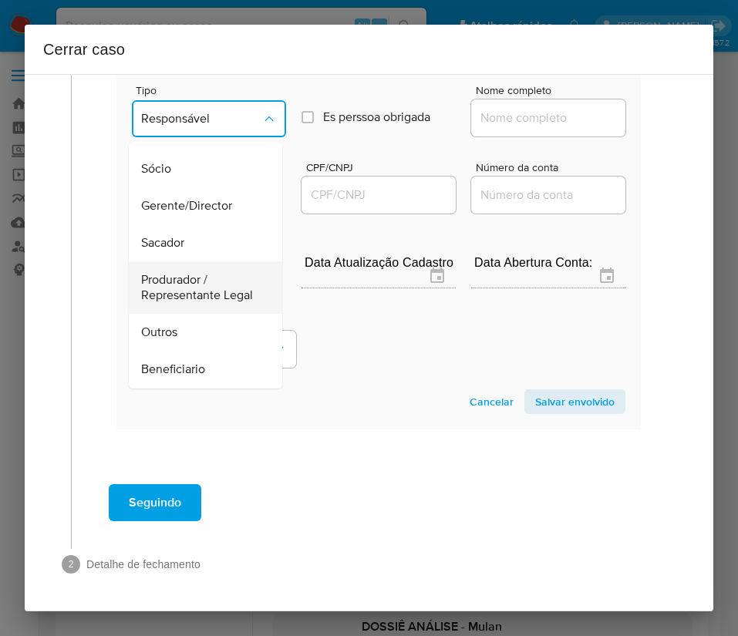
scroll to position [43, 0]
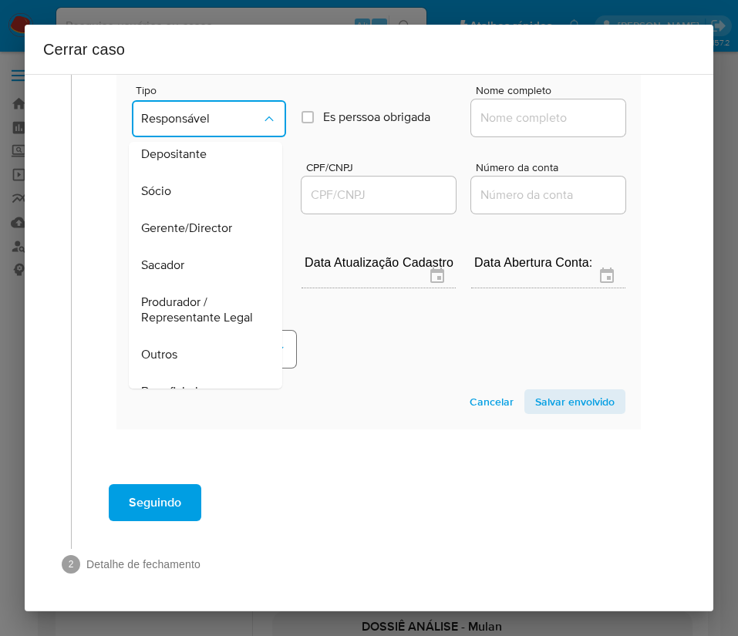
click at [173, 355] on div "Outros" at bounding box center [201, 354] width 120 height 37
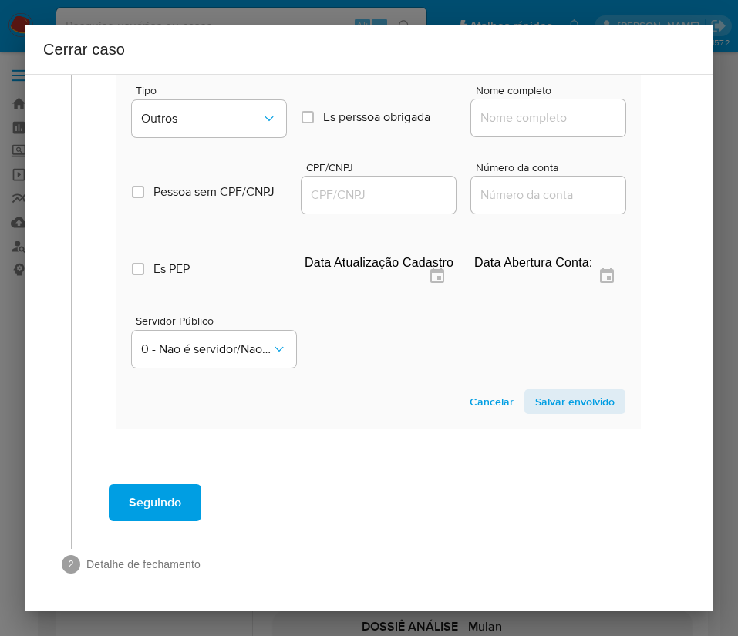
click at [503, 115] on input "Nome completo" at bounding box center [548, 118] width 154 height 20
paste input "57.210.349 CAROLINE PEREIRA SANTOS PITA, 57210349000175"
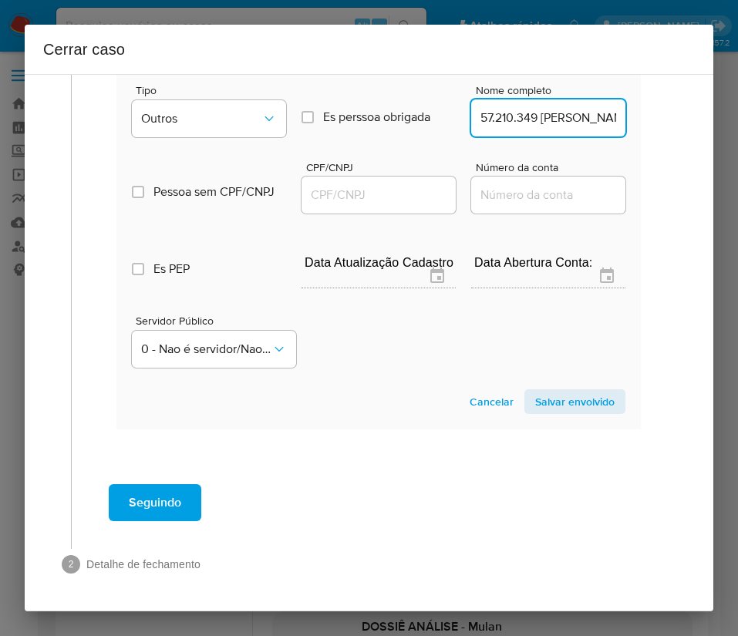
scroll to position [0, 216]
drag, startPoint x: 498, startPoint y: 123, endPoint x: 646, endPoint y: 123, distance: 148.0
type input "57.210.349 CAROLINE PEREIRA SANTOS PITA"
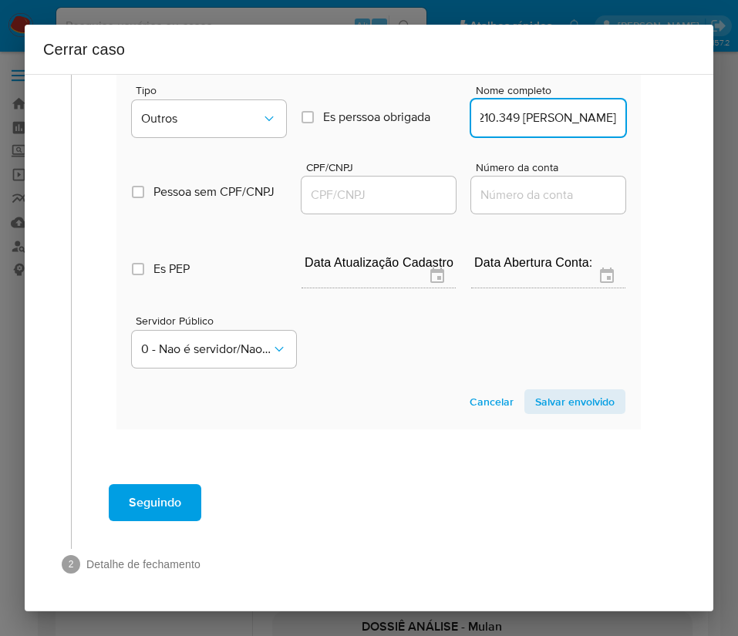
scroll to position [0, 0]
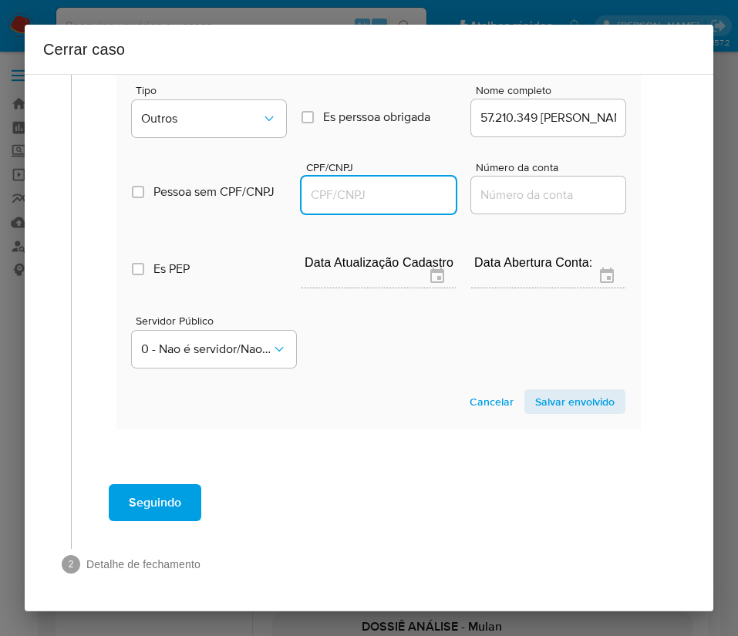
click at [332, 199] on input "CPF/CNPJ" at bounding box center [378, 195] width 154 height 20
paste input "57210349000175"
type input "57210349000175"
click at [591, 409] on span "Salvar envolvido" at bounding box center [574, 402] width 79 height 22
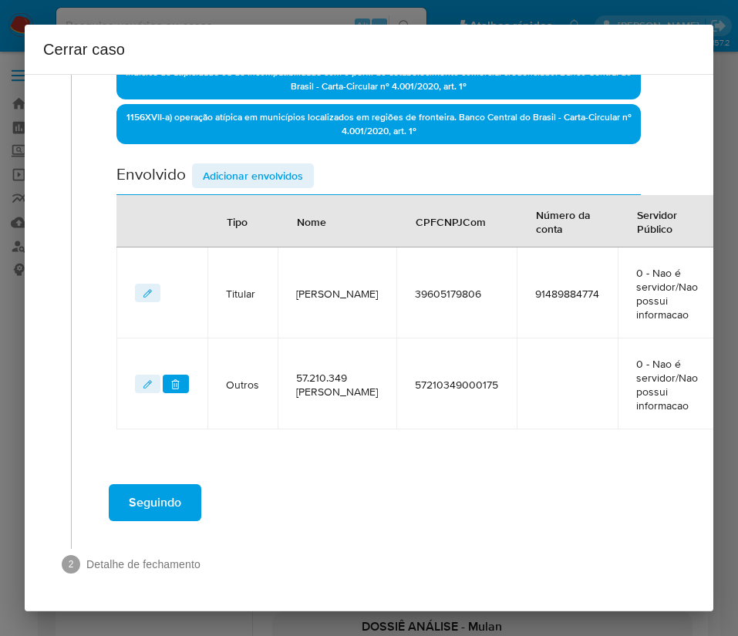
scroll to position [665, 0]
click at [255, 165] on span "Adicionar envolvidos" at bounding box center [253, 176] width 100 height 22
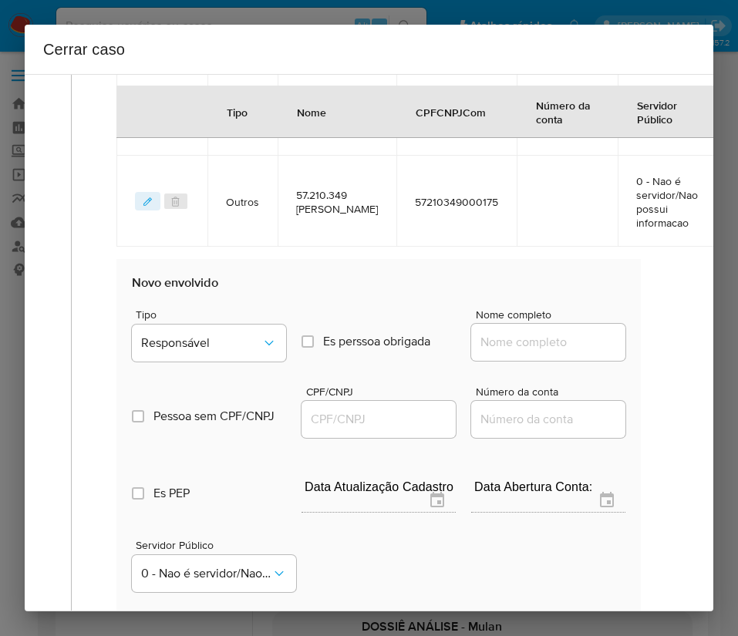
scroll to position [1012, 0]
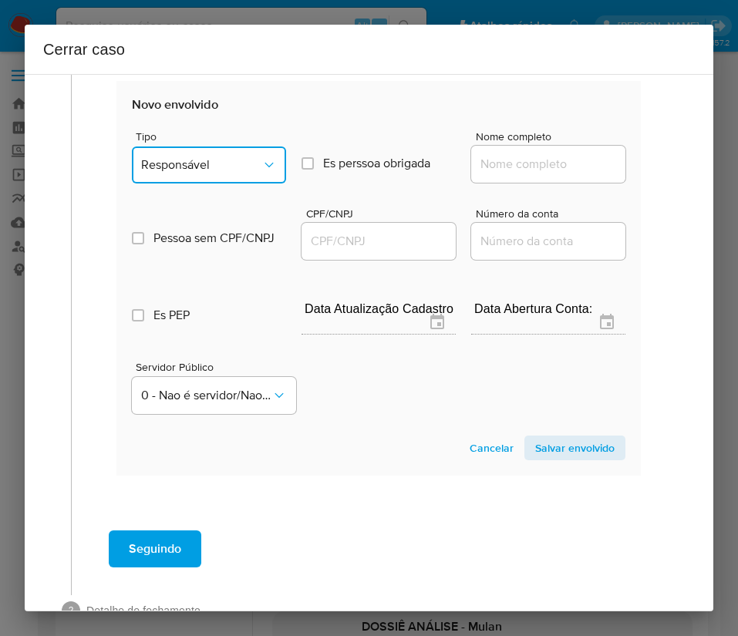
click at [219, 173] on span "Responsável" at bounding box center [201, 164] width 120 height 15
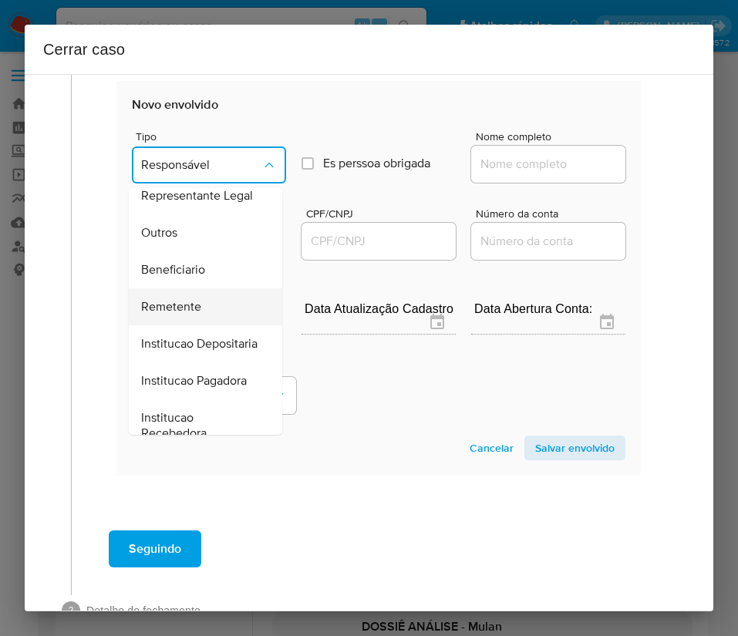
scroll to position [274, 0]
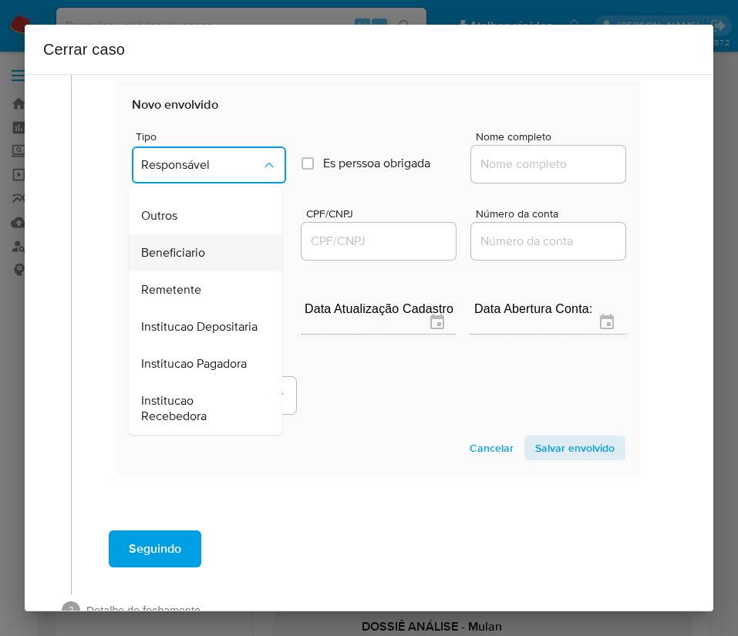
click at [190, 245] on span "Beneficiario" at bounding box center [173, 252] width 64 height 15
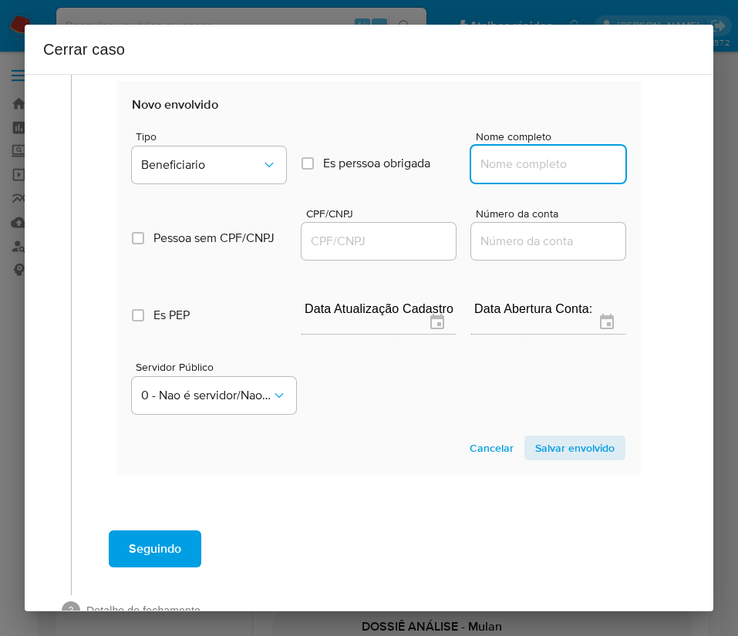
click at [507, 174] on input "Nome completo" at bounding box center [548, 164] width 154 height 20
paste input "Robson Dantas De Almeida, 22695043805"
drag, startPoint x: 510, startPoint y: 178, endPoint x: 677, endPoint y: 180, distance: 167.3
click at [677, 180] on div "1 Informação completa Geral Data de início 01/07/2025 Data Fin 30/08/2025 Valor…" at bounding box center [369, 342] width 688 height 537
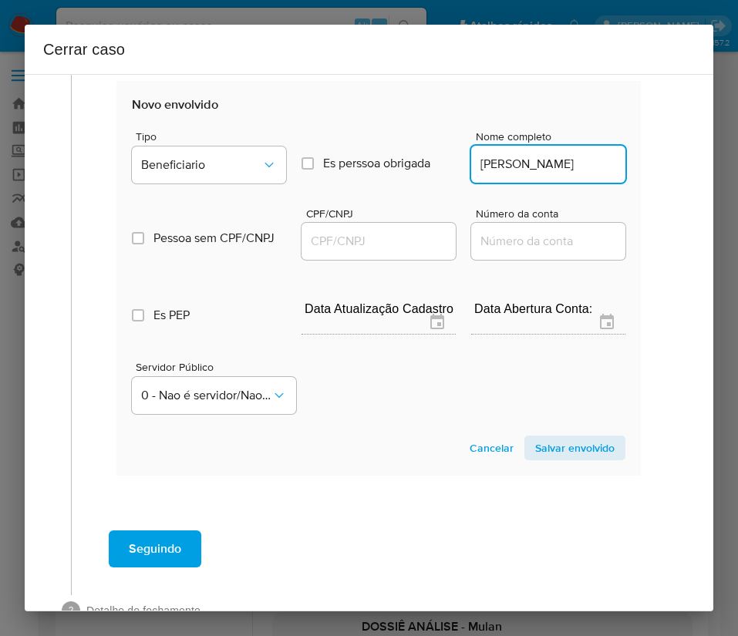
scroll to position [0, 15]
type input "Robson Dantas De Almeida"
click at [359, 251] on input "CPF/CNPJ" at bounding box center [378, 241] width 154 height 20
paste input "22695043805"
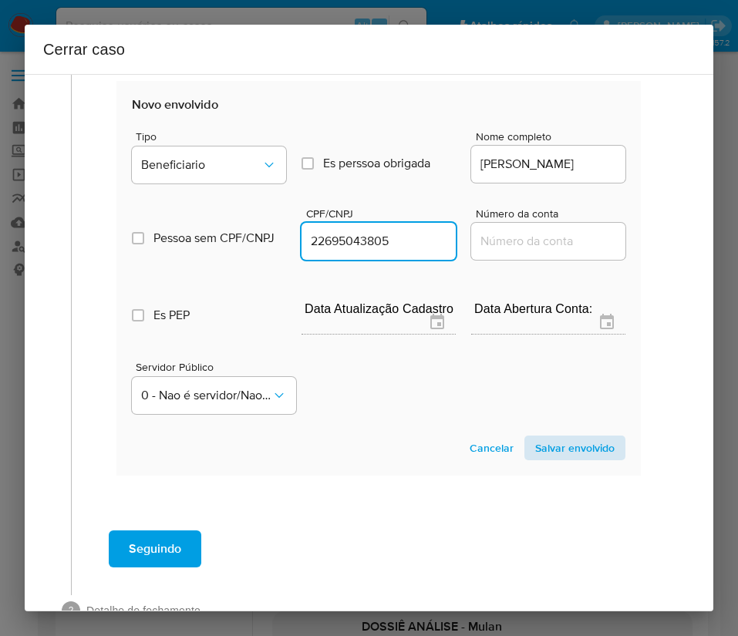
type input "22695043805"
click at [552, 455] on span "Salvar envolvido" at bounding box center [574, 448] width 79 height 22
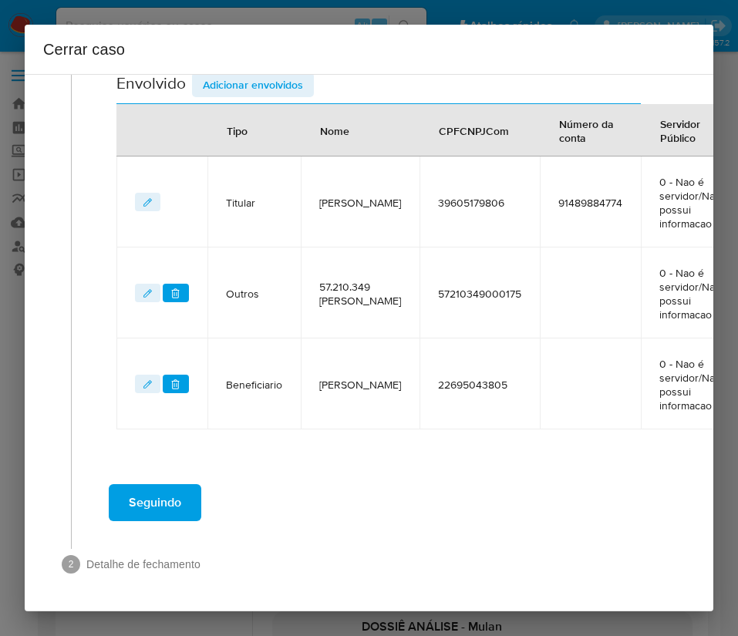
scroll to position [774, 0]
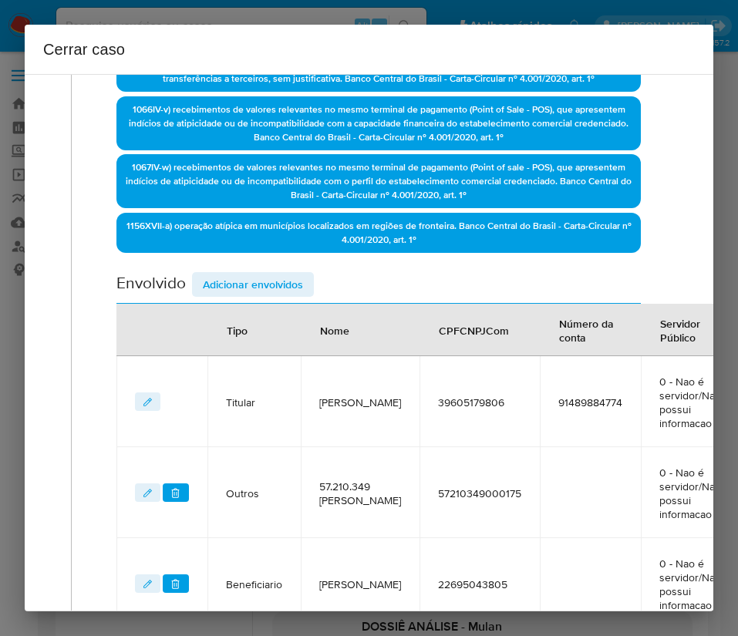
click at [238, 274] on span "Adicionar envolvidos" at bounding box center [253, 285] width 100 height 22
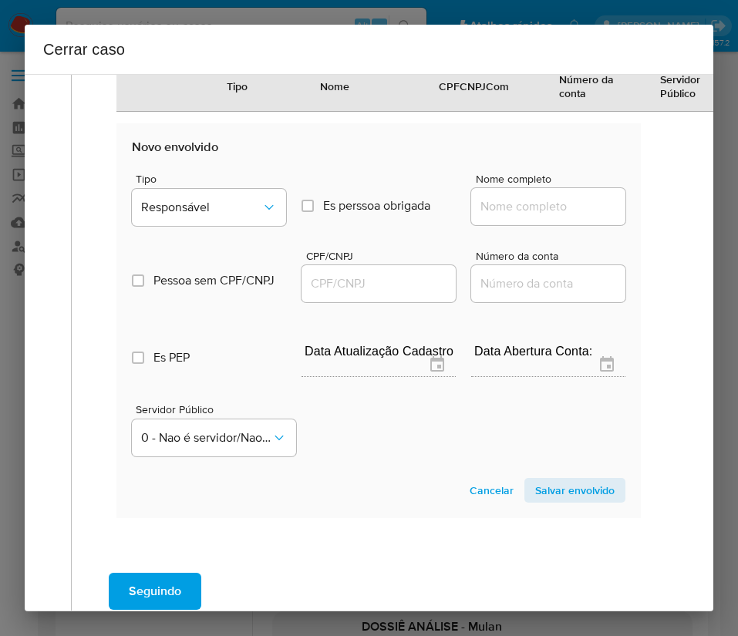
scroll to position [1121, 0]
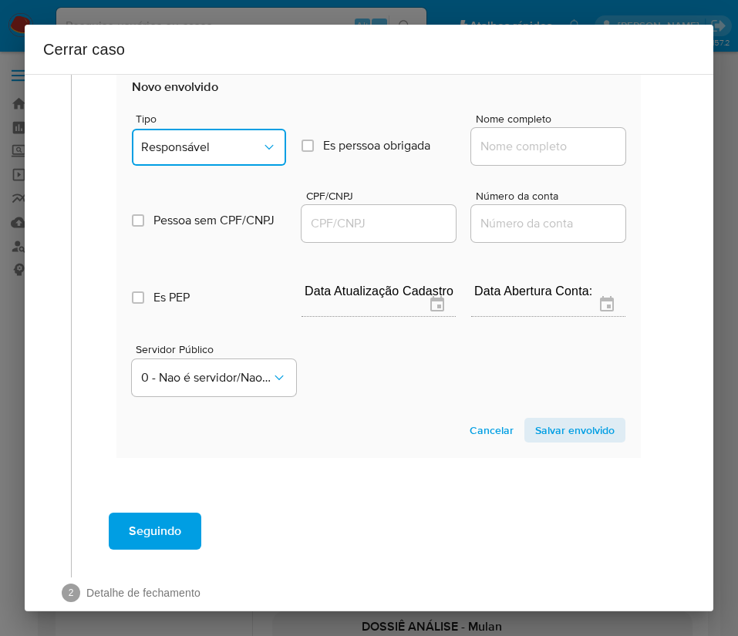
click at [197, 155] on span "Responsável" at bounding box center [201, 147] width 120 height 15
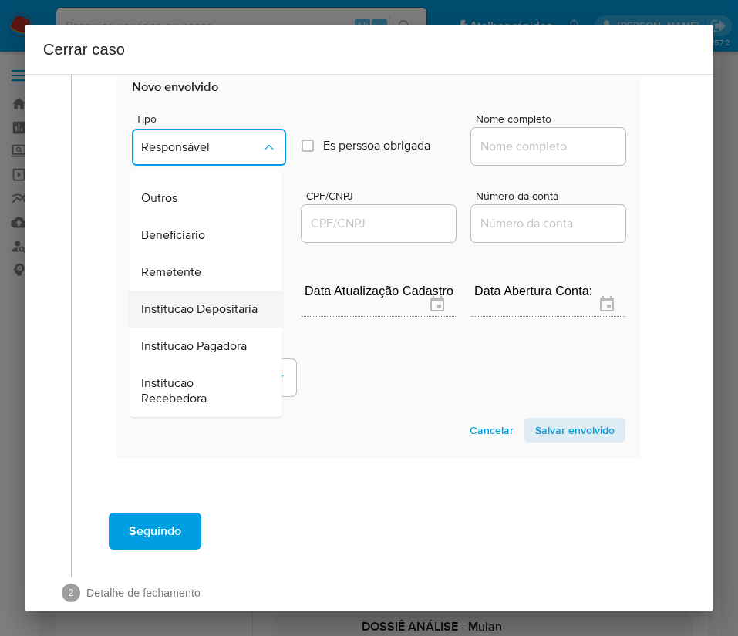
scroll to position [274, 0]
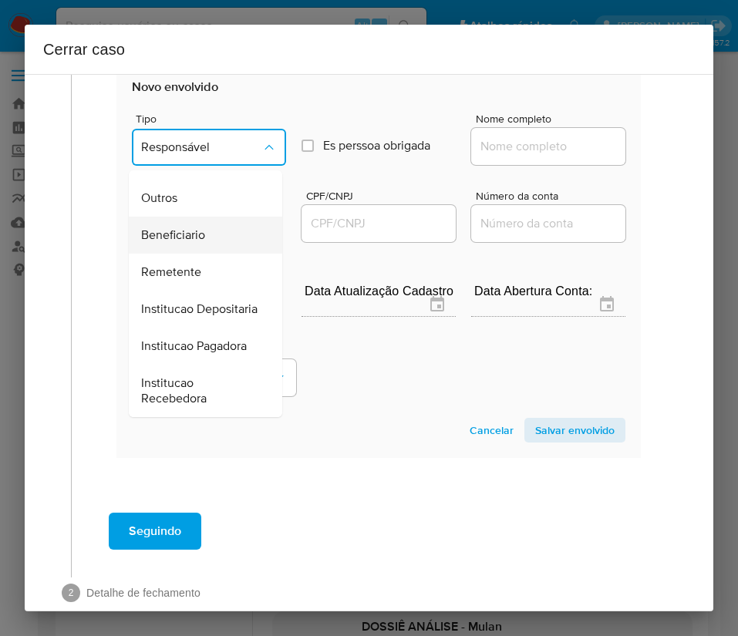
click at [188, 227] on span "Beneficiario" at bounding box center [173, 234] width 64 height 15
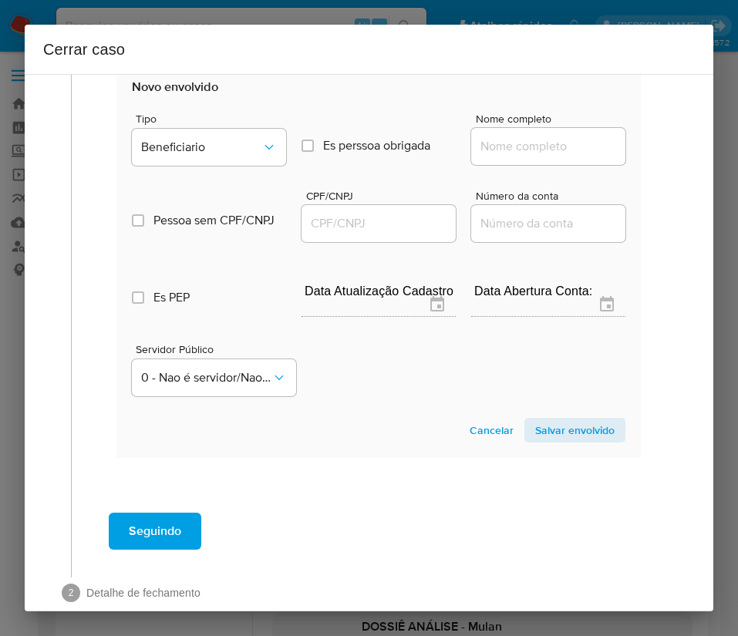
click at [530, 153] on input "Nome completo" at bounding box center [548, 146] width 154 height 20
paste input "BANCO CSF S/A, 08357240000150"
drag, startPoint x: 491, startPoint y: 163, endPoint x: 655, endPoint y: 163, distance: 164.2
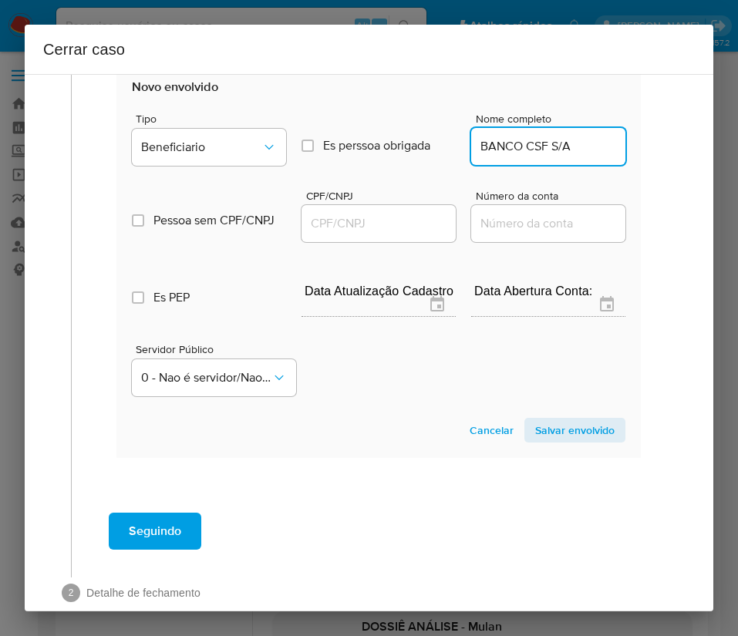
scroll to position [0, 0]
type input "BANCO CSF S/A"
click at [389, 234] on input "CPF/CNPJ" at bounding box center [378, 224] width 154 height 20
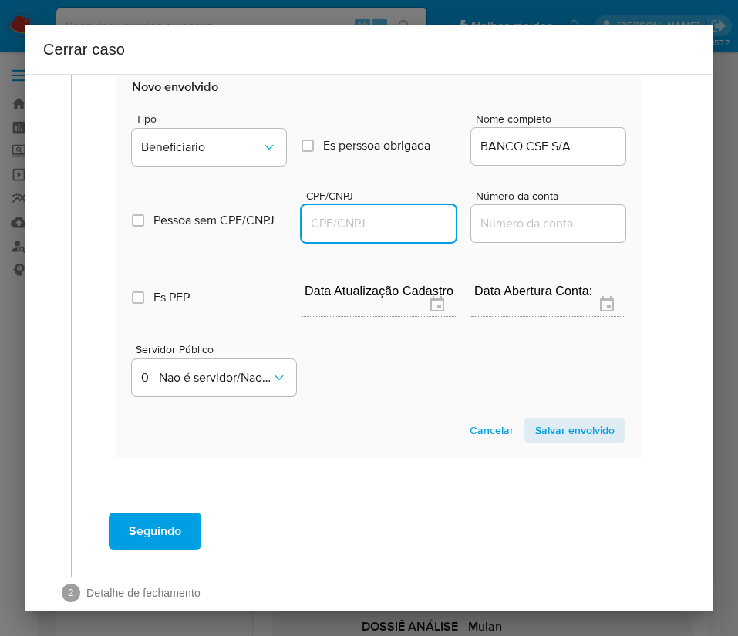
paste input "08357240000150"
type input "8357240000150"
click at [543, 441] on span "Salvar envolvido" at bounding box center [574, 430] width 79 height 22
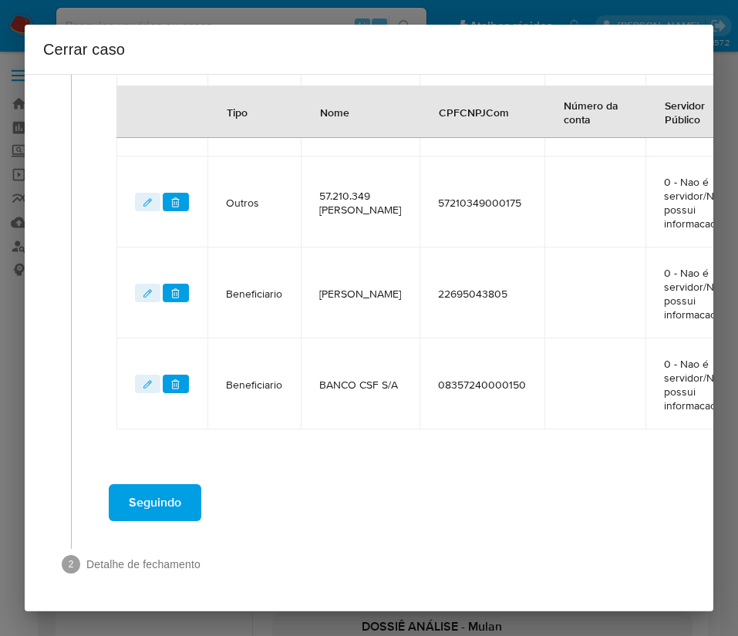
scroll to position [749, 0]
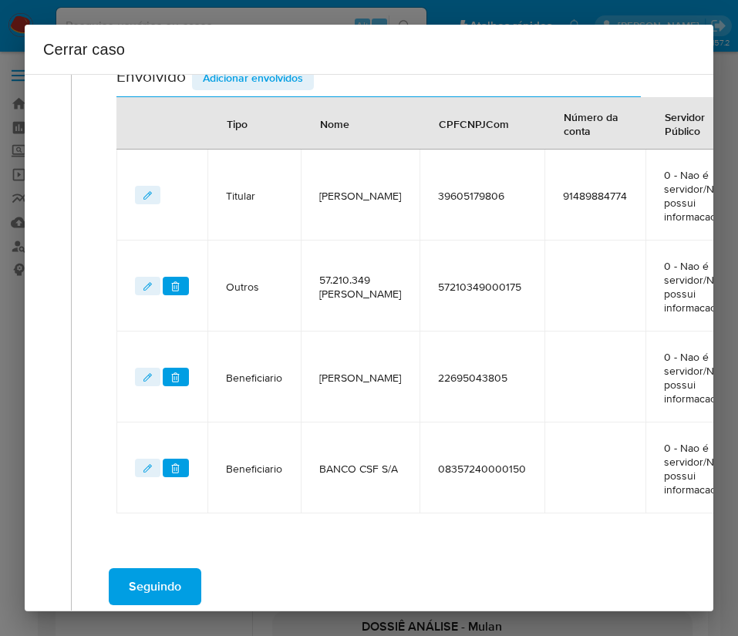
click at [244, 79] on span "Adicionar envolvidos" at bounding box center [253, 78] width 100 height 22
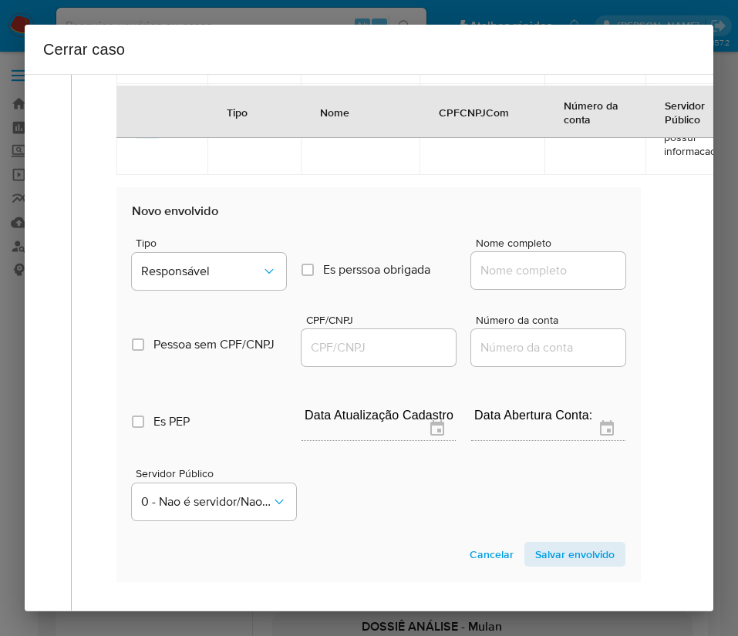
scroll to position [1212, 0]
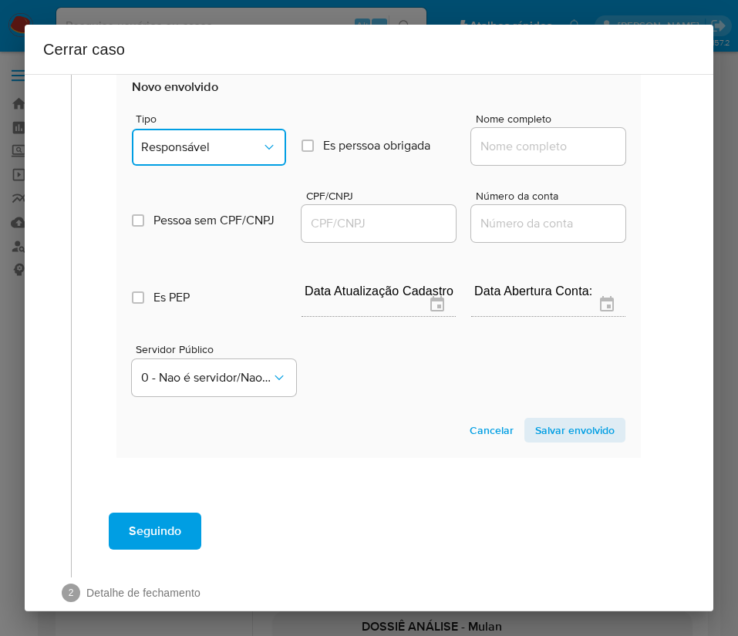
click at [188, 155] on span "Responsável" at bounding box center [201, 147] width 120 height 15
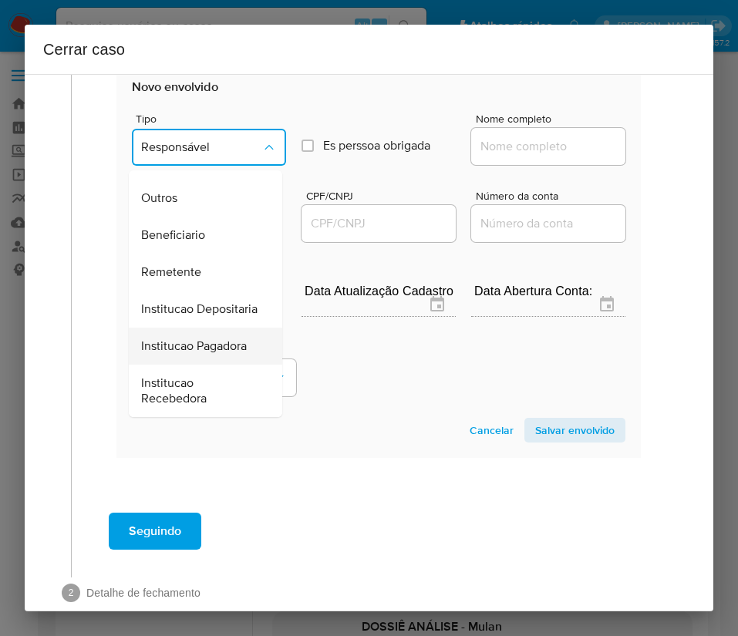
scroll to position [274, 0]
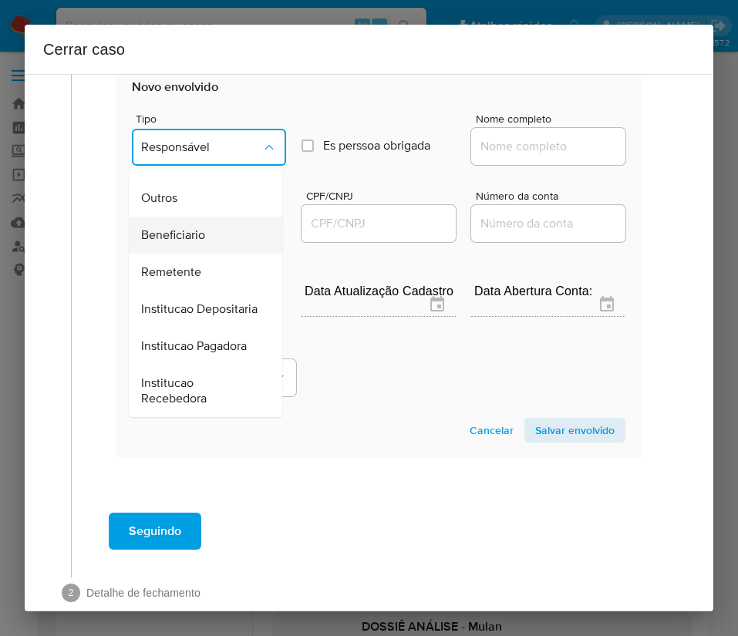
click at [177, 227] on span "Beneficiario" at bounding box center [173, 234] width 64 height 15
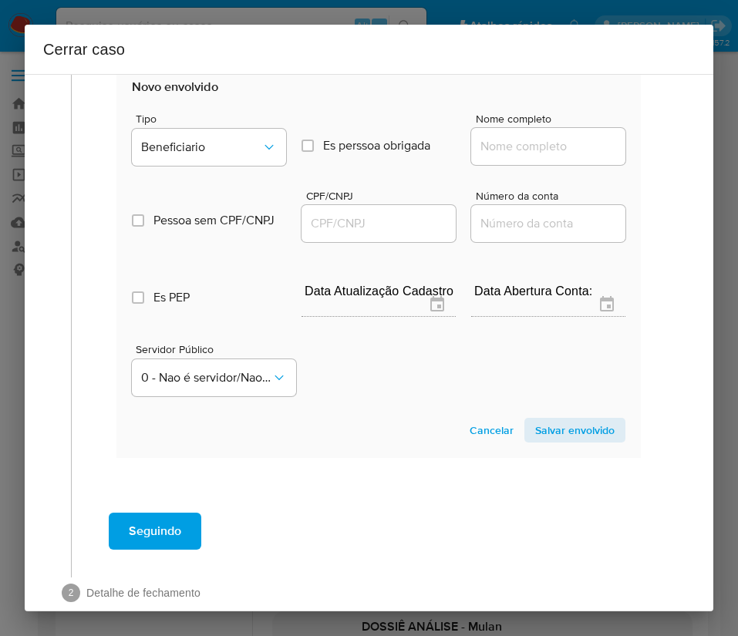
click at [515, 147] on div at bounding box center [548, 146] width 154 height 37
click at [506, 157] on input "Nome completo" at bounding box center [548, 146] width 154 height 20
paste input "Banco Santander (Brasil) S.A., 90400888000142"
drag, startPoint x: 488, startPoint y: 163, endPoint x: 613, endPoint y: 165, distance: 124.9
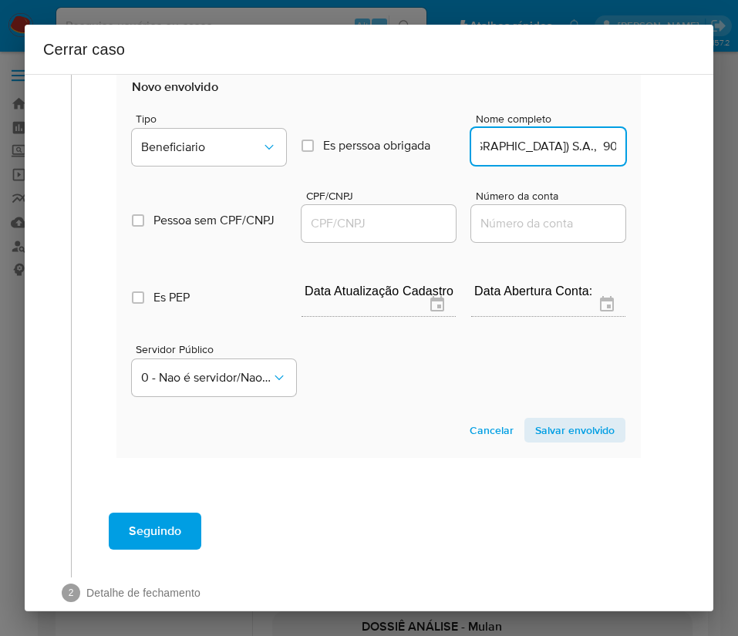
click at [613, 165] on section "Novo envolvido Tipo Beneficiario Es perssoa obrigada Is PObrigada Nome completo…" at bounding box center [378, 260] width 524 height 394
type input "Banco Santander (Brasil) S.A."
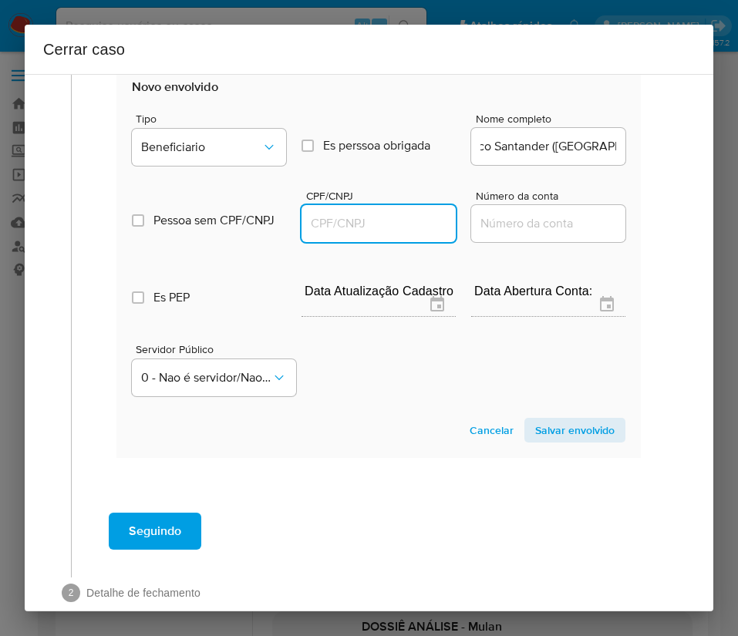
scroll to position [0, 0]
drag, startPoint x: 416, startPoint y: 243, endPoint x: 434, endPoint y: 245, distance: 17.9
click at [416, 234] on input "CPF/CNPJ" at bounding box center [378, 224] width 154 height 20
paste input "90400888000142"
type input "90400888000142"
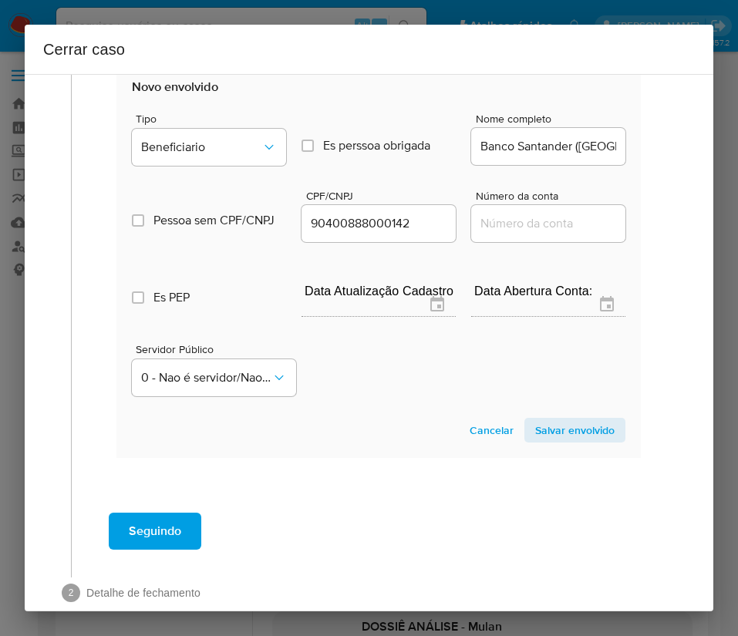
click at [561, 441] on span "Salvar envolvido" at bounding box center [574, 430] width 79 height 22
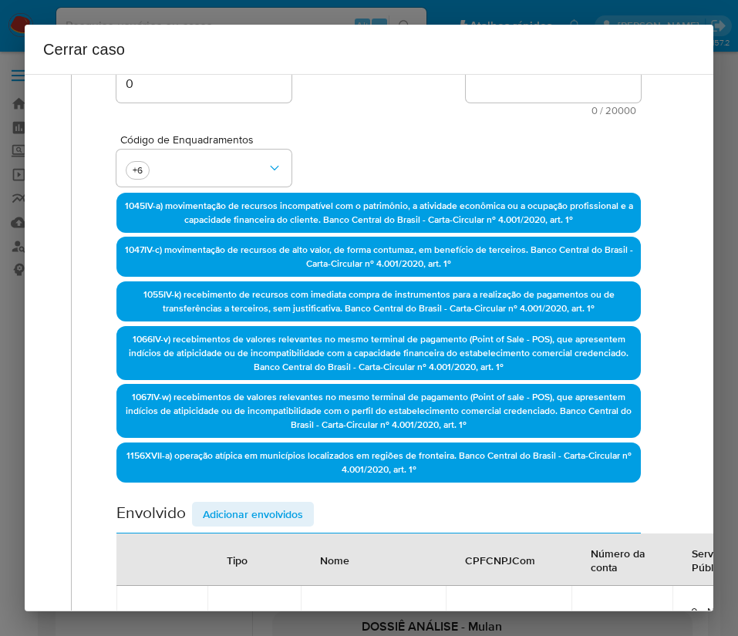
scroll to position [146, 0]
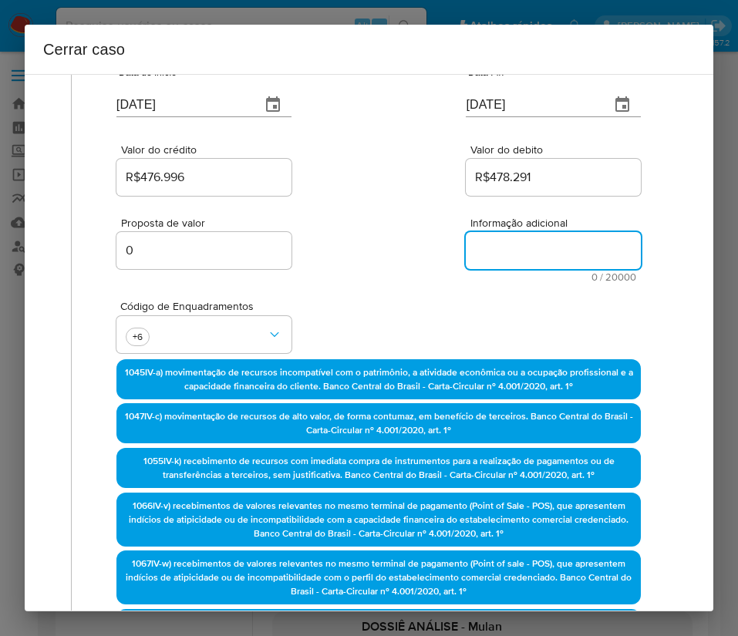
click at [493, 254] on textarea "Informação adicional" at bounding box center [553, 250] width 175 height 37
paste textarea "Informações do Cliente Caroline Pereira Santos Pita, CPF 39605179806, 33 anos, …"
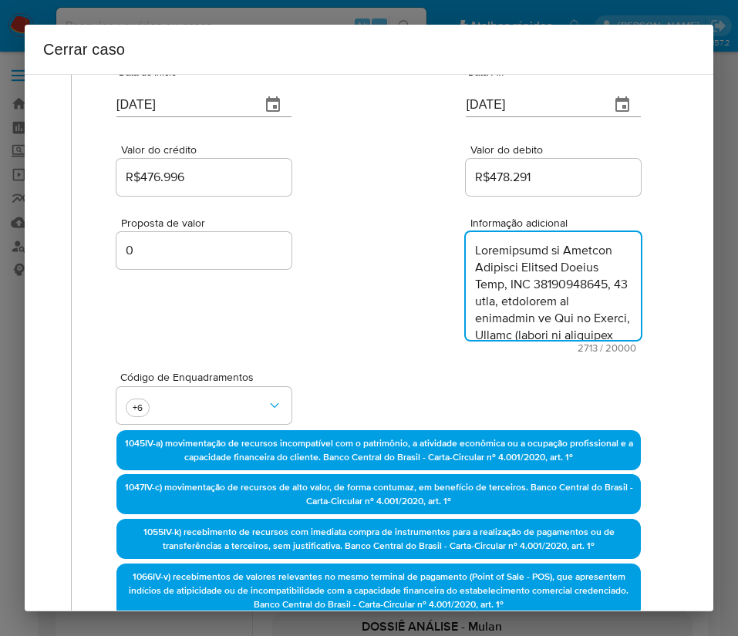
type textarea "Informações do Cliente Caroline Pereira Santos Pita, CPF 39605179806, 33 anos, …"
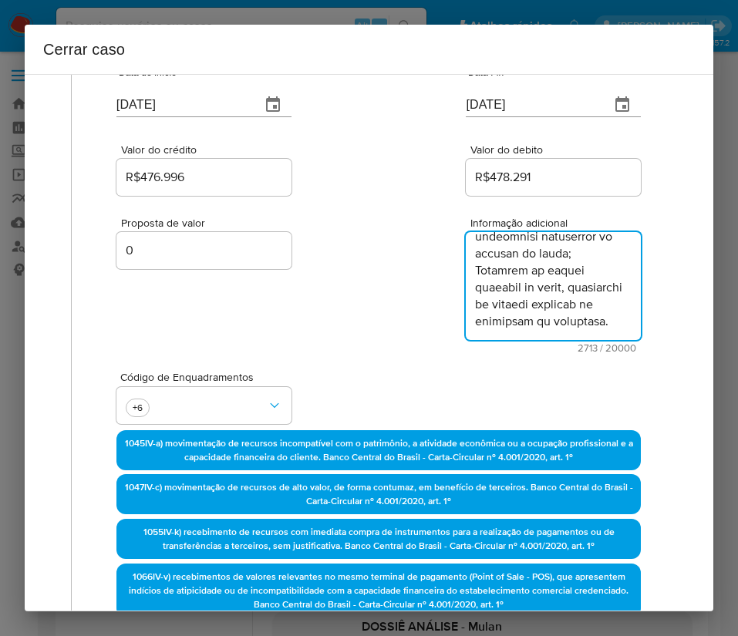
click at [406, 348] on div "Proposta de valor 0 Informação adicional 2713 / 20000 17287 caracteres restantes" at bounding box center [378, 276] width 524 height 154
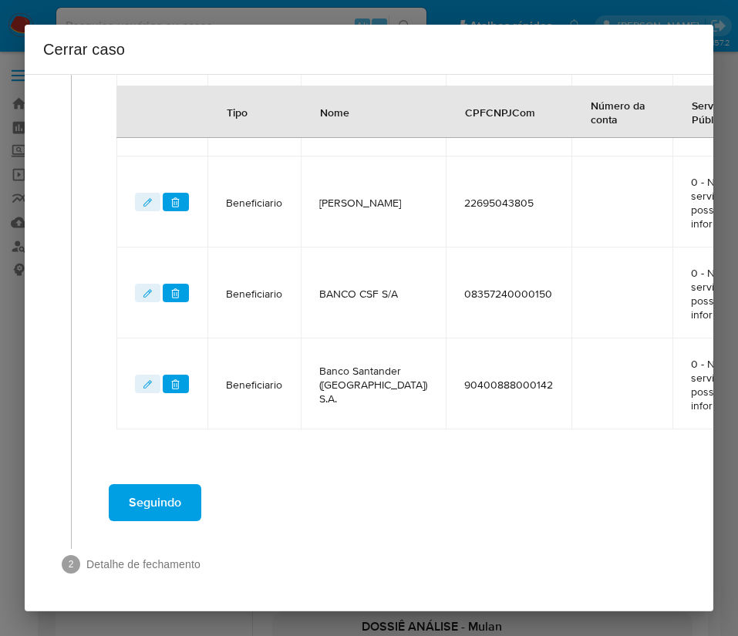
click at [151, 488] on span "Seguindo" at bounding box center [155, 503] width 52 height 34
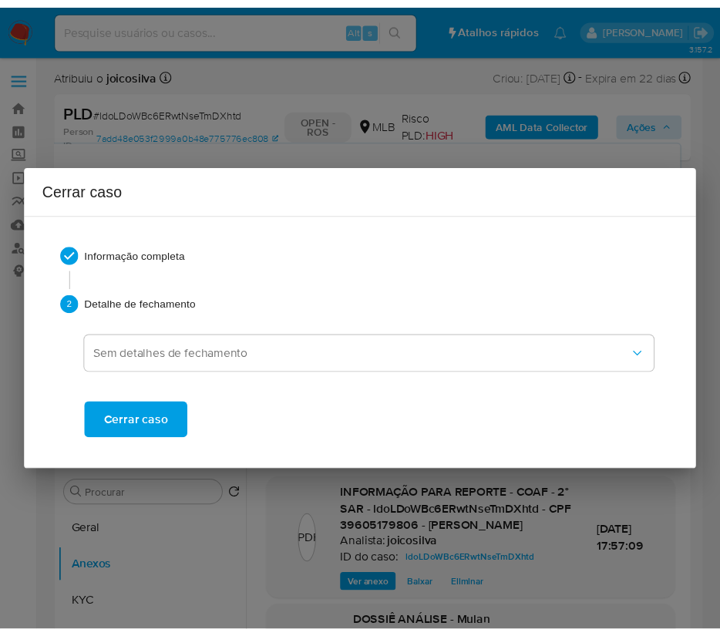
scroll to position [2429, 0]
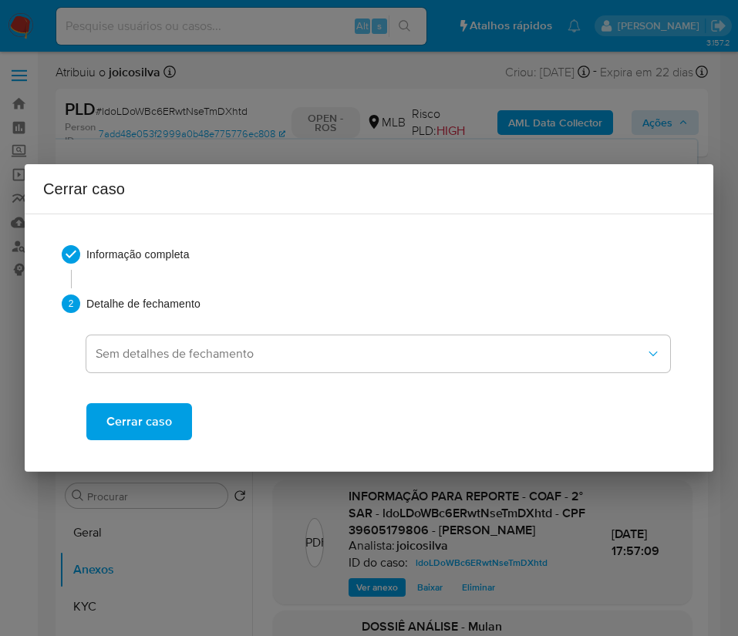
click at [153, 443] on div "Informação completa 2 Detalhe de fechamento Sem detalhes de fechamento Cerrar c…" at bounding box center [368, 343] width 651 height 232
click at [169, 422] on span "Cerrar caso" at bounding box center [139, 422] width 66 height 34
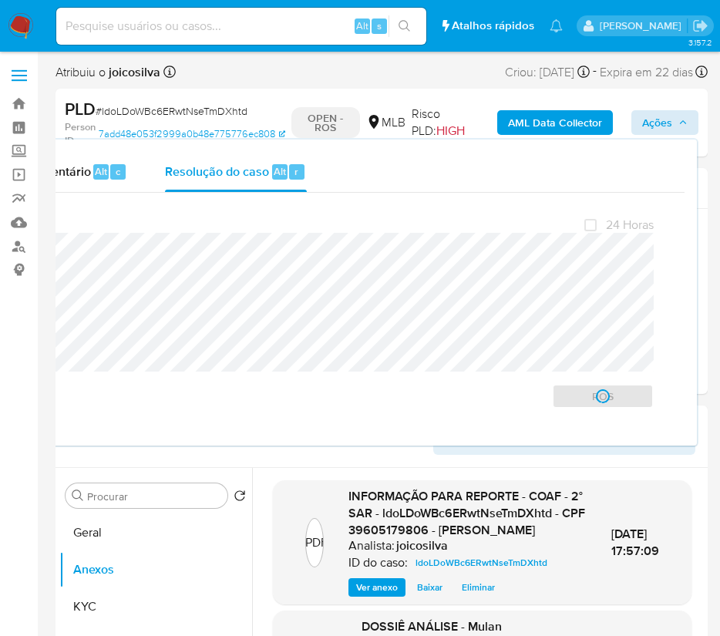
click at [140, 108] on span "# ldoLDoWBc6ERwtNseTmDXhtd" at bounding box center [172, 110] width 152 height 15
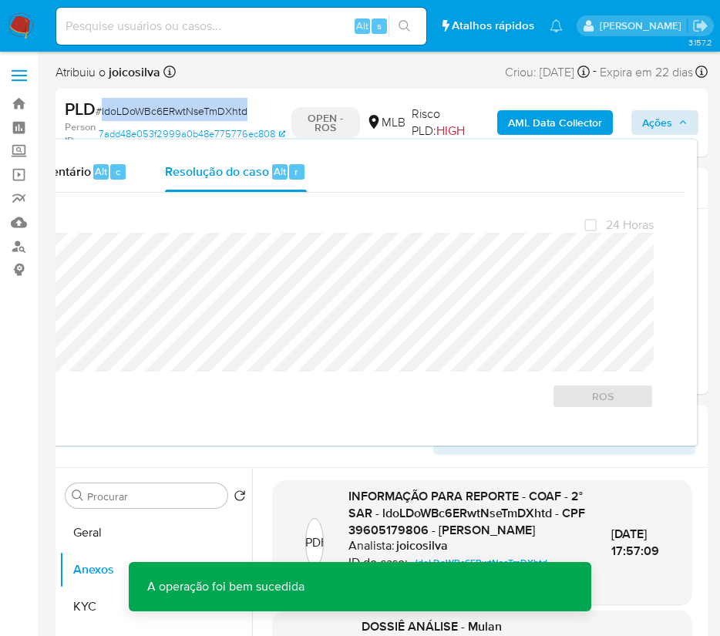
click at [140, 108] on span "# ldoLDoWBc6ERwtNseTmDXhtd" at bounding box center [172, 110] width 152 height 15
copy span "ldoLDoWBc6ERwtNseTmDXhtd"
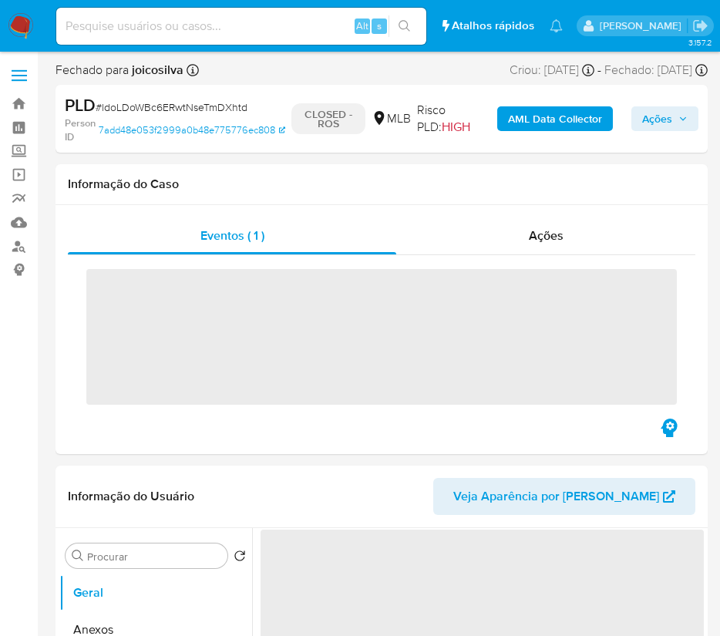
click at [25, 29] on img at bounding box center [21, 26] width 26 height 26
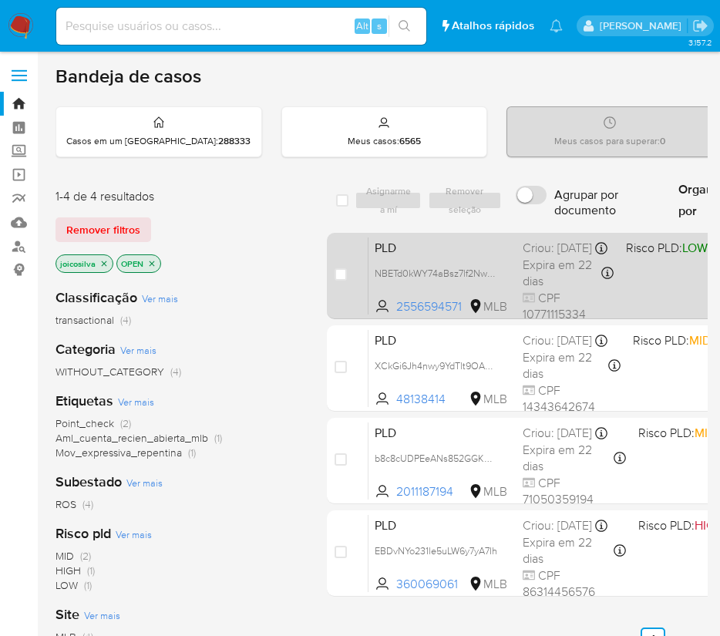
click at [669, 279] on div "PLD NBETd0kWY74aBsz7lf2NwJL1 2556594571 MLB Risco PLD: LOW Criou: [DATE] Criou:…" at bounding box center [670, 276] width 603 height 78
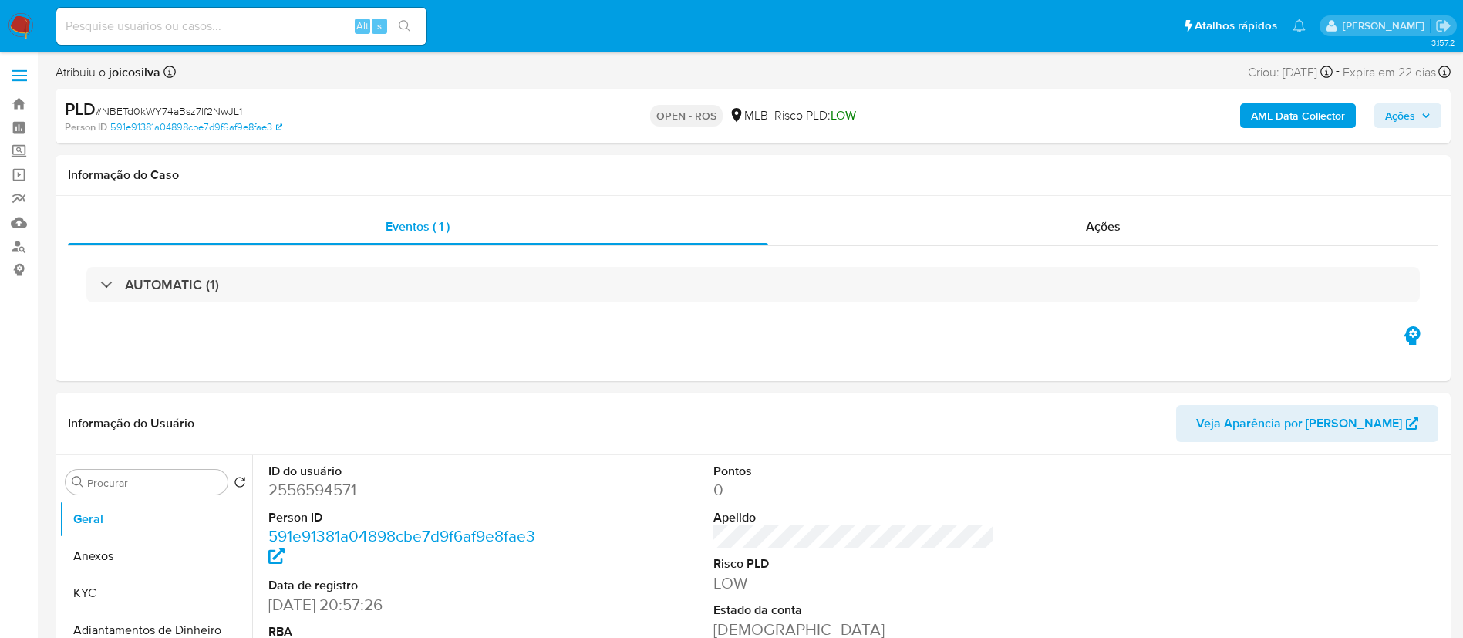
click at [202, 112] on span "# NBETd0kWY74aBsz7lf2NwJL1" at bounding box center [169, 110] width 146 height 15
select select "10"
copy span "NBETd0kWY74aBsz7lf2NwJL1"
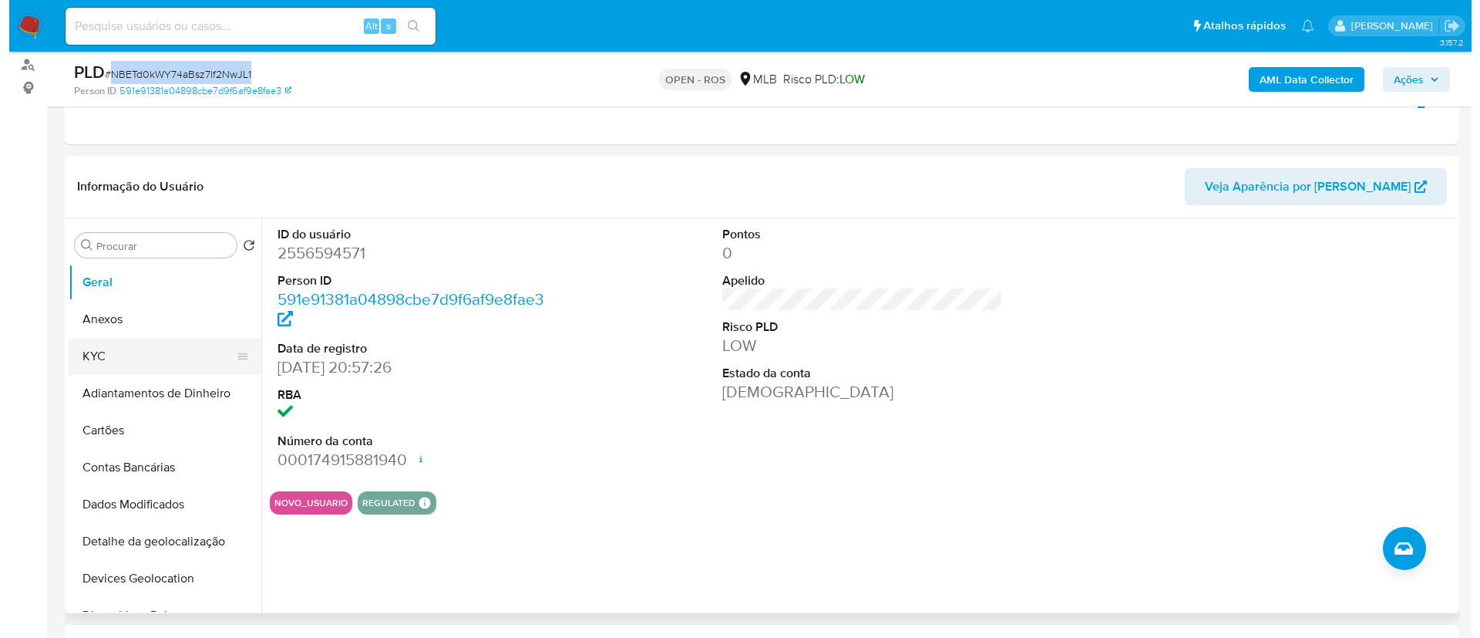
scroll to position [231, 0]
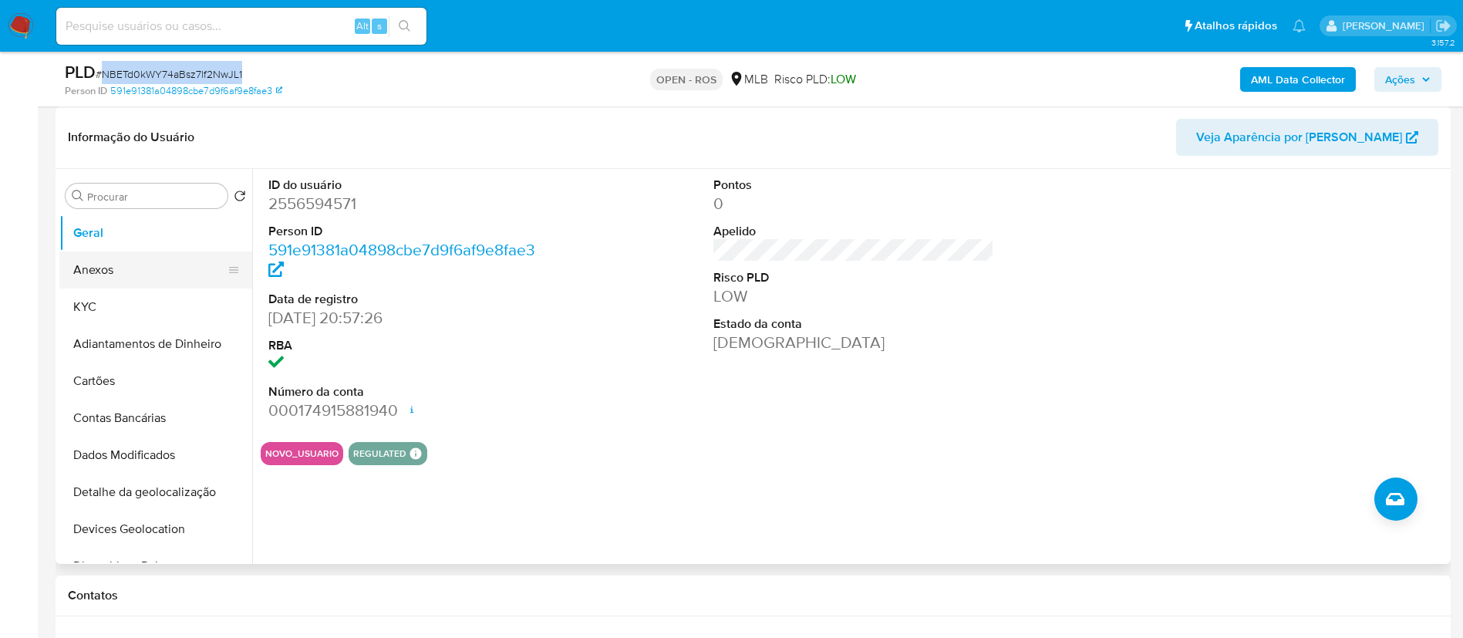
click at [123, 268] on button "Anexos" at bounding box center [149, 269] width 180 height 37
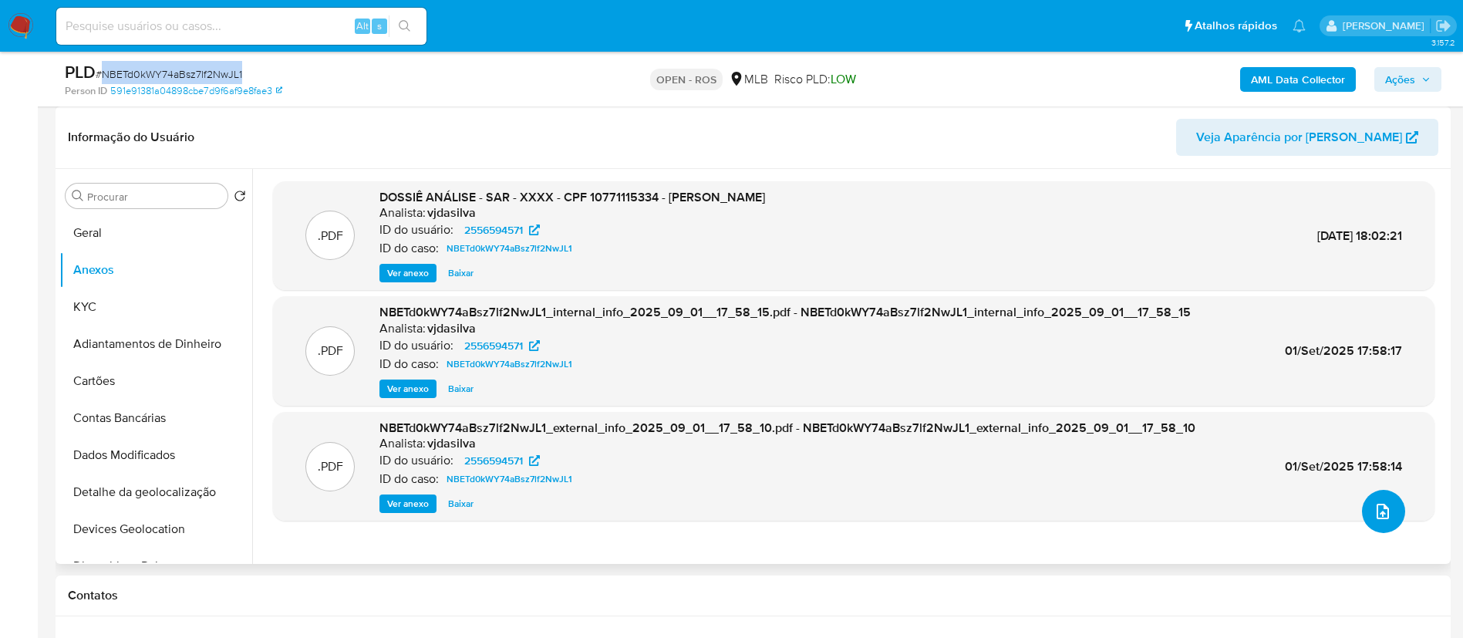
click at [737, 515] on icon "upload-file" at bounding box center [1382, 511] width 19 height 19
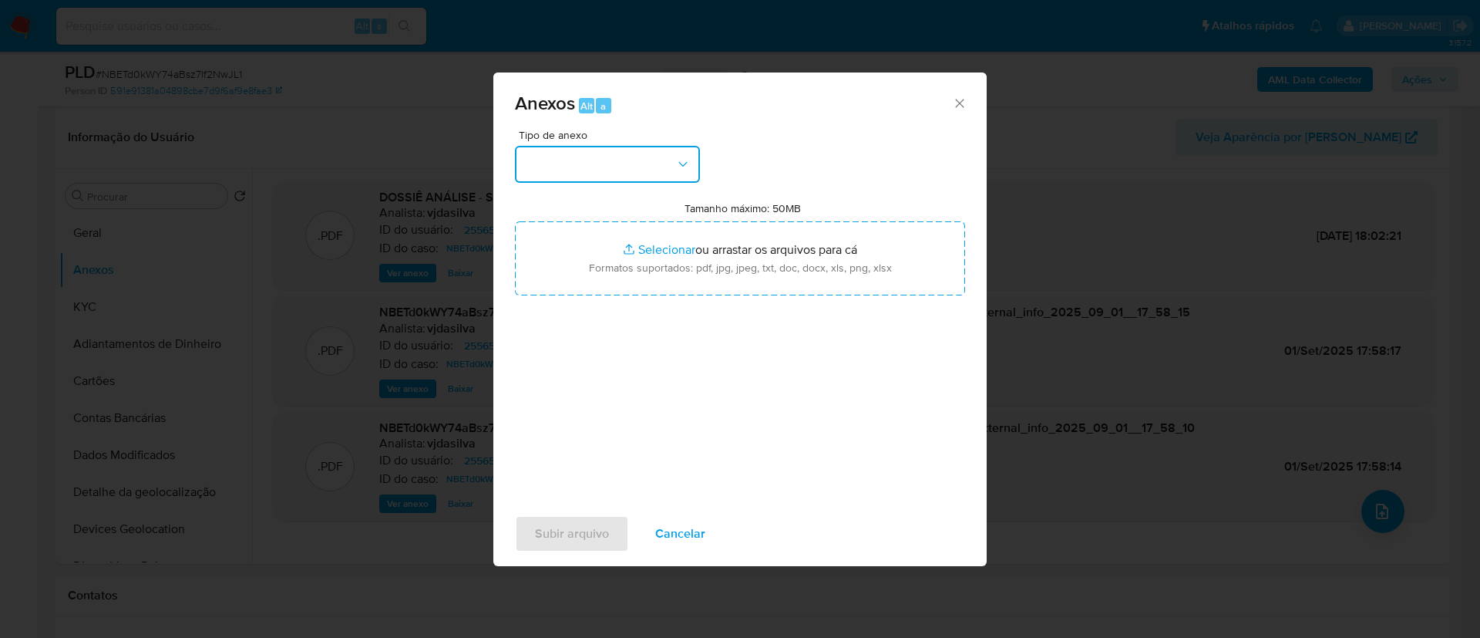
click at [655, 156] on button "button" at bounding box center [607, 164] width 185 height 37
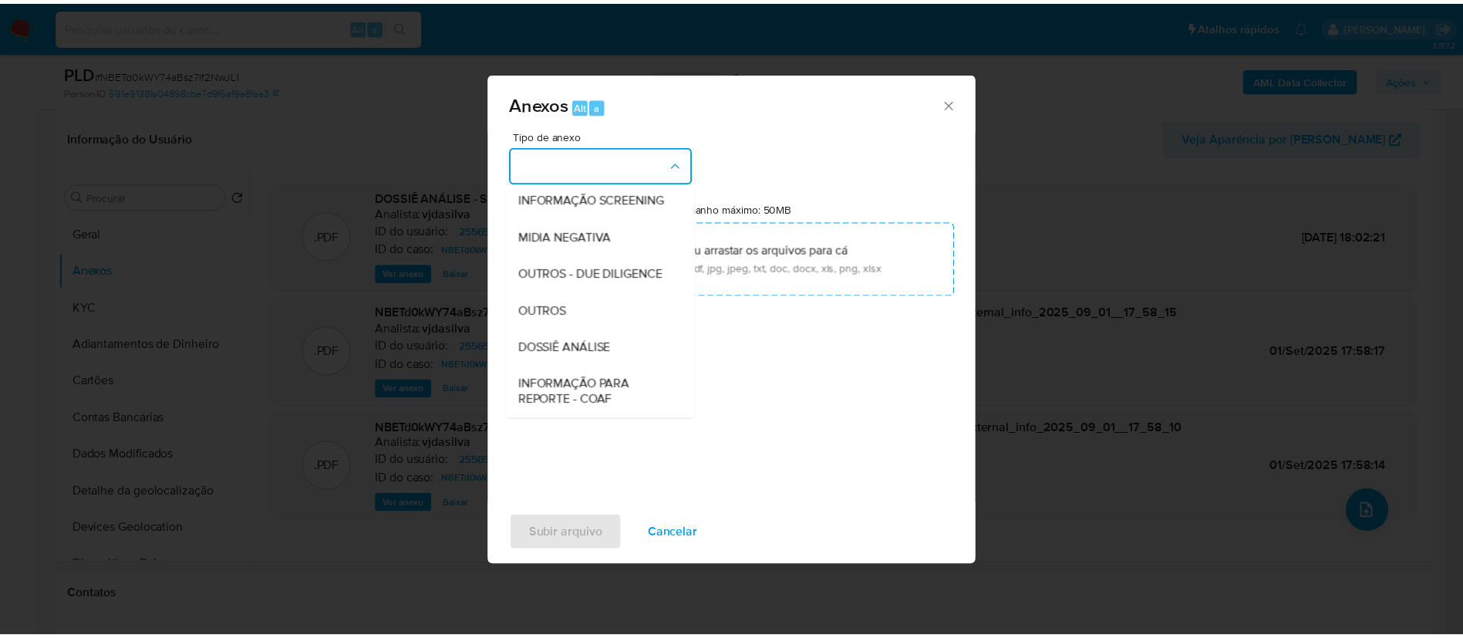
scroll to position [237, 0]
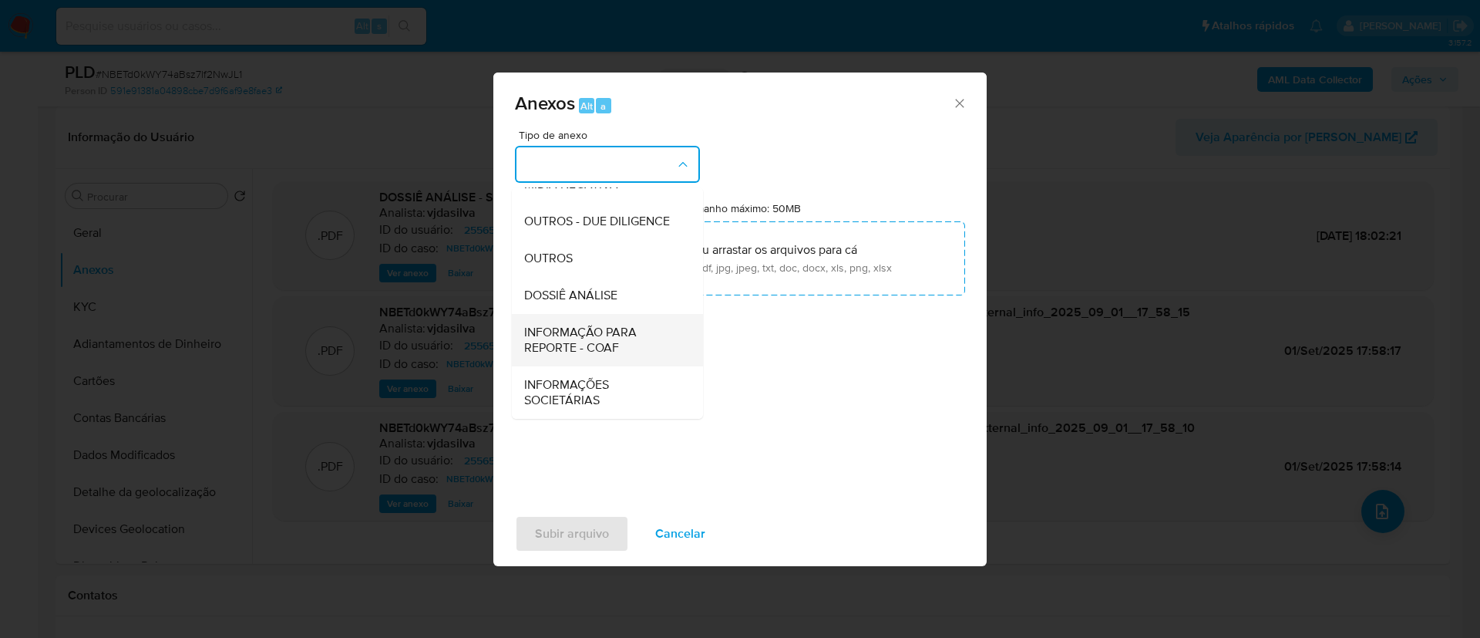
click at [611, 342] on span "INFORMAÇÃO PARA REPORTE - COAF" at bounding box center [602, 340] width 157 height 31
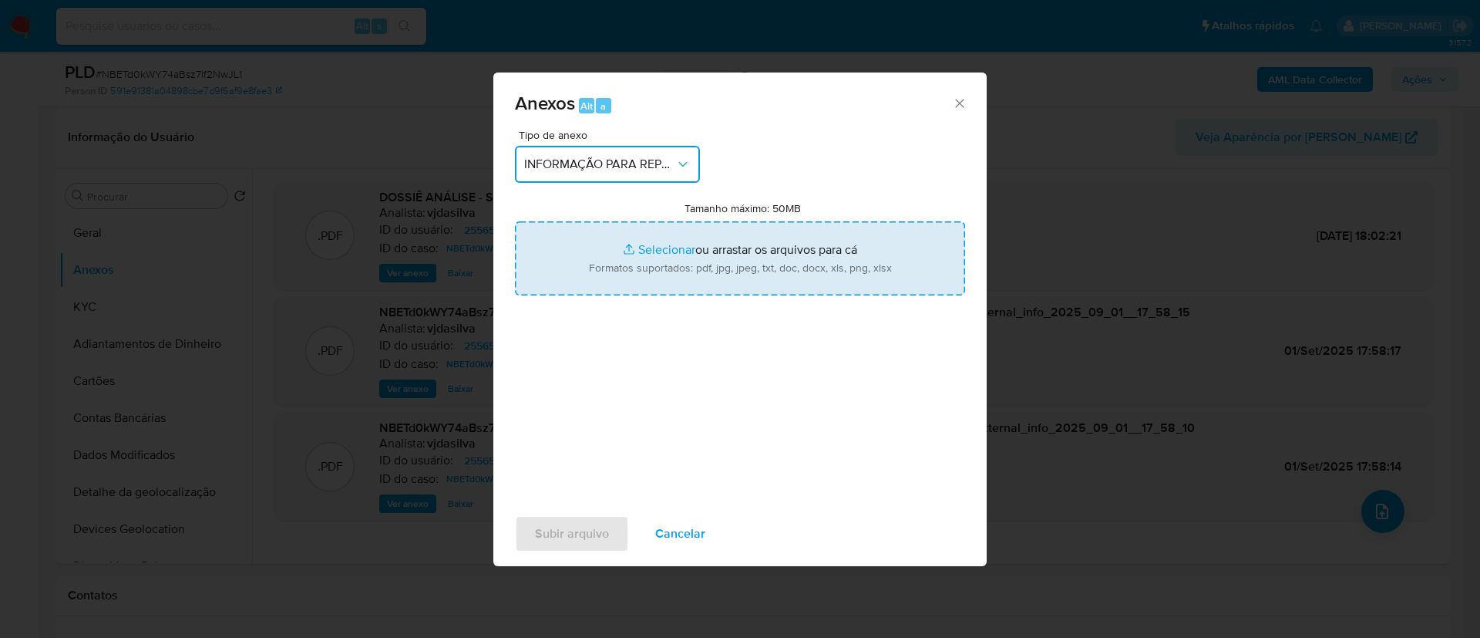
type input "C:\fakepath\SAR - NBETd0kWY74aBsz7lf2NwJL1 - CPF 10771115334 - NICANOR ARGEMIRO…"
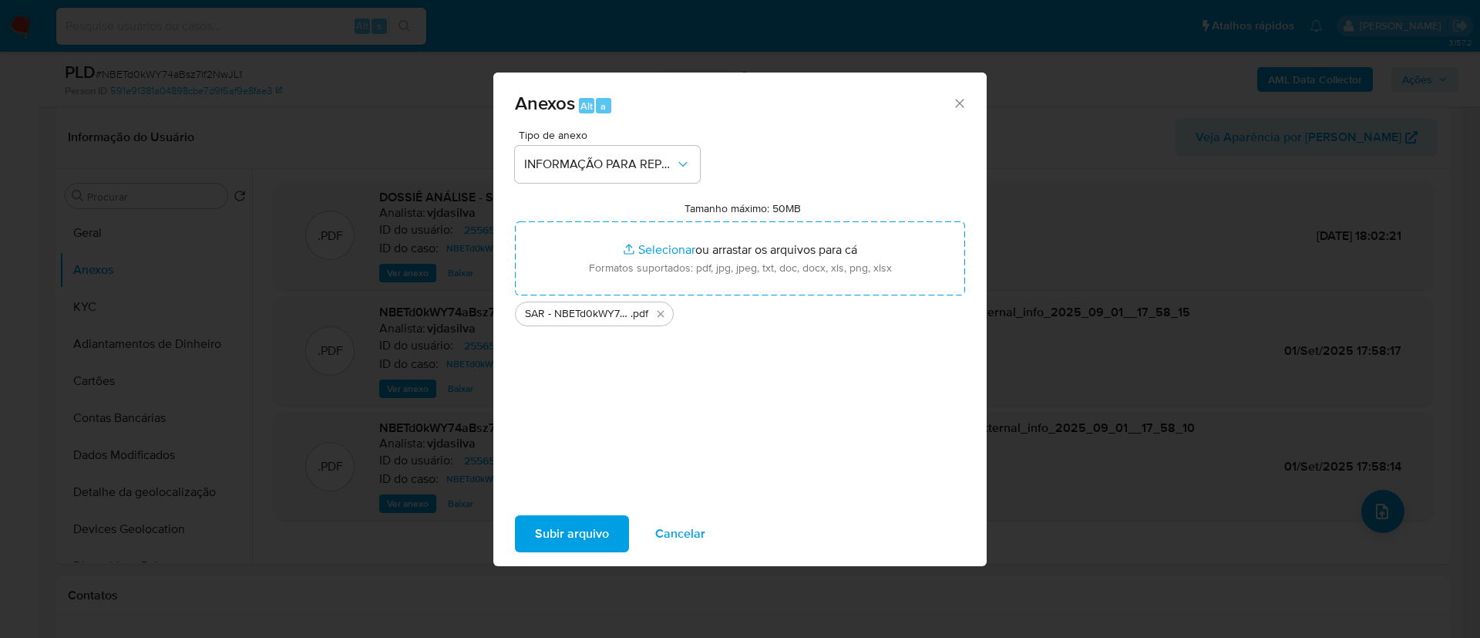
click at [705, 360] on div "Tipo de anexo INFORMAÇÃO PARA REPORTE - COAF Tamanho máximo: 50MB Selecionar ar…" at bounding box center [740, 312] width 450 height 364
click at [567, 539] on span "Subir arquivo" at bounding box center [572, 534] width 74 height 34
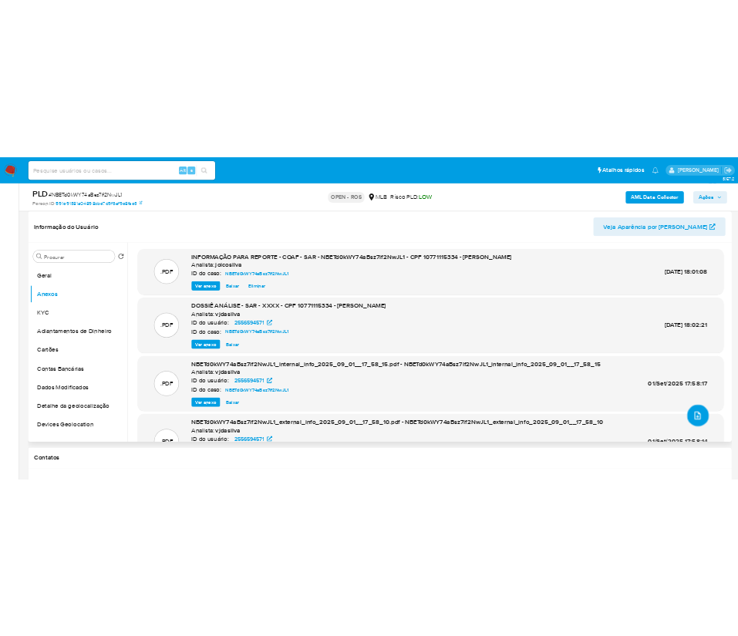
scroll to position [68, 0]
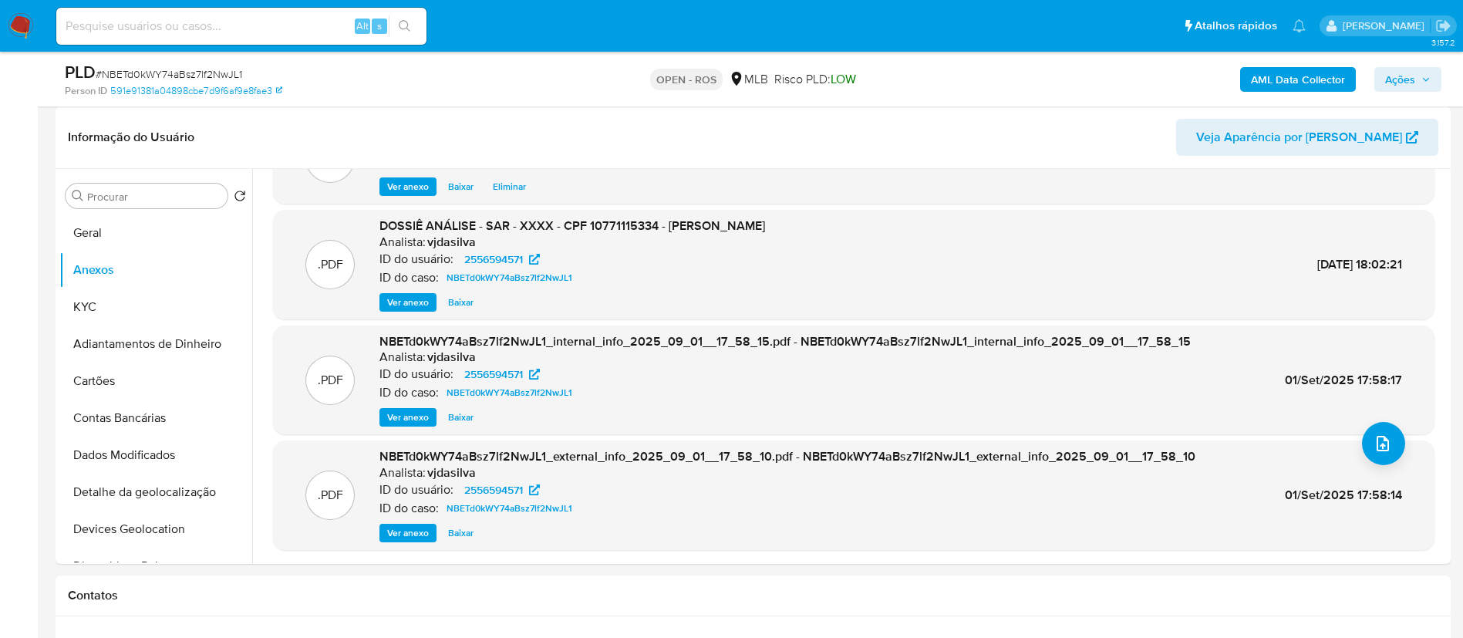
click at [737, 77] on span "Ações" at bounding box center [1400, 79] width 30 height 25
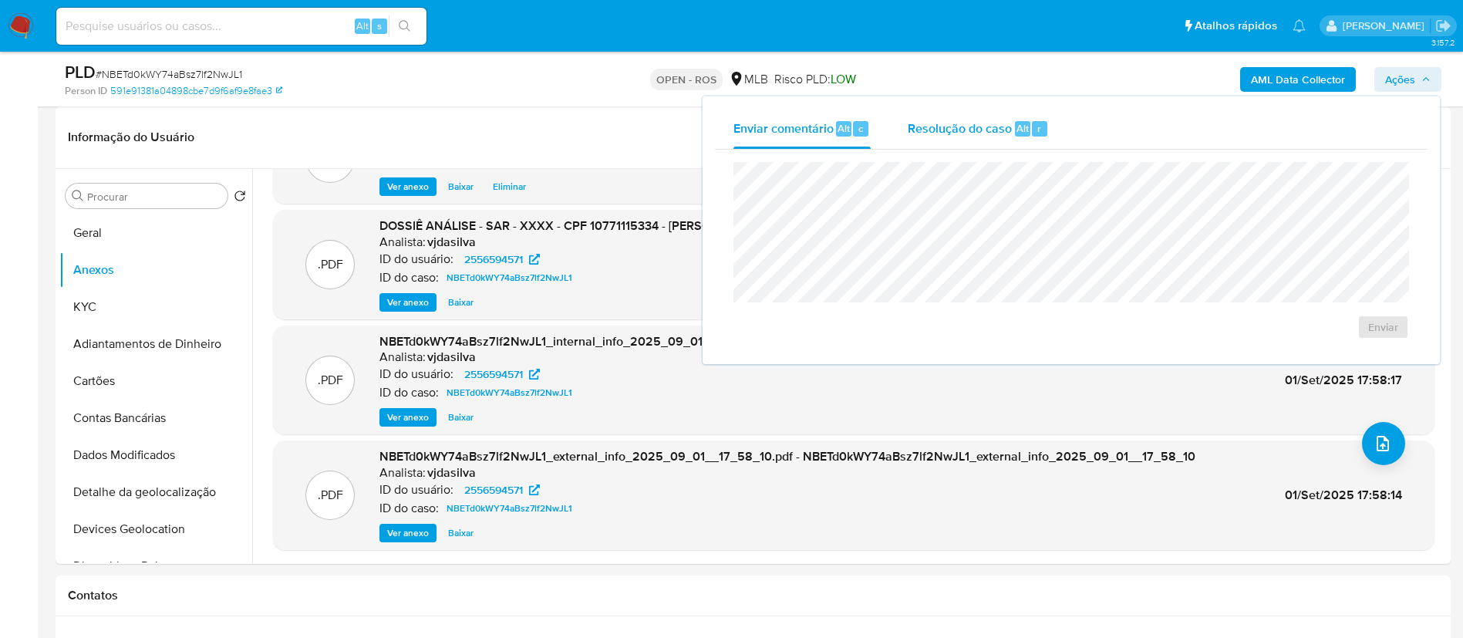
click at [737, 120] on span "Resolução do caso" at bounding box center [959, 128] width 104 height 18
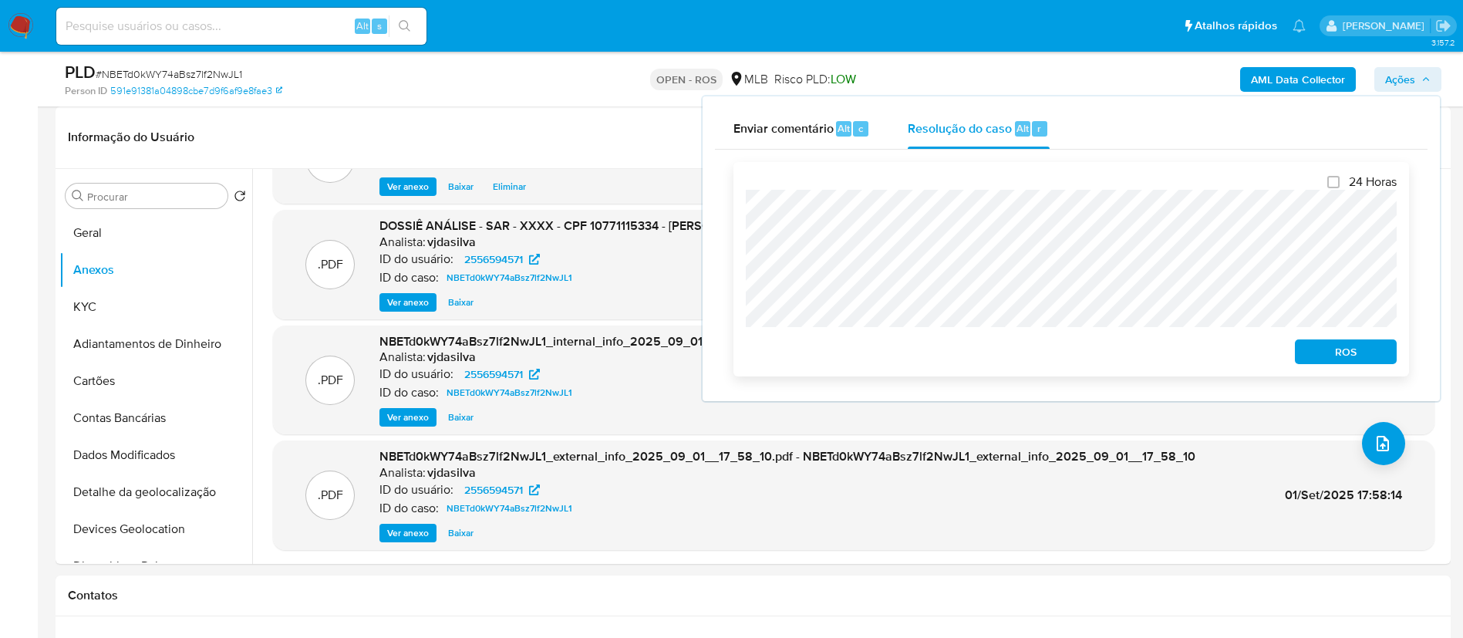
click at [737, 354] on span "ROS" at bounding box center [1345, 352] width 80 height 22
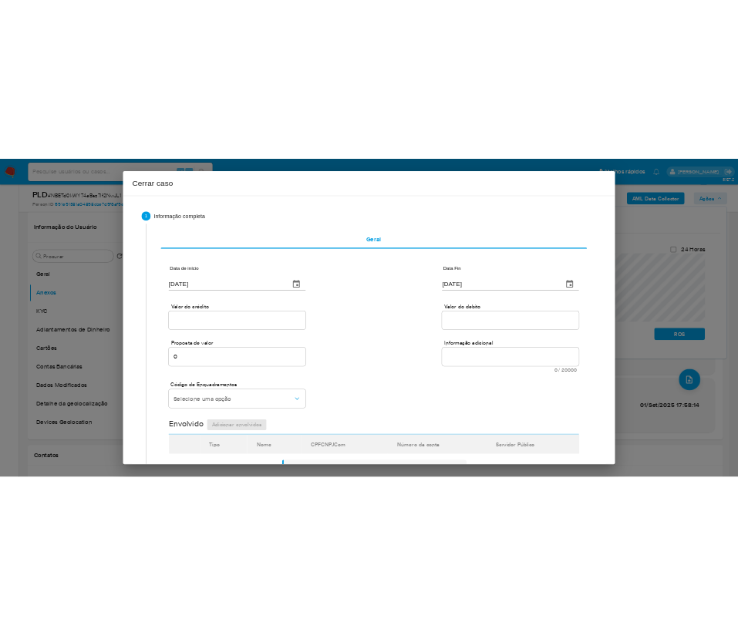
scroll to position [101, 0]
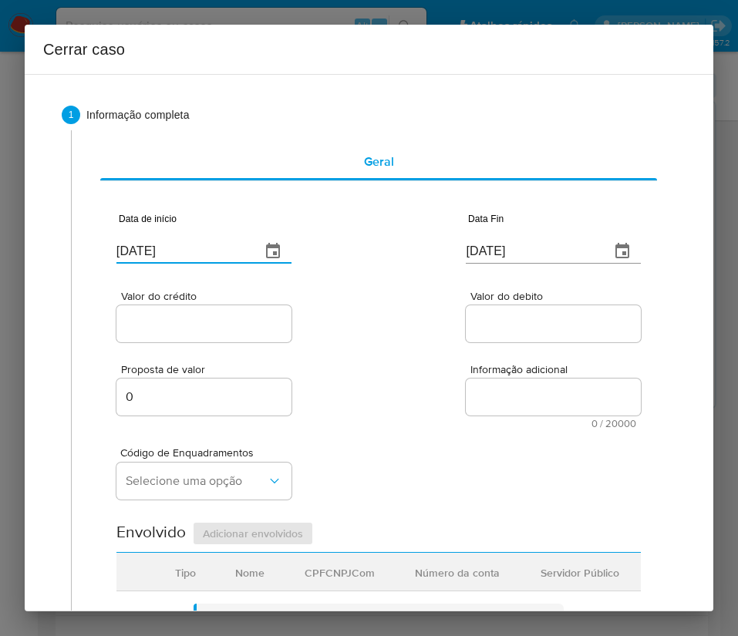
click at [164, 252] on input "[DATE]" at bounding box center [182, 251] width 132 height 25
paste input "25/07"
type input "25/07/2025"
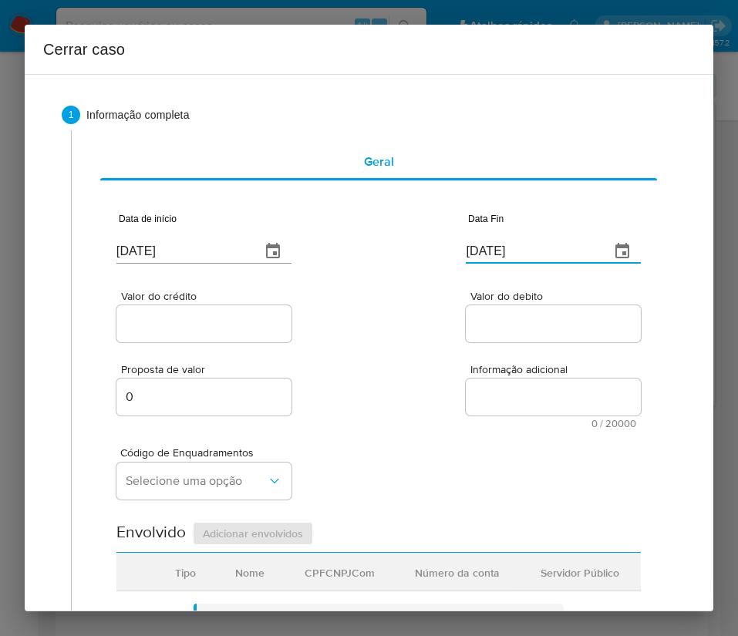
click at [520, 254] on input "[DATE]" at bounding box center [532, 251] width 132 height 25
paste input "30/08"
type input "30/08/2025"
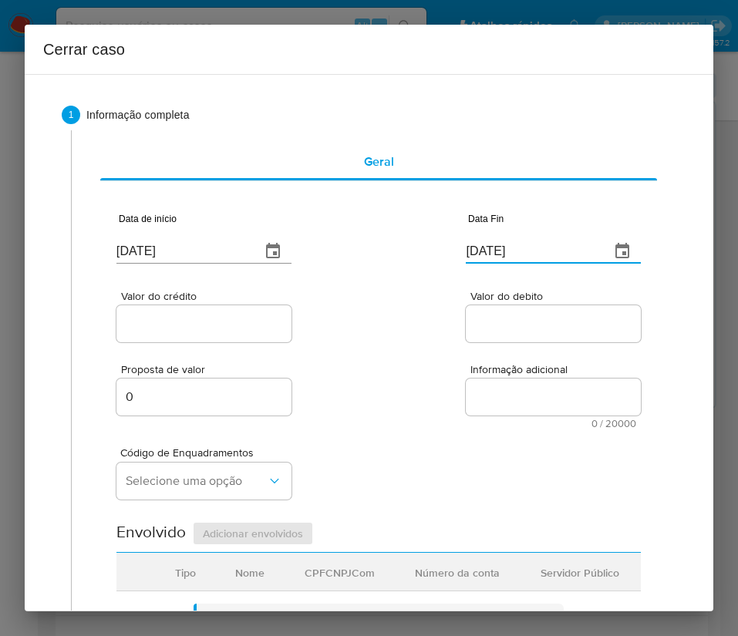
click at [486, 331] on input "Valor do debito" at bounding box center [553, 324] width 175 height 20
drag, startPoint x: 194, startPoint y: 298, endPoint x: 197, endPoint y: 319, distance: 21.0
click at [194, 298] on span "Valor do crédito" at bounding box center [208, 297] width 175 height 12
click at [194, 314] on input "Valor do crédito" at bounding box center [203, 324] width 175 height 20
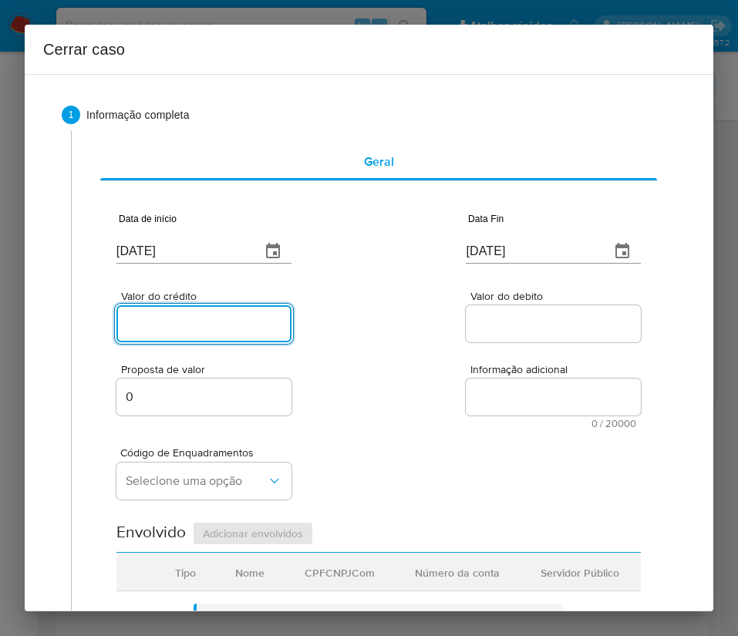
click at [196, 319] on input "Valor do crédito" at bounding box center [203, 324] width 175 height 20
click at [147, 329] on input "Valor do crédito" at bounding box center [203, 324] width 175 height 20
paste input "R$243.944"
type input "R$243.944"
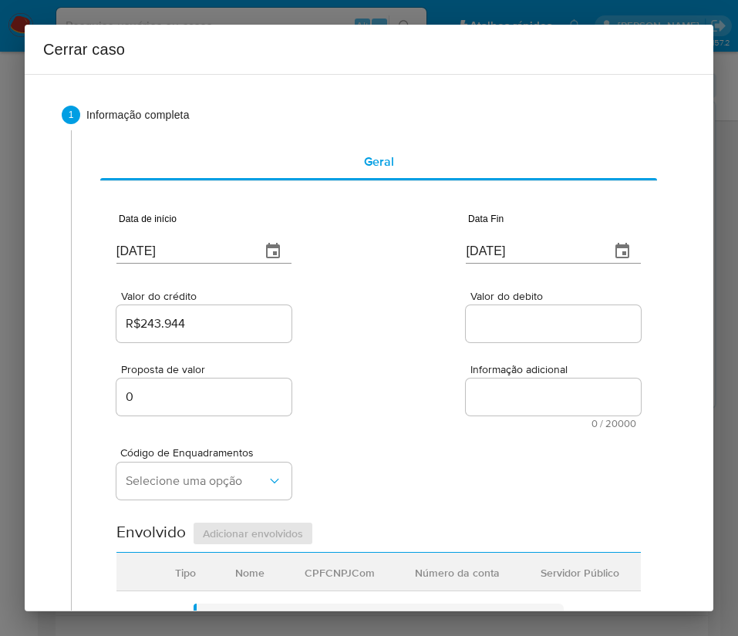
click at [517, 318] on input "Valor do debito" at bounding box center [553, 324] width 175 height 20
paste input "R$210.502"
type input "R$210.502"
click at [373, 434] on div "Código de Enquadramentos Selecione uma opção" at bounding box center [378, 467] width 524 height 77
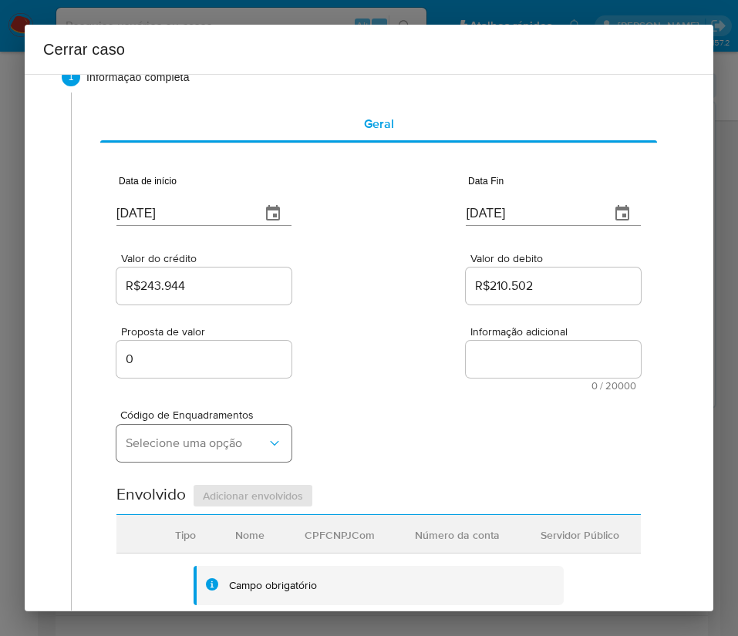
scroll to position [116, 0]
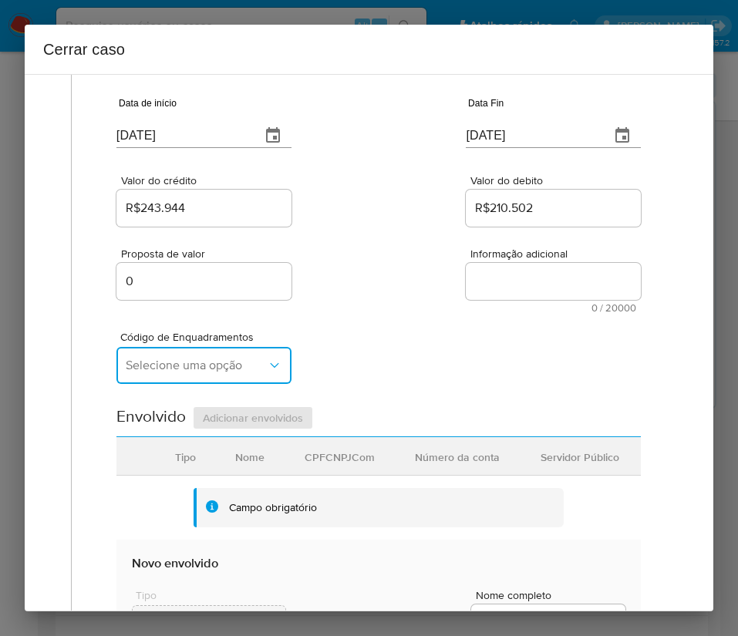
click at [155, 364] on span "Selecione uma opção" at bounding box center [196, 365] width 141 height 15
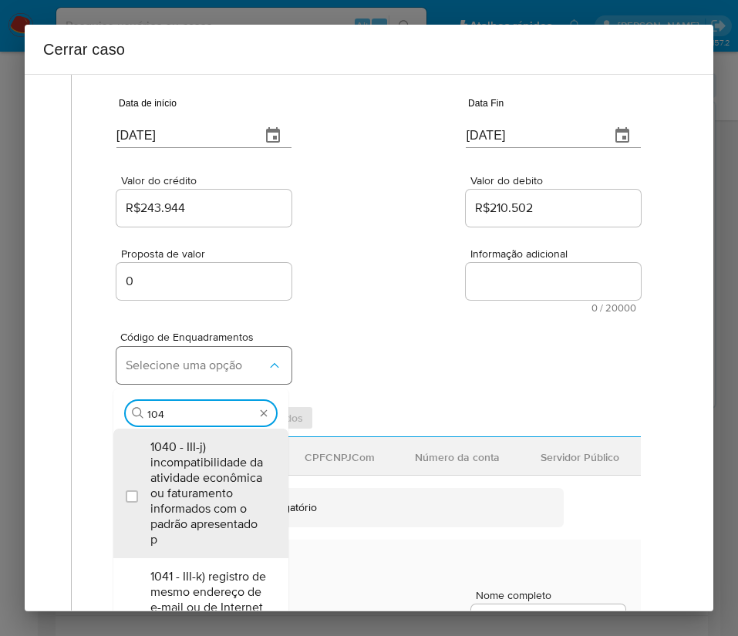
type input "1045"
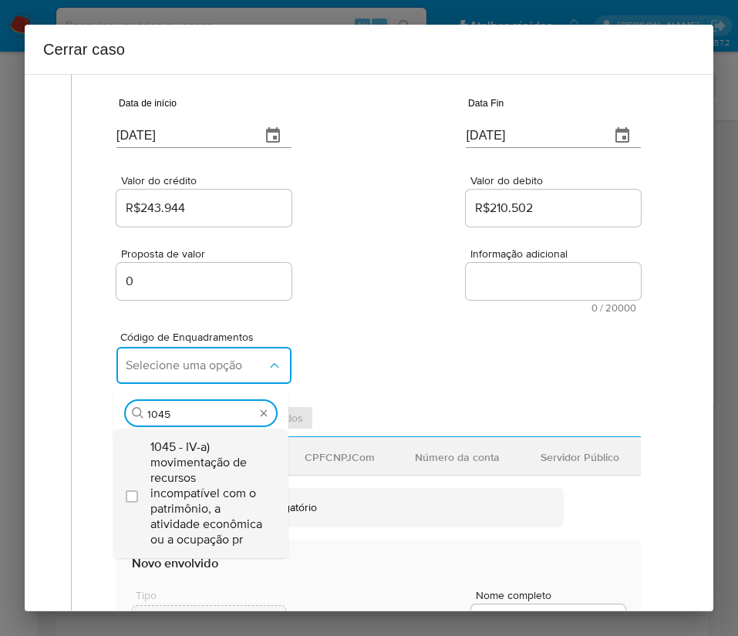
click at [184, 495] on span "1045 - IV-a) movimentação de recursos incompatível com o patrimônio, a atividad…" at bounding box center [208, 493] width 116 height 108
checkbox input "true"
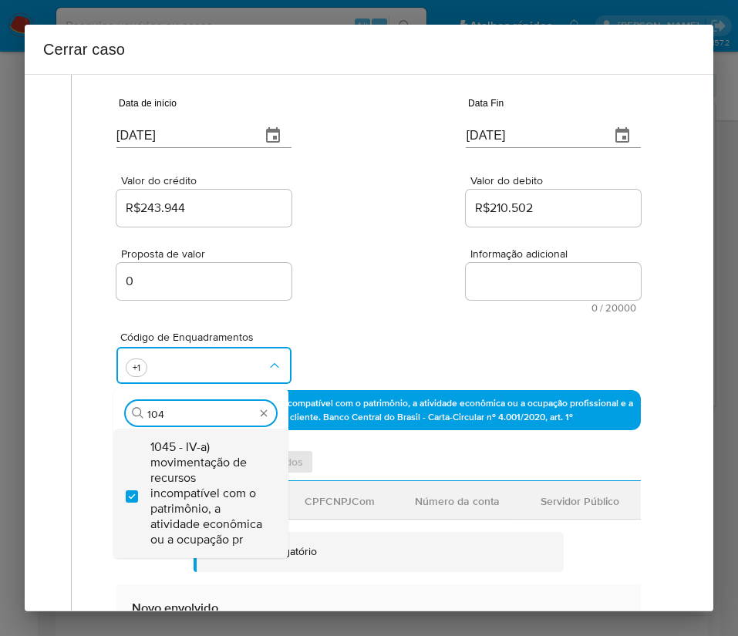
scroll to position [0, 0]
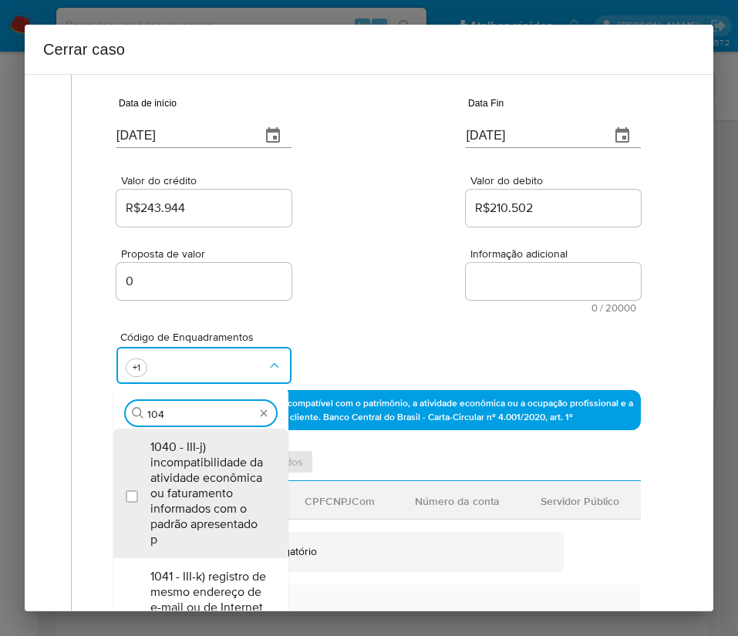
type input "1047"
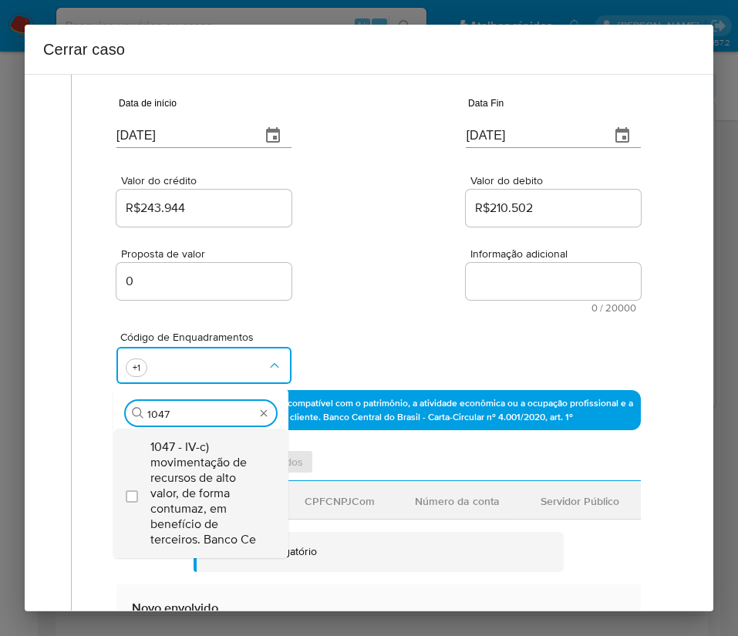
click at [176, 480] on span "1047 - IV-c) movimentação de recursos de alto valor, de forma contumaz, em bene…" at bounding box center [208, 493] width 116 height 108
checkbox input "true"
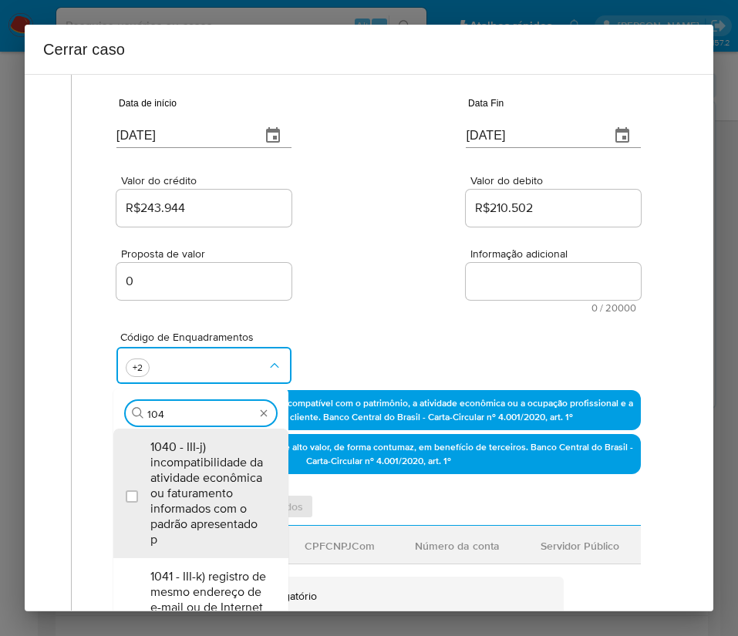
type input "1049"
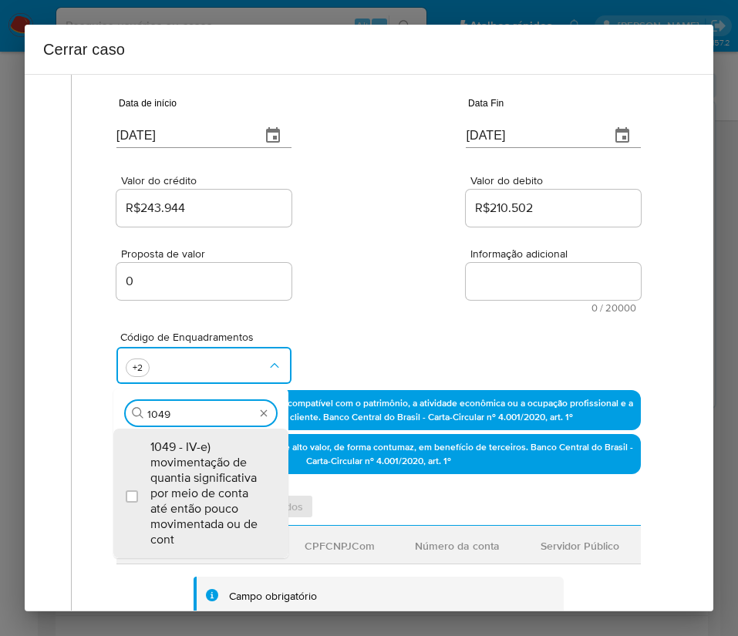
click at [176, 478] on span "1049 - IV-e) movimentação de quantia significativa por meio de conta até então …" at bounding box center [208, 493] width 116 height 108
checkbox input "true"
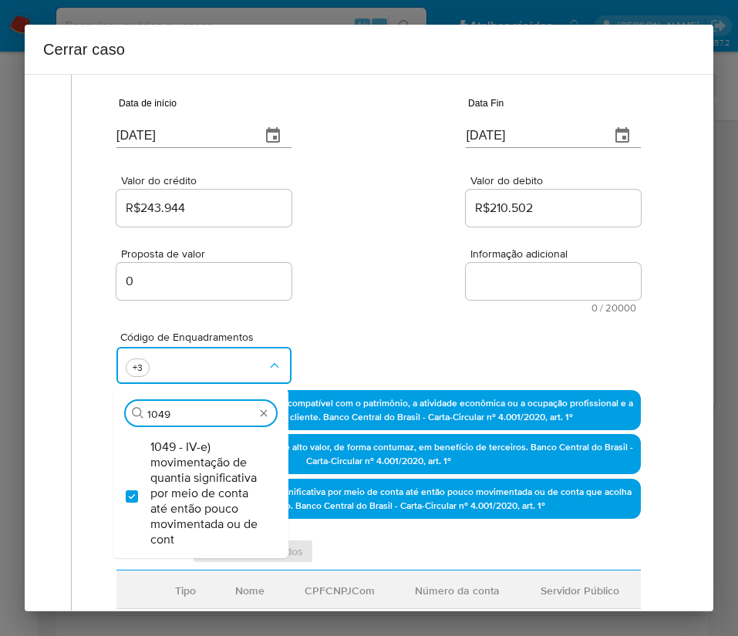
click at [470, 311] on span "0 / 20000" at bounding box center [553, 308] width 166 height 10
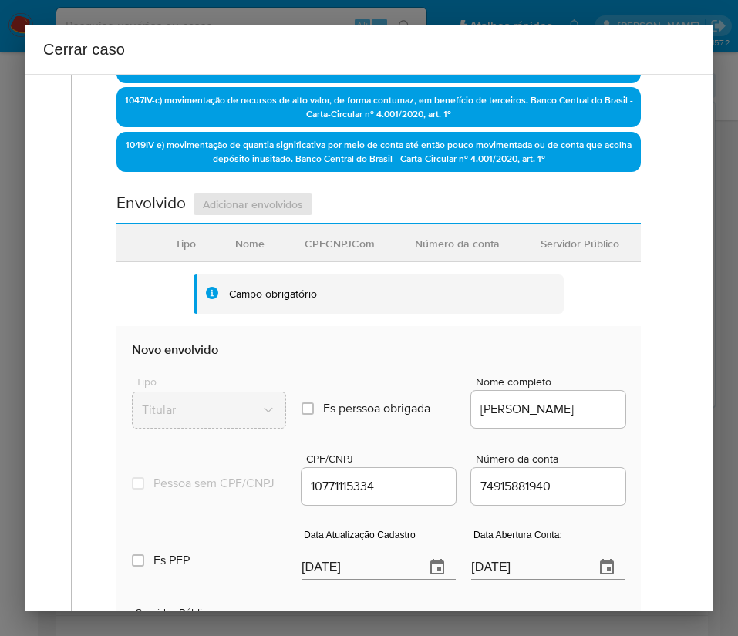
scroll to position [578, 0]
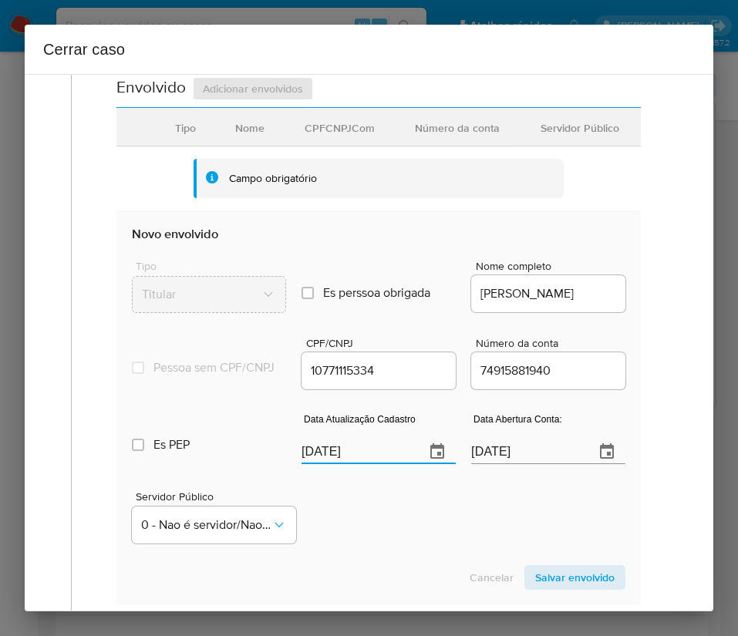
click at [322, 464] on input "[DATE]" at bounding box center [356, 451] width 111 height 25
paste input "25/07"
type input "25/07/2025"
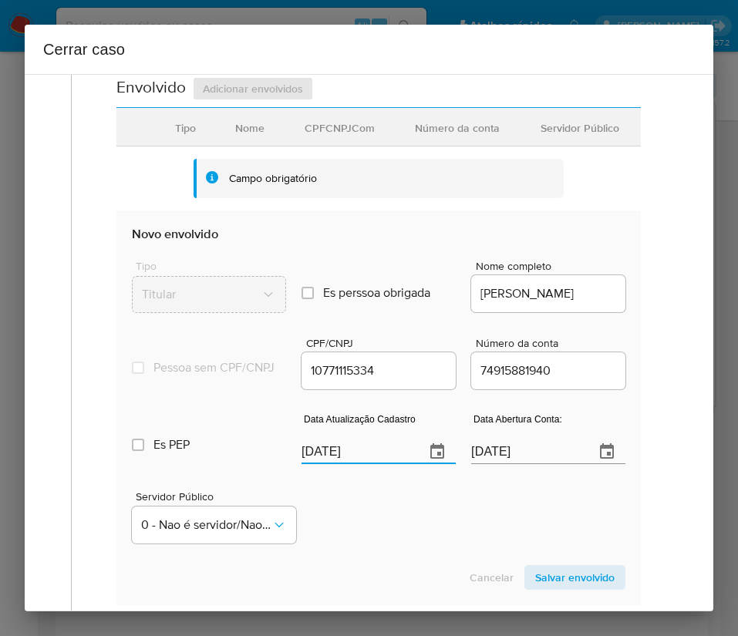
click at [375, 530] on div "Servidor Público 0 - Nao é servidor/[PERSON_NAME] possui informacao" at bounding box center [378, 511] width 493 height 77
click at [490, 473] on div "Data Abertura Conta: 14/07/2025" at bounding box center [548, 442] width 154 height 62
click at [503, 457] on input "14/07/2025" at bounding box center [526, 451] width 111 height 25
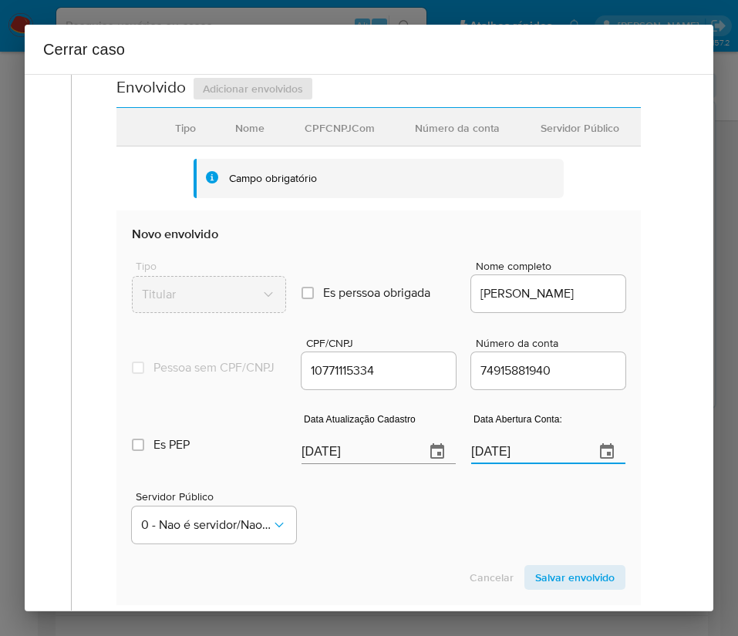
click at [503, 457] on input "14/07/2025" at bounding box center [526, 451] width 111 height 25
paste input "text"
type input "14/07/2025"
click at [472, 541] on div "Servidor Público 0 - Nao é servidor/[PERSON_NAME] possui informacao" at bounding box center [378, 511] width 493 height 77
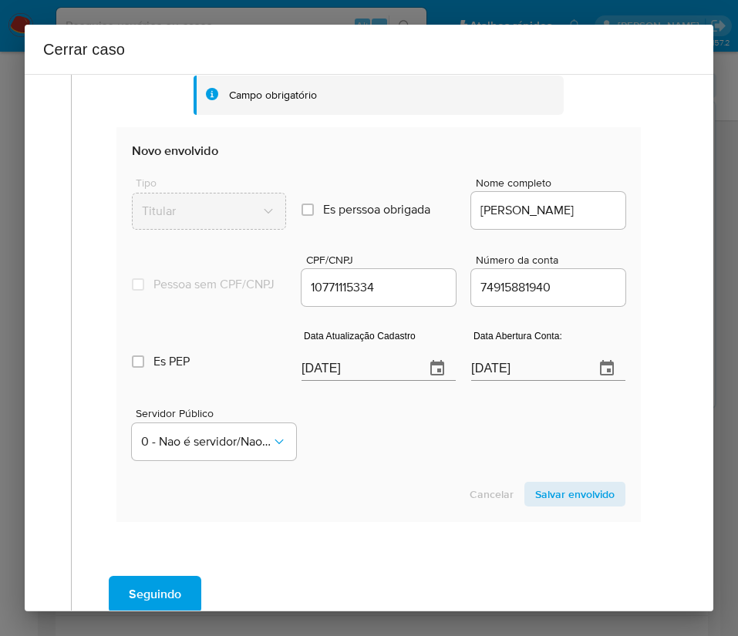
scroll to position [694, 0]
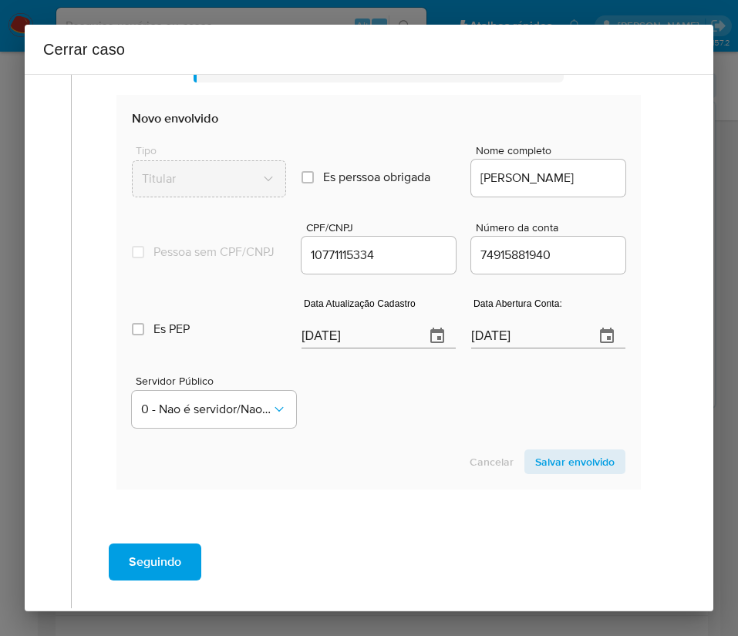
click at [571, 473] on span "Salvar envolvido" at bounding box center [574, 462] width 79 height 22
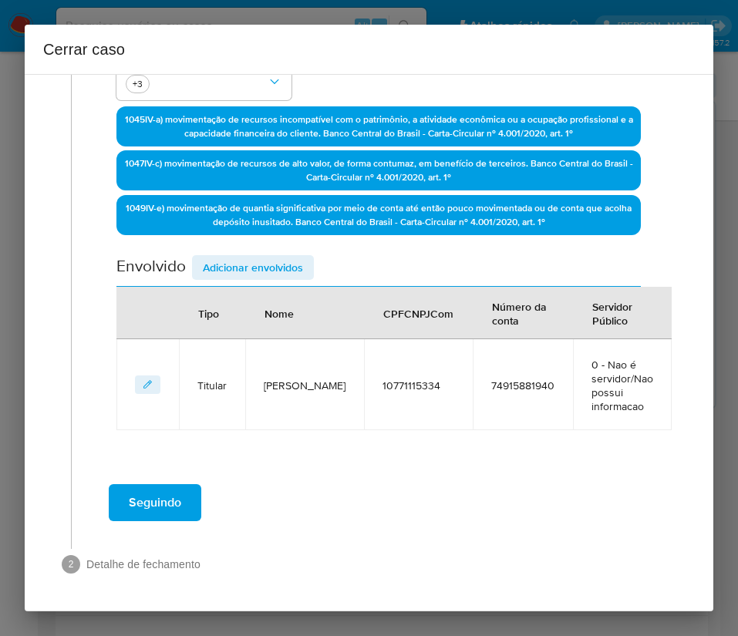
click at [267, 269] on span "Adicionar envolvidos" at bounding box center [253, 268] width 100 height 22
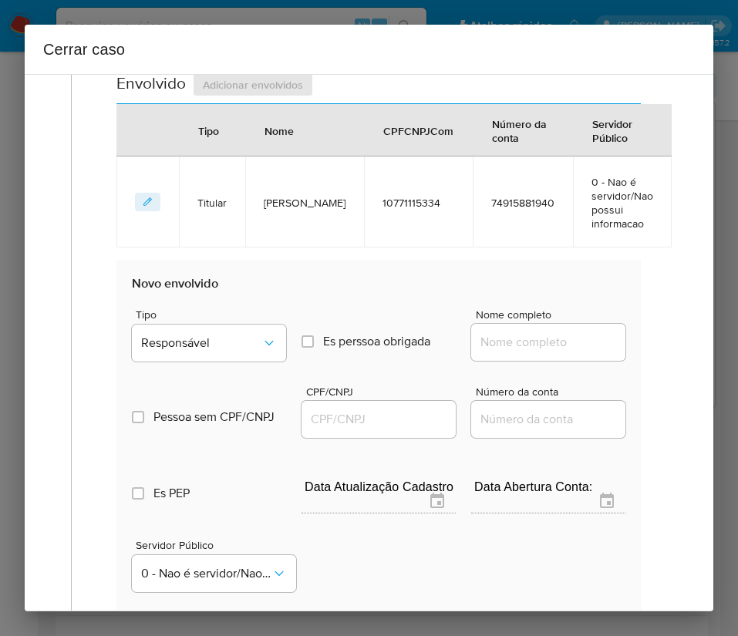
scroll to position [746, 0]
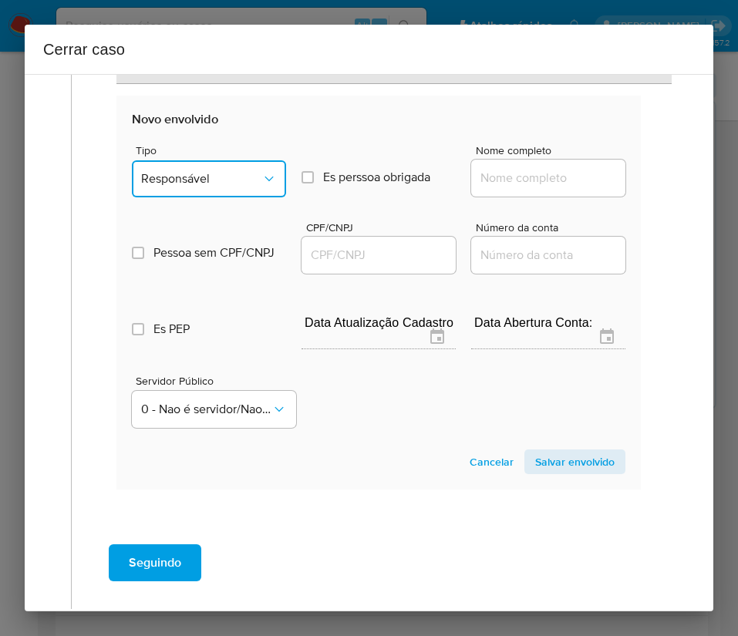
click at [261, 176] on icon "Tipo de envolvimento" at bounding box center [268, 178] width 15 height 15
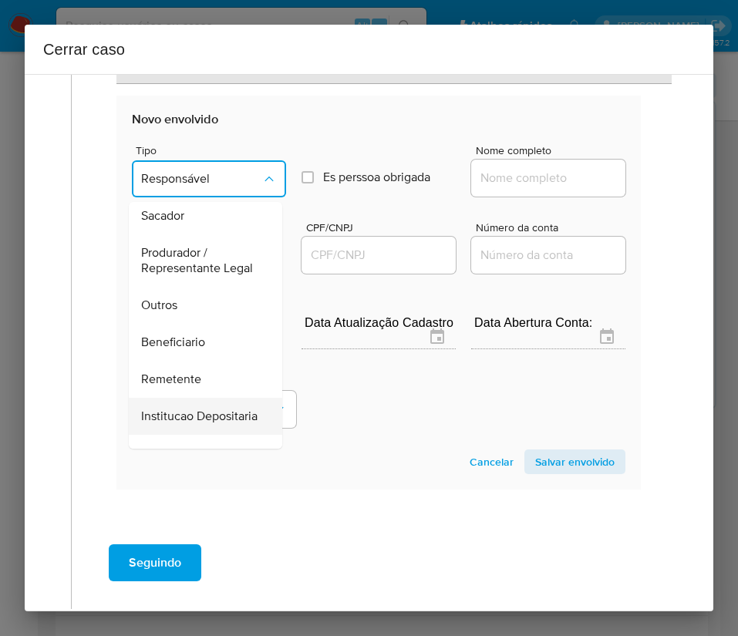
scroll to position [274, 0]
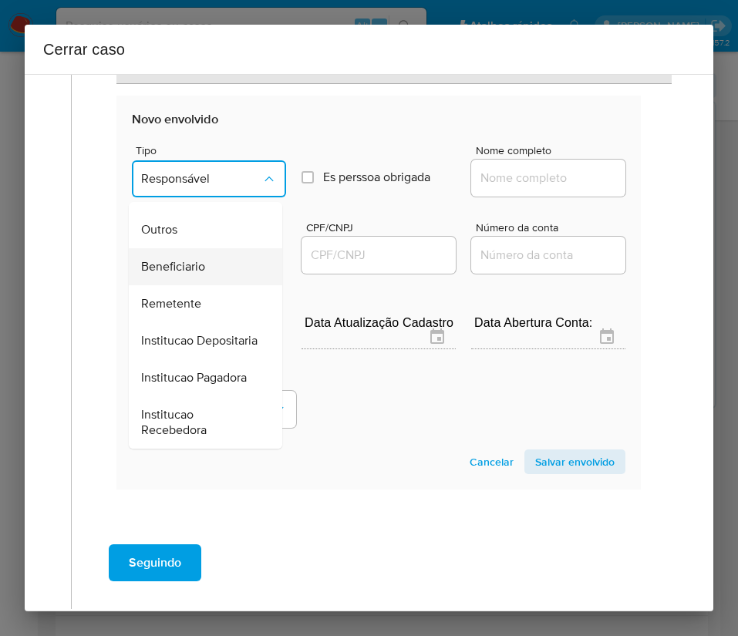
click at [178, 259] on span "Beneficiario" at bounding box center [173, 266] width 64 height 15
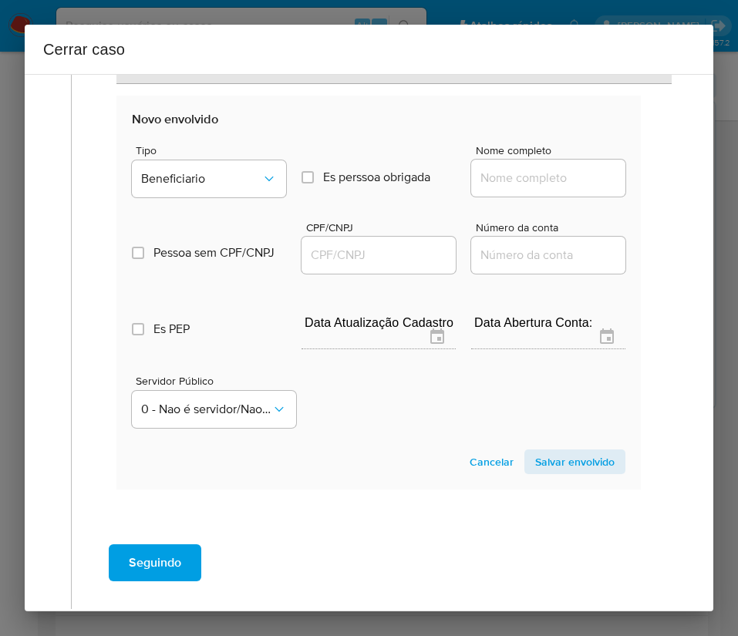
click at [526, 177] on input "Nome completo" at bounding box center [548, 178] width 154 height 20
paste input "Juaco Comércio Atacadista De Ferragens Ltda, 20662627000115"
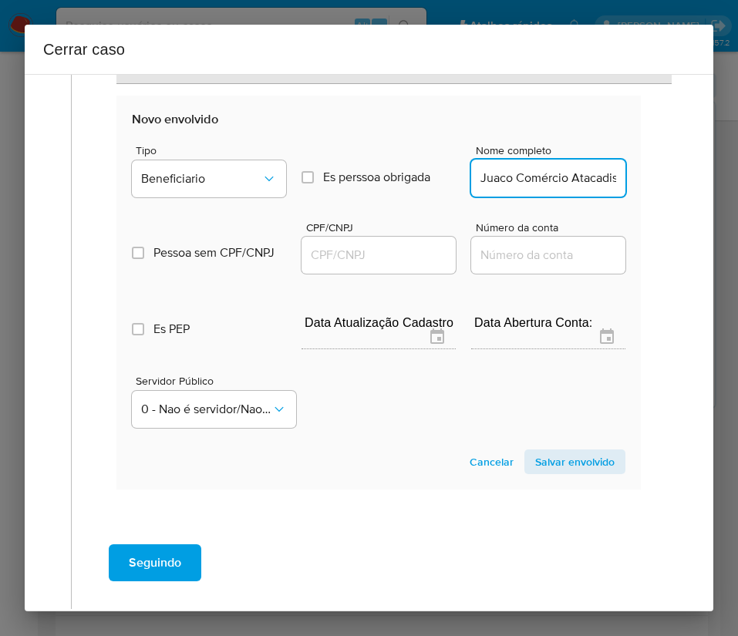
scroll to position [0, 223]
drag, startPoint x: 493, startPoint y: 178, endPoint x: 631, endPoint y: 173, distance: 137.3
type input "Juaco Comércio Atacadista De Ferragens Ltda"
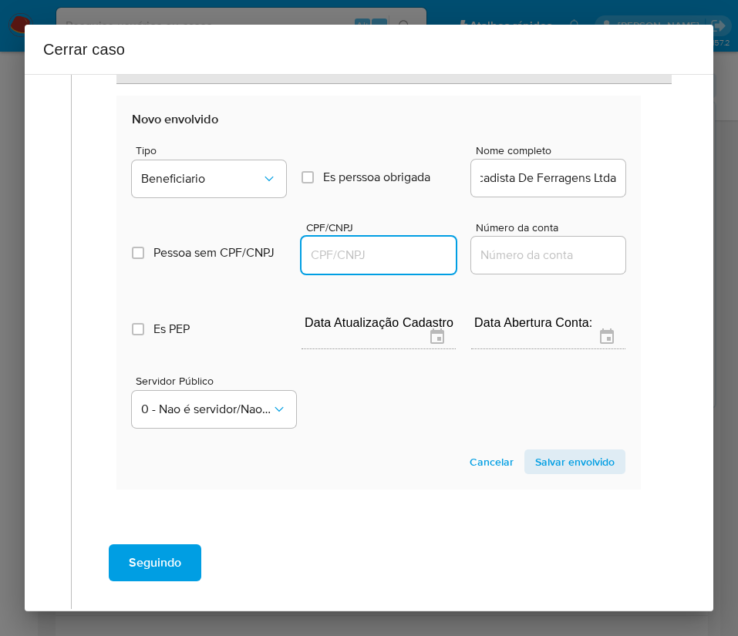
scroll to position [0, 0]
click at [384, 251] on input "CPF/CNPJ" at bounding box center [378, 255] width 154 height 20
paste input "20662627000115"
type input "20662627000115"
click at [567, 460] on span "Salvar envolvido" at bounding box center [574, 462] width 79 height 22
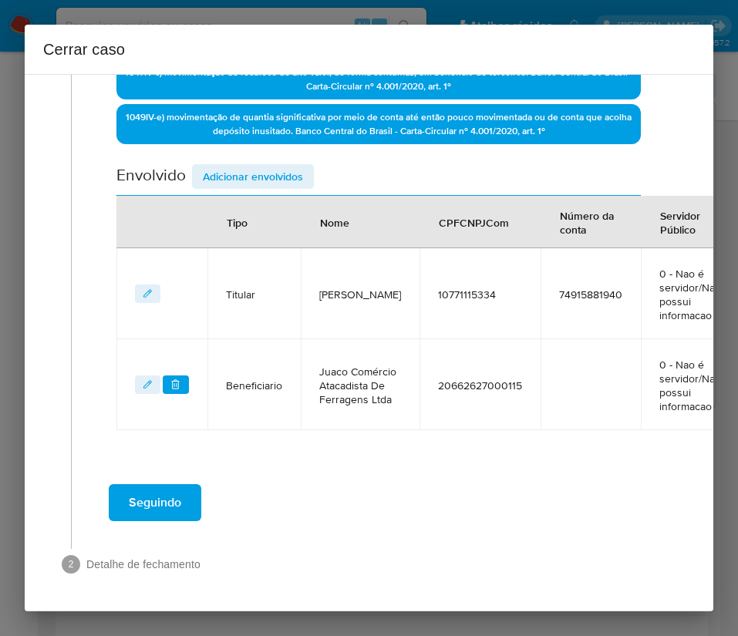
scroll to position [536, 0]
click at [251, 166] on span "Adicionar envolvidos" at bounding box center [253, 177] width 100 height 22
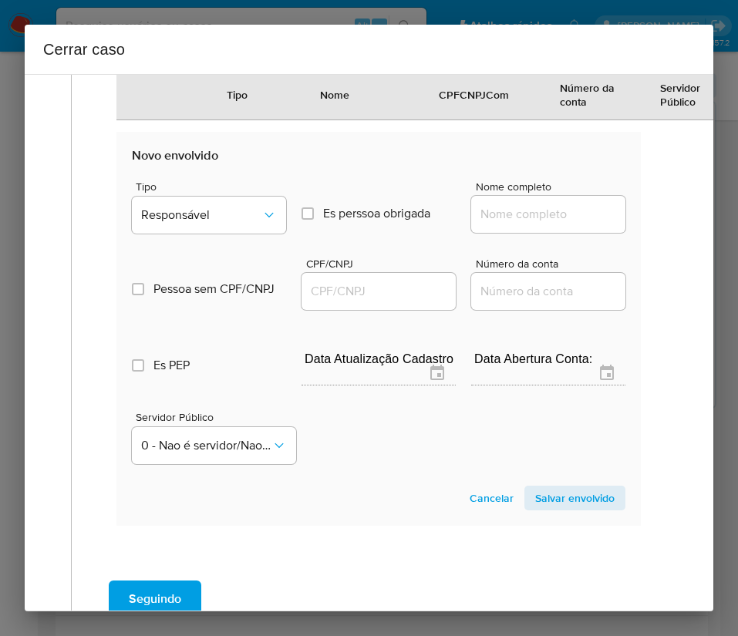
scroll to position [943, 0]
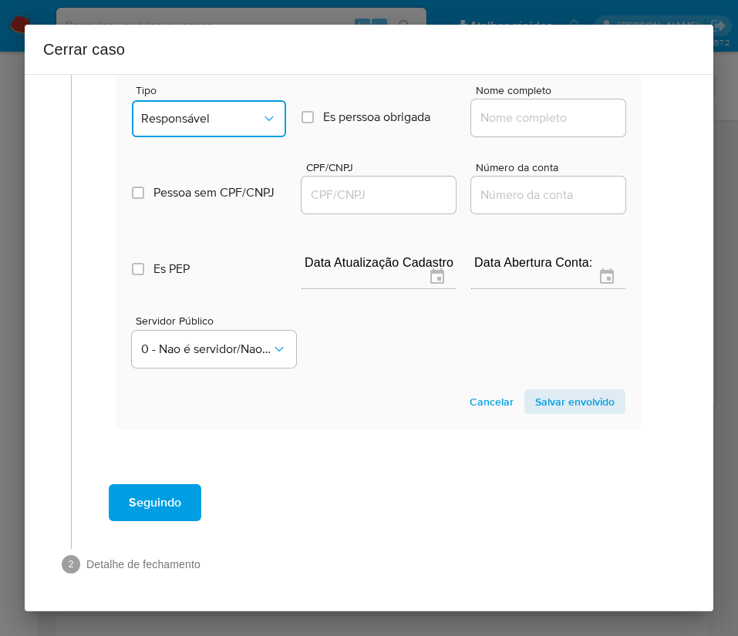
click at [189, 111] on span "Responsável" at bounding box center [201, 118] width 120 height 15
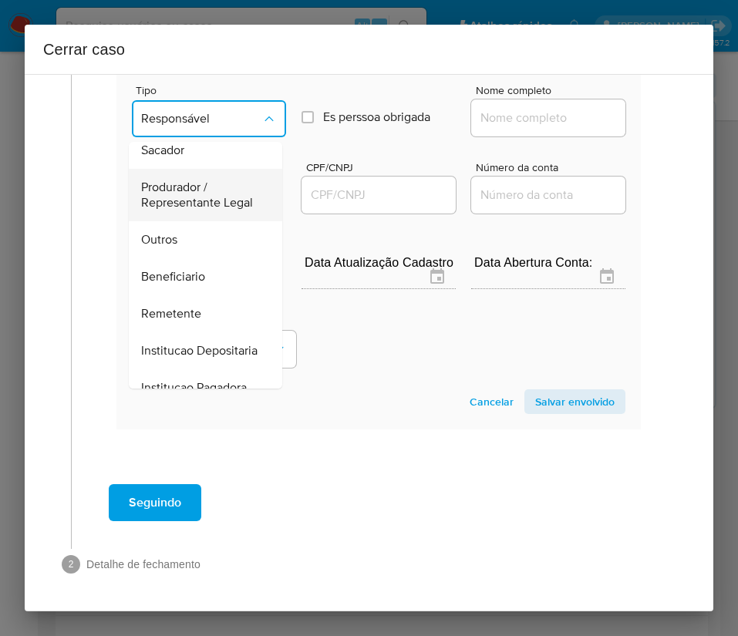
scroll to position [274, 0]
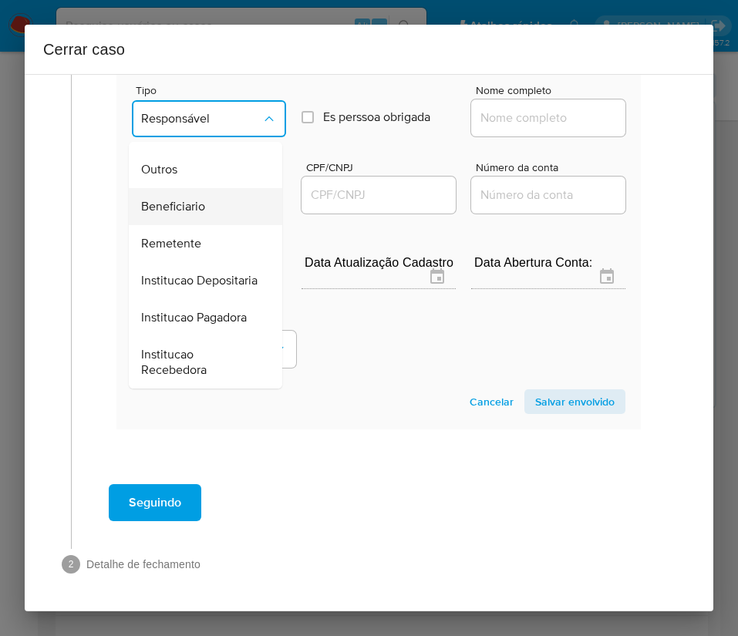
click at [169, 199] on span "Beneficiario" at bounding box center [173, 206] width 64 height 15
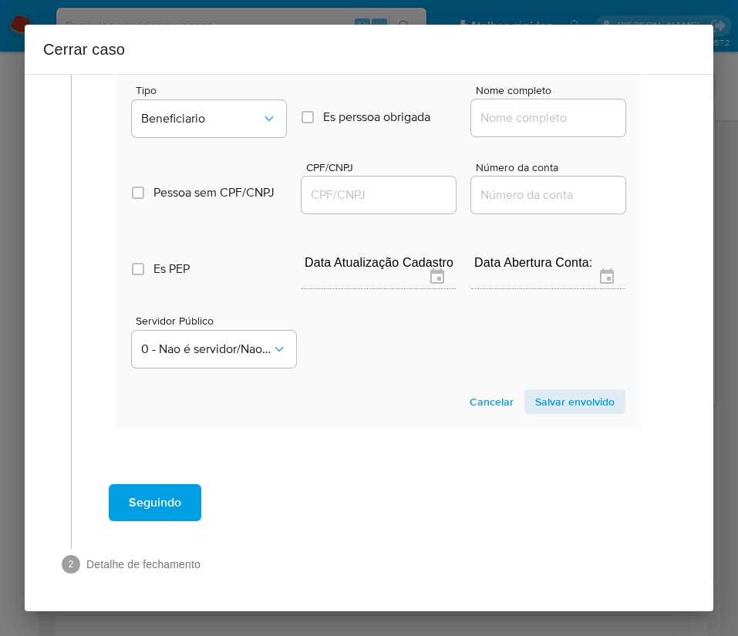
click at [496, 99] on div at bounding box center [548, 117] width 154 height 37
click at [494, 108] on input "Nome completo" at bounding box center [548, 118] width 154 height 20
paste input "Everson Do Nascimento Ferreira, 01090358369"
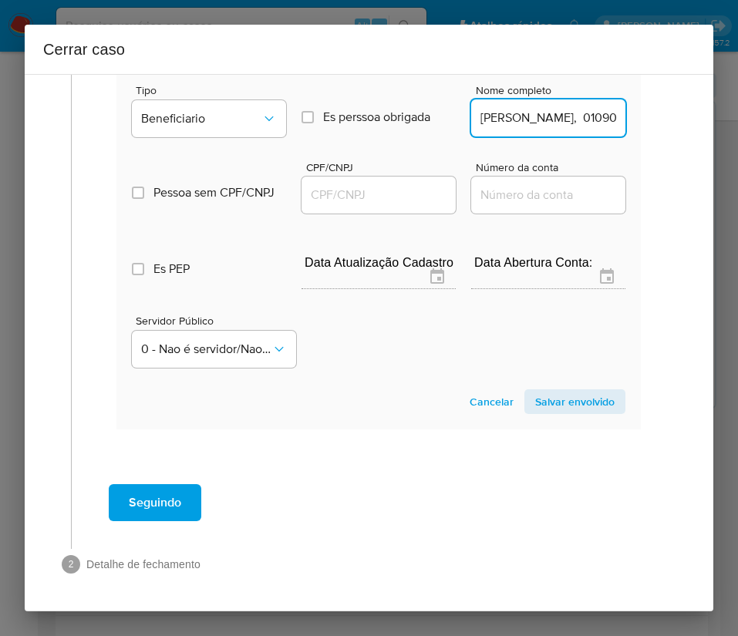
scroll to position [0, 129]
drag, startPoint x: 511, startPoint y: 108, endPoint x: 651, endPoint y: 96, distance: 140.0
type input "Everson Do Nascimento Ferreira"
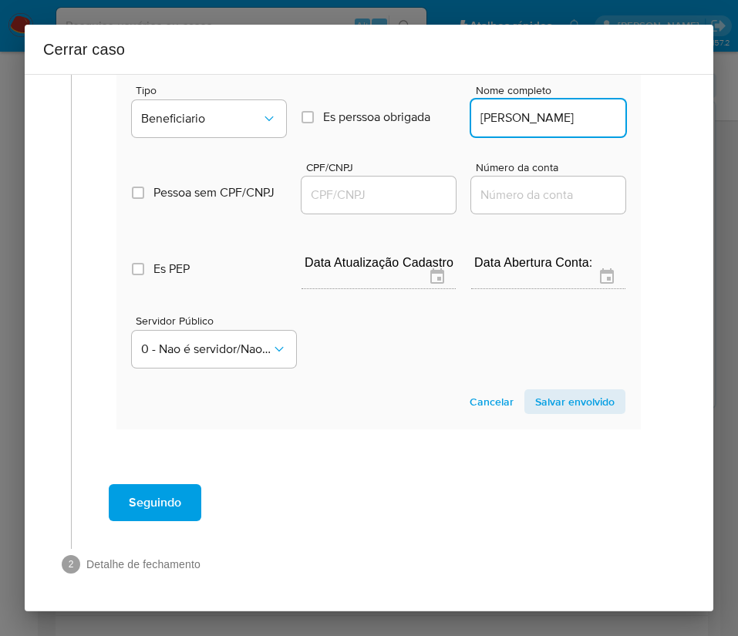
scroll to position [0, 0]
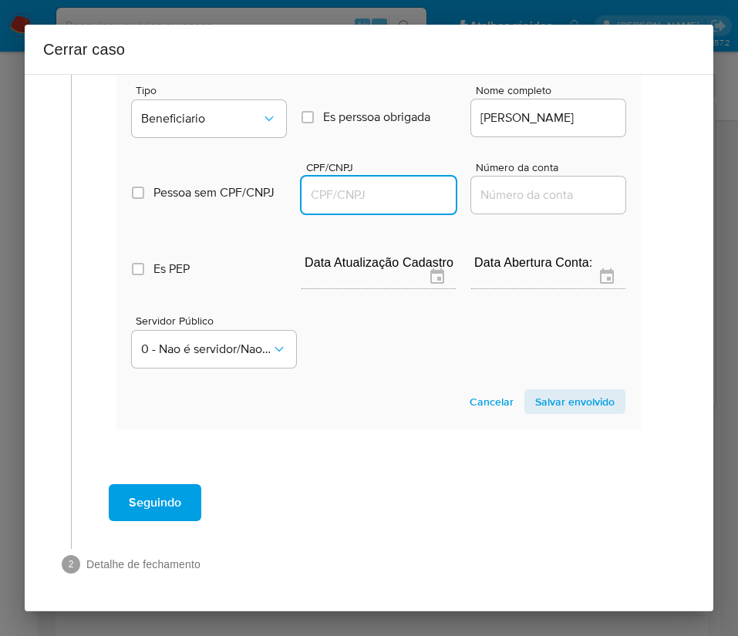
click at [403, 185] on input "CPF/CNPJ" at bounding box center [378, 195] width 154 height 20
paste input "01090358369"
type input "1090358369"
click at [560, 391] on span "Salvar envolvido" at bounding box center [574, 402] width 79 height 22
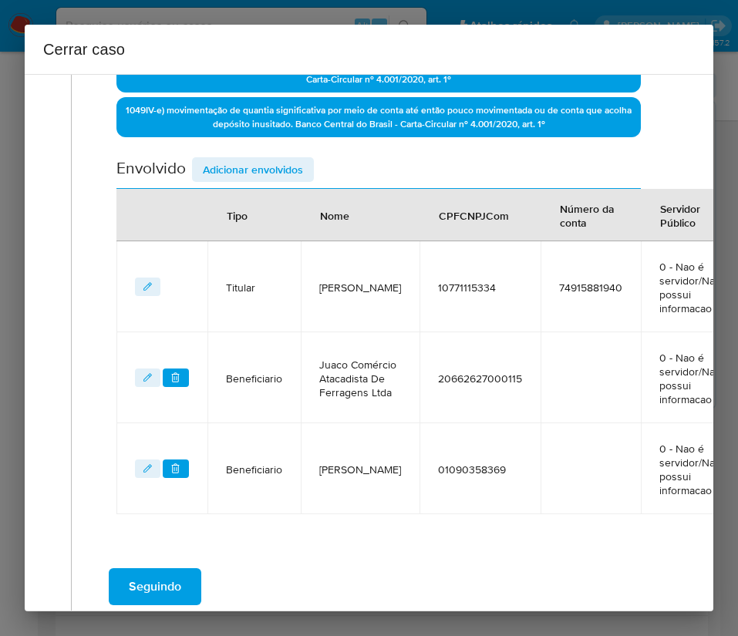
scroll to position [396, 0]
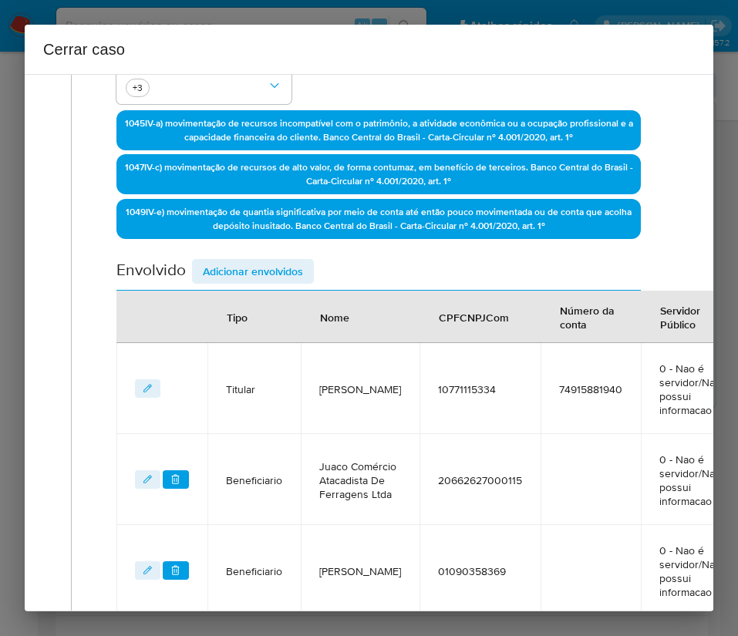
click at [239, 261] on span "Adicionar envolvidos" at bounding box center [253, 272] width 100 height 22
click at [239, 272] on div "Envolvido Adicionar envolvidos" at bounding box center [378, 275] width 524 height 32
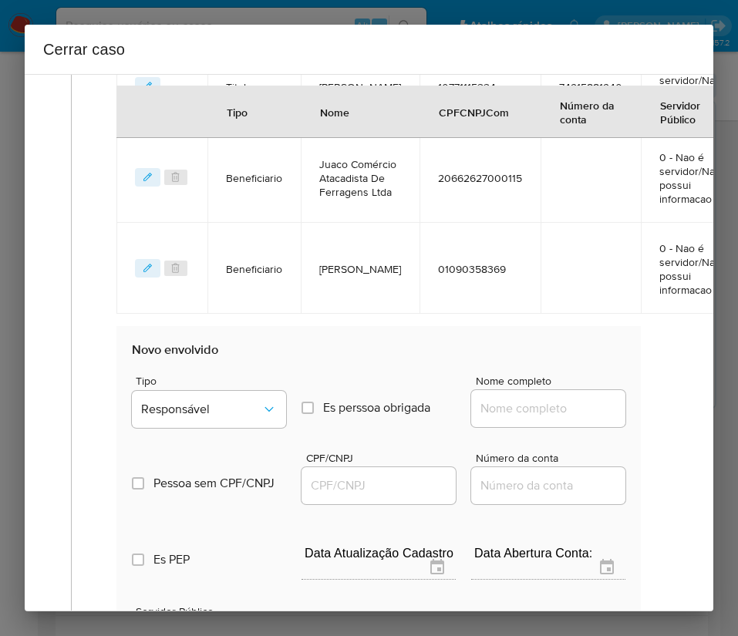
scroll to position [858, 0]
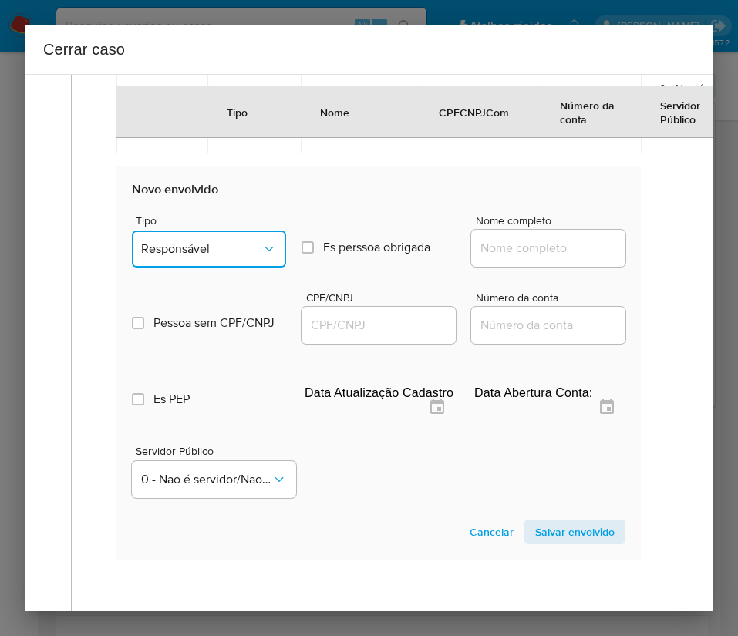
click at [200, 264] on button "Responsável" at bounding box center [209, 249] width 154 height 37
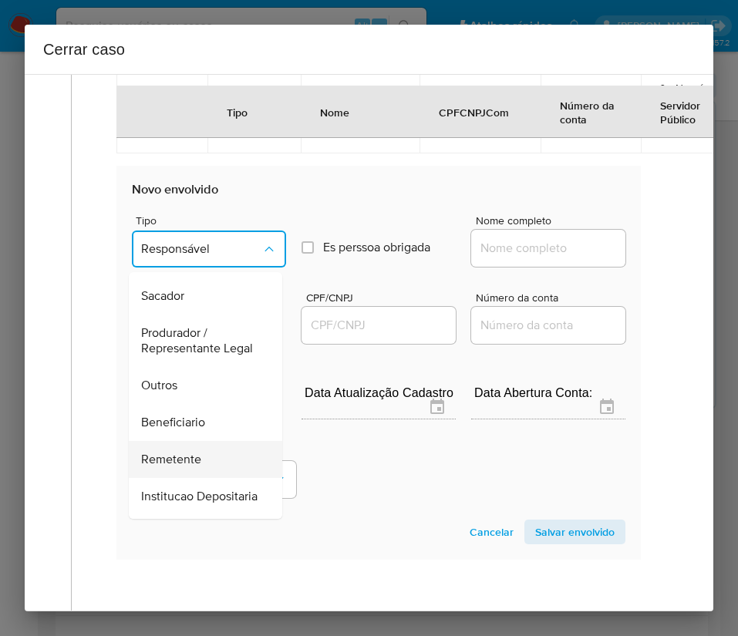
scroll to position [274, 0]
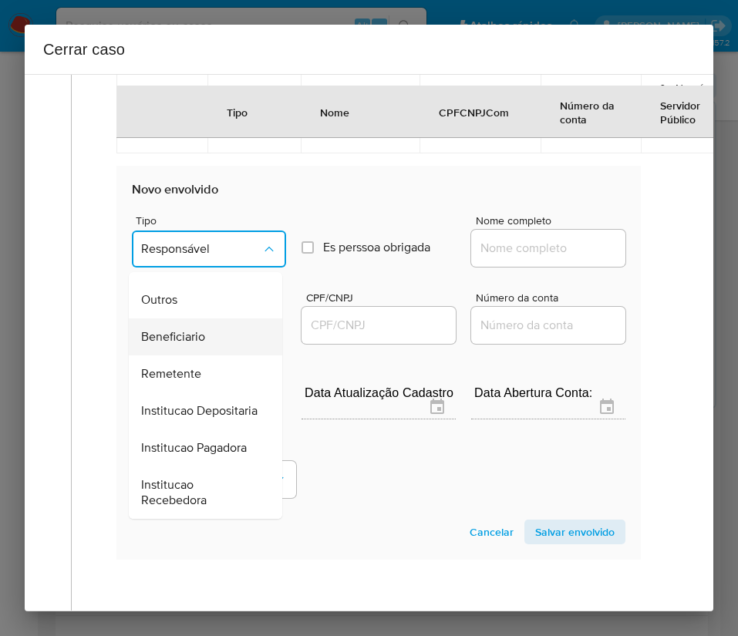
click at [182, 330] on span "Beneficiario" at bounding box center [173, 336] width 64 height 15
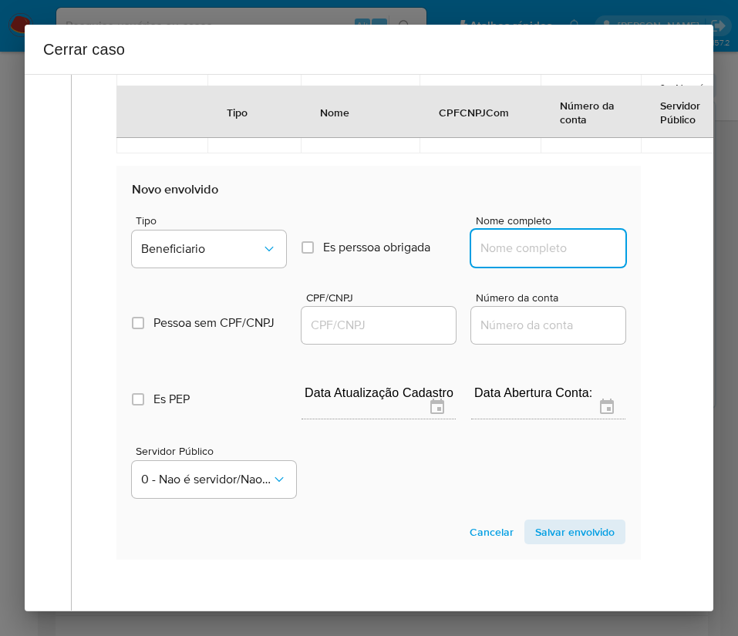
drag, startPoint x: 460, startPoint y: 283, endPoint x: 493, endPoint y: 283, distance: 33.2
click at [471, 258] on input "Nome completo" at bounding box center [548, 248] width 154 height 20
click at [503, 258] on input "Nome completo" at bounding box center [548, 248] width 154 height 20
paste input "Alice Lima Costa, 04058897392"
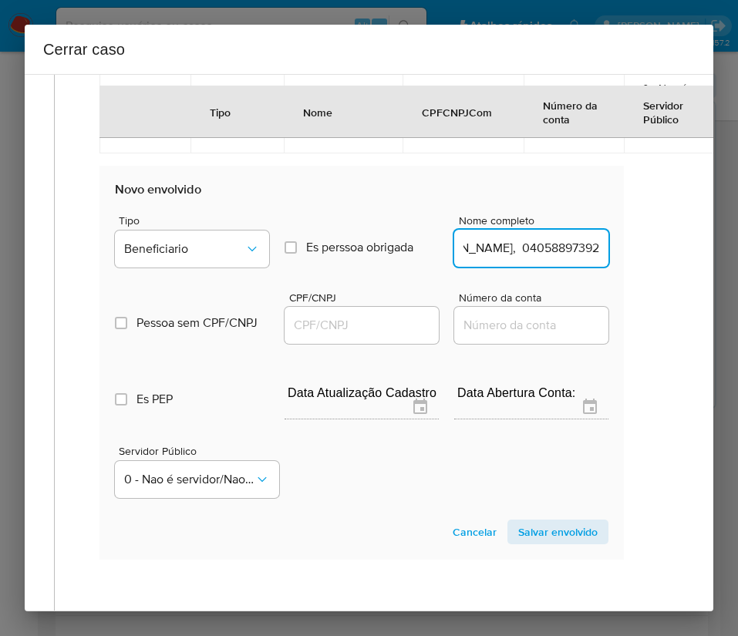
drag, startPoint x: 511, startPoint y: 277, endPoint x: 703, endPoint y: 266, distance: 192.3
click at [703, 266] on div "1 Informação completa Geral Data de início 25/07/2025 Data Fin 30/08/2025 Valor…" at bounding box center [369, 342] width 688 height 537
type input "Alice Lima Costa"
click at [336, 335] on input "CPF/CNPJ" at bounding box center [361, 325] width 154 height 20
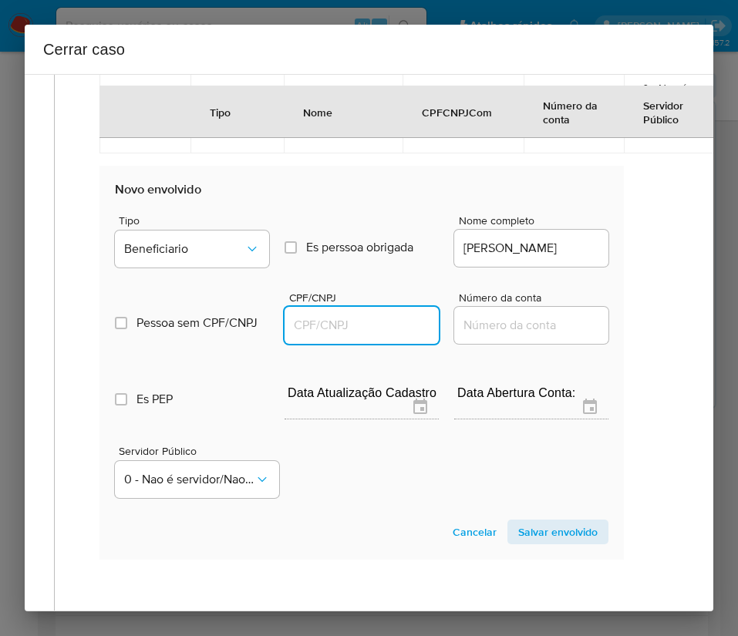
paste input "04058897392"
type input "4058897392"
click at [554, 543] on span "Salvar envolvido" at bounding box center [557, 532] width 79 height 22
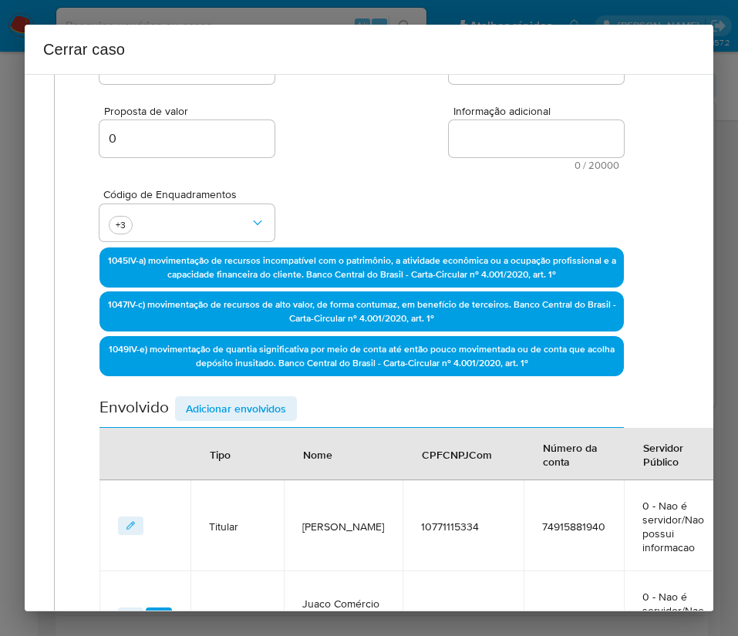
scroll to position [255, 17]
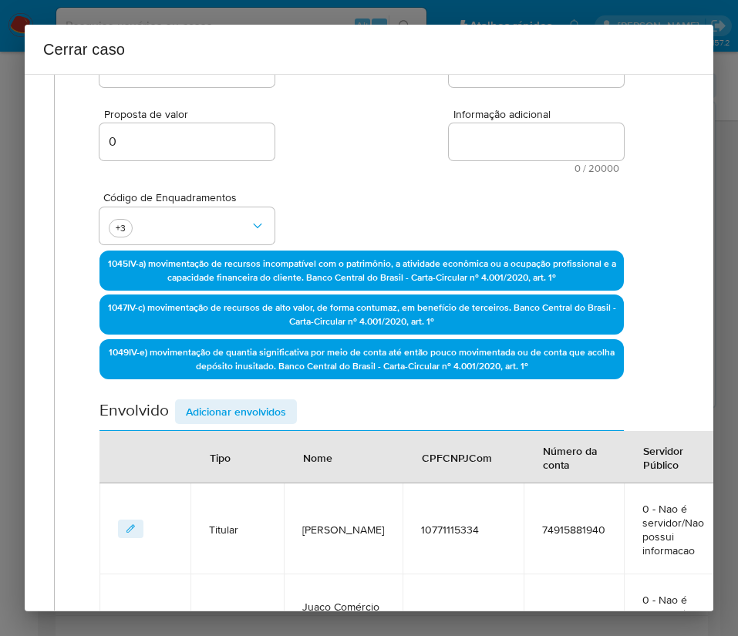
click at [253, 416] on span "Adicionar envolvidos" at bounding box center [236, 412] width 100 height 22
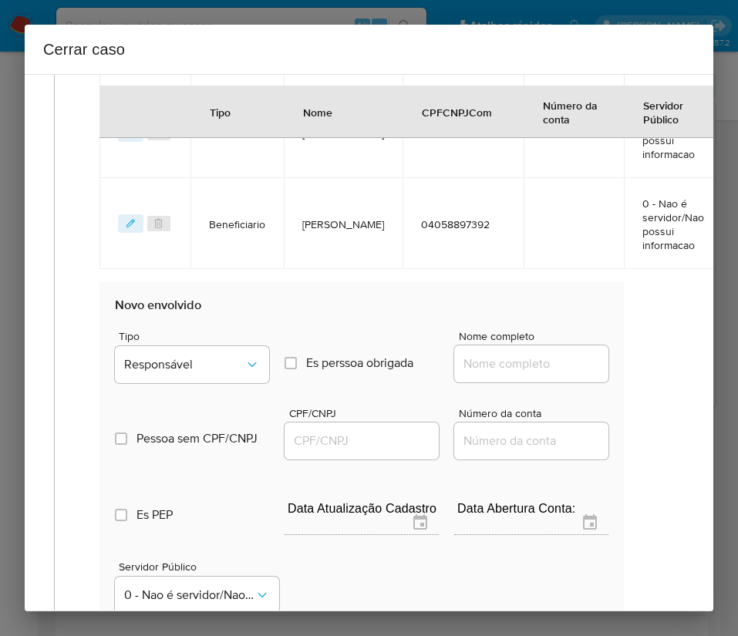
scroll to position [1065, 17]
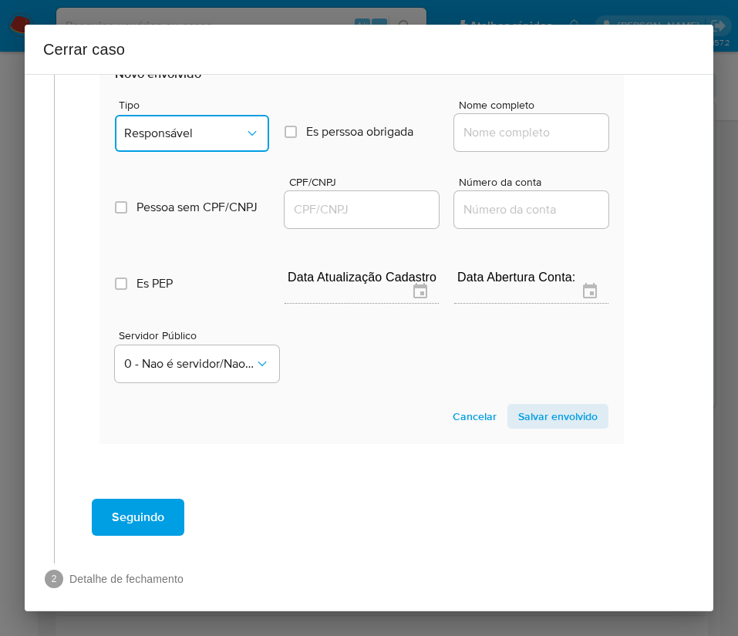
click at [161, 152] on button "Responsável" at bounding box center [192, 133] width 154 height 37
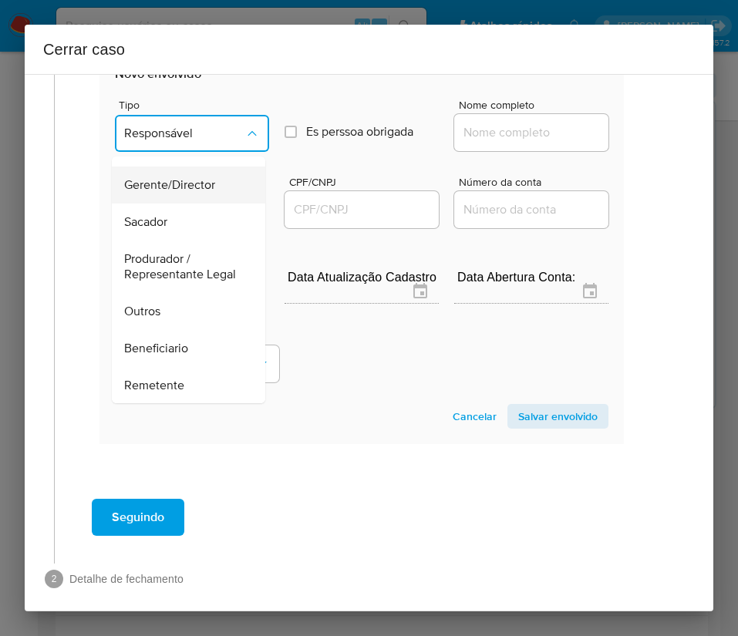
scroll to position [231, 0]
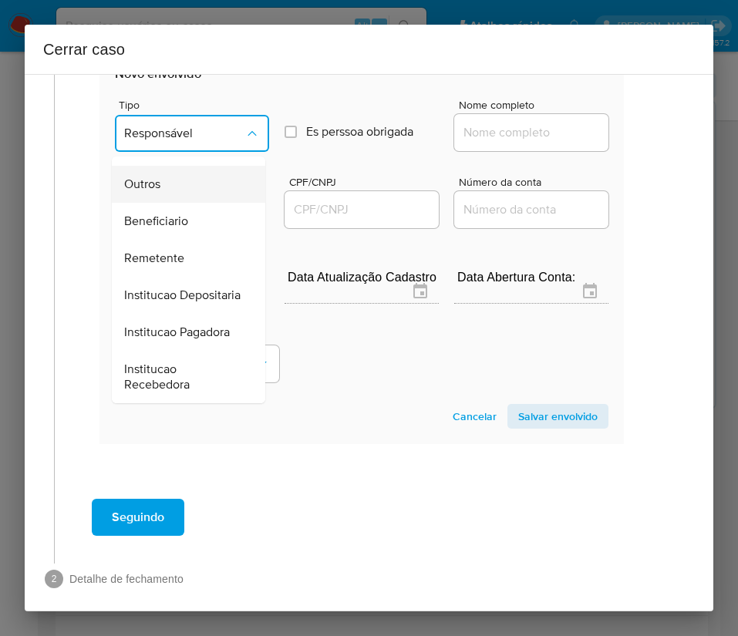
click at [157, 192] on span "Outros" at bounding box center [142, 184] width 36 height 15
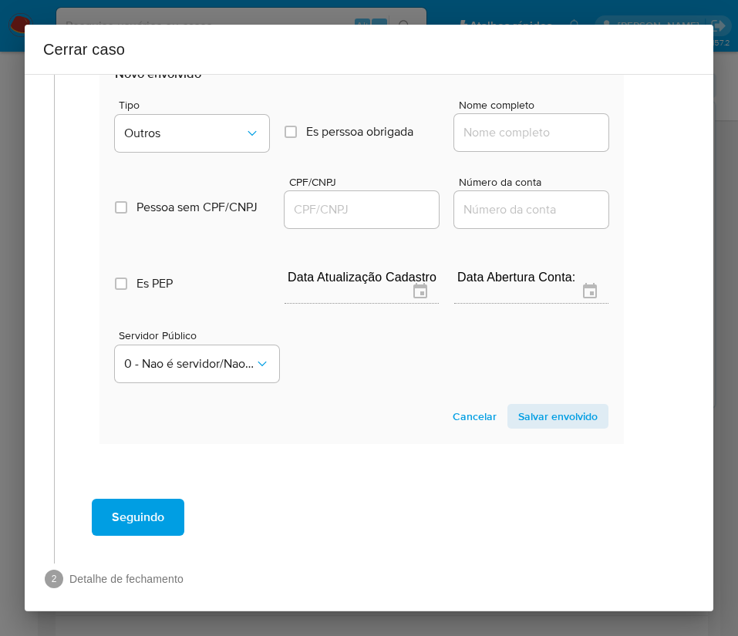
click at [470, 143] on input "Nome completo" at bounding box center [531, 133] width 154 height 20
paste input "Nicanor Argemiro Sampaio, 41417973000108"
drag, startPoint x: 485, startPoint y: 162, endPoint x: 687, endPoint y: 162, distance: 202.0
click at [687, 162] on div "1 Informação completa Geral Data de início 25/07/2025 Data Fin 30/08/2025 Valor…" at bounding box center [369, 342] width 688 height 537
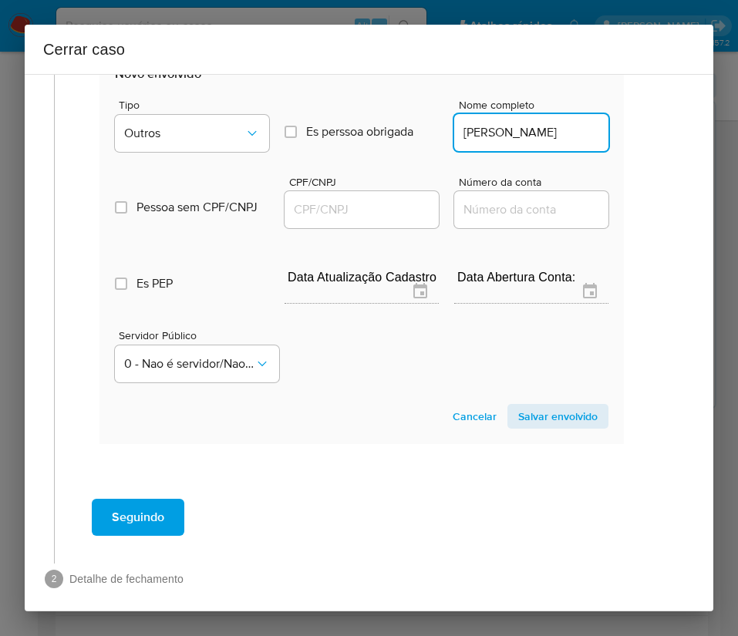
scroll to position [0, 13]
type input "Nicanor Argemiro Sampaio"
drag, startPoint x: 331, startPoint y: 227, endPoint x: 332, endPoint y: 234, distance: 7.9
click at [331, 220] on input "CPF/CNPJ" at bounding box center [361, 210] width 154 height 20
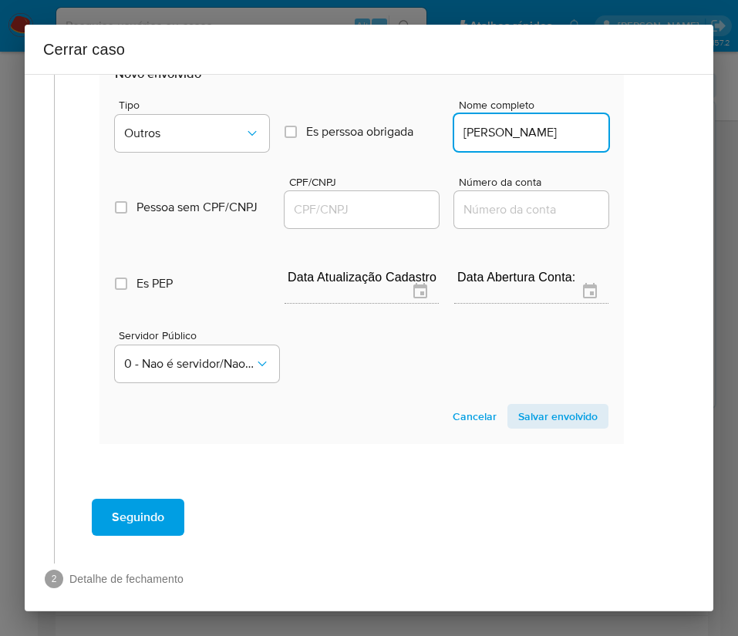
click at [332, 220] on input "CPF/CNPJ" at bounding box center [361, 210] width 154 height 20
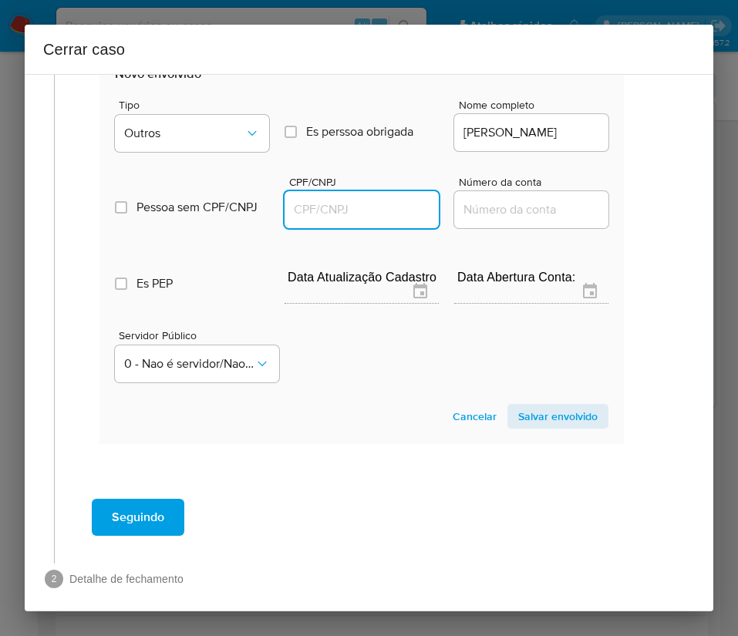
paste input "41417973000108"
type input "41417973000108"
click at [525, 427] on span "Salvar envolvido" at bounding box center [557, 417] width 79 height 22
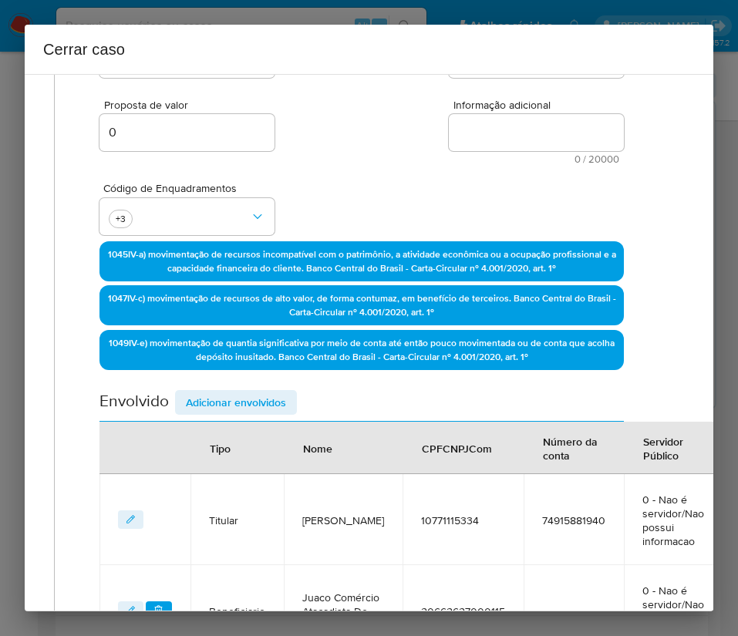
scroll to position [0, 17]
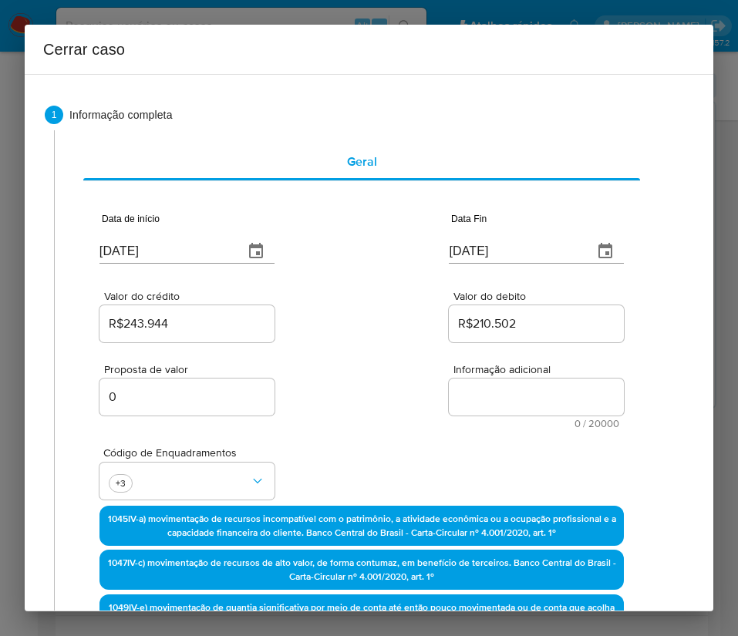
drag, startPoint x: 463, startPoint y: 417, endPoint x: 470, endPoint y: 406, distance: 13.5
click at [463, 416] on div "Informação adicional 0 / 20000 20000 caracteres restantes" at bounding box center [536, 396] width 175 height 65
click at [472, 399] on textarea "Informação adicional" at bounding box center [536, 397] width 175 height 37
paste textarea "Informações do Cliente Nicanor Argemiro Sampaio, CPF 10771115334, 72 anos, resi…"
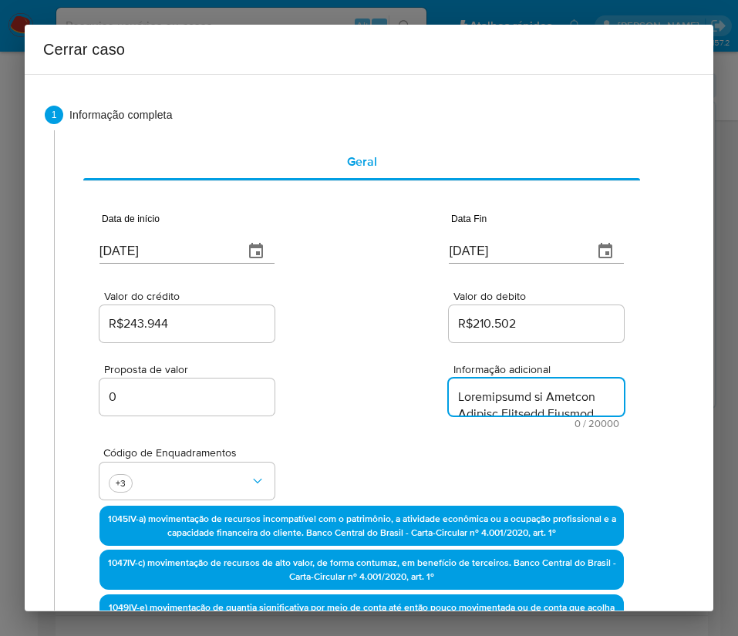
scroll to position [2277, 0]
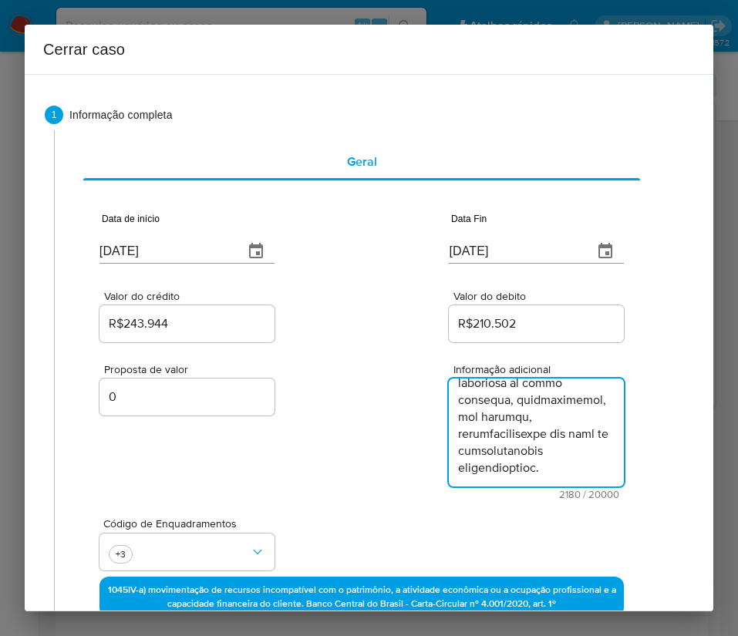
type textarea "Informações do Cliente Nicanor Argemiro Sampaio, CPF 10771115334, 72 anos, resi…"
click at [302, 489] on div "Proposta de valor 0 Informação adicional 2180 / 20000 17820 caracteres restantes" at bounding box center [361, 422] width 524 height 154
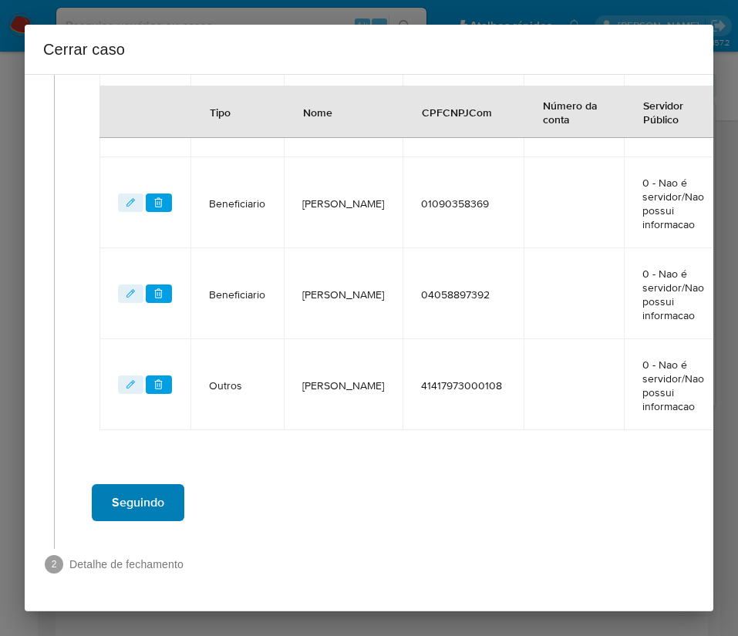
scroll to position [880, 17]
click at [163, 486] on span "Seguindo" at bounding box center [138, 503] width 52 height 34
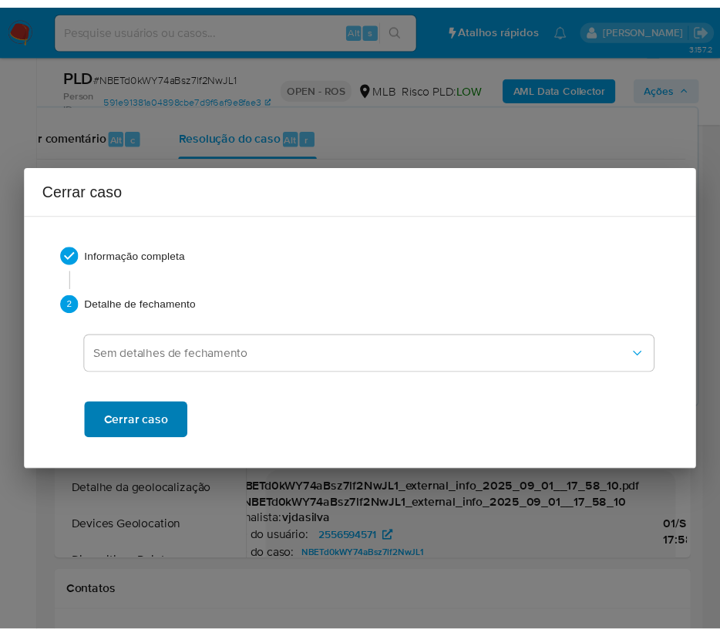
scroll to position [2209, 0]
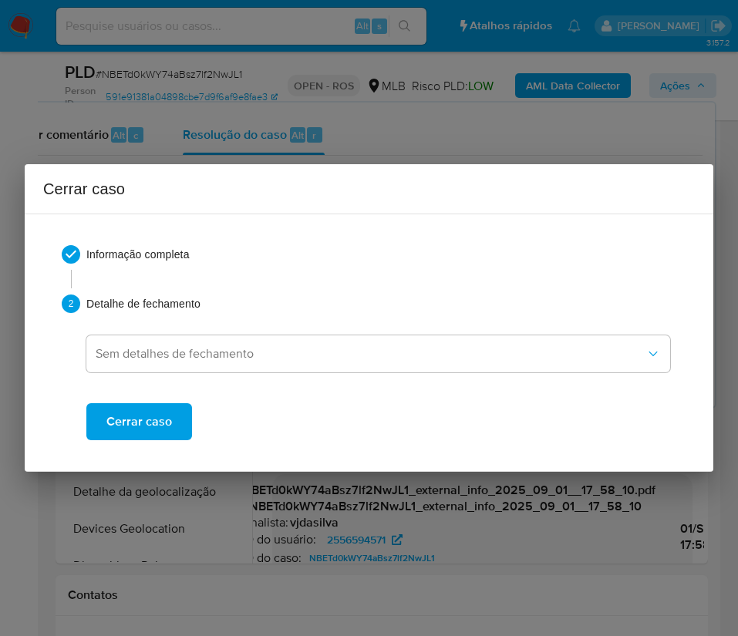
click at [155, 419] on span "Cerrar caso" at bounding box center [139, 422] width 66 height 34
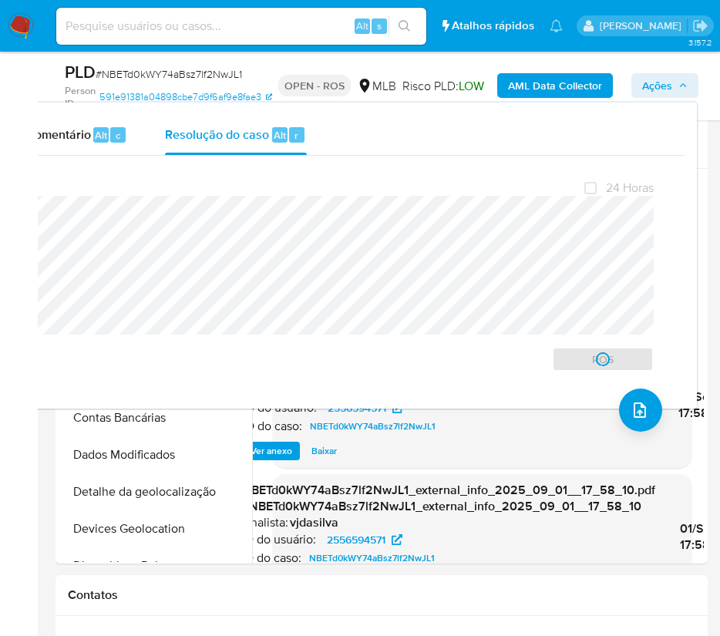
click at [146, 66] on span "# NBETd0kWY74aBsz7lf2NwJL1" at bounding box center [169, 73] width 146 height 15
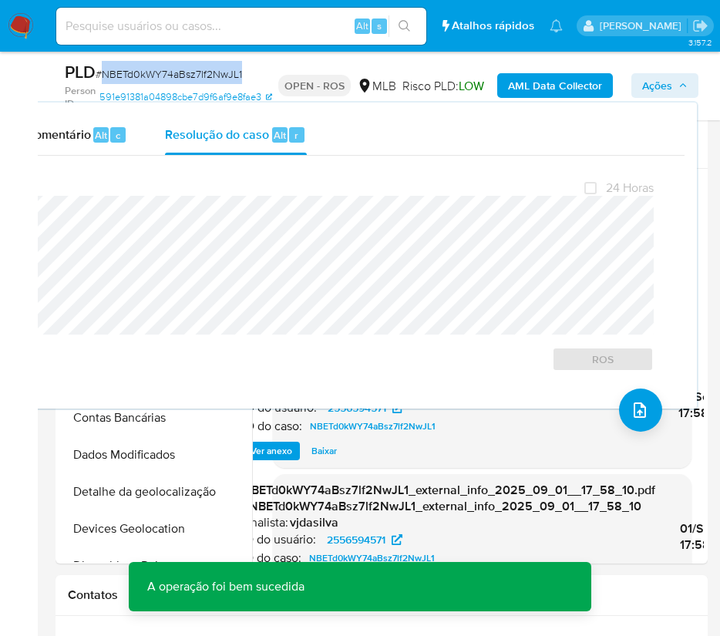
copy span "NBETd0kWY74aBsz7lf2NwJL1"
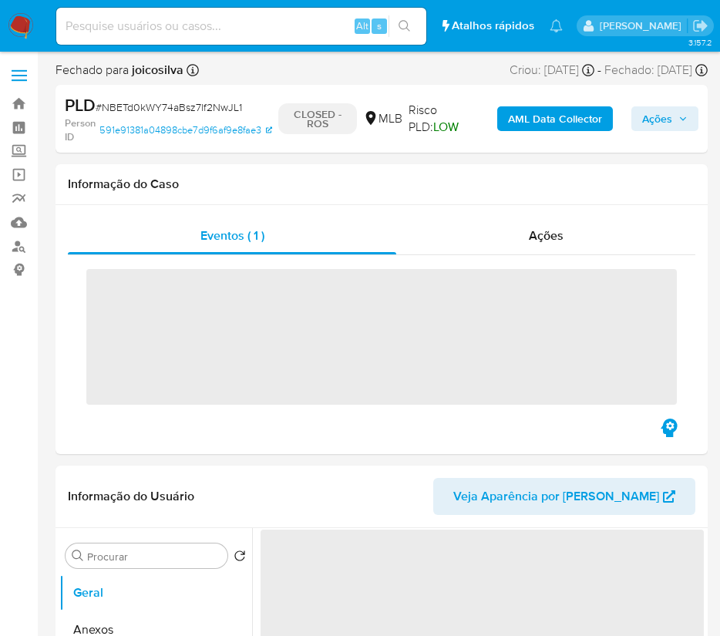
click at [27, 22] on img at bounding box center [21, 26] width 26 height 26
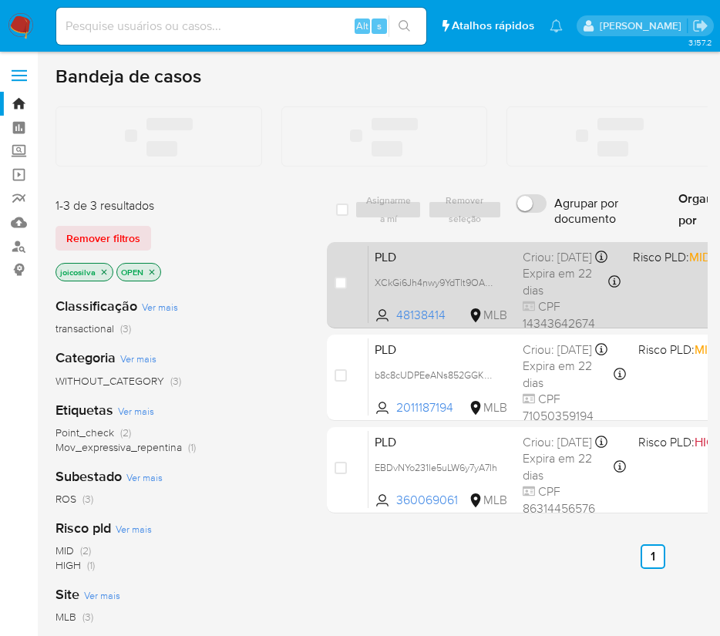
click at [667, 295] on div "PLD XCkGi6Jh4nwy9YdTlt9OAwR8 48138414 MLB Risco PLD: MID Criou: 12/08/2025 Crio…" at bounding box center [670, 285] width 603 height 78
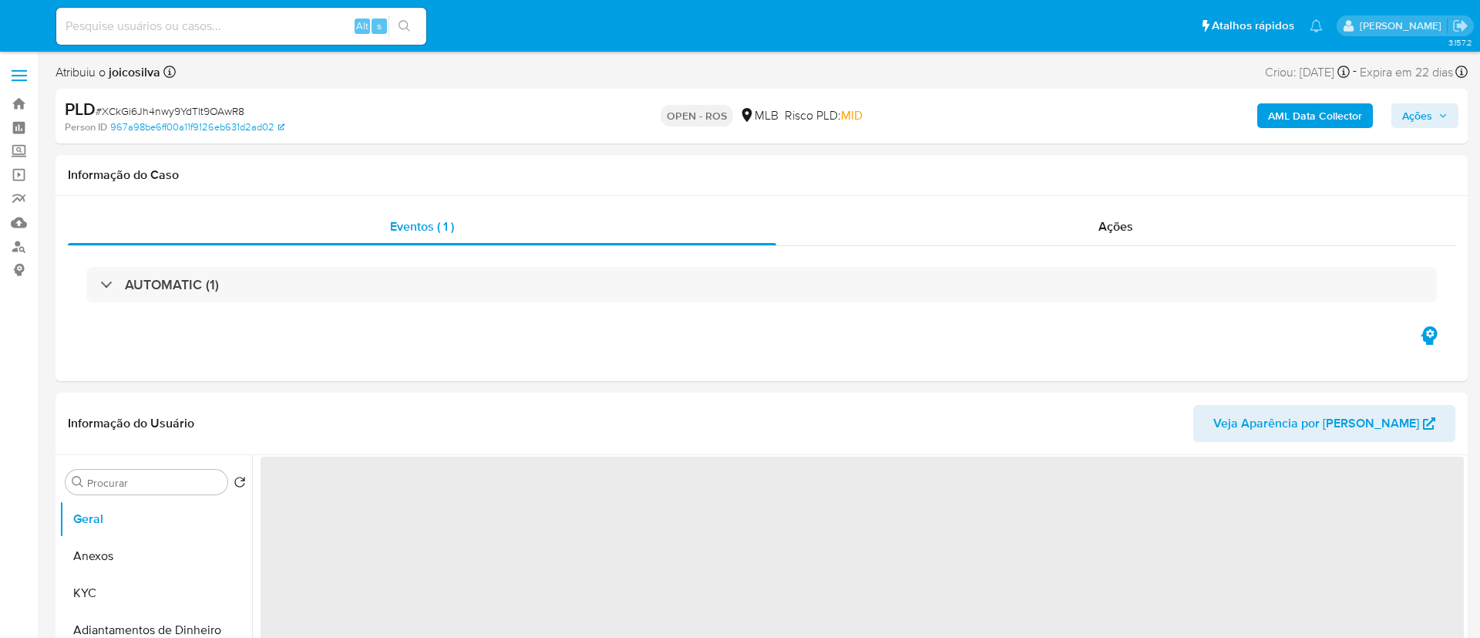
select select "10"
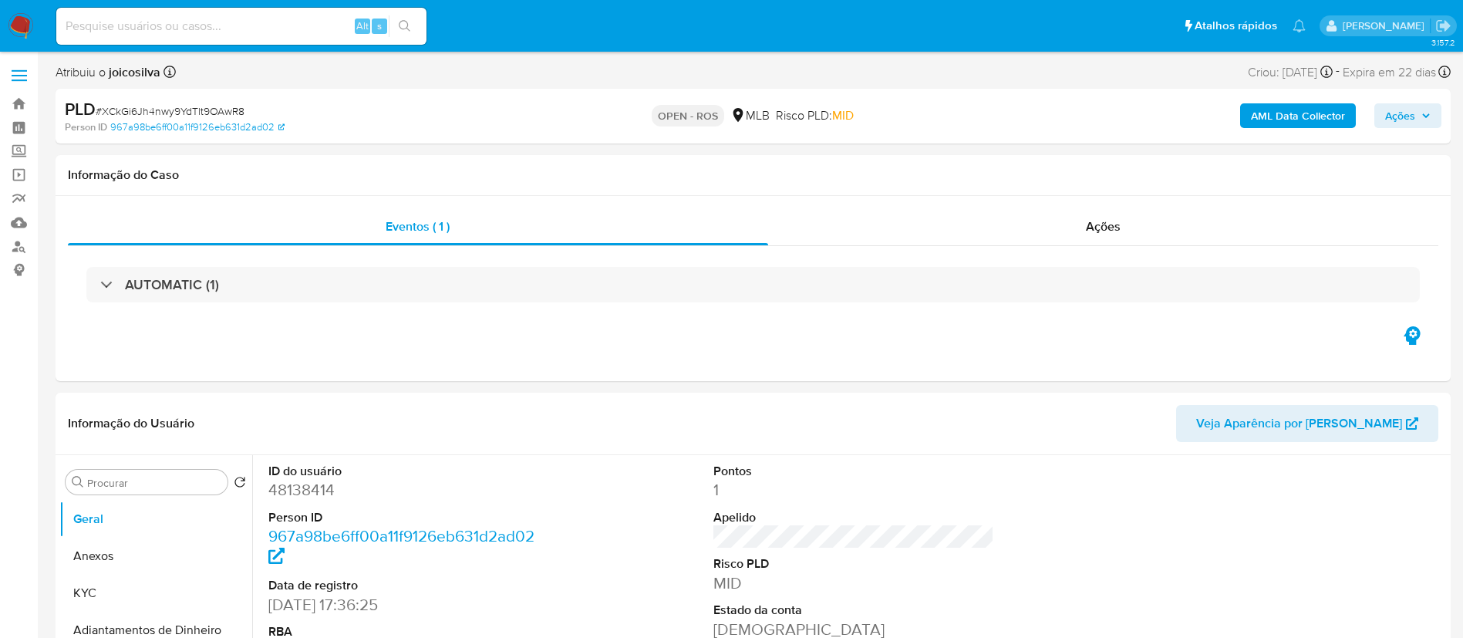
click at [227, 108] on span "# XCkGi6Jh4nwy9YdTlt9OAwR8" at bounding box center [170, 110] width 149 height 15
copy span "XCkGi6Jh4nwy9YdTlt9OAwR8"
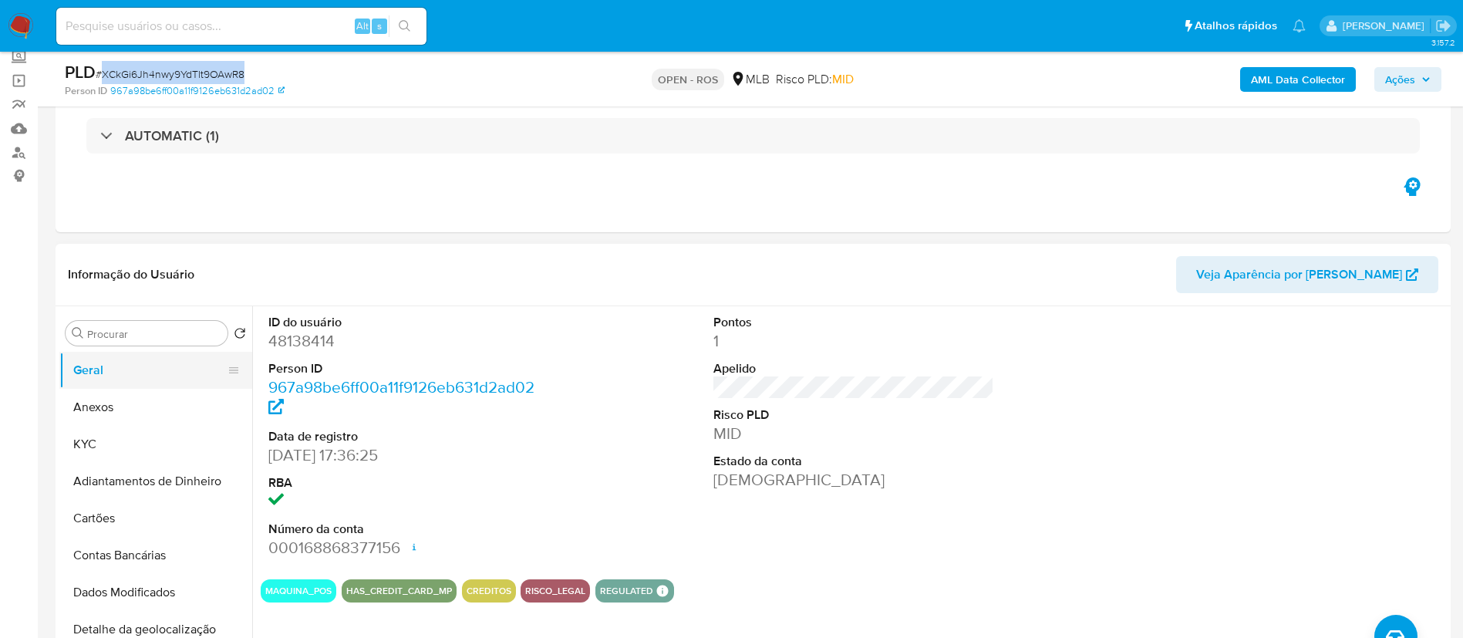
scroll to position [116, 0]
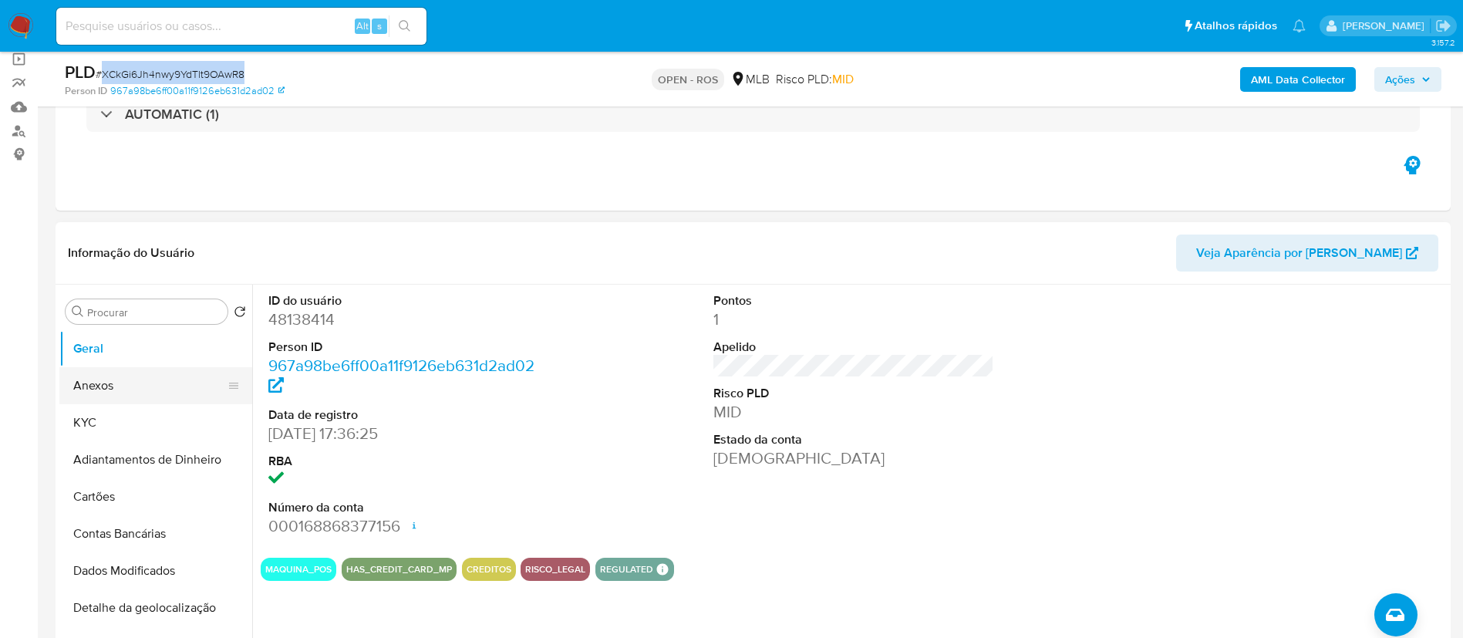
click at [124, 381] on button "Anexos" at bounding box center [149, 385] width 180 height 37
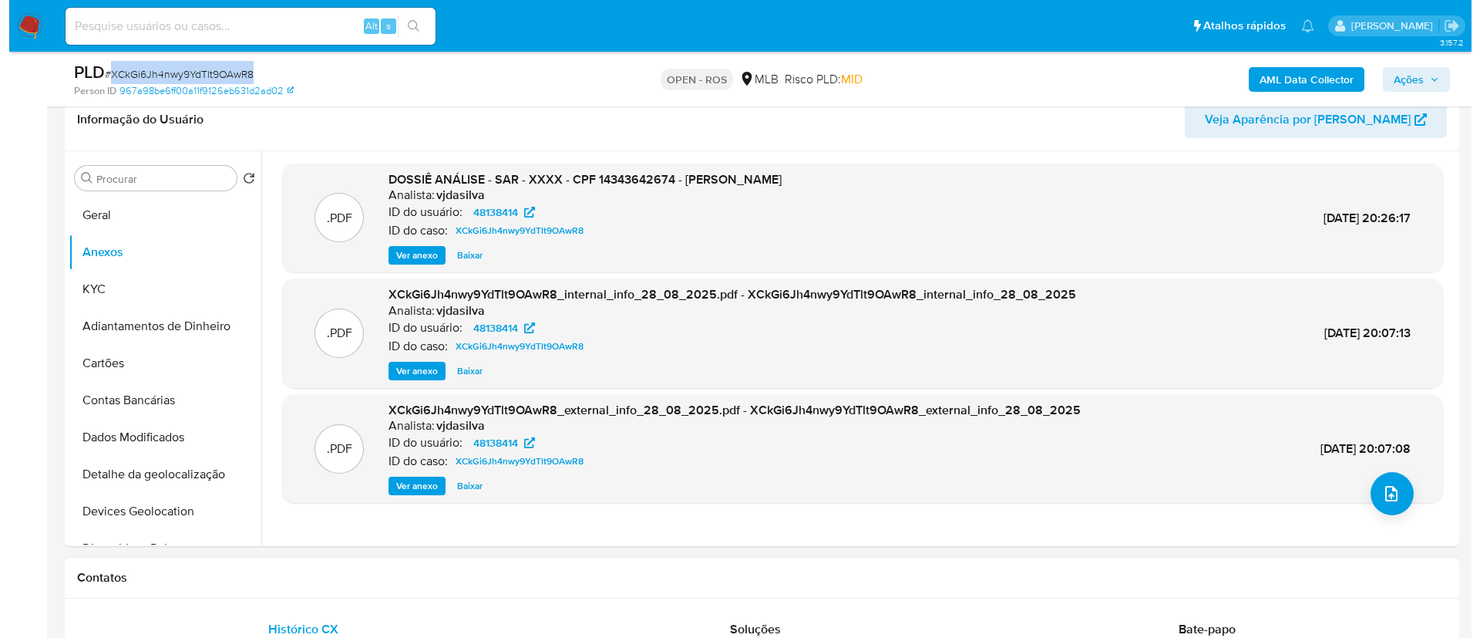
scroll to position [463, 0]
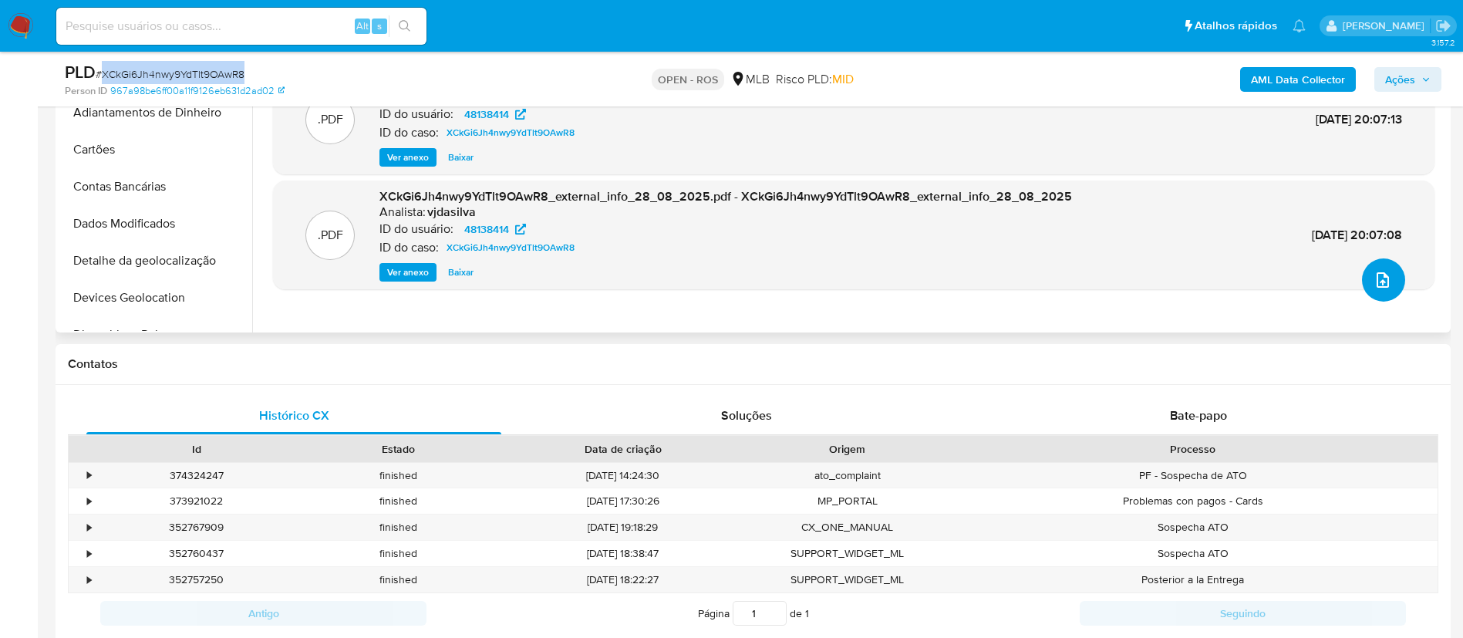
click at [1378, 281] on icon "upload-file" at bounding box center [1382, 280] width 19 height 19
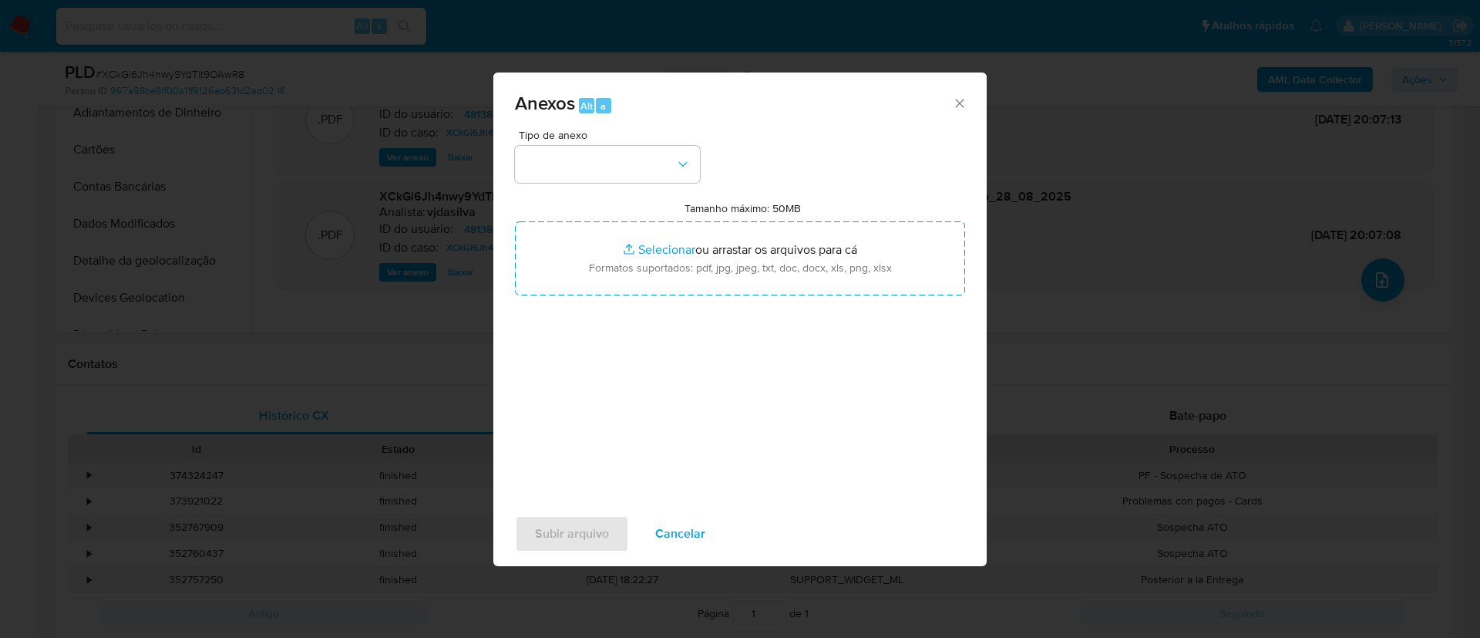
click at [671, 143] on div "Tipo de anexo" at bounding box center [607, 156] width 185 height 53
click at [671, 179] on button "button" at bounding box center [607, 164] width 185 height 37
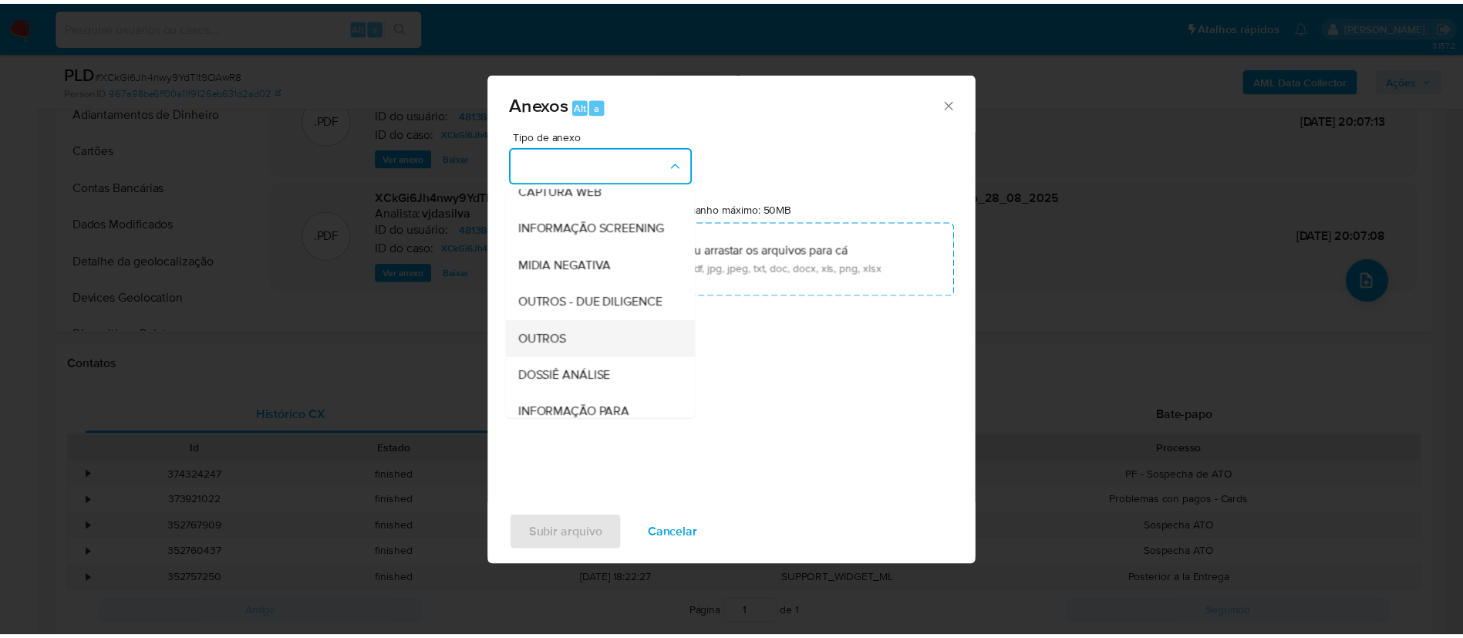
scroll to position [237, 0]
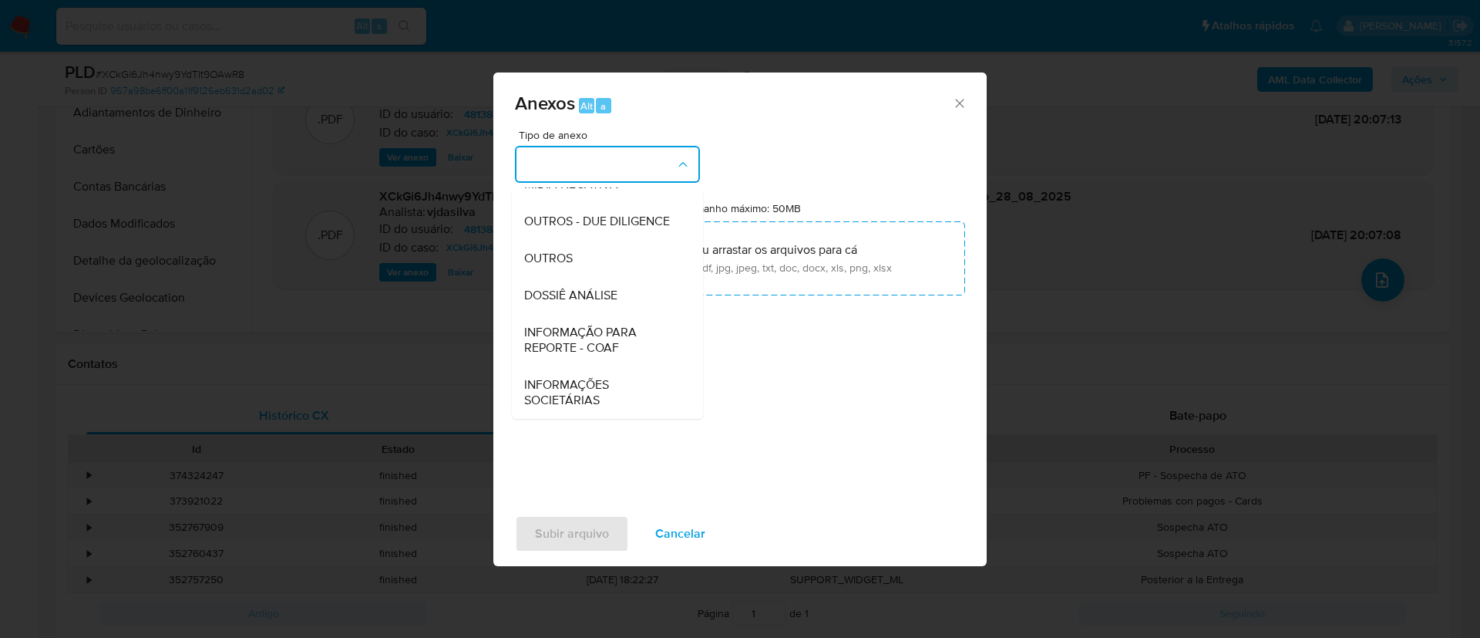
click at [602, 336] on span "INFORMAÇÃO PARA REPORTE - COAF" at bounding box center [602, 340] width 157 height 31
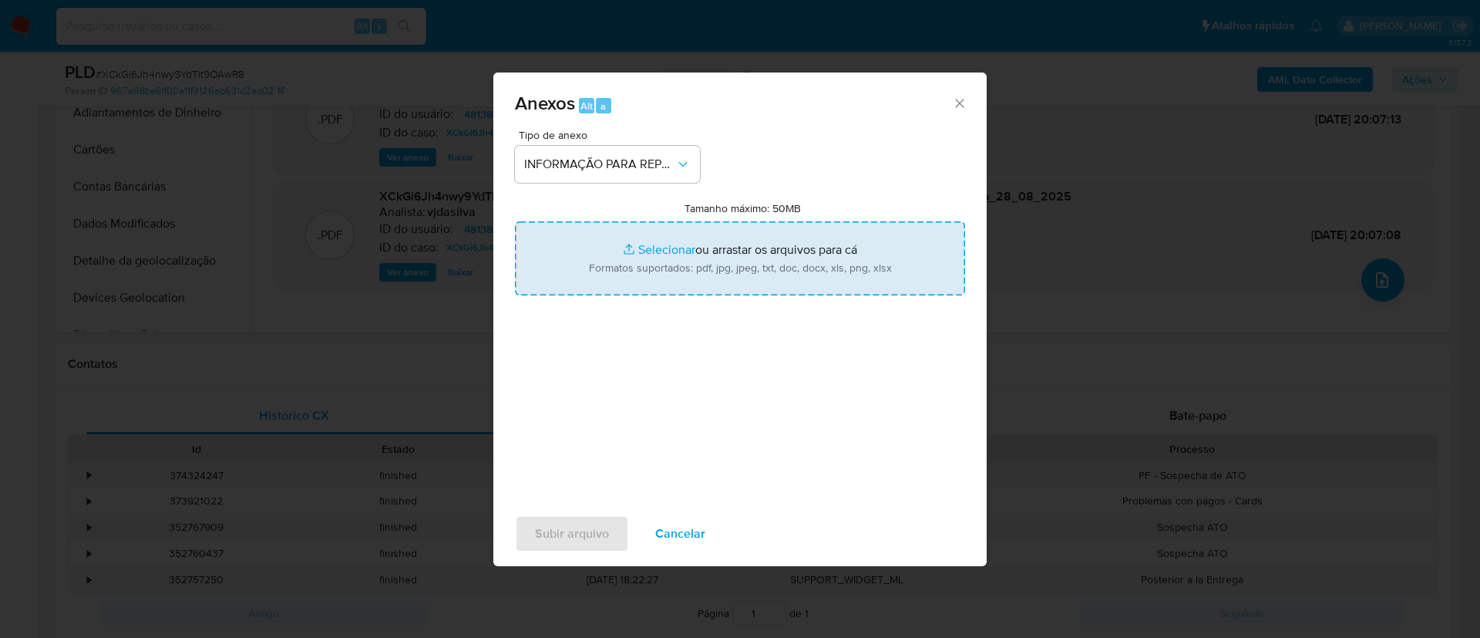
type input "C:\fakepath\SAR - XCkGi6Jh4nwy9YdTlt9OAwR8 - CPF 14343642674 - JONATHAN RODRIGU…"
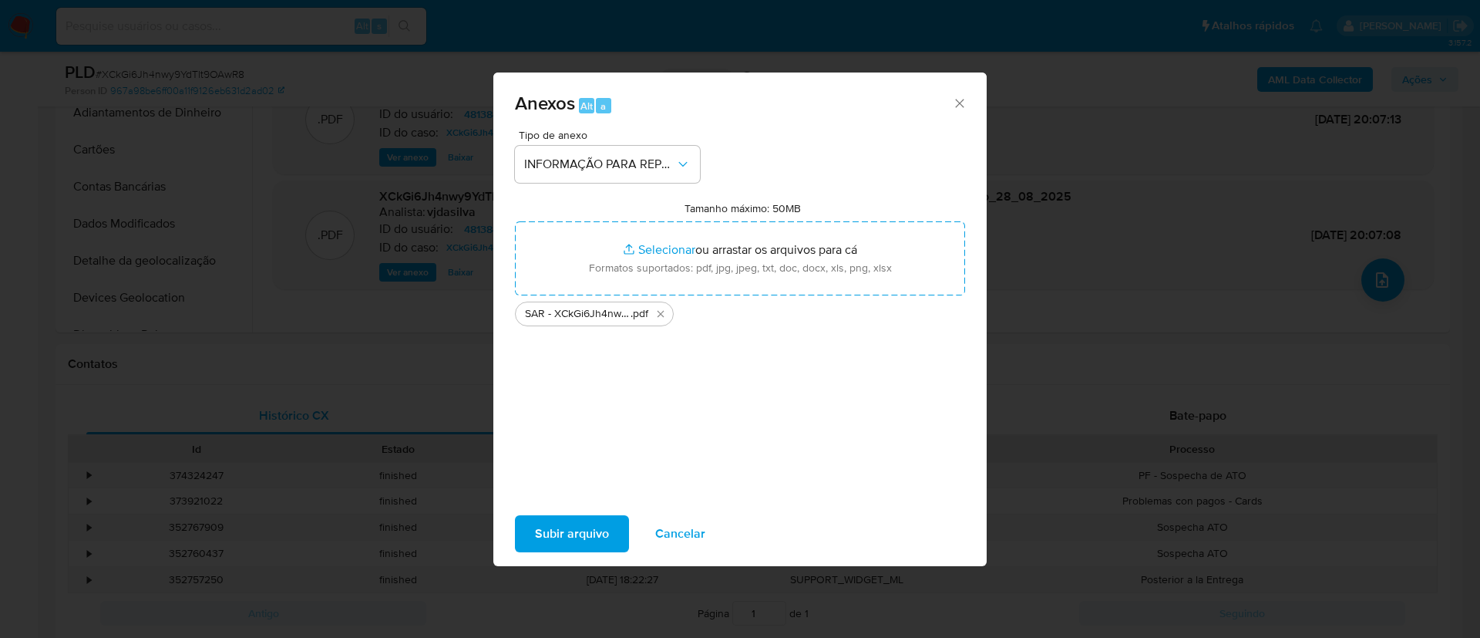
click at [608, 530] on span "Subir arquivo" at bounding box center [572, 534] width 74 height 34
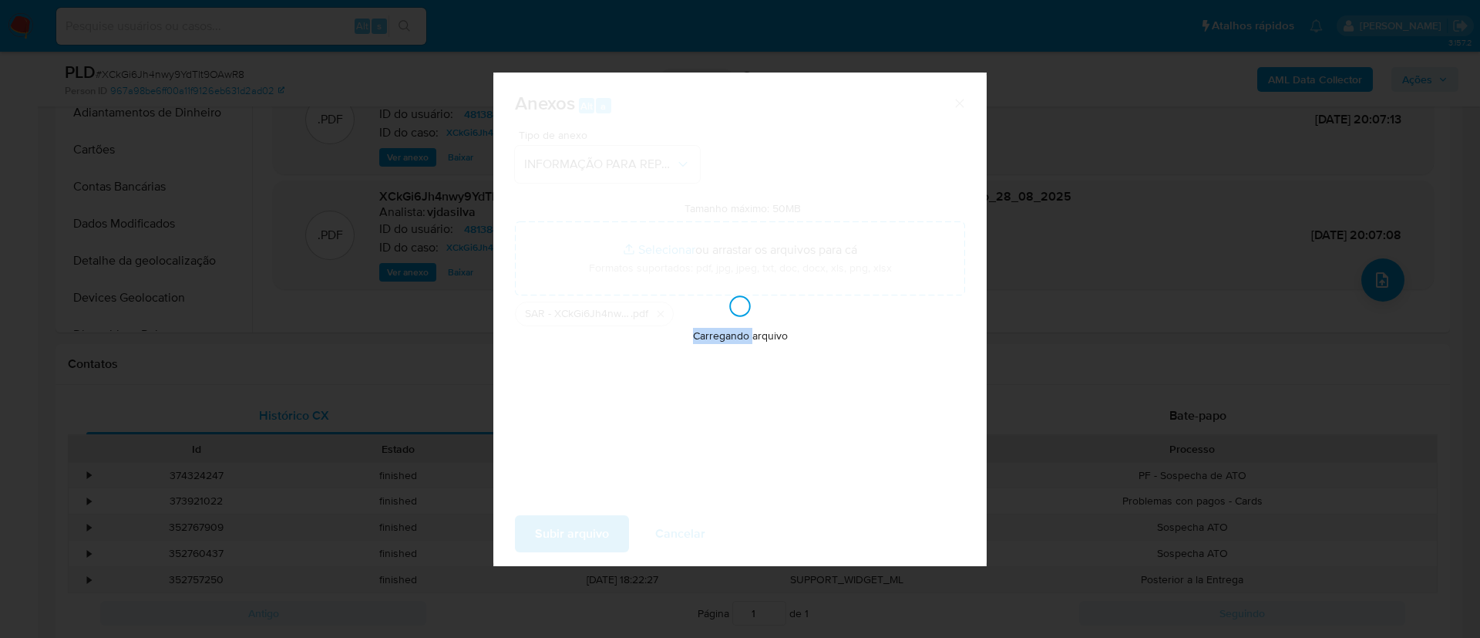
drag, startPoint x: 1028, startPoint y: 26, endPoint x: 608, endPoint y: 532, distance: 657.5
click at [608, 532] on div "Carregando arquivo" at bounding box center [739, 318] width 493 height 493
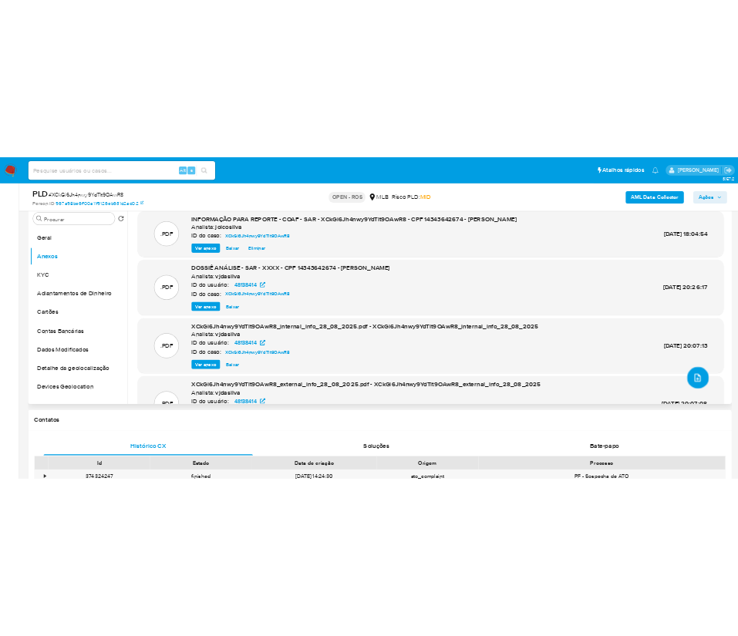
scroll to position [231, 0]
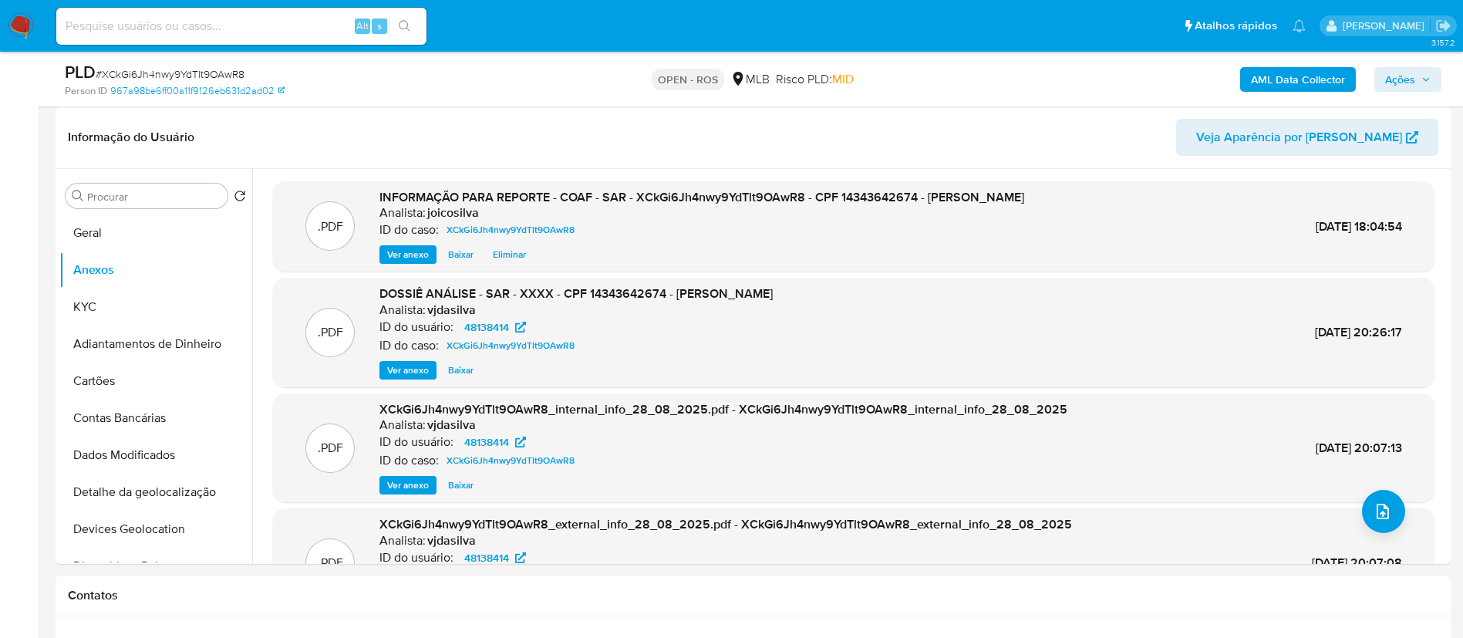
drag, startPoint x: 1388, startPoint y: 78, endPoint x: 1366, endPoint y: 83, distance: 22.3
click at [1390, 78] on span "Ações" at bounding box center [1400, 79] width 30 height 25
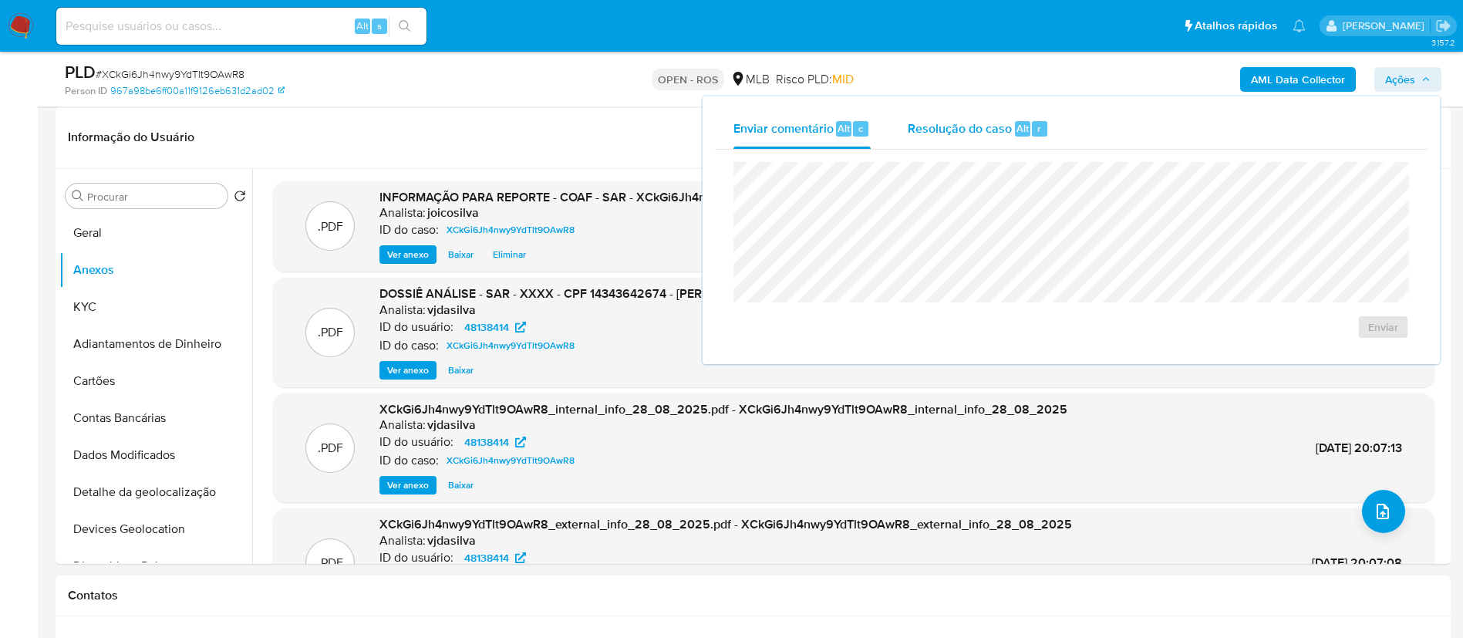
click at [962, 134] on span "Resolução do caso" at bounding box center [959, 128] width 104 height 18
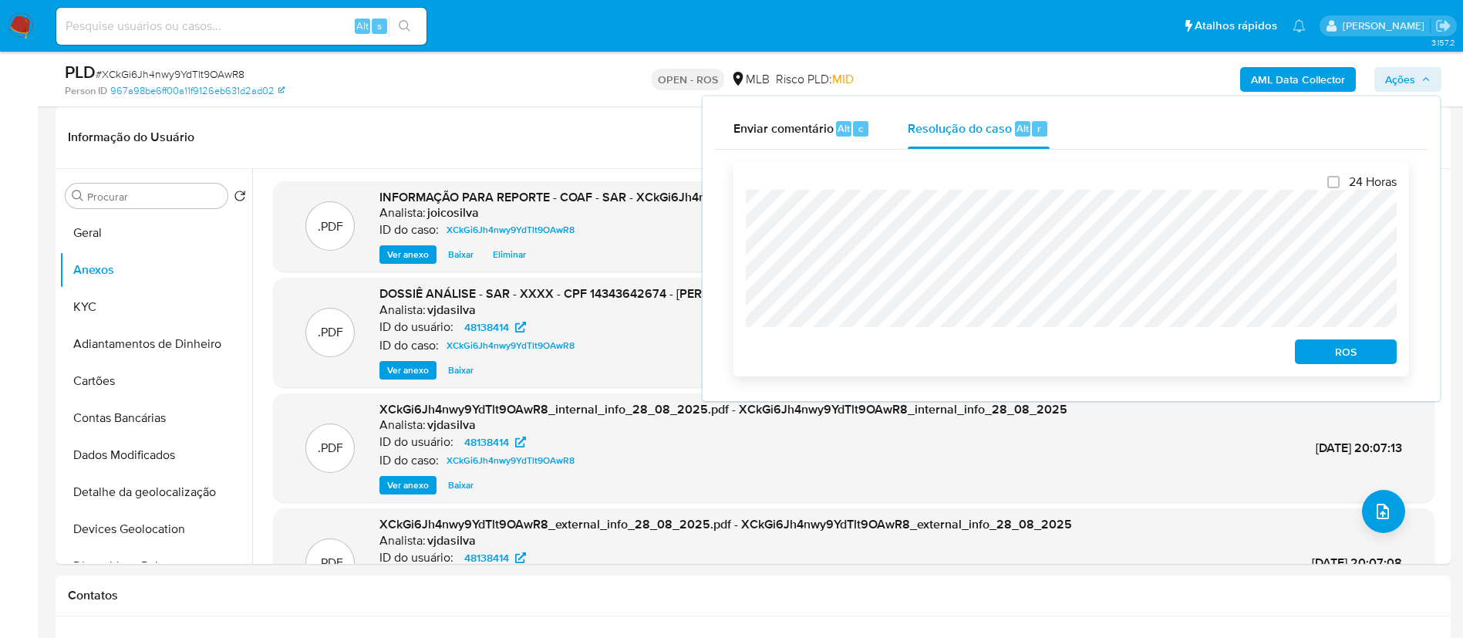
click at [1375, 362] on span "ROS" at bounding box center [1345, 352] width 80 height 22
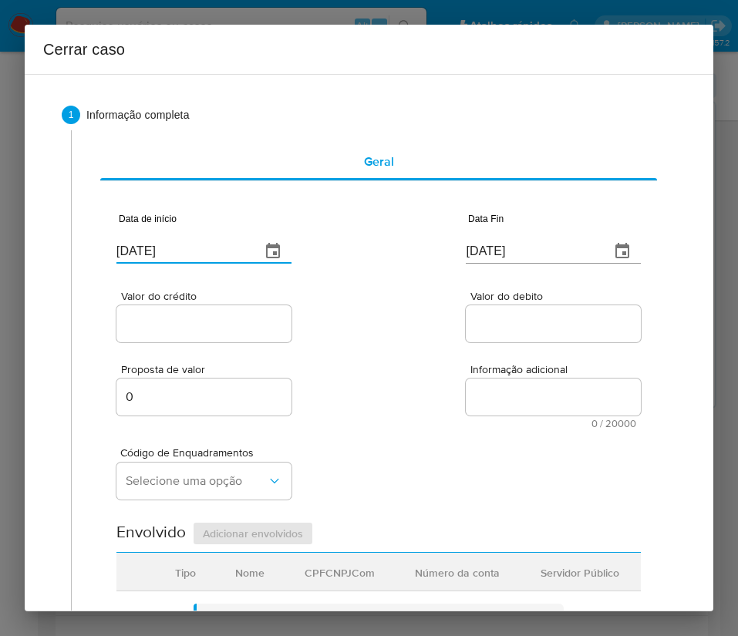
click at [210, 253] on input "[DATE]" at bounding box center [182, 251] width 132 height 25
paste input "16/01"
type input "16/01/2025"
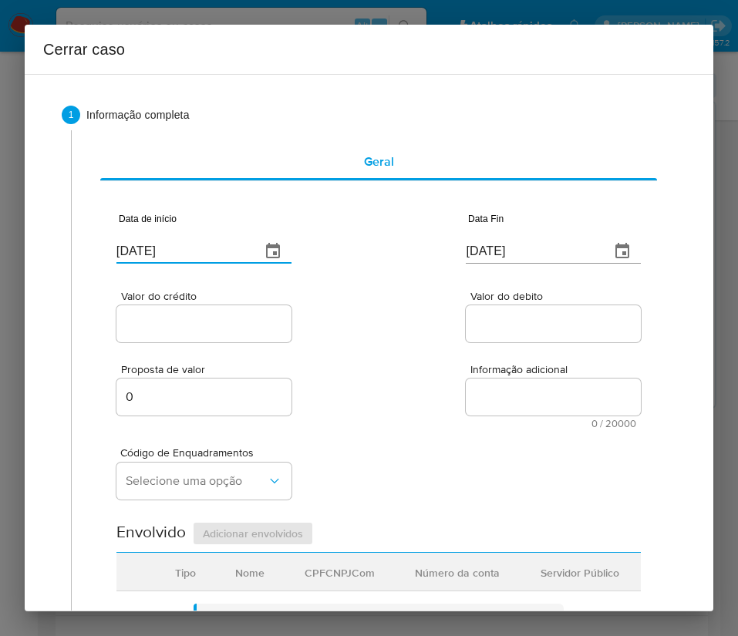
click at [490, 380] on textarea "Informação adicional" at bounding box center [553, 397] width 175 height 37
click at [493, 251] on input "[DATE]" at bounding box center [532, 251] width 132 height 25
paste input "27/08"
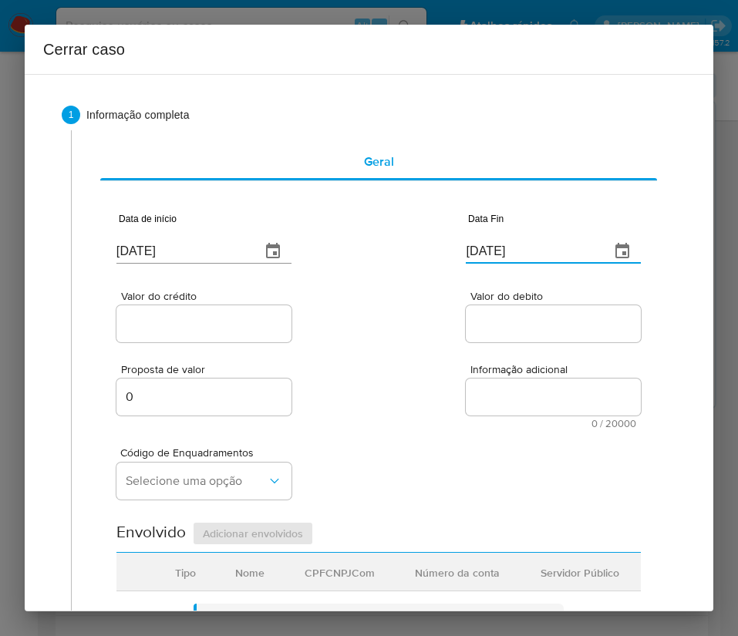
type input "27/08/2025"
drag, startPoint x: 507, startPoint y: 342, endPoint x: 69, endPoint y: 401, distance: 442.6
click at [498, 346] on div "Data de início 16/01/2025 Data Fin 27/08/2025 Valor do crédito Valor do debito …" at bounding box center [378, 621] width 524 height 858
click at [143, 325] on input "Valor do crédito" at bounding box center [203, 324] width 175 height 20
paste input "R$165.850"
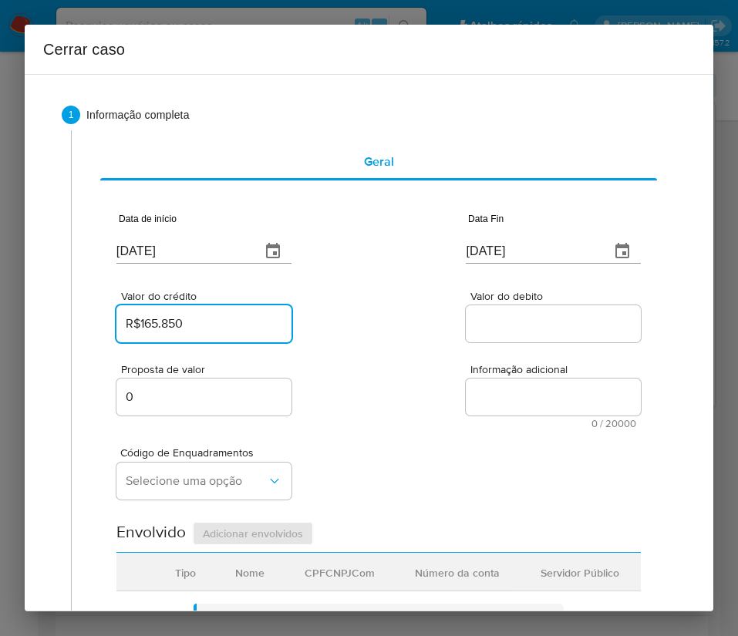
type input "R$165.850"
click at [475, 311] on div at bounding box center [553, 323] width 175 height 37
click at [481, 336] on div at bounding box center [553, 323] width 175 height 37
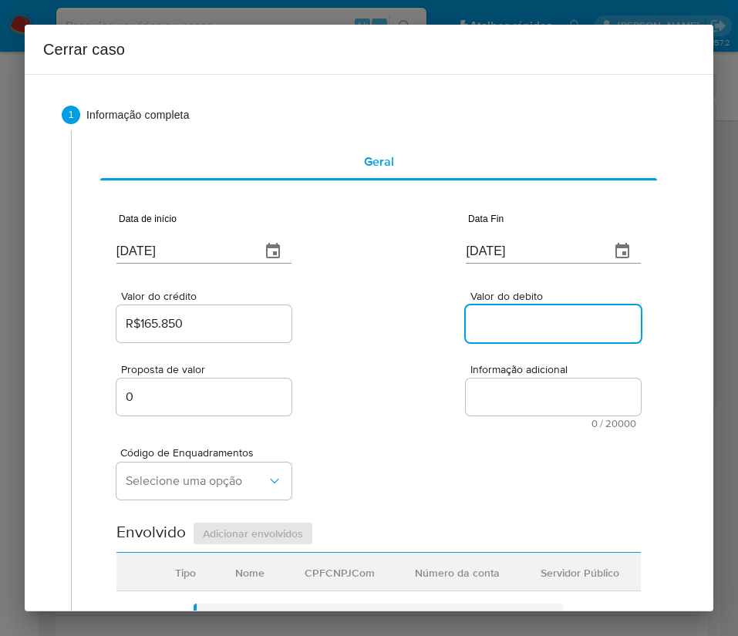
click at [493, 317] on input "Valor do debito" at bounding box center [553, 324] width 175 height 20
paste input "R$138.634"
type input "R$138.634"
click at [375, 492] on div "Código de Enquadramentos Selecione uma opção" at bounding box center [378, 467] width 524 height 77
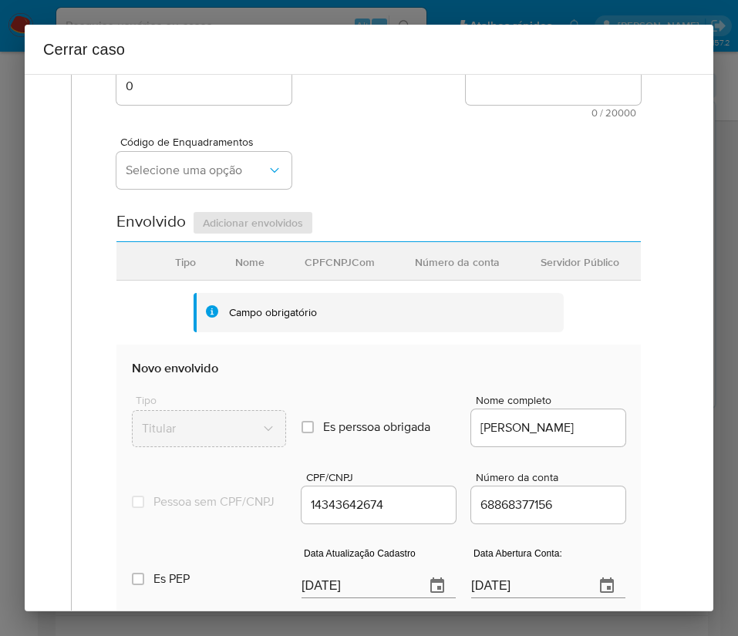
scroll to position [347, 0]
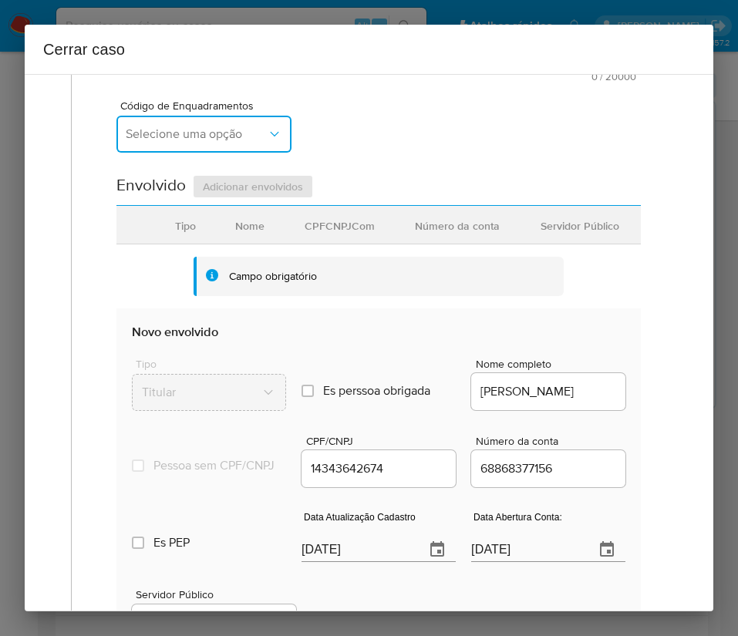
click at [195, 139] on span "Selecione uma opção" at bounding box center [196, 133] width 141 height 15
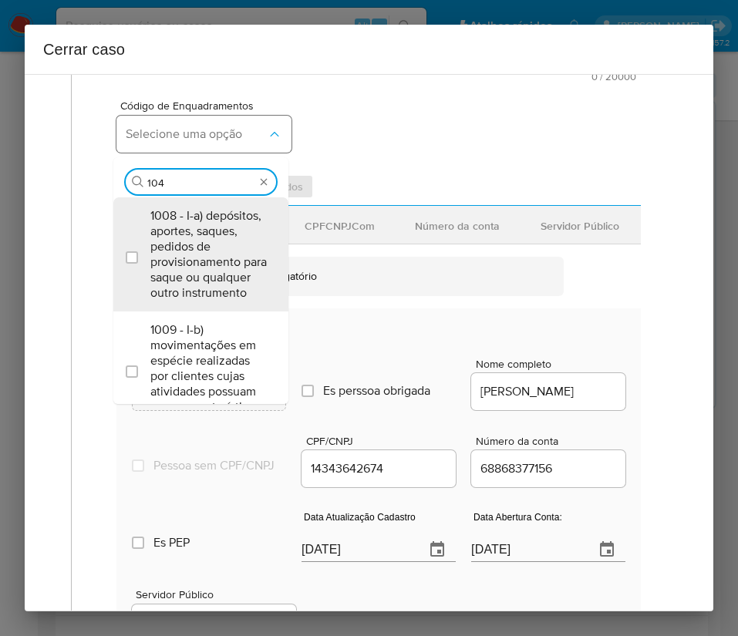
type input "1045"
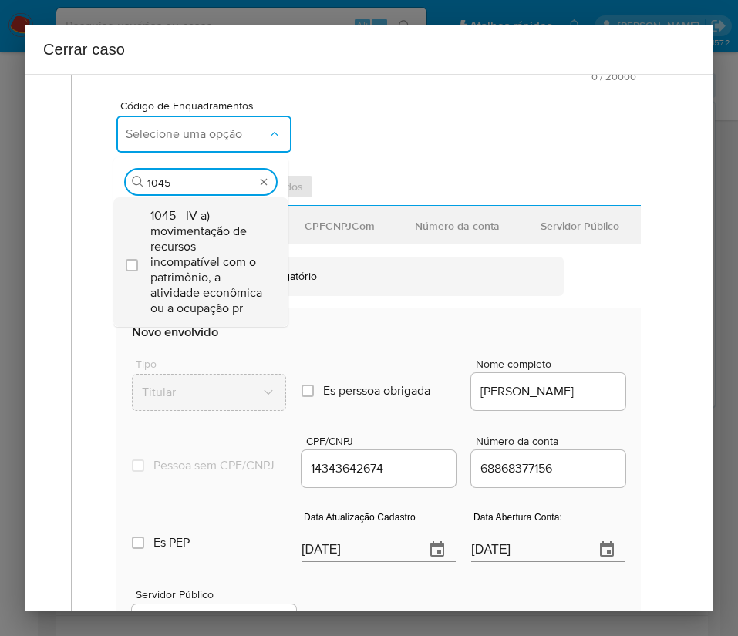
click at [194, 246] on span "1045 - IV-a) movimentação de recursos incompatível com o patrimônio, a atividad…" at bounding box center [208, 262] width 116 height 108
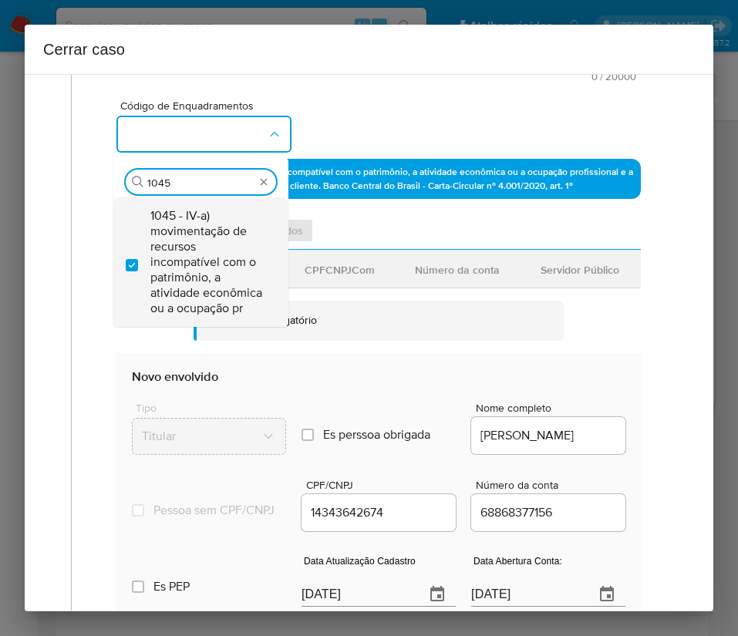
checkbox input "true"
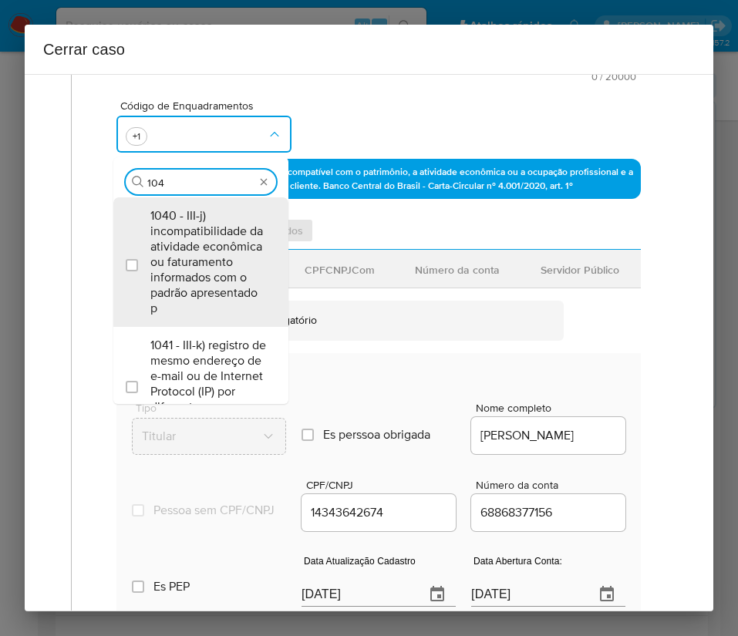
scroll to position [0, 0]
type input "1049"
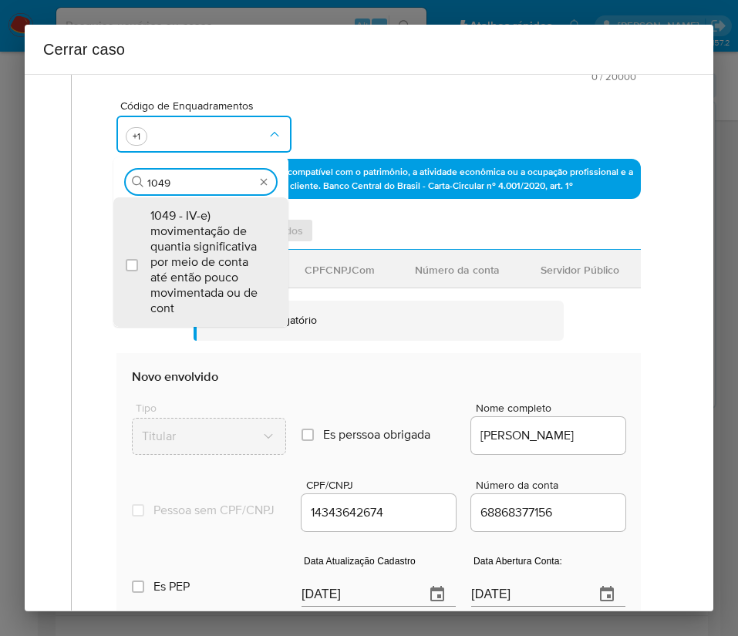
click at [194, 246] on span "1049 - IV-e) movimentação de quantia significativa por meio de conta até então …" at bounding box center [208, 262] width 116 height 108
checkbox input "true"
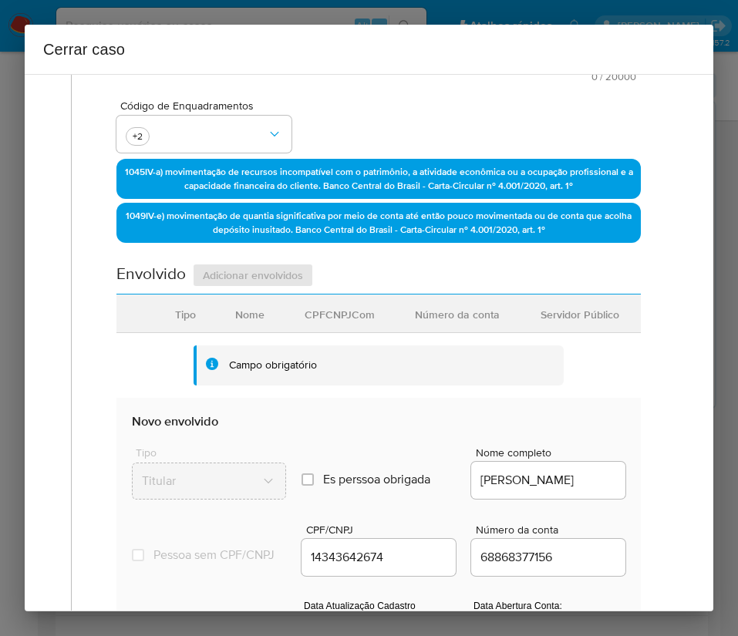
click at [365, 124] on div "Código de Enquadramentos +2" at bounding box center [378, 120] width 524 height 77
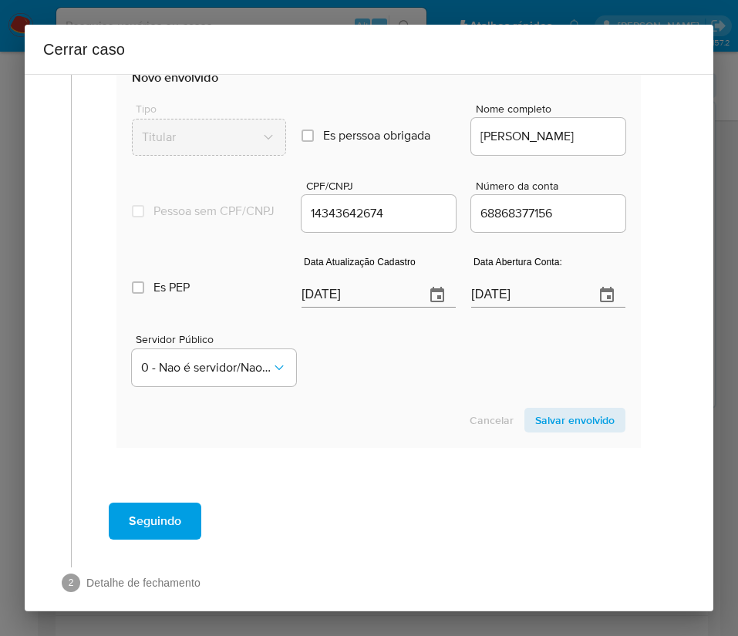
scroll to position [694, 0]
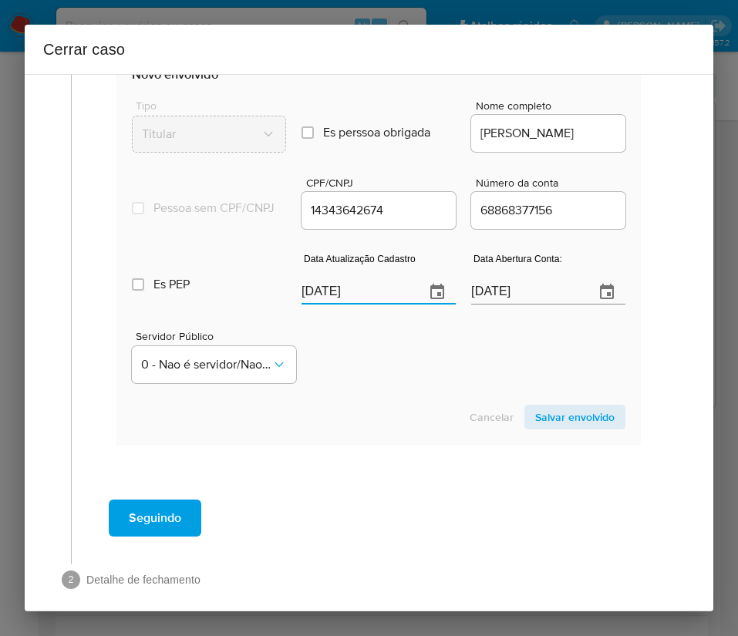
click at [359, 305] on input "[DATE]" at bounding box center [356, 292] width 111 height 25
paste input "11/08"
type input "11/08/2025"
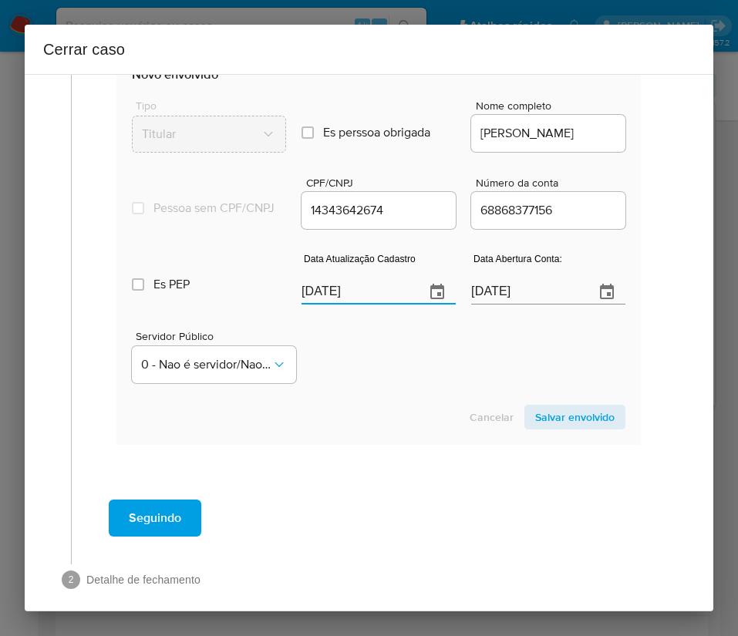
click at [369, 389] on div "Servidor Público 0 - Nao é servidor/[PERSON_NAME] possui informacao" at bounding box center [378, 350] width 493 height 77
click at [487, 298] on input "11/06/2021" at bounding box center [526, 292] width 111 height 25
paste input "text"
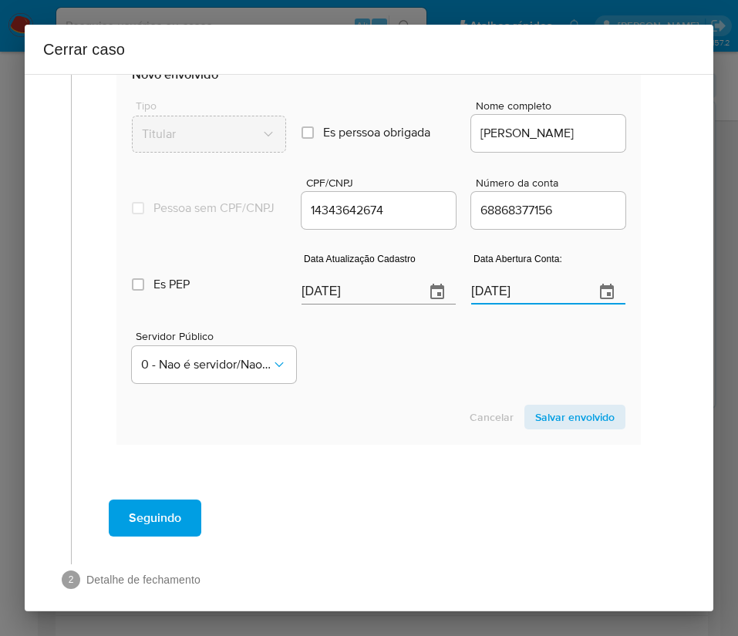
type input "11/06/2021"
click at [449, 389] on div "Servidor Público 0 - Nao é servidor/[PERSON_NAME] possui informacao" at bounding box center [378, 350] width 493 height 77
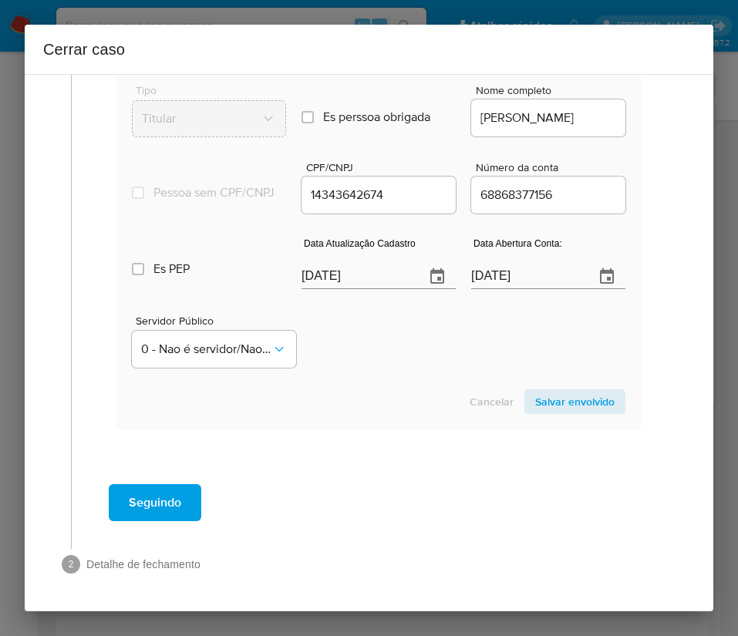
click at [560, 396] on span "Salvar envolvido" at bounding box center [574, 402] width 79 height 22
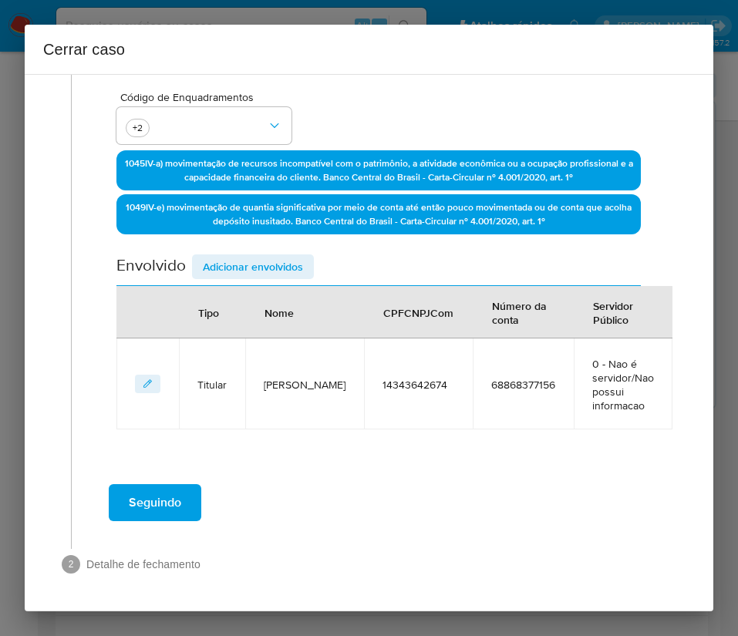
scroll to position [355, 0]
click at [292, 270] on span "Adicionar envolvidos" at bounding box center [253, 267] width 100 height 22
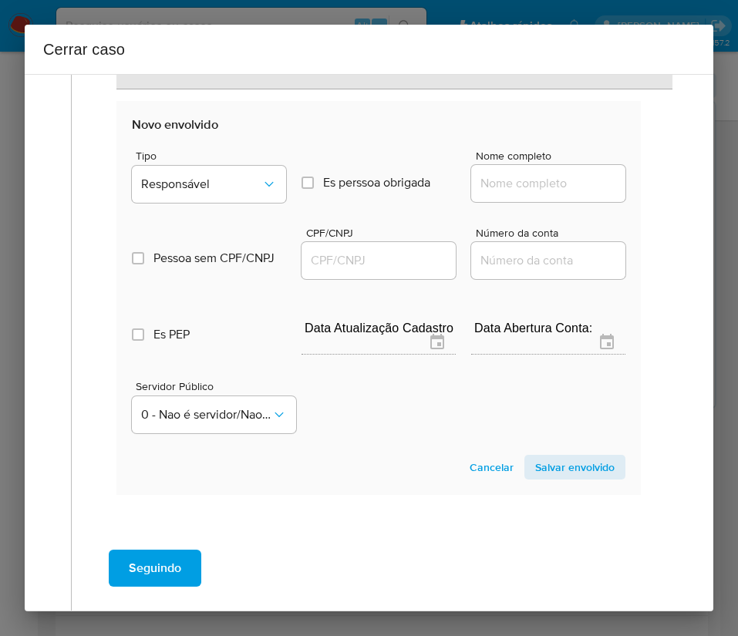
scroll to position [762, 0]
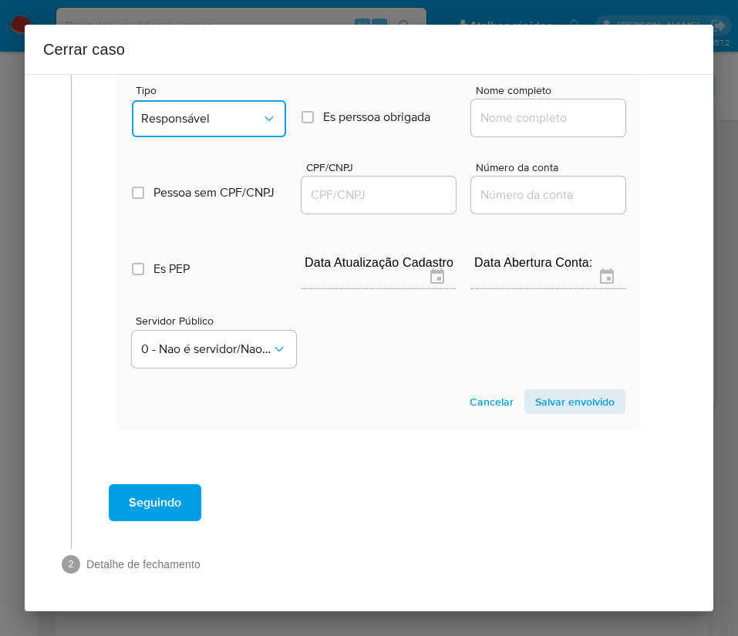
click at [210, 122] on span "Responsável" at bounding box center [201, 118] width 120 height 15
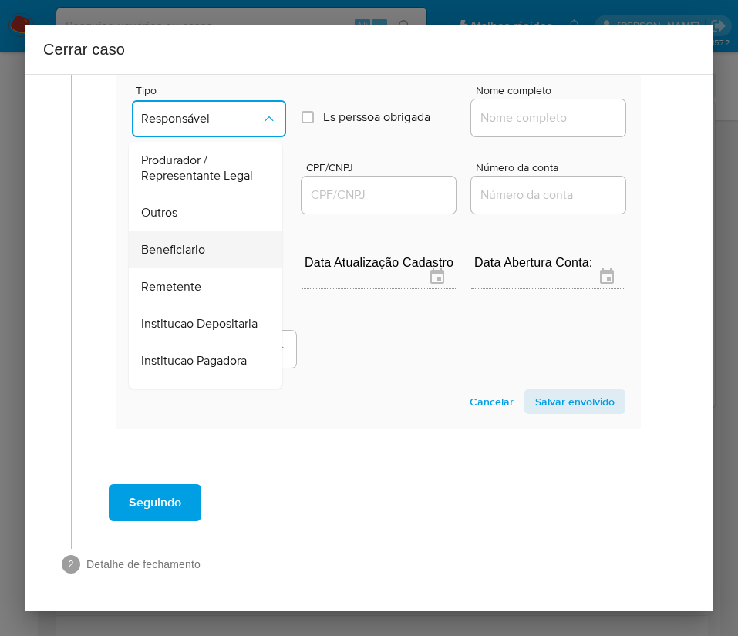
scroll to position [159, 0]
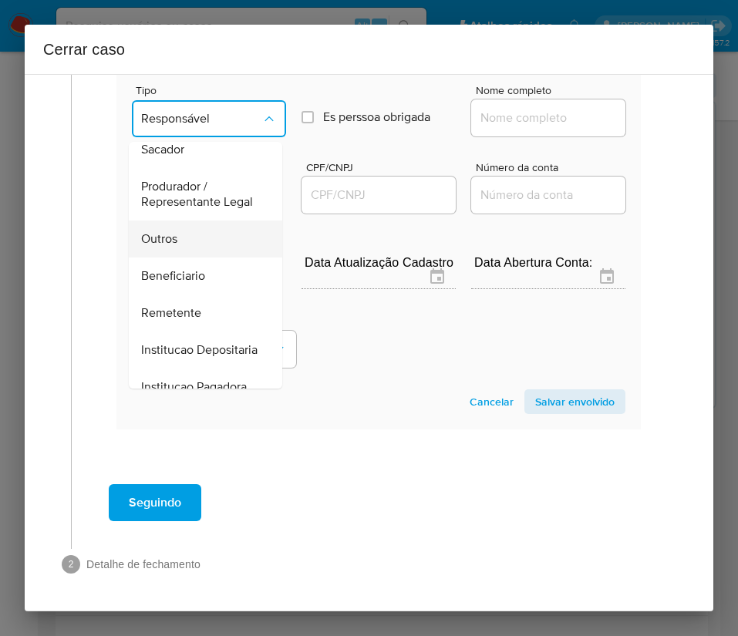
click at [180, 258] on div "Outros" at bounding box center [201, 238] width 120 height 37
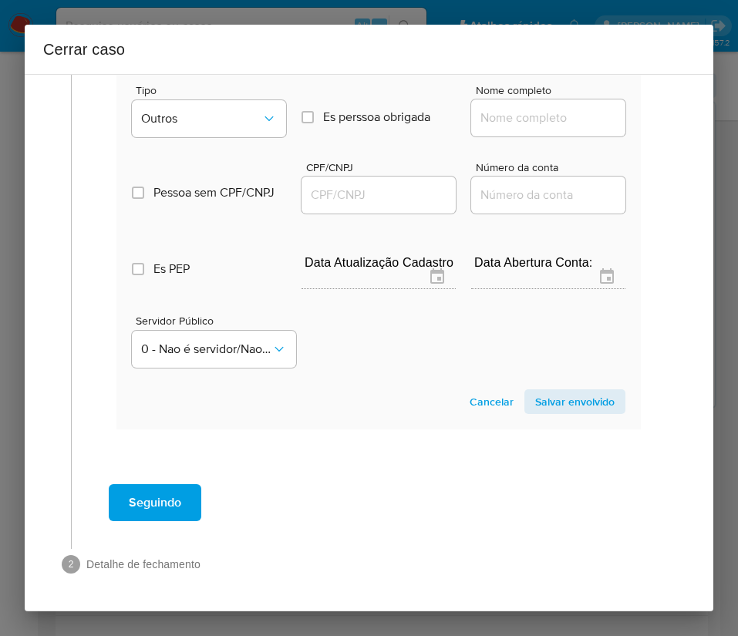
click at [497, 121] on input "Nome completo" at bounding box center [548, 118] width 154 height 20
paste input "Jbatista Negocios Imobiliarios Ltda - 57436775000121"
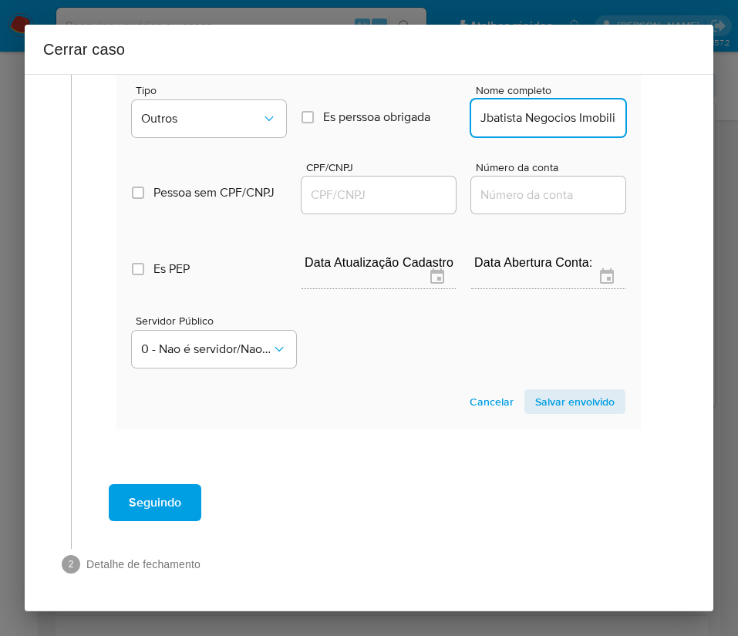
scroll to position [0, 158]
drag, startPoint x: 507, startPoint y: 120, endPoint x: 664, endPoint y: 126, distance: 157.4
type input "Jbatista Negocios Imobiliarios Ltda"
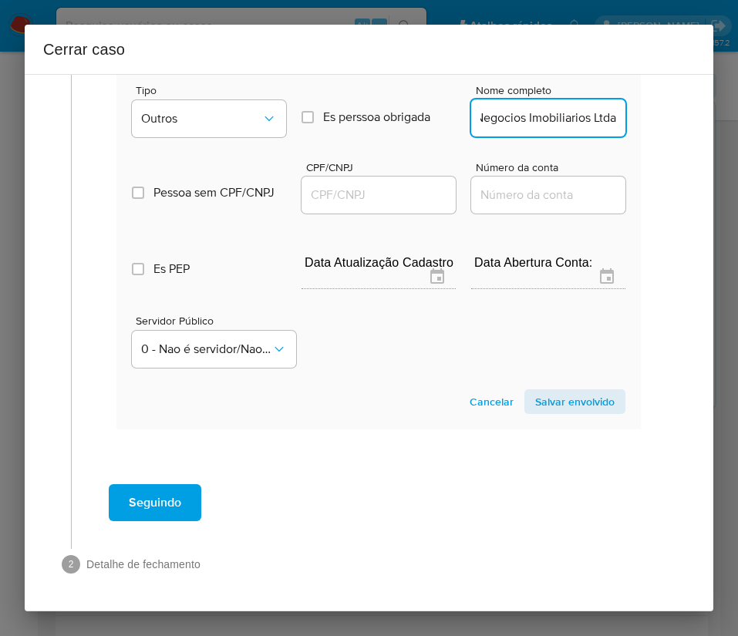
scroll to position [0, 0]
click at [399, 208] on div at bounding box center [378, 195] width 154 height 37
click at [402, 194] on input "CPF/CNPJ" at bounding box center [378, 195] width 154 height 20
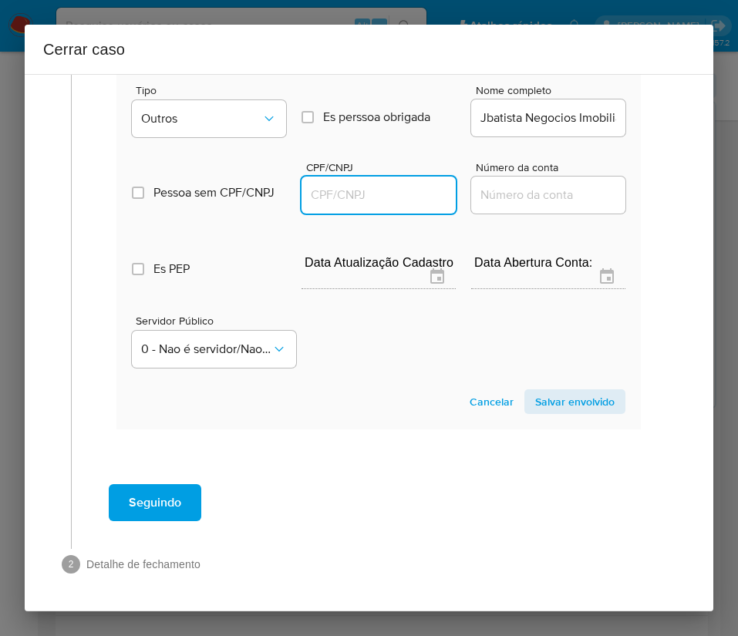
paste input "57436775000121"
type input "57436775000121"
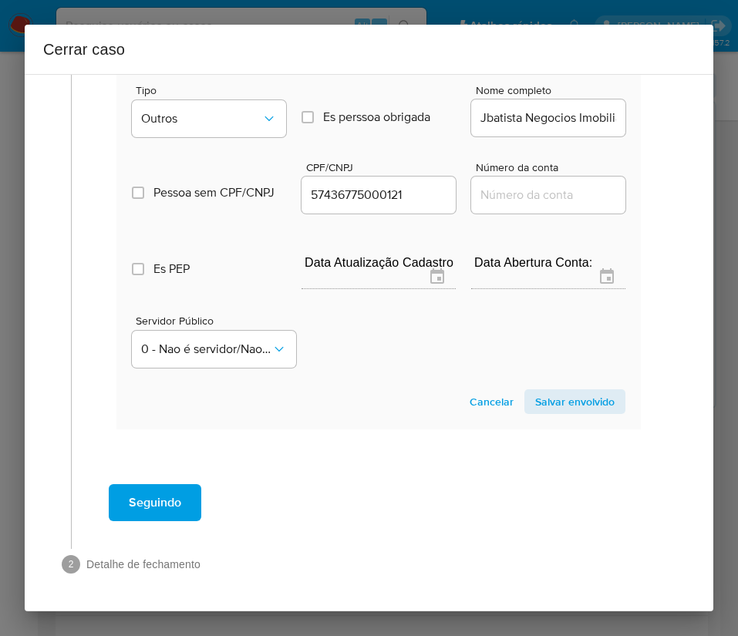
click at [570, 408] on span "Salvar envolvido" at bounding box center [574, 402] width 79 height 22
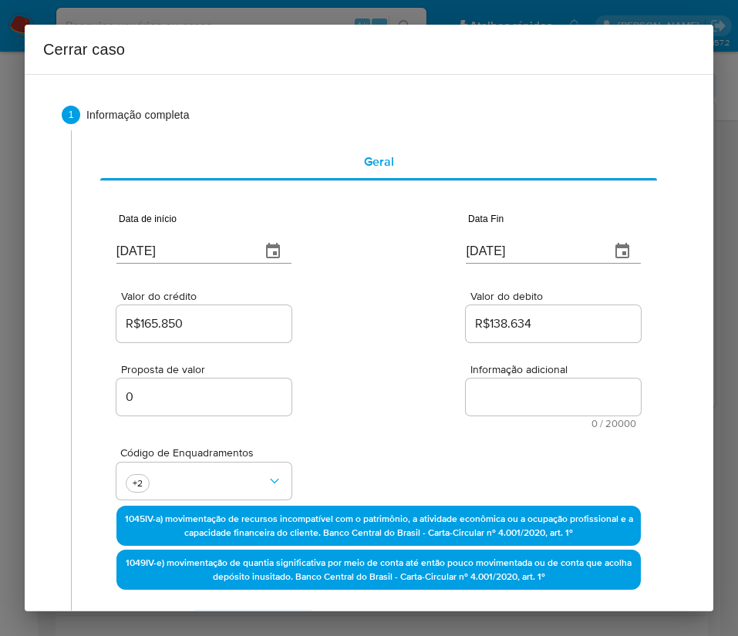
click at [520, 416] on div "Informação adicional 0 / 20000 20000 caracteres restantes" at bounding box center [553, 396] width 175 height 65
click at [523, 410] on textarea "Informação adicional" at bounding box center [553, 397] width 175 height 37
paste textarea "Informações do Cliente Jonathan Rodrigues Ferreira Batista, CPF 14343642674, 28…"
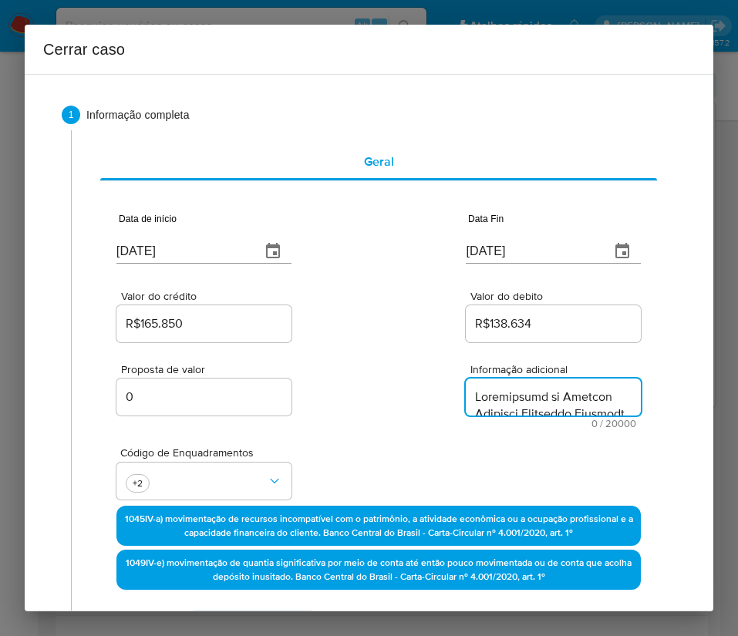
type textarea "Informações do Cliente Jonathan Rodrigues Ferreira Batista, CPF 14343642674, 28…"
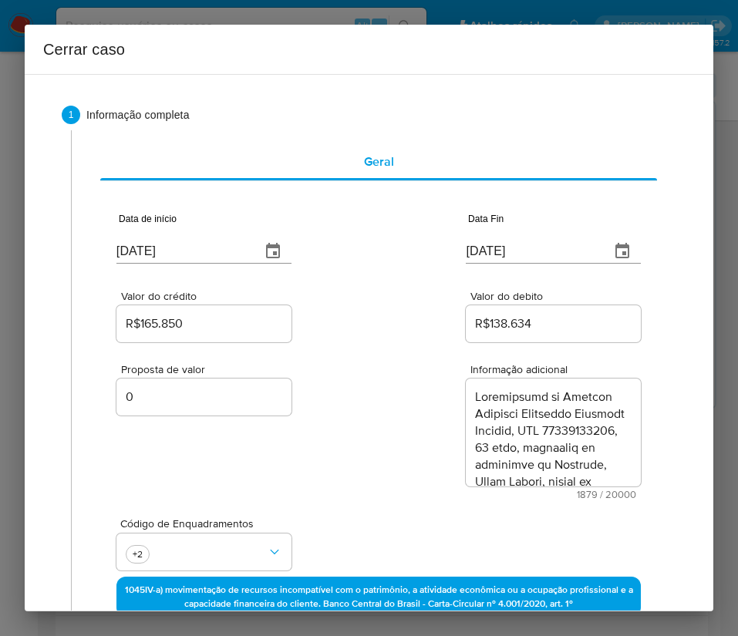
scroll to position [1937, 0]
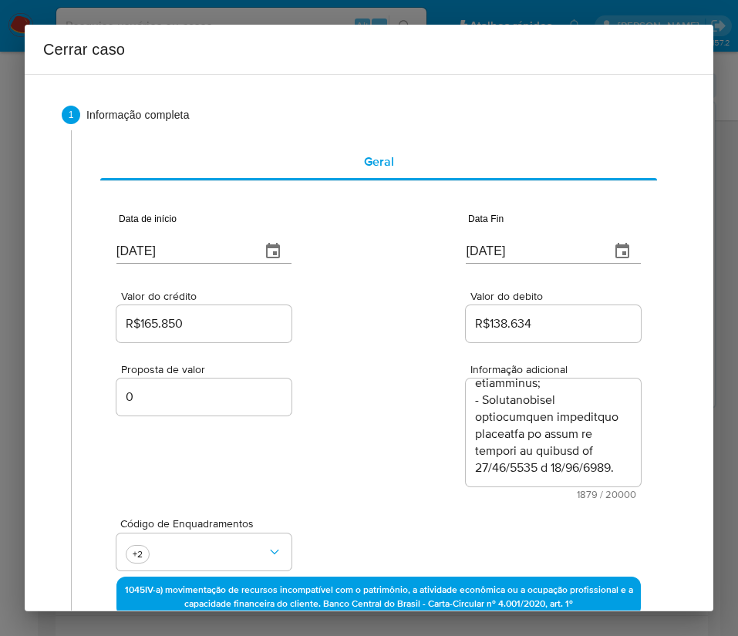
click at [427, 481] on div "Proposta de valor 0 Informação adicional 1879 / 20000 18121 caracteres restantes" at bounding box center [378, 422] width 524 height 154
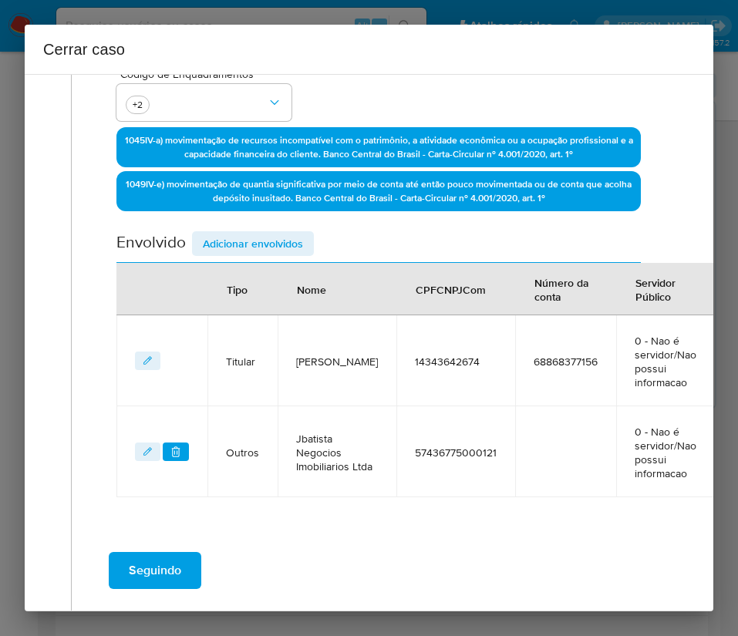
scroll to position [517, 0]
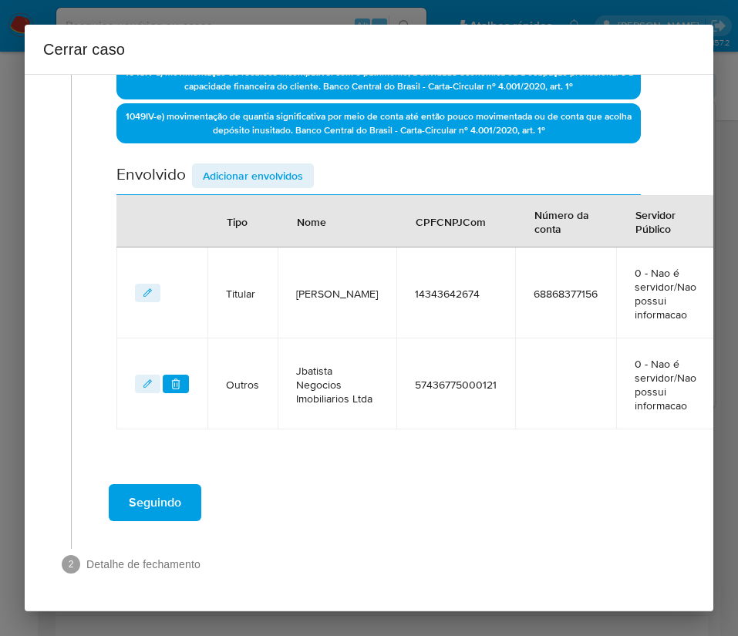
click at [156, 497] on span "Seguindo" at bounding box center [155, 503] width 52 height 34
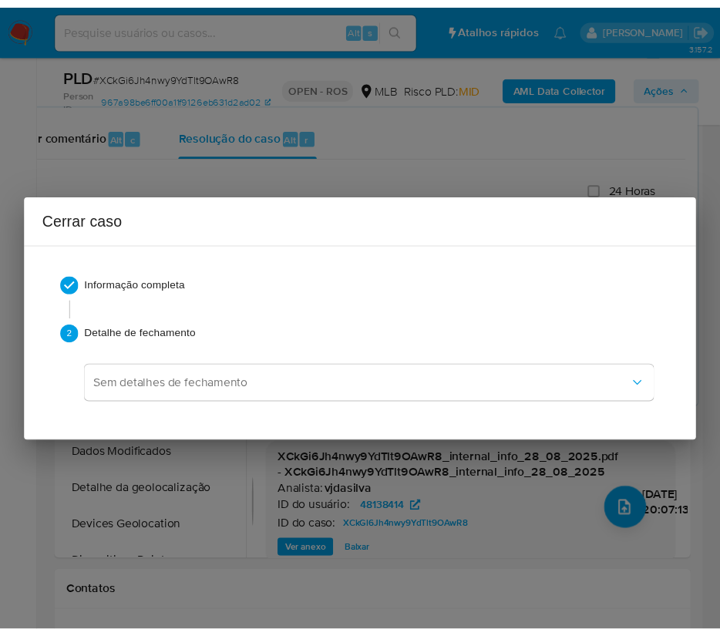
scroll to position [1887, 0]
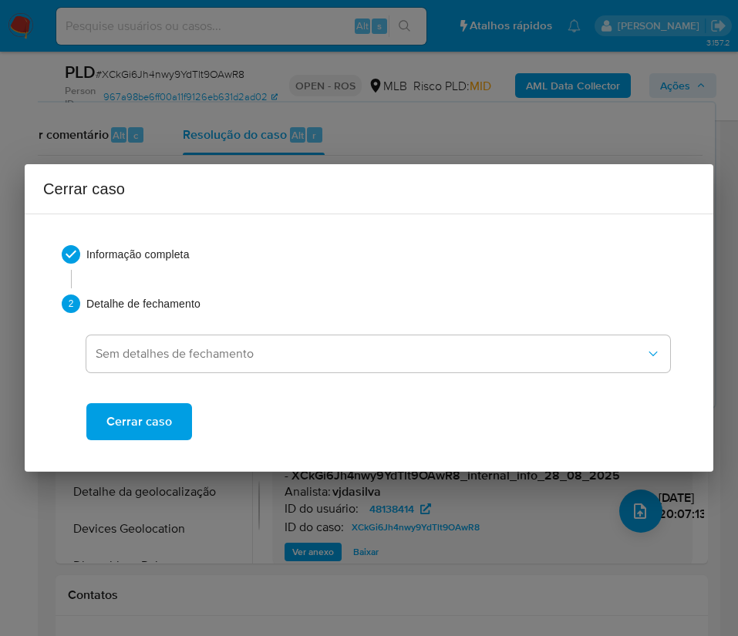
click at [165, 405] on span "Cerrar caso" at bounding box center [139, 422] width 66 height 34
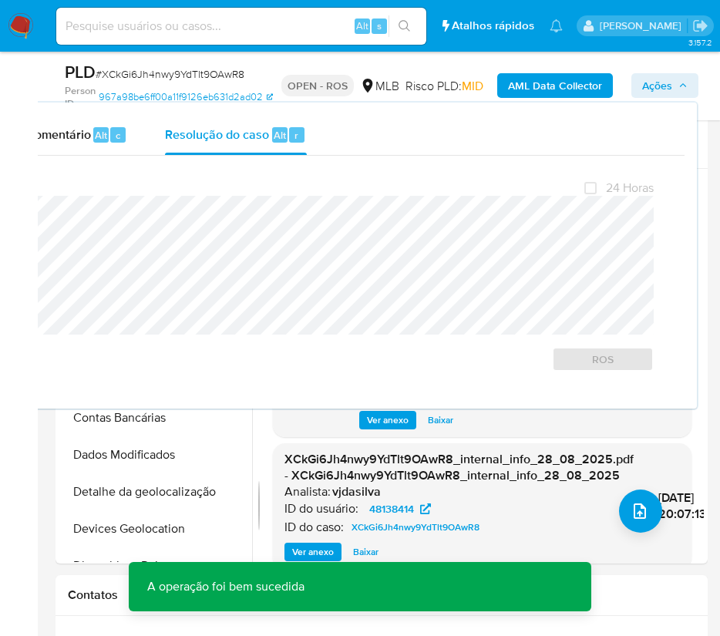
click at [165, 76] on span "# XCkGi6Jh4nwy9YdTlt9OAwR8" at bounding box center [170, 73] width 149 height 15
copy span "XCkGi6Jh4nwy9YdTlt9OAwR8"
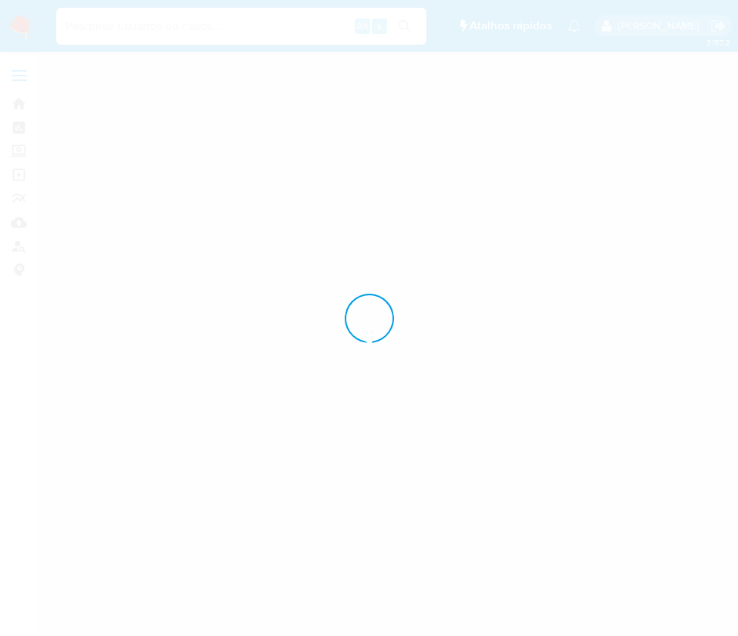
click at [29, 27] on div at bounding box center [369, 318] width 738 height 636
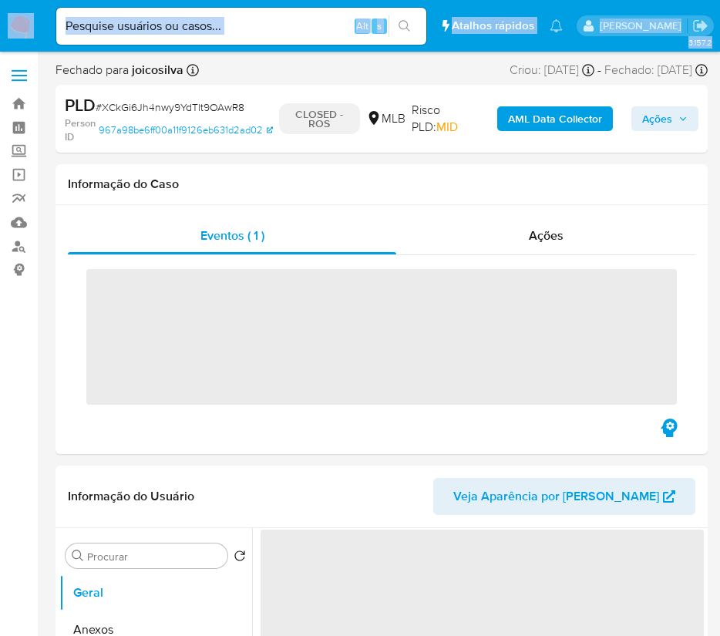
click at [20, 33] on img at bounding box center [21, 26] width 26 height 26
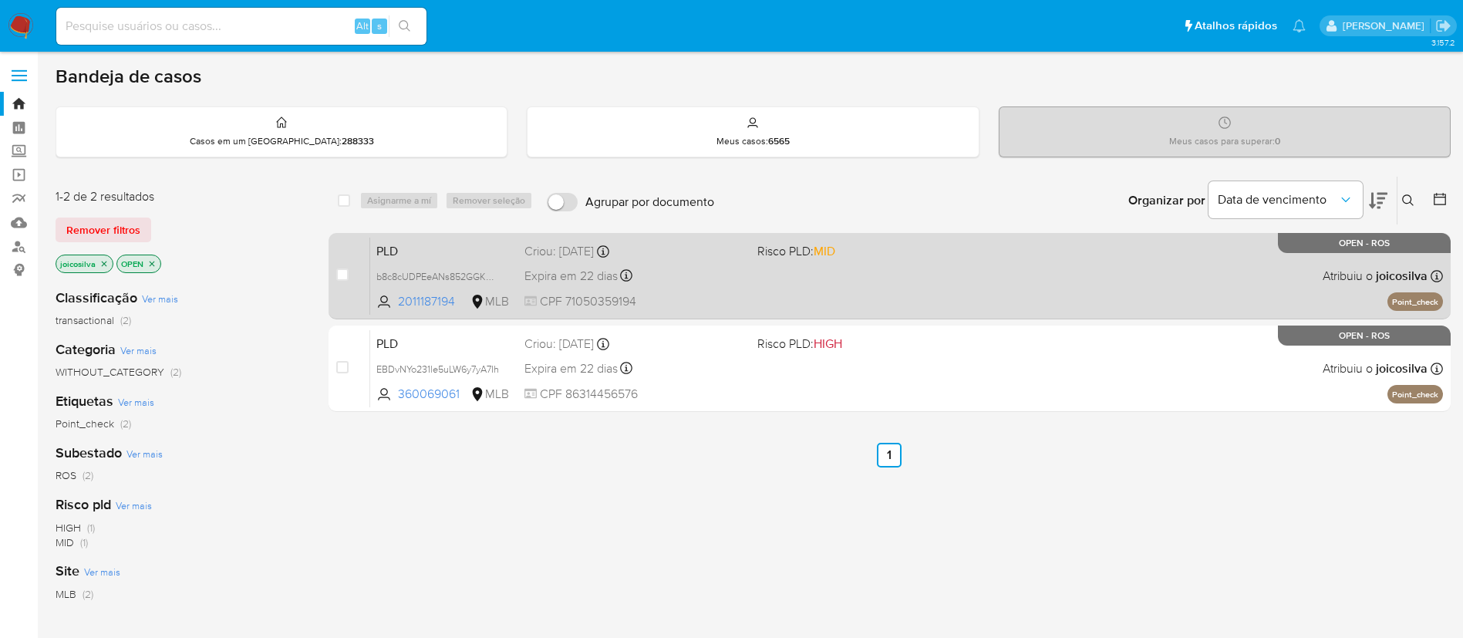
click at [796, 278] on div "PLD b8c8cUDPEeANs852GGKDDcgo 2011187194 MLB Risco PLD: MID Criou: [DATE] Criou:…" at bounding box center [906, 276] width 1072 height 78
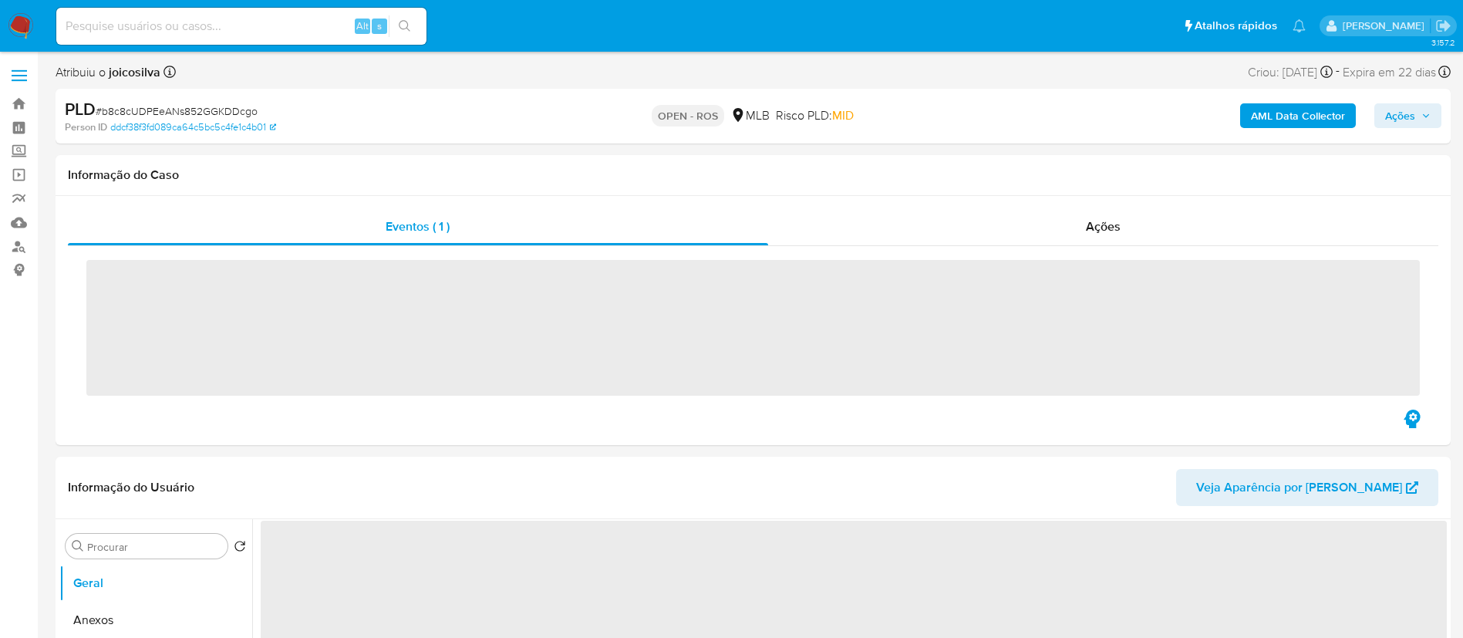
click at [218, 115] on span "# b8c8cUDPEeANs852GGKDDcgo" at bounding box center [177, 110] width 162 height 15
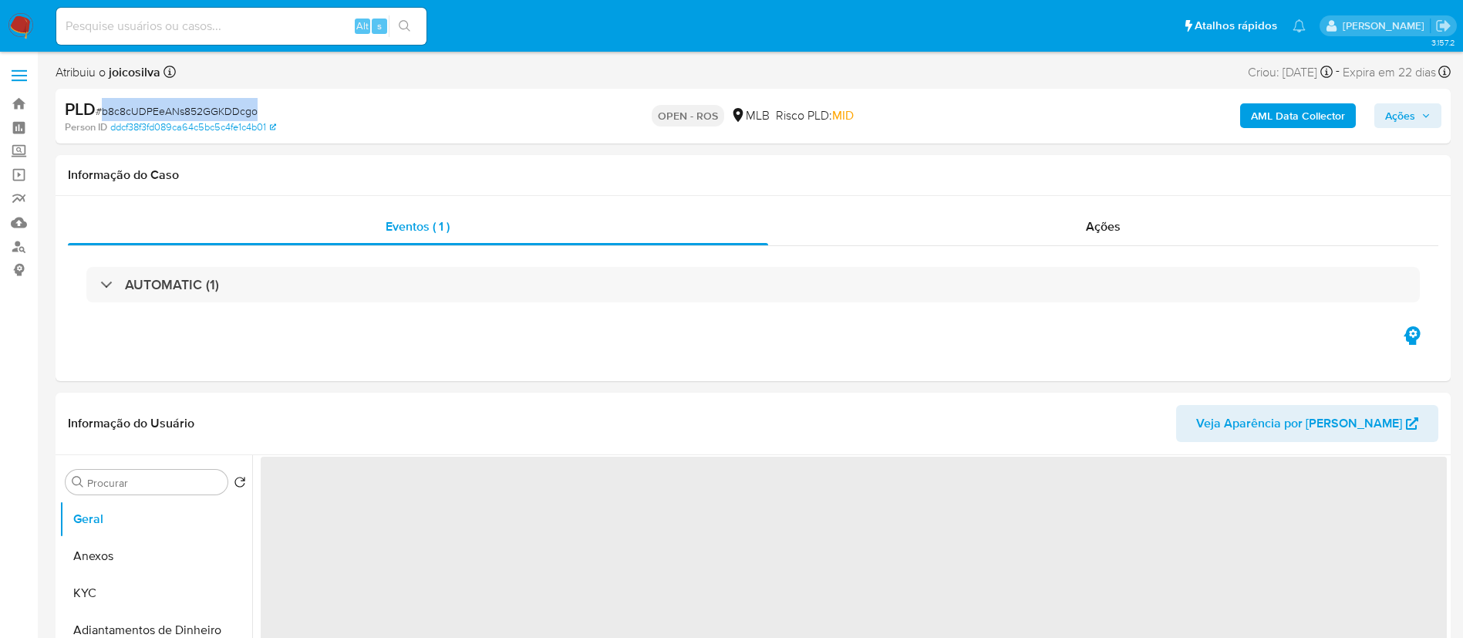
copy span "b8c8cUDPEeANs852GGKDDcgo"
select select "10"
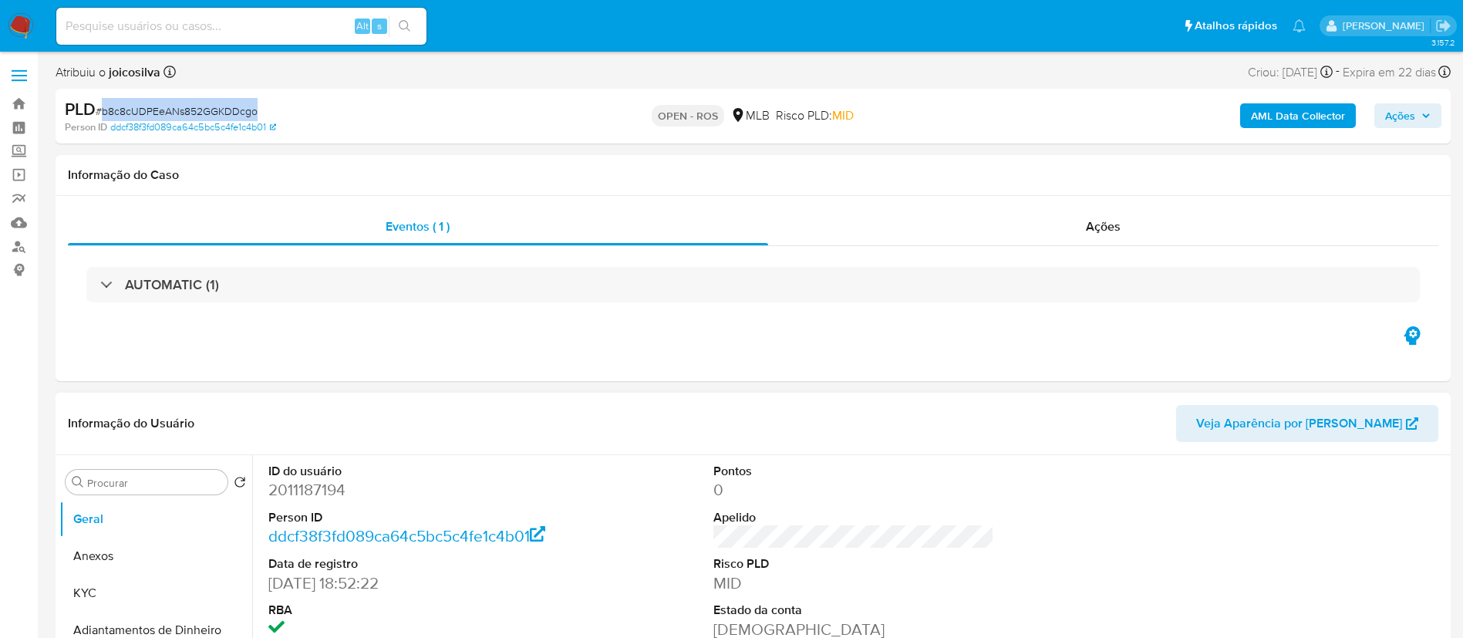
scroll to position [347, 0]
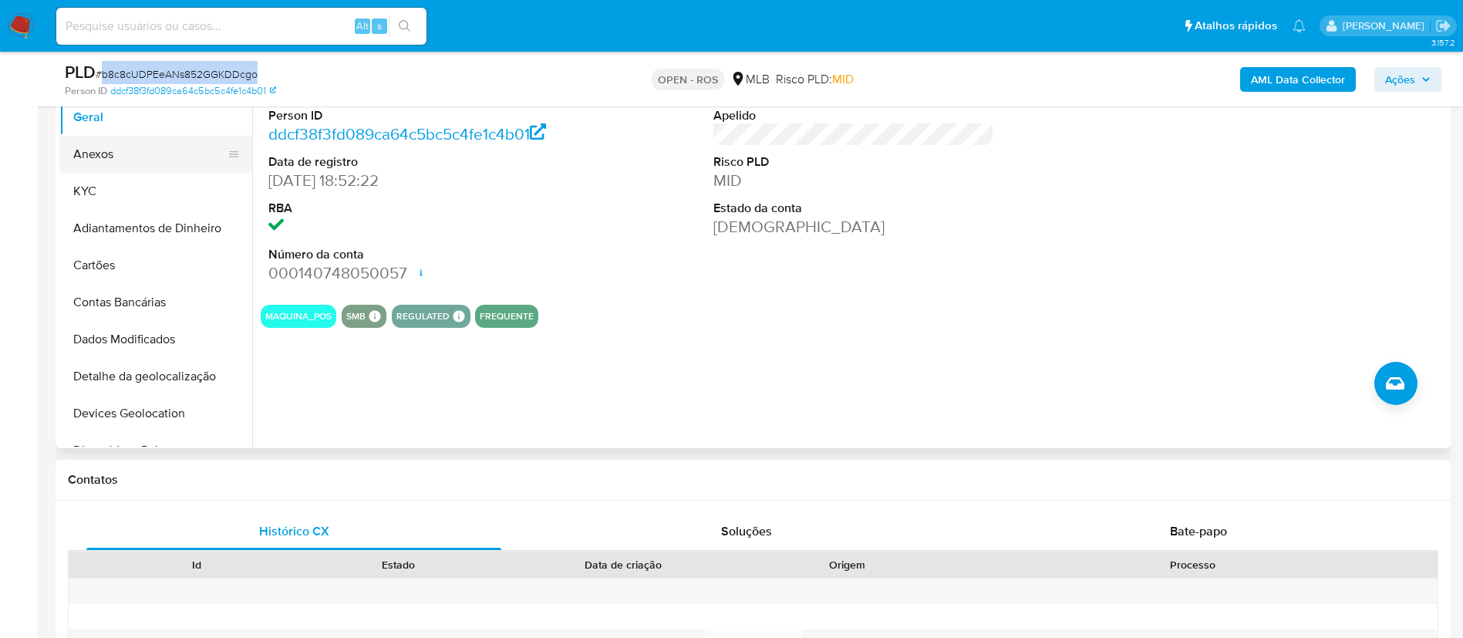
click at [133, 155] on button "Anexos" at bounding box center [149, 154] width 180 height 37
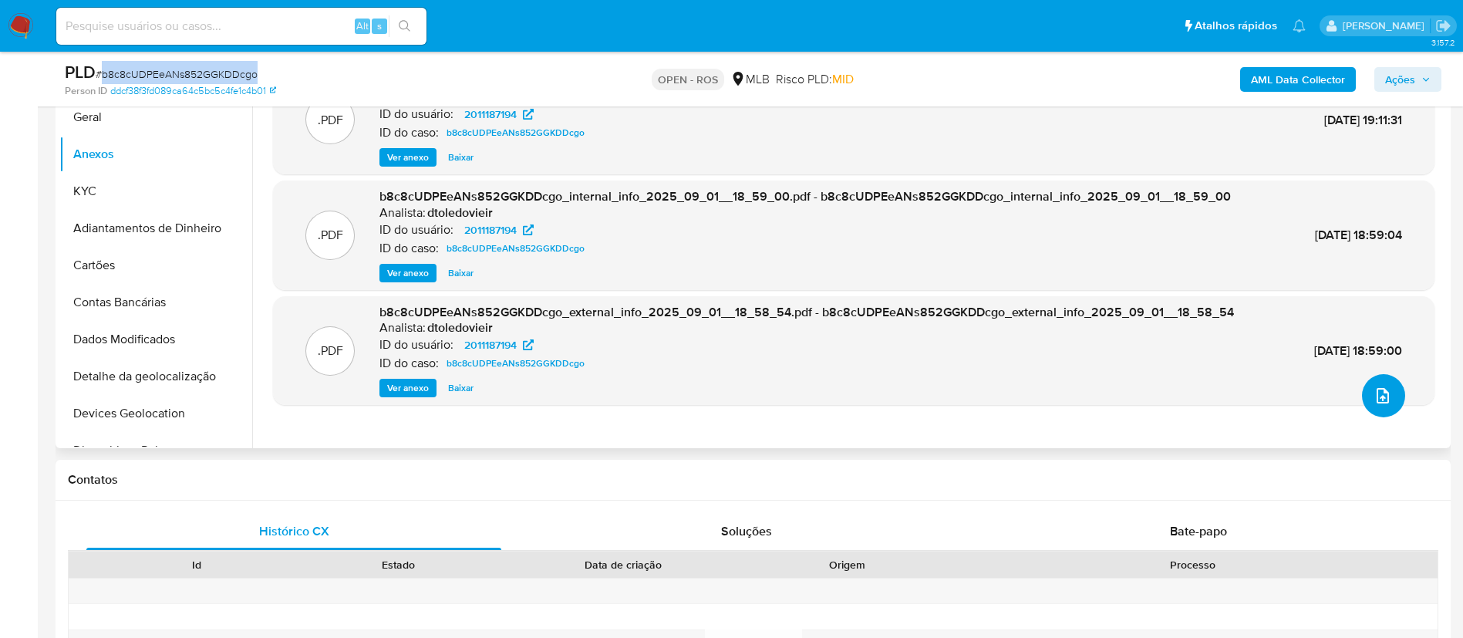
click at [1382, 402] on icon "upload-file" at bounding box center [1382, 395] width 19 height 19
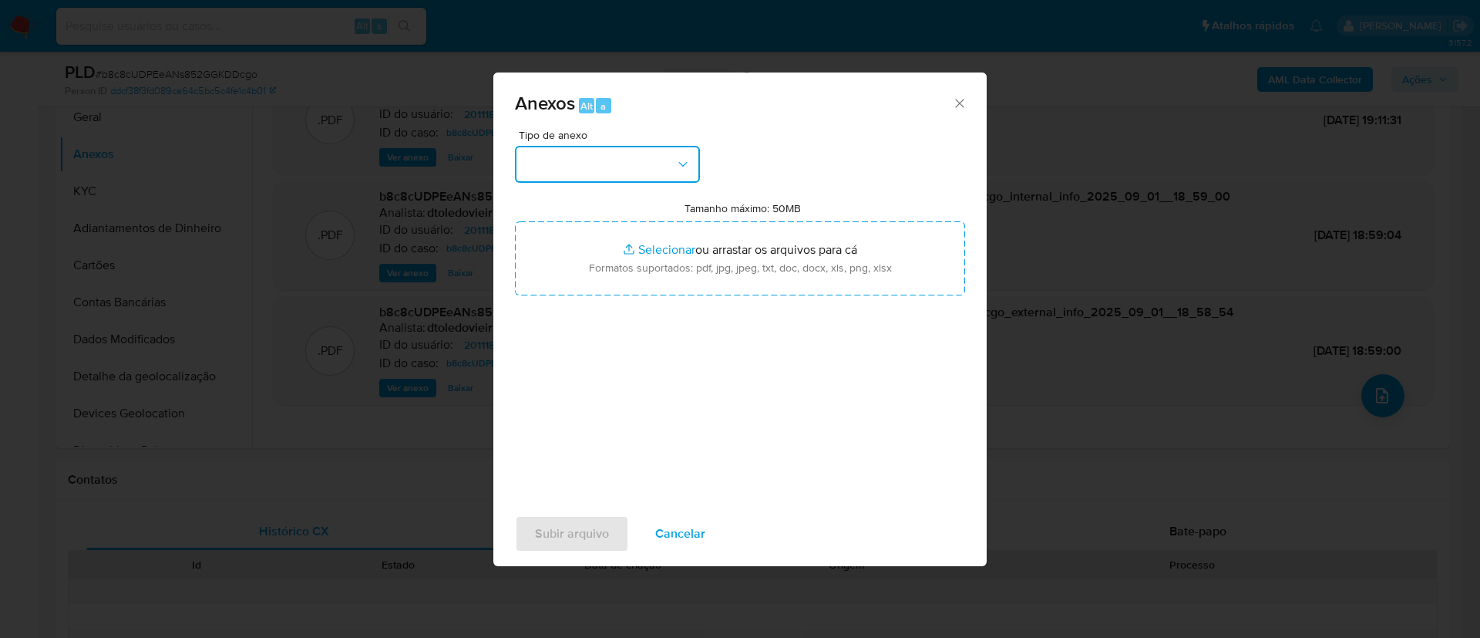
click at [652, 166] on button "button" at bounding box center [607, 164] width 185 height 37
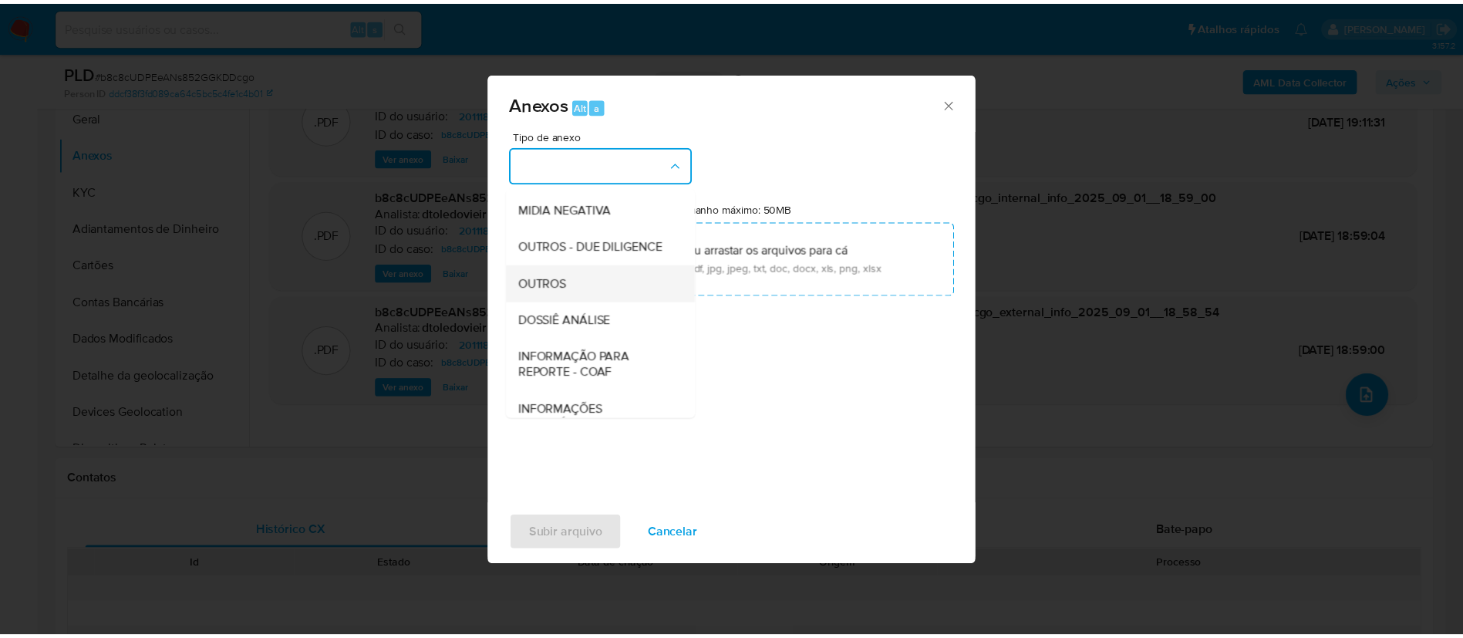
scroll to position [237, 0]
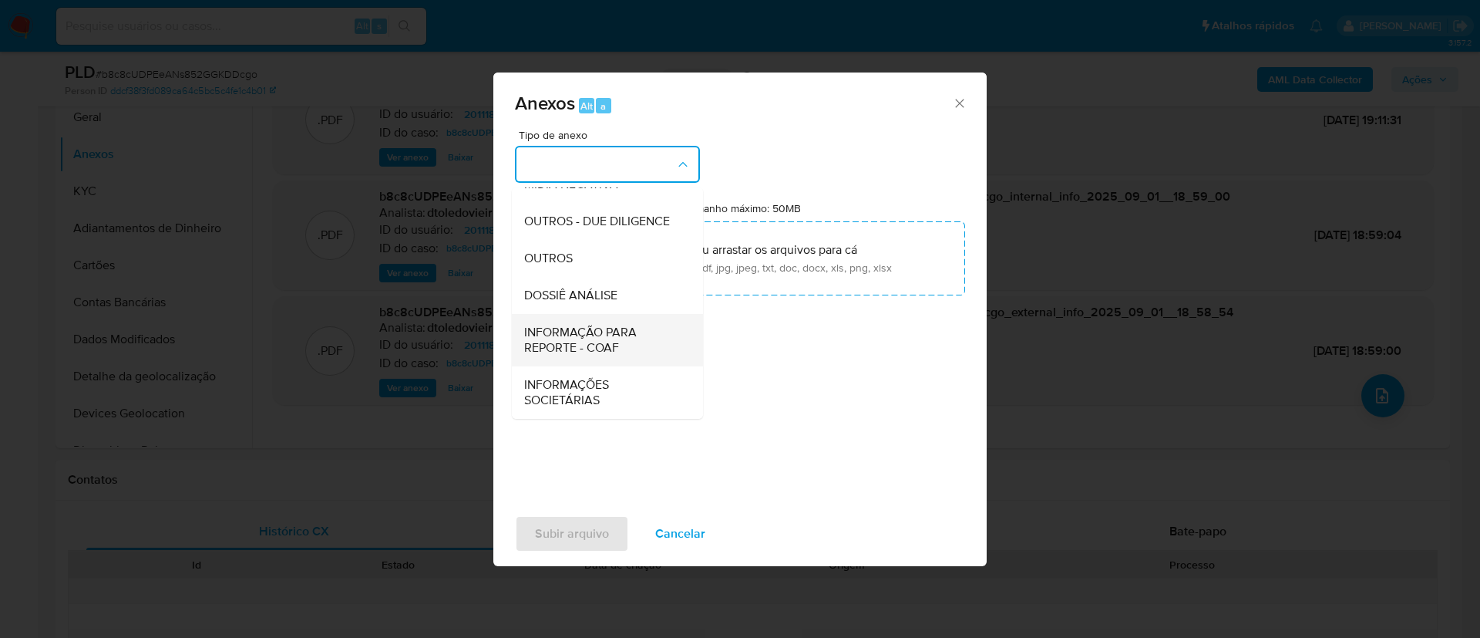
click at [621, 339] on span "INFORMAÇÃO PARA REPORTE - COAF" at bounding box center [602, 340] width 157 height 31
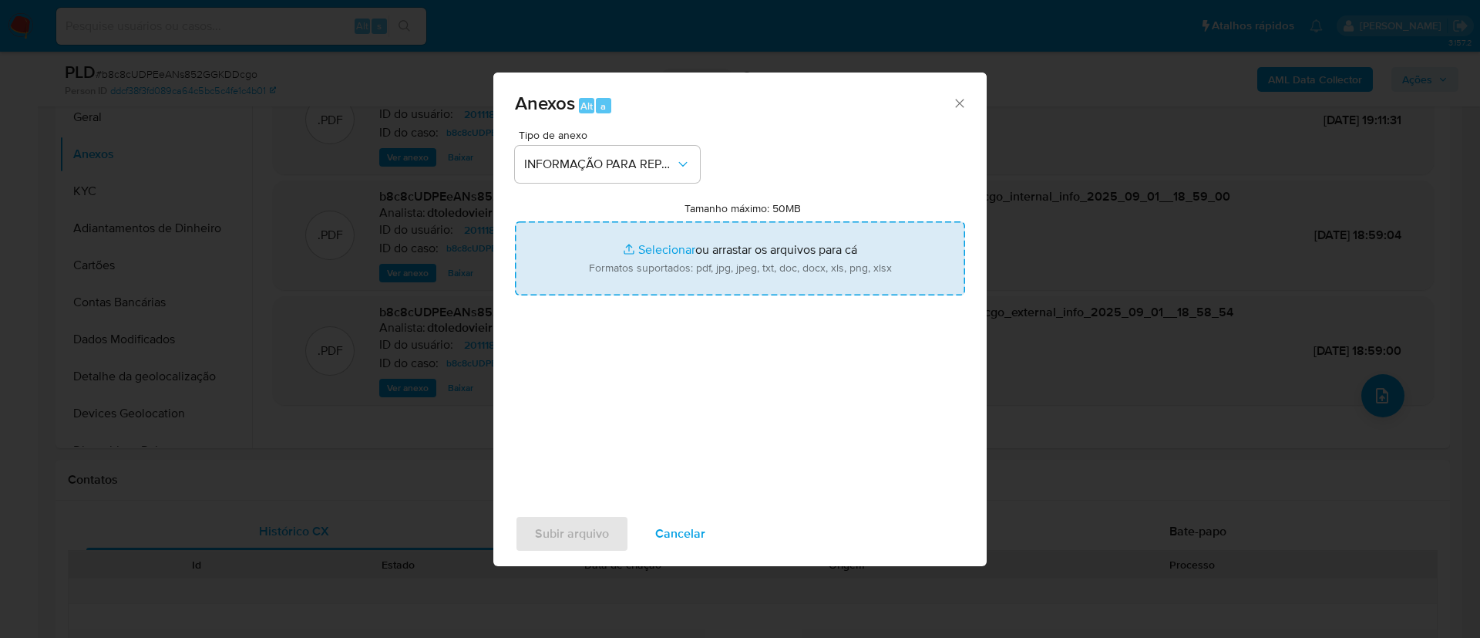
type input "C:\fakepath\SAR - b8c8cUDPEeANs852GGKDDcgo - CPF 71050359194 - [PERSON_NAME].pdf"
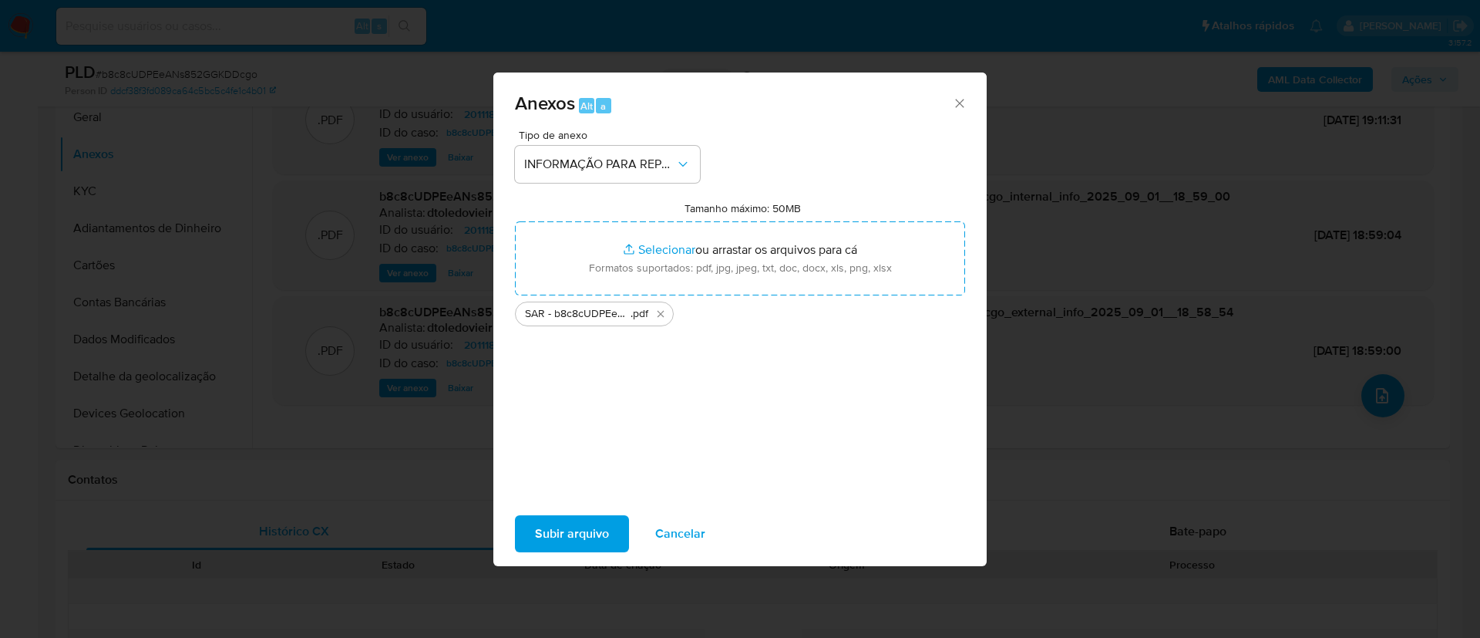
click at [718, 394] on div "Tipo de anexo INFORMAÇÃO PARA REPORTE - COAF Tamanho máximo: 50MB Selecionar ar…" at bounding box center [740, 312] width 450 height 364
click at [608, 533] on button "Subir arquivo" at bounding box center [572, 533] width 114 height 37
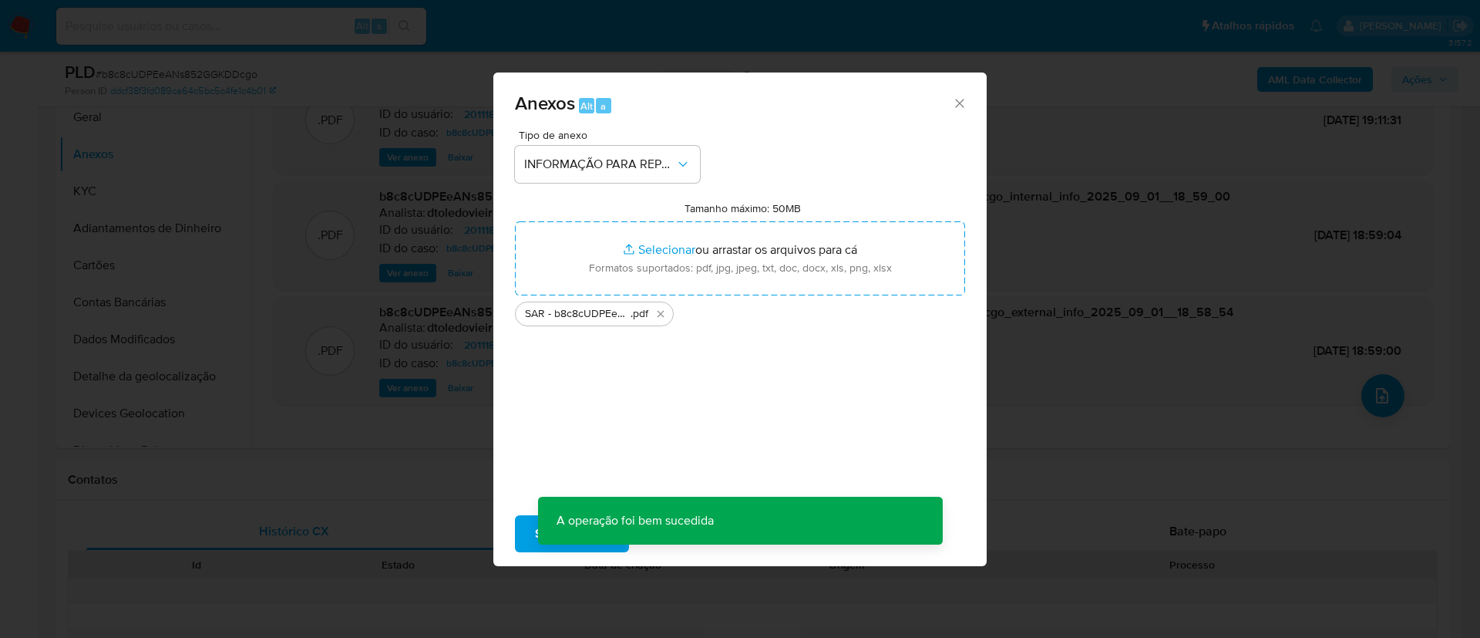
click at [788, 230] on div "Anexos Alt a Tipo de anexo INFORMAÇÃO PARA REPORTE - COAF Tamanho máximo: 50MB …" at bounding box center [740, 319] width 1480 height 638
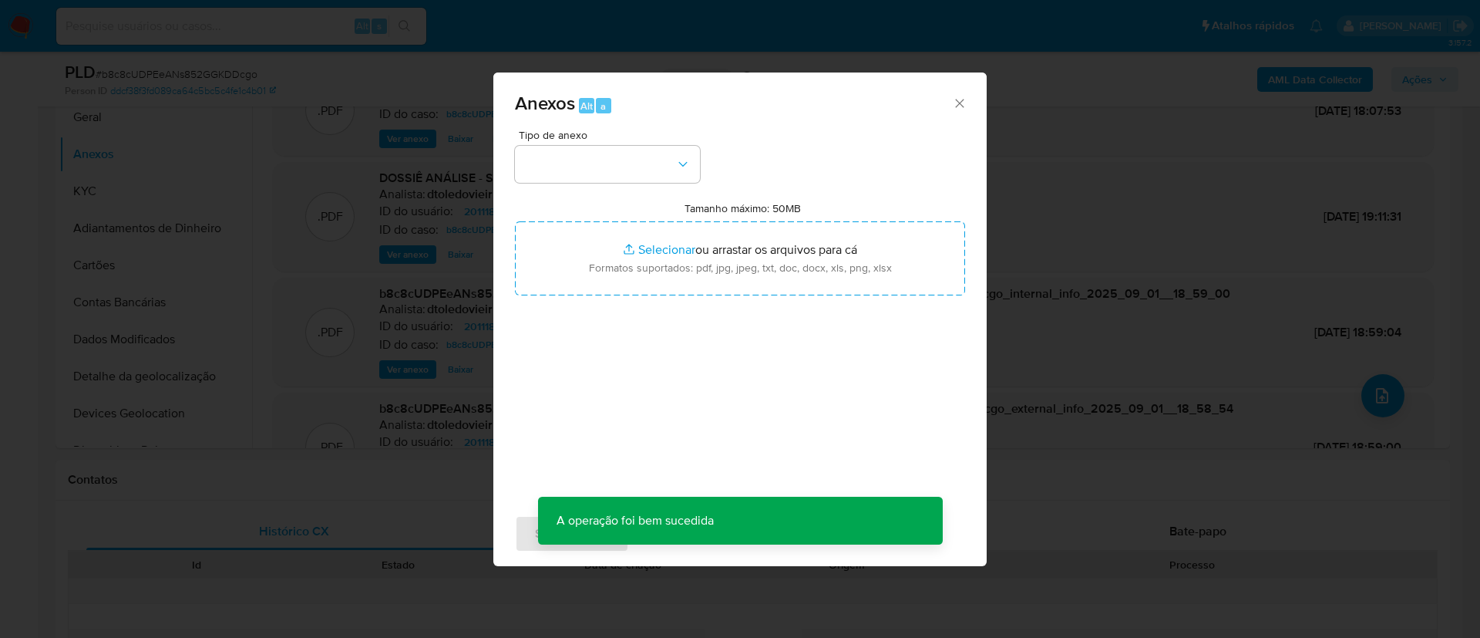
click at [959, 99] on icon "Fechar" at bounding box center [959, 103] width 15 height 15
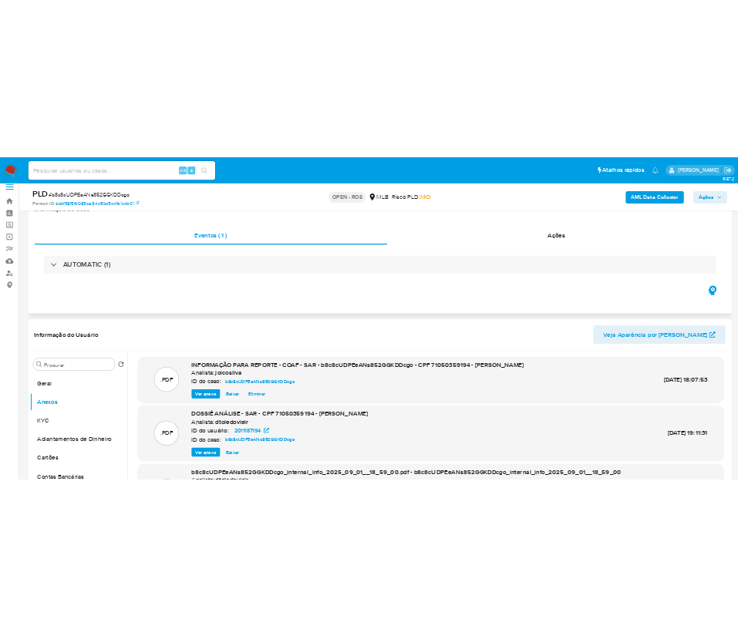
scroll to position [0, 0]
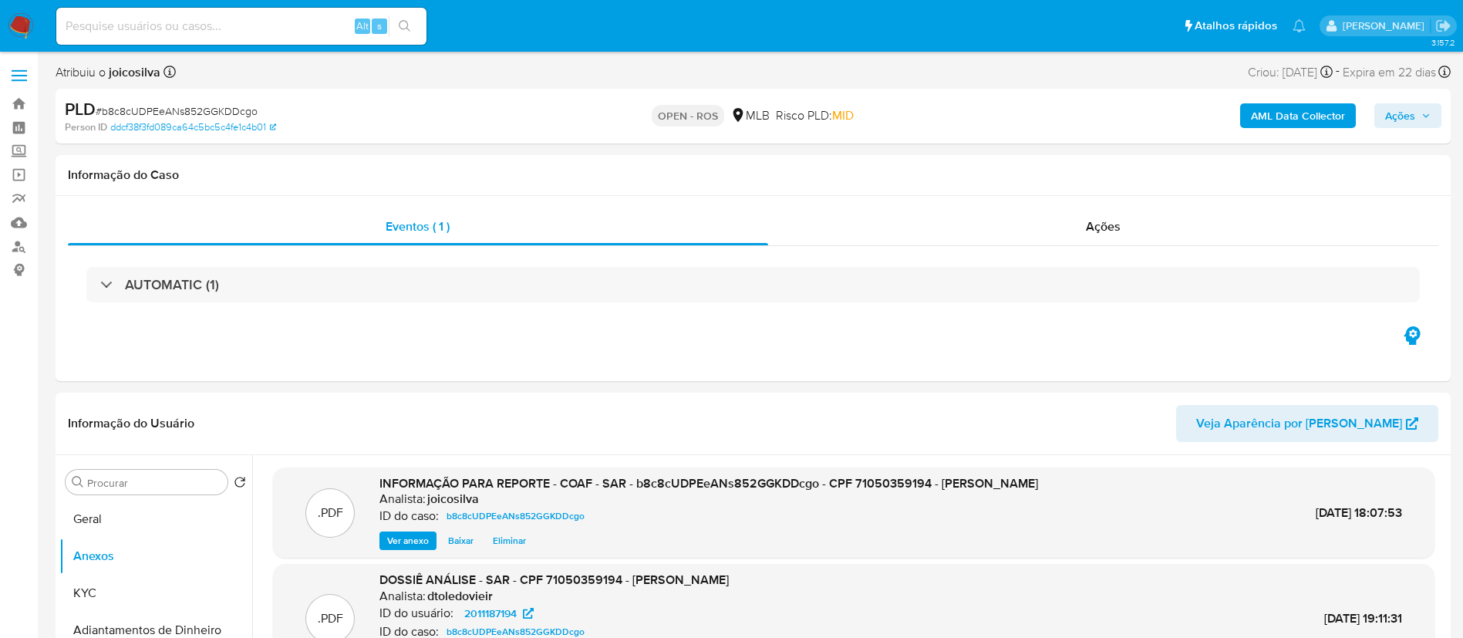
click at [1411, 110] on span "Ações" at bounding box center [1400, 115] width 30 height 25
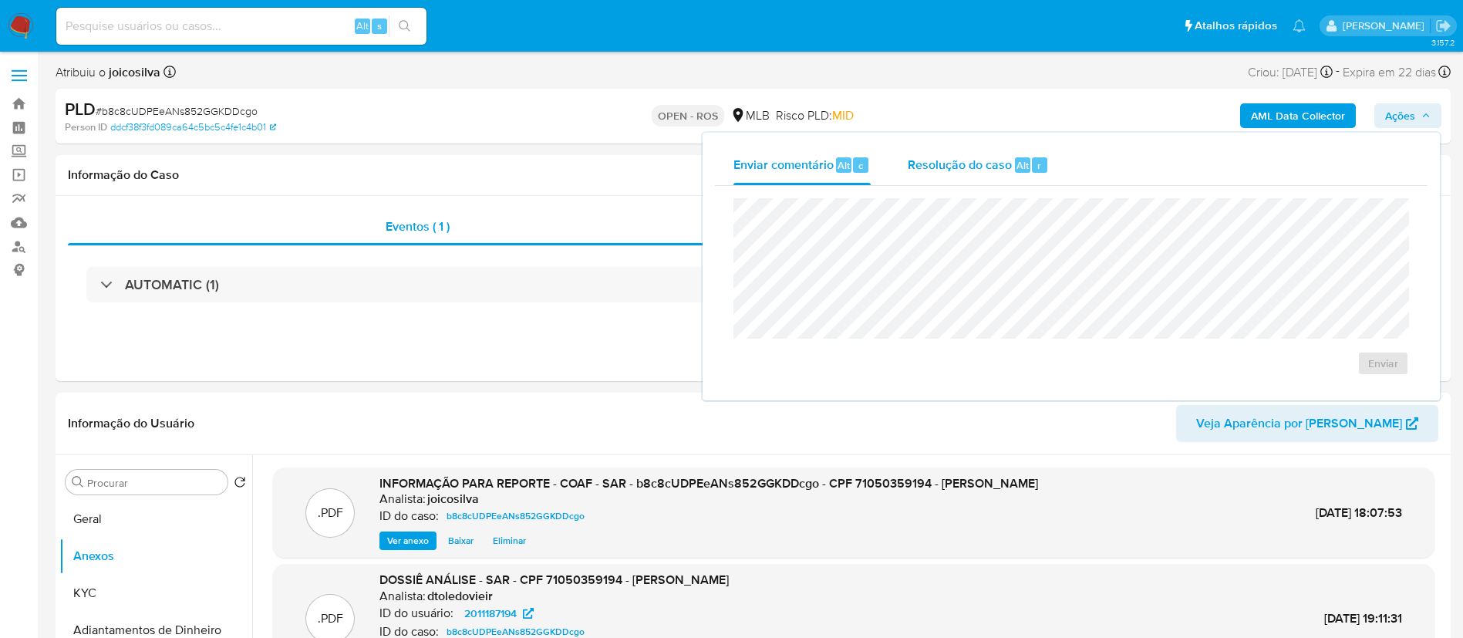
click at [969, 162] on span "Resolução do caso" at bounding box center [959, 165] width 104 height 18
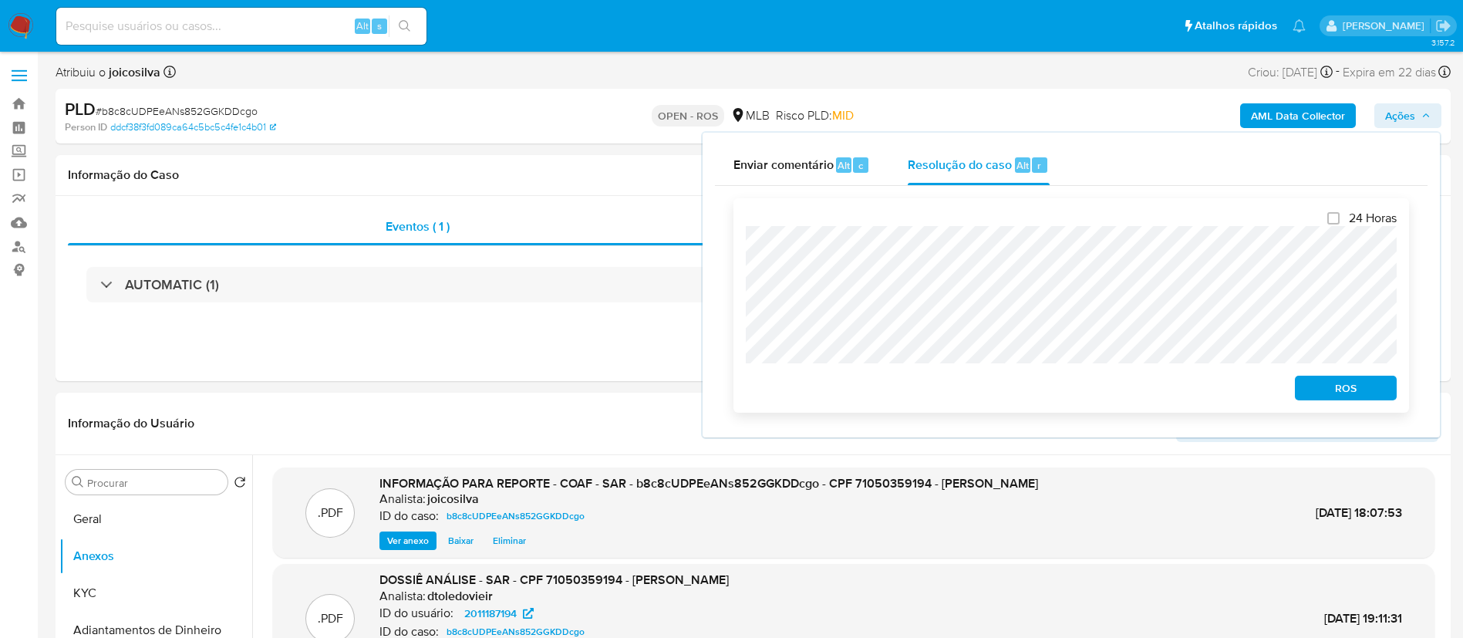
click at [1309, 387] on span "ROS" at bounding box center [1345, 388] width 80 height 22
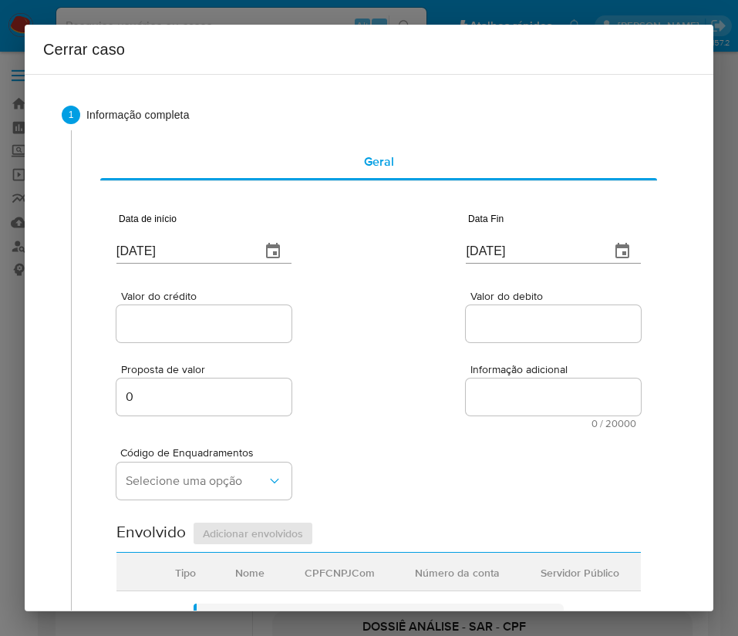
click at [183, 240] on input "[DATE]" at bounding box center [182, 251] width 132 height 25
click at [174, 263] on input "[DATE]" at bounding box center [182, 251] width 132 height 25
click at [181, 251] on input "[DATE]" at bounding box center [182, 251] width 132 height 25
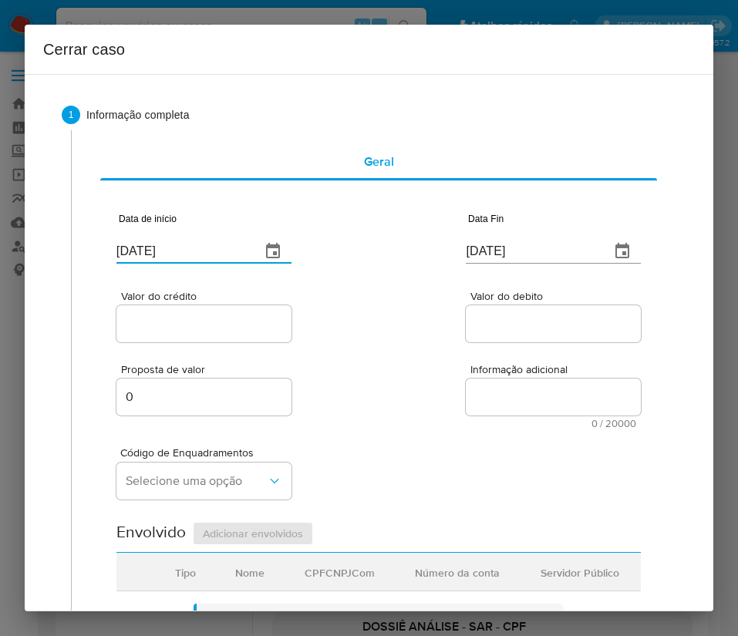
paste input "1/07"
type input "[DATE]"
click at [515, 244] on input "[DATE]" at bounding box center [532, 251] width 132 height 25
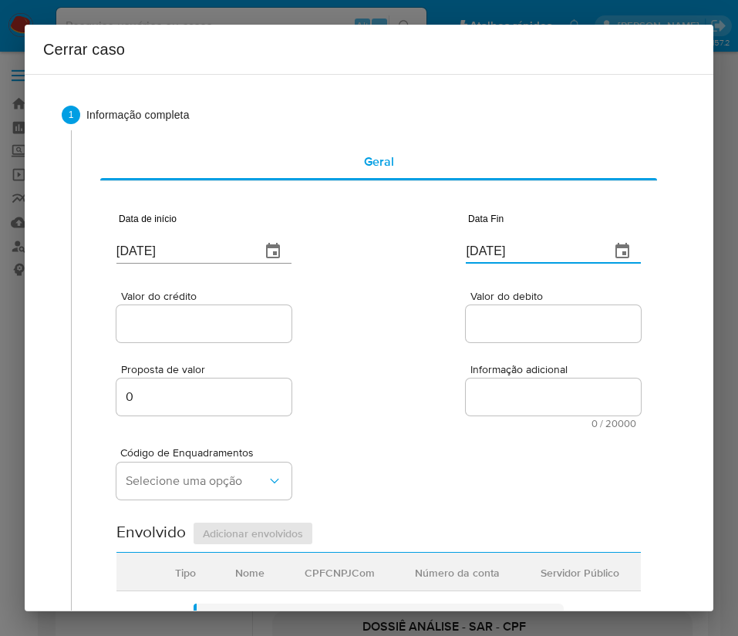
paste input "18/08"
type input "[DATE]"
click at [554, 379] on textarea "Informação adicional" at bounding box center [553, 397] width 175 height 37
drag, startPoint x: 206, startPoint y: 325, endPoint x: 127, endPoint y: 382, distance: 97.6
click at [206, 325] on input "Valor do crédito" at bounding box center [203, 324] width 175 height 20
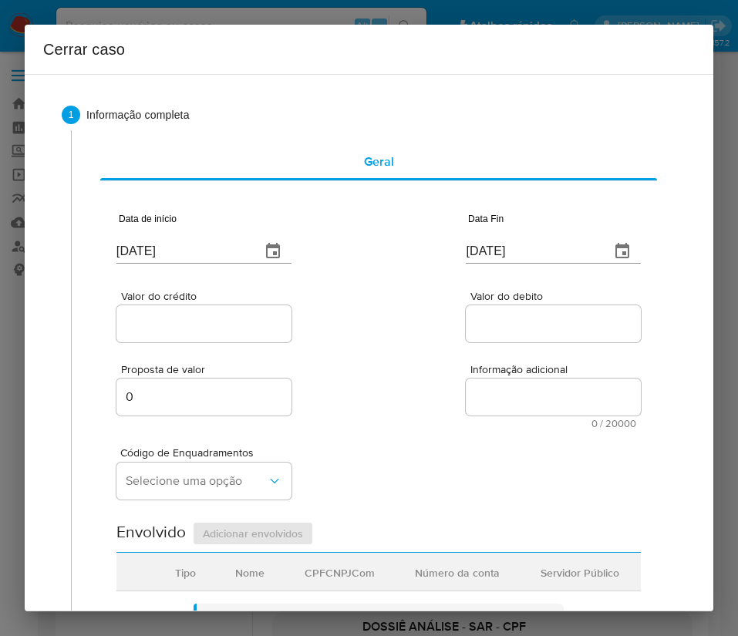
click at [195, 311] on div at bounding box center [203, 323] width 175 height 37
click at [197, 321] on input "Valor do crédito" at bounding box center [203, 324] width 175 height 20
paste input "R$293.407"
type input "R$293.407"
click at [393, 338] on div "Valor do crédito R$293.407 Valor do debito" at bounding box center [378, 308] width 524 height 73
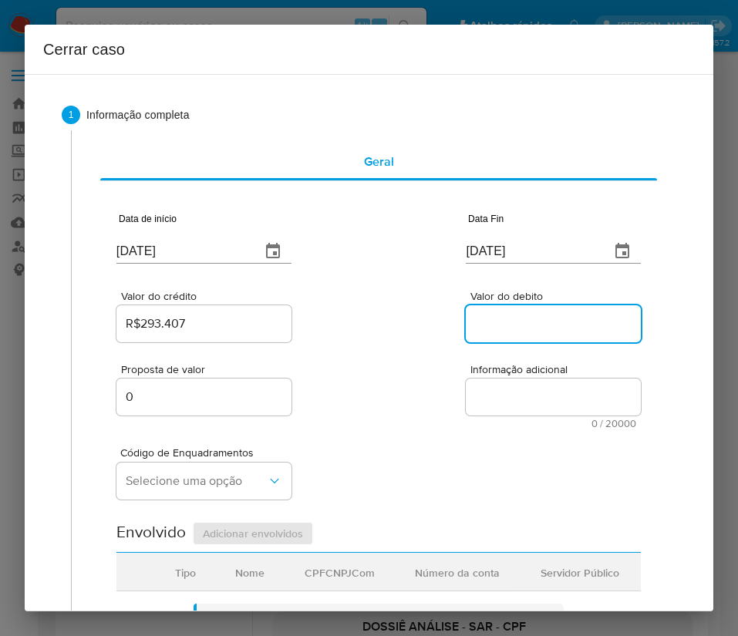
click at [506, 329] on input "Valor do debito" at bounding box center [553, 324] width 175 height 20
paste input "R$284.489"
type input "R$284.489"
click at [428, 445] on div "Código de Enquadramentos Selecione uma opção" at bounding box center [378, 467] width 524 height 77
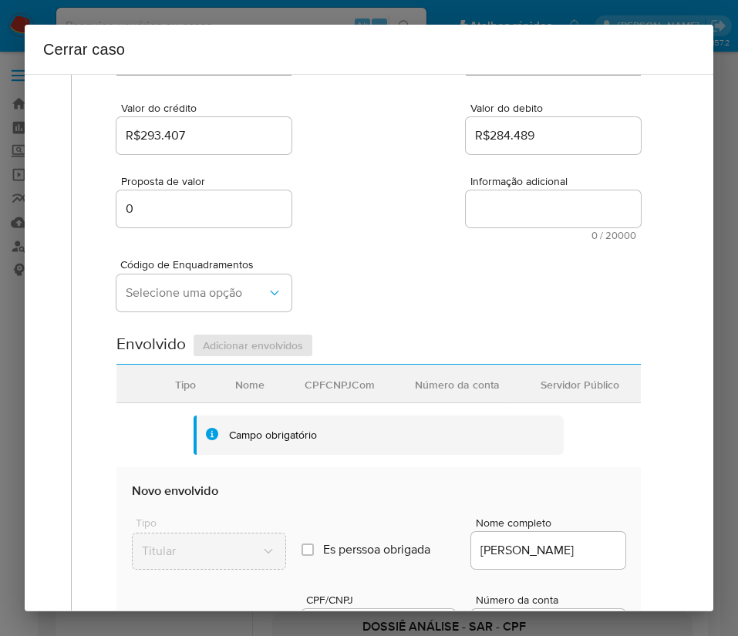
scroll to position [231, 0]
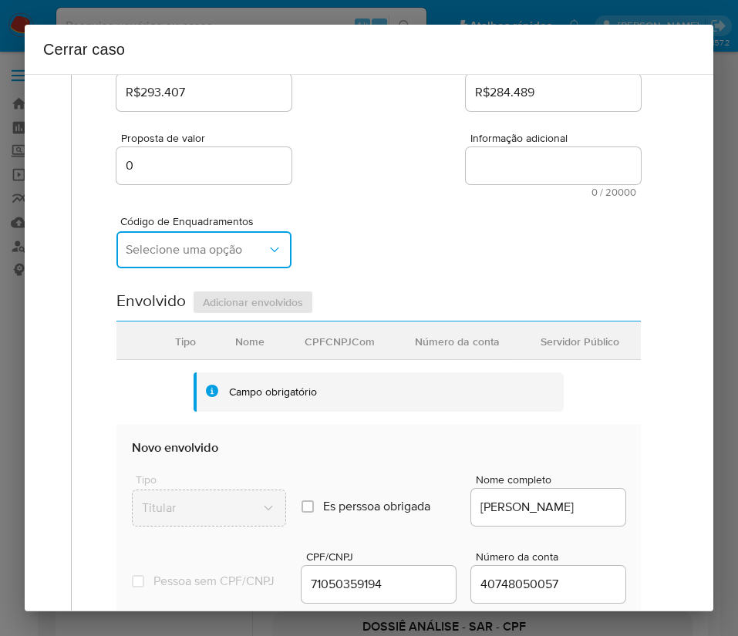
click at [217, 251] on span "Selecione uma opção" at bounding box center [196, 249] width 141 height 15
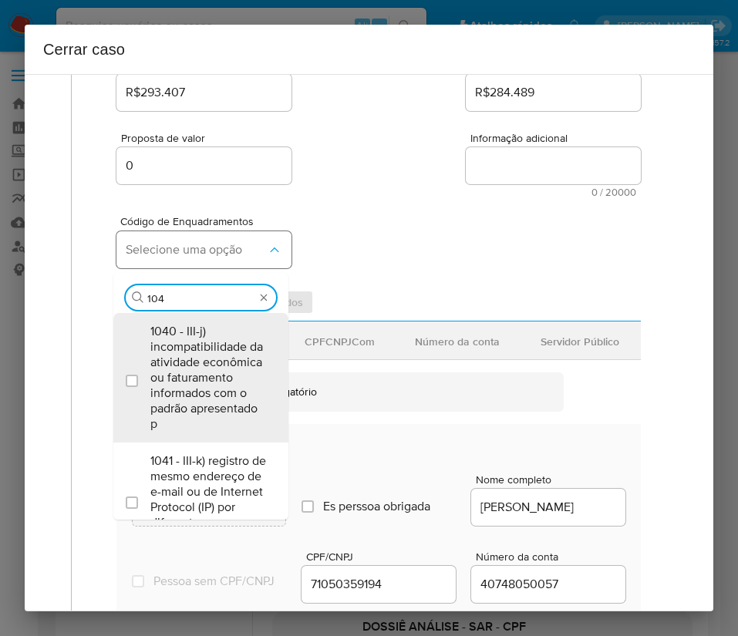
type input "1045"
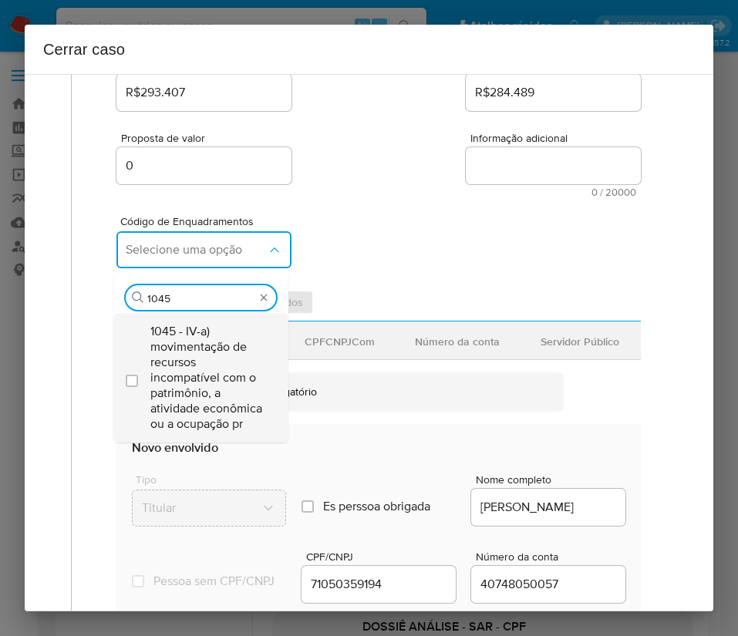
click at [177, 375] on span "1045 - IV-a) movimentação de recursos incompatível com o patrimônio, a atividad…" at bounding box center [208, 378] width 116 height 108
checkbox input "true"
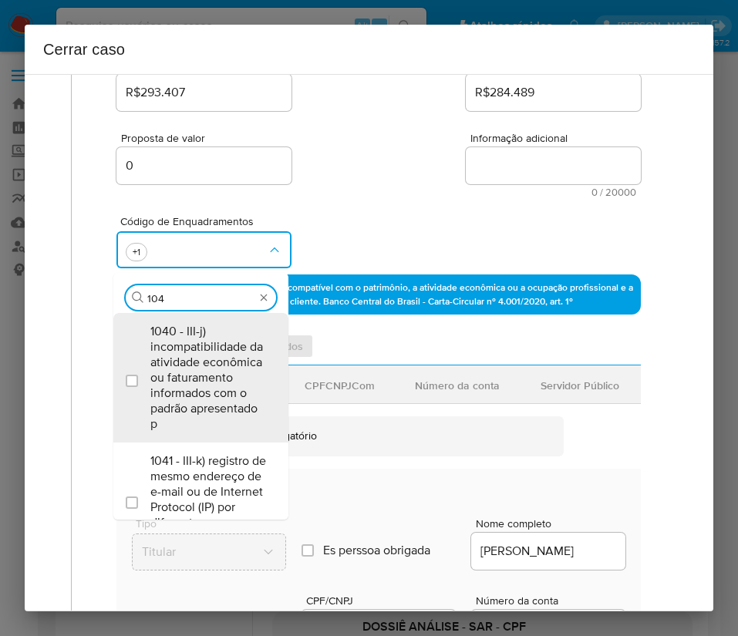
scroll to position [0, 0]
type input "1047"
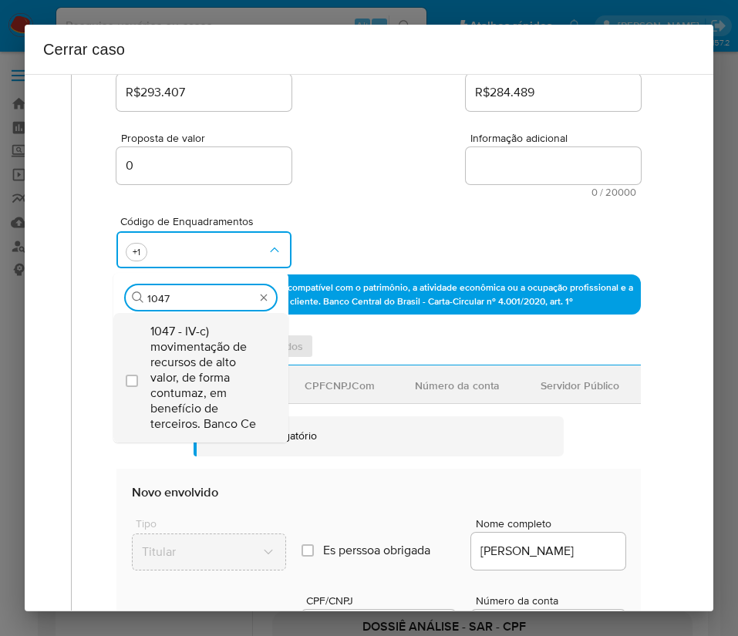
click at [178, 375] on span "1047 - IV-c) movimentação de recursos de alto valor, de forma contumaz, em bene…" at bounding box center [208, 378] width 116 height 108
checkbox input "true"
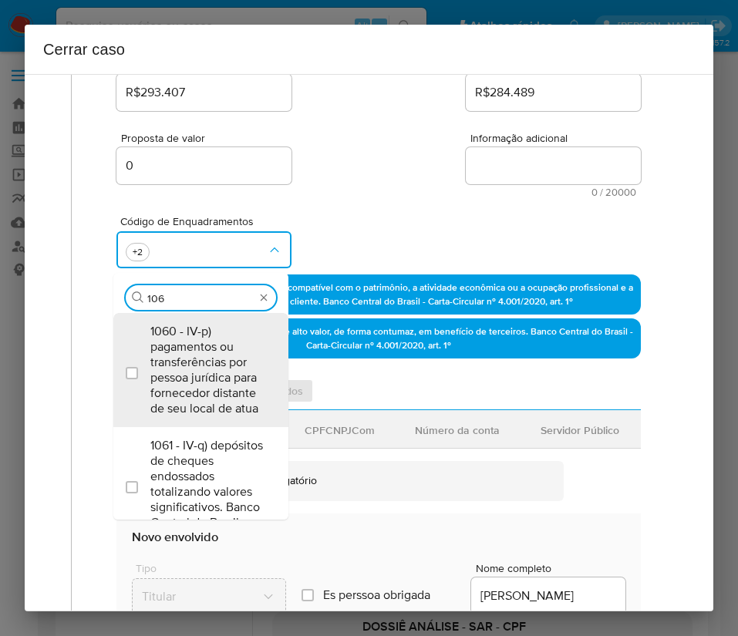
type input "1066"
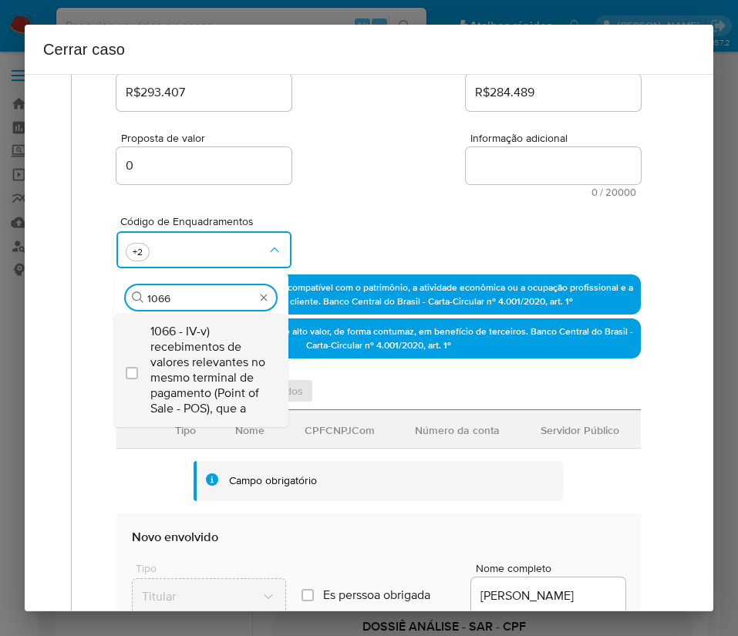
click at [190, 365] on span "1066 - IV-v) recebimentos de valores relevantes no mesmo terminal de pagamento …" at bounding box center [208, 370] width 116 height 93
checkbox input "true"
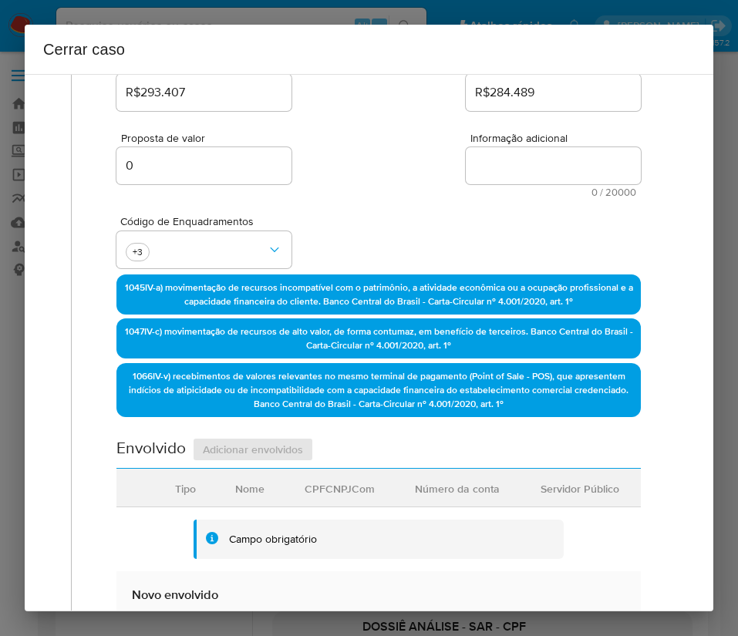
click at [477, 192] on span "0 / 20000" at bounding box center [553, 192] width 166 height 10
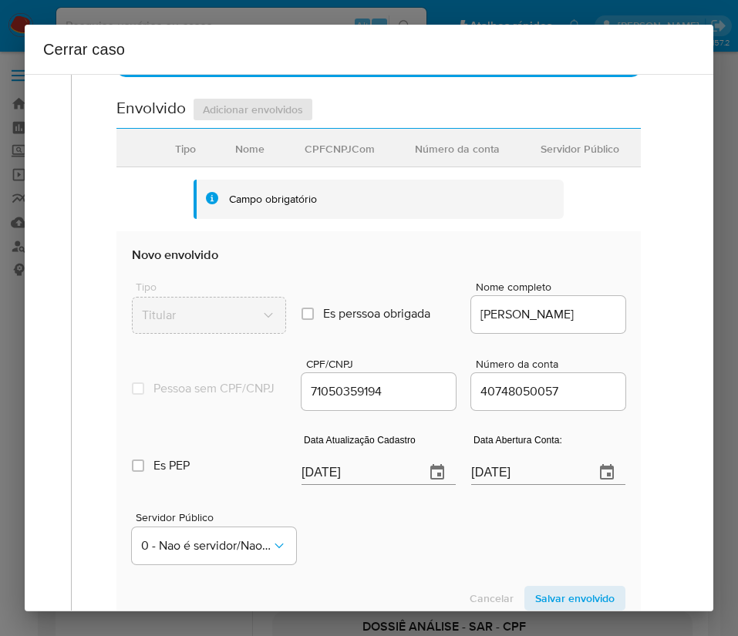
scroll to position [694, 0]
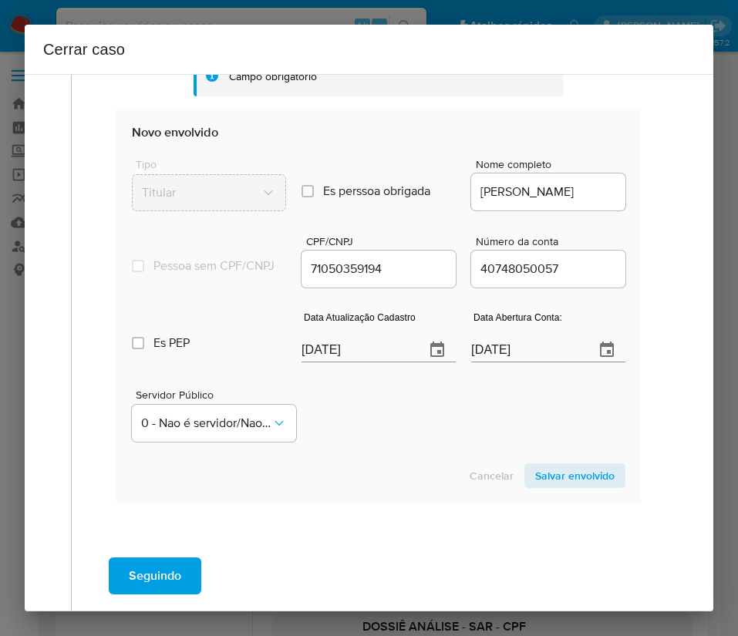
click at [324, 352] on input "[DATE]" at bounding box center [356, 350] width 111 height 25
paste input "18/08"
type input "[DATE]"
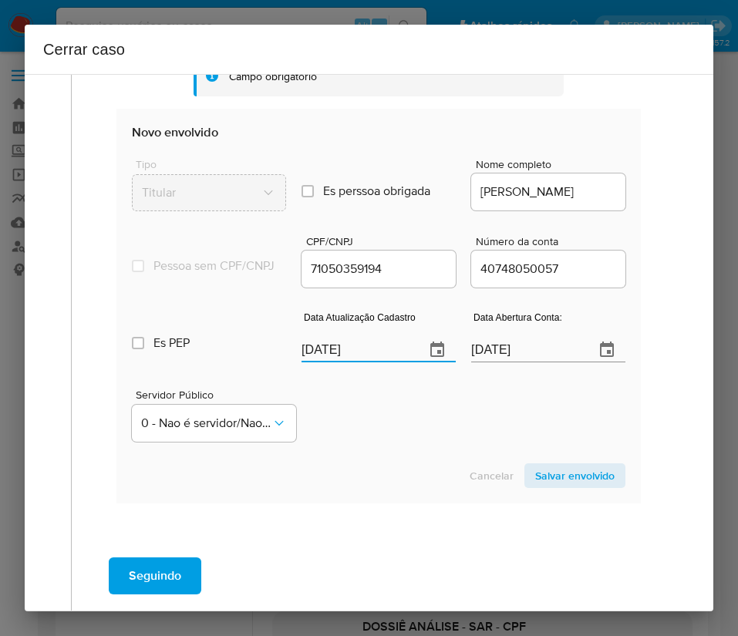
click at [362, 419] on div "Servidor Público 0 - Nao é servidor/[PERSON_NAME] possui informacao" at bounding box center [378, 409] width 493 height 77
click at [500, 357] on input "[DATE]" at bounding box center [526, 350] width 111 height 25
click at [444, 432] on div "Servidor Público 0 - Nao é servidor/[PERSON_NAME] possui informacao" at bounding box center [378, 409] width 493 height 77
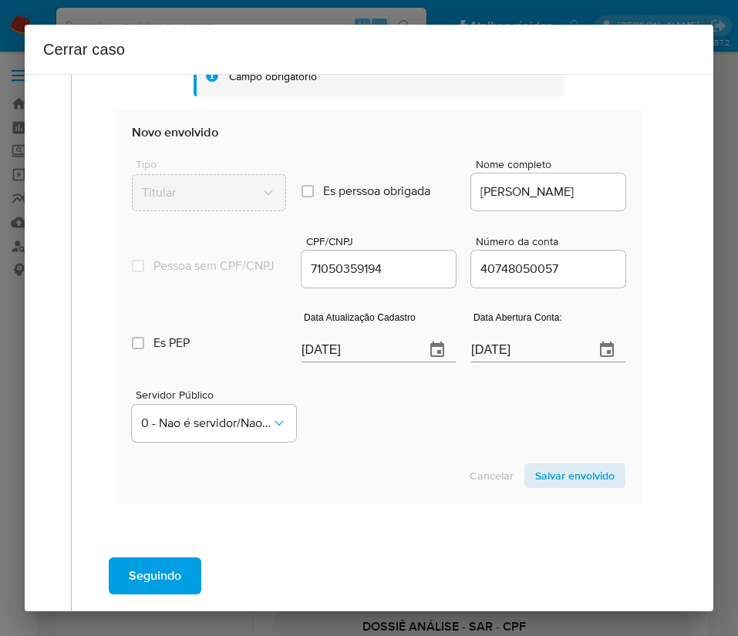
click at [585, 486] on span "Salvar envolvido" at bounding box center [574, 476] width 79 height 22
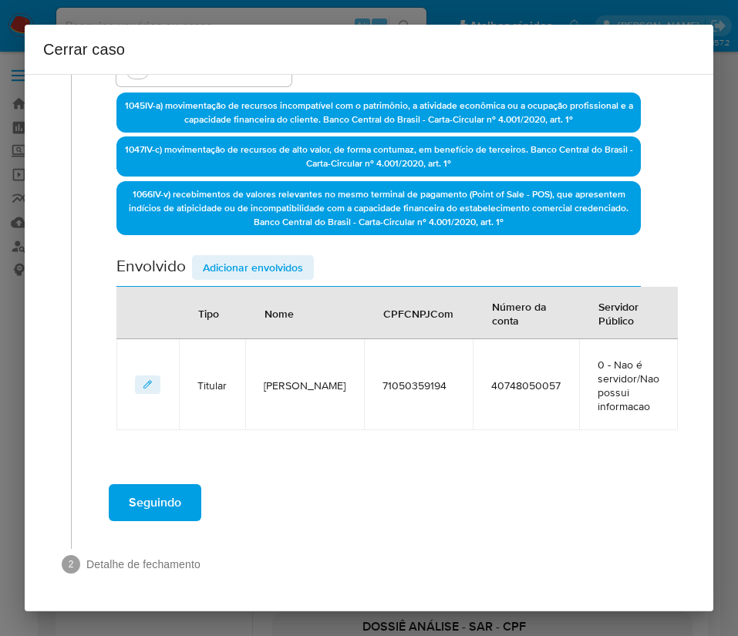
scroll to position [413, 0]
click at [215, 265] on span "Adicionar envolvidos" at bounding box center [253, 268] width 100 height 22
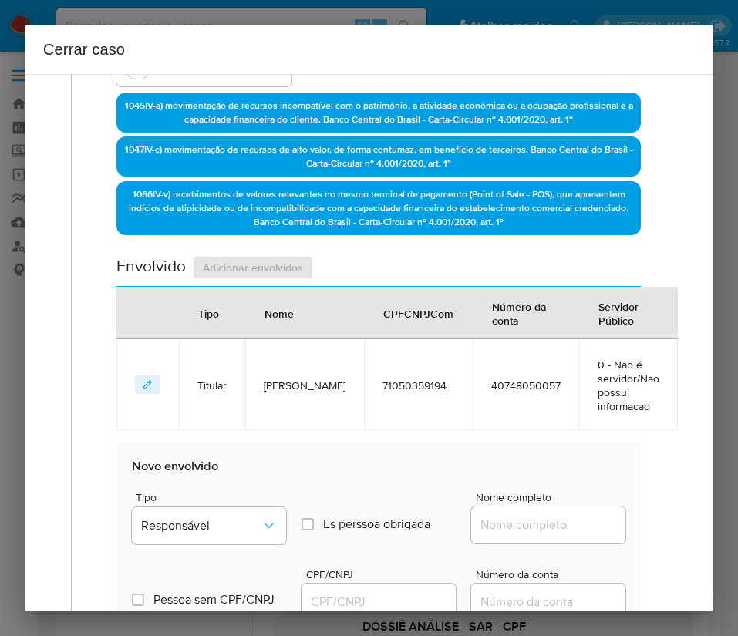
scroll to position [760, 0]
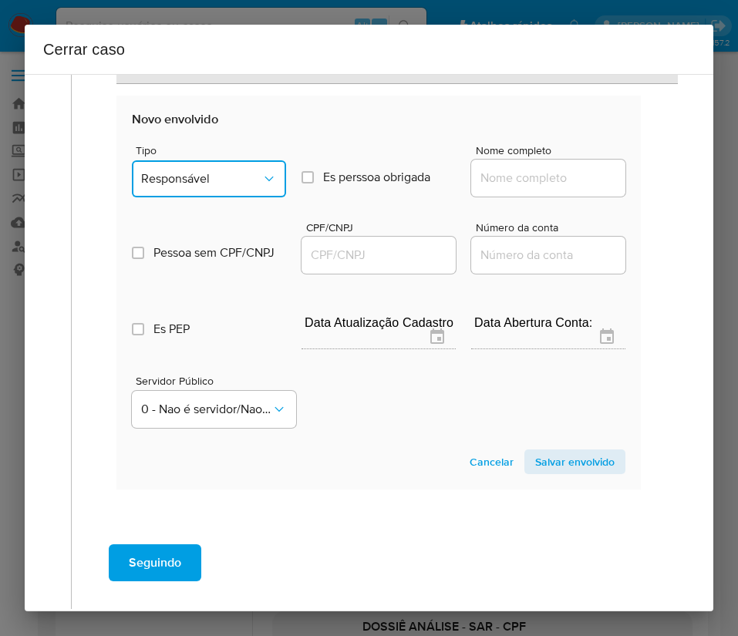
click at [242, 161] on button "Responsável" at bounding box center [209, 178] width 154 height 37
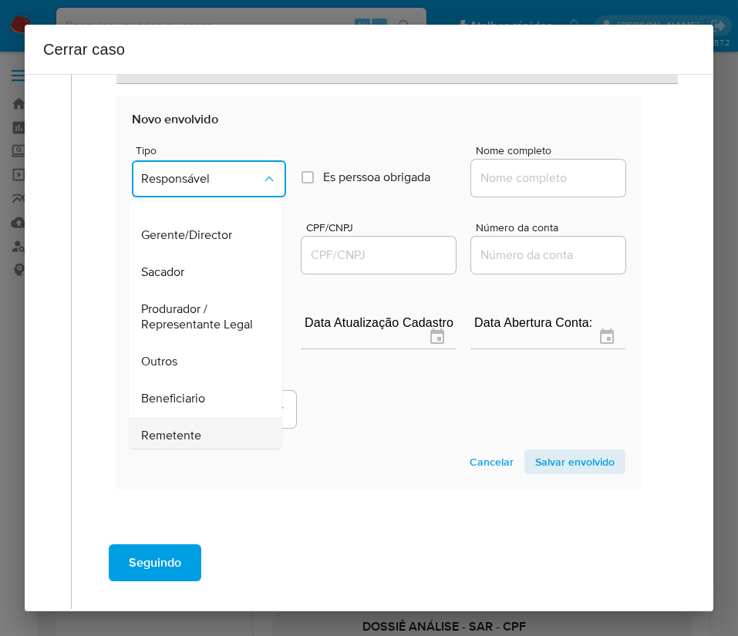
scroll to position [274, 0]
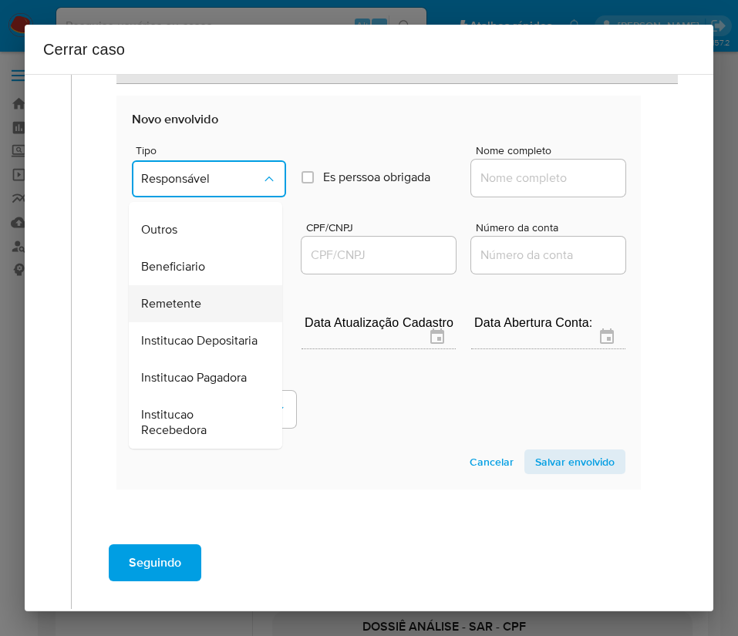
click at [191, 296] on span "Remetente" at bounding box center [171, 303] width 60 height 15
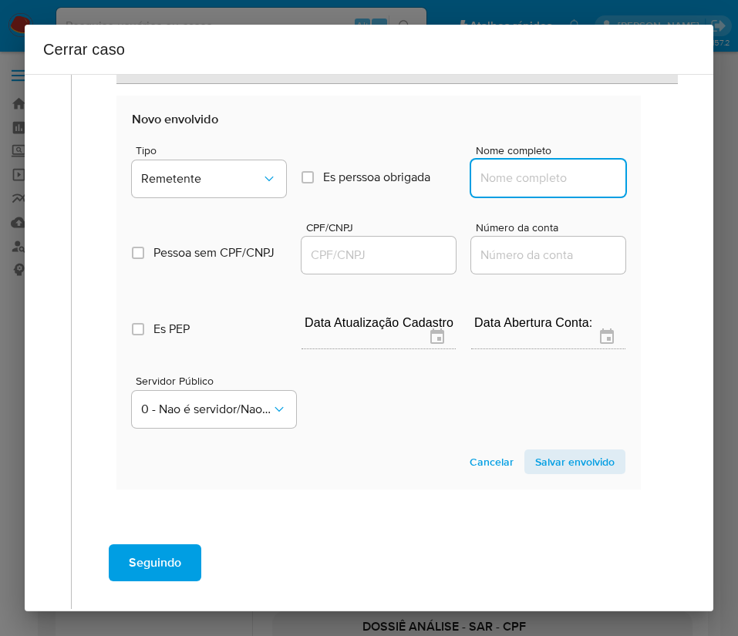
click at [528, 187] on input "Nome completo" at bounding box center [548, 178] width 154 height 20
paste input "27/09/2024"
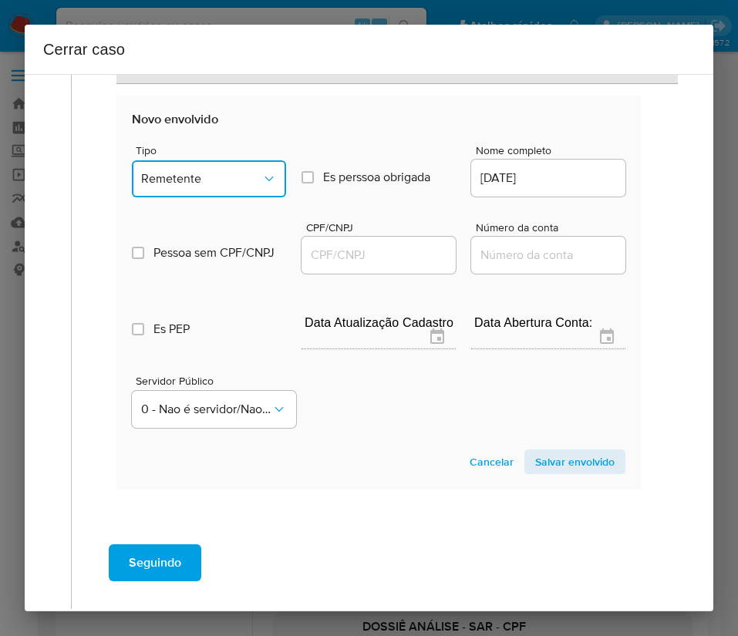
click at [243, 181] on span "Remetente" at bounding box center [201, 178] width 120 height 15
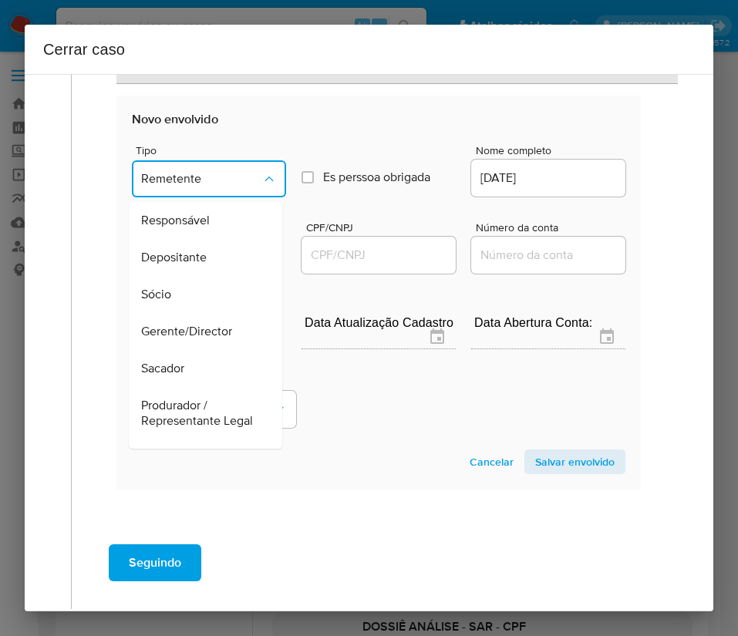
scroll to position [222, 0]
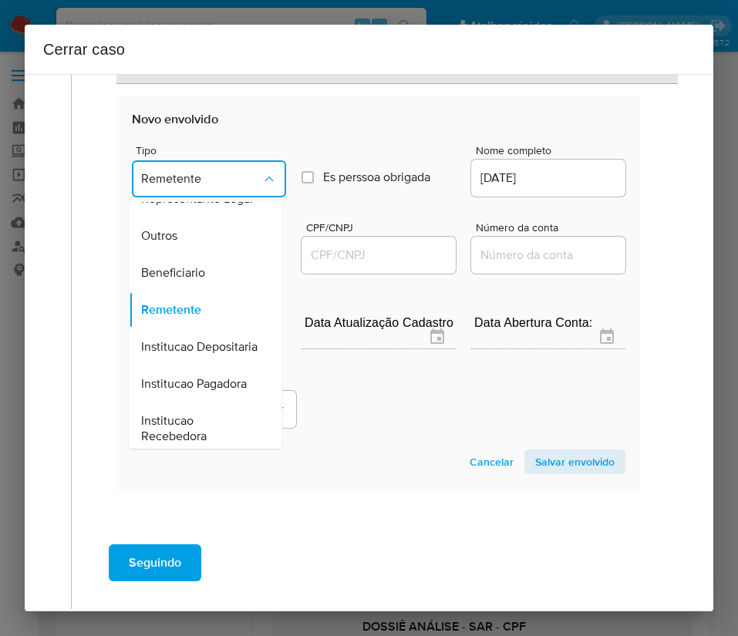
click at [243, 181] on span "Remetente" at bounding box center [201, 178] width 120 height 15
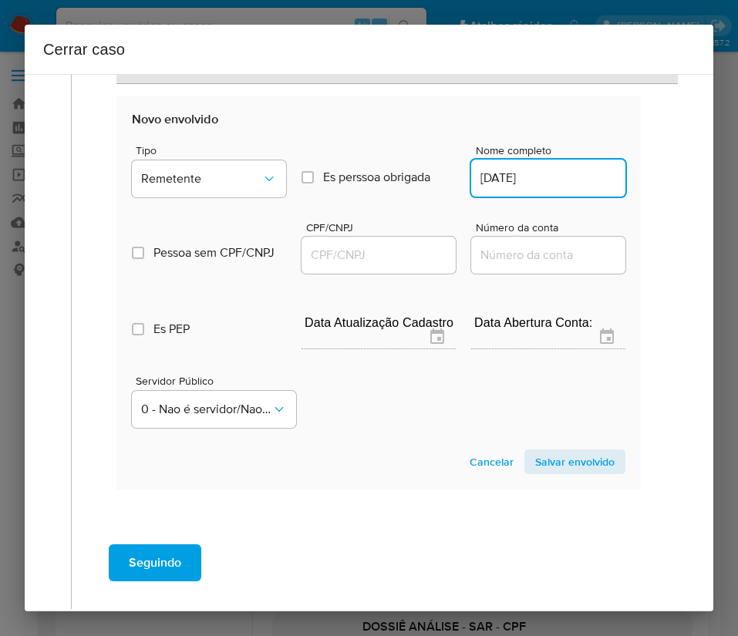
click at [554, 175] on input "27/09/2024" at bounding box center [548, 178] width 154 height 20
click at [522, 186] on input "27/09/2024" at bounding box center [548, 178] width 154 height 20
paste input "PRISCILA JESUS ALVES MACEDO, 03205340140"
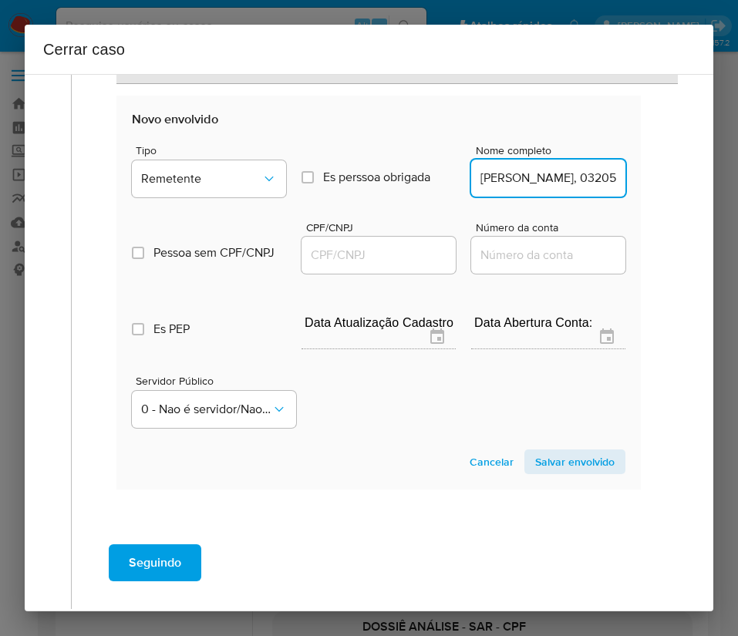
scroll to position [0, 133]
drag, startPoint x: 515, startPoint y: 173, endPoint x: 651, endPoint y: 177, distance: 136.5
type input "PRISCILA JESUS ALVES MACEDO"
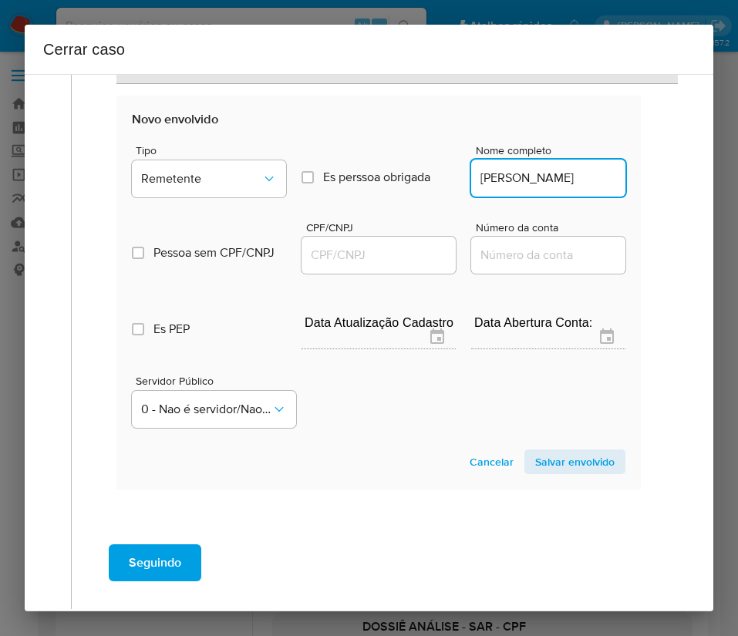
scroll to position [0, 0]
click at [391, 244] on div at bounding box center [378, 255] width 154 height 37
click at [392, 250] on input "CPF/CNPJ" at bounding box center [378, 255] width 154 height 20
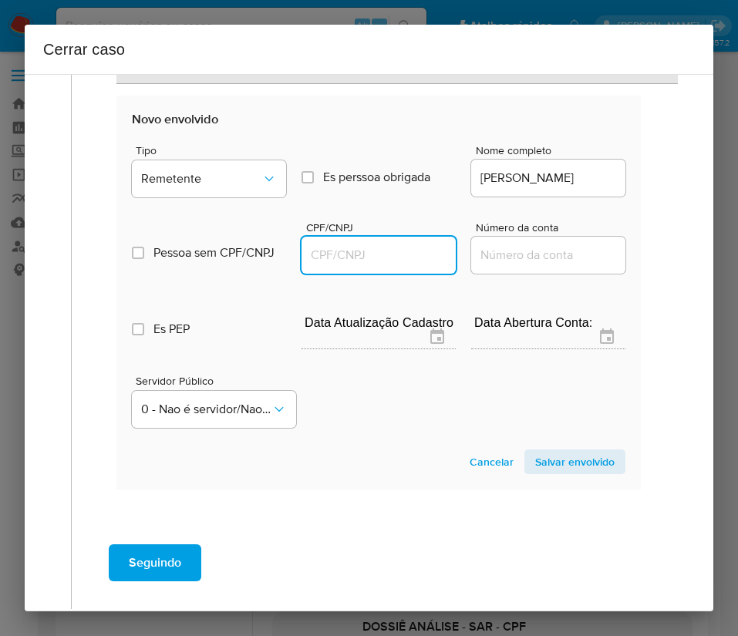
paste input "03205340140"
type input "3205340140"
click at [581, 469] on span "Salvar envolvido" at bounding box center [574, 462] width 79 height 22
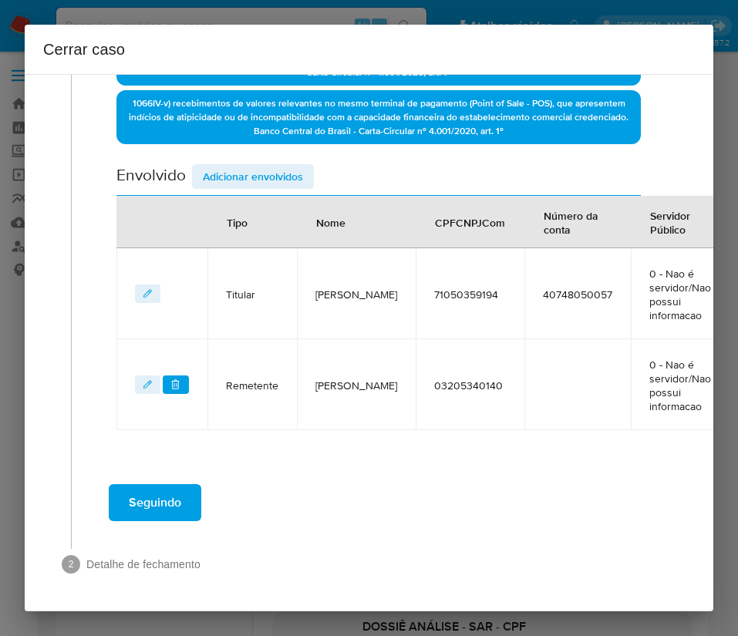
scroll to position [504, 0]
click at [261, 175] on span "Adicionar envolvidos" at bounding box center [253, 177] width 100 height 22
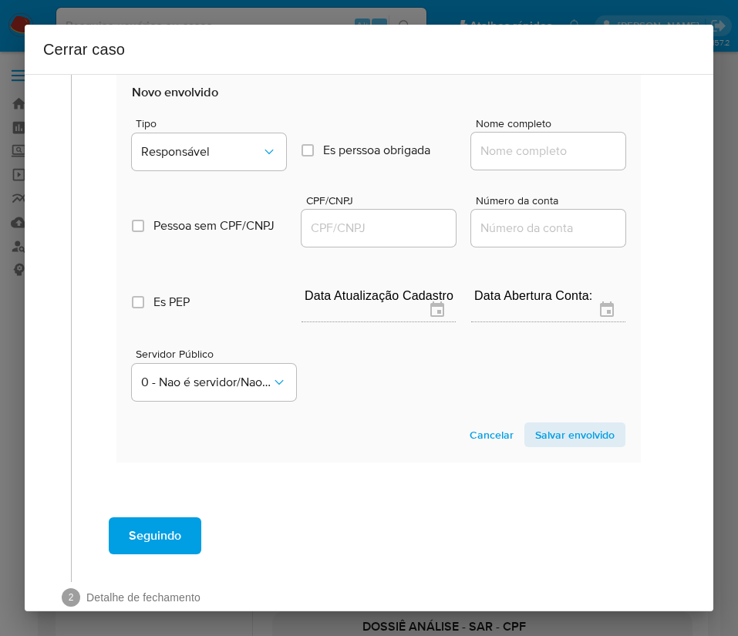
scroll to position [911, 0]
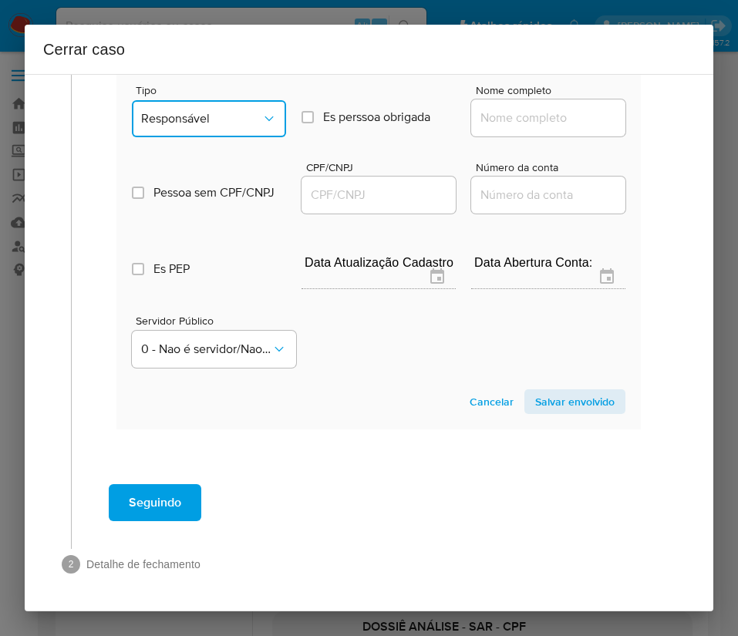
click at [214, 123] on span "Responsável" at bounding box center [201, 118] width 120 height 15
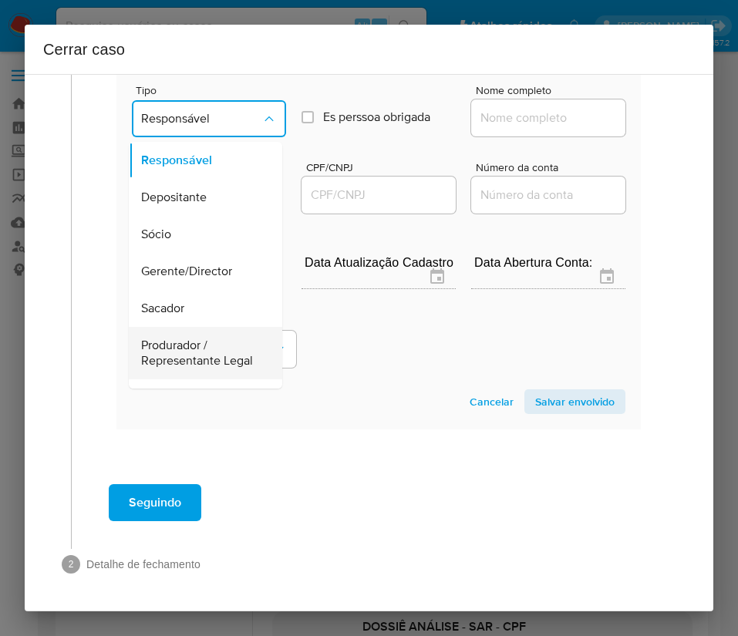
scroll to position [274, 0]
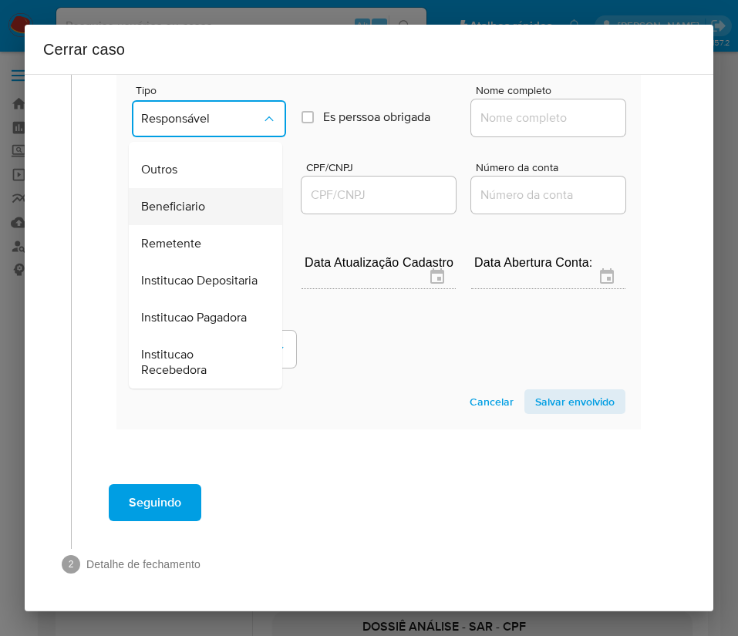
click at [197, 199] on span "Beneficiario" at bounding box center [173, 206] width 64 height 15
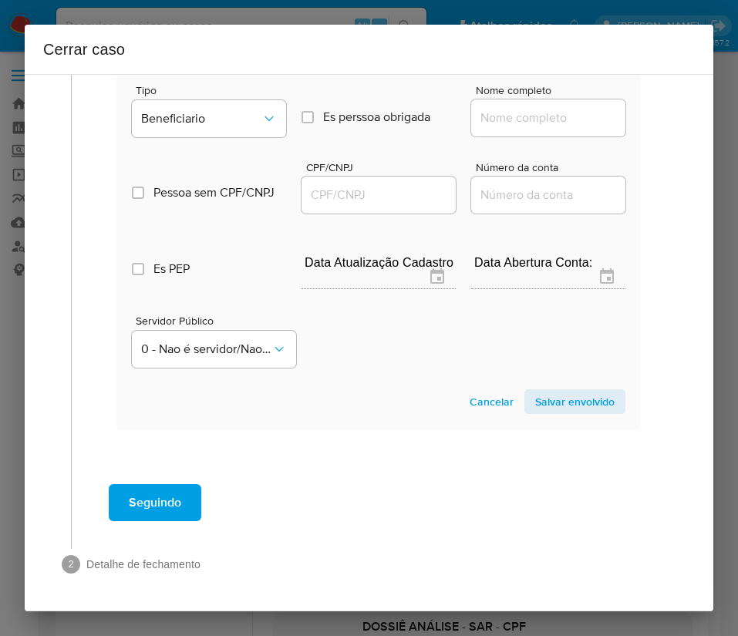
click at [503, 106] on div at bounding box center [548, 117] width 154 height 37
click at [503, 115] on input "Nome completo" at bounding box center [548, 118] width 154 height 20
paste input "ME DISTRIBUIDORA E ATACADISTA DE GAS LTDA, 51765822000102"
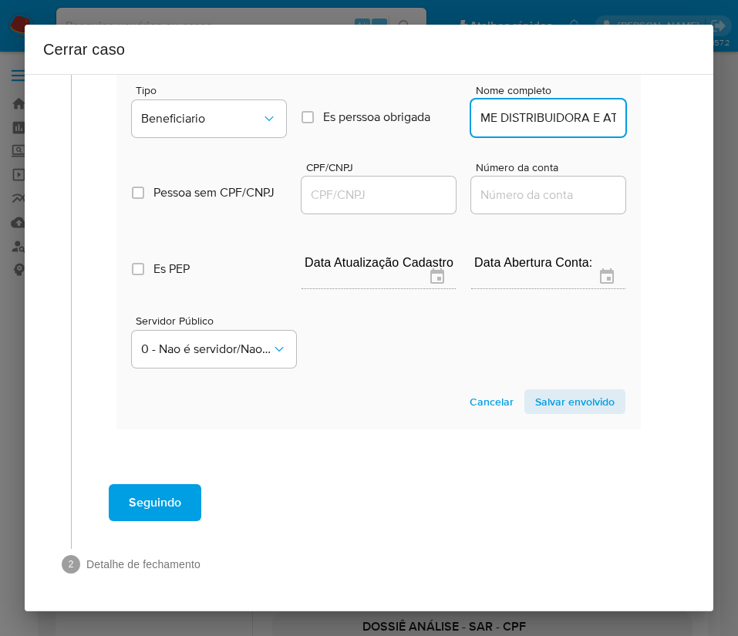
scroll to position [0, 244]
drag, startPoint x: 489, startPoint y: 119, endPoint x: 517, endPoint y: 119, distance: 28.5
click at [517, 119] on input "ME DISTRIBUIDORA E ATACADISTA DE GAS LTDA, 51765822000102" at bounding box center [548, 118] width 154 height 20
drag, startPoint x: 493, startPoint y: 119, endPoint x: 618, endPoint y: 119, distance: 124.9
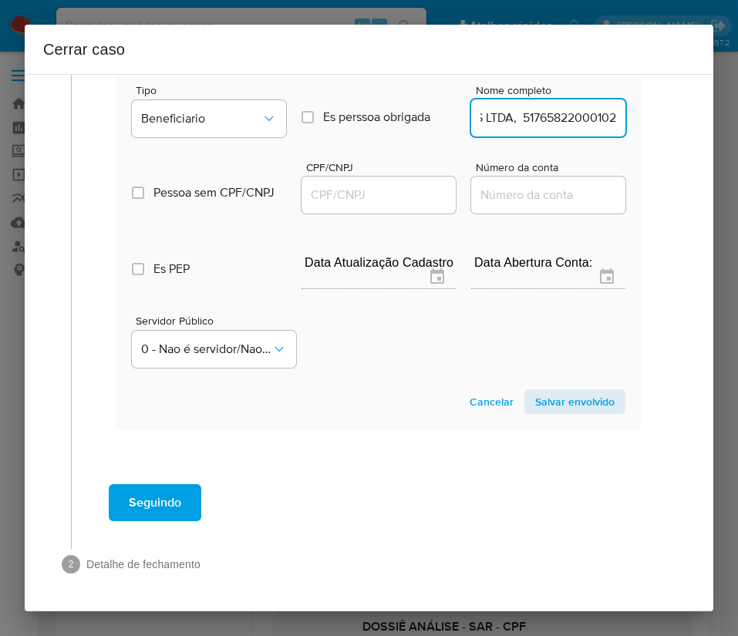
click at [618, 119] on section "Novo envolvido Tipo Beneficiario Es perssoa obrigada Is PObrigada Nome completo…" at bounding box center [378, 232] width 524 height 394
type input "ME DISTRIBUIDORA E ATACADISTA DE GAS LTDA"
click at [391, 204] on input "CPF/CNPJ" at bounding box center [378, 195] width 154 height 20
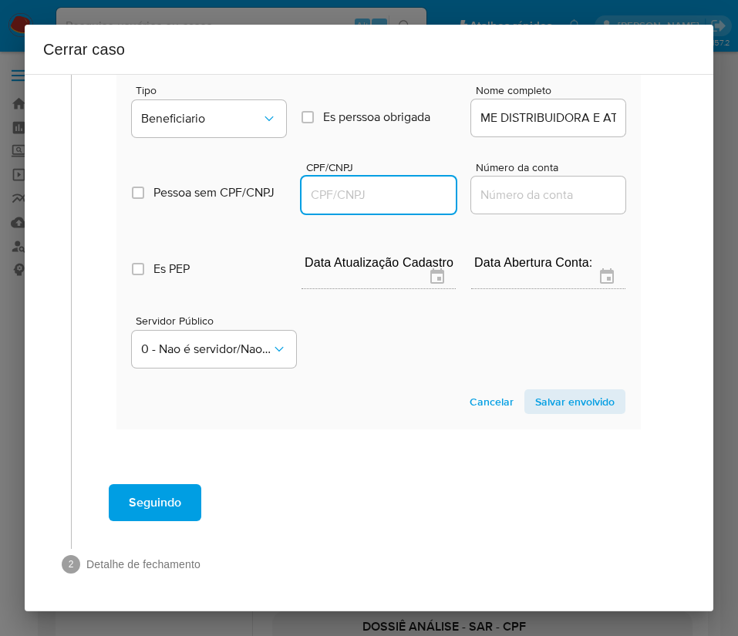
paste input "51765822000102"
type input "51765822000102"
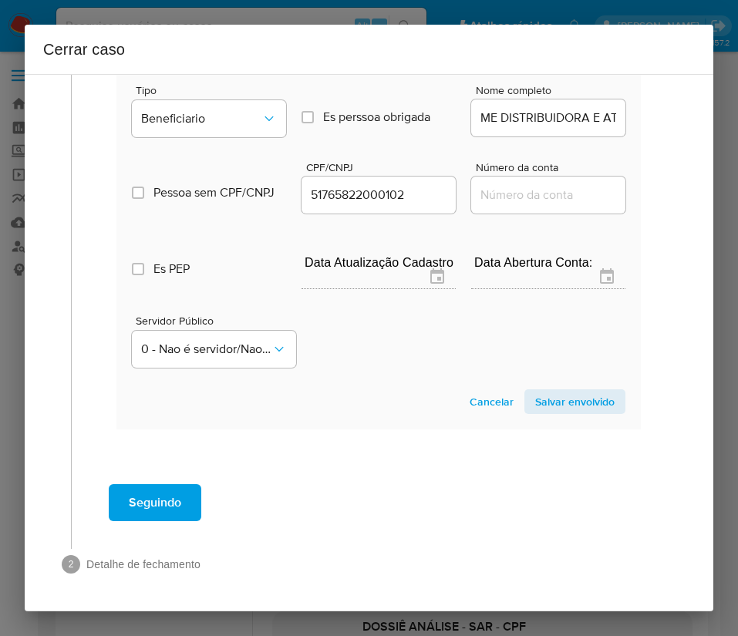
click at [535, 393] on span "Salvar envolvido" at bounding box center [574, 402] width 79 height 22
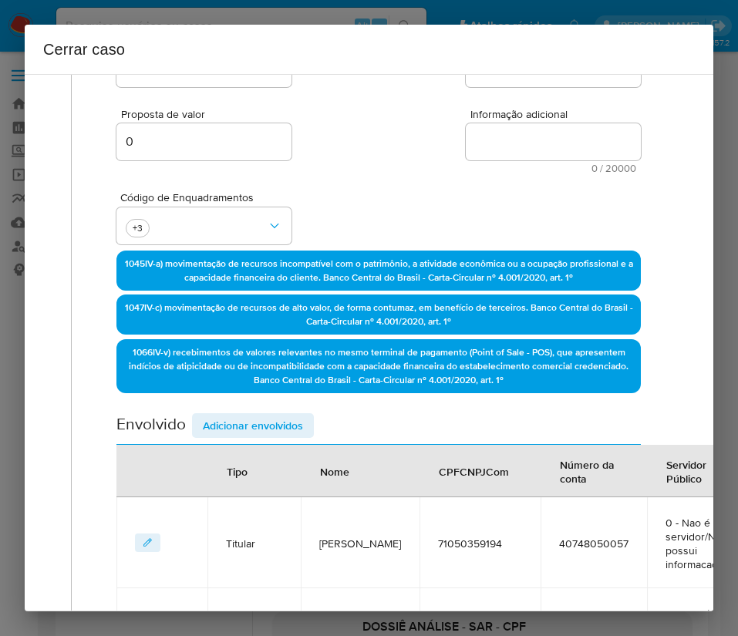
scroll to position [150, 0]
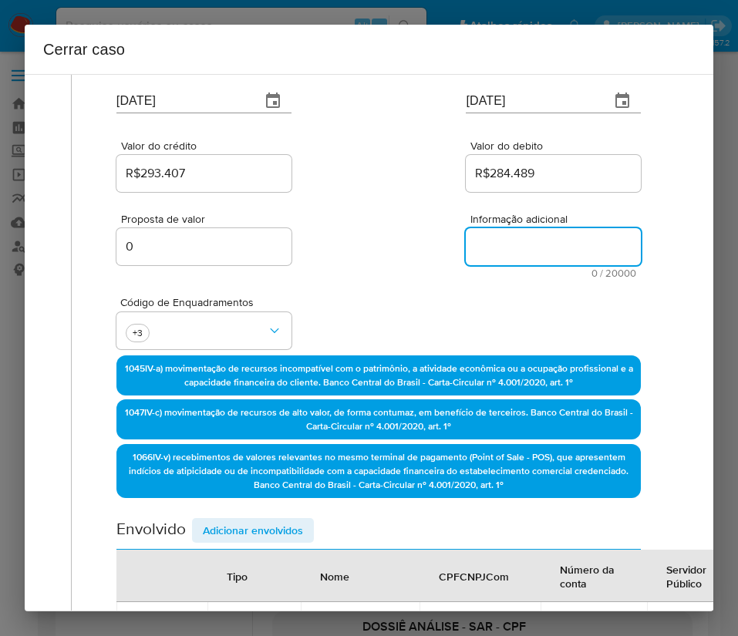
click at [514, 240] on textarea "Informação adicional" at bounding box center [553, 246] width 175 height 37
paste textarea "Informações da Cliente Ellen Cristiny Sousa Spano, CPF 71050359194, 20 anos, re…"
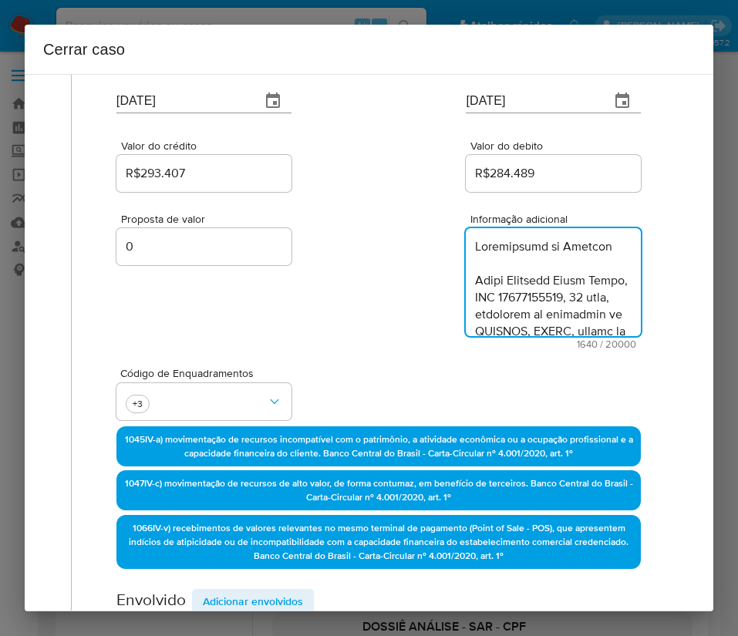
scroll to position [1666, 0]
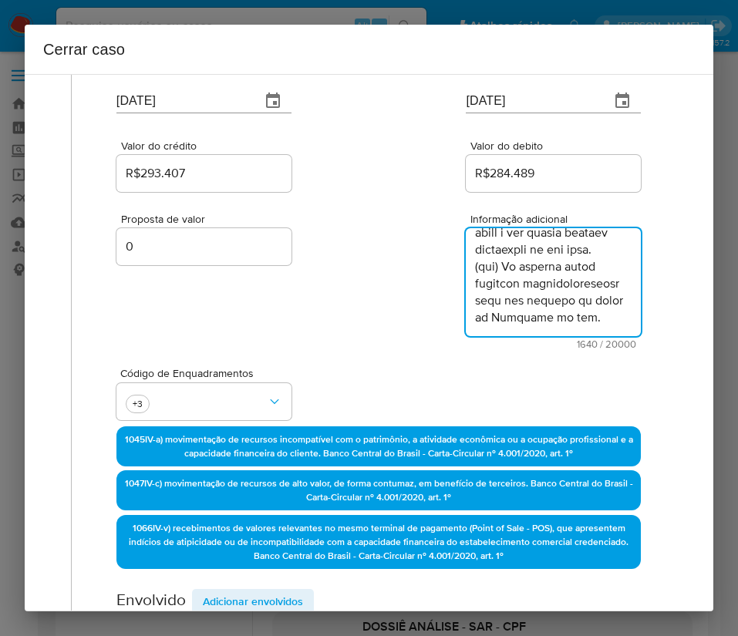
click at [479, 332] on textarea "Informação adicional" at bounding box center [553, 282] width 175 height 108
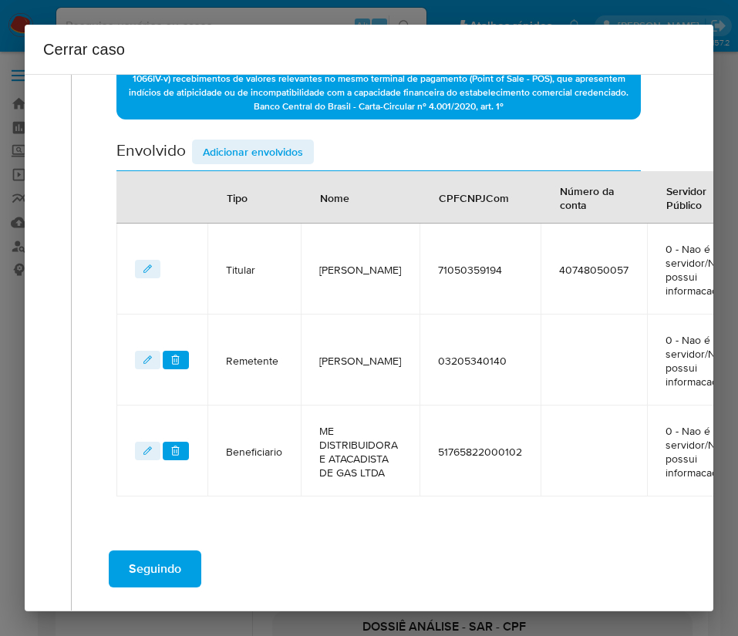
scroll to position [684, 0]
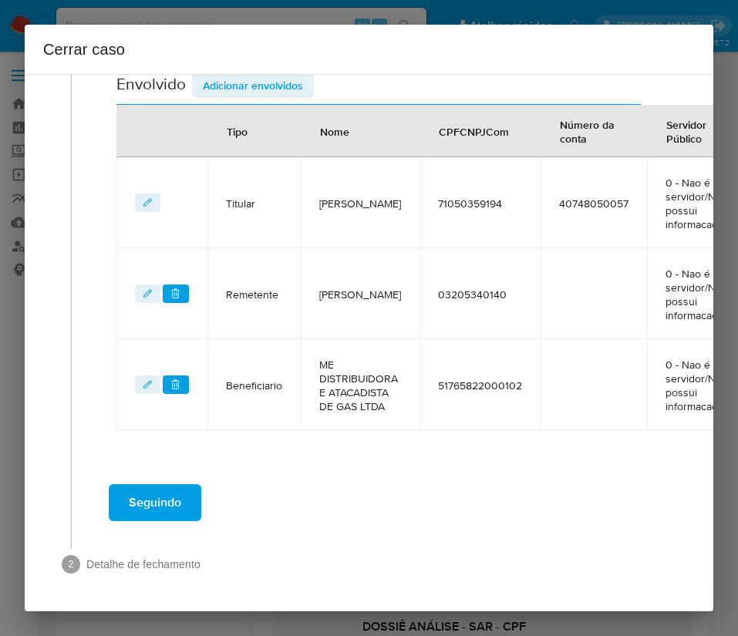
type textarea "Informações da Cliente Ellen Cristiny Sousa Spano, CPF 71050359194, 20 anos, re…"
click at [183, 475] on div "Seguindo" at bounding box center [378, 503] width 583 height 56
click at [183, 484] on button "Seguindo" at bounding box center [155, 502] width 93 height 37
click at [183, 490] on button "Seguindo" at bounding box center [155, 502] width 93 height 37
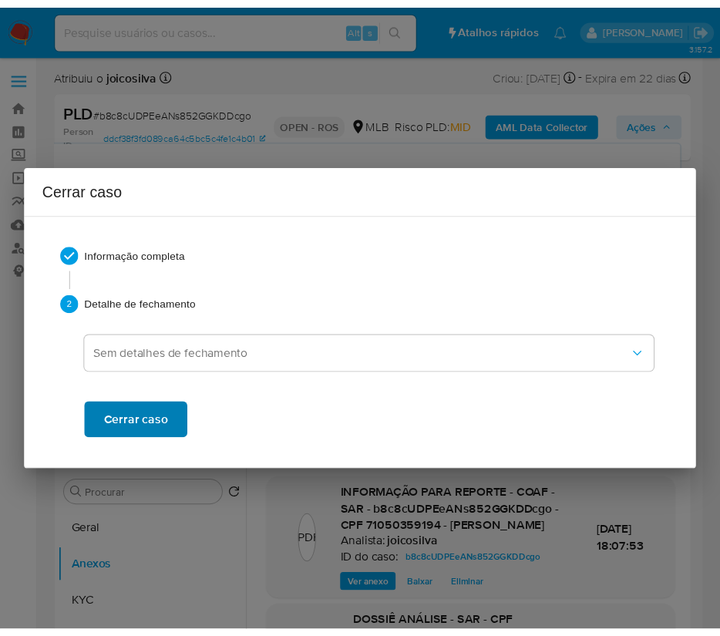
scroll to position [1608, 0]
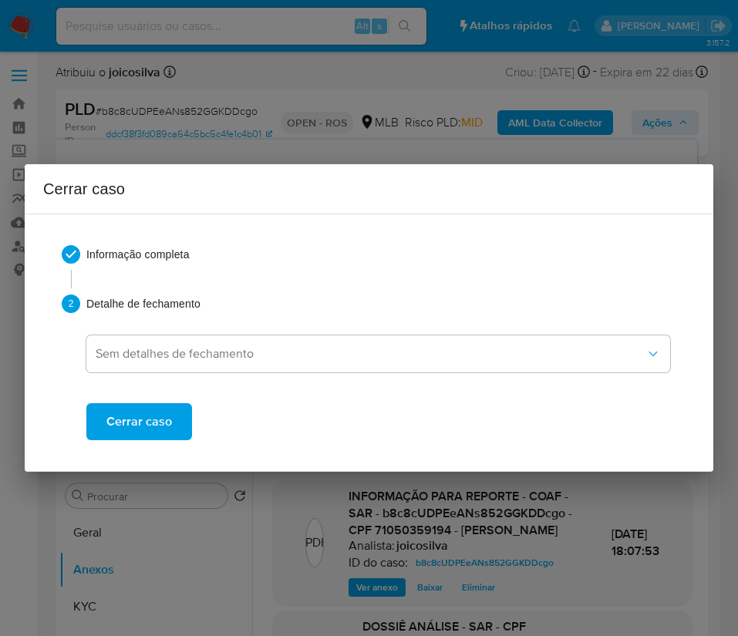
click at [171, 429] on button "Cerrar caso" at bounding box center [139, 421] width 106 height 37
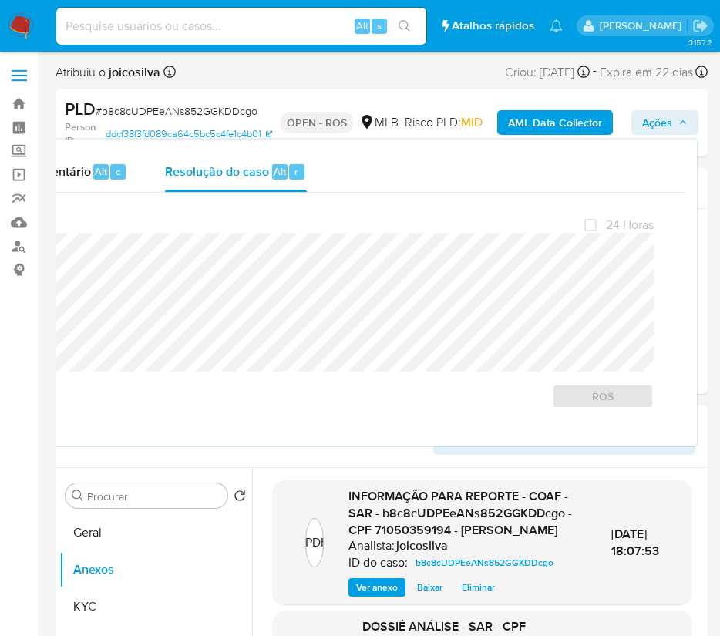
click at [140, 108] on span "# b8c8cUDPEeANs852GGKDDcgo" at bounding box center [177, 110] width 162 height 15
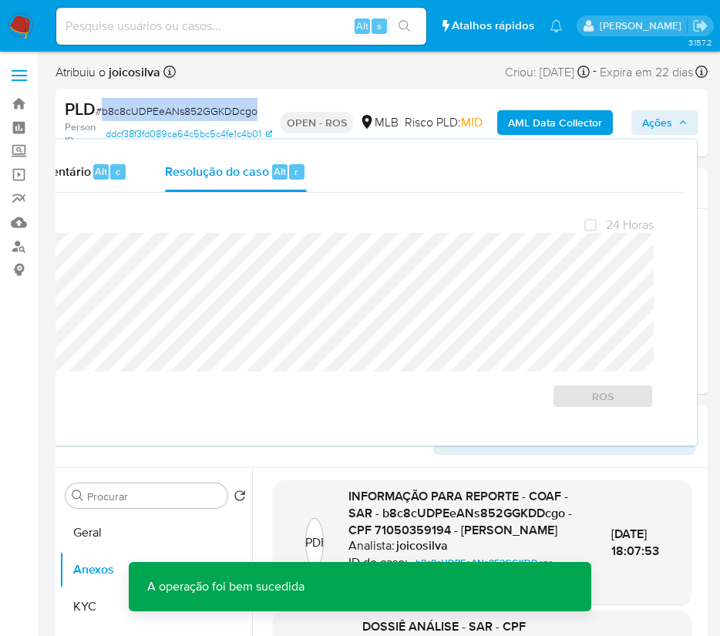
copy span "b8c8cUDPEeANs852GGKDDcgo"
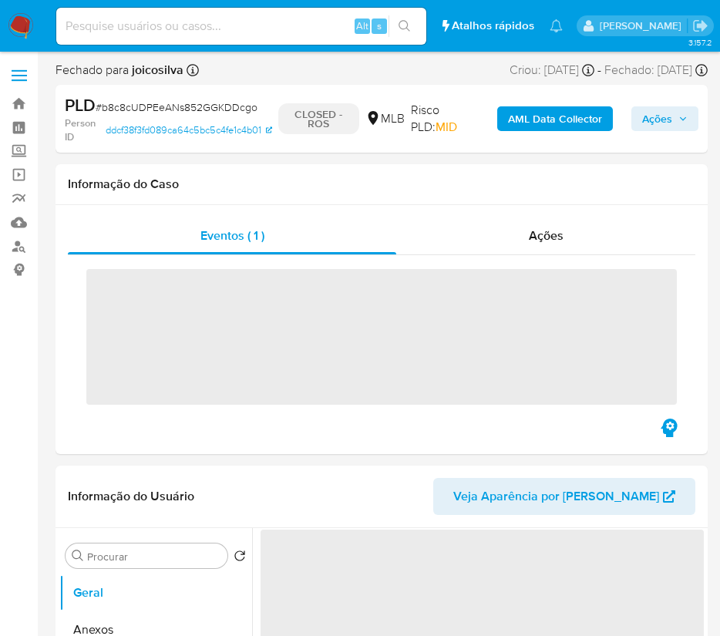
click at [22, 29] on img at bounding box center [21, 26] width 26 height 26
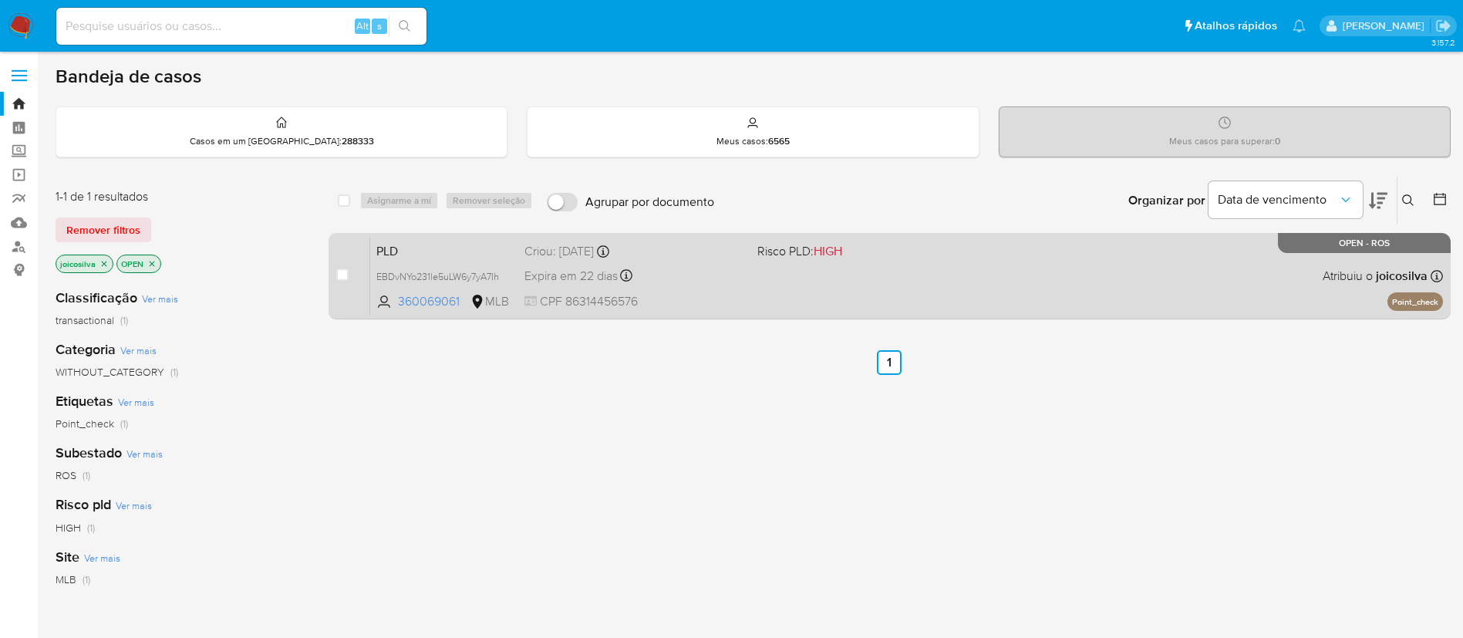
click at [737, 281] on div "PLD EBDvNYo231le5uLW6y7yA7Ih 360069061 MLB Risco PLD: HIGH Criou: [DATE] Criou:…" at bounding box center [906, 276] width 1072 height 78
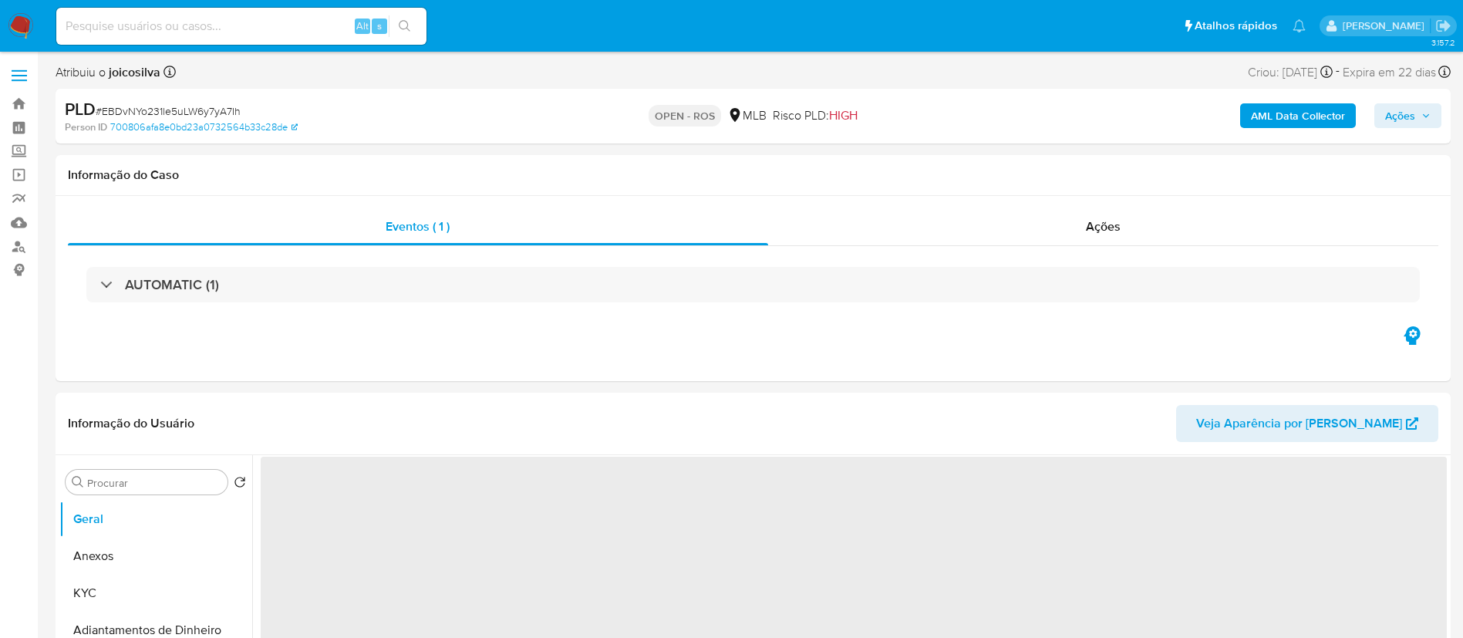
click at [201, 118] on span "# EBDvNYo231le5uLW6y7yA7Ih" at bounding box center [168, 110] width 145 height 15
click at [202, 113] on span "# EBDvNYo231le5uLW6y7yA7Ih" at bounding box center [168, 110] width 145 height 15
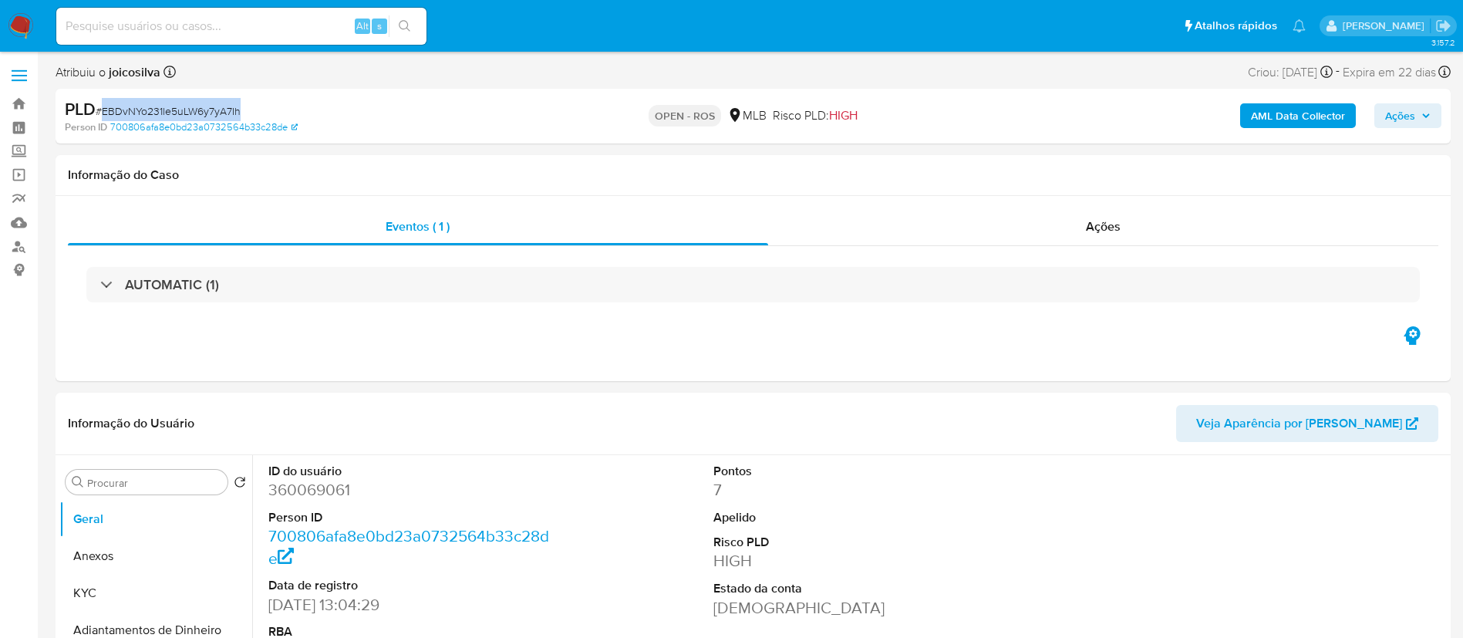
click at [202, 113] on span "# EBDvNYo231le5uLW6y7yA7Ih" at bounding box center [168, 110] width 145 height 15
select select "10"
copy span "EBDvNYo231le5uLW6y7yA7Ih"
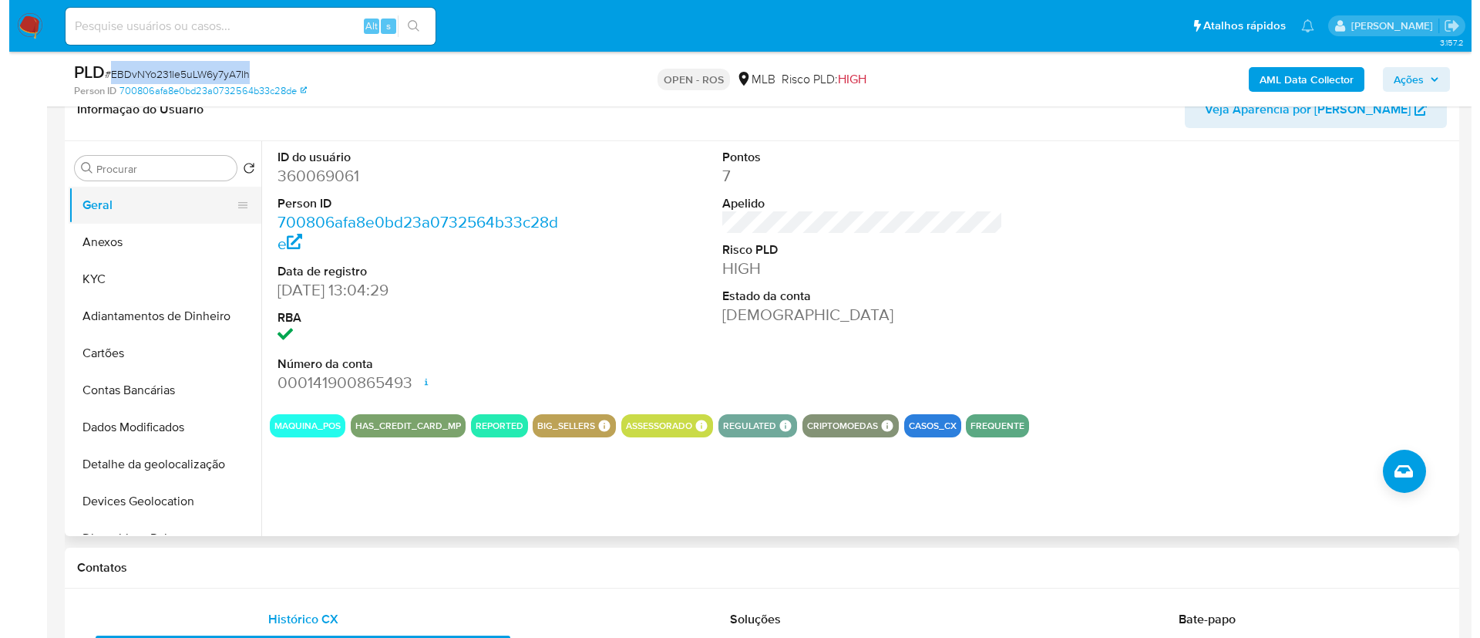
scroll to position [116, 0]
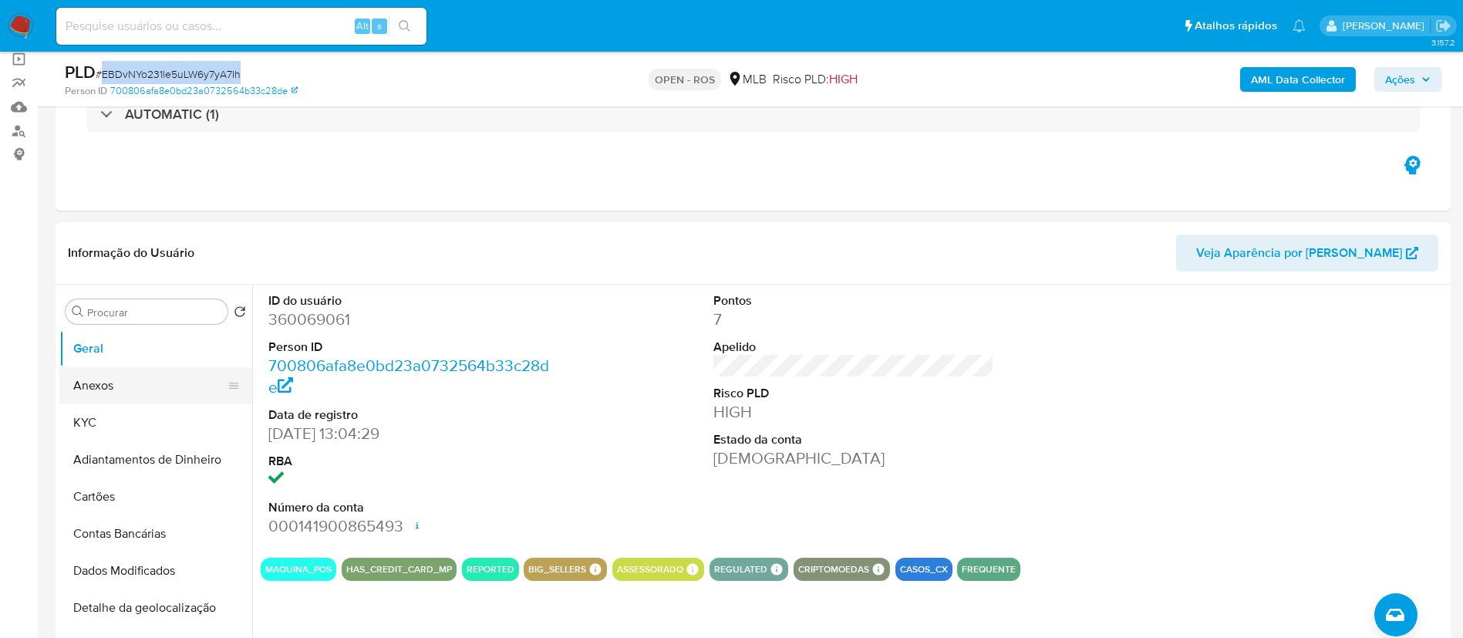
click at [123, 379] on button "Anexos" at bounding box center [149, 385] width 180 height 37
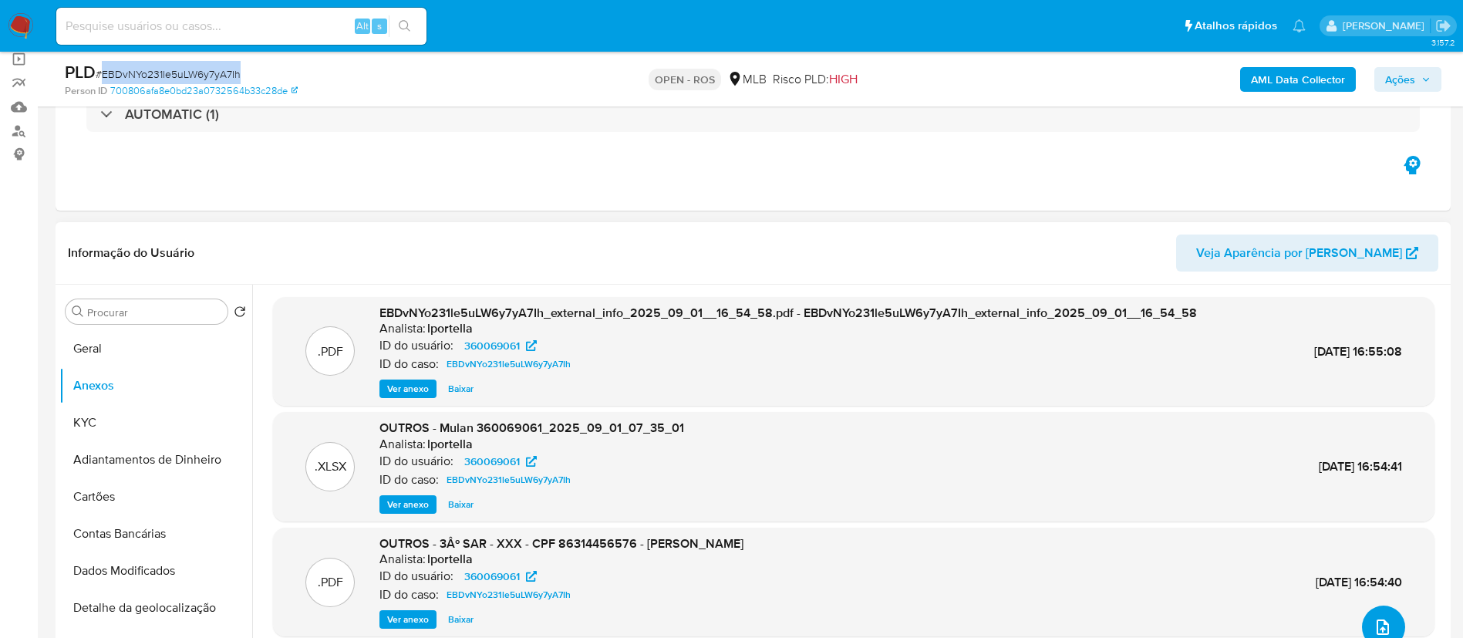
click at [1381, 627] on icon "upload-file" at bounding box center [1382, 626] width 12 height 15
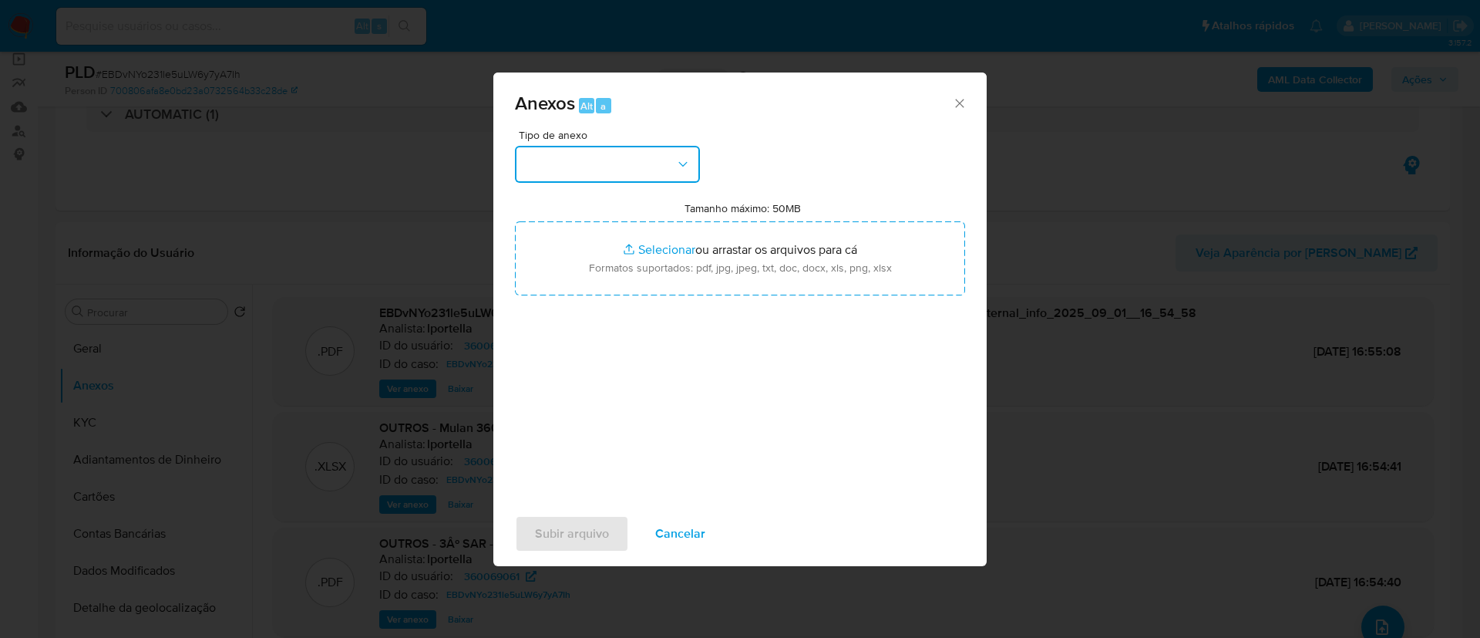
click at [682, 166] on icon "button" at bounding box center [682, 164] width 15 height 15
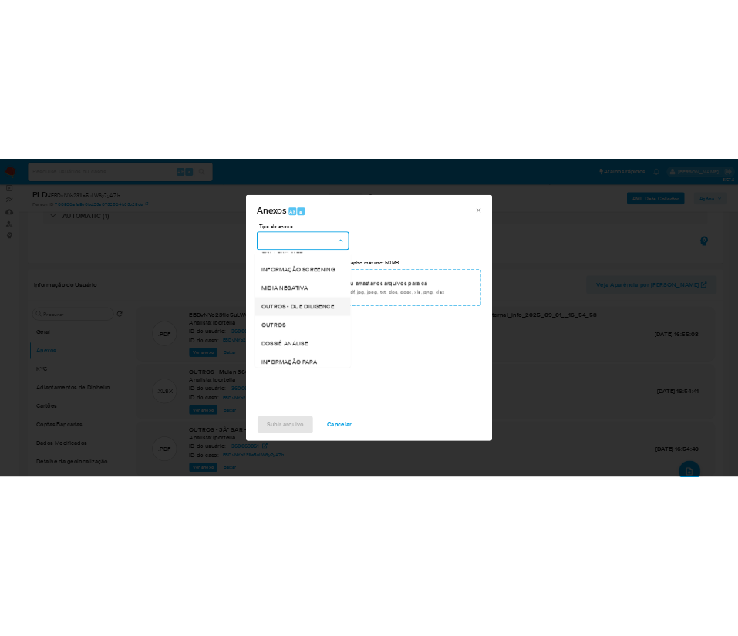
scroll to position [237, 0]
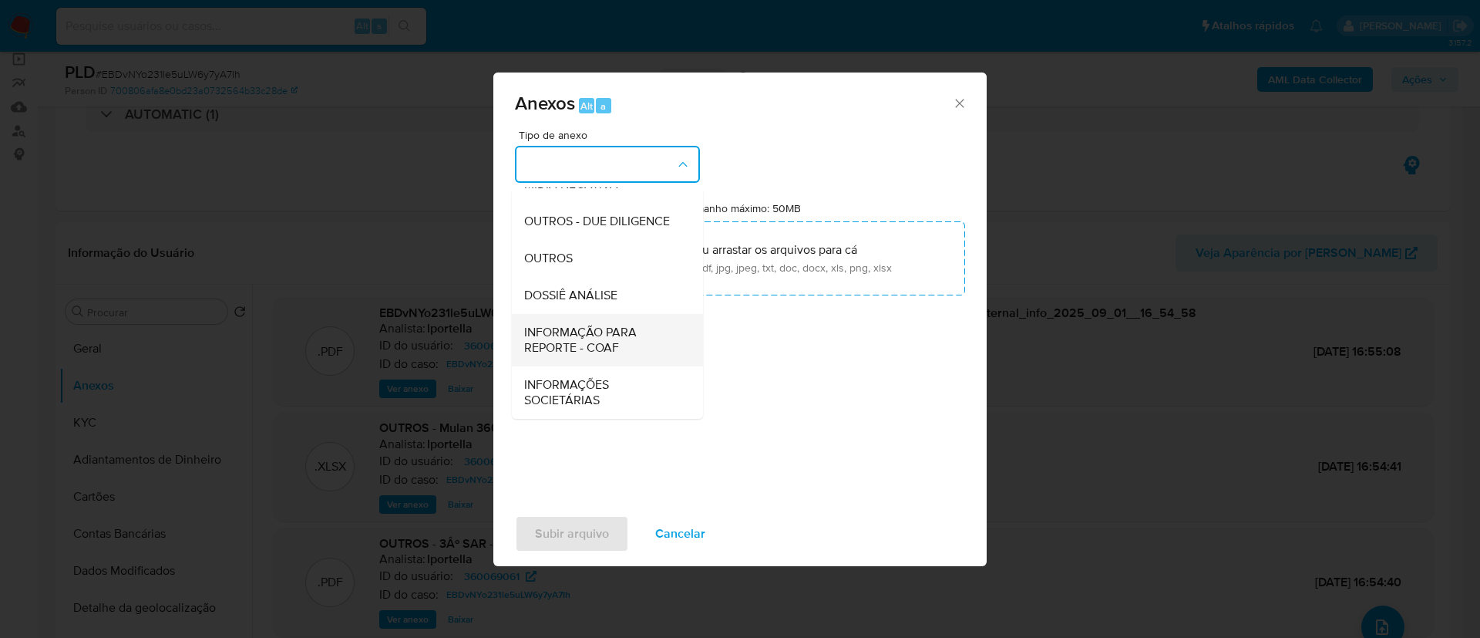
click at [632, 348] on span "INFORMAÇÃO PARA REPORTE - COAF" at bounding box center [602, 340] width 157 height 31
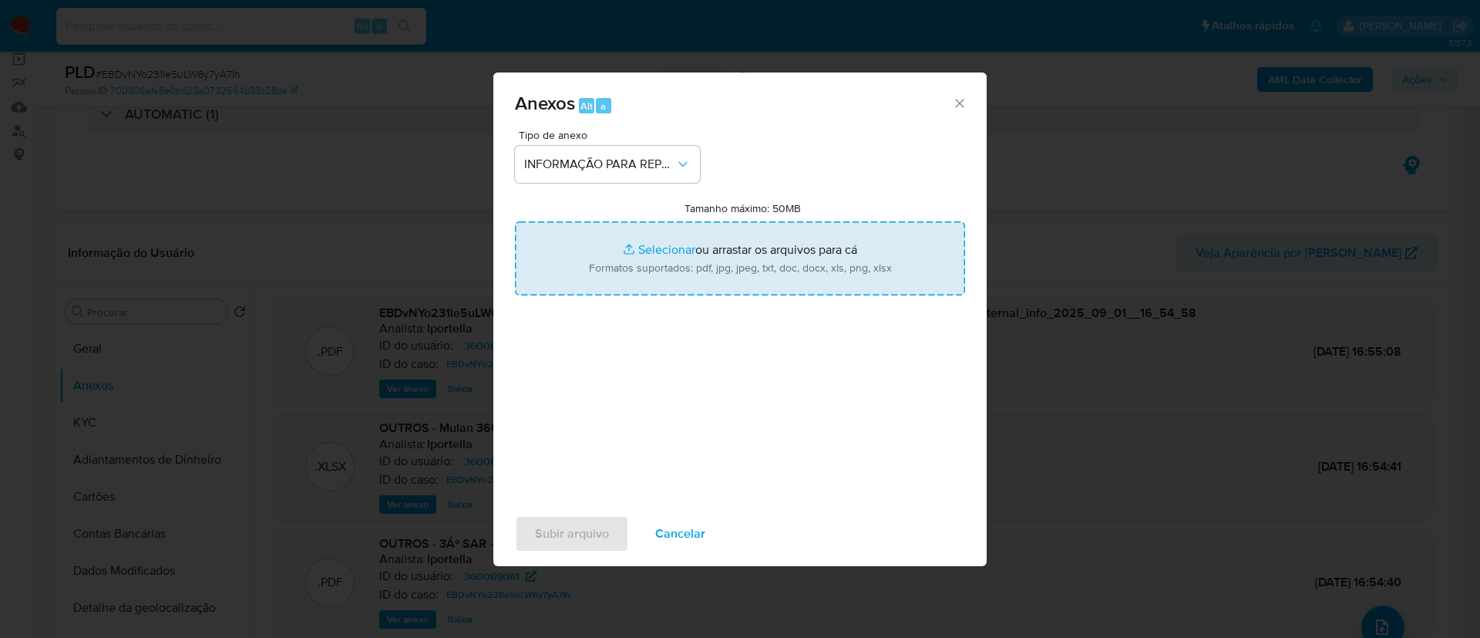
type input "C:\fakepath\3º SAR - EBDvNYo231le5uLW6y7yA7Ih - CPF 86314456576 - [PERSON_NAME]…"
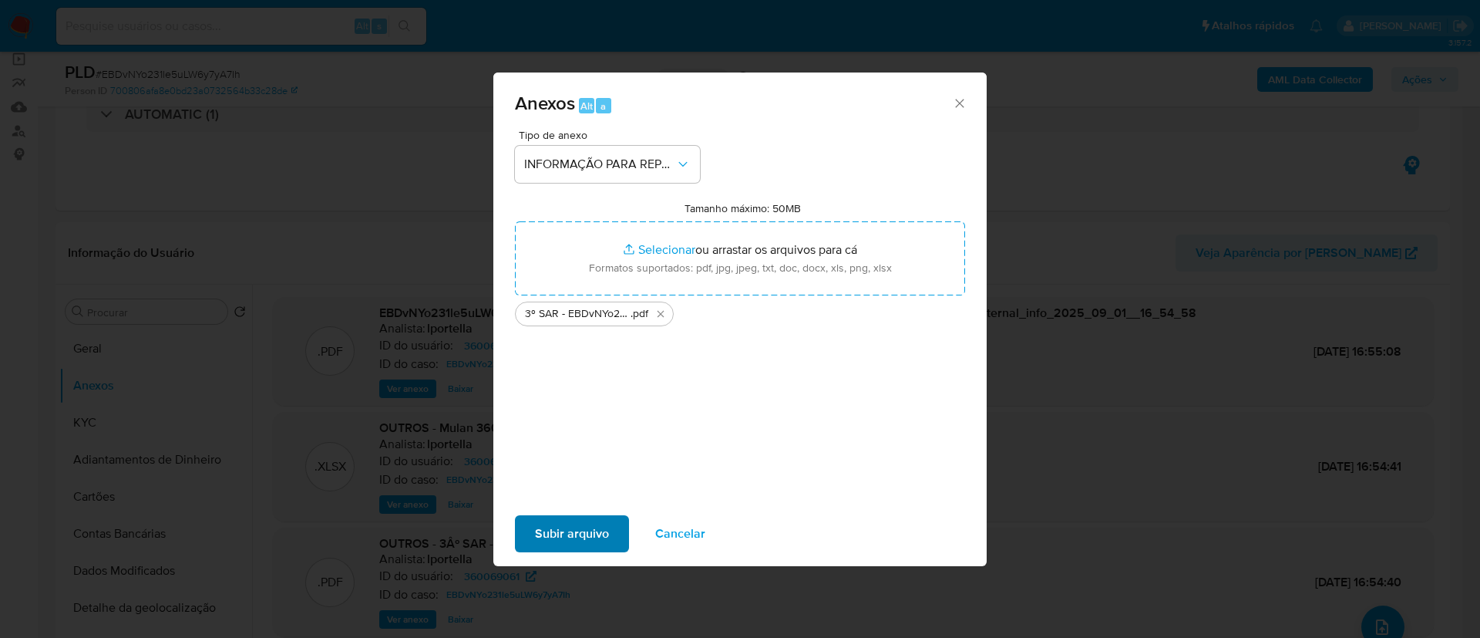
drag, startPoint x: 723, startPoint y: 409, endPoint x: 550, endPoint y: 542, distance: 218.8
click at [719, 411] on div "Tipo de anexo INFORMAÇÃO PARA REPORTE - COAF Tamanho máximo: 50MB Selecionar ar…" at bounding box center [740, 312] width 450 height 364
click at [556, 544] on span "Subir arquivo" at bounding box center [572, 534] width 74 height 34
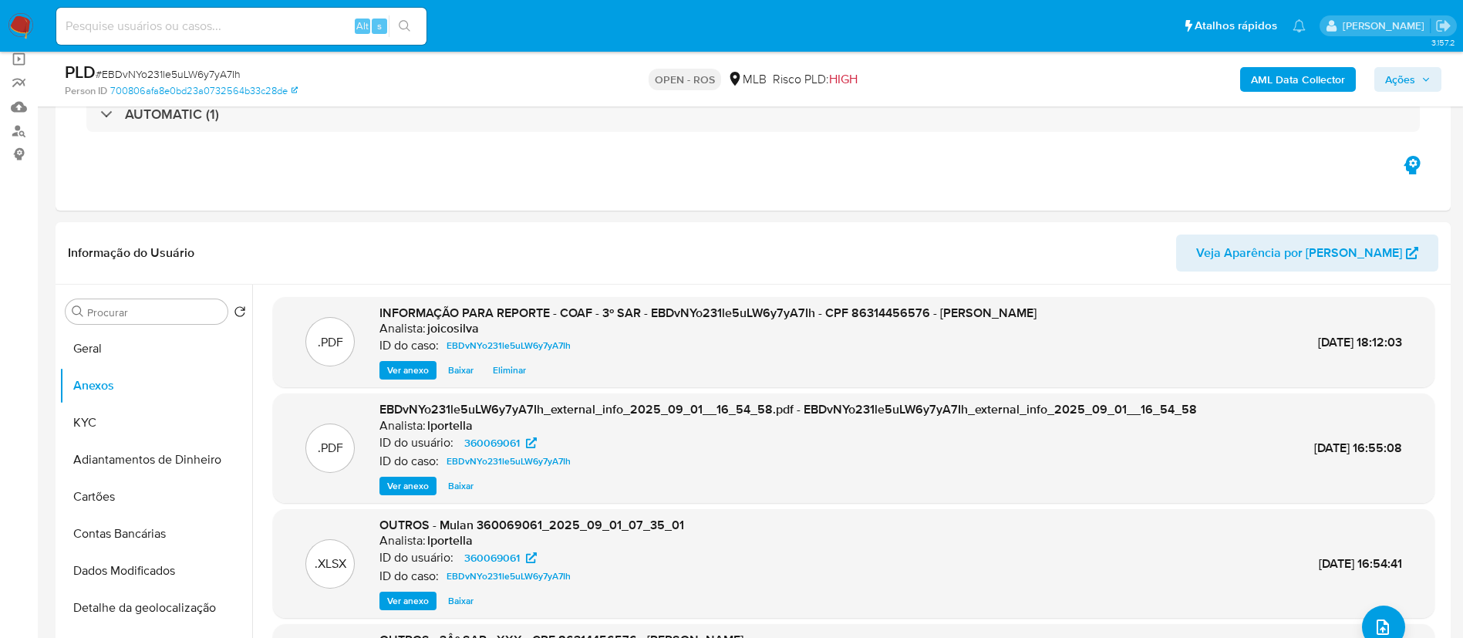
click at [1416, 89] on span "Ações" at bounding box center [1407, 80] width 45 height 22
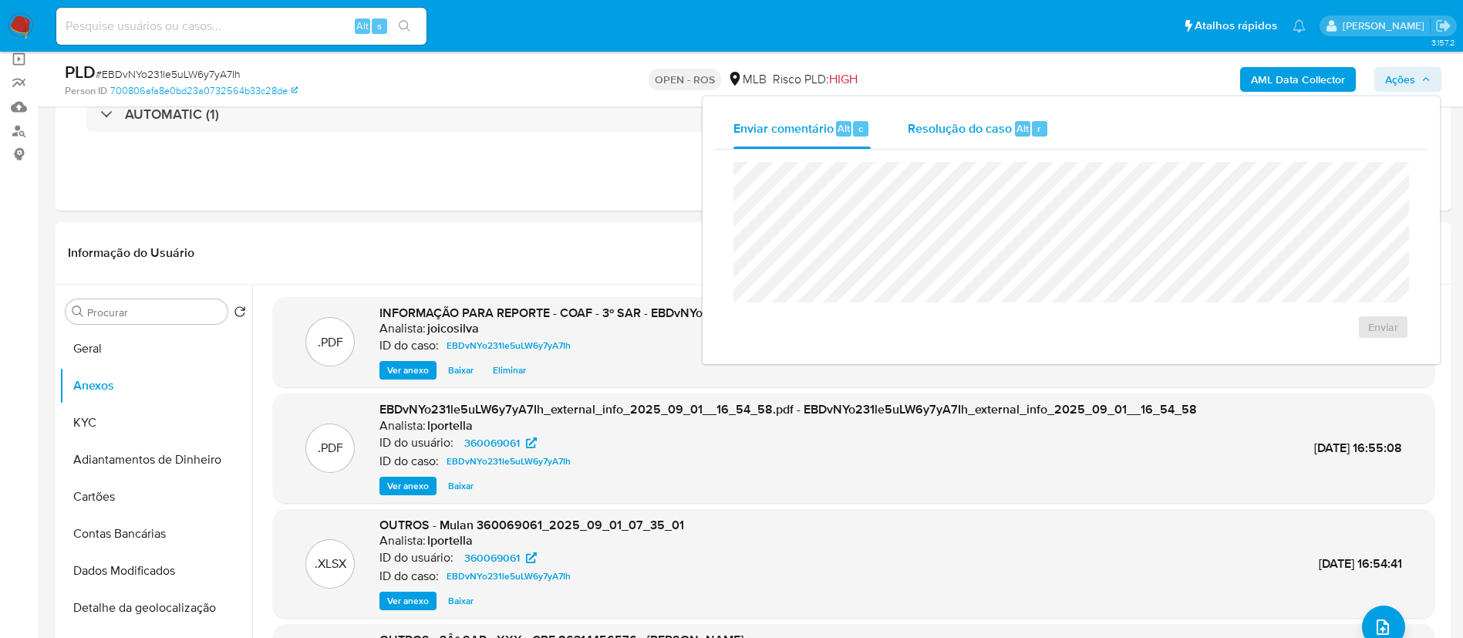
click at [969, 141] on div "Resolução do caso Alt r" at bounding box center [977, 129] width 141 height 40
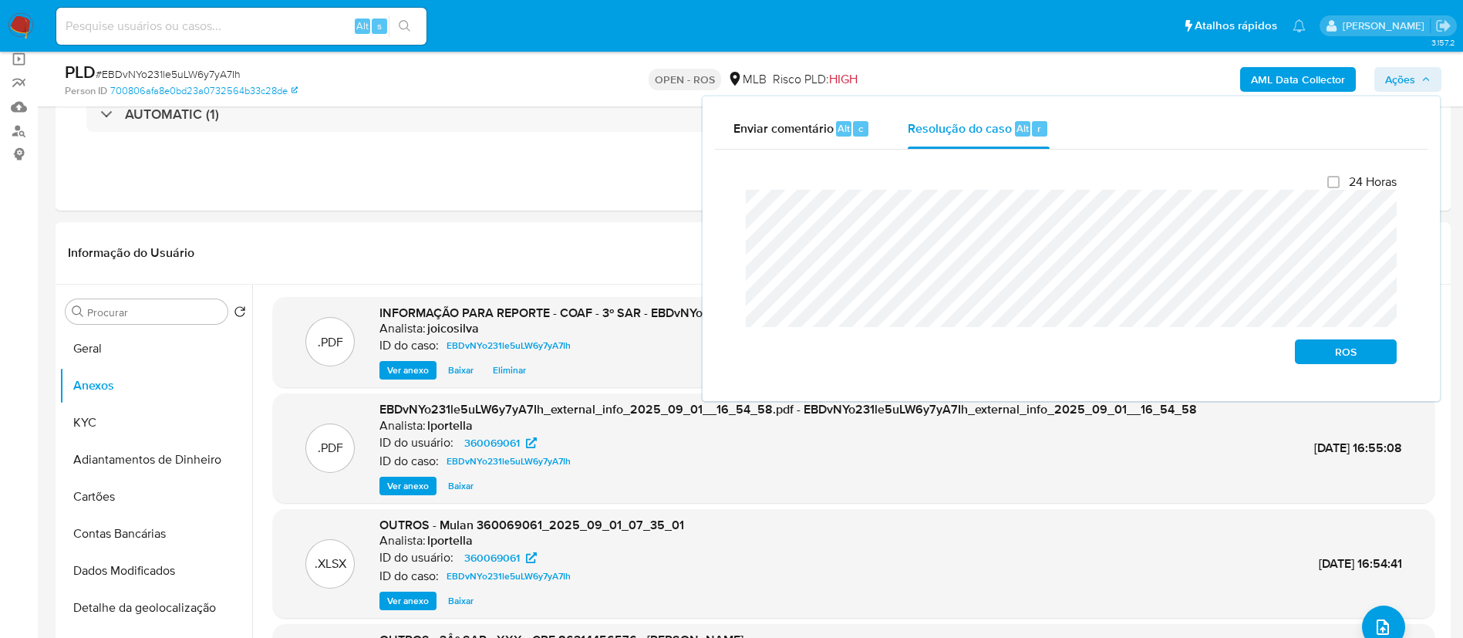
click at [722, 212] on div "Fechamento do caso 24 Horas ROS" at bounding box center [1071, 269] width 712 height 239
click at [1315, 342] on div "ROS" at bounding box center [1342, 348] width 108 height 31
click at [1313, 355] on span "ROS" at bounding box center [1345, 352] width 80 height 22
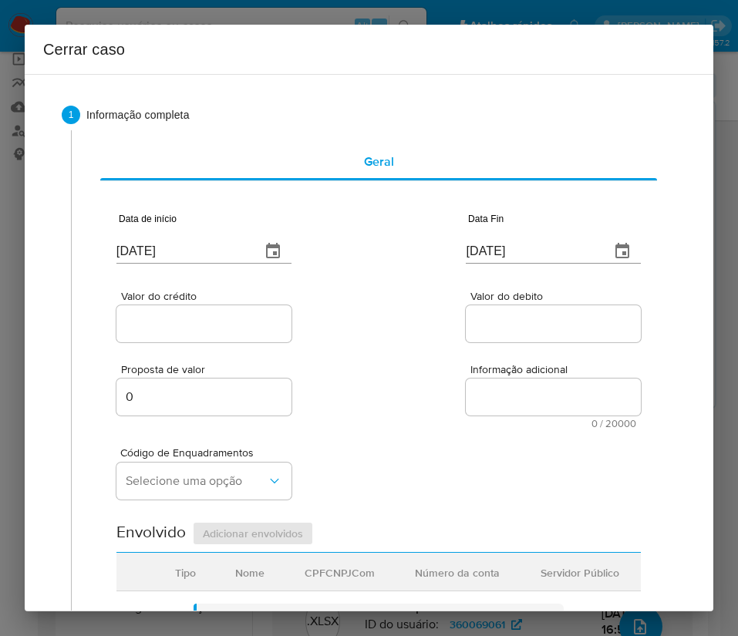
click at [179, 253] on input "[DATE]" at bounding box center [182, 251] width 132 height 25
paste input "1/07"
type input "01/07/2025"
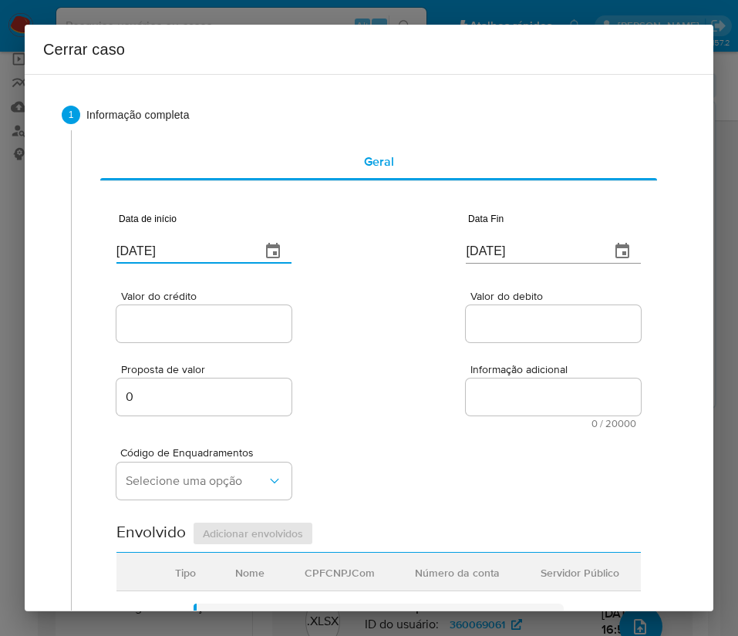
click at [351, 351] on div "Proposta de valor 0 Informação adicional 0 / 20000 20000 caracteres restantes" at bounding box center [378, 386] width 524 height 83
click at [508, 254] on input "[DATE]" at bounding box center [532, 251] width 132 height 25
paste input "29/08"
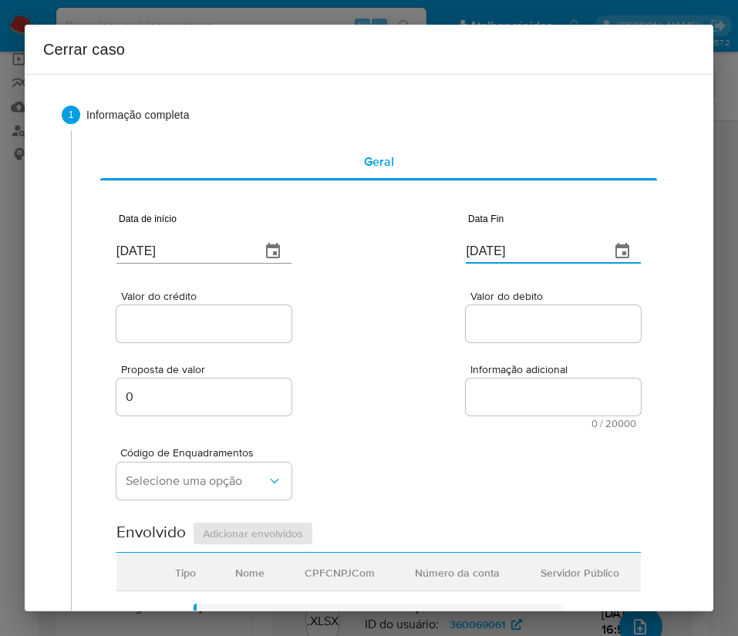
type input "[DATE]"
click at [534, 346] on div "Proposta de valor 0 Informação adicional 0 / 20000 20000 caracteres restantes" at bounding box center [378, 386] width 524 height 83
click at [199, 322] on input "Valor do crédito" at bounding box center [203, 324] width 175 height 20
click at [124, 325] on input "Valor do crédito" at bounding box center [203, 324] width 175 height 20
paste input "R$857.528"
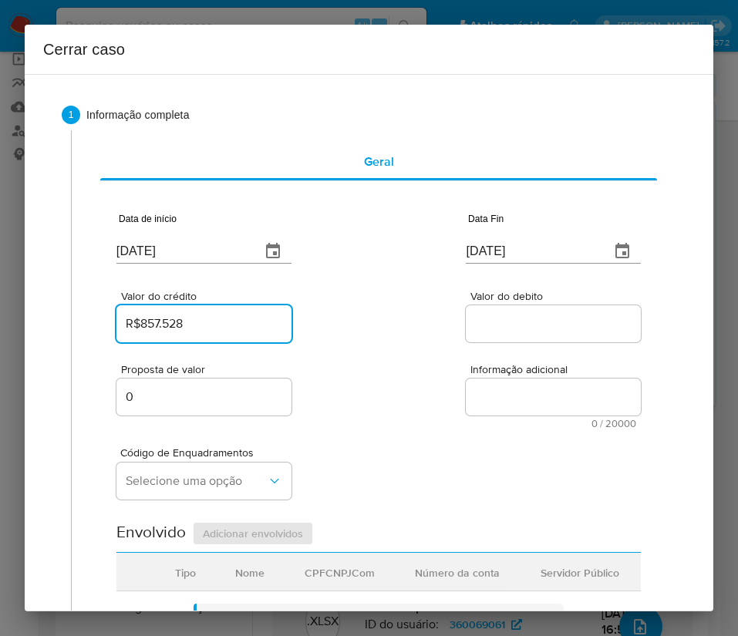
type input "R$857.528"
click at [534, 317] on input "Valor do debito" at bounding box center [553, 324] width 175 height 20
paste input "R$832.151"
type input "R$832.151"
click at [419, 415] on div "Proposta de valor 0 Informação adicional 0 / 20000 20000 caracteres restantes" at bounding box center [378, 386] width 524 height 83
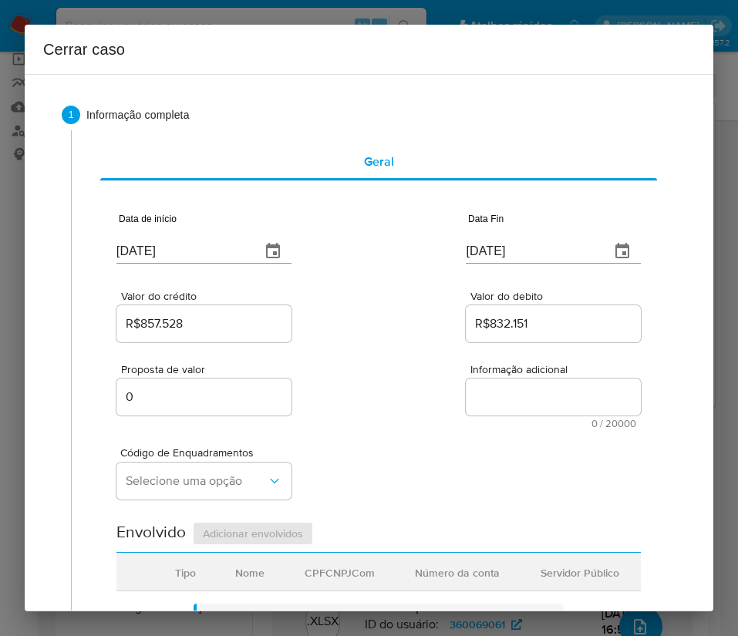
scroll to position [116, 0]
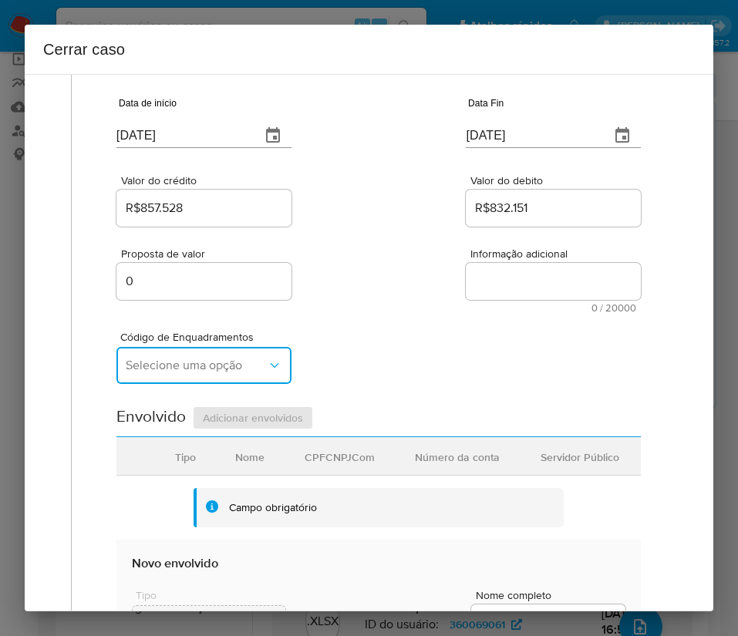
click at [201, 365] on span "Selecione uma opção" at bounding box center [196, 365] width 141 height 15
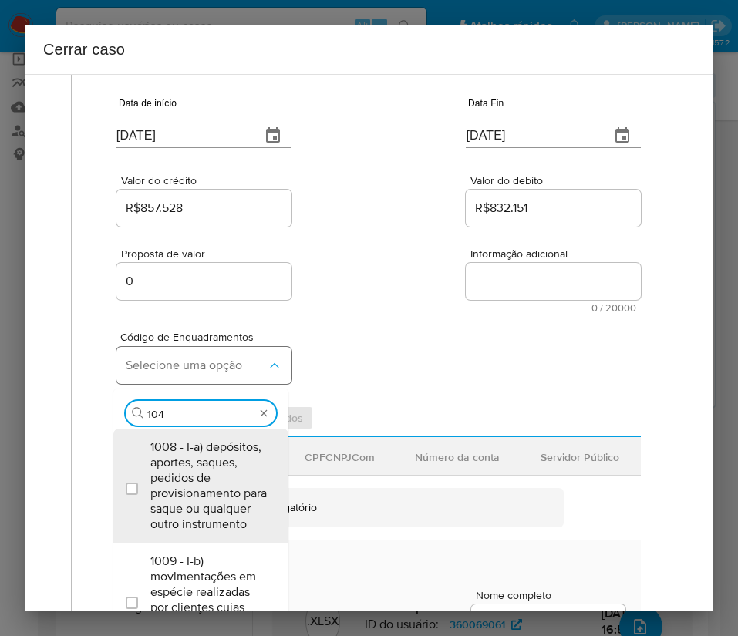
type input "1045"
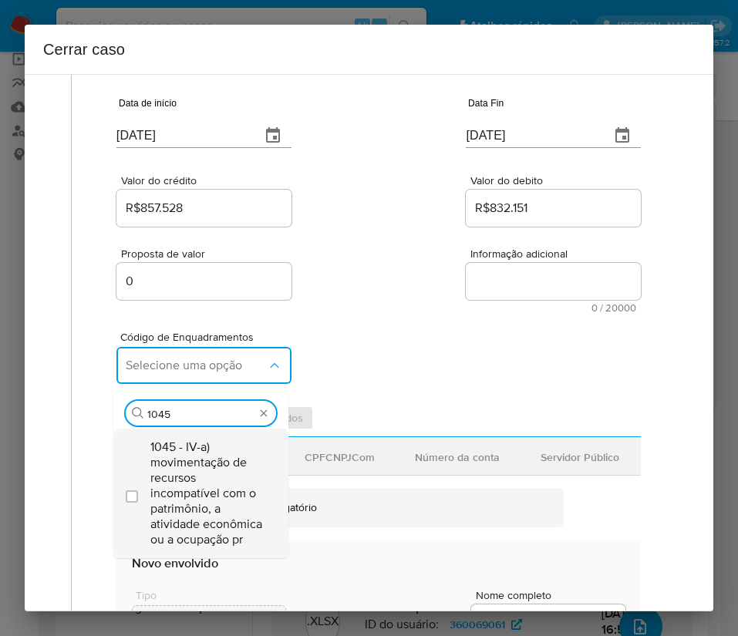
click at [196, 482] on span "1045 - IV-a) movimentação de recursos incompatível com o patrimônio, a atividad…" at bounding box center [208, 493] width 116 height 108
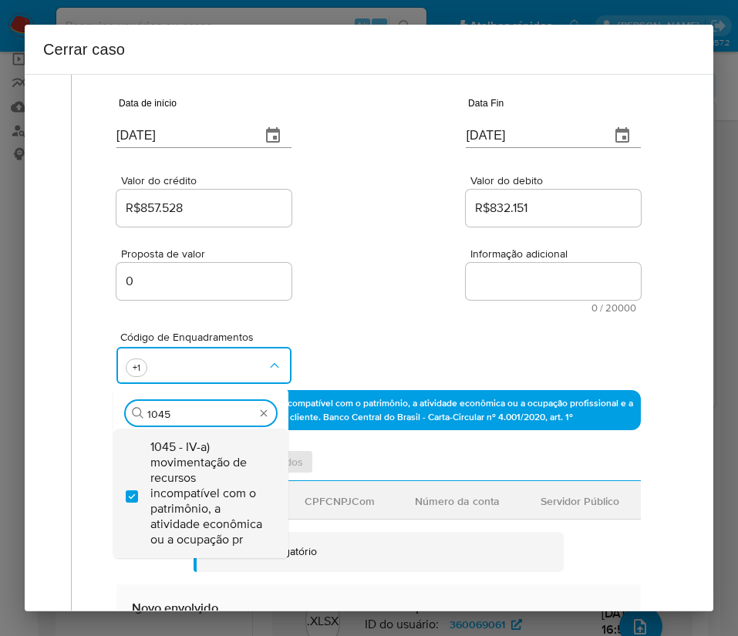
checkbox input "true"
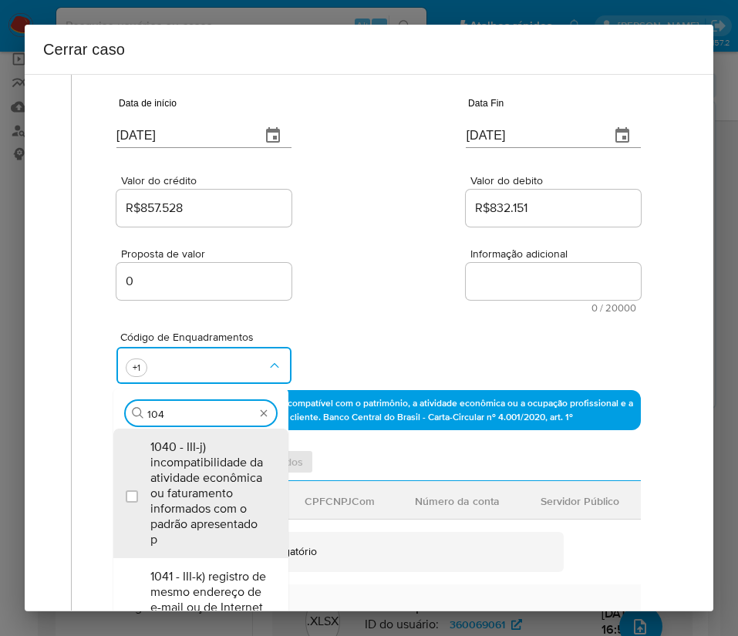
type input "1047"
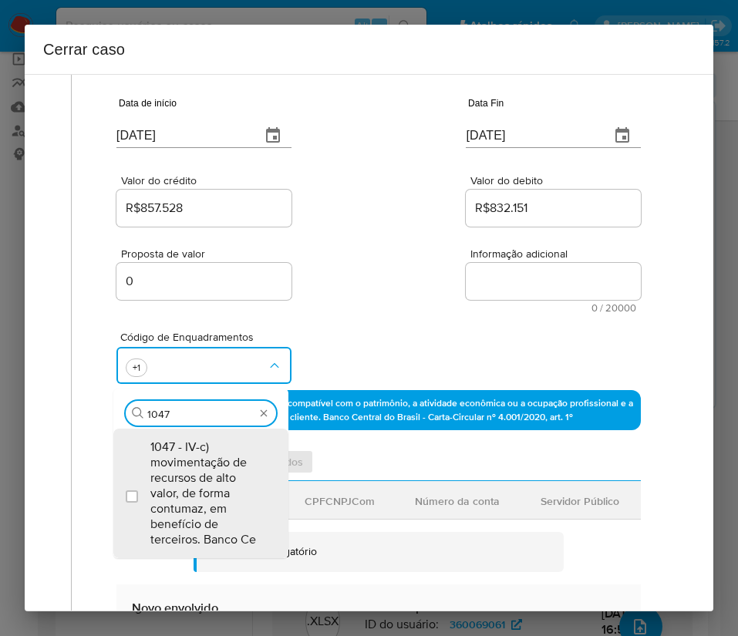
click at [196, 481] on span "1047 - IV-c) movimentação de recursos de alto valor, de forma contumaz, em bene…" at bounding box center [208, 493] width 116 height 108
checkbox input "true"
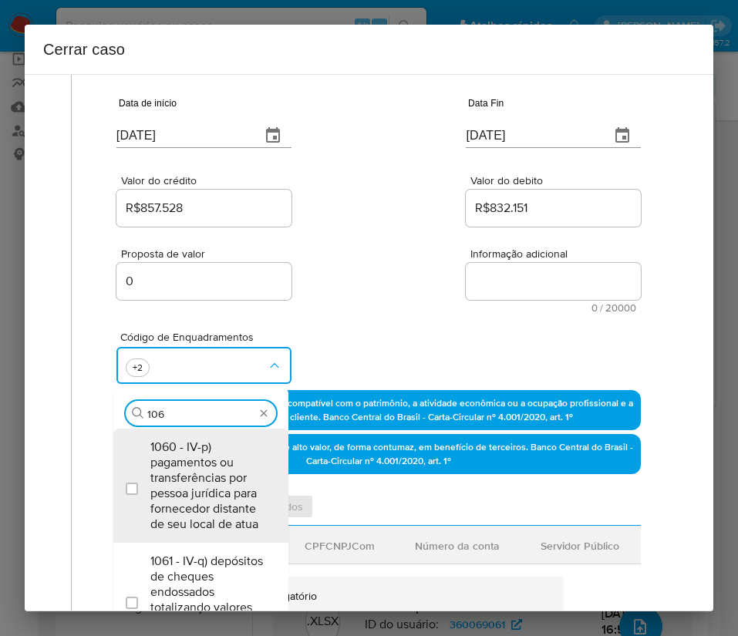
type input "1066"
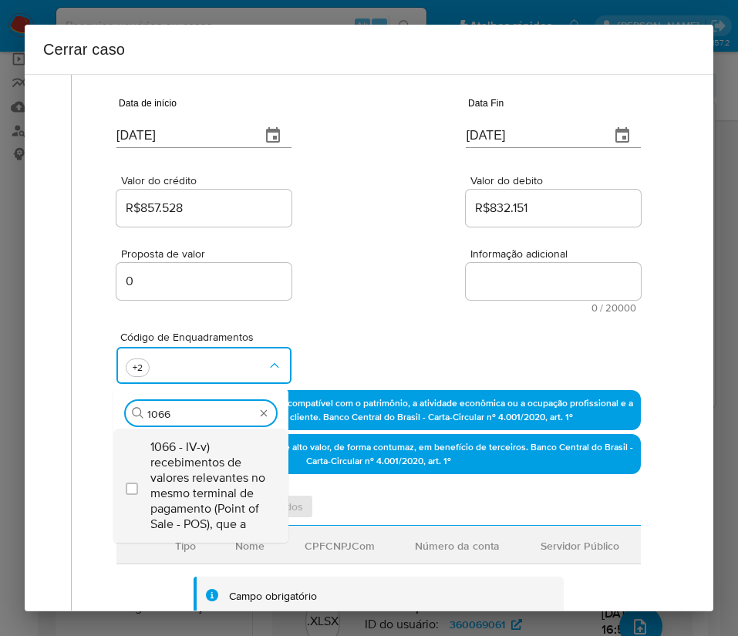
click at [179, 477] on span "1066 - IV-v) recebimentos de valores relevantes no mesmo terminal de pagamento …" at bounding box center [208, 485] width 116 height 93
checkbox input "true"
click at [301, 265] on div "Proposta de valor 0 Informação adicional 0 / 20000 20000 caracteres restantes" at bounding box center [378, 271] width 524 height 83
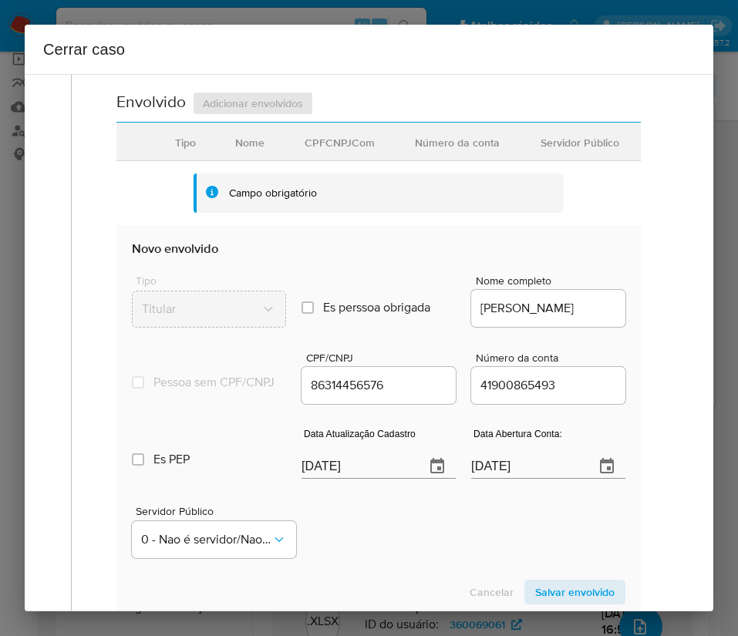
scroll to position [578, 0]
click at [342, 478] on input "[DATE]" at bounding box center [356, 465] width 111 height 25
paste input "19/08"
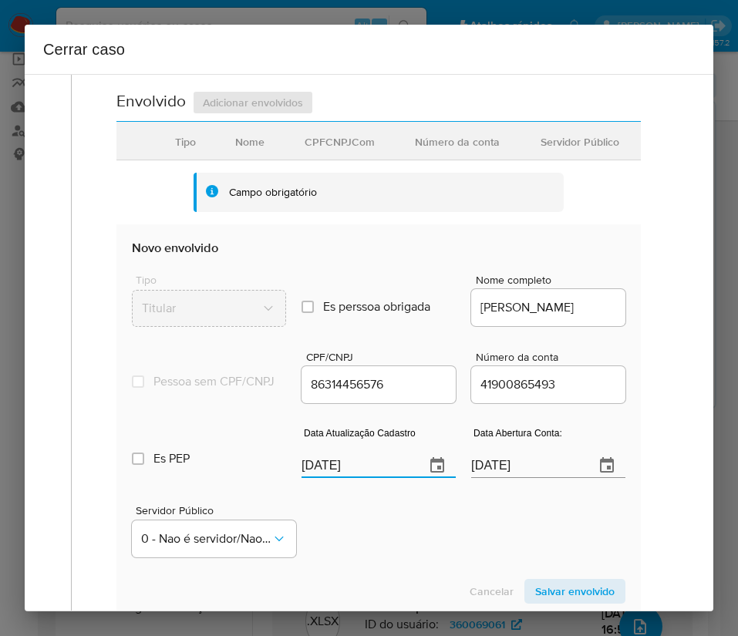
type input "19/08/2025"
click at [525, 478] on input "11/07/2020" at bounding box center [526, 465] width 111 height 25
click at [523, 478] on input "11/07/2020" at bounding box center [526, 465] width 111 height 25
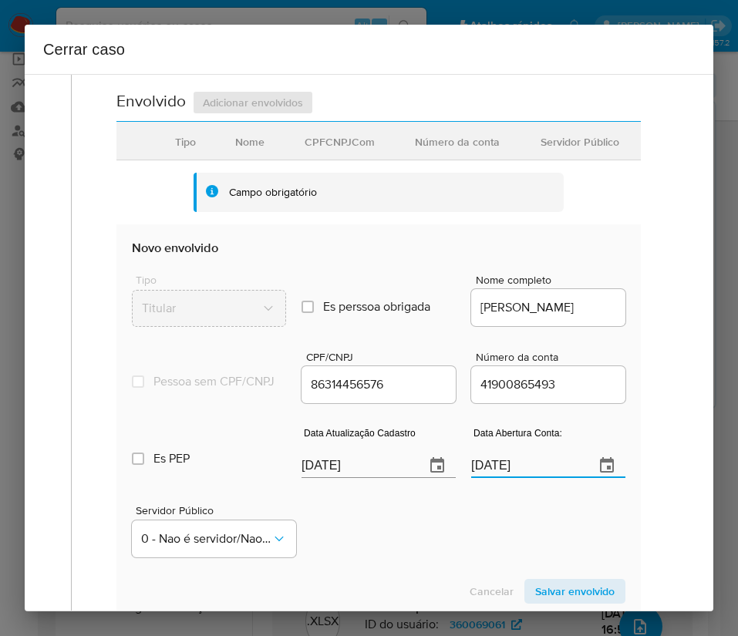
click at [489, 559] on div "Servidor Público 0 - Nao é servidor/Nao possui informacao" at bounding box center [378, 524] width 493 height 77
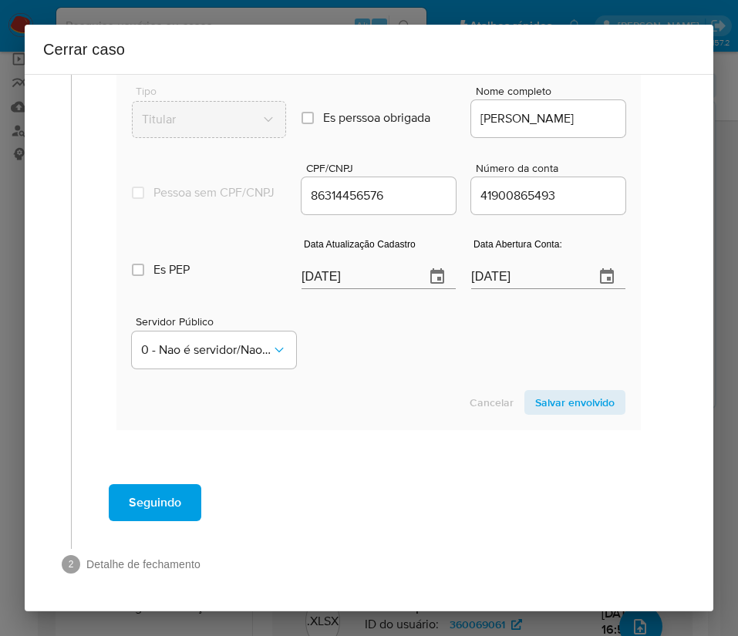
click at [540, 402] on span "Salvar envolvido" at bounding box center [574, 403] width 79 height 22
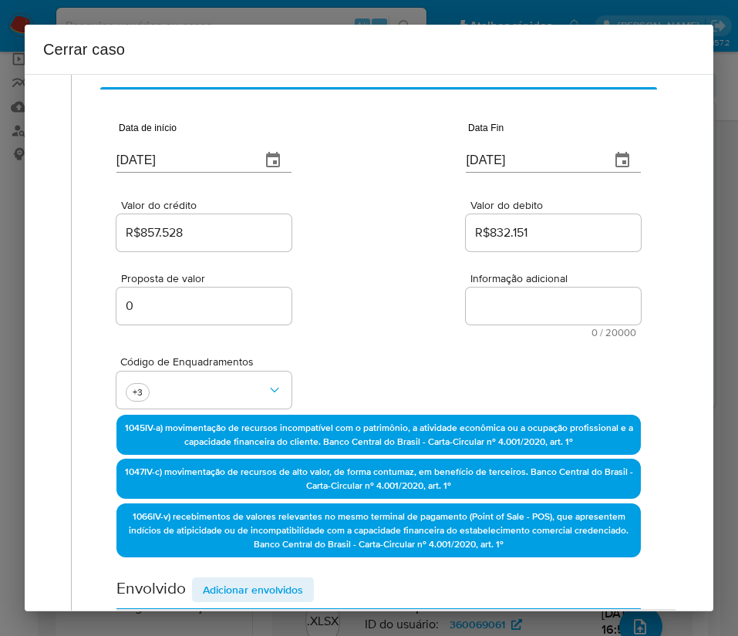
scroll to position [0, 0]
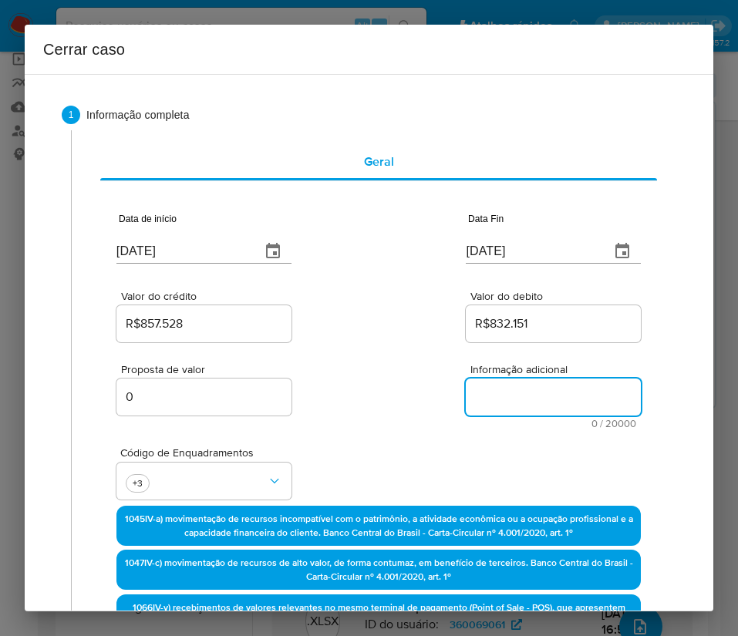
click at [478, 400] on textarea "Informação adicional" at bounding box center [553, 397] width 175 height 37
paste textarea "Informações do Cliente Ailton Tavares Siqueira, CPF 86314456576, 40 anos, resid…"
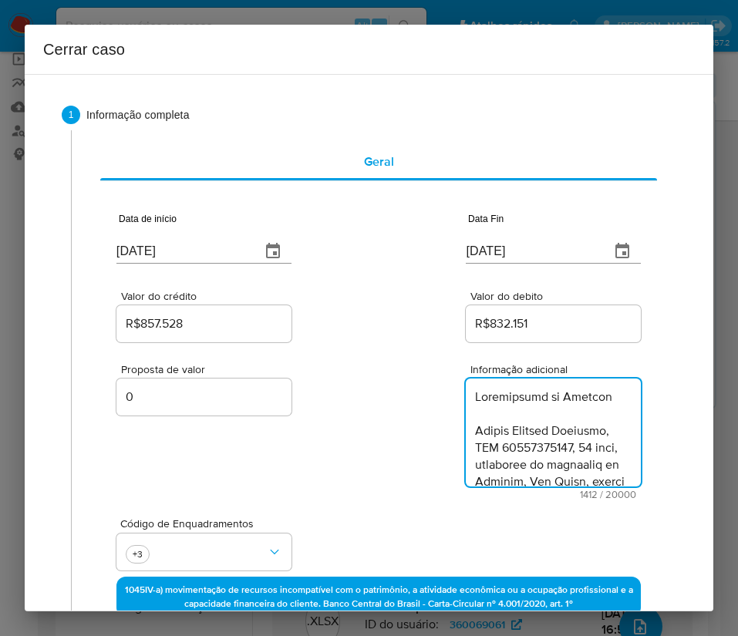
scroll to position [1395, 0]
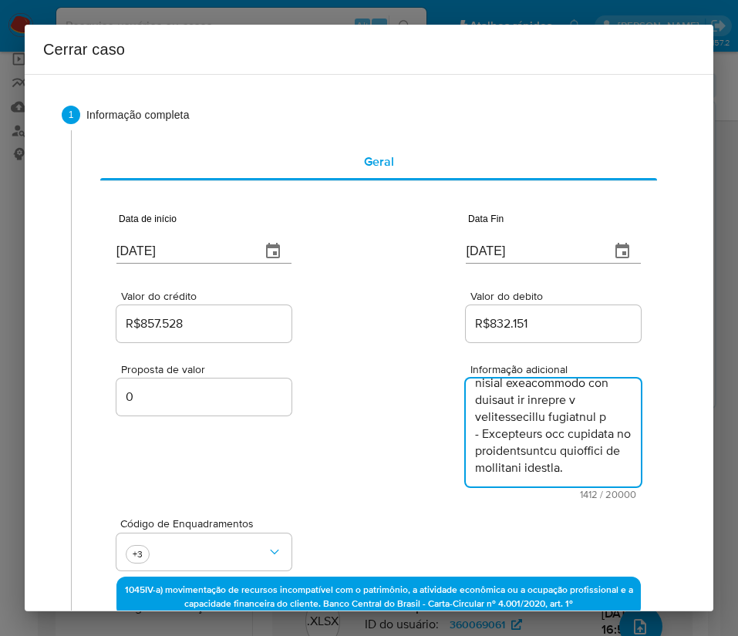
type textarea "Informações do Cliente Ailton Tavares Siqueira, CPF 86314456576, 40 anos, resid…"
click at [355, 466] on div "Proposta de valor 0 Informação adicional 1412 / 20000 18588 caracteres restantes" at bounding box center [378, 422] width 524 height 154
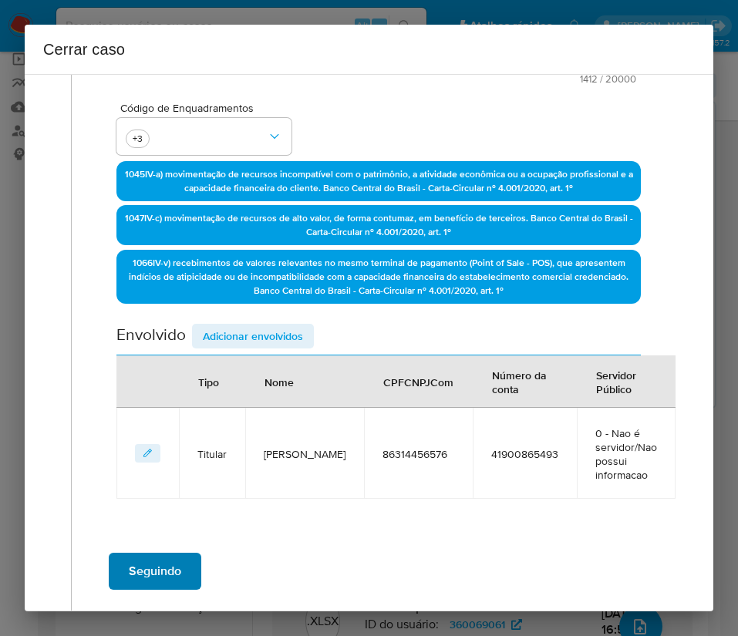
scroll to position [484, 0]
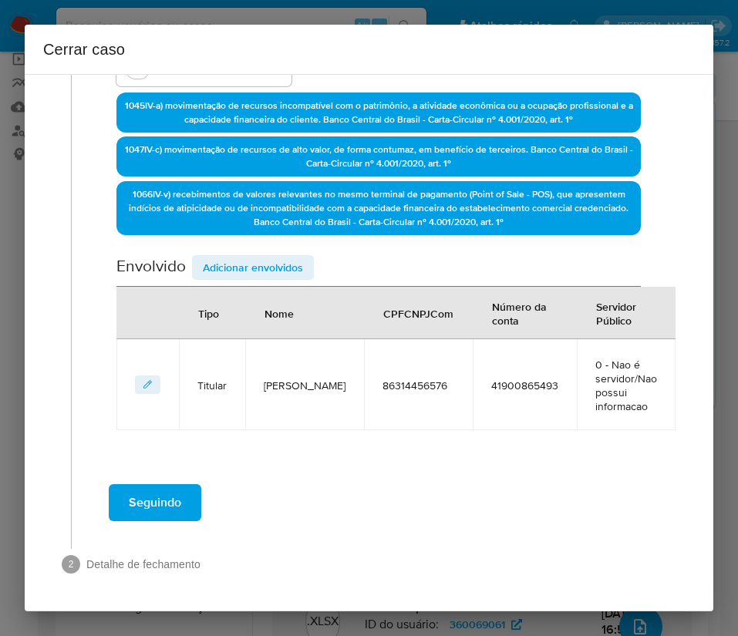
click at [153, 503] on span "Seguindo" at bounding box center [155, 503] width 52 height 34
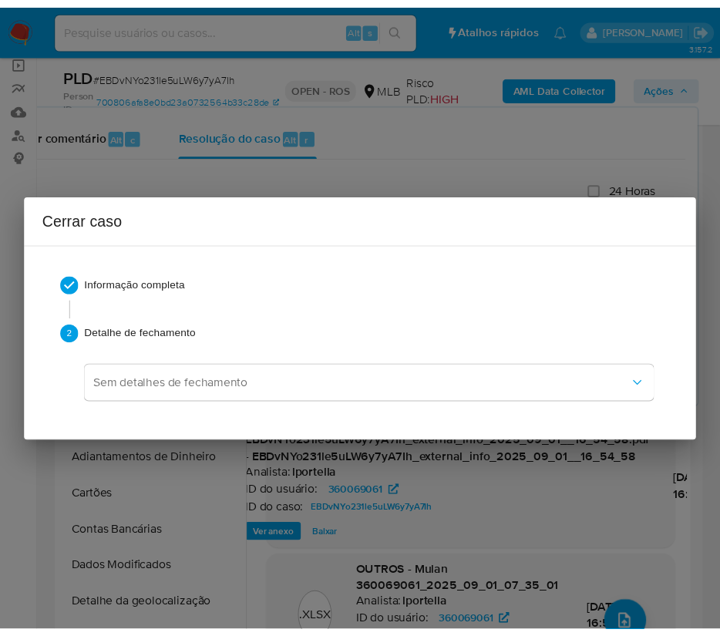
scroll to position [1371, 0]
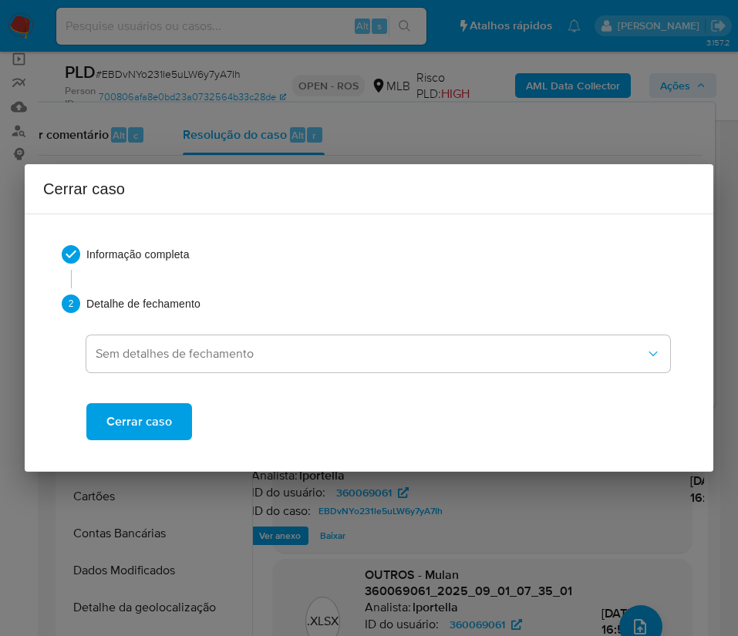
click at [157, 428] on span "Cerrar caso" at bounding box center [139, 422] width 66 height 34
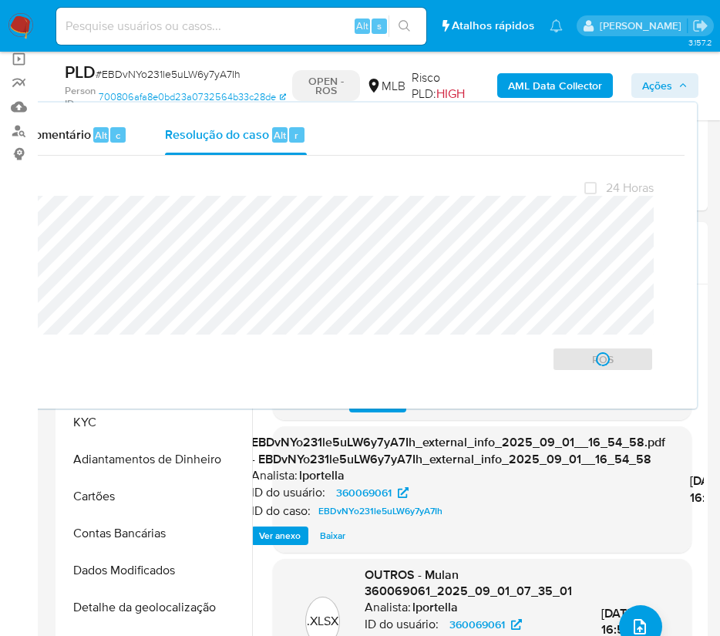
click at [149, 75] on span "# EBDvNYo231le5uLW6y7yA7Ih" at bounding box center [168, 73] width 145 height 15
copy span "EBDvNYo231le5uLW6y7yA7Ih"
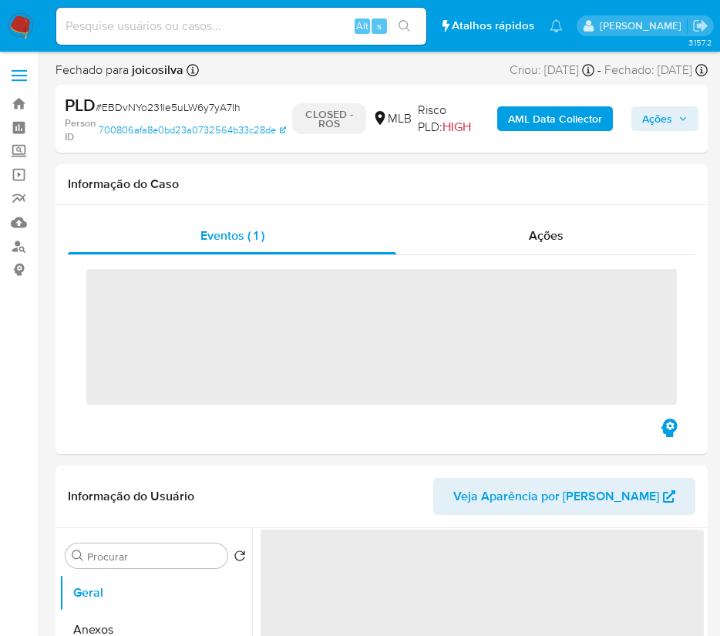
click at [17, 28] on img at bounding box center [21, 26] width 26 height 26
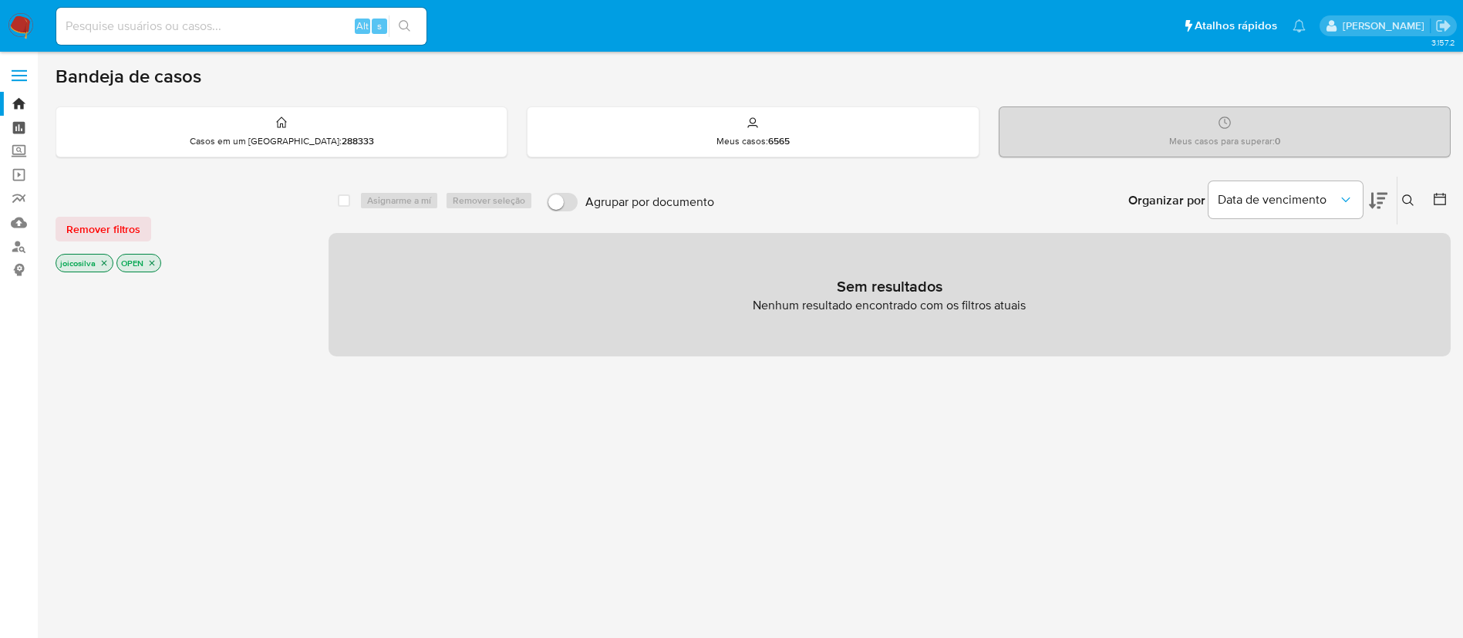
click at [18, 126] on link "Painel" at bounding box center [91, 128] width 183 height 24
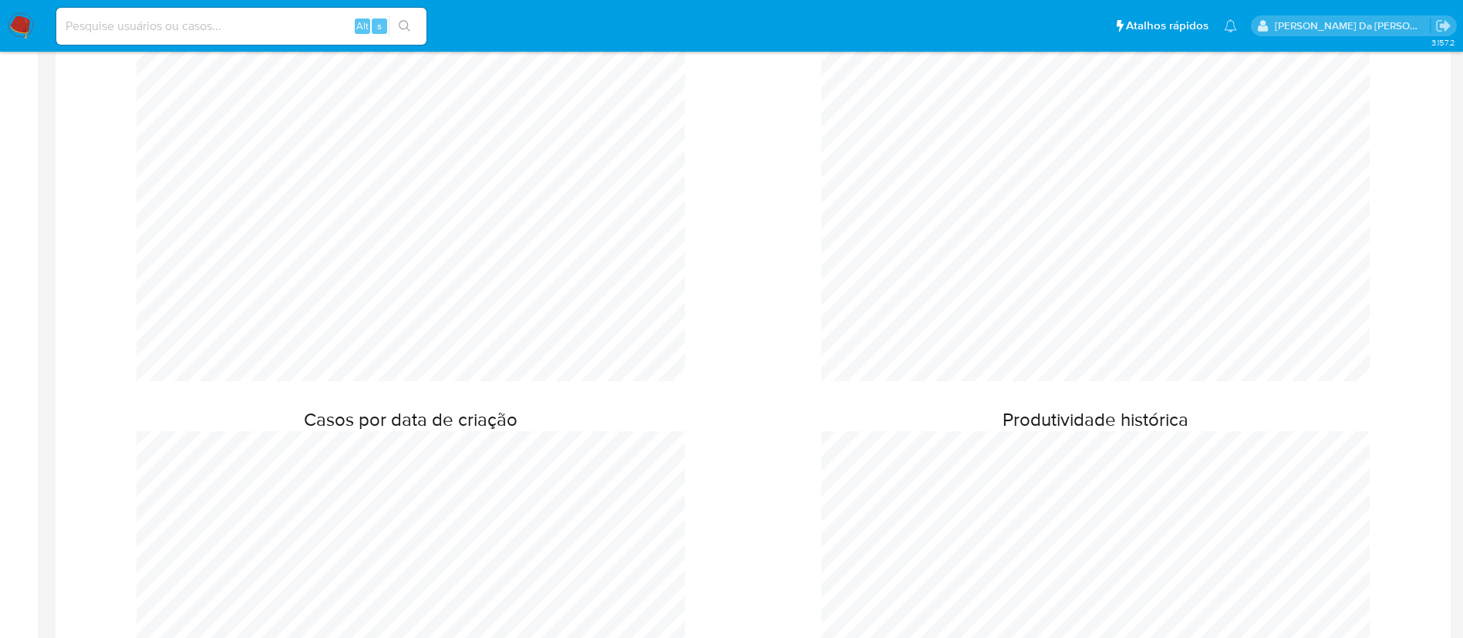
scroll to position [116, 0]
